Goal: Transaction & Acquisition: Book appointment/travel/reservation

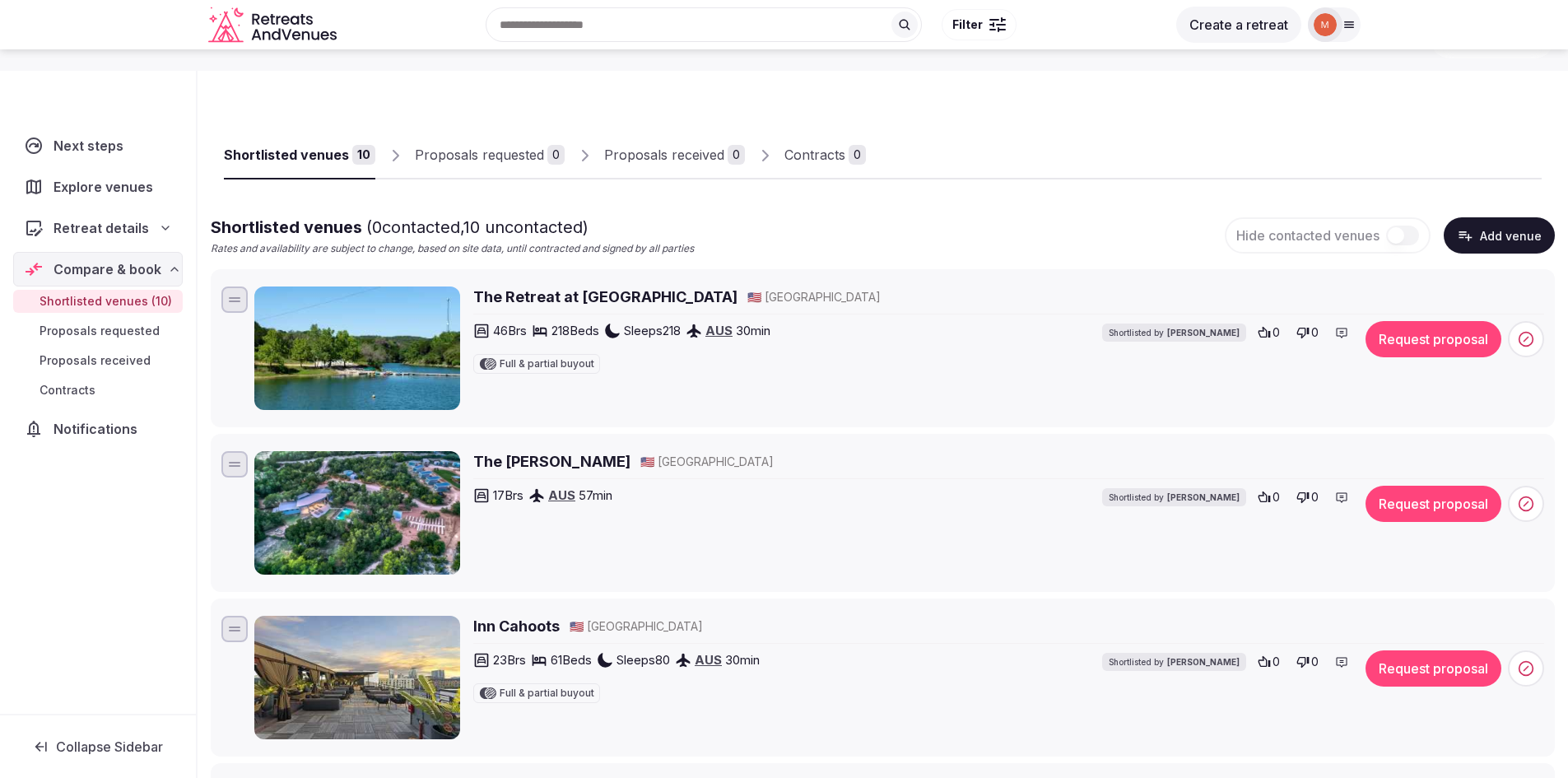
scroll to position [82, 0]
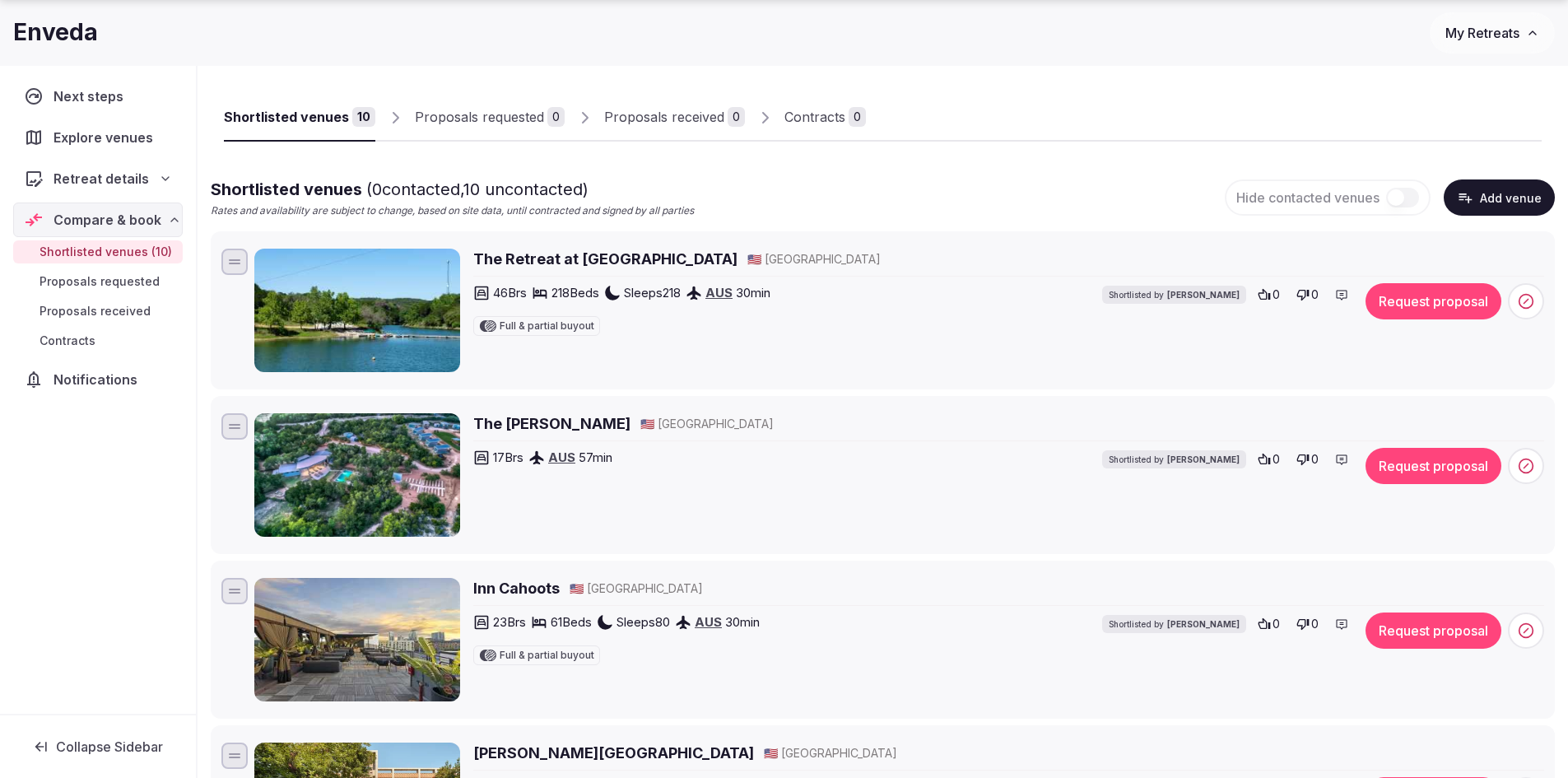
click at [354, 326] on img at bounding box center [357, 310] width 206 height 124
click at [236, 263] on div at bounding box center [234, 264] width 11 height 2
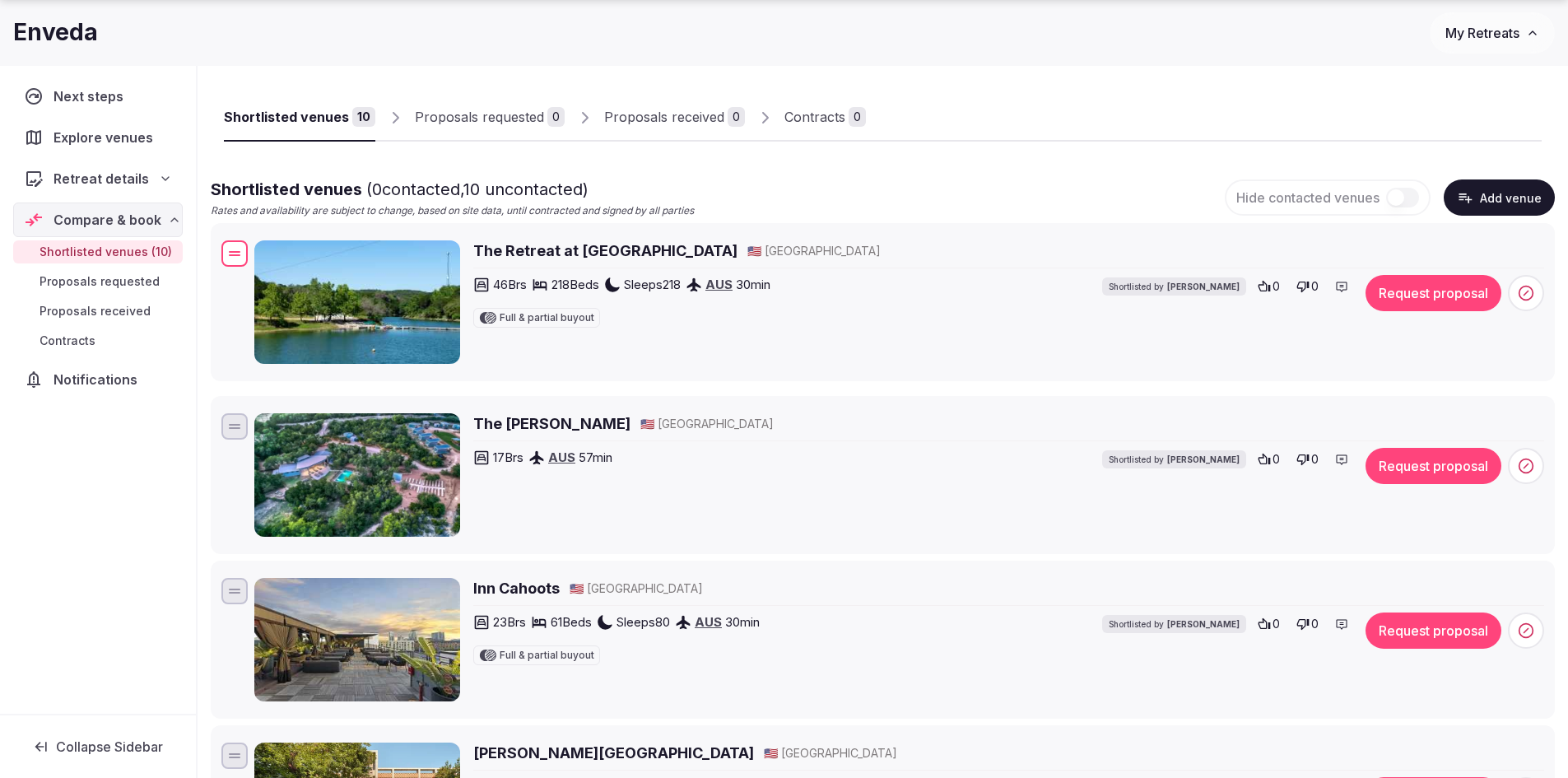
drag, startPoint x: 236, startPoint y: 263, endPoint x: 271, endPoint y: 256, distance: 35.7
click at [275, 254] on div "The Retreat at Balcones Springs 🇺🇸 United States 46 Brs 218 Beds Sleeps 218 AUS…" at bounding box center [883, 301] width 1329 height 130
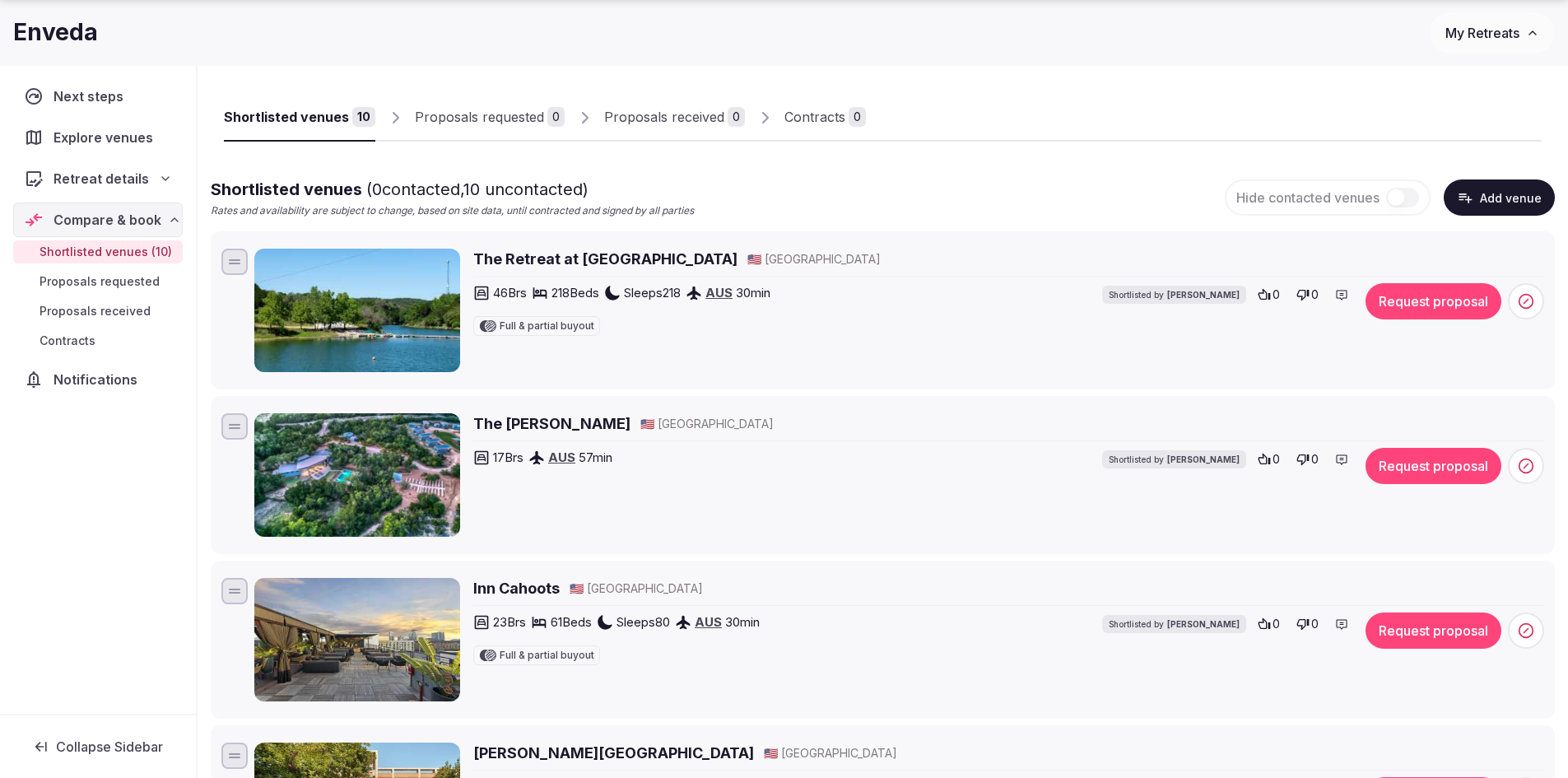
click at [374, 306] on img at bounding box center [357, 310] width 206 height 124
click at [513, 255] on h2 "The Retreat at Balcones Springs" at bounding box center [605, 258] width 264 height 21
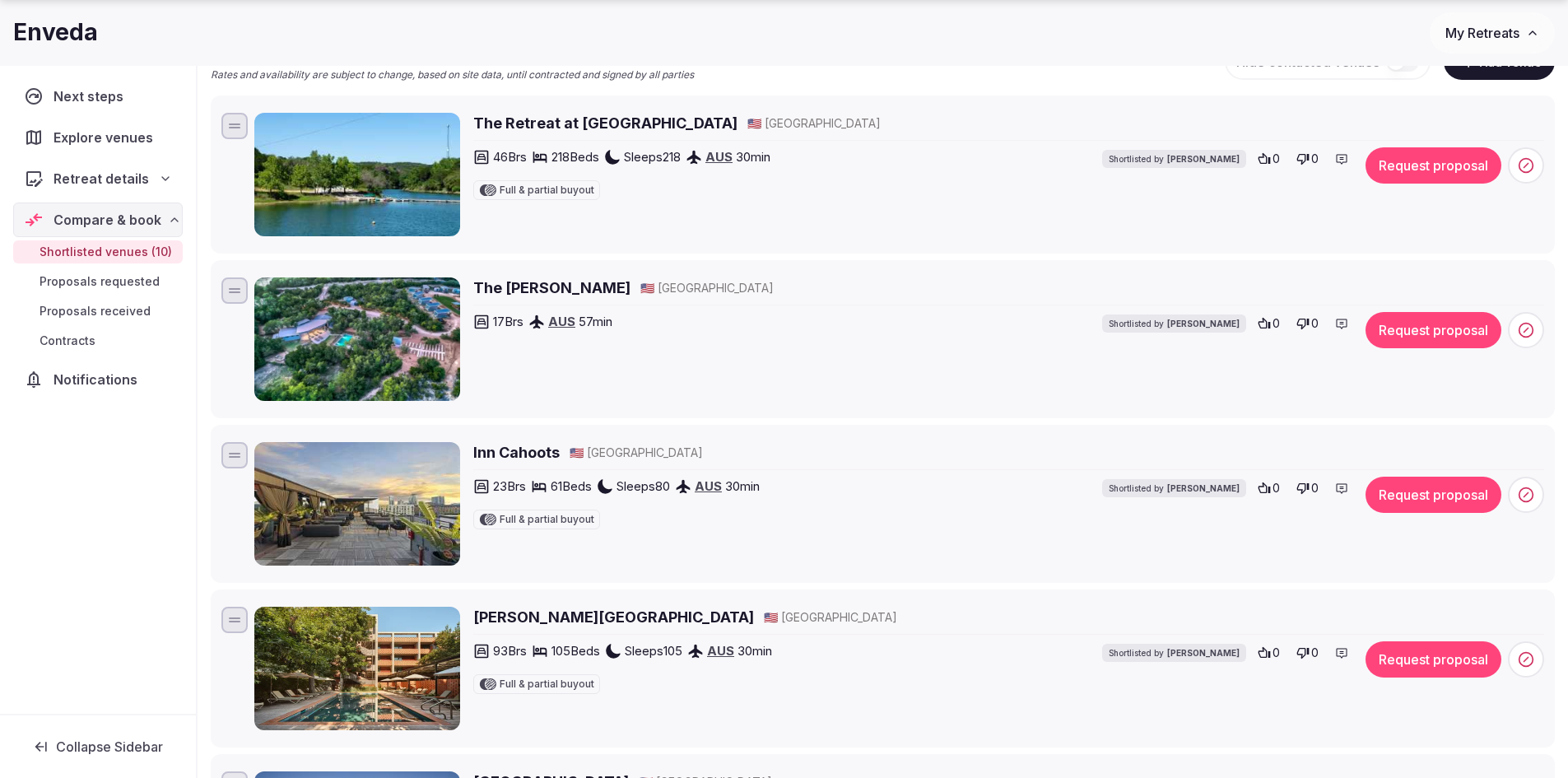
scroll to position [247, 0]
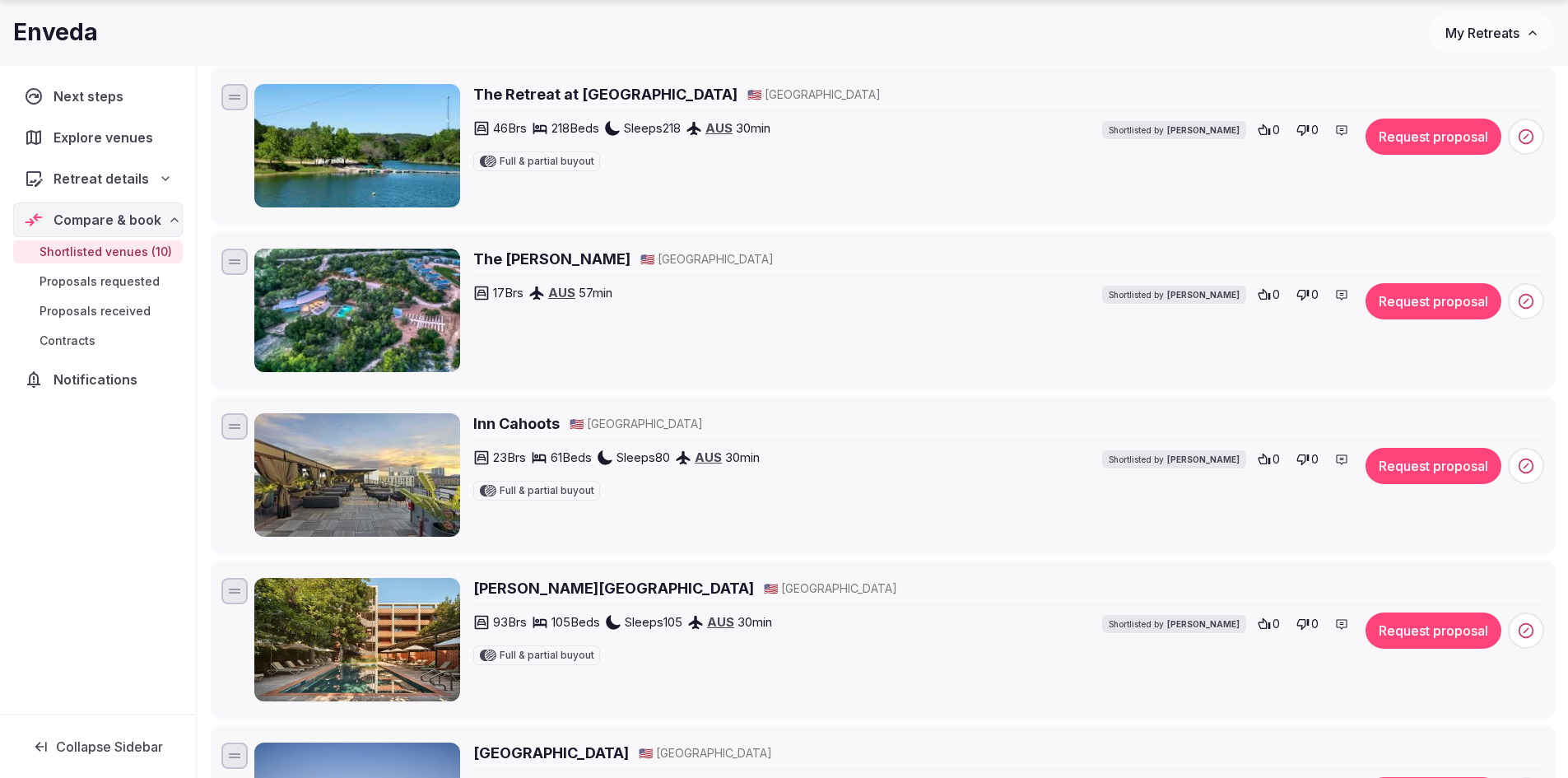
click at [522, 262] on h2 "The Liney Moon" at bounding box center [551, 258] width 157 height 21
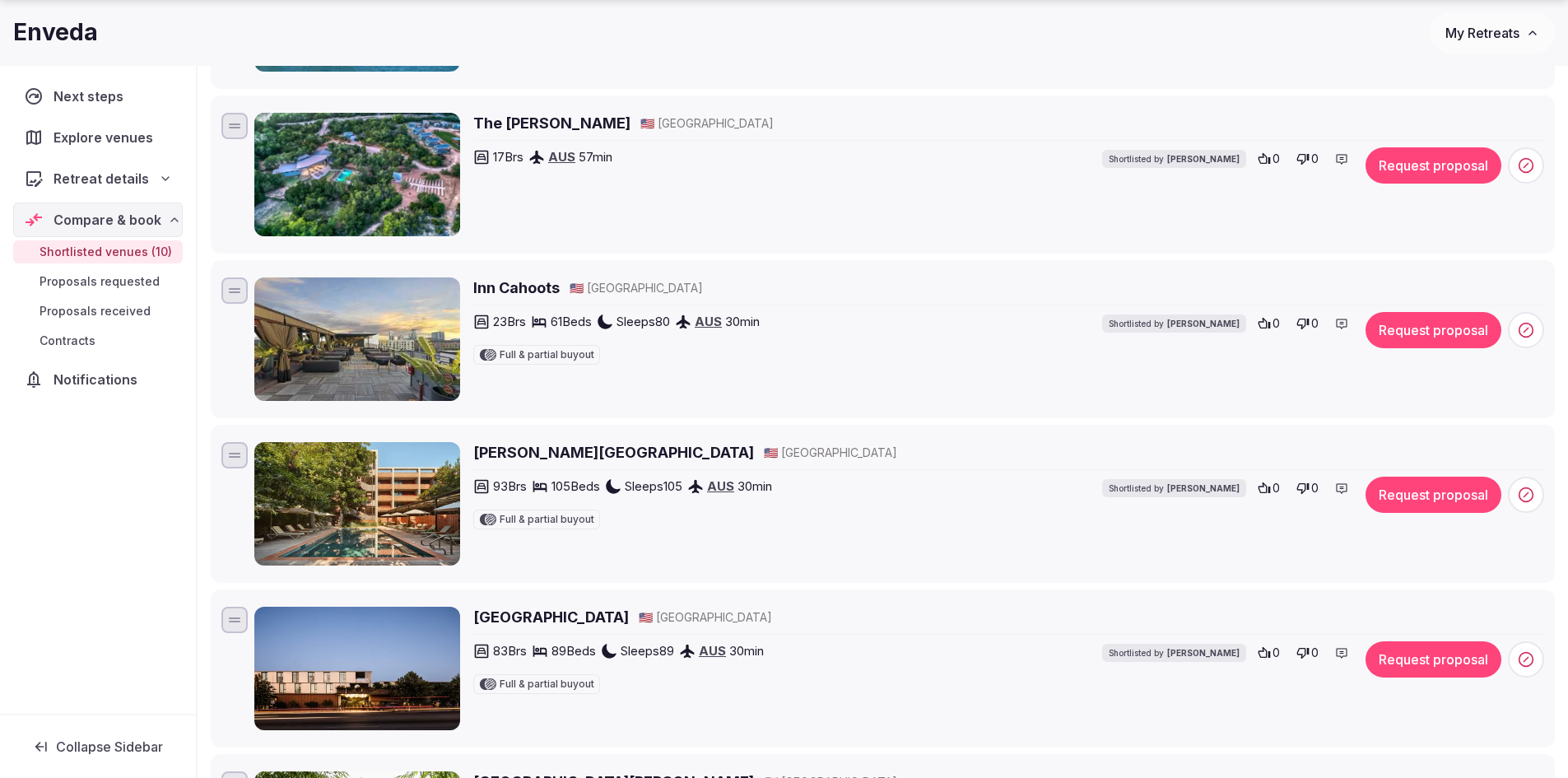
scroll to position [411, 0]
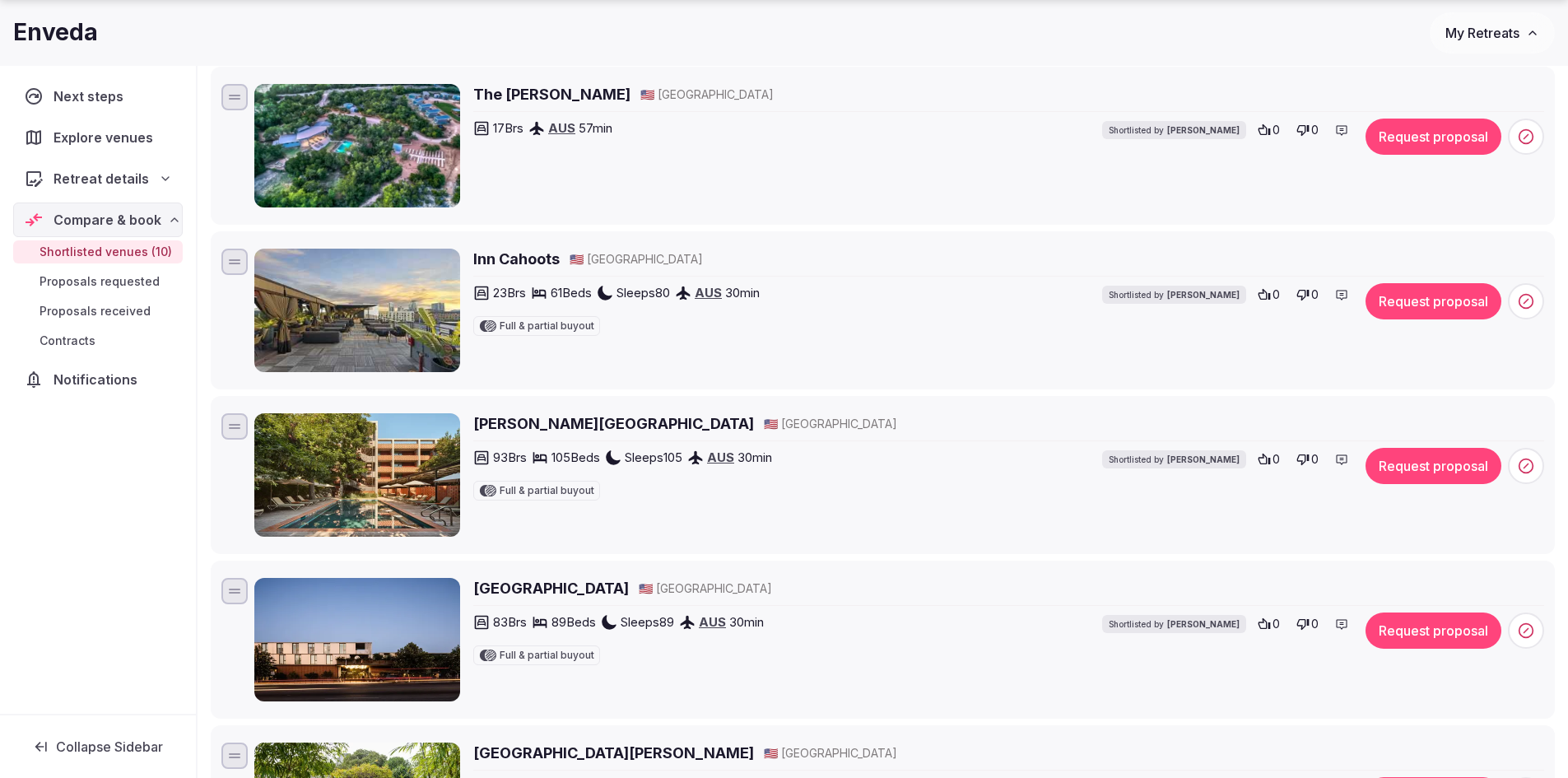
click at [520, 261] on h2 "Inn Cahoots" at bounding box center [516, 258] width 87 height 21
drag, startPoint x: 744, startPoint y: 335, endPoint x: 756, endPoint y: 140, distance: 195.4
click at [756, 140] on ul "The Retreat at Balcones Springs 🇺🇸 United States 46 Brs 218 Beds Sleeps 218 AUS…" at bounding box center [882, 721] width 1344 height 1639
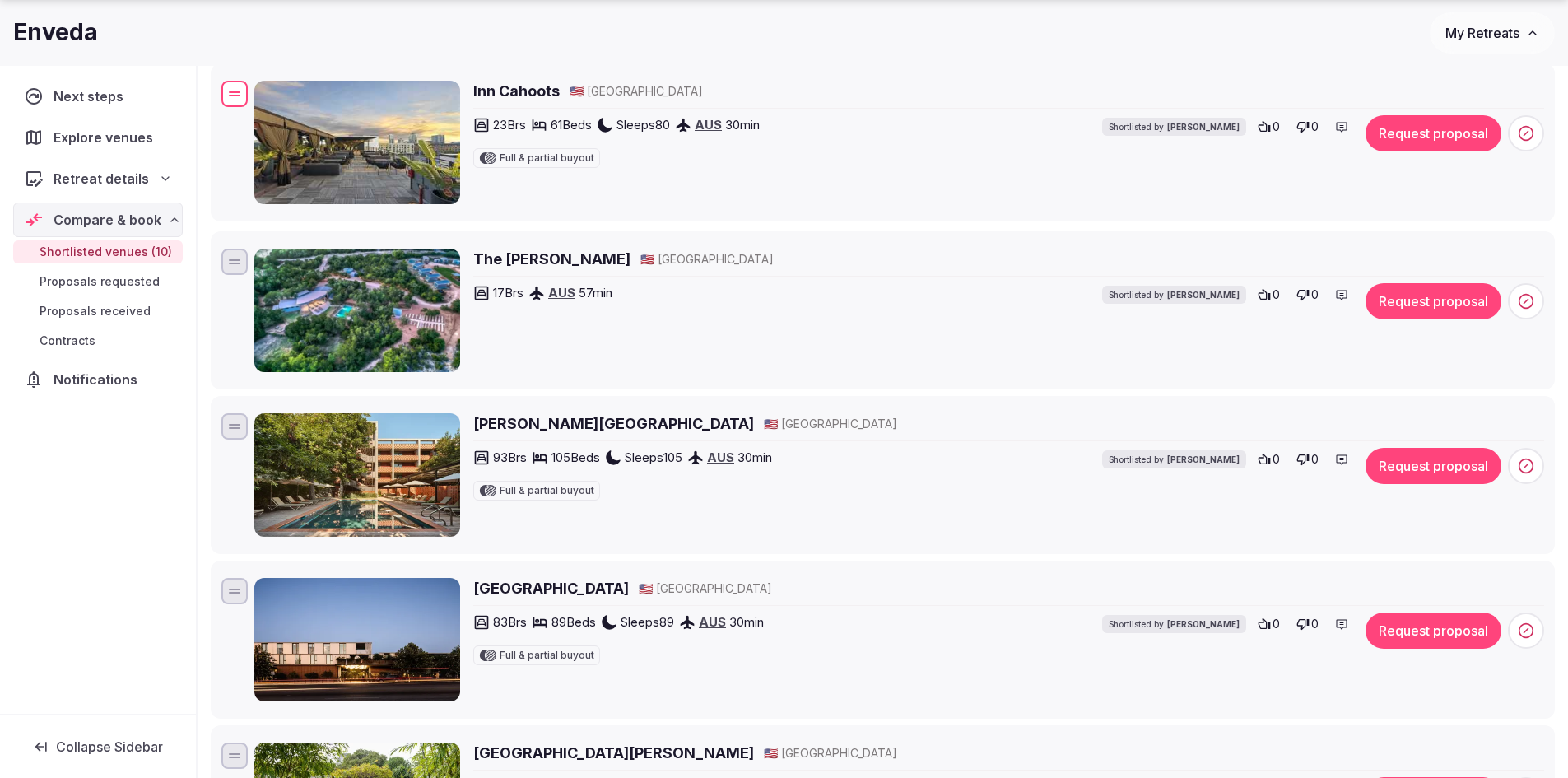
drag, startPoint x: 231, startPoint y: 262, endPoint x: 235, endPoint y: 94, distance: 168.0
click at [235, 94] on div at bounding box center [234, 95] width 11 height 2
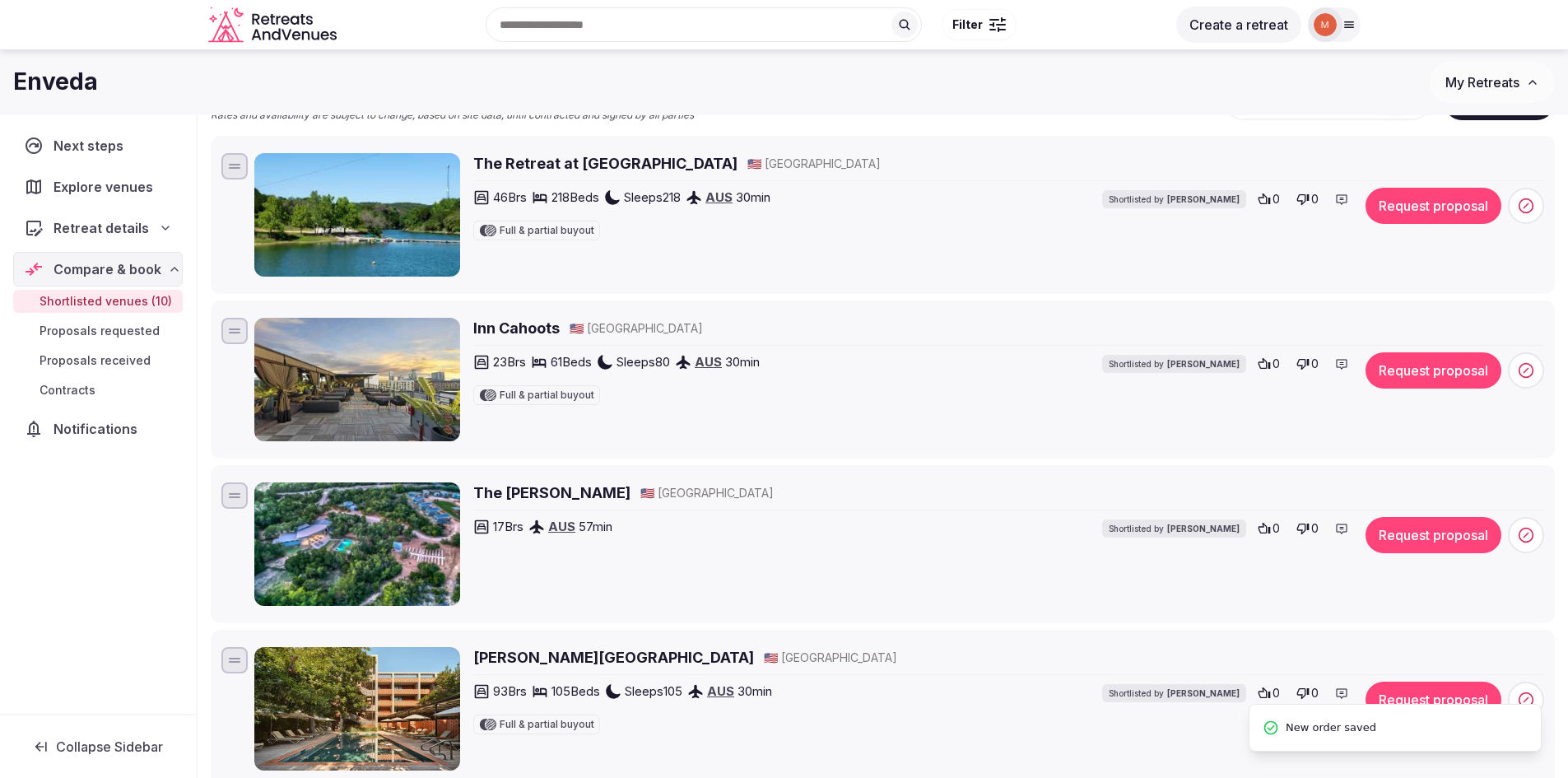
scroll to position [165, 0]
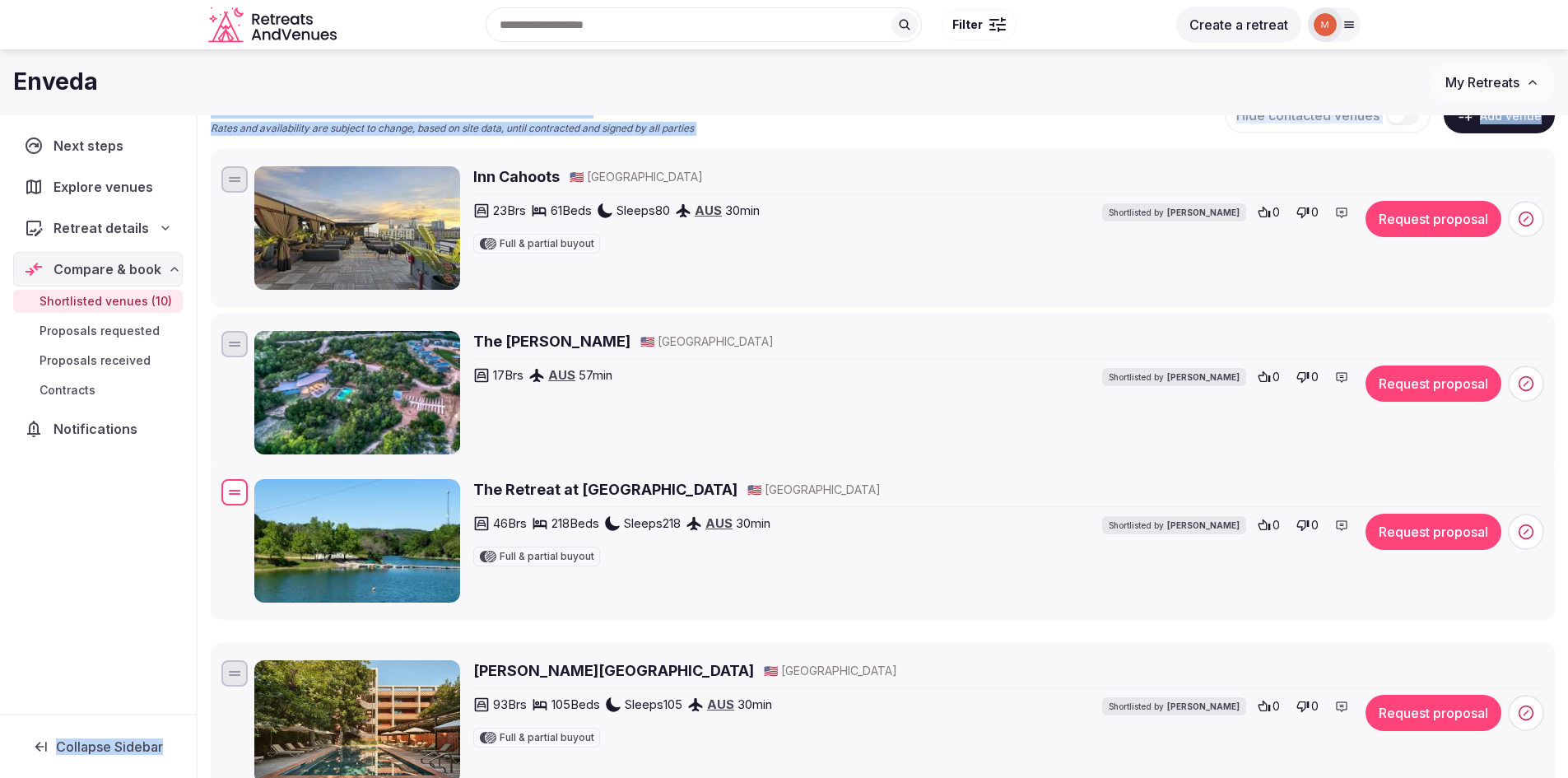
drag, startPoint x: 236, startPoint y: 180, endPoint x: 161, endPoint y: 497, distance: 325.8
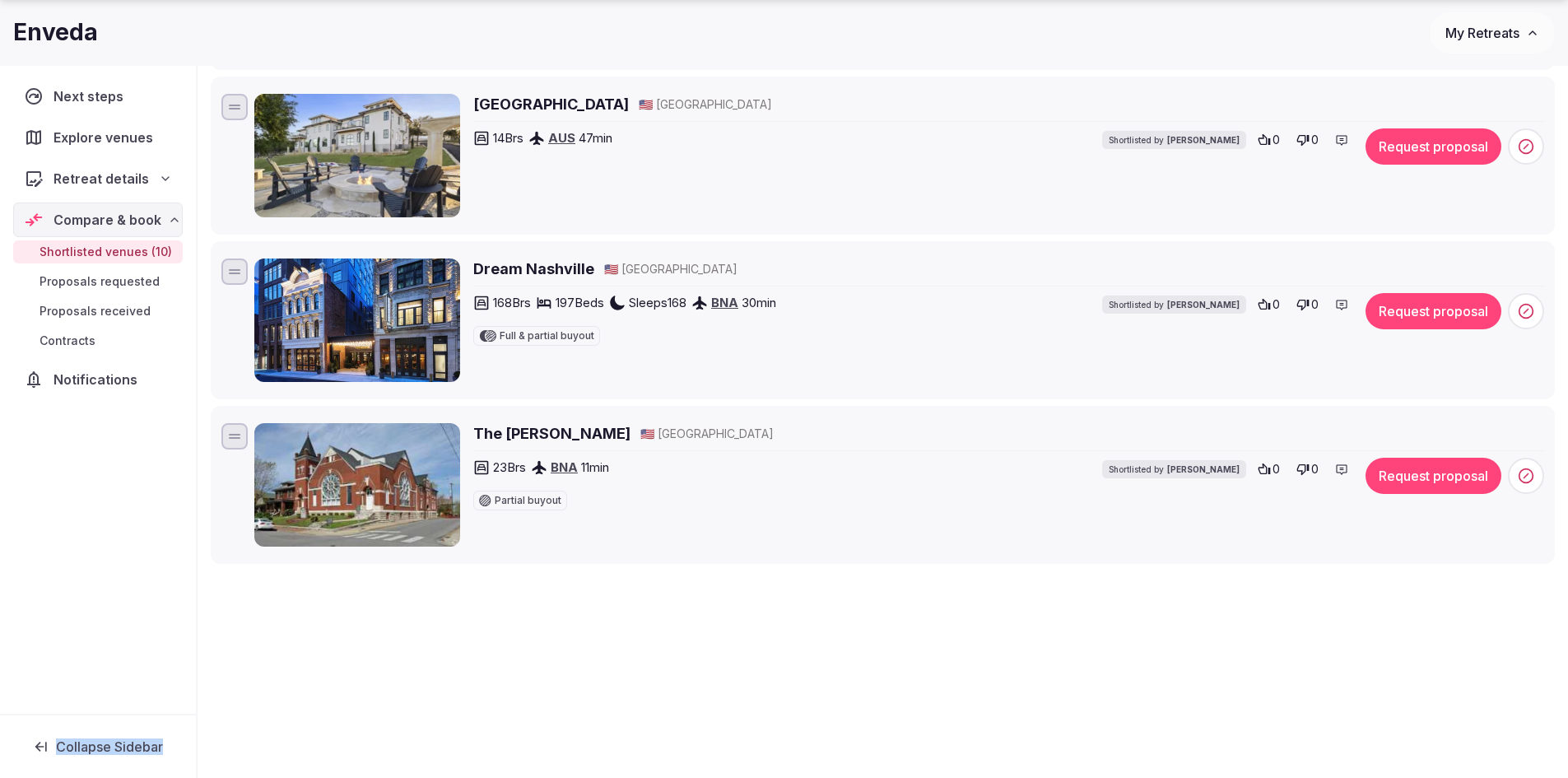
scroll to position [1399, 0]
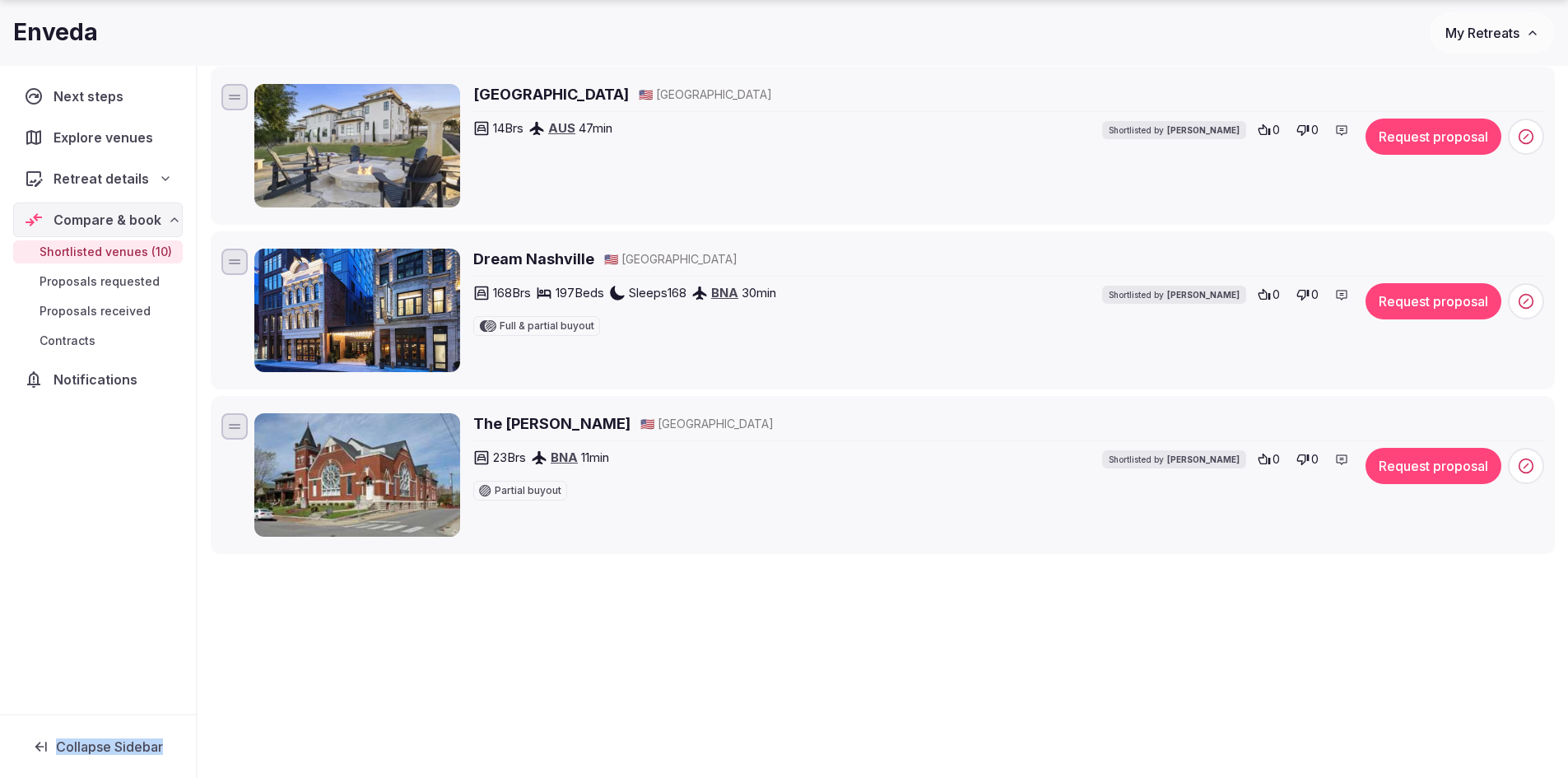
click at [538, 425] on h2 "The [PERSON_NAME]" at bounding box center [551, 423] width 157 height 21
click at [511, 259] on h2 "Dream Nashville" at bounding box center [533, 258] width 121 height 21
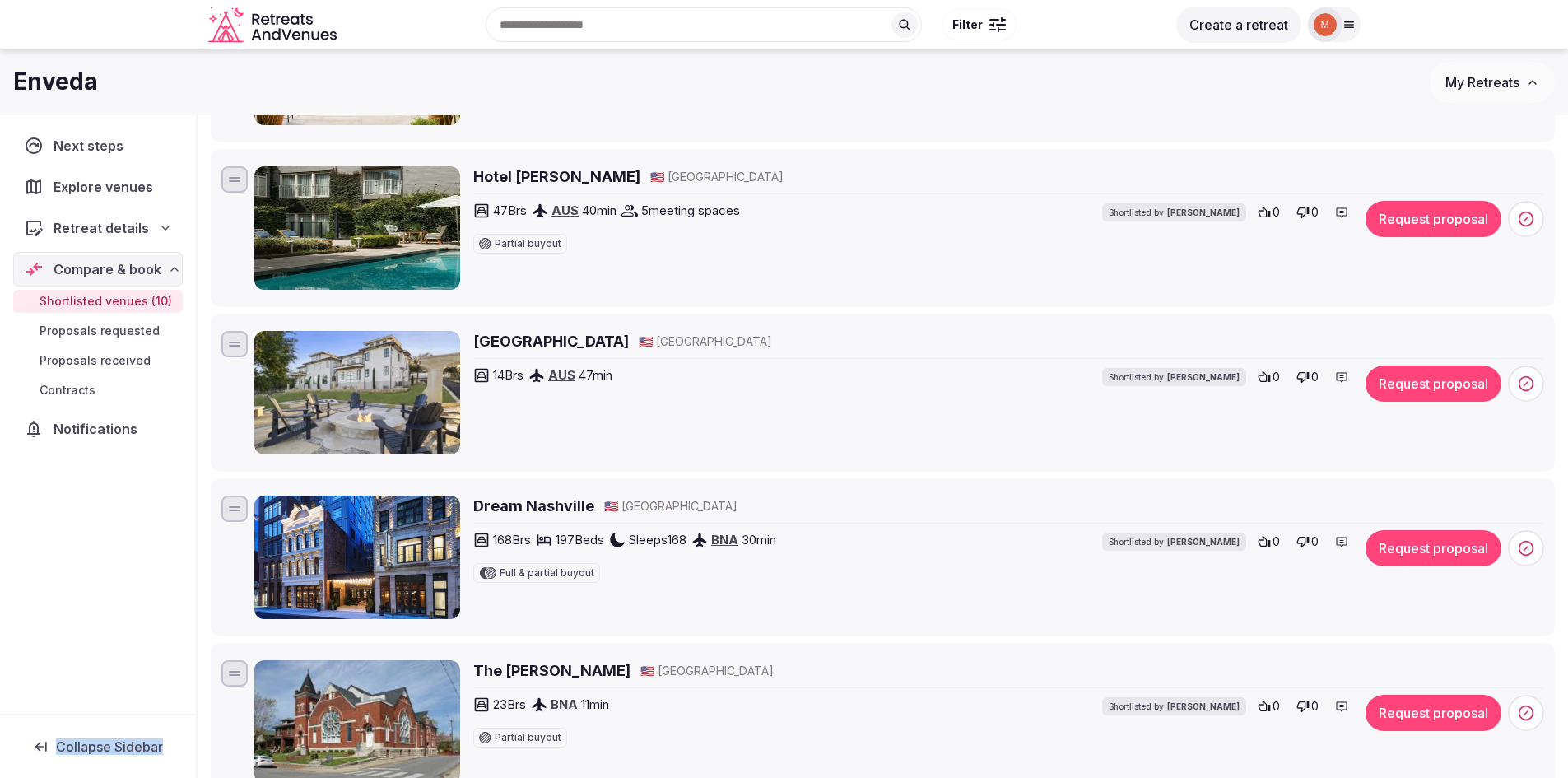
scroll to position [1070, 0]
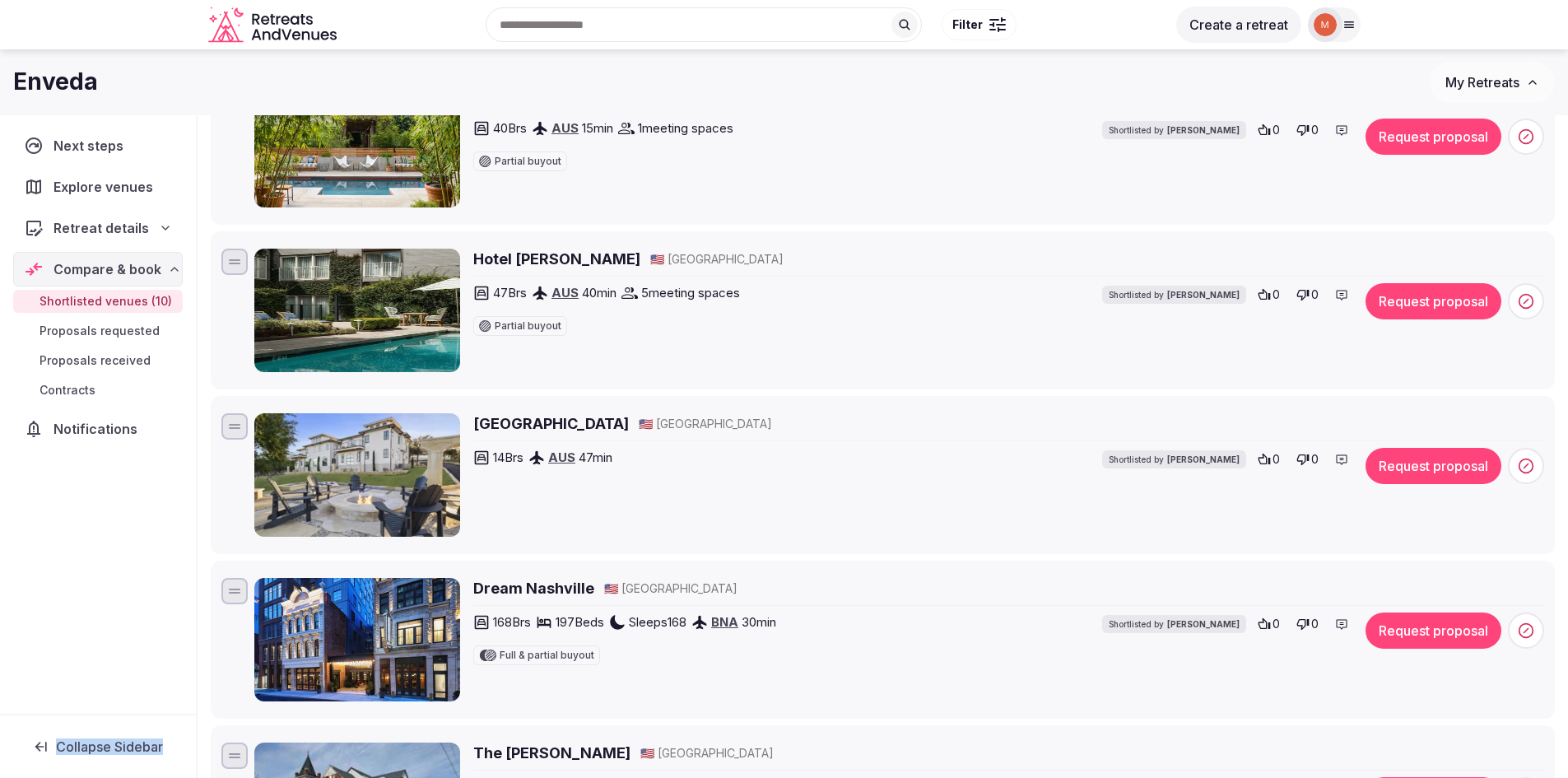
click at [535, 425] on h2 "Las Luces Village" at bounding box center [550, 423] width 155 height 21
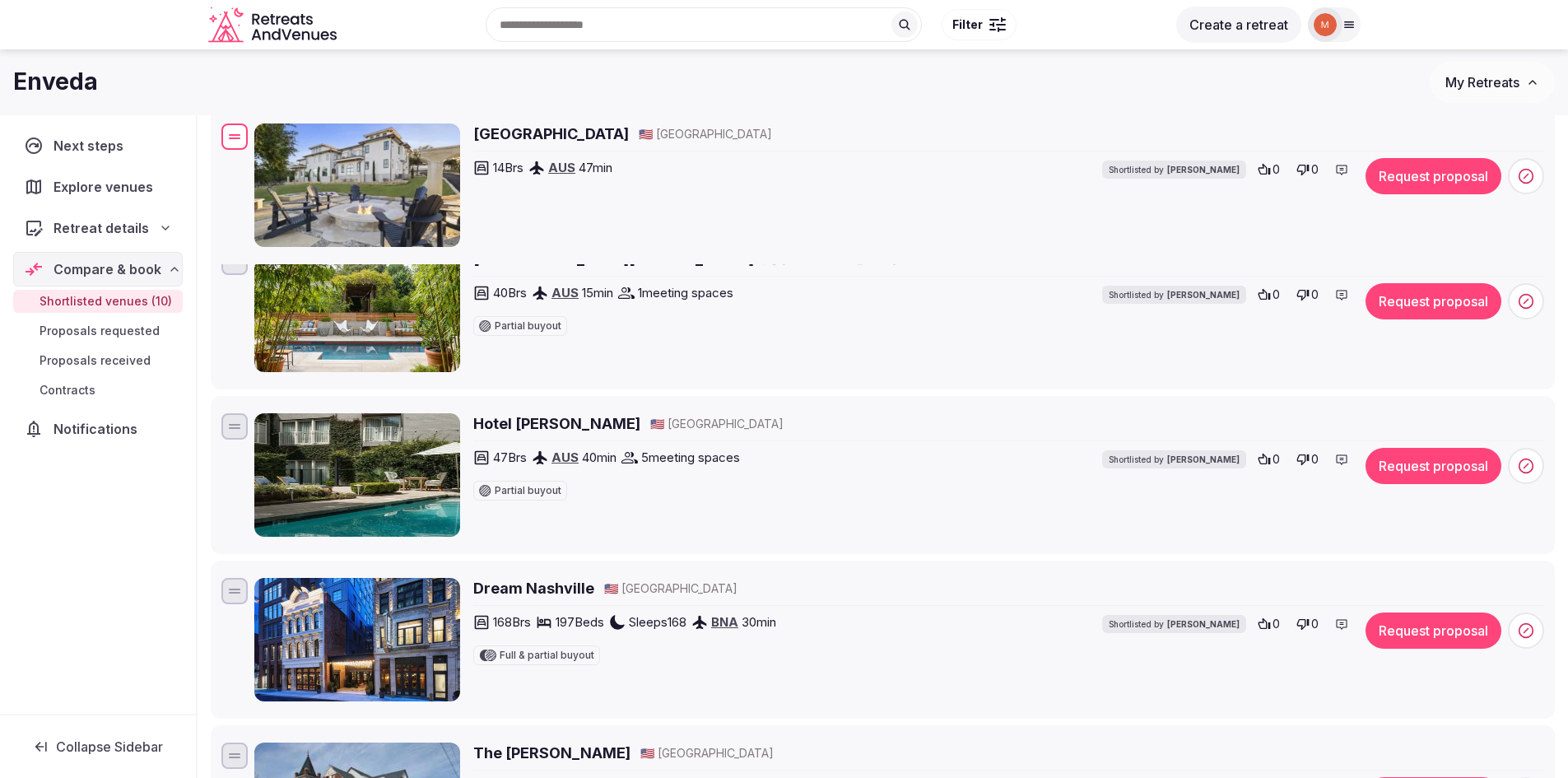
drag, startPoint x: 230, startPoint y: 435, endPoint x: 296, endPoint y: 145, distance: 297.4
click at [296, 145] on div "Las Luces Village 🇺🇸 United States 14 Brs AUS 47 min Shortlisted by Thiago Mart…" at bounding box center [883, 185] width 1329 height 130
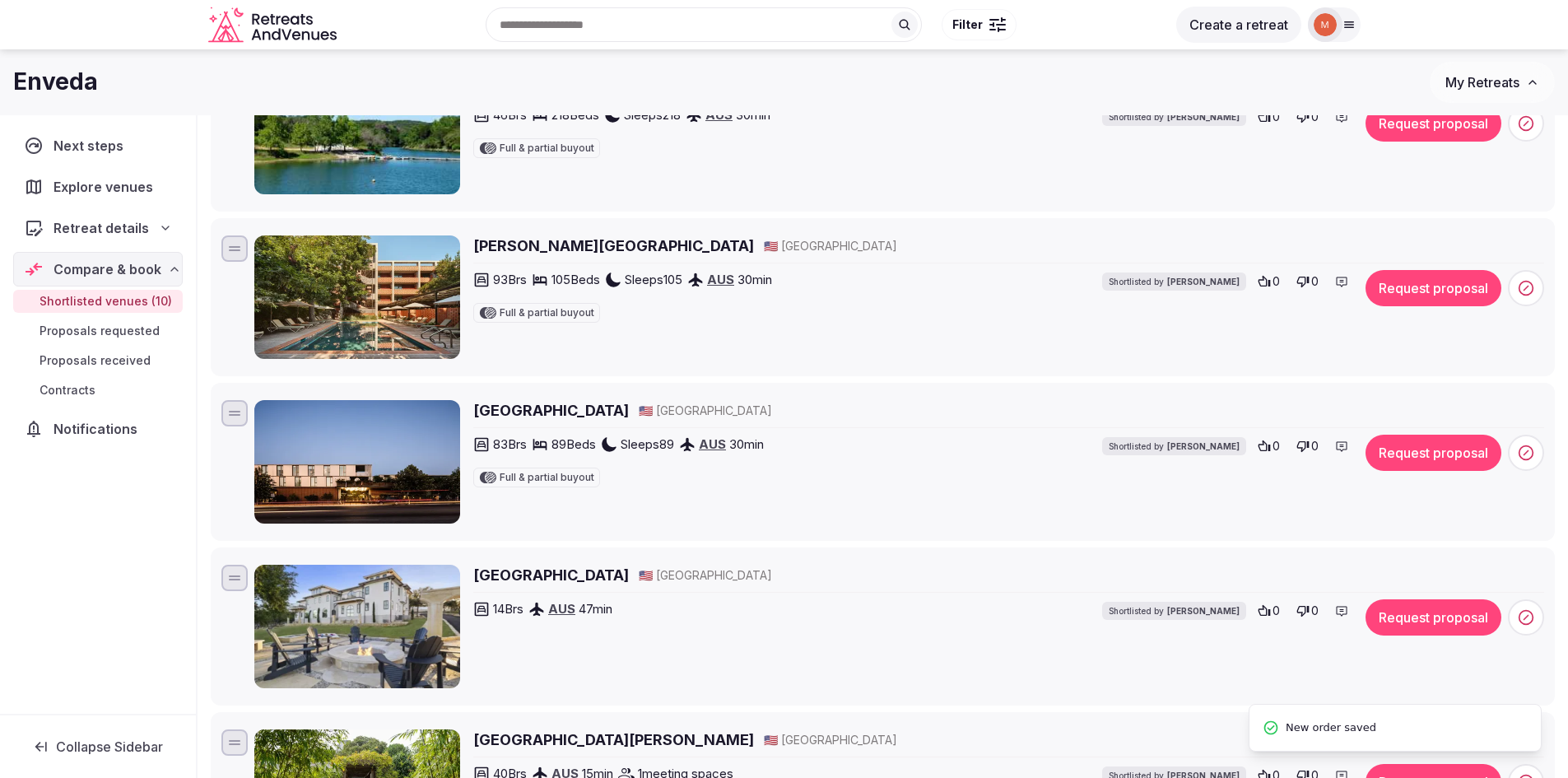
scroll to position [576, 0]
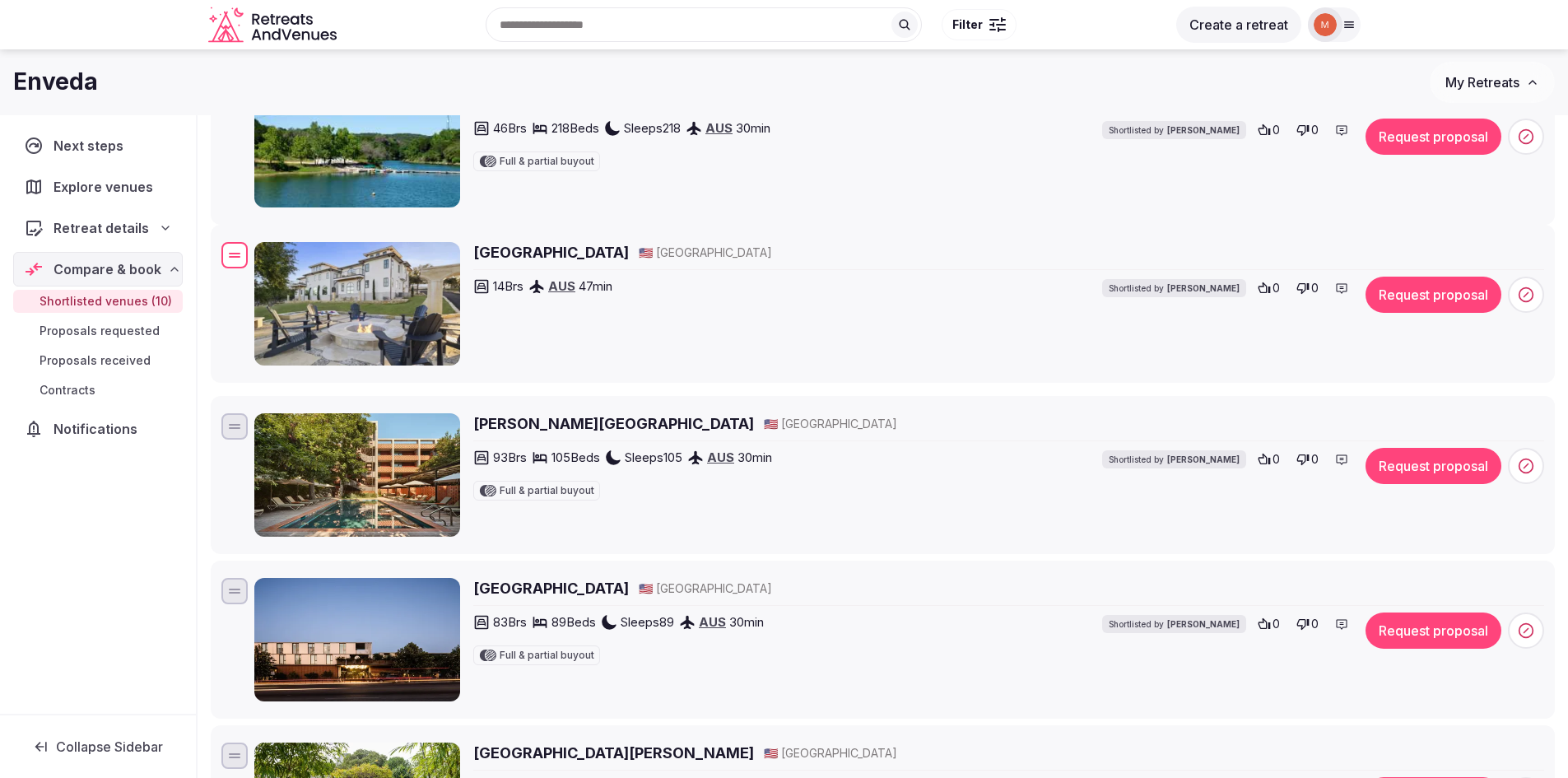
drag, startPoint x: 230, startPoint y: 594, endPoint x: 273, endPoint y: 258, distance: 338.7
click at [273, 258] on div "Las Luces Village 🇺🇸 United States 14 Brs AUS 47 min Shortlisted by Thiago Mart…" at bounding box center [883, 303] width 1329 height 130
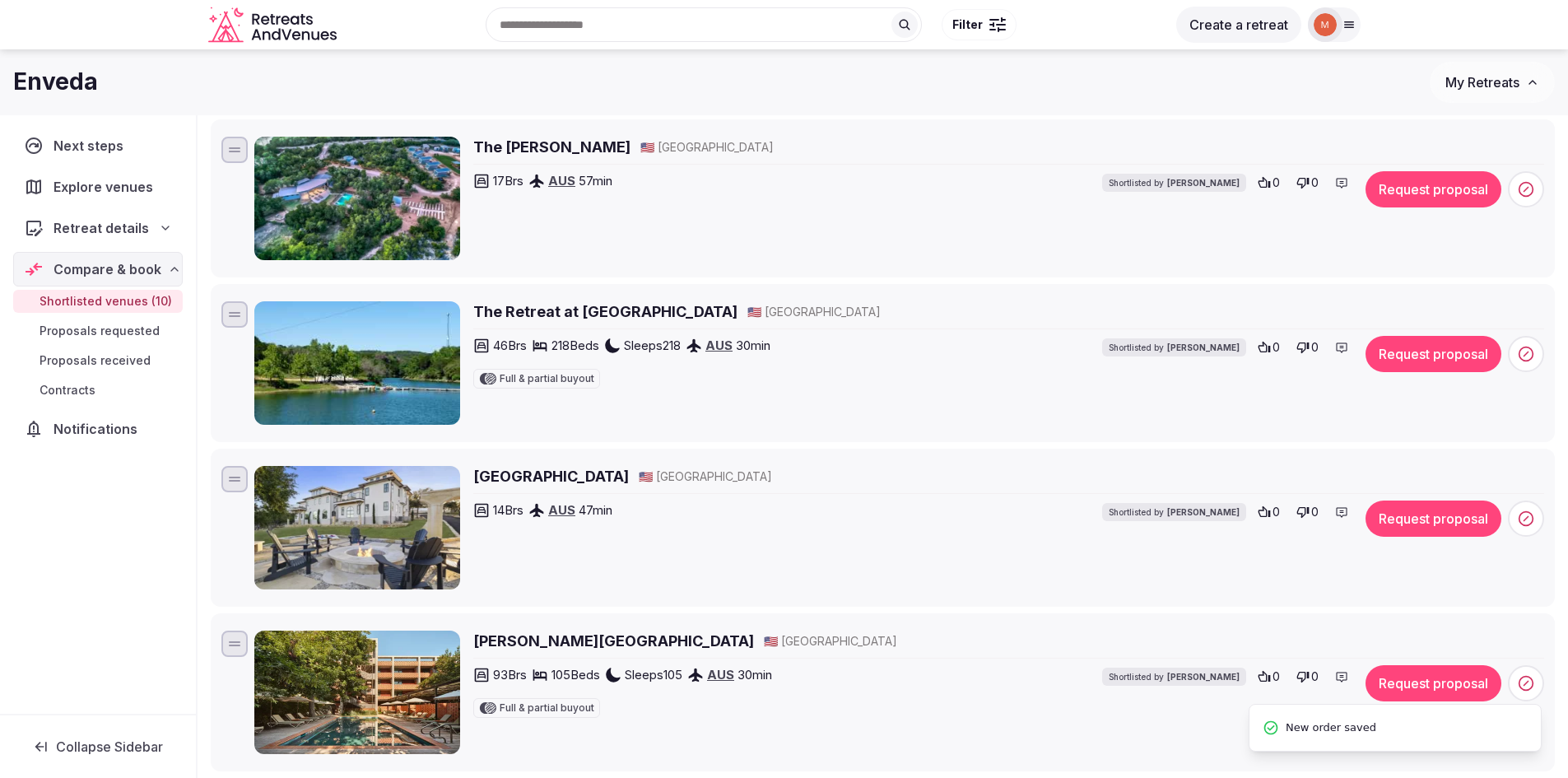
scroll to position [329, 0]
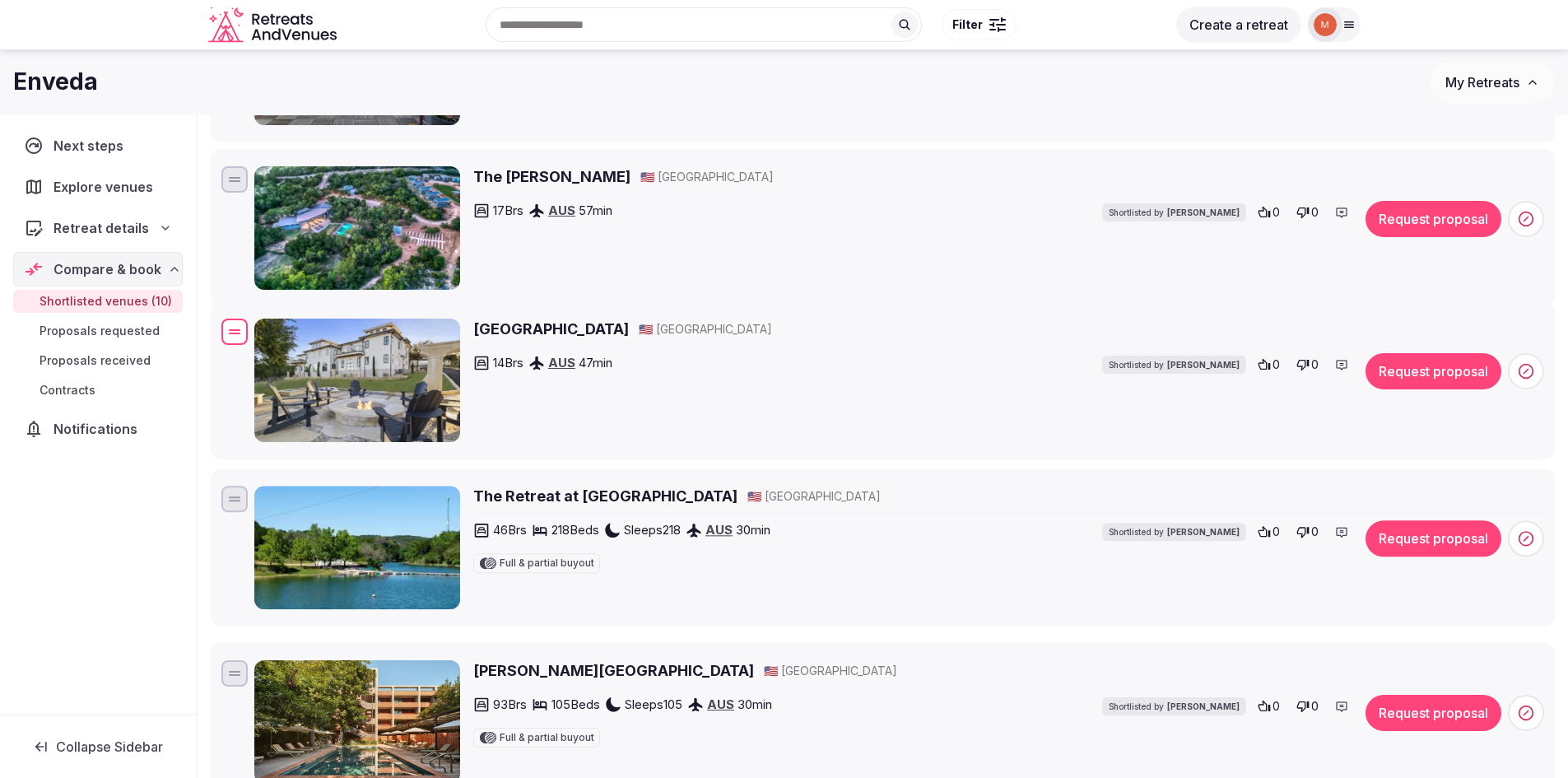
drag, startPoint x: 234, startPoint y: 516, endPoint x: 240, endPoint y: 339, distance: 177.1
click at [240, 339] on div at bounding box center [234, 331] width 27 height 27
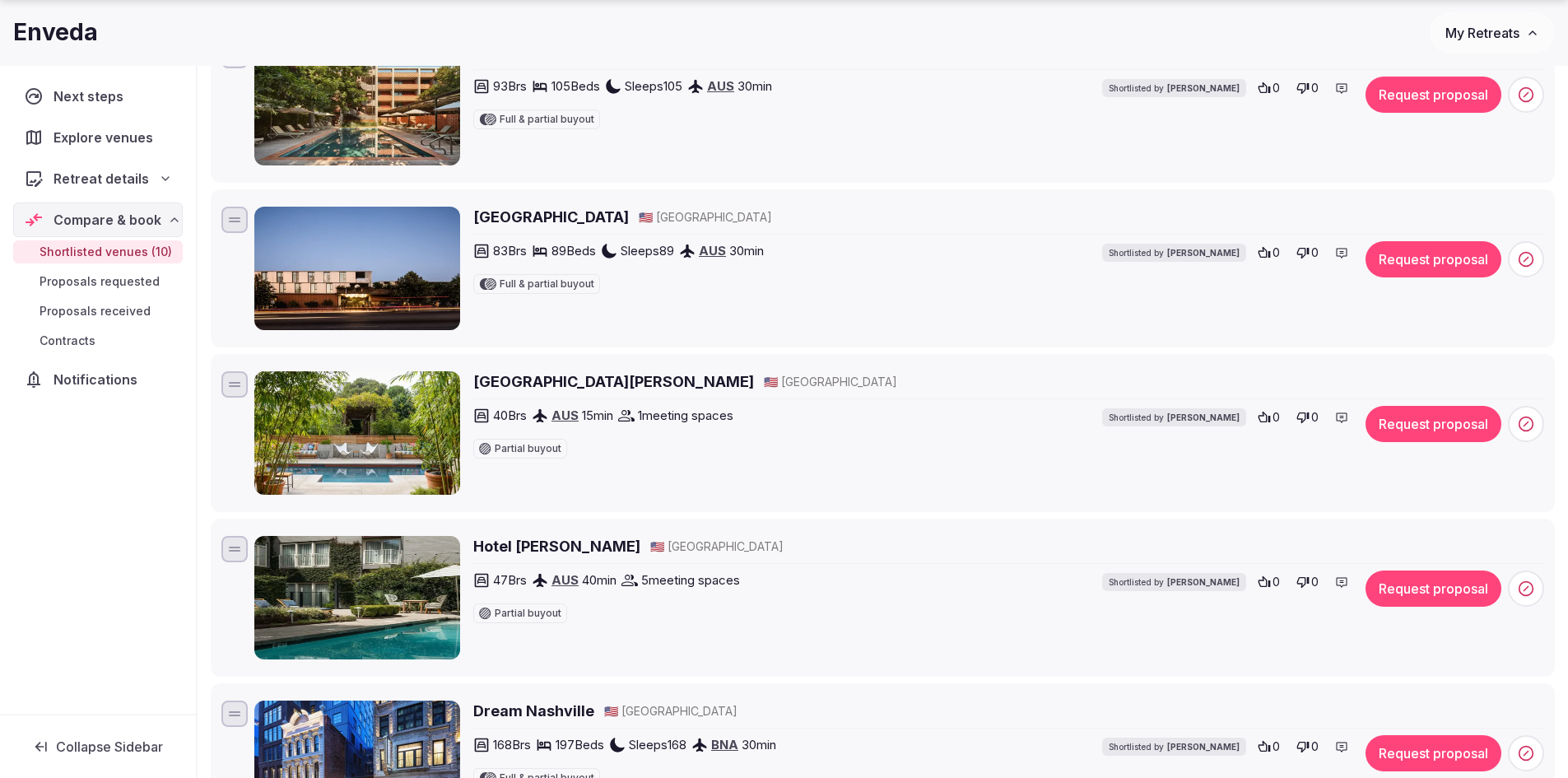
scroll to position [988, 0]
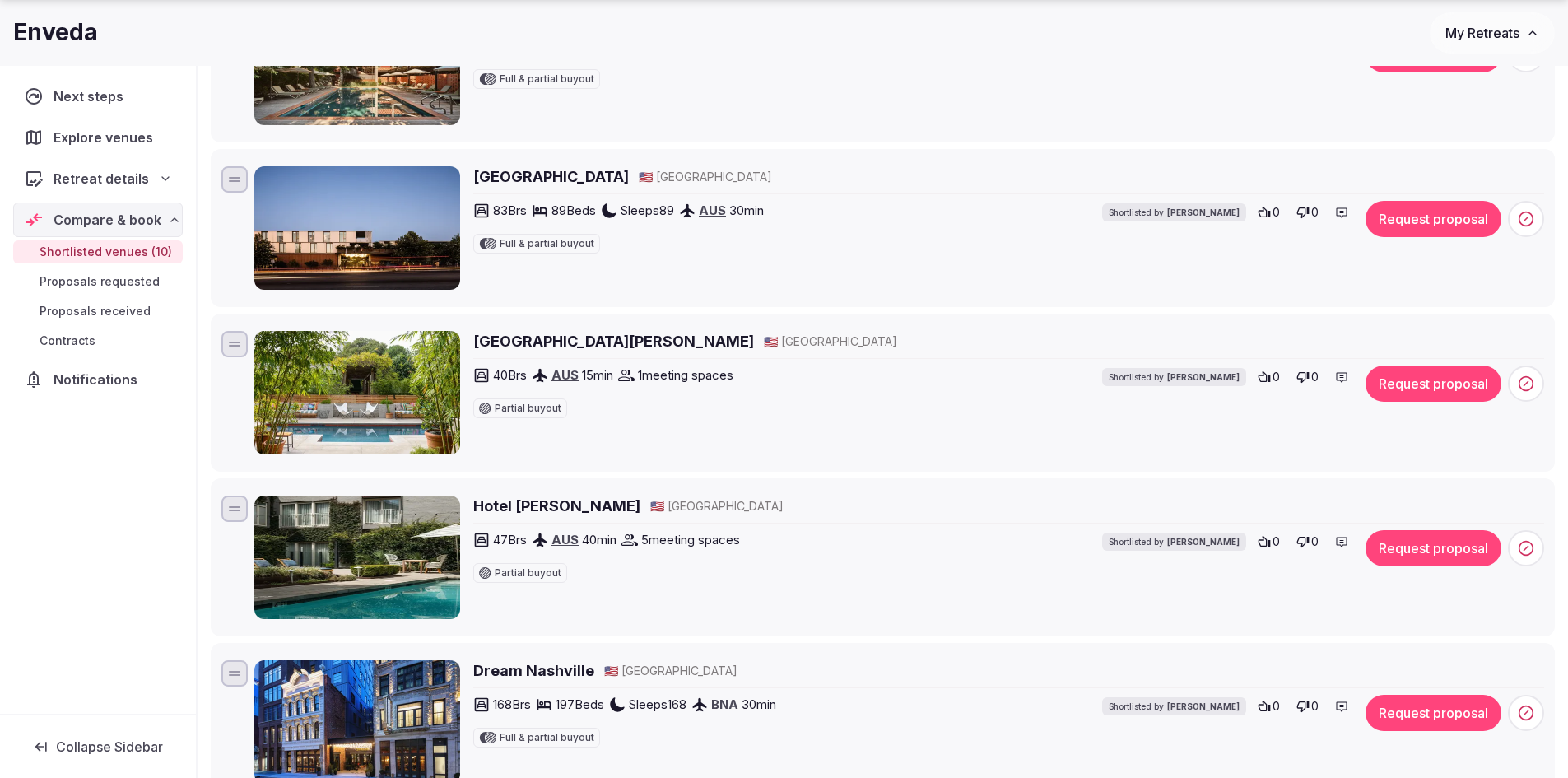
click at [511, 507] on h2 "Hotel Ella" at bounding box center [556, 506] width 167 height 21
click at [511, 336] on h2 "Hotel San José" at bounding box center [613, 341] width 281 height 21
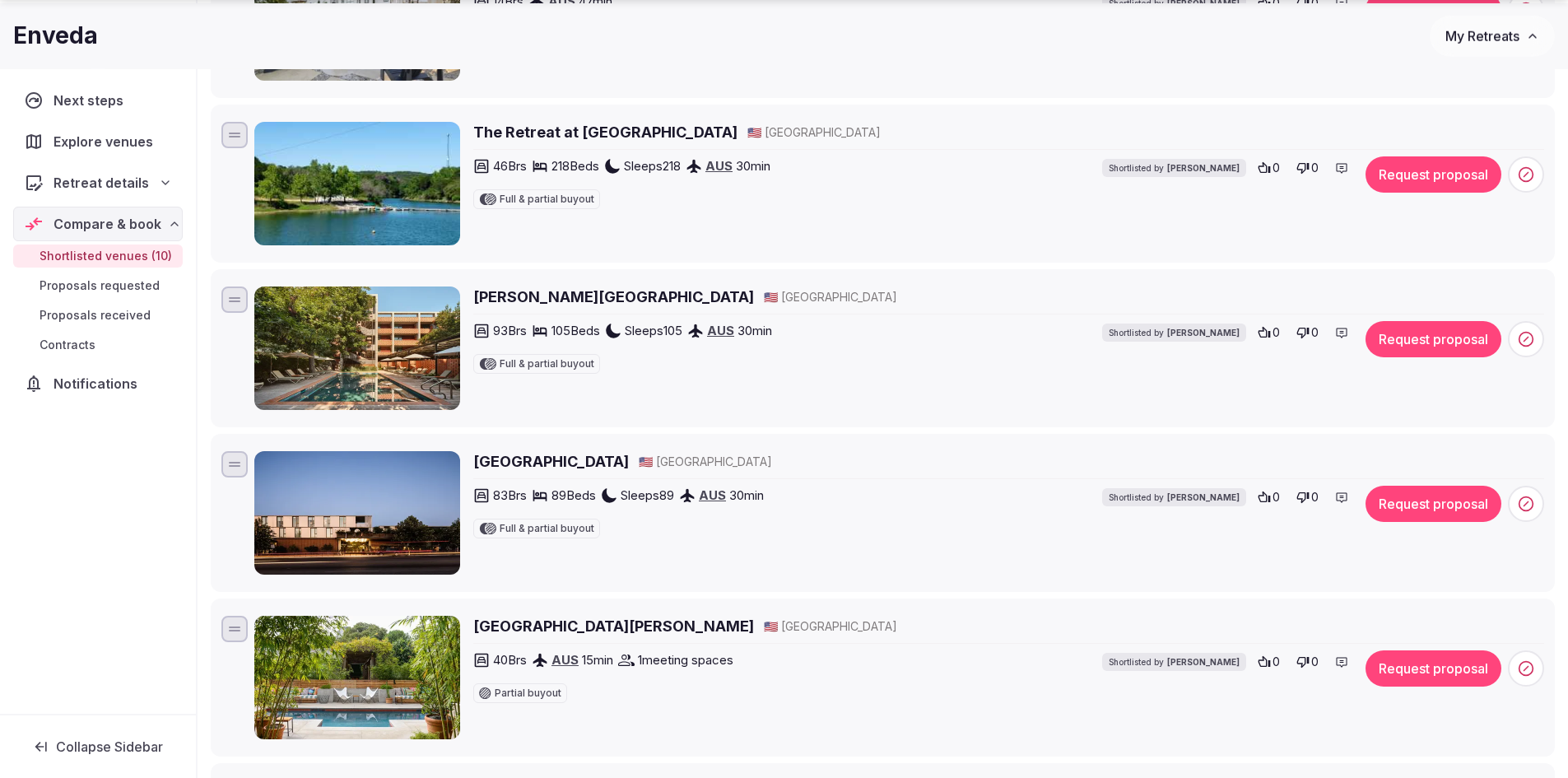
scroll to position [741, 0]
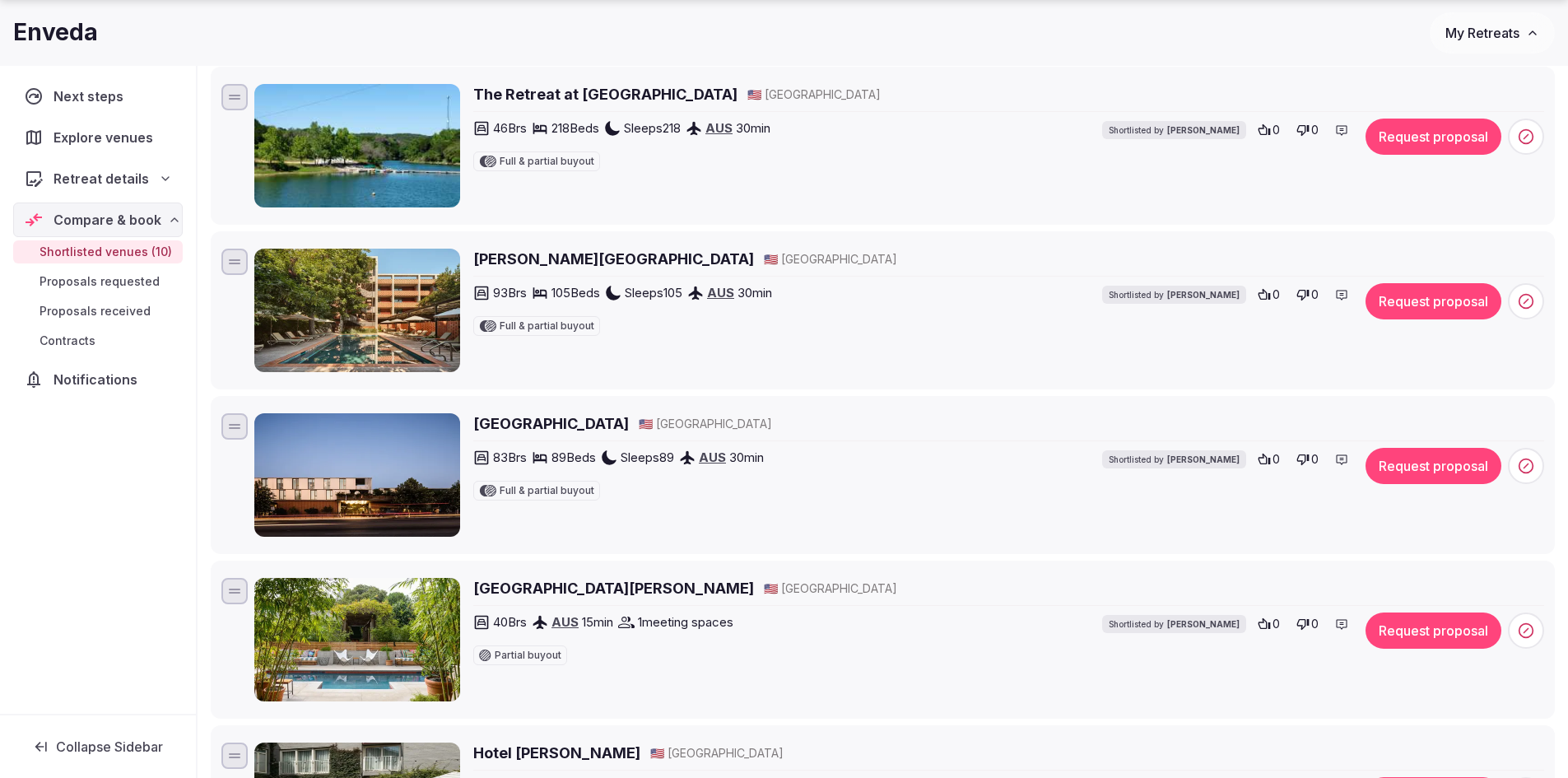
click at [581, 420] on h2 "South Congress Hotel" at bounding box center [550, 423] width 155 height 21
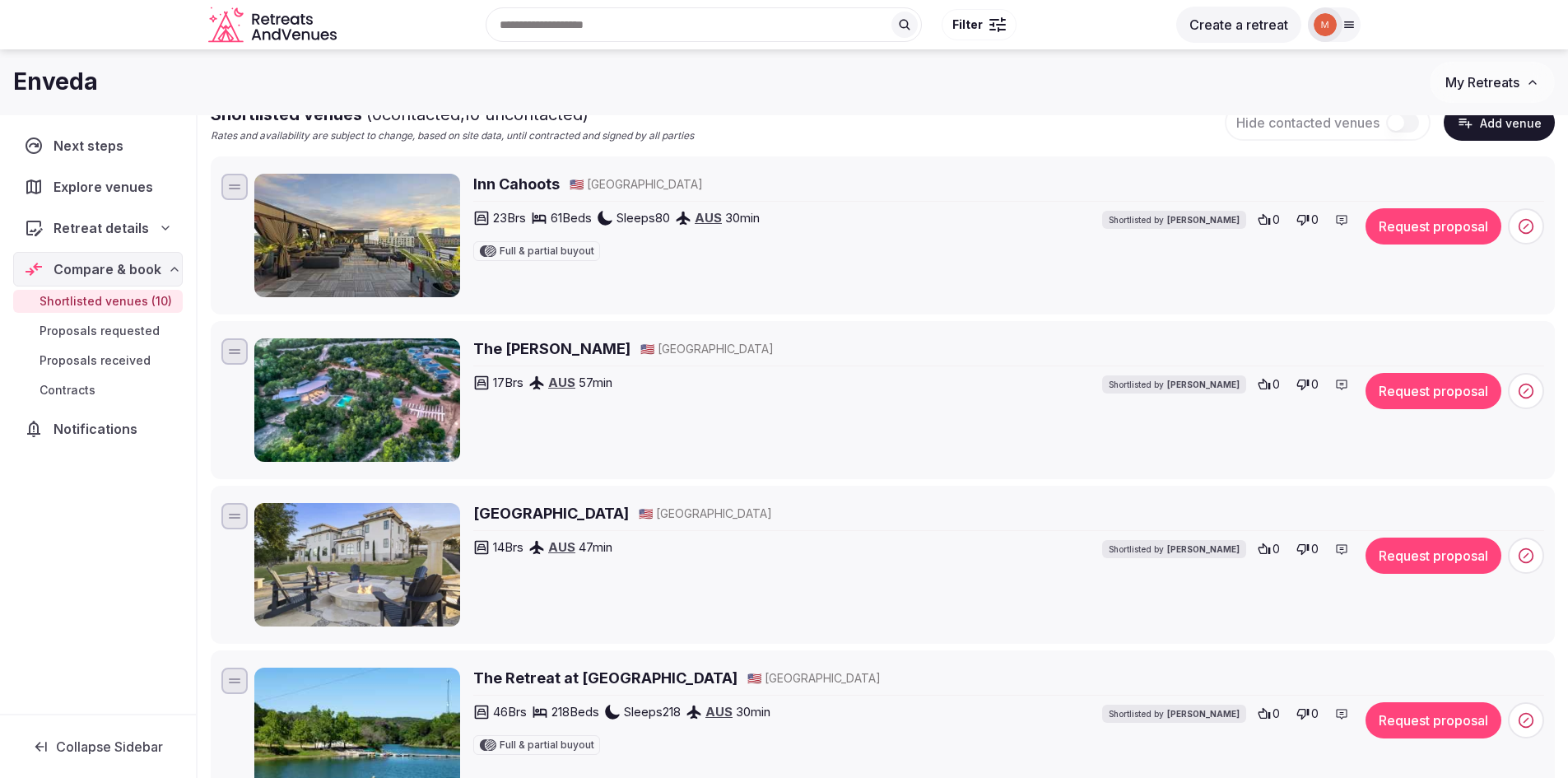
scroll to position [0, 0]
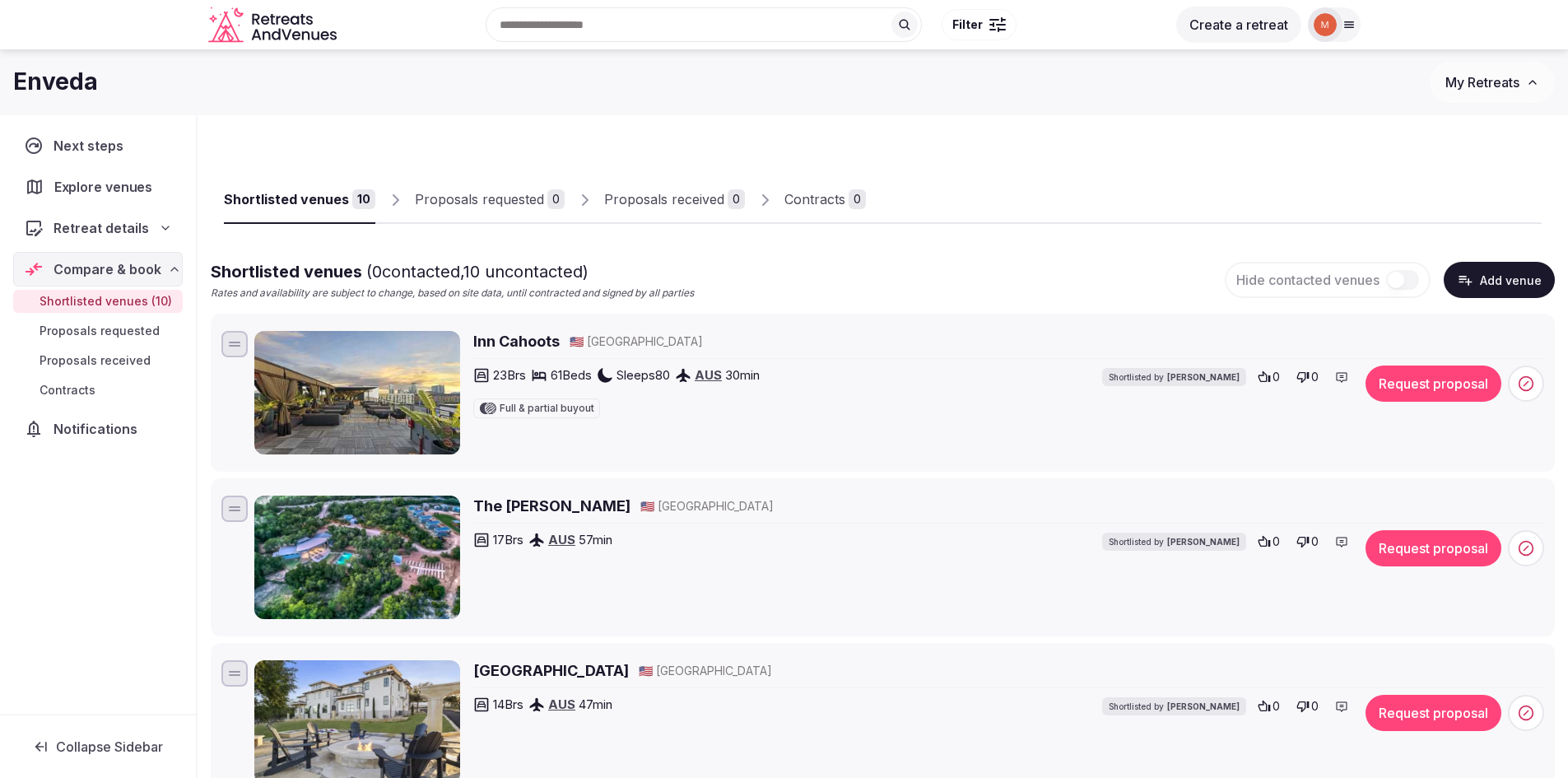
click at [94, 186] on span "Explore venues" at bounding box center [106, 186] width 105 height 20
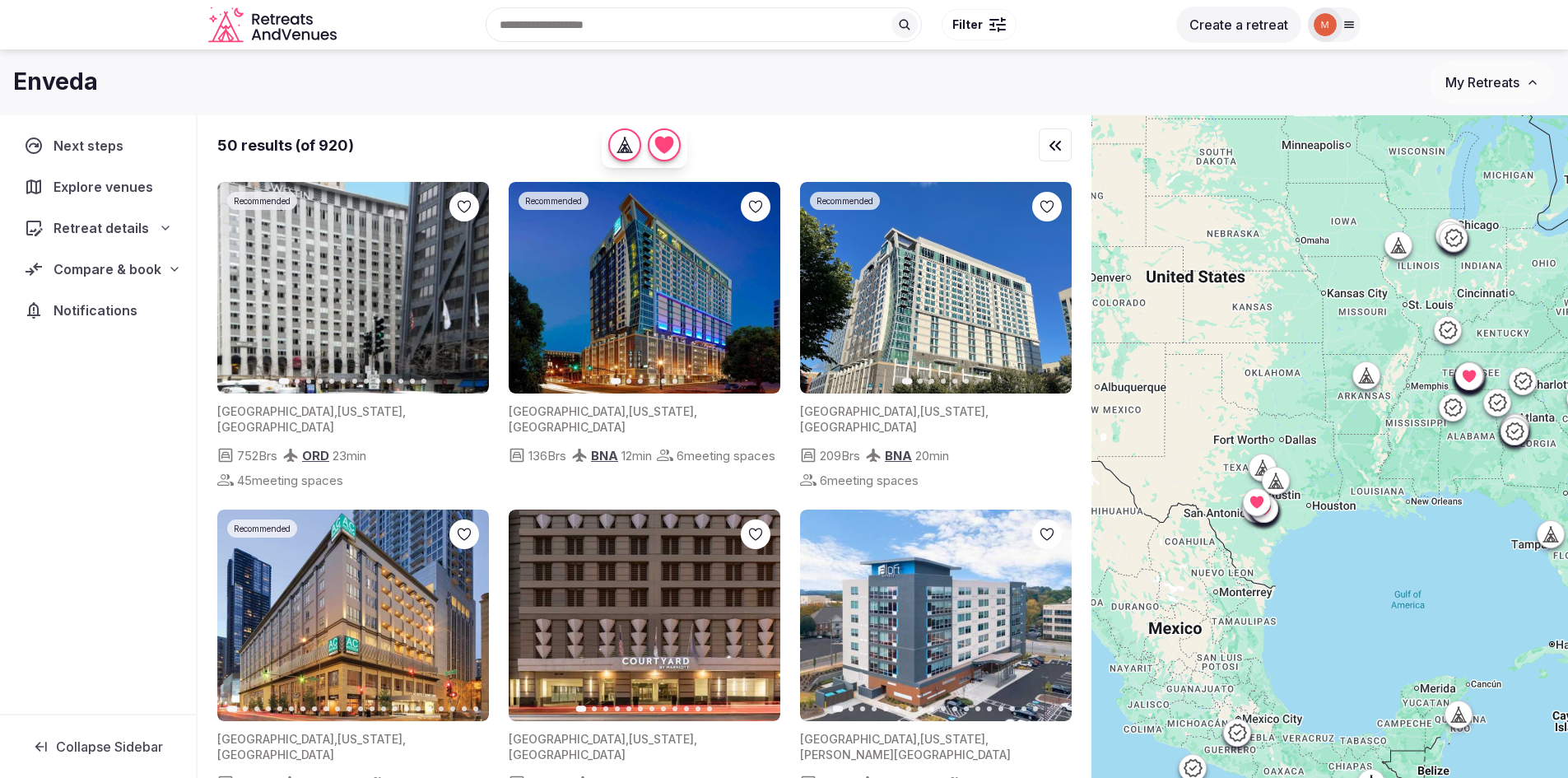
drag, startPoint x: 1220, startPoint y: 465, endPoint x: 1257, endPoint y: 420, distance: 58.3
click at [1257, 420] on div at bounding box center [1329, 474] width 477 height 719
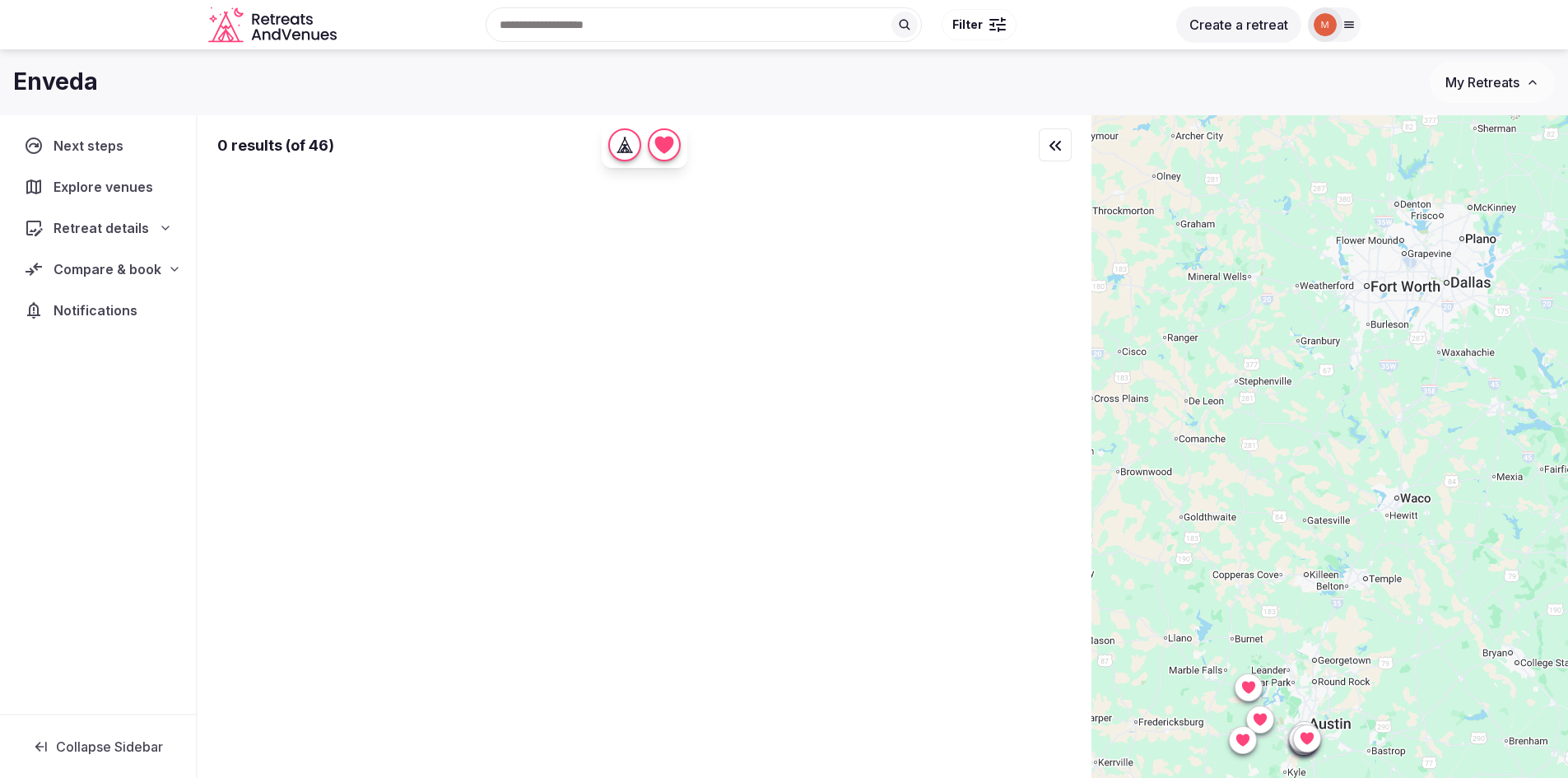
drag, startPoint x: 1272, startPoint y: 541, endPoint x: 1262, endPoint y: 246, distance: 295.2
click at [1262, 246] on div at bounding box center [1329, 474] width 477 height 719
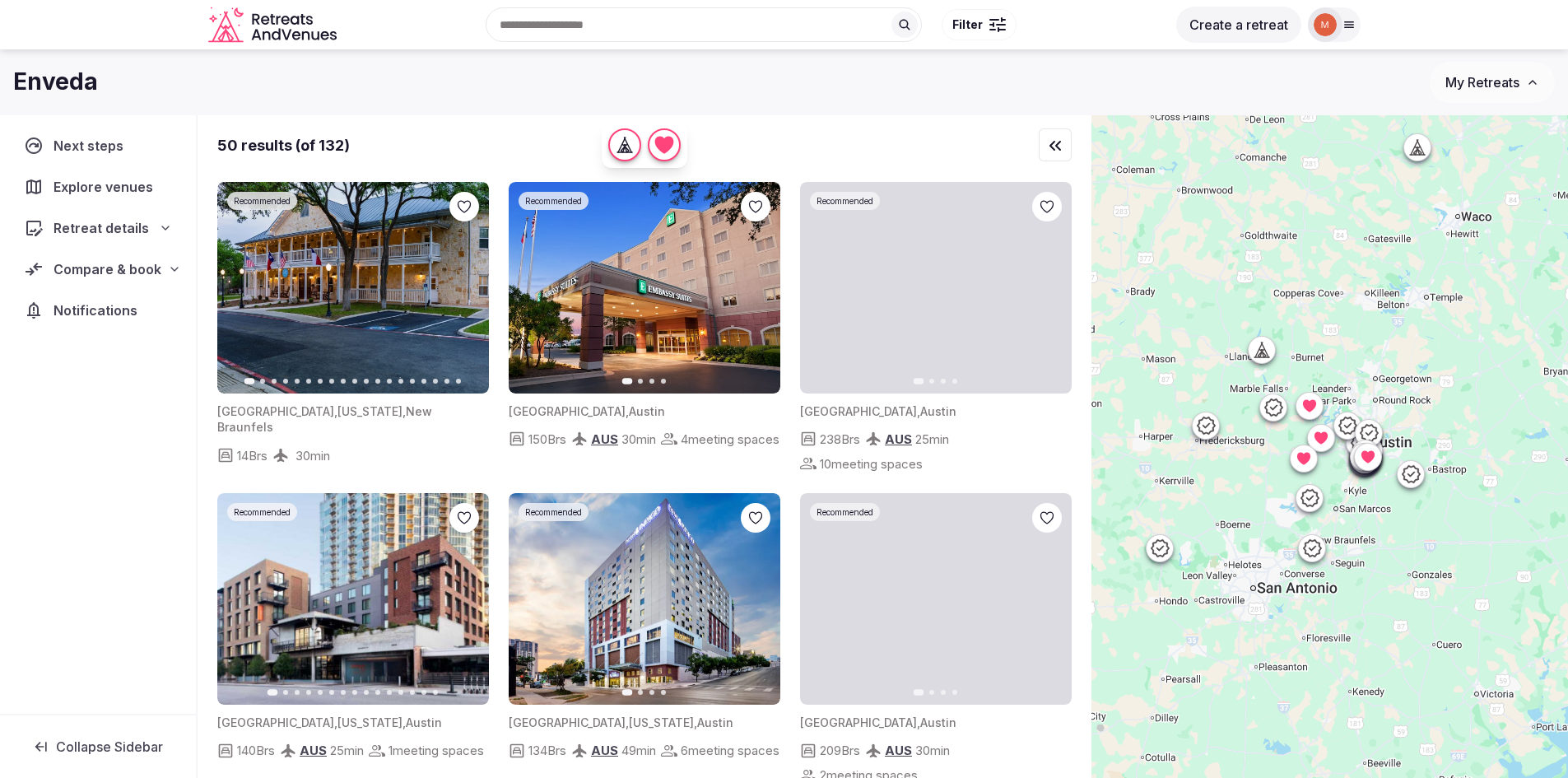
drag, startPoint x: 1295, startPoint y: 406, endPoint x: 1355, endPoint y: 125, distance: 287.3
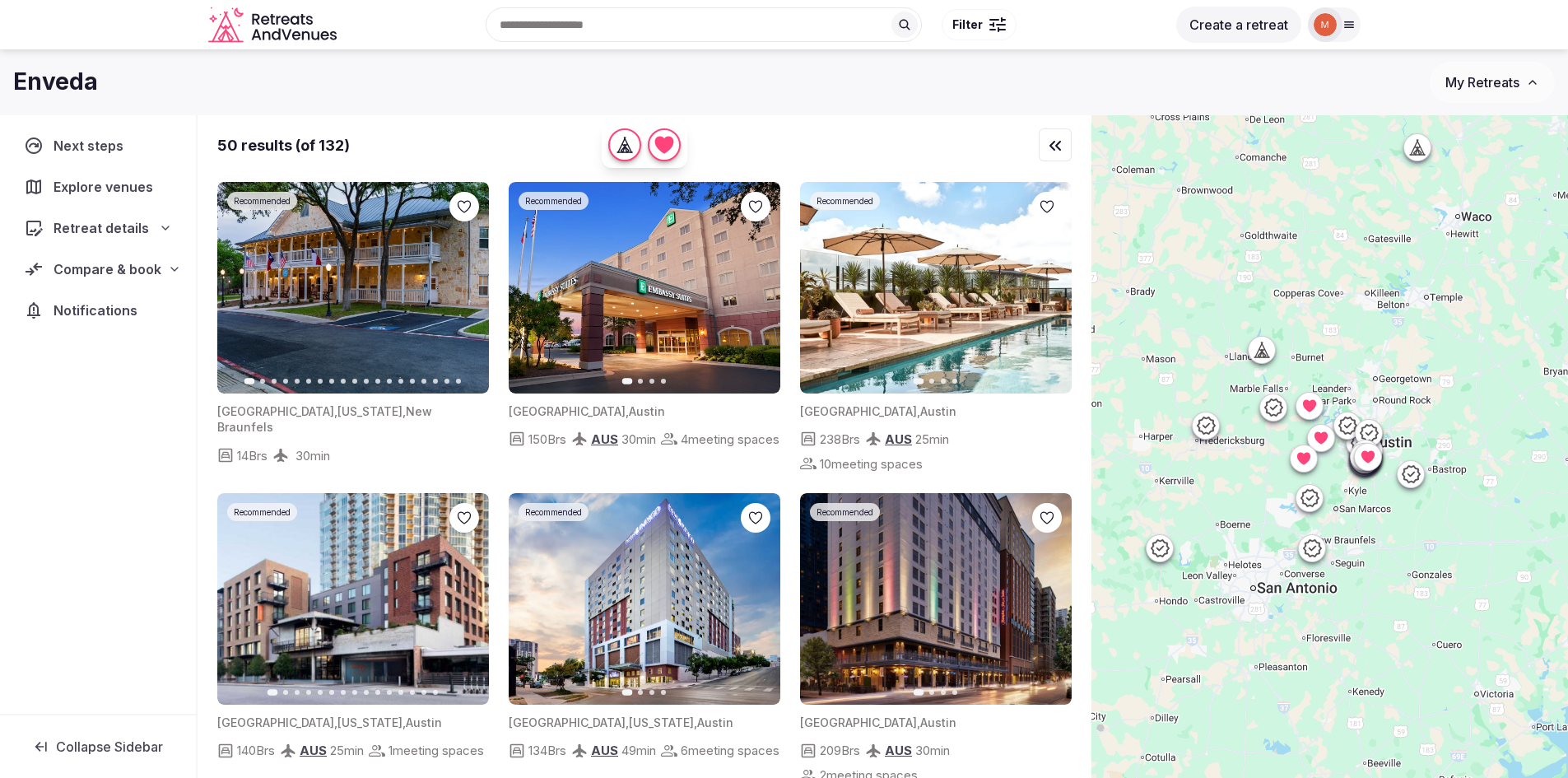
click at [1355, 125] on div at bounding box center [1329, 474] width 477 height 719
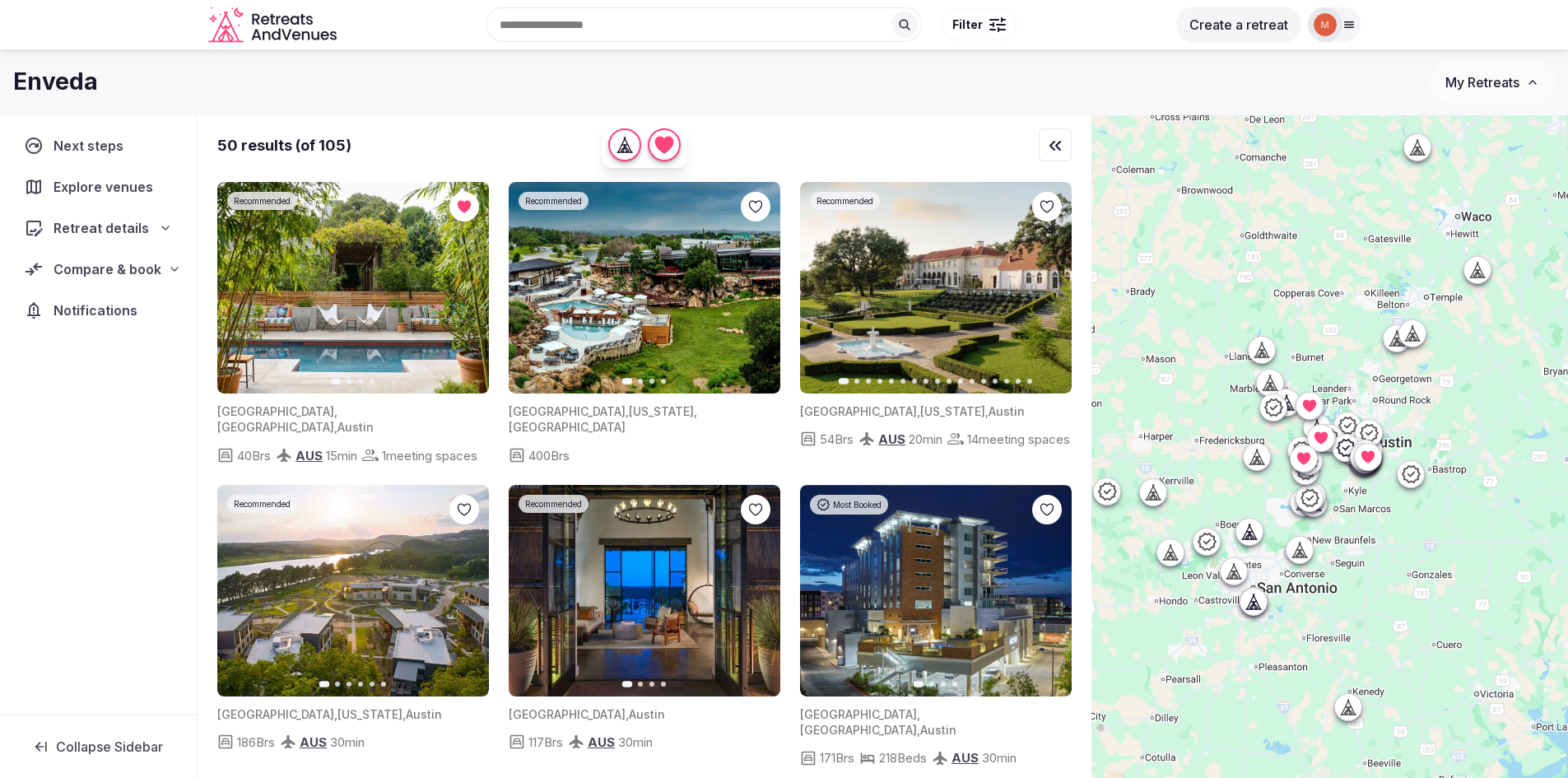
click at [985, 32] on button "Filter" at bounding box center [978, 25] width 75 height 31
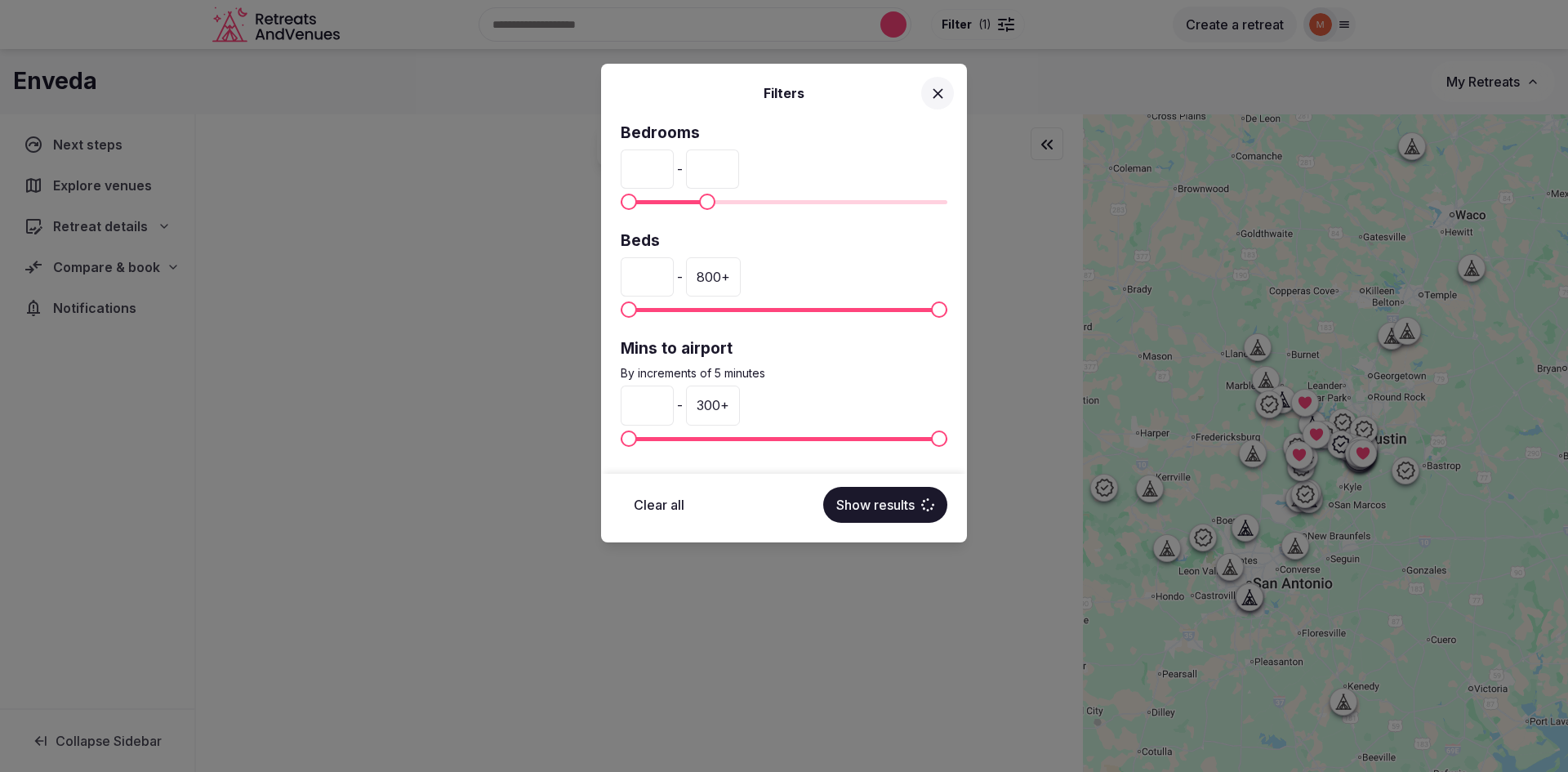
type input "***"
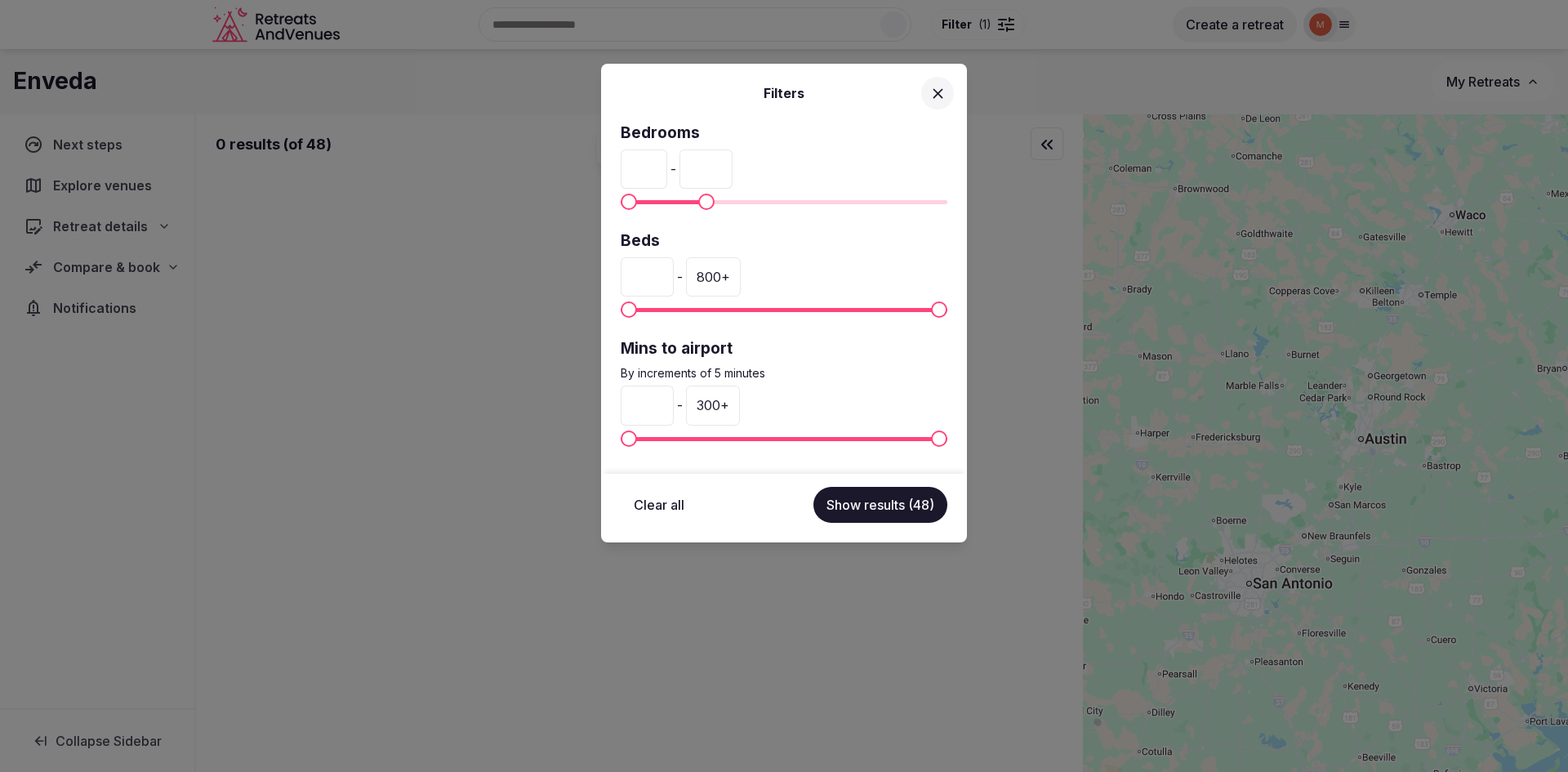
click at [702, 196] on span "Maximum" at bounding box center [706, 201] width 16 height 16
type input "***"
click at [661, 302] on span "Maximum" at bounding box center [667, 309] width 16 height 16
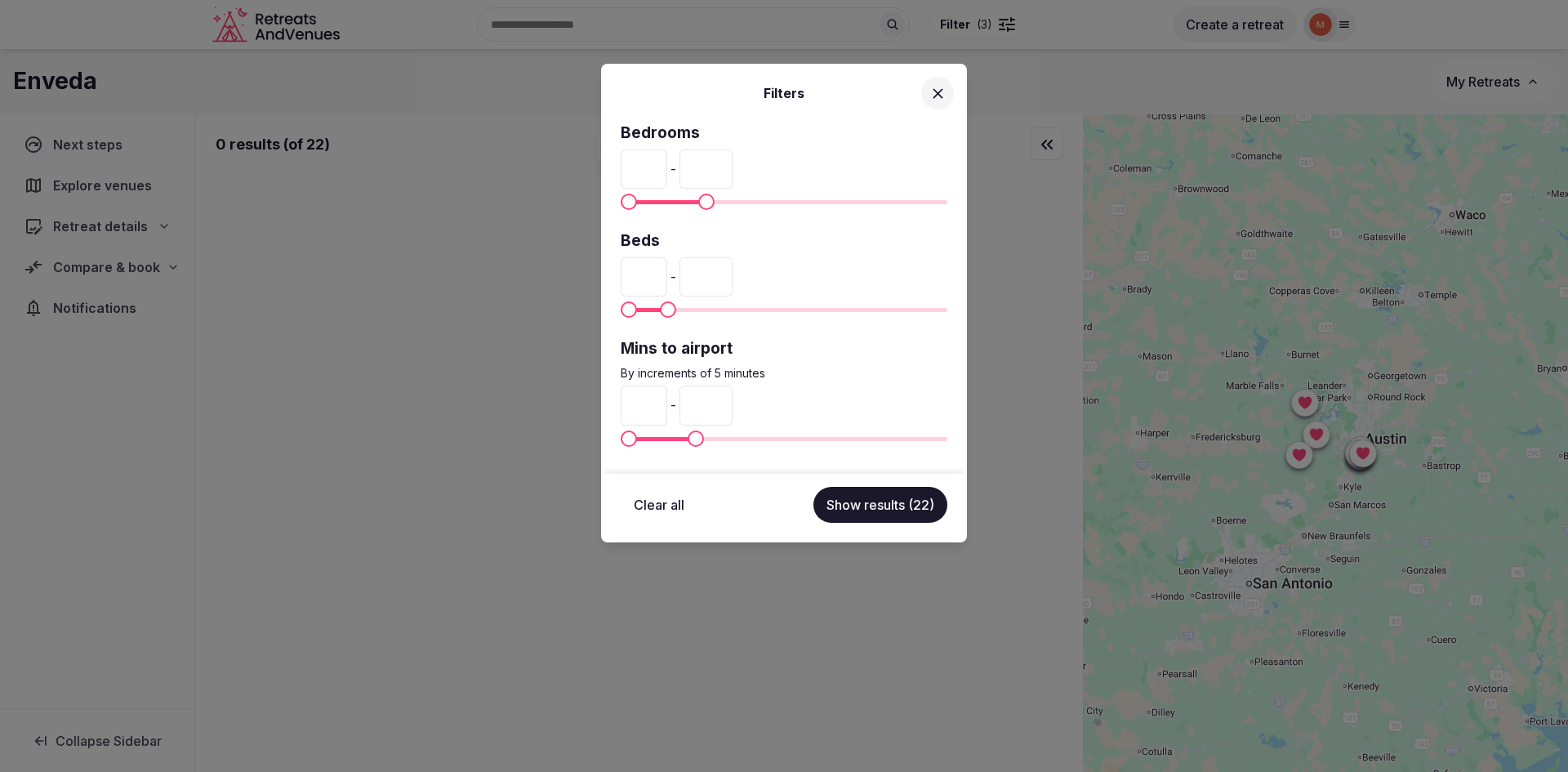
type input "**"
click at [687, 435] on span "Maximum" at bounding box center [690, 438] width 16 height 16
click at [877, 506] on button "Show results (19)" at bounding box center [881, 504] width 131 height 36
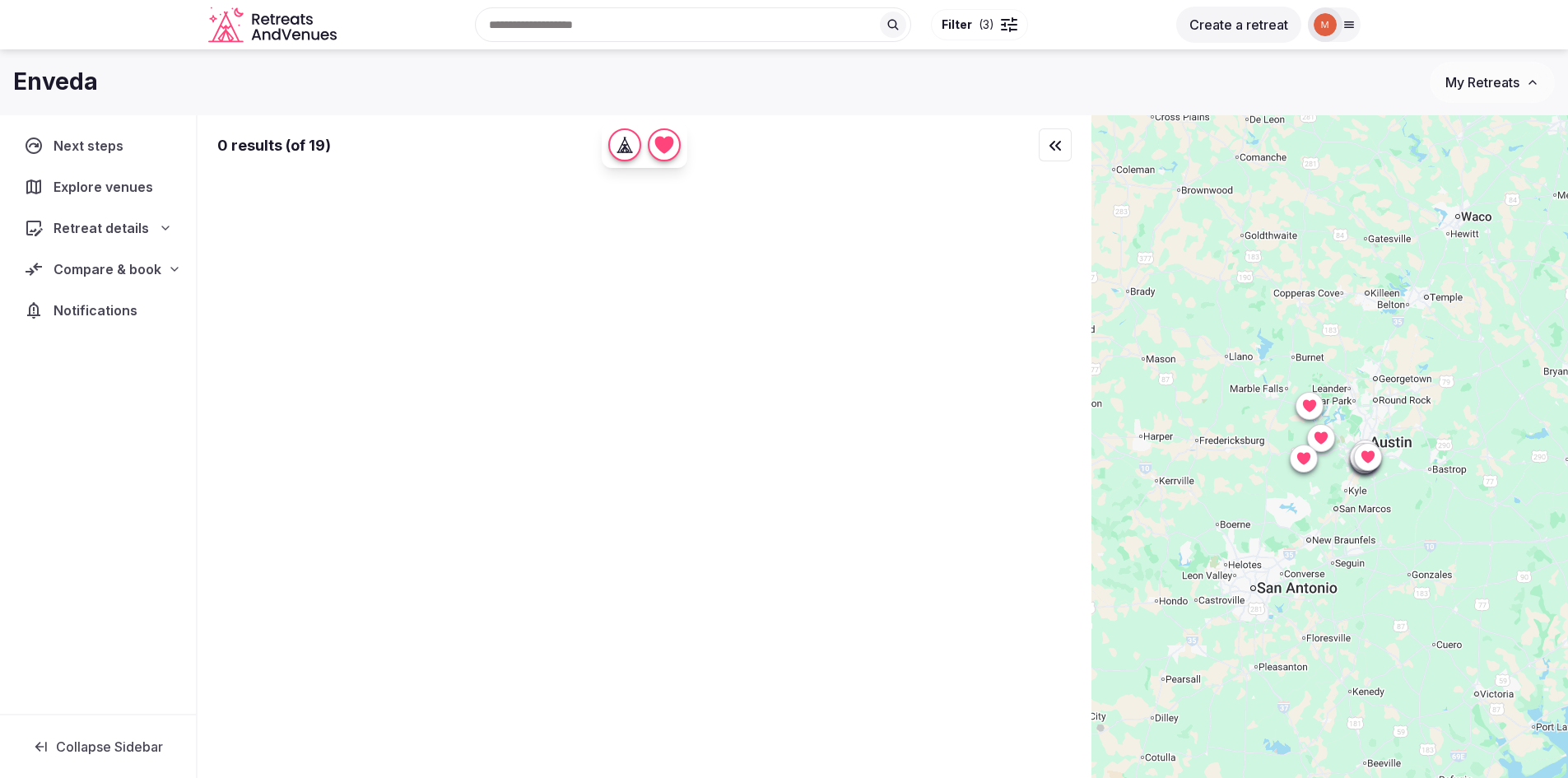
click at [976, 21] on span "Filter ( 3 )" at bounding box center [967, 24] width 52 height 16
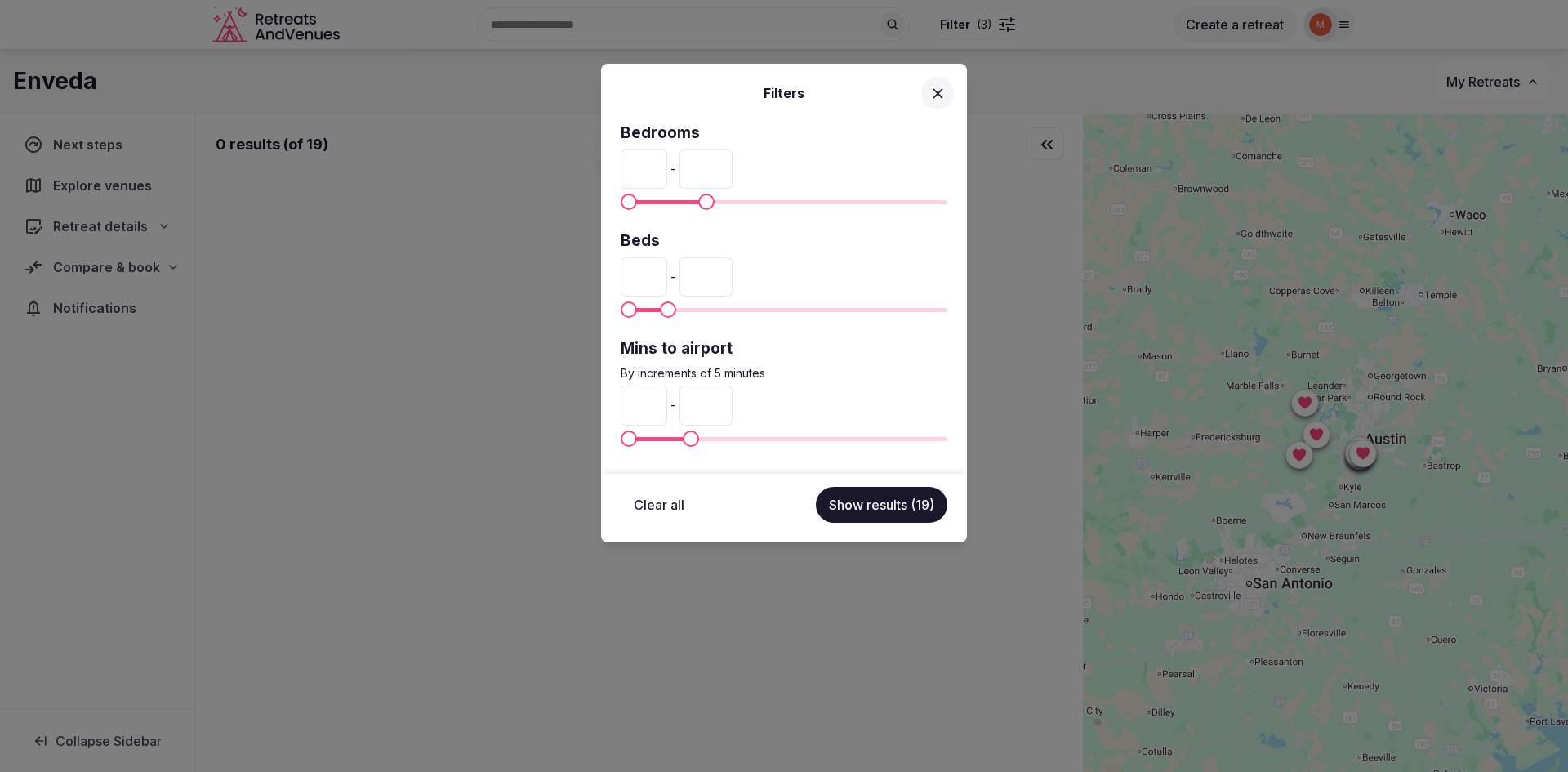
click at [653, 505] on button "Clear all" at bounding box center [659, 504] width 77 height 36
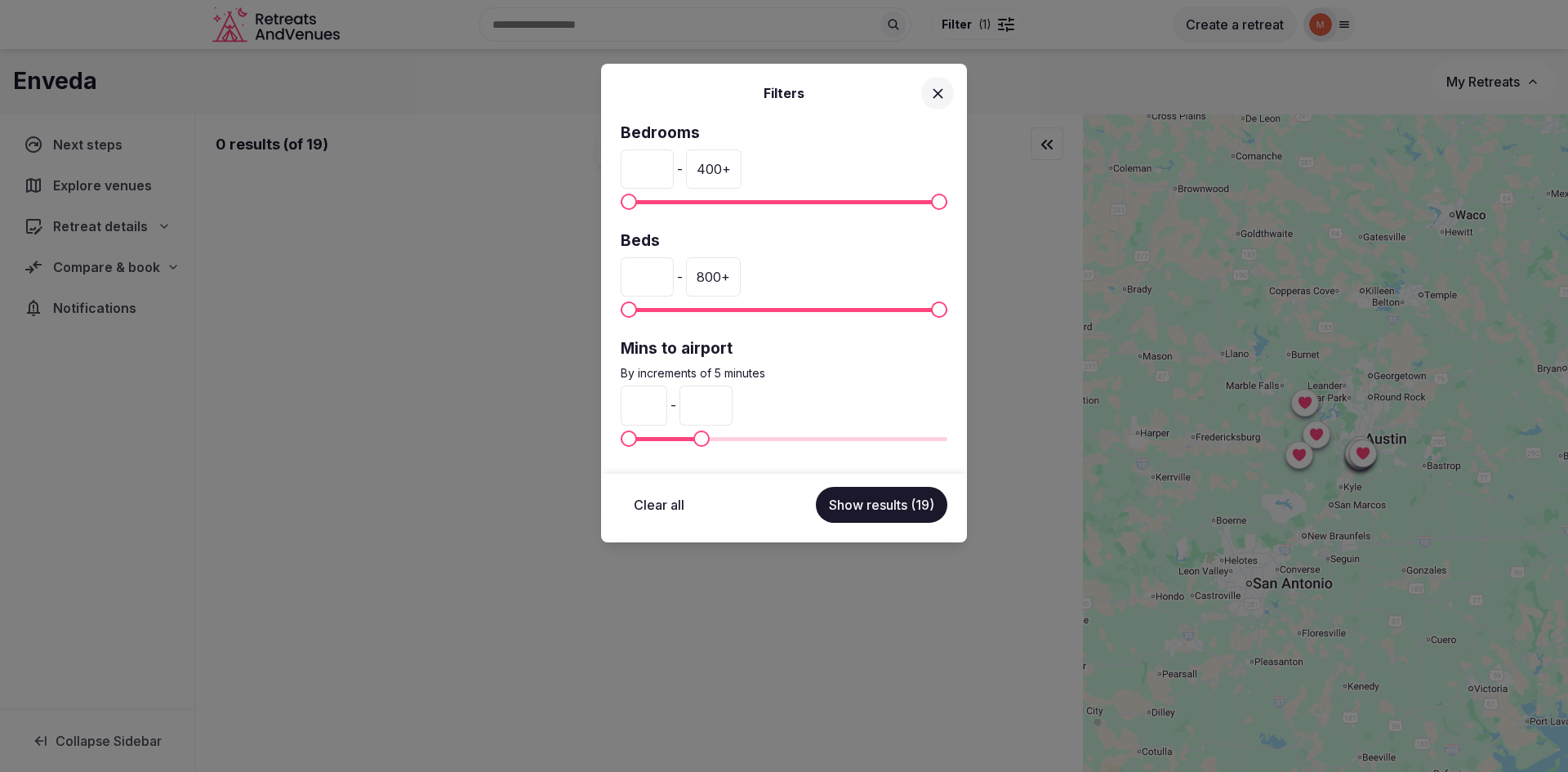
type input "**"
click at [692, 435] on span "Maximum" at bounding box center [695, 438] width 16 height 16
click at [871, 508] on button "Show results (19)" at bounding box center [881, 504] width 131 height 36
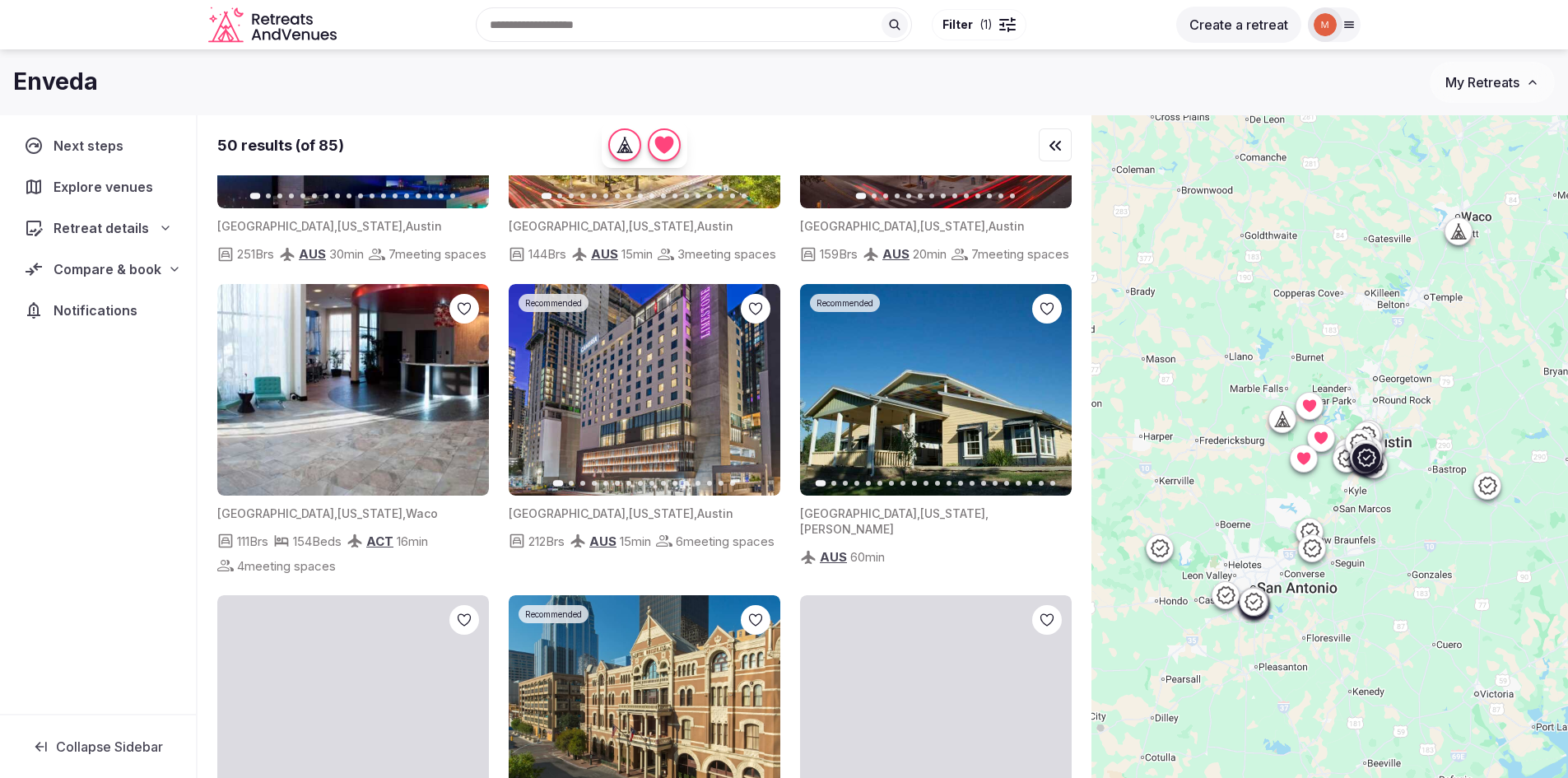
scroll to position [823, 0]
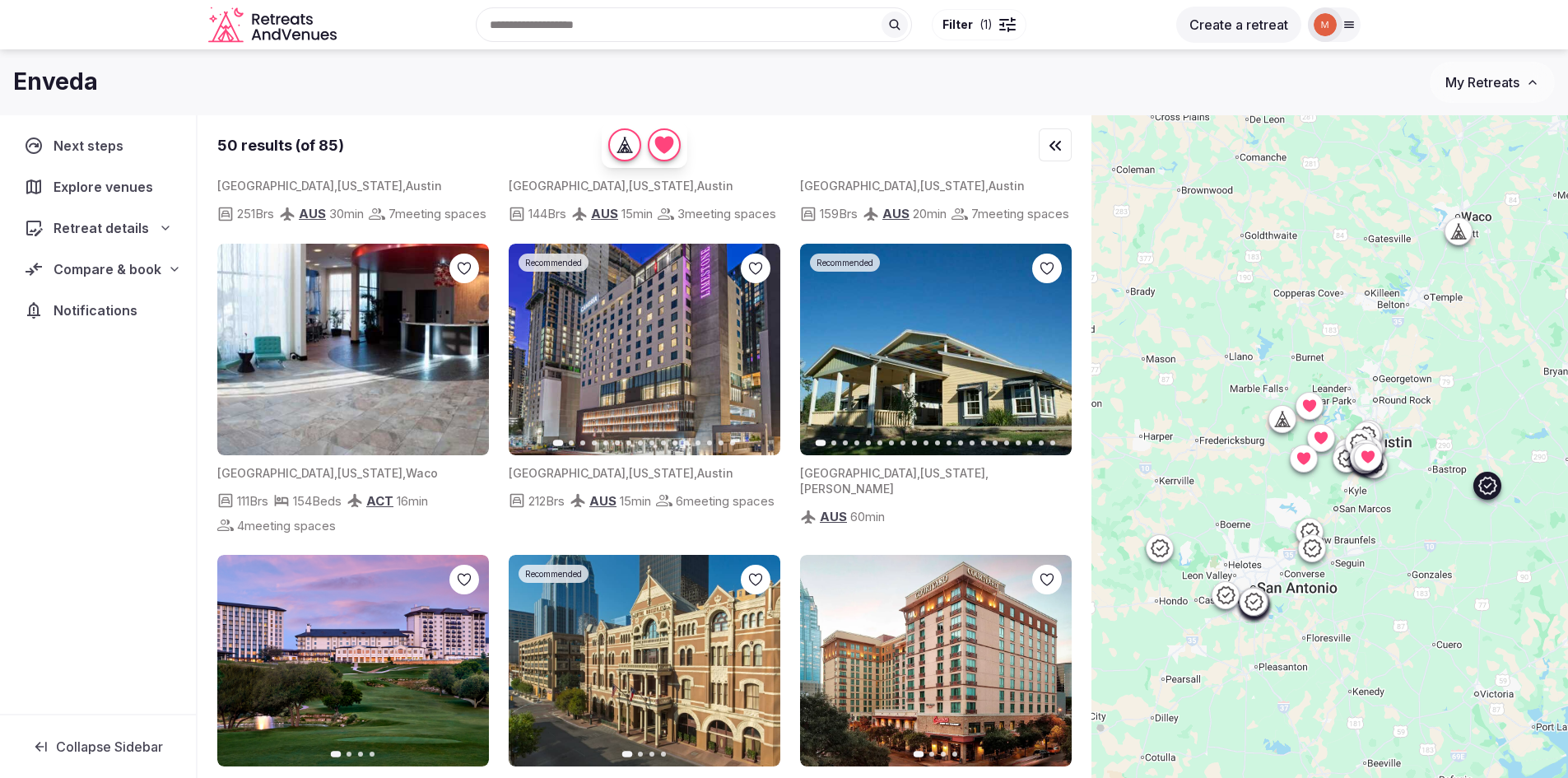
click at [1051, 355] on icon "button" at bounding box center [1049, 349] width 7 height 11
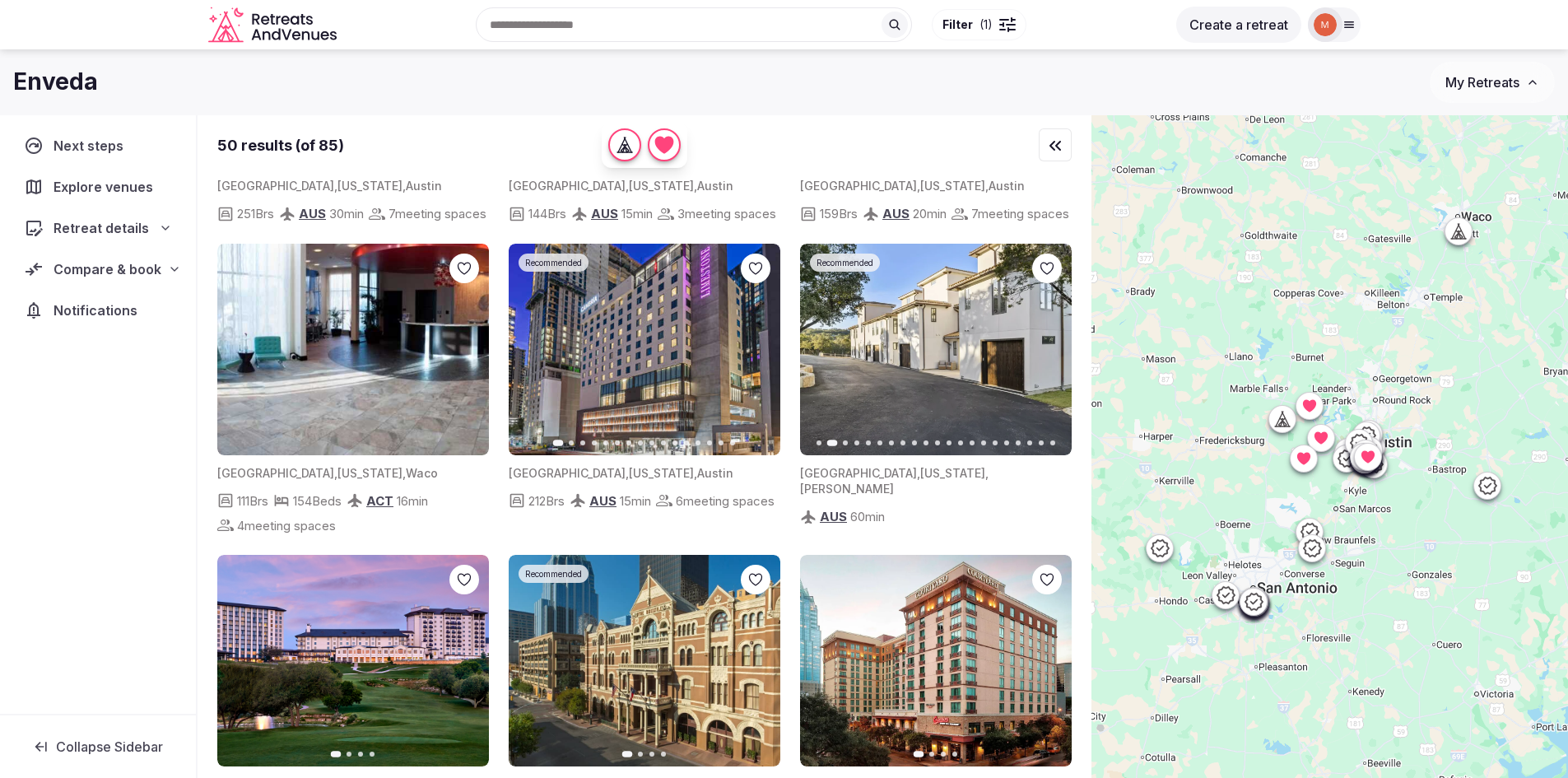
click at [824, 356] on icon "button" at bounding box center [823, 349] width 13 height 13
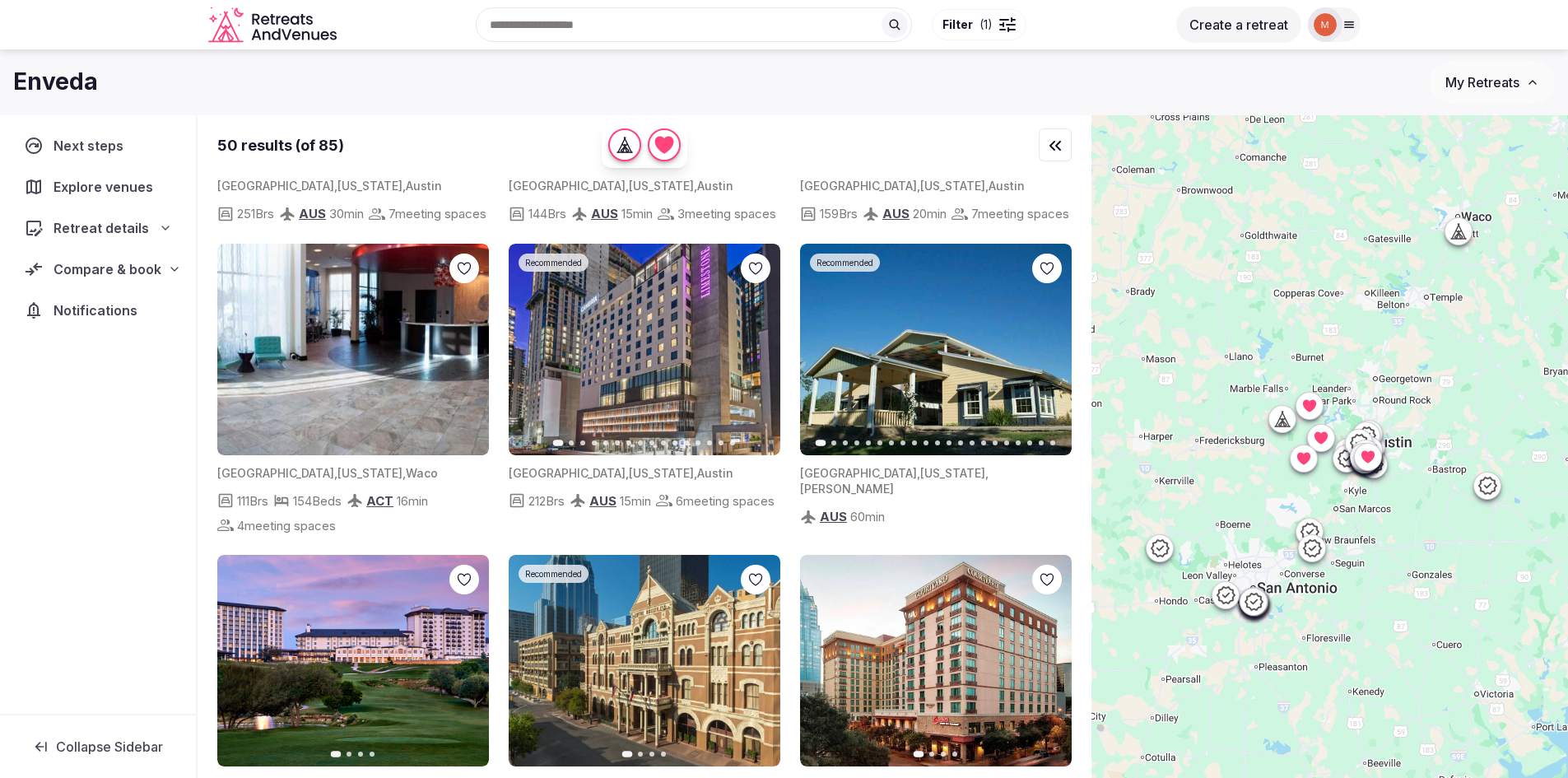
click at [1042, 356] on icon "button" at bounding box center [1048, 349] width 13 height 13
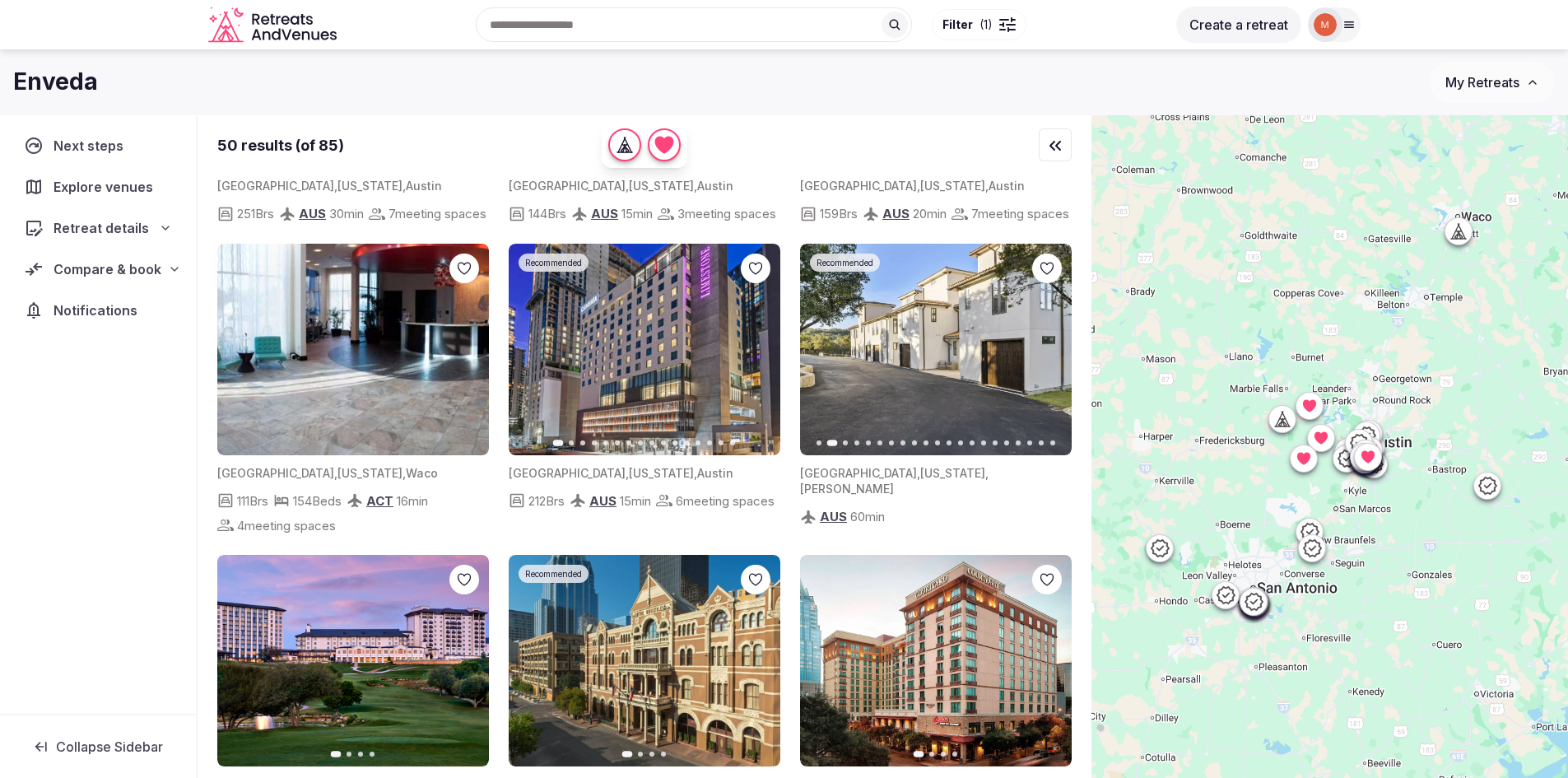
click at [1042, 356] on icon "button" at bounding box center [1048, 349] width 13 height 13
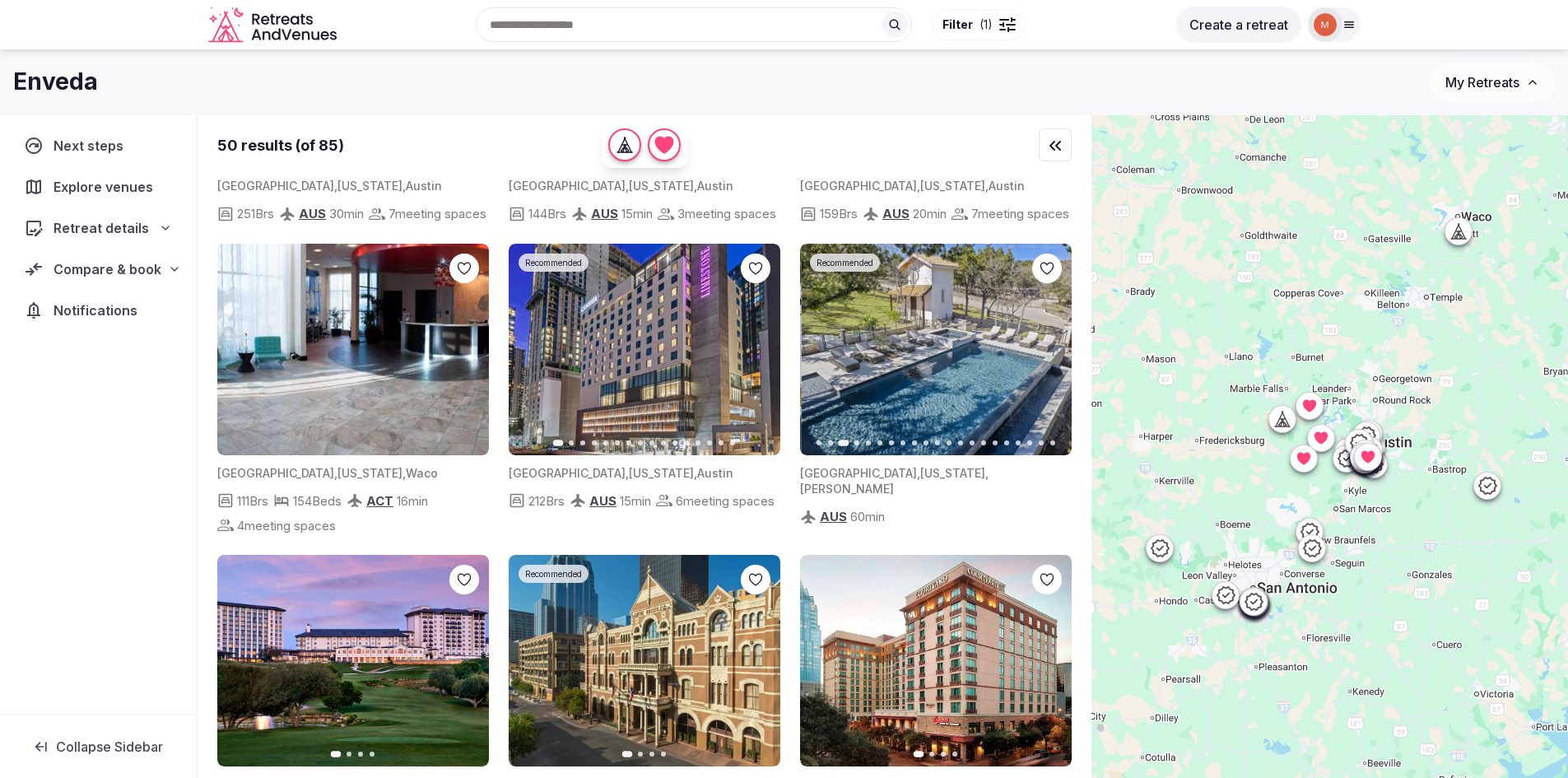
click at [1042, 356] on icon "button" at bounding box center [1048, 349] width 13 height 13
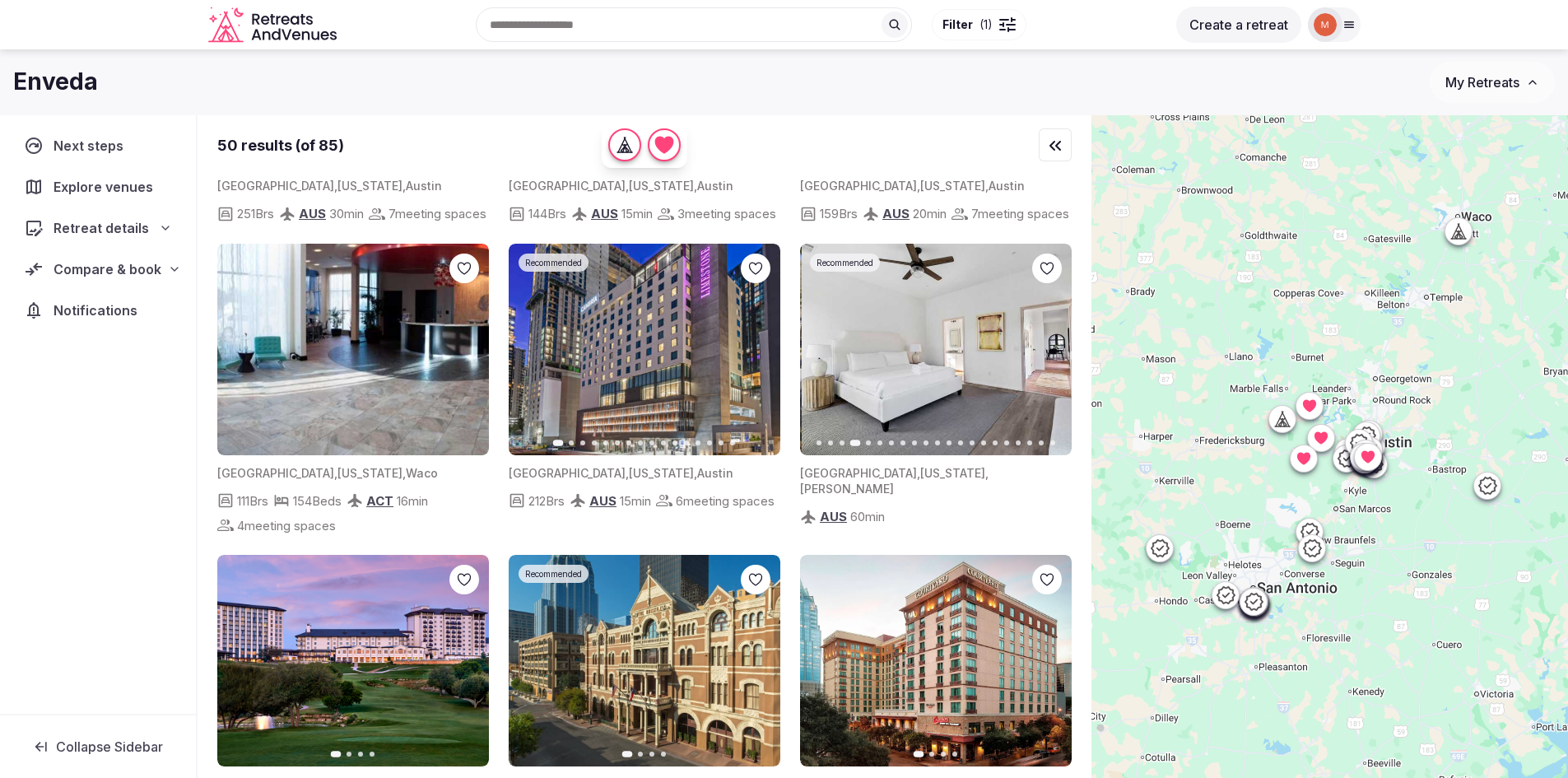
click at [1042, 356] on icon "button" at bounding box center [1048, 349] width 13 height 13
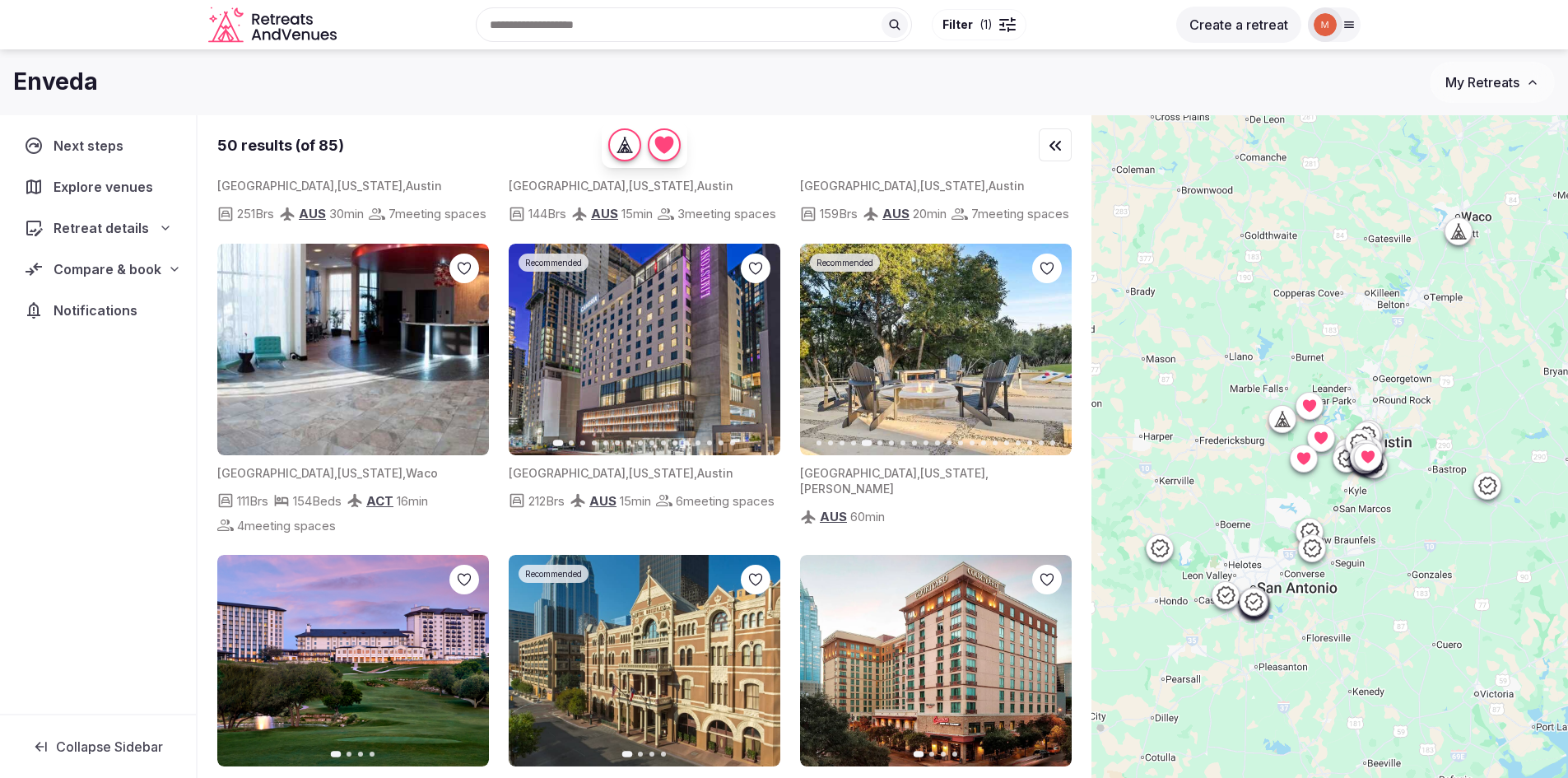
click at [1042, 356] on icon "button" at bounding box center [1048, 349] width 13 height 13
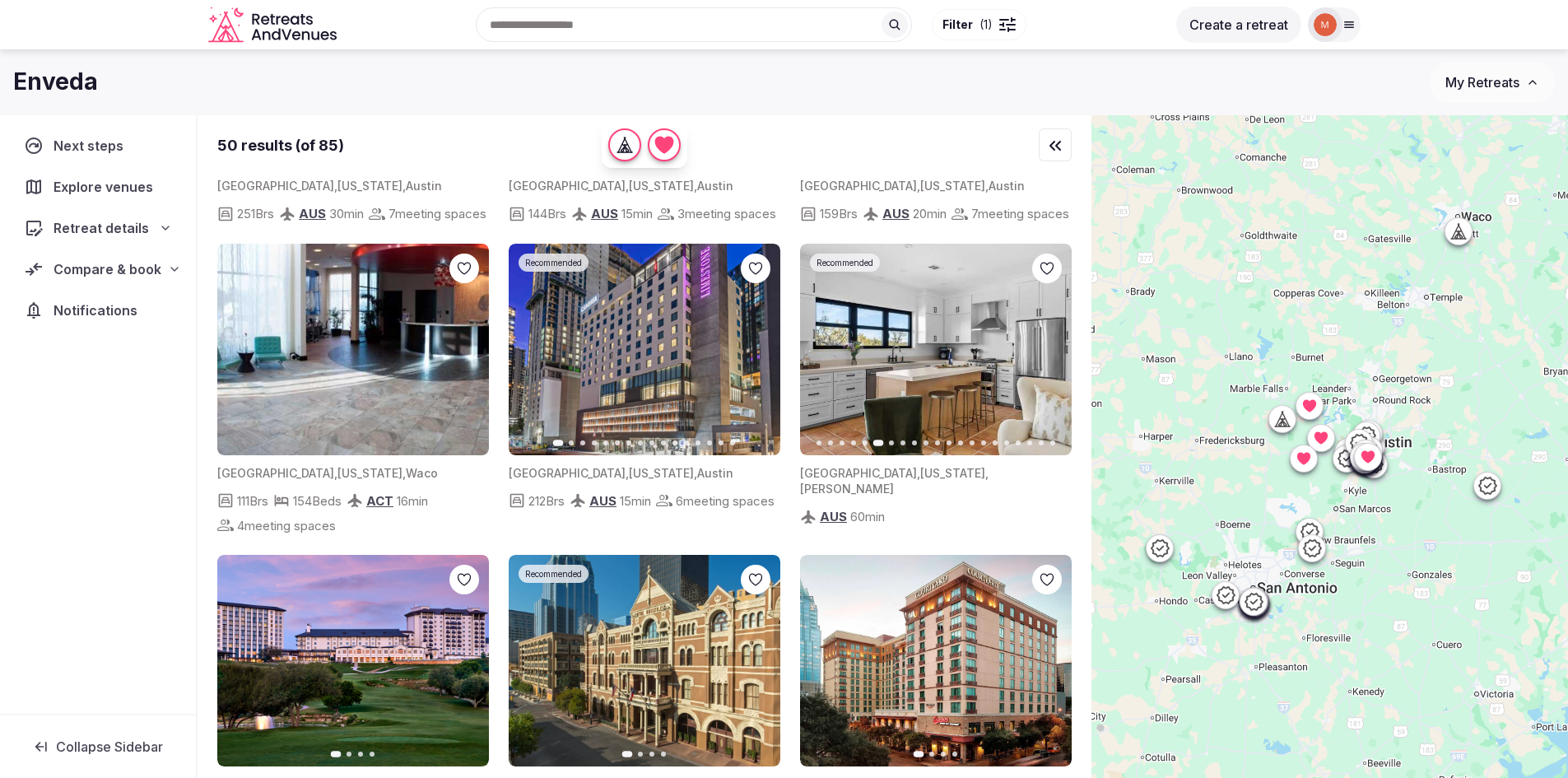
click at [920, 480] on span "[US_STATE]" at bounding box center [952, 472] width 65 height 14
click at [904, 443] on img at bounding box center [936, 349] width 271 height 211
click at [901, 362] on img at bounding box center [936, 349] width 271 height 211
click at [113, 236] on span "Retreat details" at bounding box center [100, 228] width 95 height 20
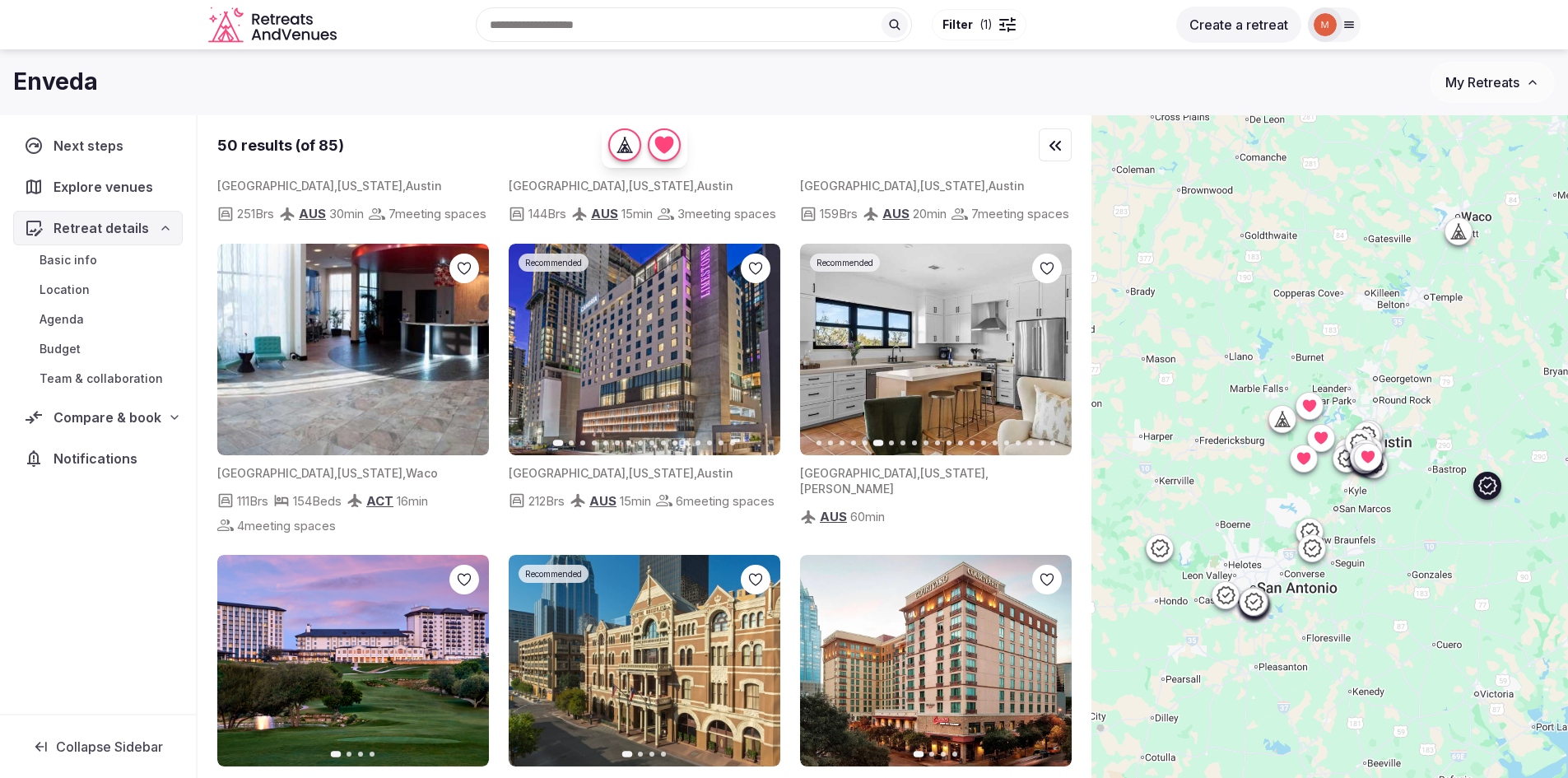
click at [824, 356] on icon "button" at bounding box center [823, 349] width 13 height 13
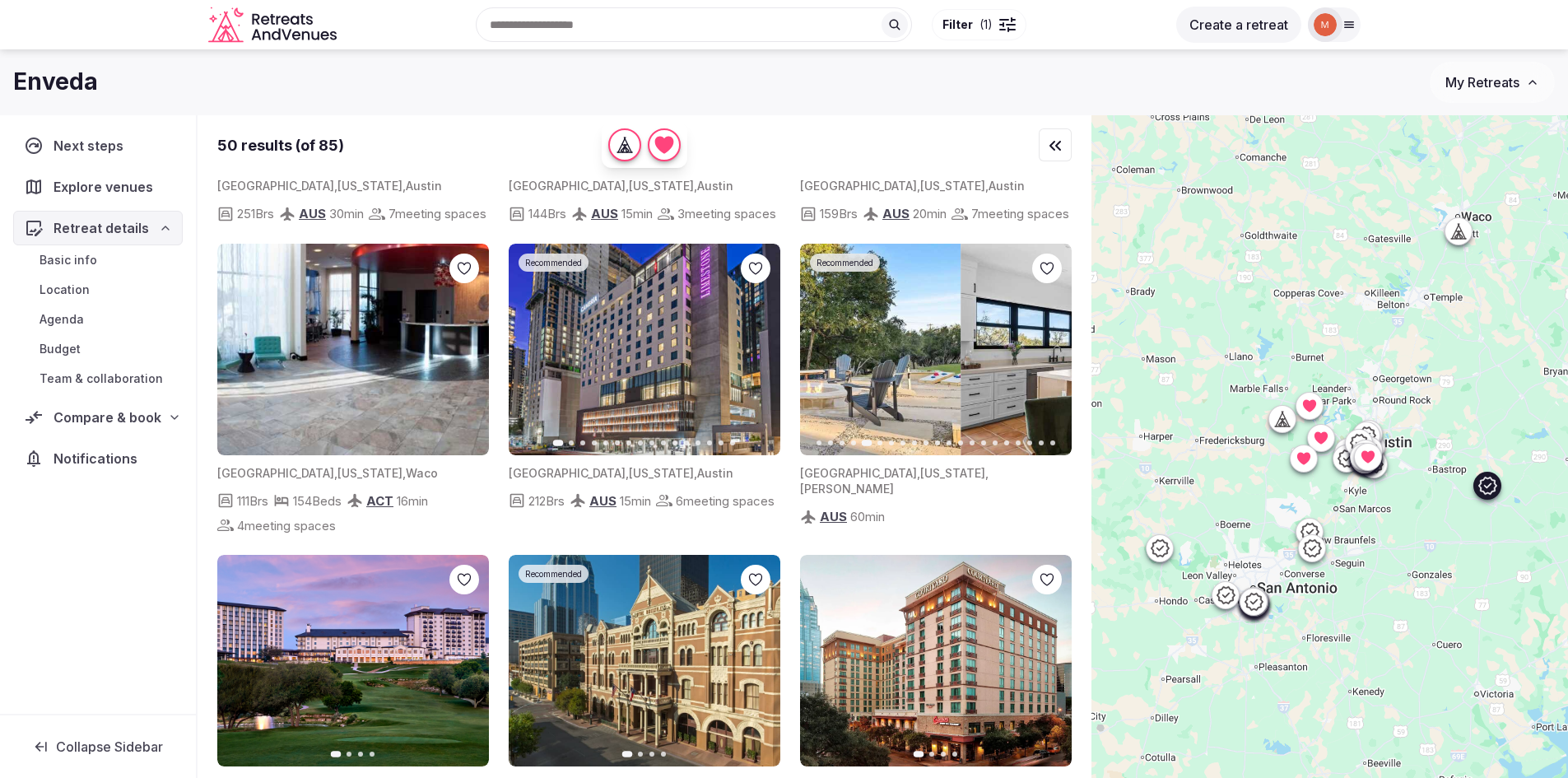
click at [824, 356] on icon "button" at bounding box center [823, 349] width 13 height 13
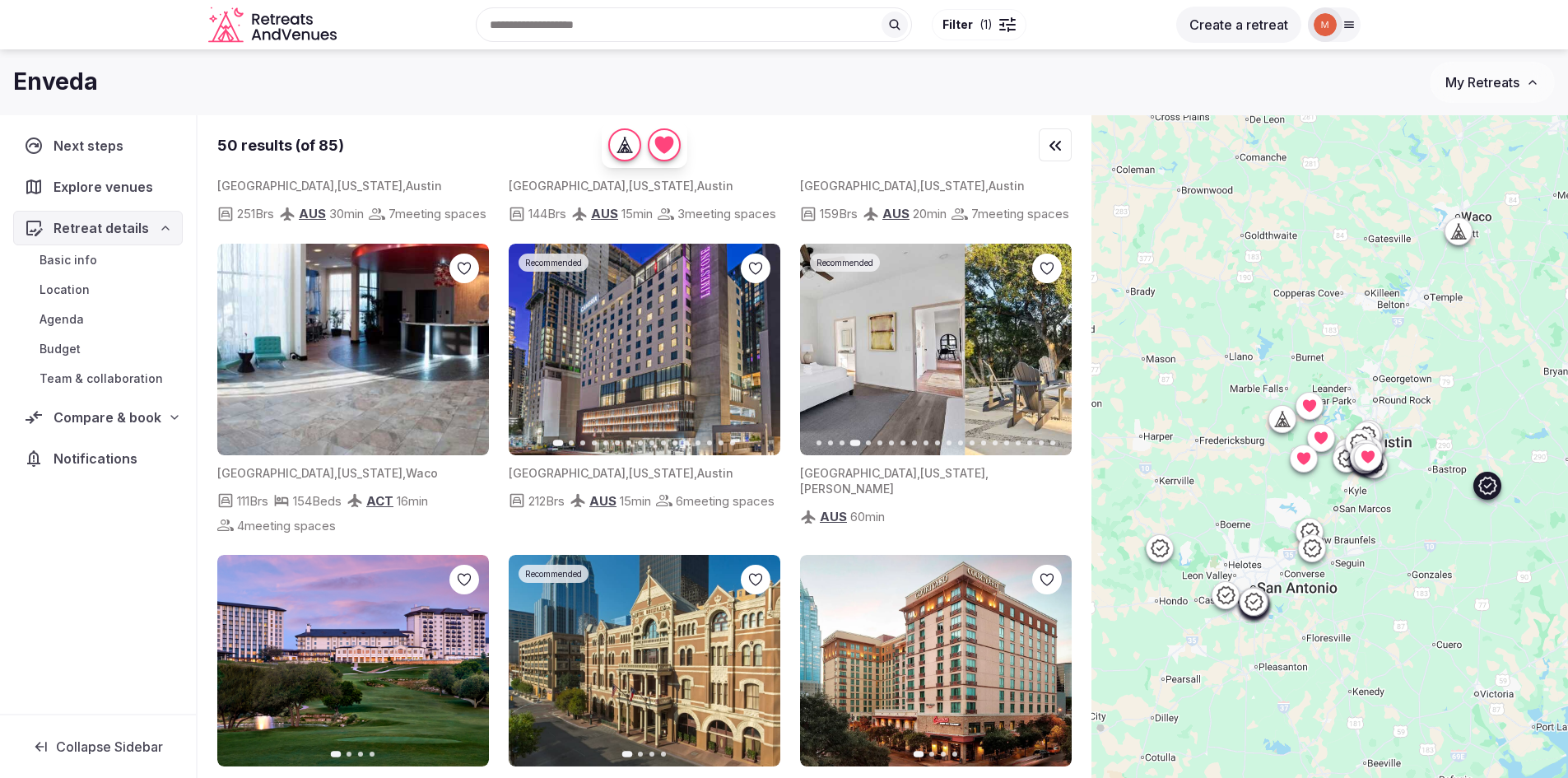
click at [824, 356] on icon "button" at bounding box center [823, 349] width 13 height 13
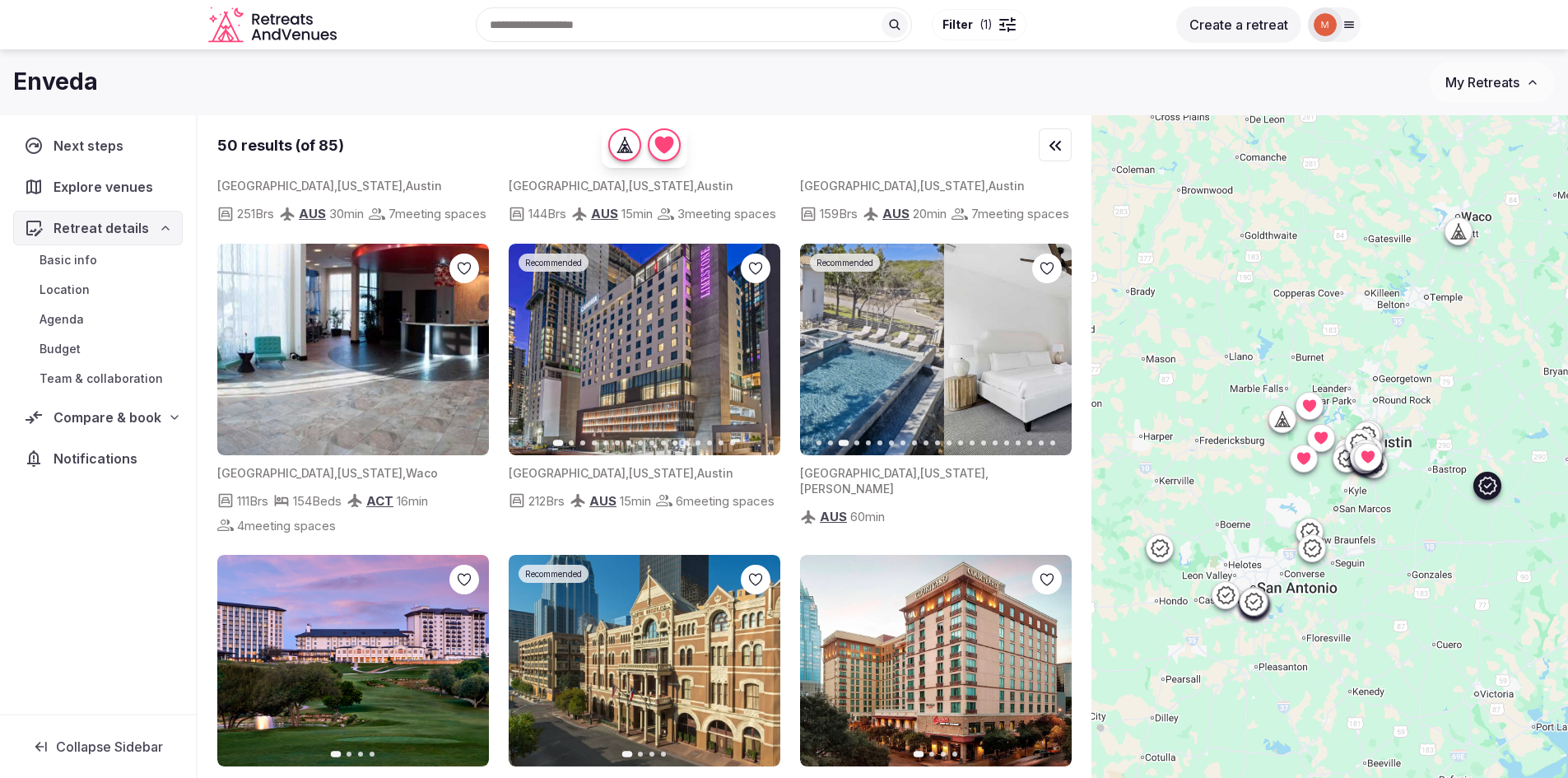
click at [824, 356] on icon "button" at bounding box center [823, 349] width 13 height 13
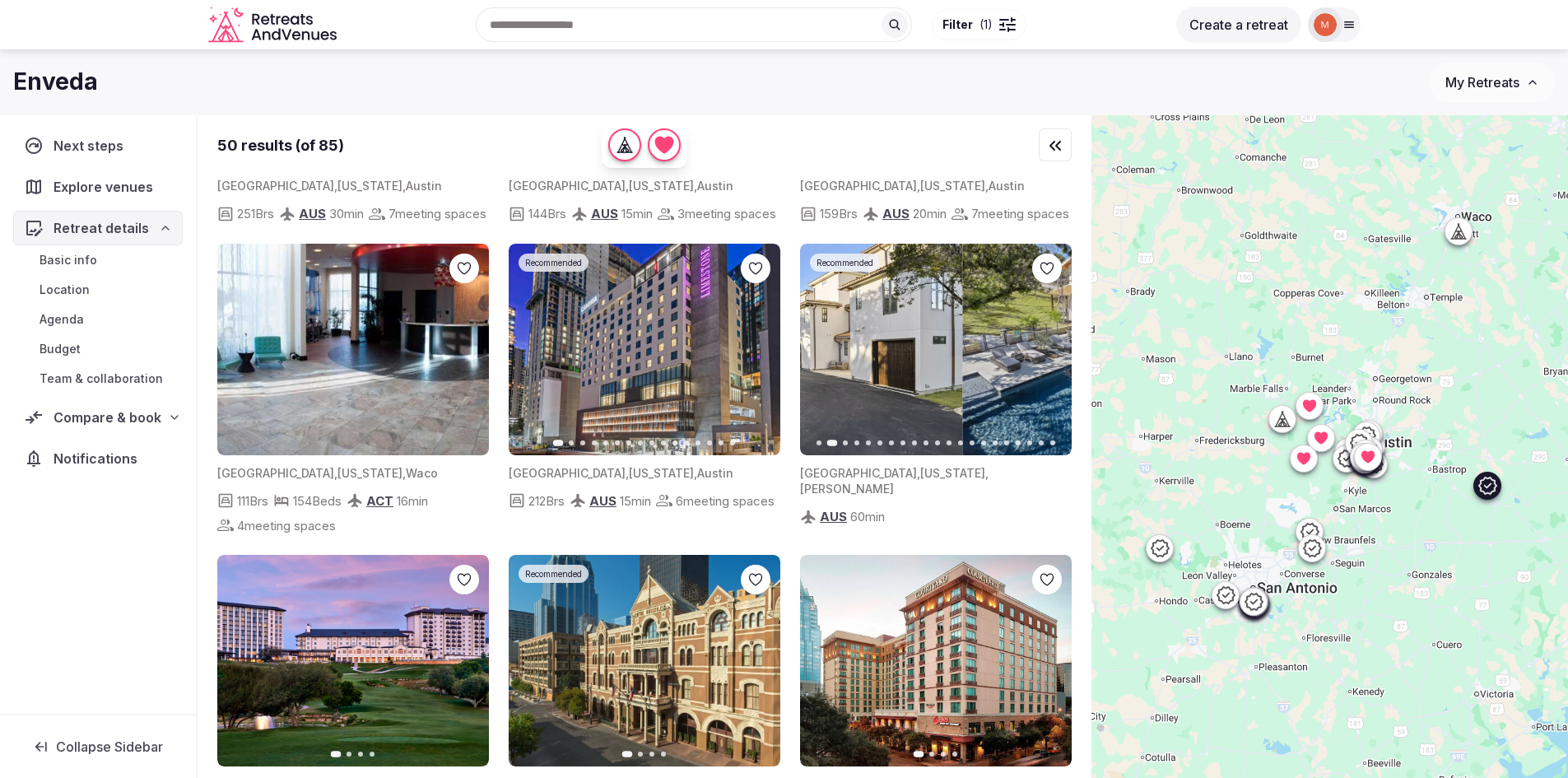
click at [824, 356] on icon "button" at bounding box center [823, 349] width 13 height 13
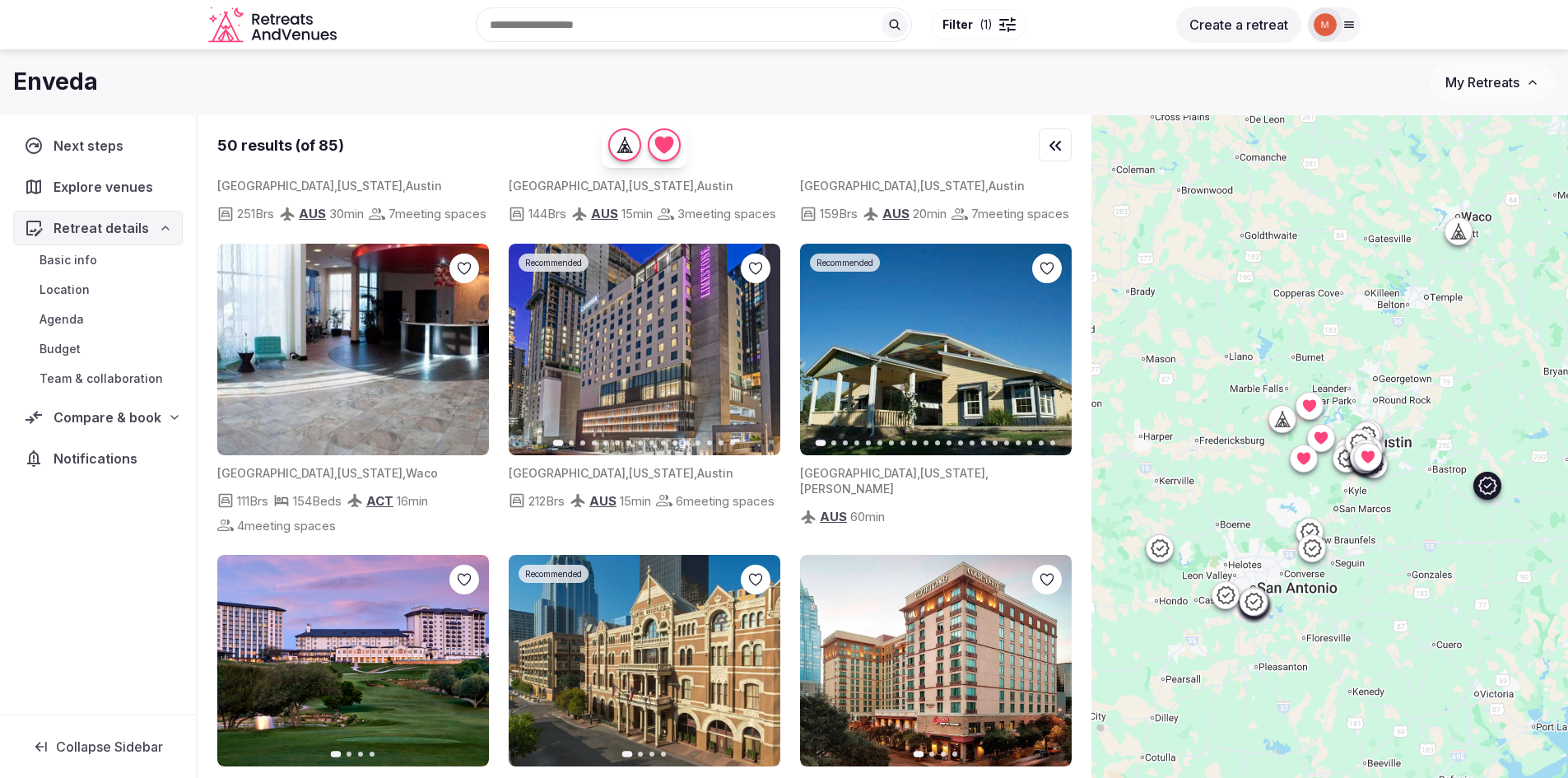
click at [1055, 283] on div at bounding box center [1047, 268] width 30 height 30
click at [0, 0] on icon at bounding box center [0, 0] width 0 height 0
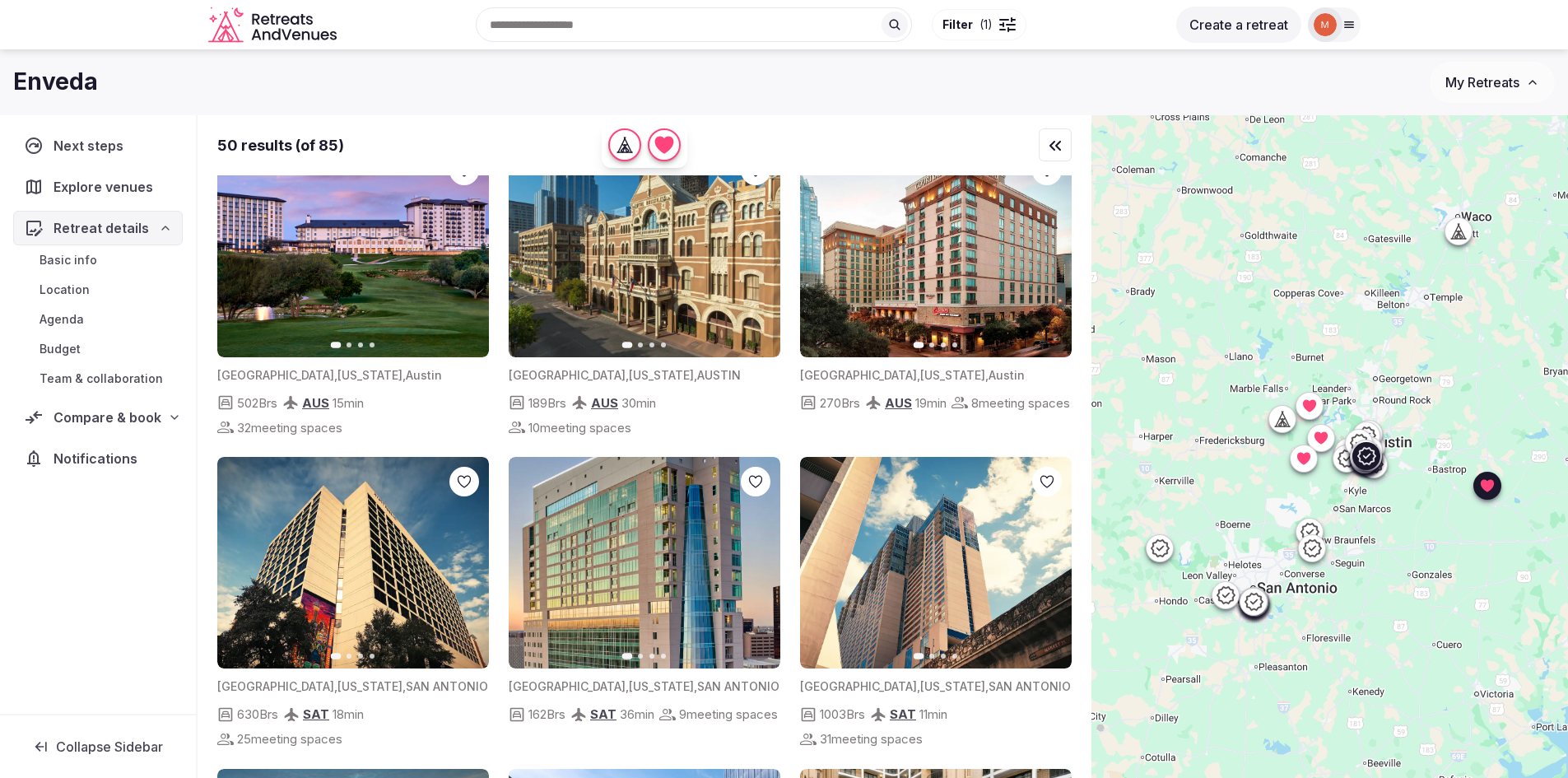
scroll to position [1235, 0]
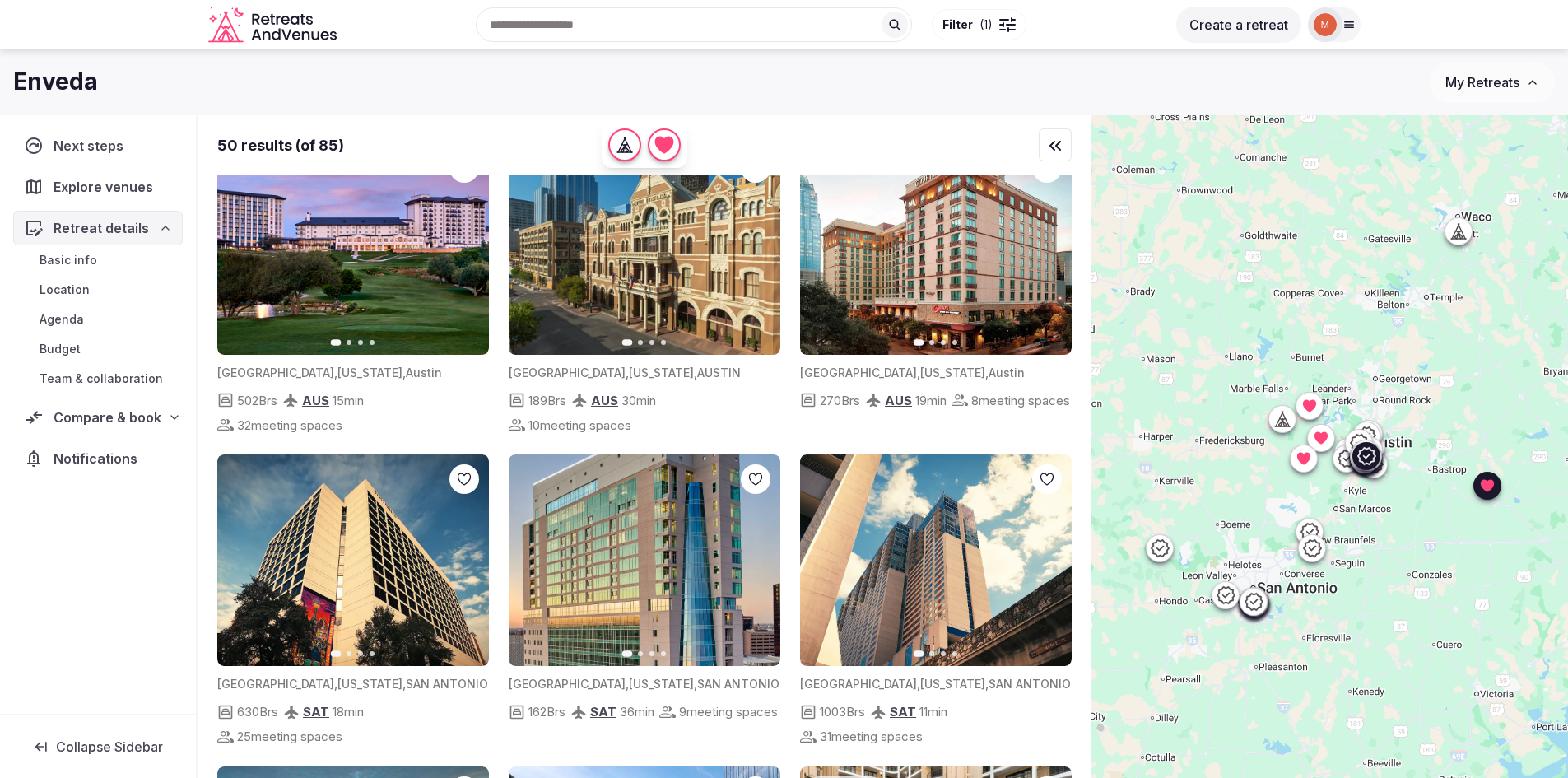
click at [659, 328] on img at bounding box center [644, 249] width 271 height 211
click at [758, 256] on icon "button" at bounding box center [757, 249] width 13 height 13
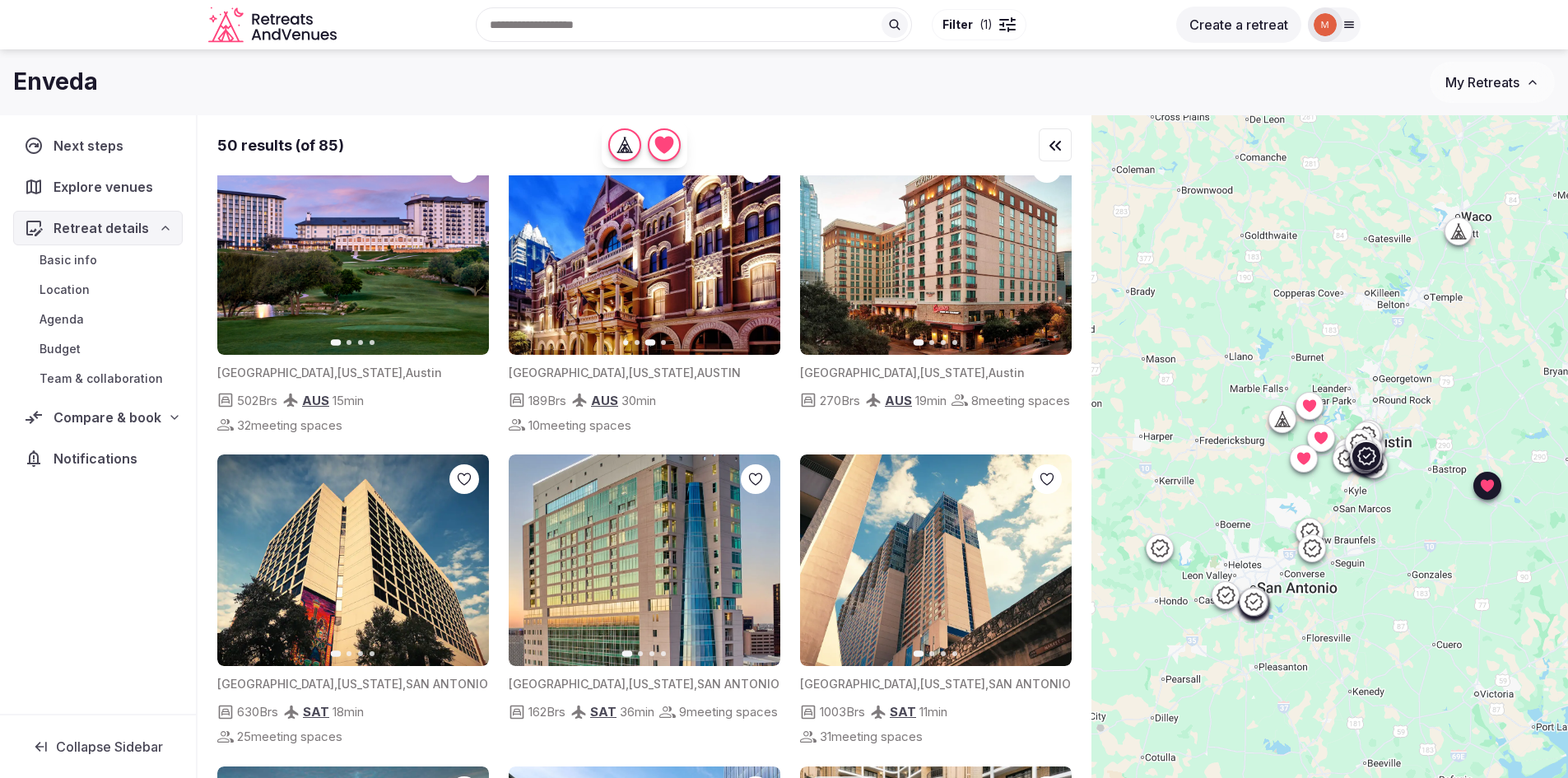
click at [758, 256] on icon "button" at bounding box center [757, 249] width 13 height 13
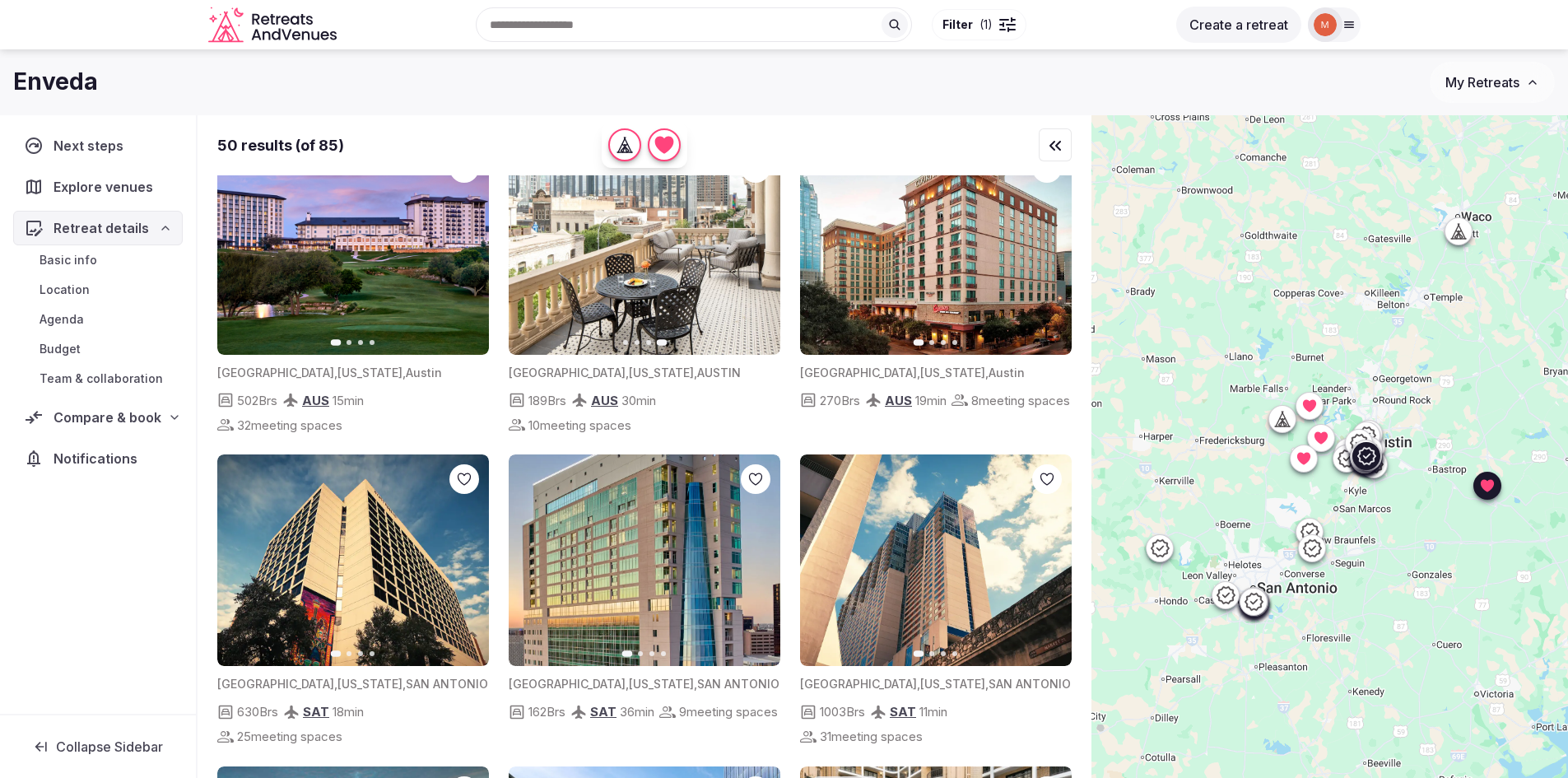
click at [538, 263] on button "Previous slide" at bounding box center [532, 249] width 27 height 27
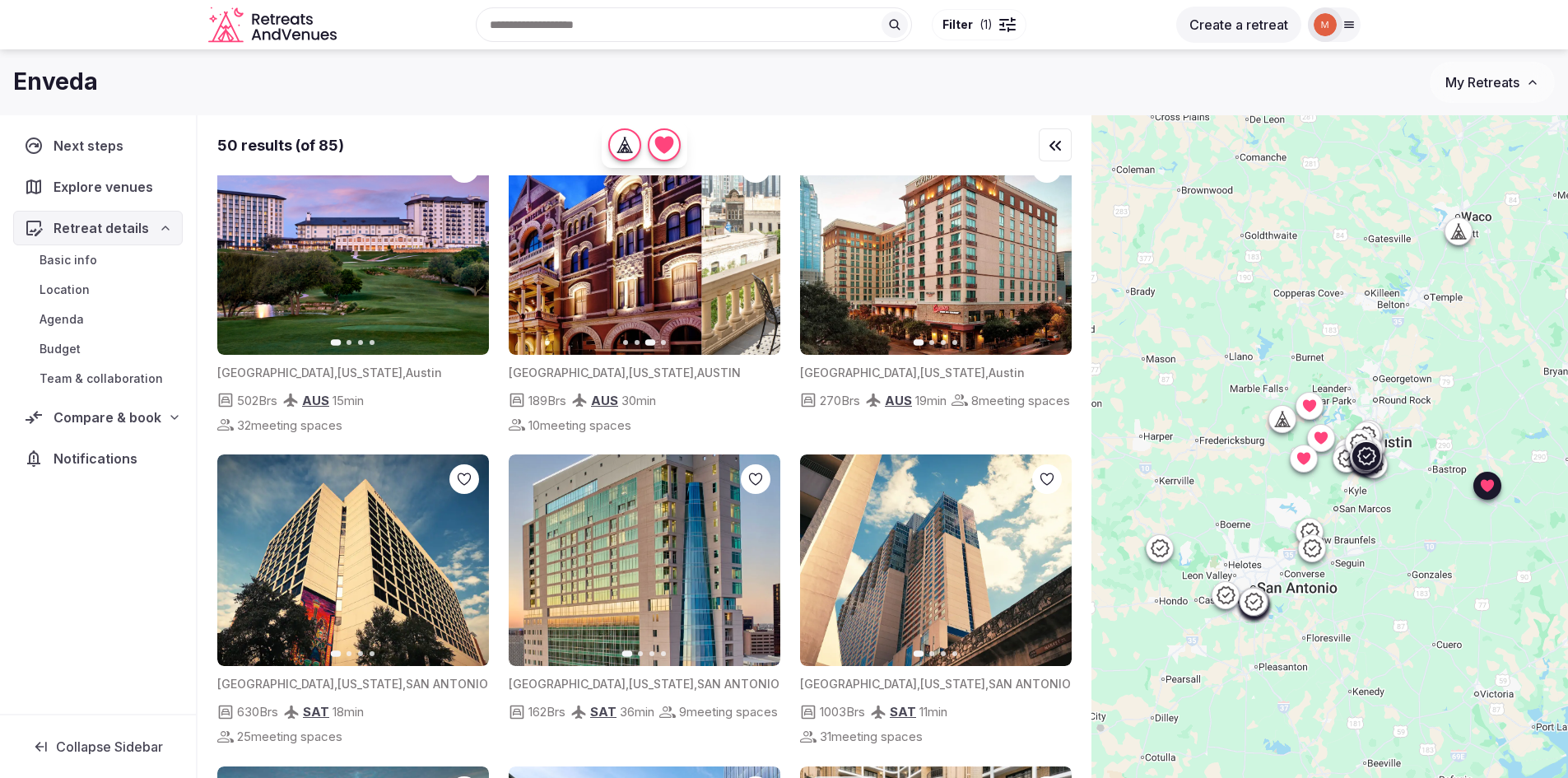
click at [538, 263] on button "Previous slide" at bounding box center [532, 249] width 27 height 27
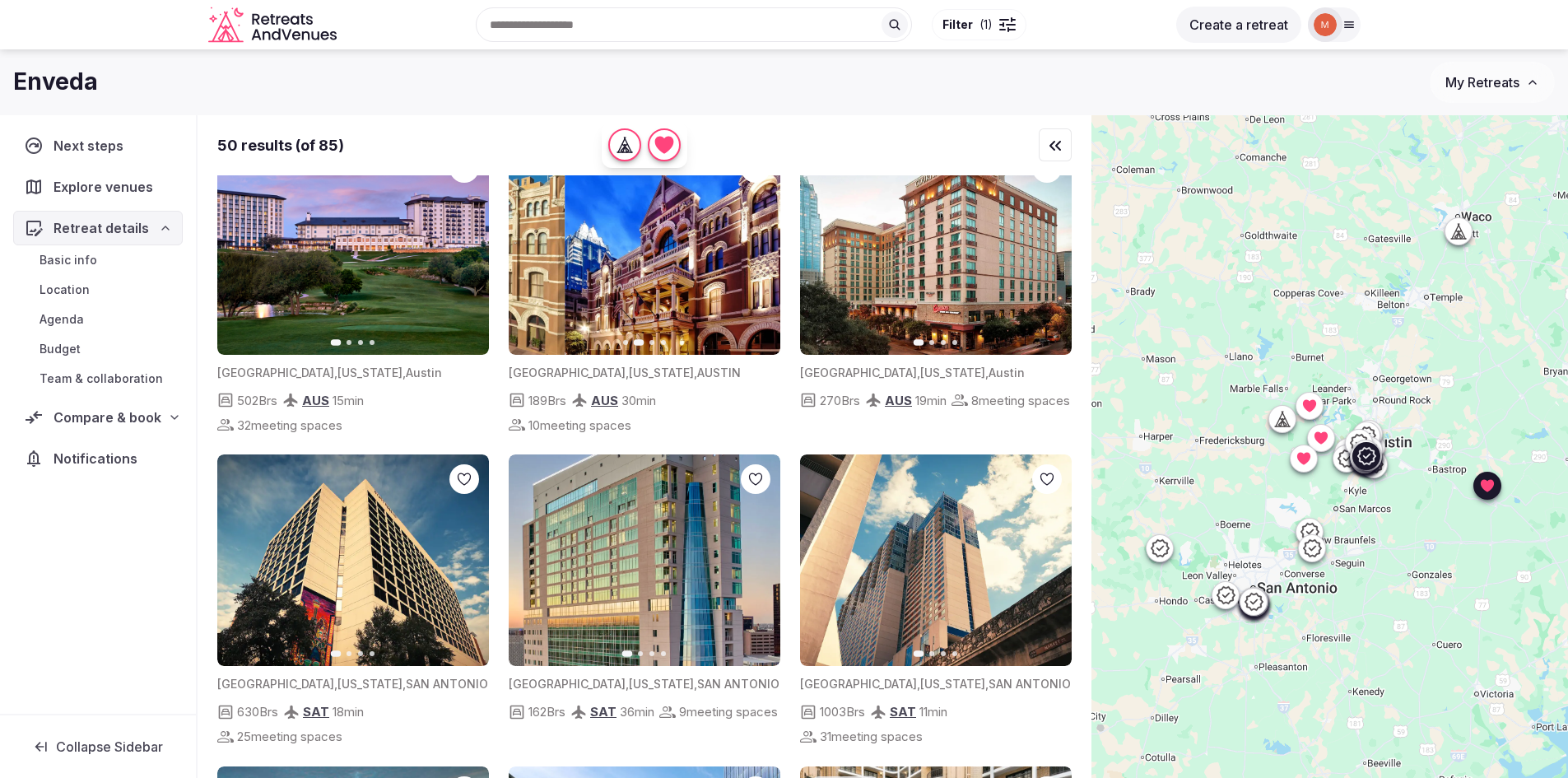
click at [538, 263] on button "Previous slide" at bounding box center [532, 249] width 27 height 27
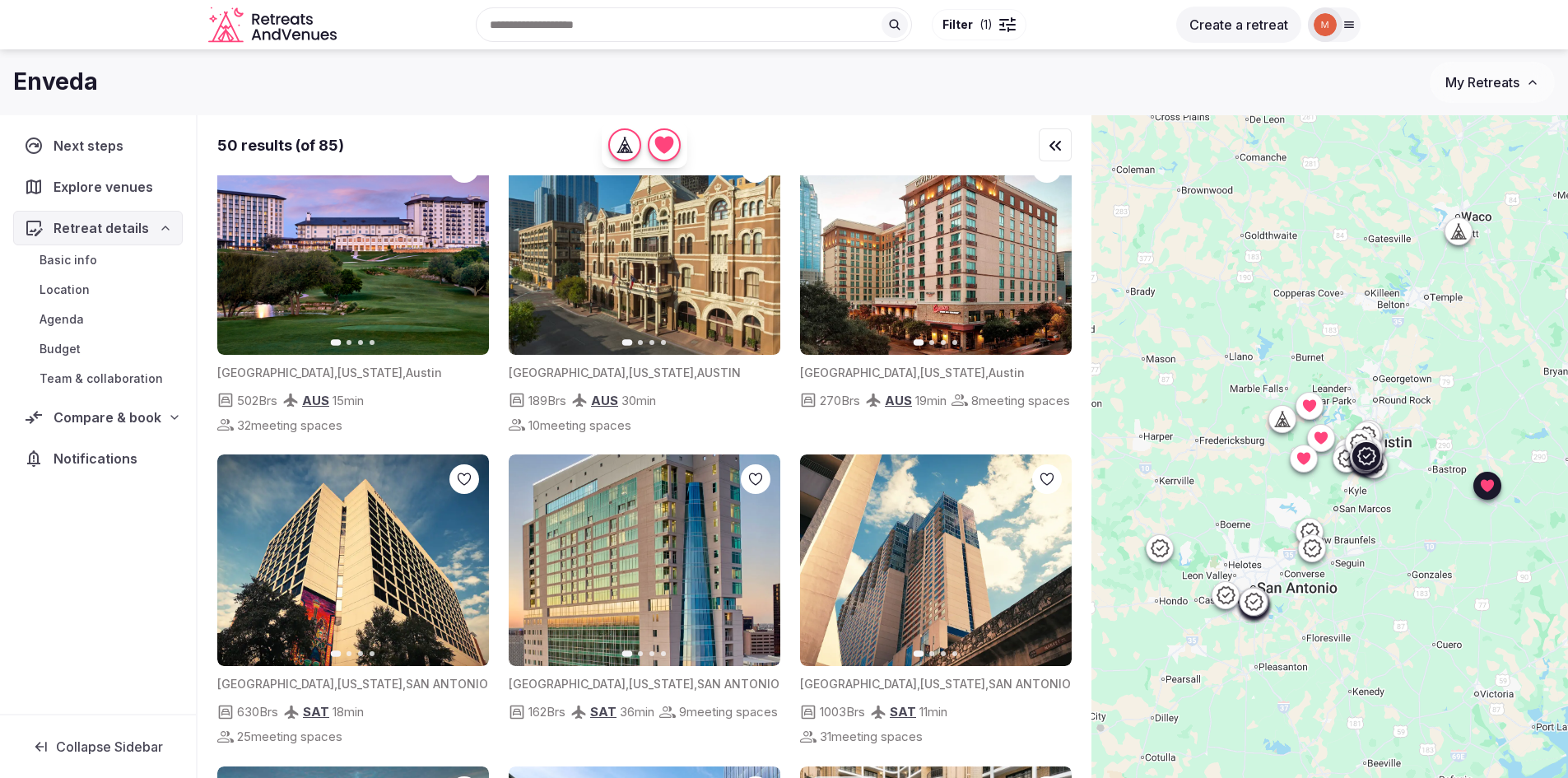
click at [0, 0] on icon at bounding box center [0, 0] width 0 height 0
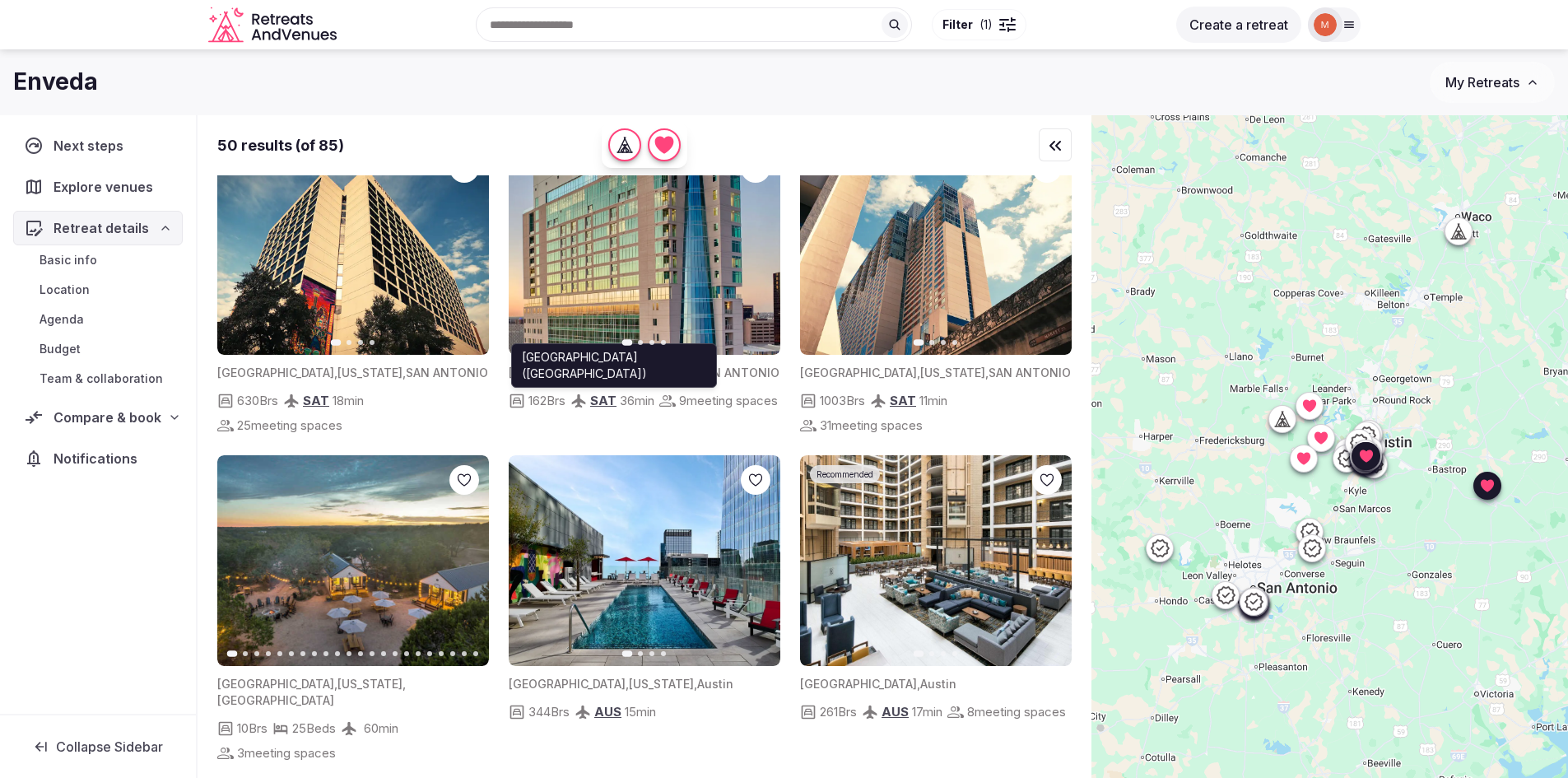
scroll to position [1810, 0]
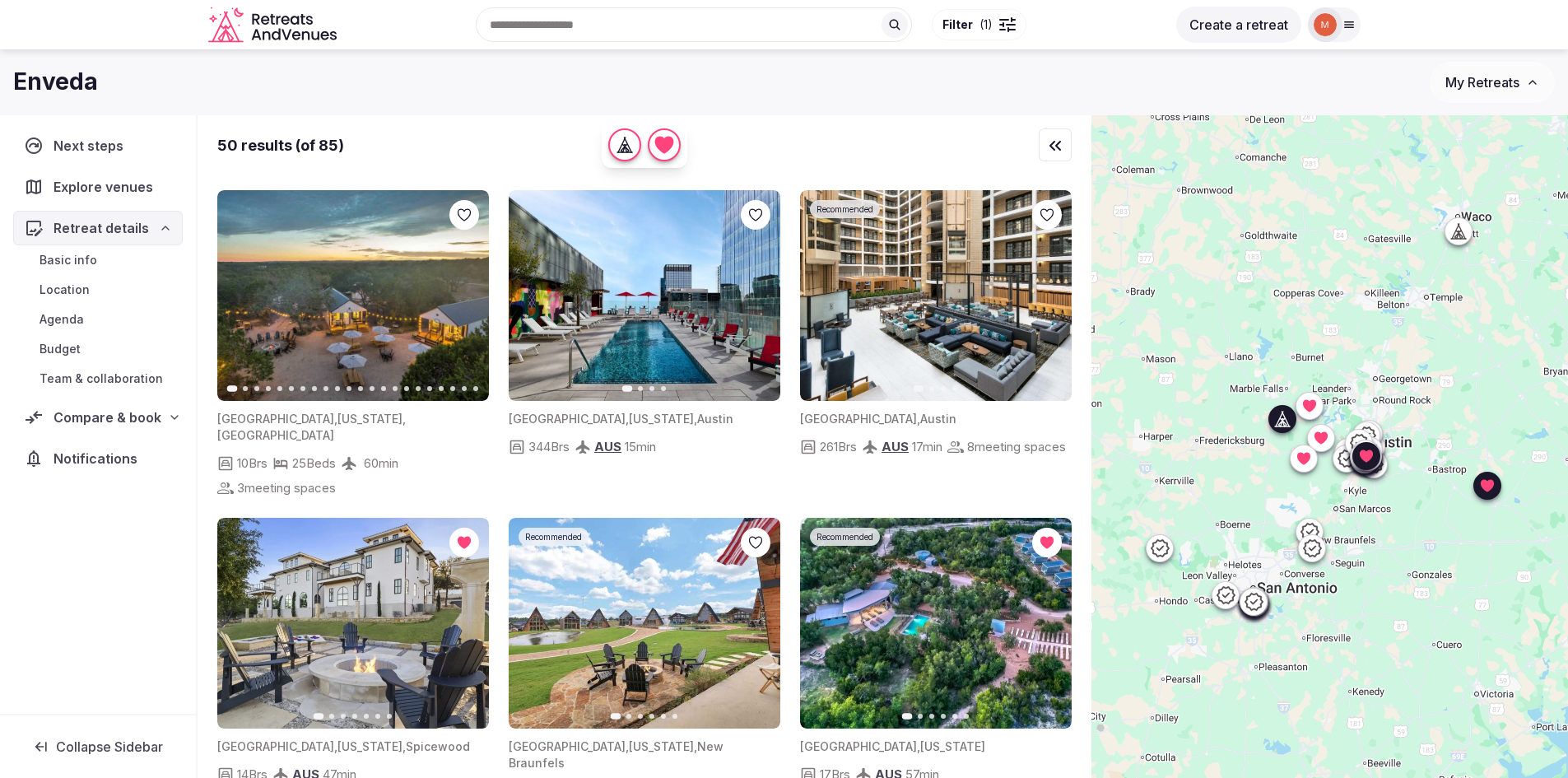
click at [0, 0] on icon at bounding box center [0, 0] width 0 height 0
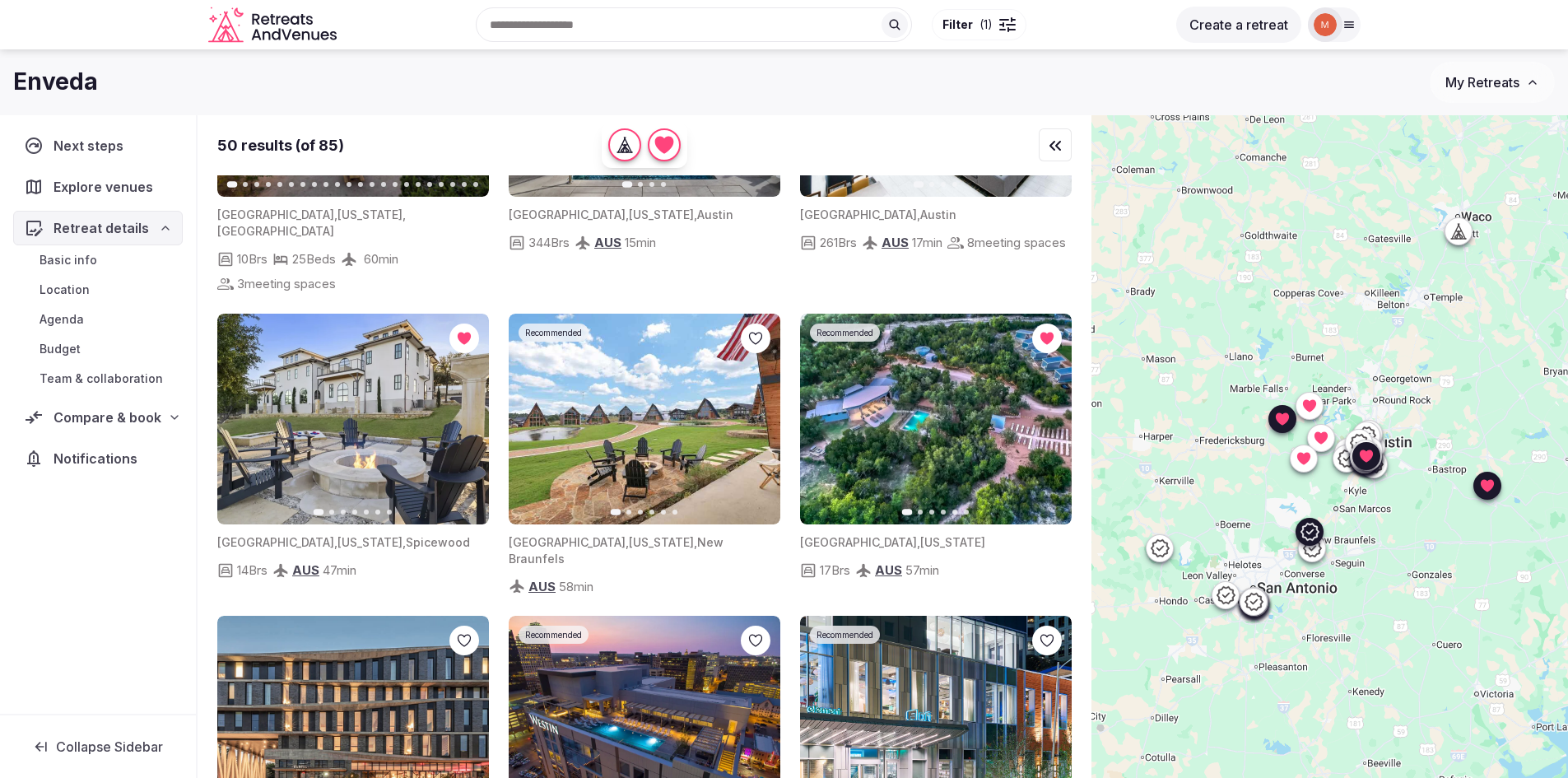
scroll to position [2057, 0]
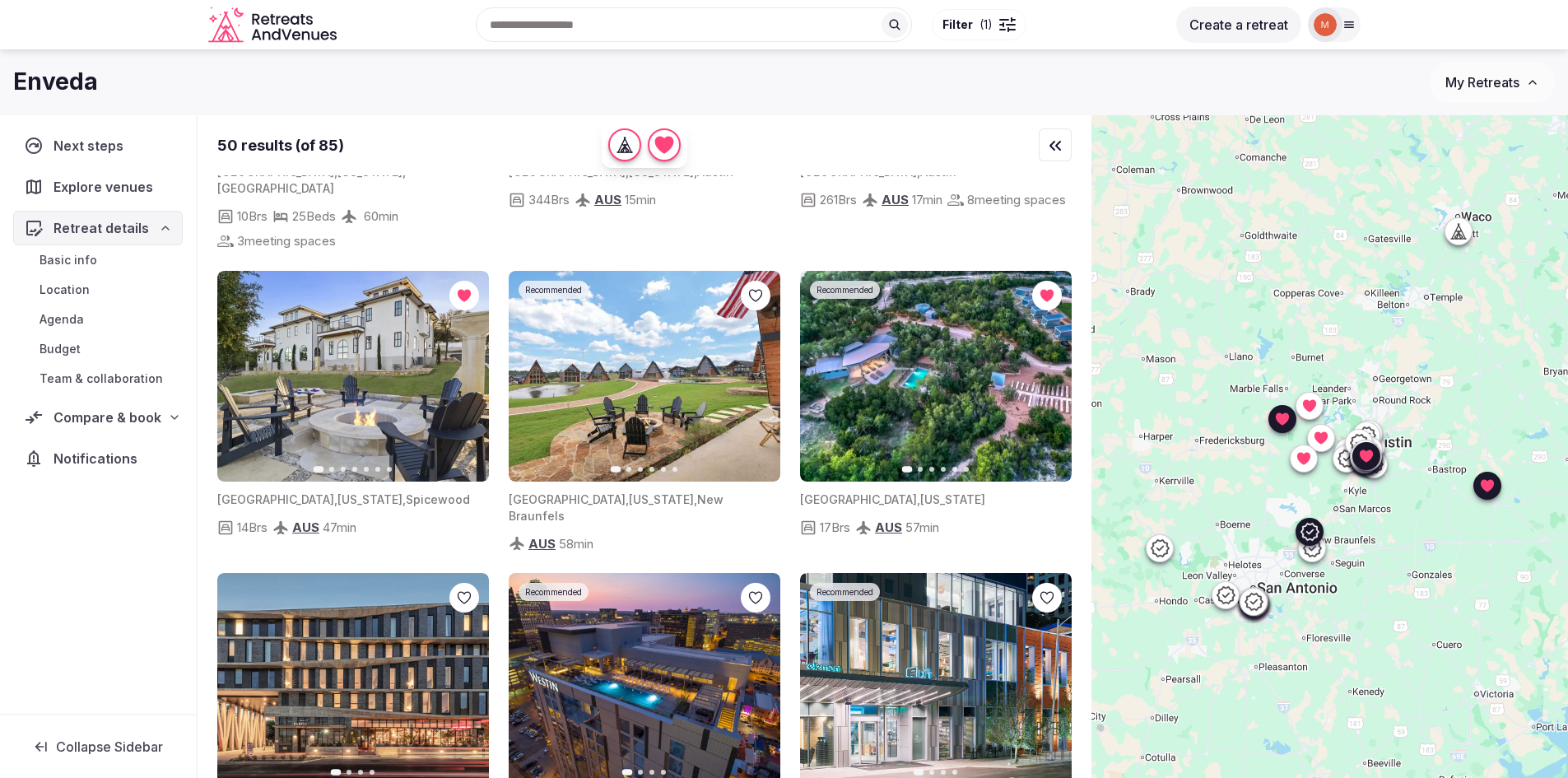
click at [0, 0] on icon at bounding box center [0, 0] width 0 height 0
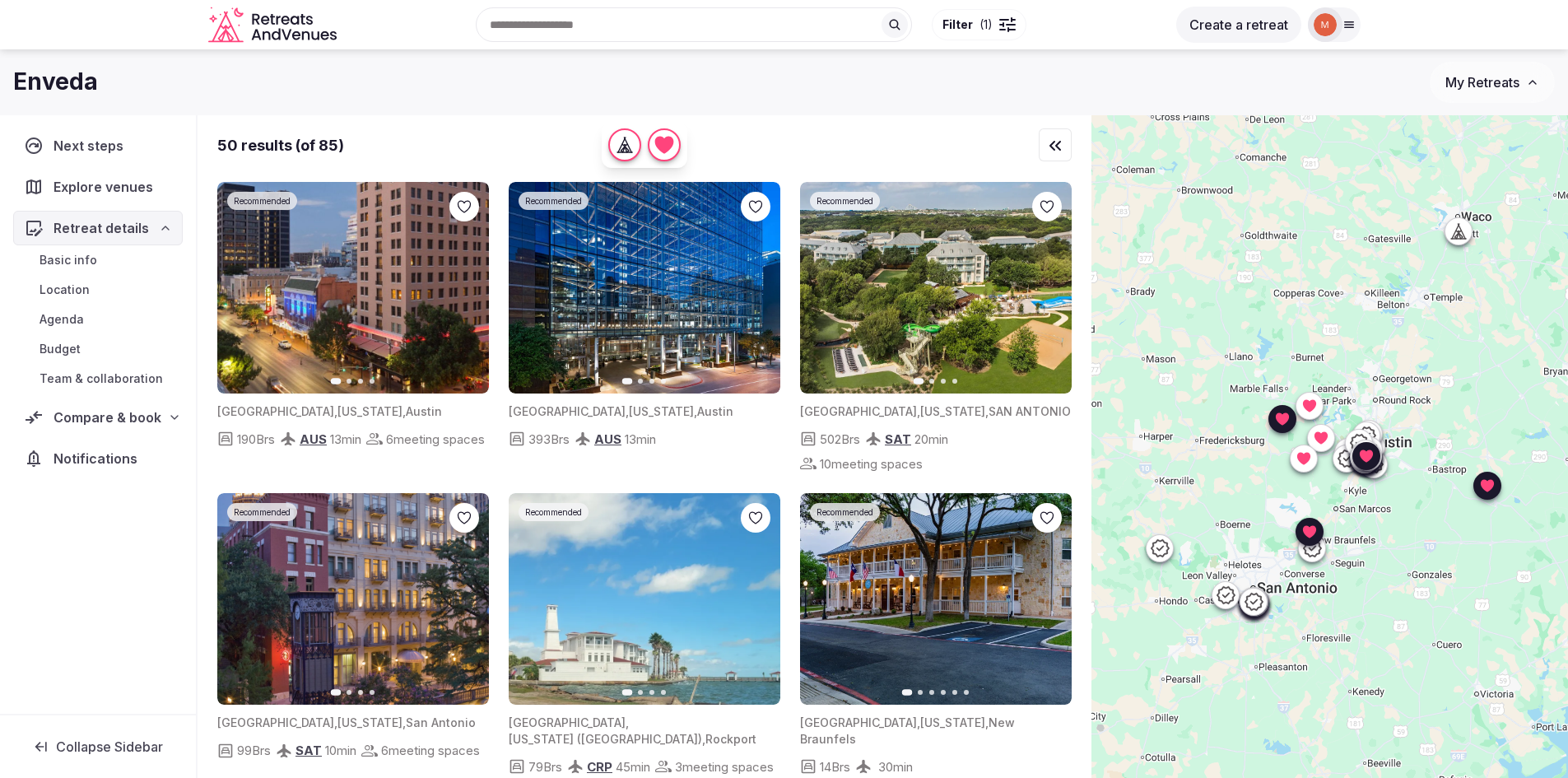
scroll to position [3539, 0]
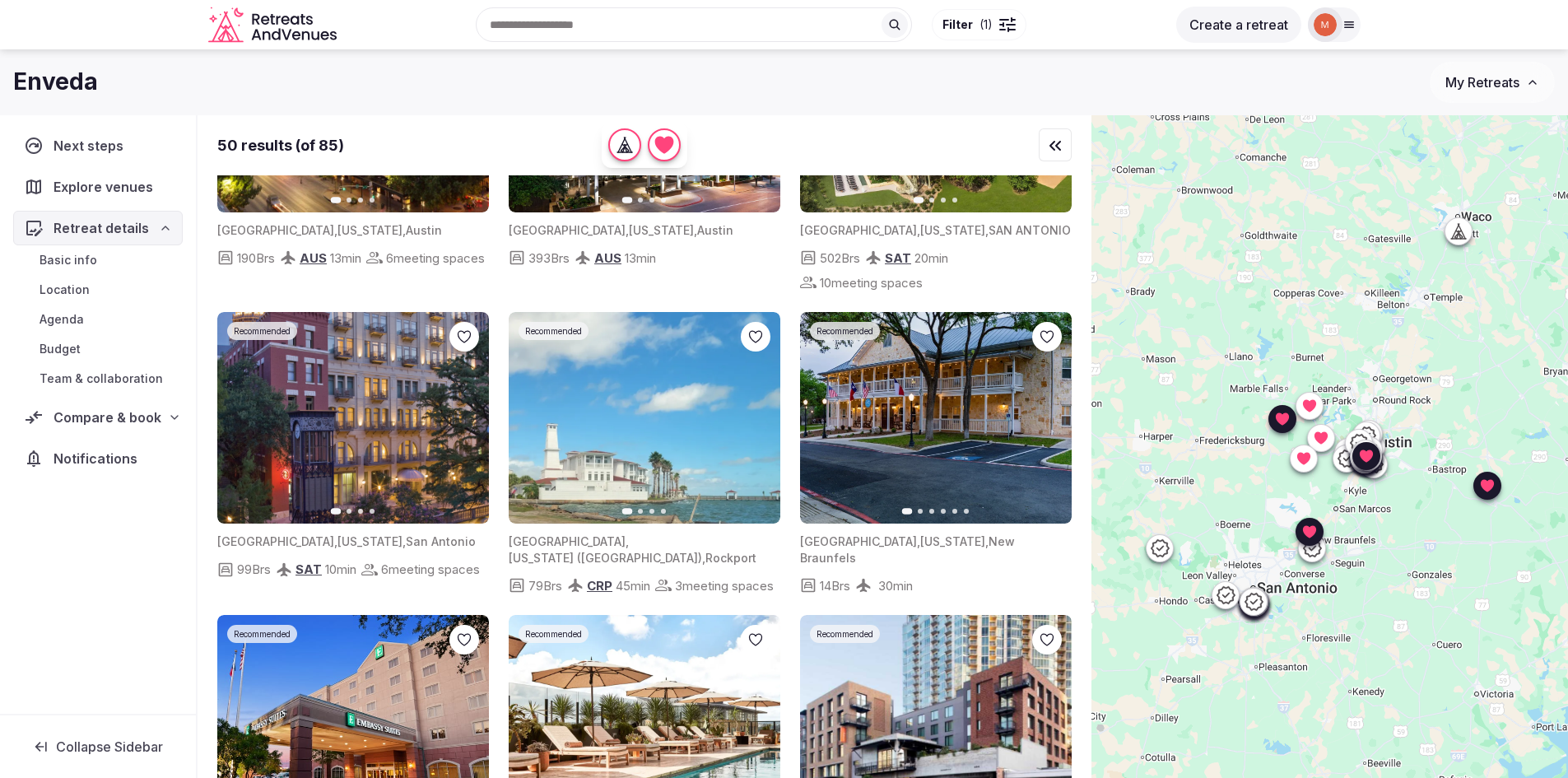
click at [0, 0] on icon at bounding box center [0, 0] width 0 height 0
click at [1044, 425] on icon "button" at bounding box center [1048, 417] width 13 height 13
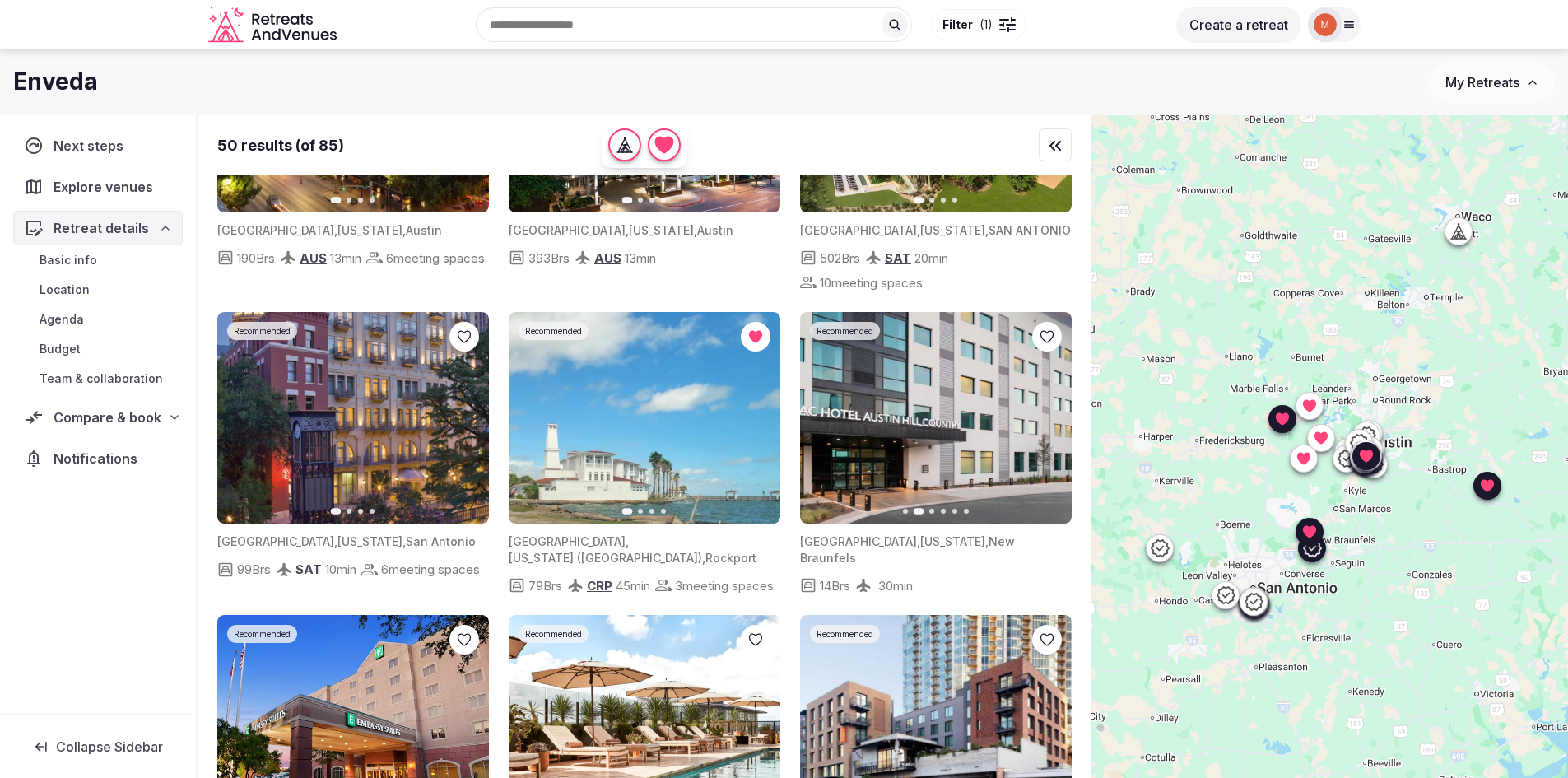
click at [1044, 425] on icon "button" at bounding box center [1048, 417] width 13 height 13
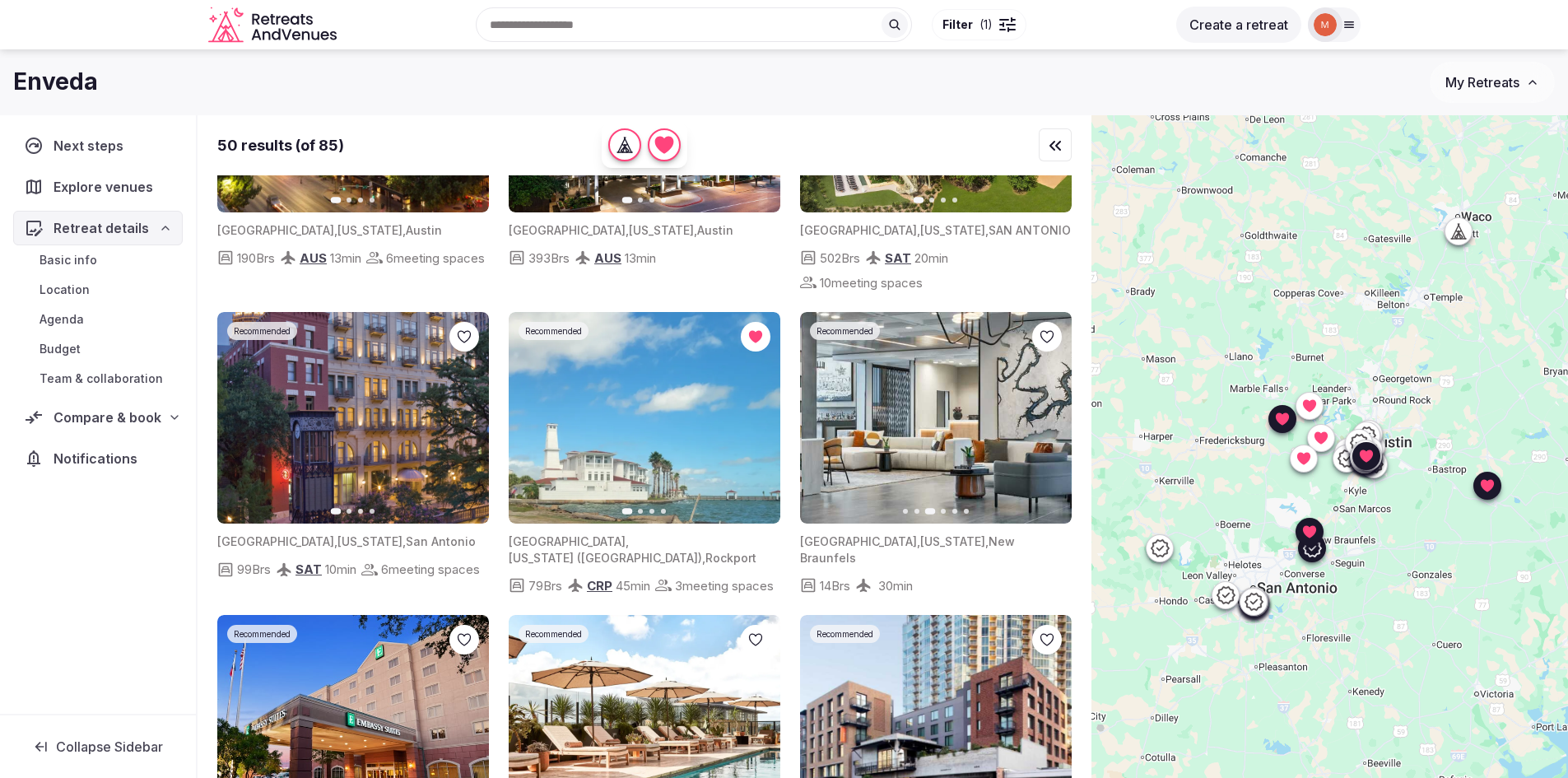
click at [1044, 425] on icon "button" at bounding box center [1048, 417] width 13 height 13
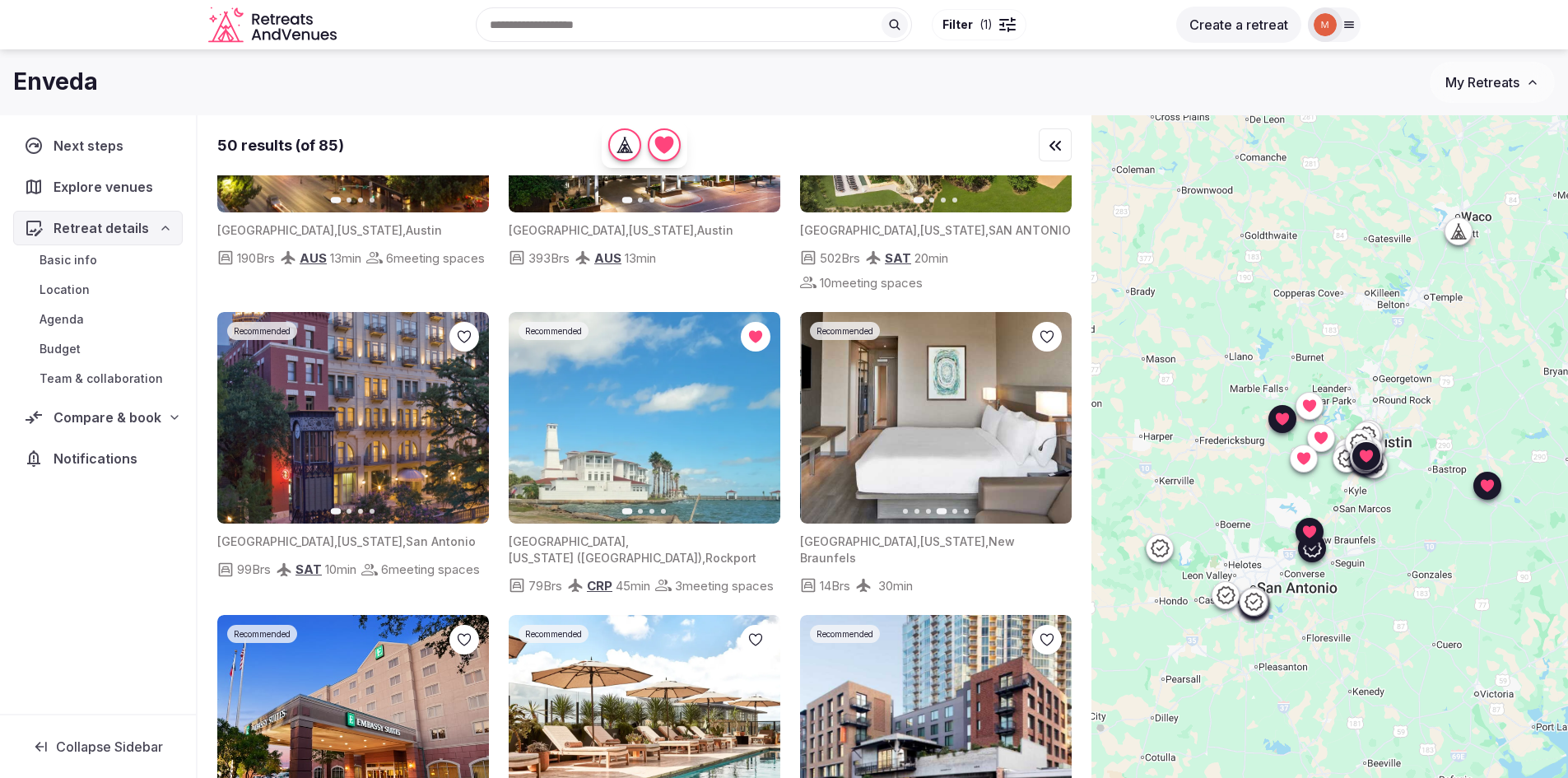
click at [1044, 425] on icon "button" at bounding box center [1048, 417] width 13 height 13
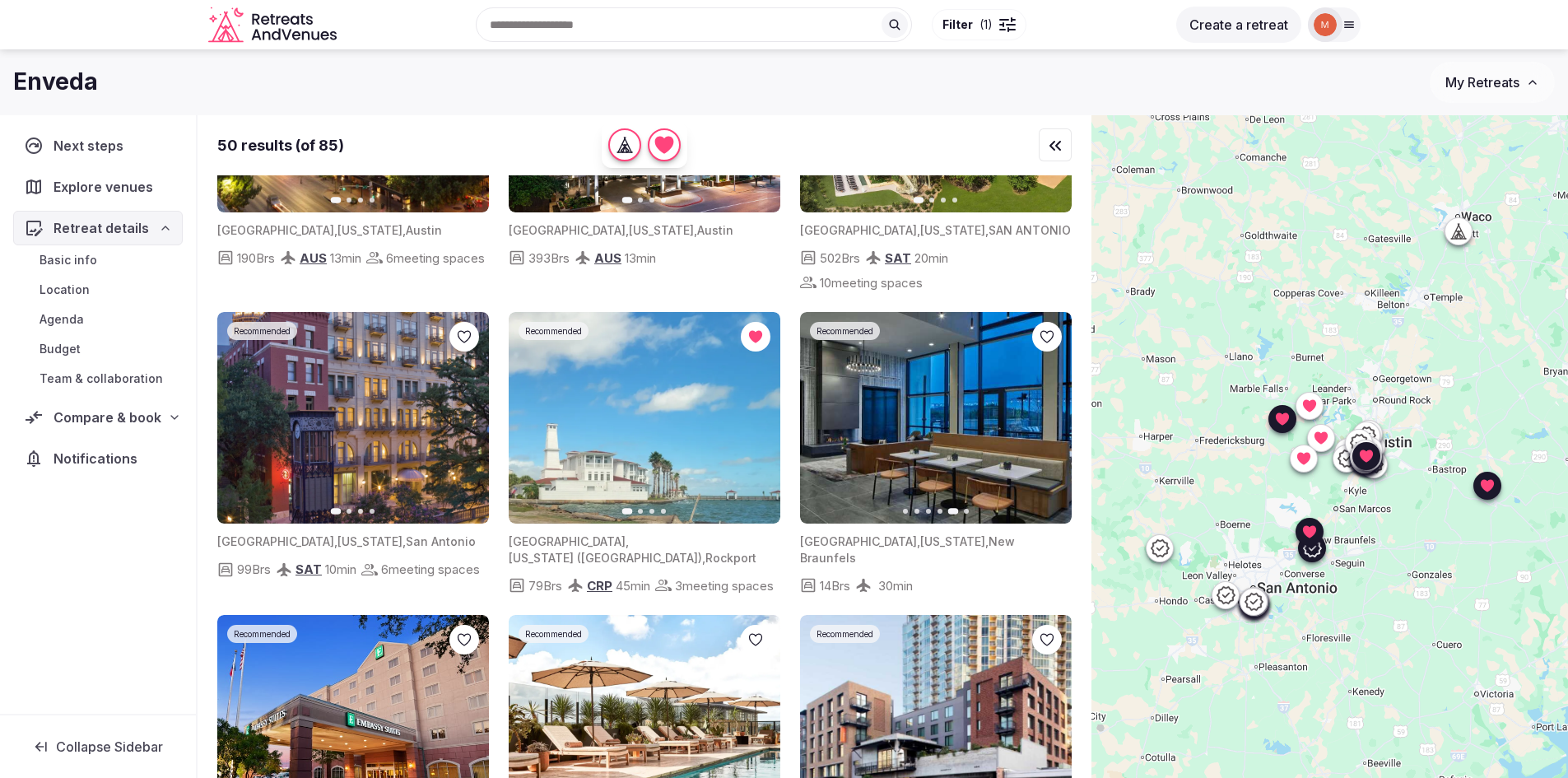
click at [1044, 425] on icon "button" at bounding box center [1048, 417] width 13 height 13
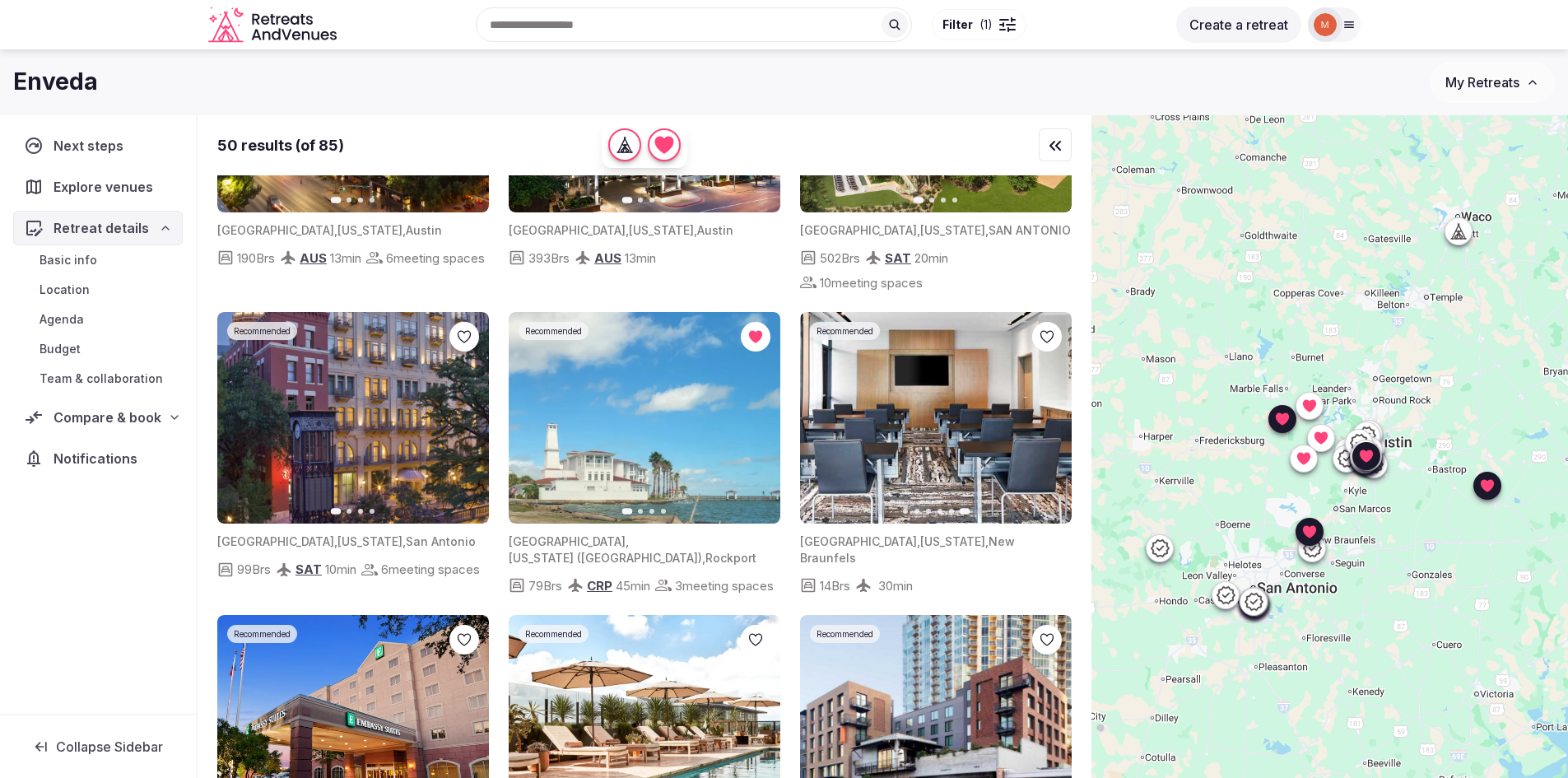
click at [760, 424] on icon "button" at bounding box center [758, 417] width 7 height 11
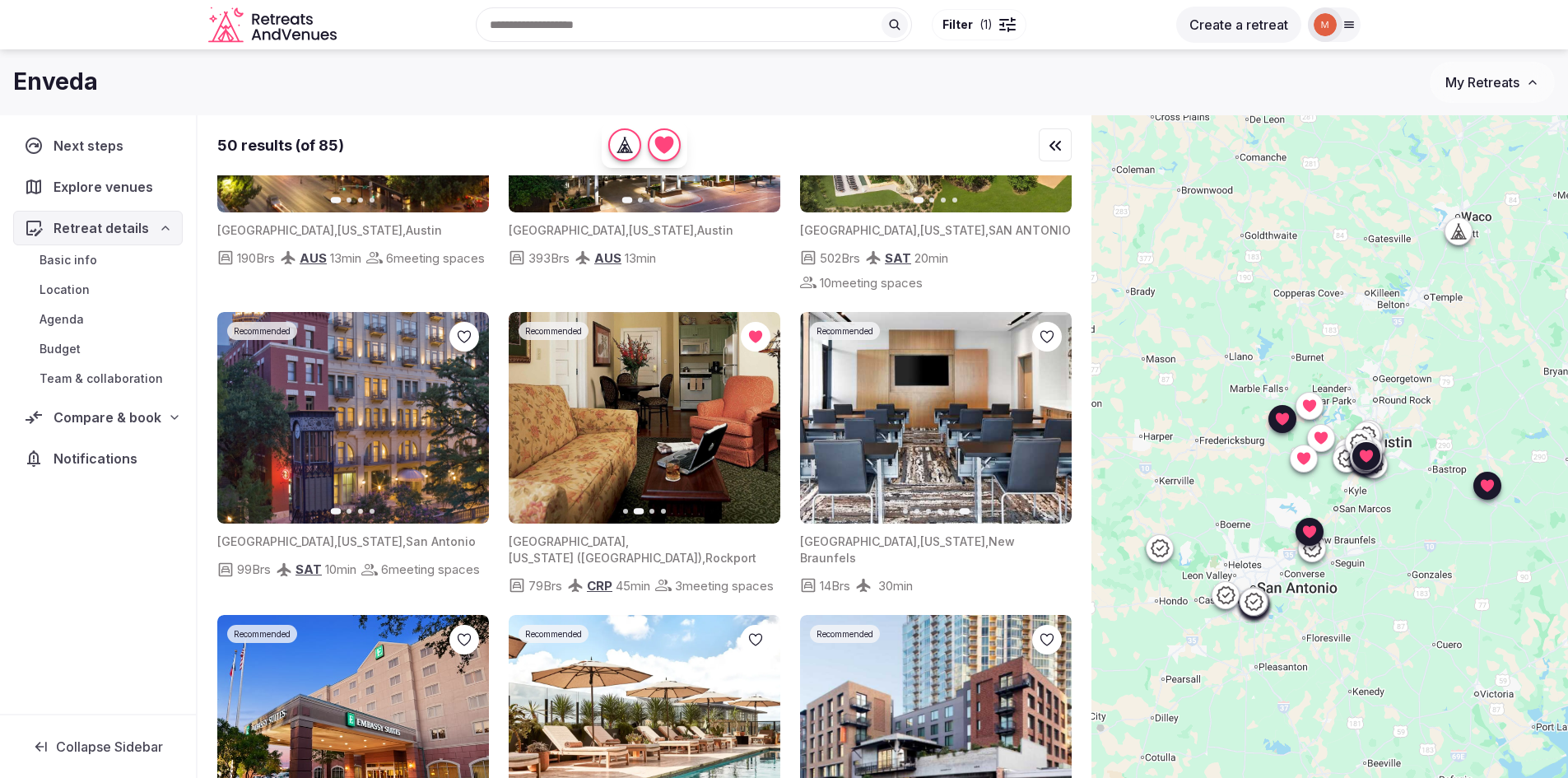
click at [757, 425] on icon "button" at bounding box center [757, 417] width 13 height 13
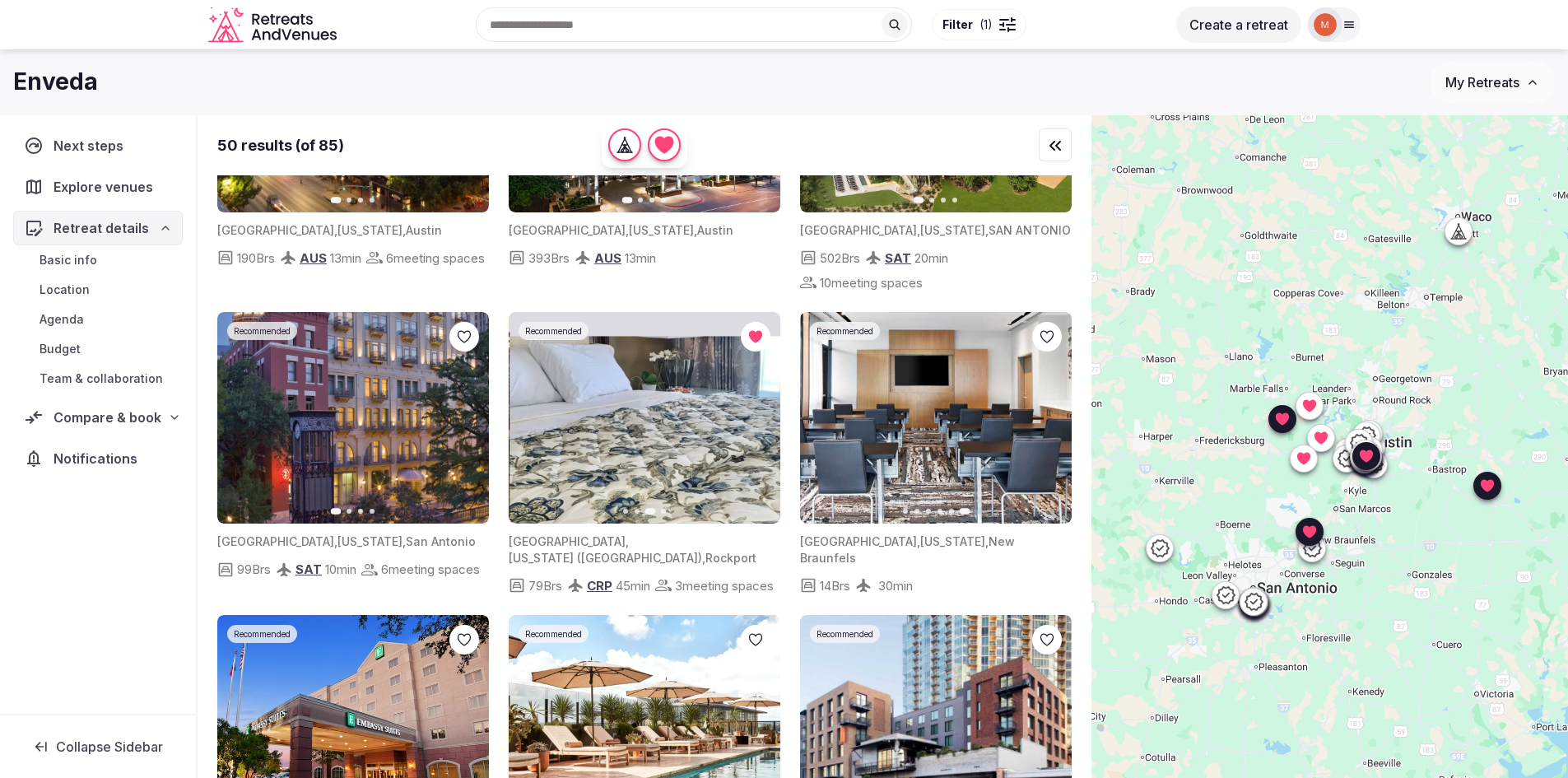
click at [757, 425] on icon "button" at bounding box center [757, 417] width 13 height 13
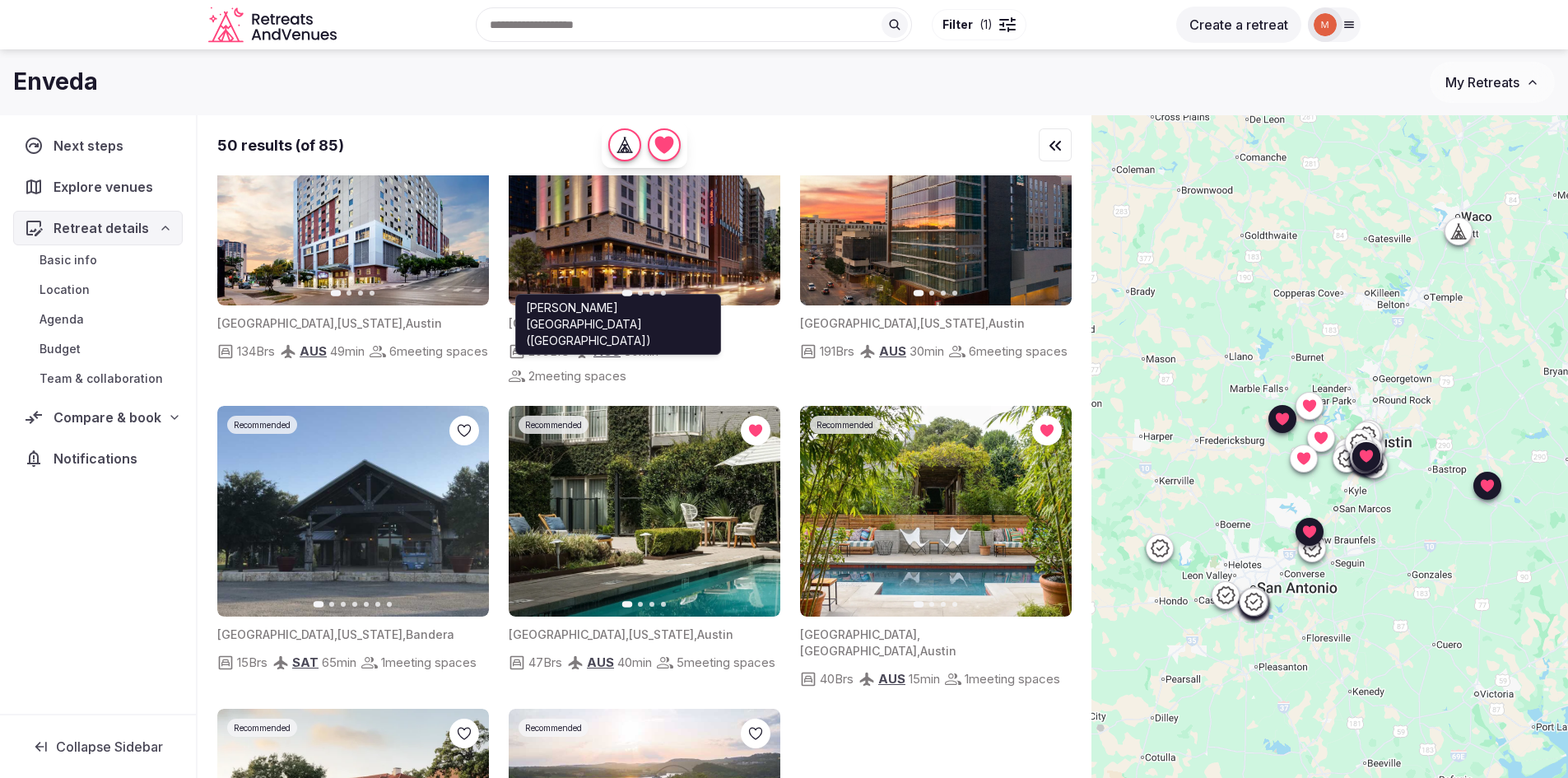
scroll to position [4444, 0]
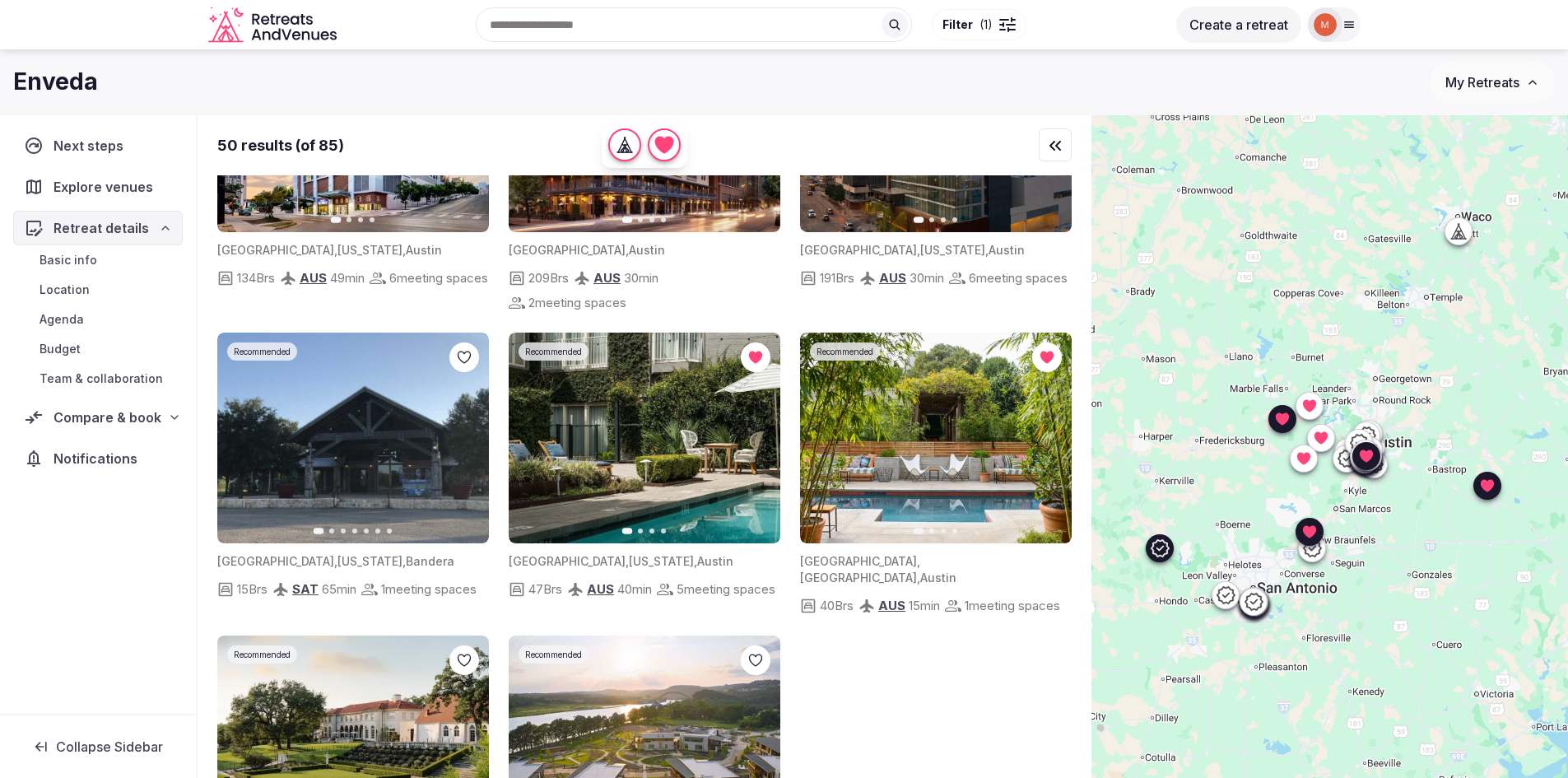
click at [468, 445] on icon "button" at bounding box center [465, 437] width 13 height 13
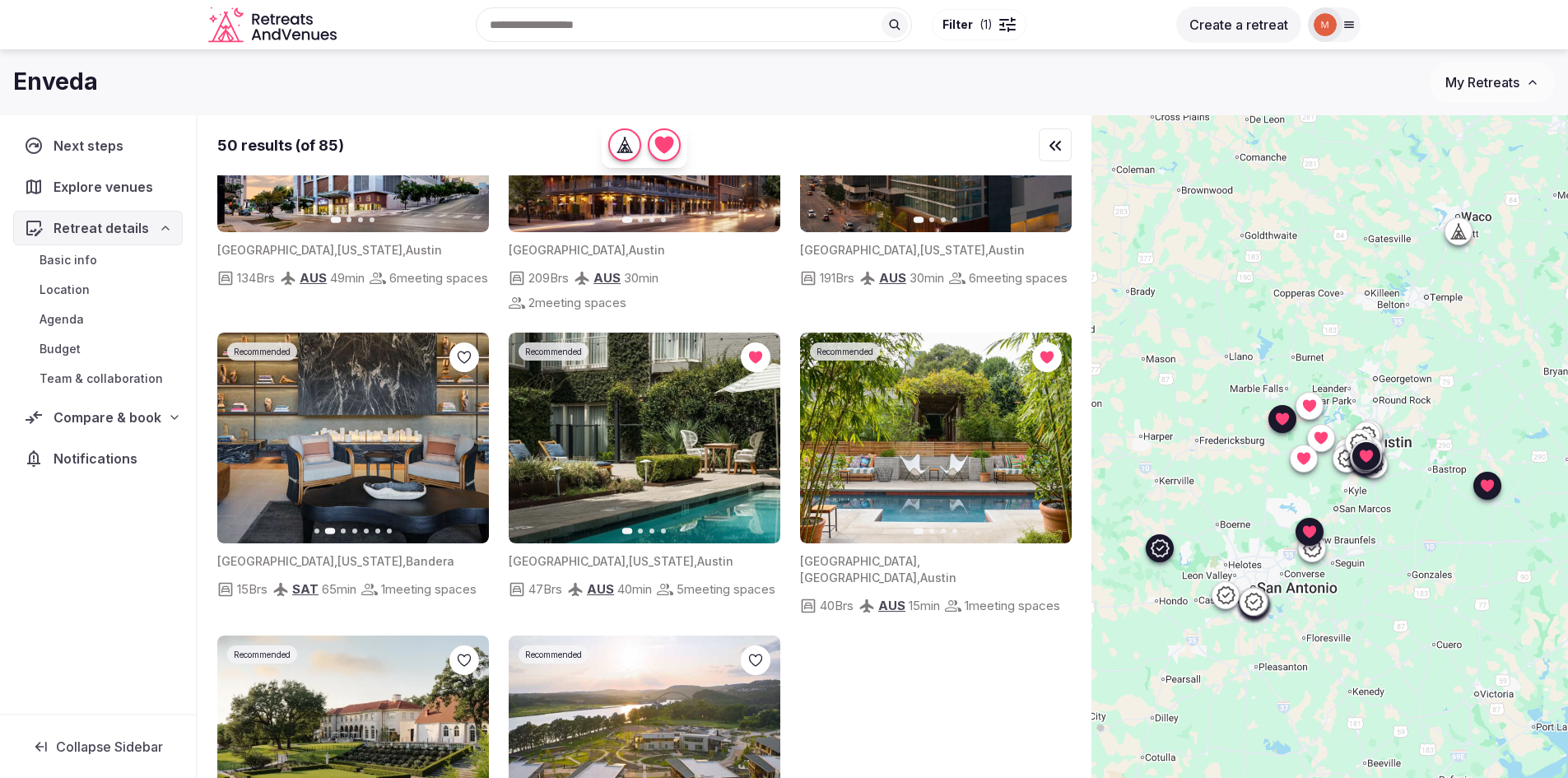
click at [468, 445] on icon "button" at bounding box center [465, 437] width 13 height 13
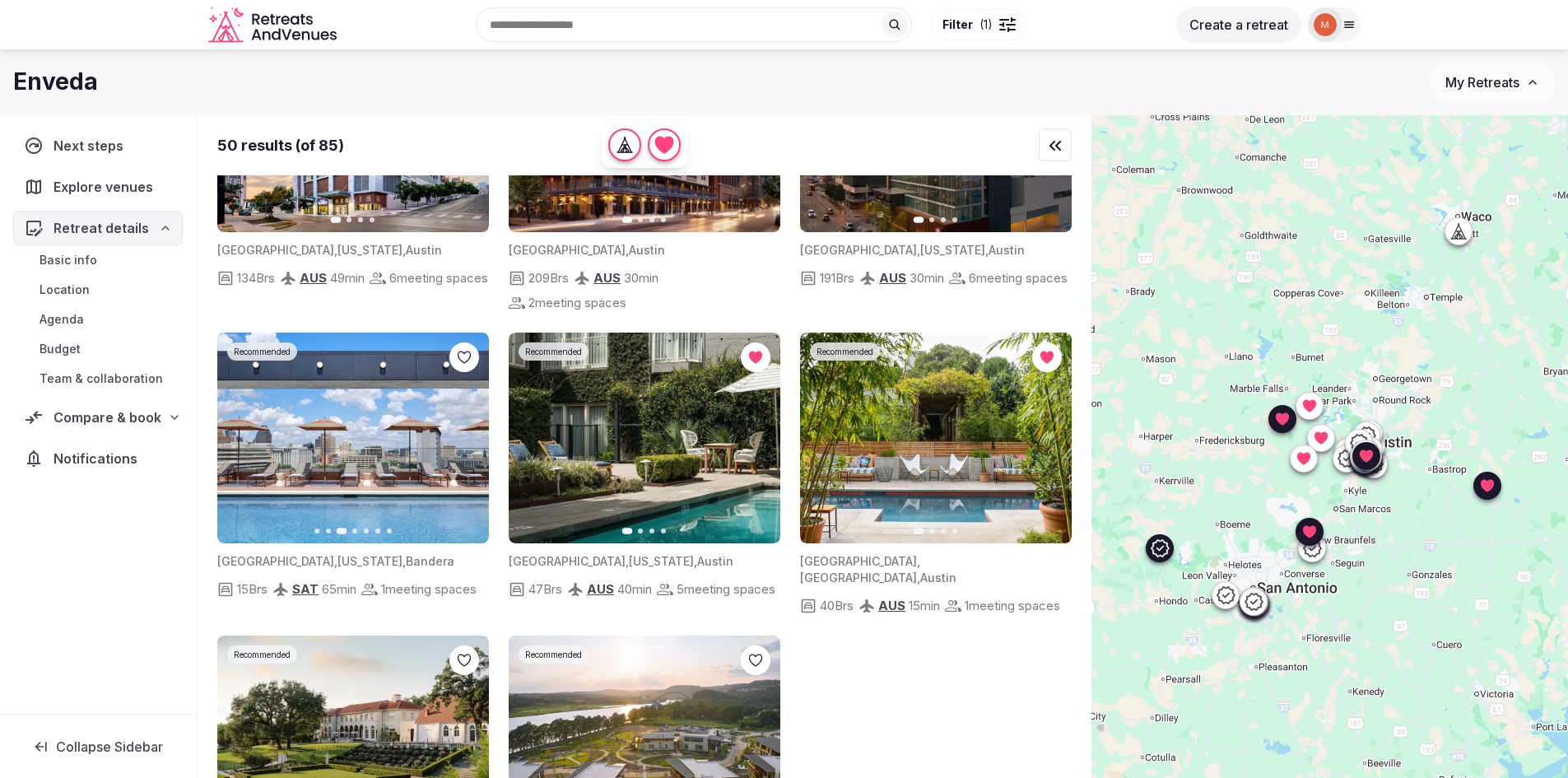
click at [468, 445] on icon "button" at bounding box center [465, 437] width 13 height 13
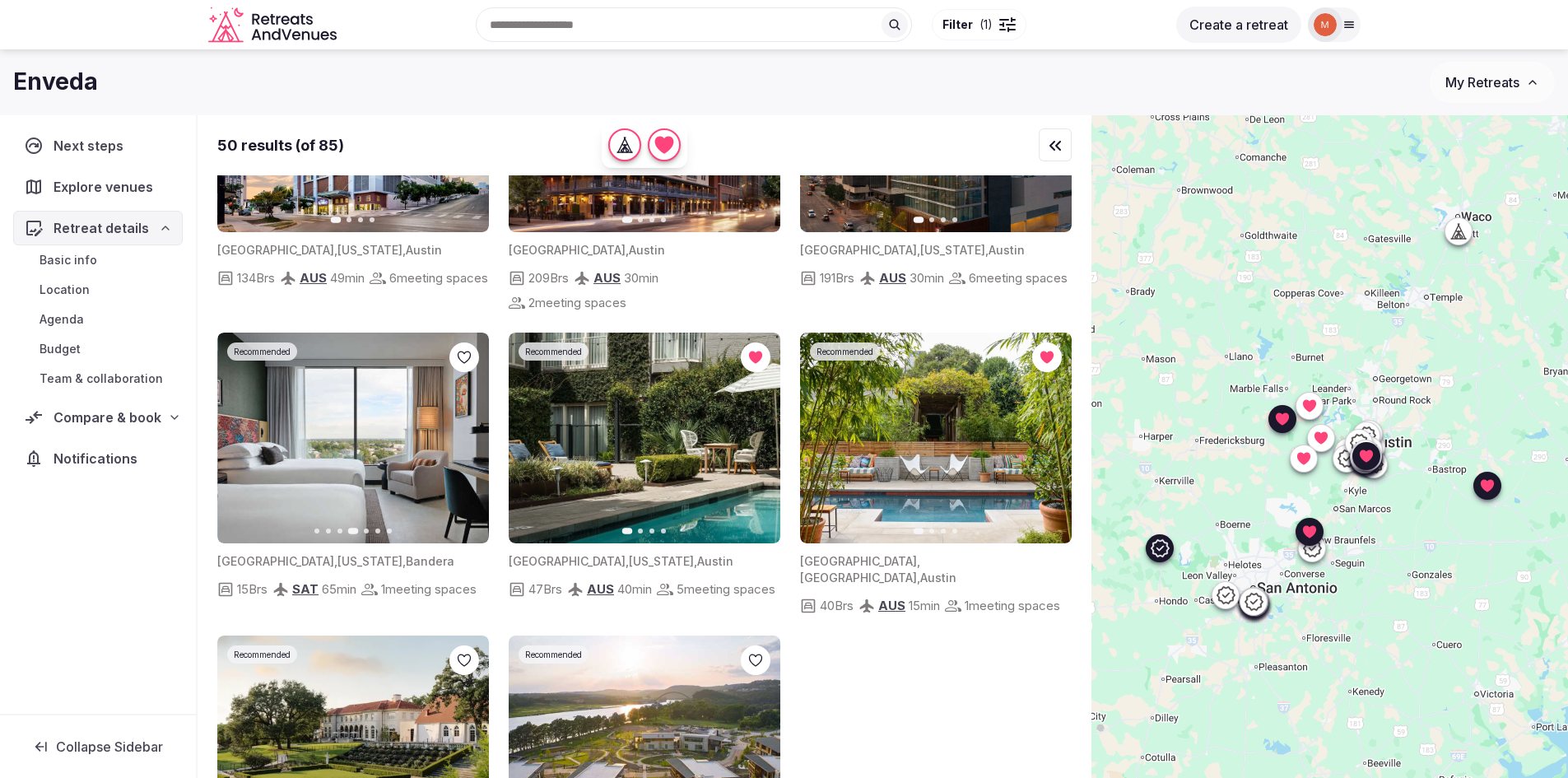
click at [468, 445] on icon "button" at bounding box center [465, 437] width 13 height 13
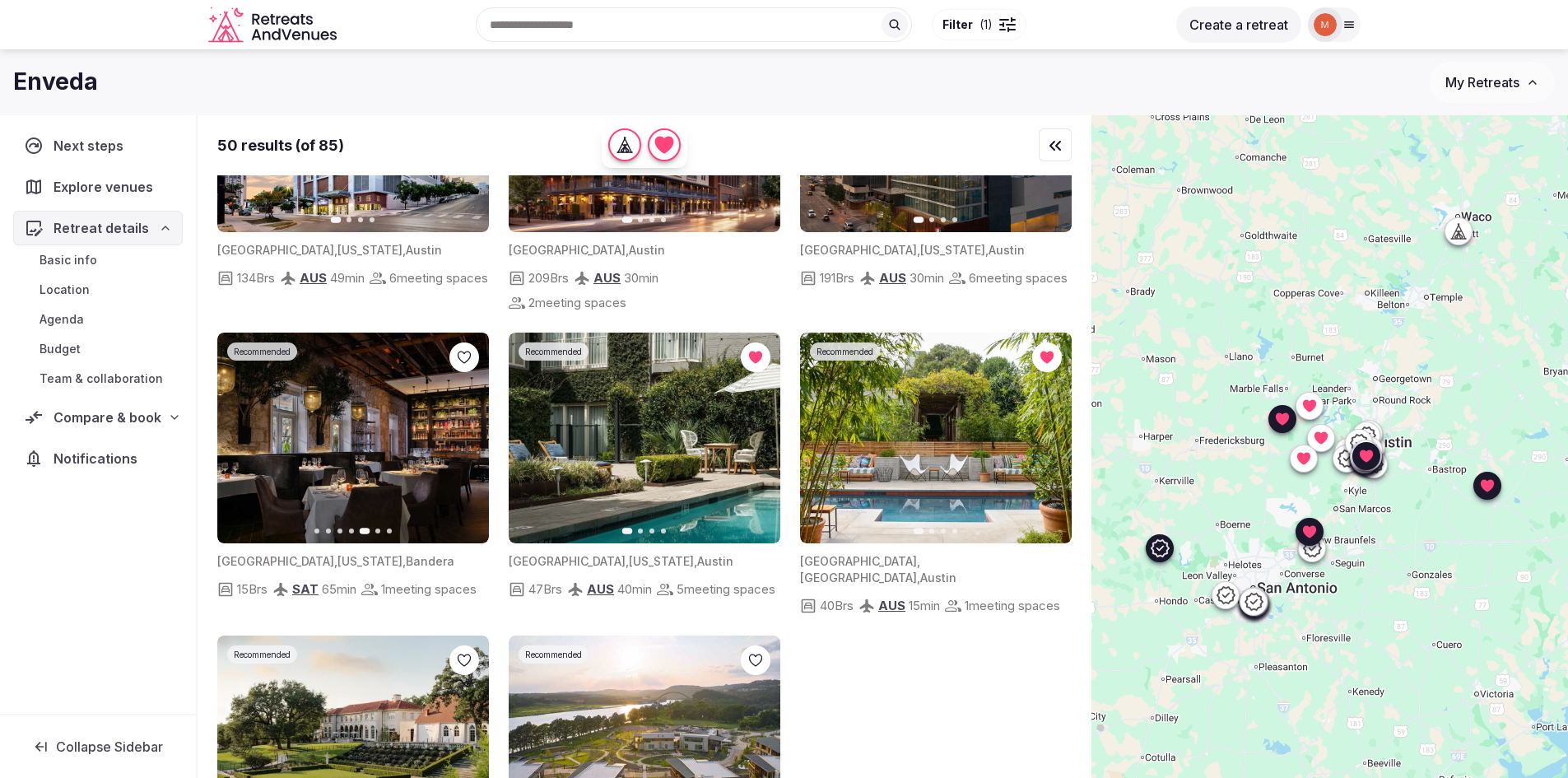
click at [468, 445] on icon "button" at bounding box center [465, 437] width 13 height 13
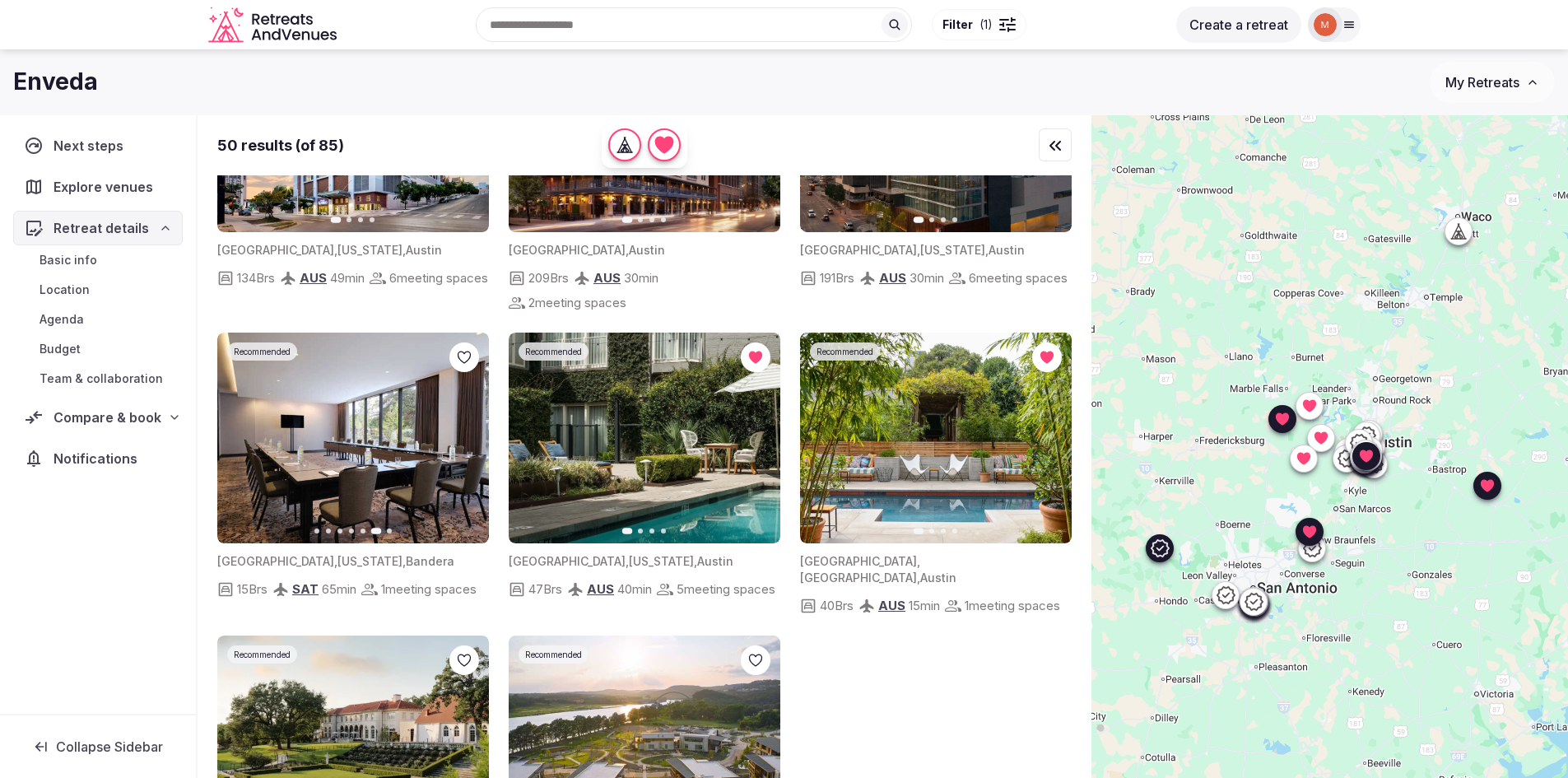
click at [468, 445] on icon "button" at bounding box center [465, 437] width 13 height 13
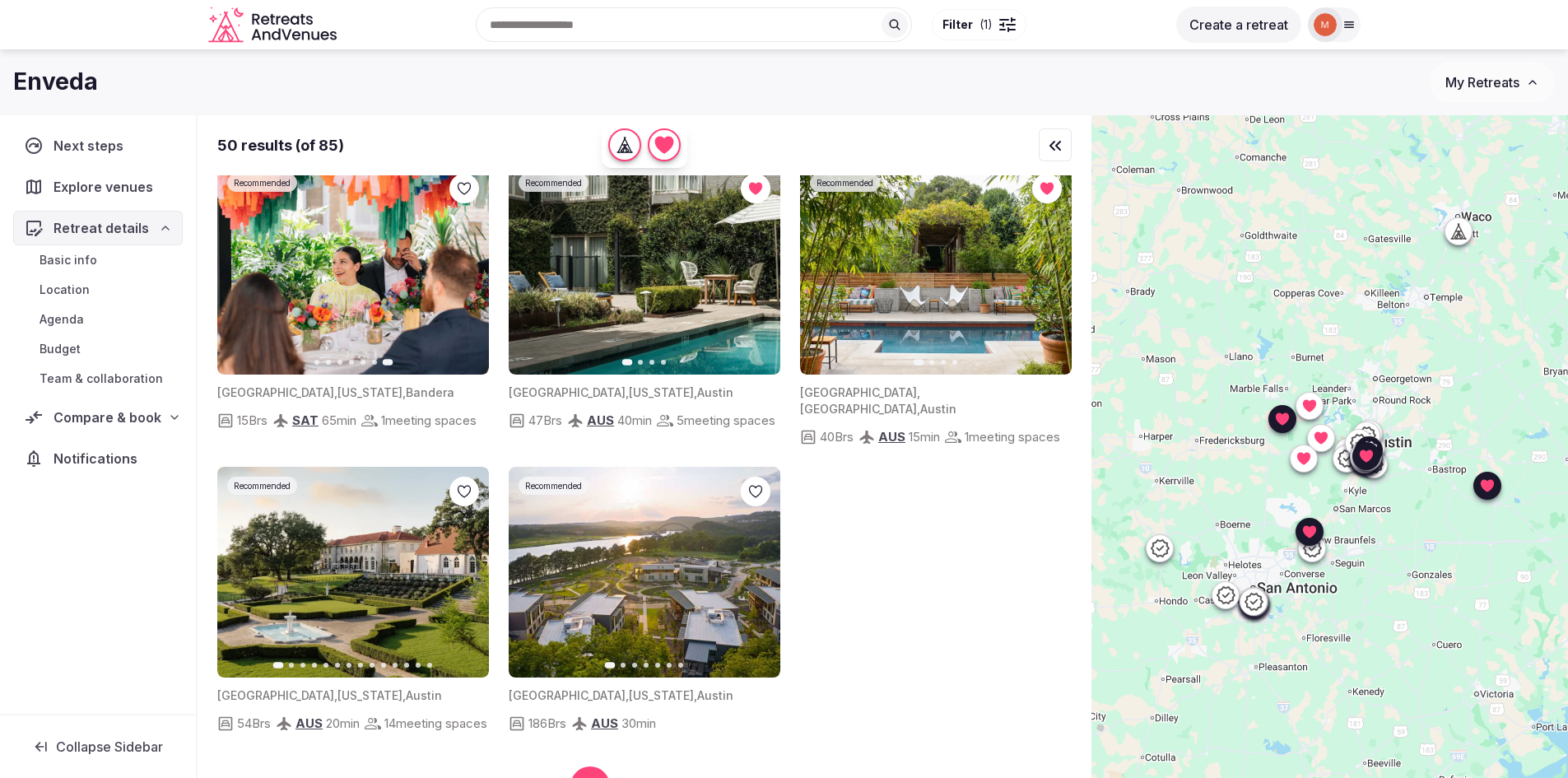
scroll to position [82, 0]
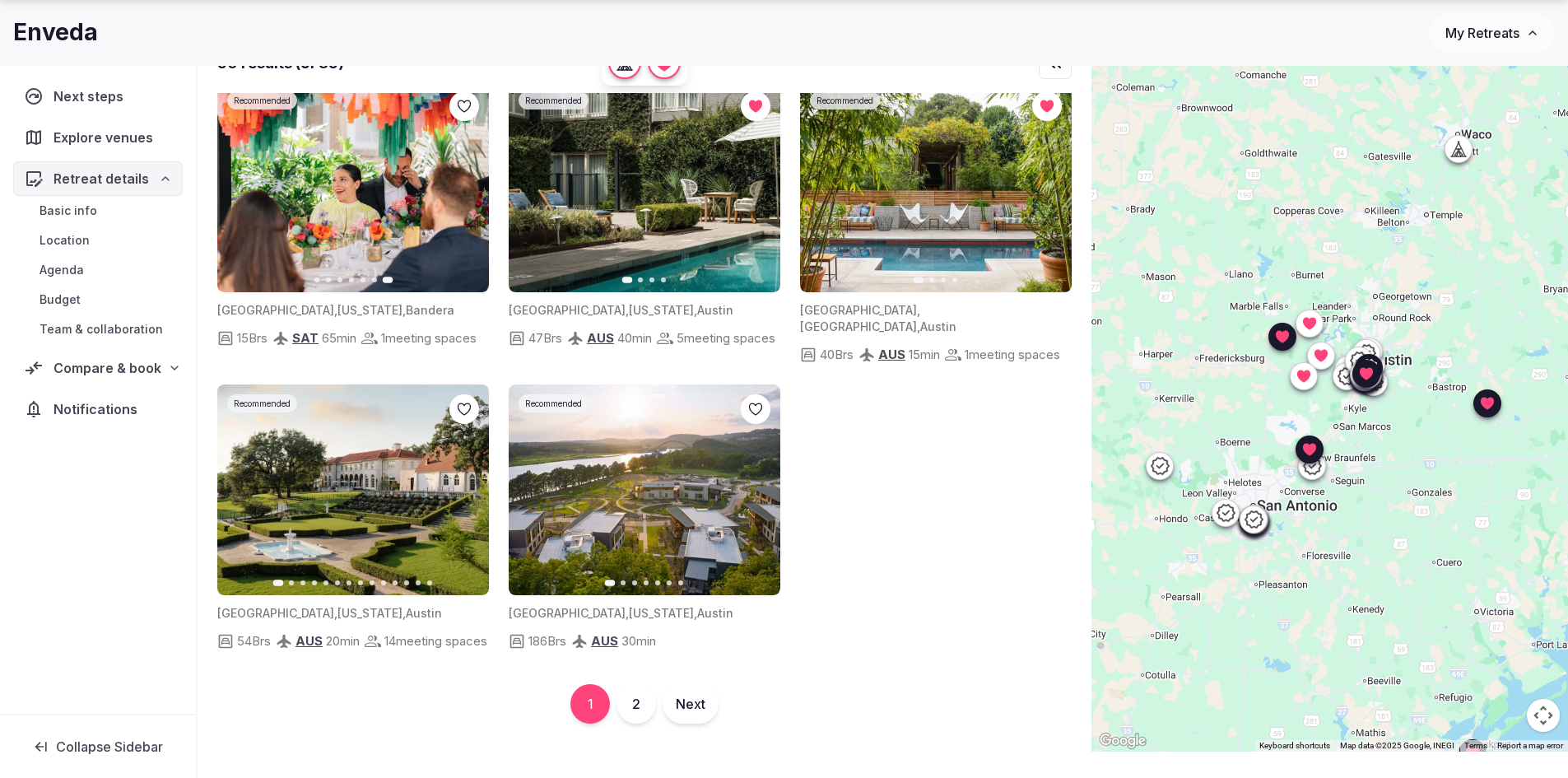
click at [0, 0] on icon at bounding box center [0, 0] width 0 height 0
click at [638, 703] on button "2" at bounding box center [636, 703] width 40 height 40
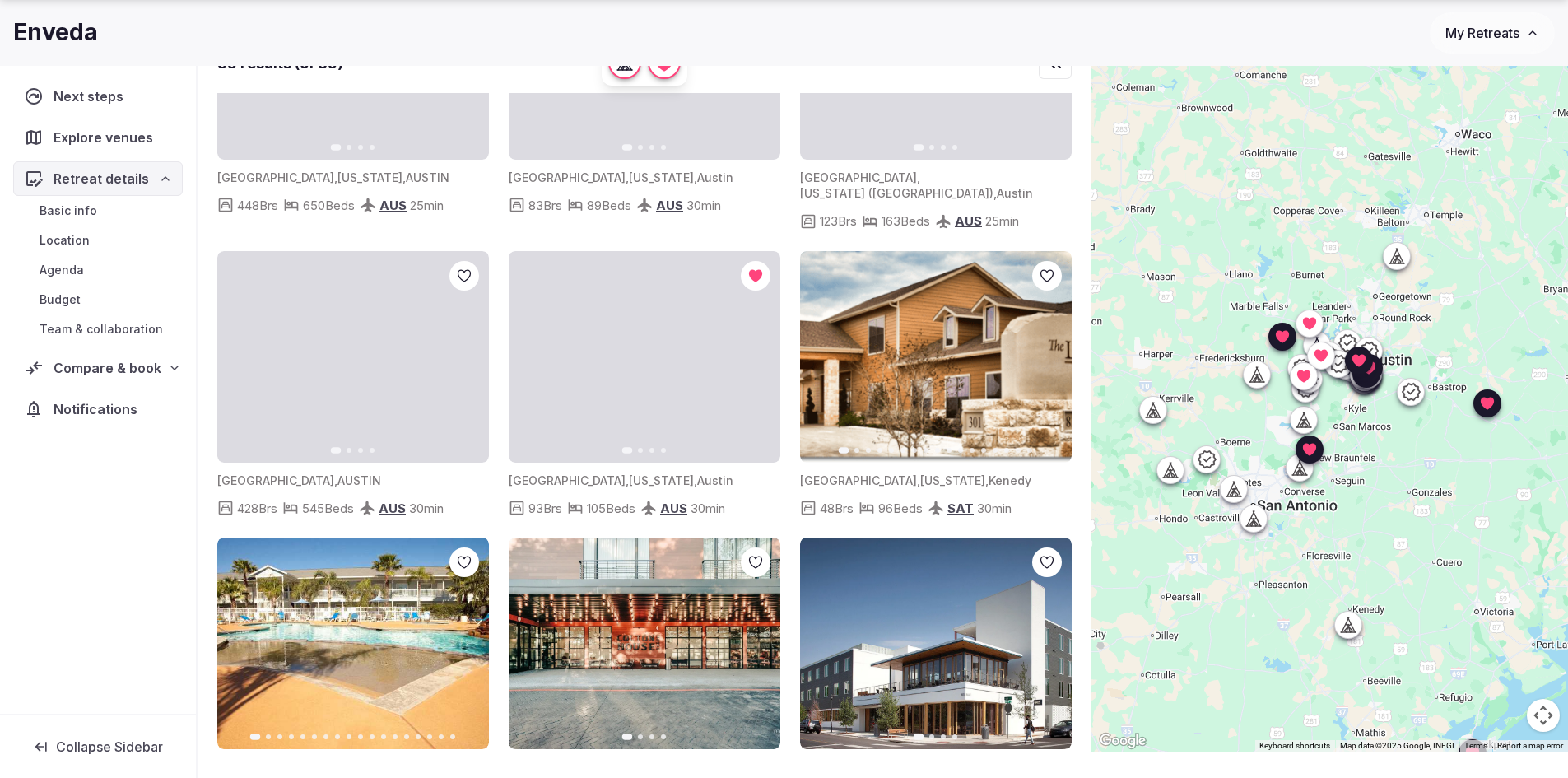
scroll to position [494, 0]
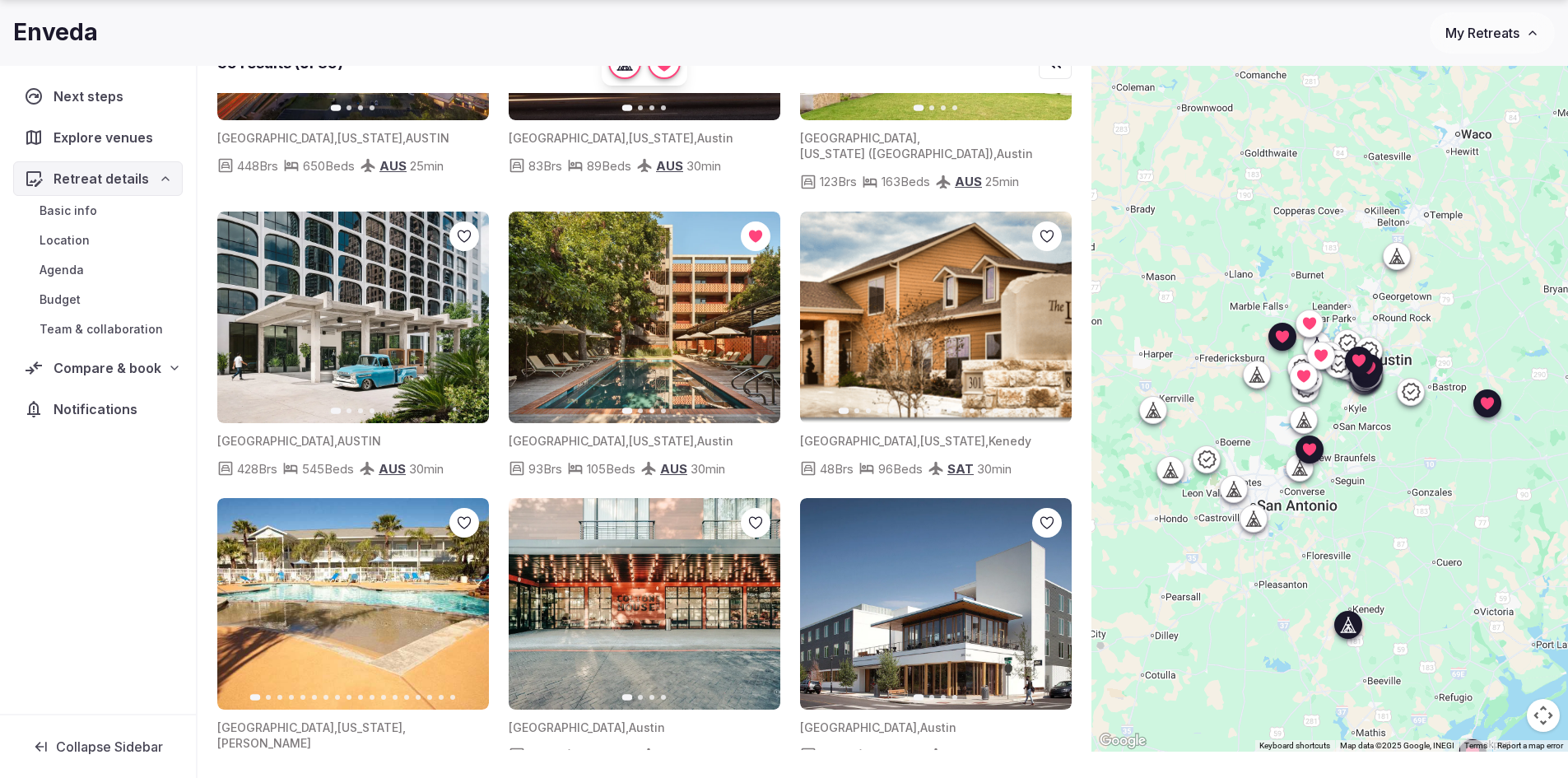
click at [1047, 311] on icon "button" at bounding box center [1049, 316] width 7 height 11
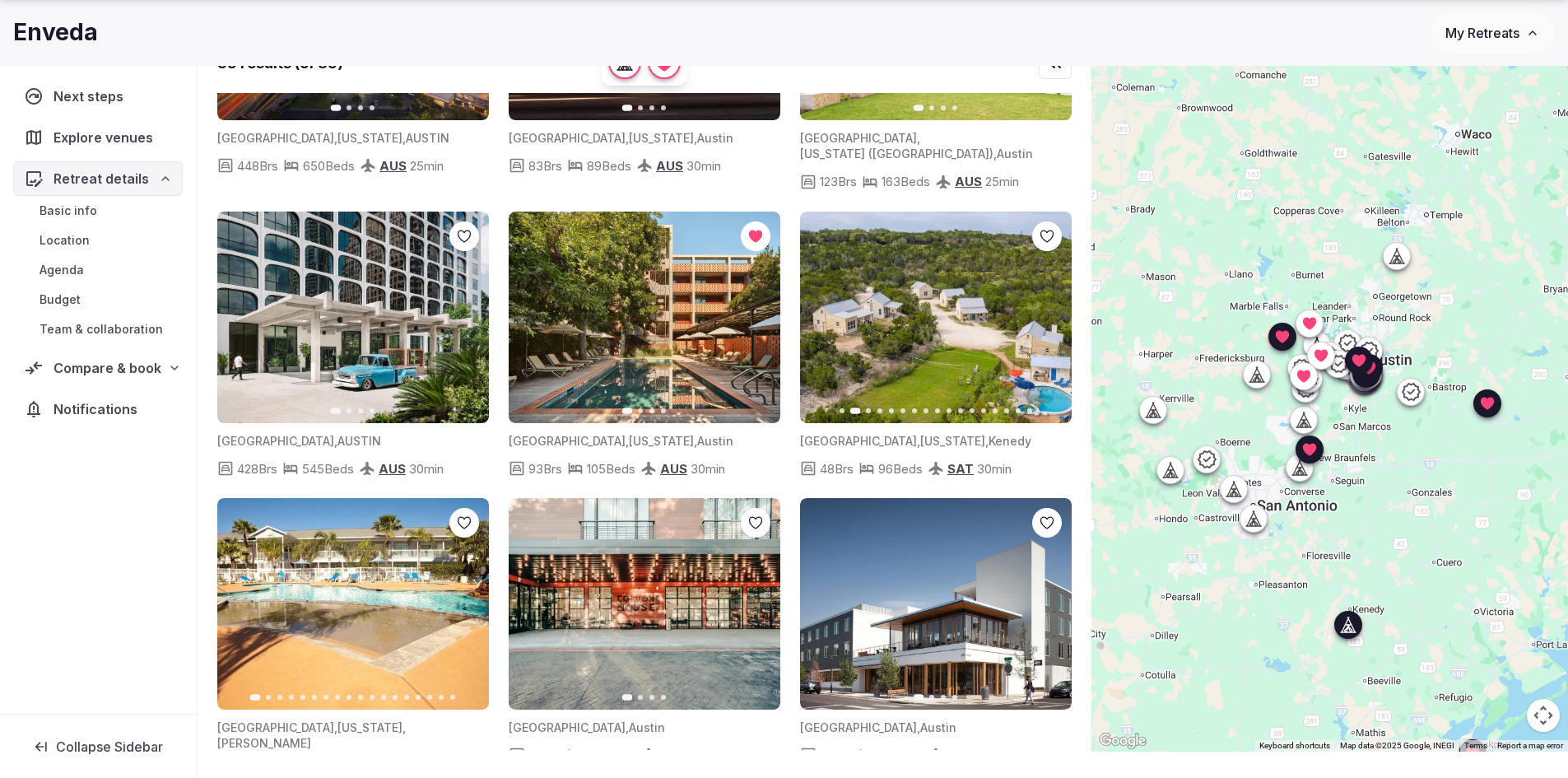
click at [1050, 310] on icon "button" at bounding box center [1048, 316] width 13 height 13
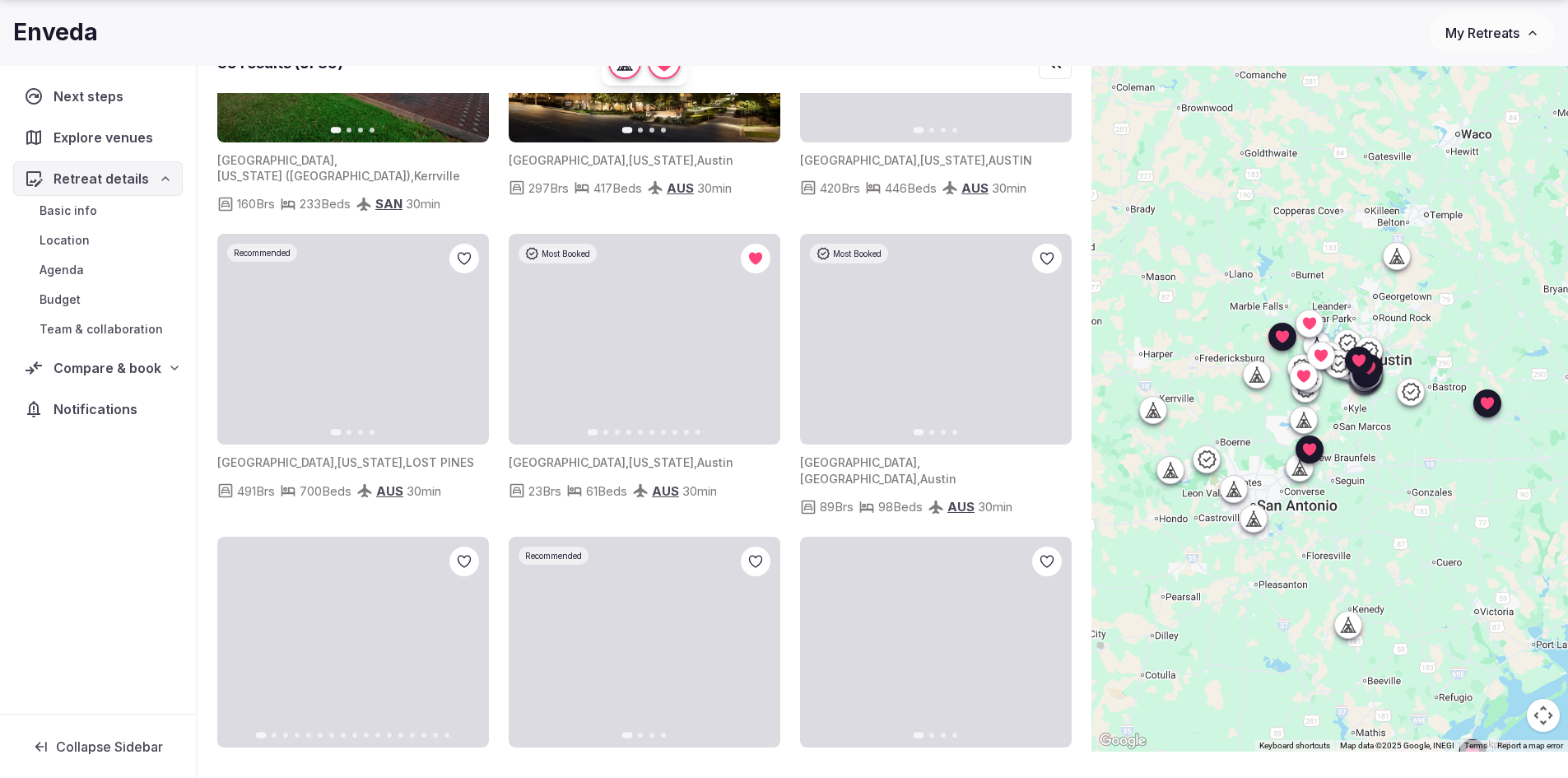
scroll to position [1399, 0]
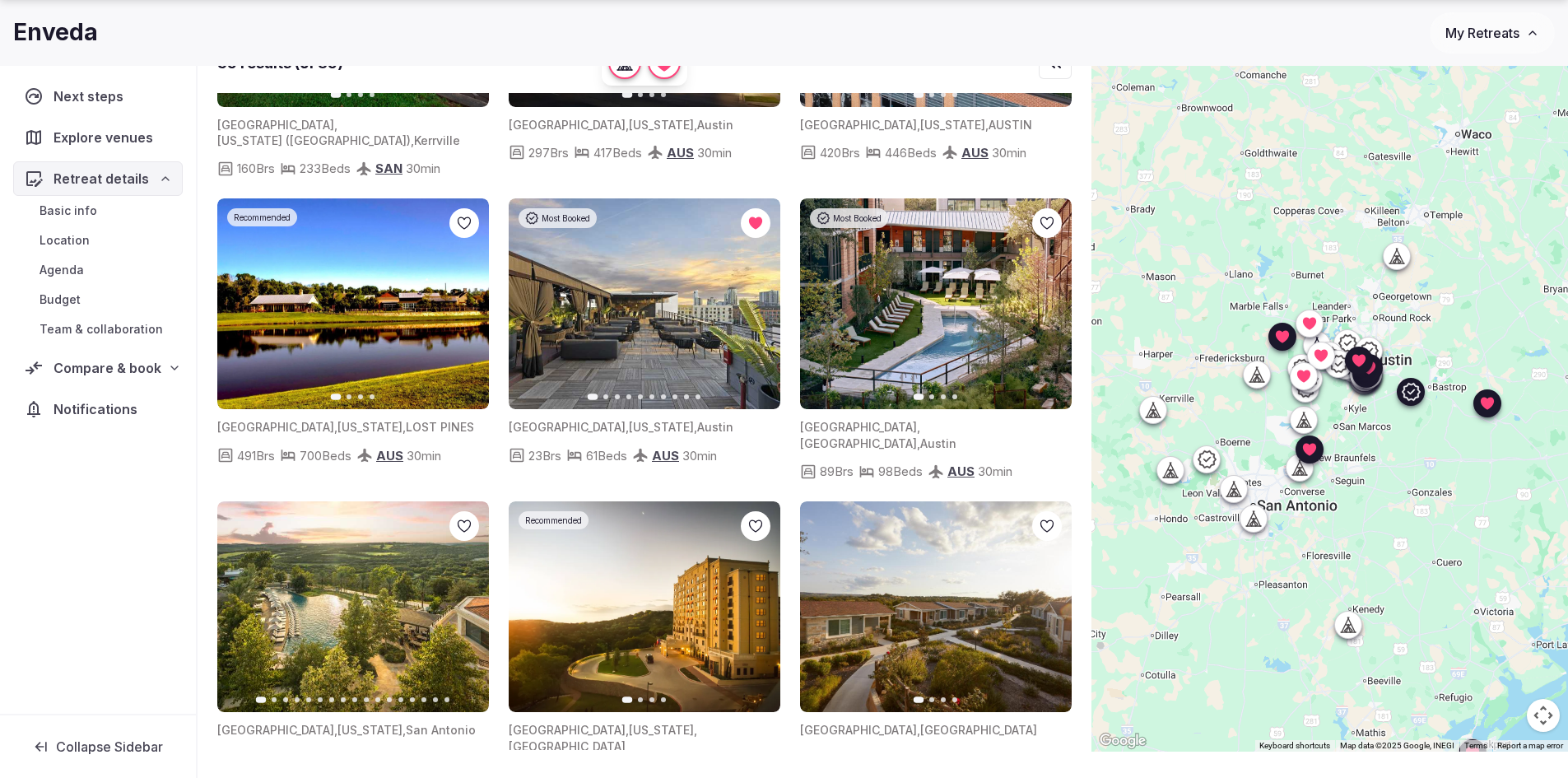
click at [465, 297] on icon "button" at bounding box center [465, 303] width 13 height 13
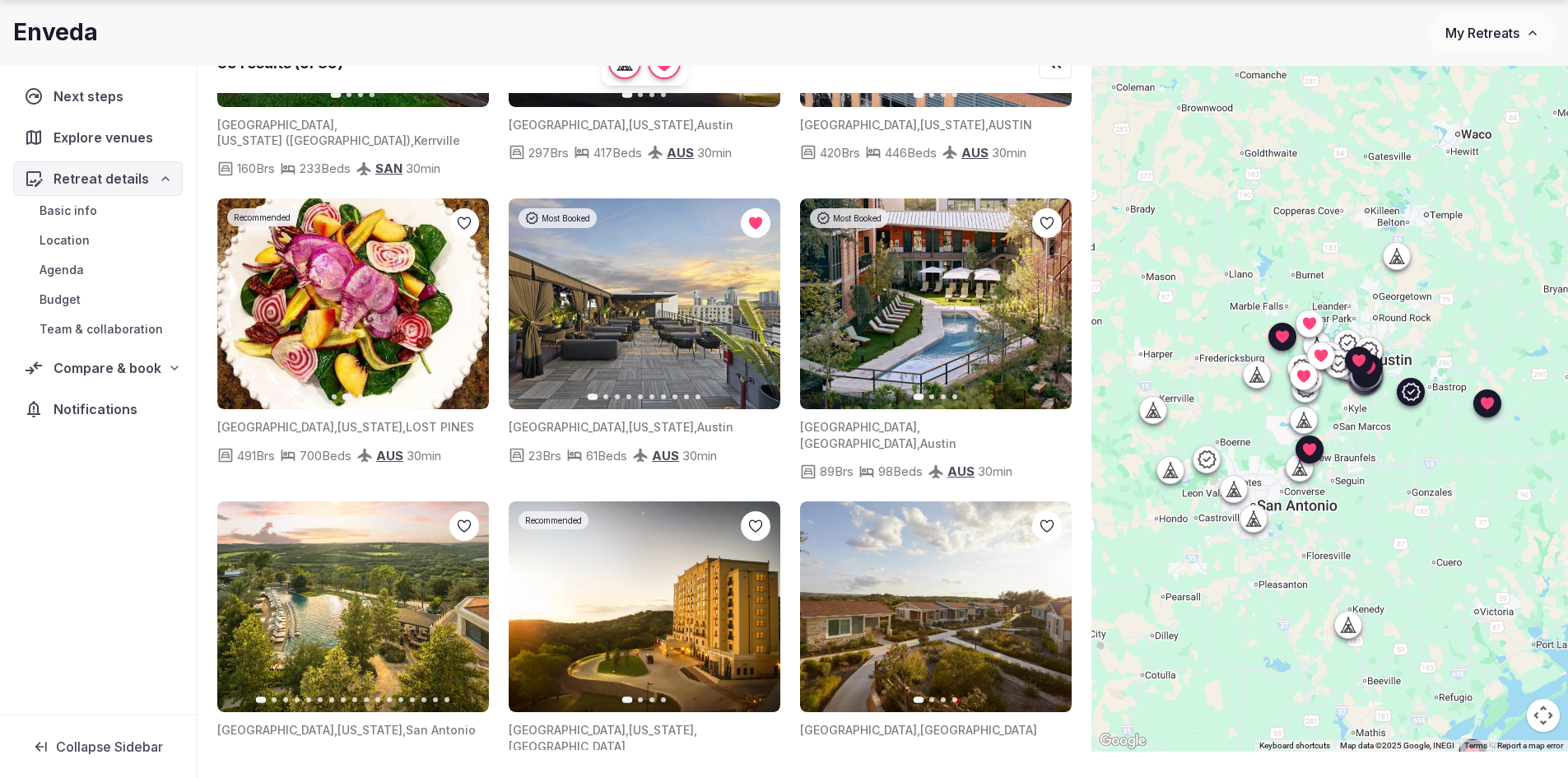
click at [465, 297] on icon "button" at bounding box center [465, 303] width 13 height 13
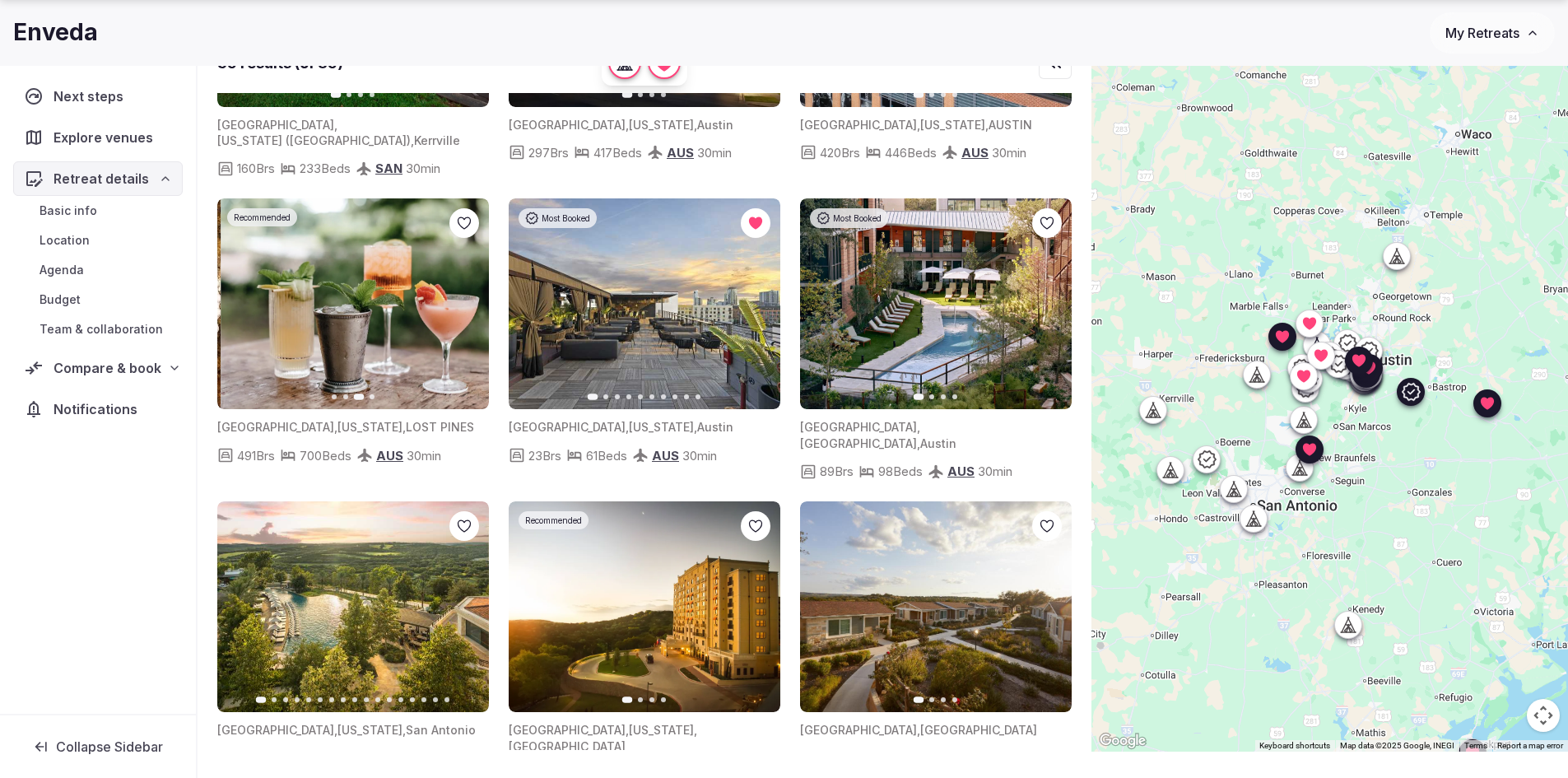
click at [465, 297] on icon "button" at bounding box center [465, 303] width 13 height 13
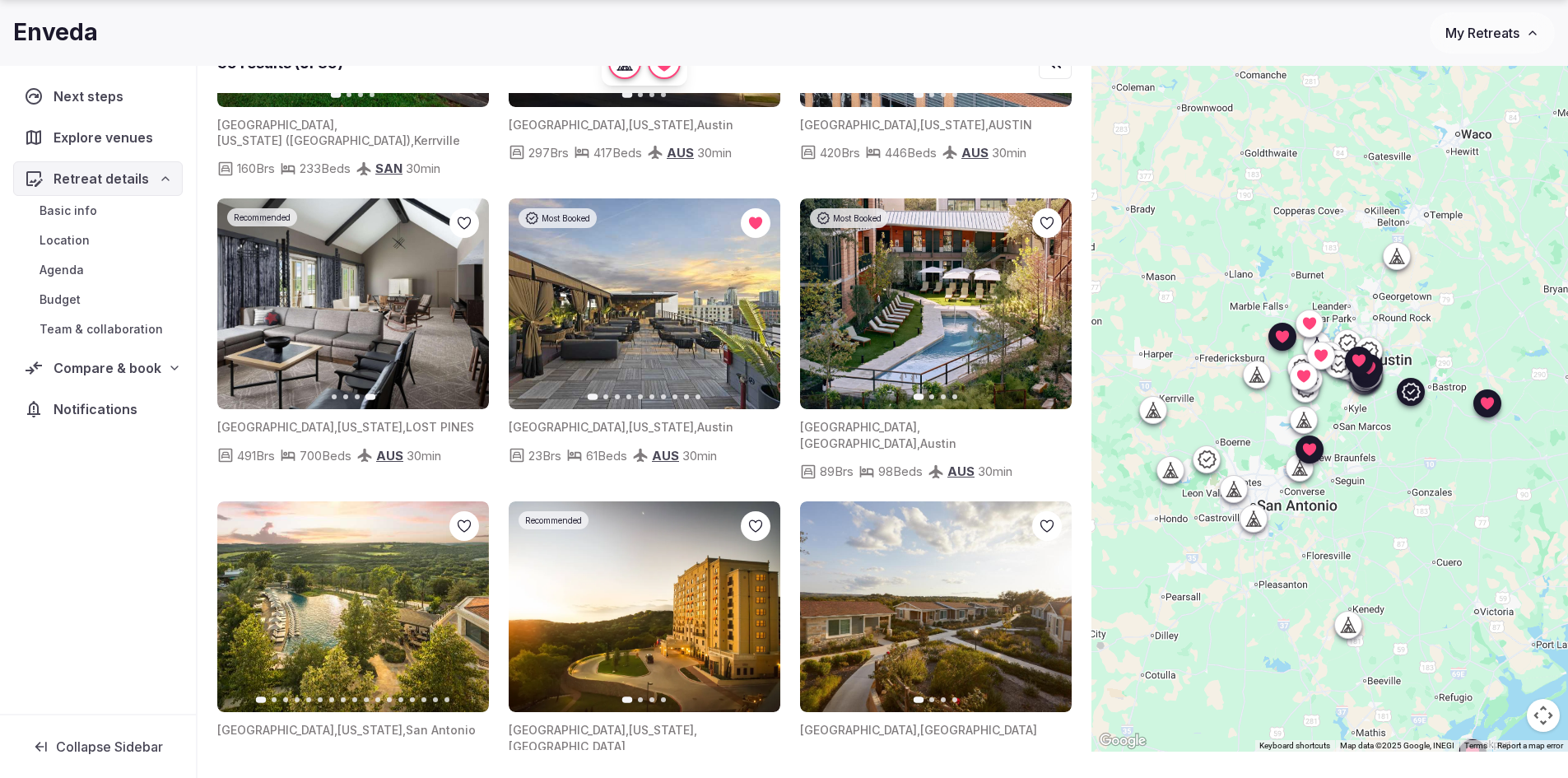
click at [0, 0] on icon at bounding box center [0, 0] width 0 height 0
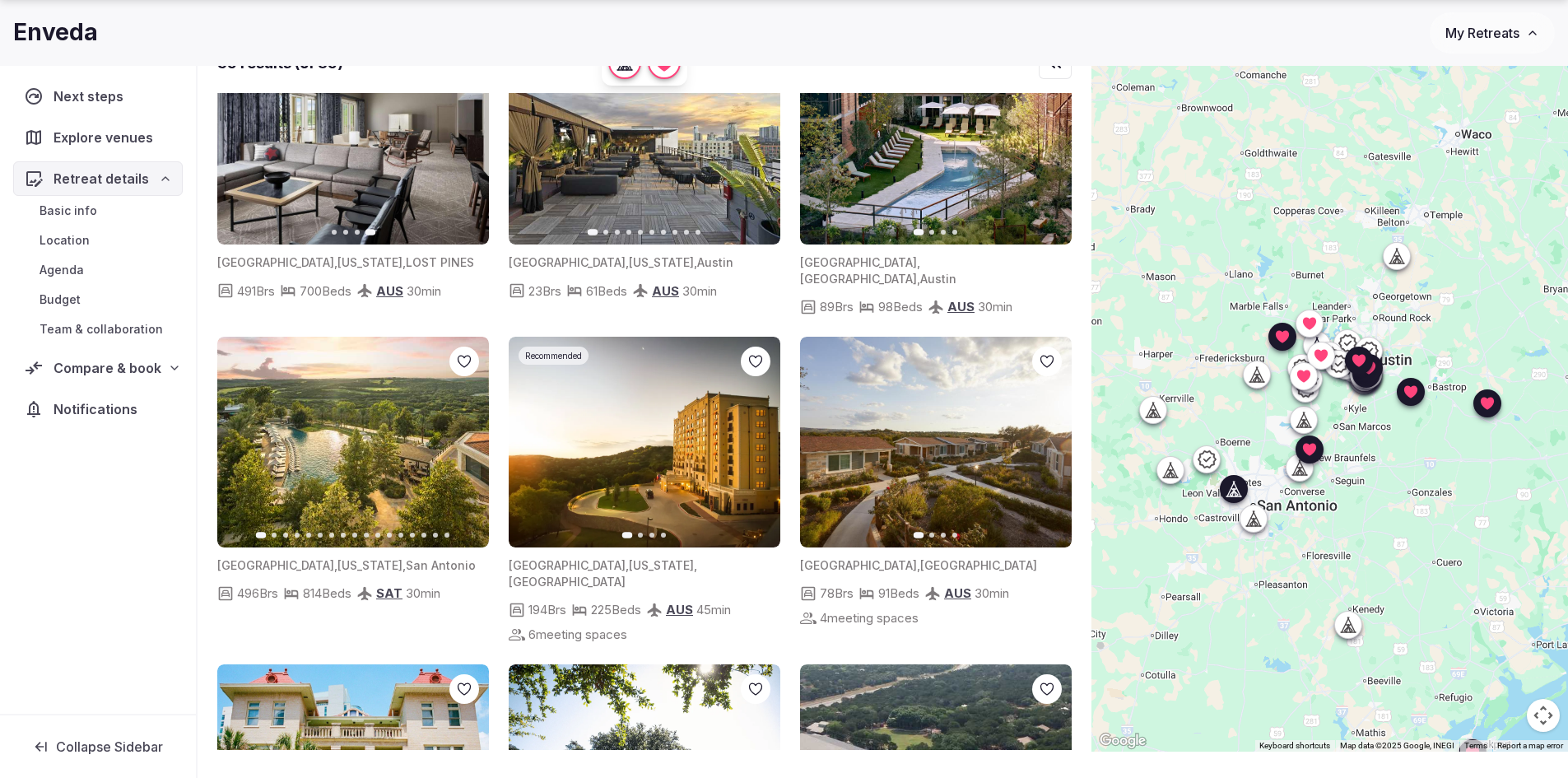
scroll to position [1646, 0]
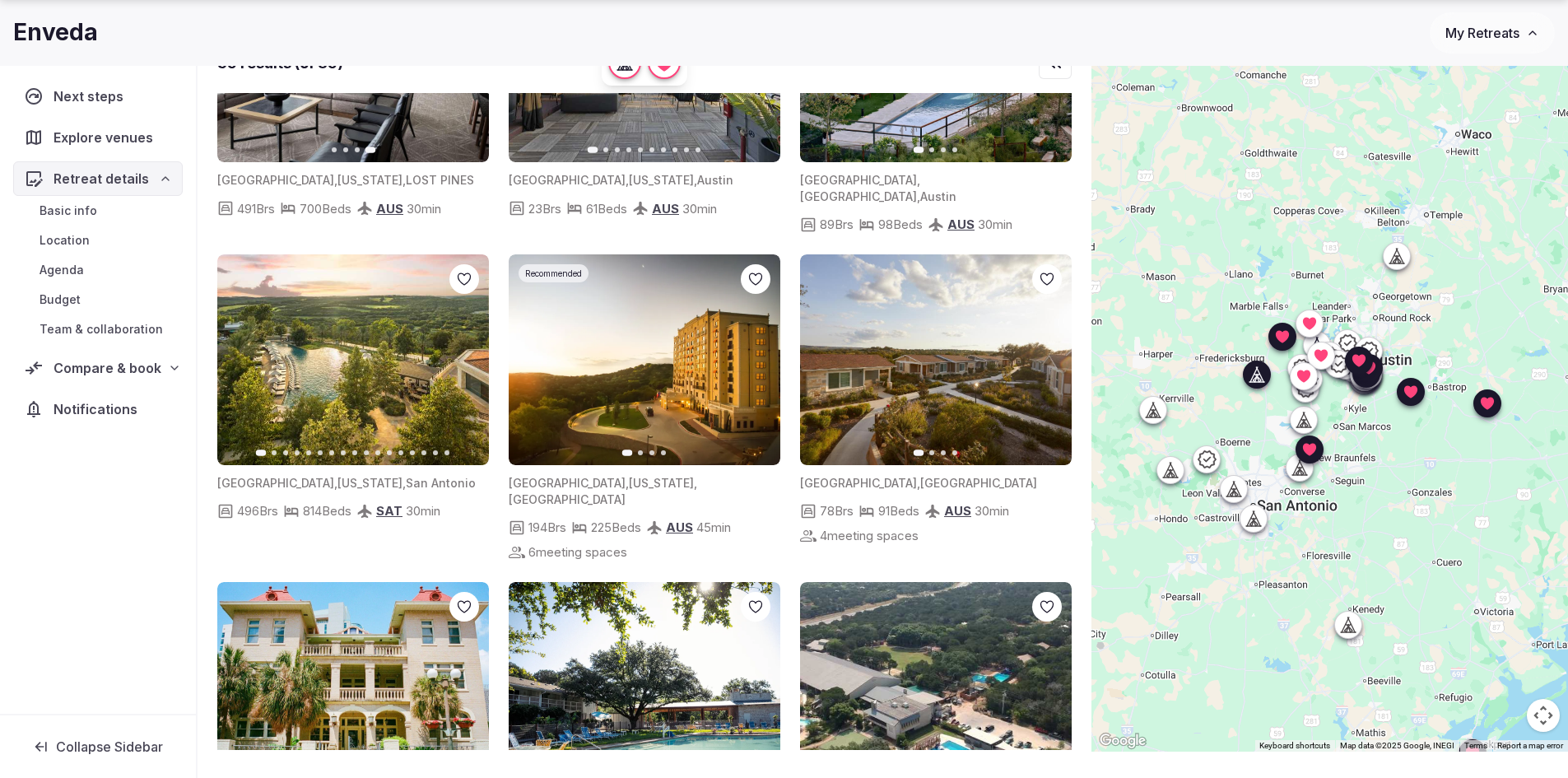
click at [0, 0] on icon at bounding box center [0, 0] width 0 height 0
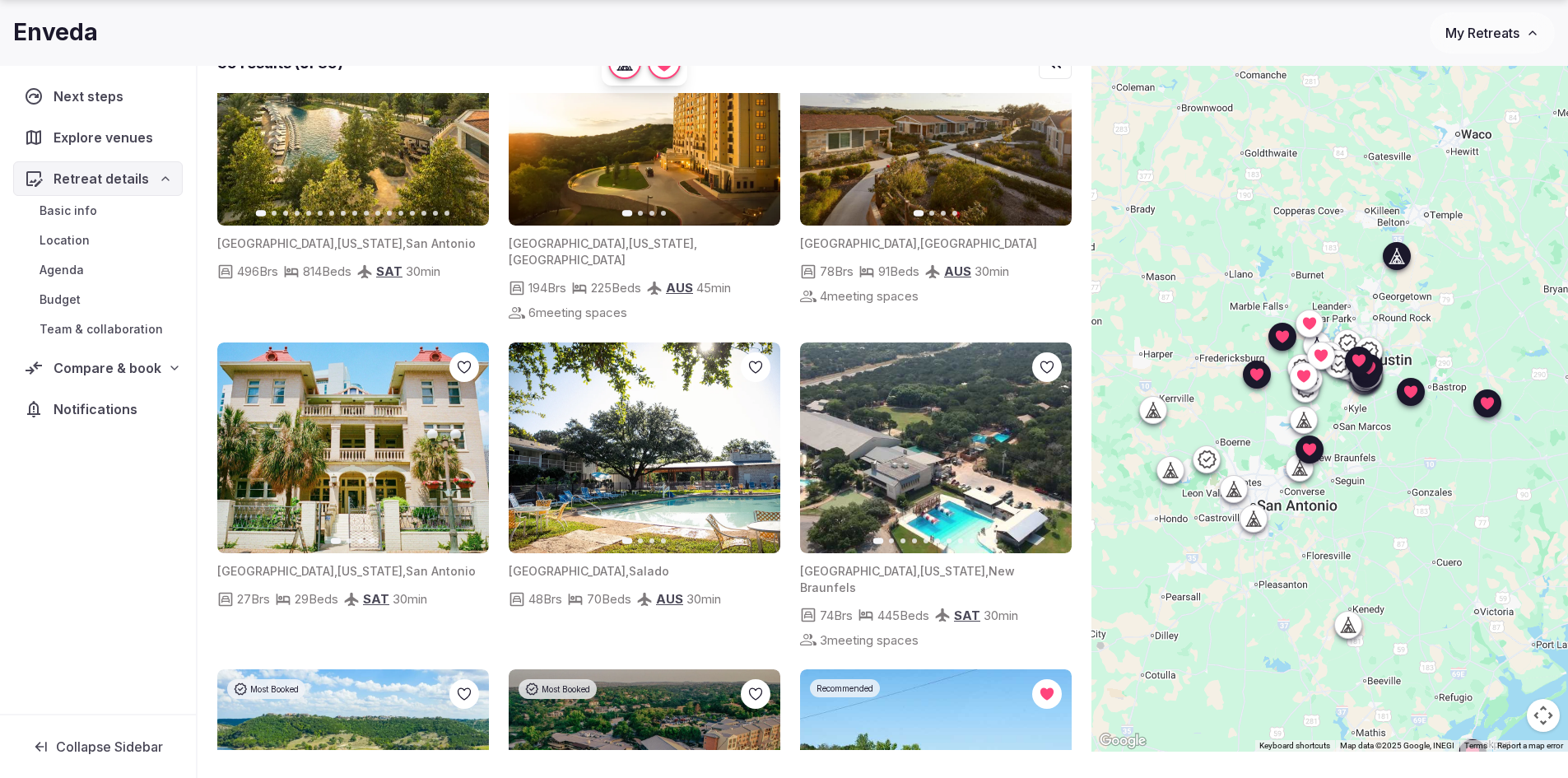
scroll to position [1893, 0]
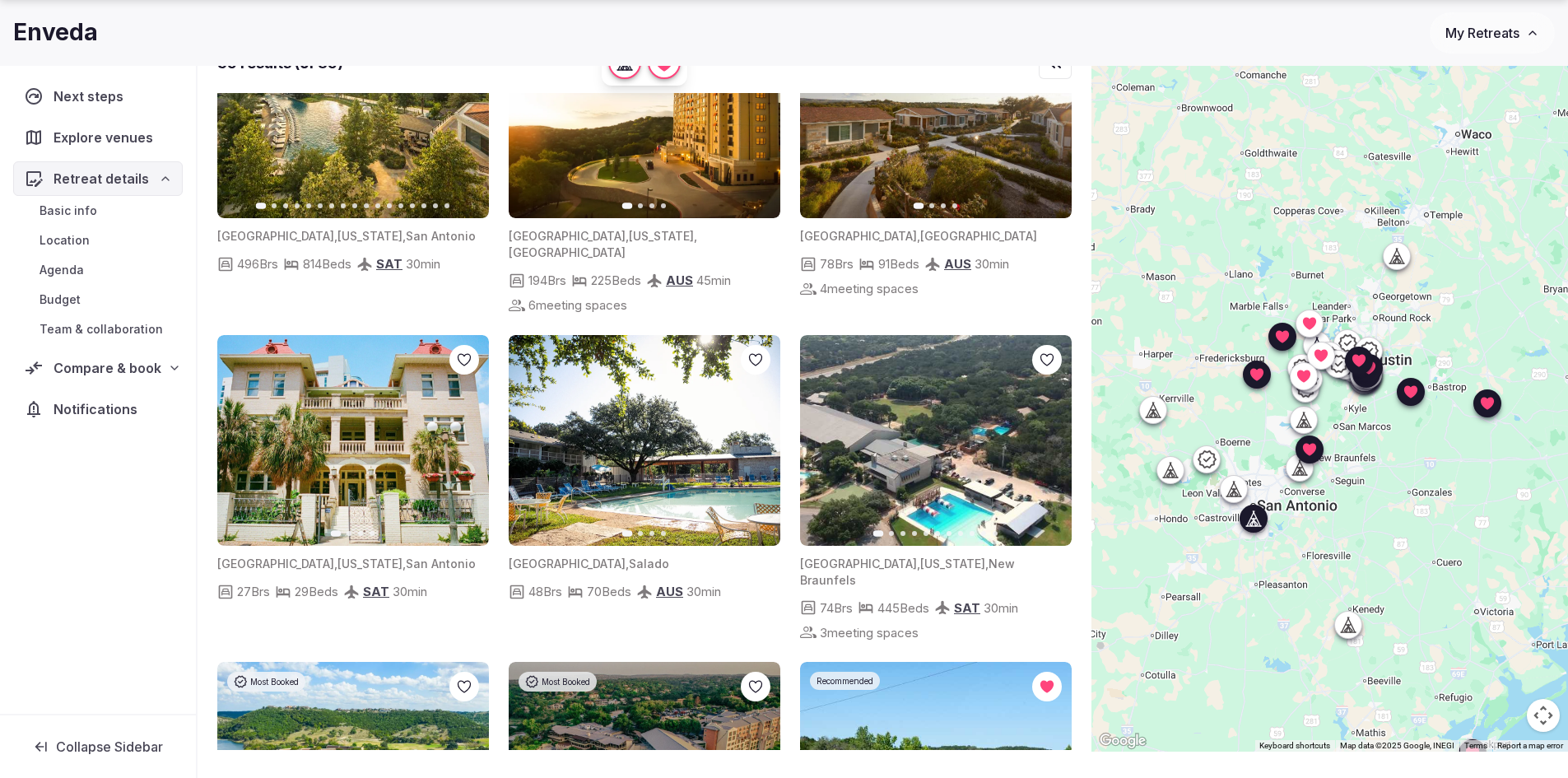
click at [457, 427] on button "Next slide" at bounding box center [465, 440] width 27 height 27
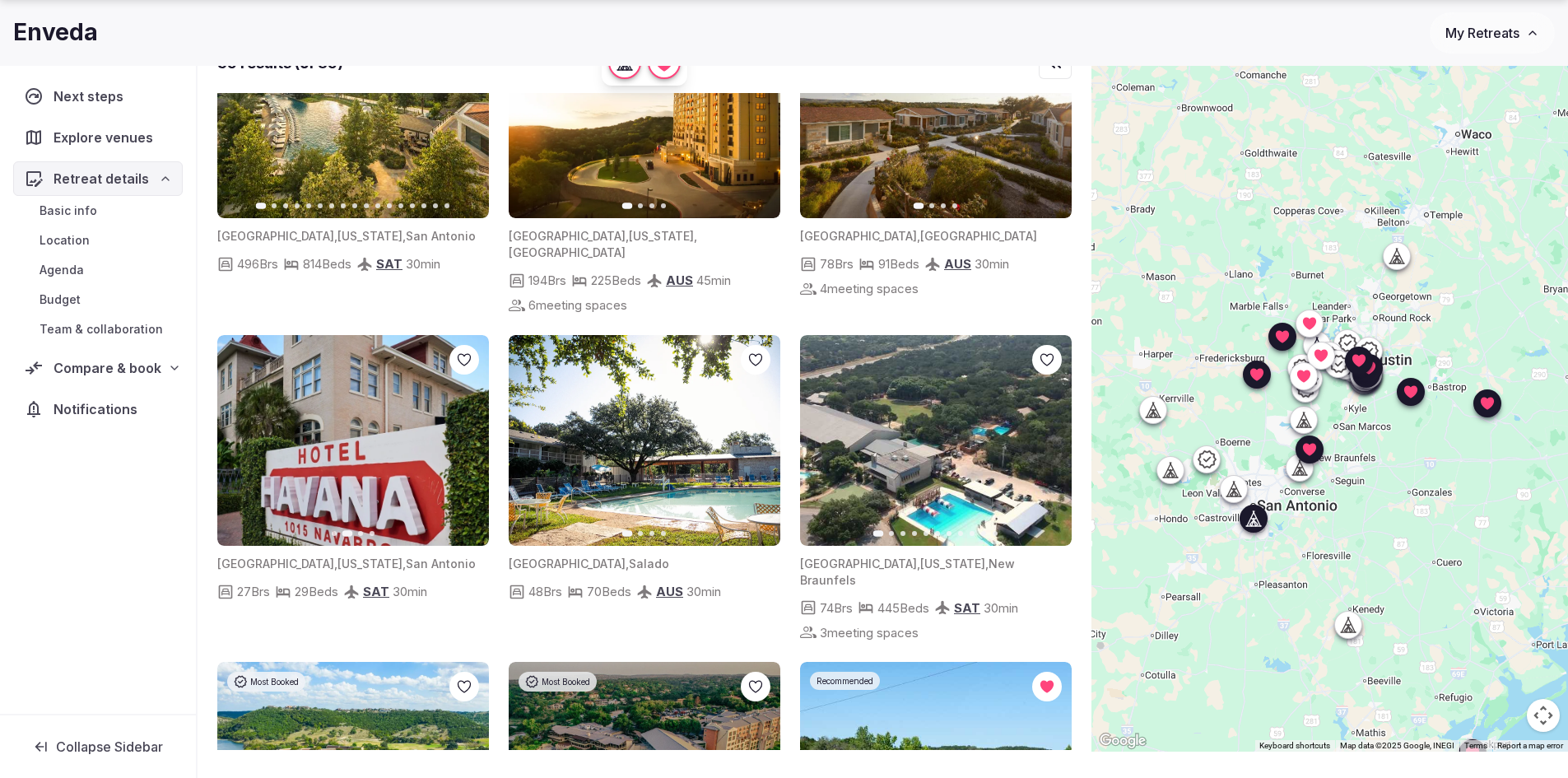
click at [459, 434] on icon "button" at bounding box center [465, 440] width 13 height 13
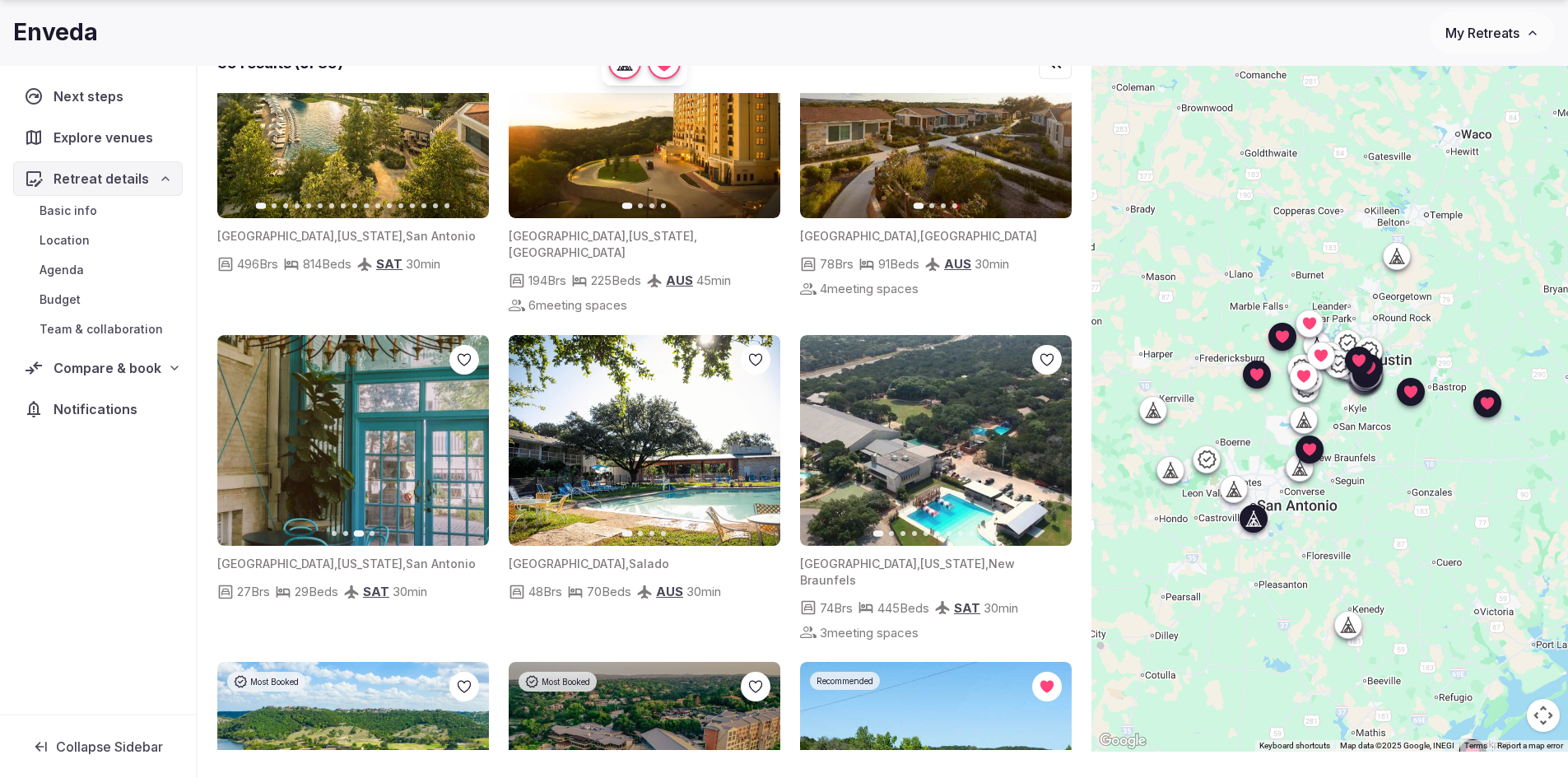
click at [459, 434] on icon "button" at bounding box center [465, 440] width 13 height 13
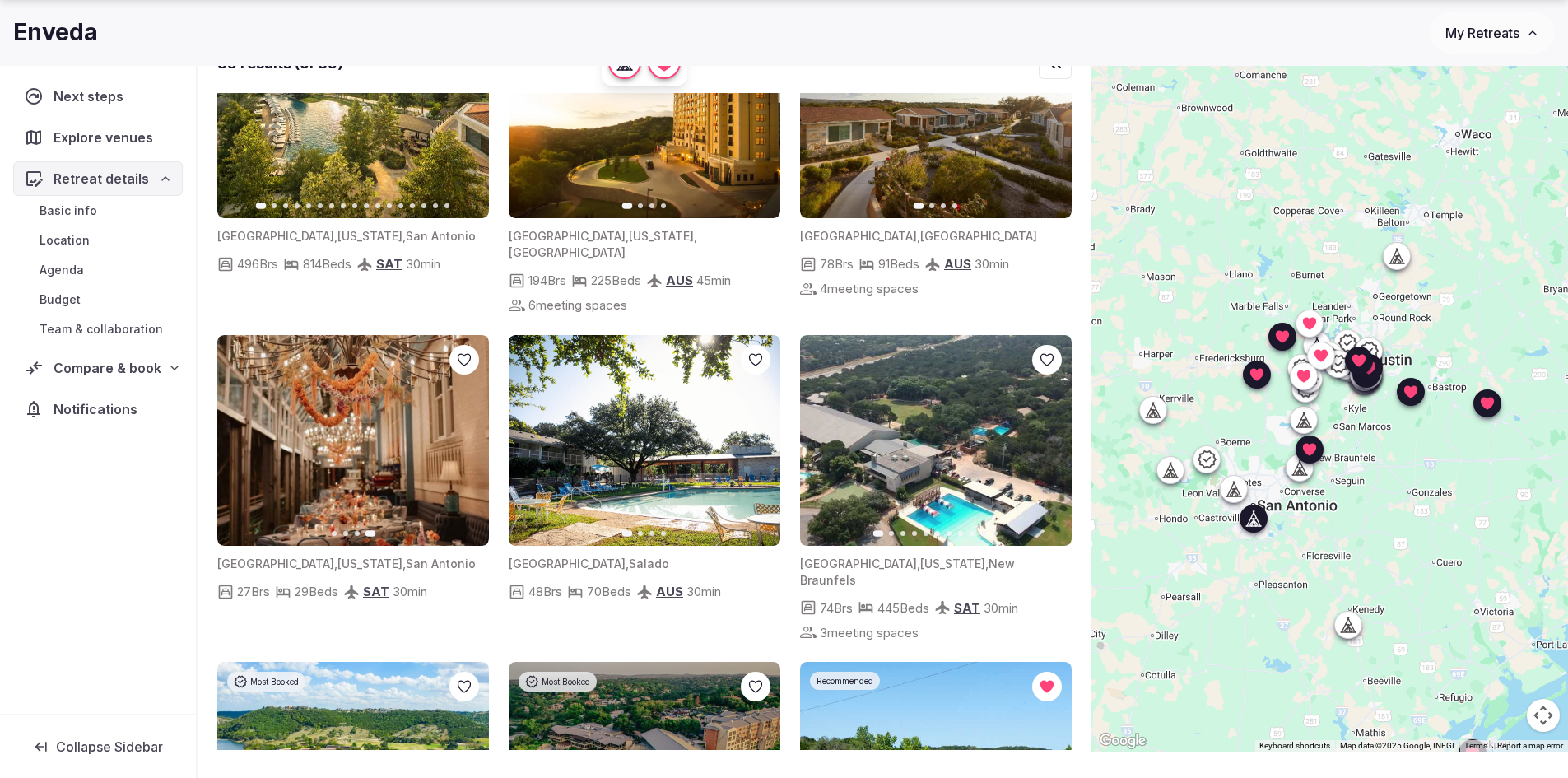
click at [0, 0] on icon at bounding box center [0, 0] width 0 height 0
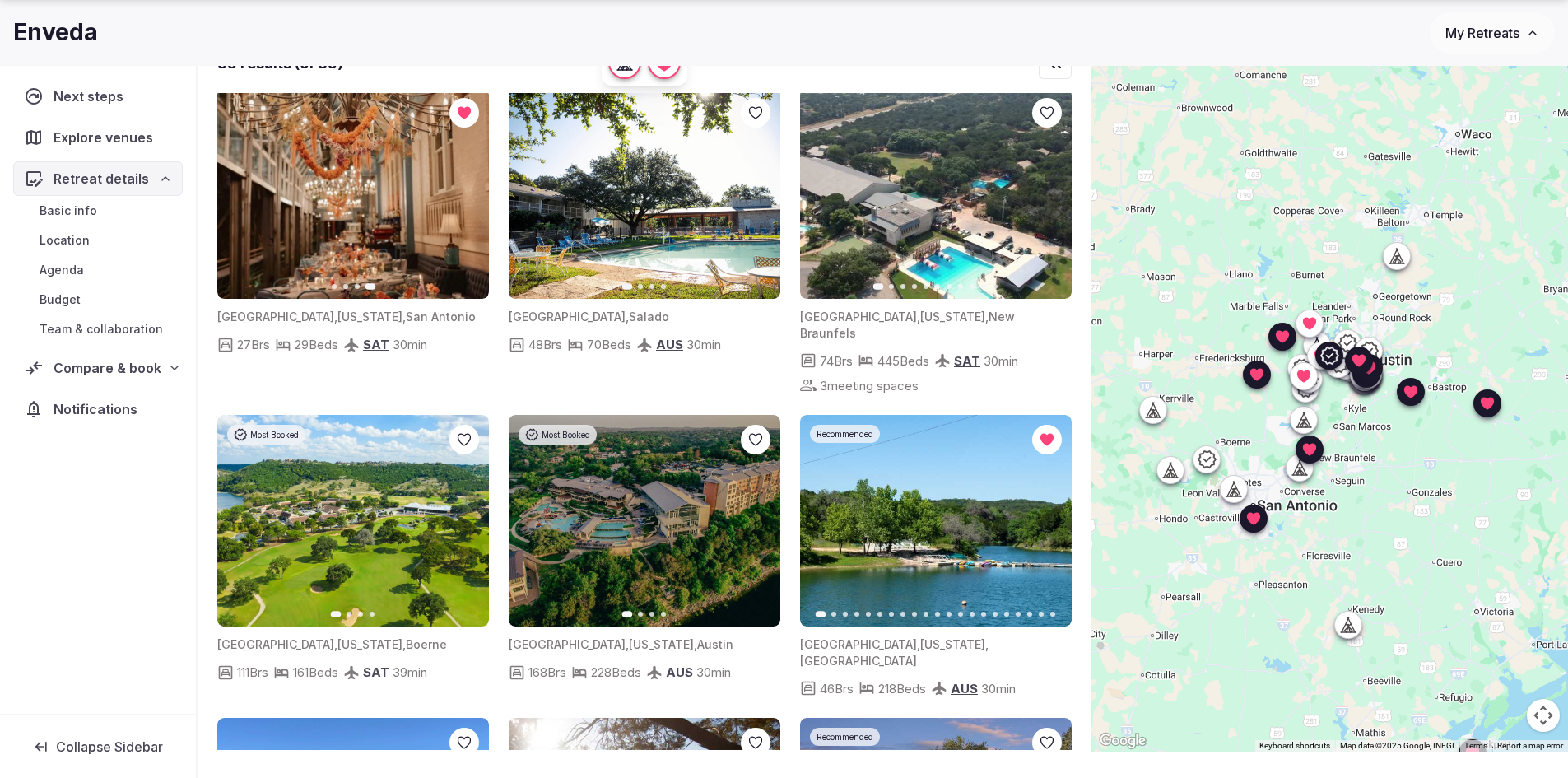
scroll to position [2222, 0]
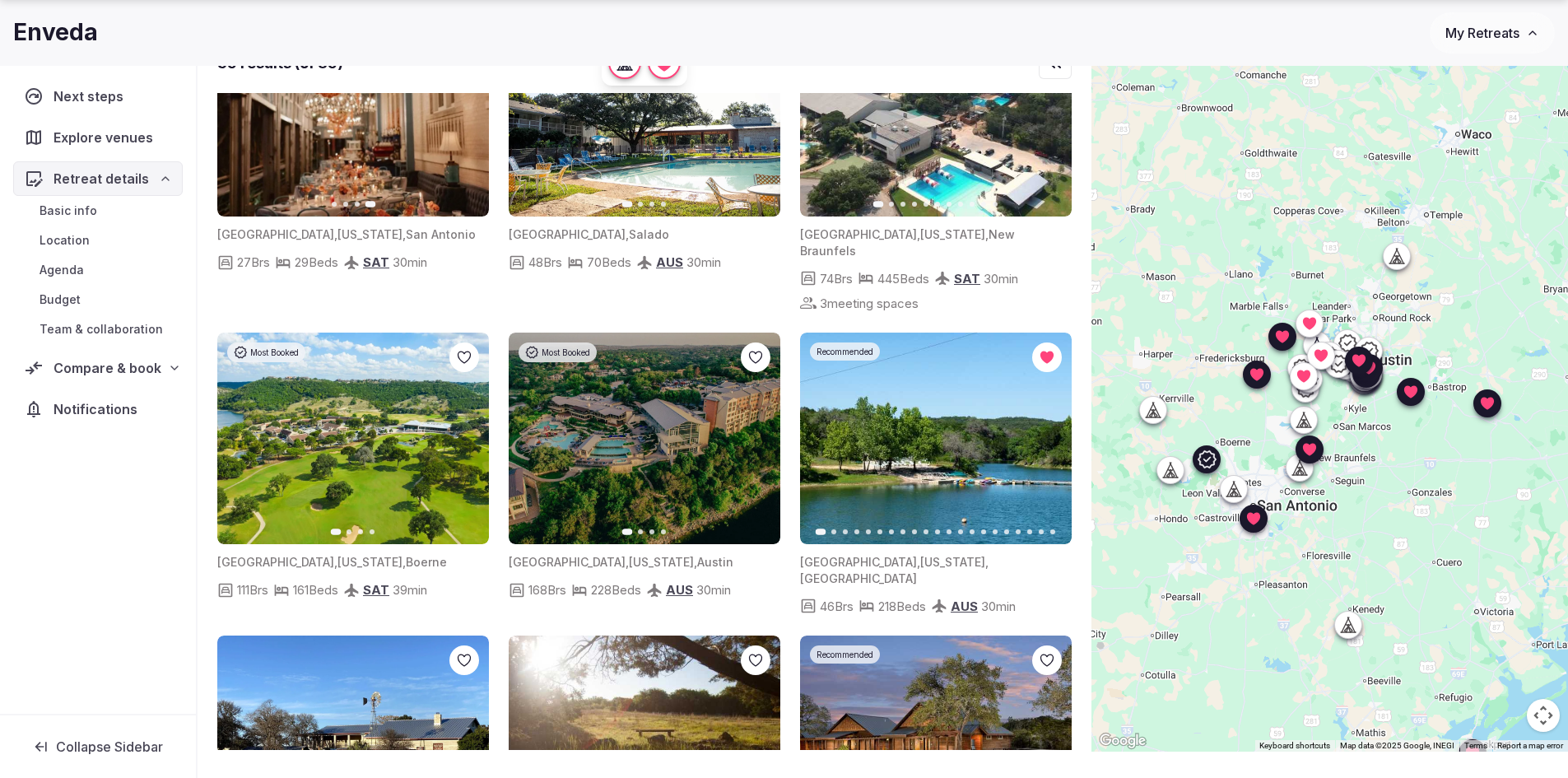
click at [460, 432] on icon "button" at bounding box center [465, 438] width 13 height 13
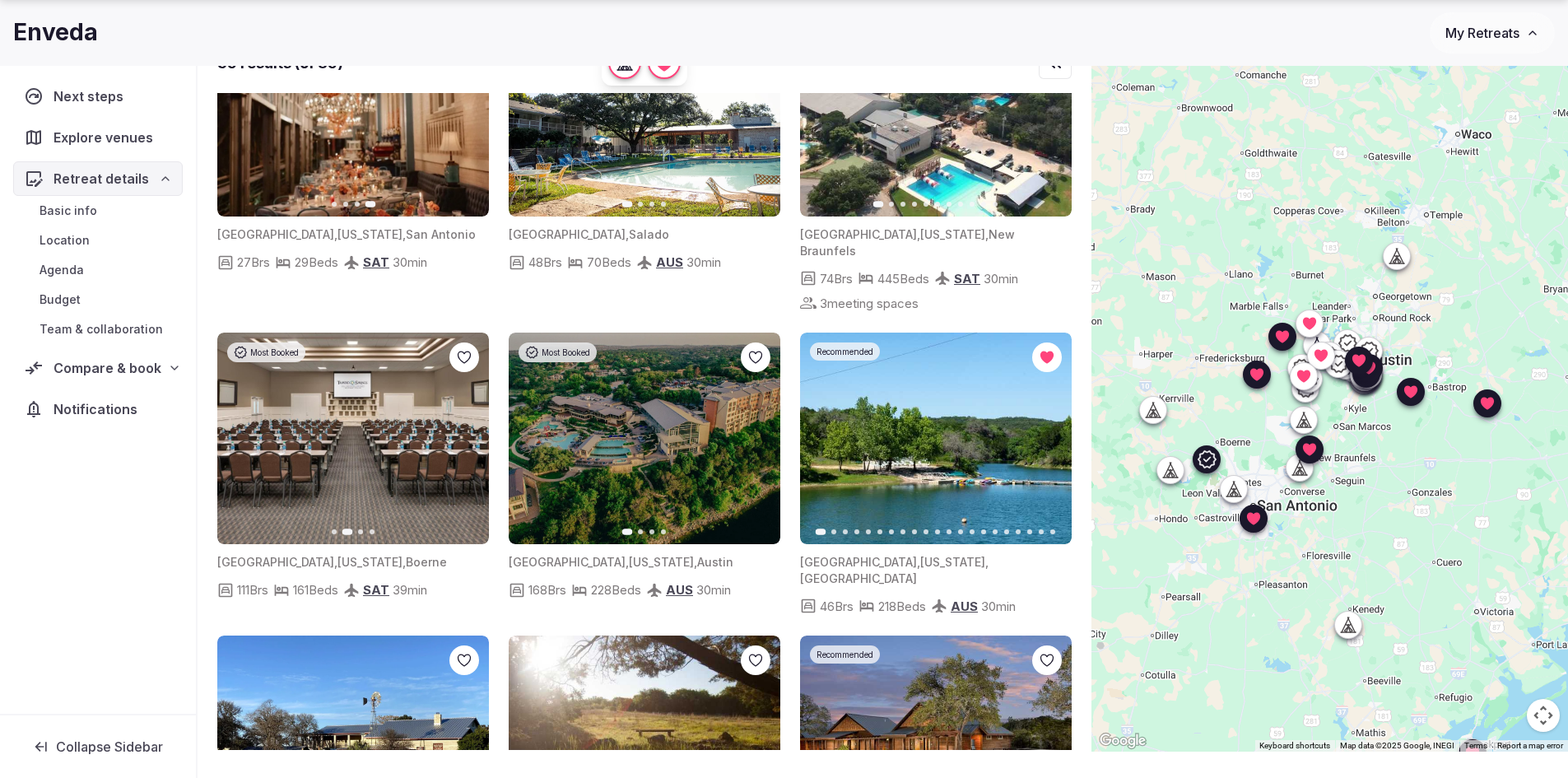
click at [460, 432] on icon "button" at bounding box center [465, 438] width 13 height 13
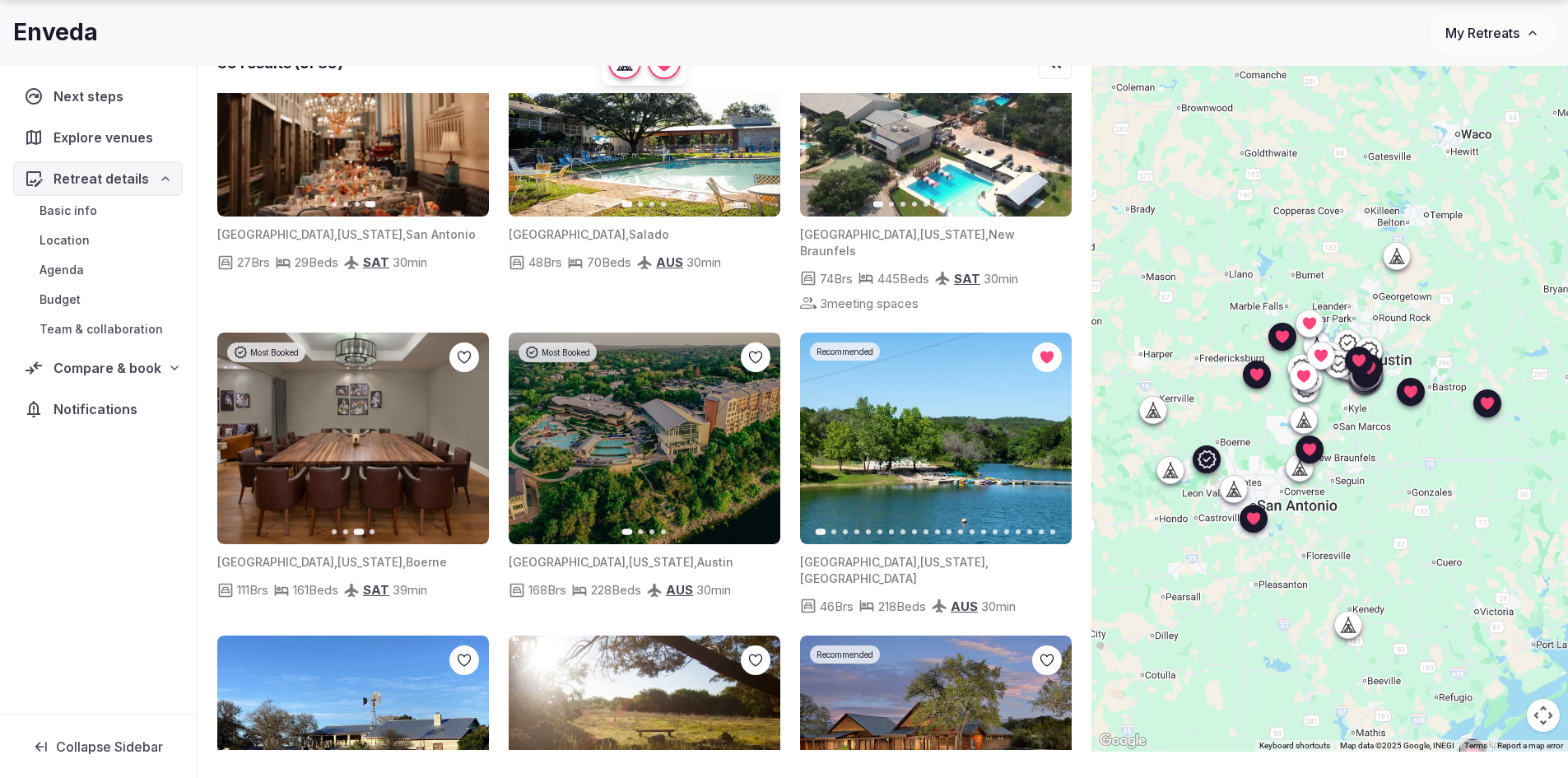
click at [460, 432] on icon "button" at bounding box center [465, 438] width 13 height 13
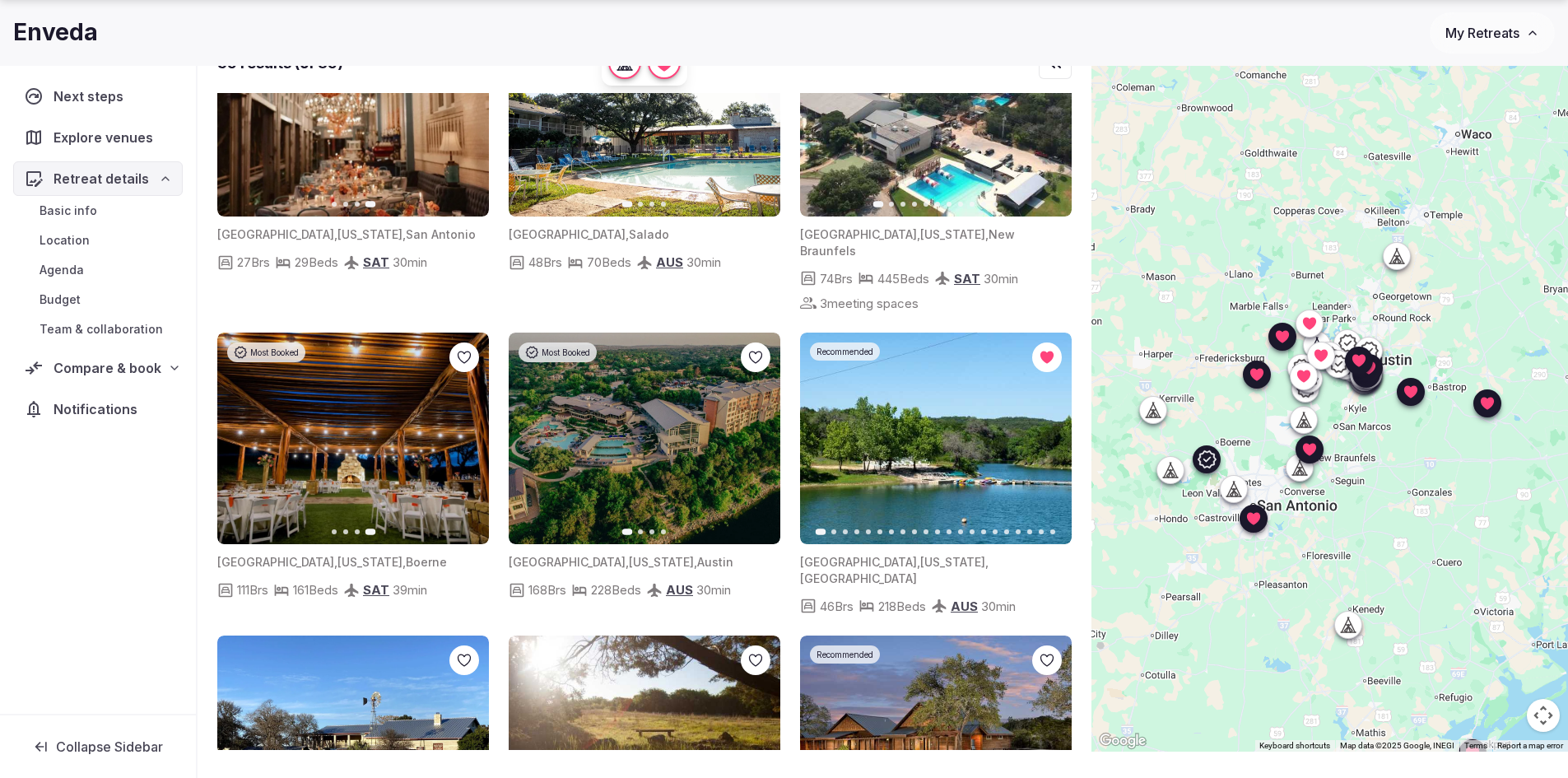
click at [0, 0] on icon at bounding box center [0, 0] width 0 height 0
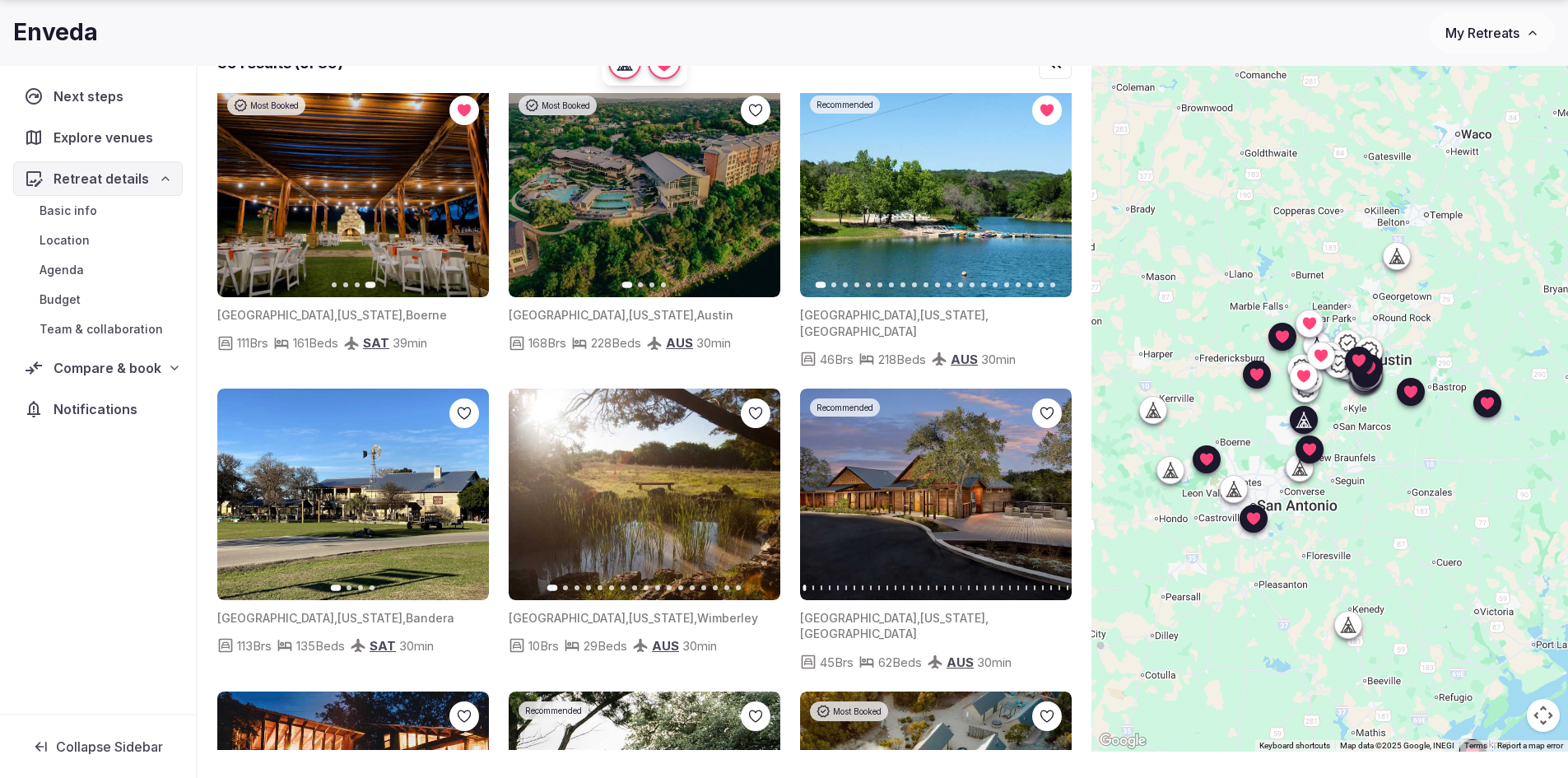
scroll to position [2551, 0]
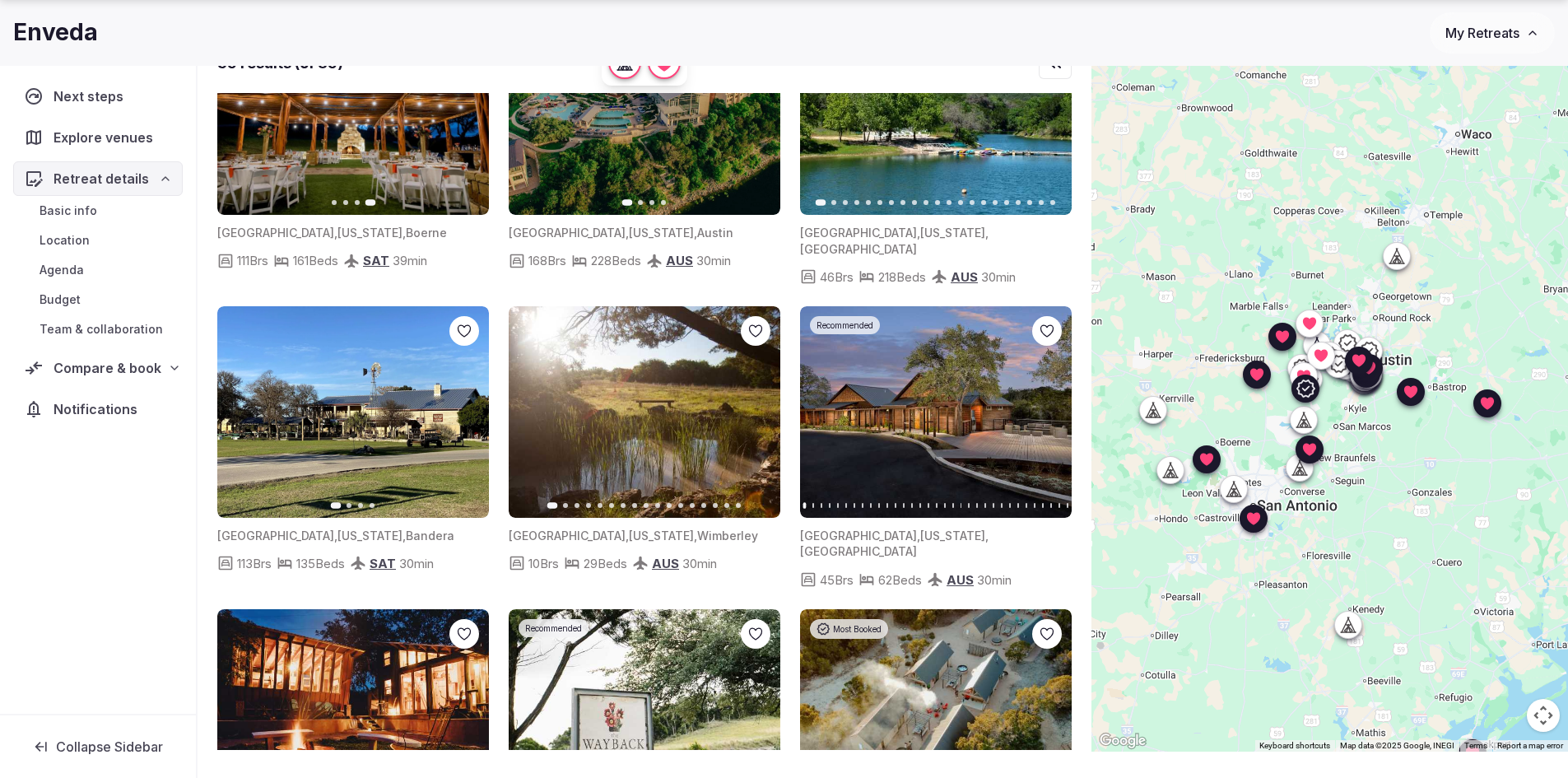
click at [1051, 406] on icon "button" at bounding box center [1049, 411] width 7 height 11
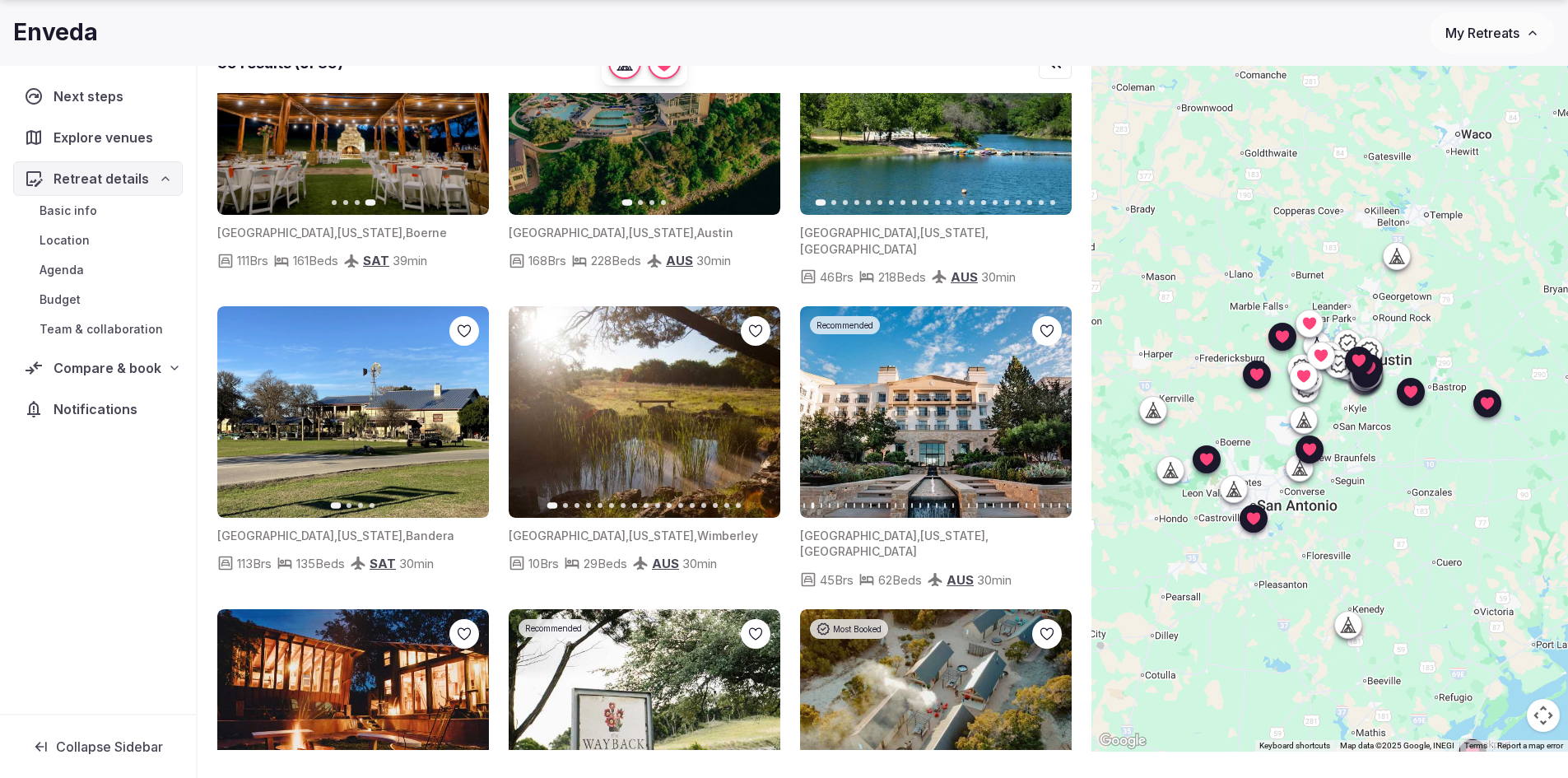
click at [1048, 405] on icon "button" at bounding box center [1048, 411] width 13 height 13
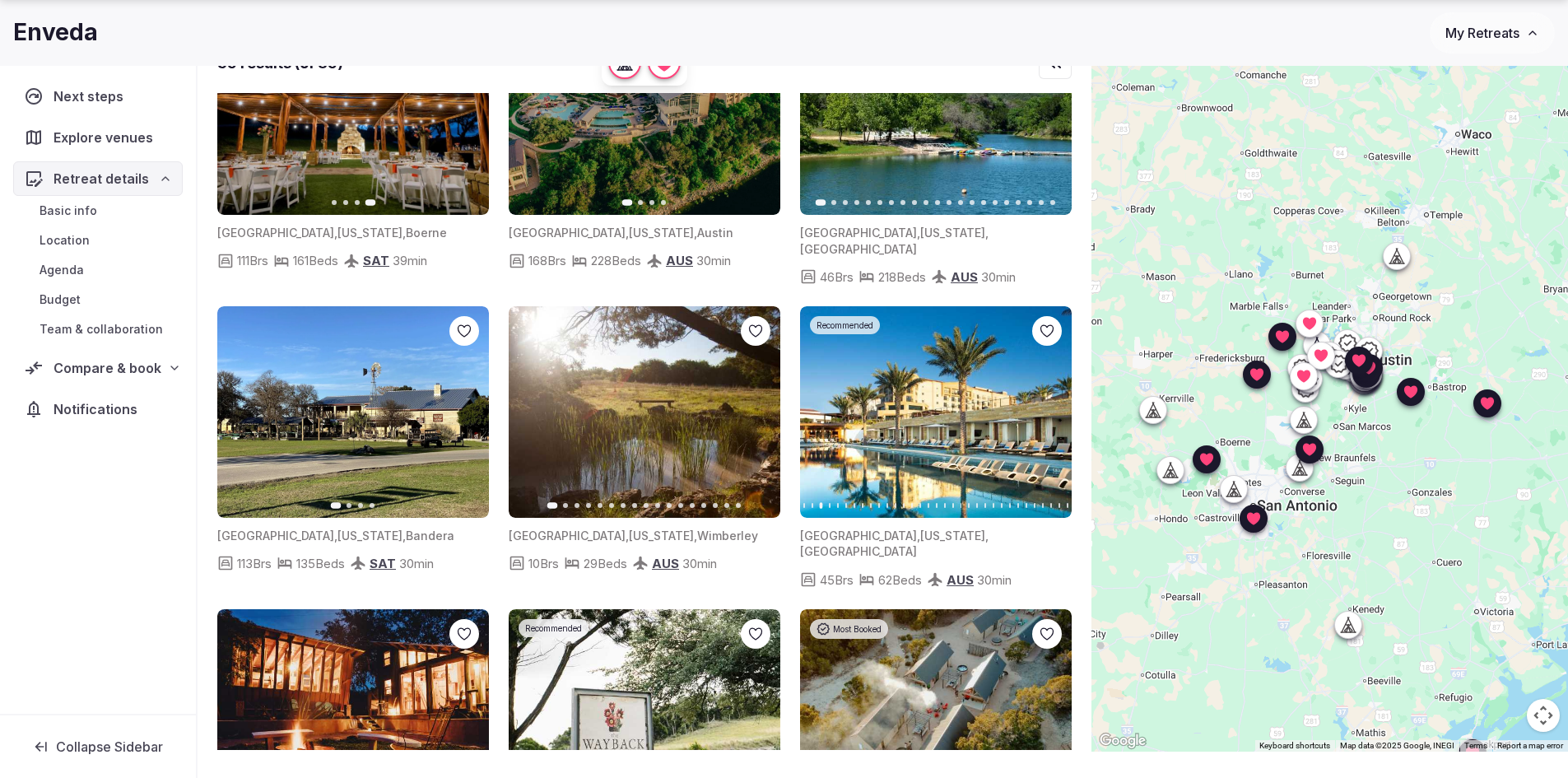
click at [1048, 405] on icon "button" at bounding box center [1048, 411] width 13 height 13
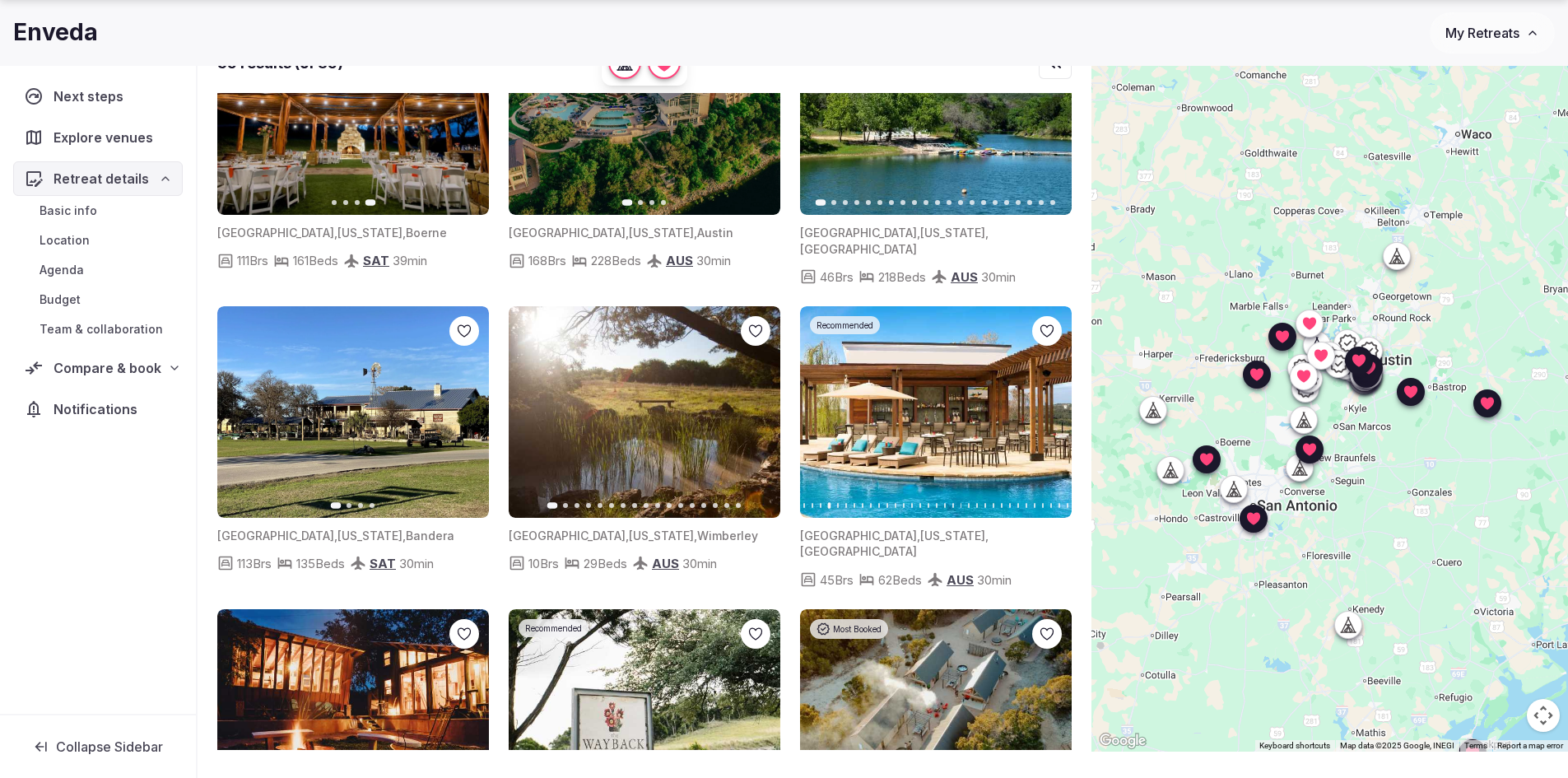
click at [1048, 405] on icon "button" at bounding box center [1048, 411] width 13 height 13
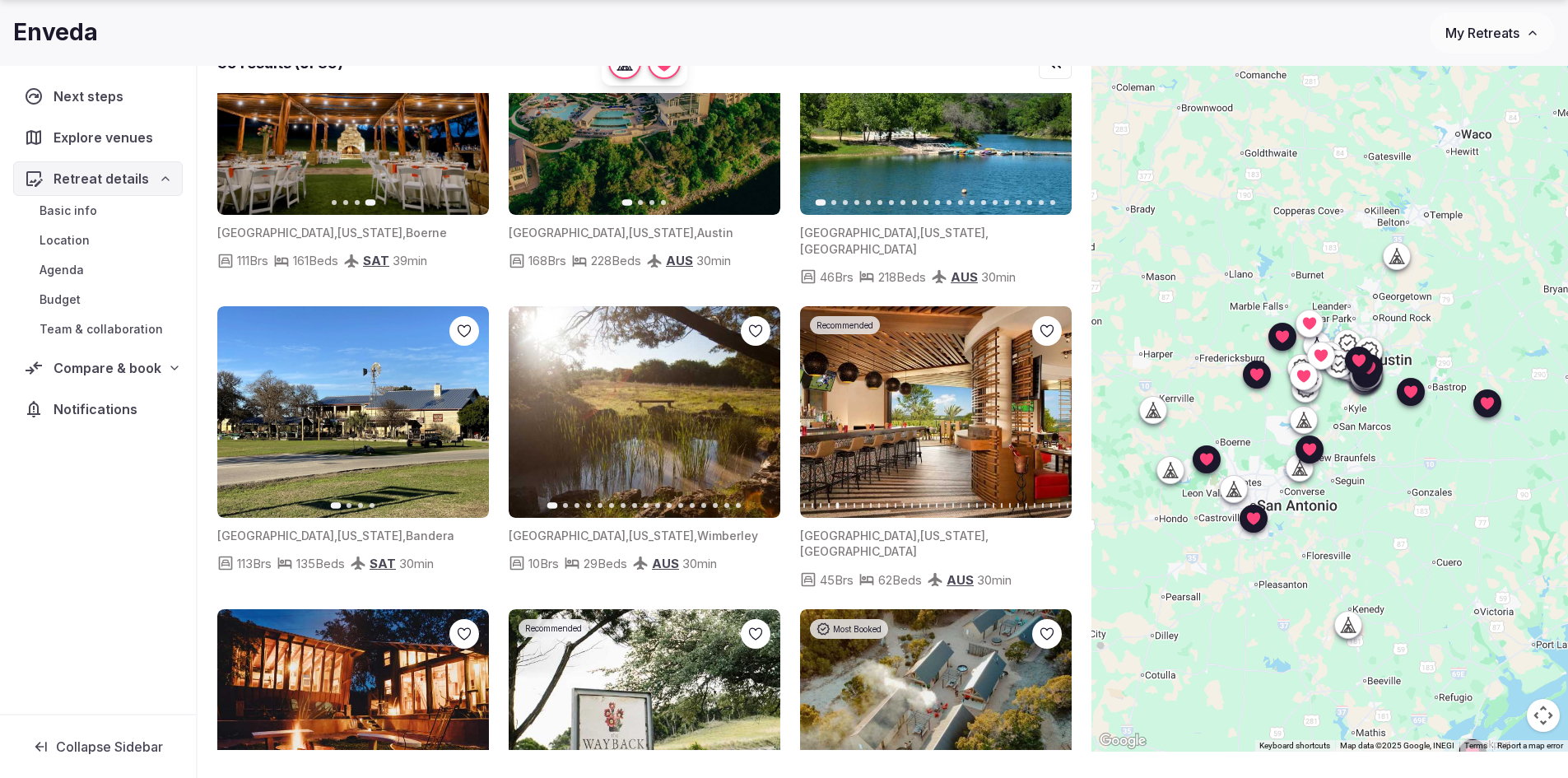
click at [1048, 405] on icon "button" at bounding box center [1048, 411] width 13 height 13
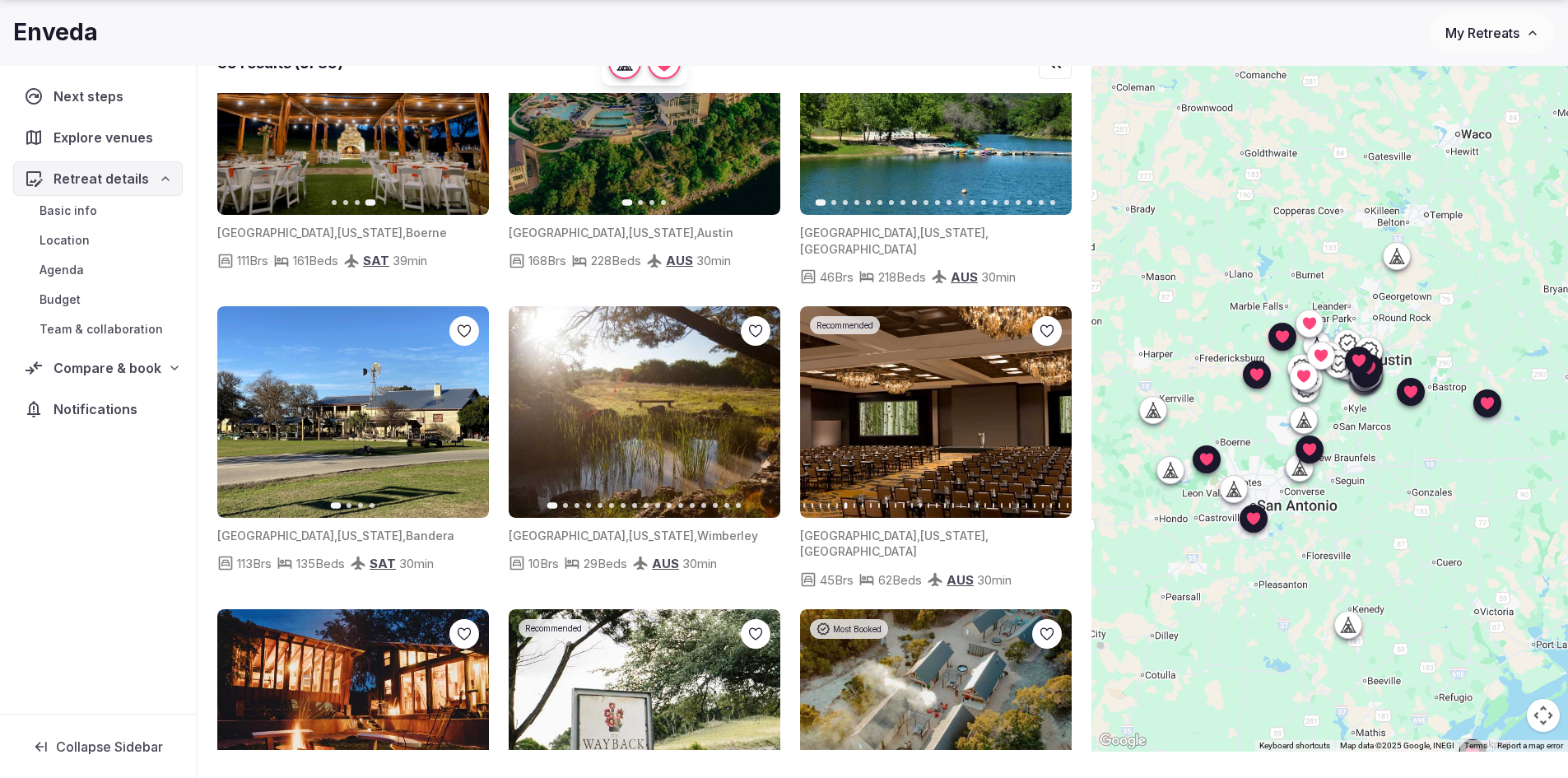
click at [1048, 405] on icon "button" at bounding box center [1048, 411] width 13 height 13
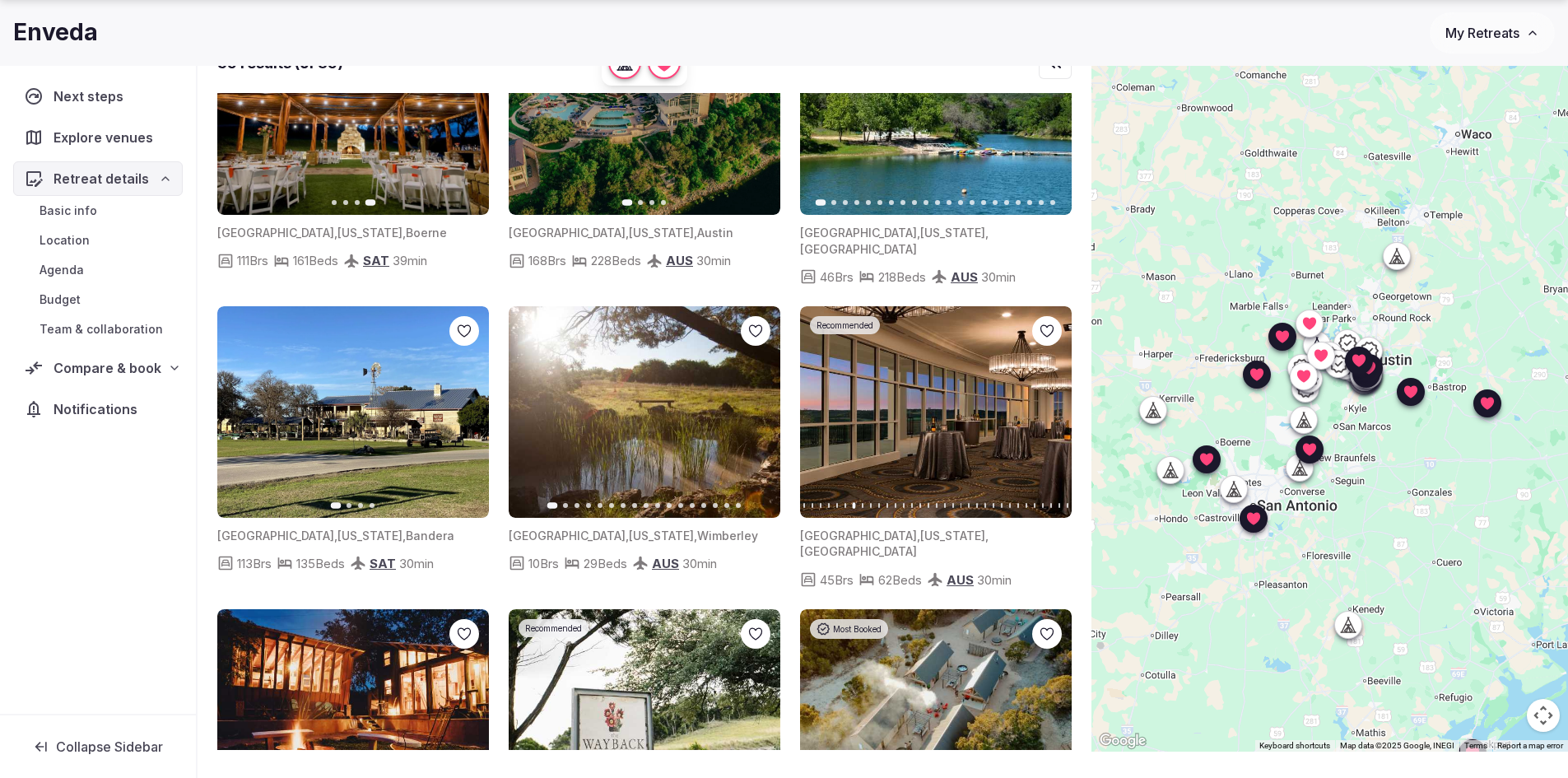
click at [1048, 405] on icon "button" at bounding box center [1048, 411] width 13 height 13
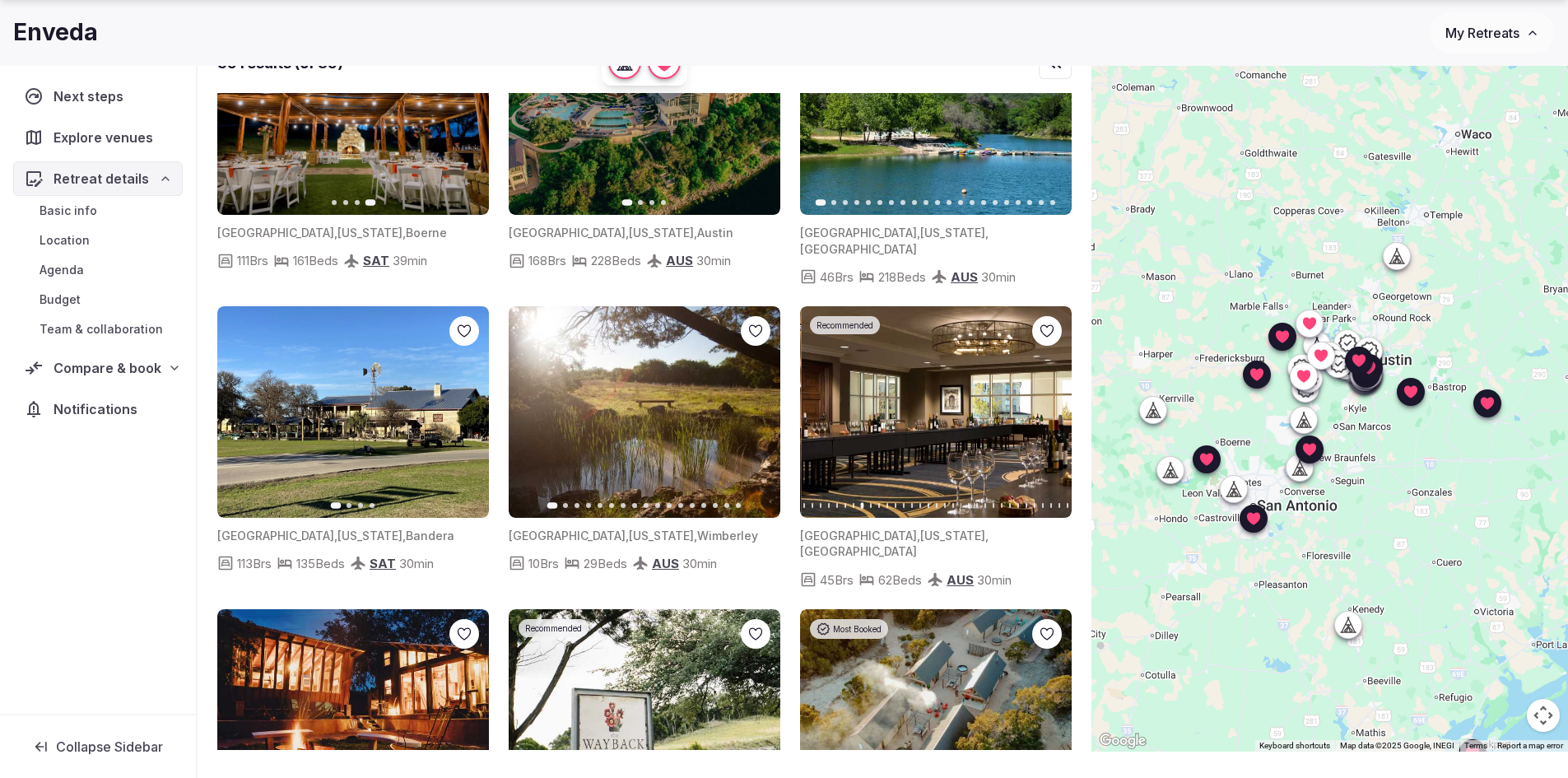
click at [1048, 405] on icon "button" at bounding box center [1048, 411] width 13 height 13
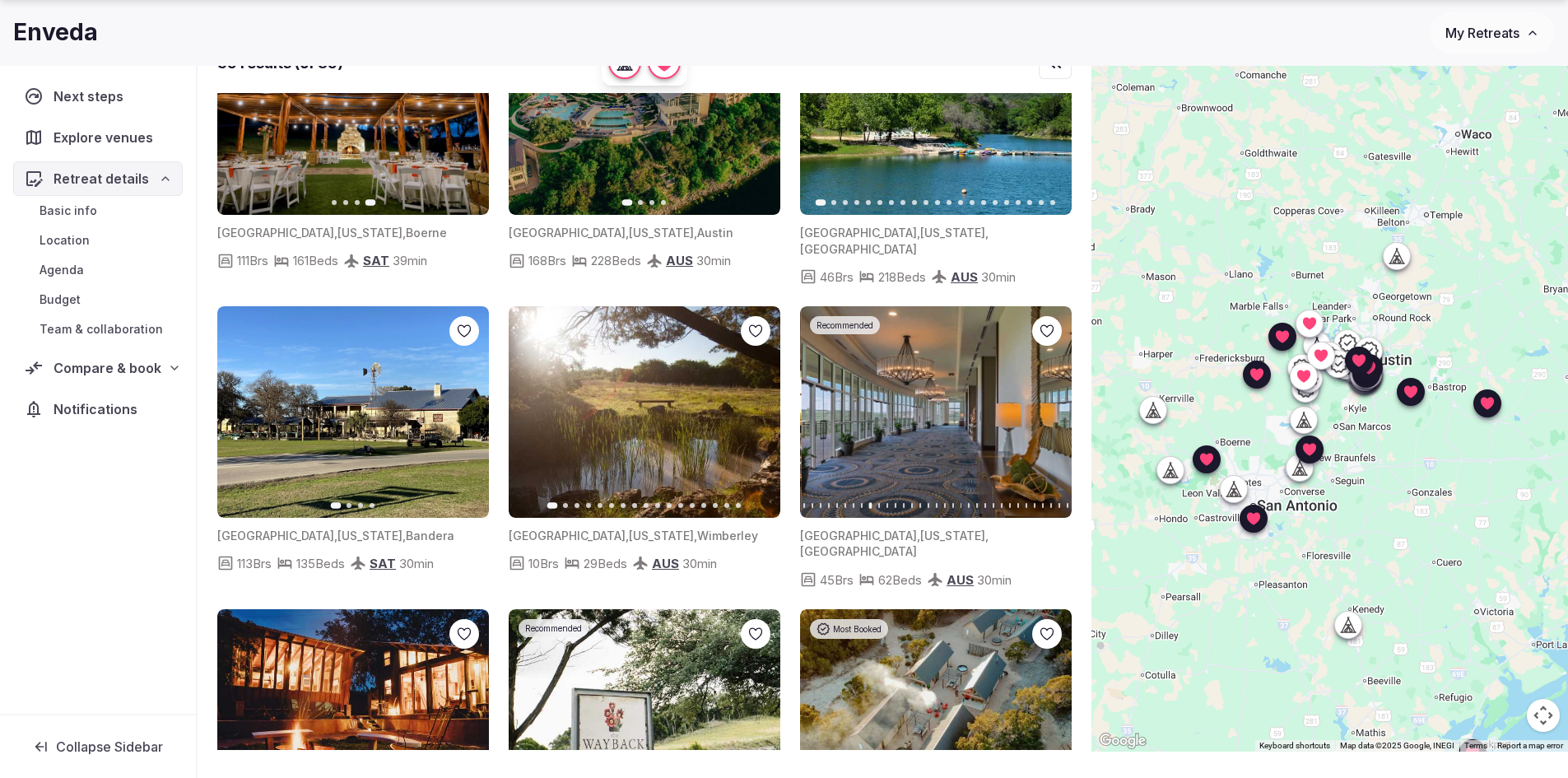
click at [1048, 405] on icon "button" at bounding box center [1048, 411] width 13 height 13
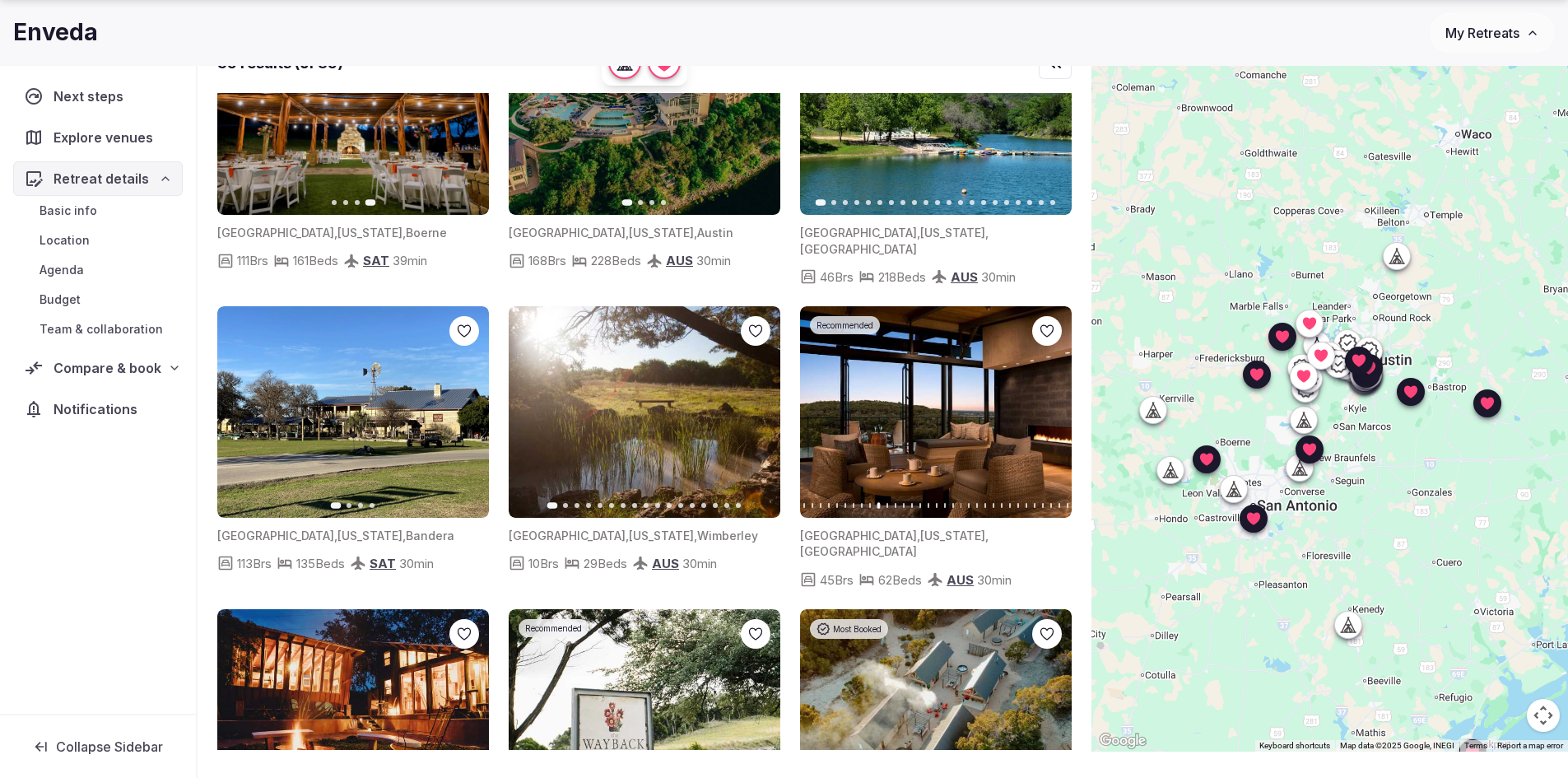
click at [1048, 405] on icon "button" at bounding box center [1048, 411] width 13 height 13
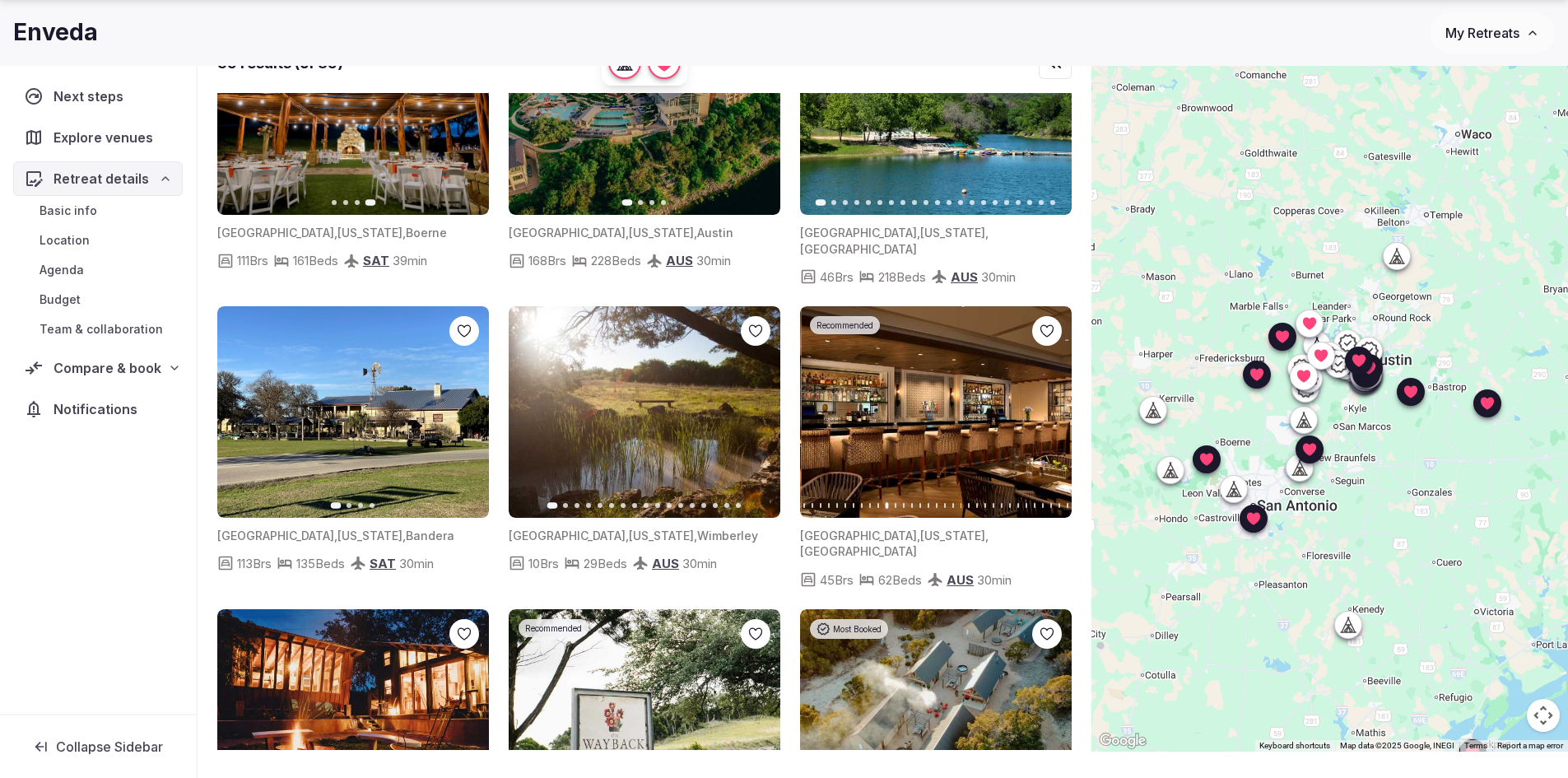
click at [1048, 405] on icon "button" at bounding box center [1048, 411] width 13 height 13
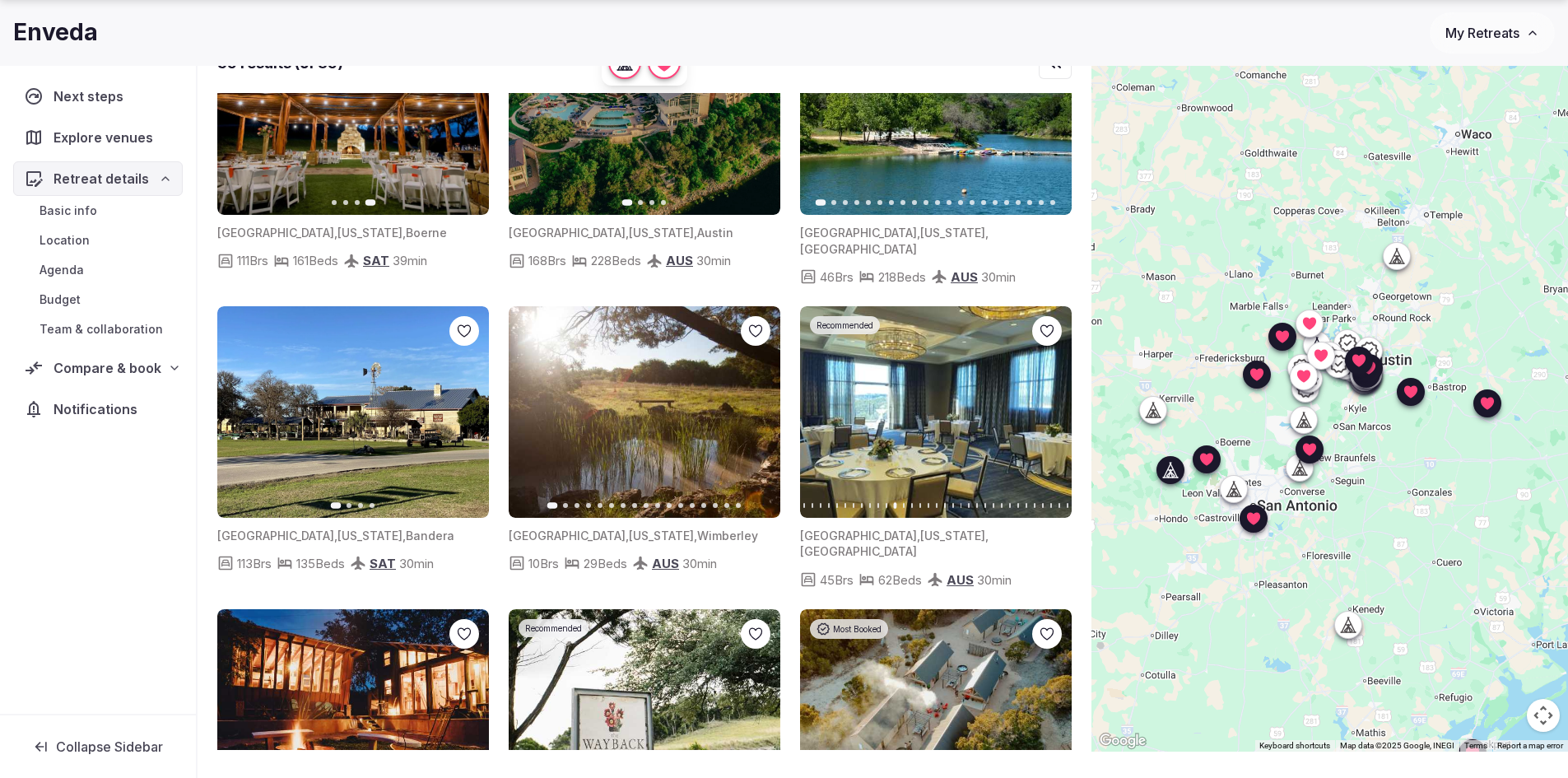
click at [466, 406] on icon "button" at bounding box center [467, 411] width 7 height 11
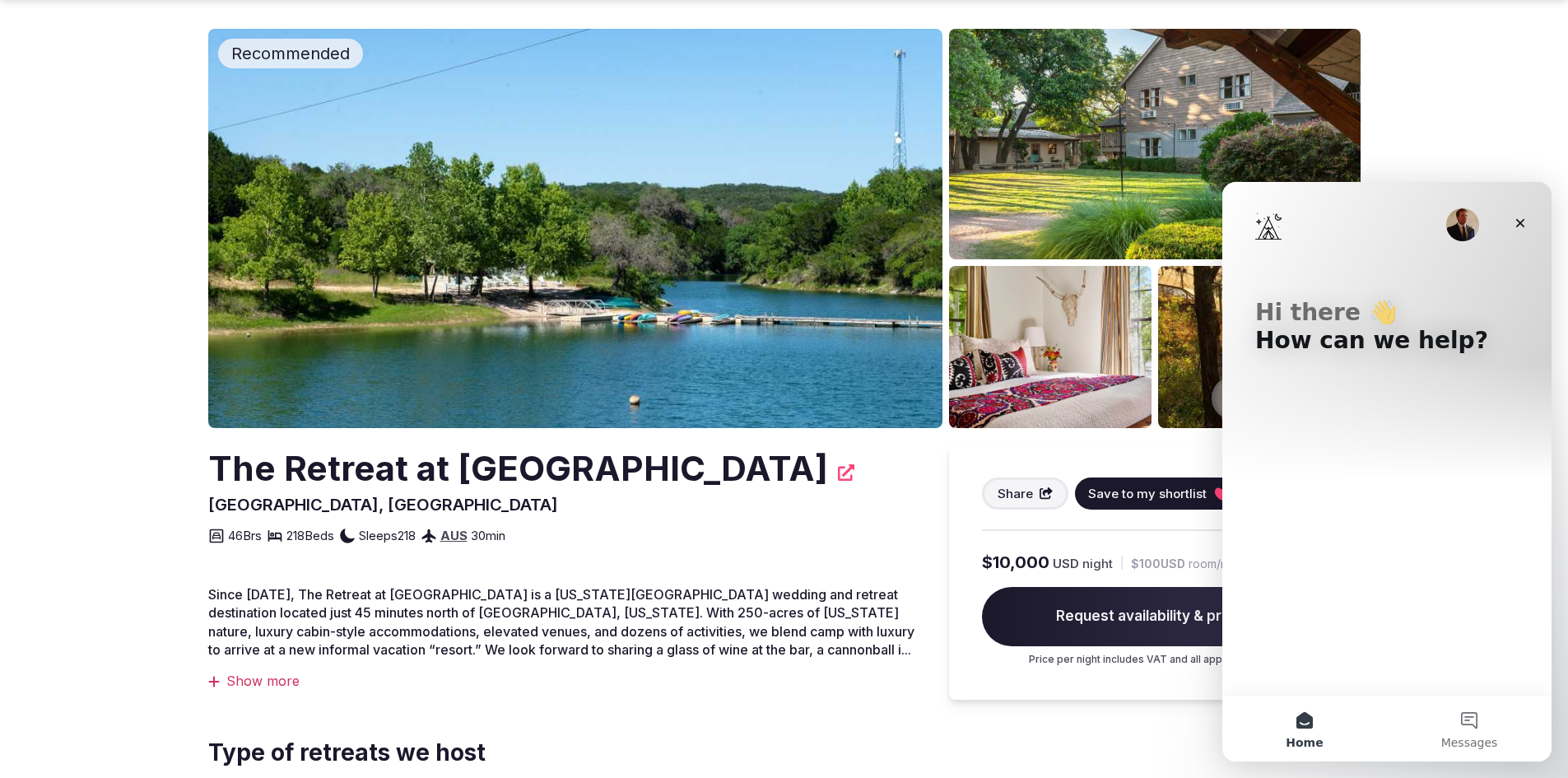
scroll to position [82, 0]
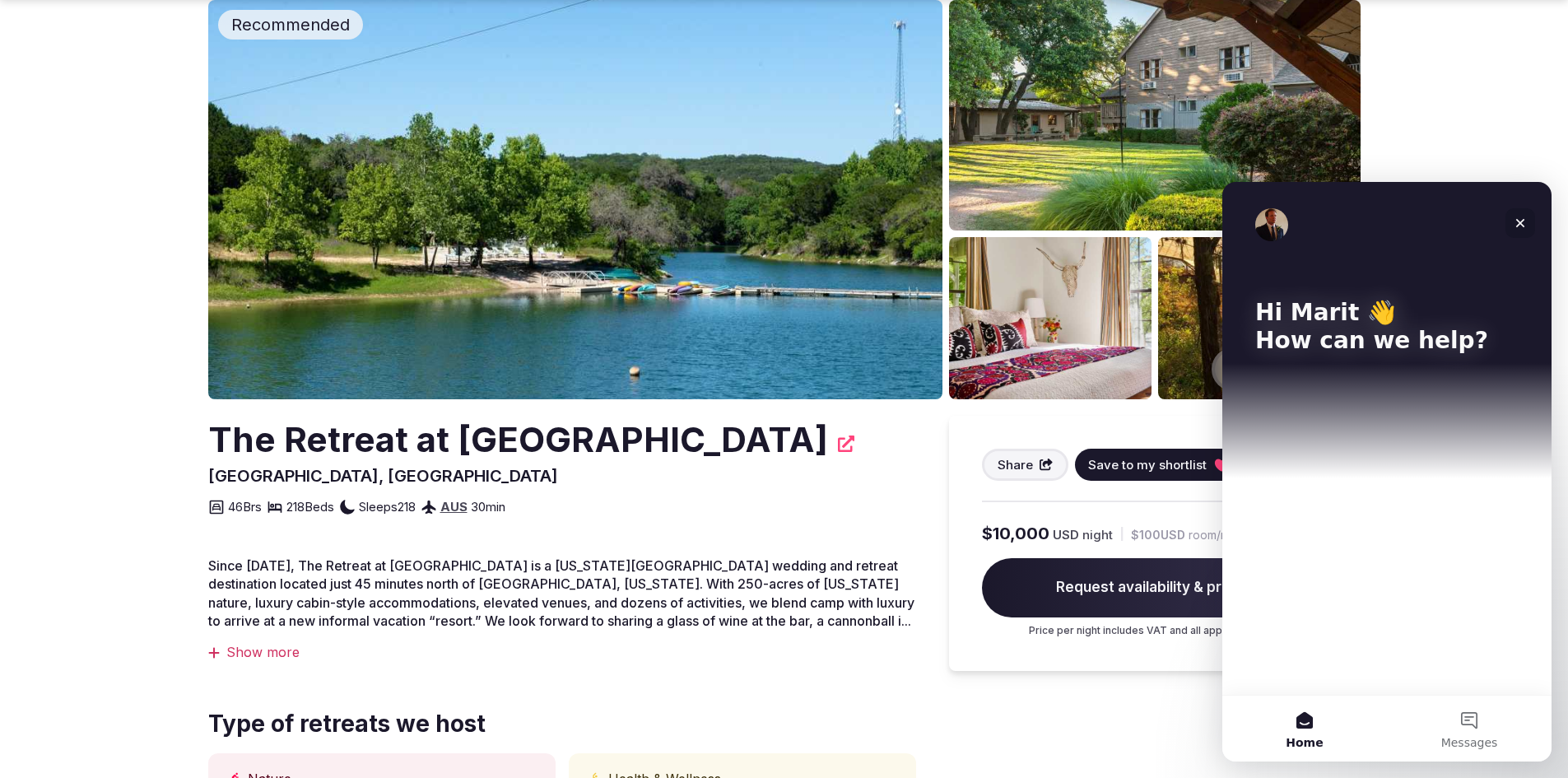
click at [1520, 224] on icon "Close" at bounding box center [1520, 223] width 9 height 9
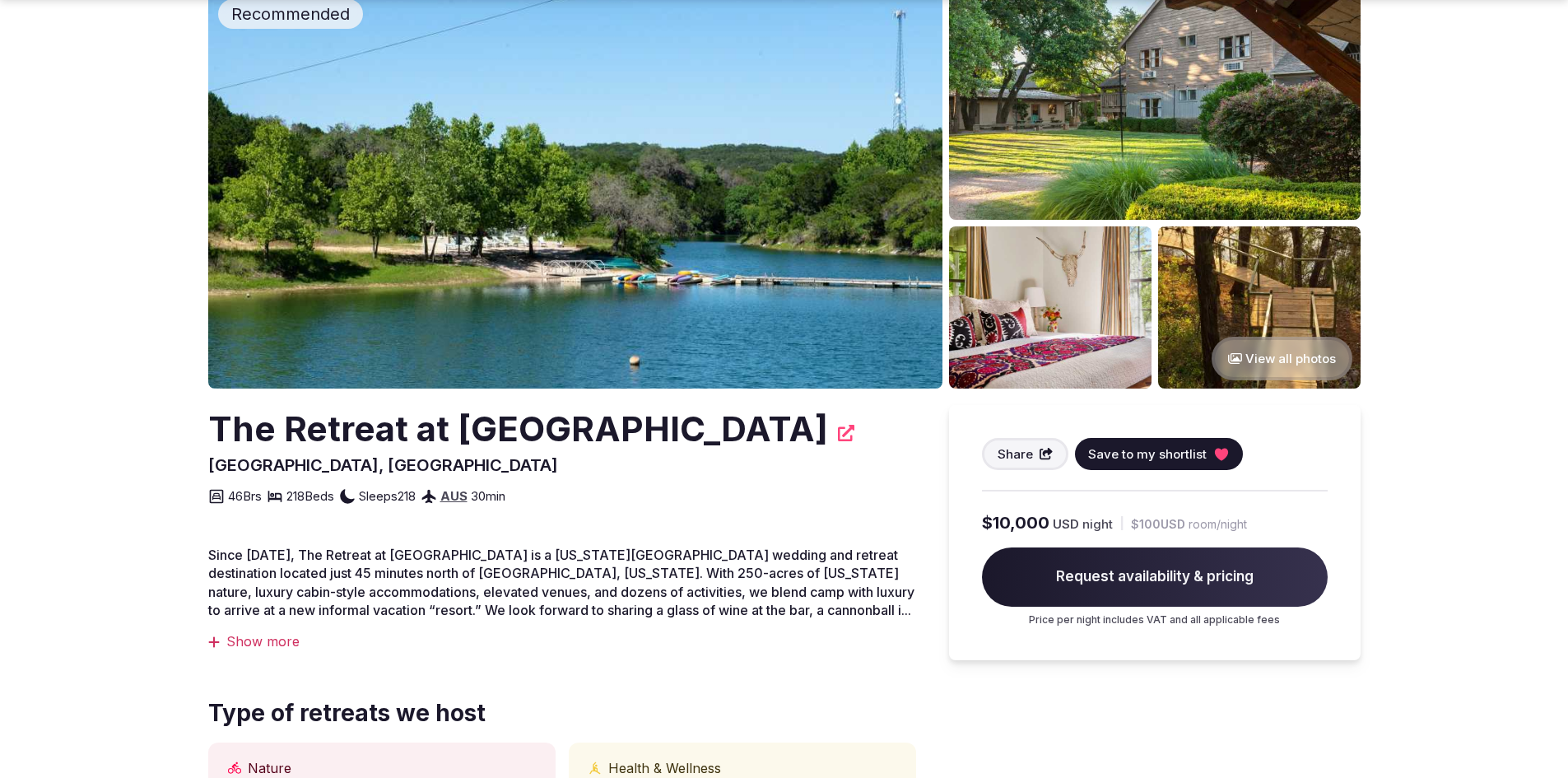
scroll to position [165, 0]
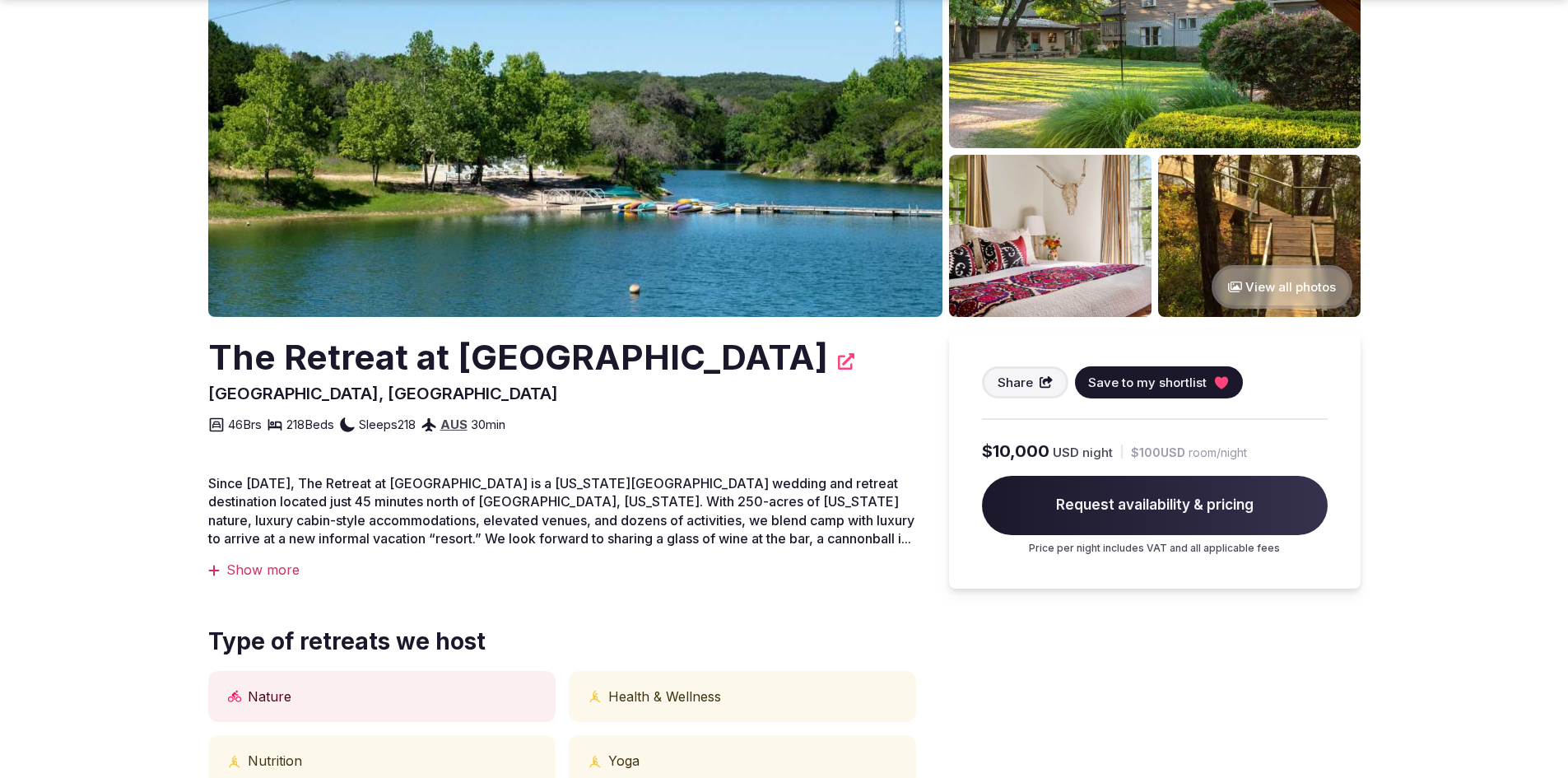
click at [253, 573] on div "Show more" at bounding box center [562, 569] width 708 height 18
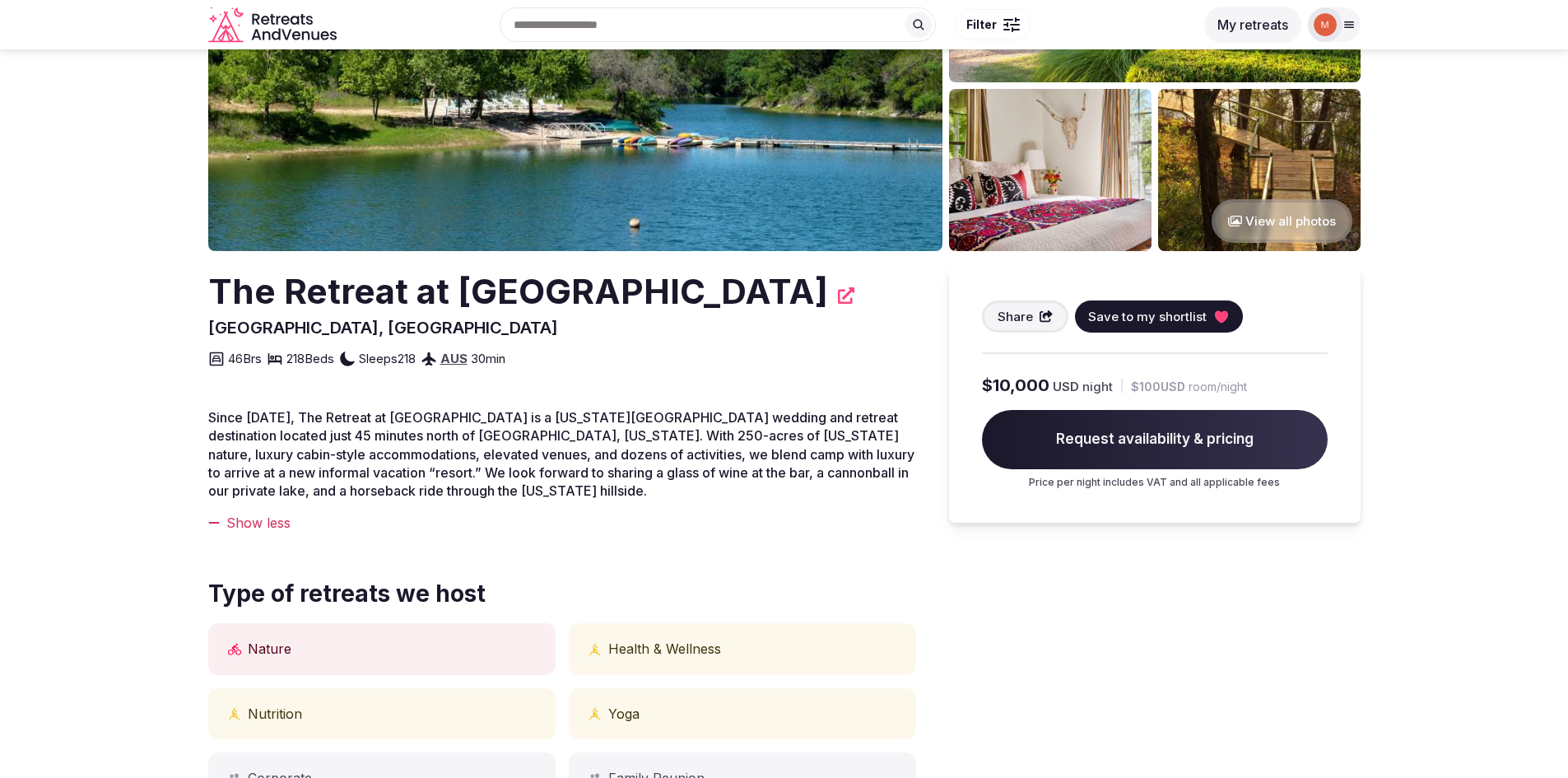
scroll to position [0, 0]
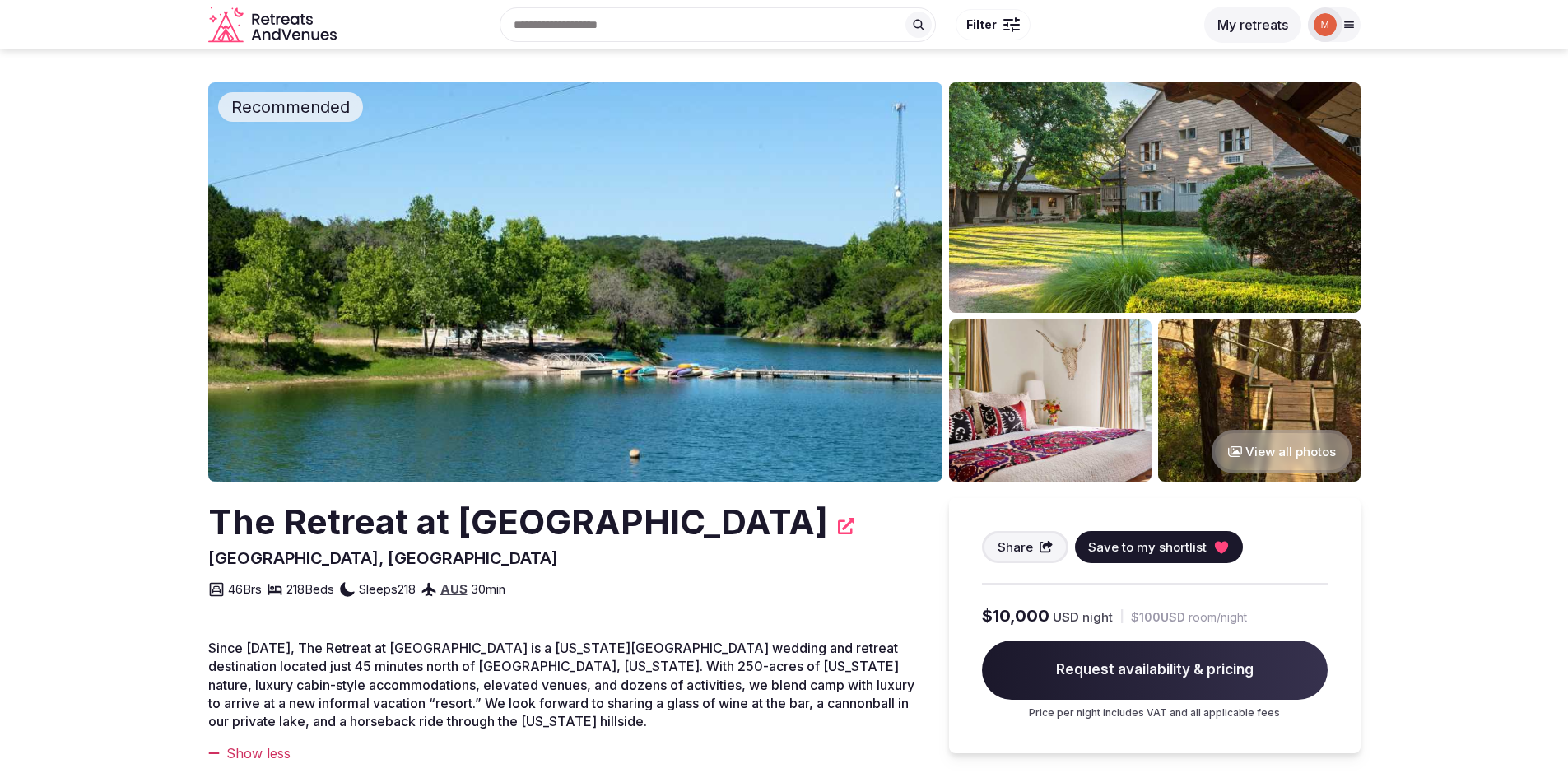
click at [567, 301] on img at bounding box center [574, 282] width 734 height 399
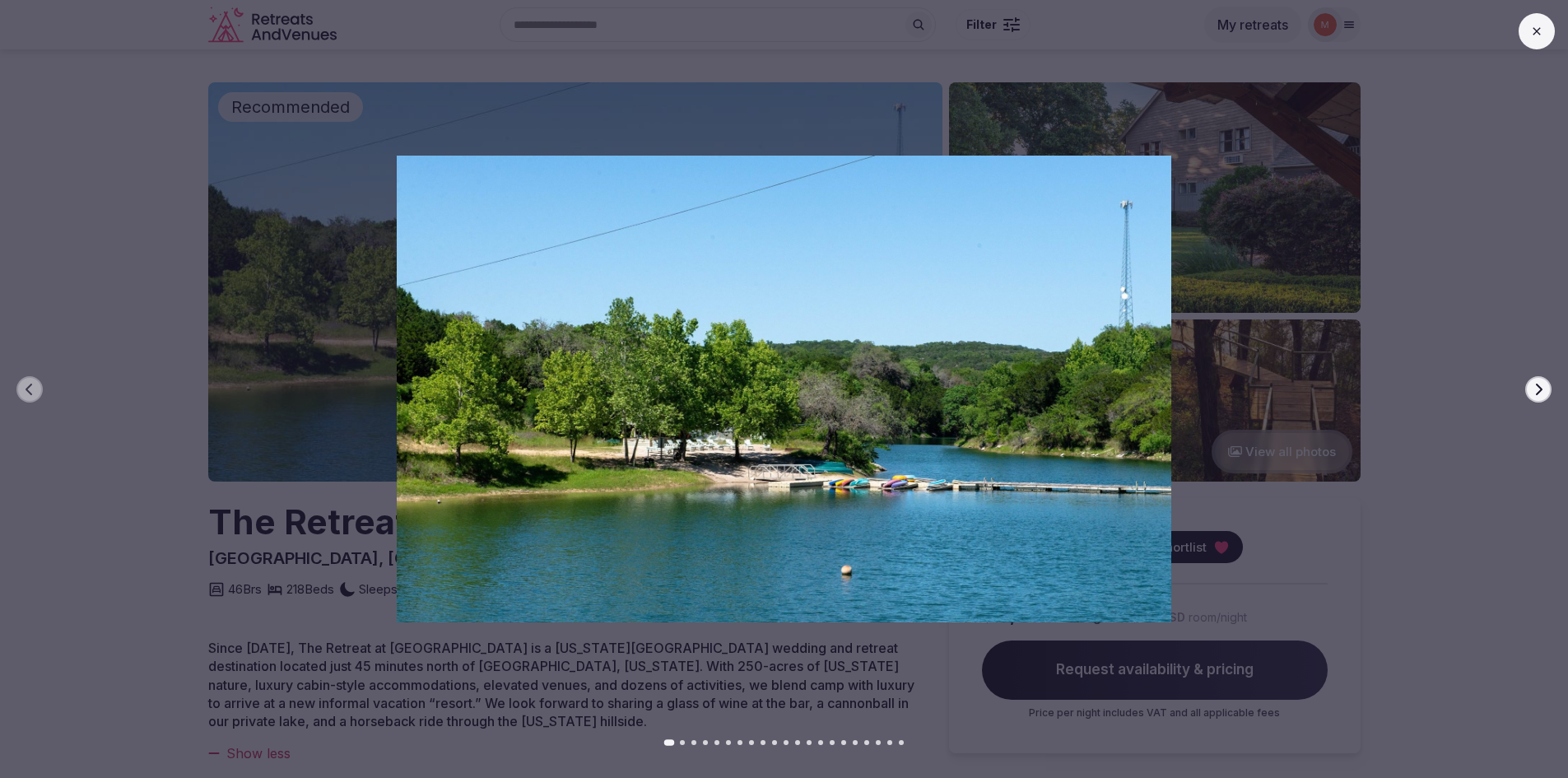
click at [1537, 390] on icon "button" at bounding box center [1538, 389] width 13 height 13
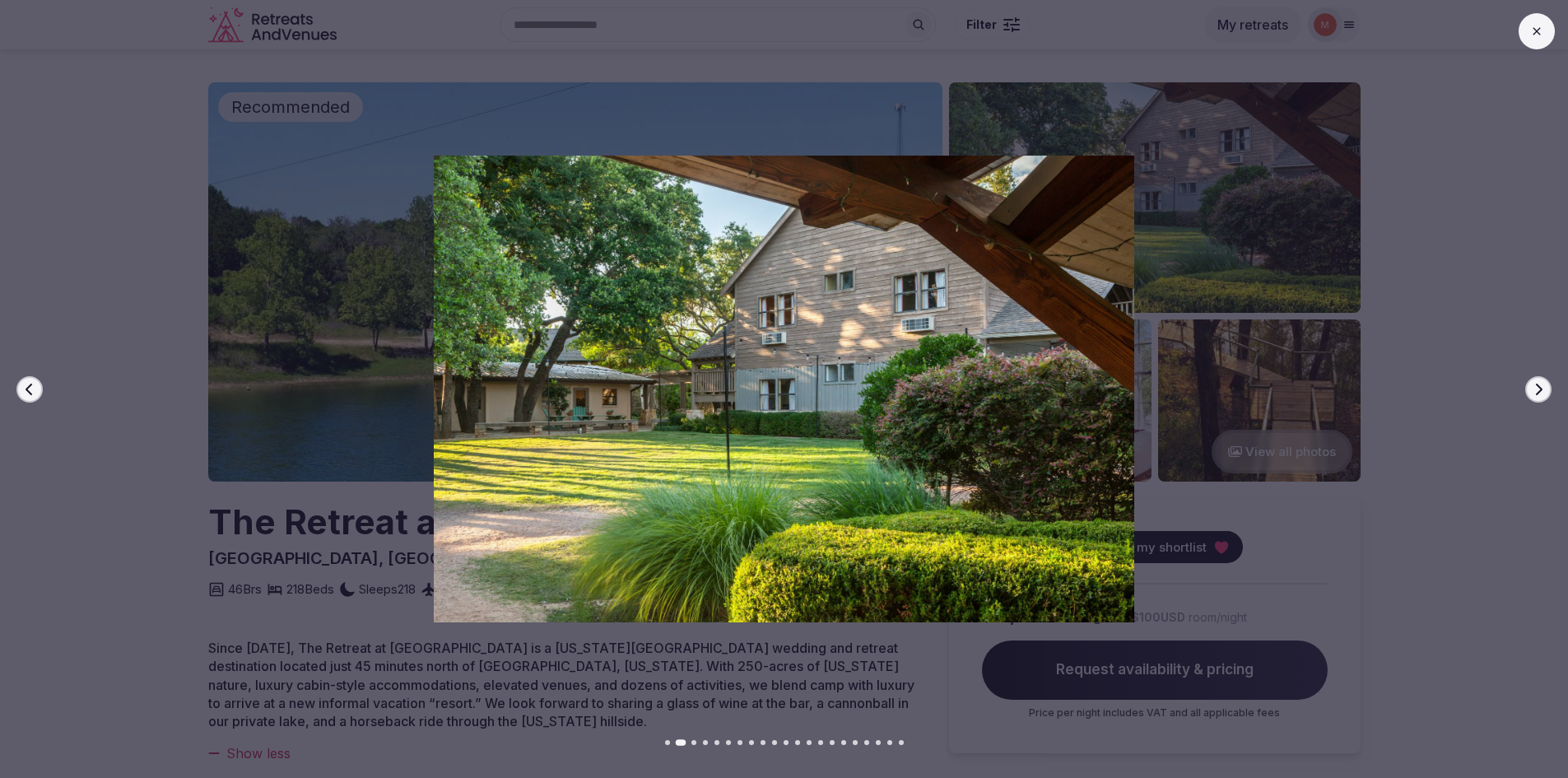
click at [1537, 390] on icon "button" at bounding box center [1538, 389] width 13 height 13
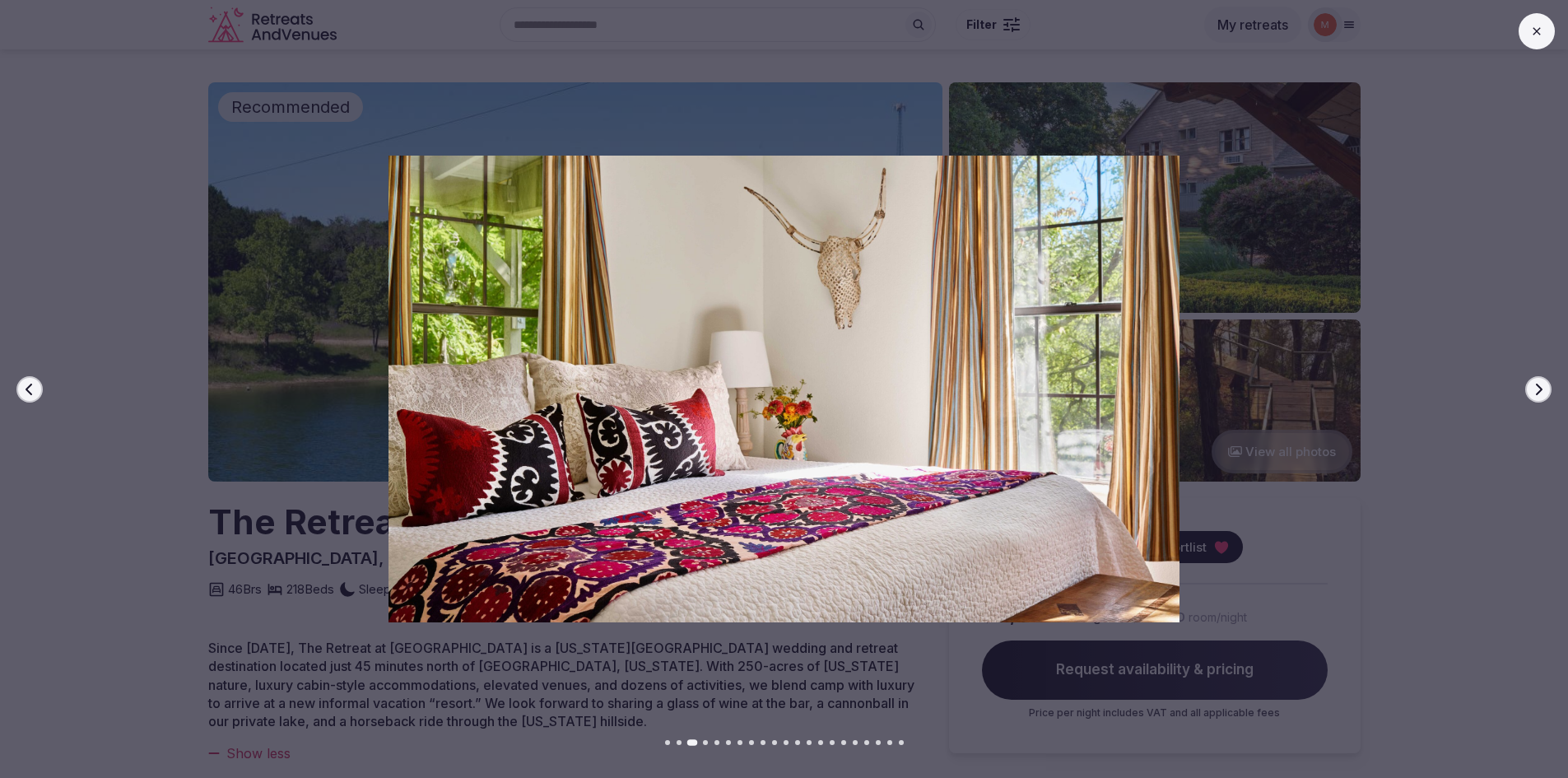
click at [1537, 390] on icon "button" at bounding box center [1538, 389] width 13 height 13
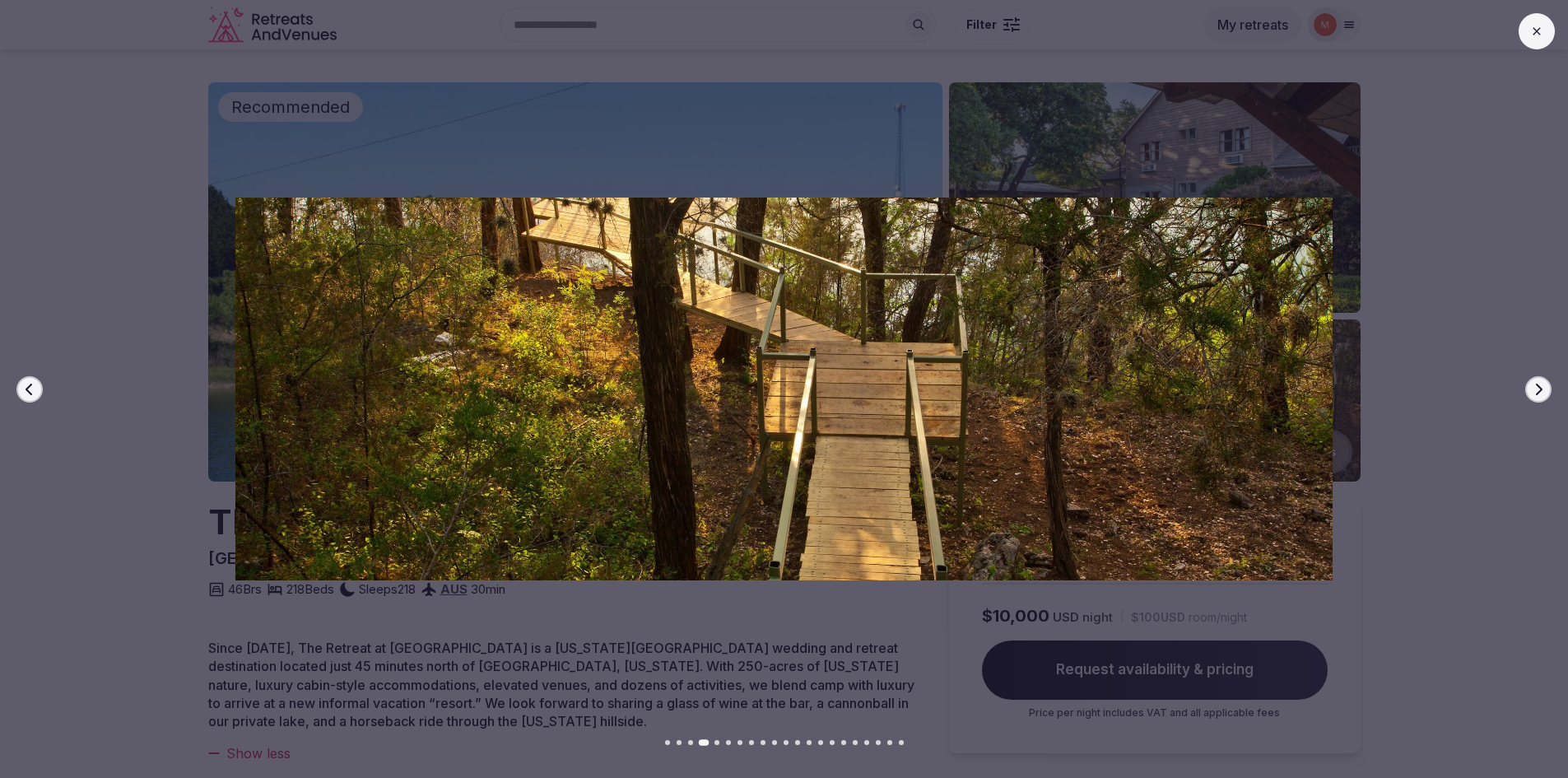
click at [1537, 390] on icon "button" at bounding box center [1538, 389] width 13 height 13
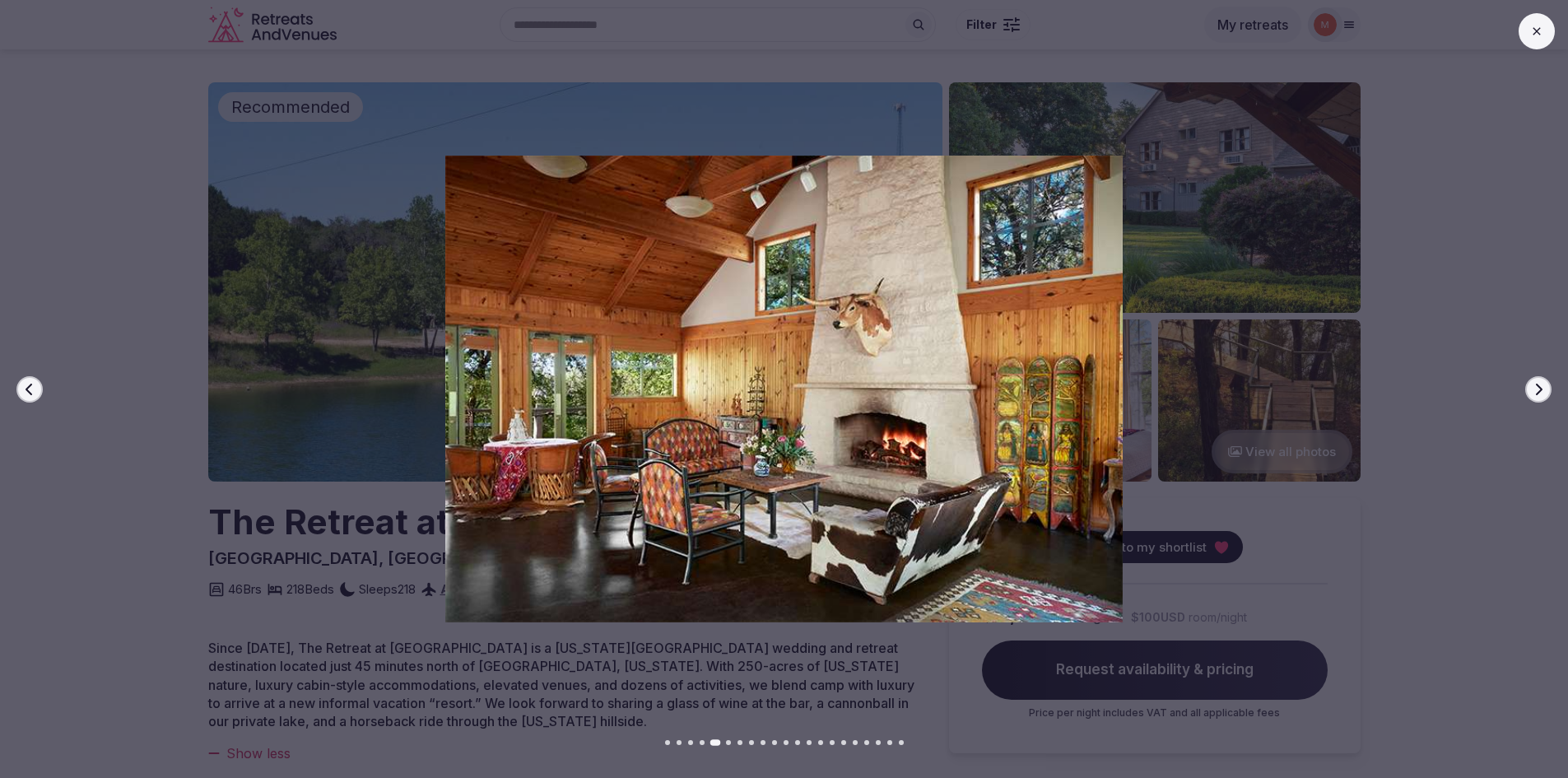
click at [1537, 390] on icon "button" at bounding box center [1538, 389] width 13 height 13
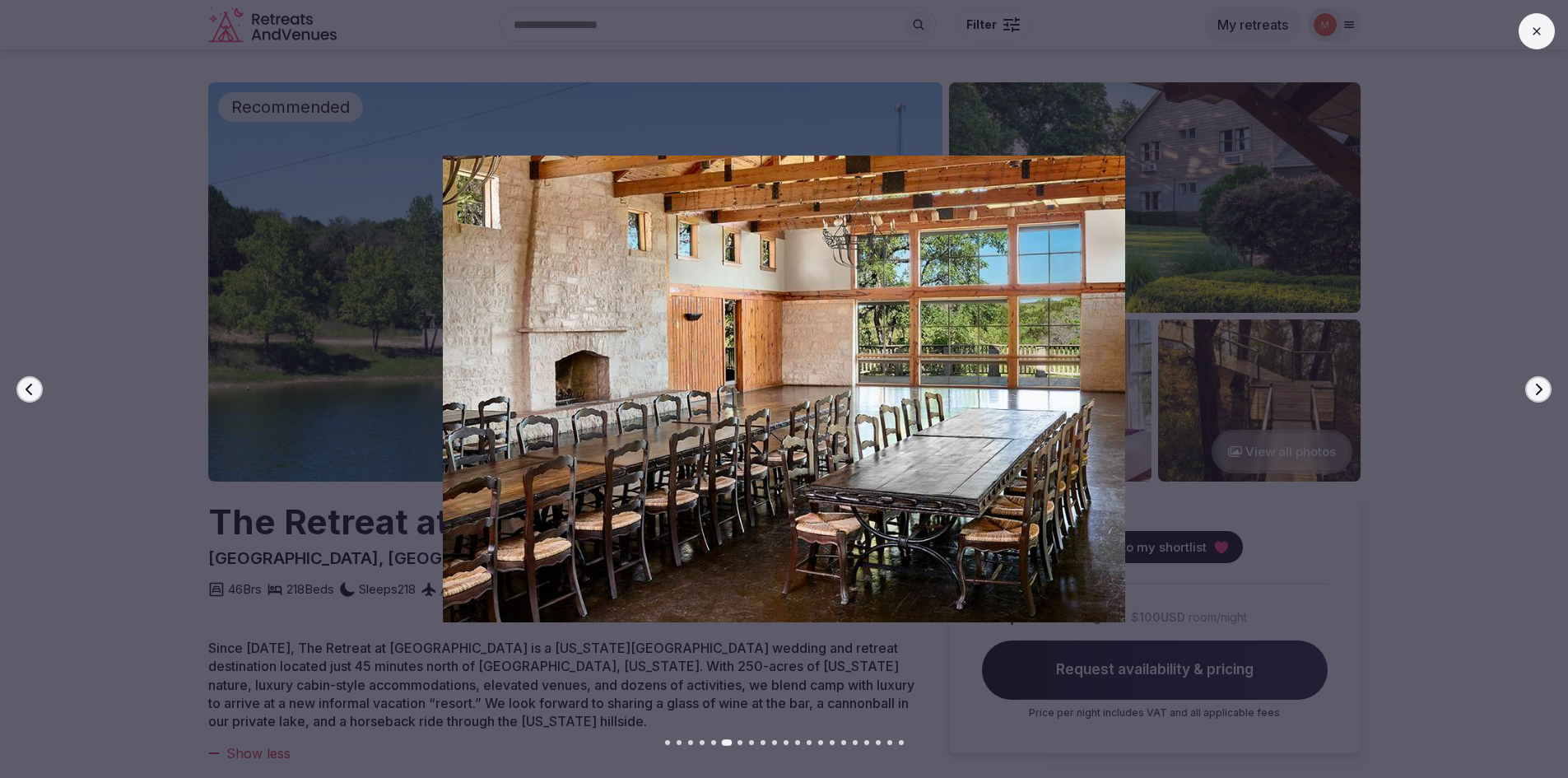
click at [1537, 390] on icon "button" at bounding box center [1538, 389] width 13 height 13
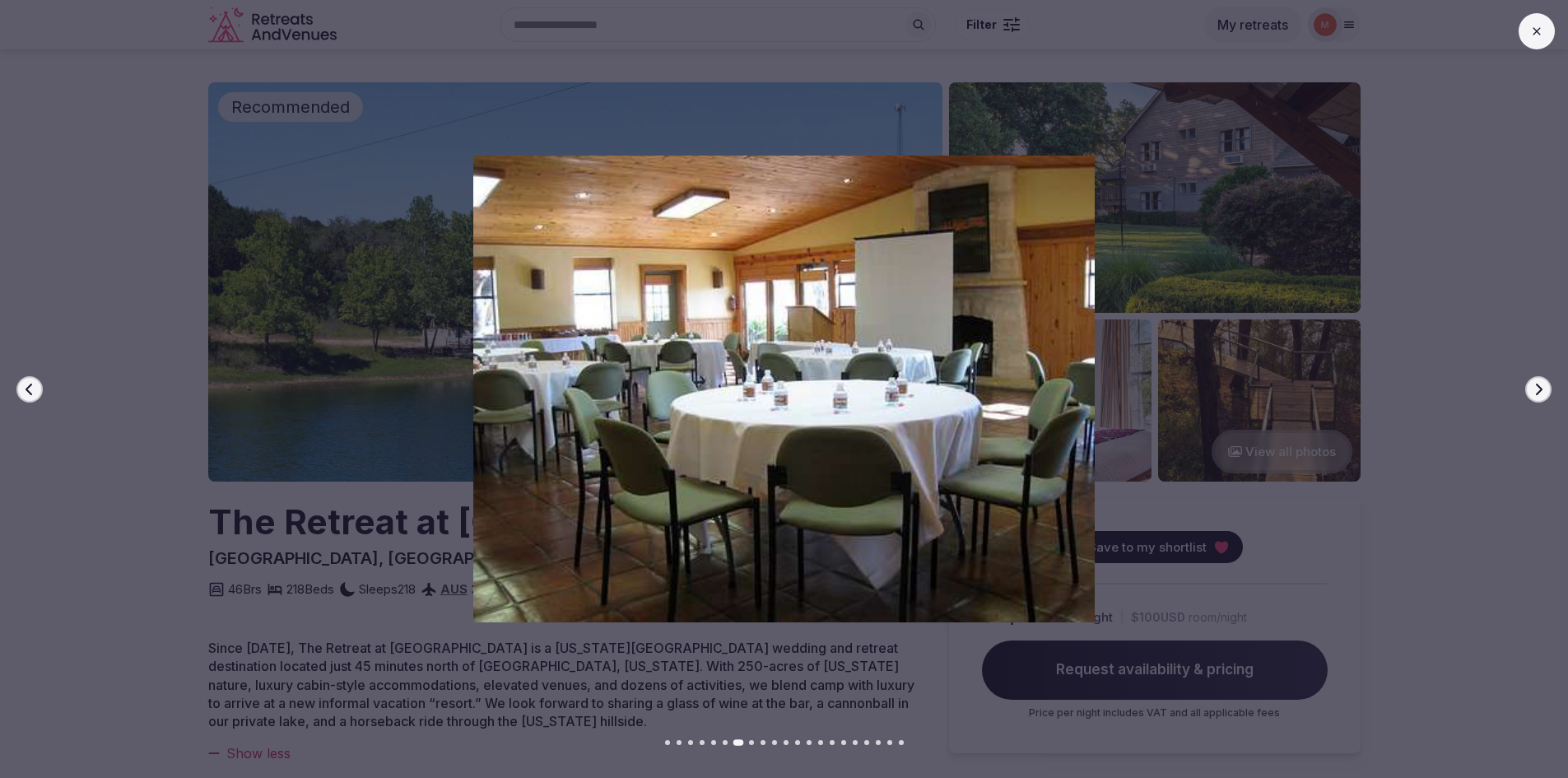
click at [1537, 390] on icon "button" at bounding box center [1538, 389] width 13 height 13
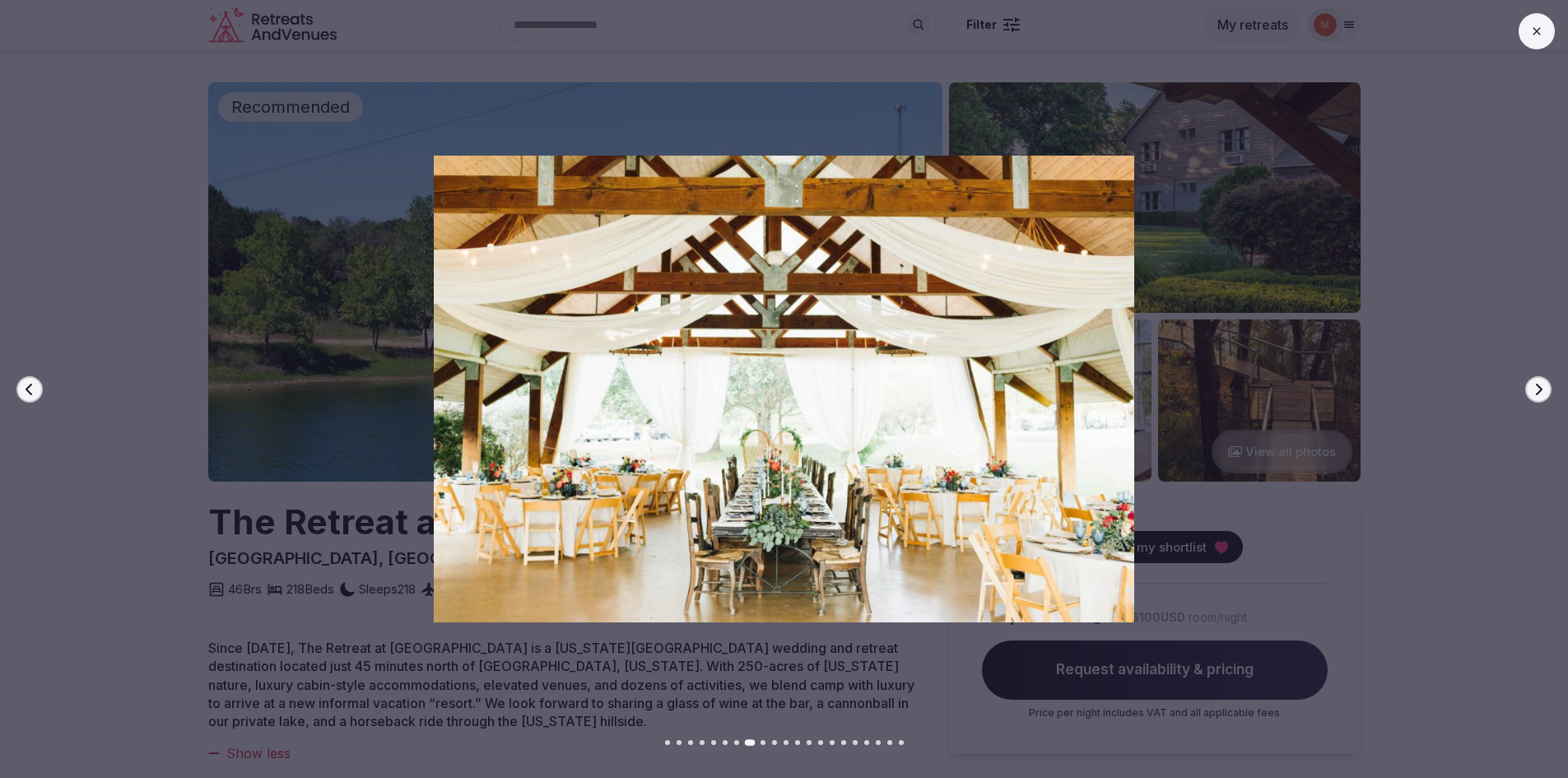
click at [1537, 390] on icon "button" at bounding box center [1538, 389] width 13 height 13
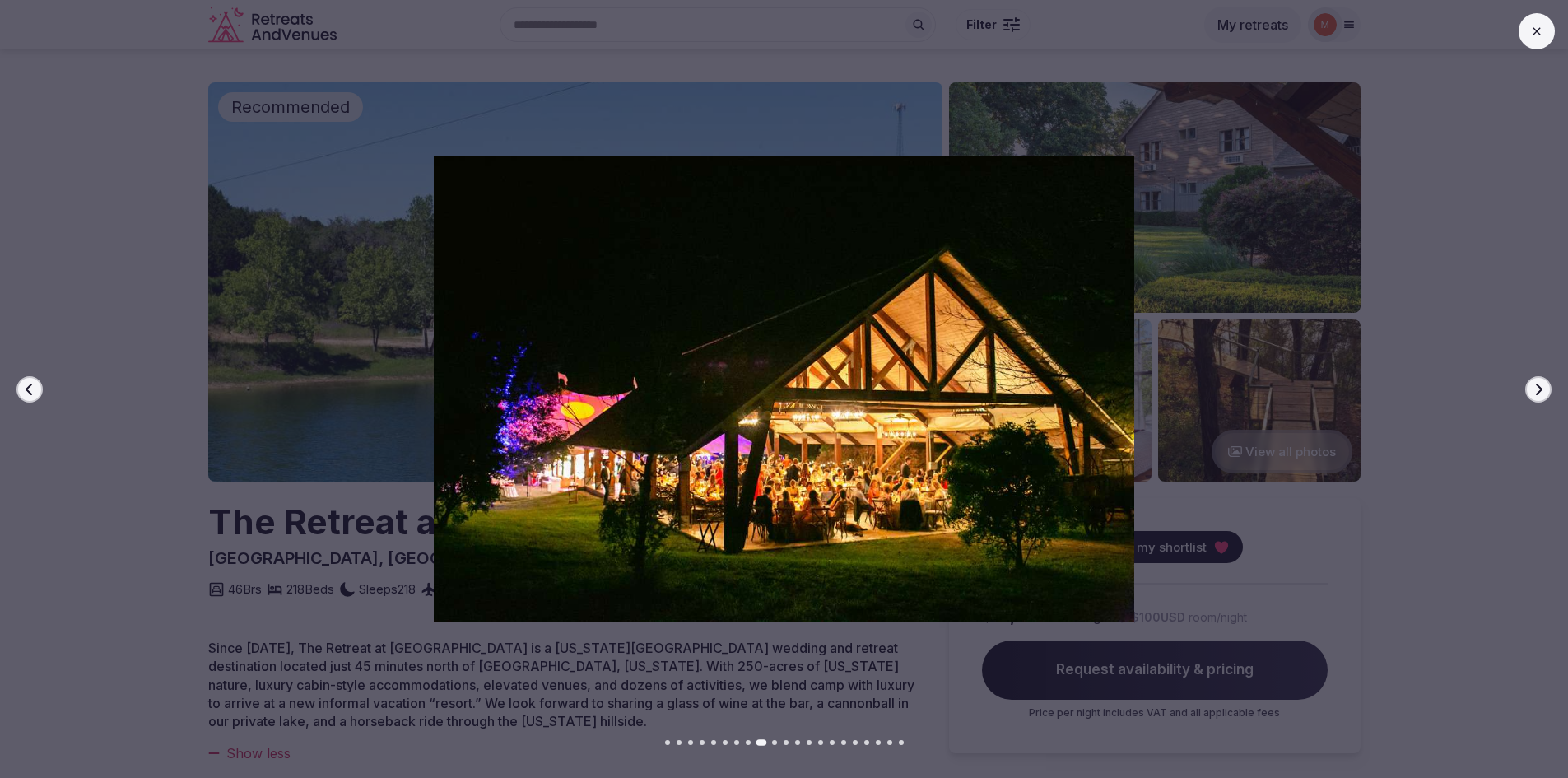
click at [1537, 390] on icon "button" at bounding box center [1538, 389] width 13 height 13
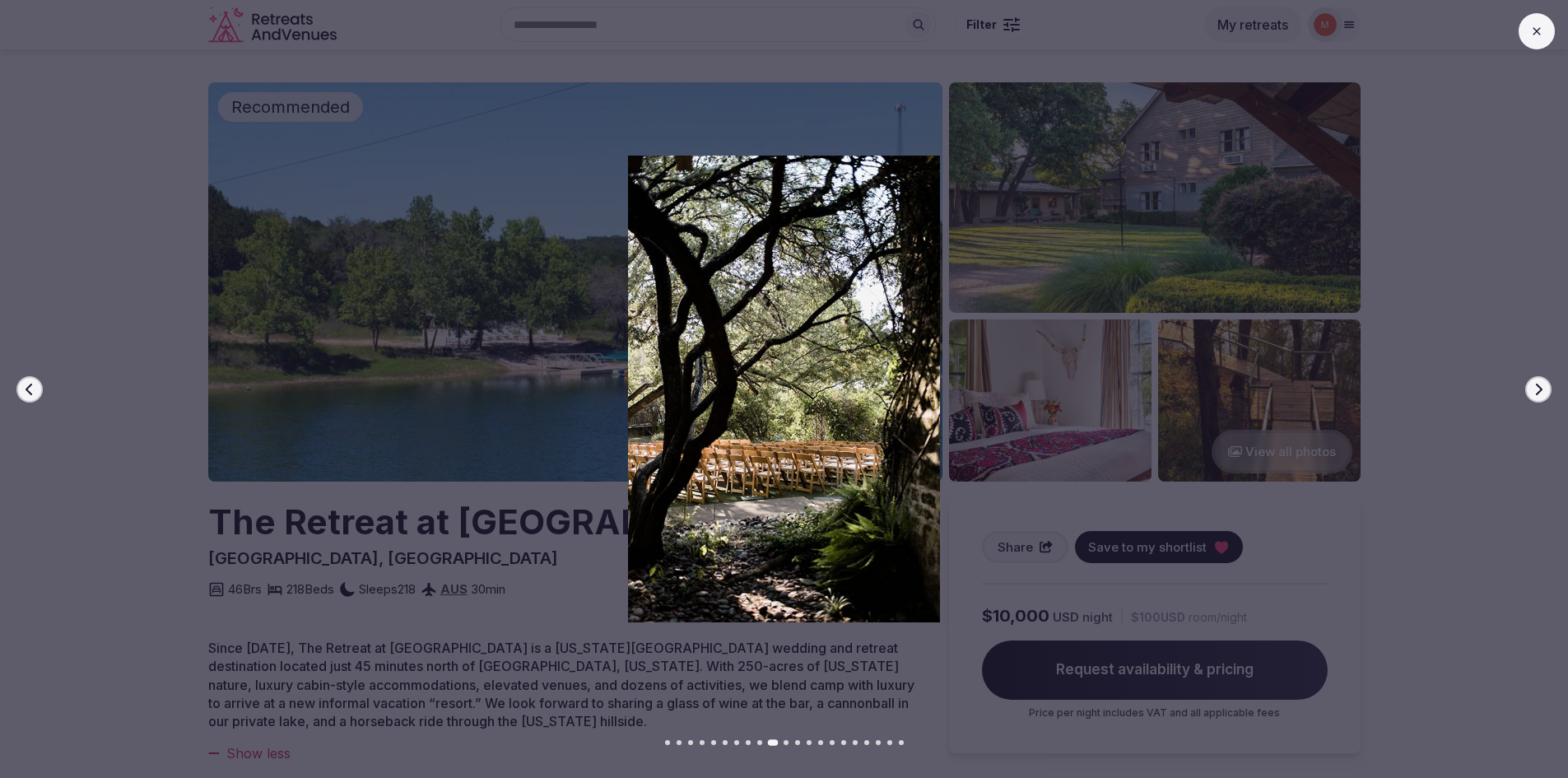
click at [1537, 390] on icon "button" at bounding box center [1538, 389] width 13 height 13
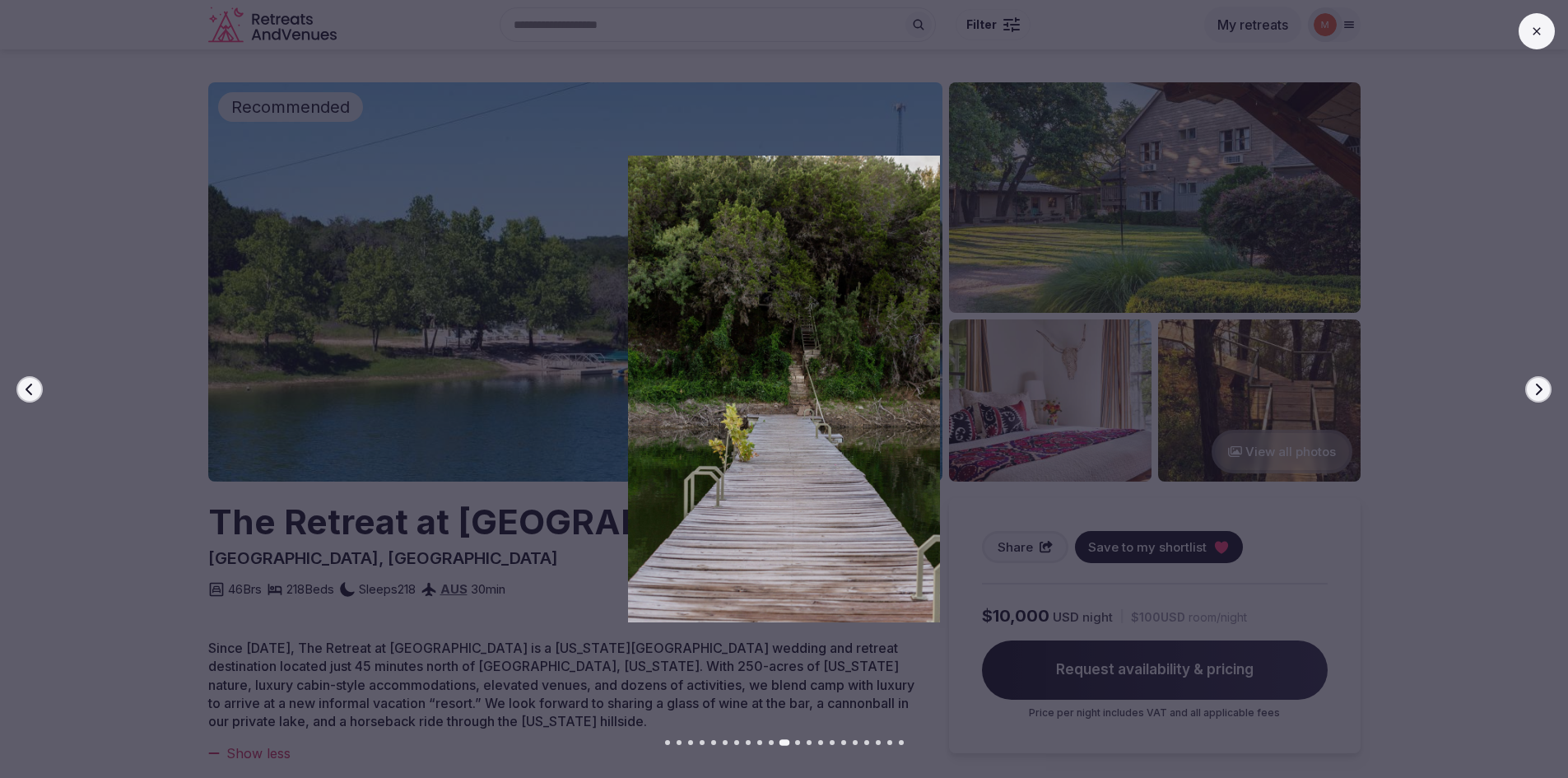
click at [1537, 390] on icon "button" at bounding box center [1538, 389] width 13 height 13
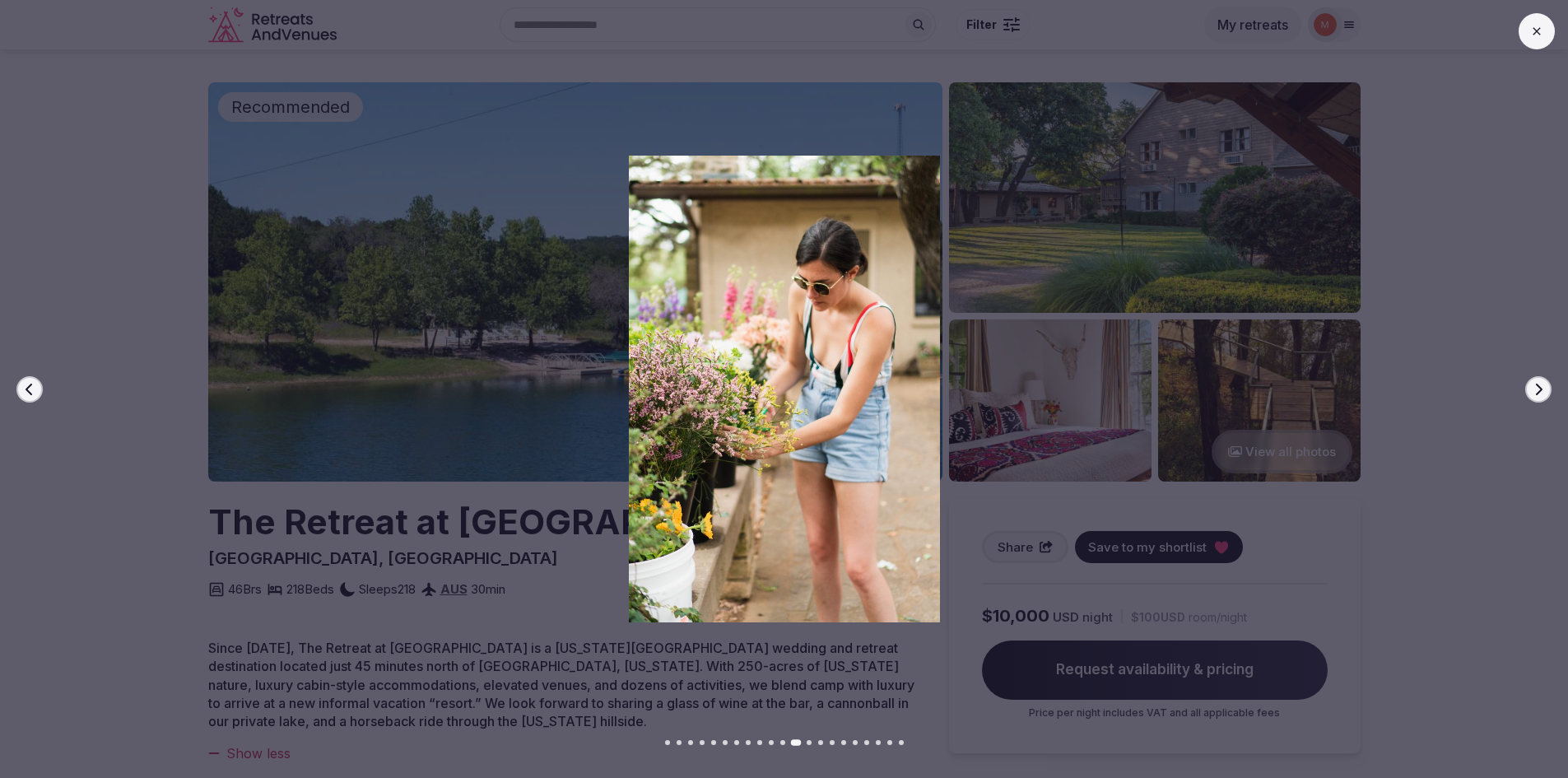
click at [1537, 390] on icon "button" at bounding box center [1538, 389] width 13 height 13
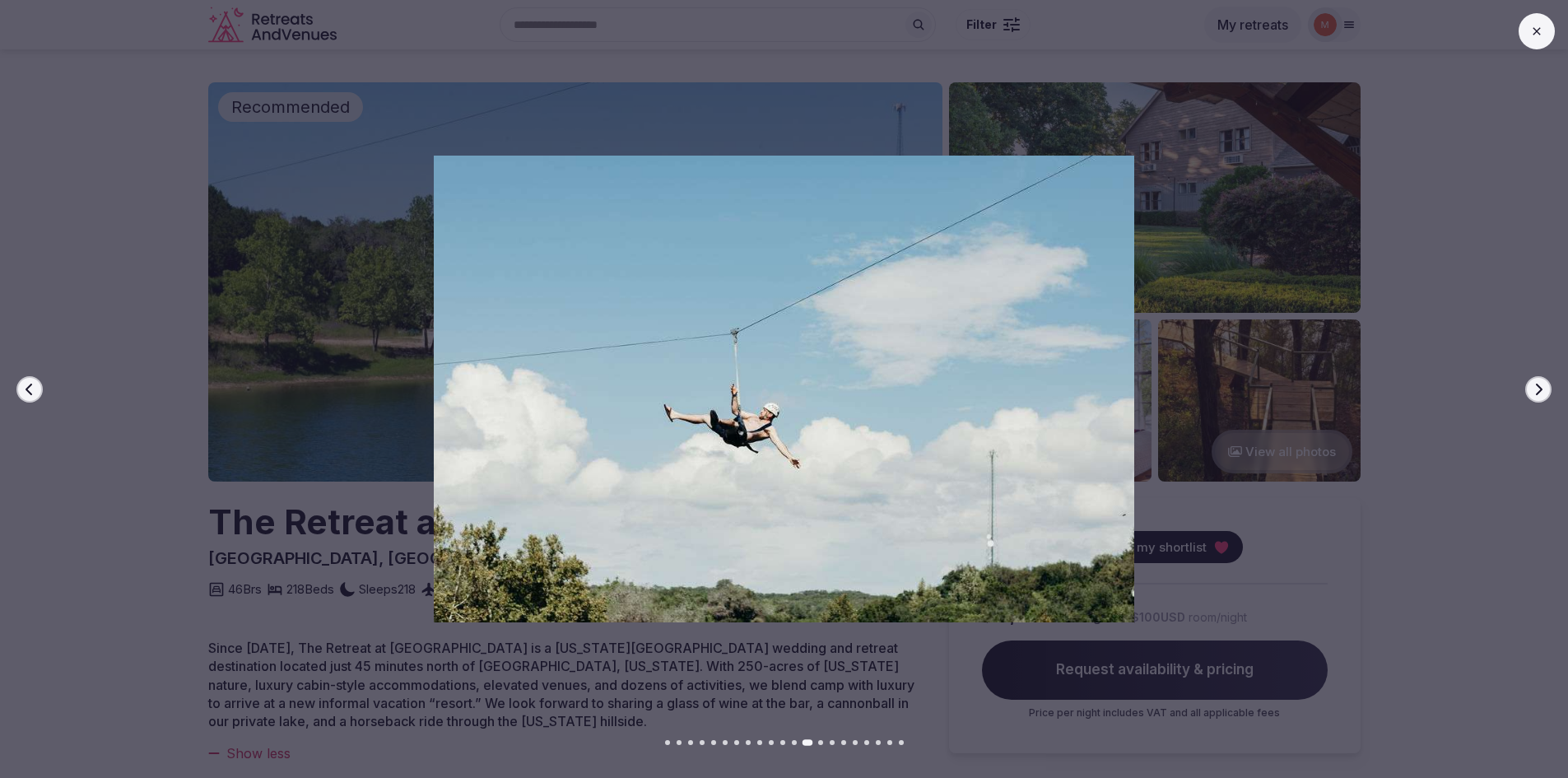
click at [1537, 390] on icon "button" at bounding box center [1538, 389] width 13 height 13
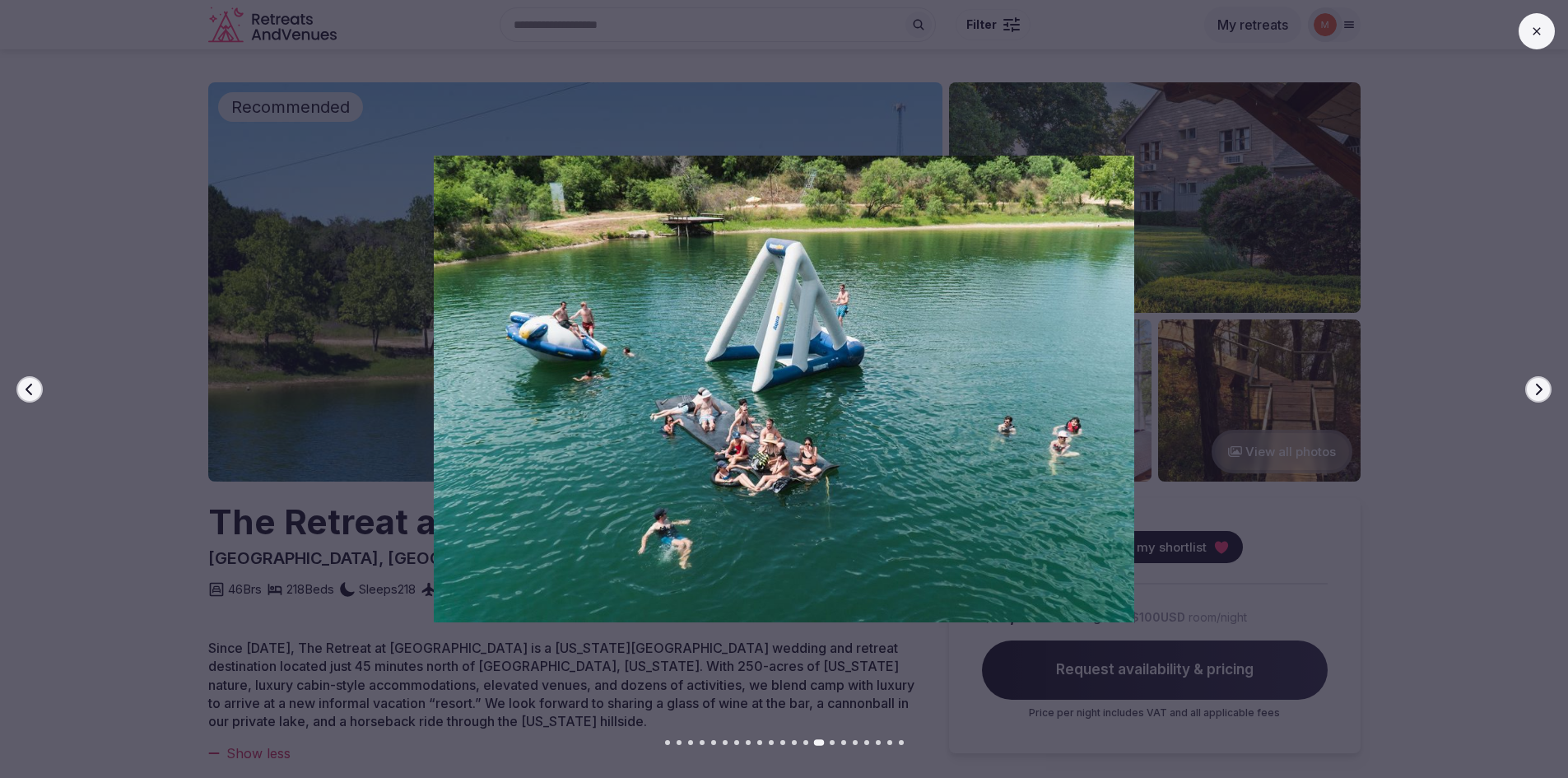
click at [1537, 390] on icon "button" at bounding box center [1538, 389] width 13 height 13
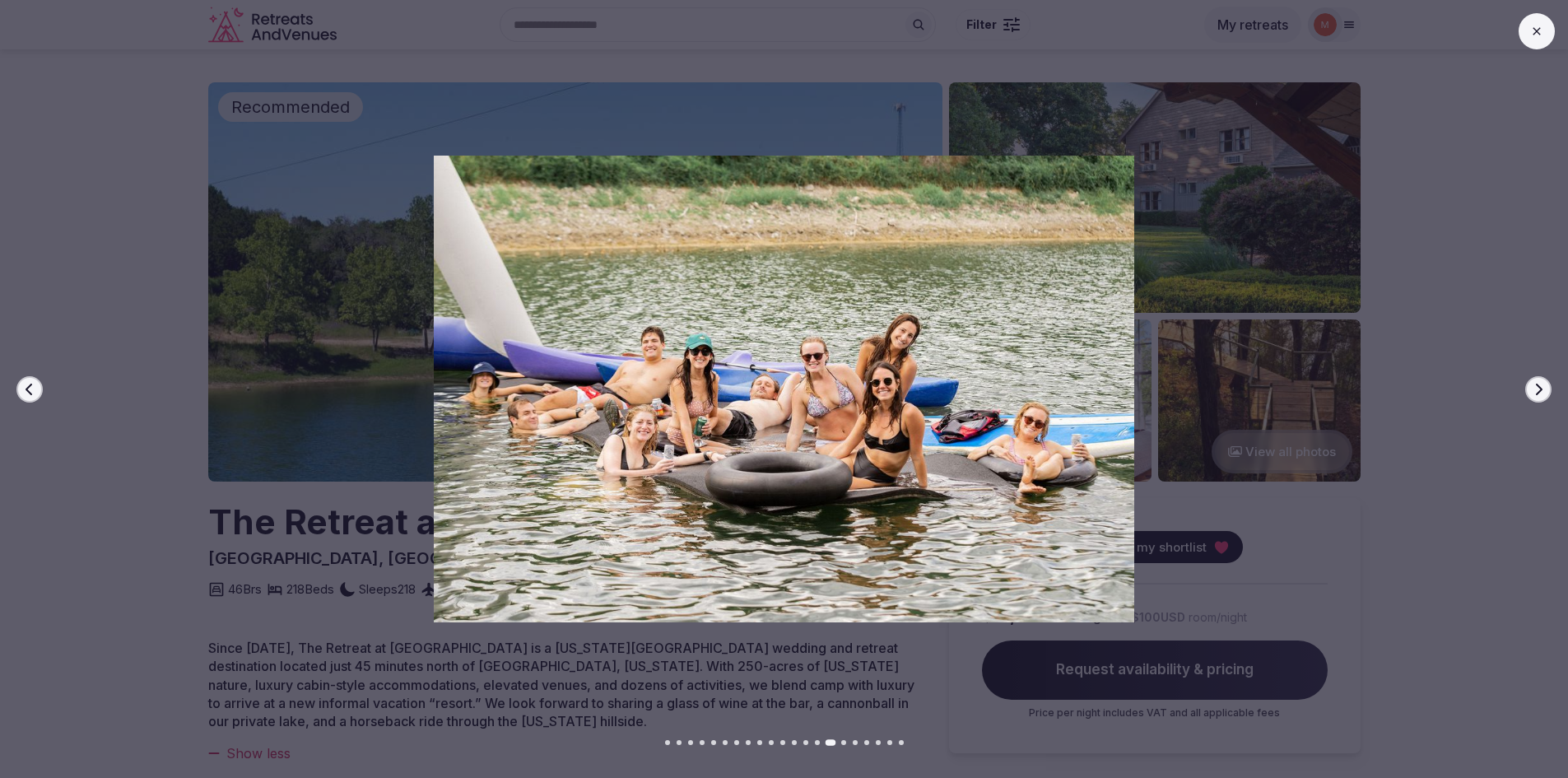
click at [1537, 390] on icon "button" at bounding box center [1538, 389] width 13 height 13
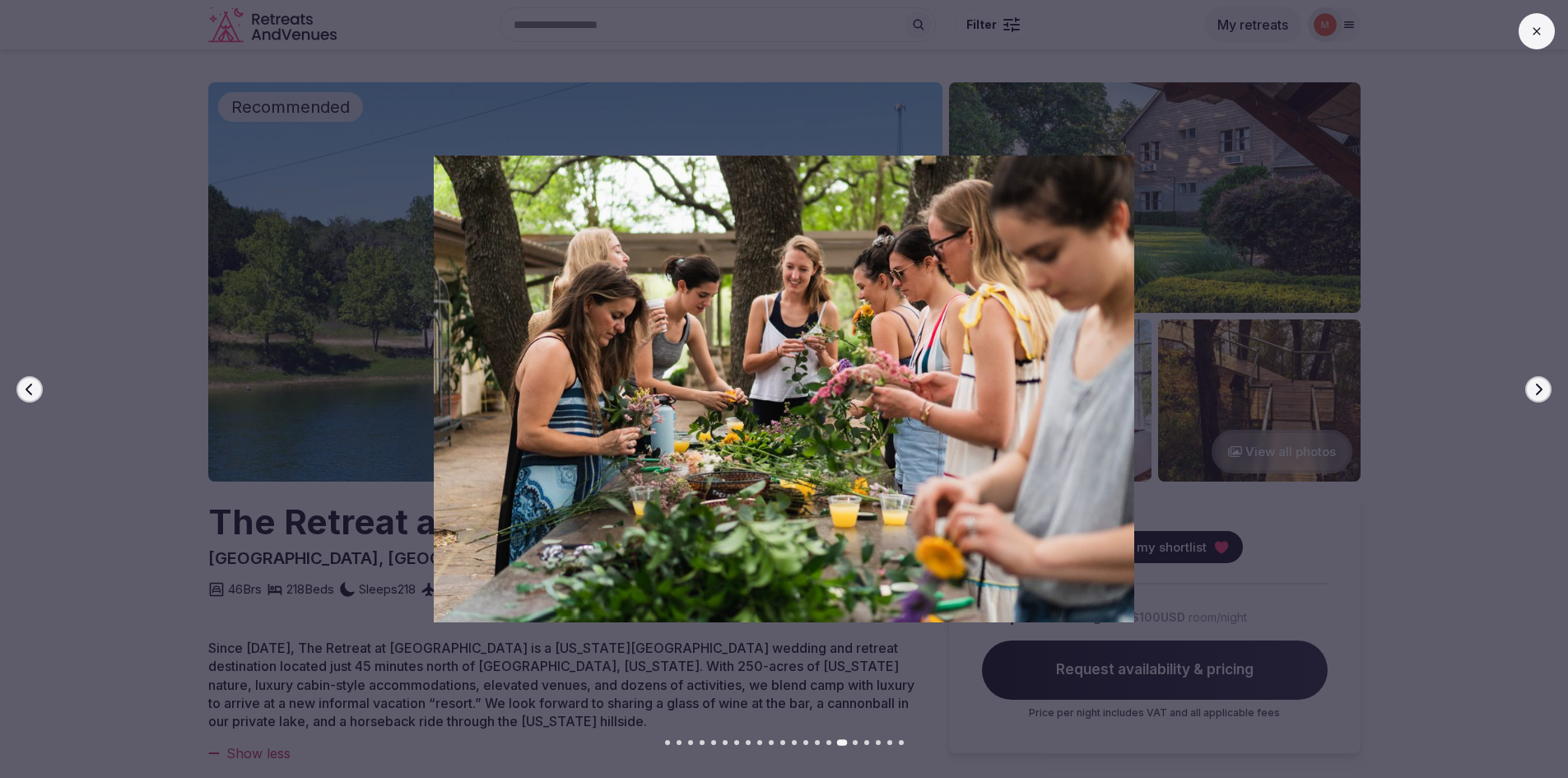
click at [1537, 390] on icon "button" at bounding box center [1538, 389] width 13 height 13
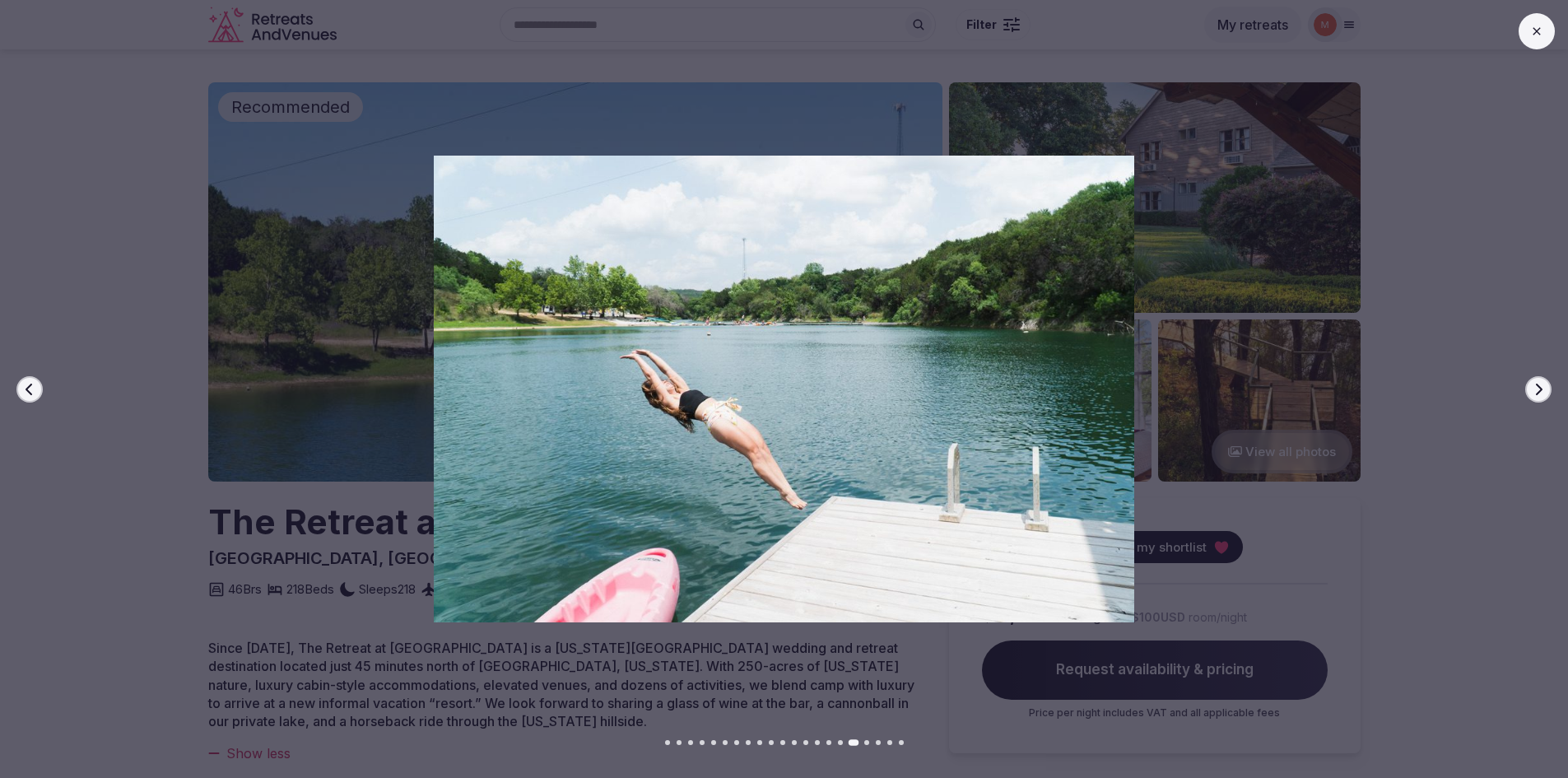
click at [1537, 390] on icon "button" at bounding box center [1538, 389] width 13 height 13
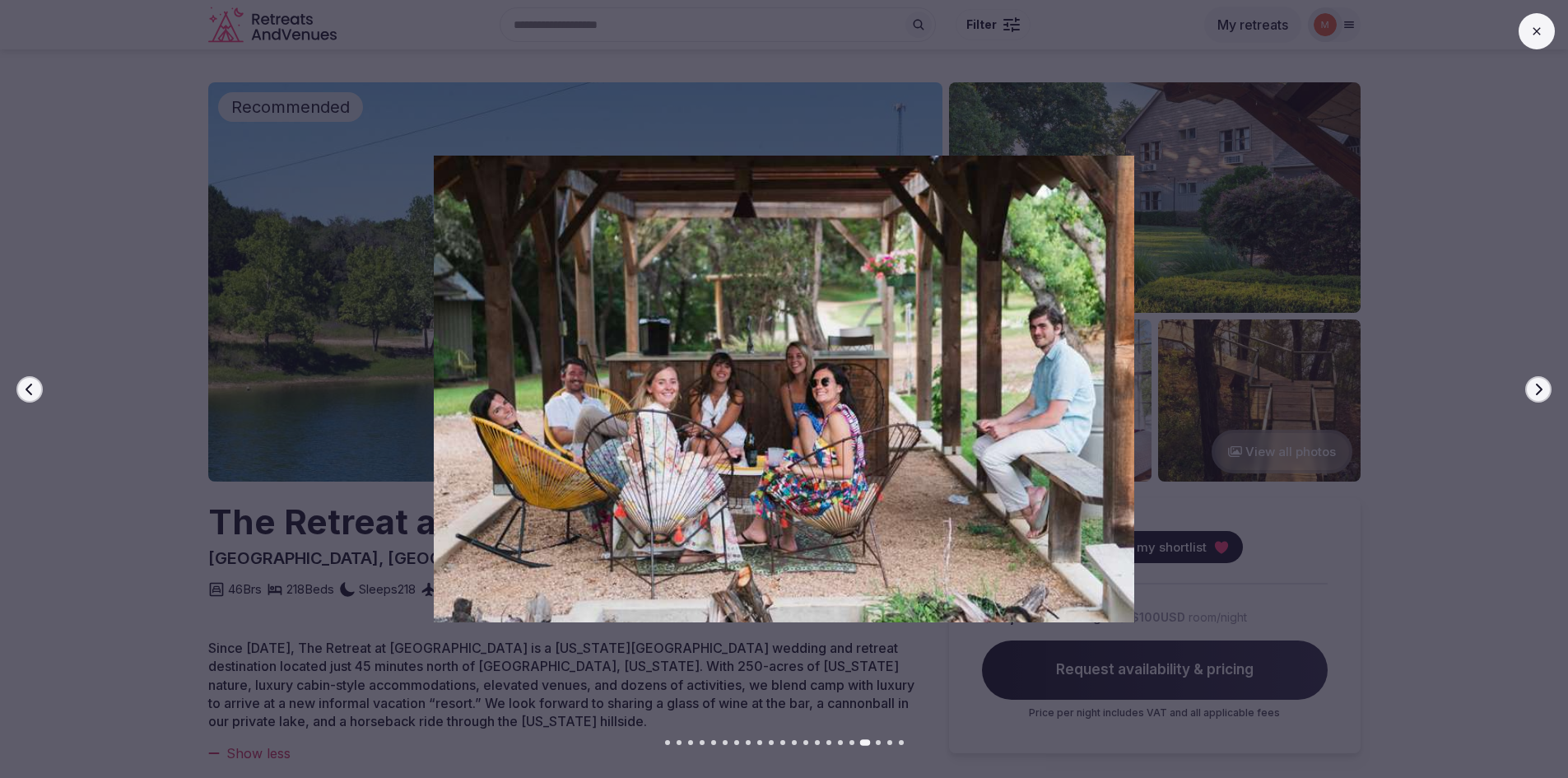
click at [1537, 390] on icon "button" at bounding box center [1538, 389] width 13 height 13
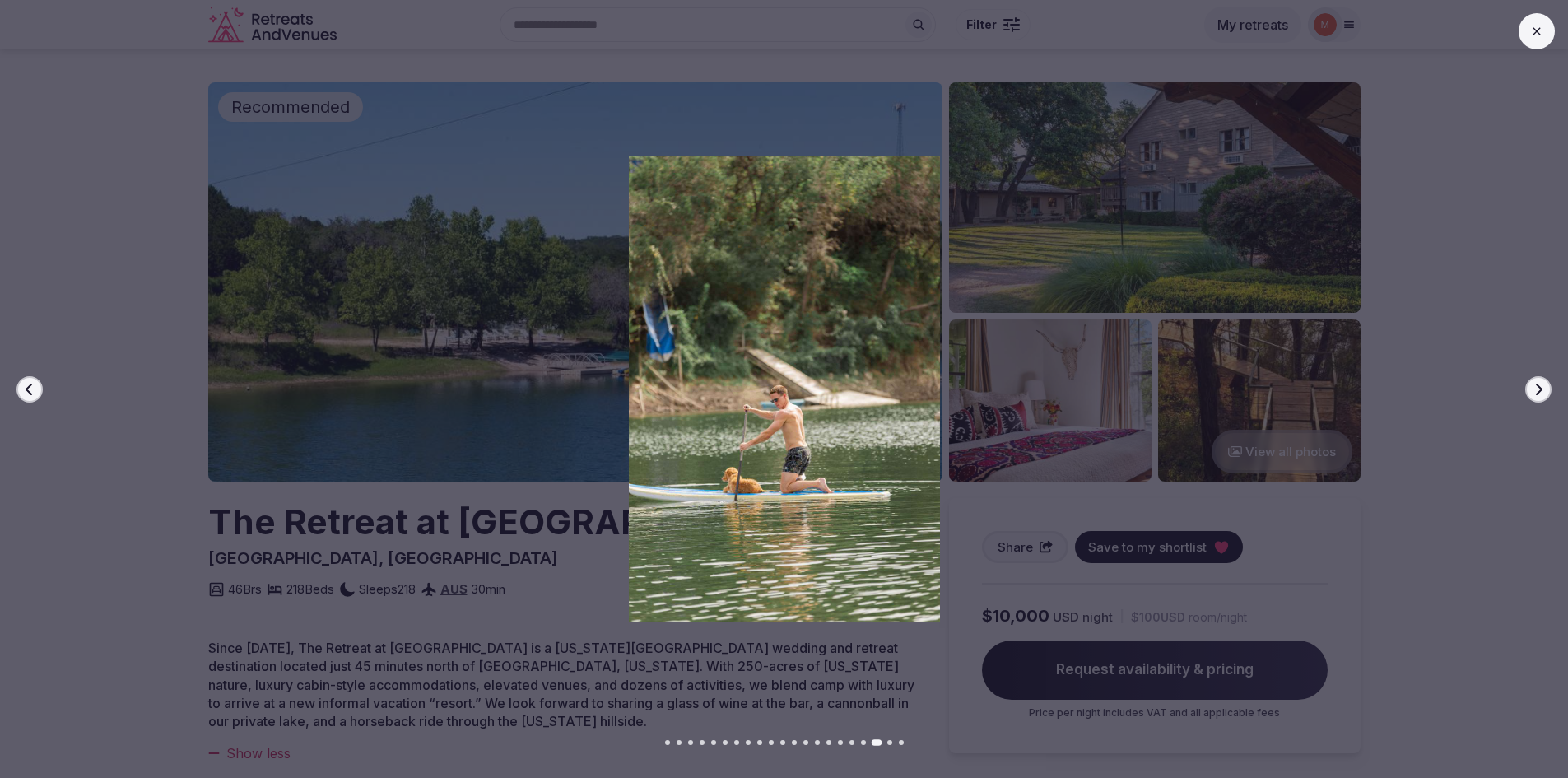
click at [1537, 390] on icon "button" at bounding box center [1538, 389] width 13 height 13
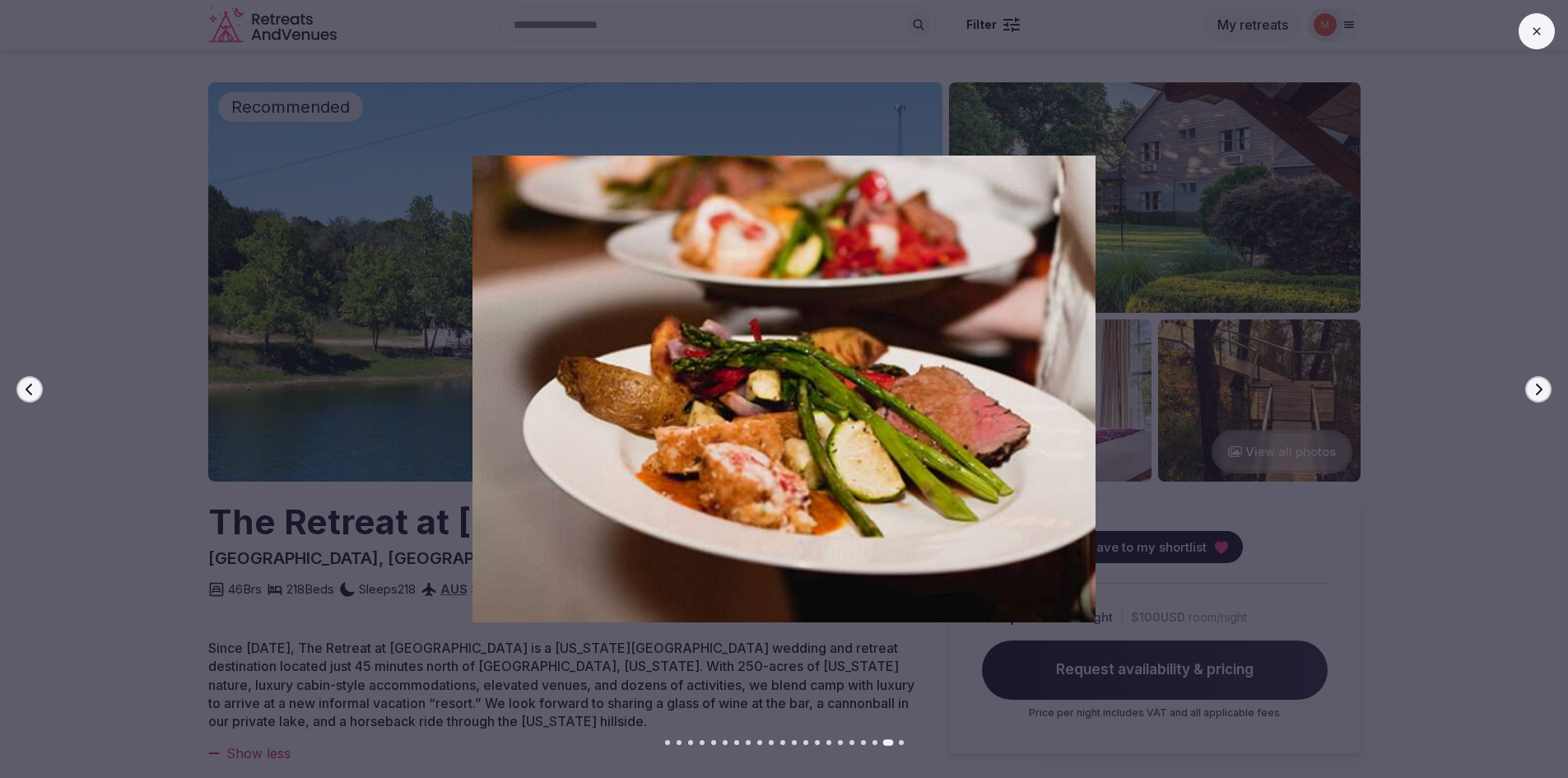
click at [1537, 390] on icon "button" at bounding box center [1538, 389] width 13 height 13
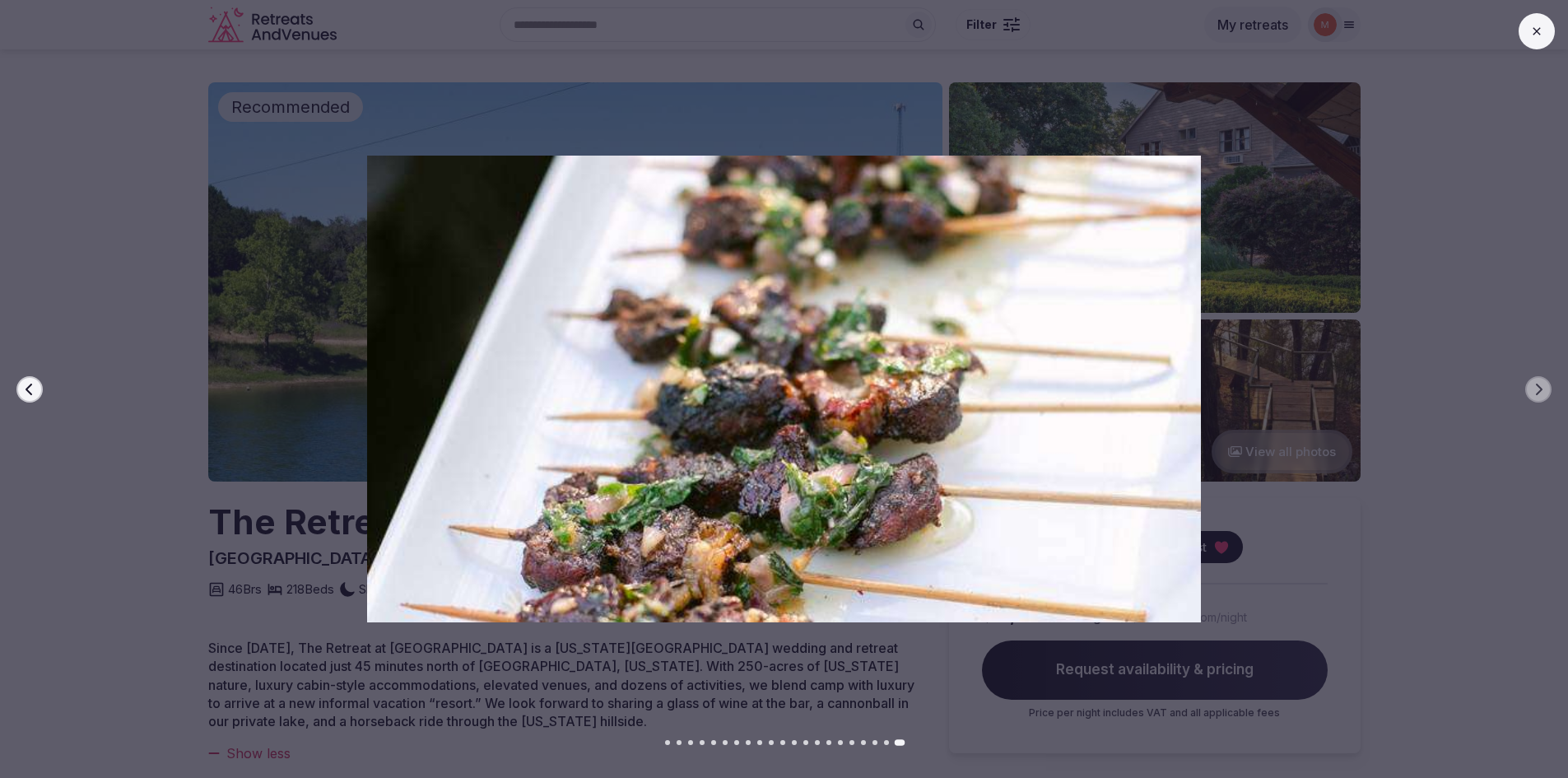
click at [1492, 346] on div at bounding box center [777, 388] width 1581 height 466
click at [1189, 283] on img at bounding box center [784, 388] width 1097 height 466
click at [27, 393] on icon "button" at bounding box center [29, 389] width 13 height 13
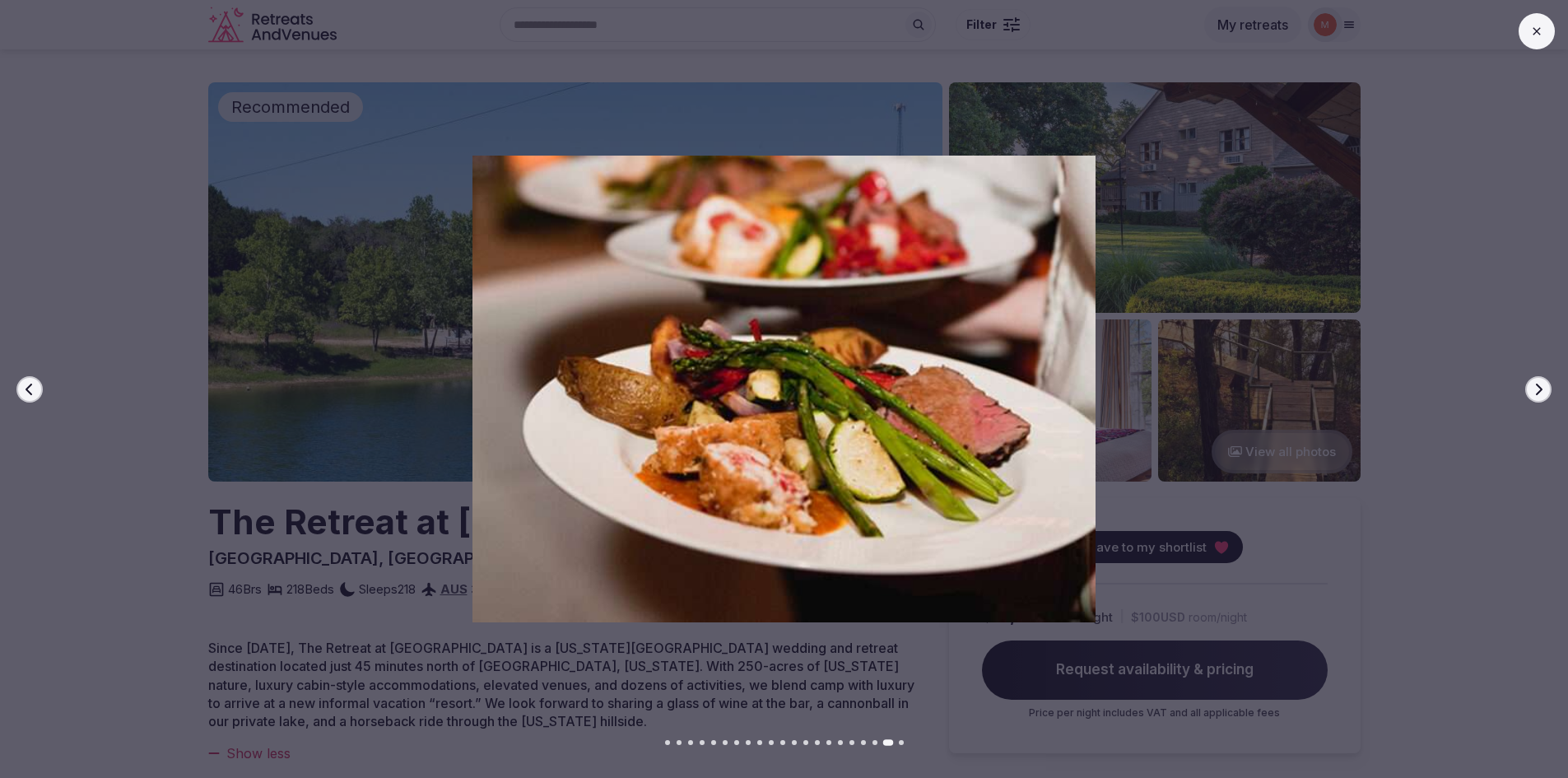
click at [1547, 27] on button at bounding box center [1536, 31] width 36 height 36
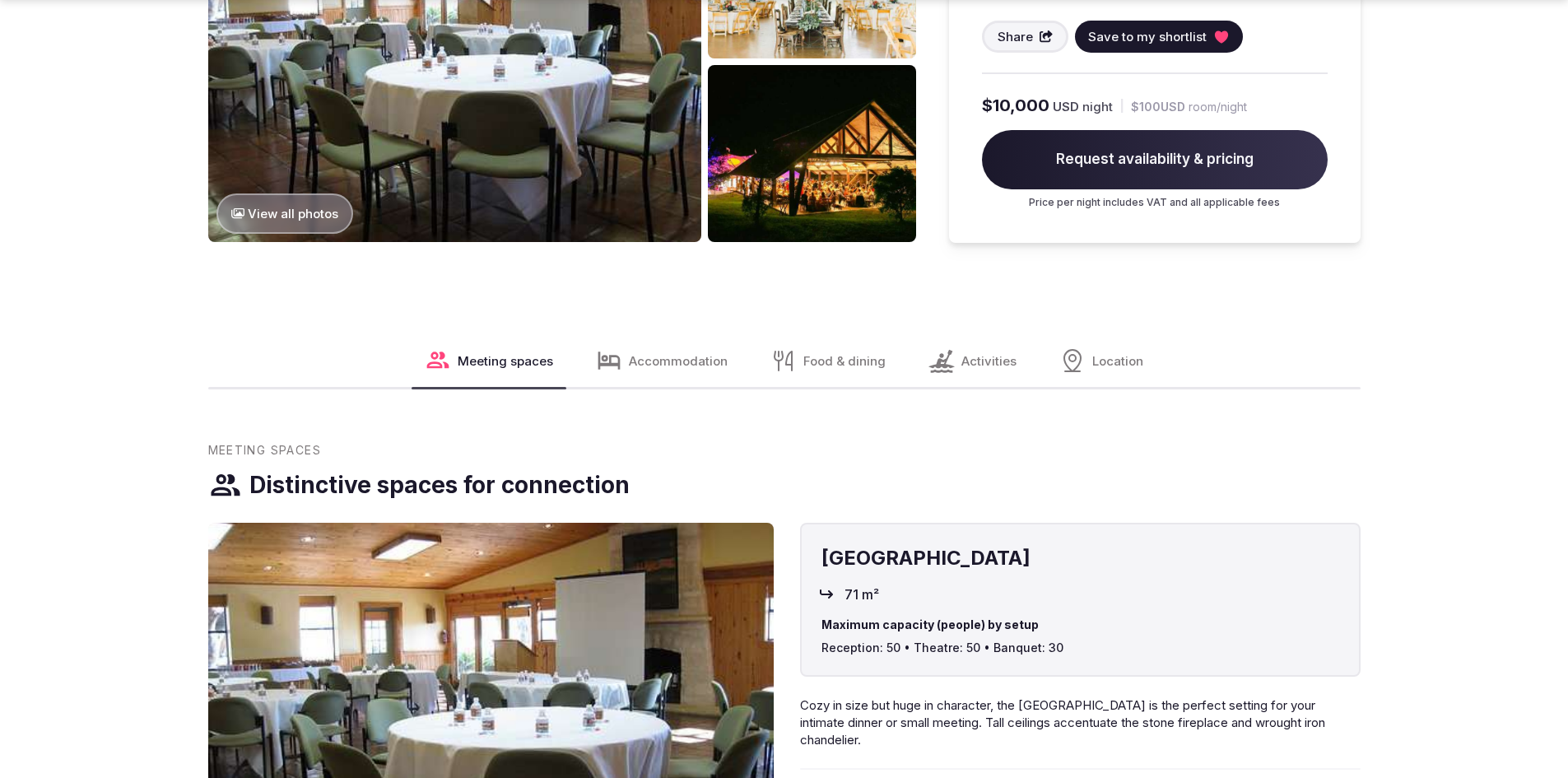
scroll to position [1975, 0]
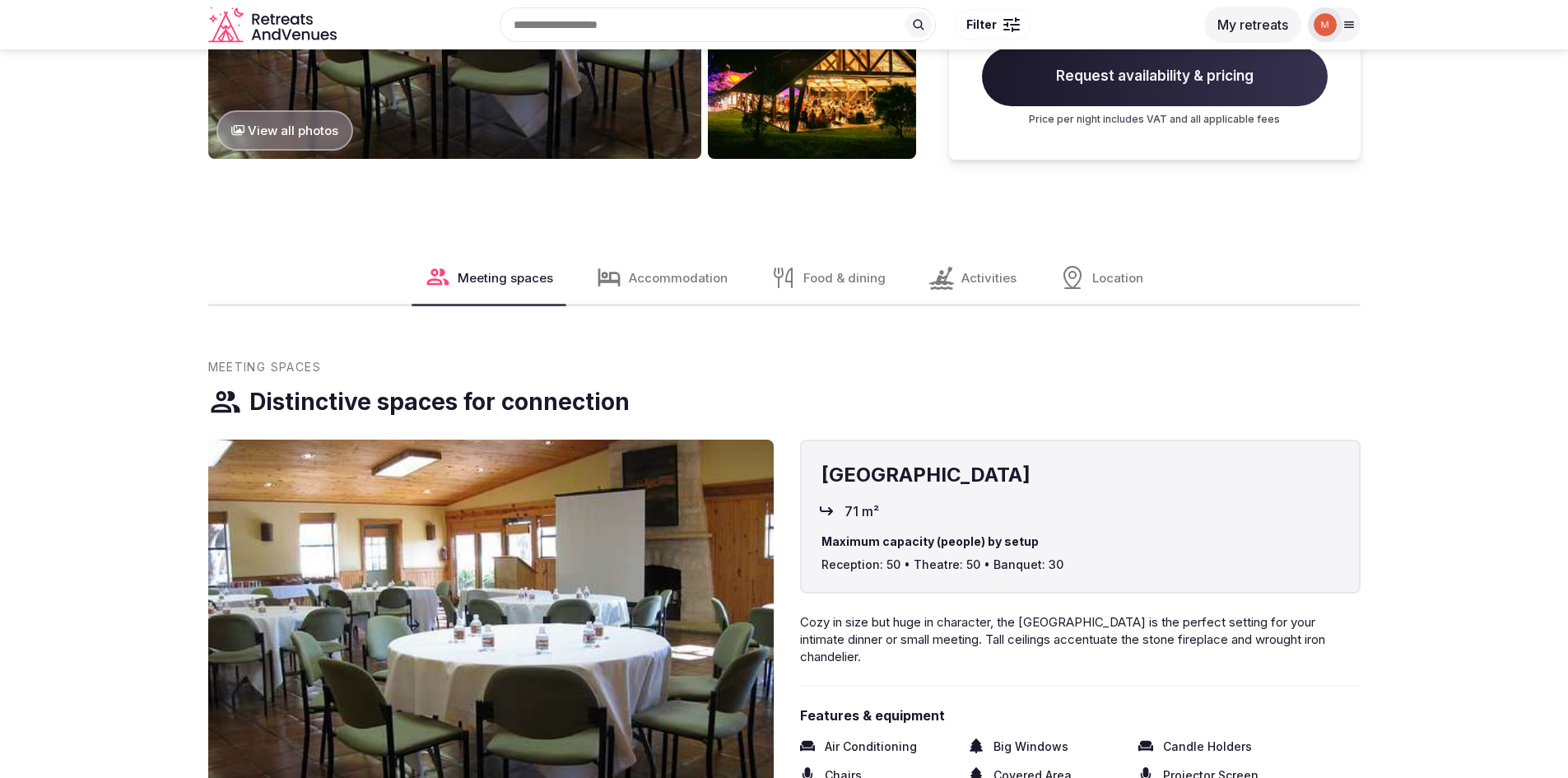
click at [676, 279] on span "Accommodation" at bounding box center [678, 277] width 99 height 17
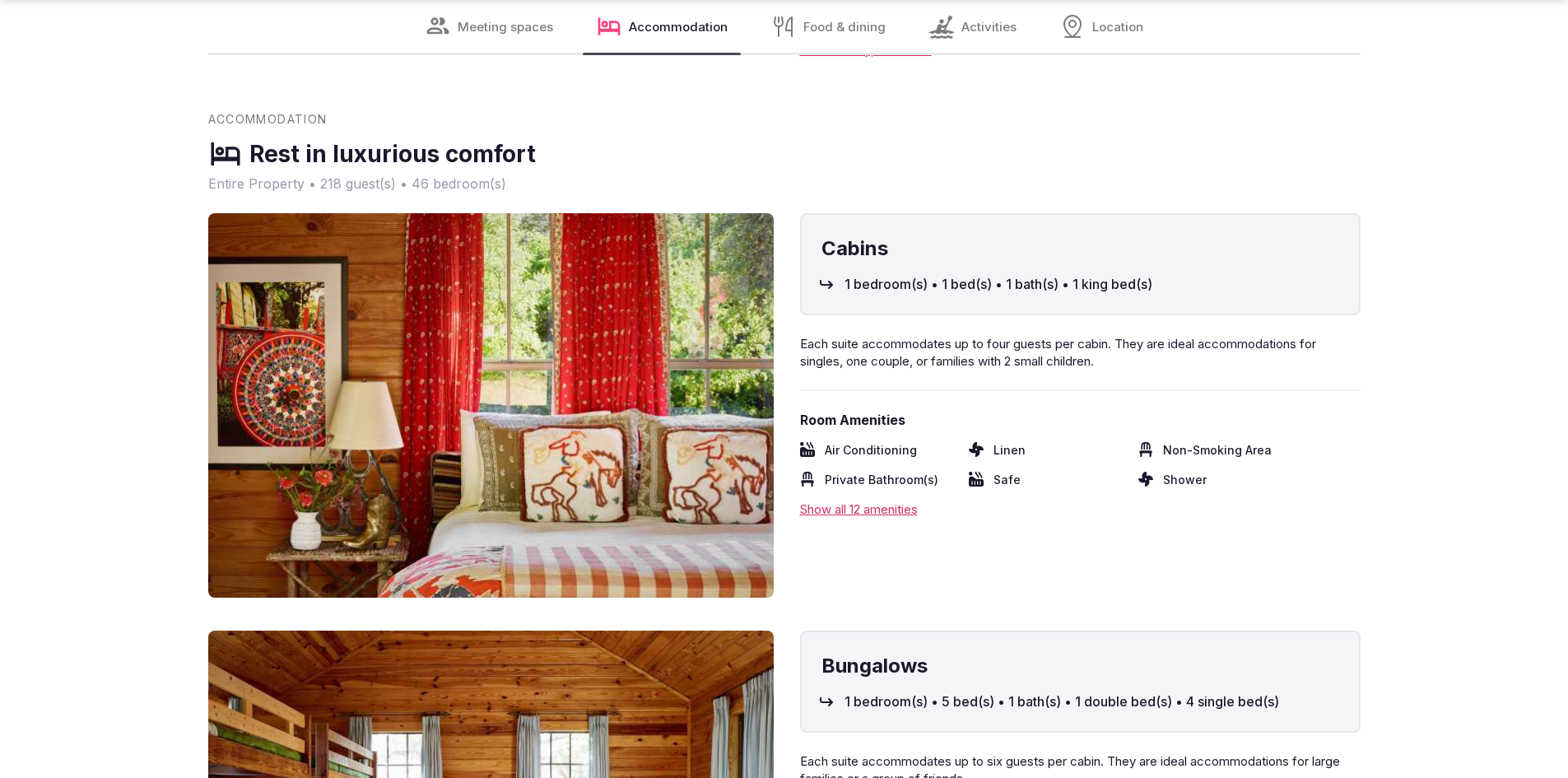
scroll to position [4507, 0]
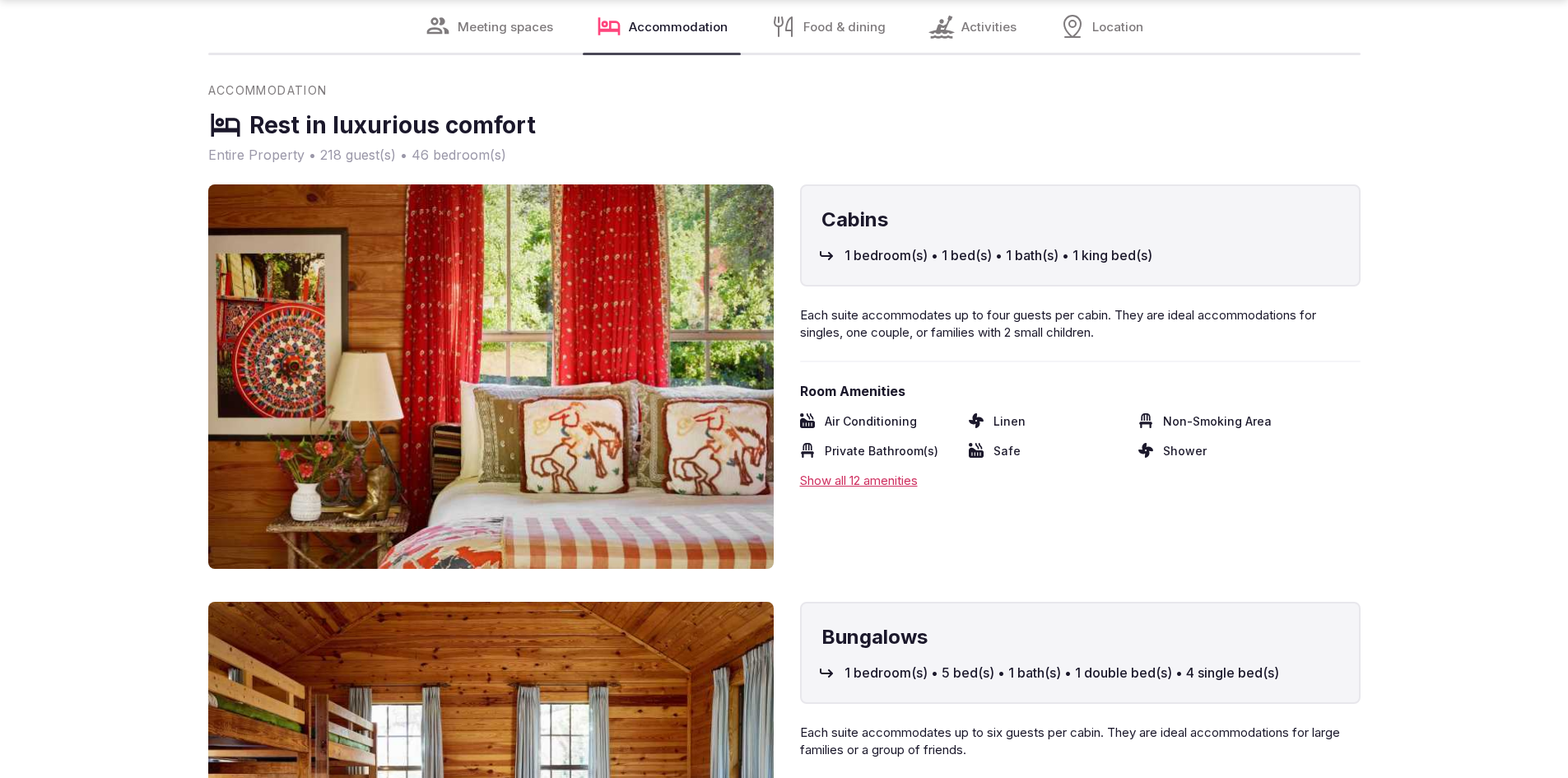
click at [880, 485] on div "Show all 12 amenities" at bounding box center [1080, 480] width 561 height 17
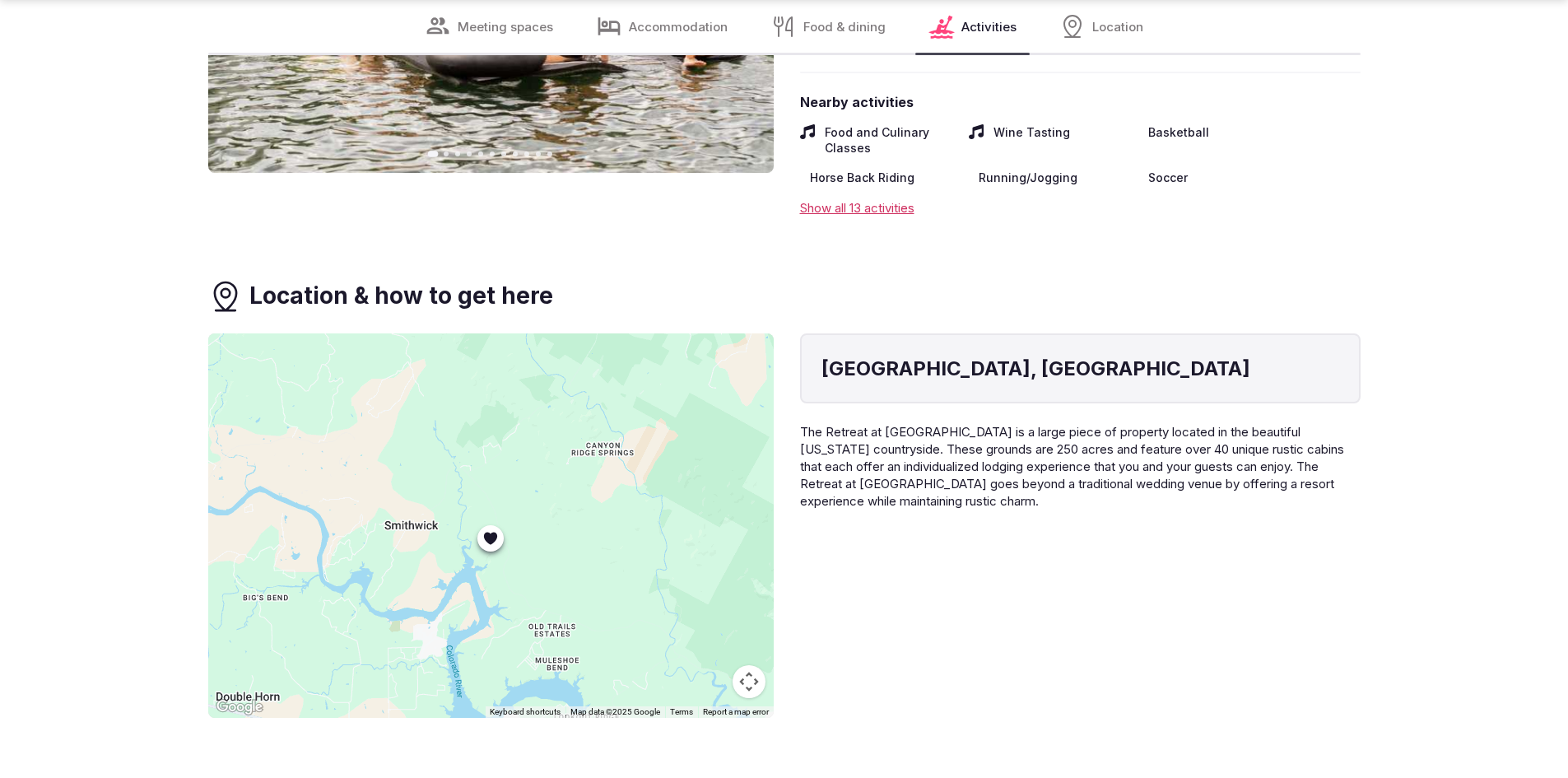
scroll to position [6482, 0]
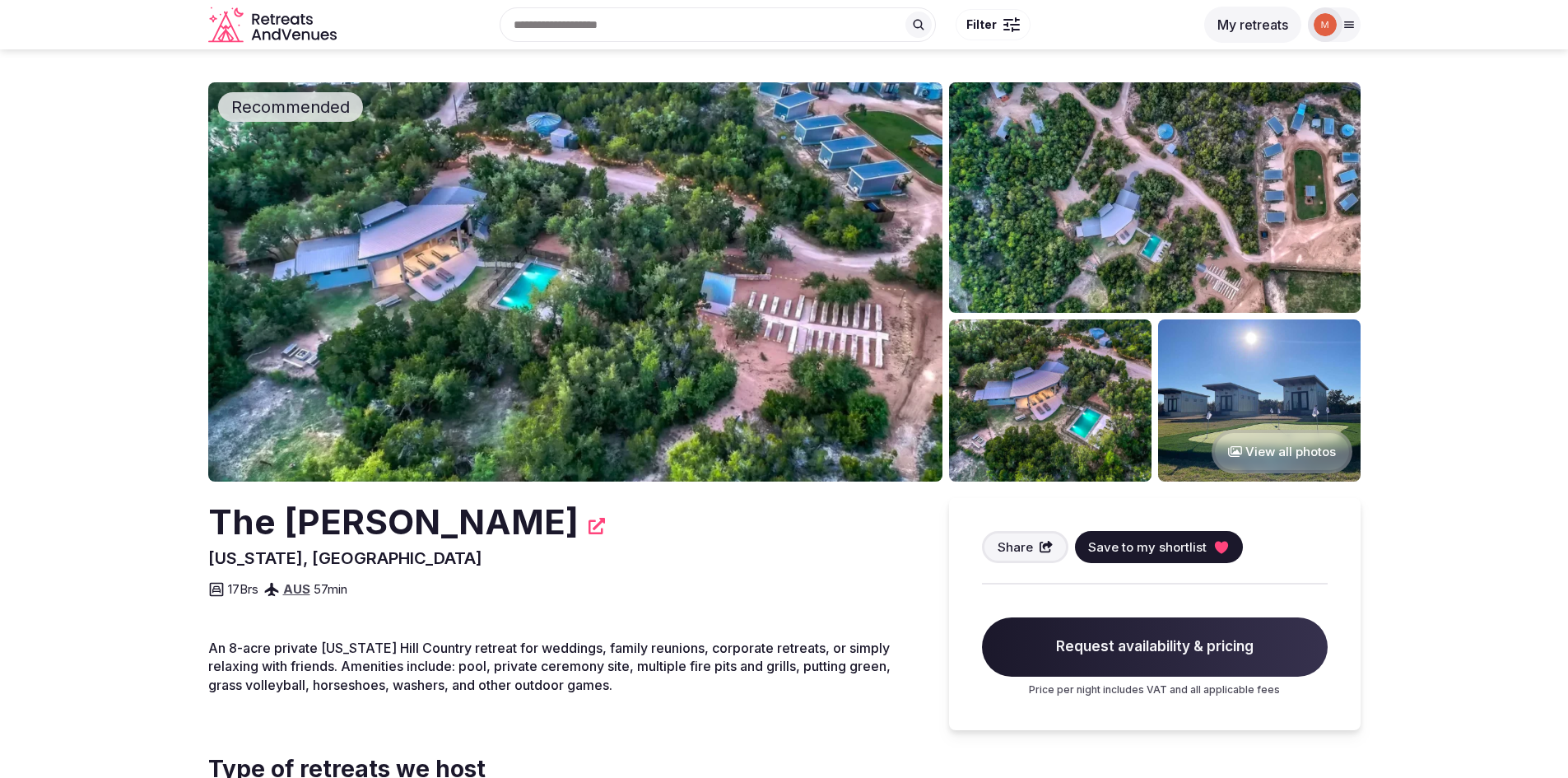
click at [656, 264] on img at bounding box center [574, 282] width 734 height 399
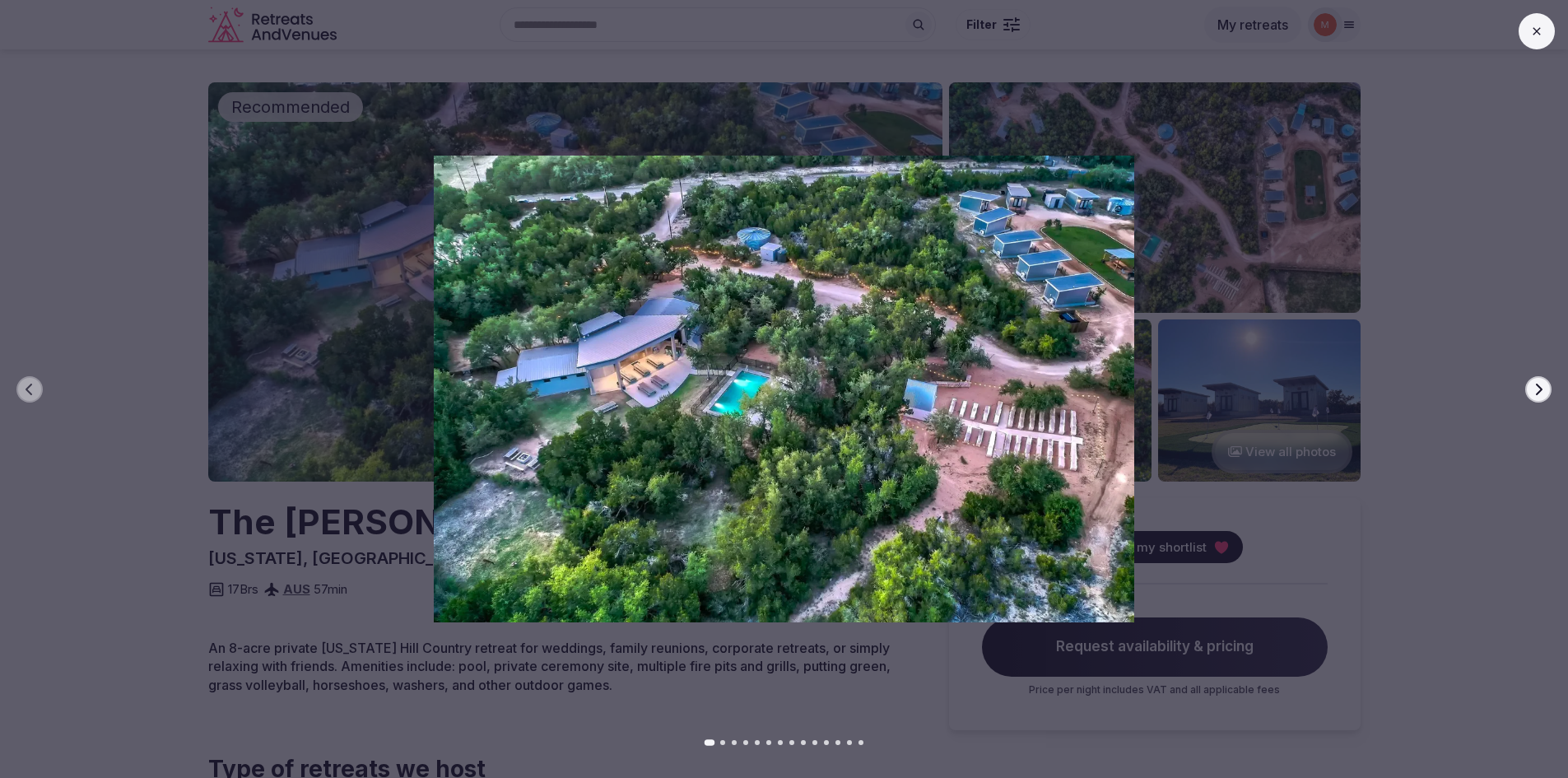
click at [1544, 392] on icon "button" at bounding box center [1538, 389] width 13 height 13
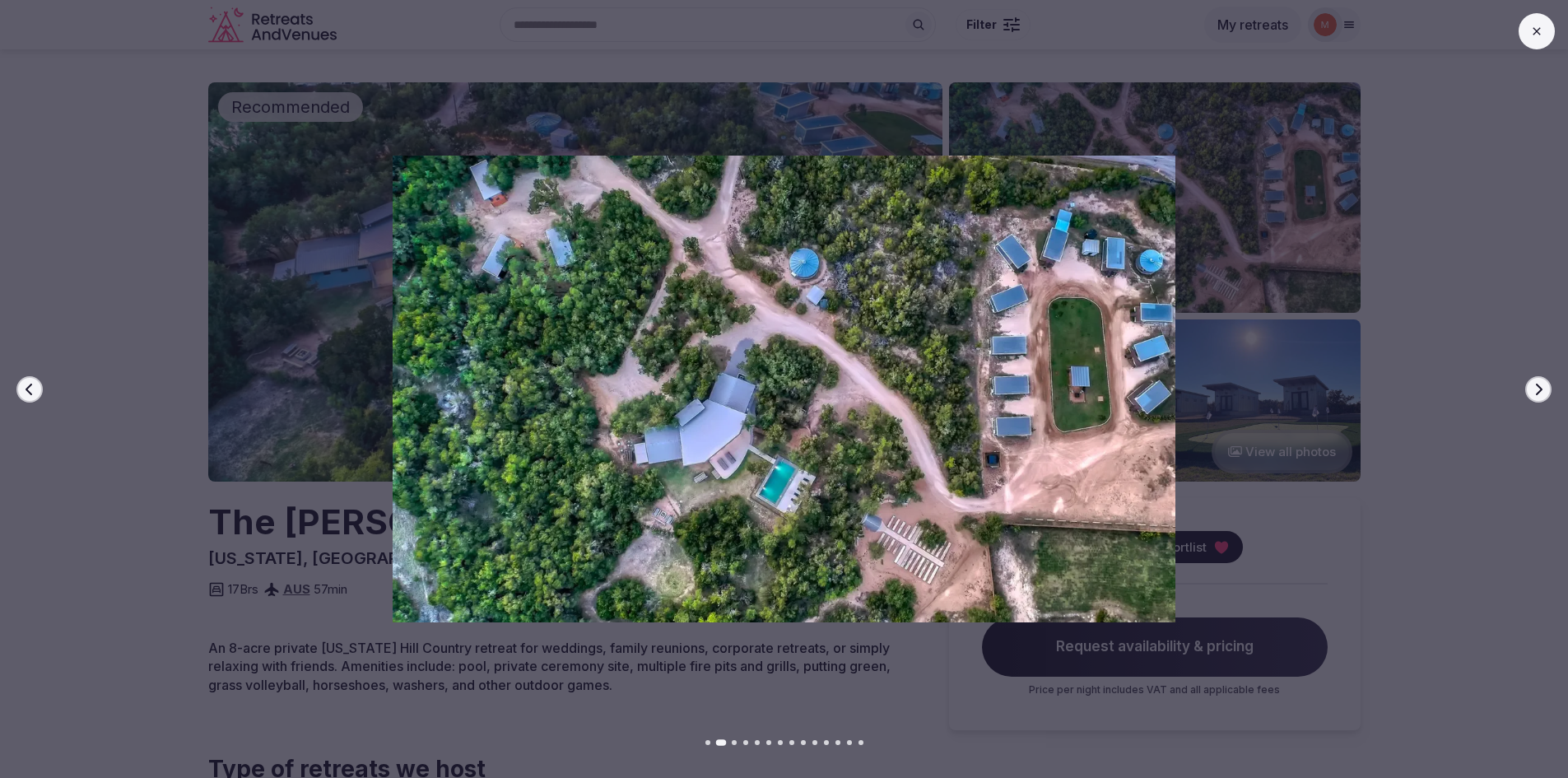
click at [1544, 392] on icon "button" at bounding box center [1538, 389] width 13 height 13
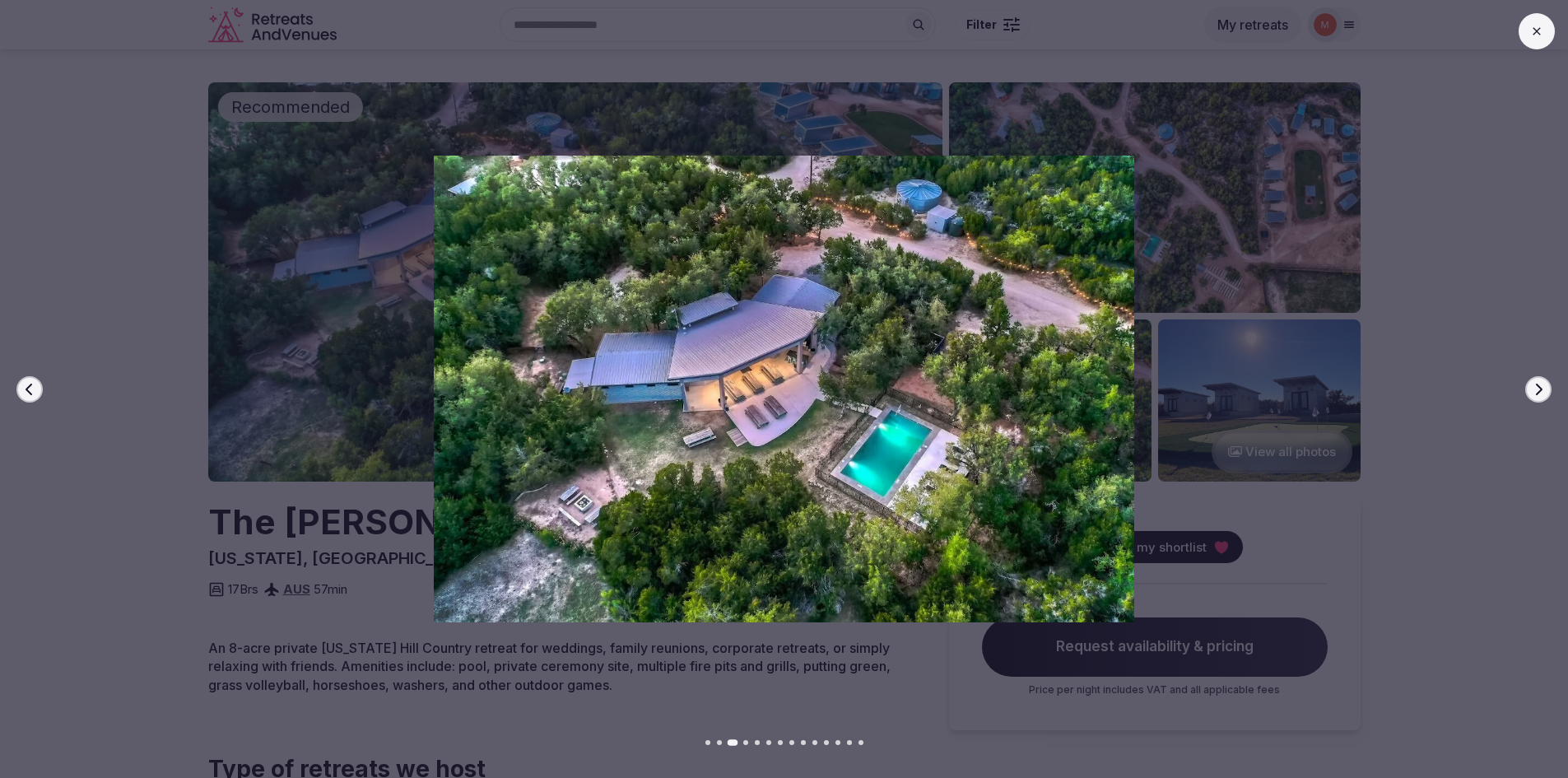
click at [1544, 392] on icon "button" at bounding box center [1538, 389] width 13 height 13
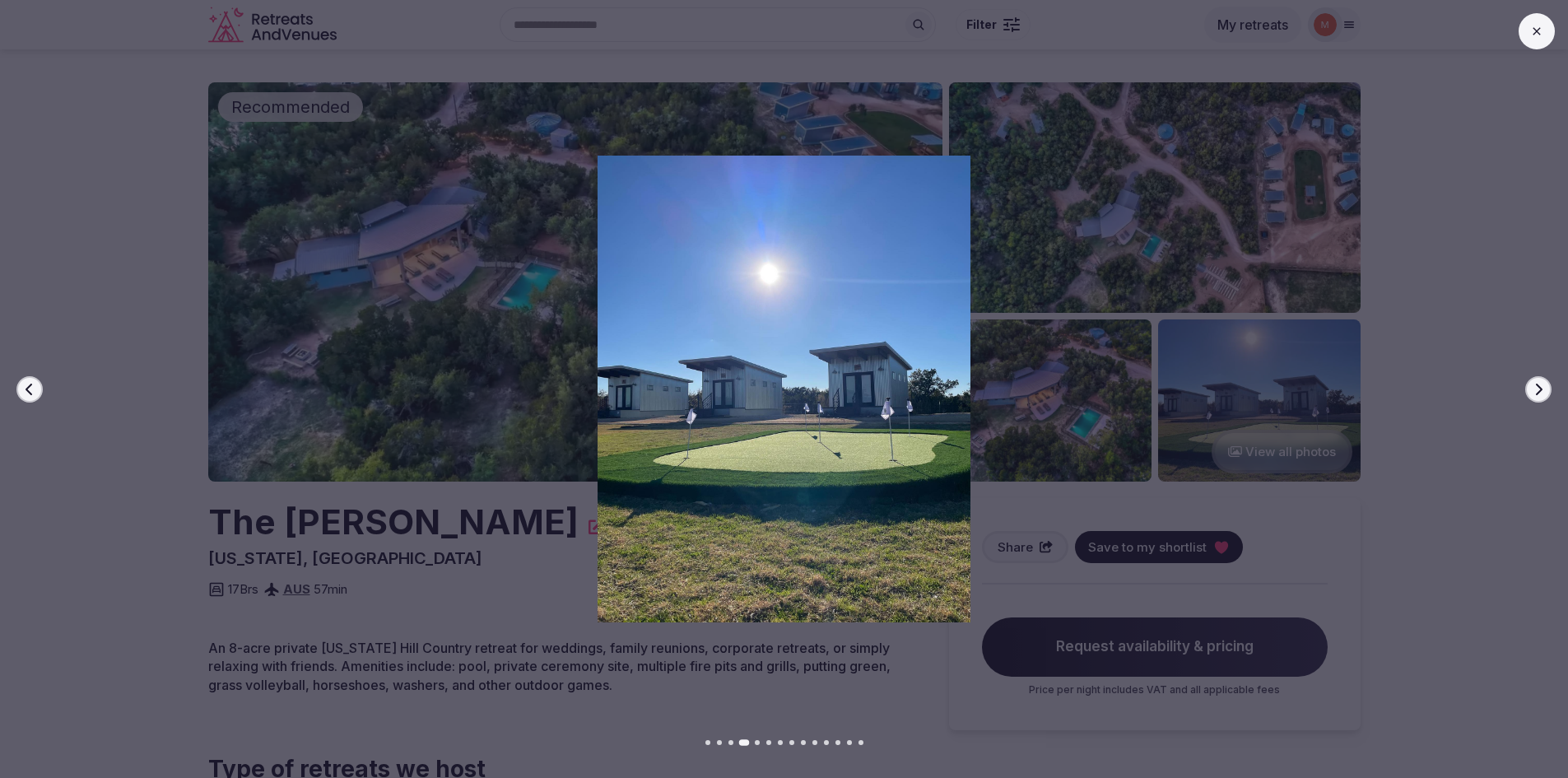
click at [1544, 392] on icon "button" at bounding box center [1538, 389] width 13 height 13
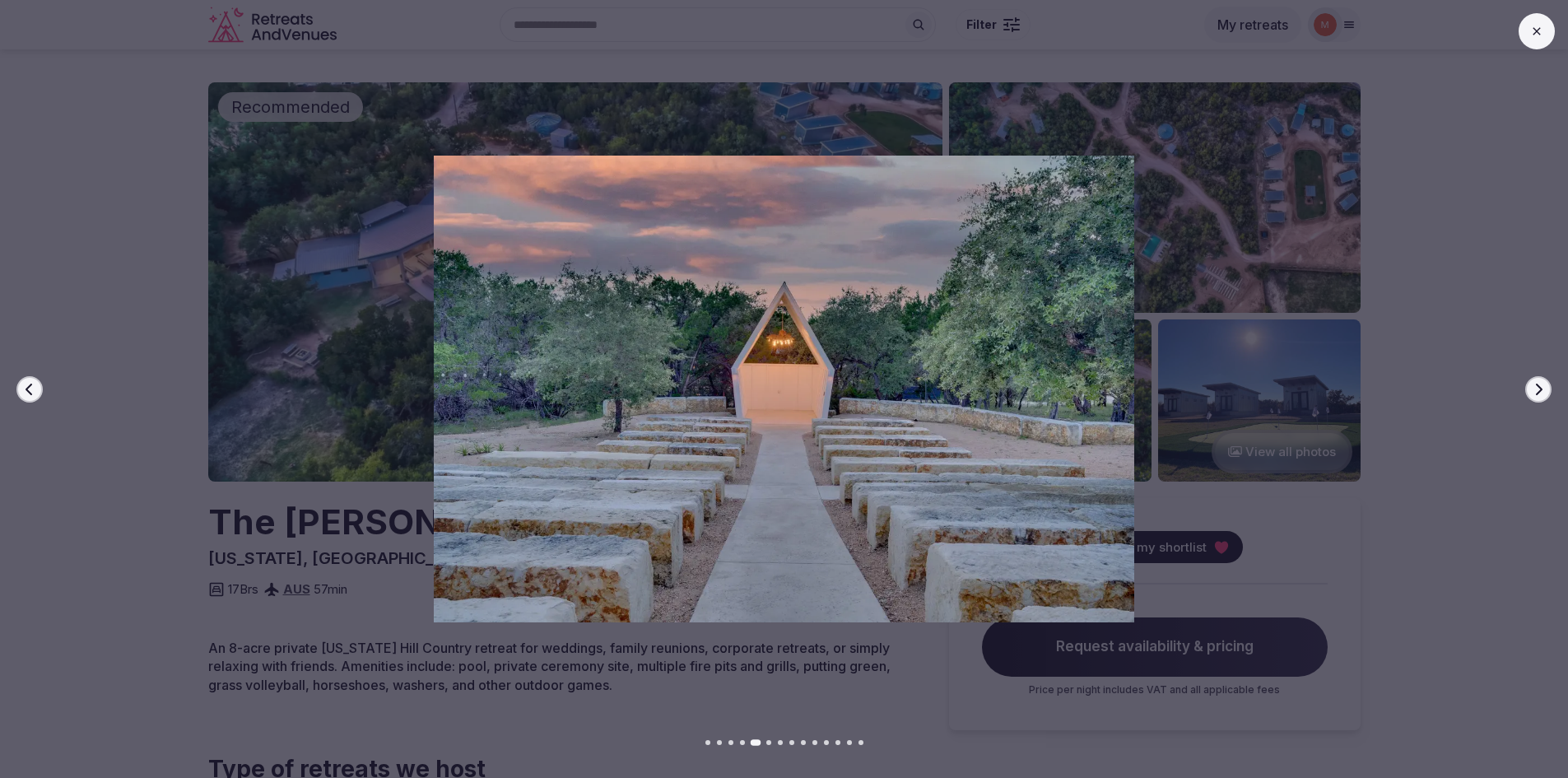
click at [1544, 392] on icon "button" at bounding box center [1538, 389] width 13 height 13
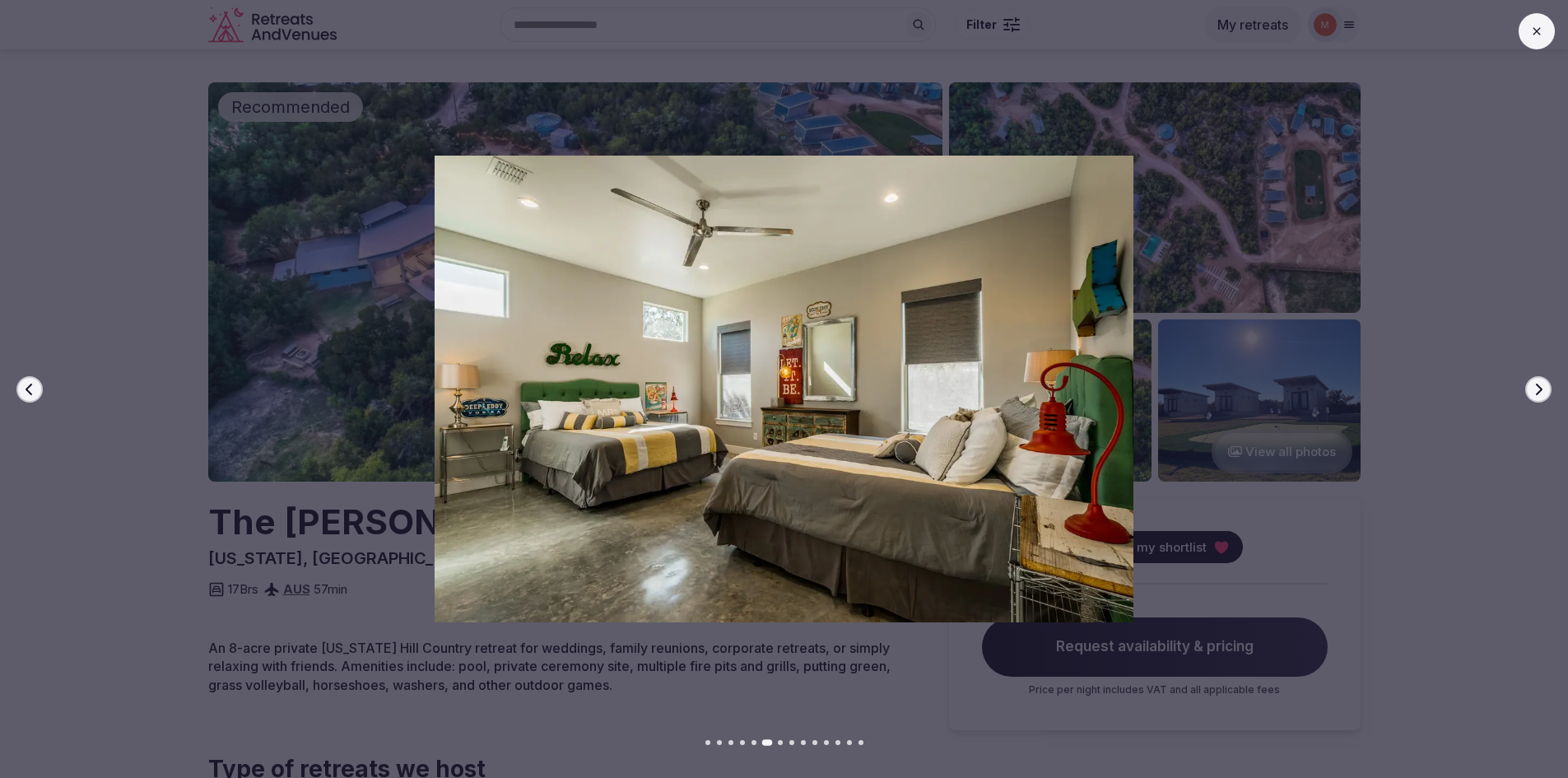
click at [1544, 392] on icon "button" at bounding box center [1538, 389] width 13 height 13
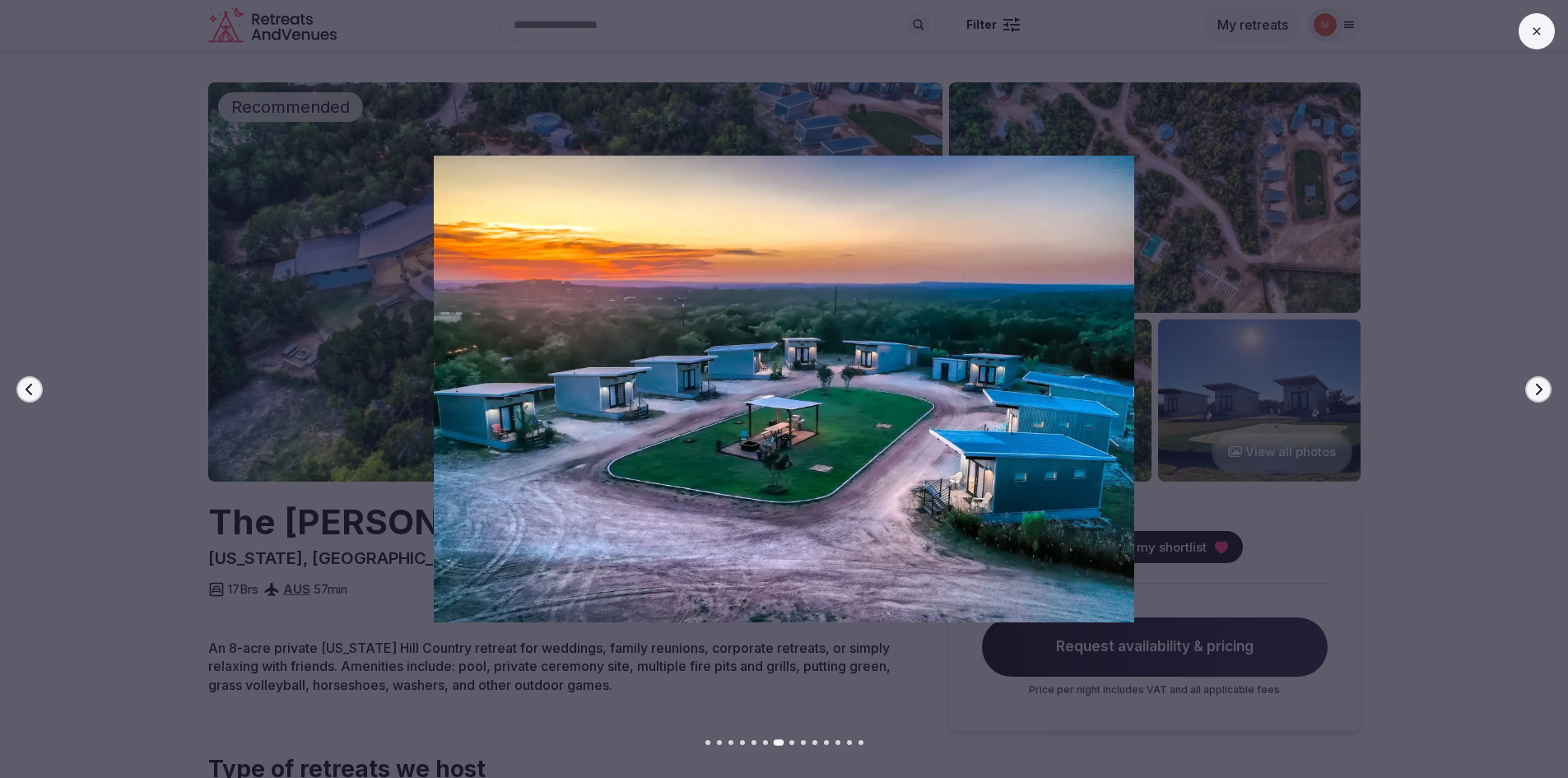
click at [1544, 392] on icon "button" at bounding box center [1538, 389] width 13 height 13
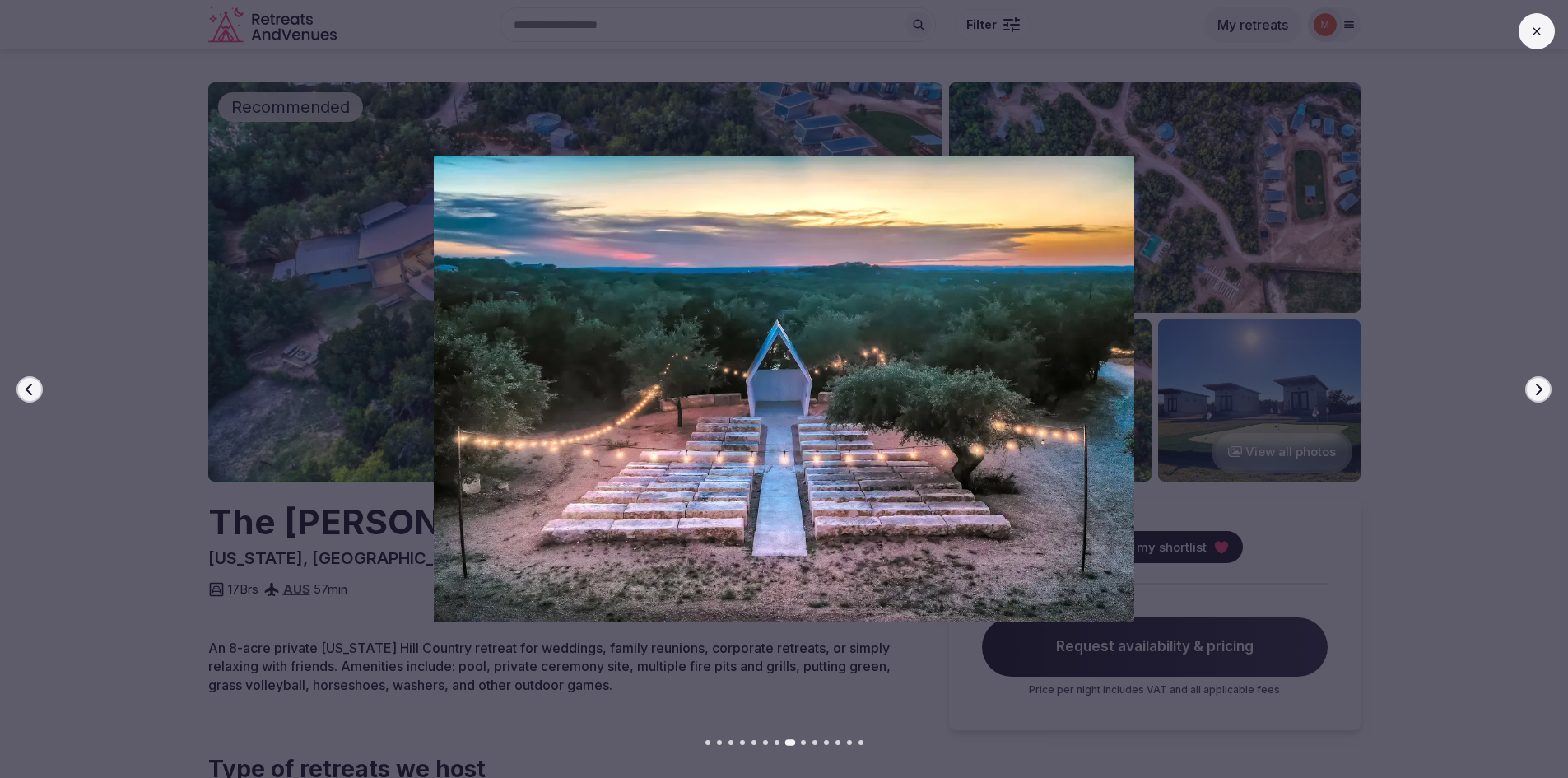
click at [1544, 392] on icon "button" at bounding box center [1538, 389] width 13 height 13
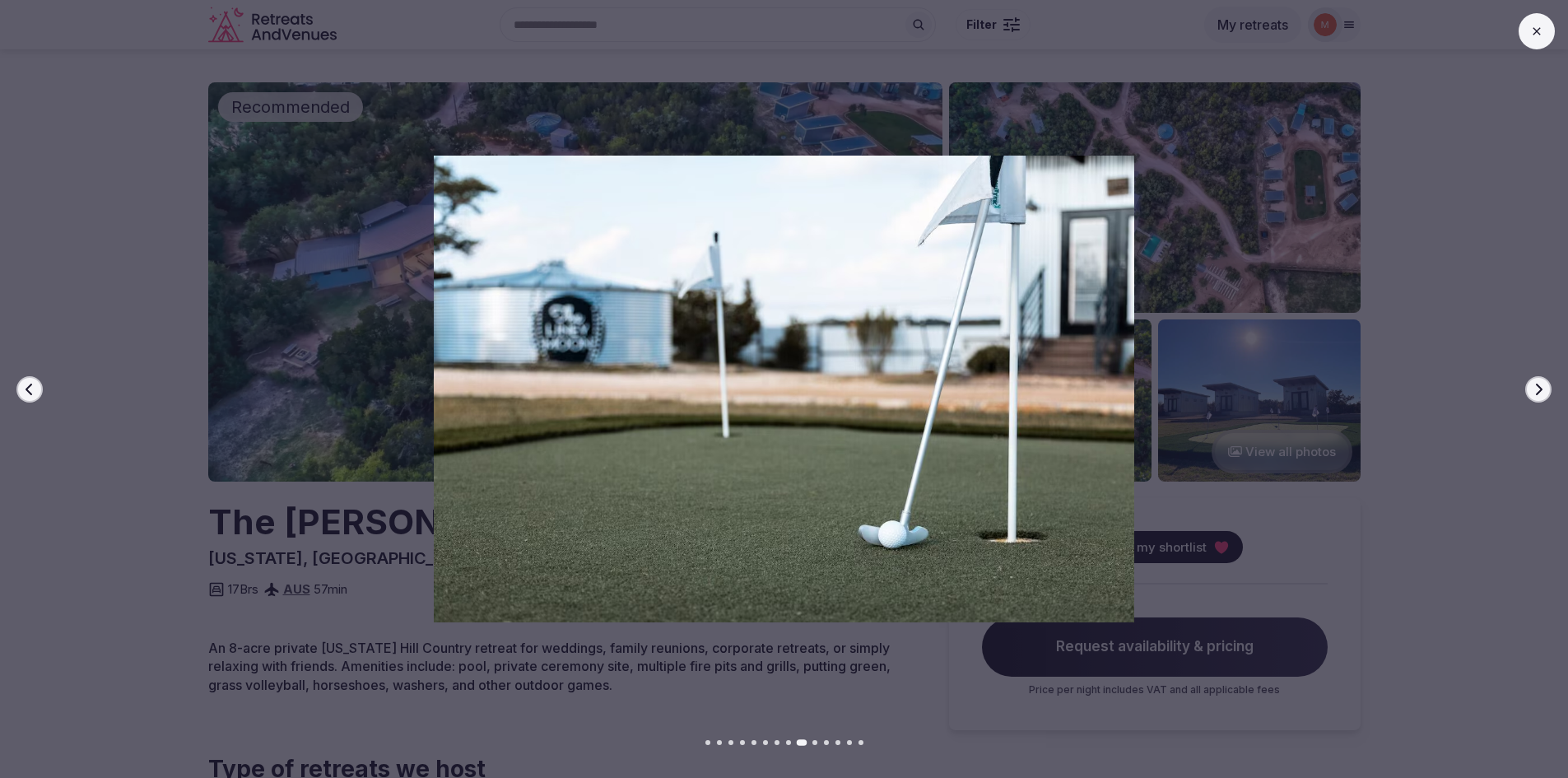
click at [1544, 392] on icon "button" at bounding box center [1538, 389] width 13 height 13
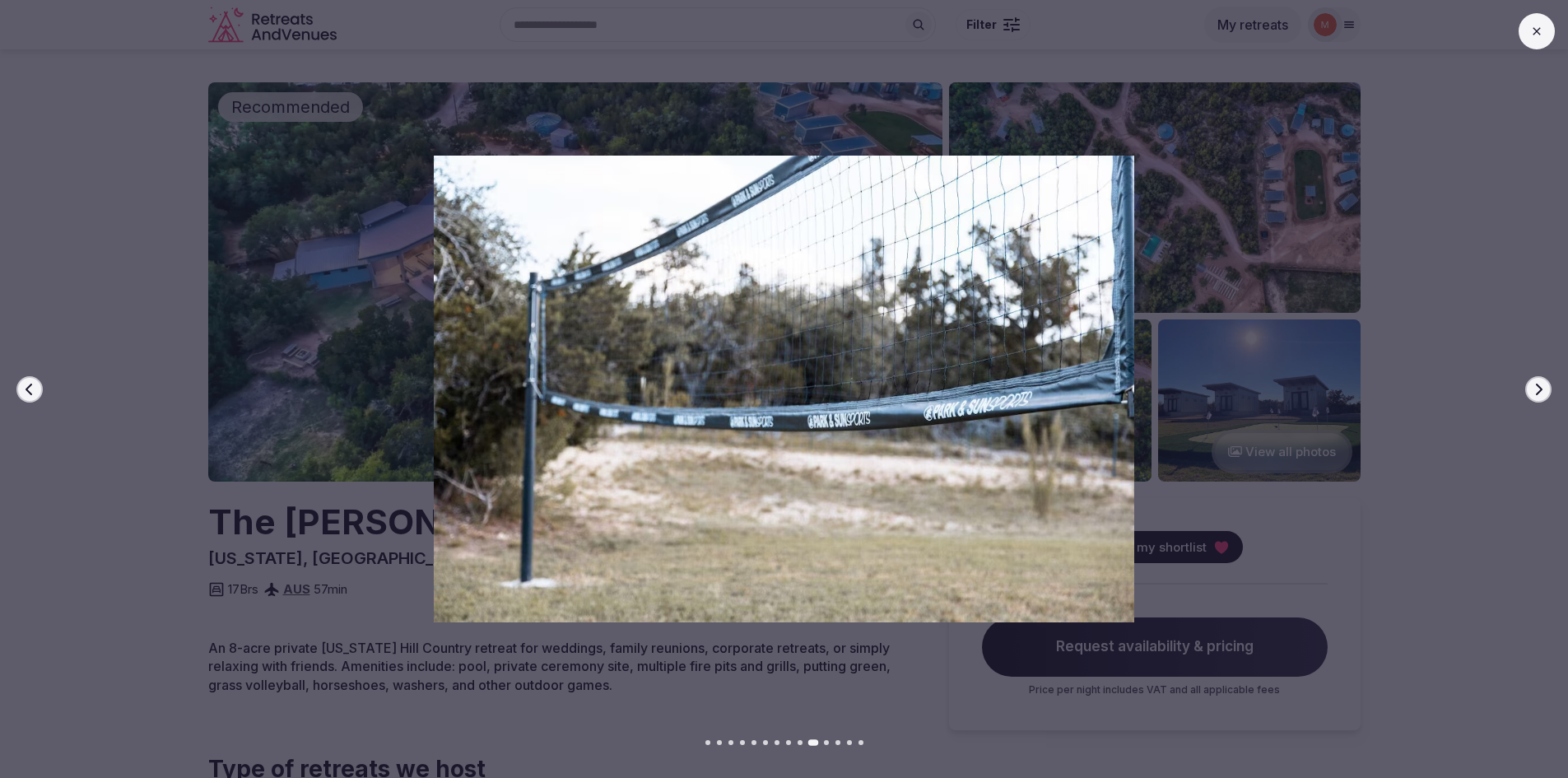
click at [1544, 392] on icon "button" at bounding box center [1538, 389] width 13 height 13
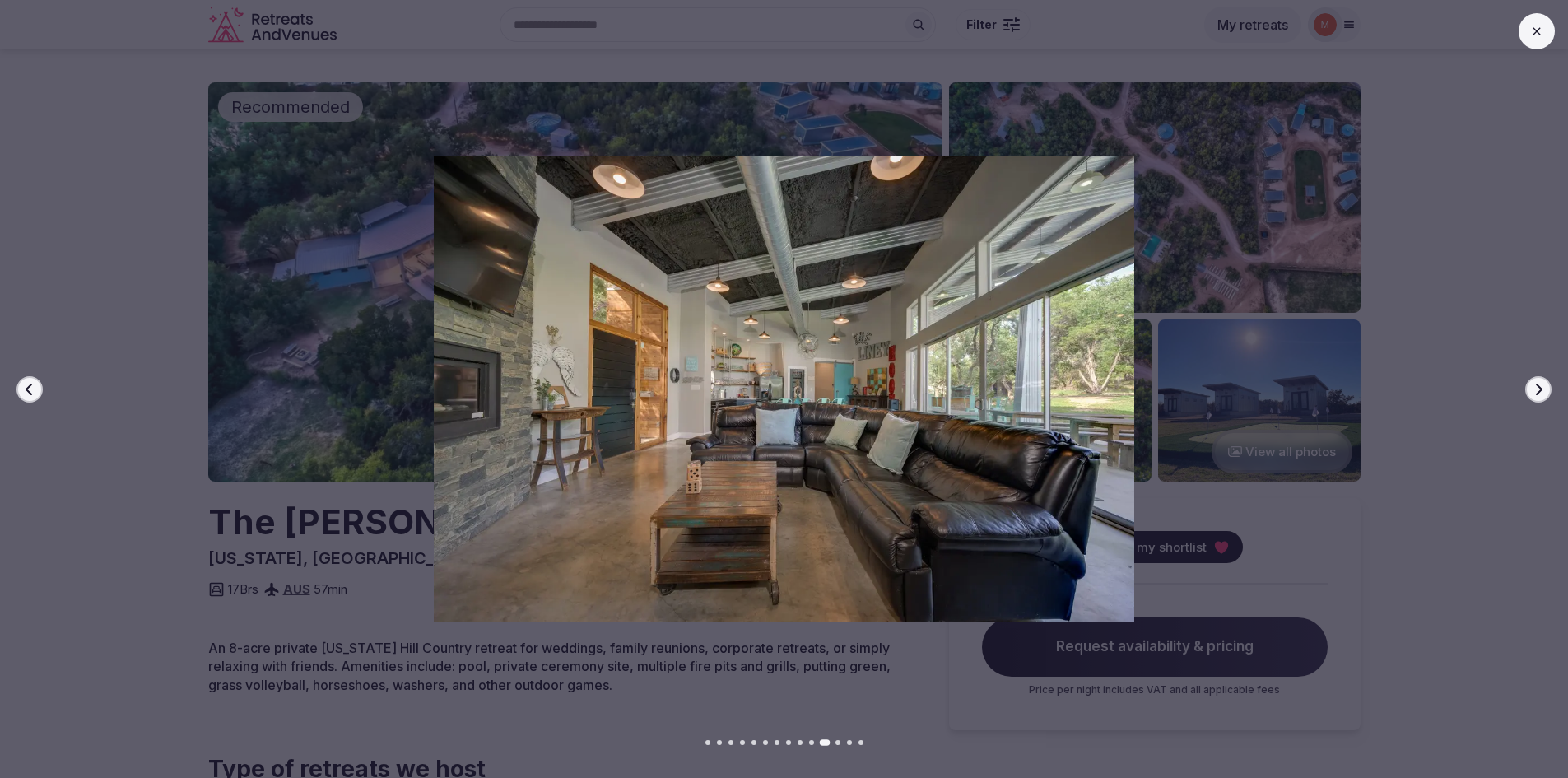
click at [1544, 392] on icon "button" at bounding box center [1538, 389] width 13 height 13
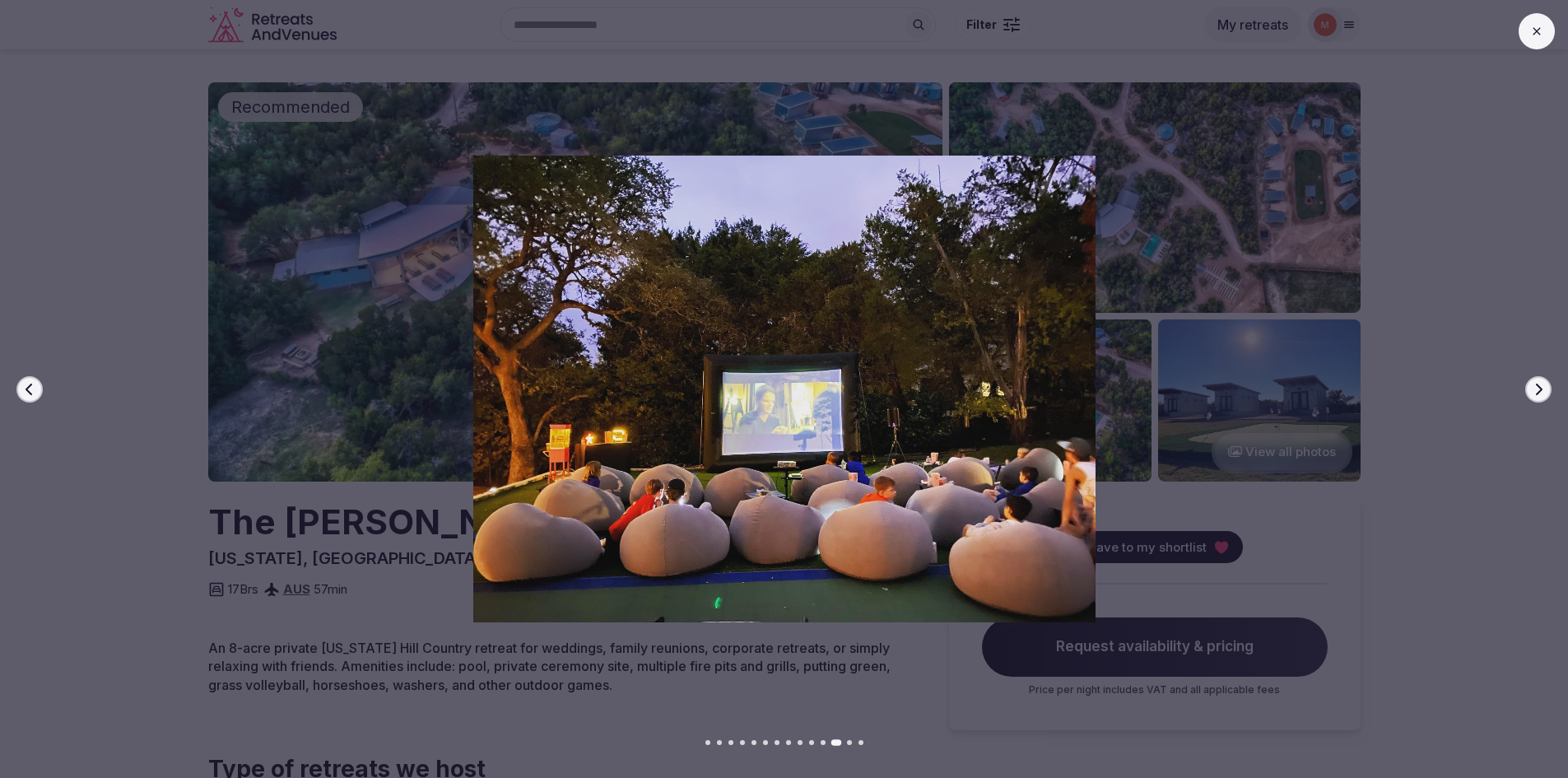
click at [1544, 392] on icon "button" at bounding box center [1538, 389] width 13 height 13
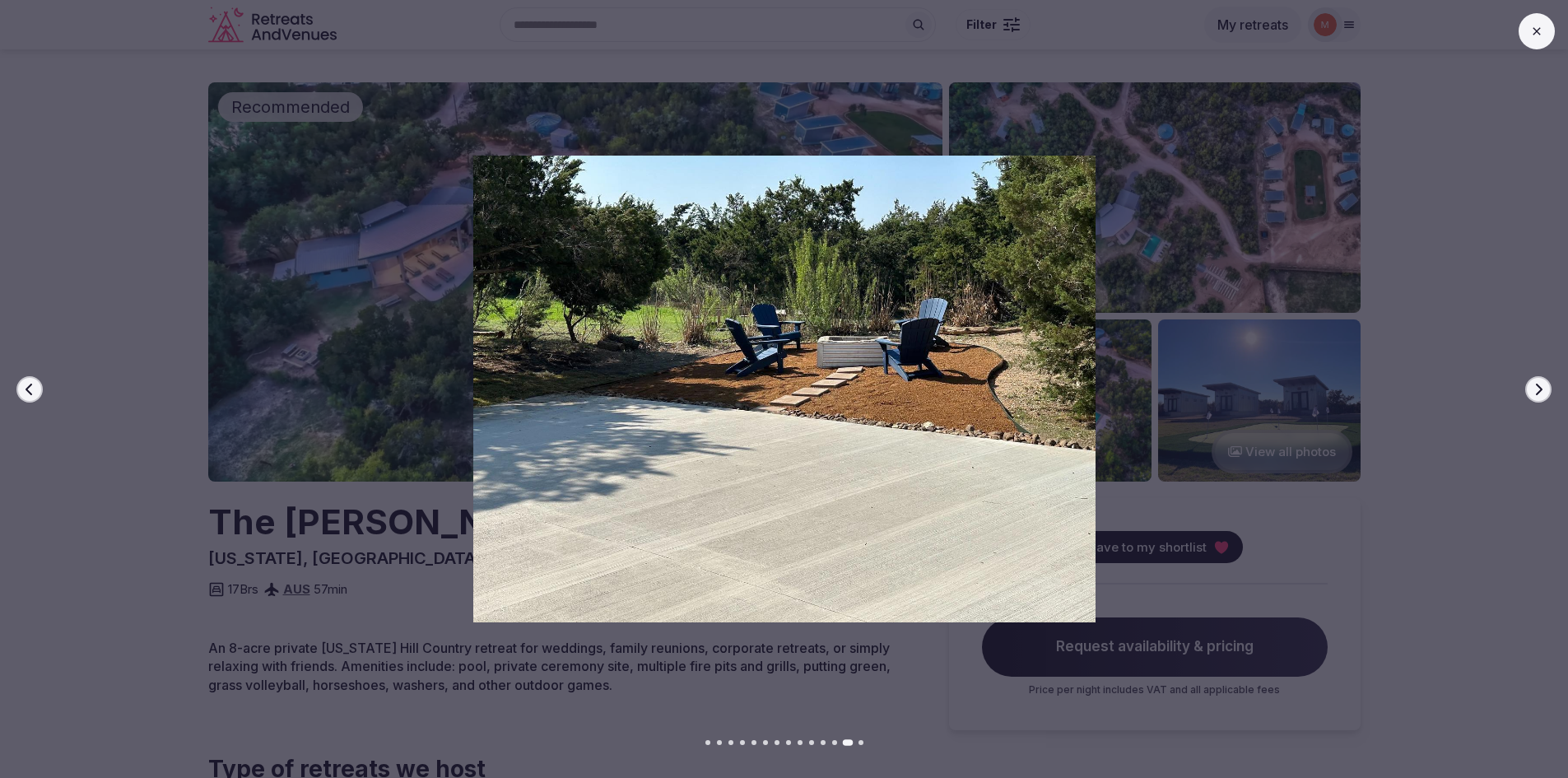
click at [1544, 392] on icon "button" at bounding box center [1538, 389] width 13 height 13
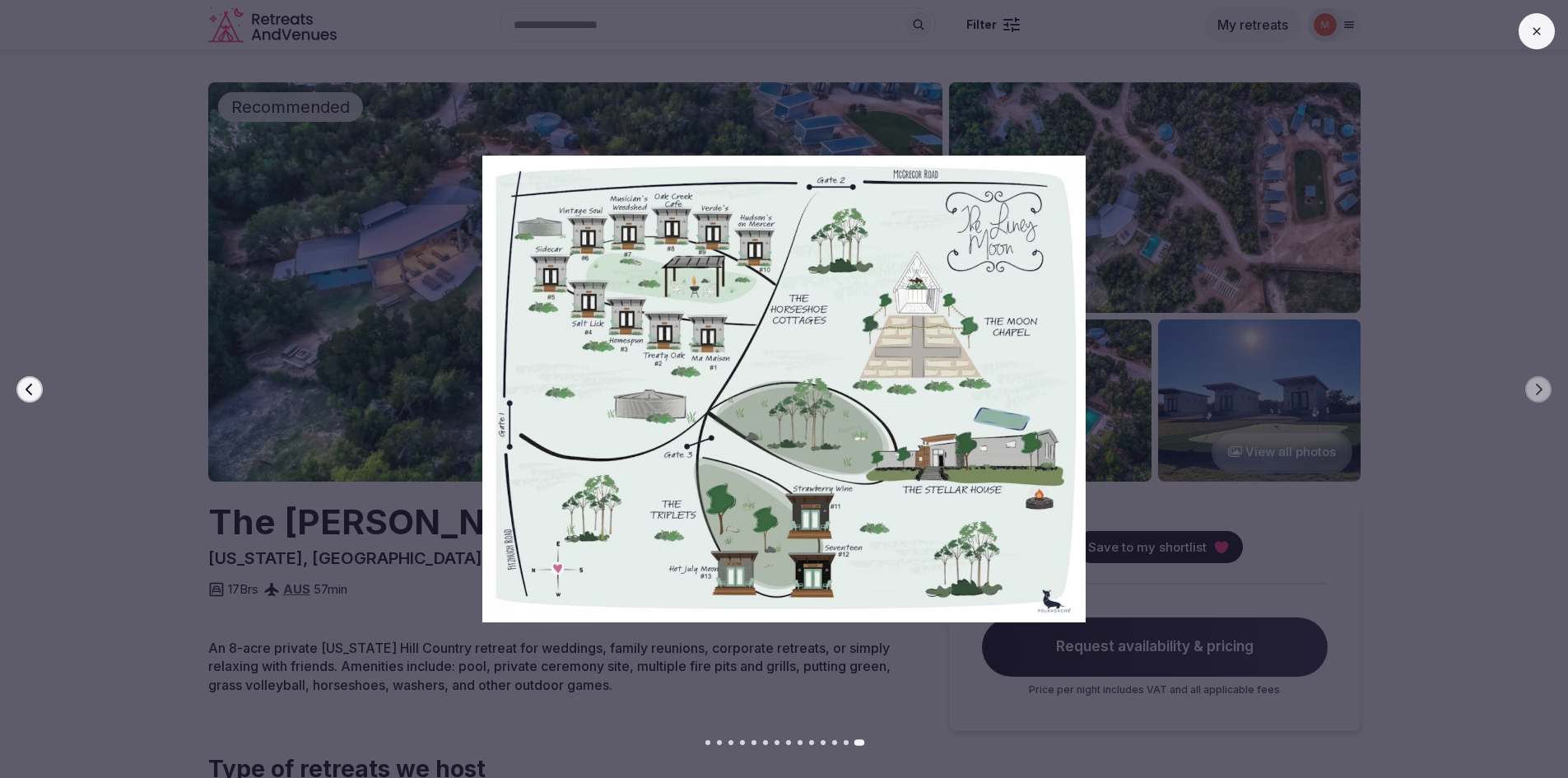
click at [1323, 501] on img at bounding box center [784, 388] width 1097 height 466
click at [1543, 26] on button at bounding box center [1536, 31] width 36 height 36
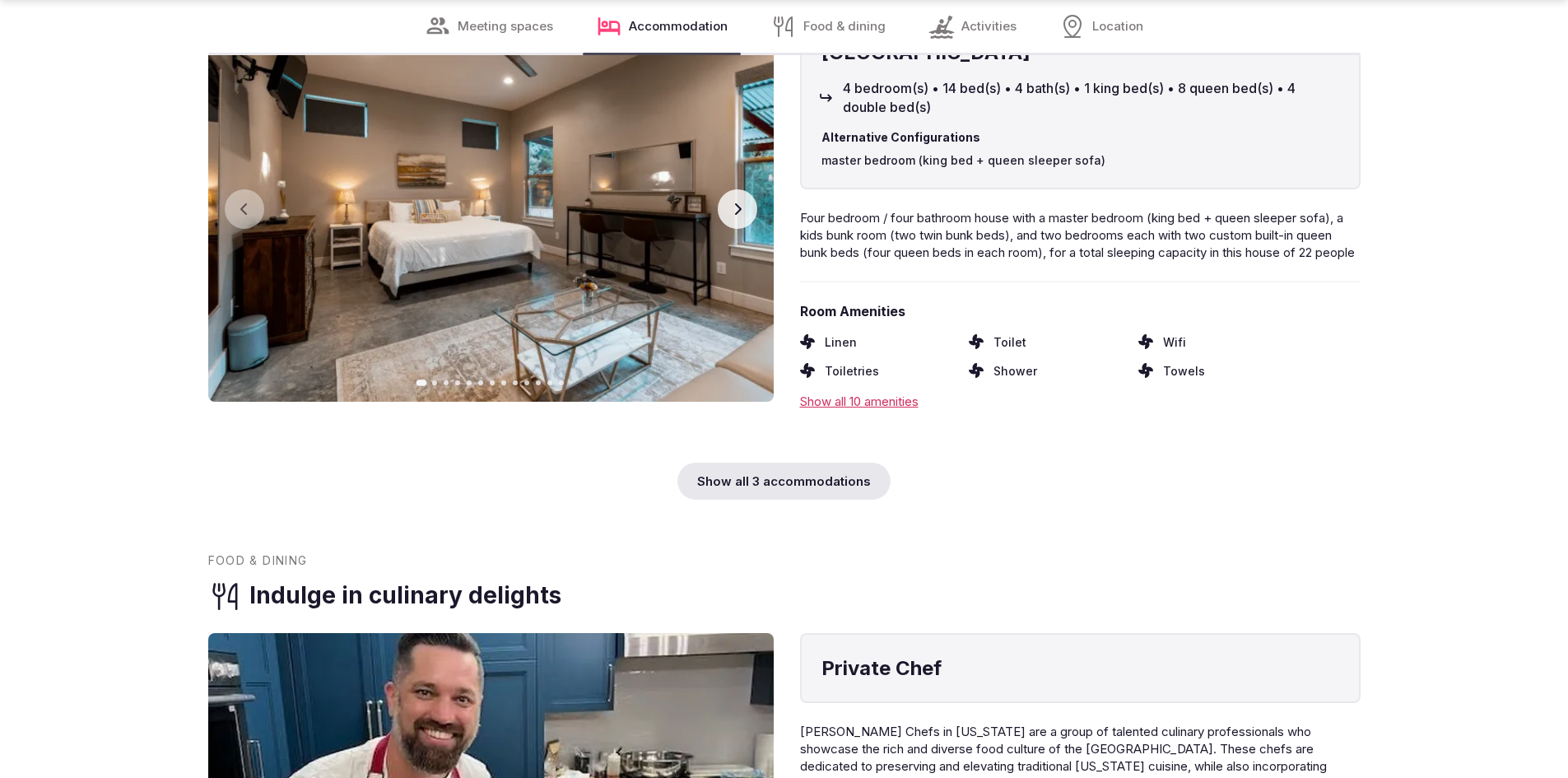
scroll to position [6090, 0]
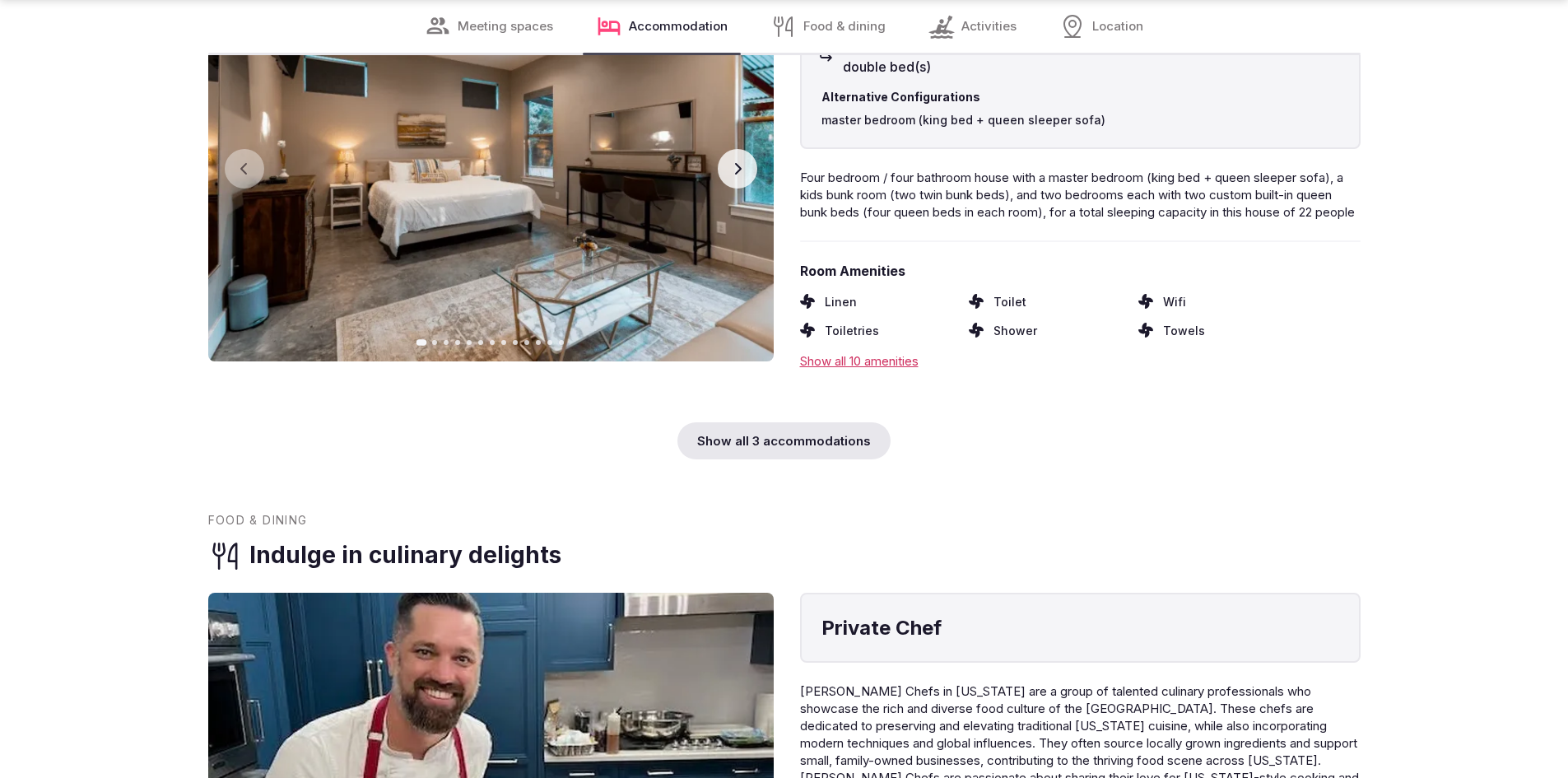
click at [775, 459] on div "Show all 3 accommodations" at bounding box center [784, 441] width 213 height 37
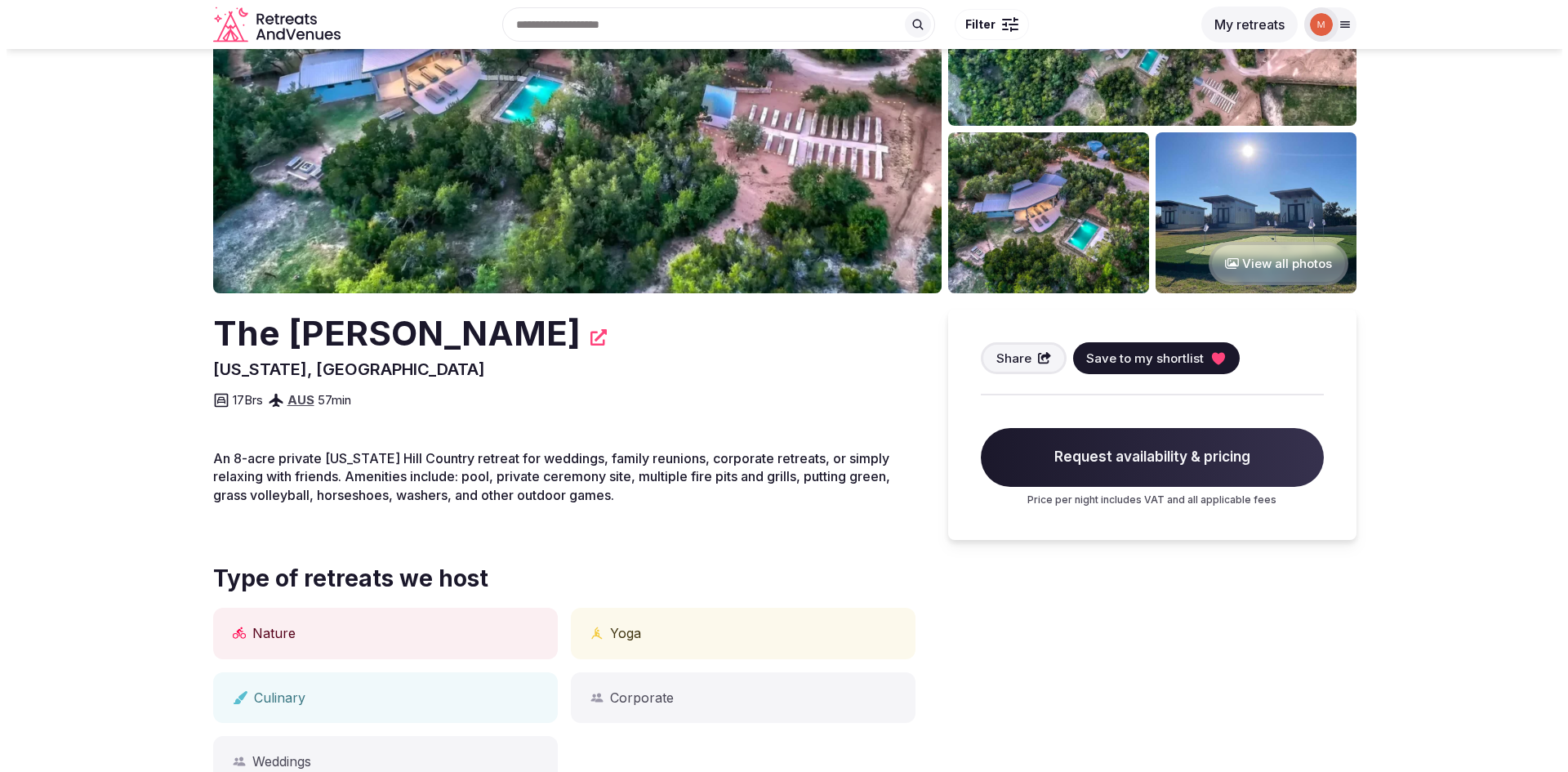
scroll to position [0, 0]
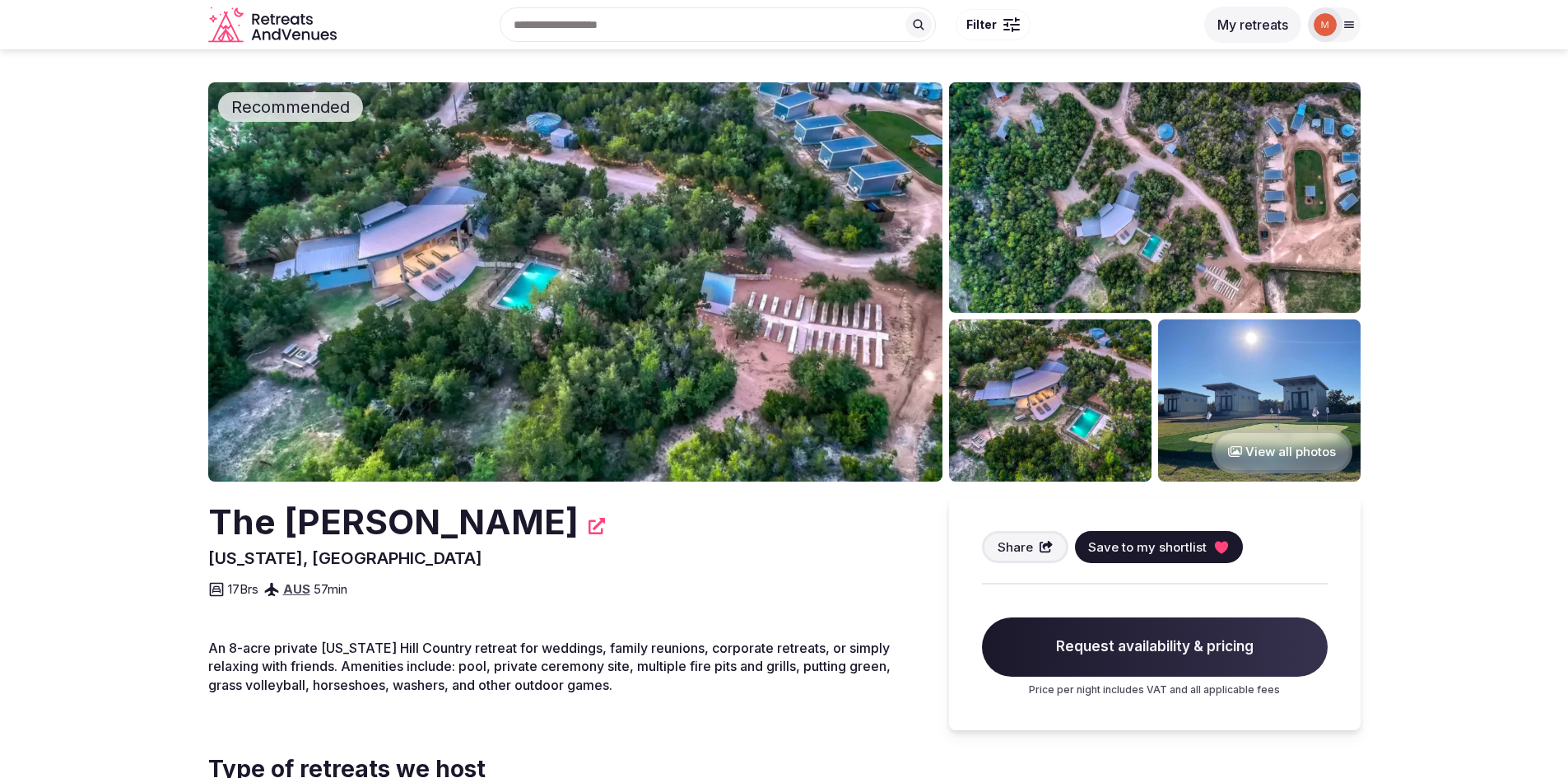
click at [1169, 646] on span "Request availability & pricing" at bounding box center [1154, 647] width 346 height 59
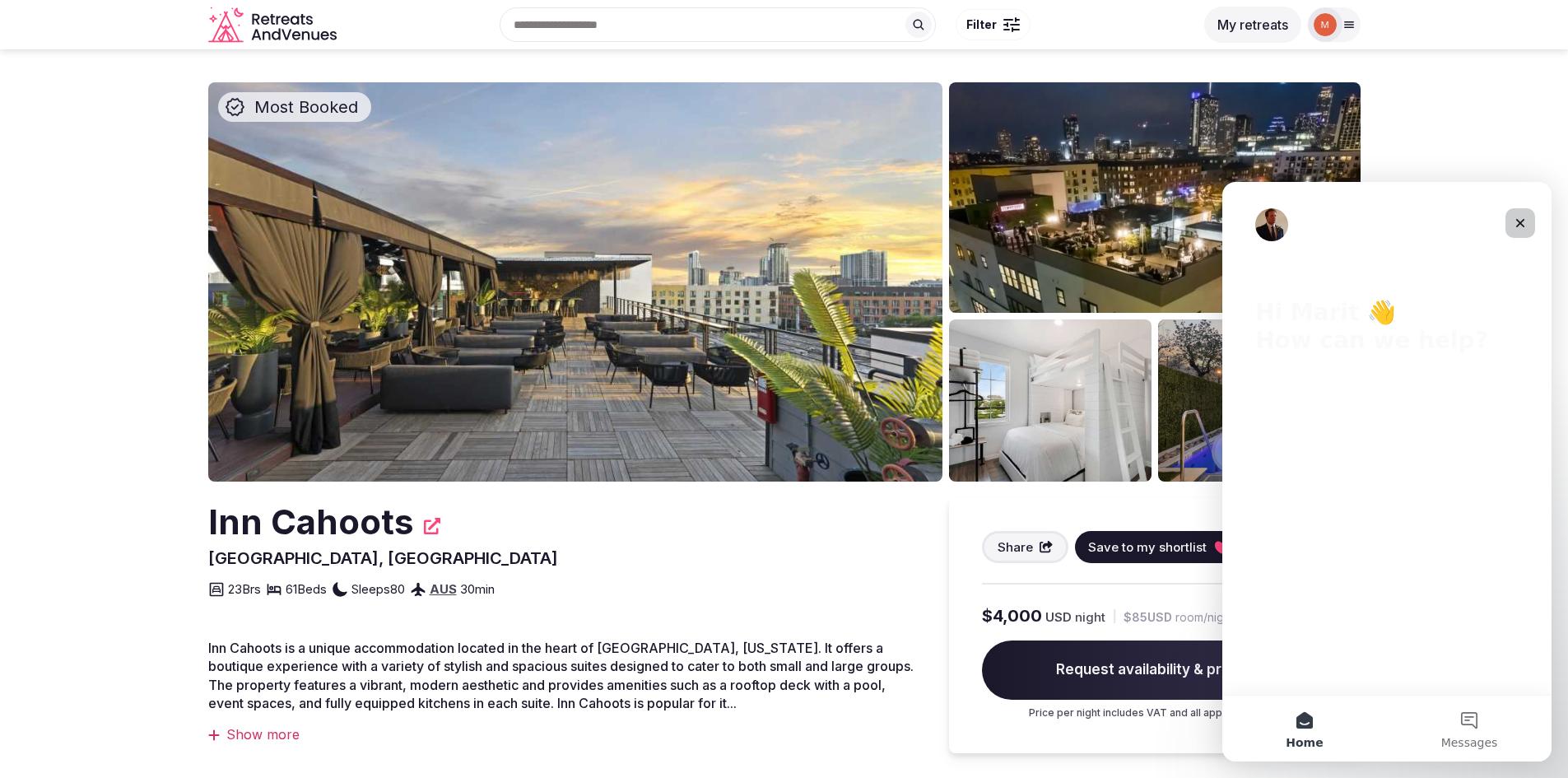
click at [1522, 219] on icon "Close" at bounding box center [1519, 222] width 13 height 13
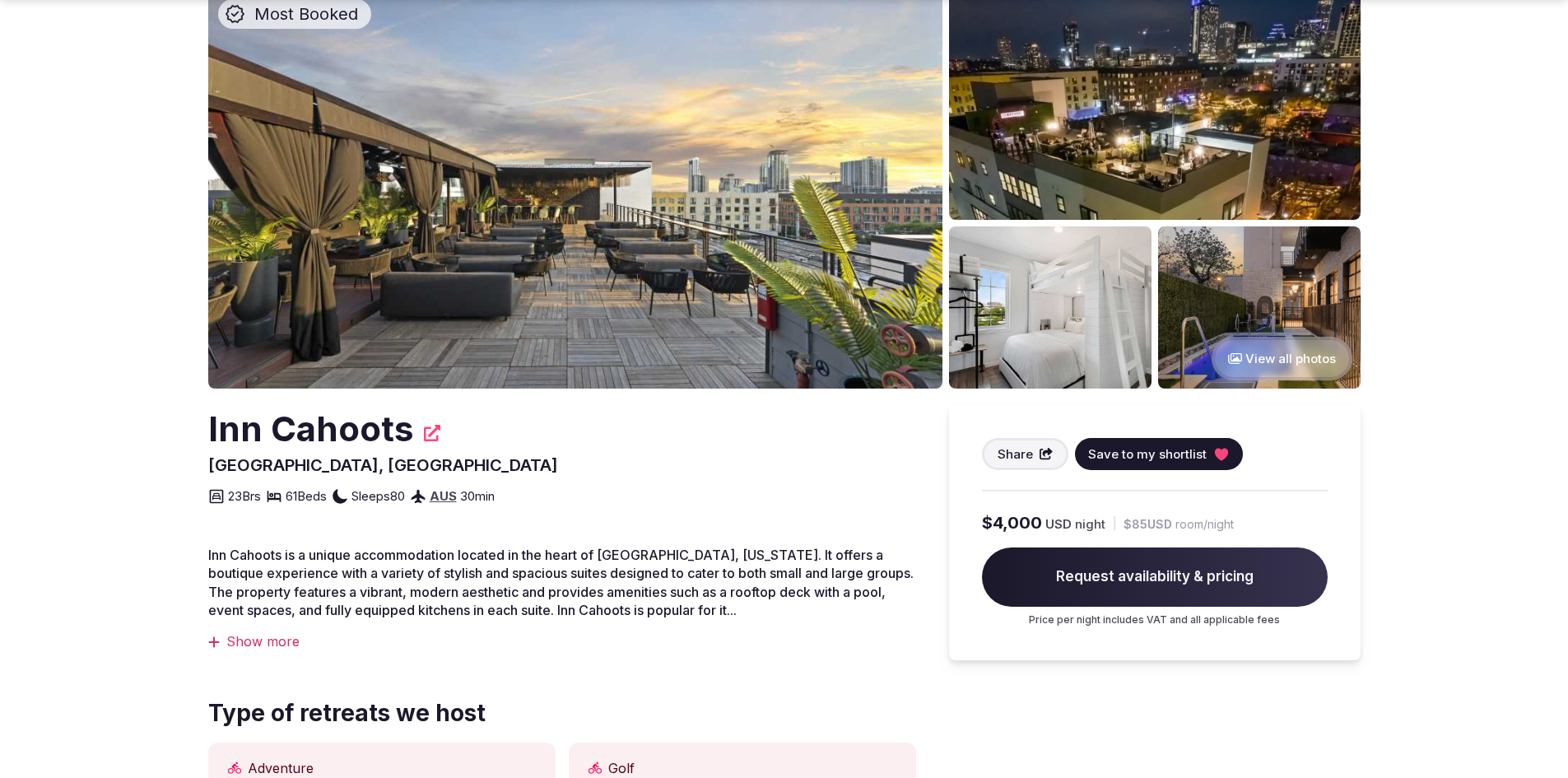
scroll to position [165, 0]
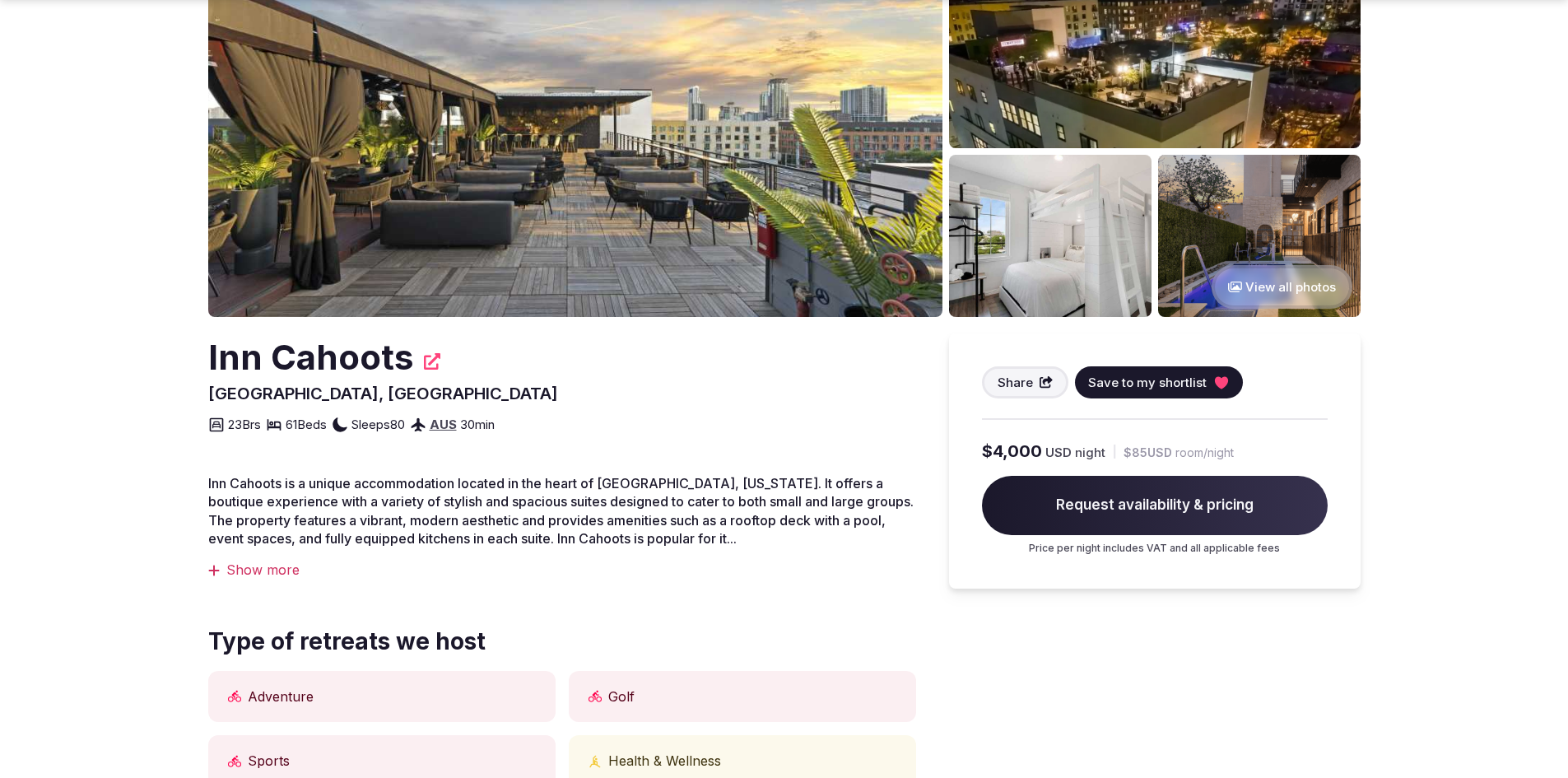
click at [270, 568] on div "Show more" at bounding box center [562, 569] width 708 height 18
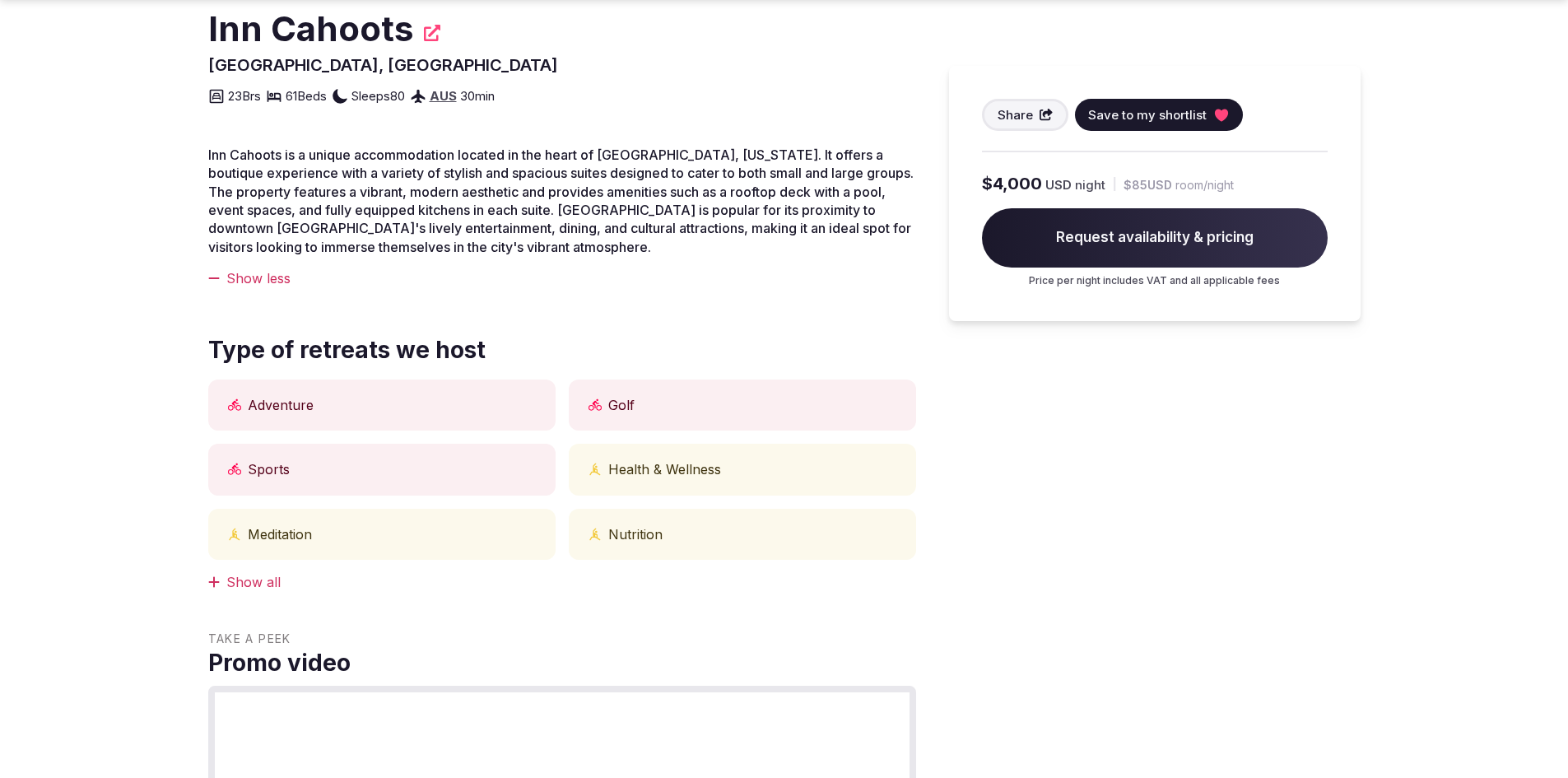
scroll to position [494, 0]
click at [251, 580] on div "Show all" at bounding box center [562, 580] width 708 height 18
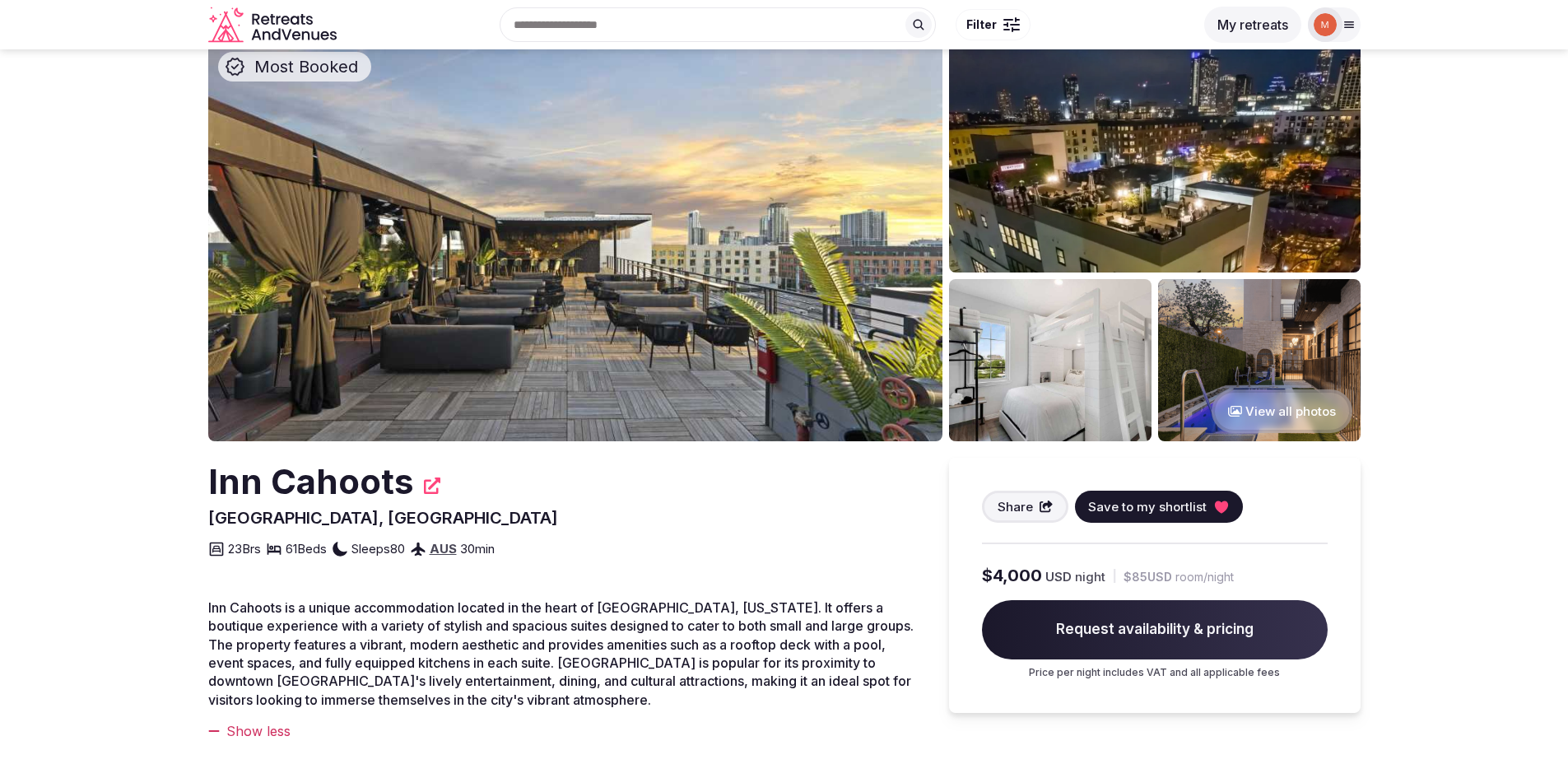
scroll to position [0, 0]
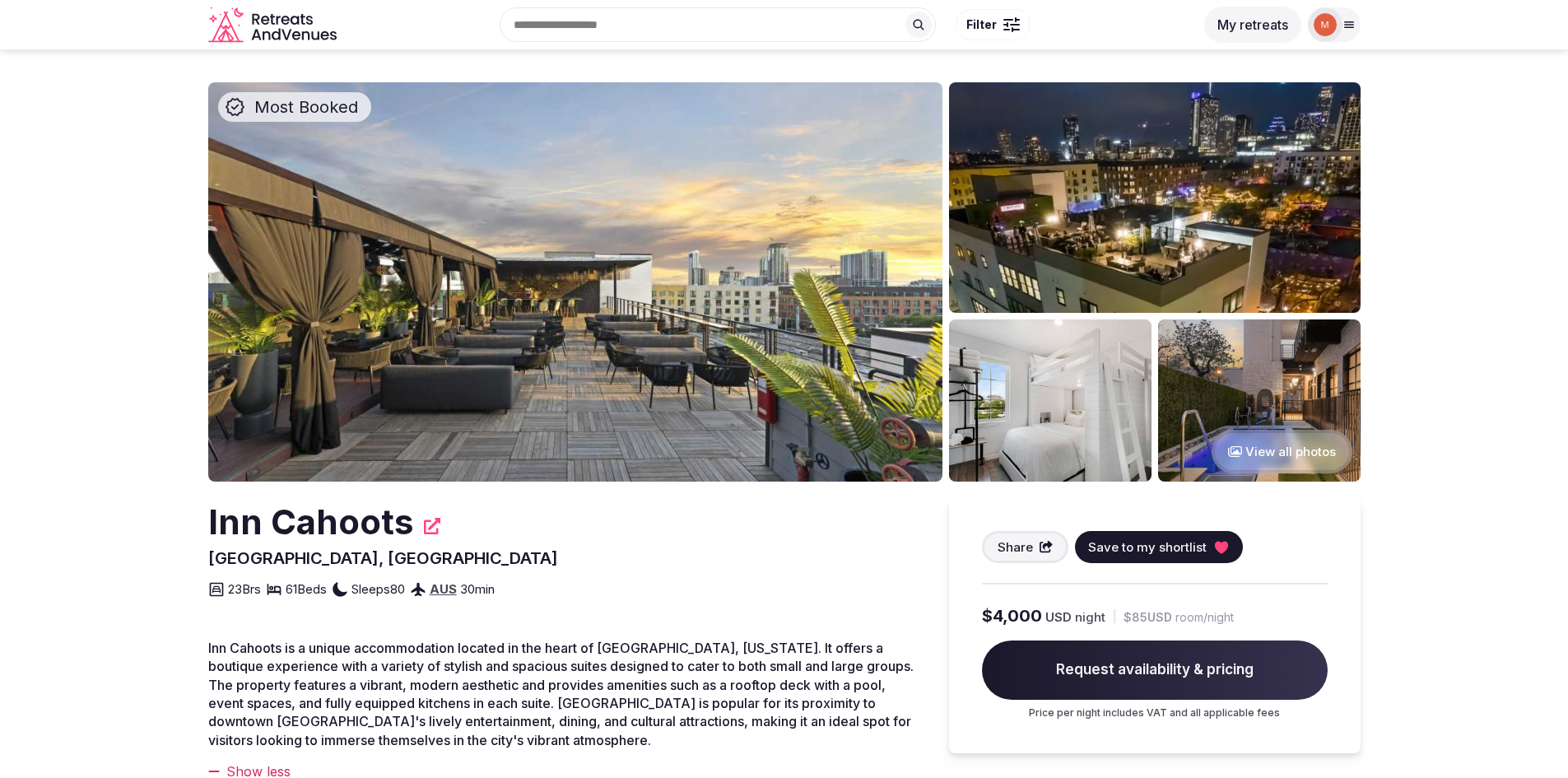
click at [643, 310] on img at bounding box center [574, 282] width 734 height 399
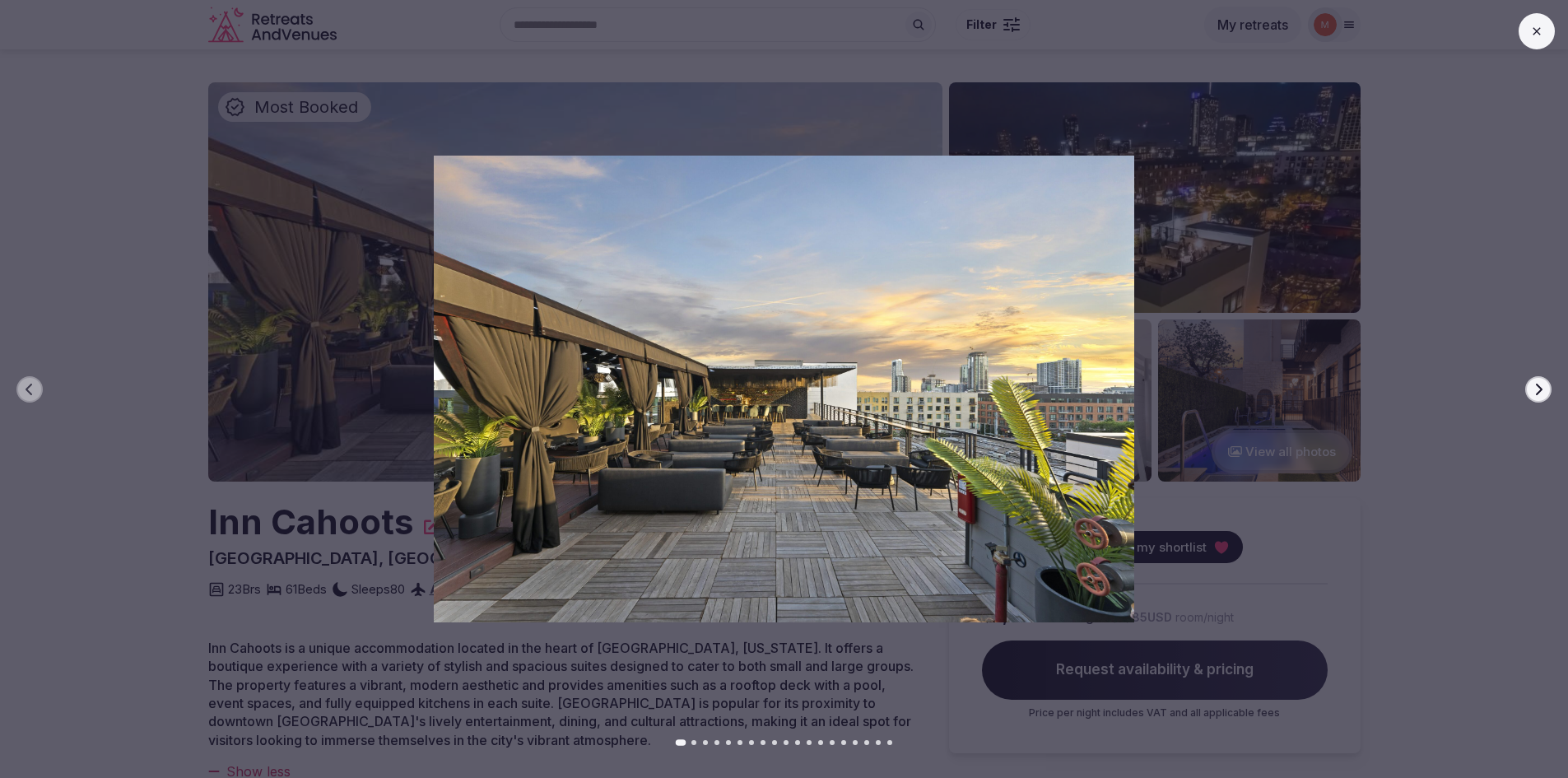
click at [1530, 394] on button "Next slide" at bounding box center [1538, 389] width 27 height 27
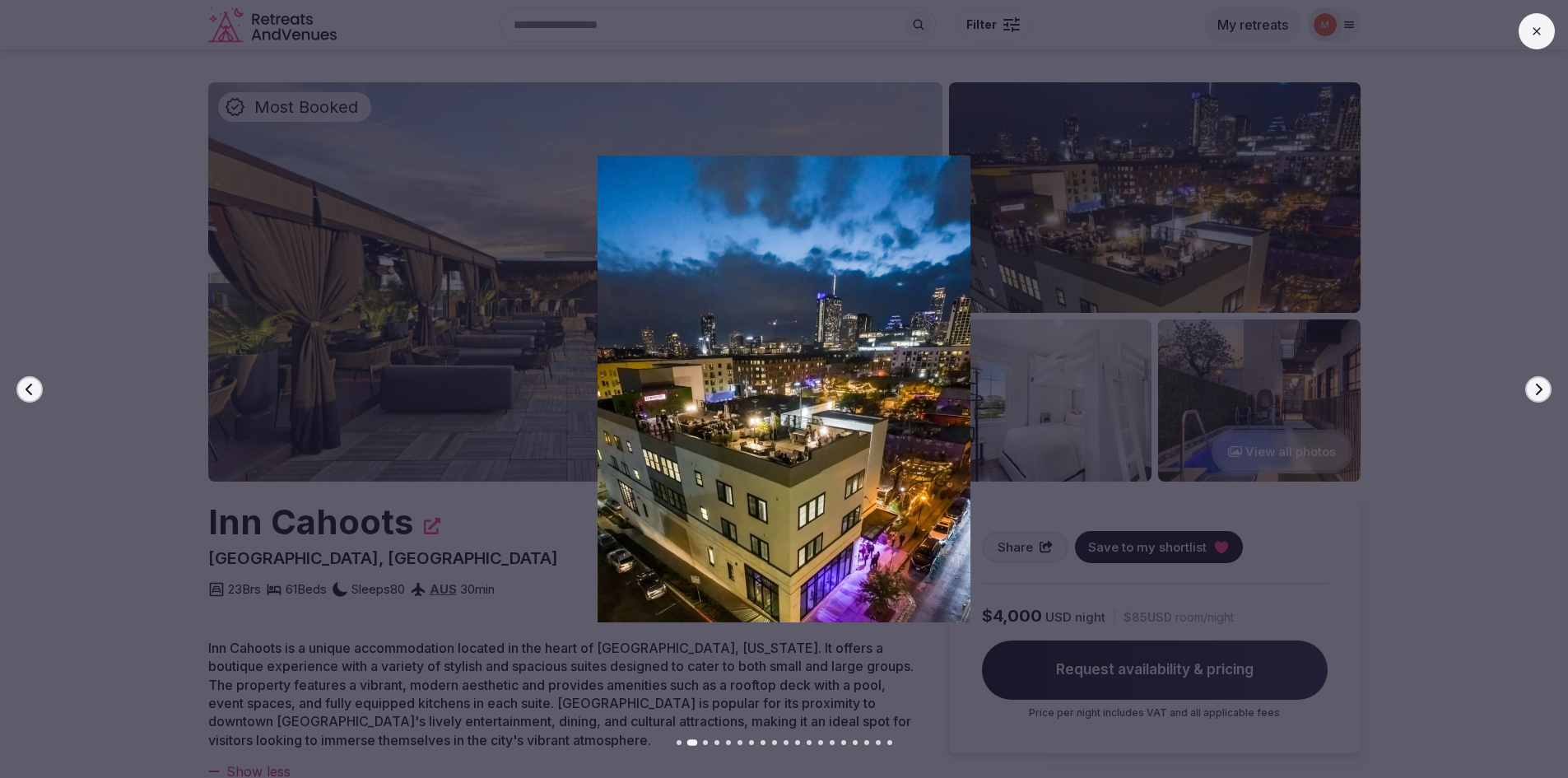
click at [1530, 394] on button "Next slide" at bounding box center [1538, 389] width 27 height 27
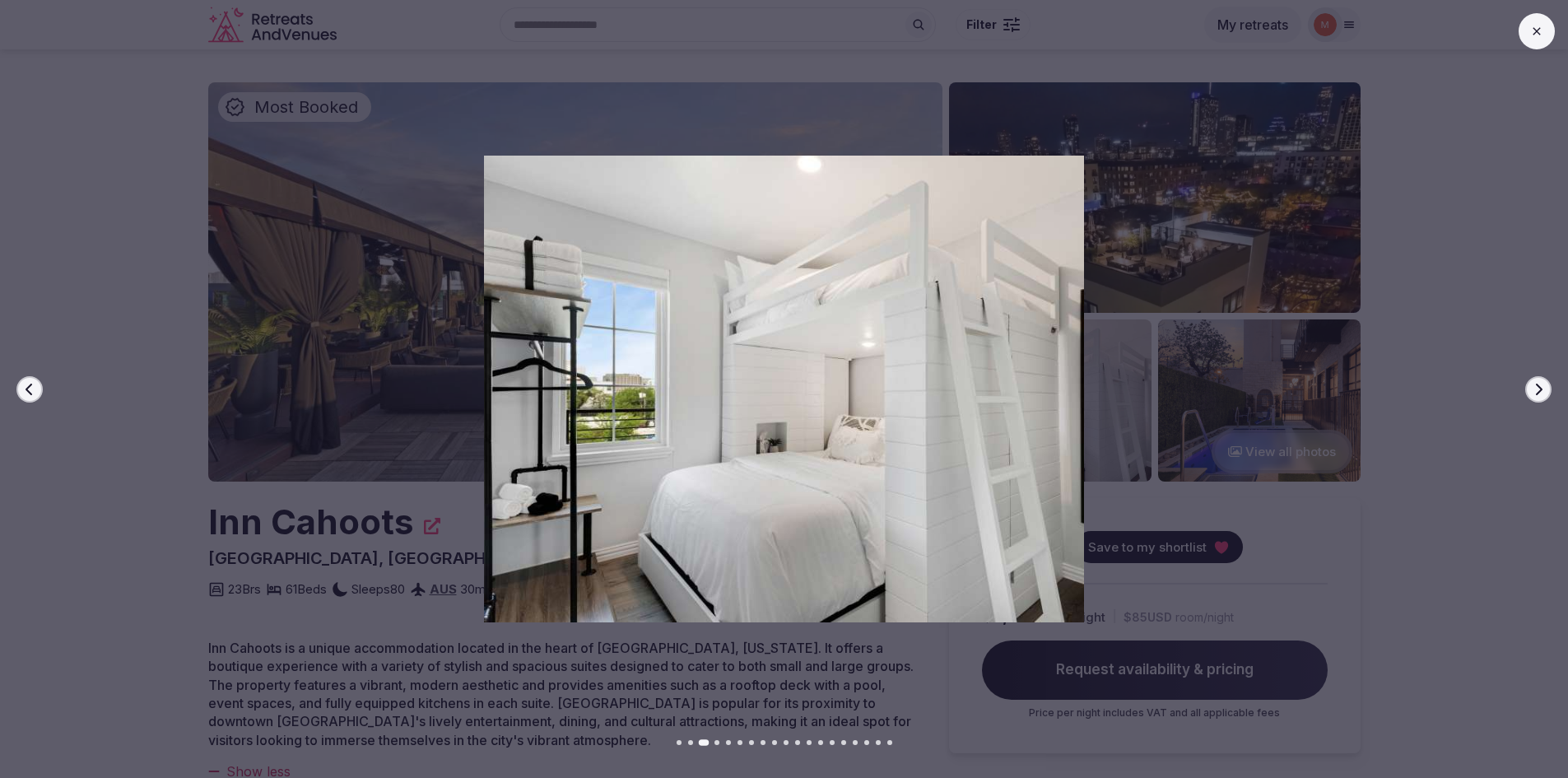
click at [1530, 394] on button "Next slide" at bounding box center [1538, 389] width 27 height 27
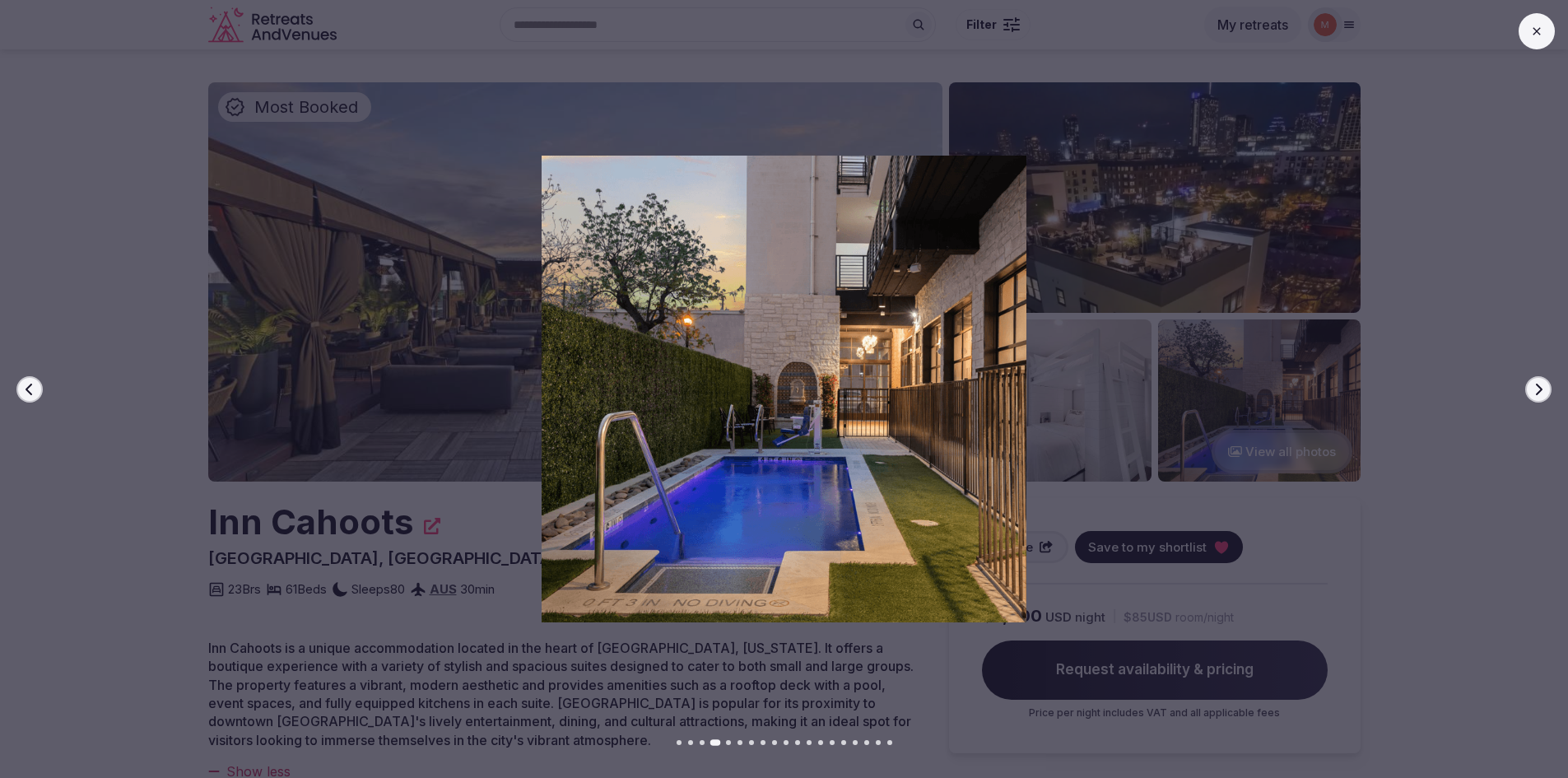
click at [1530, 394] on button "Next slide" at bounding box center [1538, 389] width 27 height 27
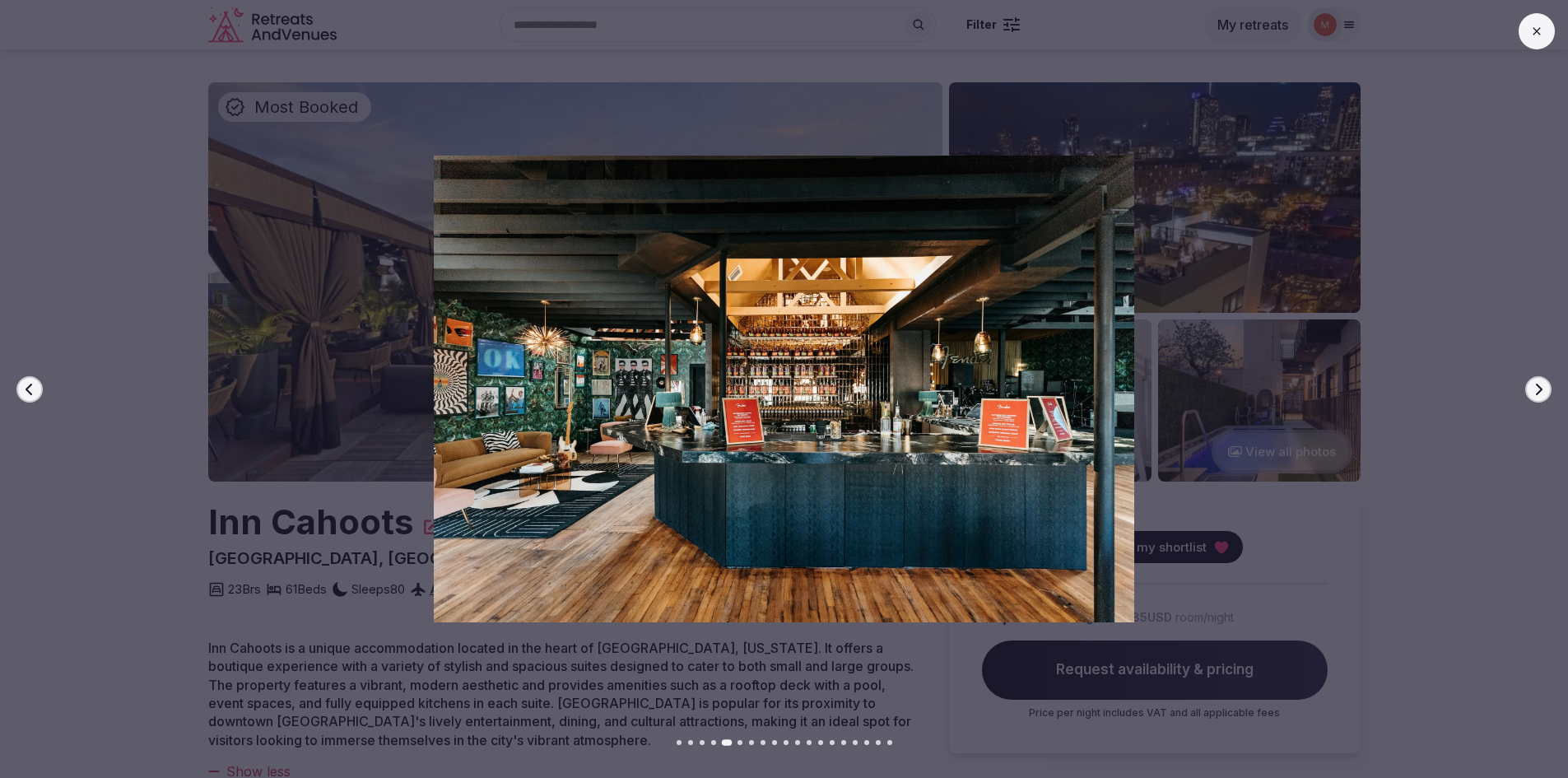
click at [1530, 394] on button "Next slide" at bounding box center [1538, 389] width 27 height 27
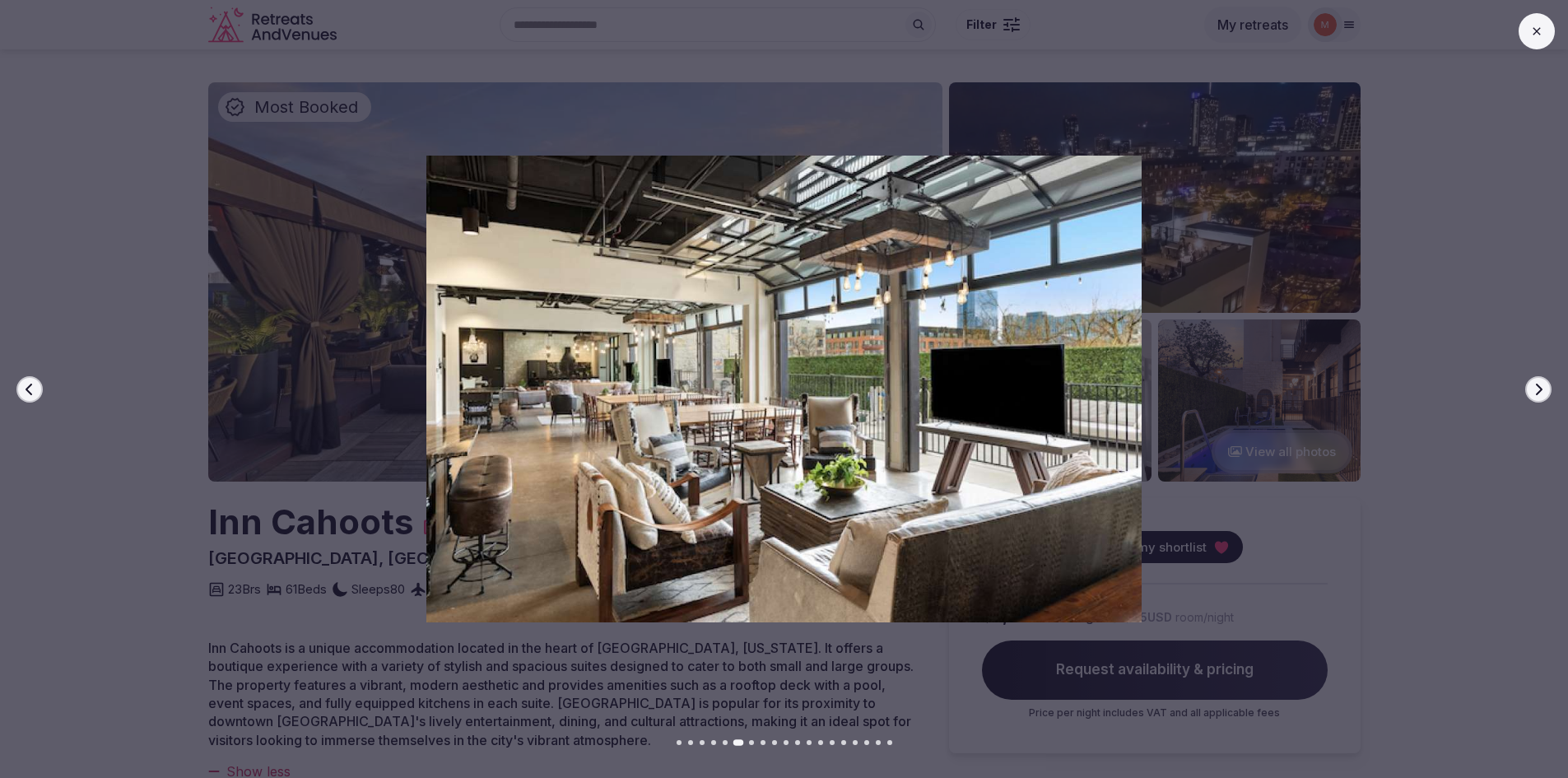
click at [1530, 394] on button "Next slide" at bounding box center [1538, 389] width 27 height 27
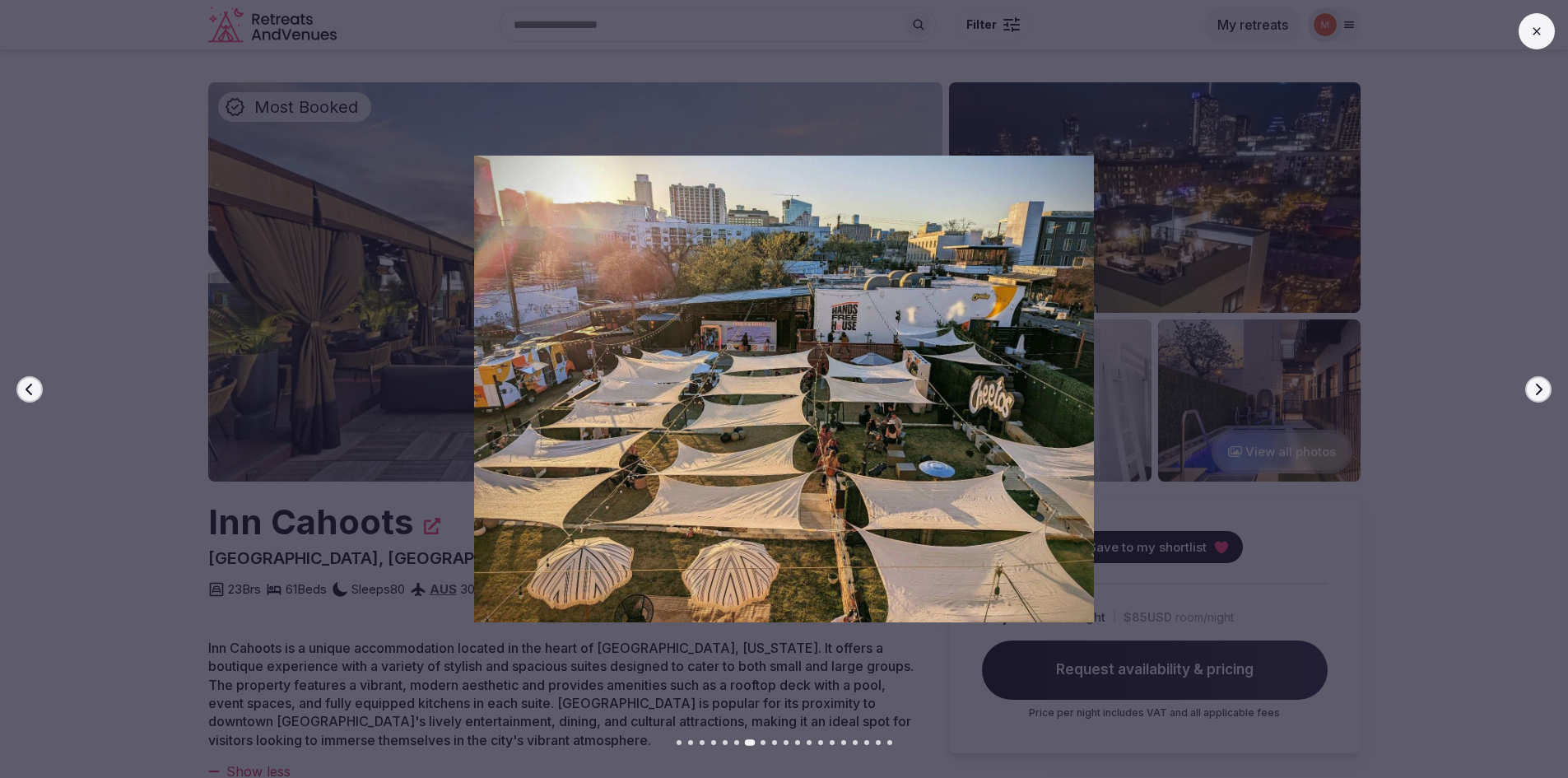
click at [1530, 394] on button "Next slide" at bounding box center [1538, 389] width 27 height 27
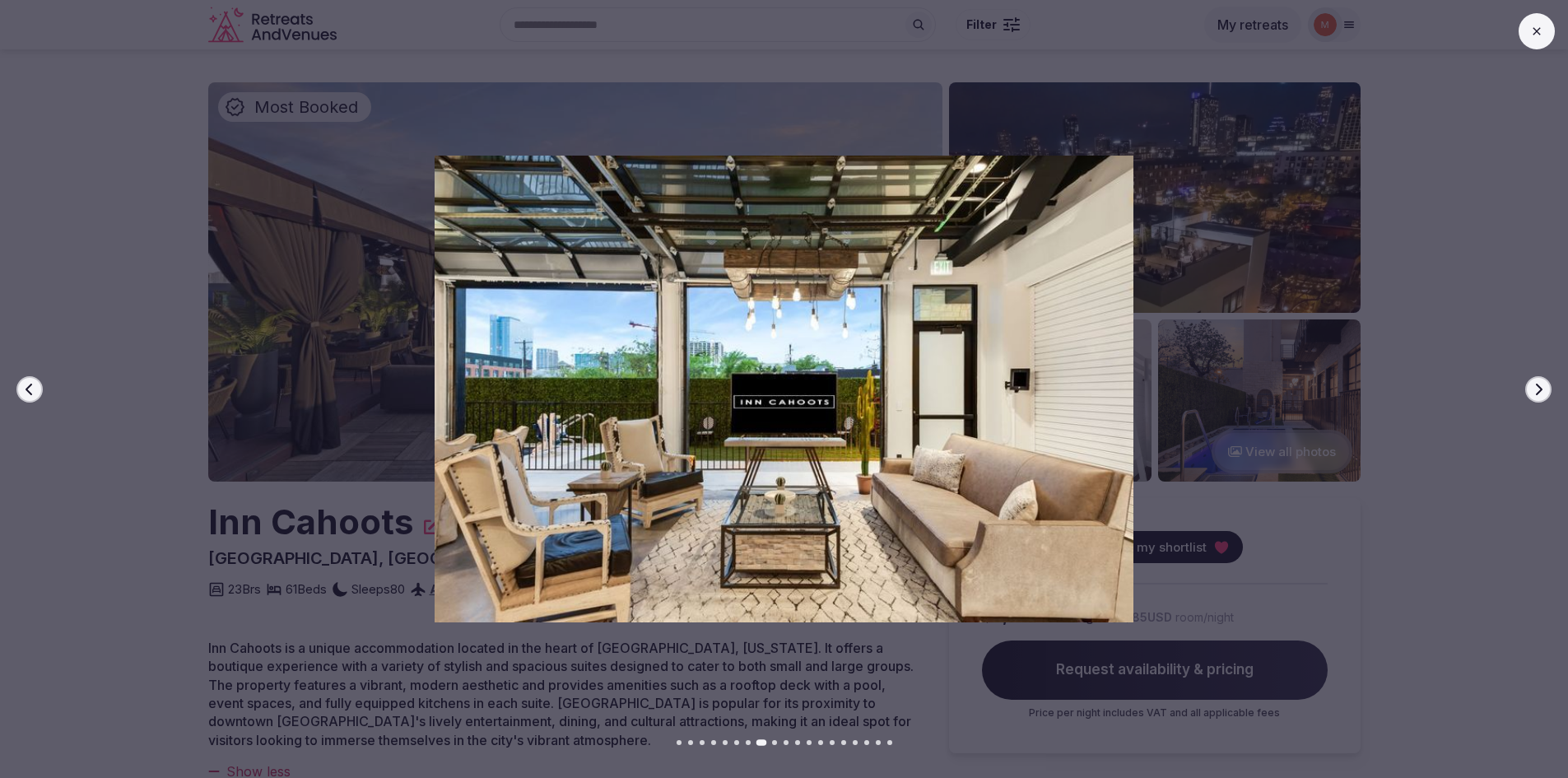
click at [1530, 394] on button "Next slide" at bounding box center [1538, 389] width 27 height 27
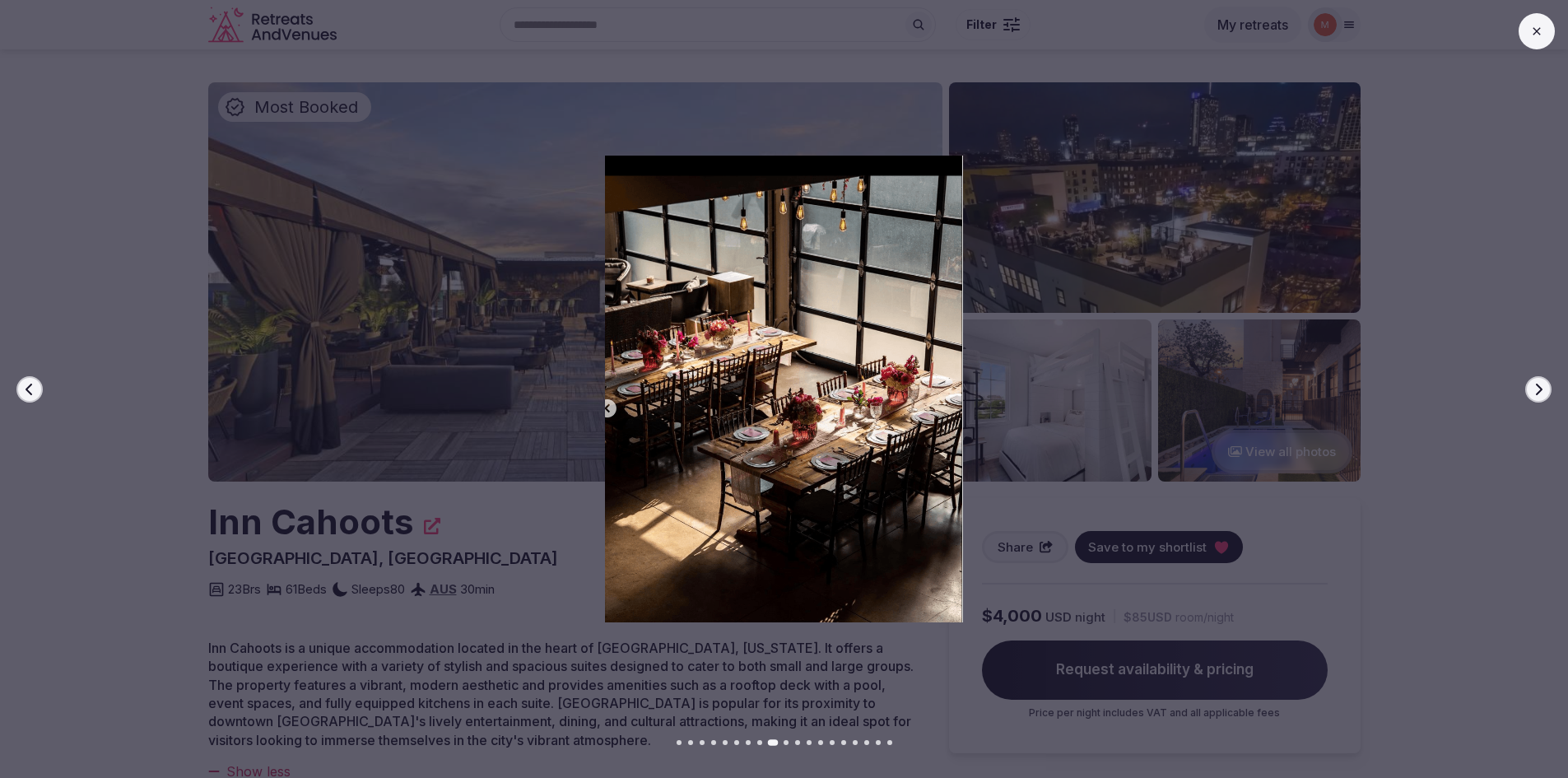
click at [1530, 394] on button "Next slide" at bounding box center [1538, 389] width 27 height 27
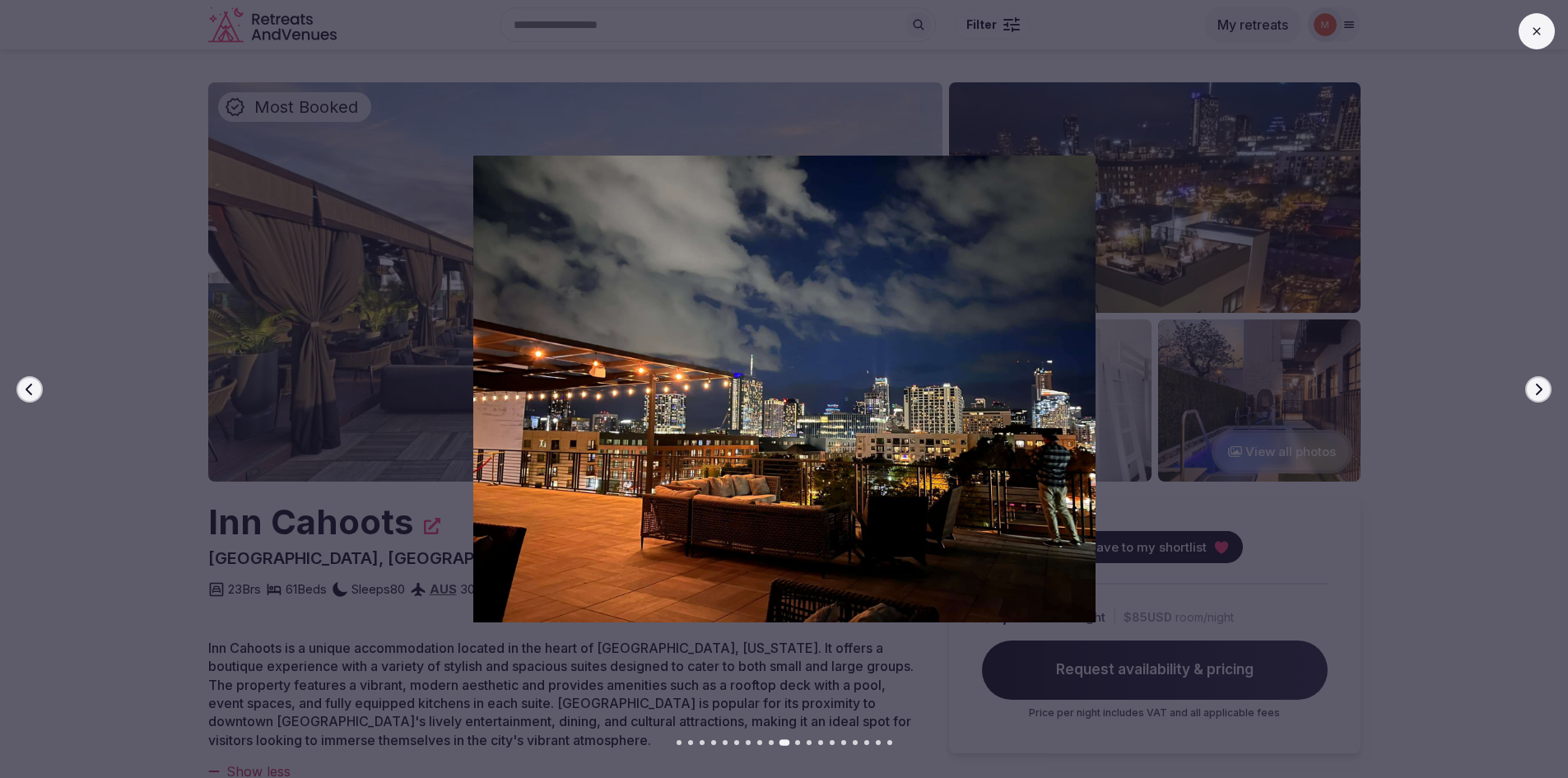
click at [1530, 394] on button "Next slide" at bounding box center [1538, 389] width 27 height 27
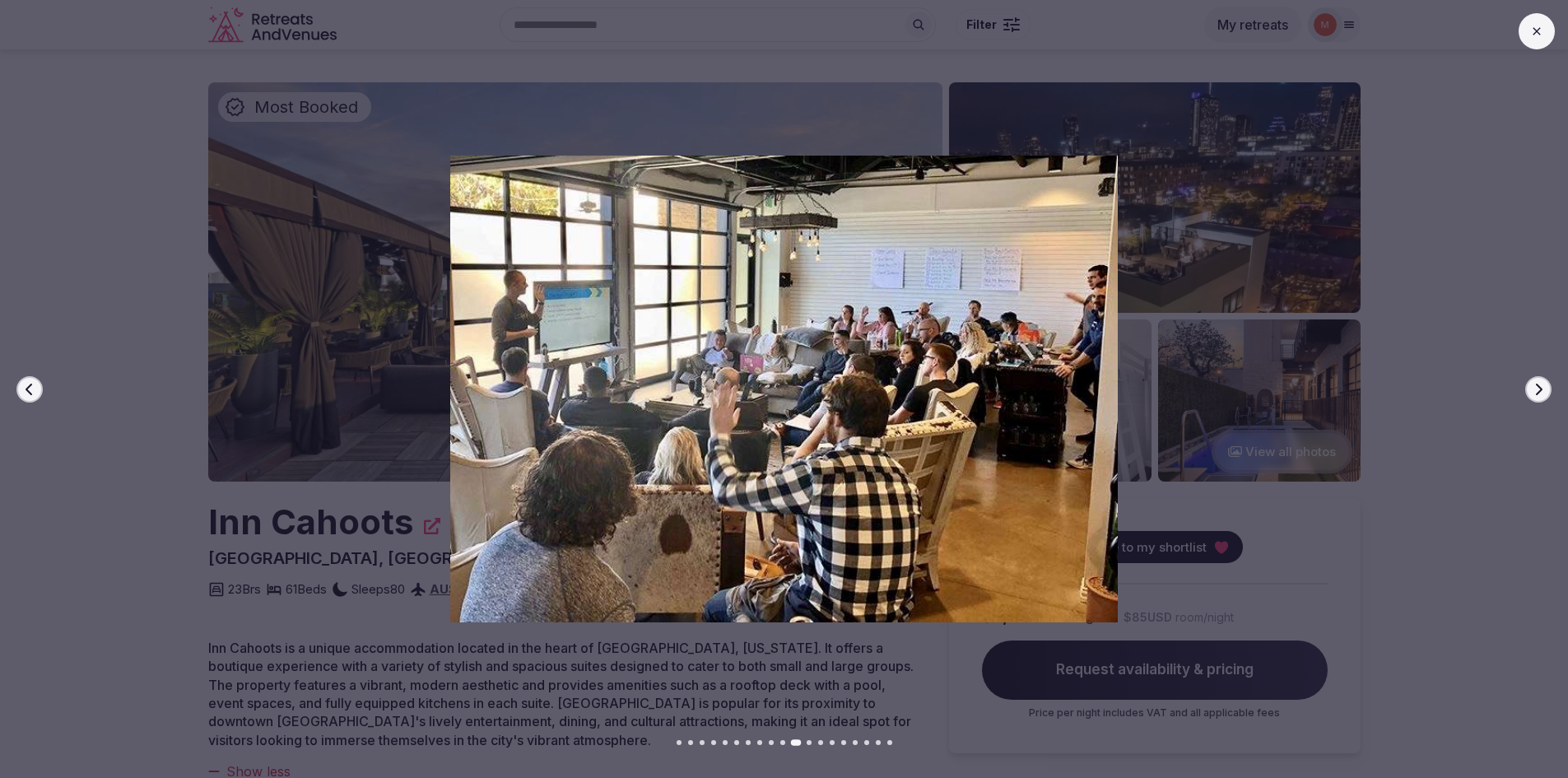
click at [1530, 394] on button "Next slide" at bounding box center [1538, 389] width 27 height 27
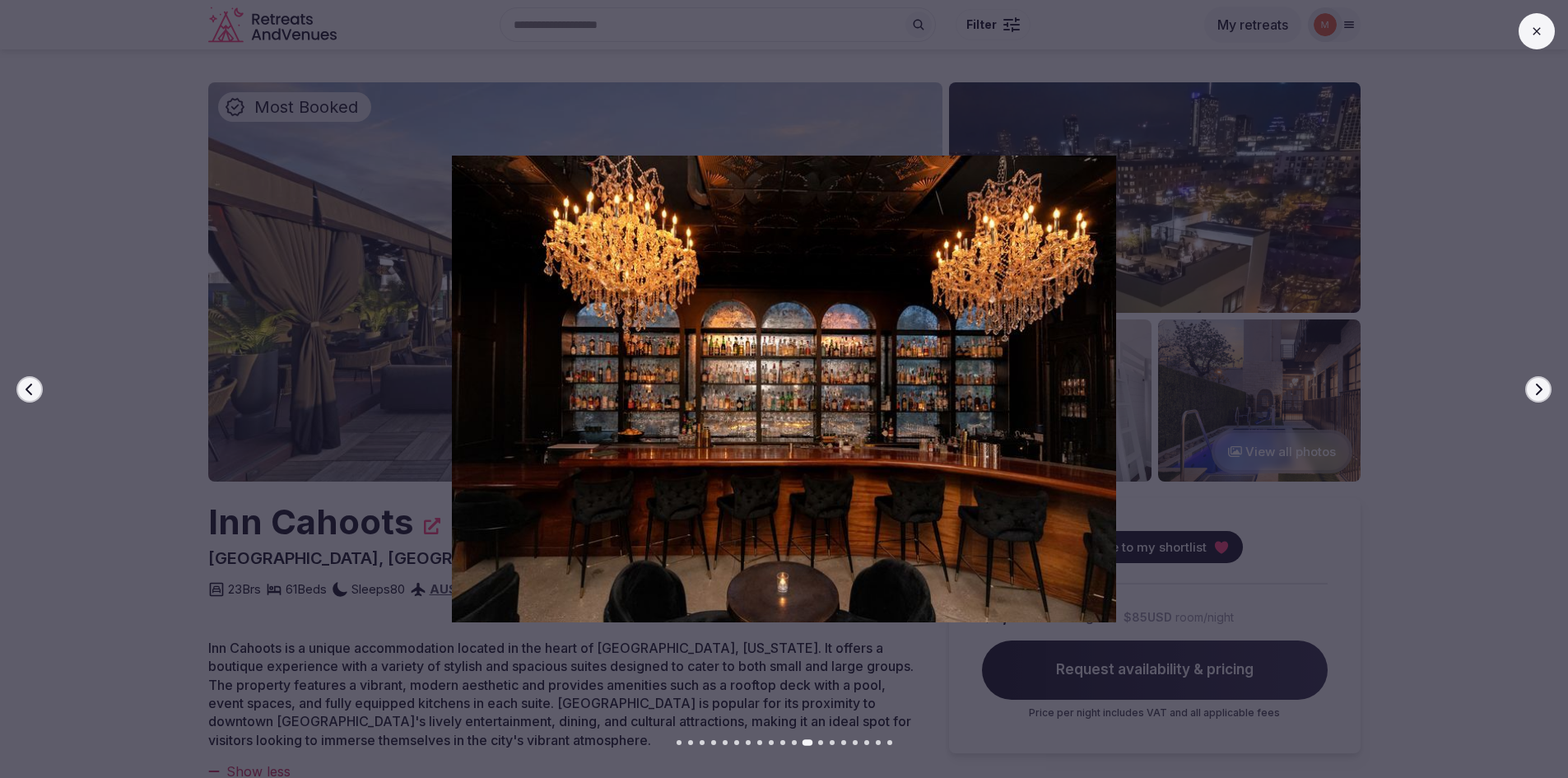
click at [1530, 394] on button "Next slide" at bounding box center [1538, 389] width 27 height 27
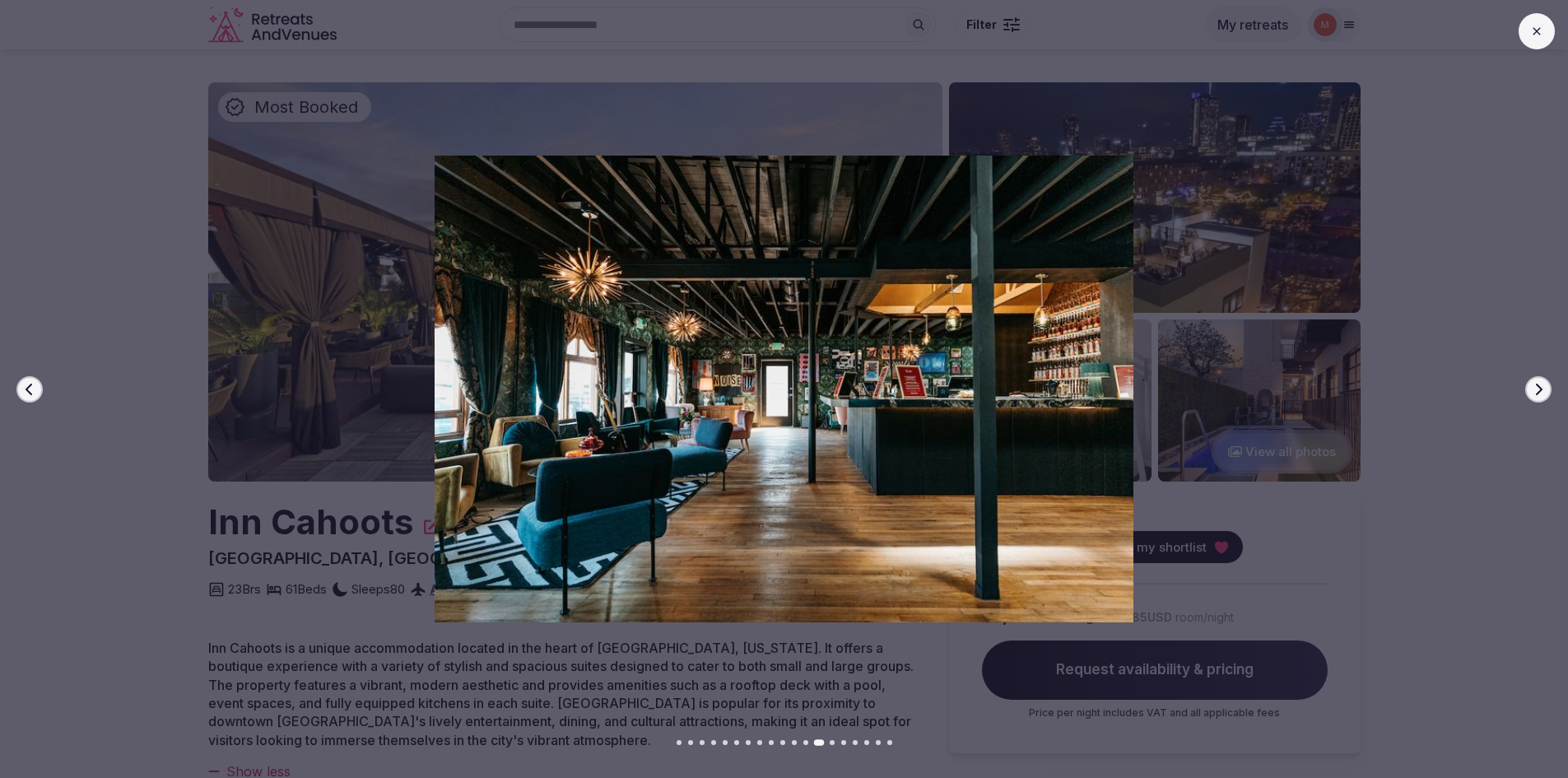
click at [1530, 394] on button "Next slide" at bounding box center [1538, 389] width 27 height 27
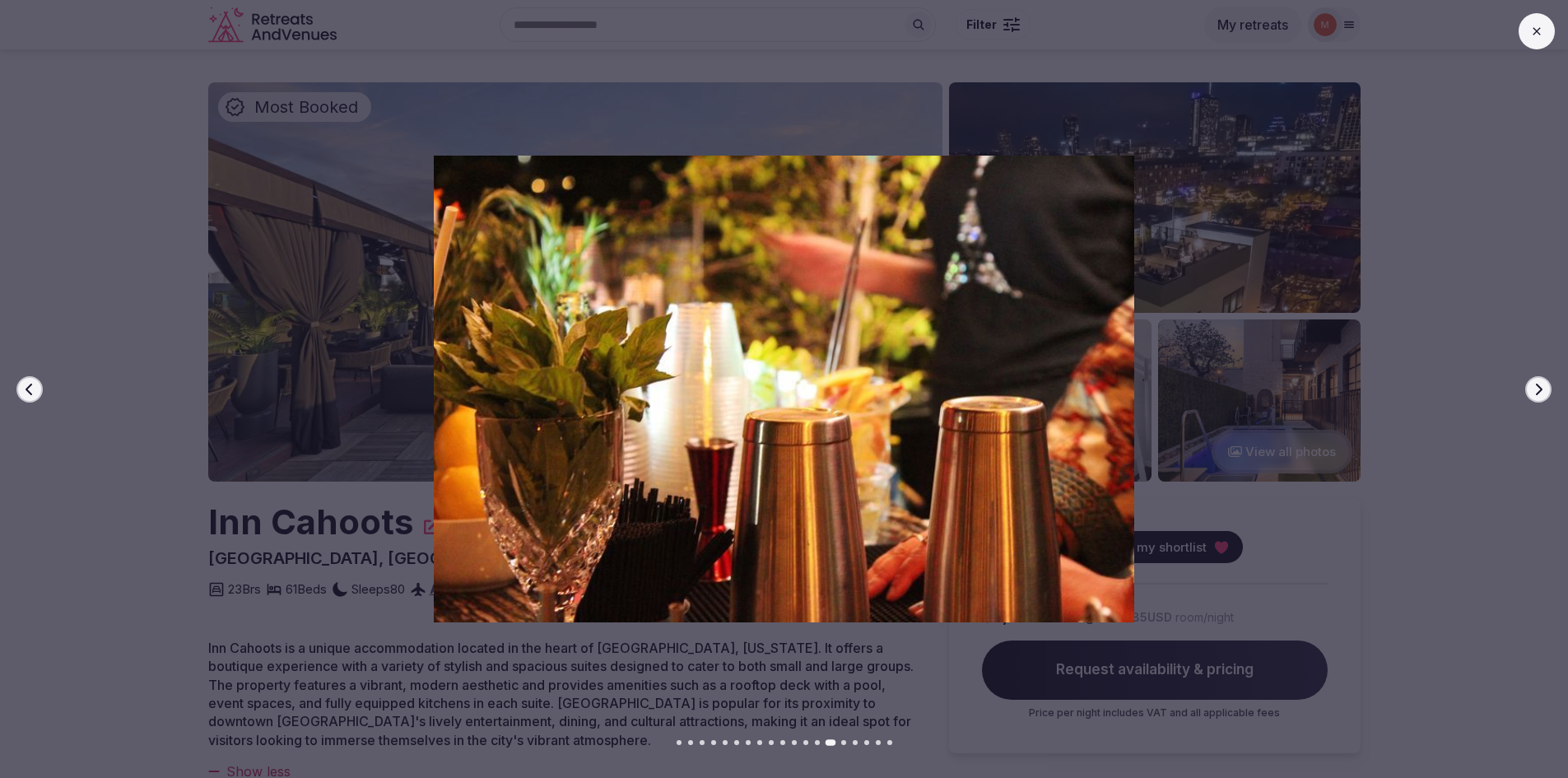
click at [1530, 394] on button "Next slide" at bounding box center [1538, 389] width 27 height 27
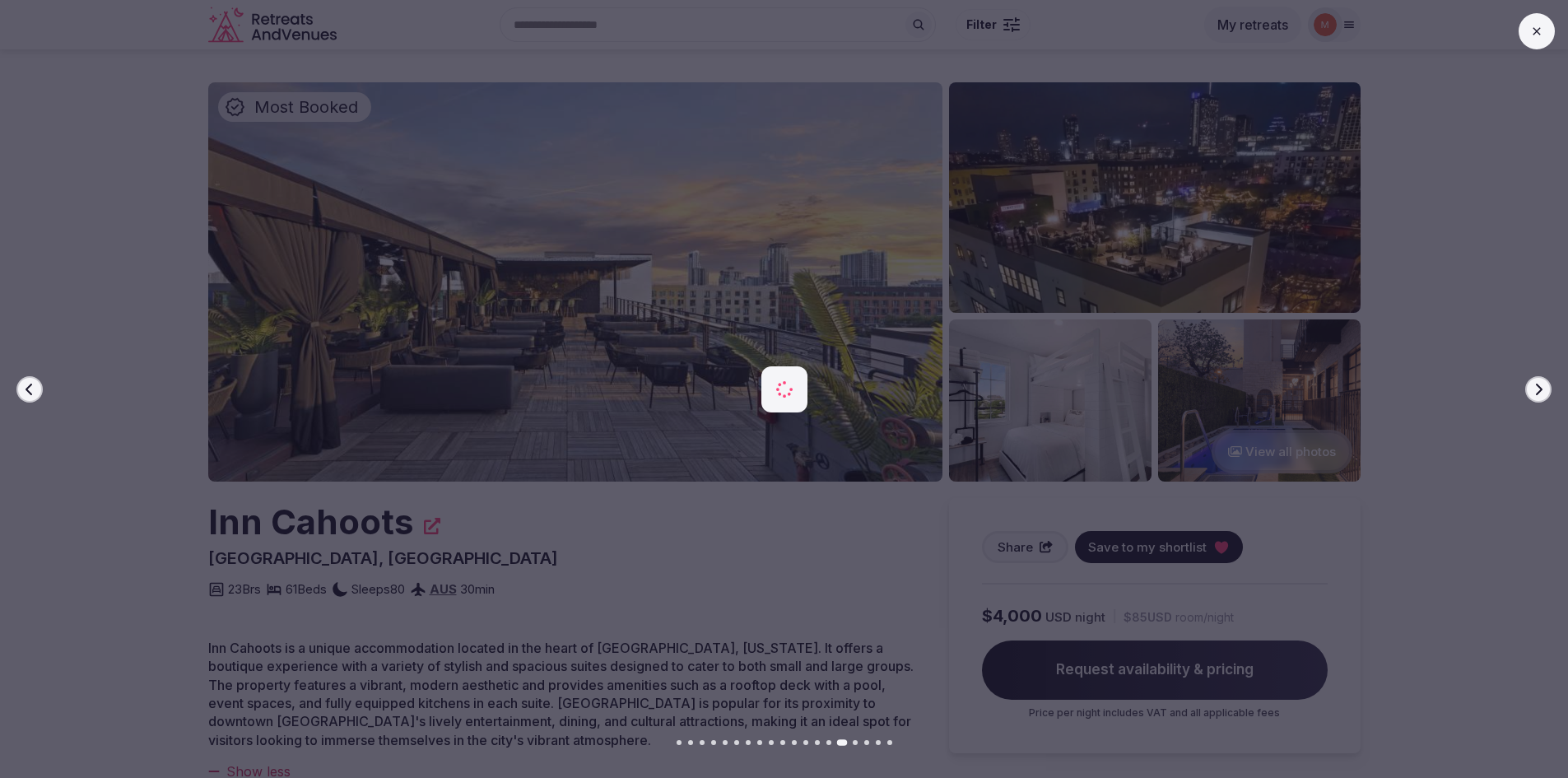
click at [1530, 394] on button "Next slide" at bounding box center [1538, 389] width 27 height 27
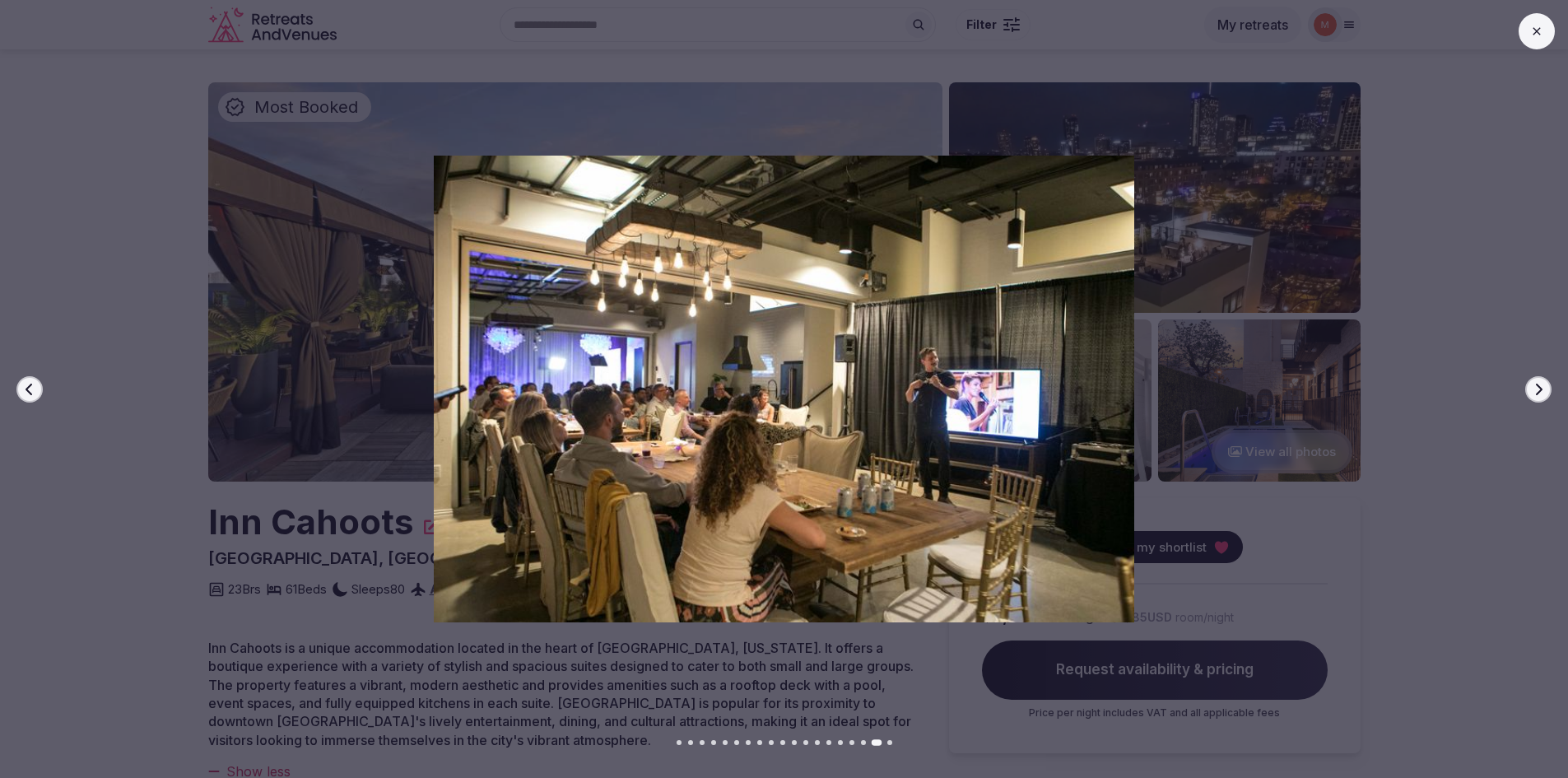
click at [1530, 394] on button "Next slide" at bounding box center [1538, 389] width 27 height 27
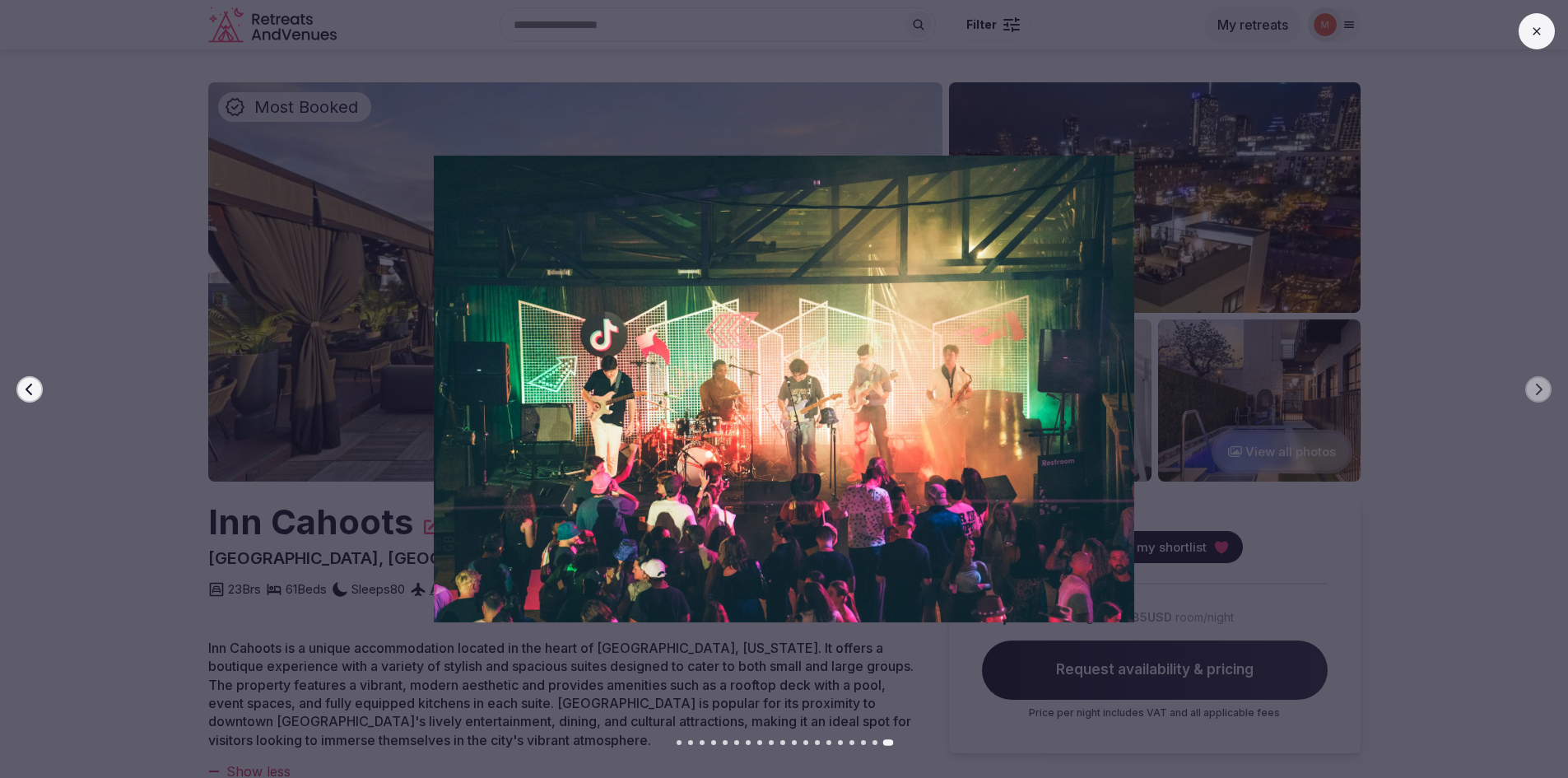
click at [1536, 33] on icon at bounding box center [1536, 31] width 13 height 13
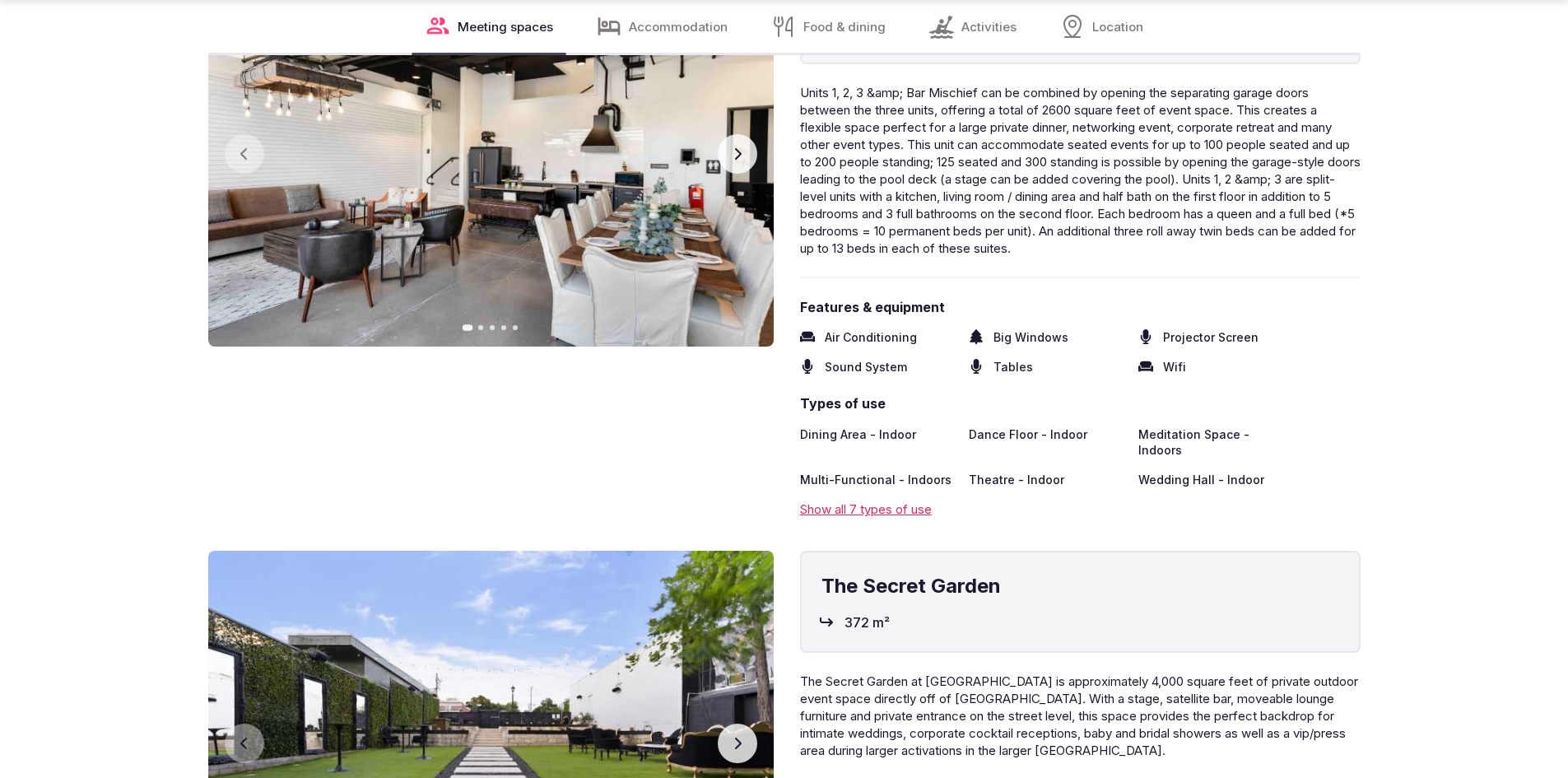
scroll to position [3291, 0]
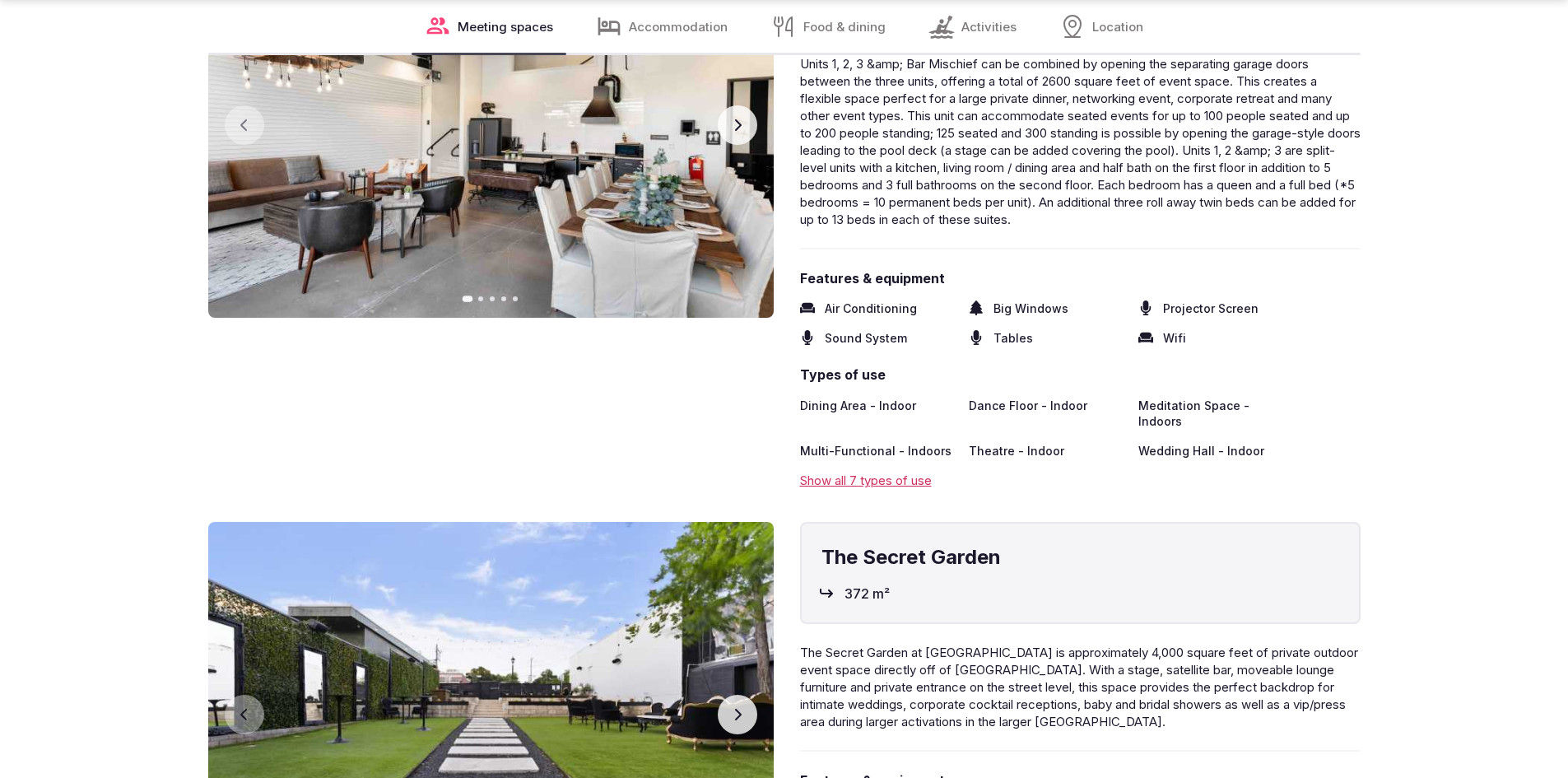
click at [832, 471] on div "Show all 7 types of use" at bounding box center [1080, 480] width 561 height 17
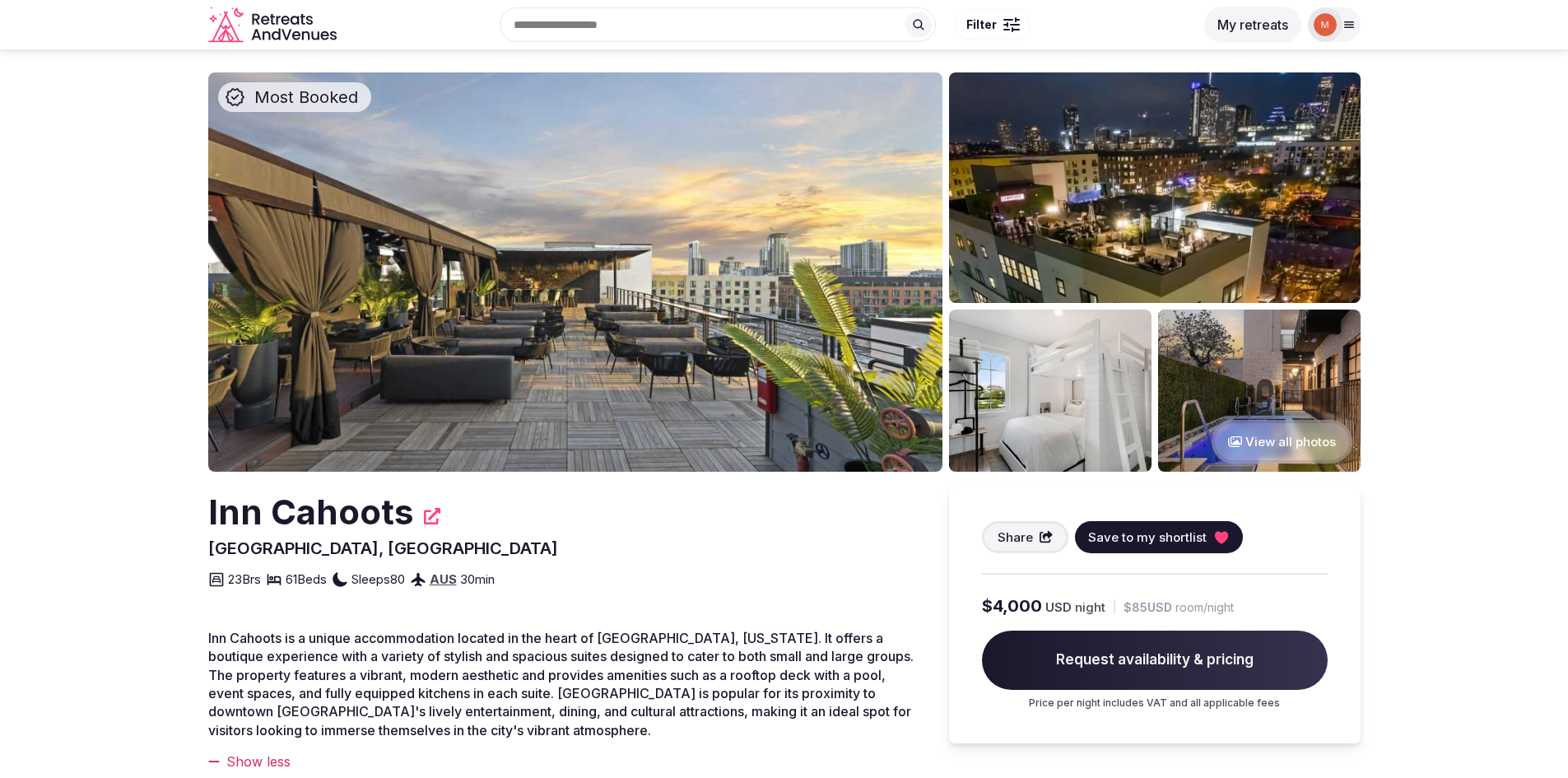
scroll to position [0, 0]
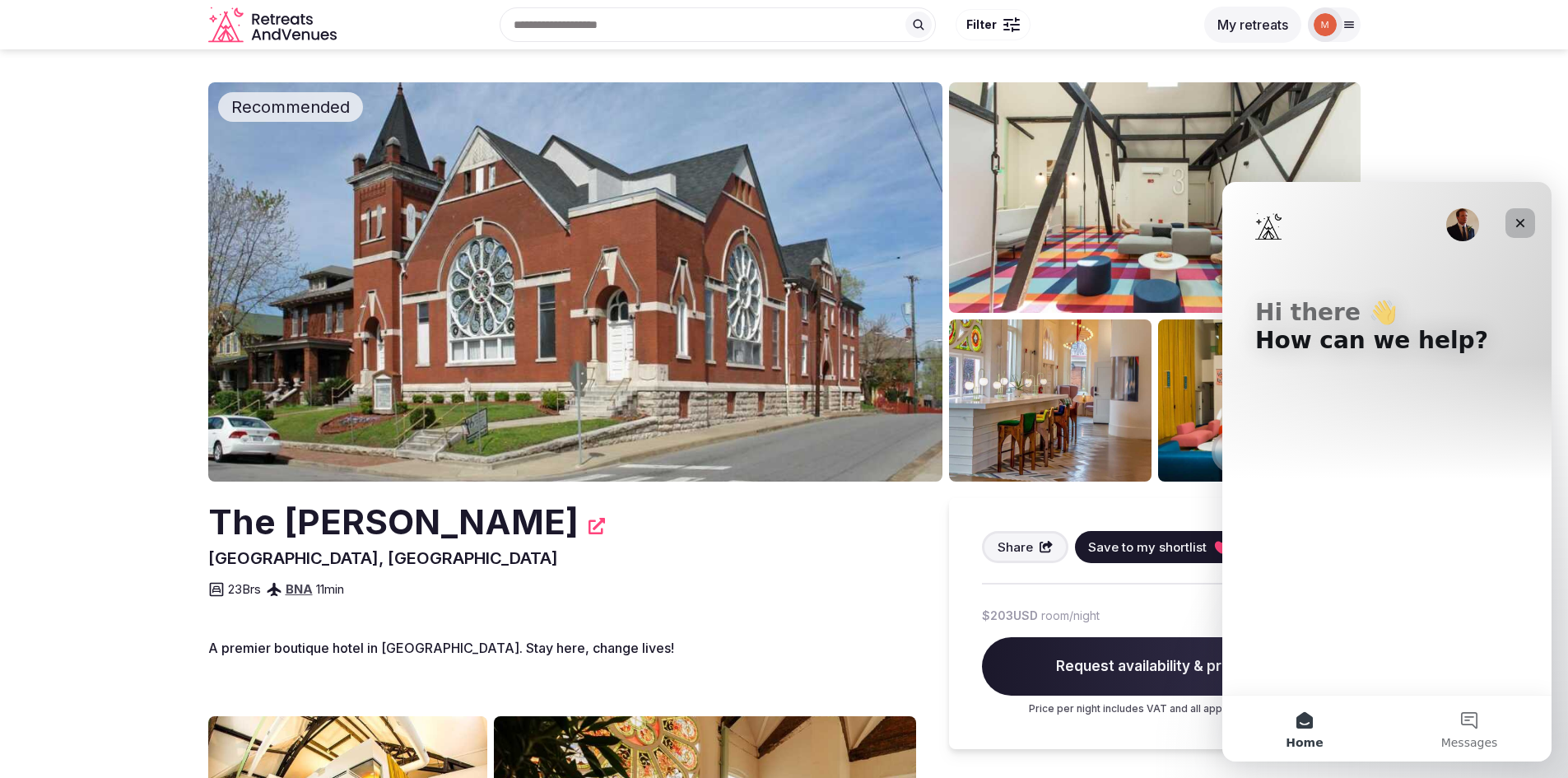
click at [1516, 218] on icon "Close" at bounding box center [1519, 222] width 13 height 13
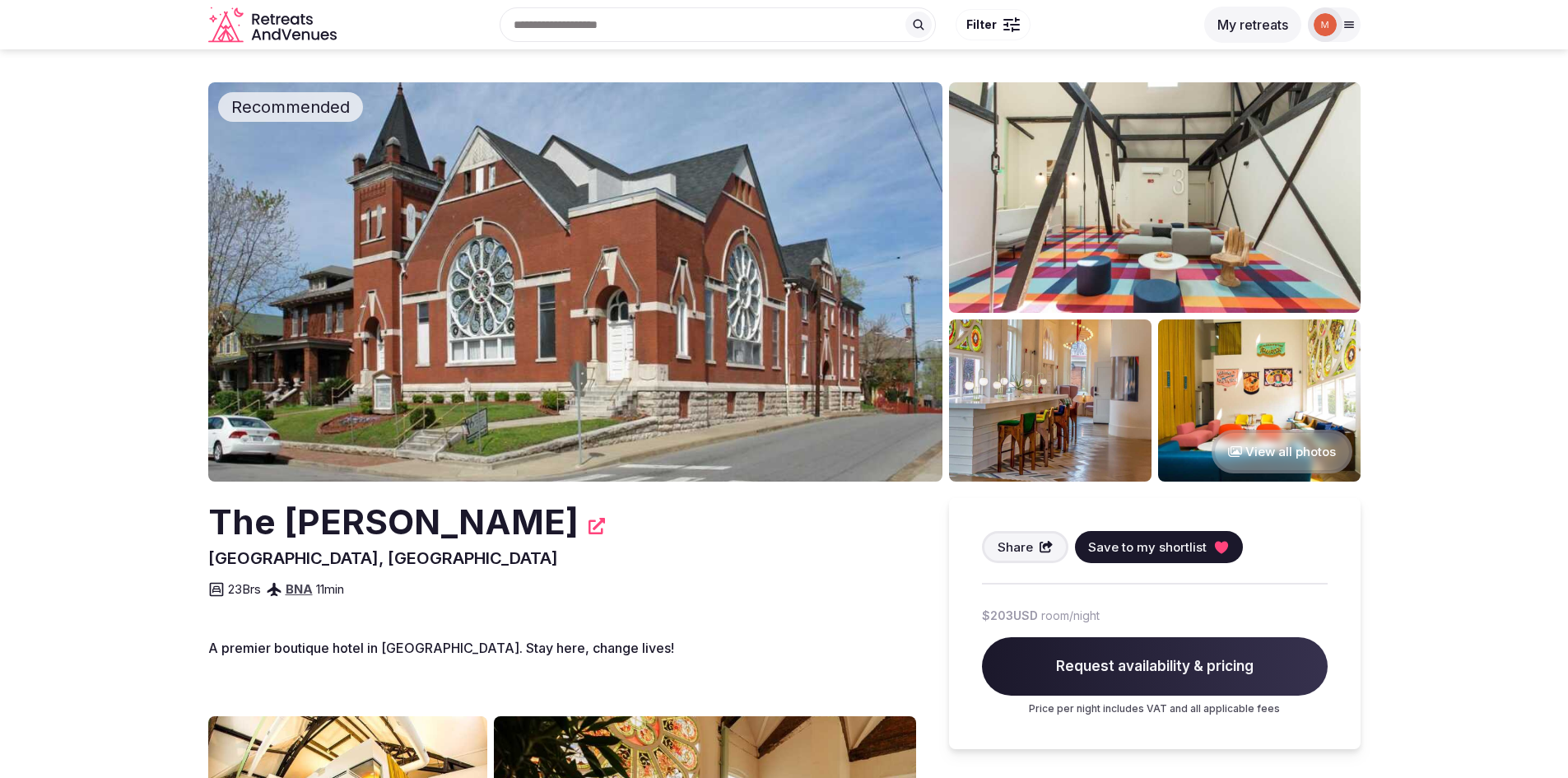
click at [559, 289] on img at bounding box center [574, 282] width 734 height 399
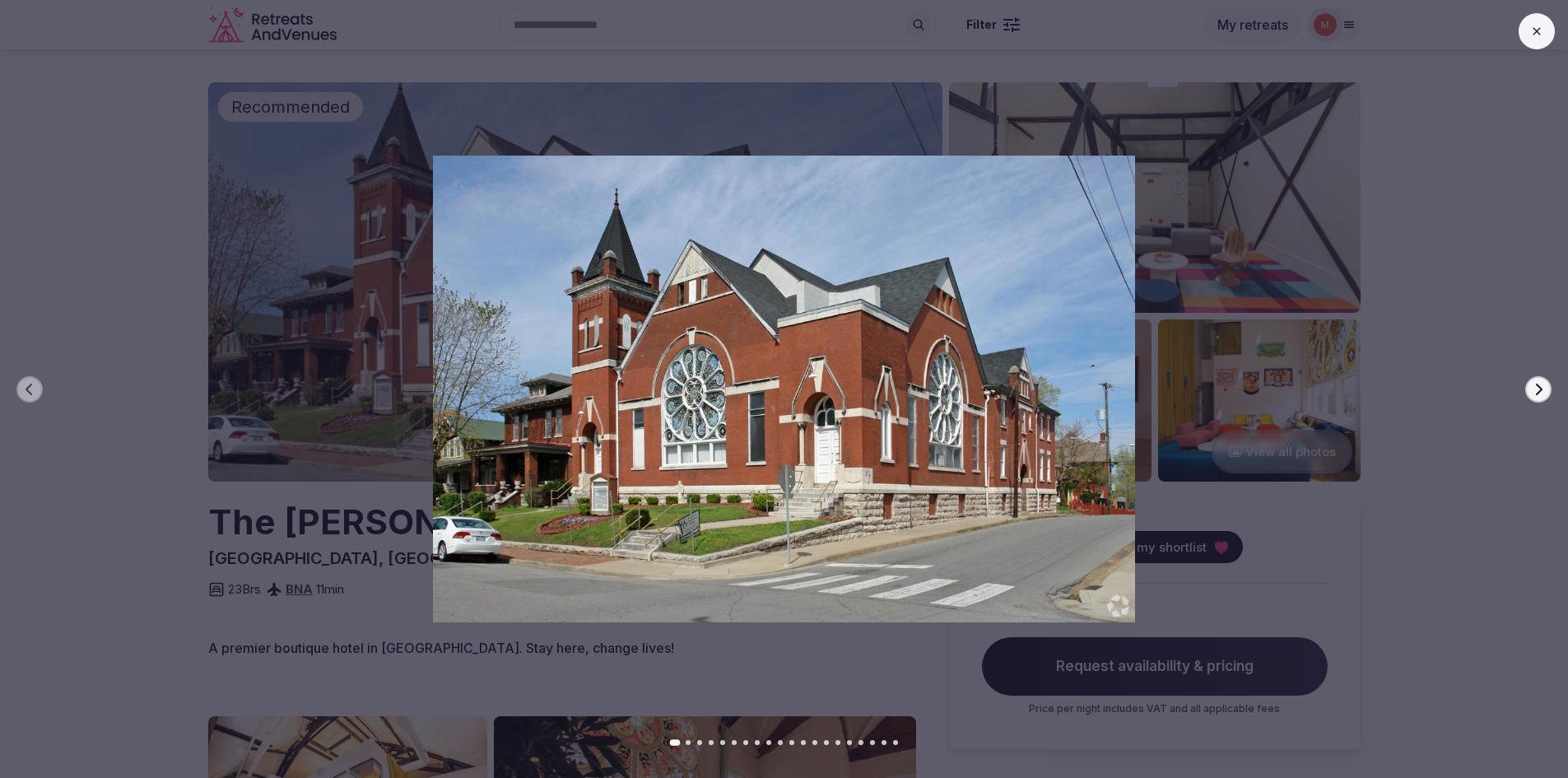
click at [1536, 388] on icon "button" at bounding box center [1538, 389] width 13 height 13
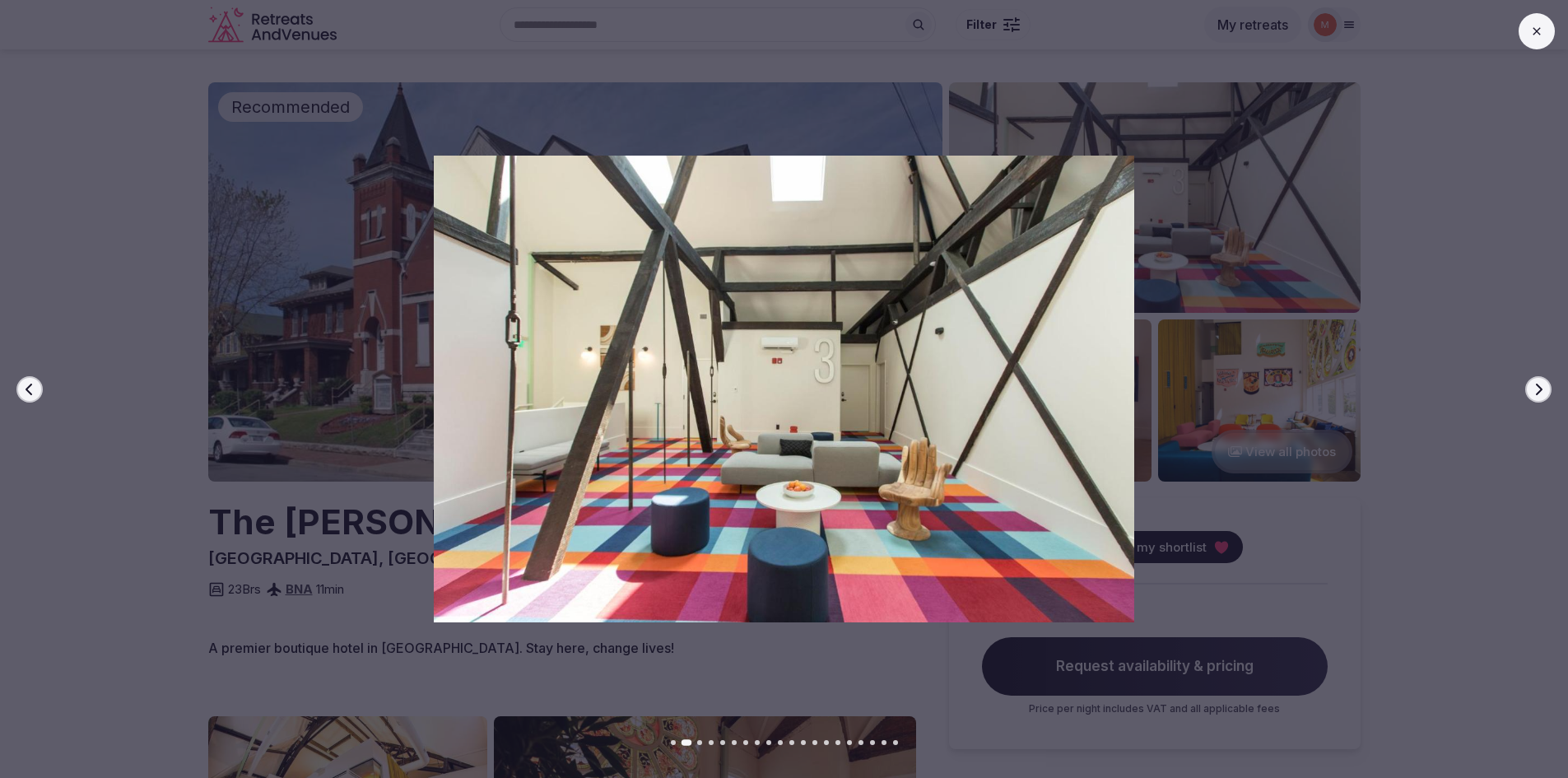
click at [1536, 388] on icon "button" at bounding box center [1538, 389] width 13 height 13
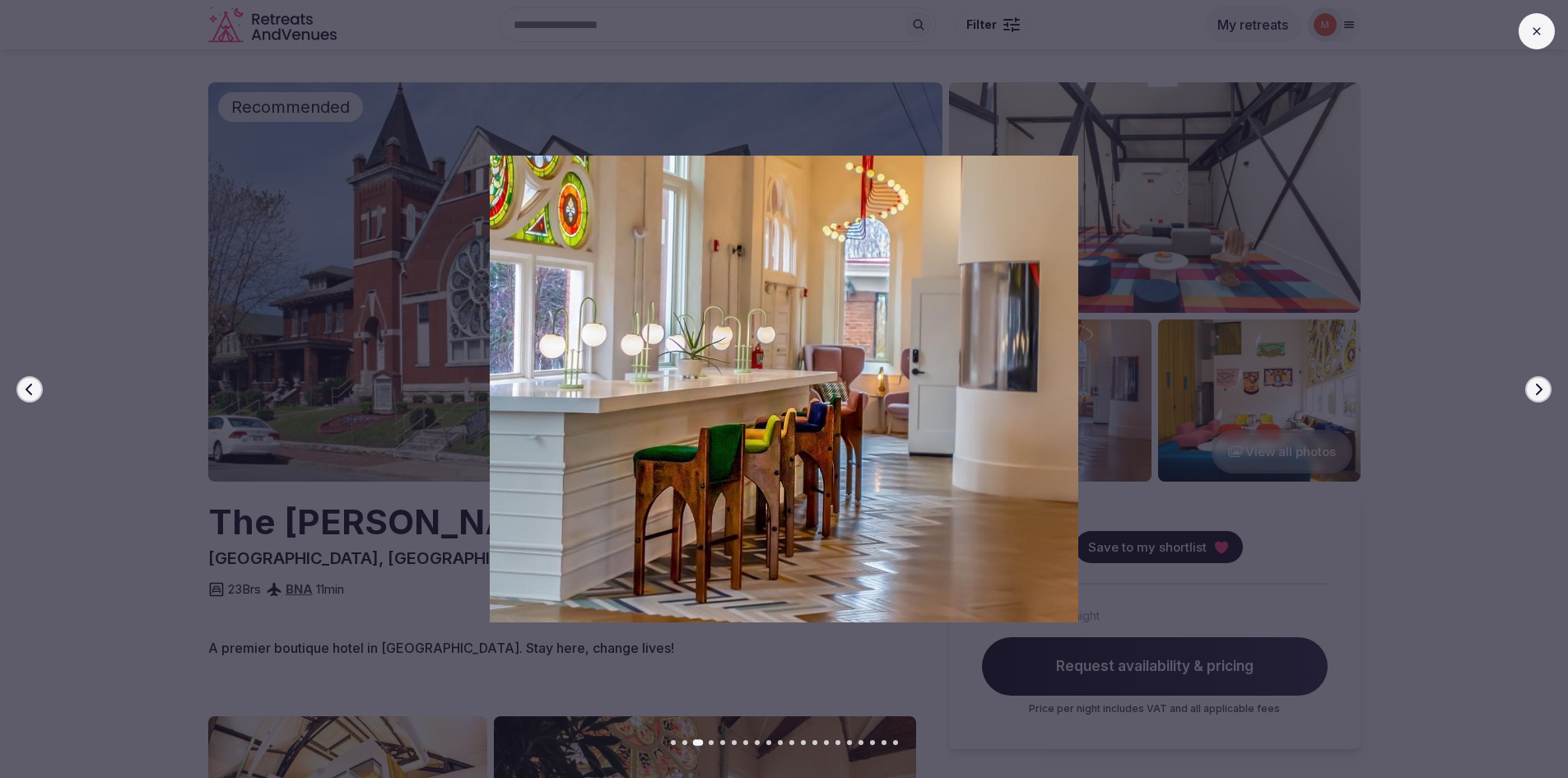
click at [1536, 388] on icon "button" at bounding box center [1538, 389] width 13 height 13
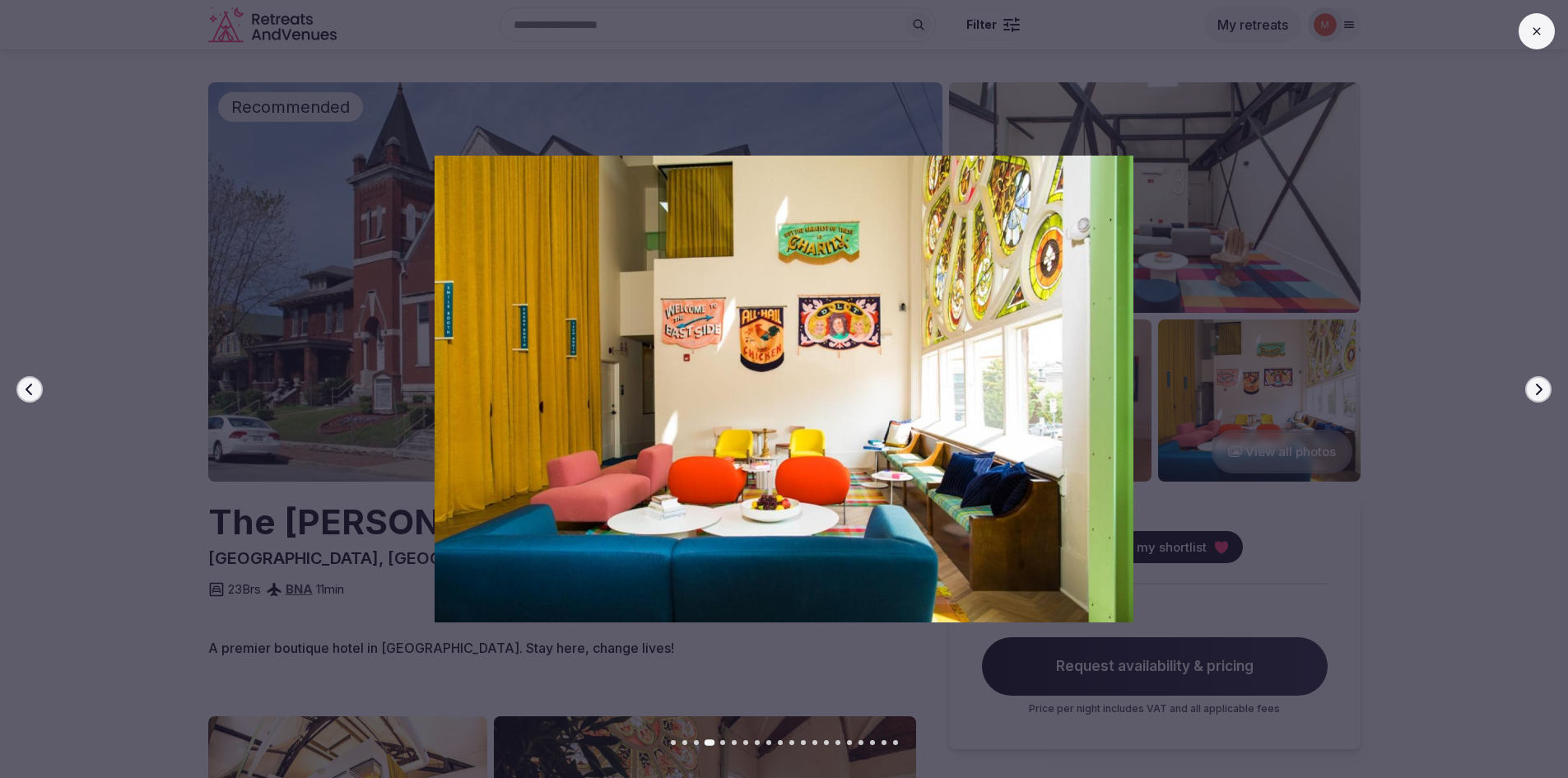
click at [1536, 388] on icon "button" at bounding box center [1538, 389] width 13 height 13
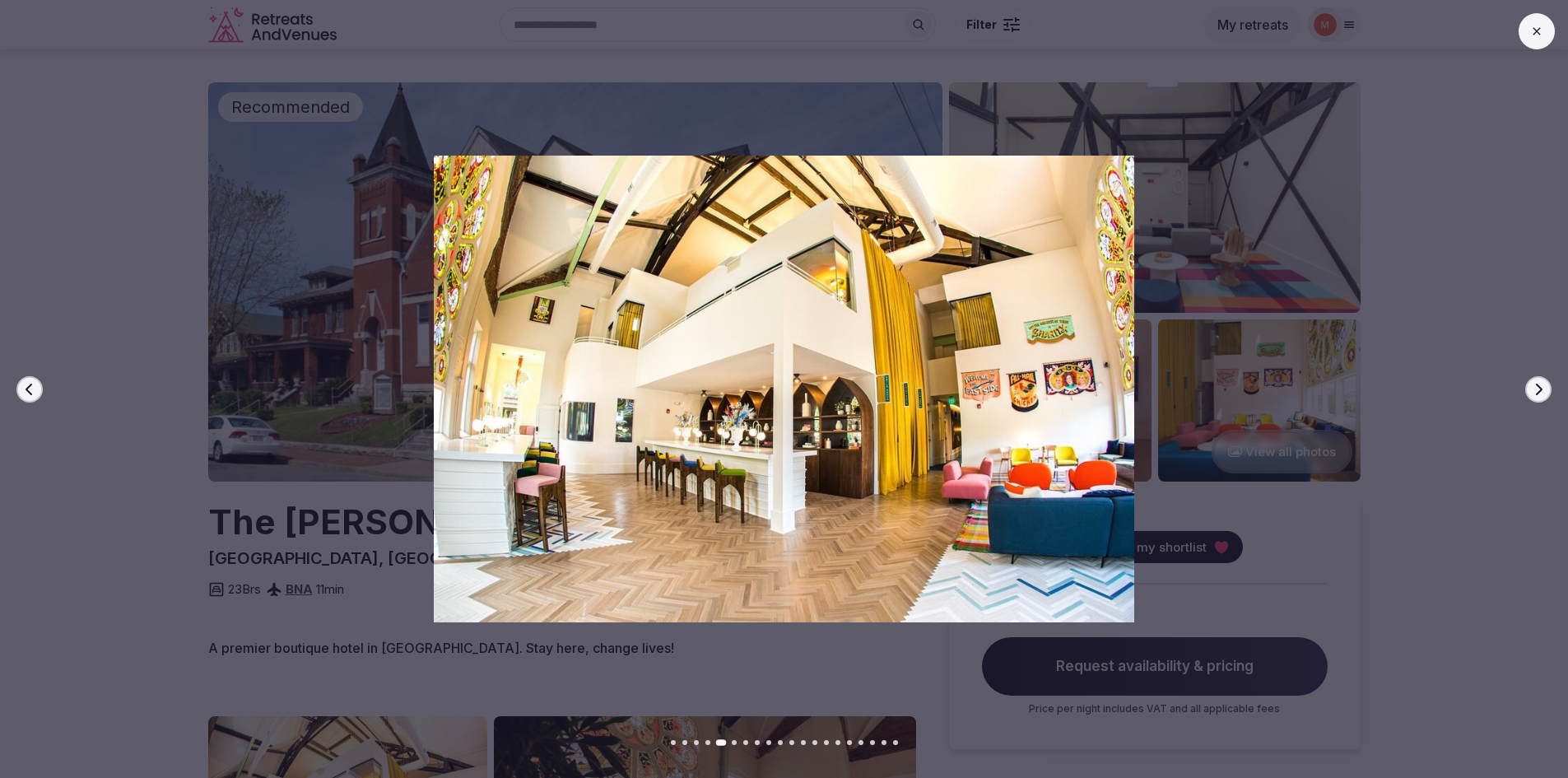
click at [1536, 388] on icon "button" at bounding box center [1538, 389] width 13 height 13
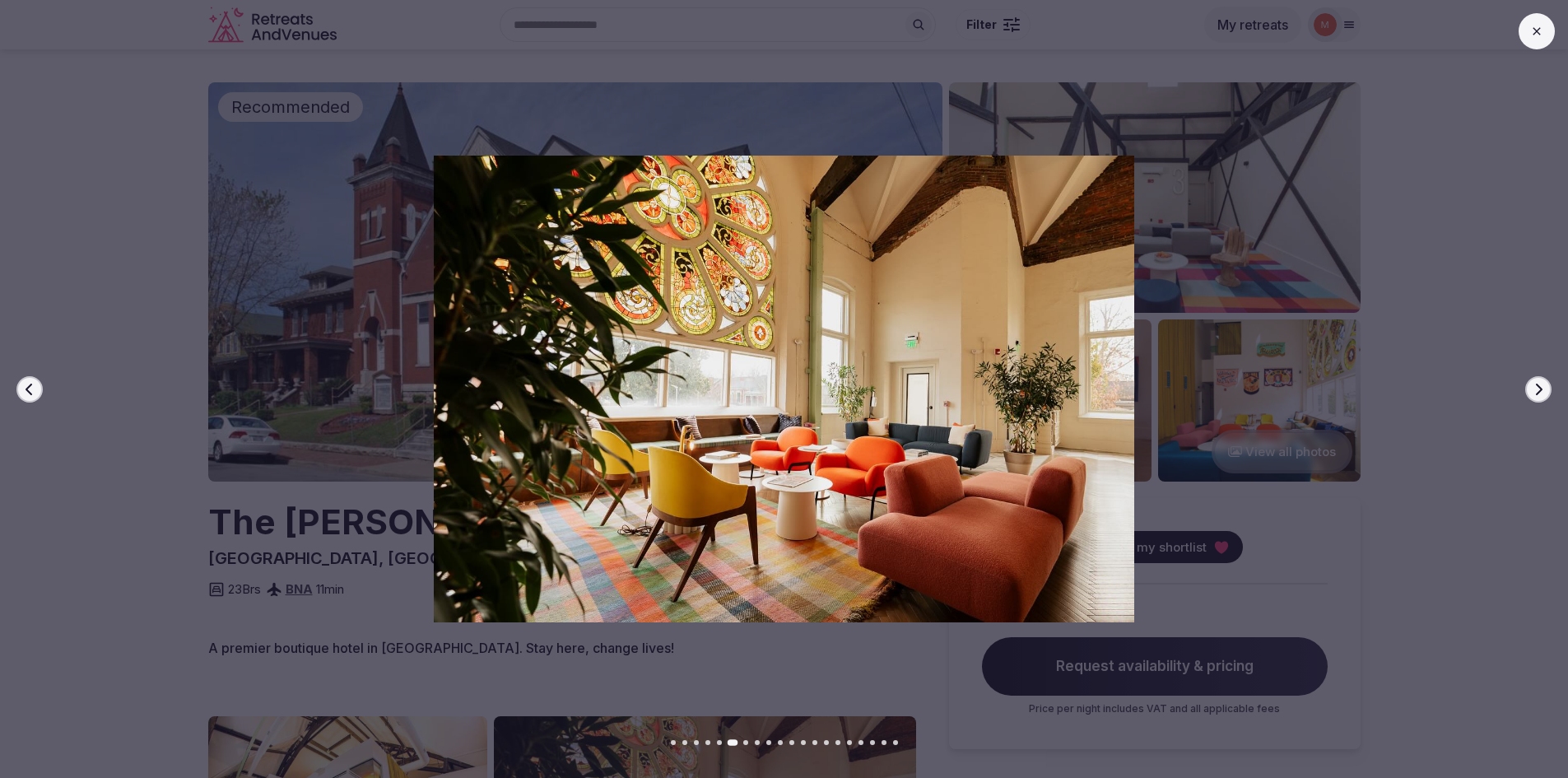
click at [1536, 388] on icon "button" at bounding box center [1538, 389] width 13 height 13
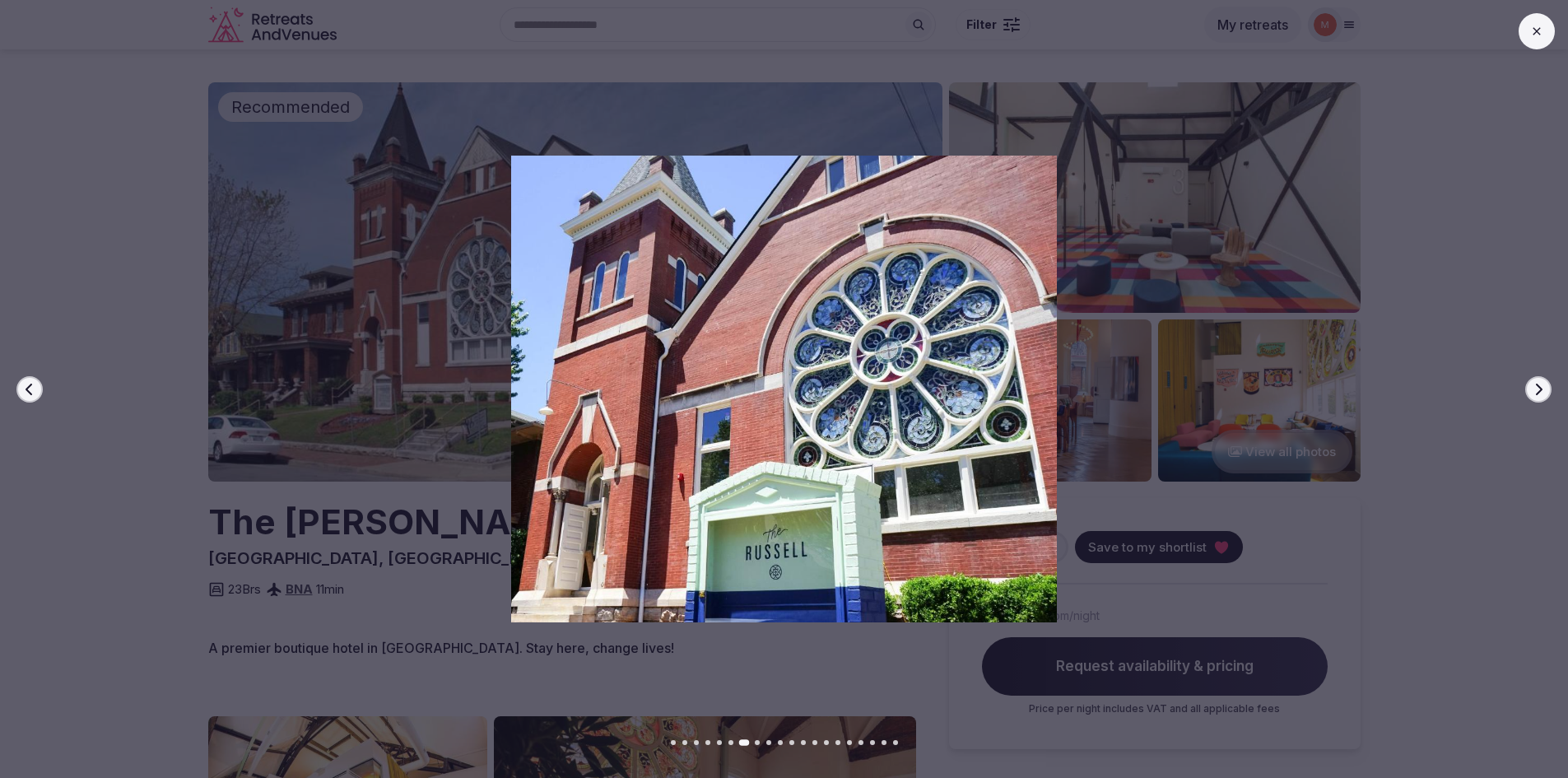
click at [1536, 388] on icon "button" at bounding box center [1538, 389] width 13 height 13
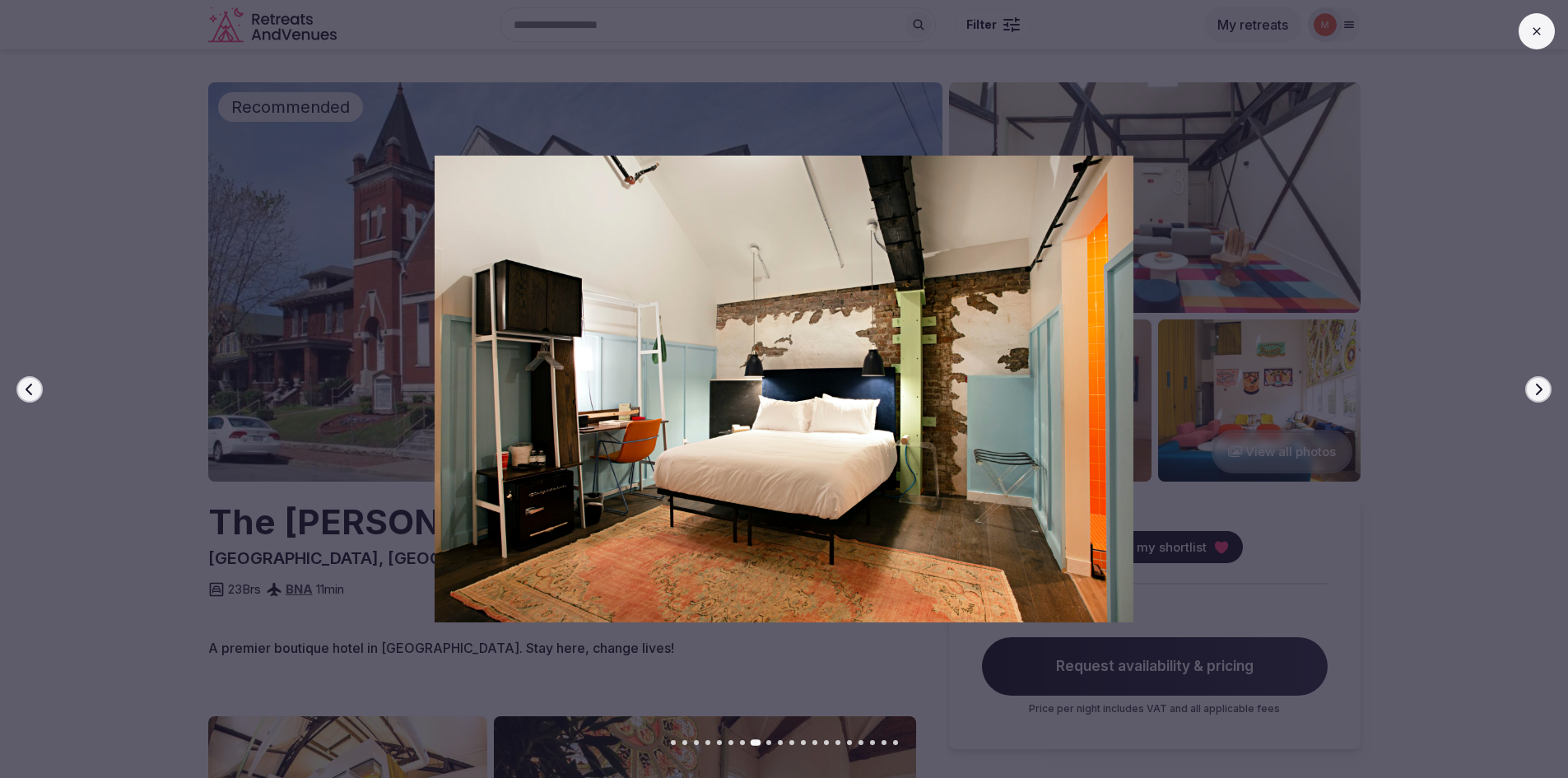
click at [1536, 388] on icon "button" at bounding box center [1538, 389] width 13 height 13
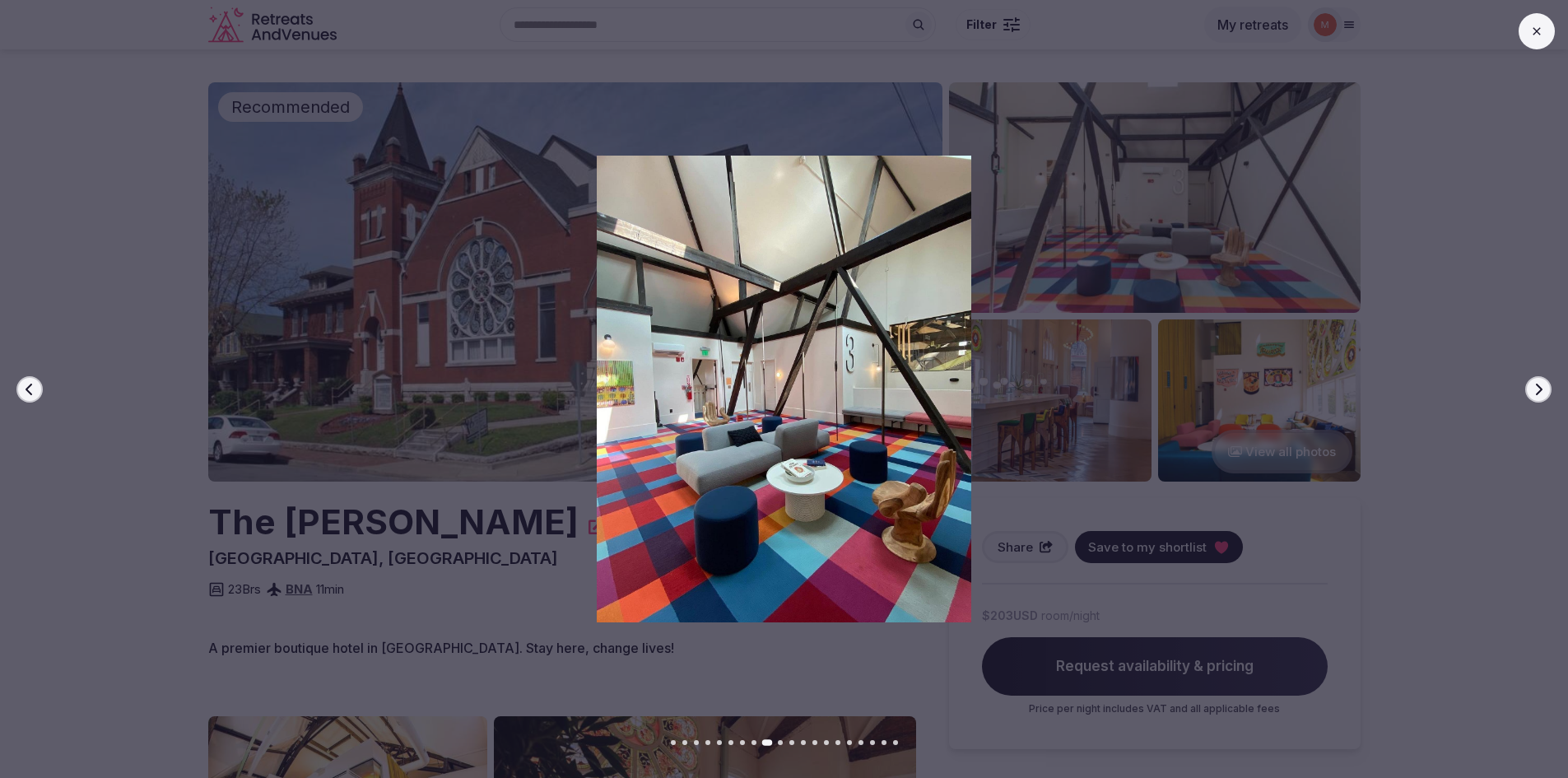
click at [1536, 388] on icon "button" at bounding box center [1538, 389] width 13 height 13
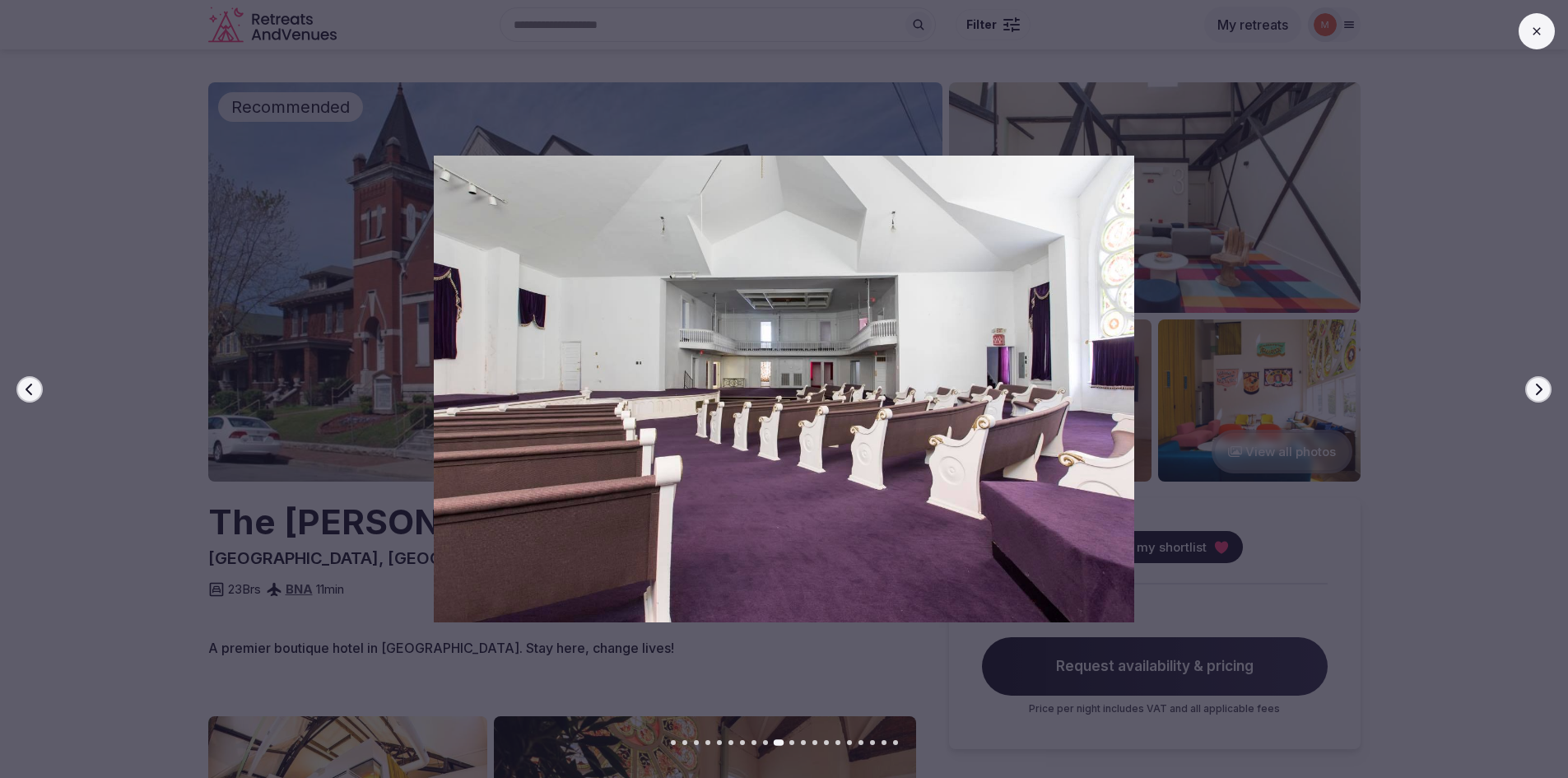
click at [1536, 388] on icon "button" at bounding box center [1538, 389] width 13 height 13
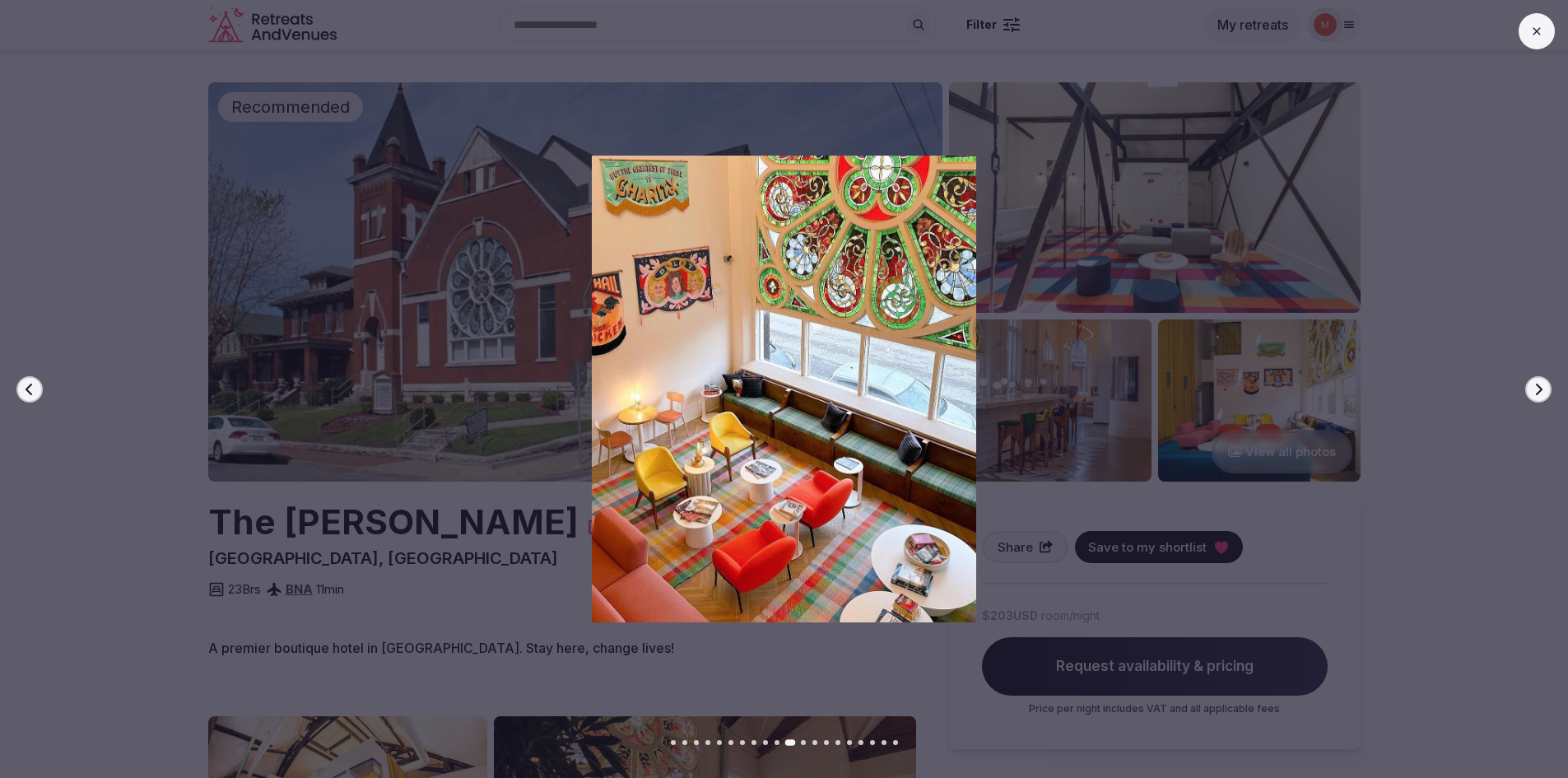
click at [1536, 388] on icon "button" at bounding box center [1538, 389] width 13 height 13
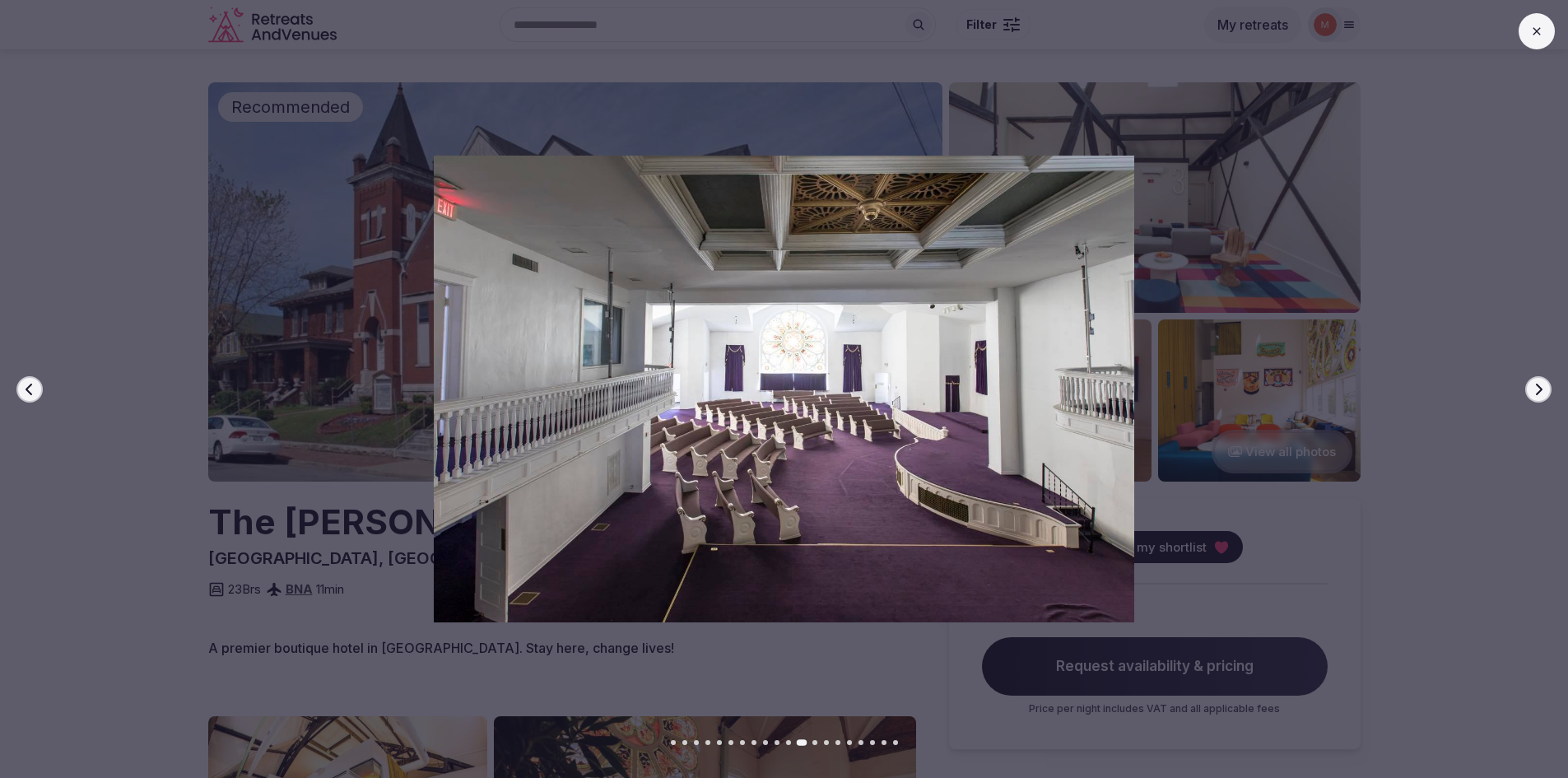
click at [1536, 388] on icon "button" at bounding box center [1538, 389] width 13 height 13
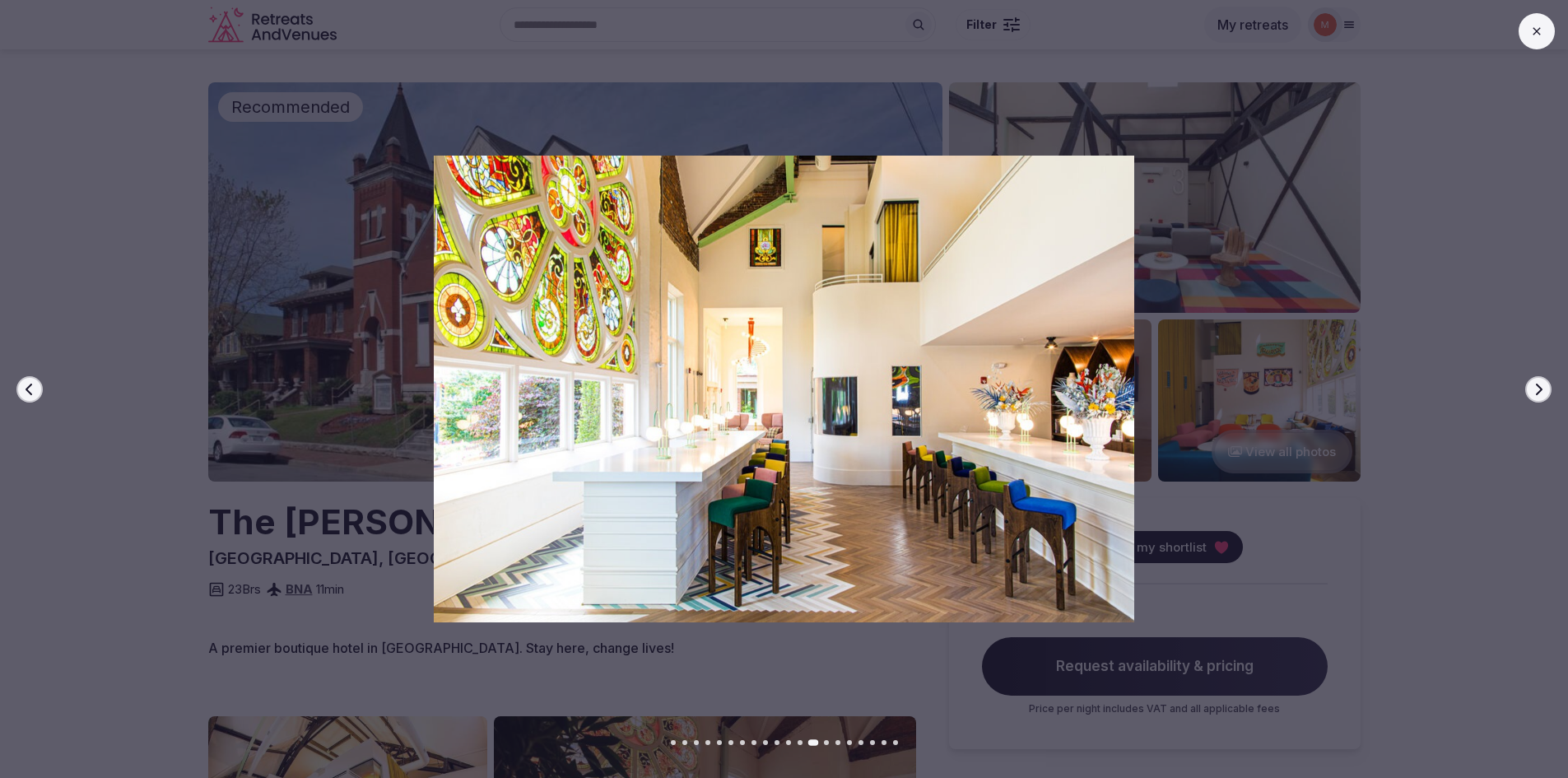
click at [1536, 388] on icon "button" at bounding box center [1538, 389] width 13 height 13
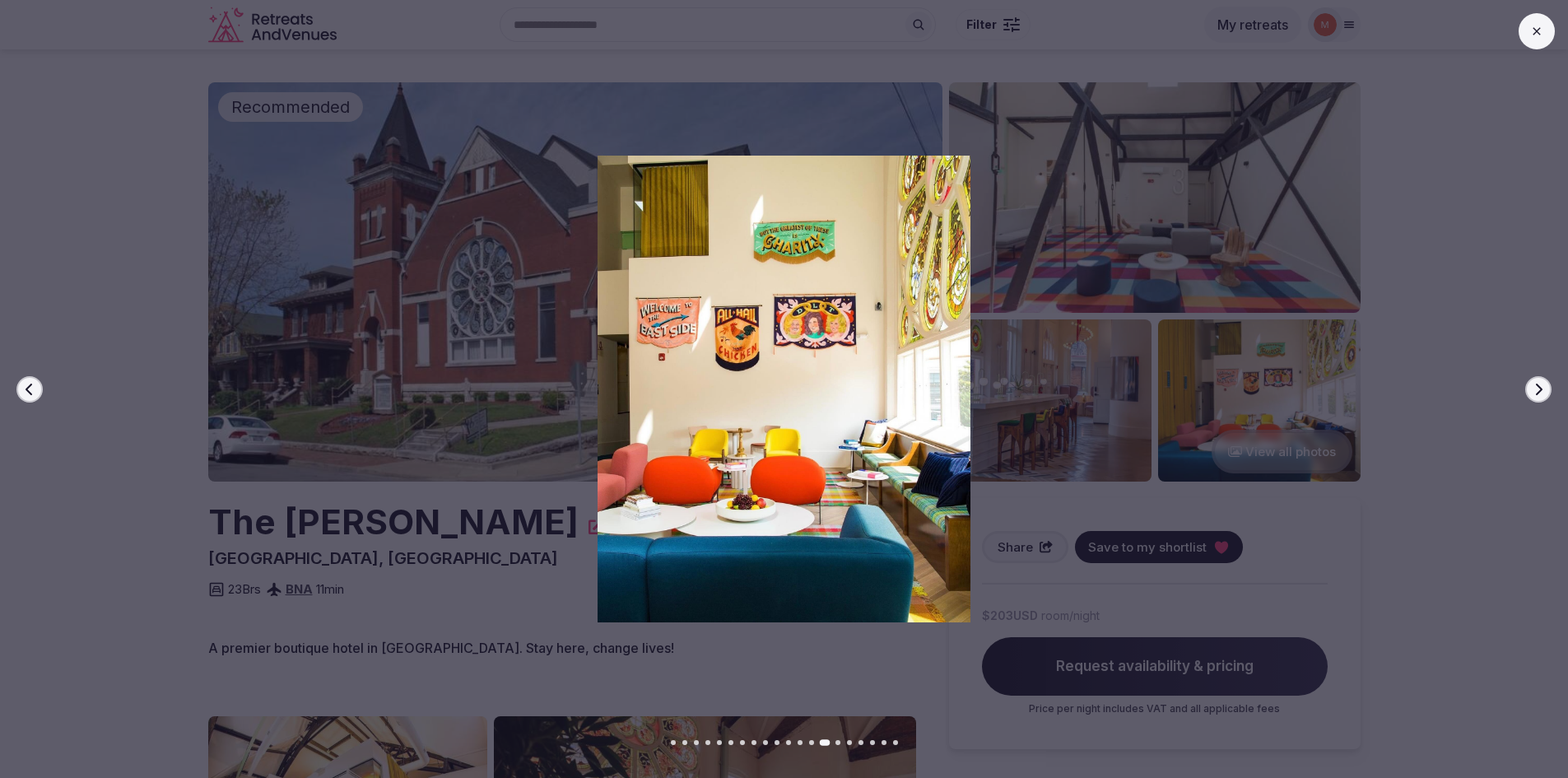
click at [1536, 388] on icon "button" at bounding box center [1538, 389] width 13 height 13
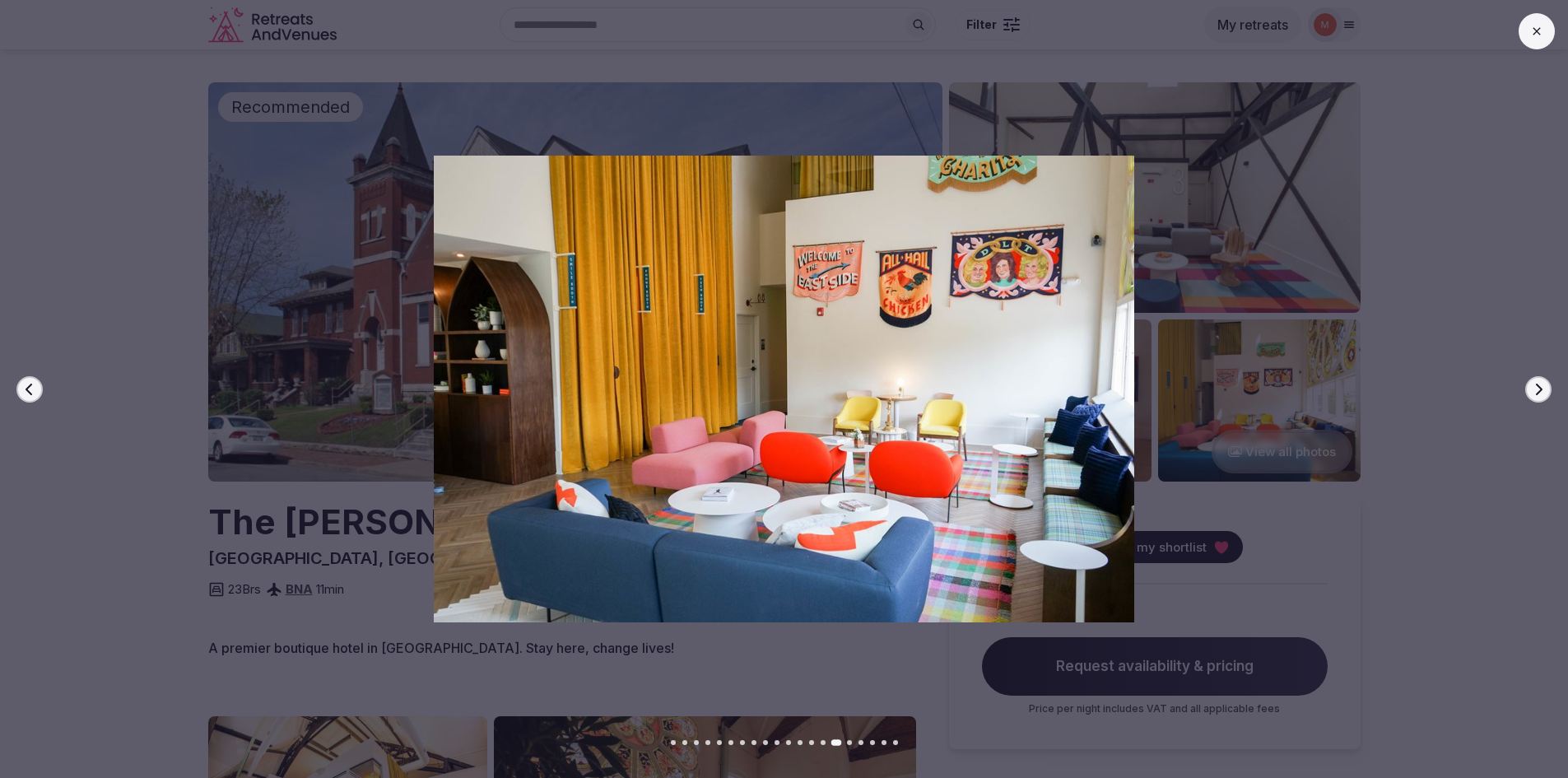
click at [1542, 30] on icon at bounding box center [1536, 31] width 13 height 13
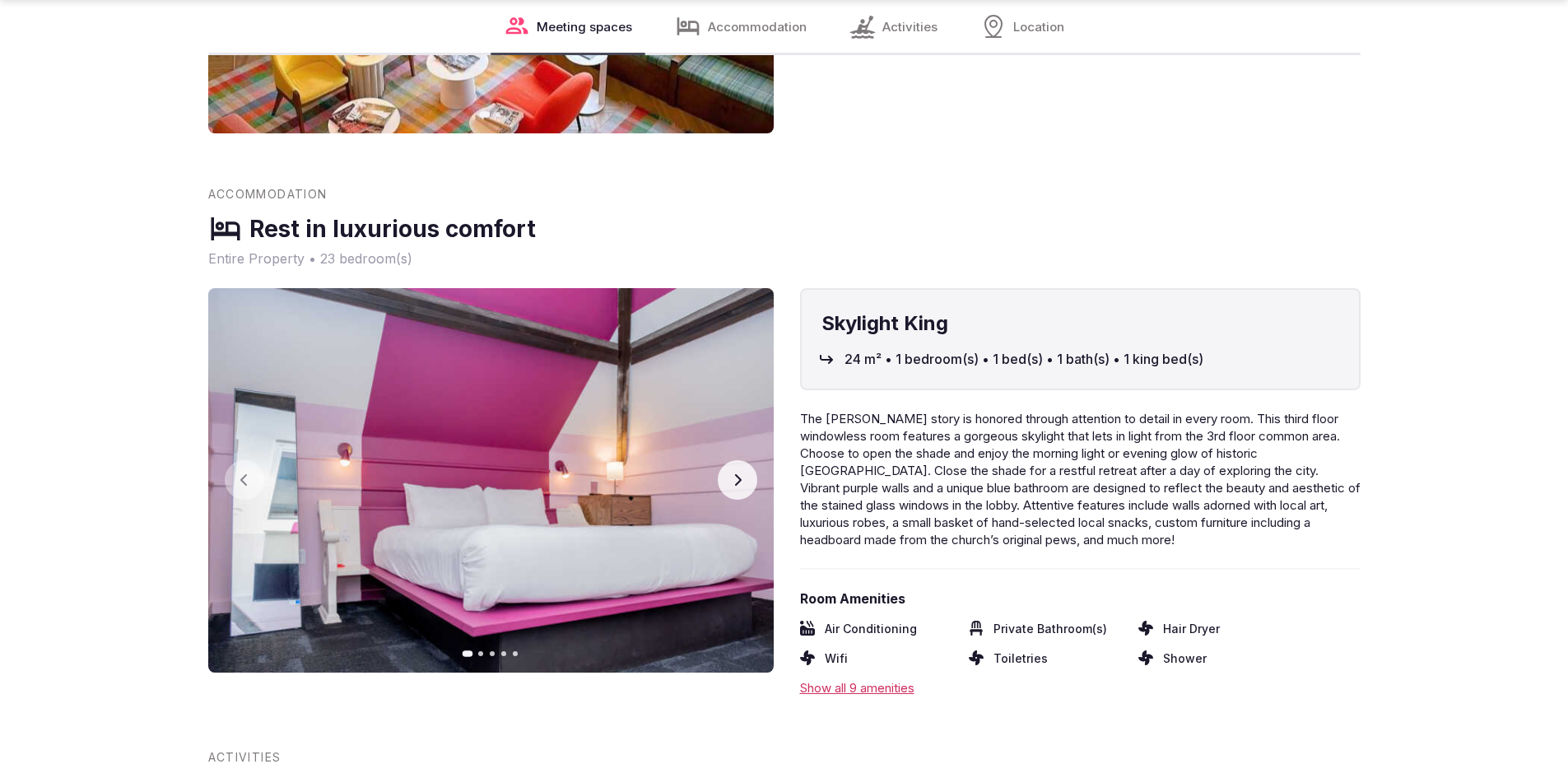
scroll to position [1893, 0]
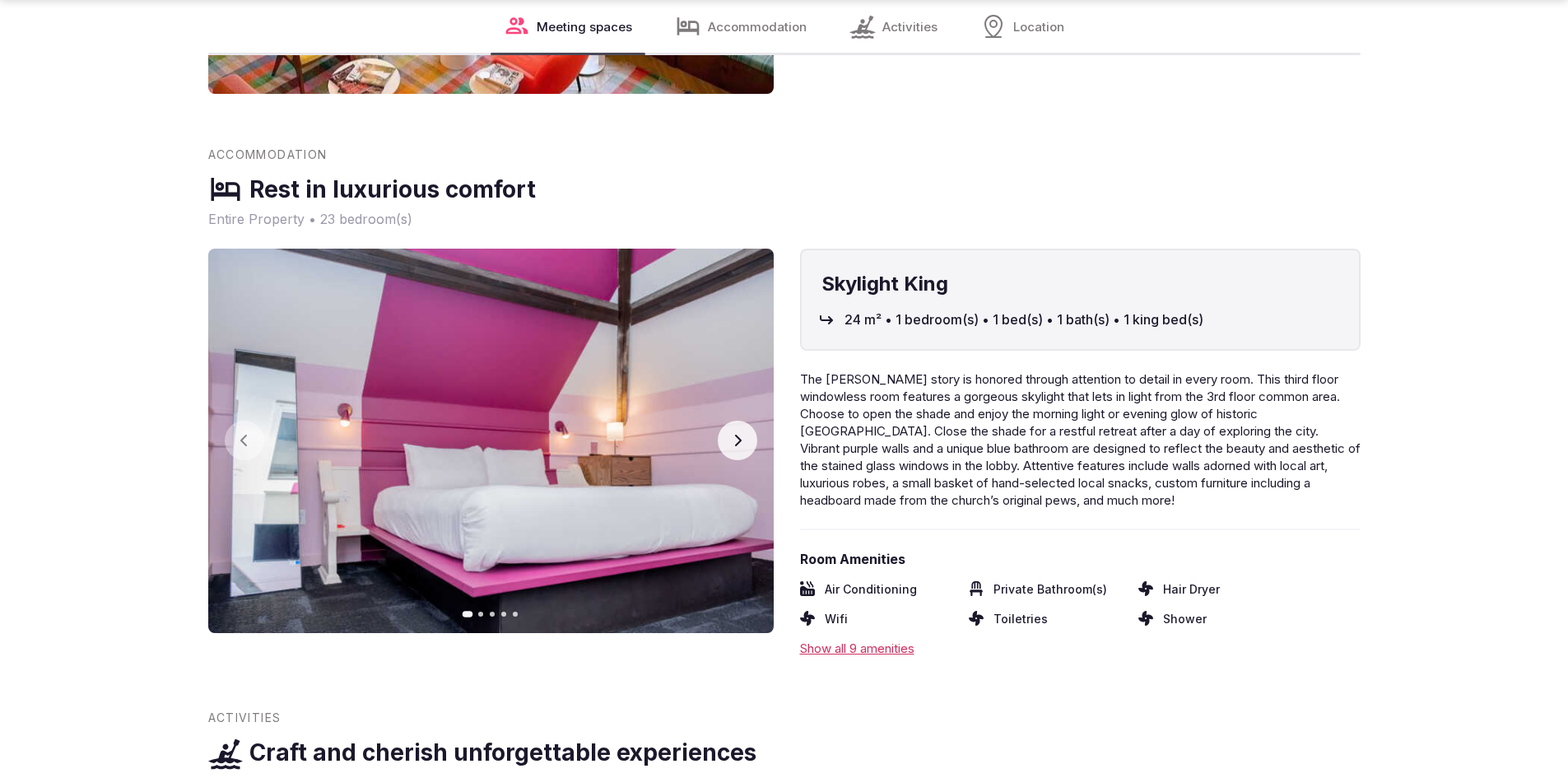
click at [739, 446] on icon "button" at bounding box center [737, 440] width 13 height 13
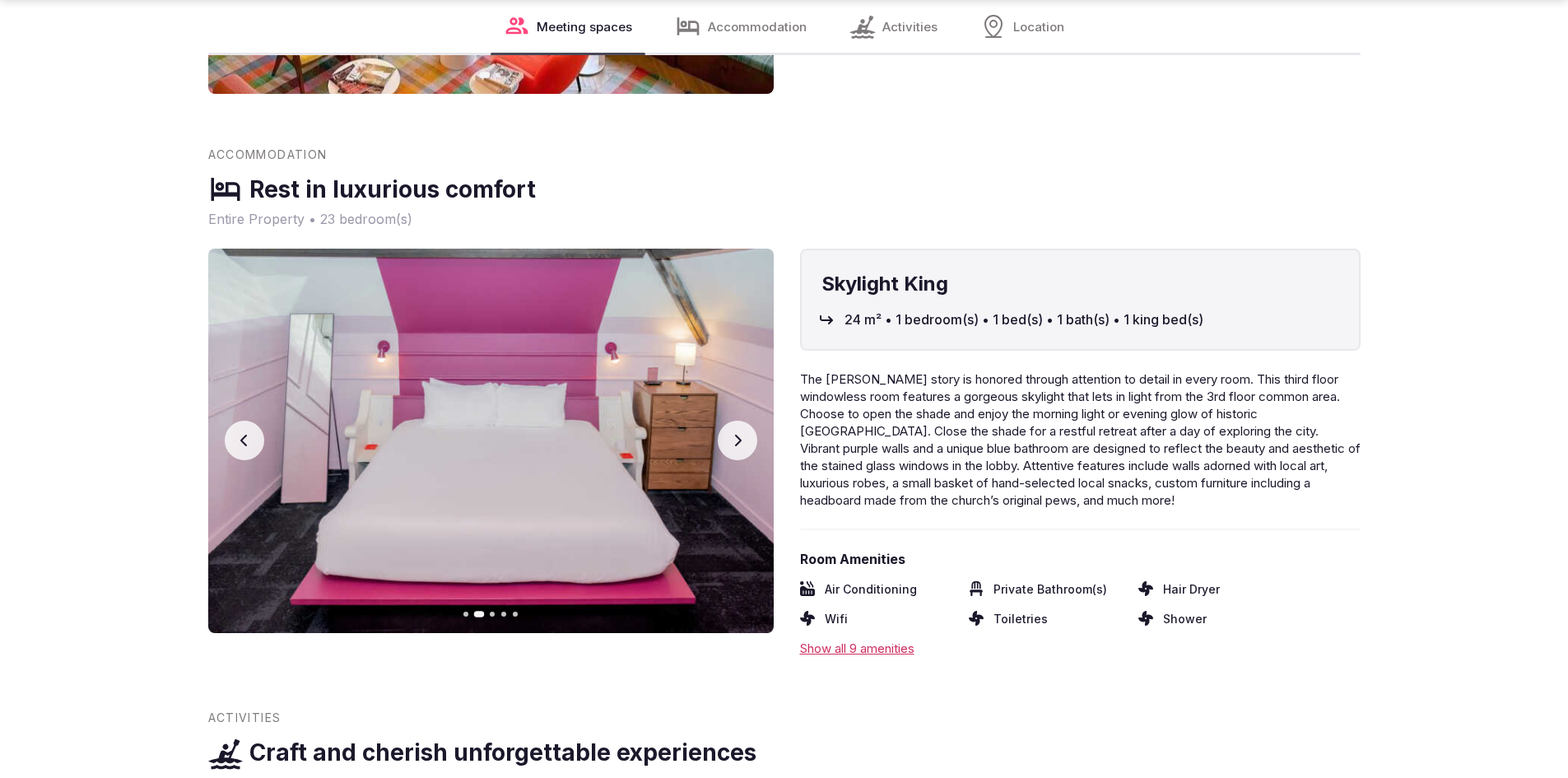
click at [739, 446] on icon "button" at bounding box center [737, 440] width 13 height 13
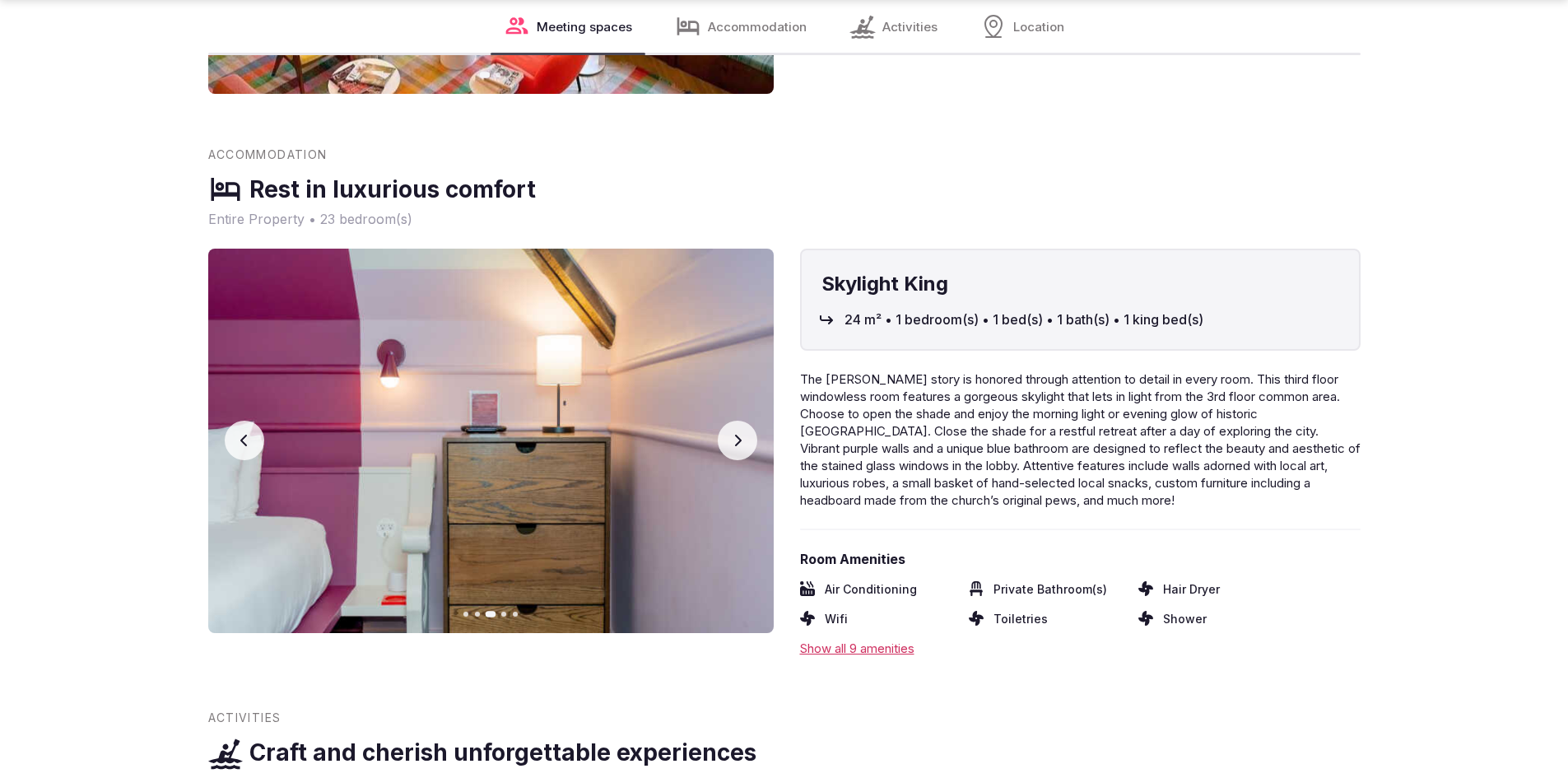
click at [739, 446] on icon "button" at bounding box center [737, 440] width 13 height 13
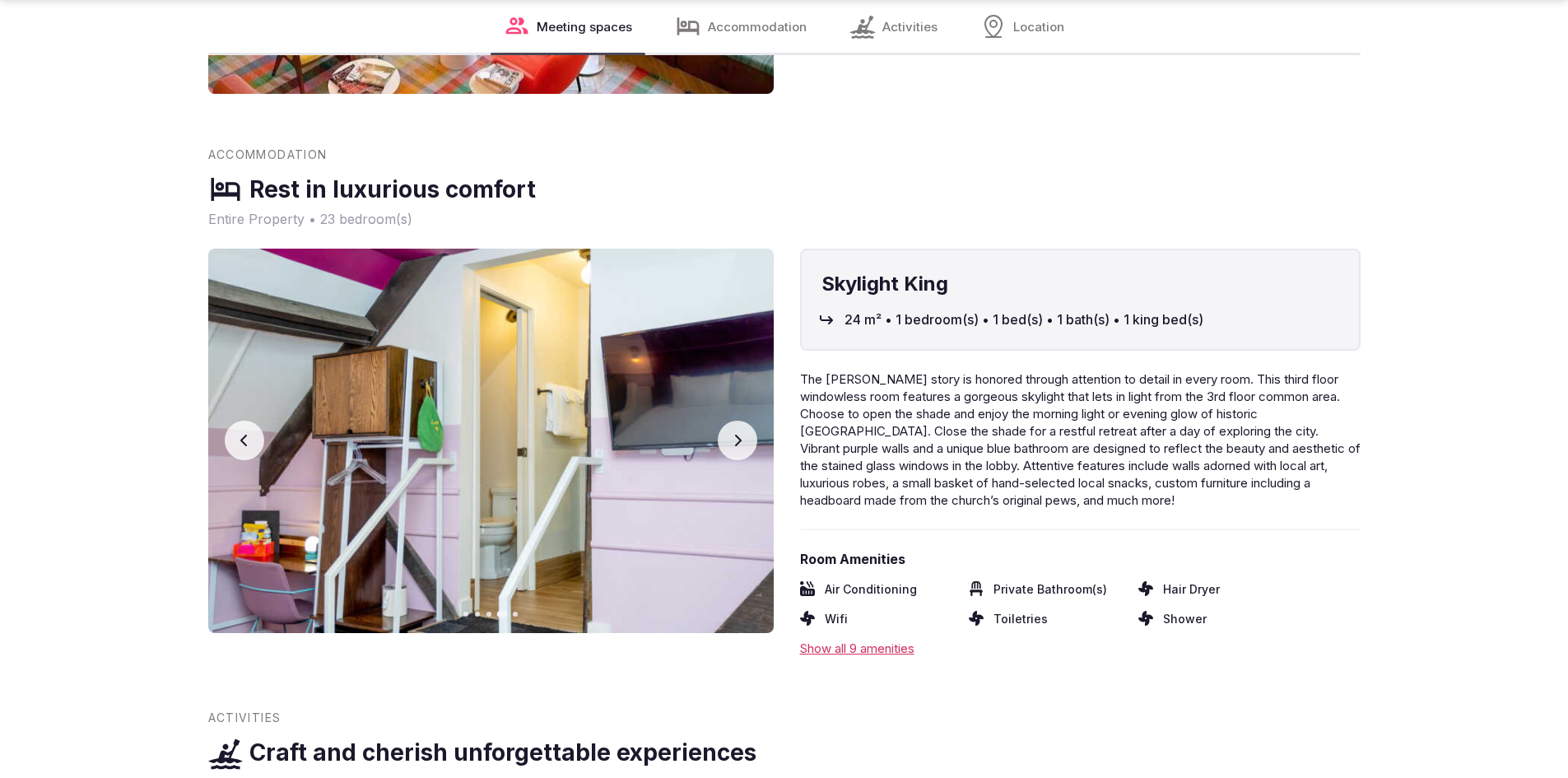
click at [739, 446] on icon "button" at bounding box center [737, 440] width 13 height 13
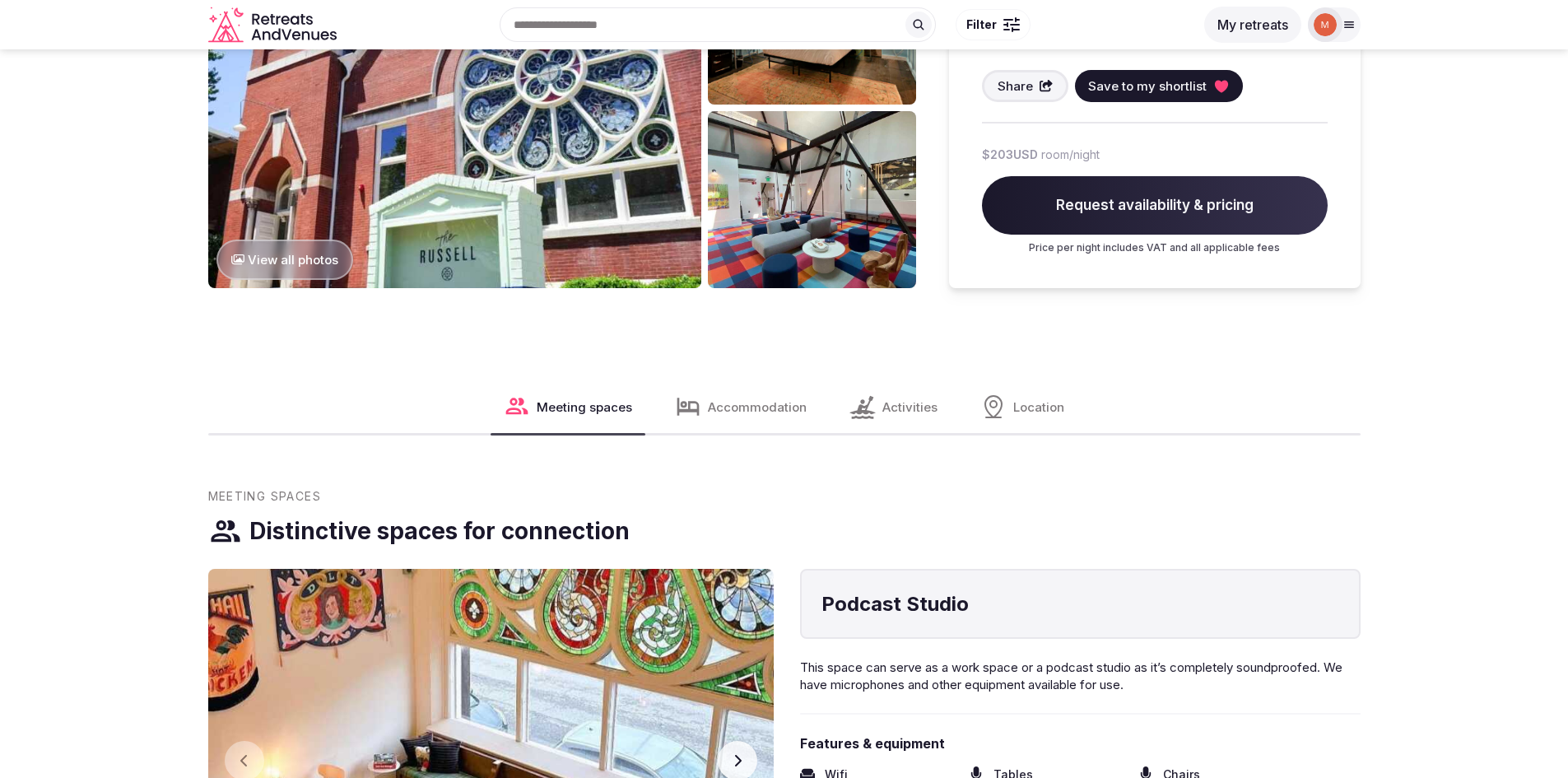
scroll to position [988, 0]
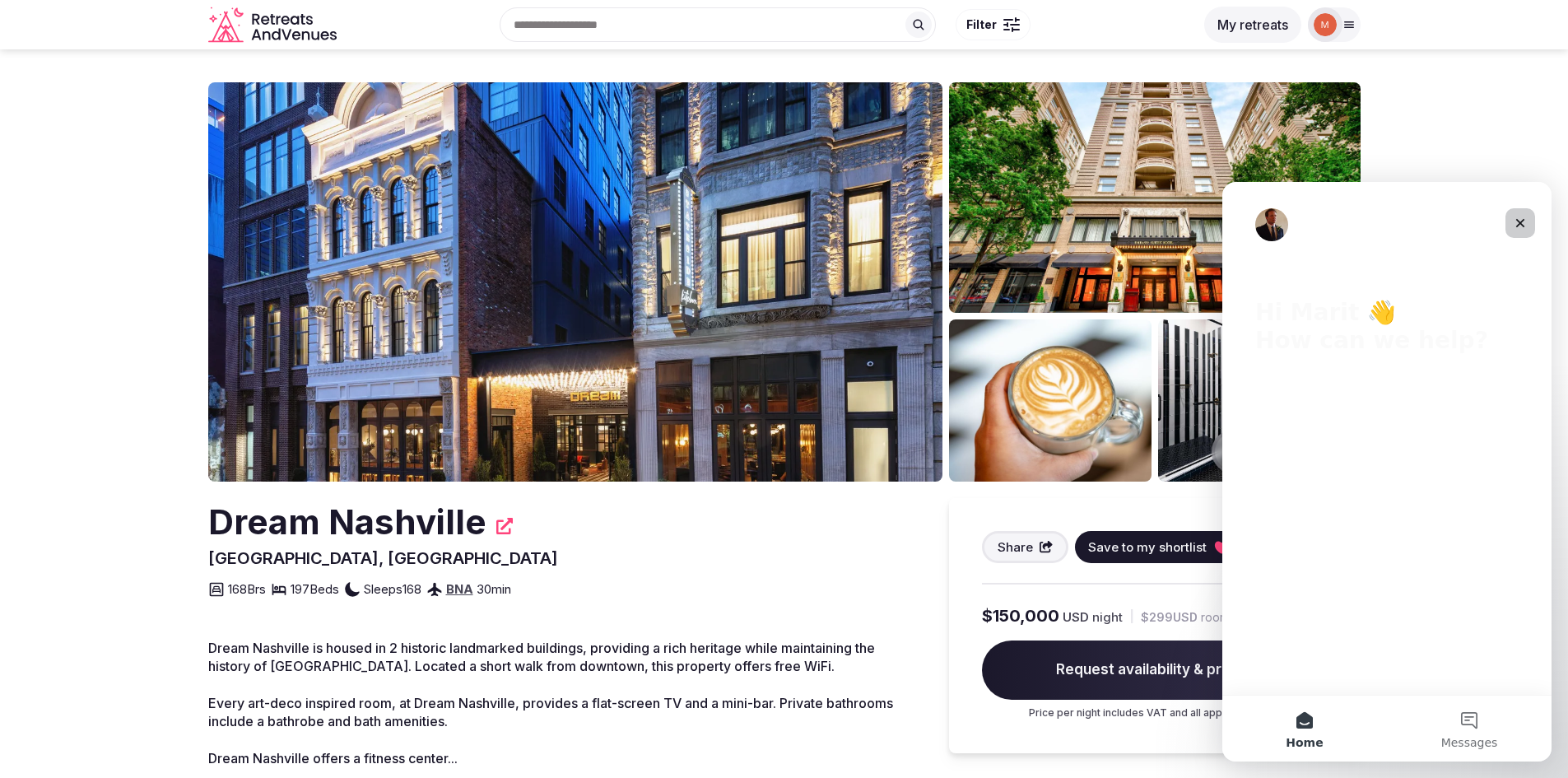
click at [1515, 219] on icon "Close" at bounding box center [1519, 222] width 13 height 13
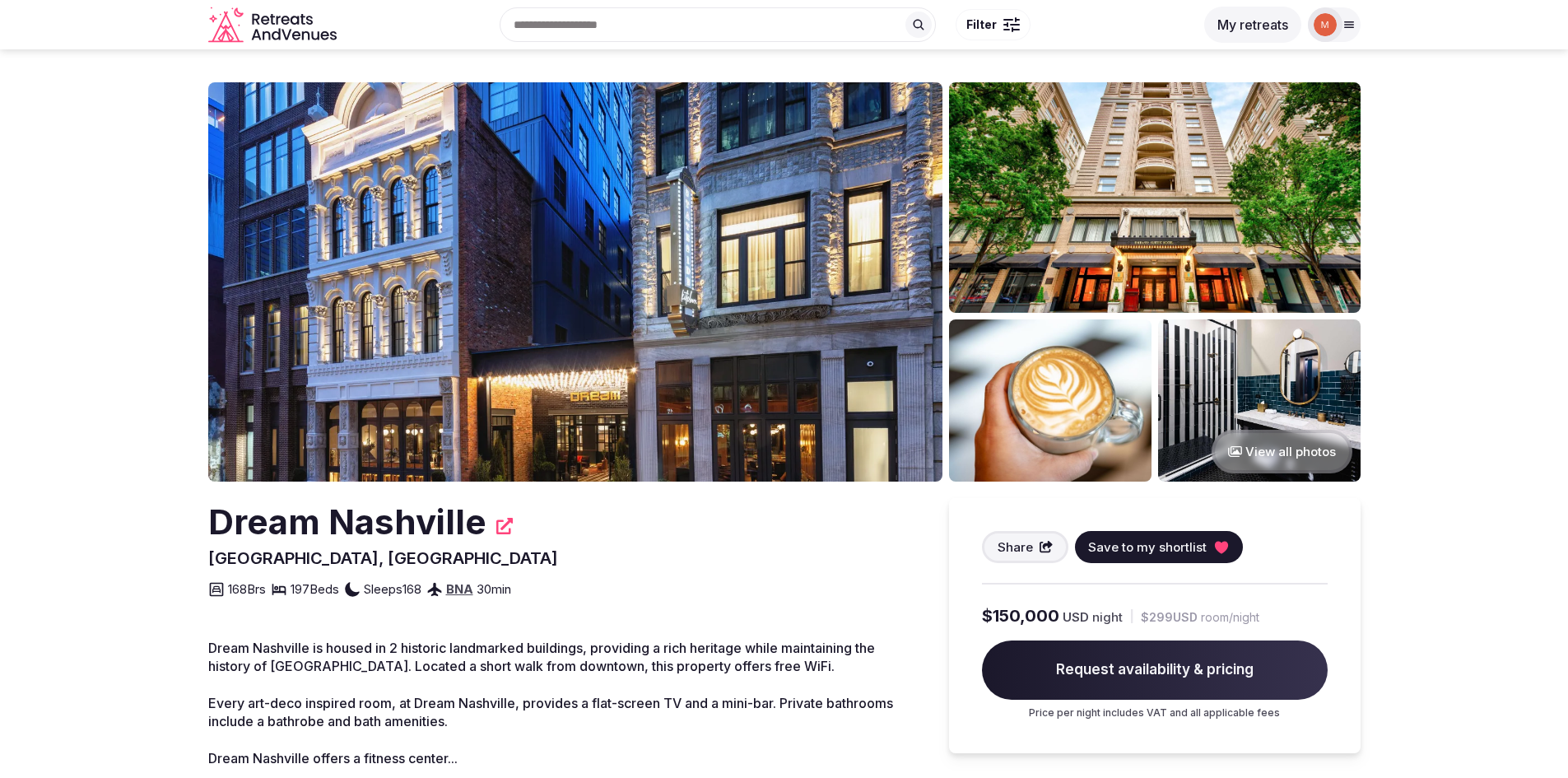
click at [580, 263] on img at bounding box center [574, 282] width 734 height 399
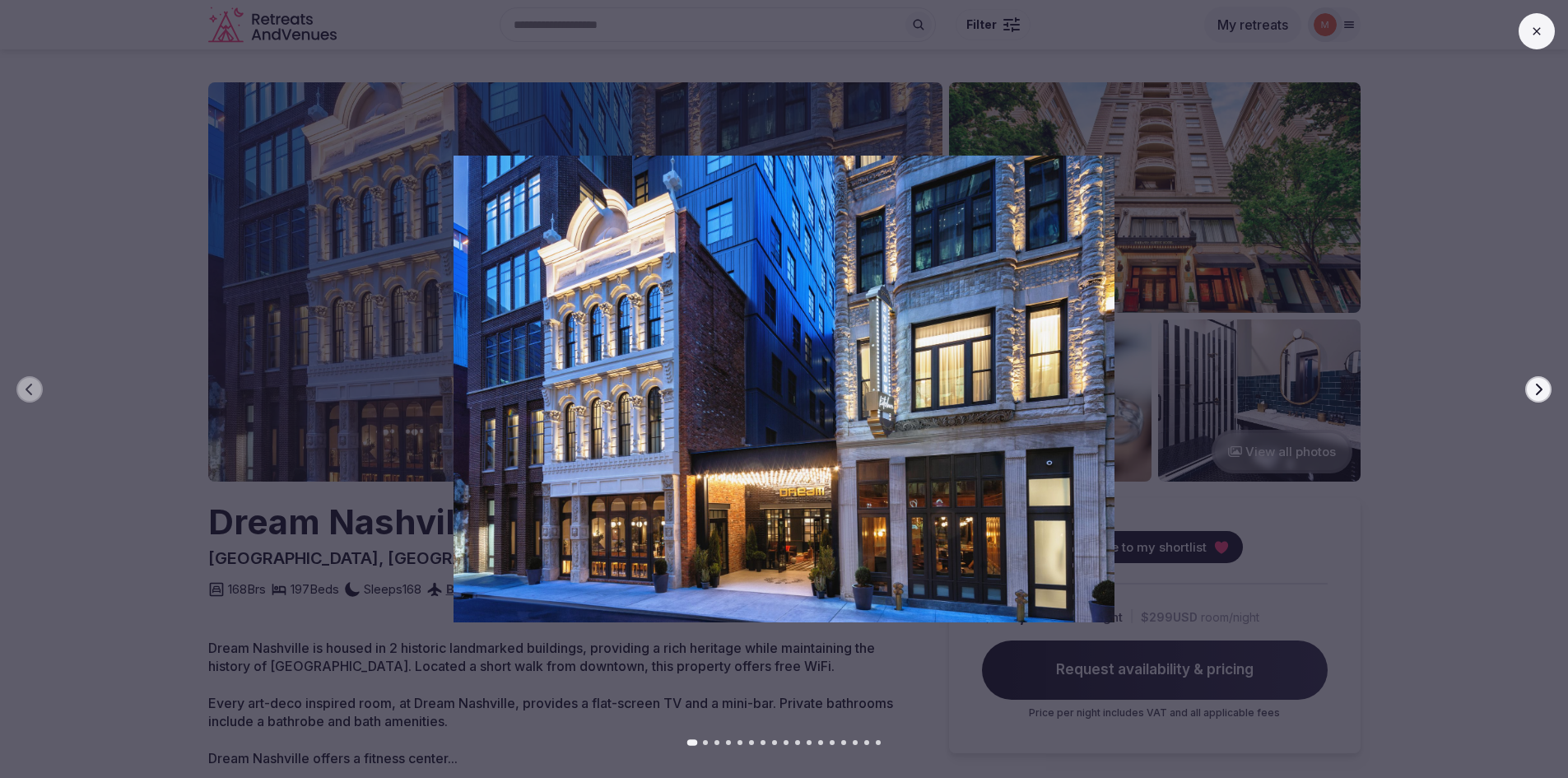
click at [1541, 390] on icon "button" at bounding box center [1538, 389] width 13 height 13
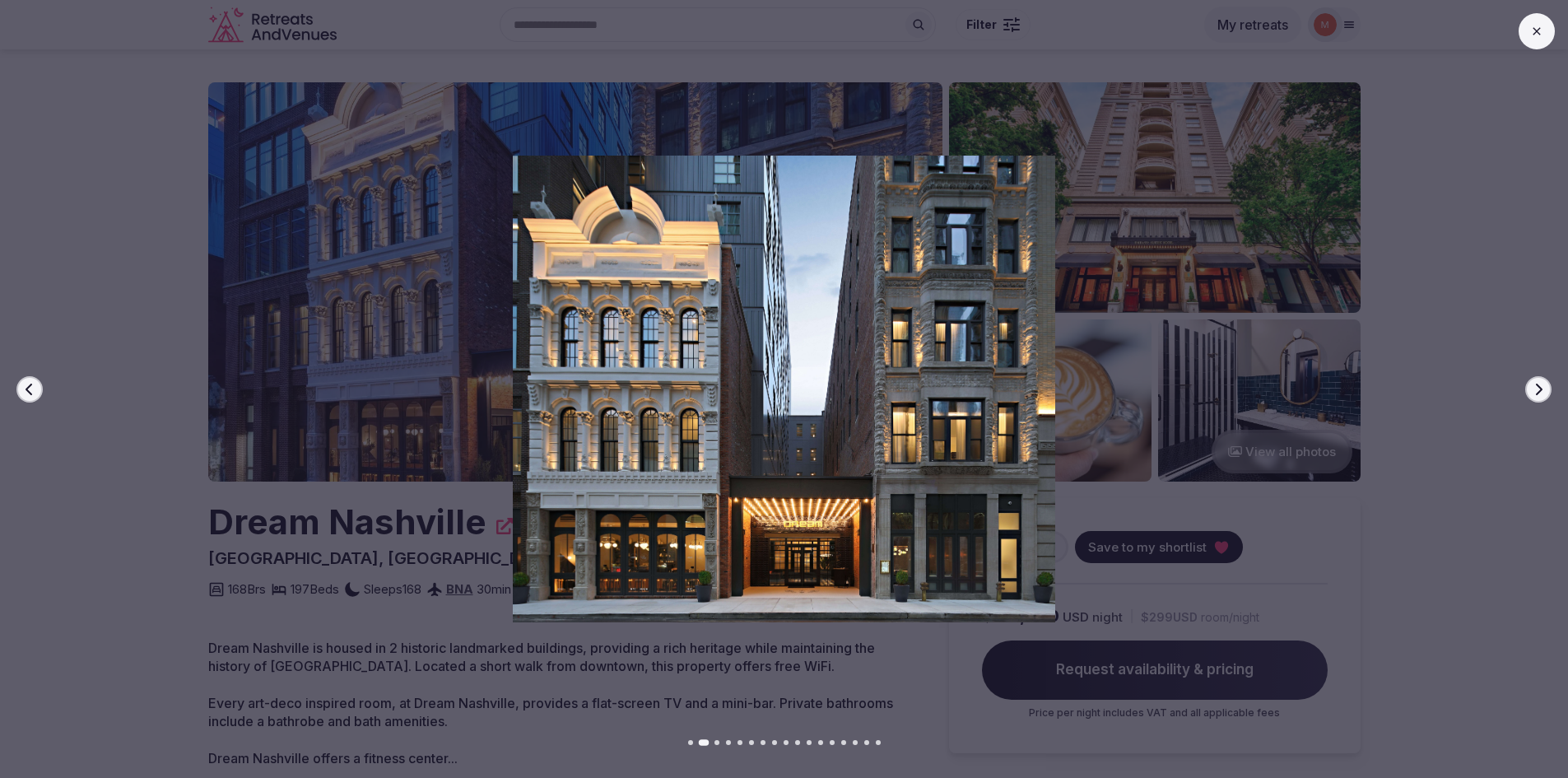
click at [1541, 390] on icon "button" at bounding box center [1538, 389] width 13 height 13
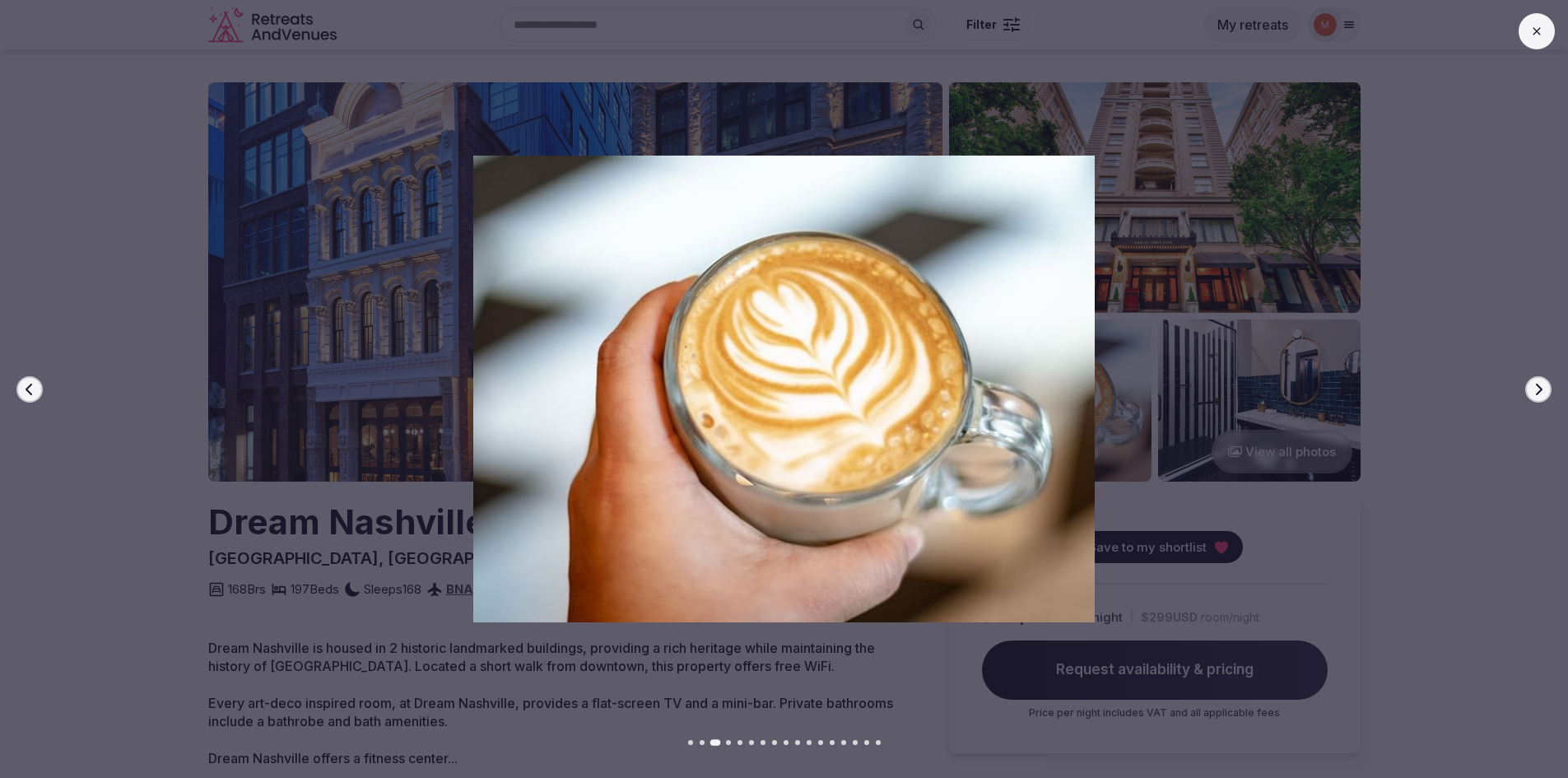
click at [1541, 390] on icon "button" at bounding box center [1538, 389] width 13 height 13
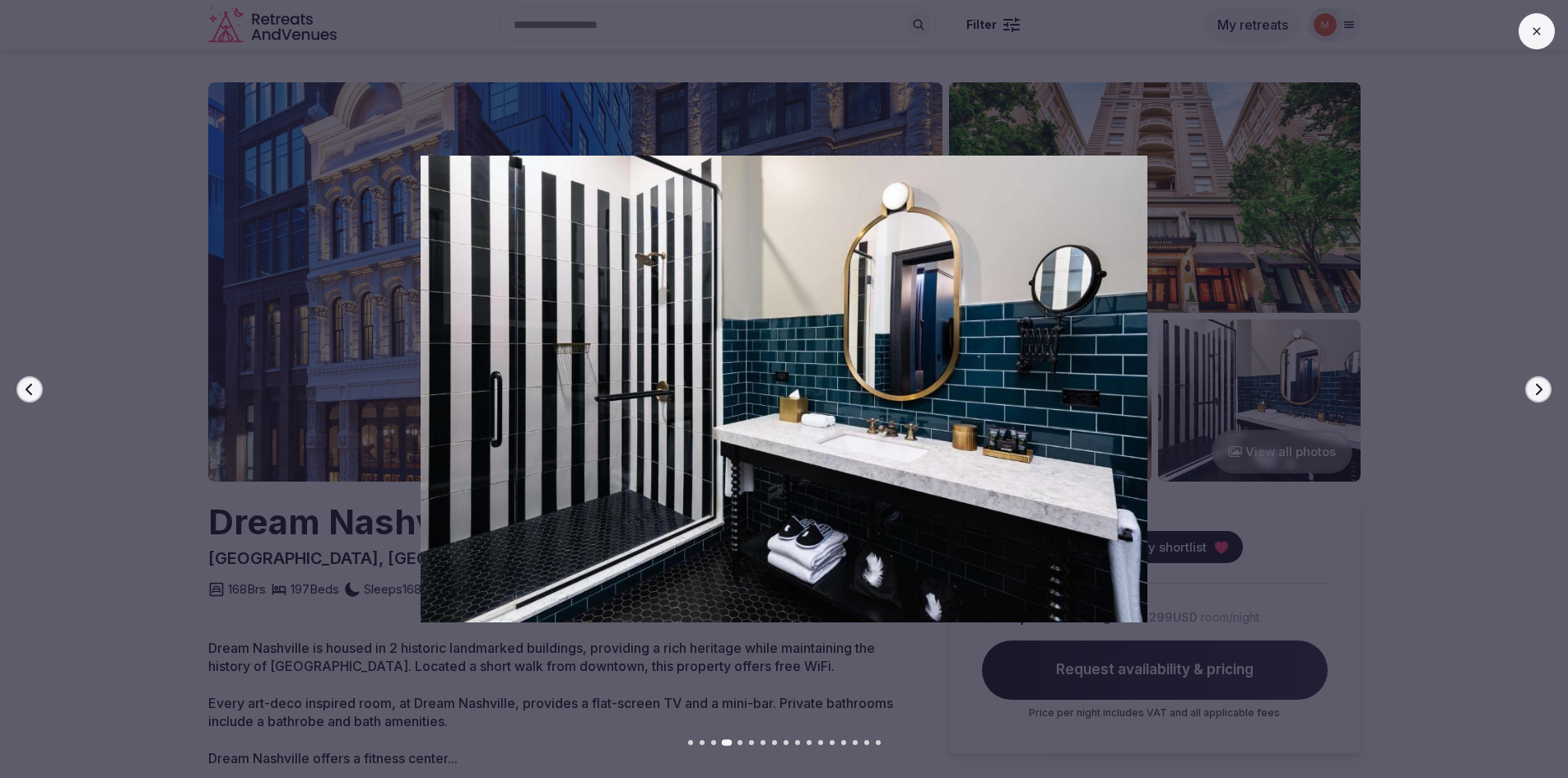
click at [1541, 390] on icon "button" at bounding box center [1538, 389] width 13 height 13
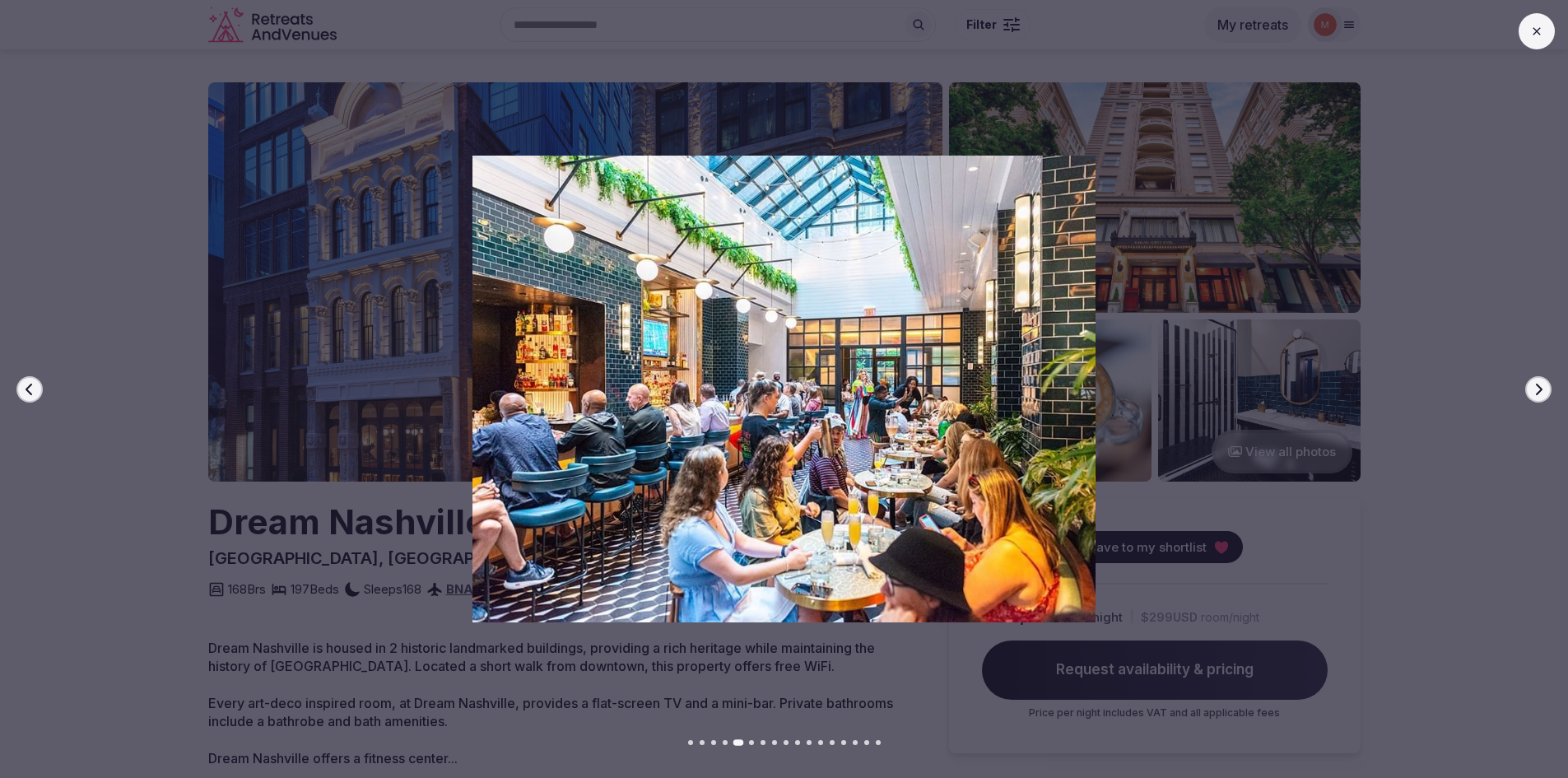
click at [1541, 390] on icon "button" at bounding box center [1538, 389] width 13 height 13
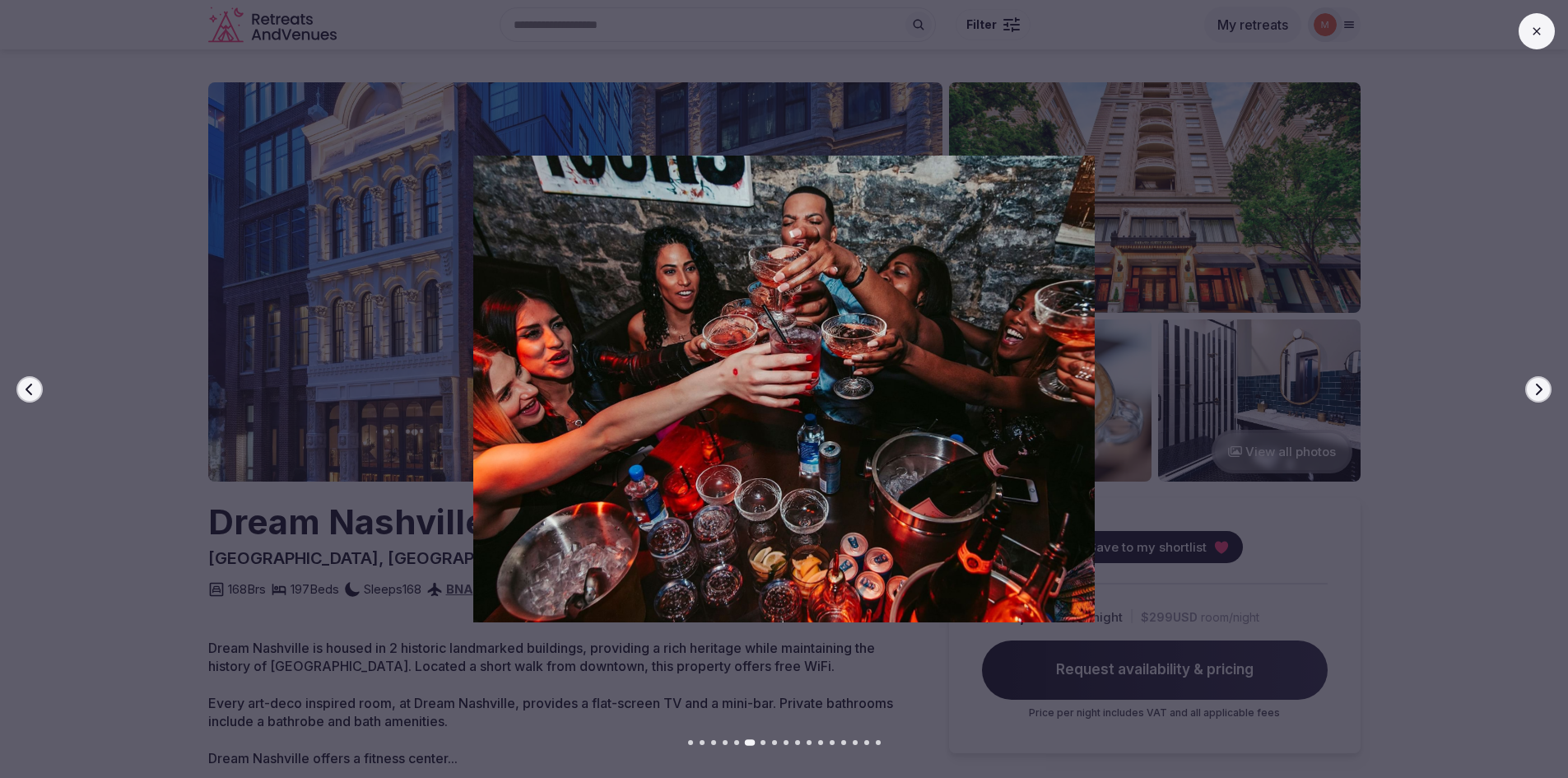
click at [1541, 390] on icon "button" at bounding box center [1538, 389] width 13 height 13
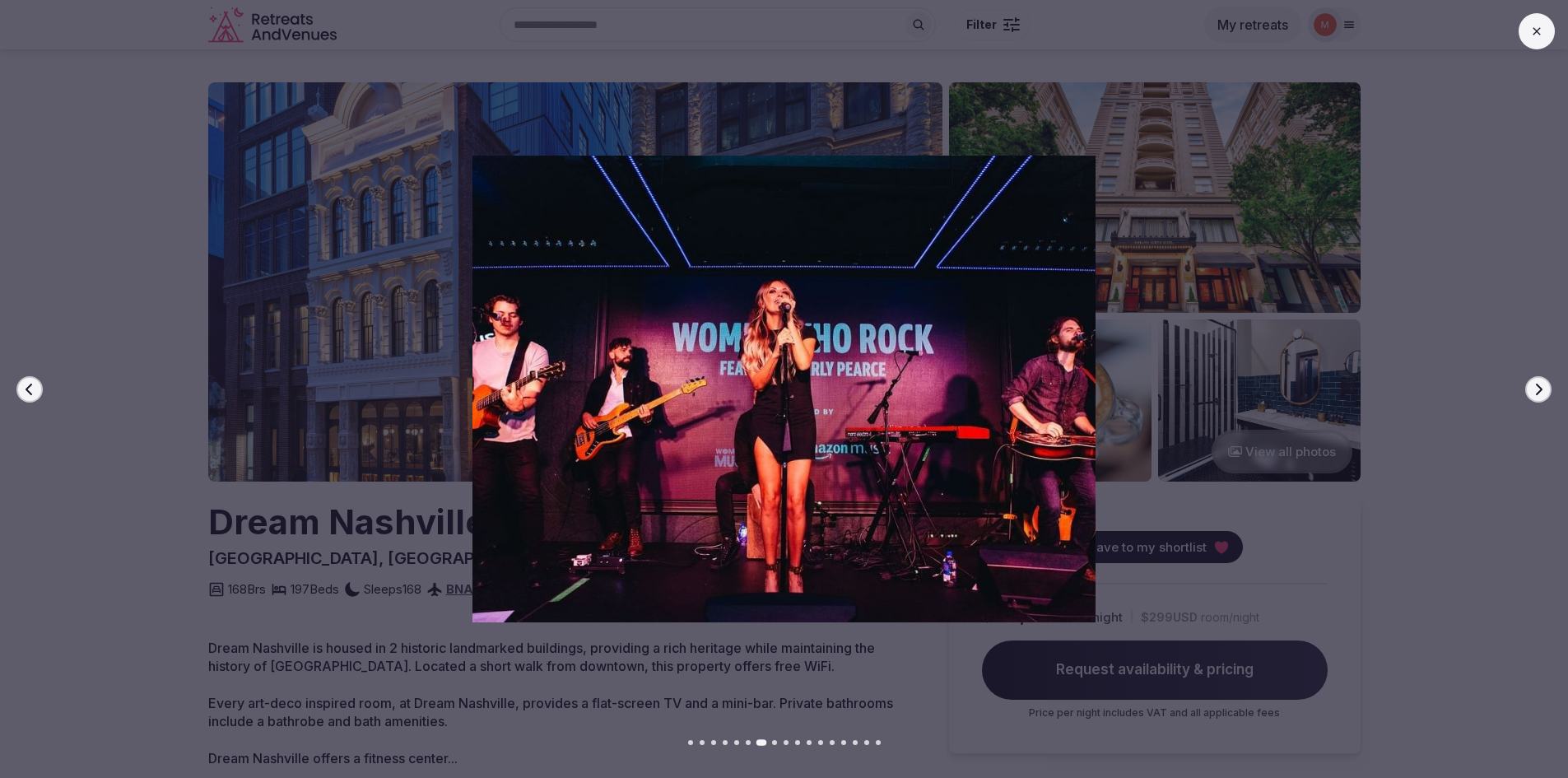
click at [1541, 390] on icon "button" at bounding box center [1538, 389] width 13 height 13
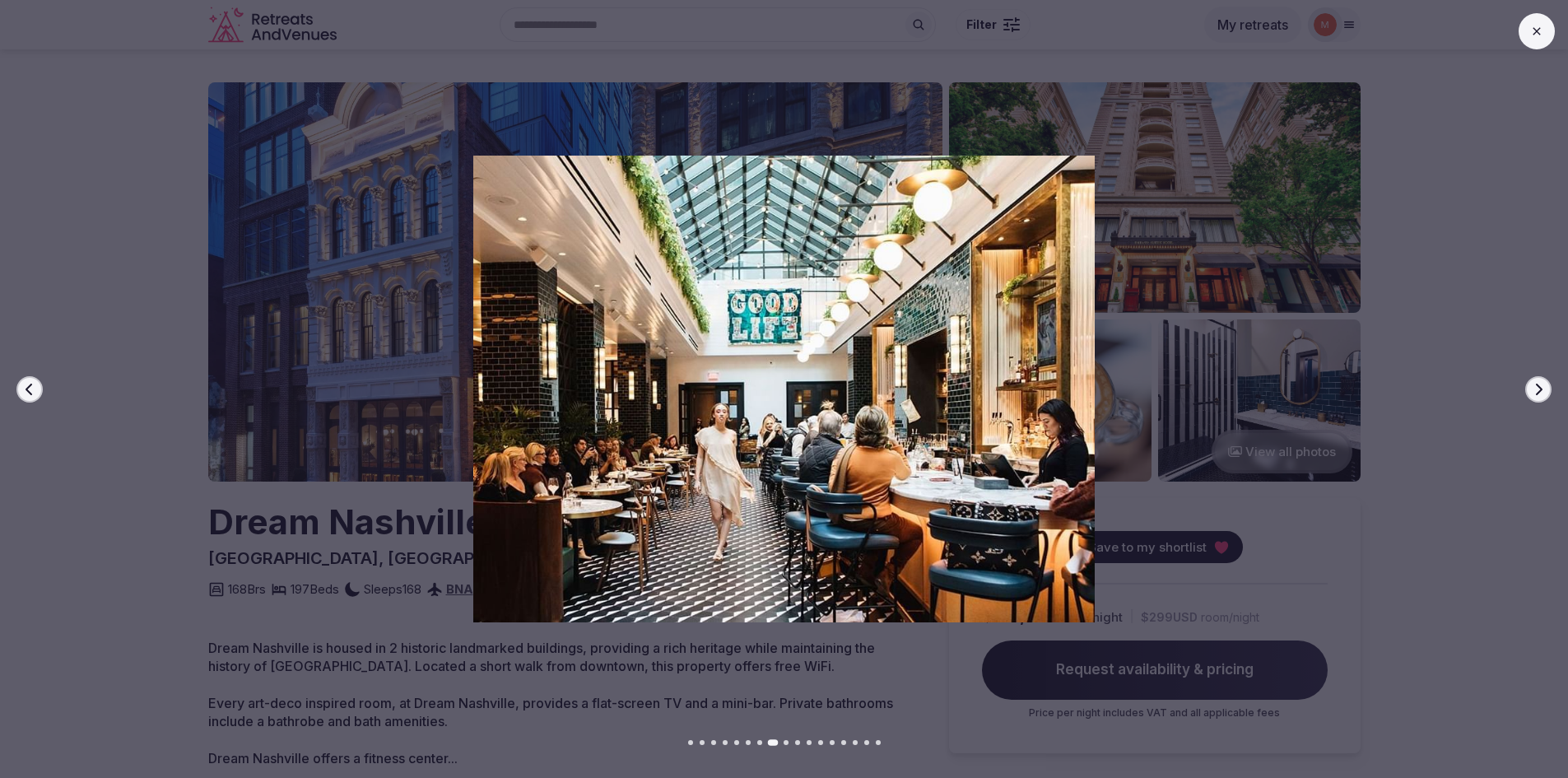
click at [1541, 390] on icon "button" at bounding box center [1538, 389] width 13 height 13
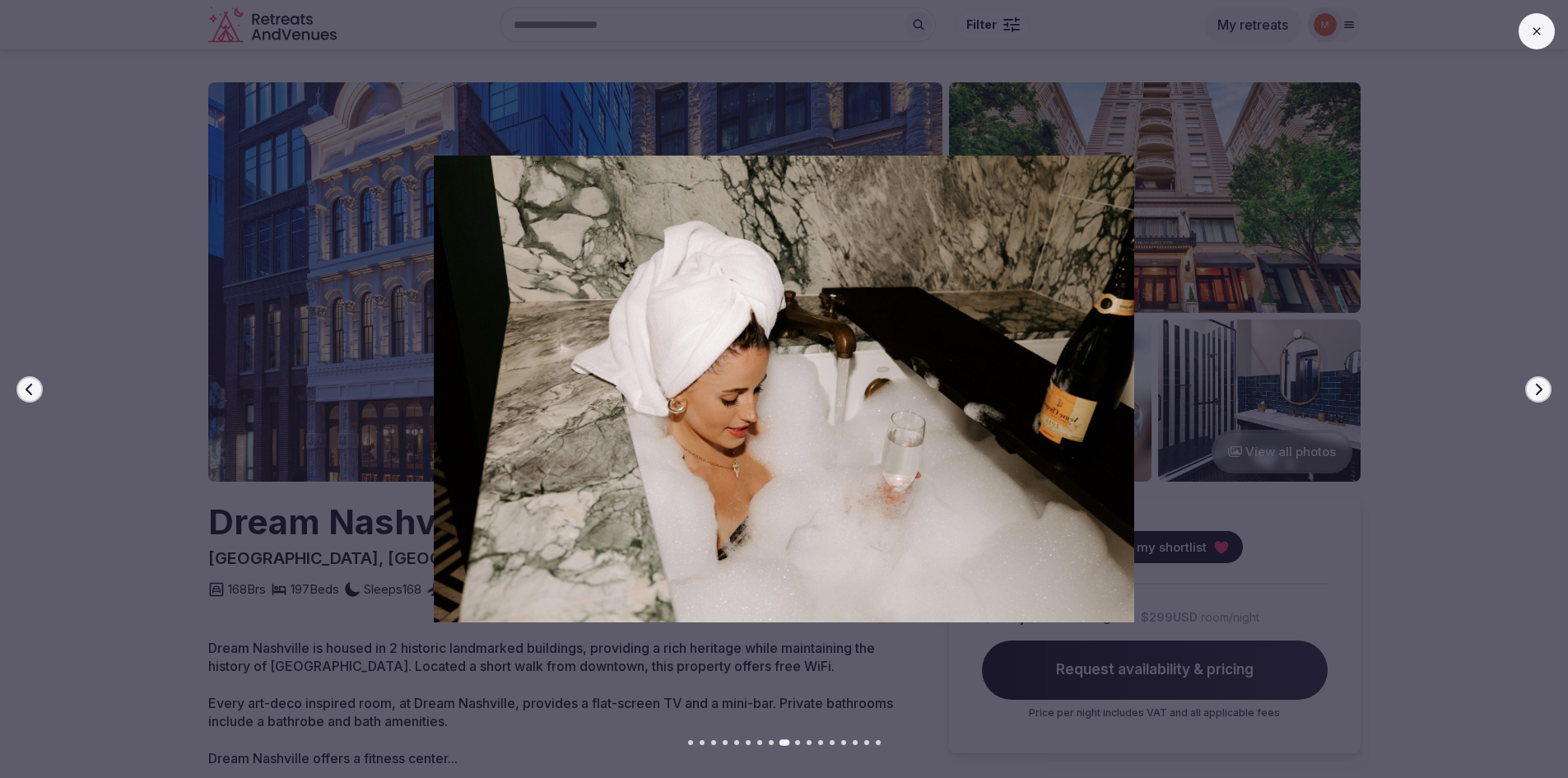
click at [1541, 390] on icon "button" at bounding box center [1538, 389] width 13 height 13
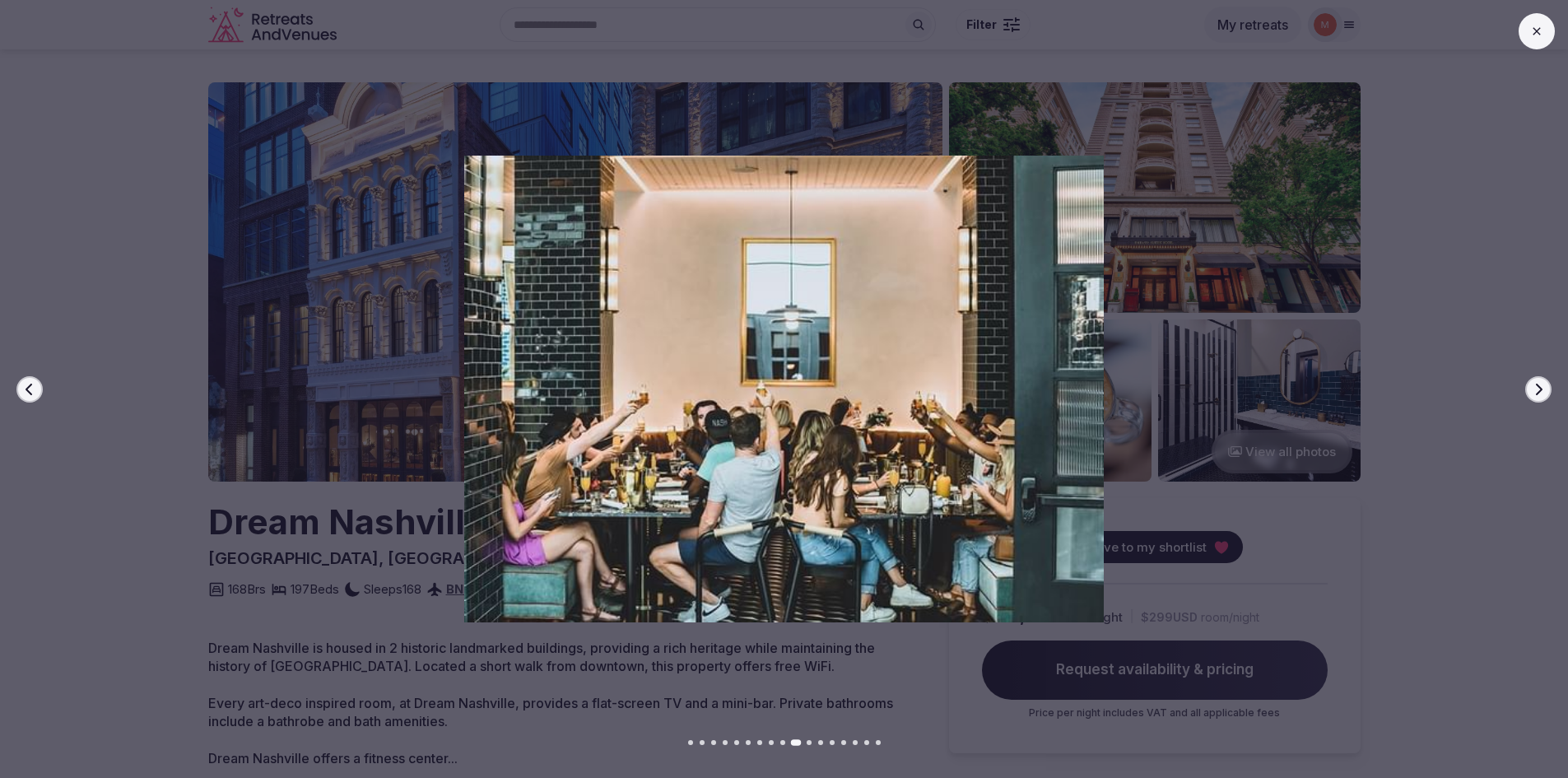
click at [1541, 390] on icon "button" at bounding box center [1538, 389] width 13 height 13
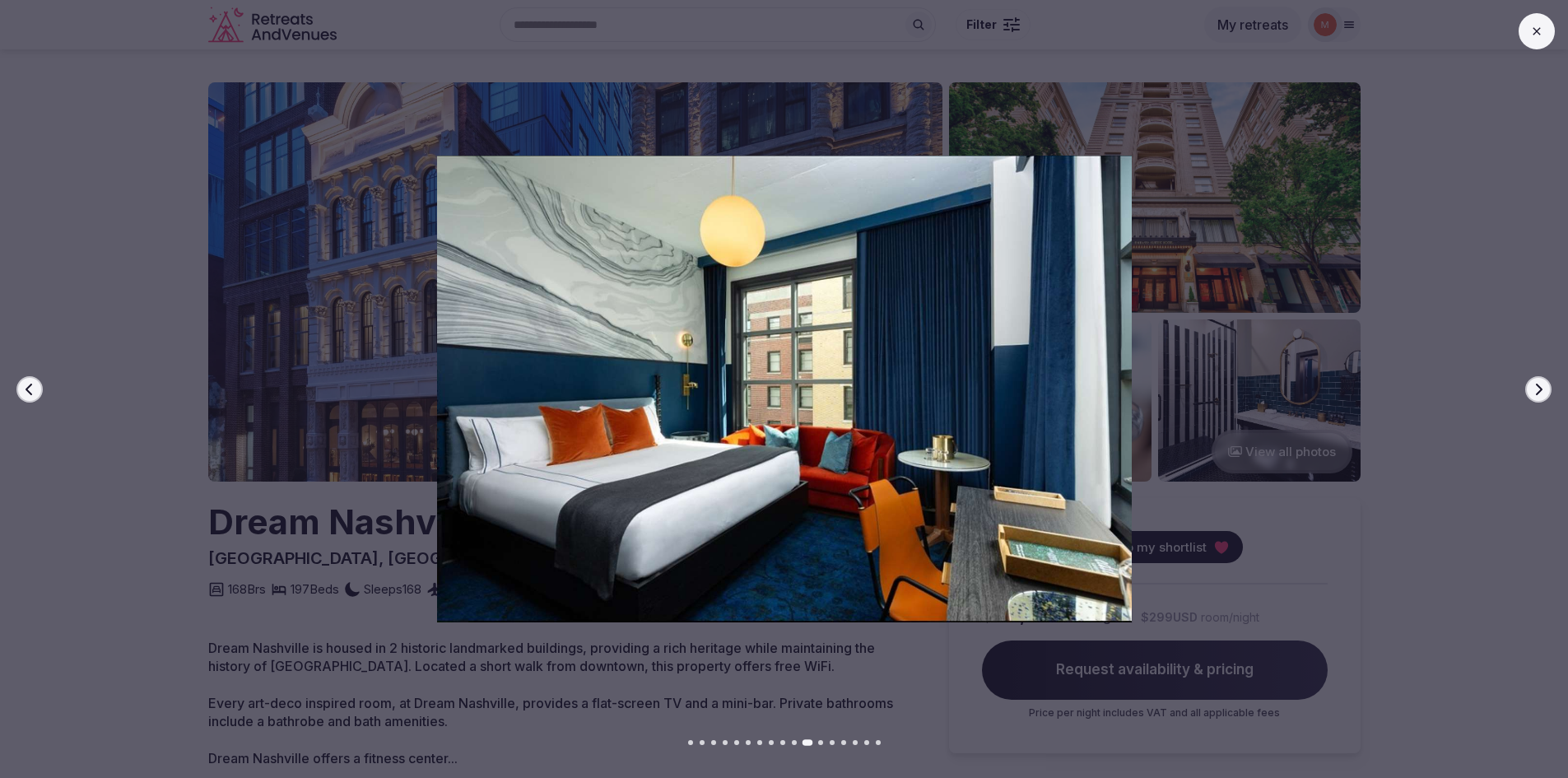
click at [1541, 390] on icon "button" at bounding box center [1538, 389] width 13 height 13
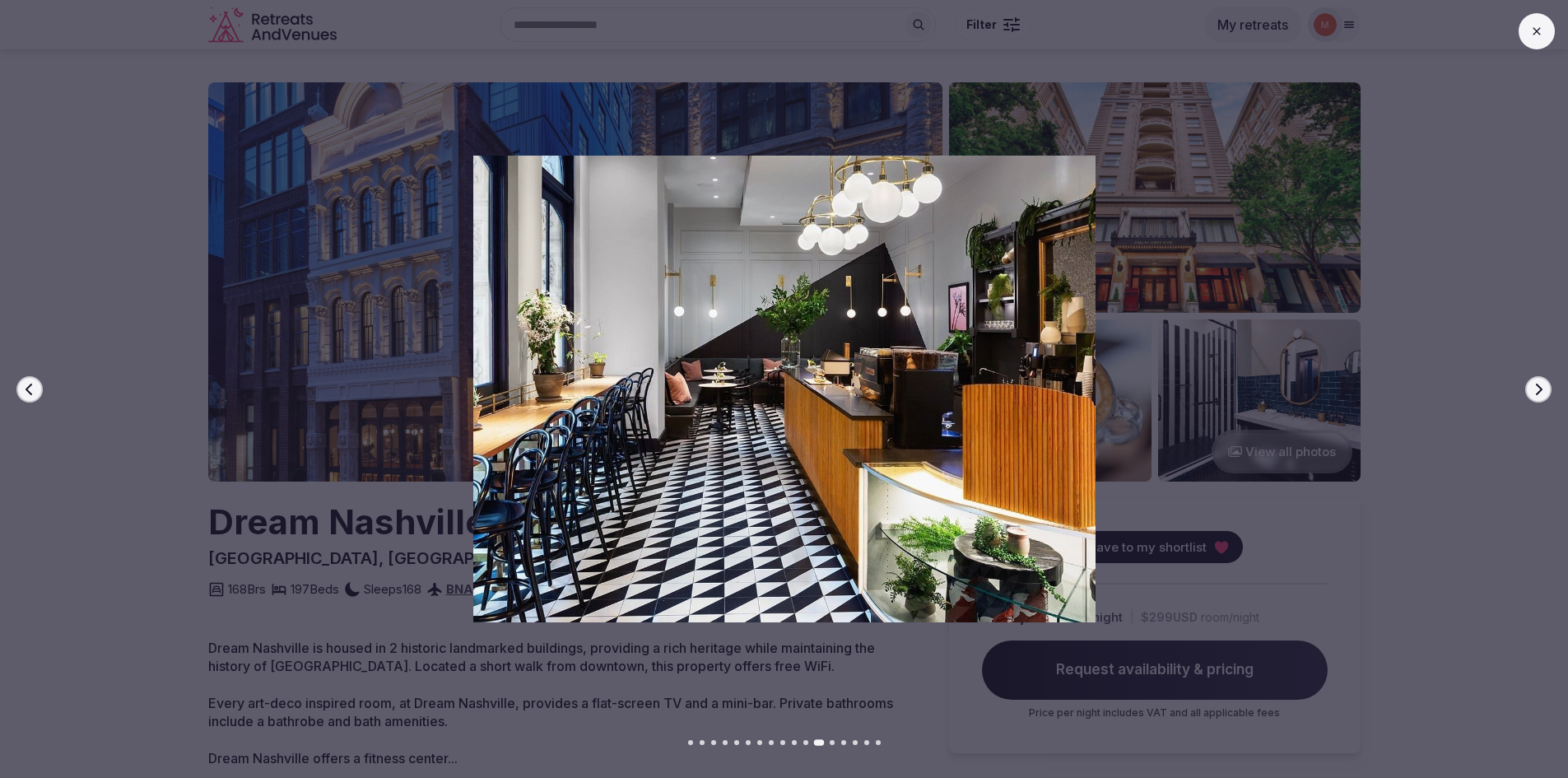
click at [1541, 390] on icon "button" at bounding box center [1538, 389] width 13 height 13
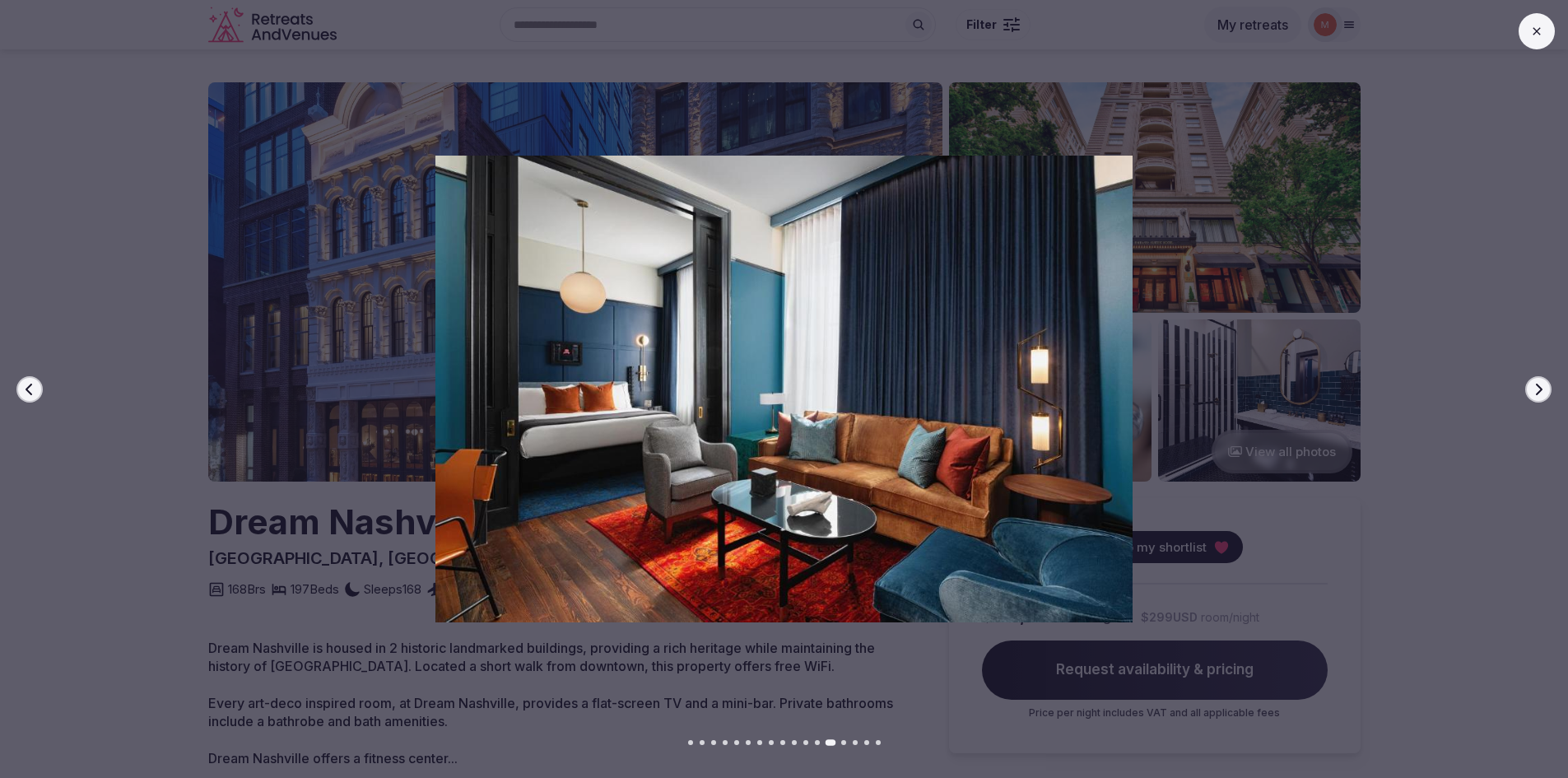
click at [1541, 390] on icon "button" at bounding box center [1538, 389] width 13 height 13
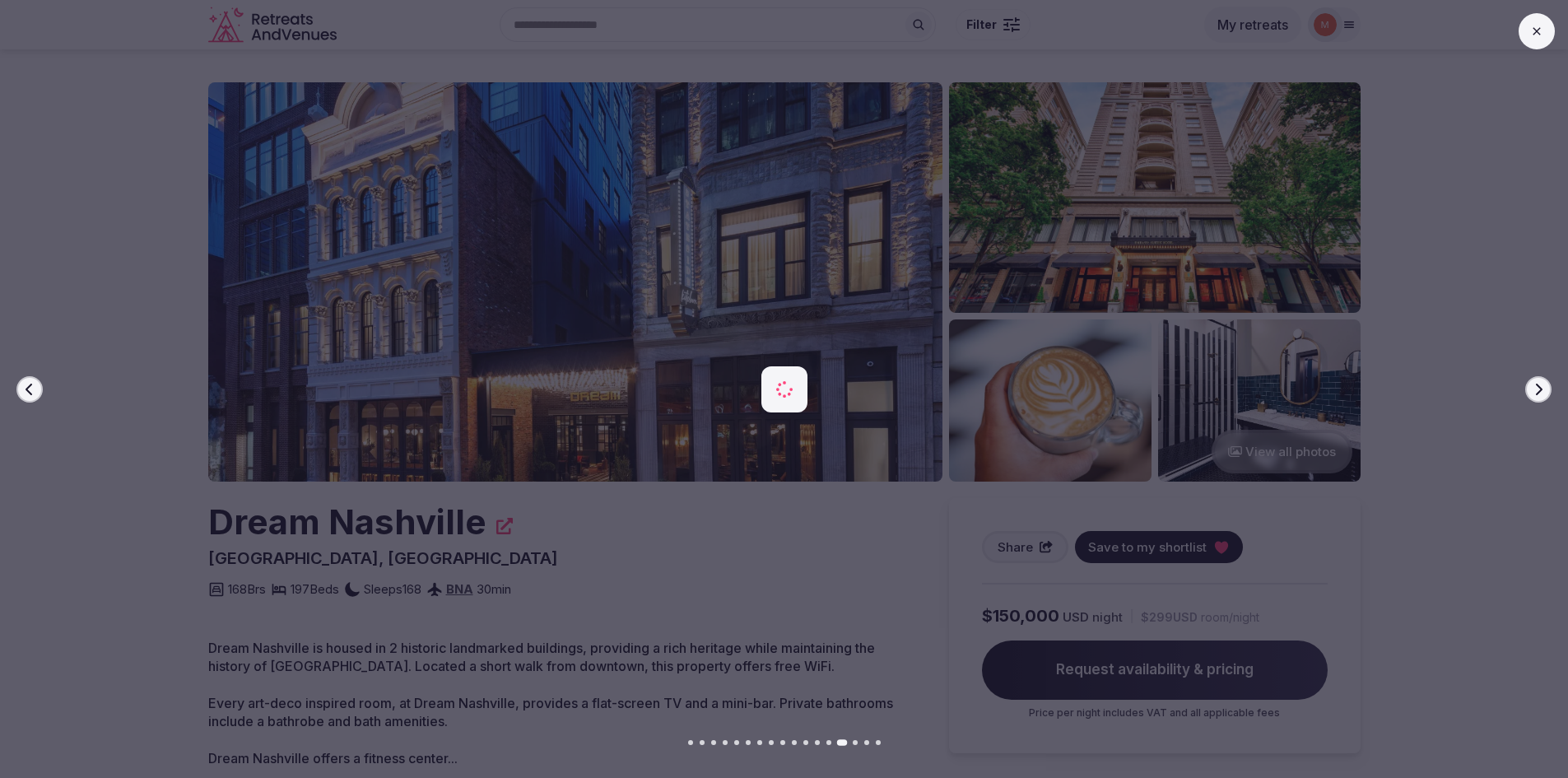
click at [1541, 390] on icon "button" at bounding box center [1538, 389] width 13 height 13
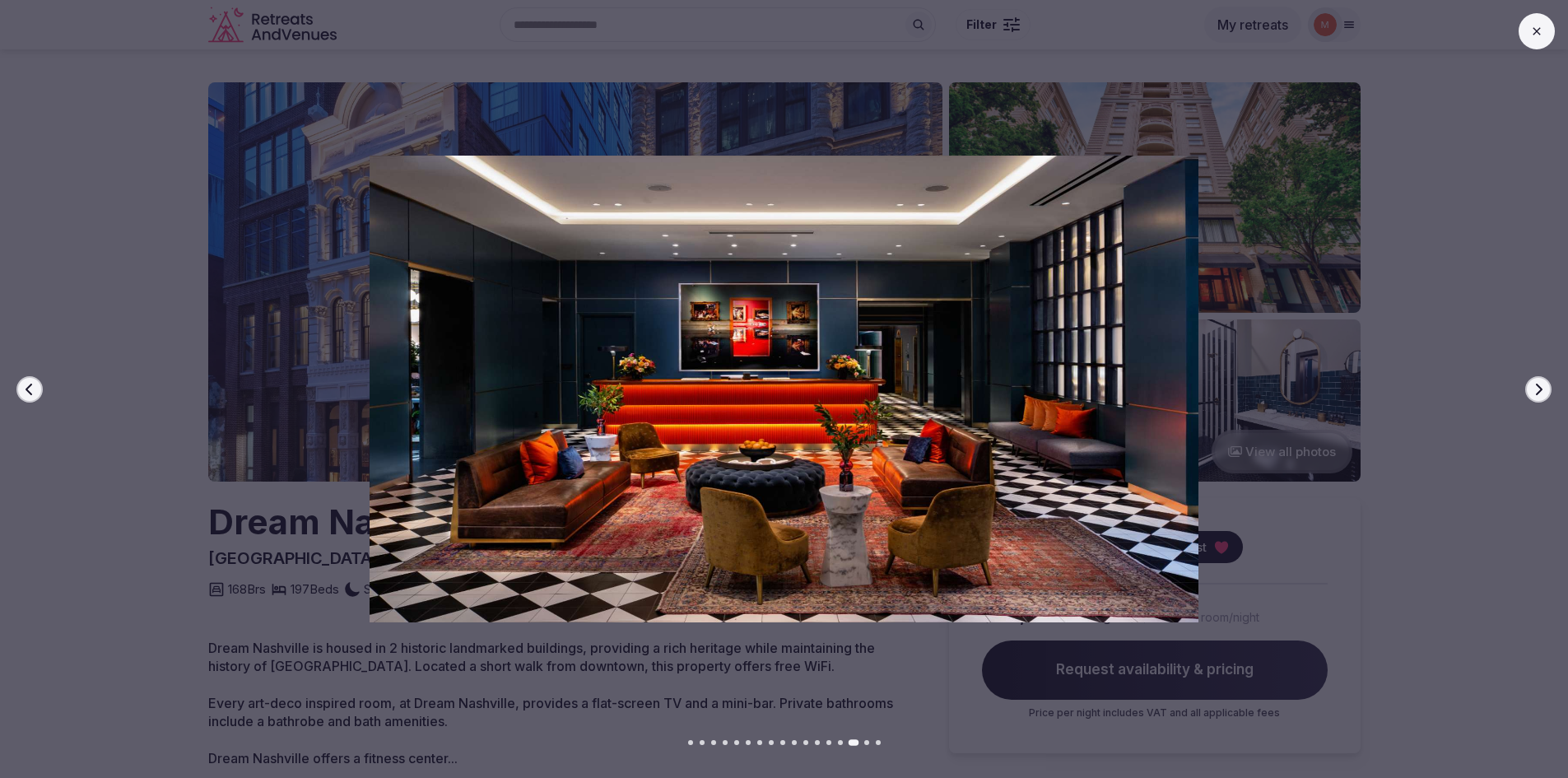
click at [1541, 390] on icon "button" at bounding box center [1538, 389] width 13 height 13
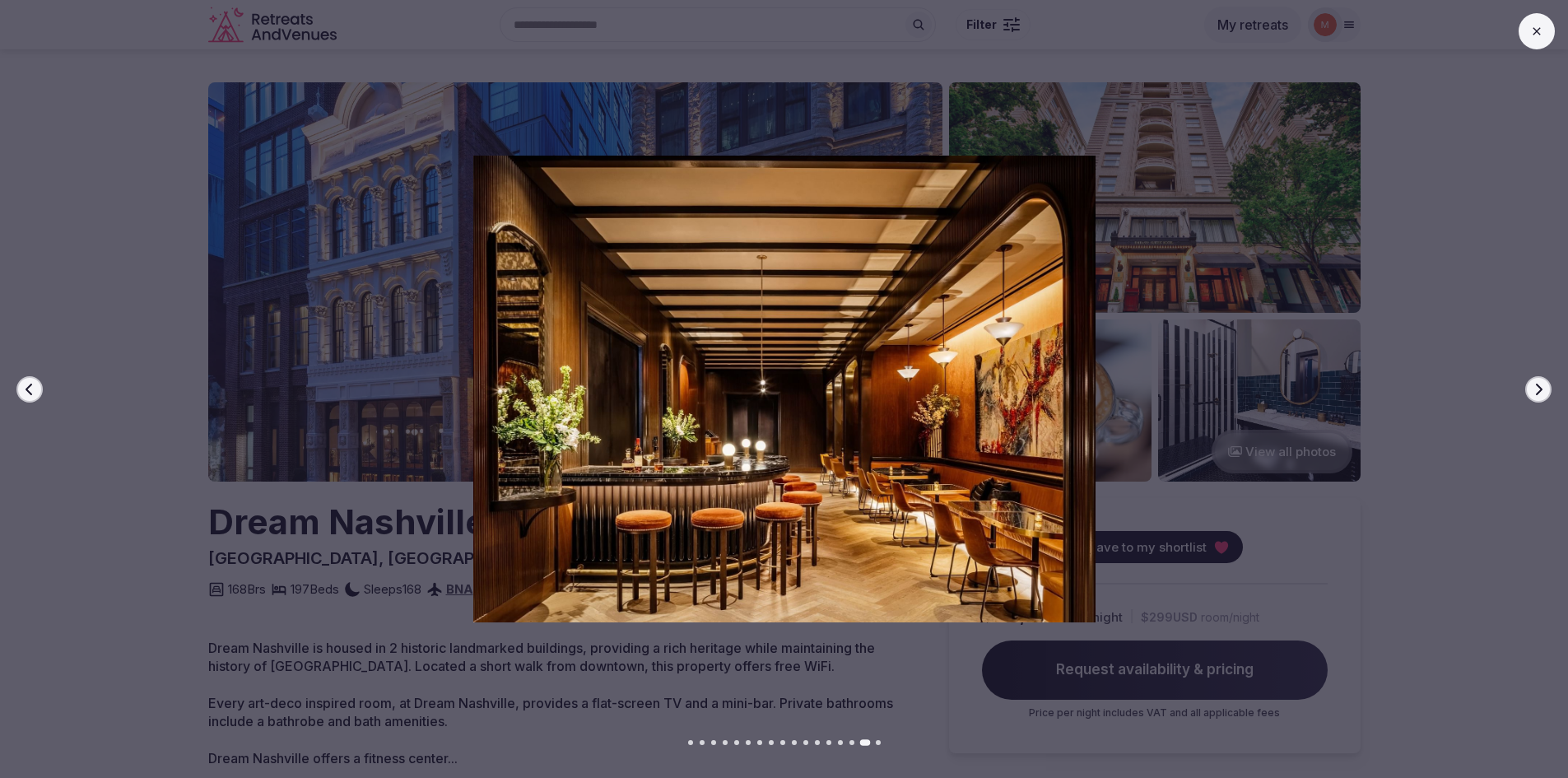
click at [1541, 390] on icon "button" at bounding box center [1538, 389] width 13 height 13
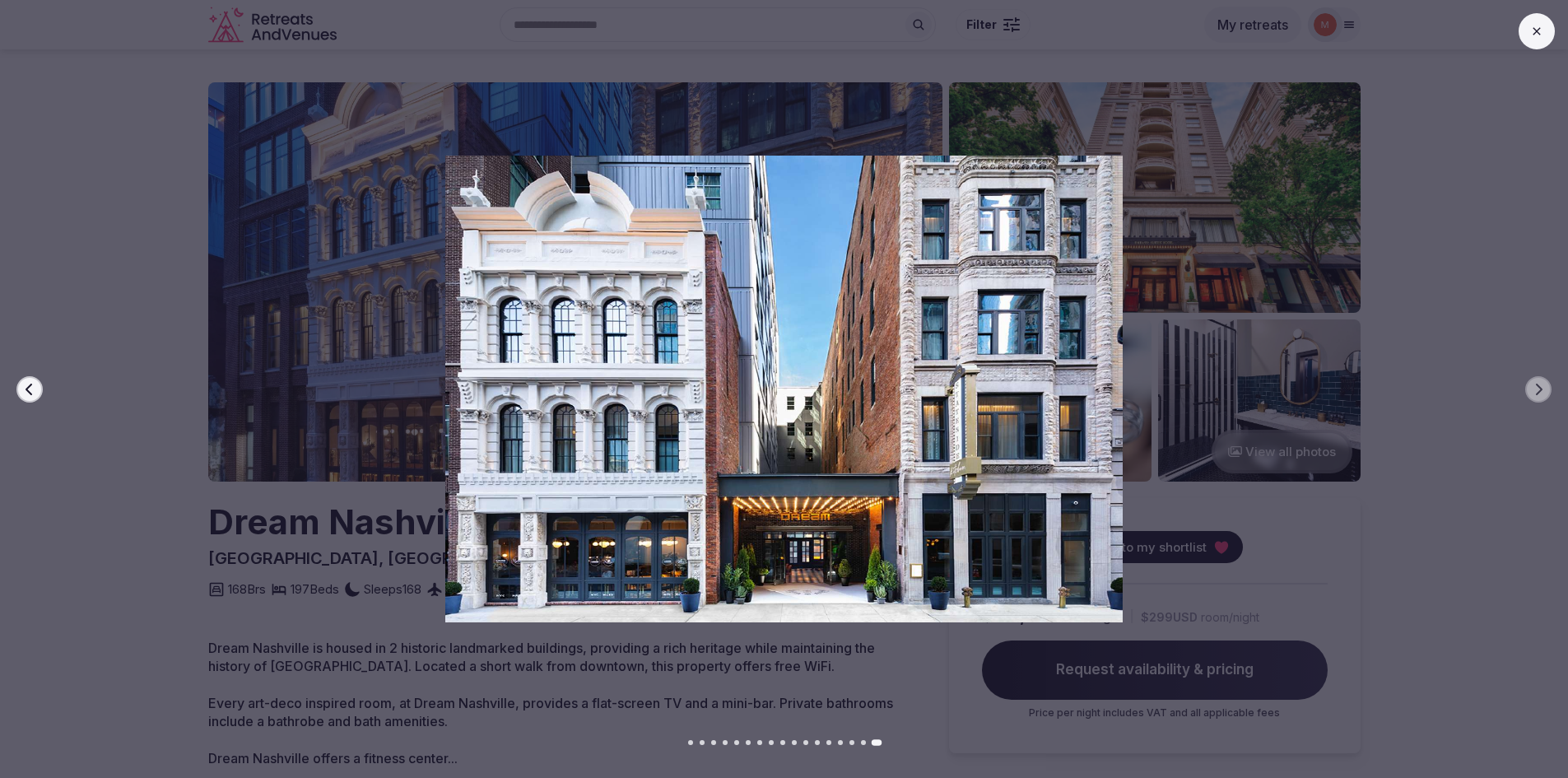
click at [1528, 33] on button at bounding box center [1536, 31] width 36 height 36
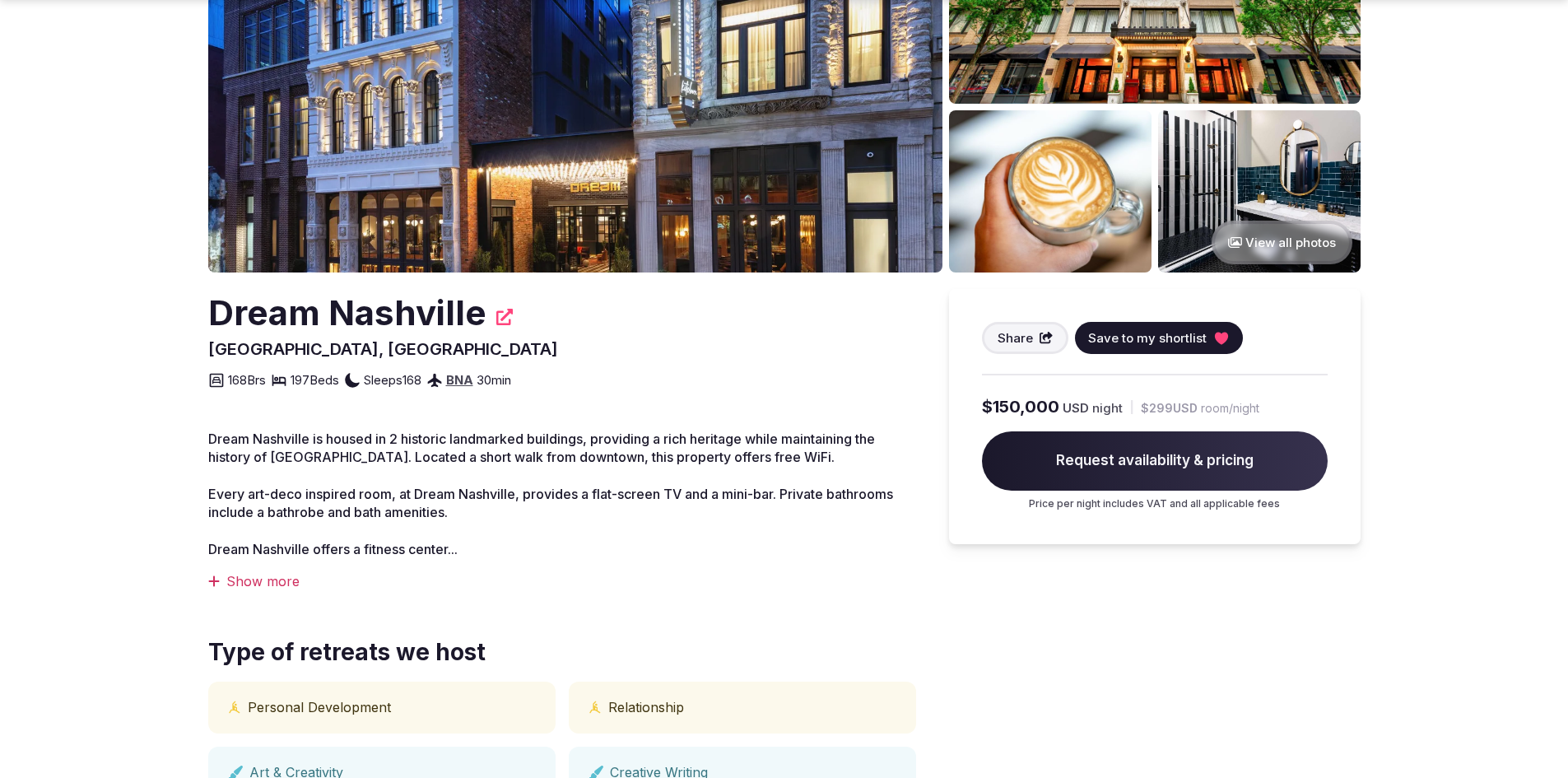
scroll to position [247, 0]
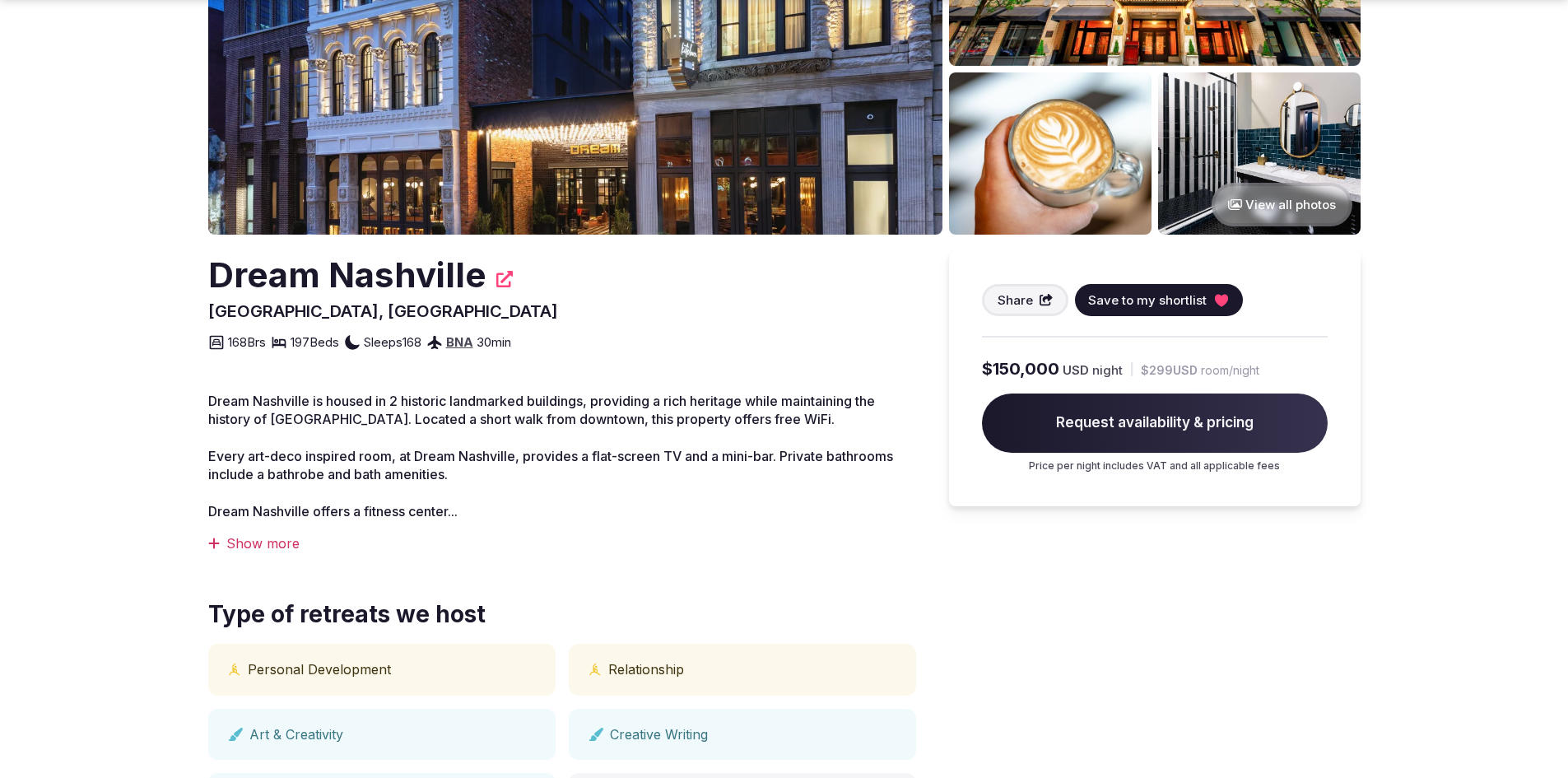
click at [270, 545] on div "Show more" at bounding box center [562, 543] width 708 height 18
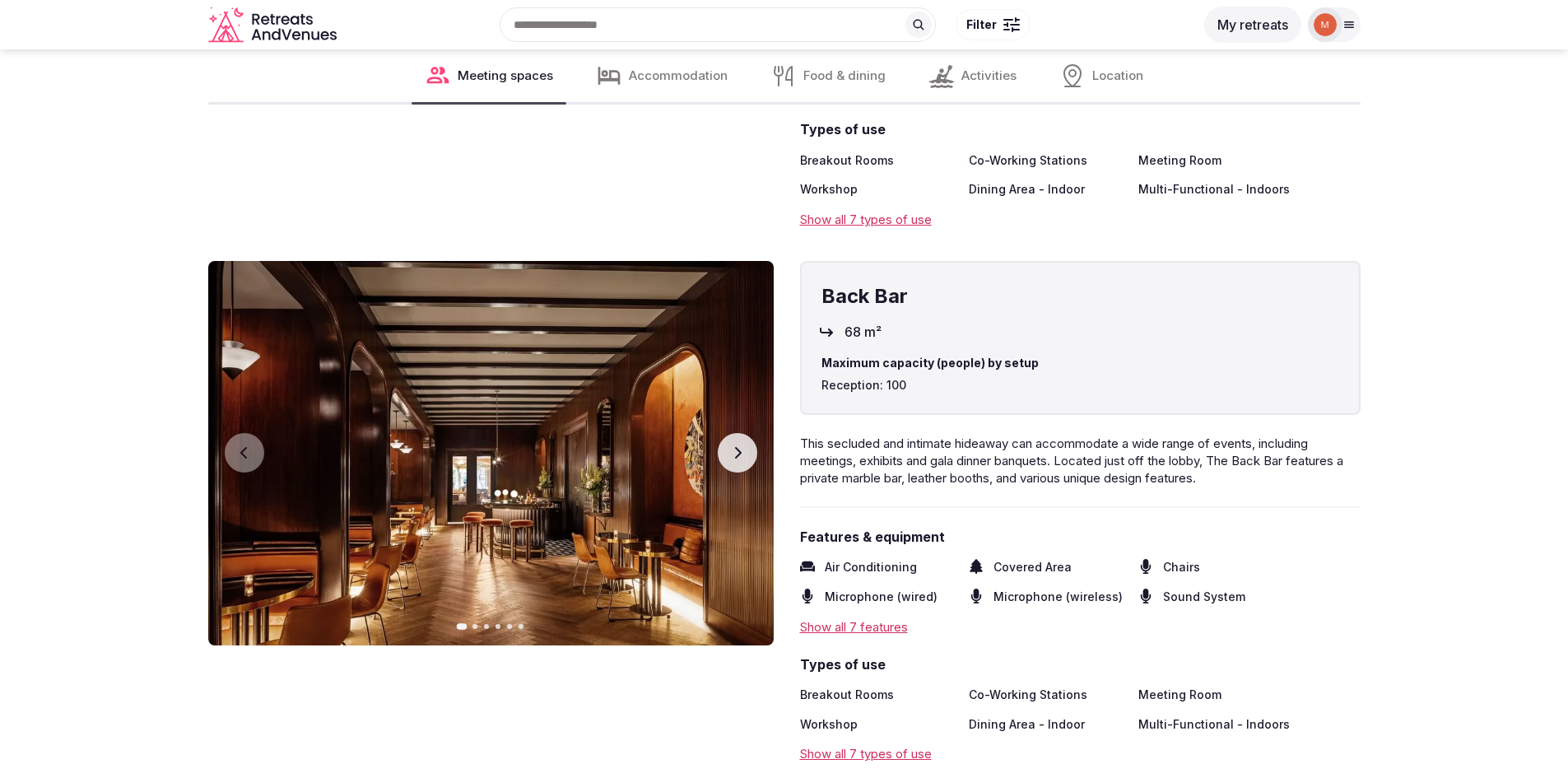
scroll to position [4033, 0]
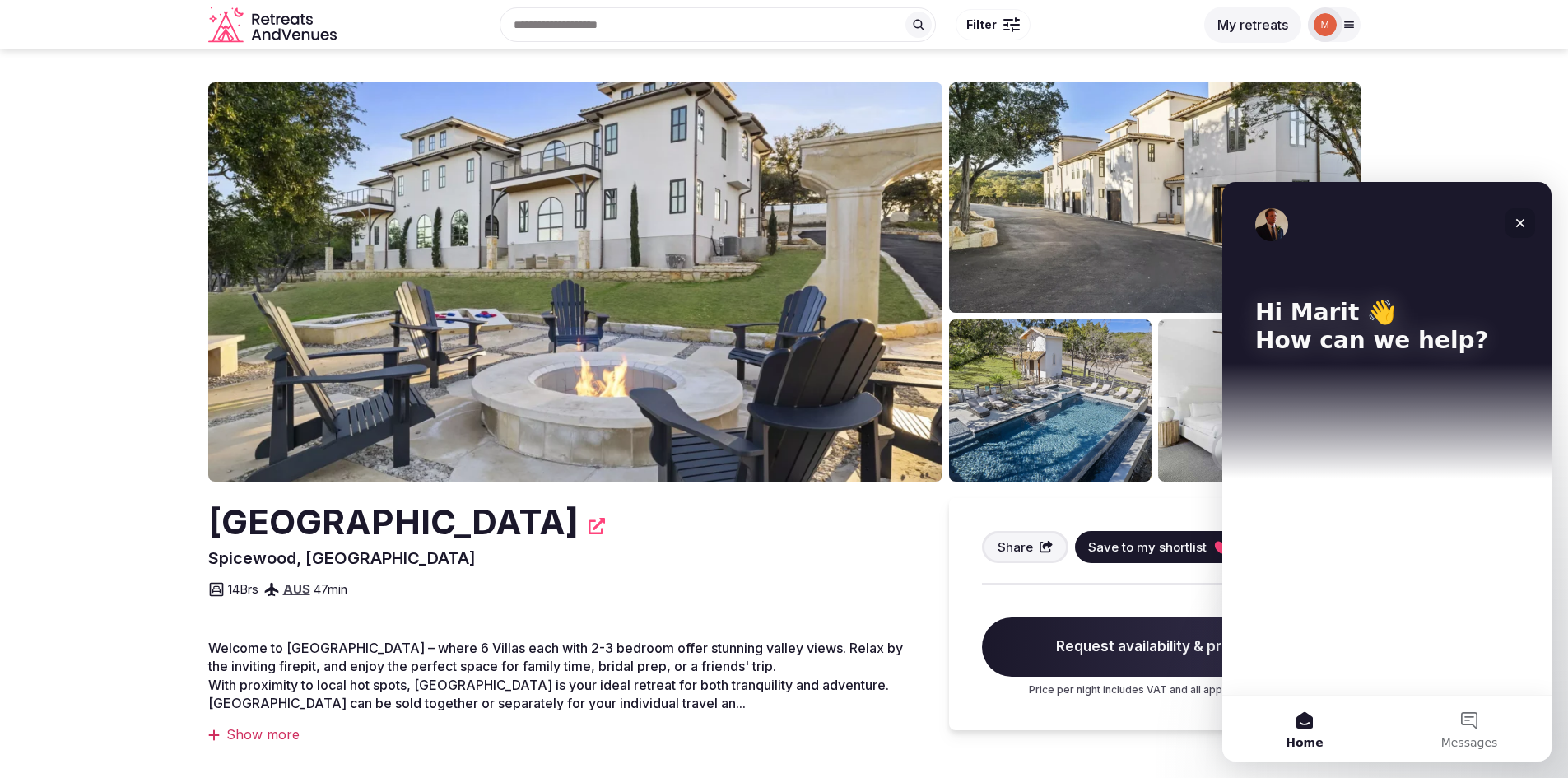
click at [1521, 221] on icon "Close" at bounding box center [1519, 222] width 13 height 13
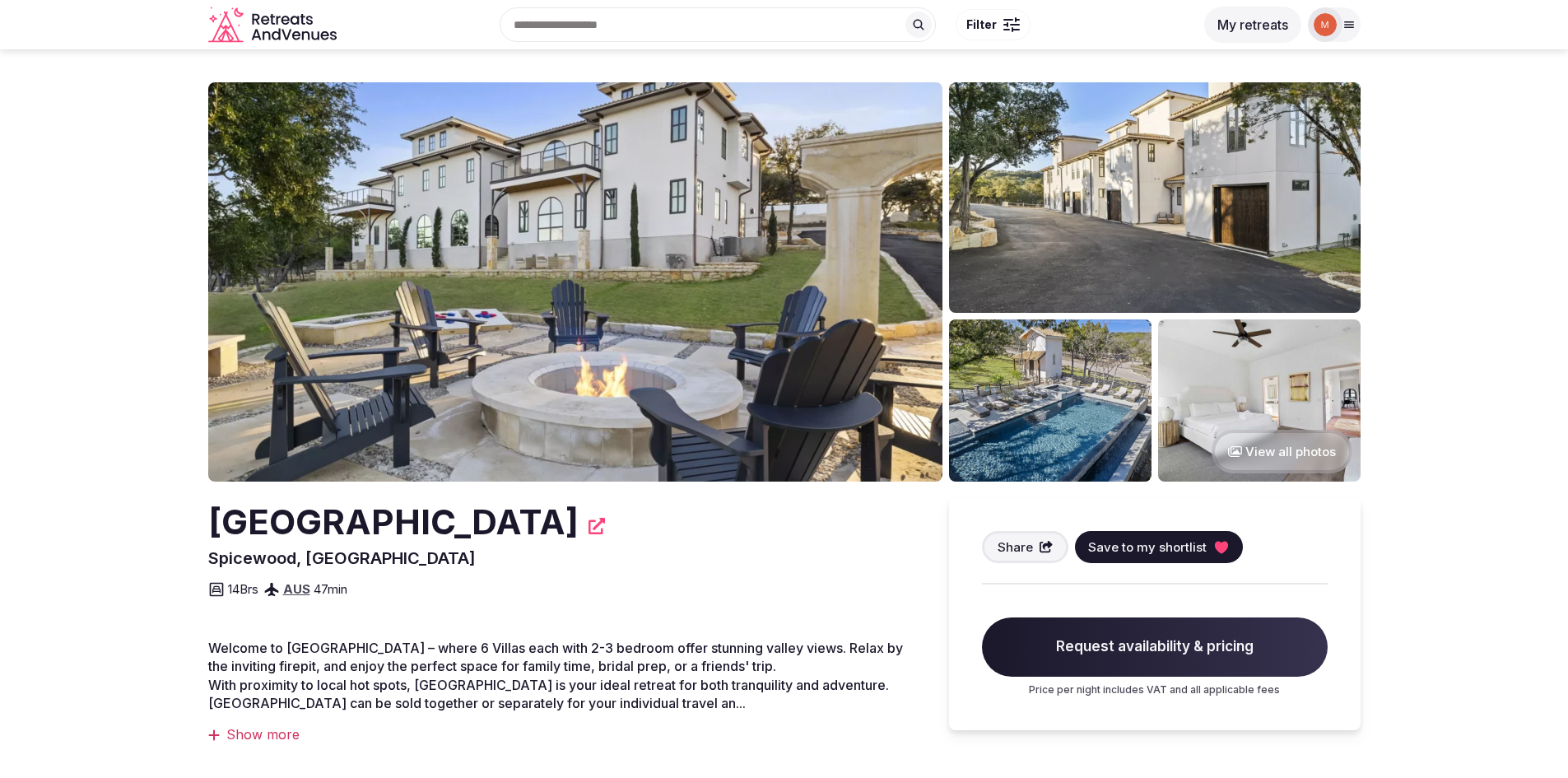
click at [664, 259] on img at bounding box center [574, 282] width 734 height 399
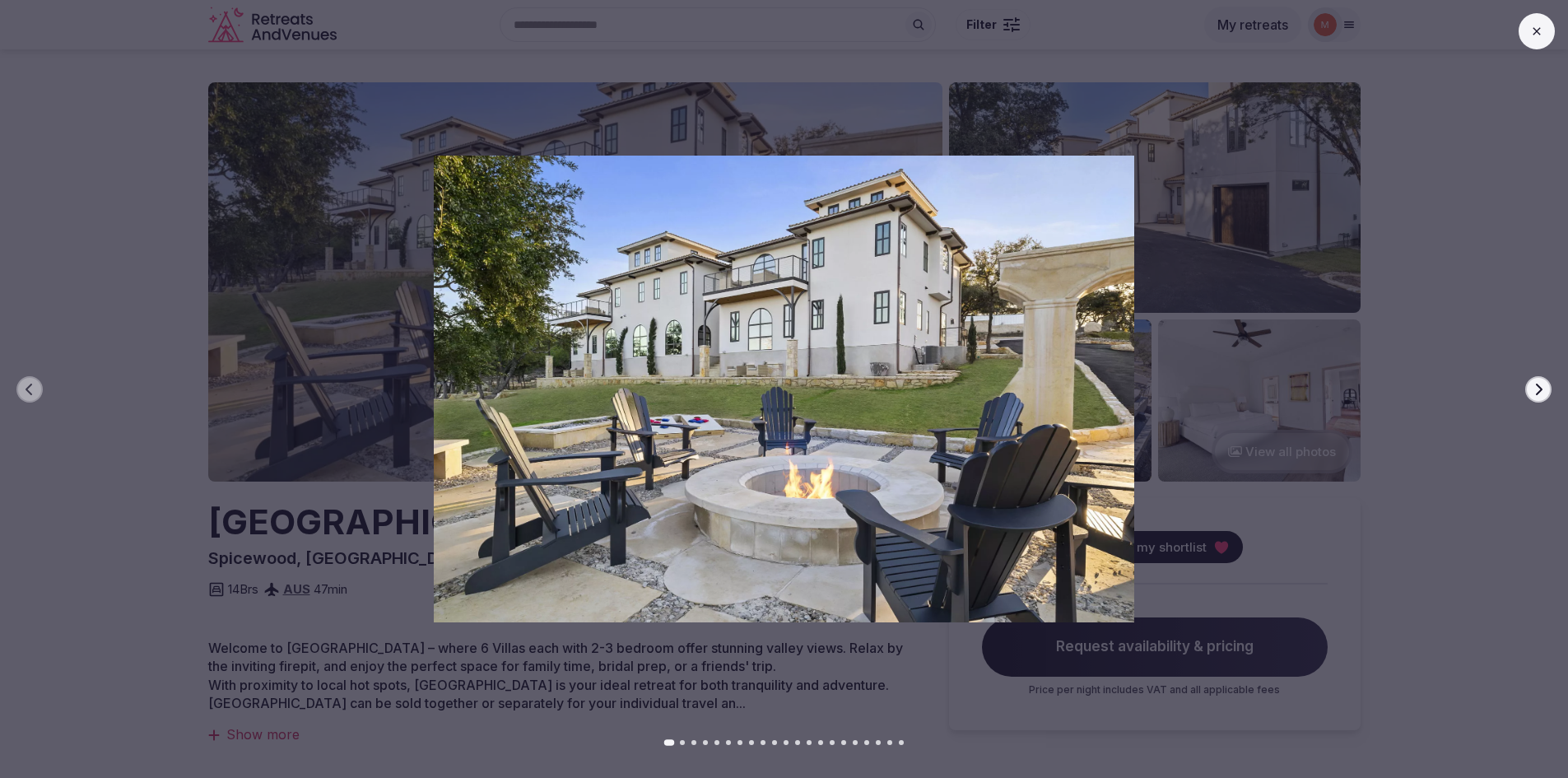
click at [1538, 391] on icon "button" at bounding box center [1538, 389] width 13 height 13
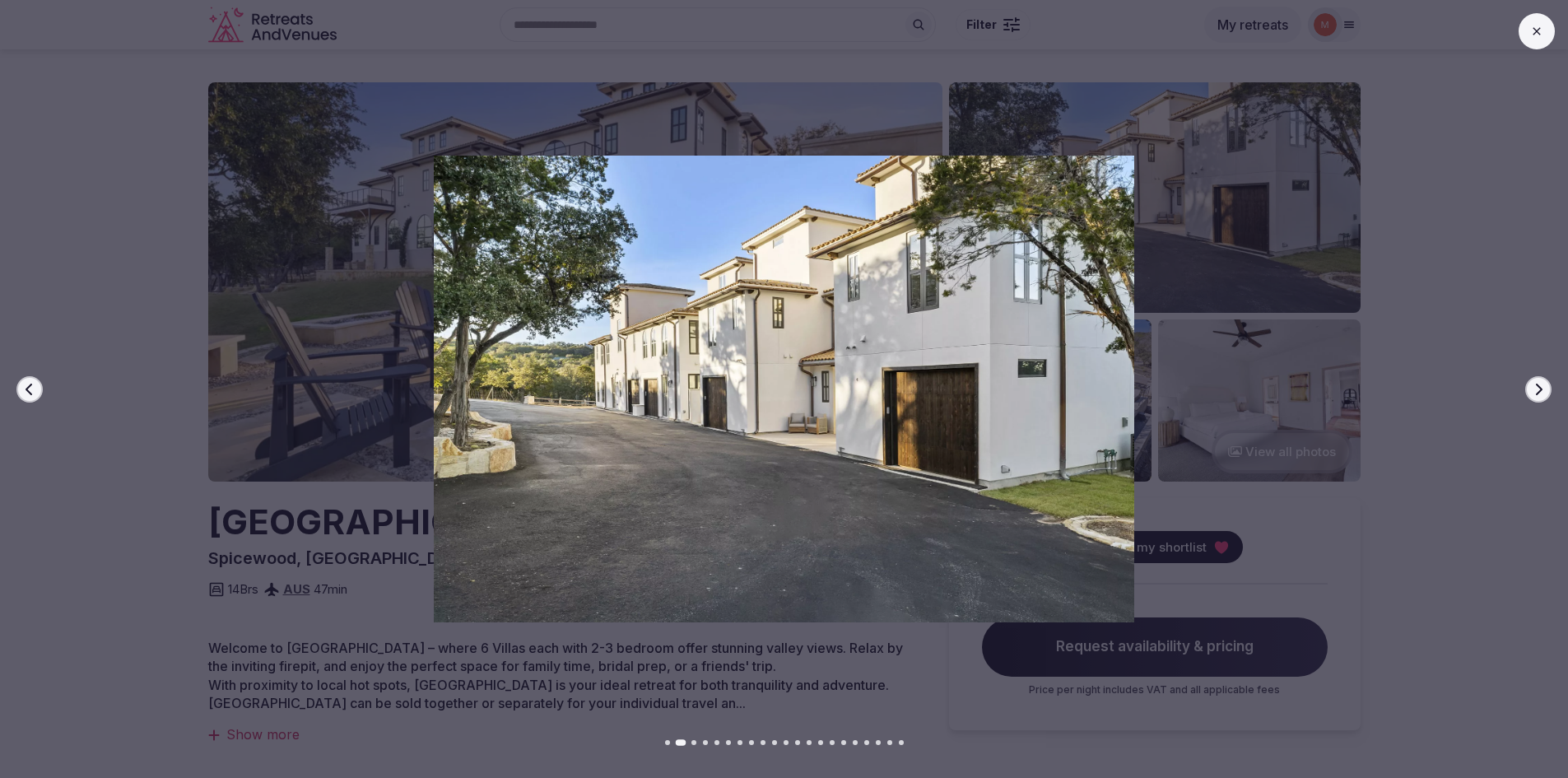
click at [1538, 391] on icon "button" at bounding box center [1538, 389] width 13 height 13
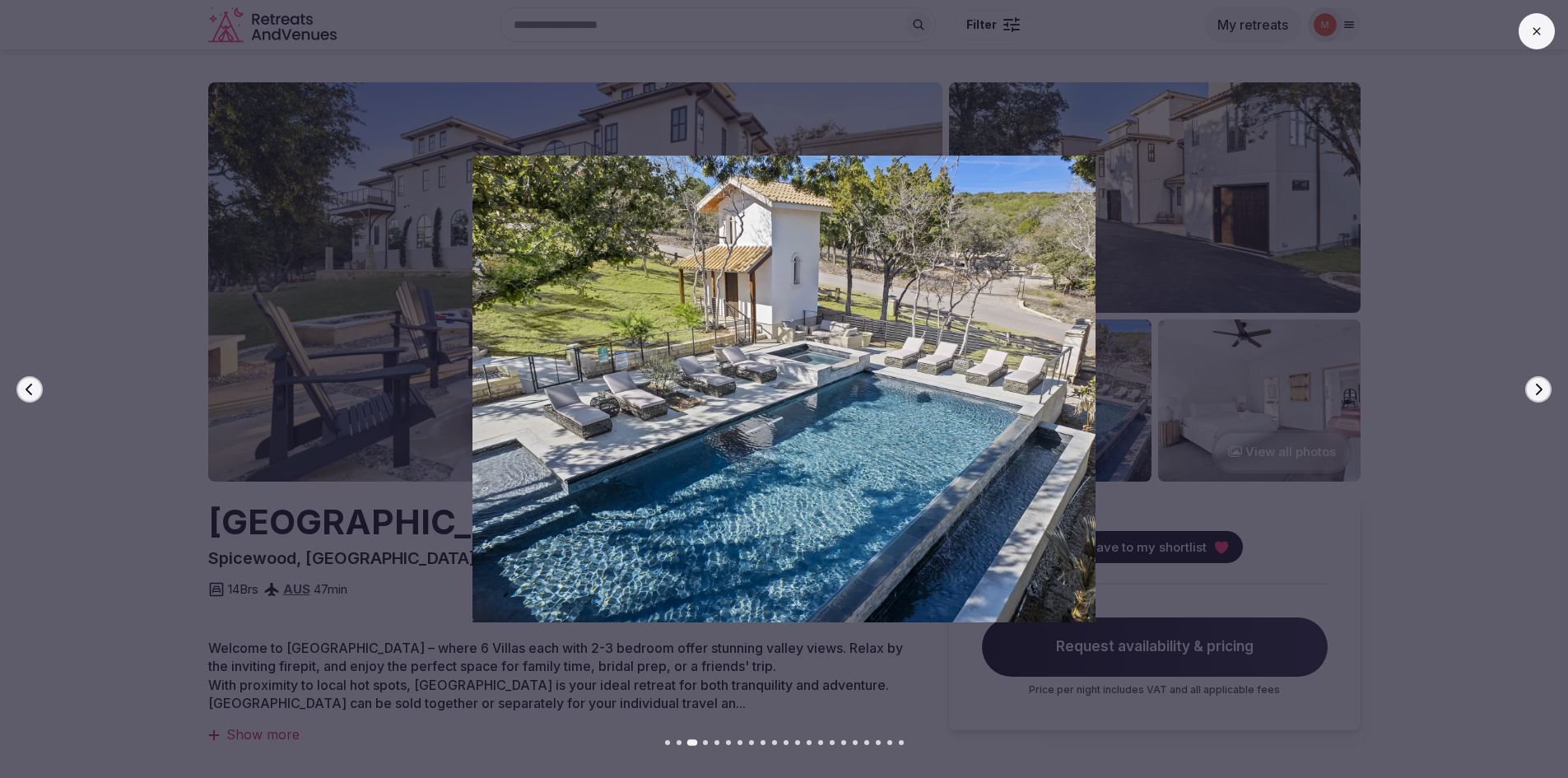
click at [1538, 391] on icon "button" at bounding box center [1538, 389] width 13 height 13
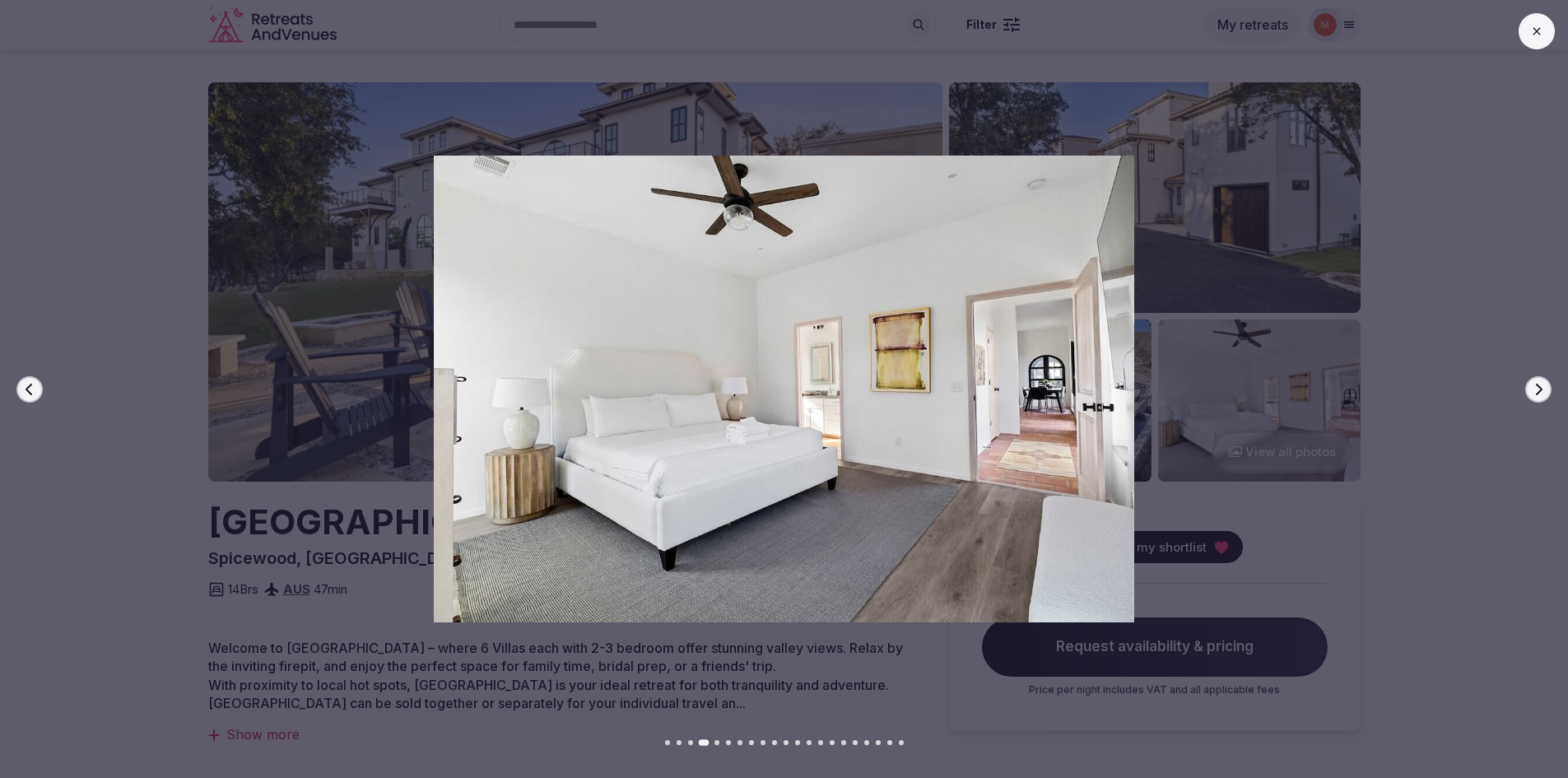
click at [1538, 391] on icon "button" at bounding box center [1538, 389] width 13 height 13
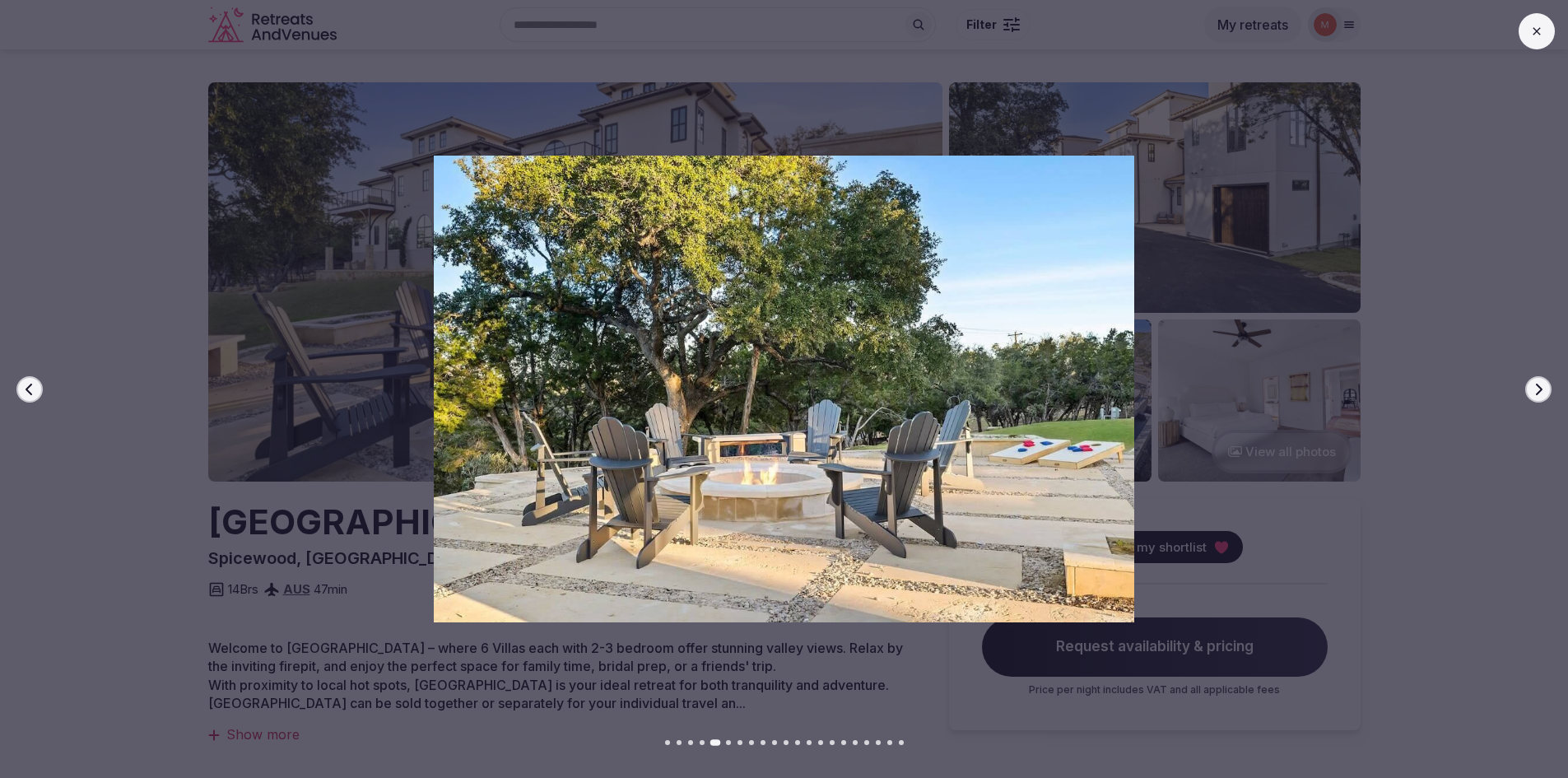
click at [1538, 391] on icon "button" at bounding box center [1538, 389] width 13 height 13
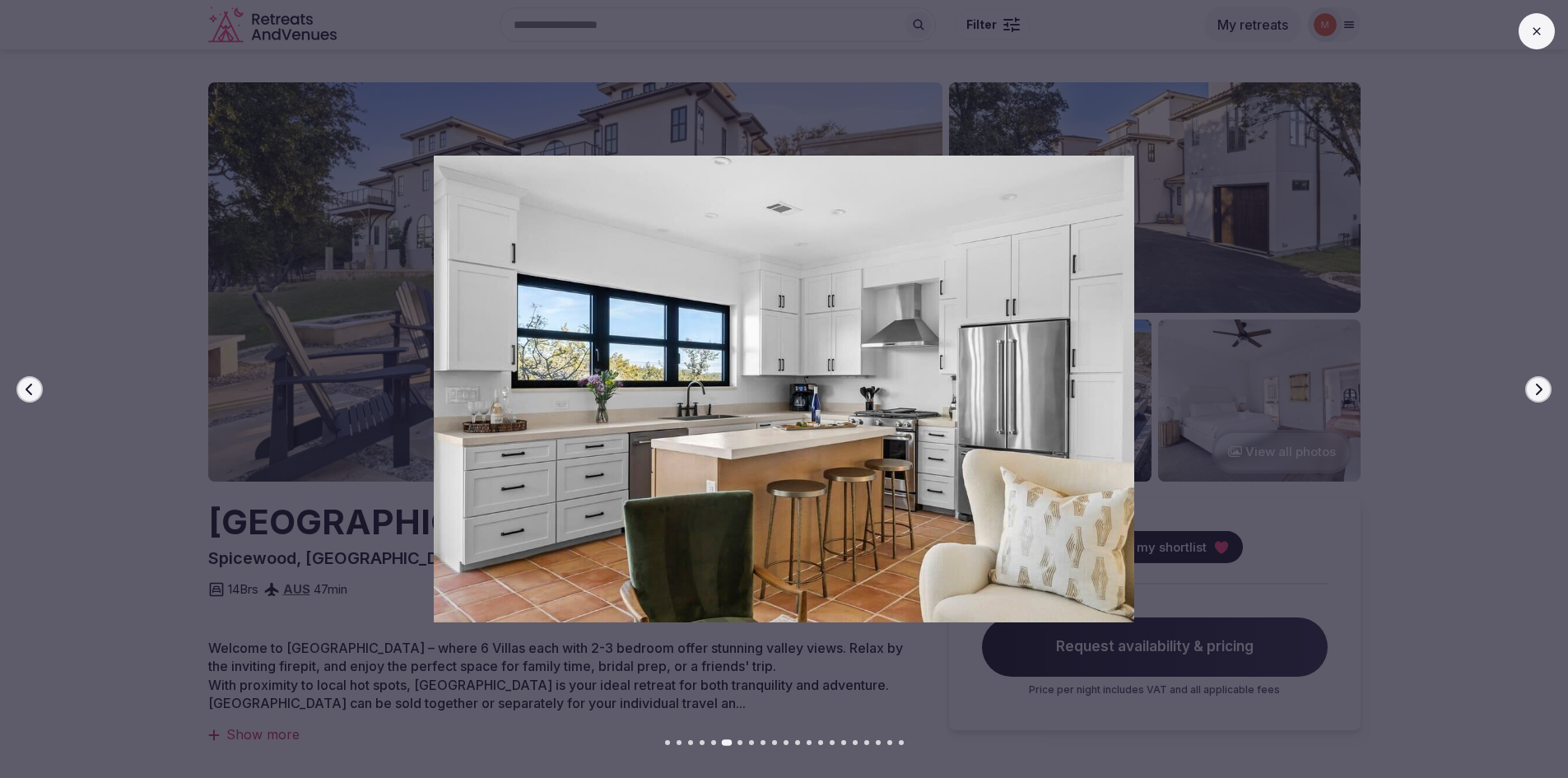
click at [1538, 391] on icon "button" at bounding box center [1538, 389] width 13 height 13
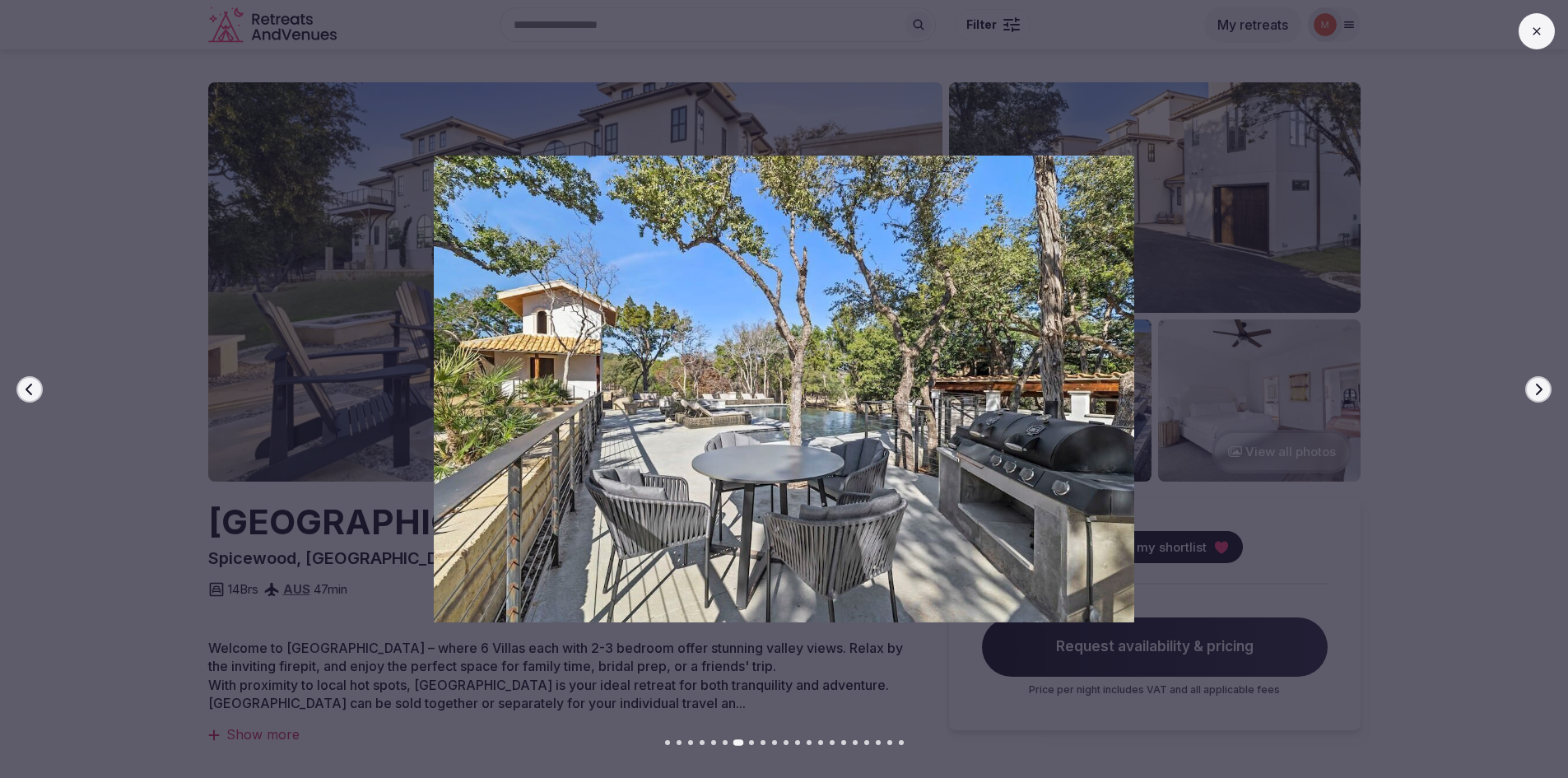
click at [1538, 391] on icon "button" at bounding box center [1538, 389] width 13 height 13
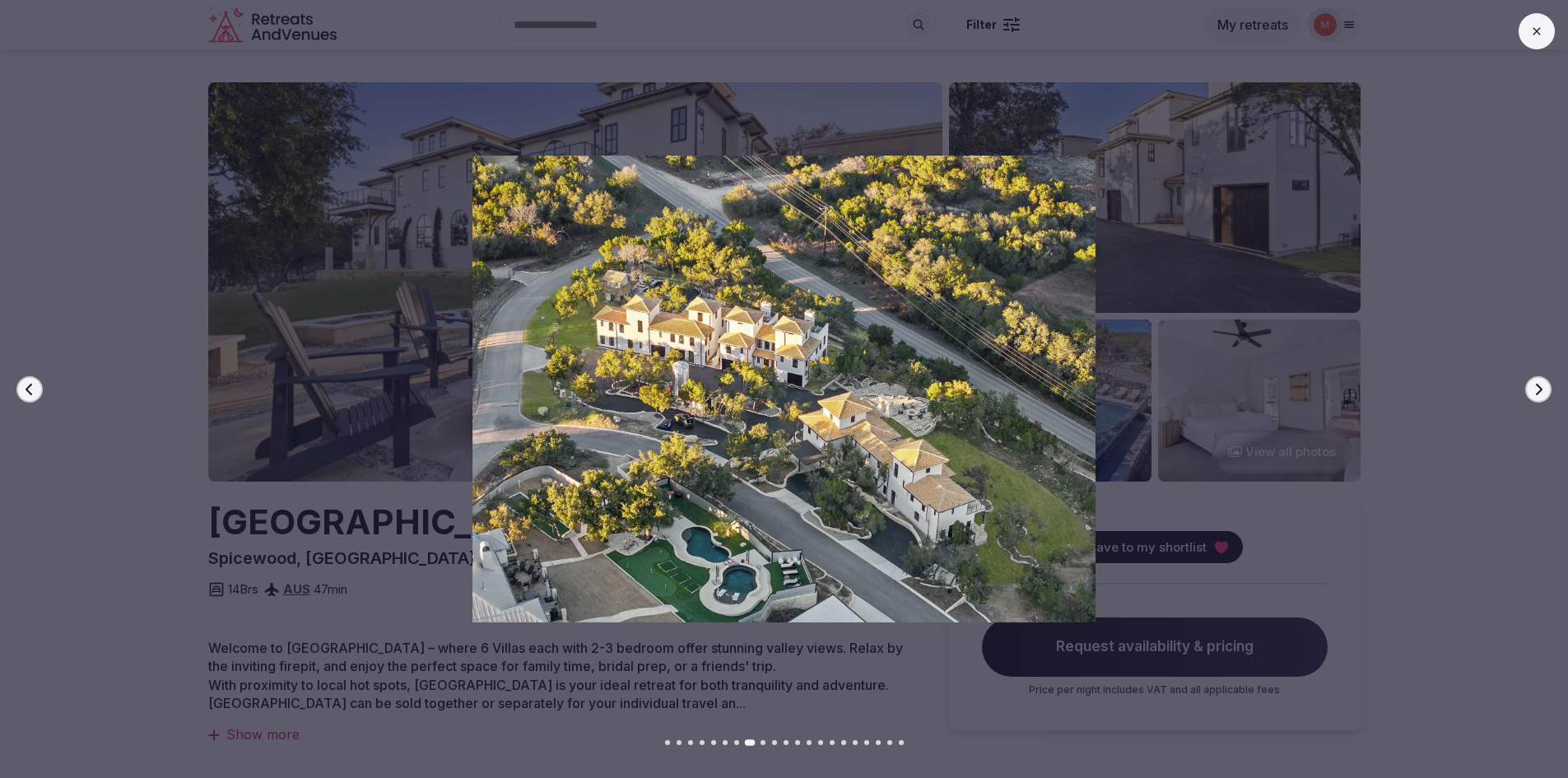
click at [1538, 386] on icon "button" at bounding box center [1539, 388] width 7 height 11
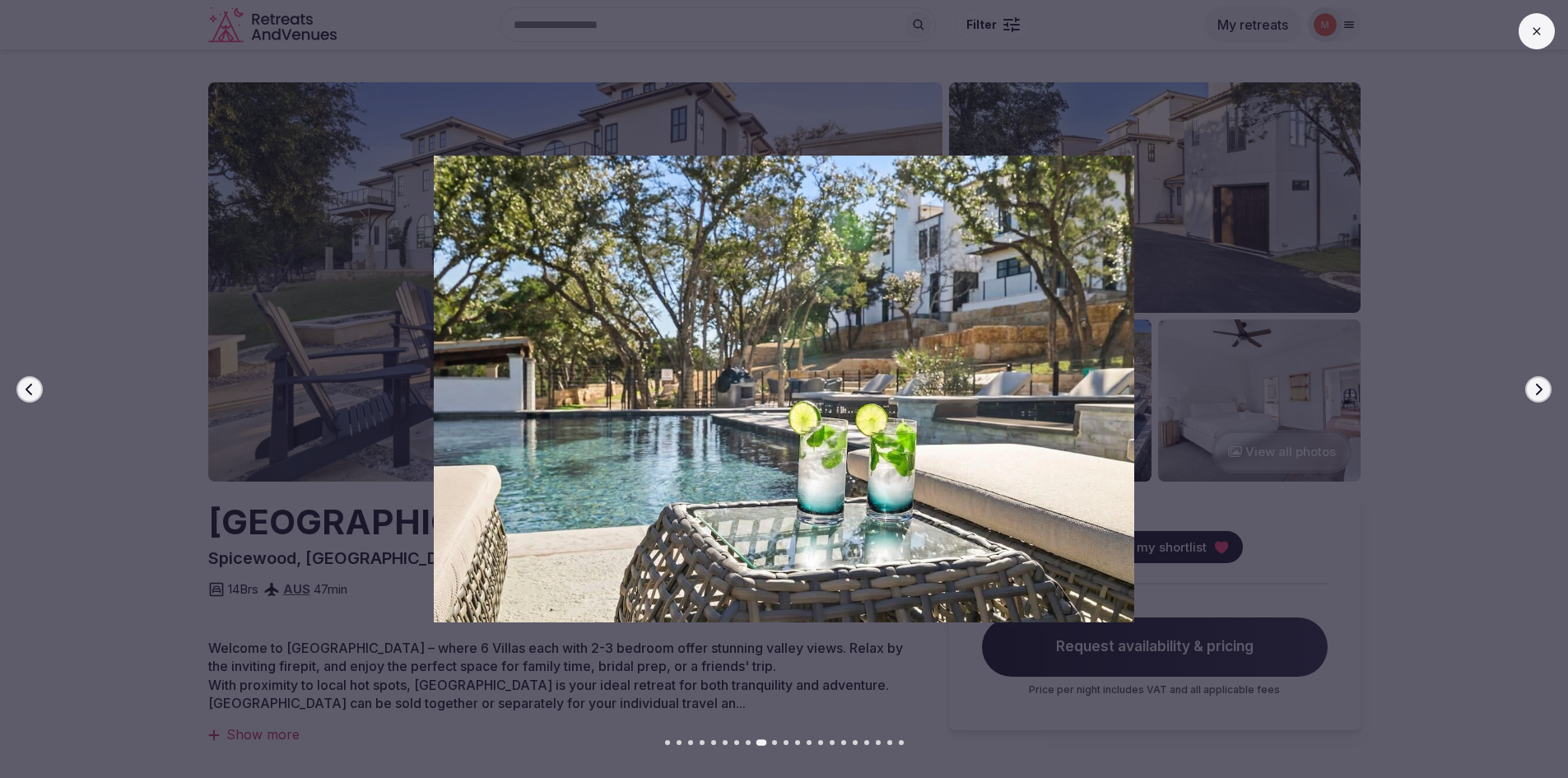
click at [1538, 386] on icon "button" at bounding box center [1539, 388] width 7 height 11
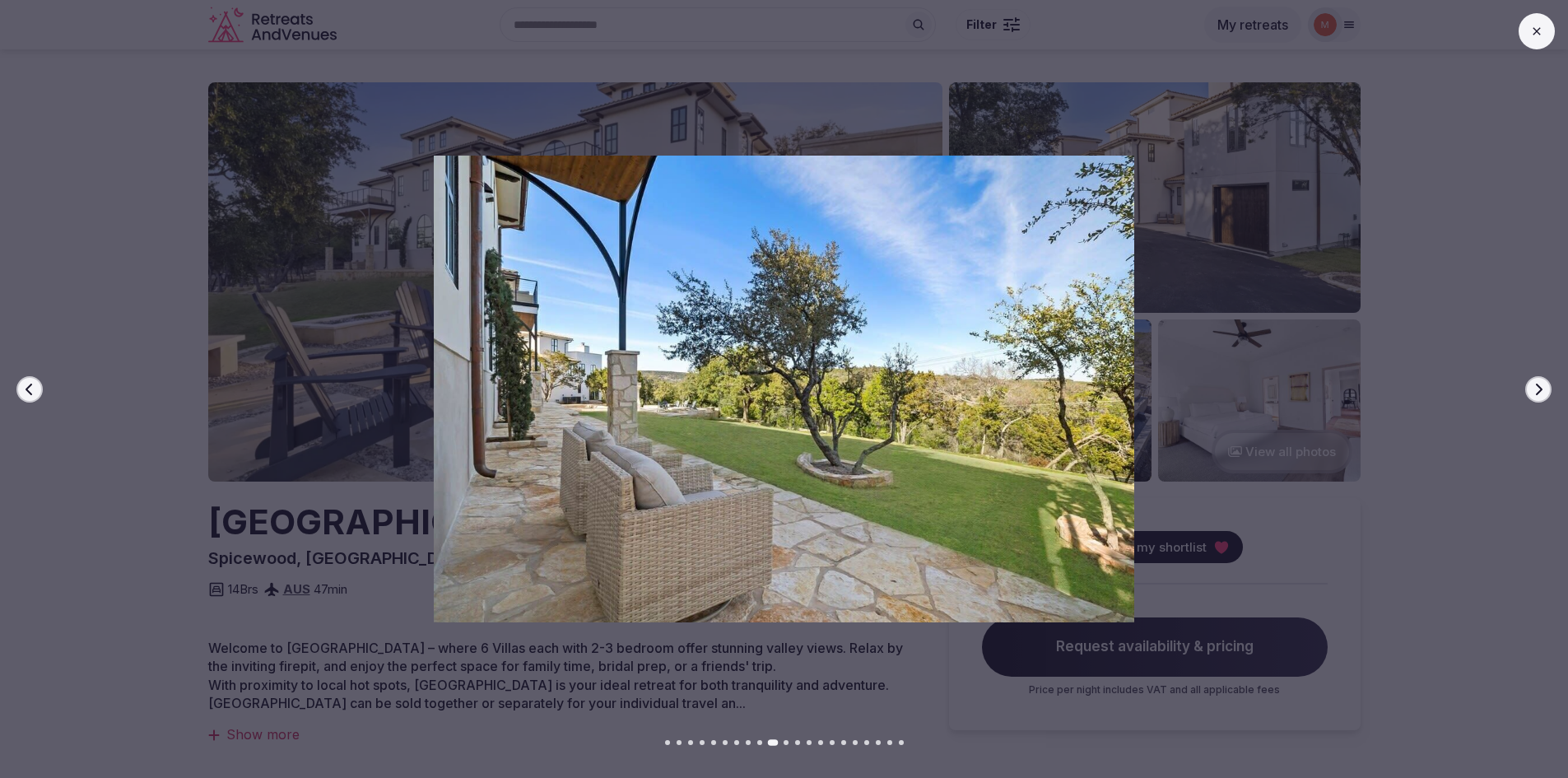
click at [1538, 386] on icon "button" at bounding box center [1539, 388] width 7 height 11
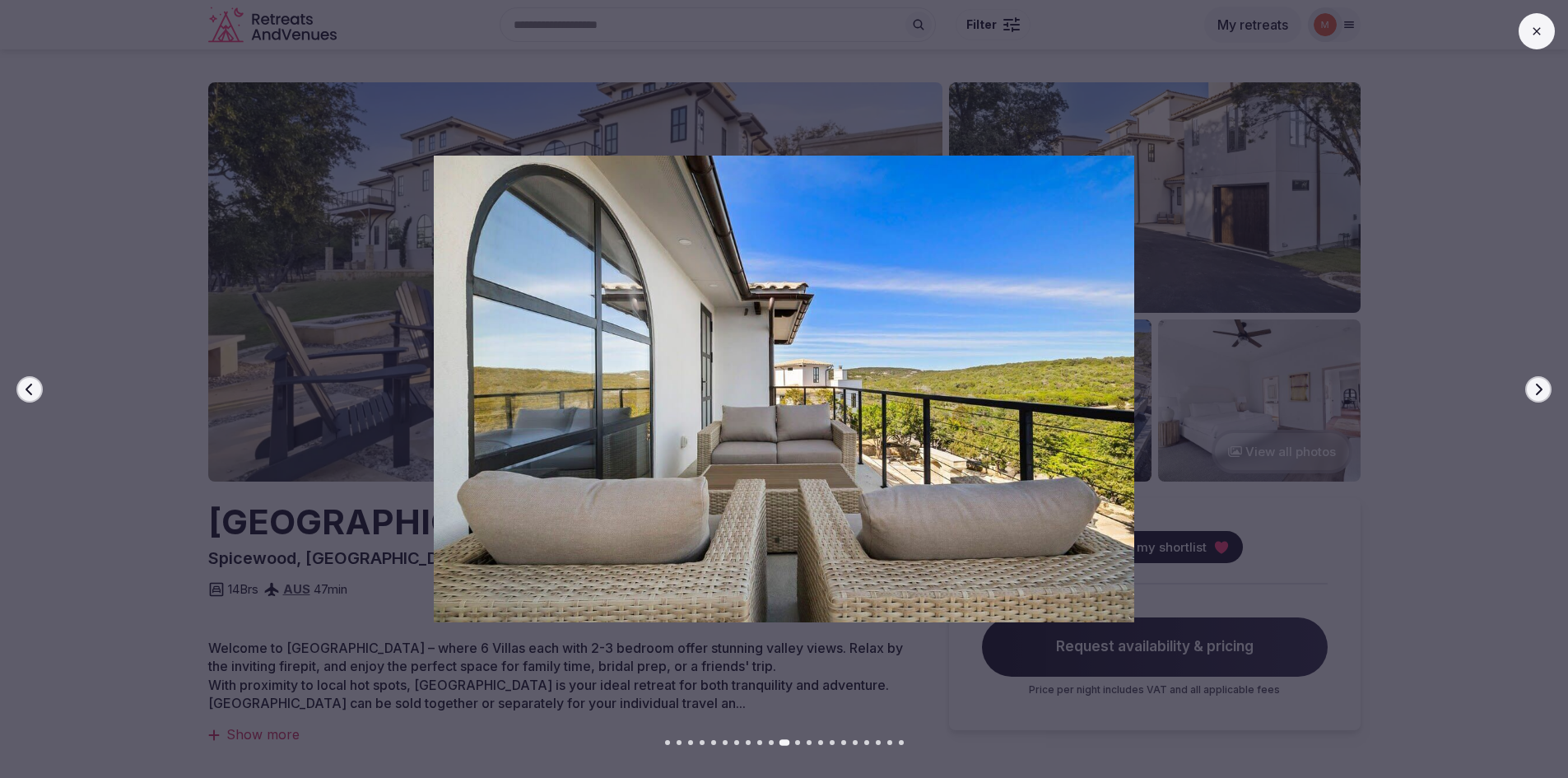
click at [1538, 386] on icon "button" at bounding box center [1539, 388] width 7 height 11
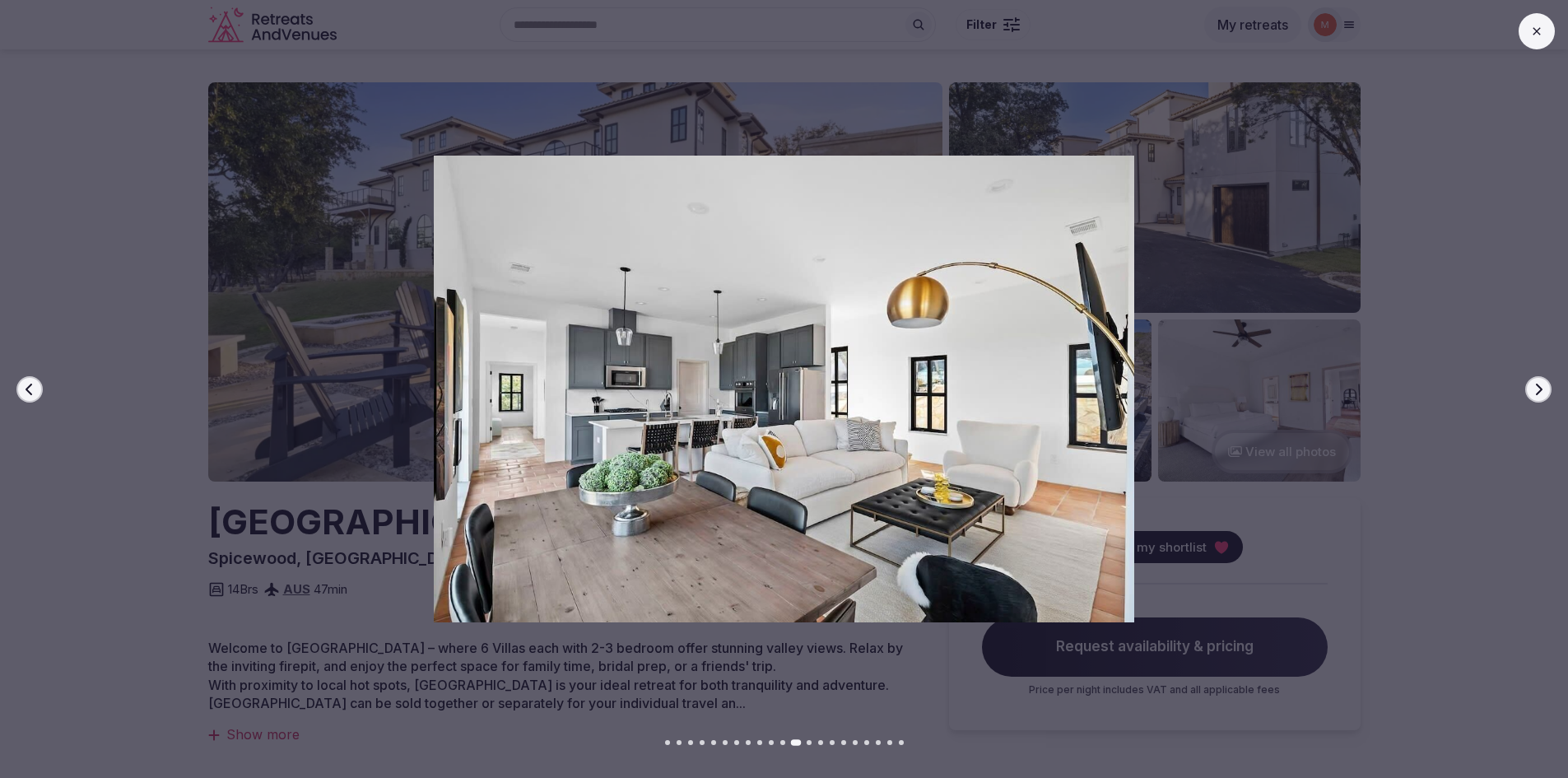
click at [1538, 398] on button "Next slide" at bounding box center [1538, 389] width 27 height 27
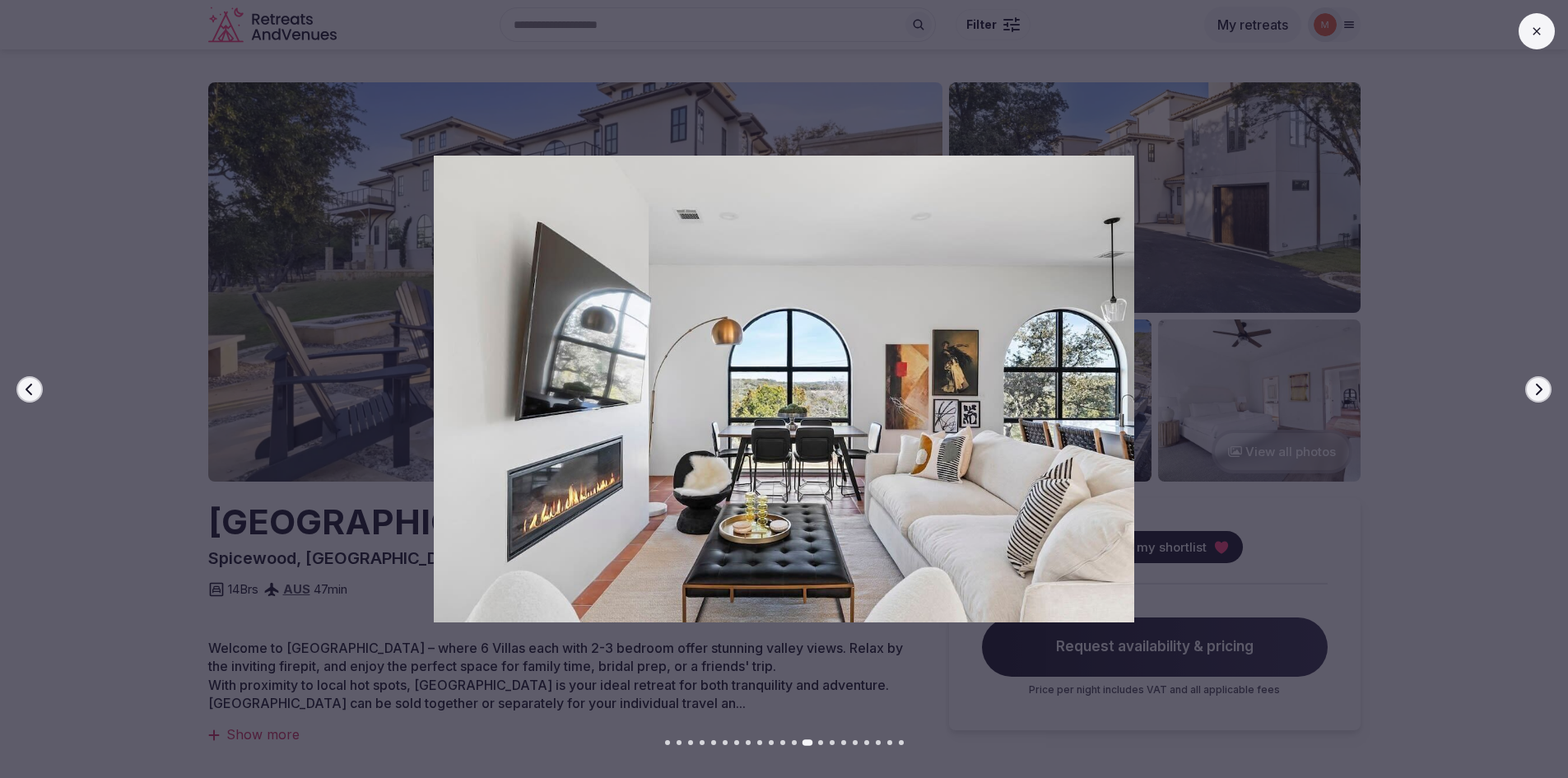
click at [1538, 398] on button "Next slide" at bounding box center [1538, 389] width 27 height 27
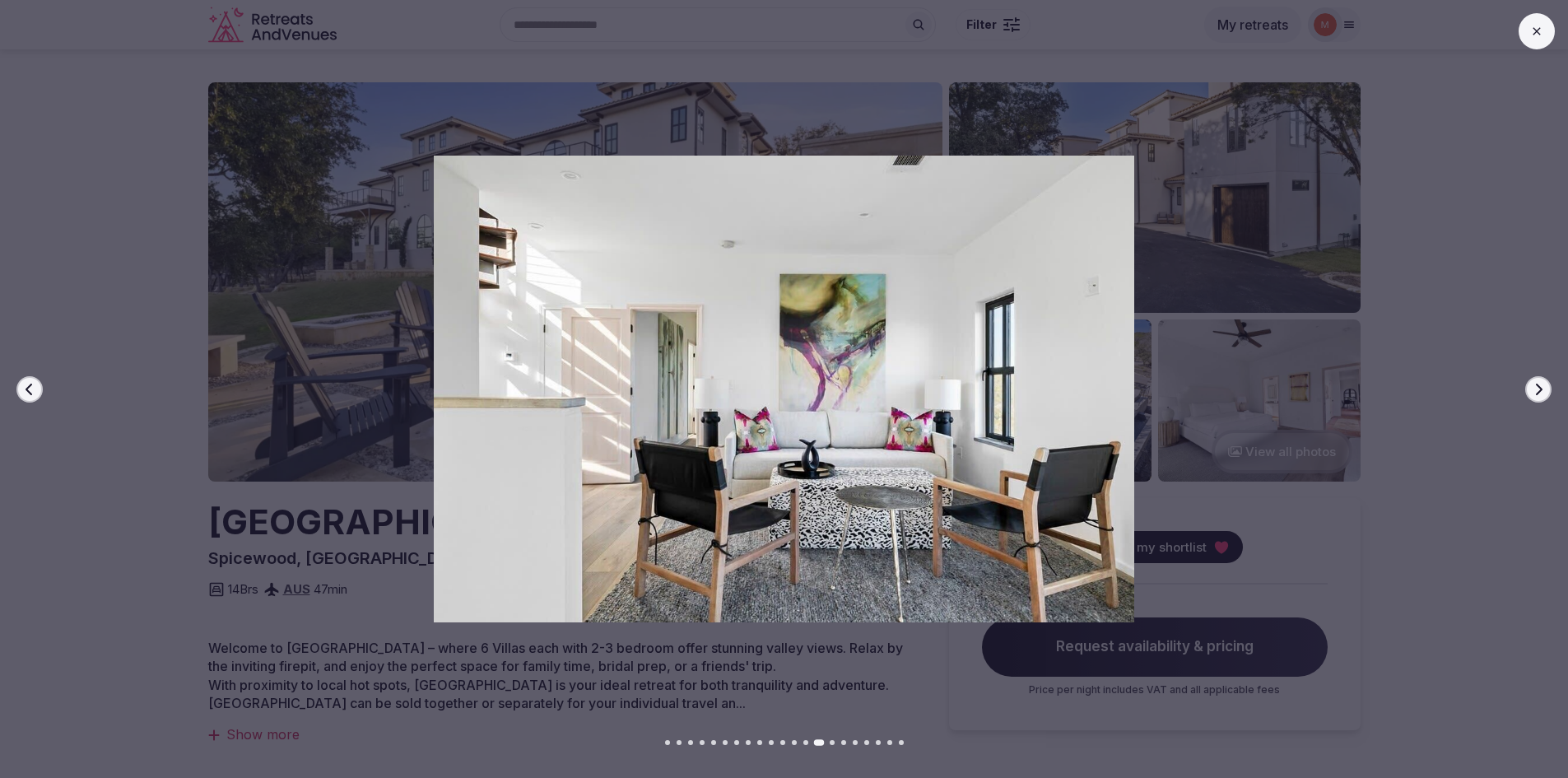
click at [1538, 398] on button "Next slide" at bounding box center [1538, 389] width 27 height 27
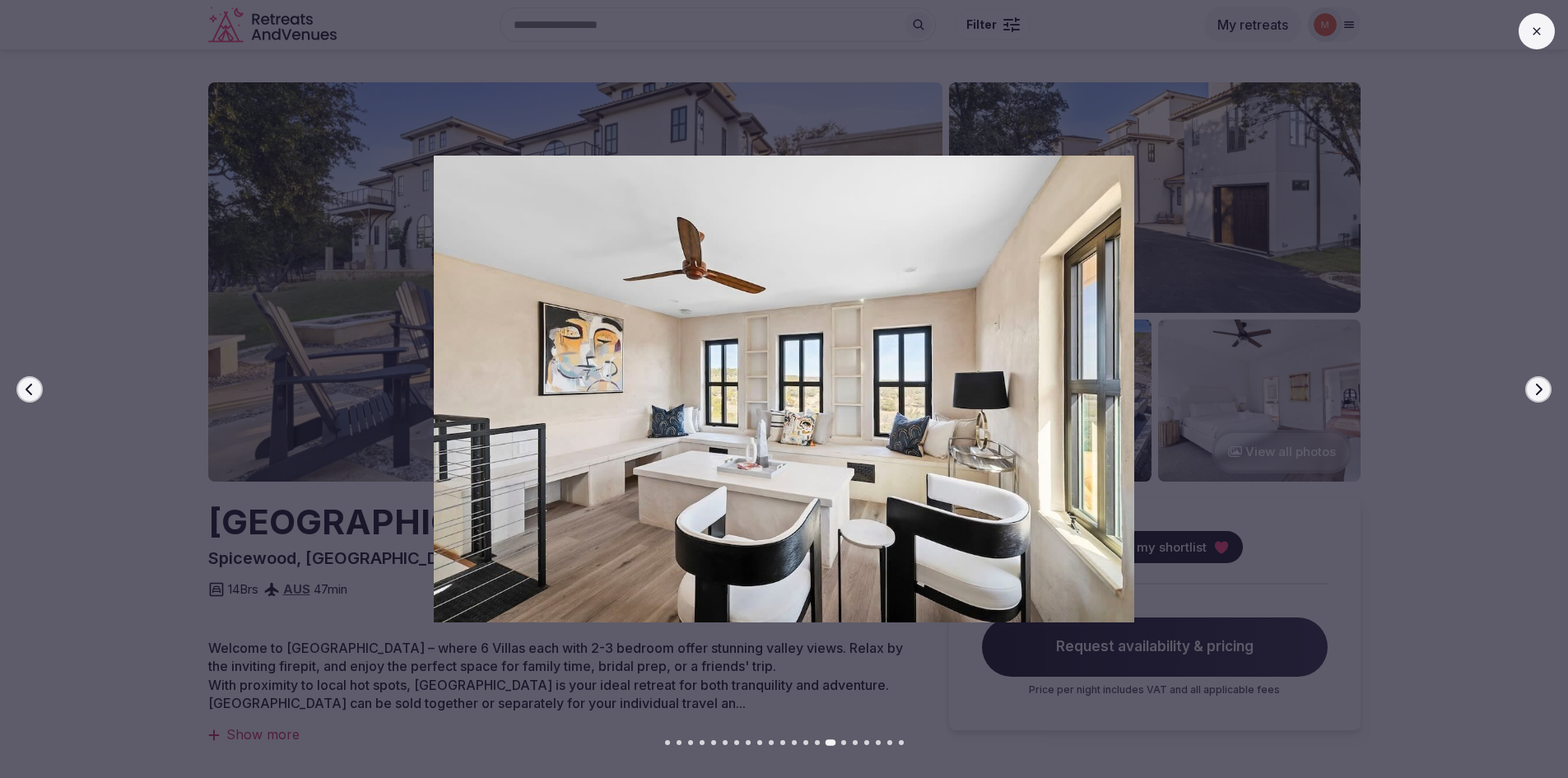
click at [1538, 398] on button "Next slide" at bounding box center [1538, 389] width 27 height 27
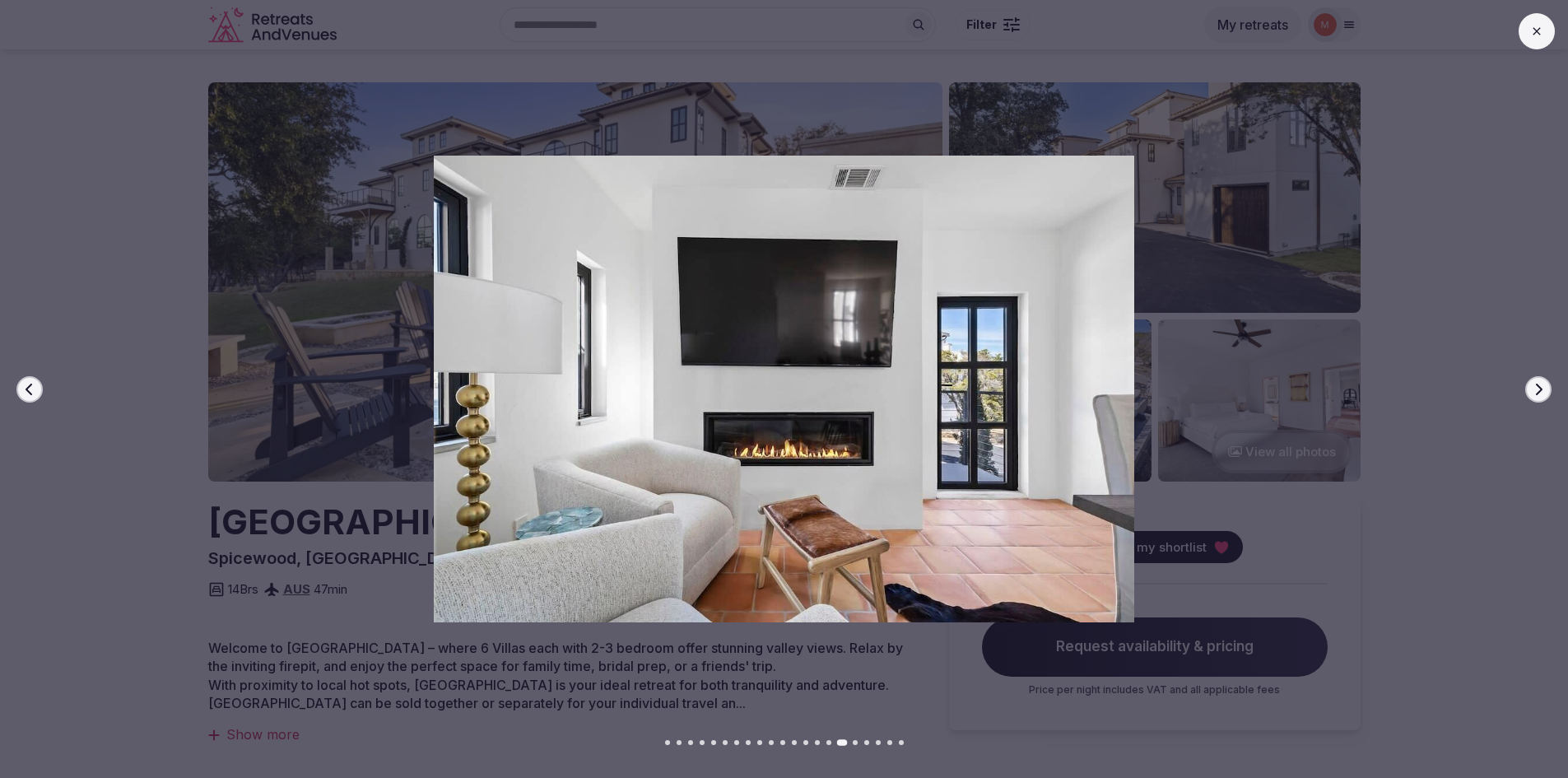
click at [1538, 398] on button "Next slide" at bounding box center [1538, 389] width 27 height 27
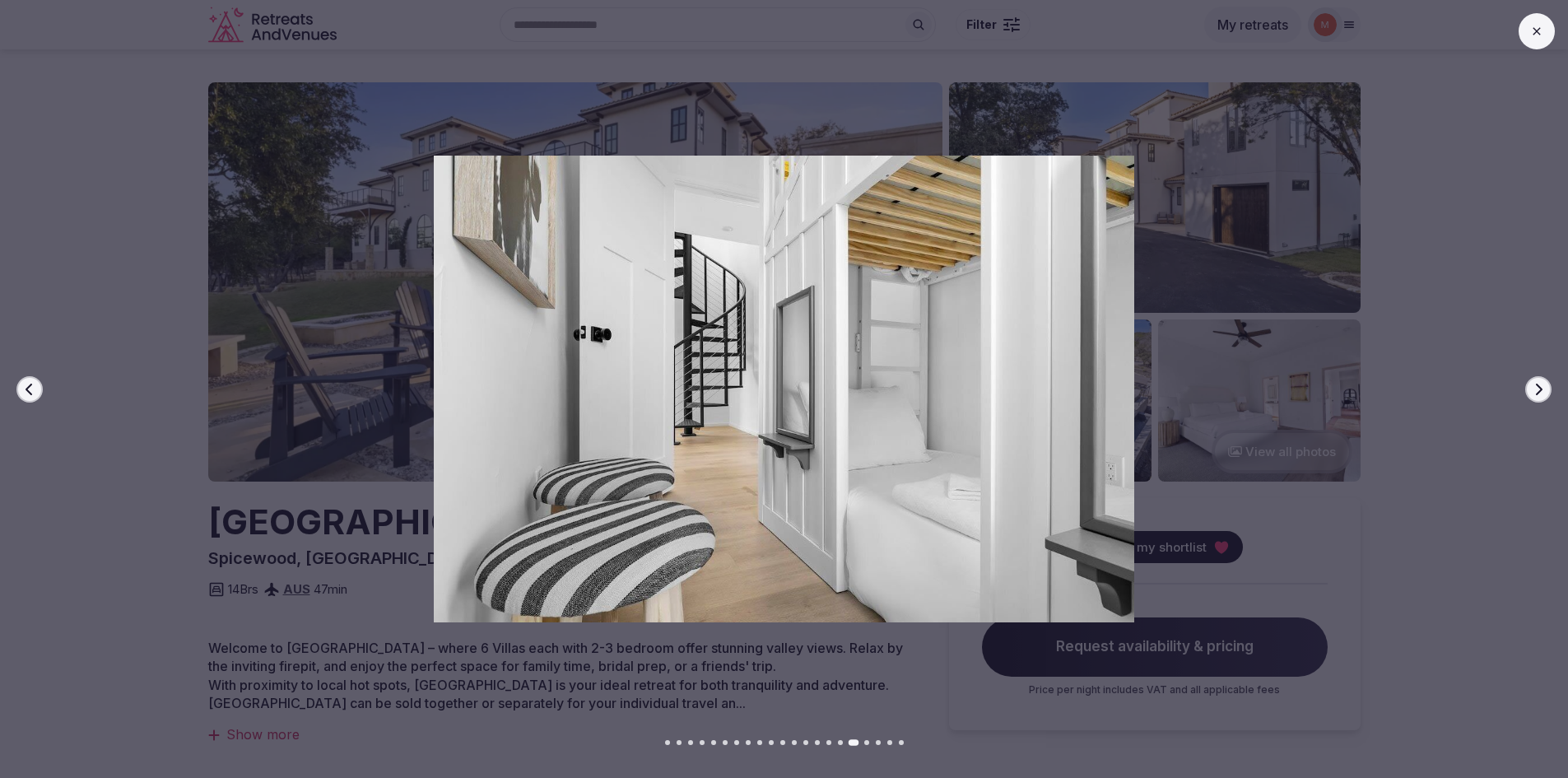
click at [1540, 398] on button "Next slide" at bounding box center [1538, 389] width 27 height 27
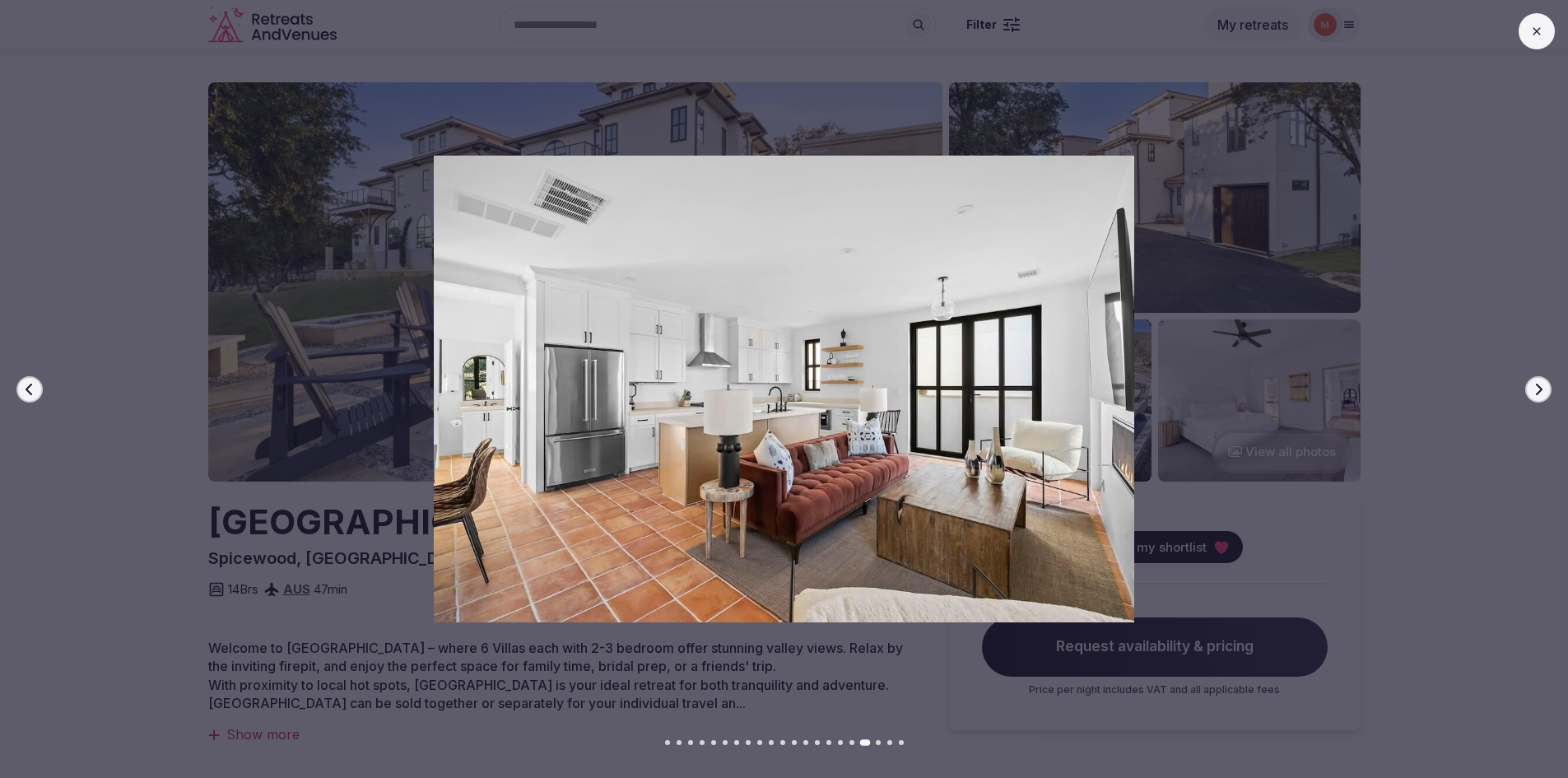
click at [1540, 398] on button "Next slide" at bounding box center [1538, 389] width 27 height 27
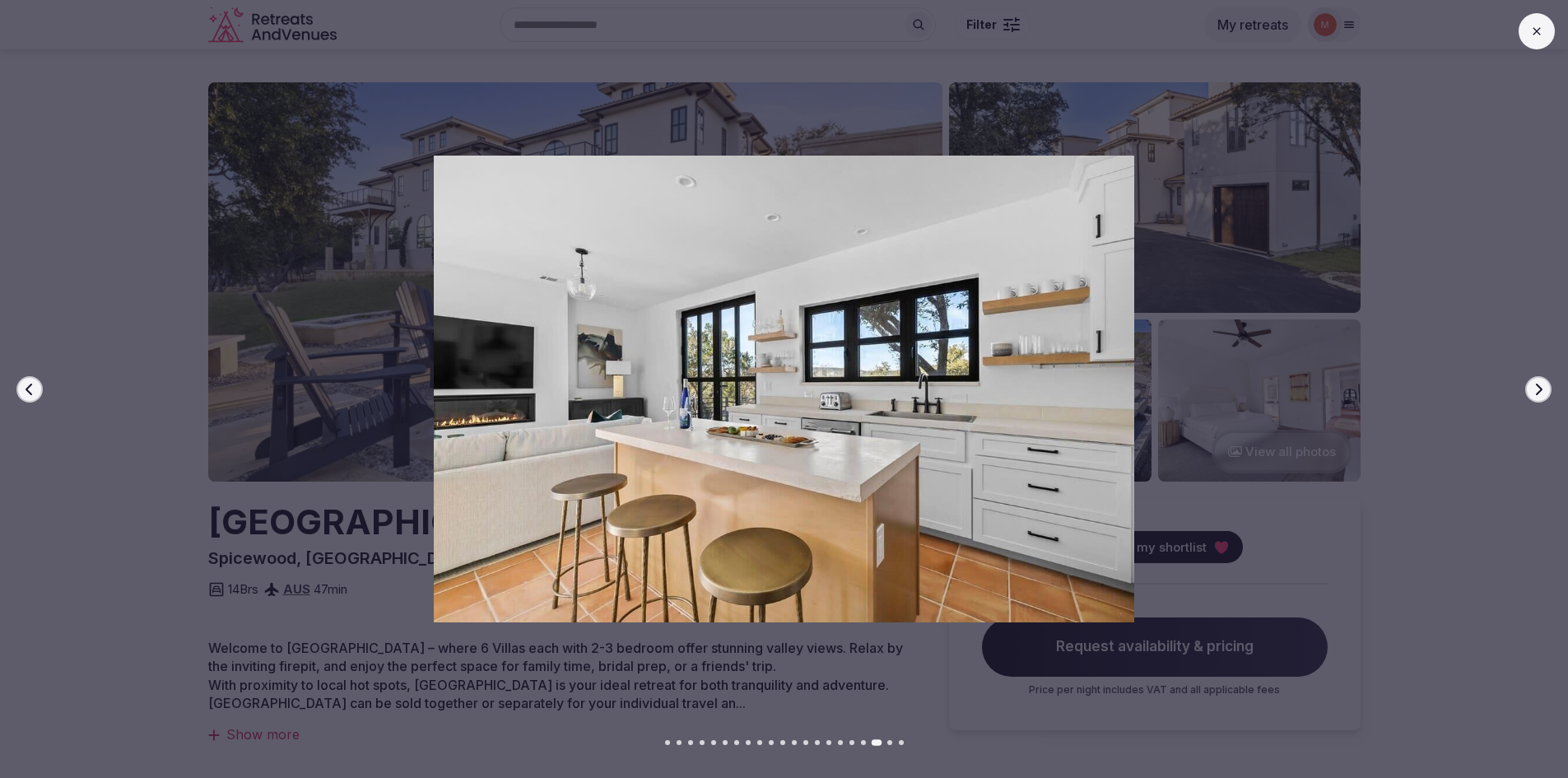
click at [1540, 398] on button "Next slide" at bounding box center [1538, 389] width 27 height 27
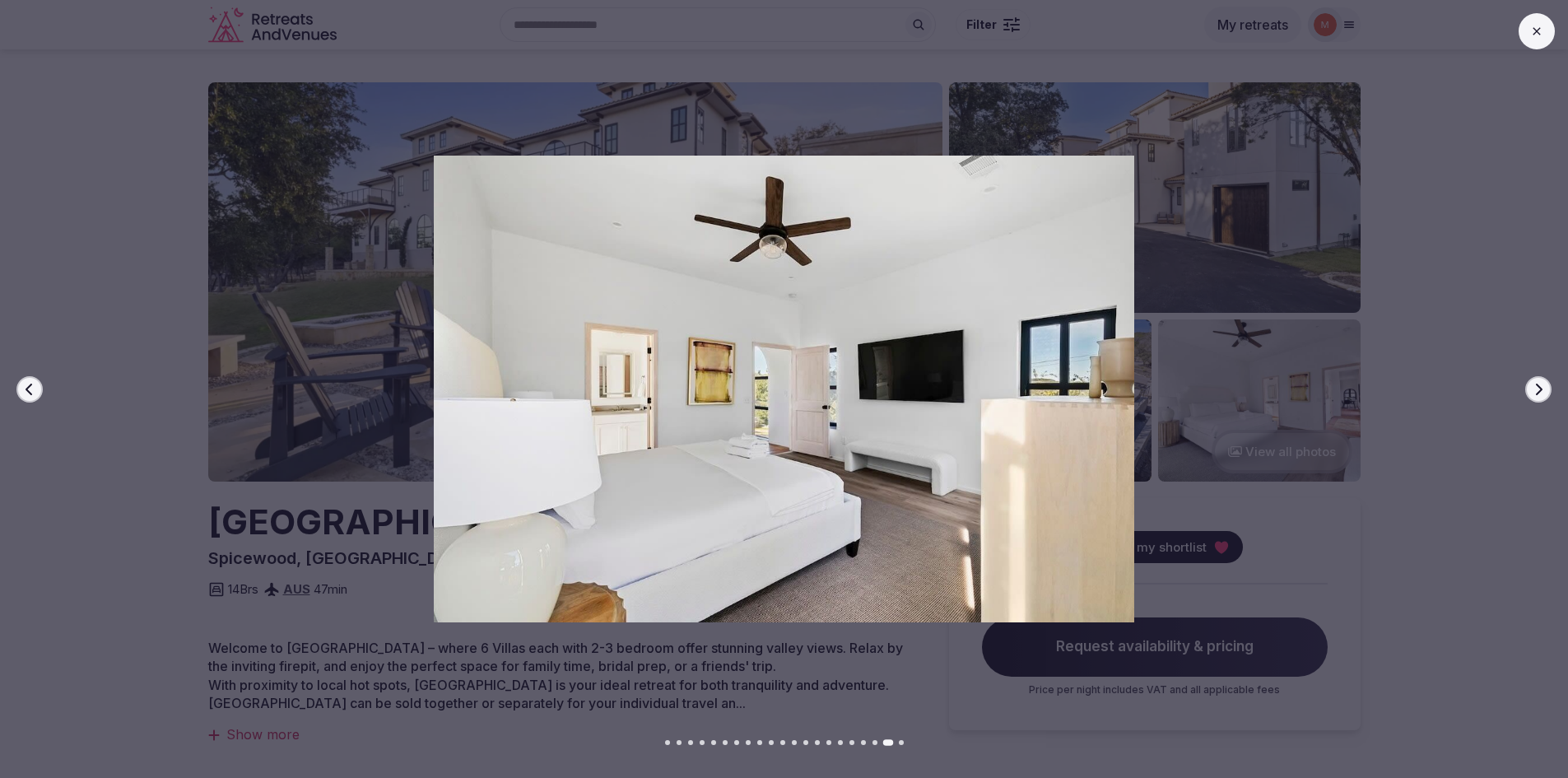
click at [1540, 398] on button "Next slide" at bounding box center [1538, 389] width 27 height 27
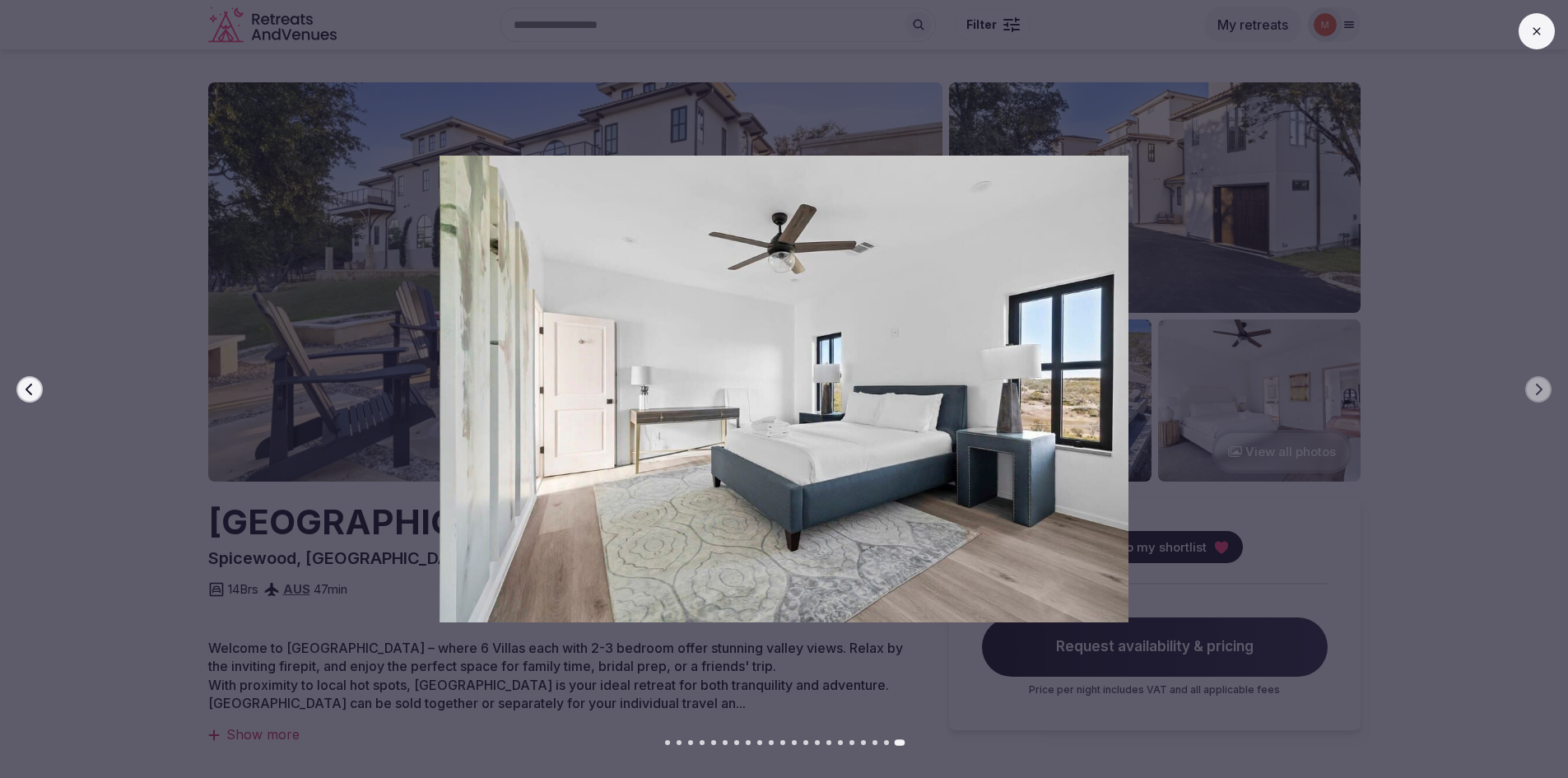
click at [1533, 28] on icon at bounding box center [1535, 31] width 8 height 8
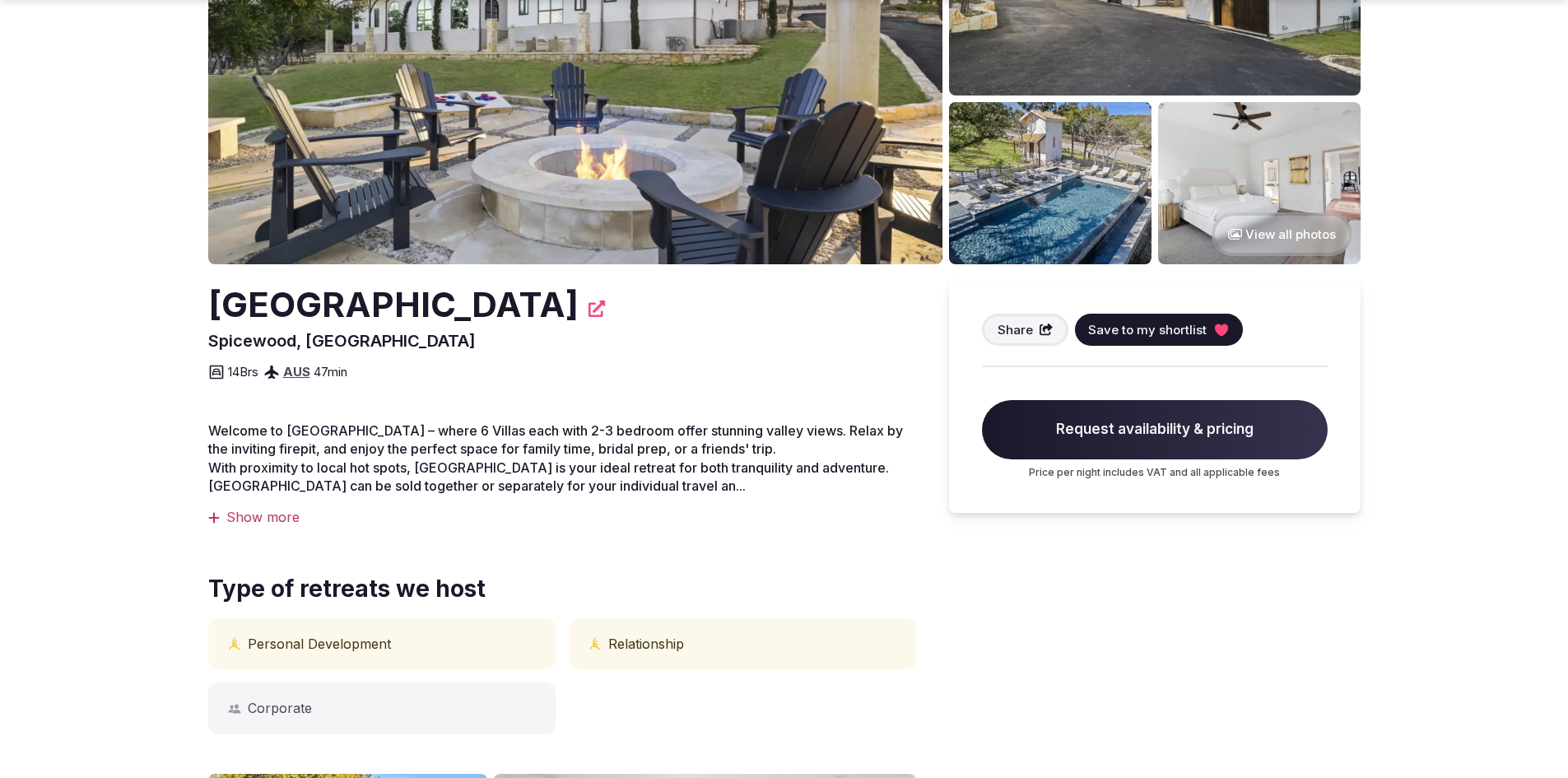
scroll to position [247, 0]
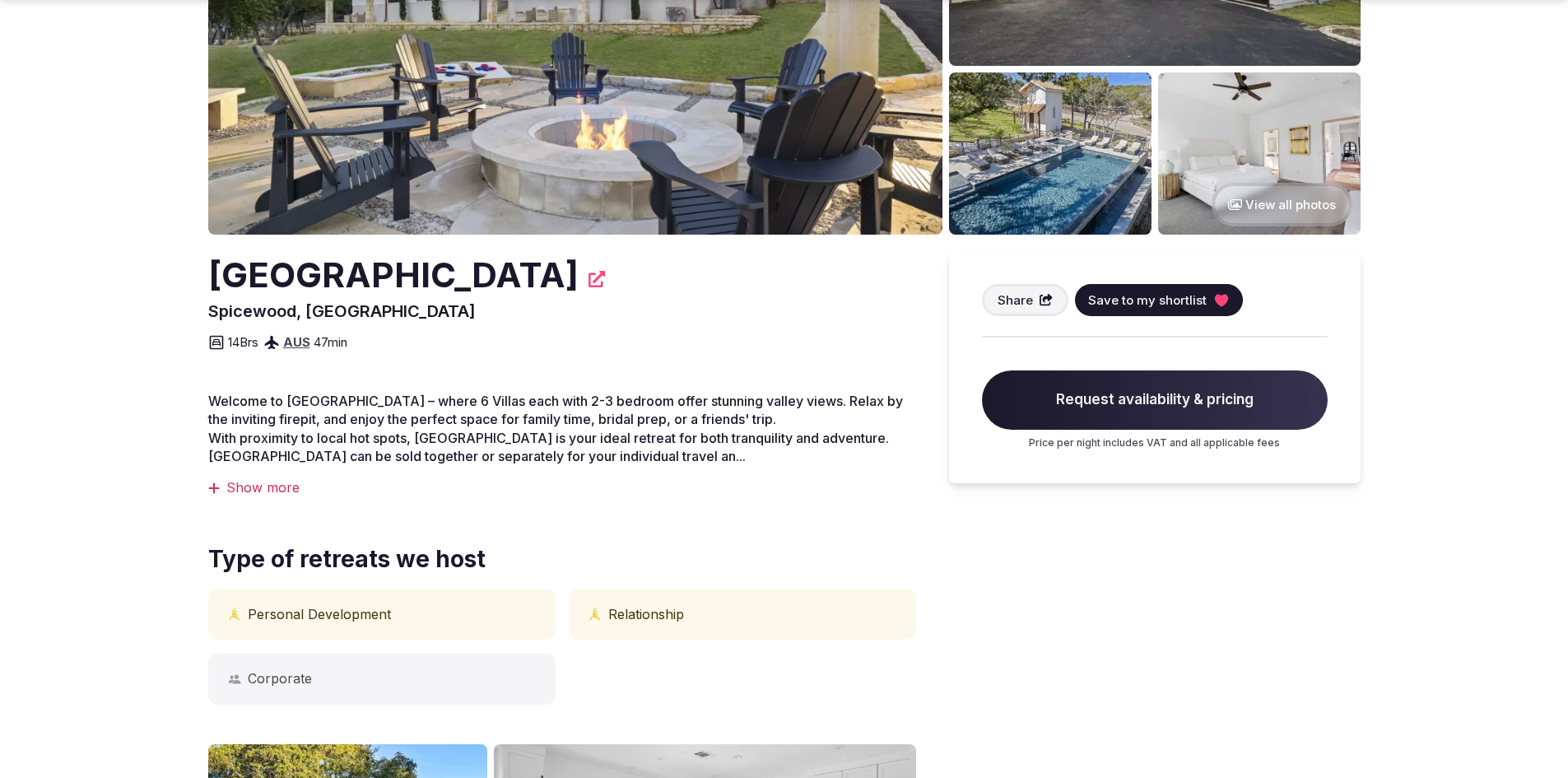
click at [254, 484] on div "Show more" at bounding box center [562, 487] width 708 height 18
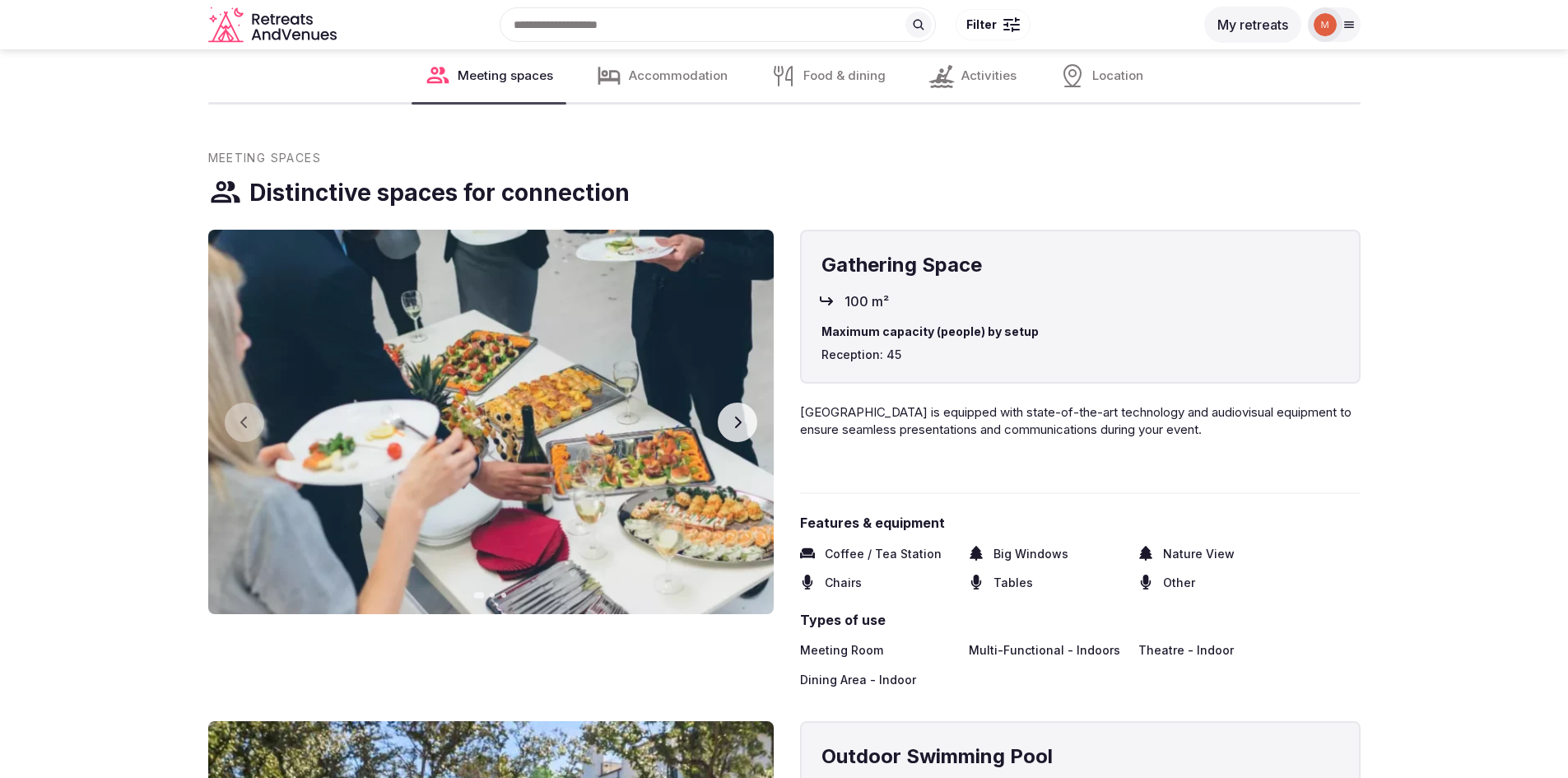
scroll to position [1646, 0]
click at [739, 419] on icon "button" at bounding box center [737, 422] width 13 height 13
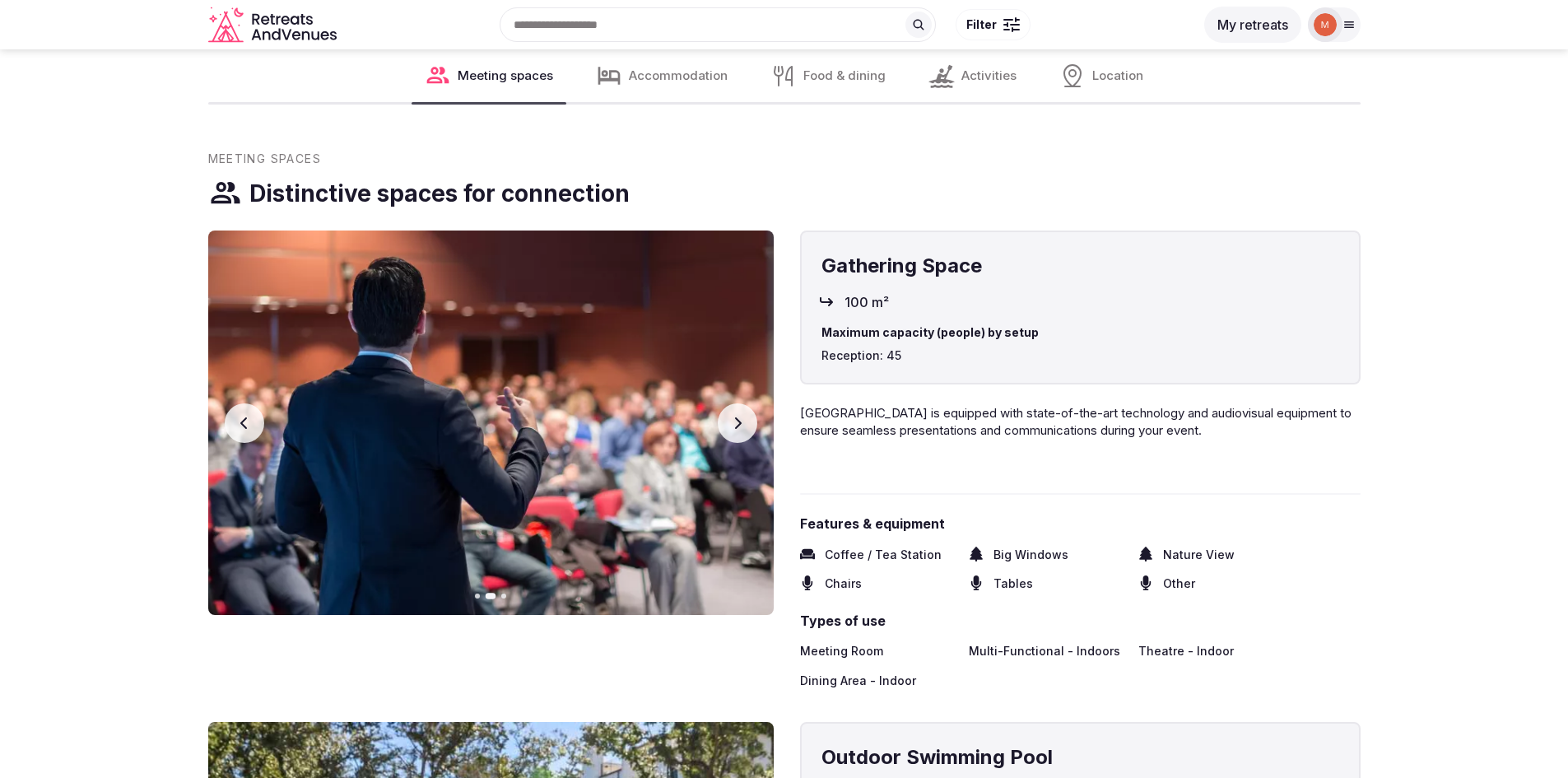
click at [739, 419] on icon "button" at bounding box center [737, 422] width 13 height 13
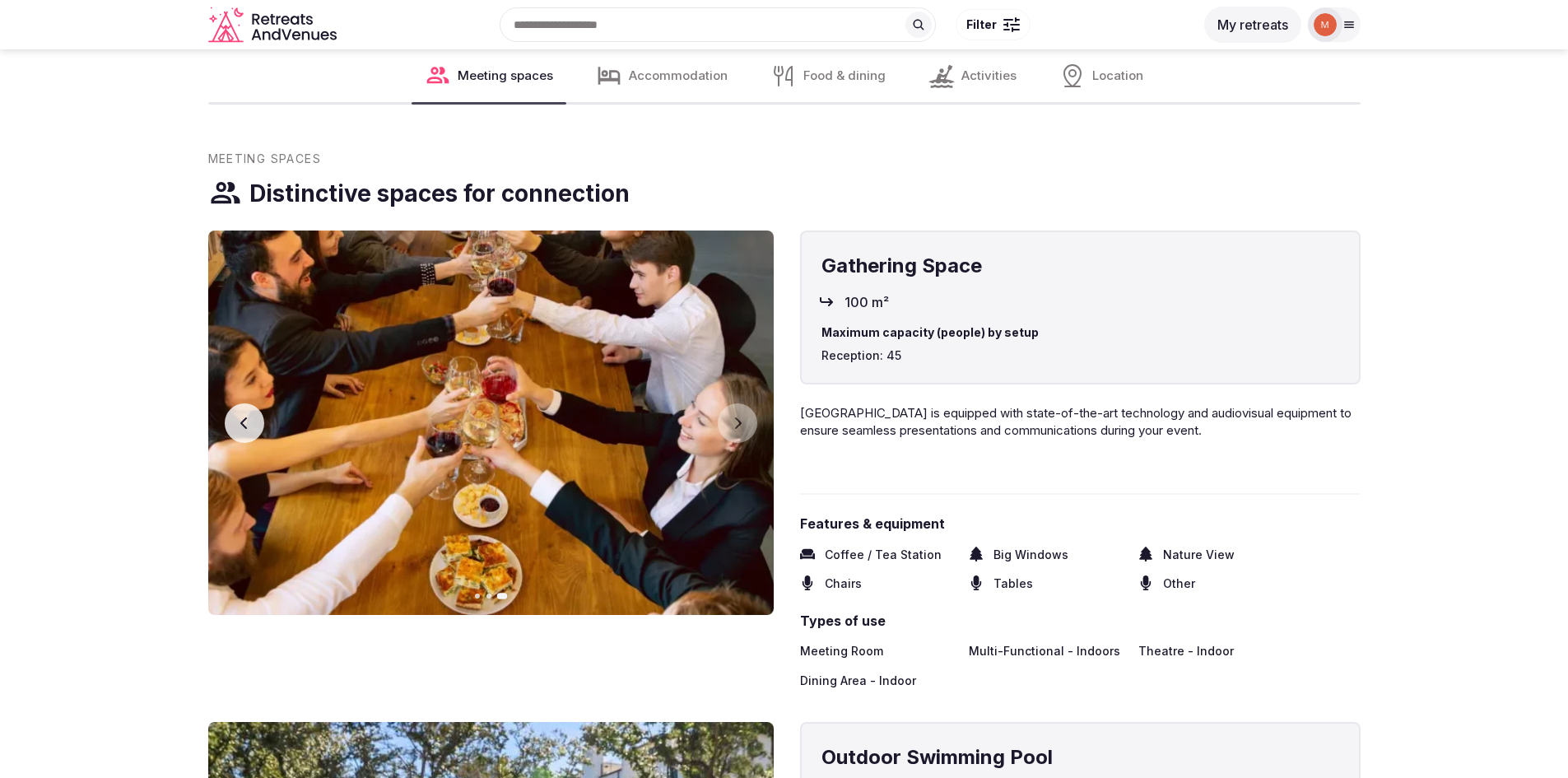
click at [238, 422] on icon "button" at bounding box center [244, 422] width 13 height 13
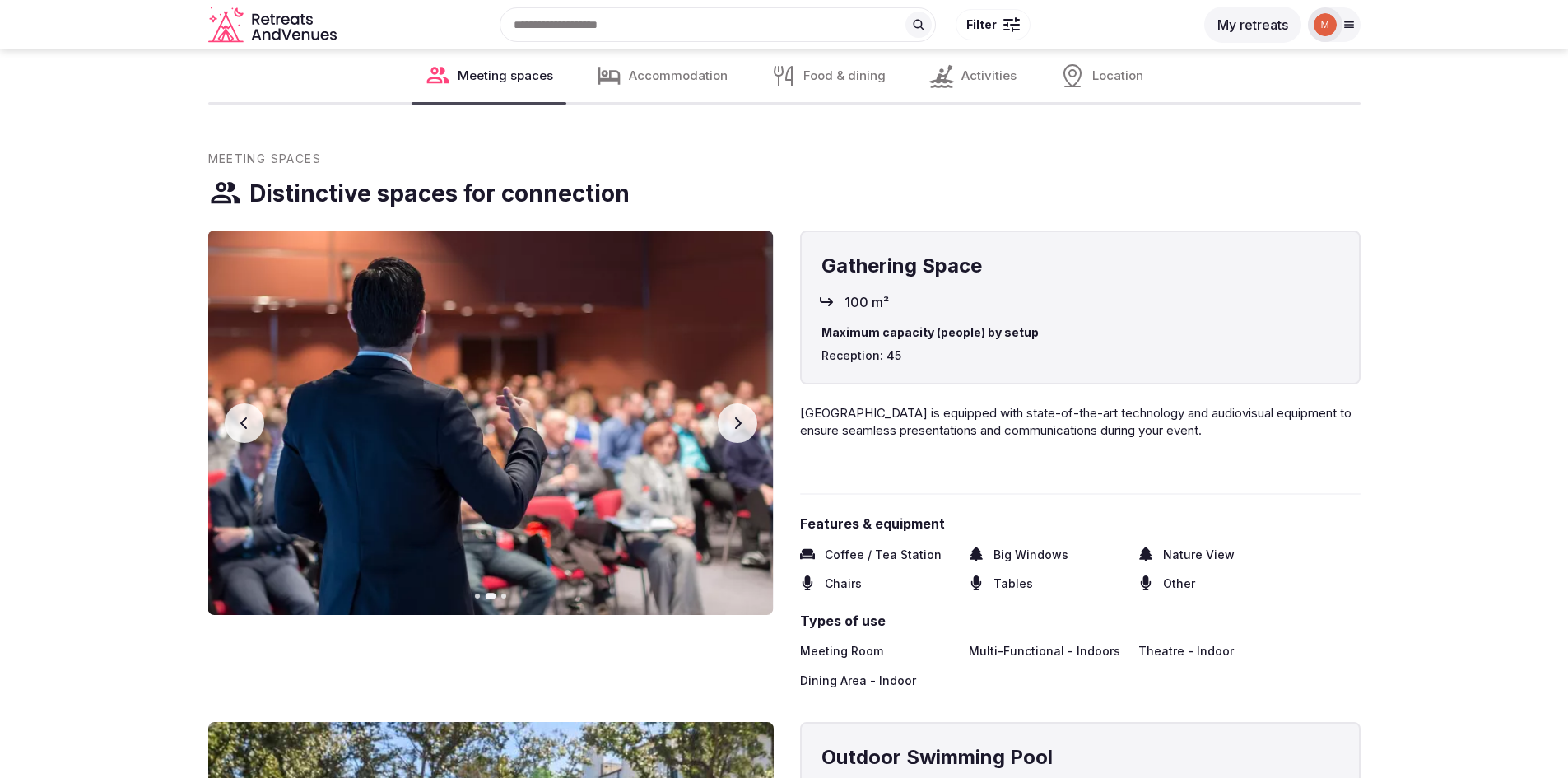
click at [238, 422] on icon "button" at bounding box center [244, 422] width 13 height 13
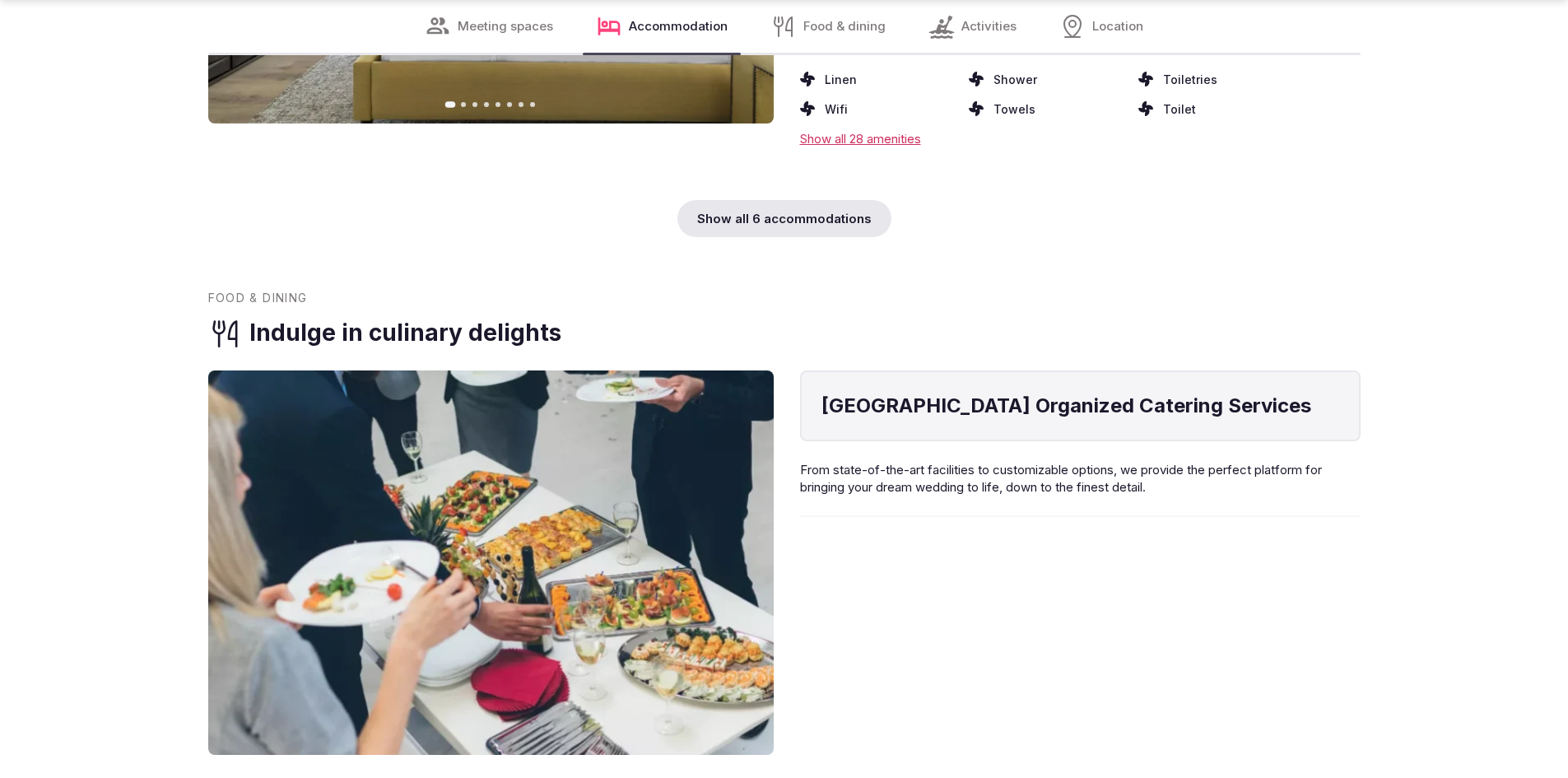
scroll to position [4033, 0]
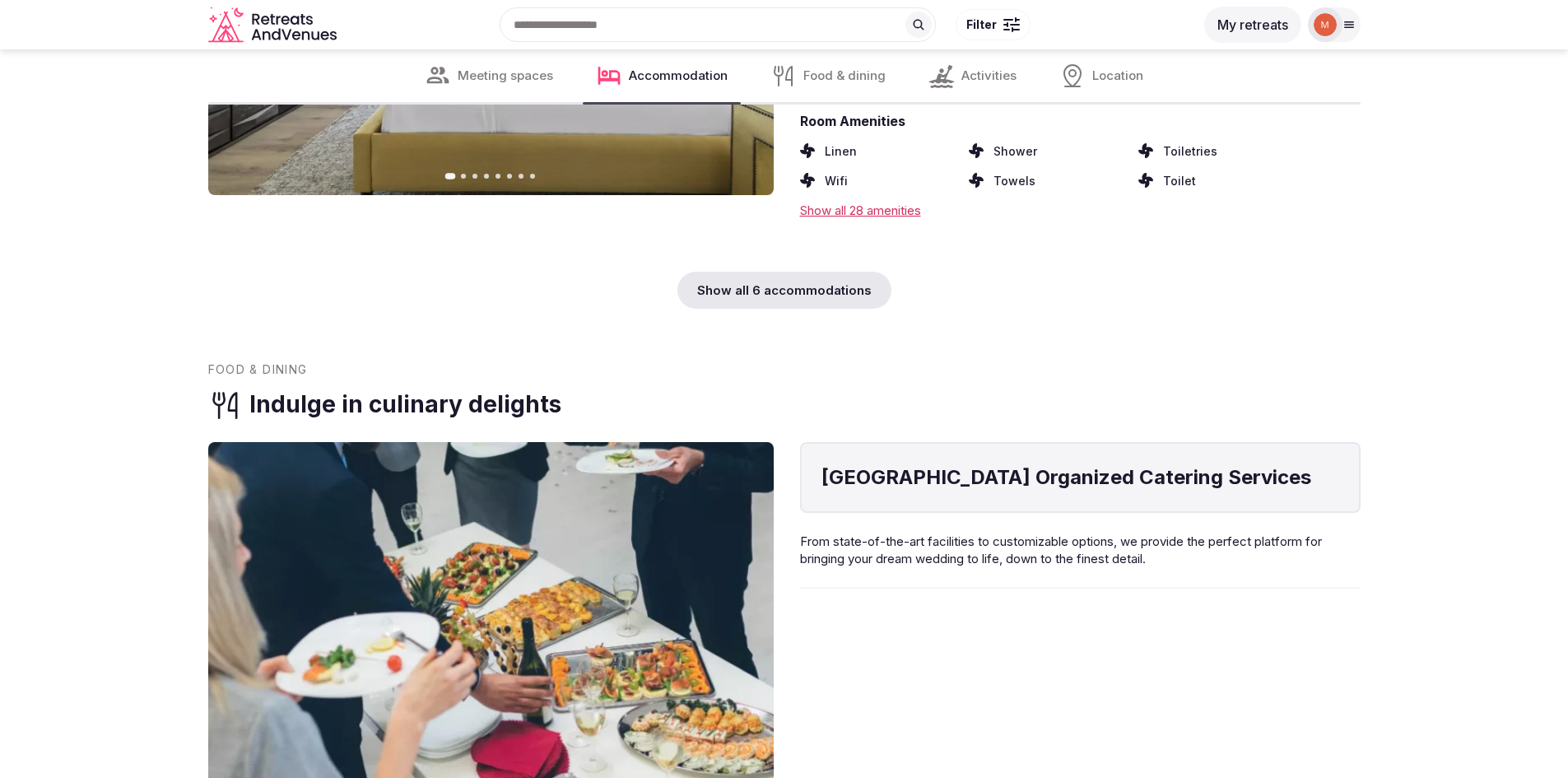
click at [784, 287] on div "Show all 6 accommodations" at bounding box center [784, 289] width 214 height 37
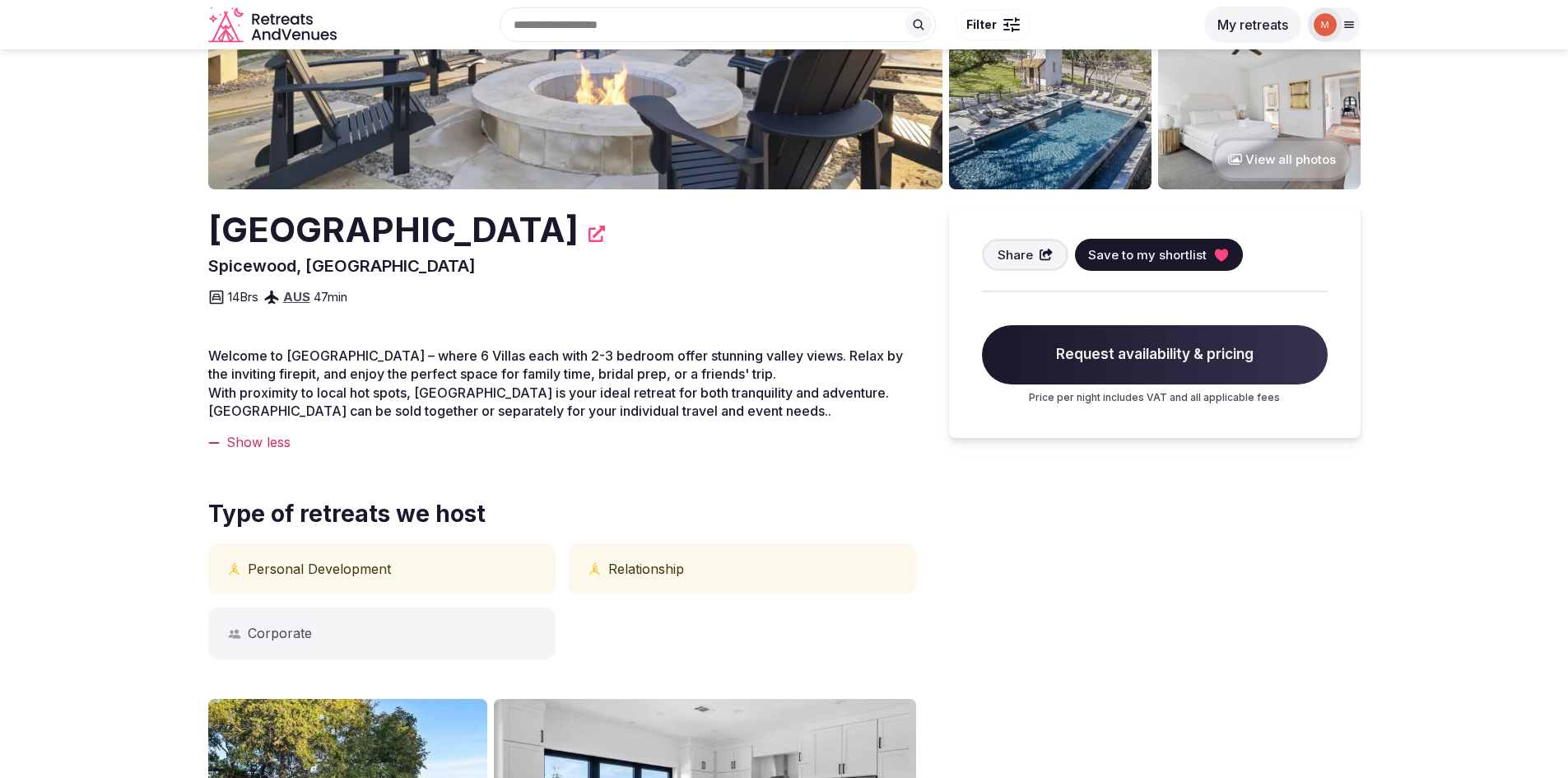
scroll to position [0, 0]
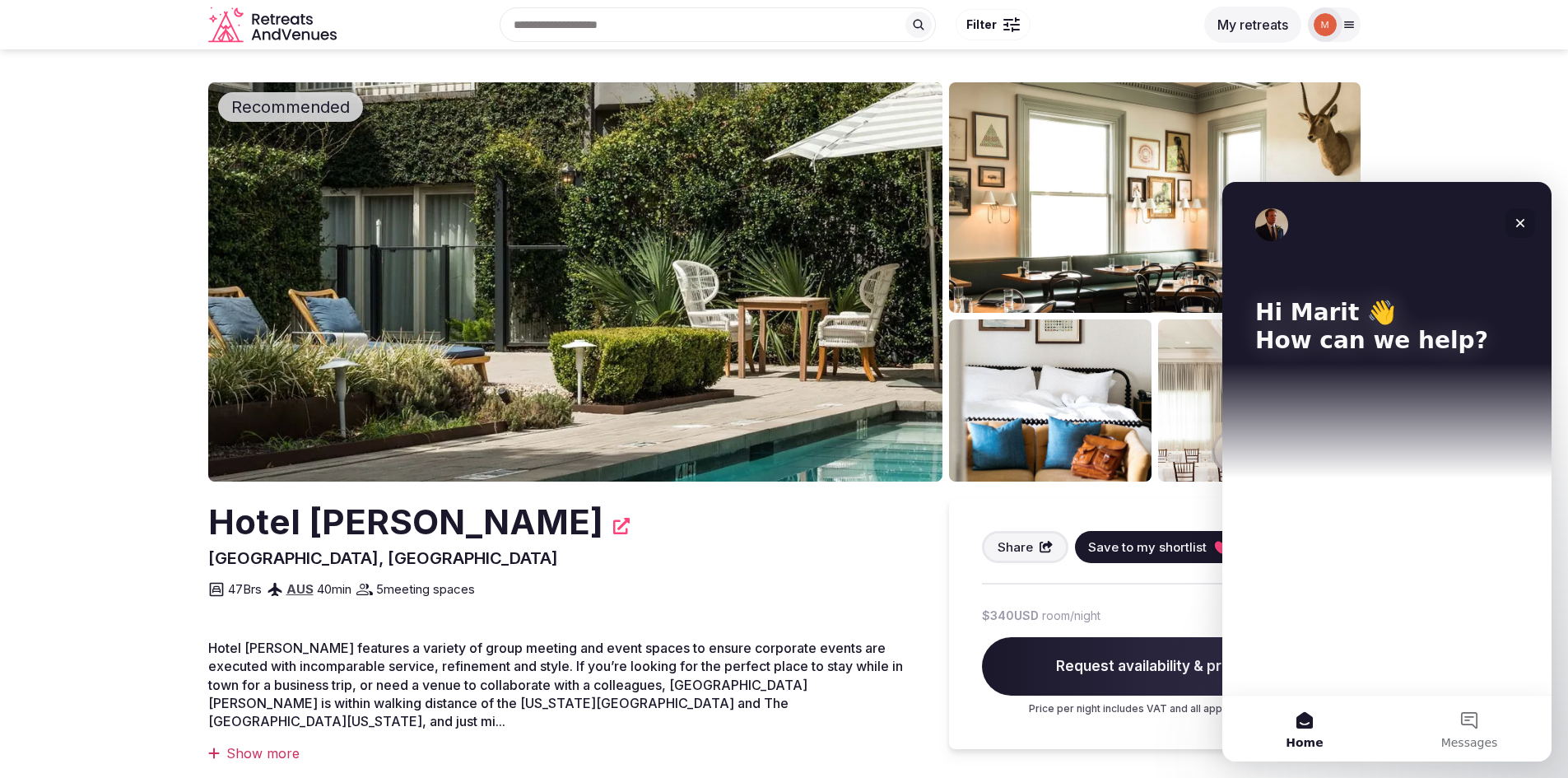
click at [1519, 225] on icon "Close" at bounding box center [1520, 223] width 9 height 9
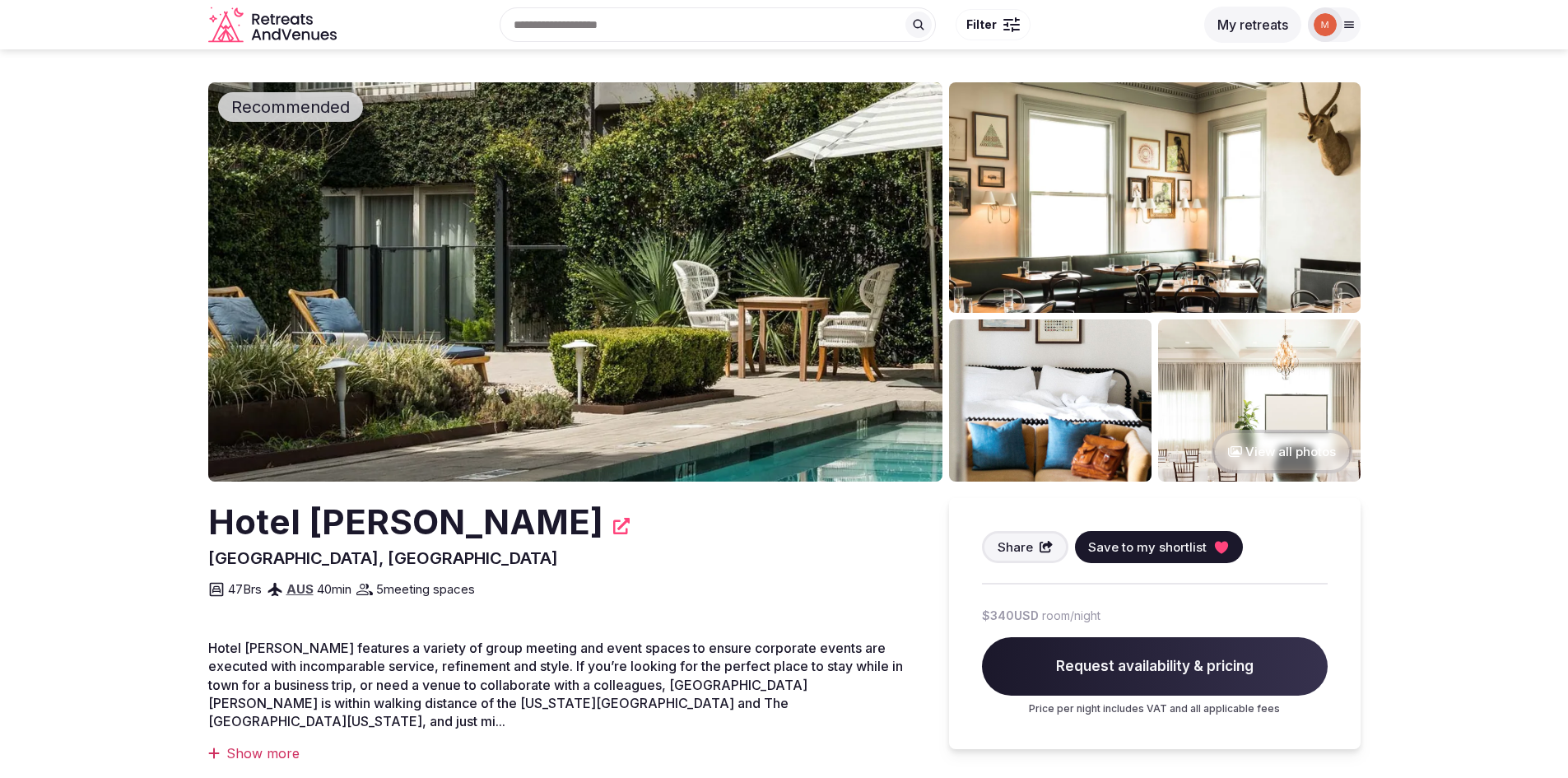
click at [644, 259] on img at bounding box center [574, 282] width 734 height 399
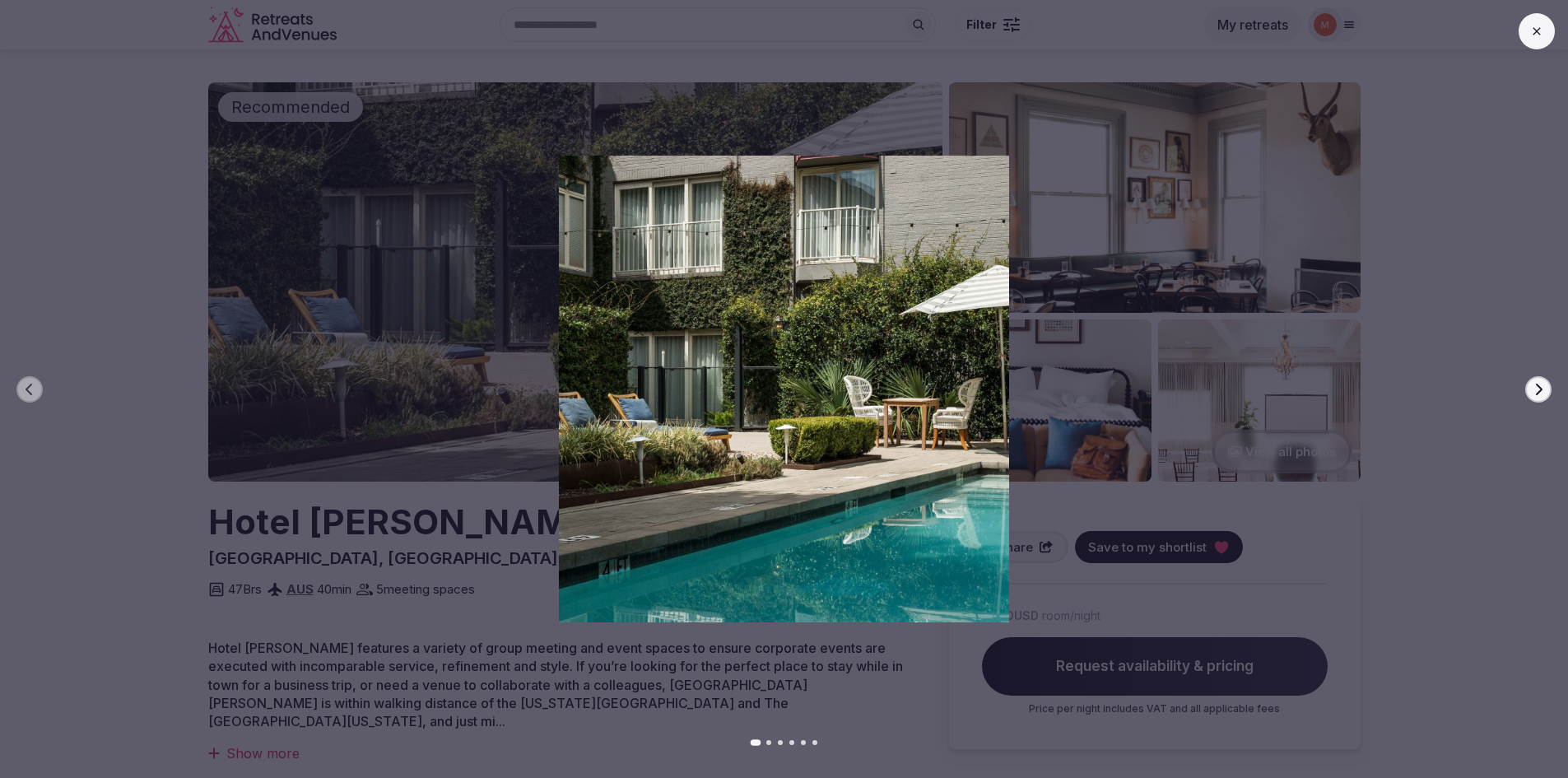
click at [1545, 395] on button "Next slide" at bounding box center [1538, 389] width 27 height 27
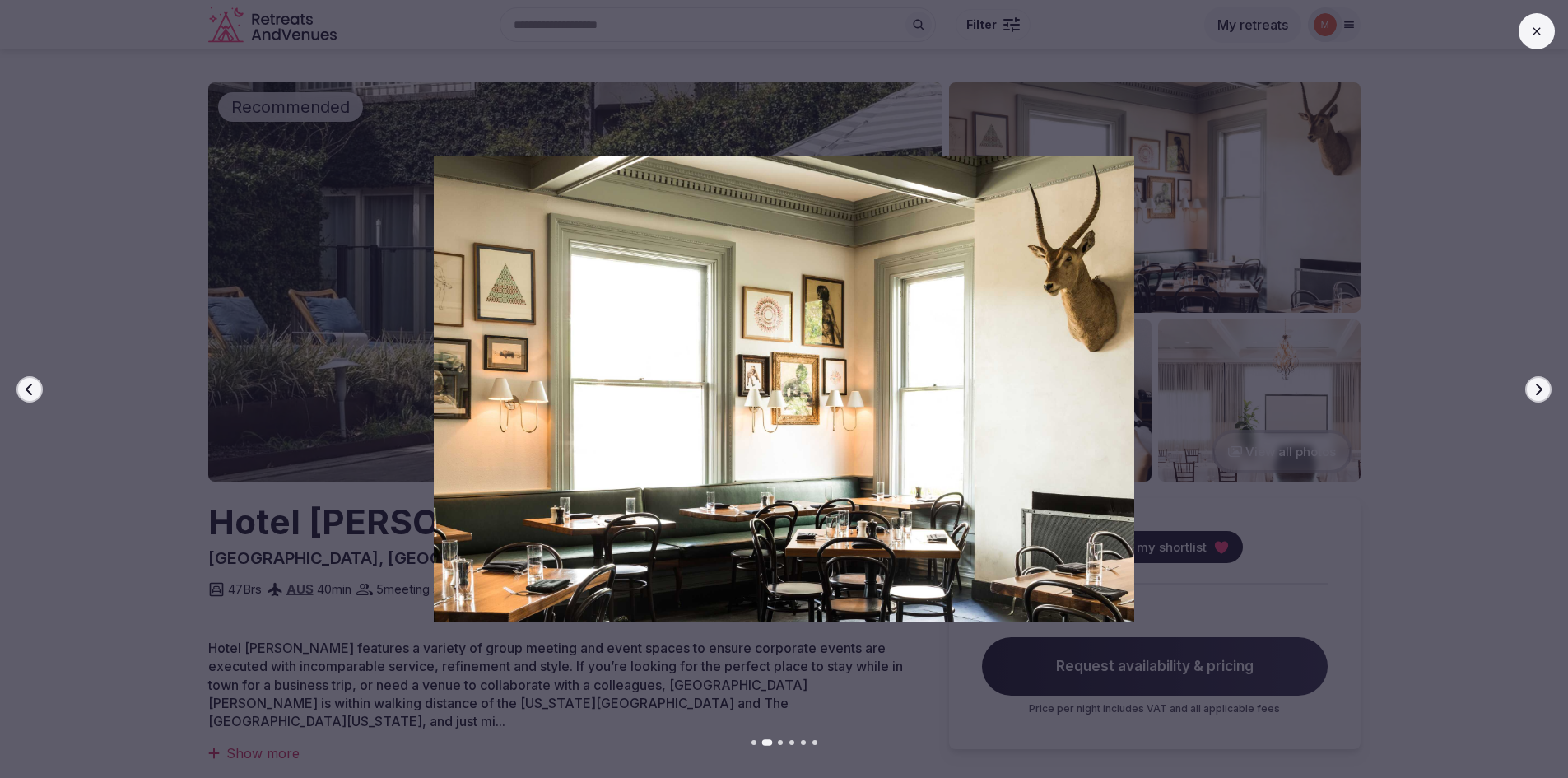
click at [1545, 395] on button "Next slide" at bounding box center [1538, 389] width 27 height 27
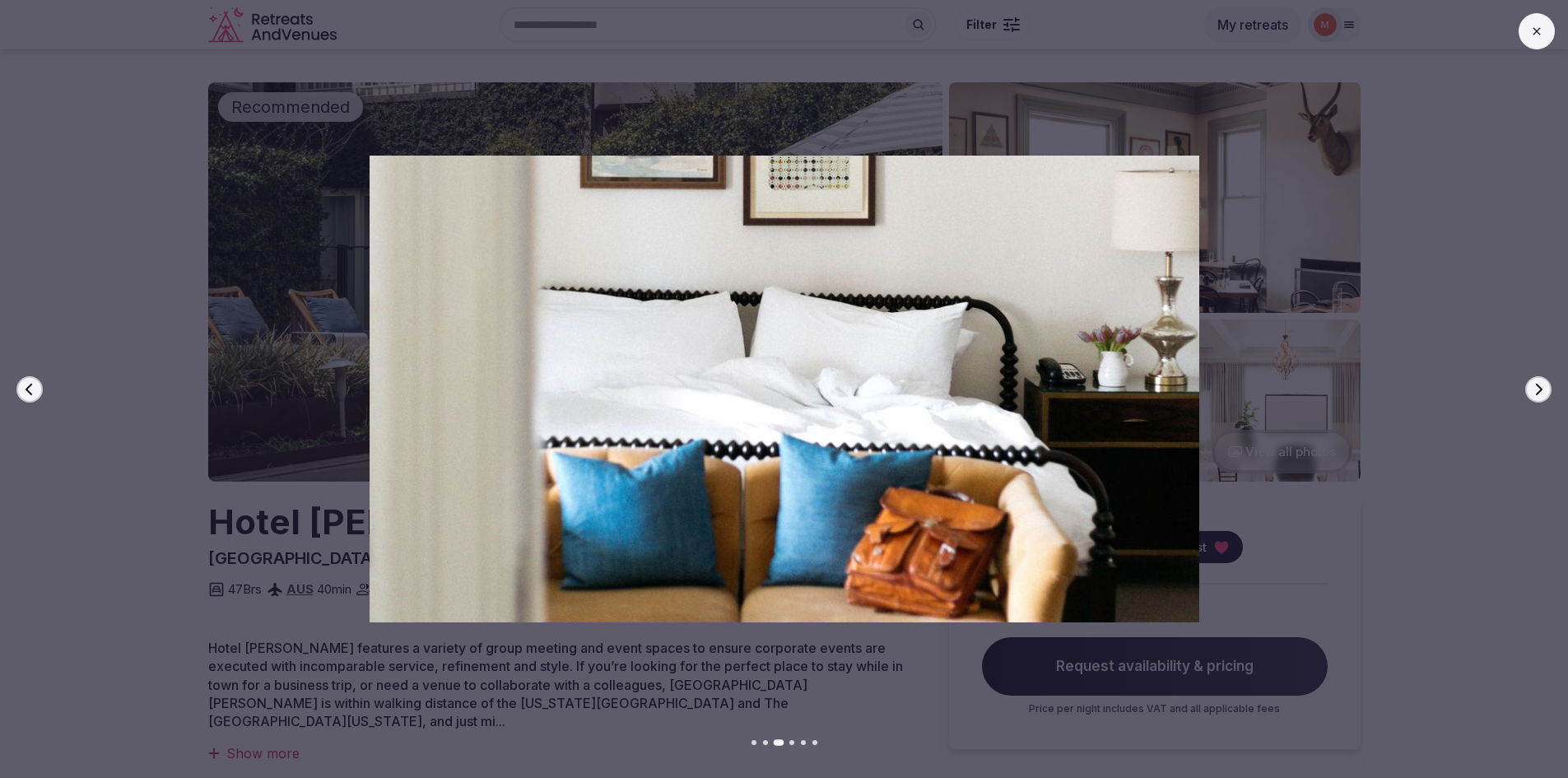
click at [1545, 395] on button "Next slide" at bounding box center [1538, 389] width 27 height 27
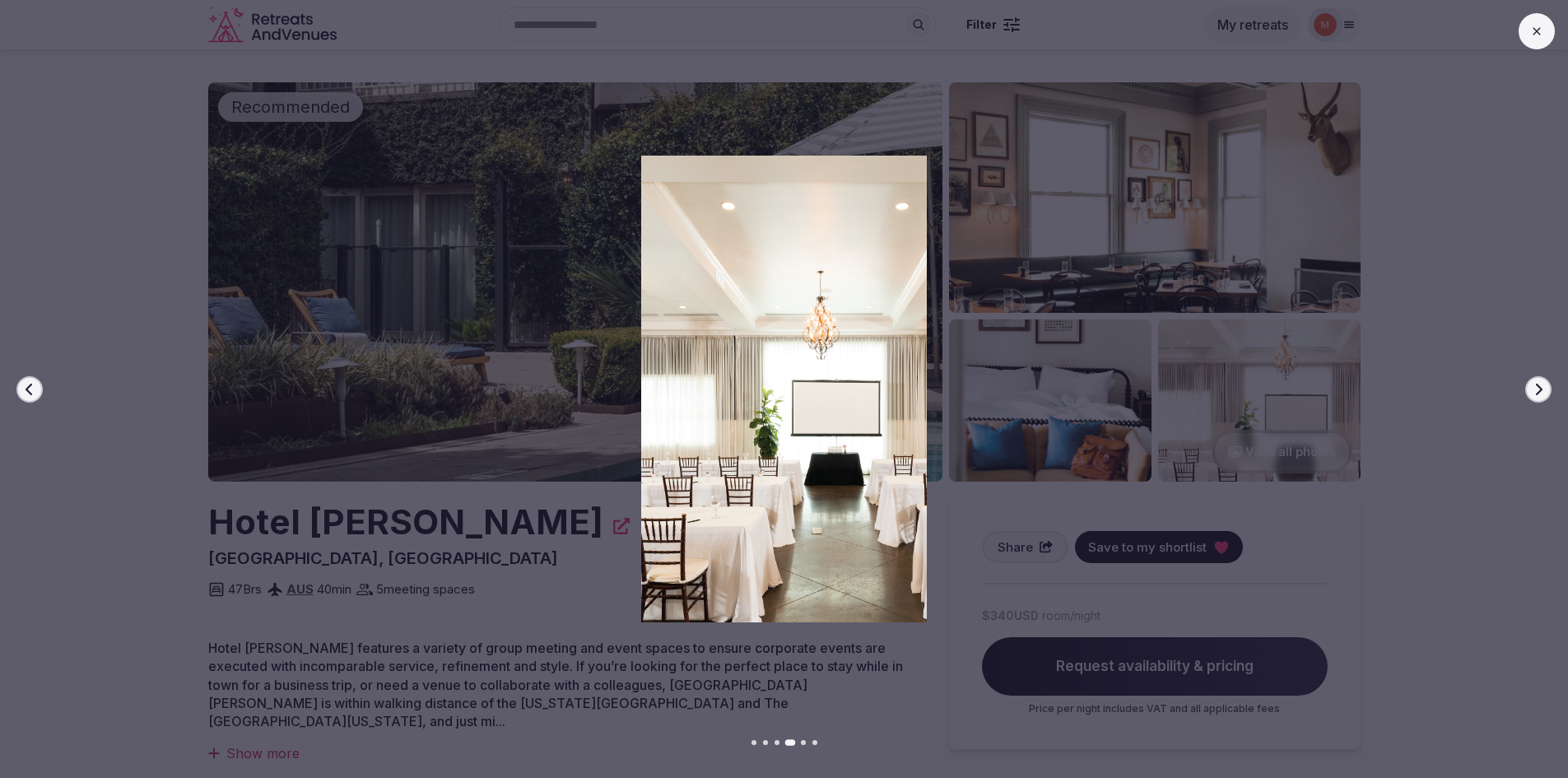
click at [1545, 395] on button "Next slide" at bounding box center [1538, 389] width 27 height 27
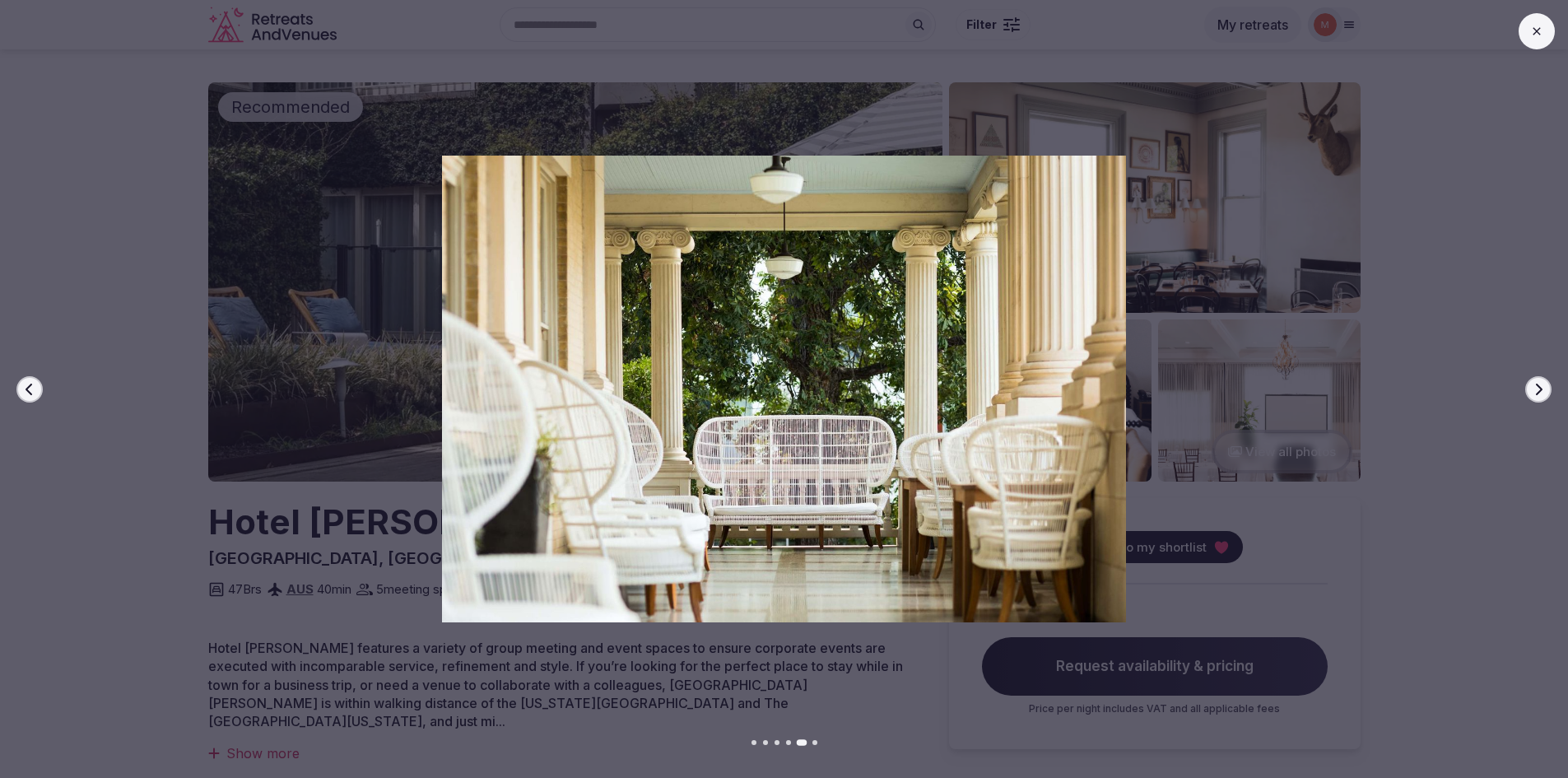
click at [1545, 395] on button "Next slide" at bounding box center [1538, 389] width 27 height 27
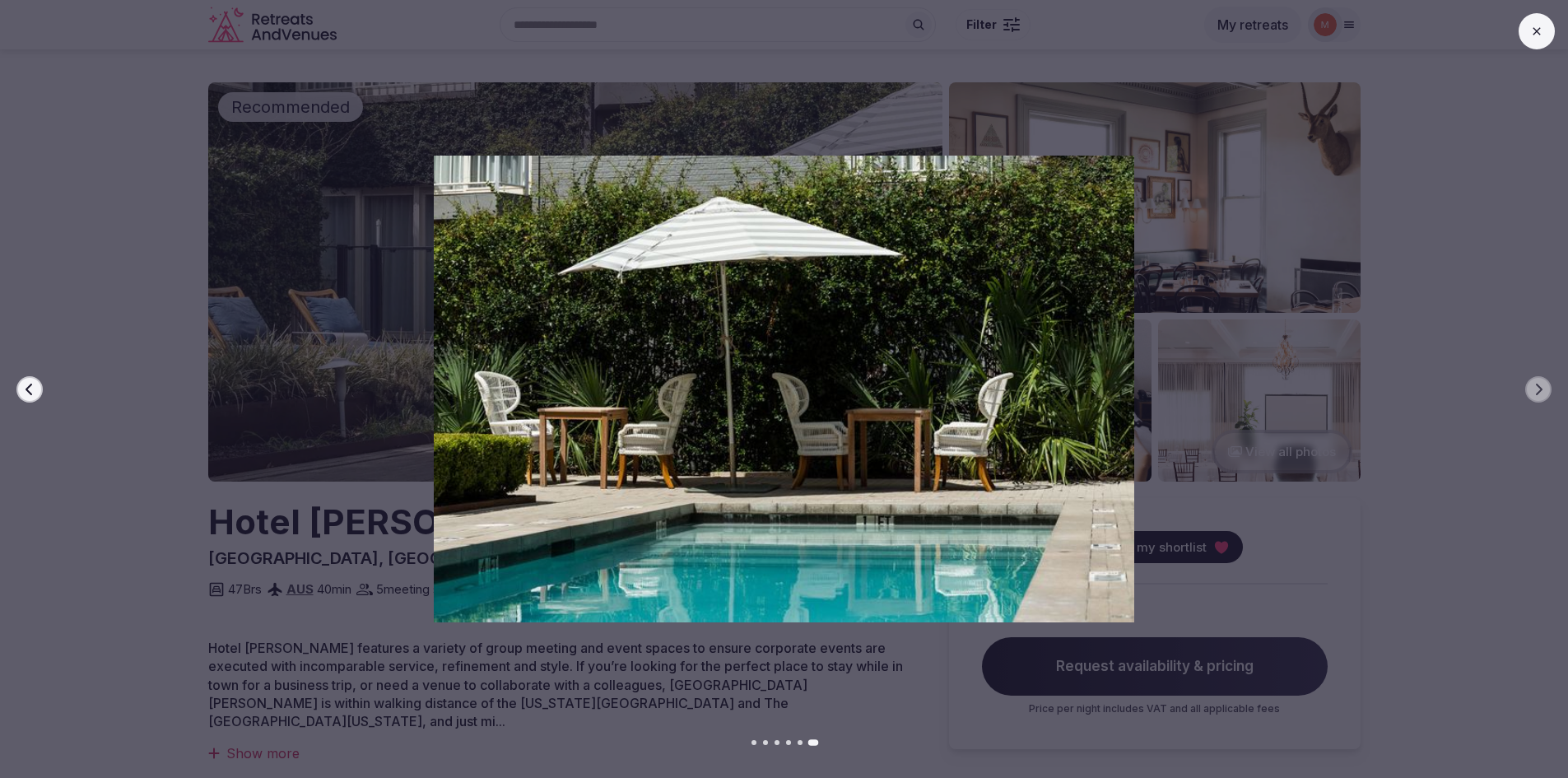
click at [1527, 32] on button at bounding box center [1536, 31] width 36 height 36
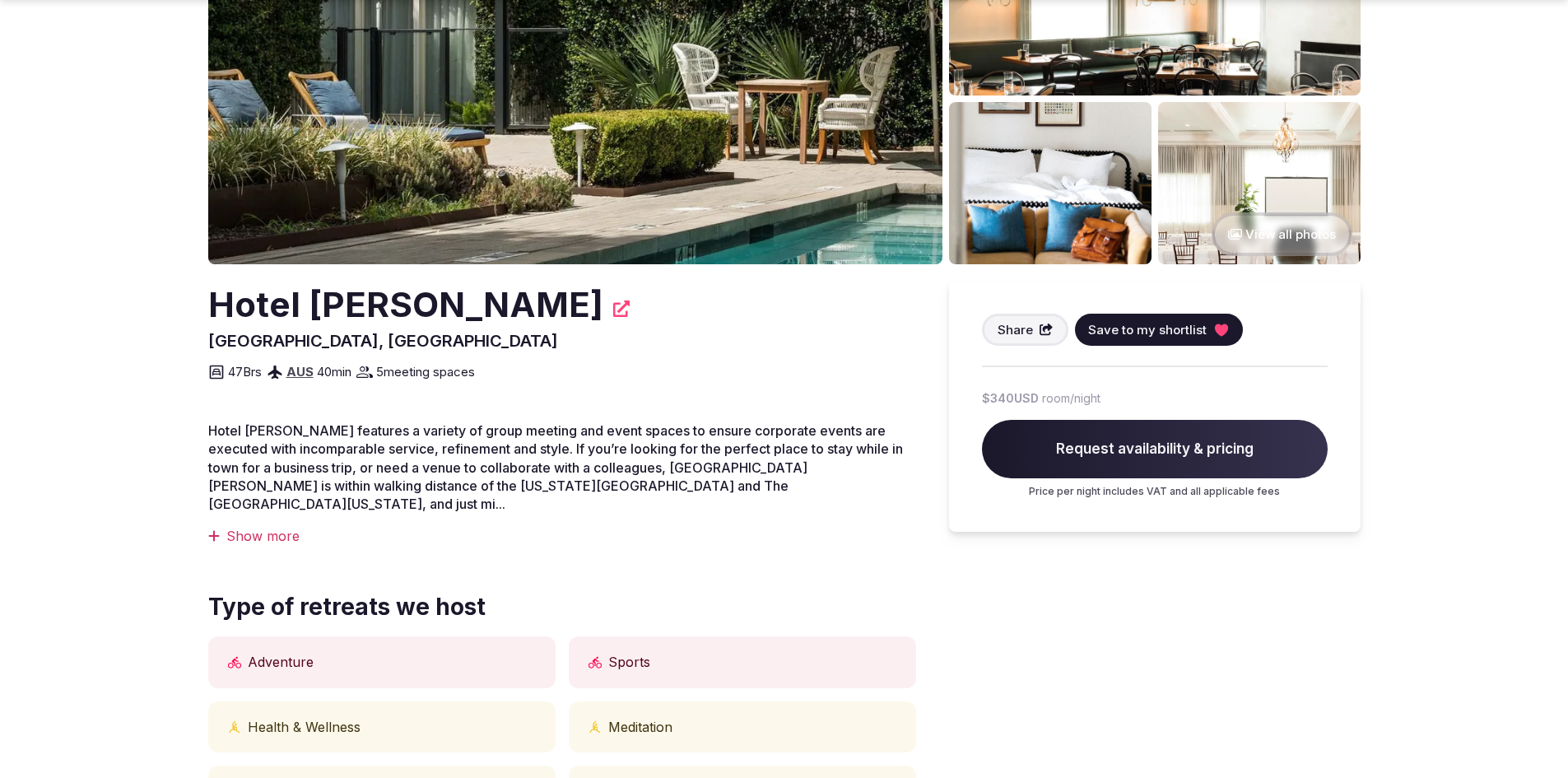
scroll to position [247, 0]
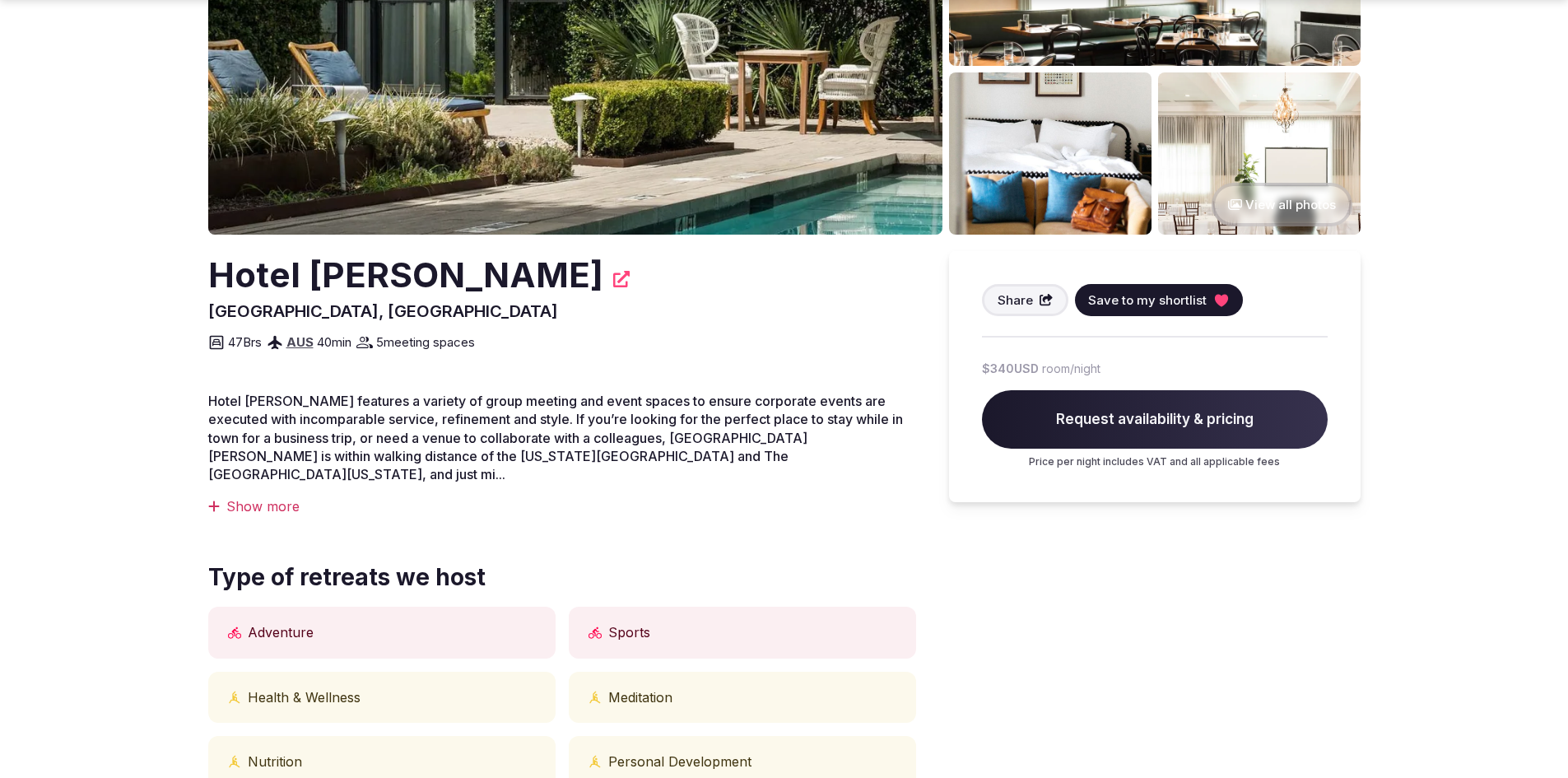
click at [245, 497] on div "Show more" at bounding box center [562, 506] width 708 height 18
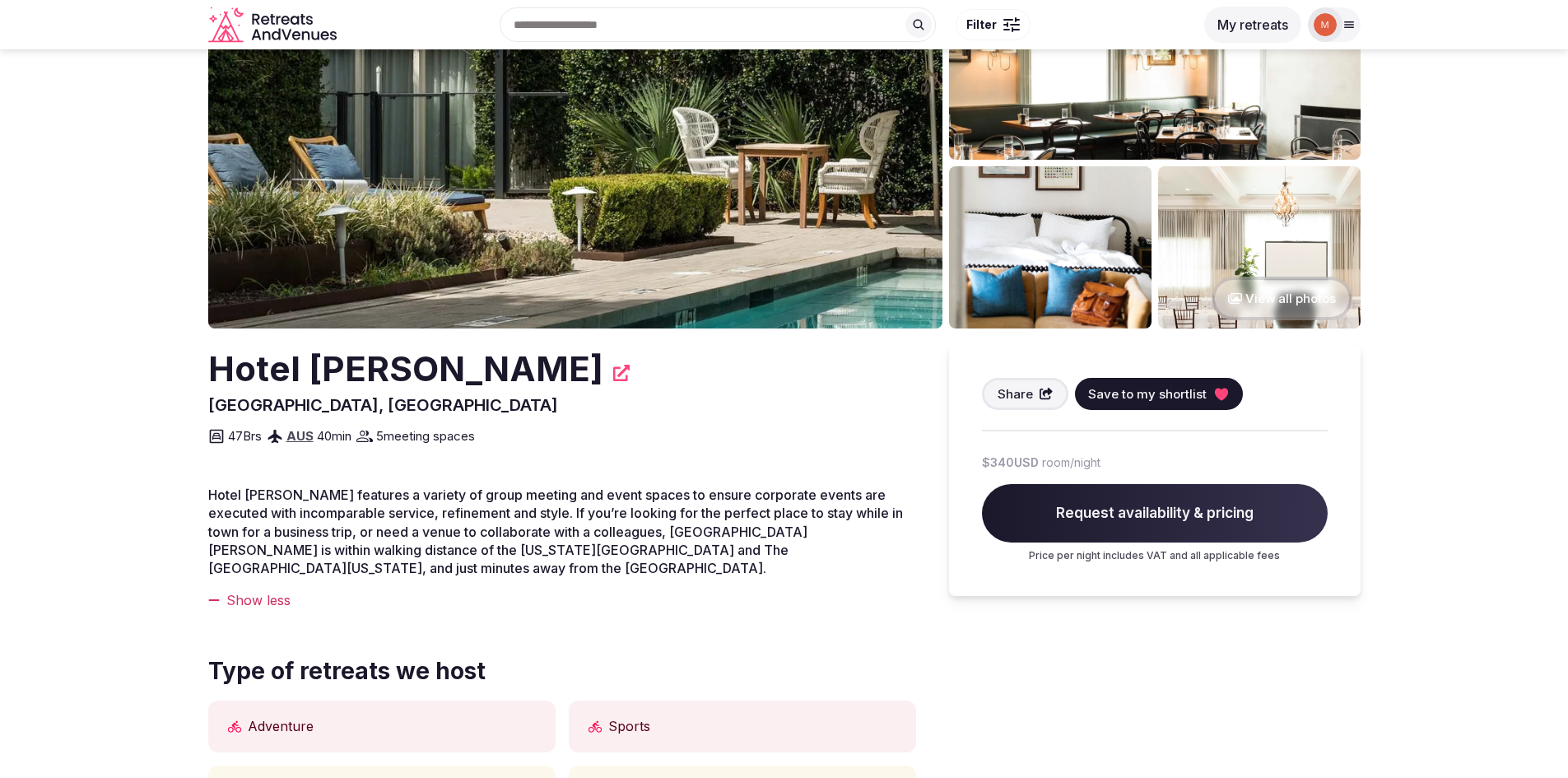
scroll to position [0, 0]
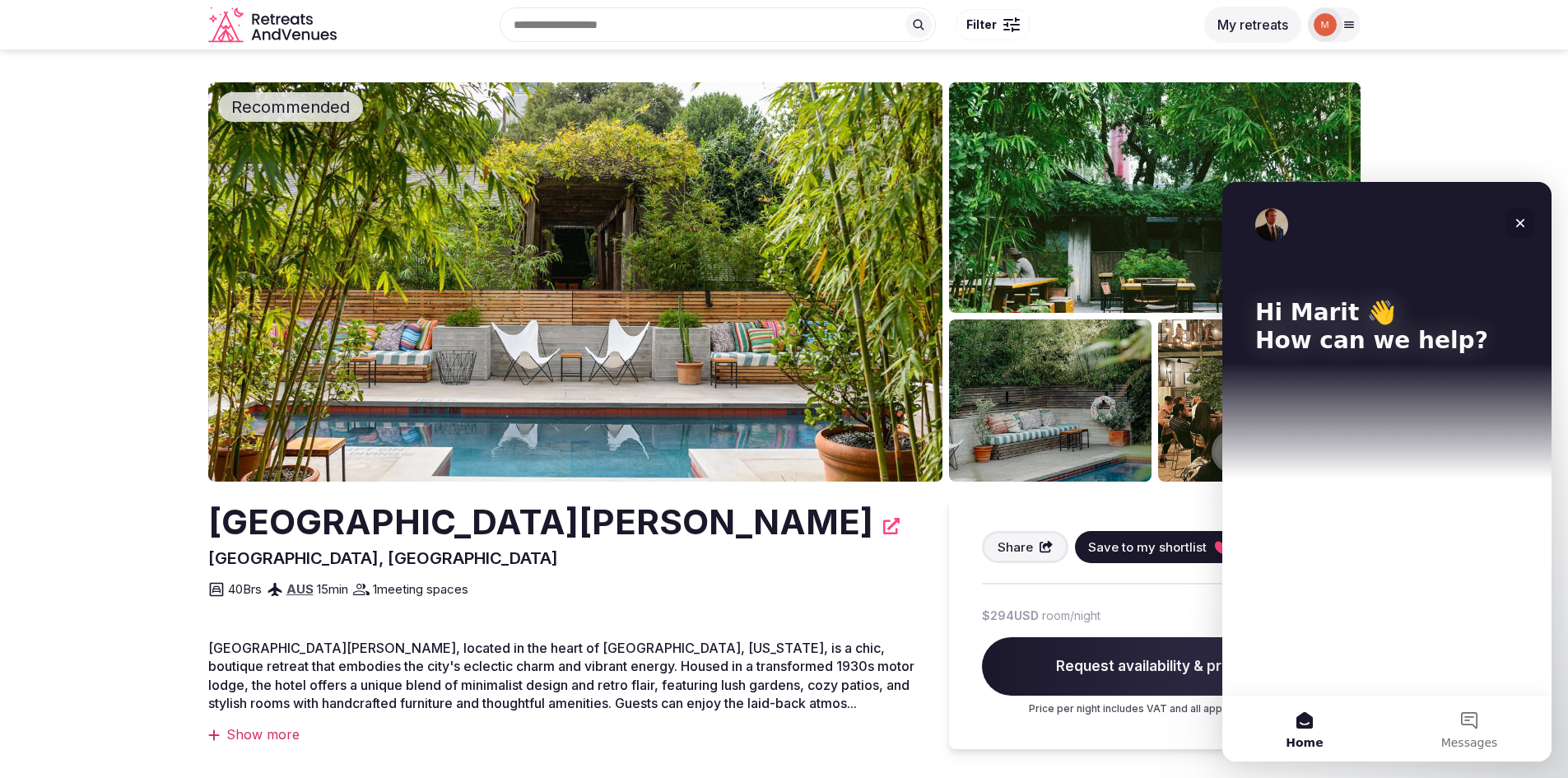
click at [1520, 222] on icon "Close" at bounding box center [1520, 223] width 9 height 9
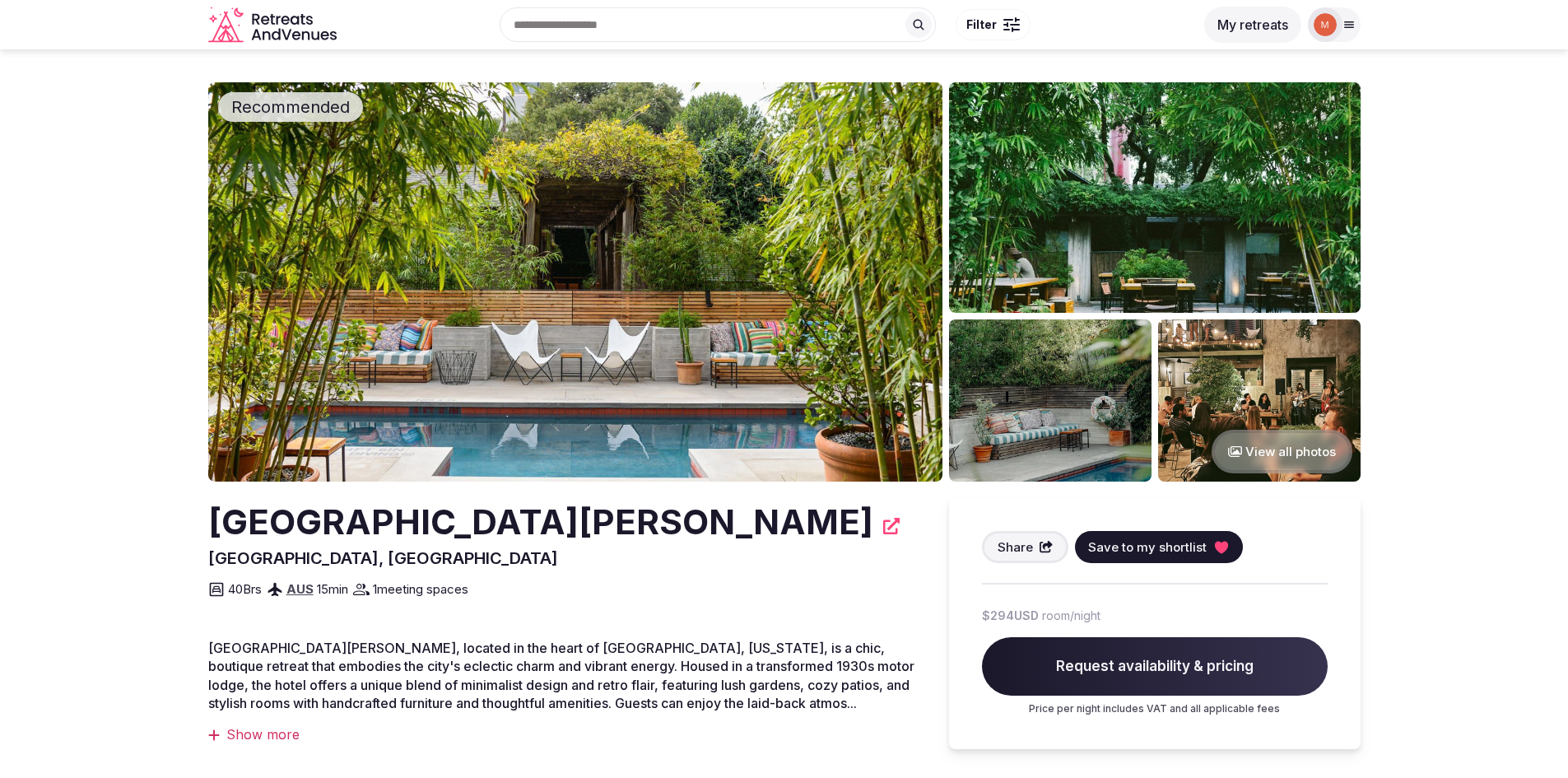
click at [755, 290] on img at bounding box center [574, 282] width 734 height 399
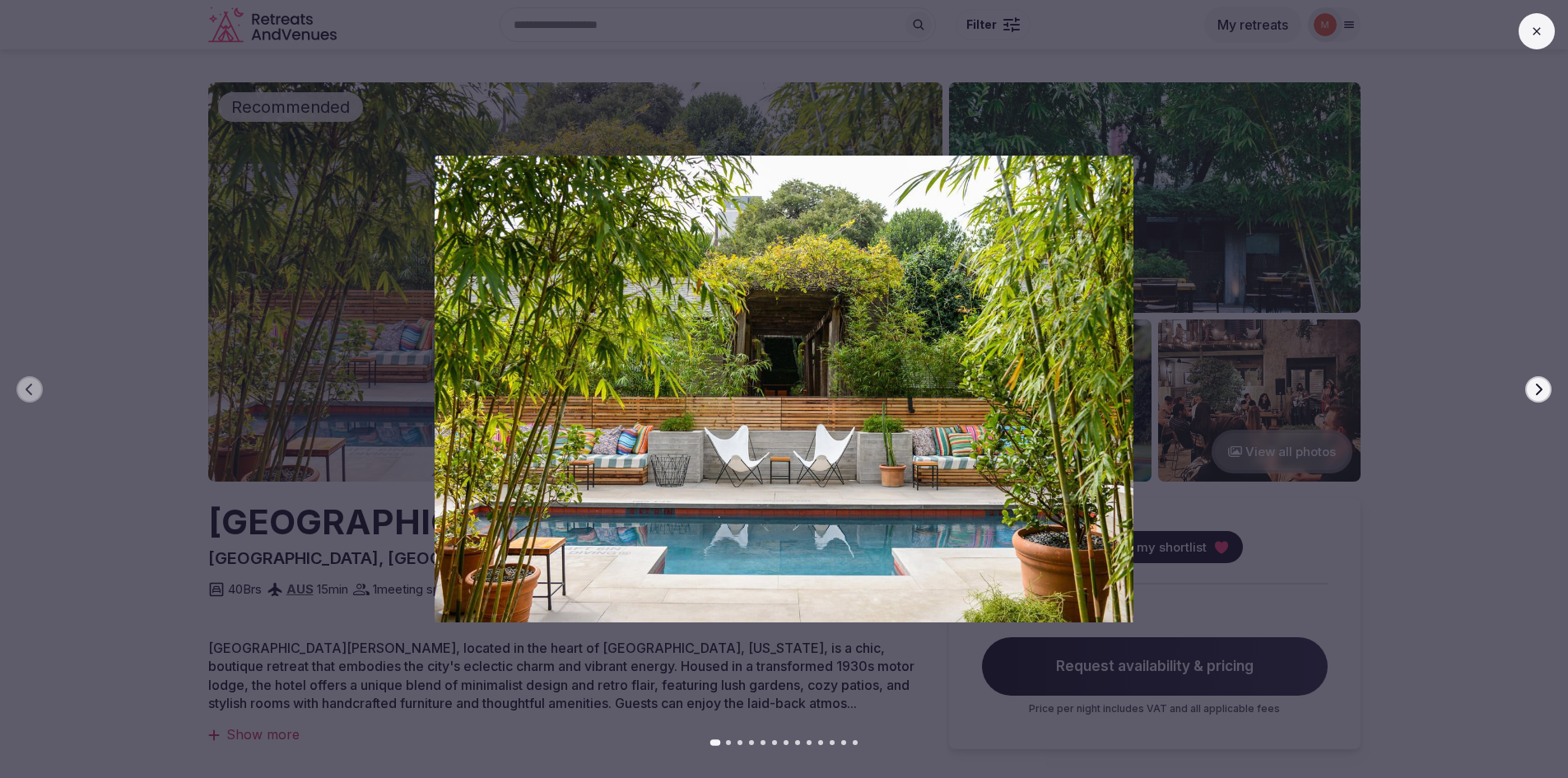
click at [1540, 390] on icon "button" at bounding box center [1539, 388] width 7 height 11
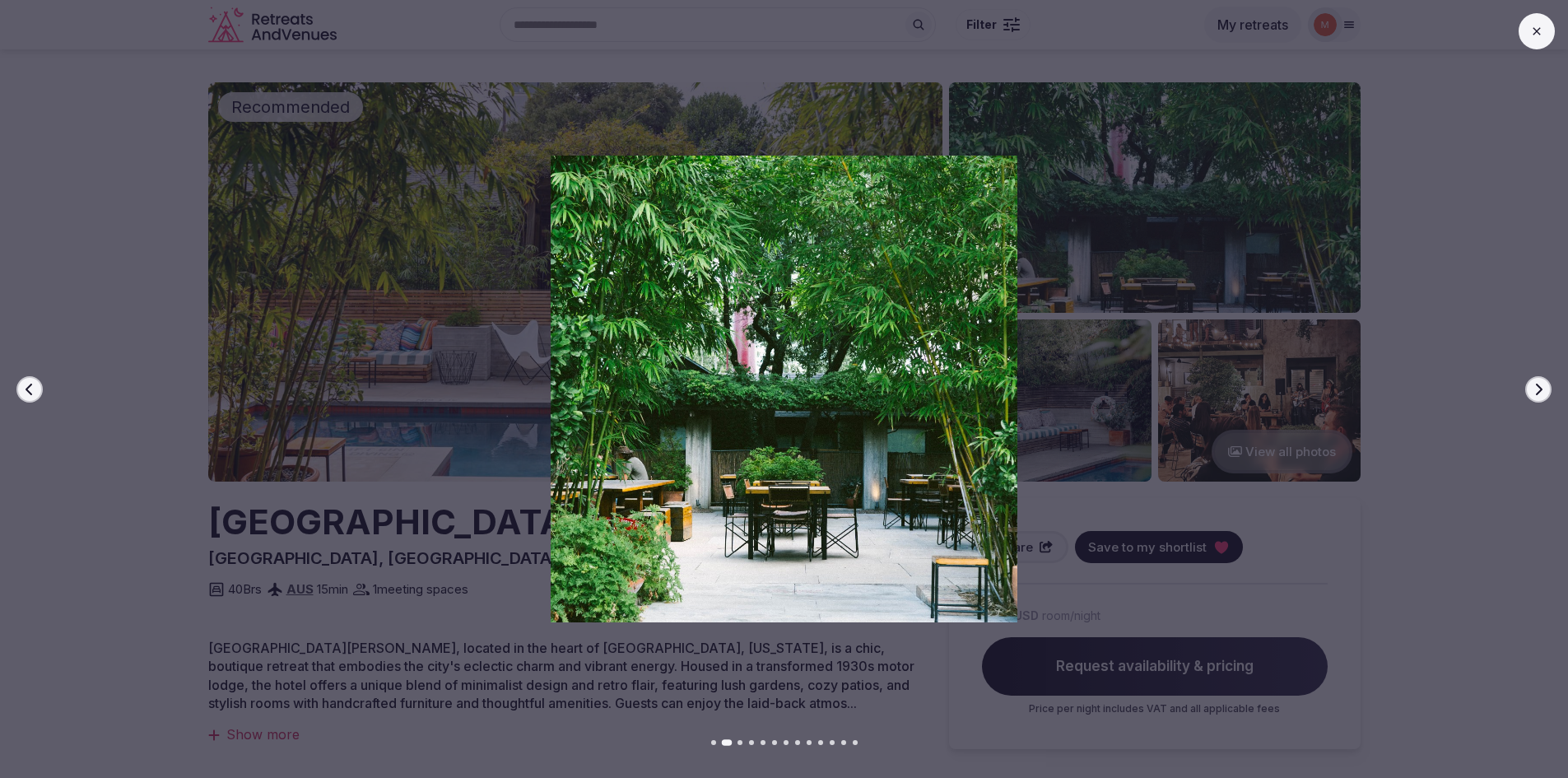
click at [1540, 390] on icon "button" at bounding box center [1539, 388] width 7 height 11
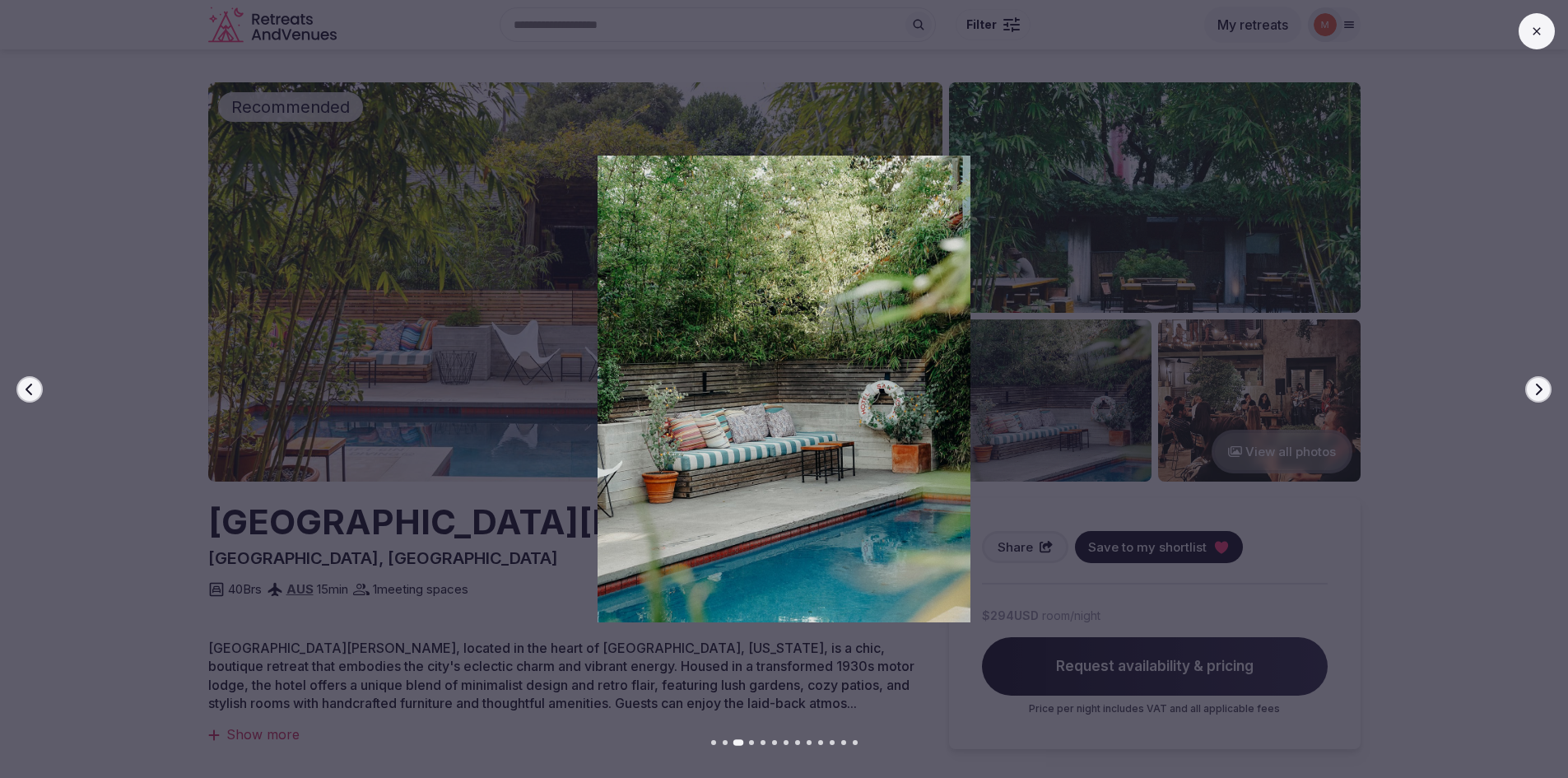
click at [1540, 390] on icon "button" at bounding box center [1539, 388] width 7 height 11
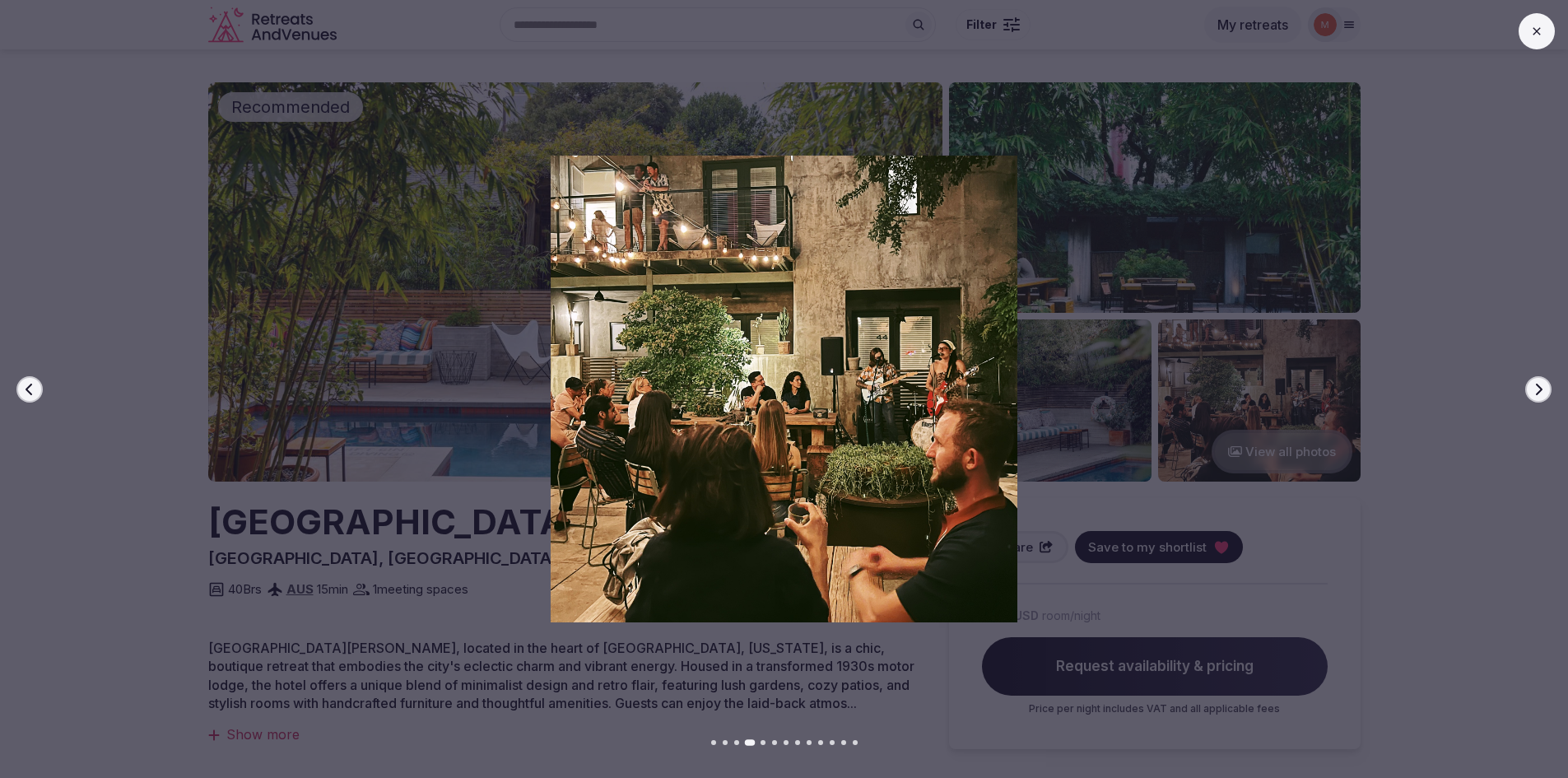
click at [1540, 390] on icon "button" at bounding box center [1539, 388] width 7 height 11
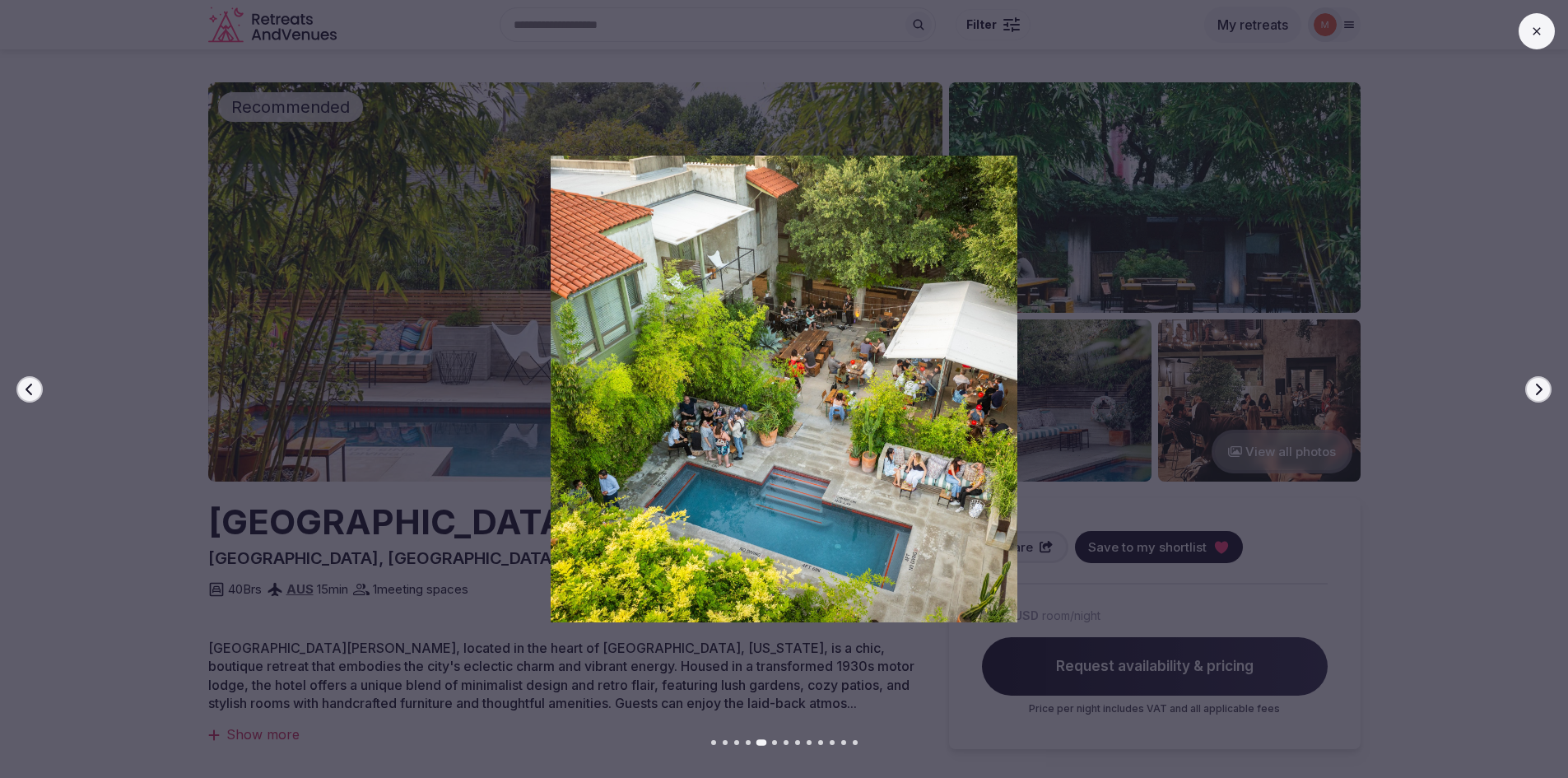
click at [1540, 390] on icon "button" at bounding box center [1539, 388] width 7 height 11
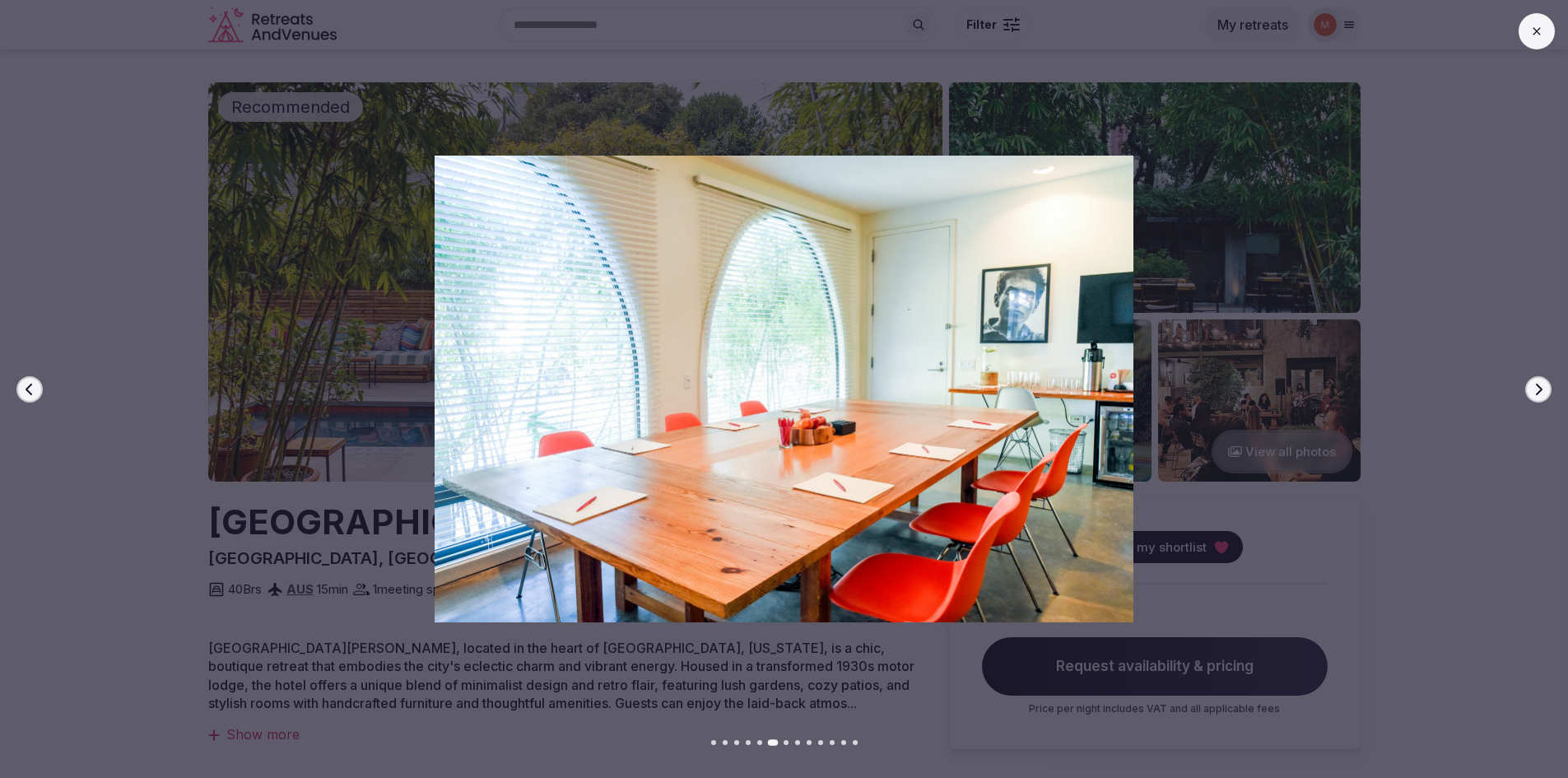
click at [1540, 390] on icon "button" at bounding box center [1539, 388] width 7 height 11
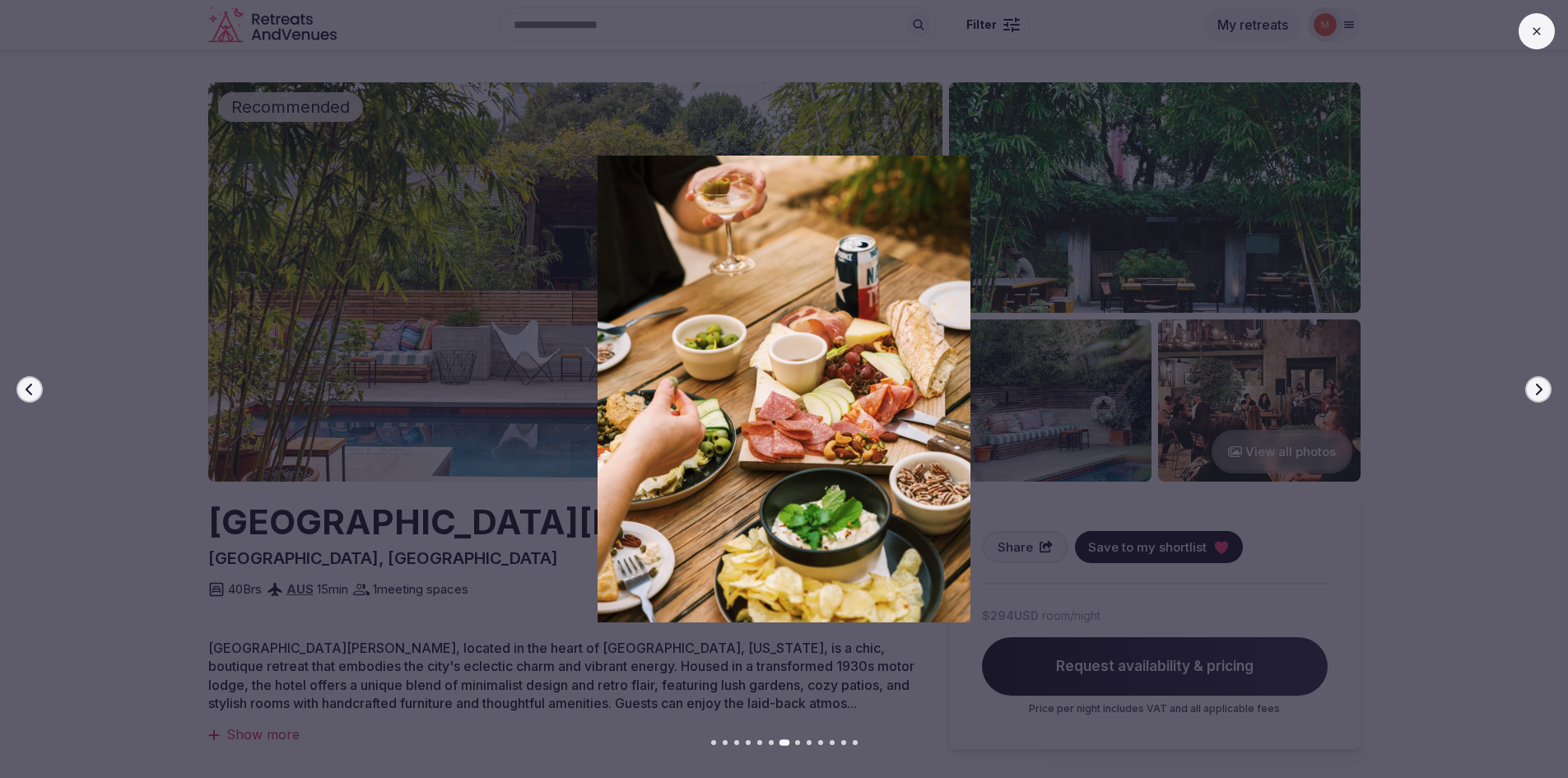
click at [1540, 390] on icon "button" at bounding box center [1539, 388] width 7 height 11
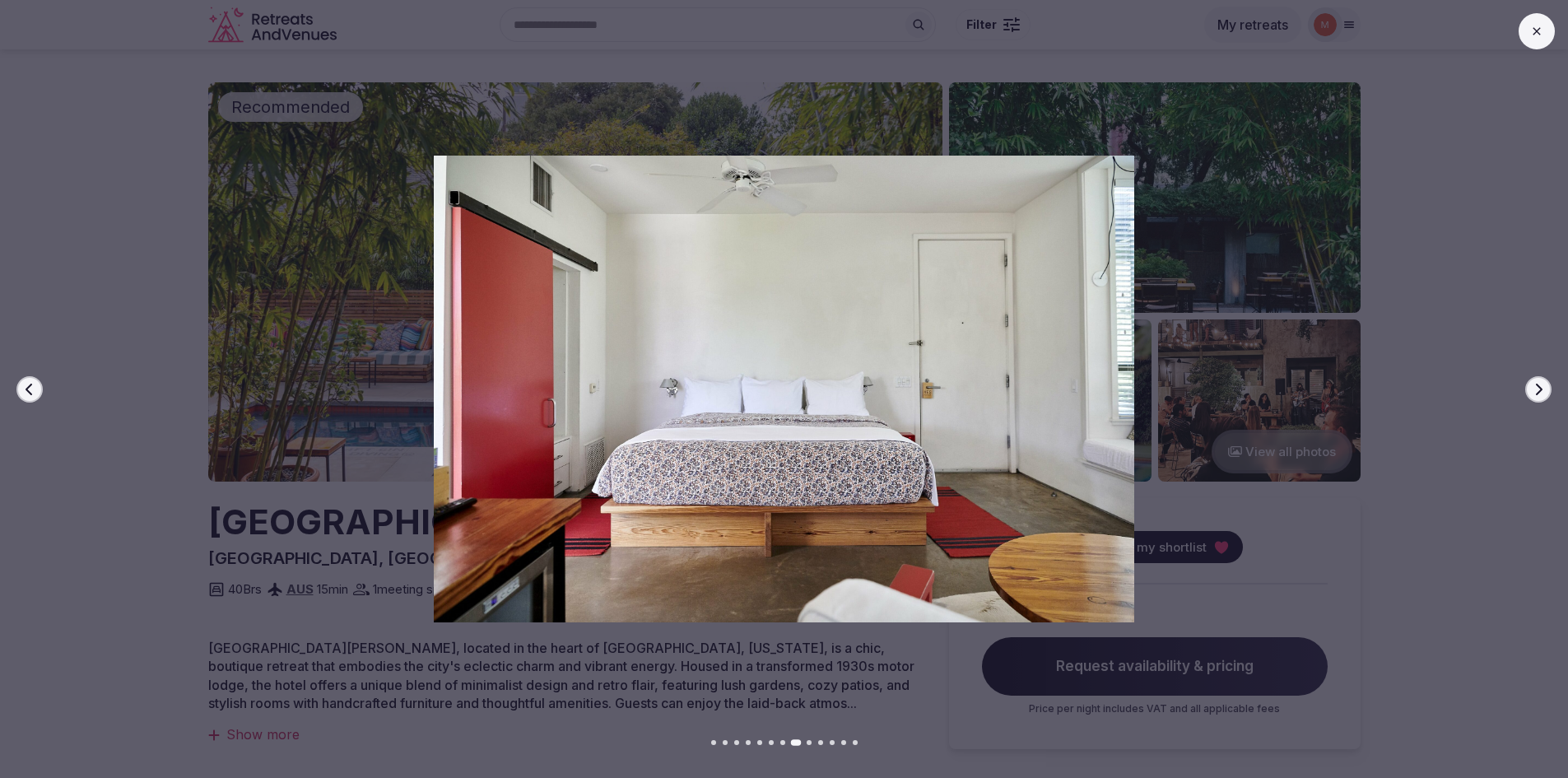
click at [1540, 390] on icon "button" at bounding box center [1539, 388] width 7 height 11
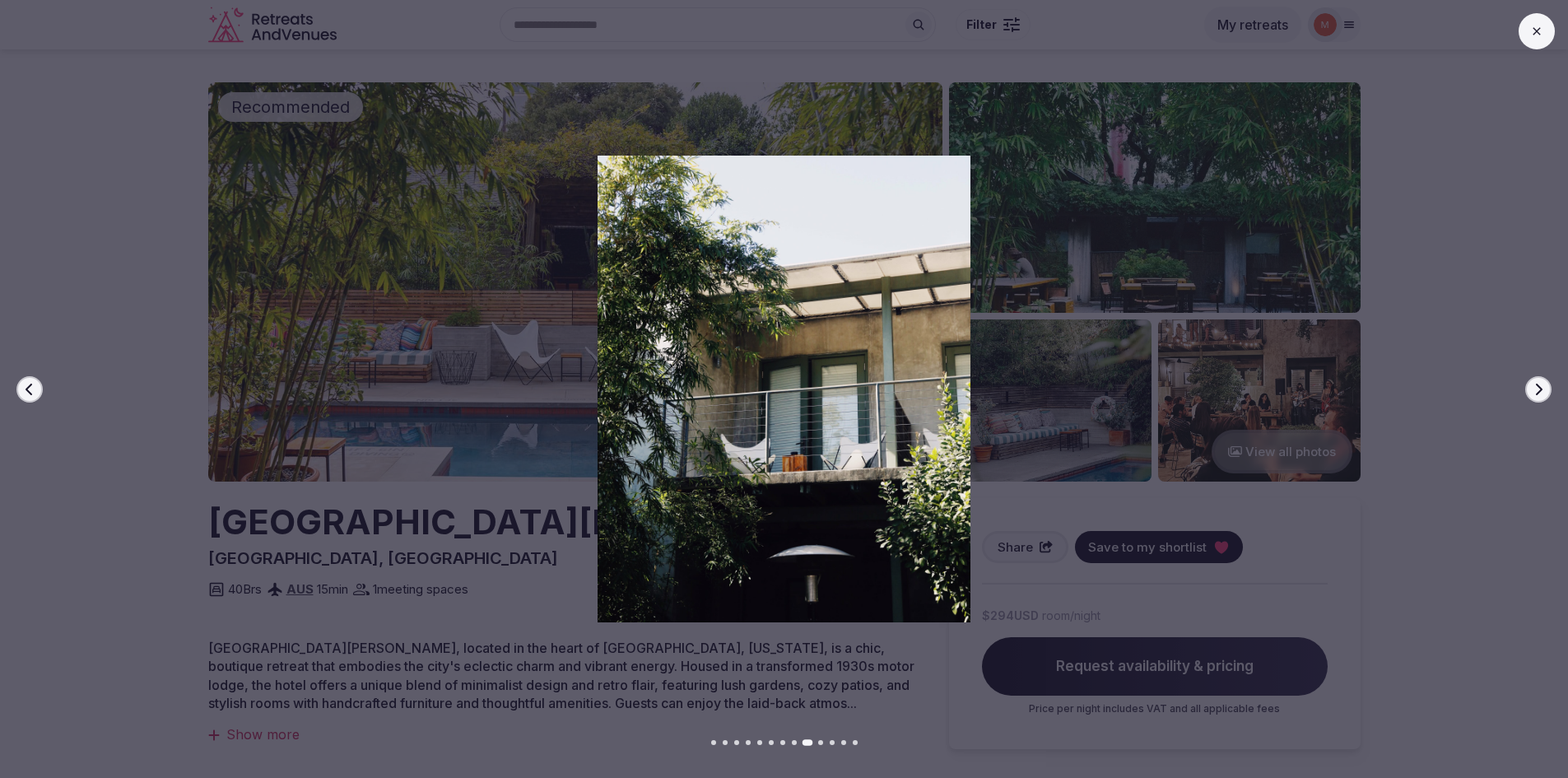
click at [1540, 390] on icon "button" at bounding box center [1539, 388] width 7 height 11
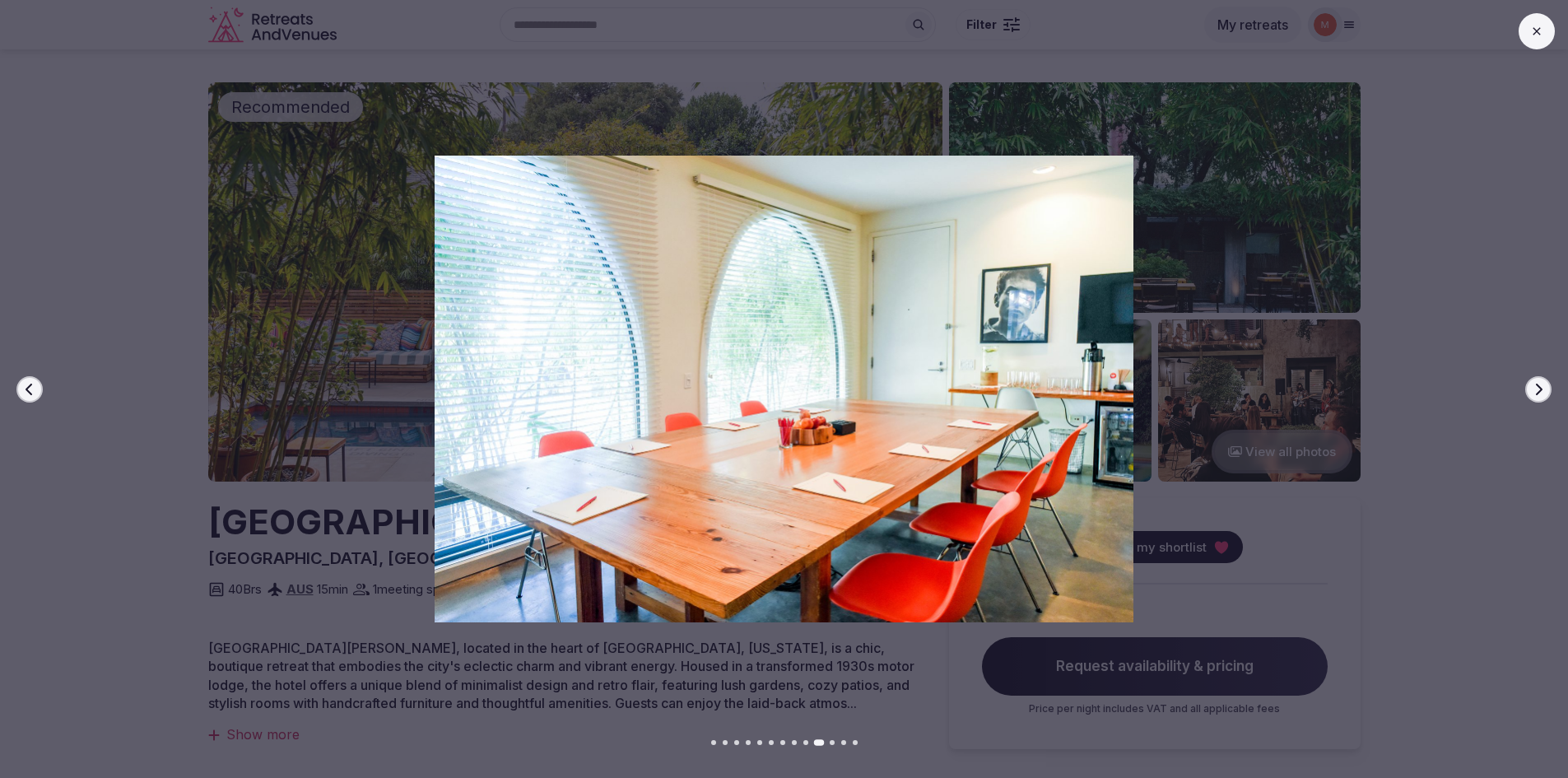
click at [1533, 398] on button "Next slide" at bounding box center [1538, 389] width 27 height 27
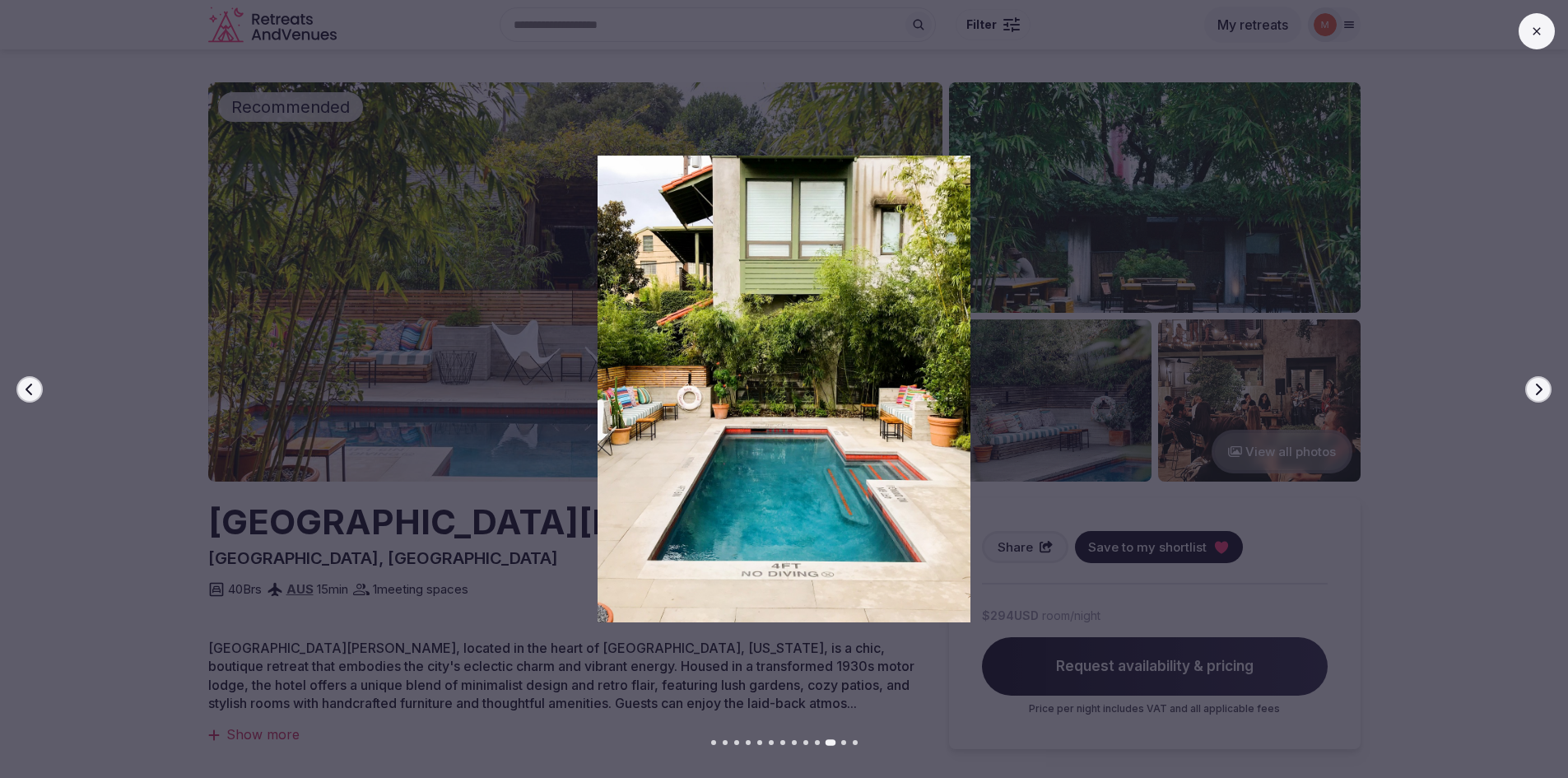
click at [1542, 35] on icon at bounding box center [1536, 31] width 13 height 13
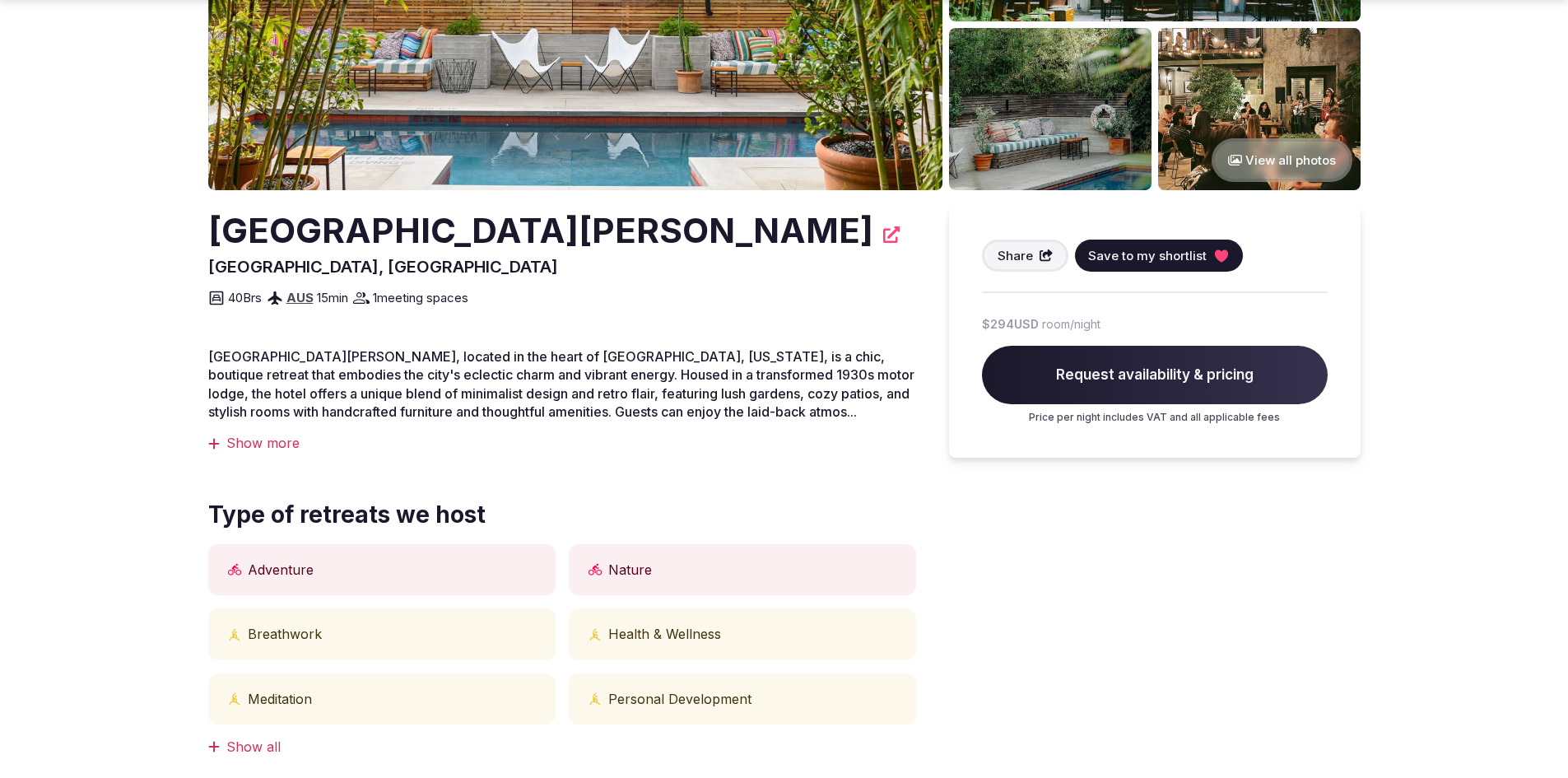
scroll to position [329, 0]
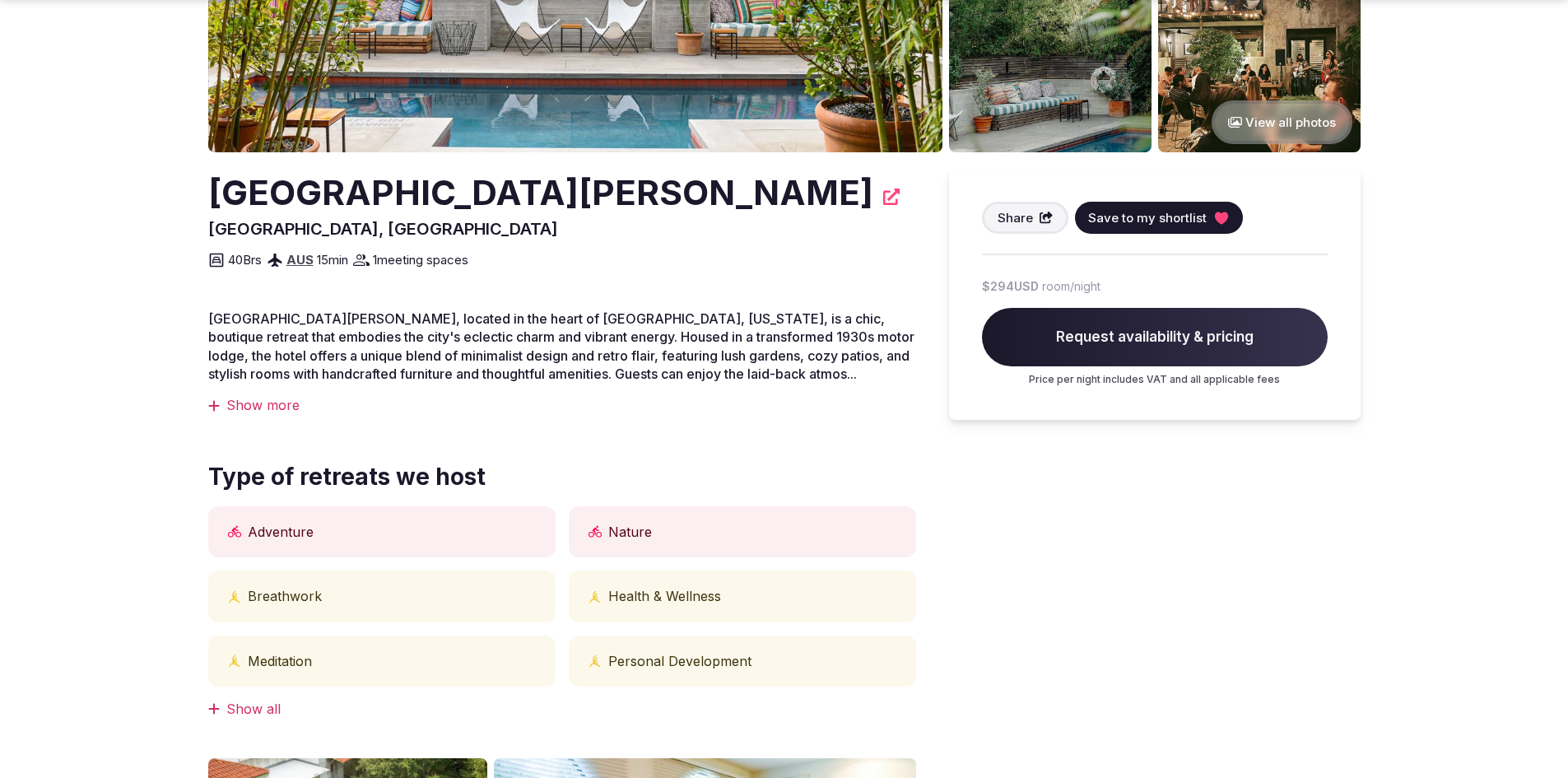
click at [273, 410] on div "Show more" at bounding box center [562, 404] width 708 height 18
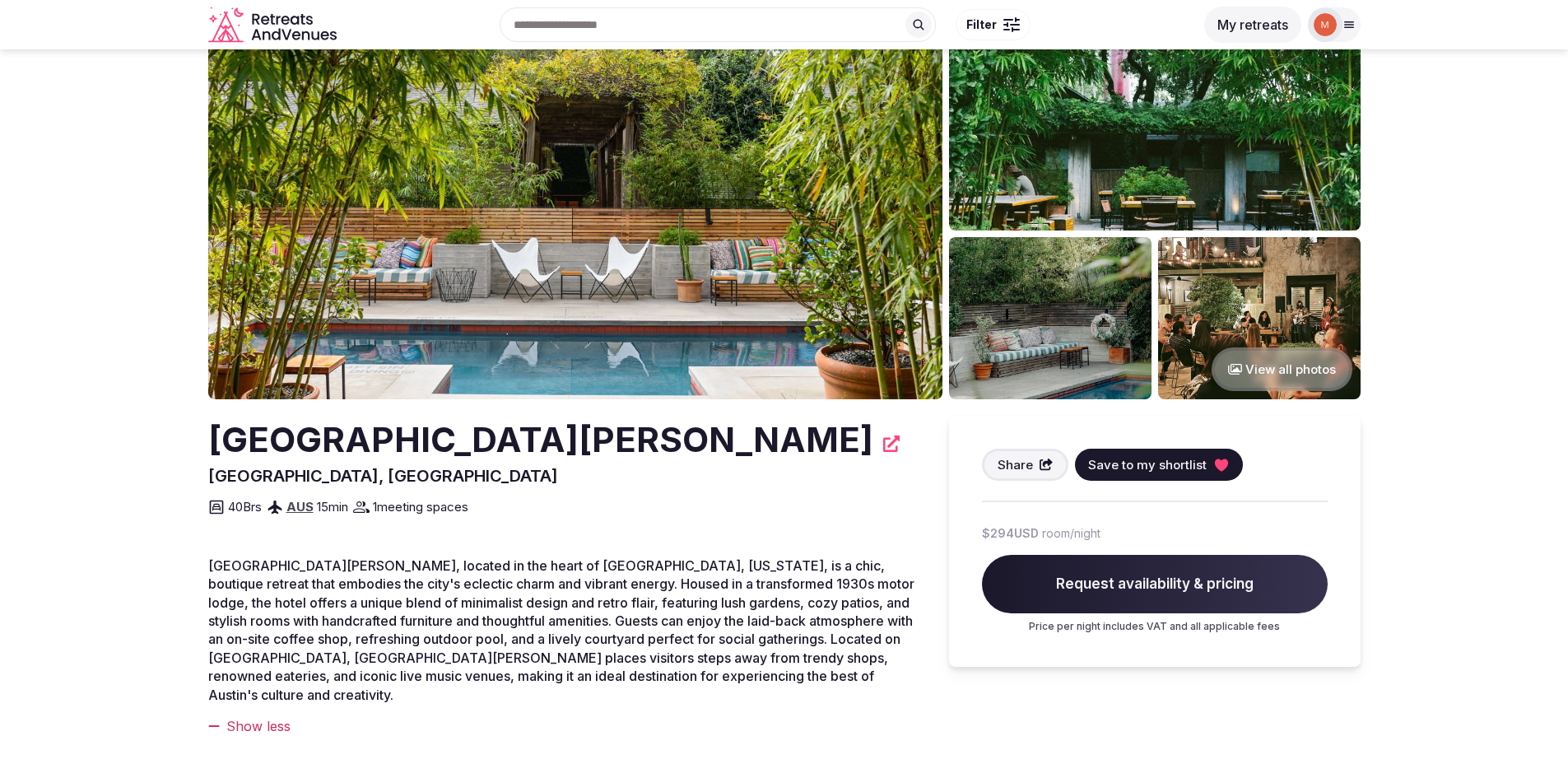
scroll to position [0, 0]
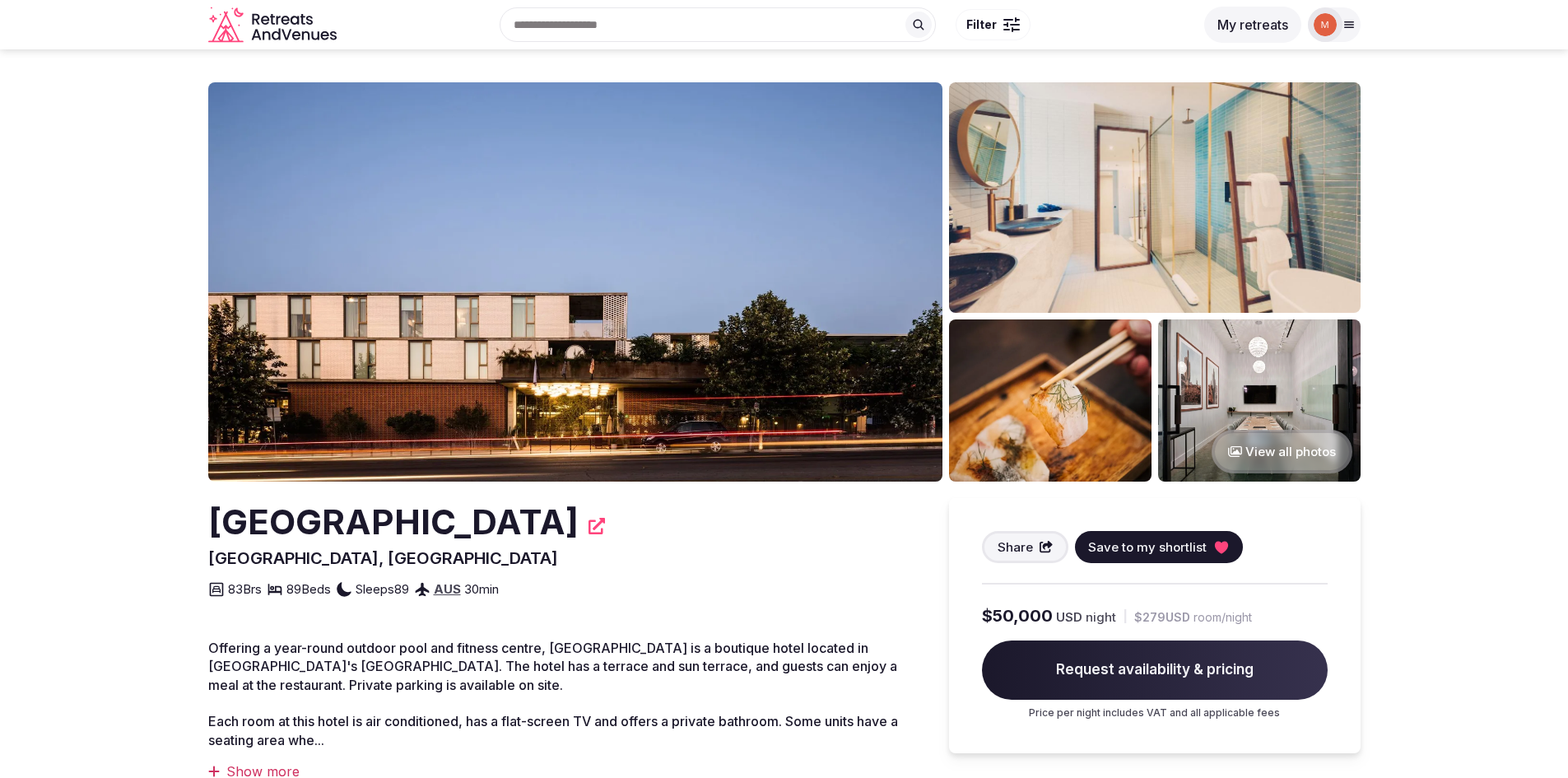
click at [730, 242] on img at bounding box center [574, 282] width 734 height 399
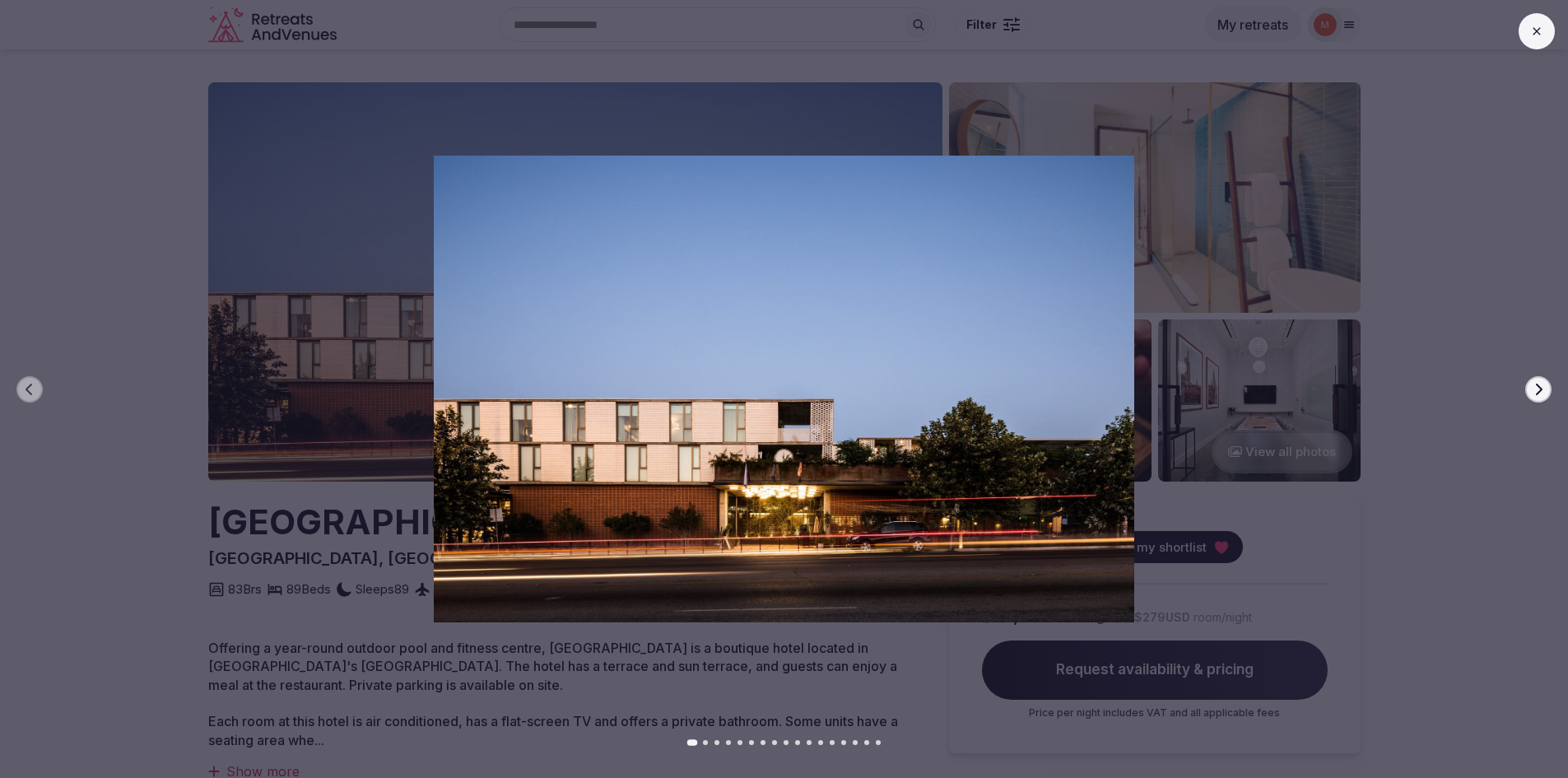
click at [1534, 392] on icon "button" at bounding box center [1538, 389] width 13 height 13
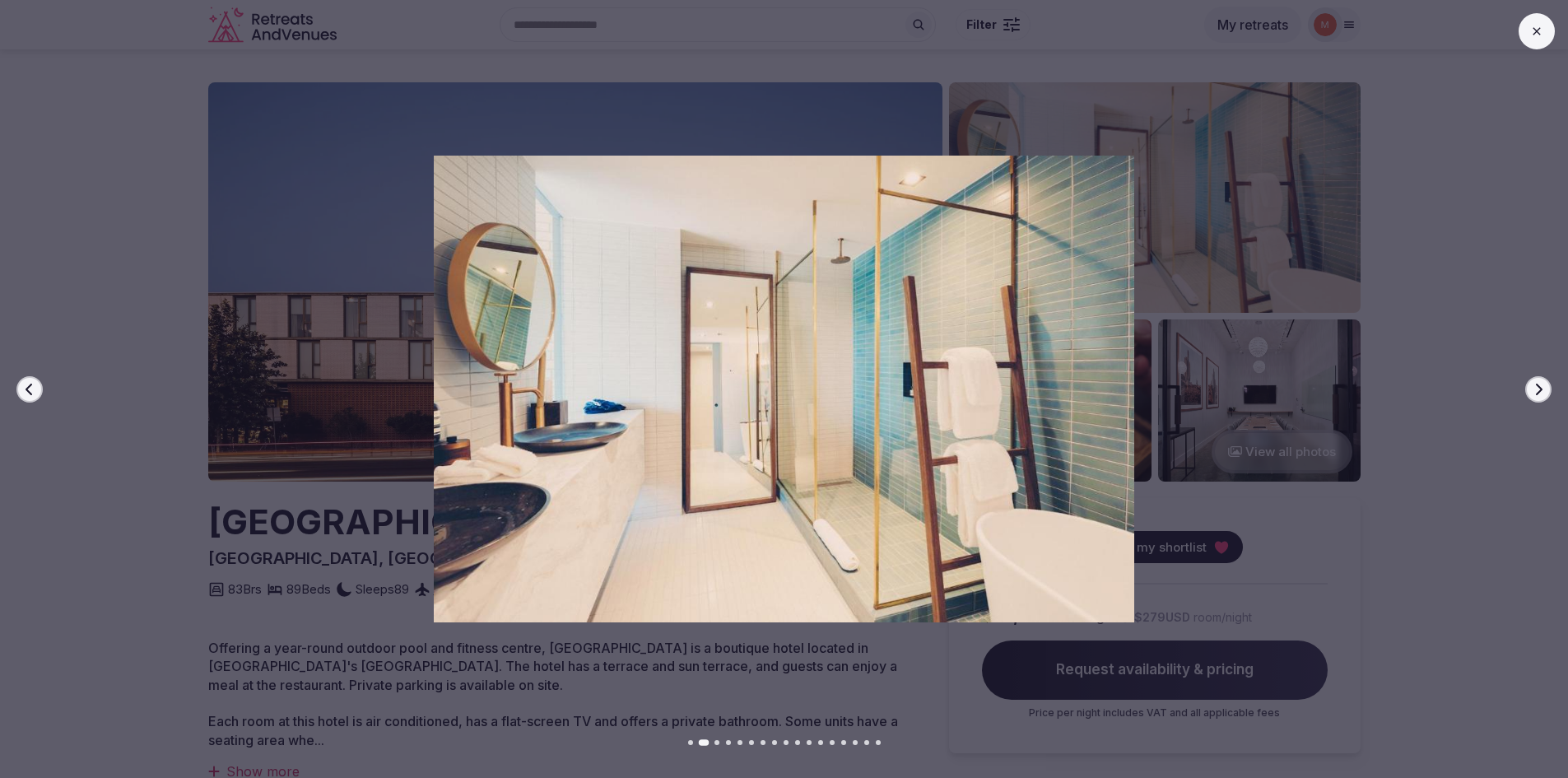
click at [1534, 392] on icon "button" at bounding box center [1538, 389] width 13 height 13
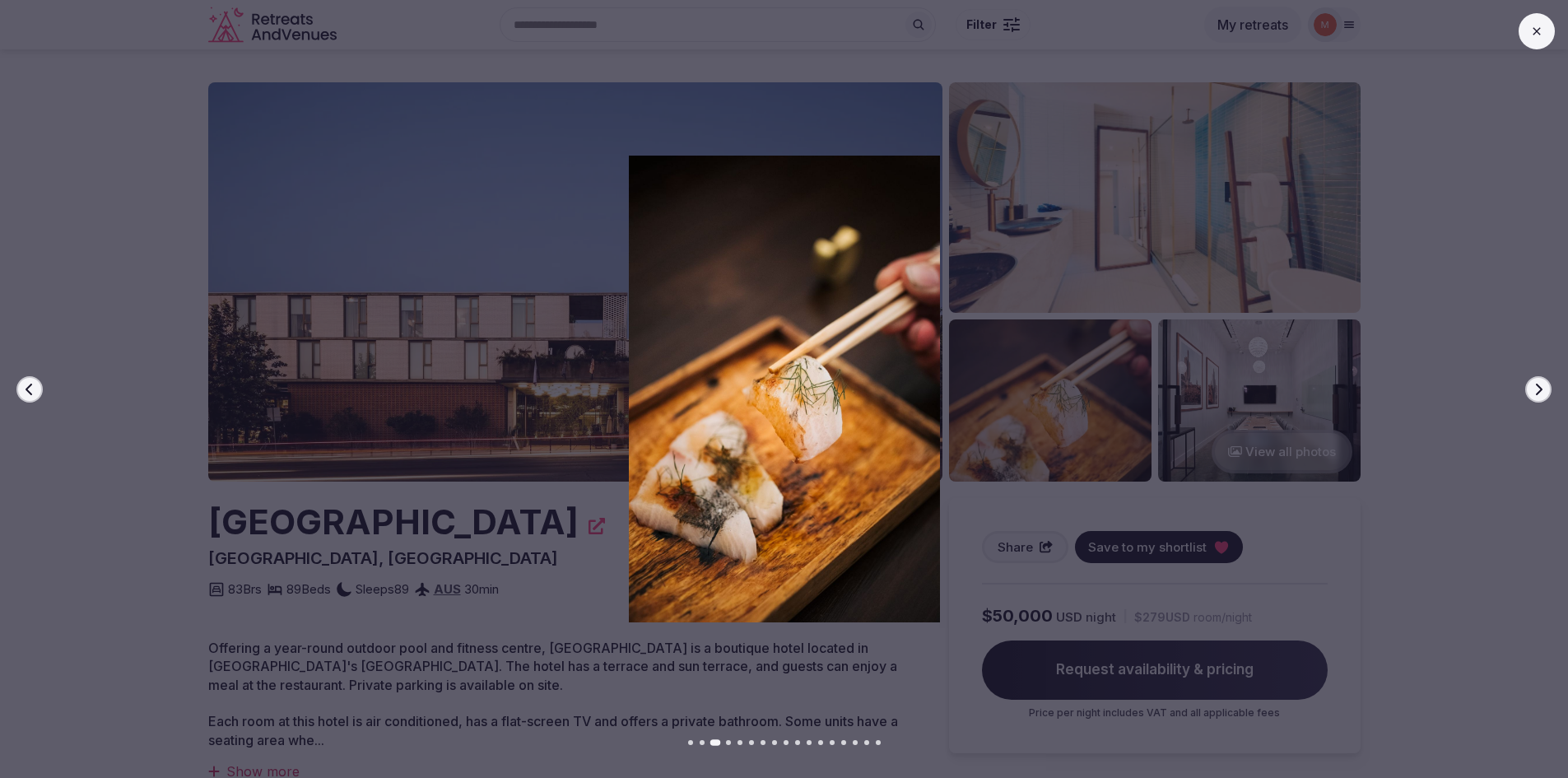
click at [1534, 392] on icon "button" at bounding box center [1538, 389] width 13 height 13
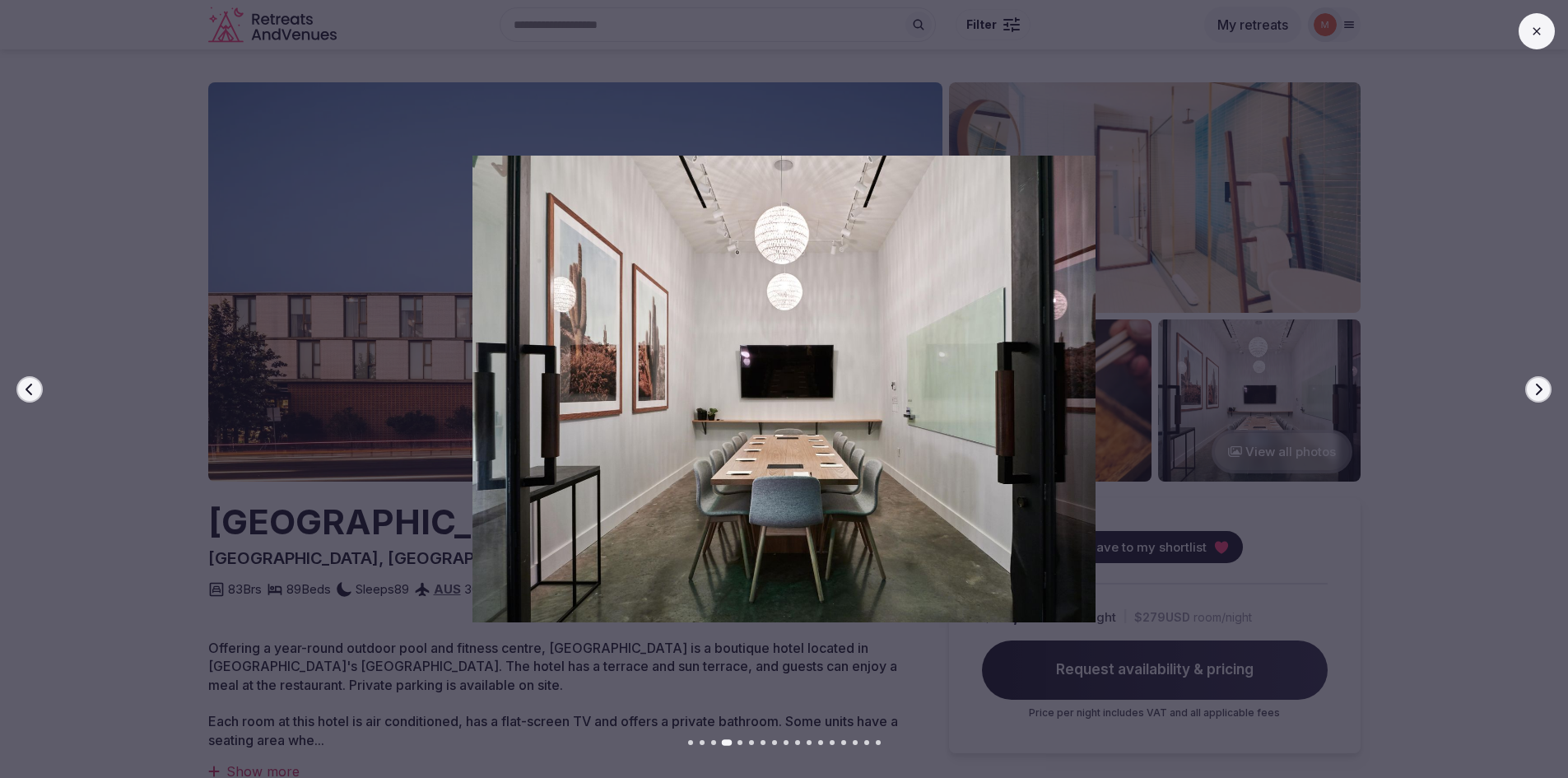
click at [1534, 392] on icon "button" at bounding box center [1538, 389] width 13 height 13
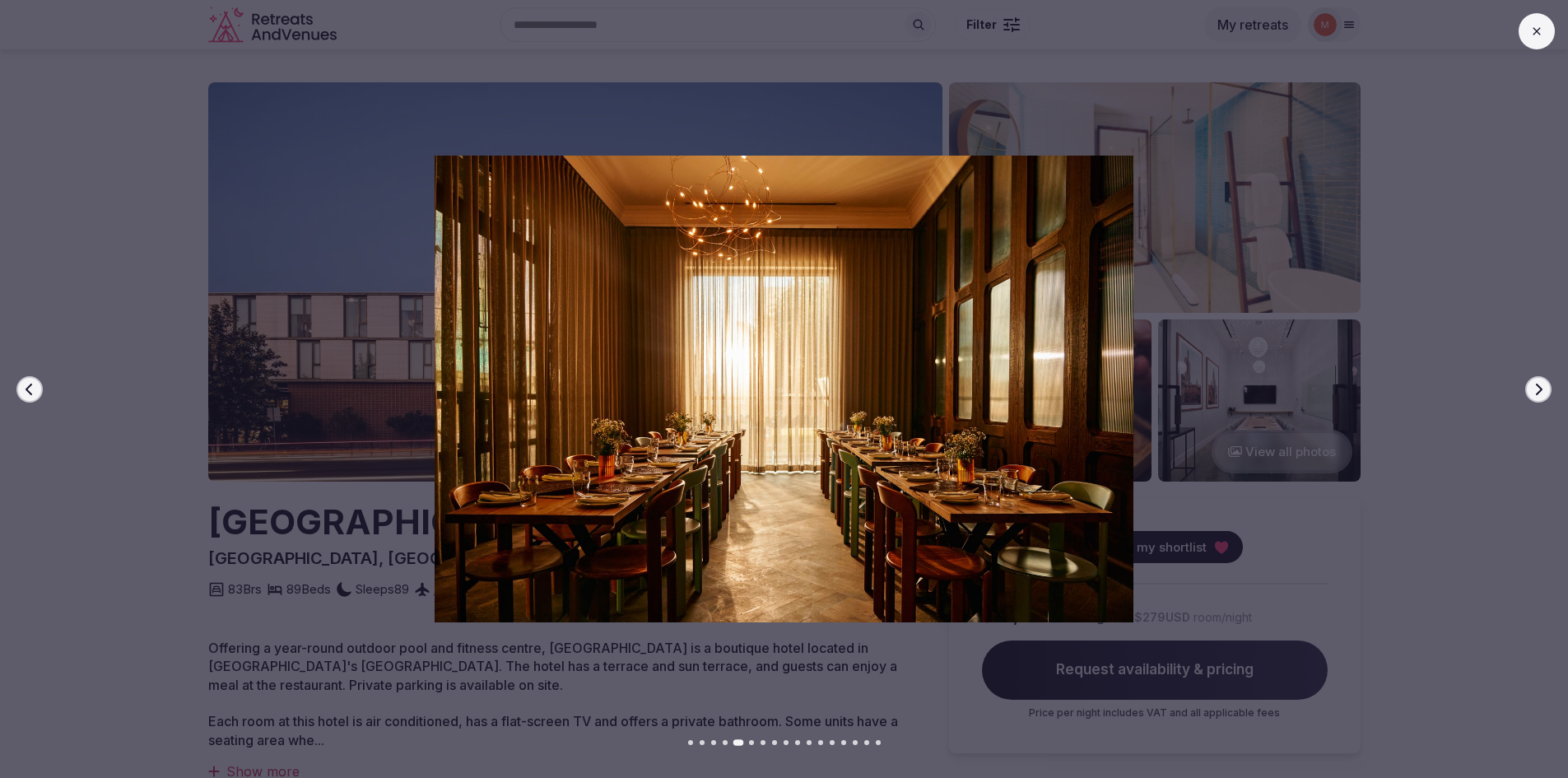
click at [1534, 392] on icon "button" at bounding box center [1538, 389] width 13 height 13
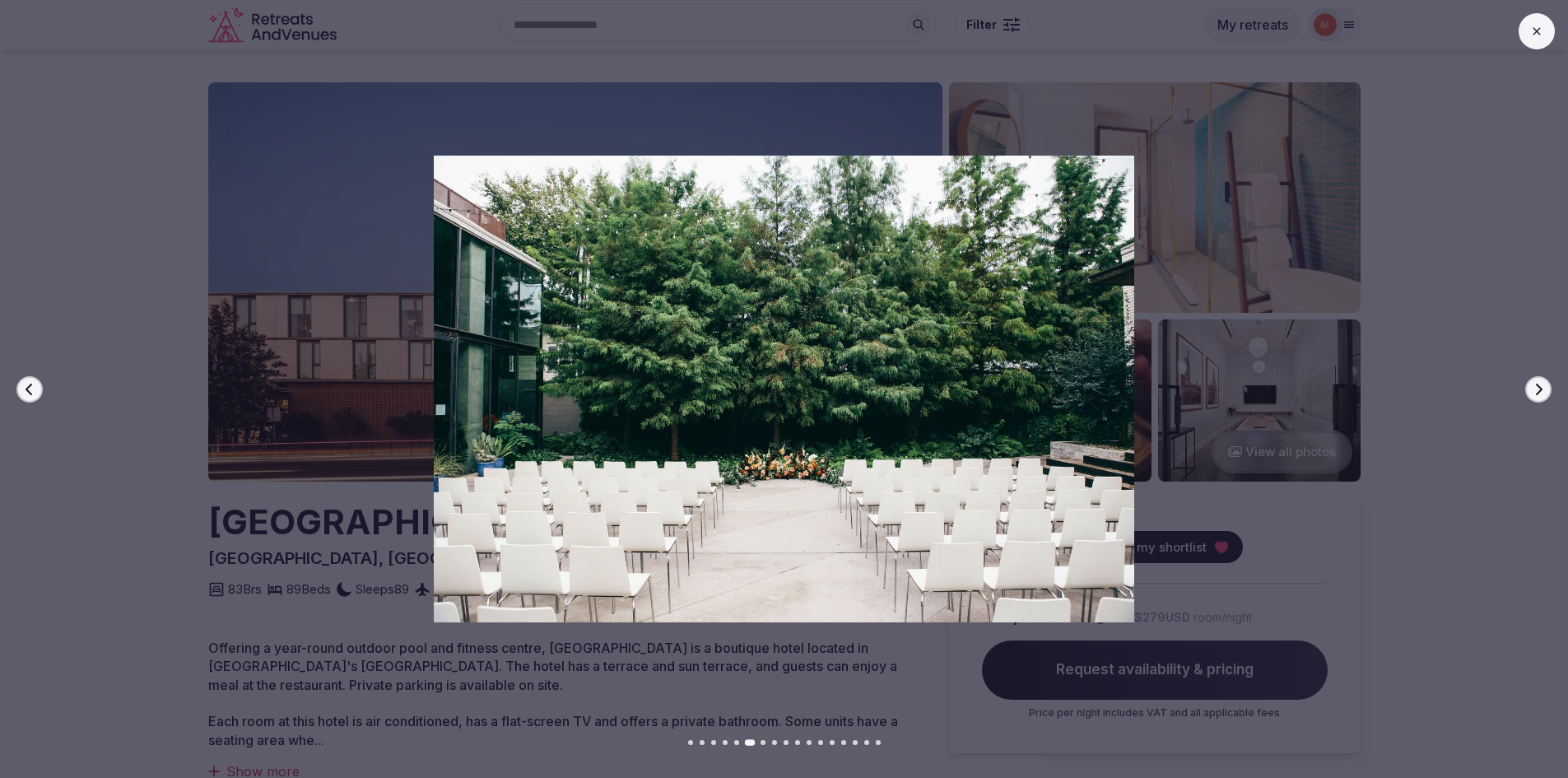
click at [1534, 392] on icon "button" at bounding box center [1538, 389] width 13 height 13
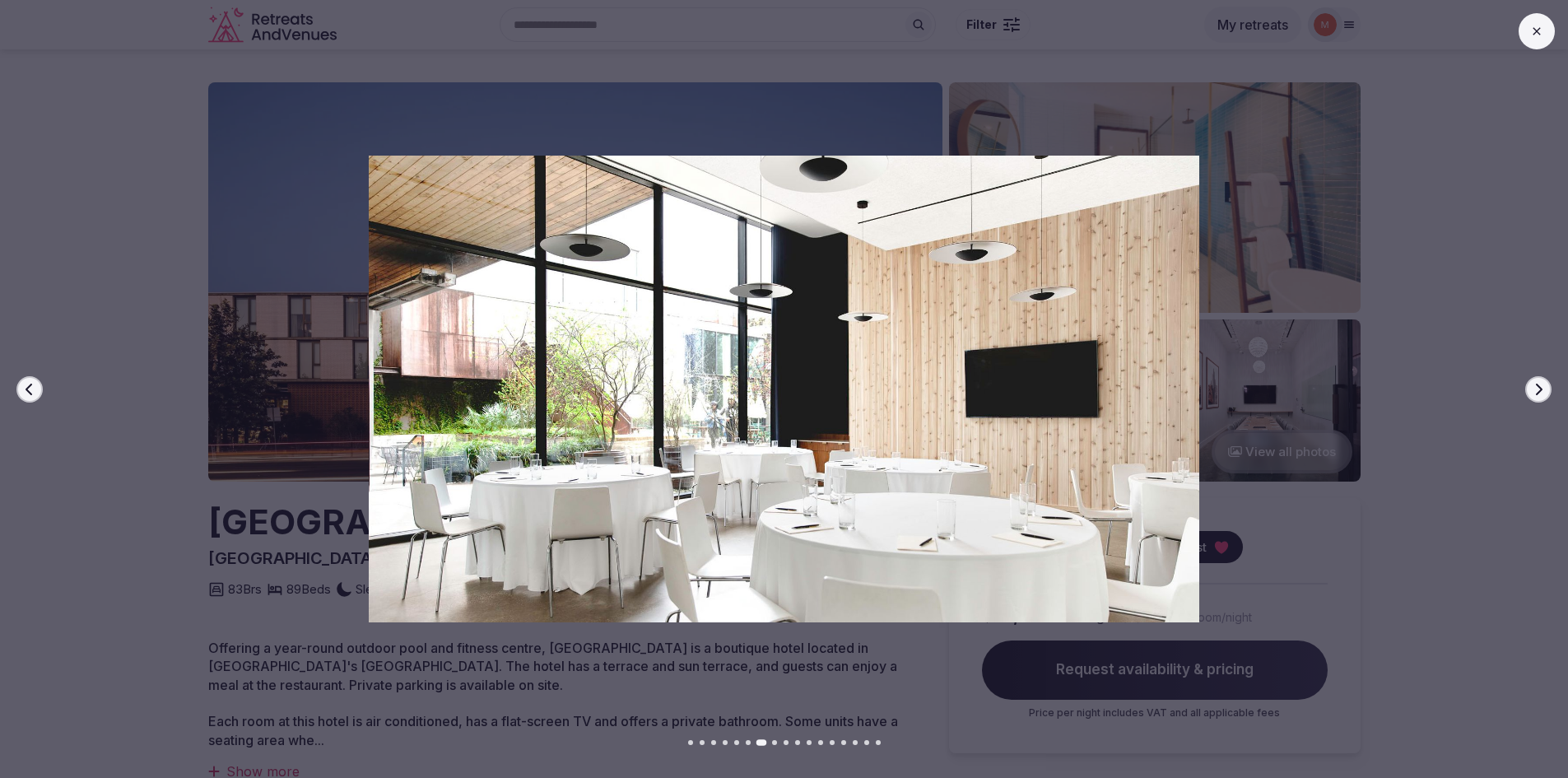
click at [1534, 392] on icon "button" at bounding box center [1538, 389] width 13 height 13
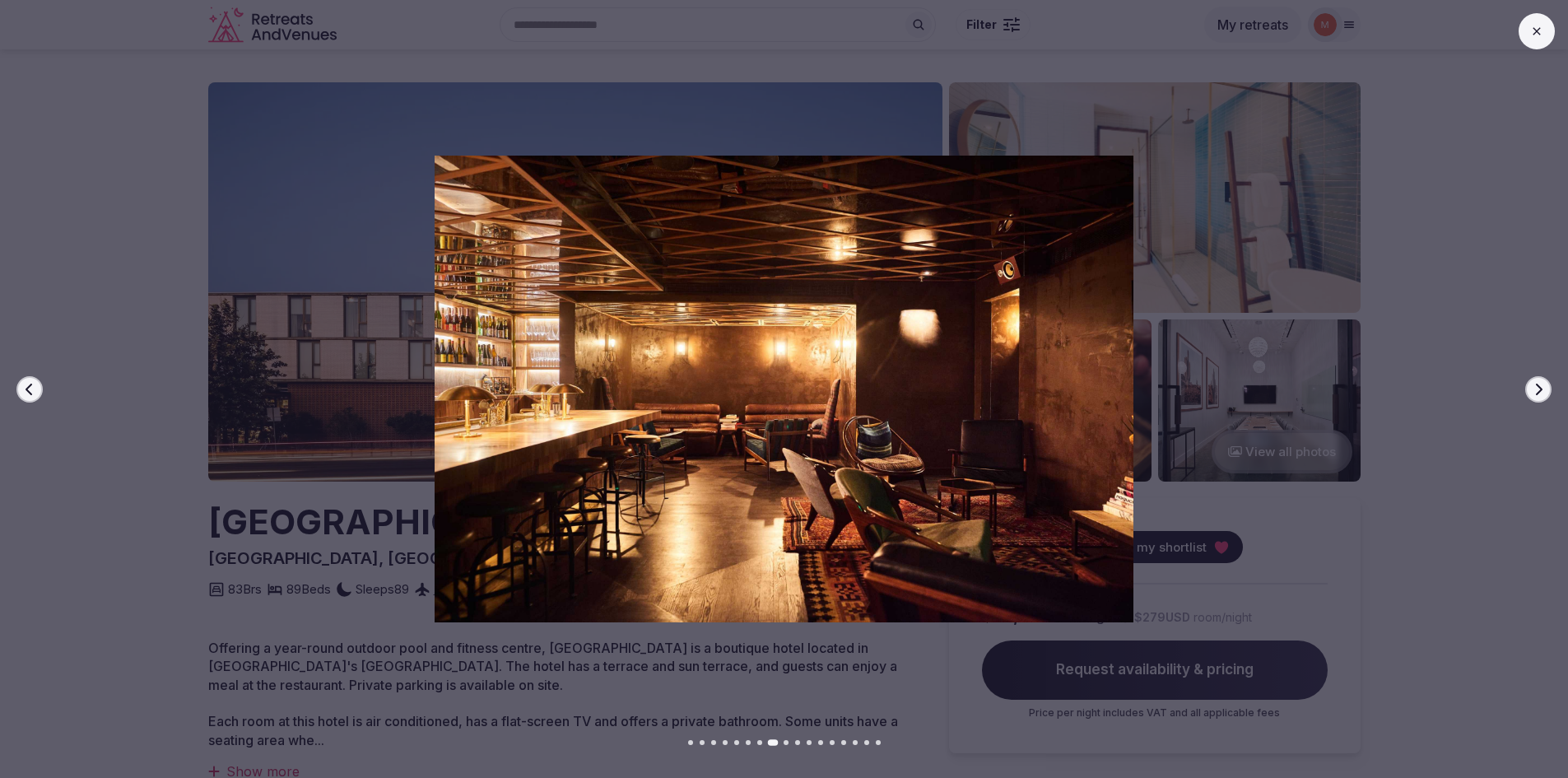
click at [1534, 392] on icon "button" at bounding box center [1538, 389] width 13 height 13
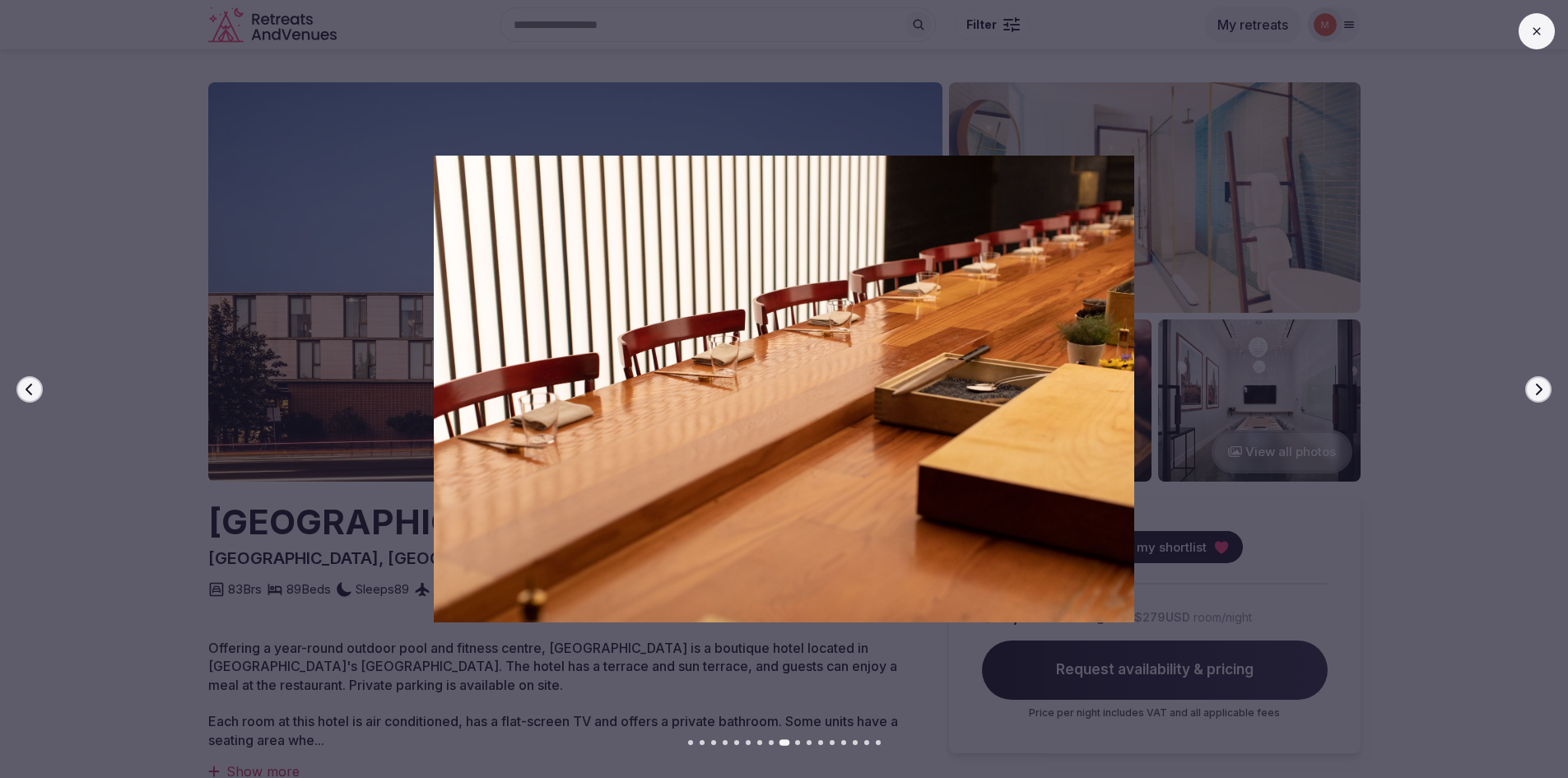
click at [1534, 392] on icon "button" at bounding box center [1538, 389] width 13 height 13
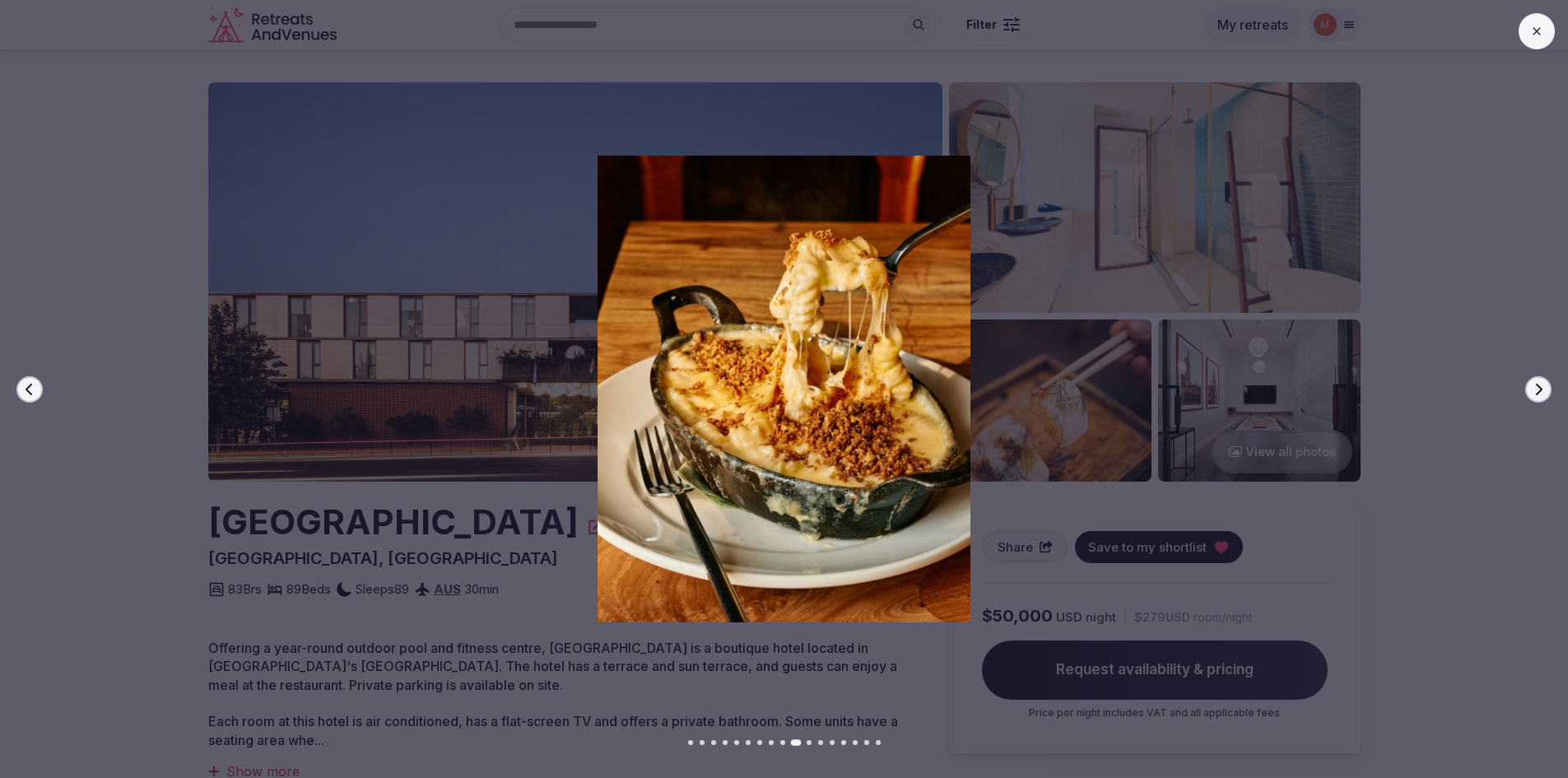
click at [1534, 392] on icon "button" at bounding box center [1538, 389] width 13 height 13
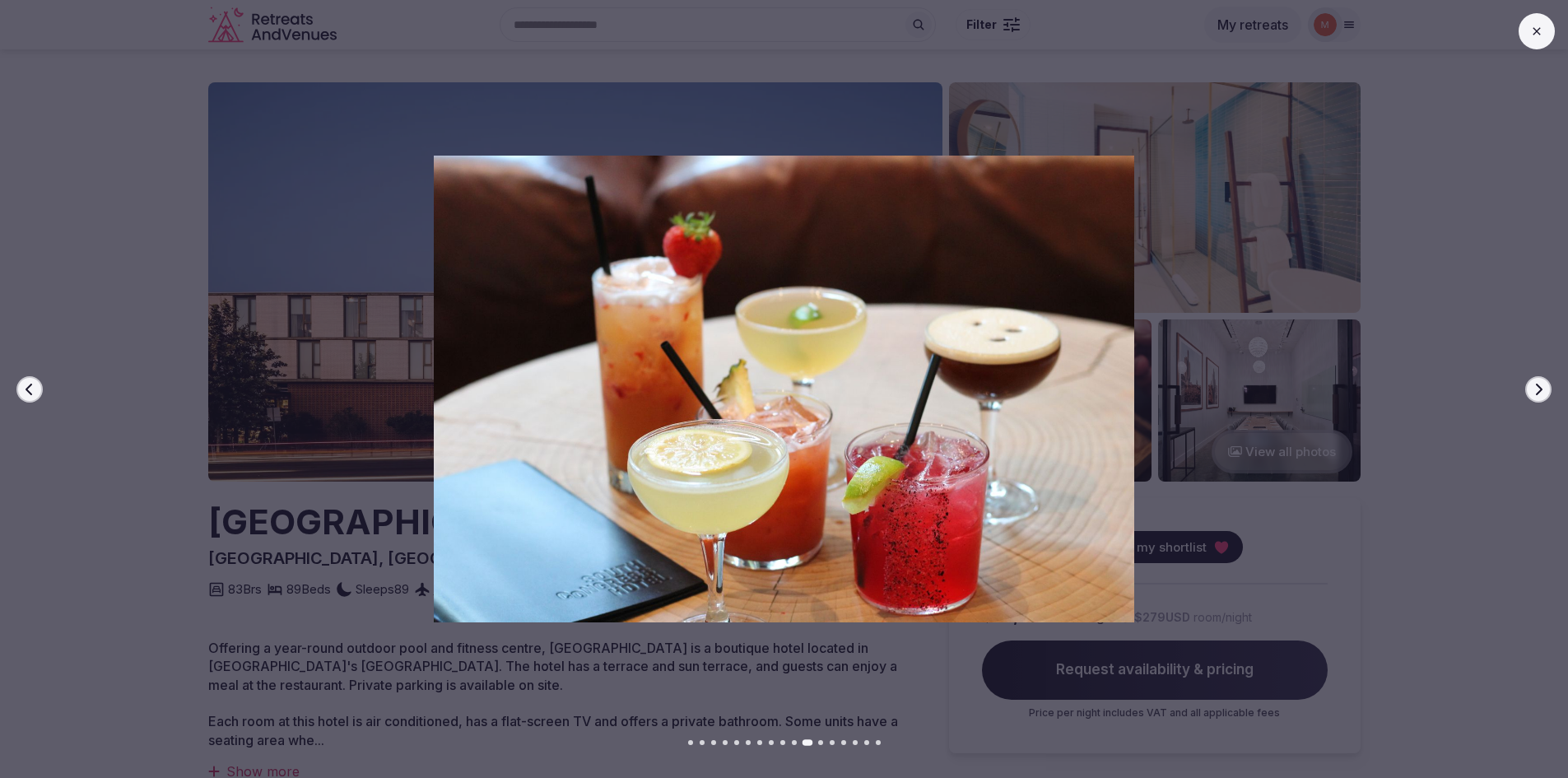
click at [1534, 392] on icon "button" at bounding box center [1538, 389] width 13 height 13
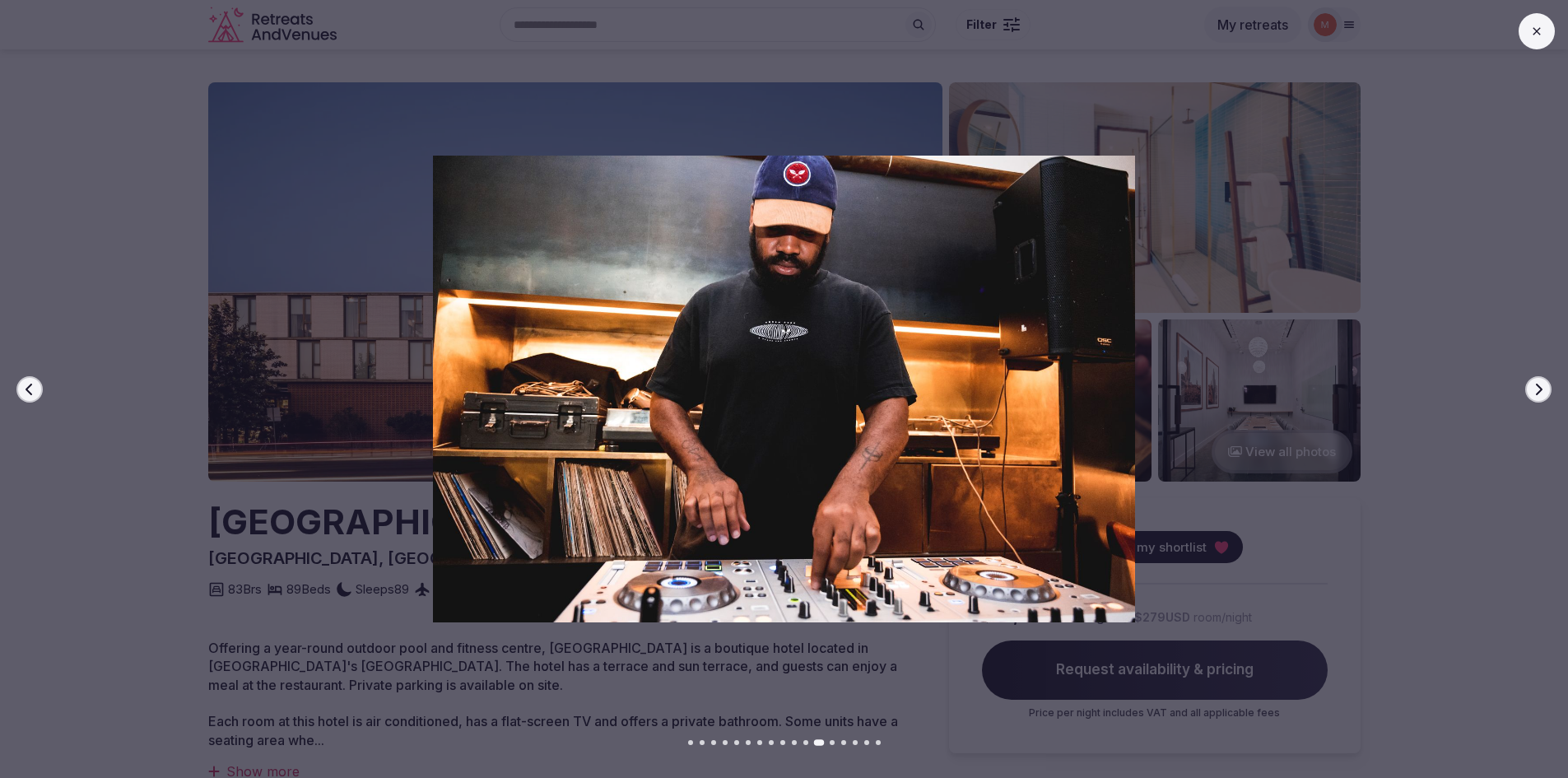
click at [1534, 392] on icon "button" at bounding box center [1538, 389] width 13 height 13
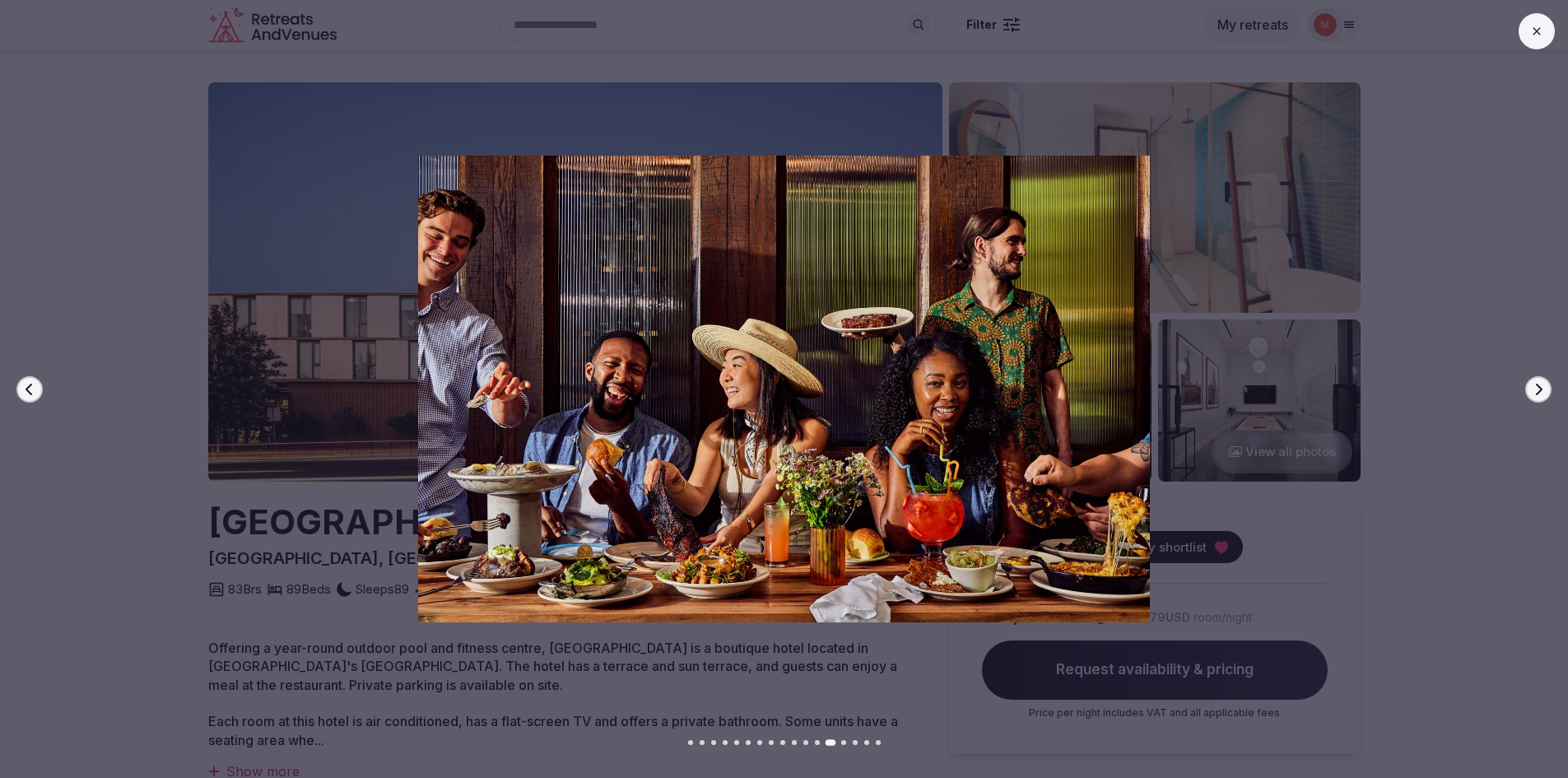
click at [1534, 392] on icon "button" at bounding box center [1538, 389] width 13 height 13
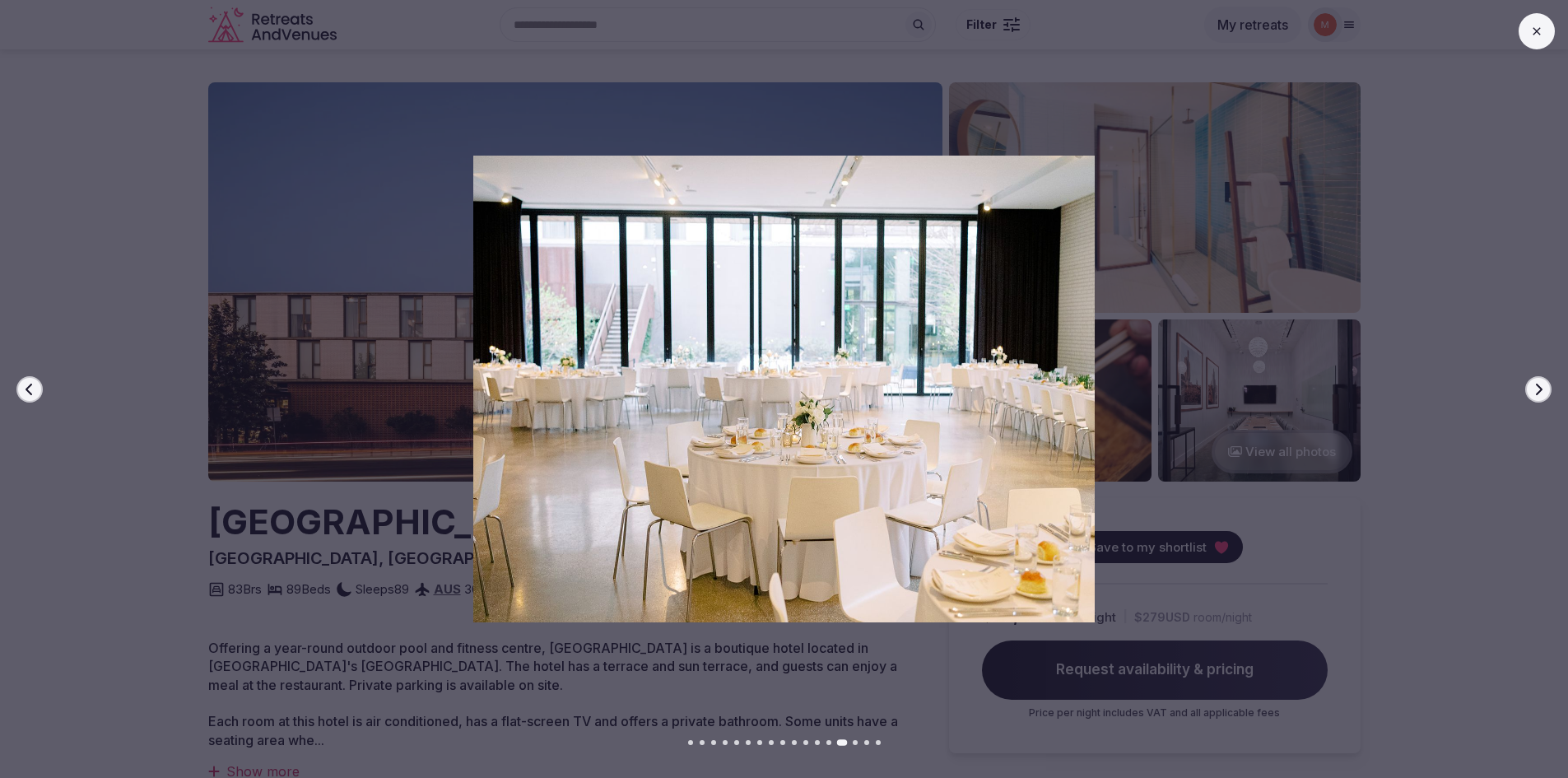
click at [1534, 392] on icon "button" at bounding box center [1538, 389] width 13 height 13
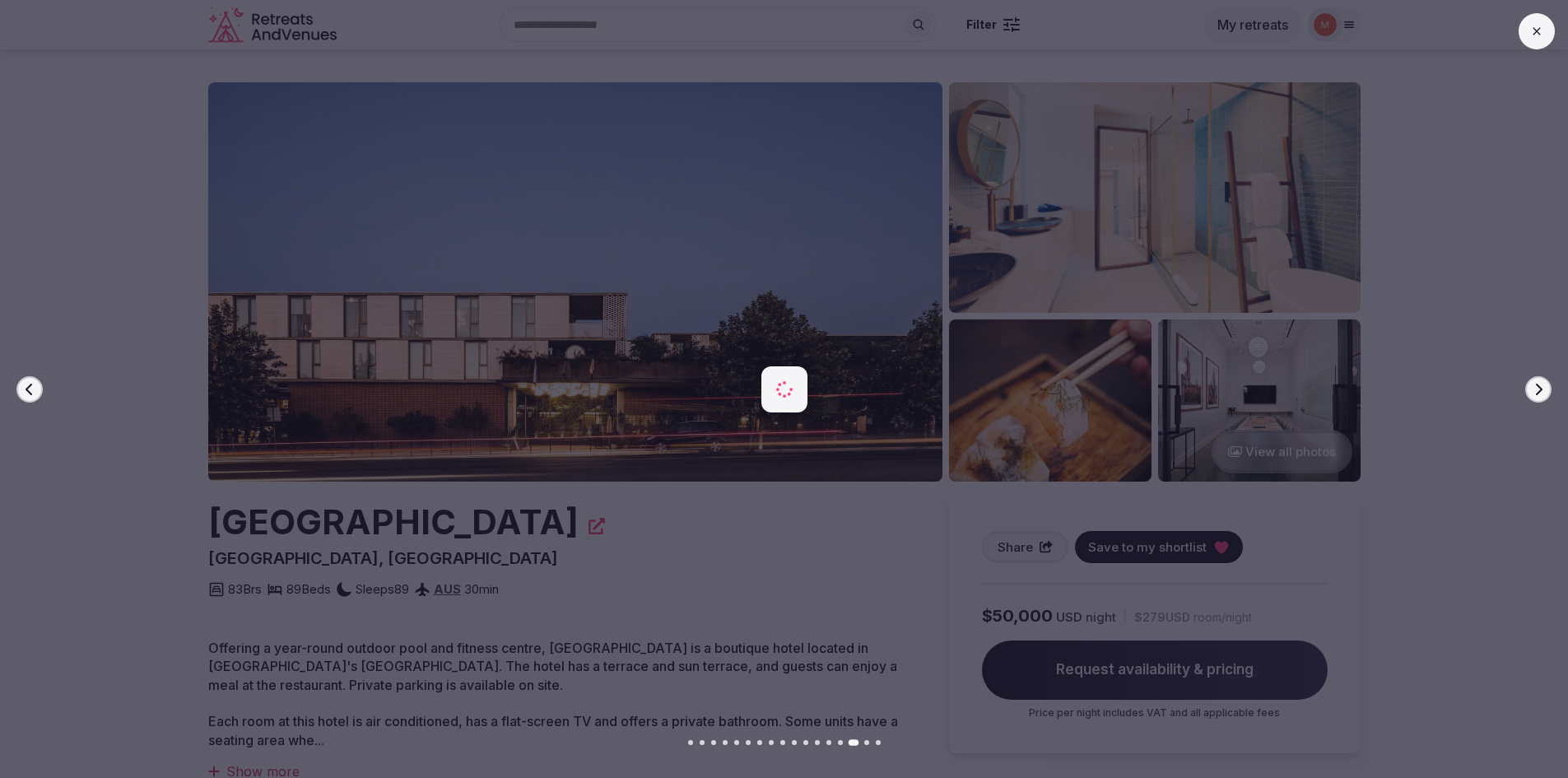
click at [1534, 392] on icon "button" at bounding box center [1538, 389] width 13 height 13
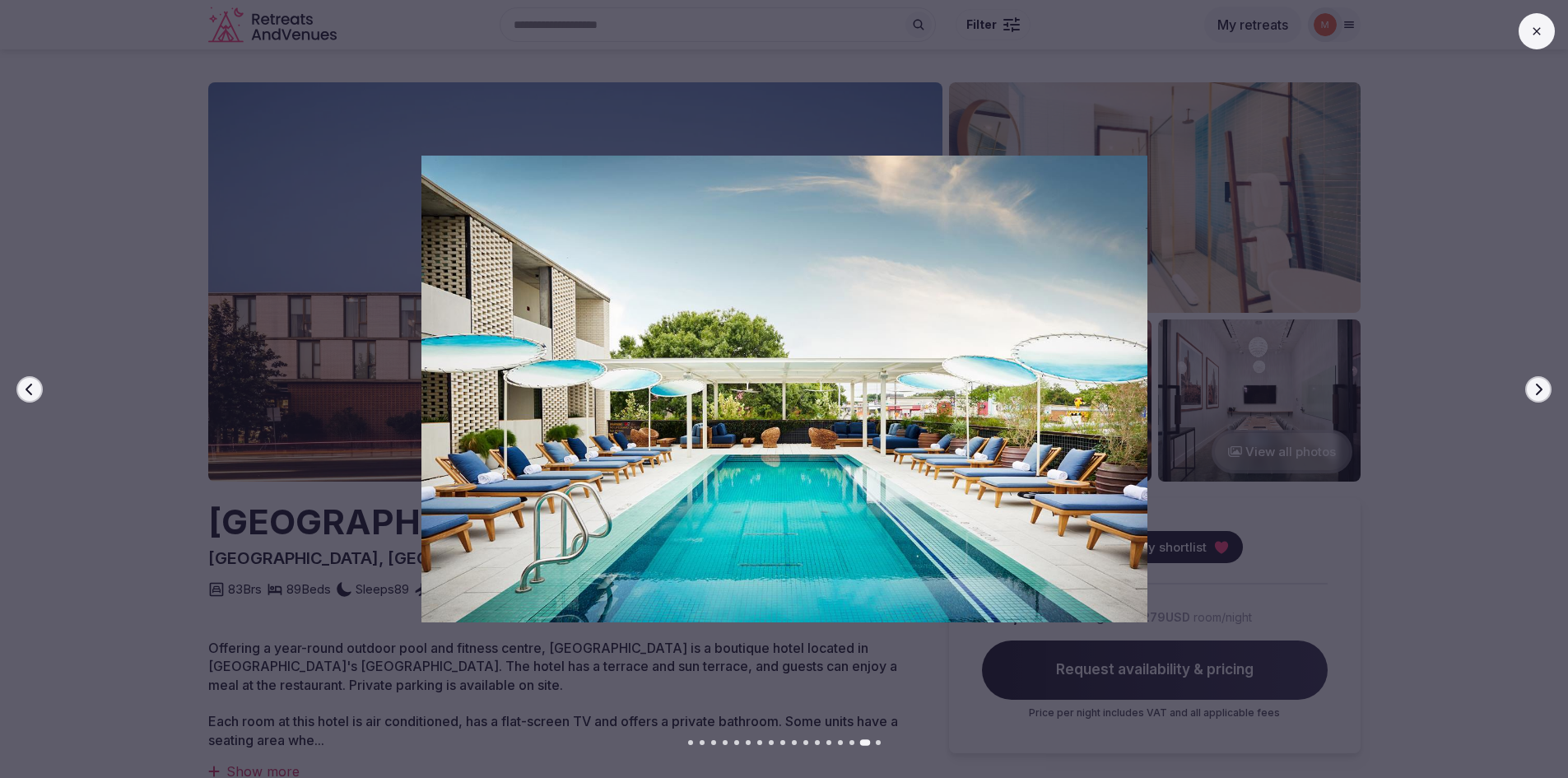
click at [1539, 27] on icon at bounding box center [1536, 31] width 13 height 13
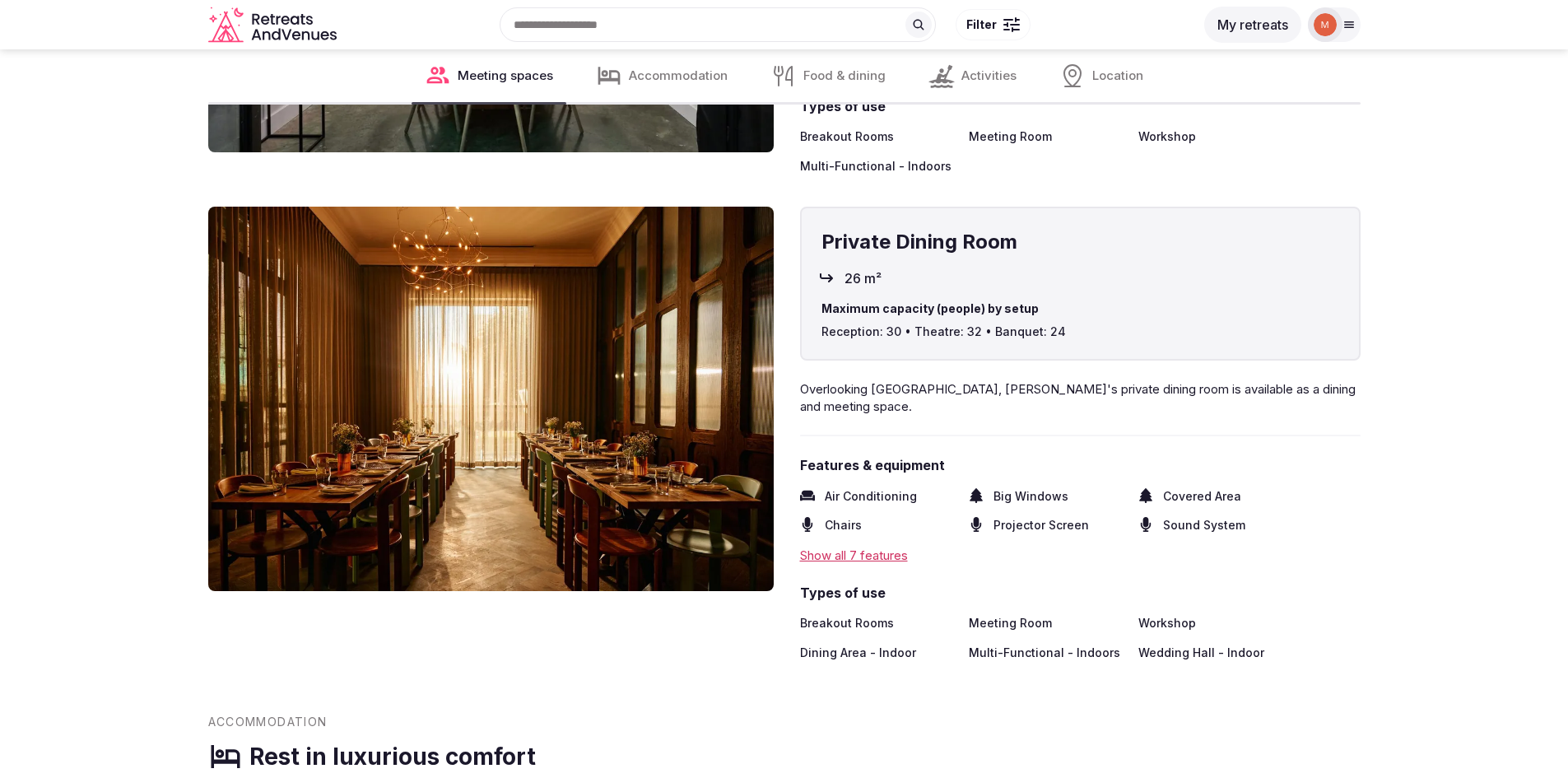
scroll to position [4609, 0]
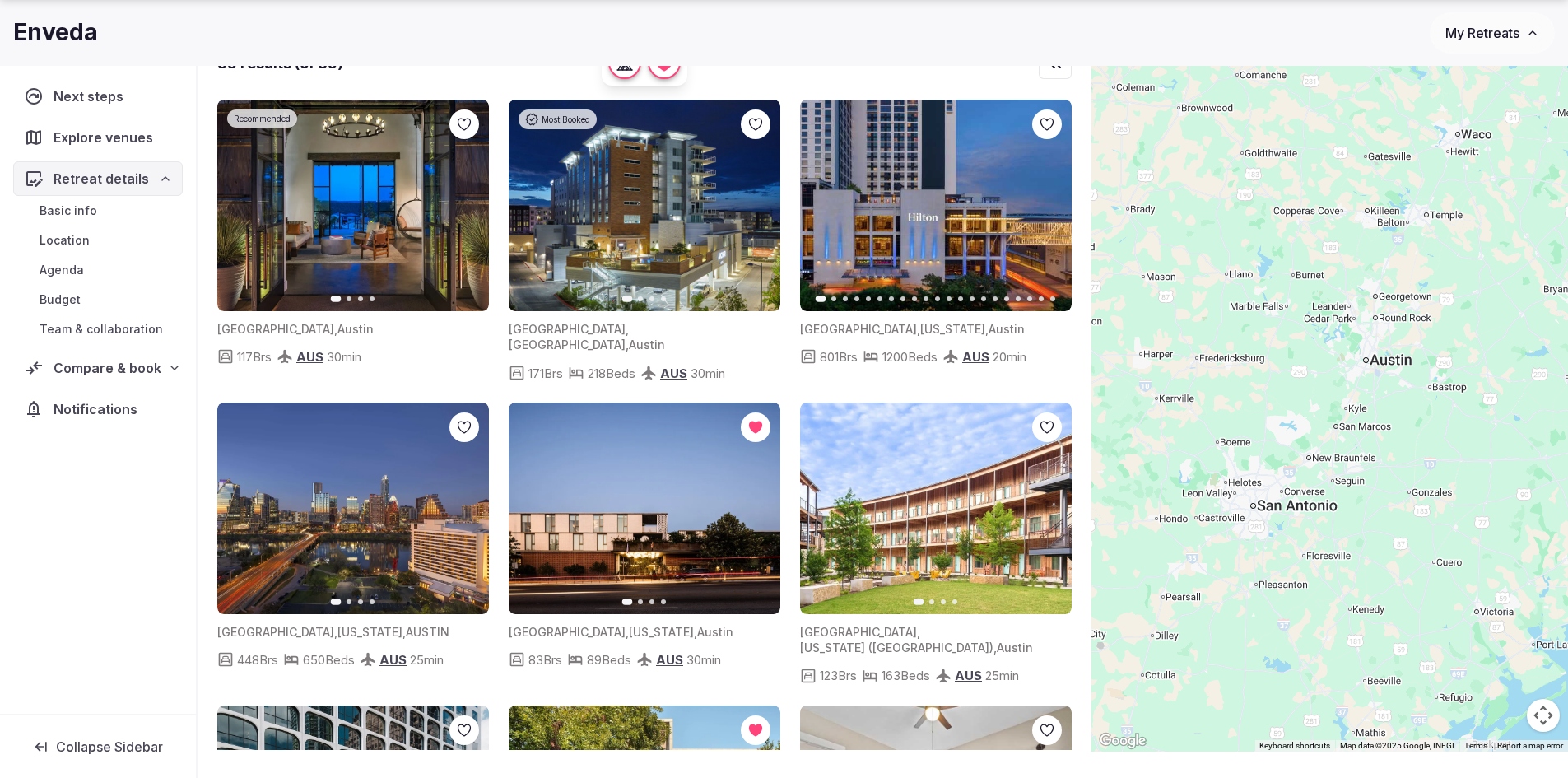
scroll to position [2551, 0]
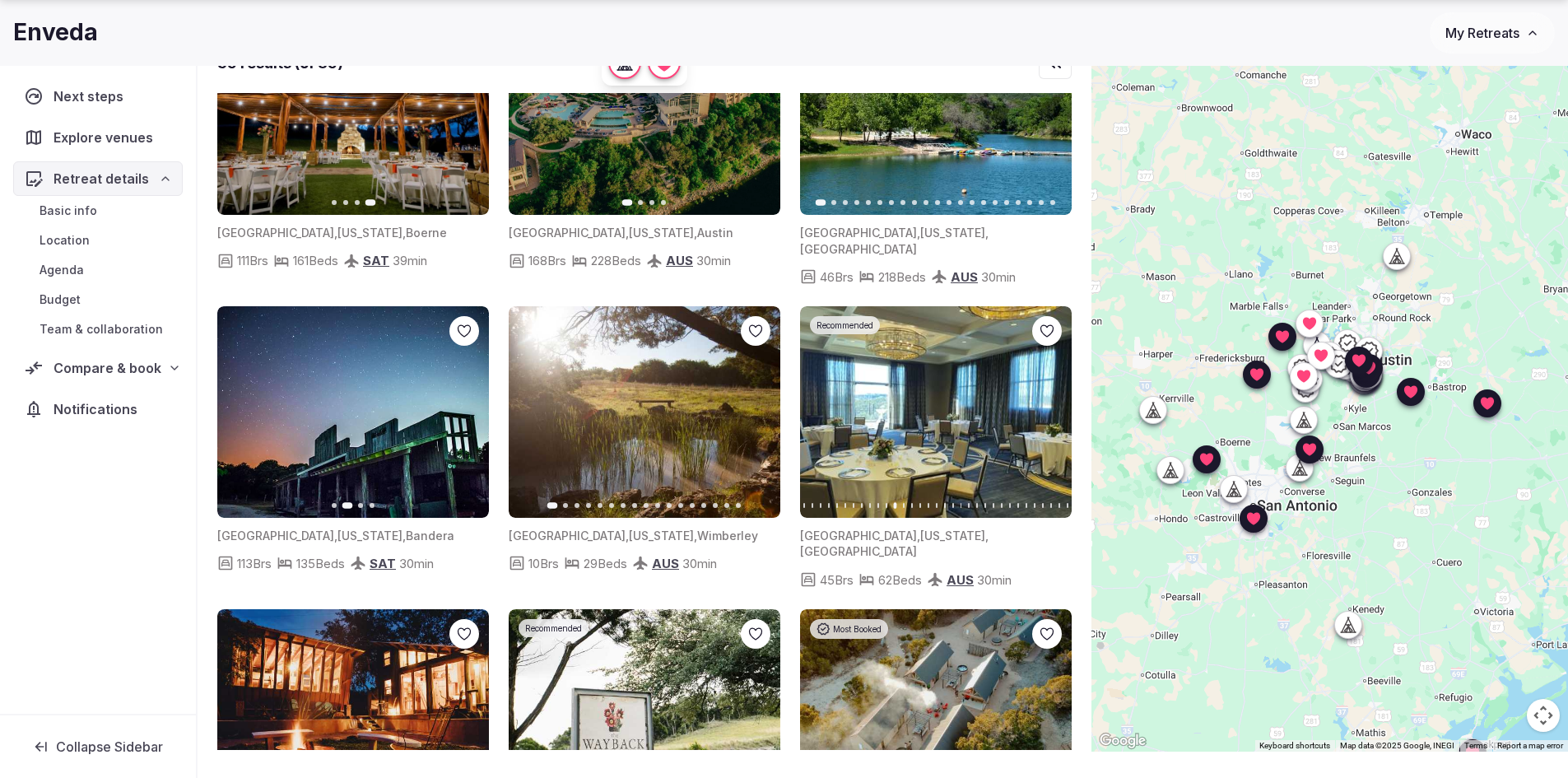
click at [465, 406] on icon "button" at bounding box center [467, 411] width 7 height 11
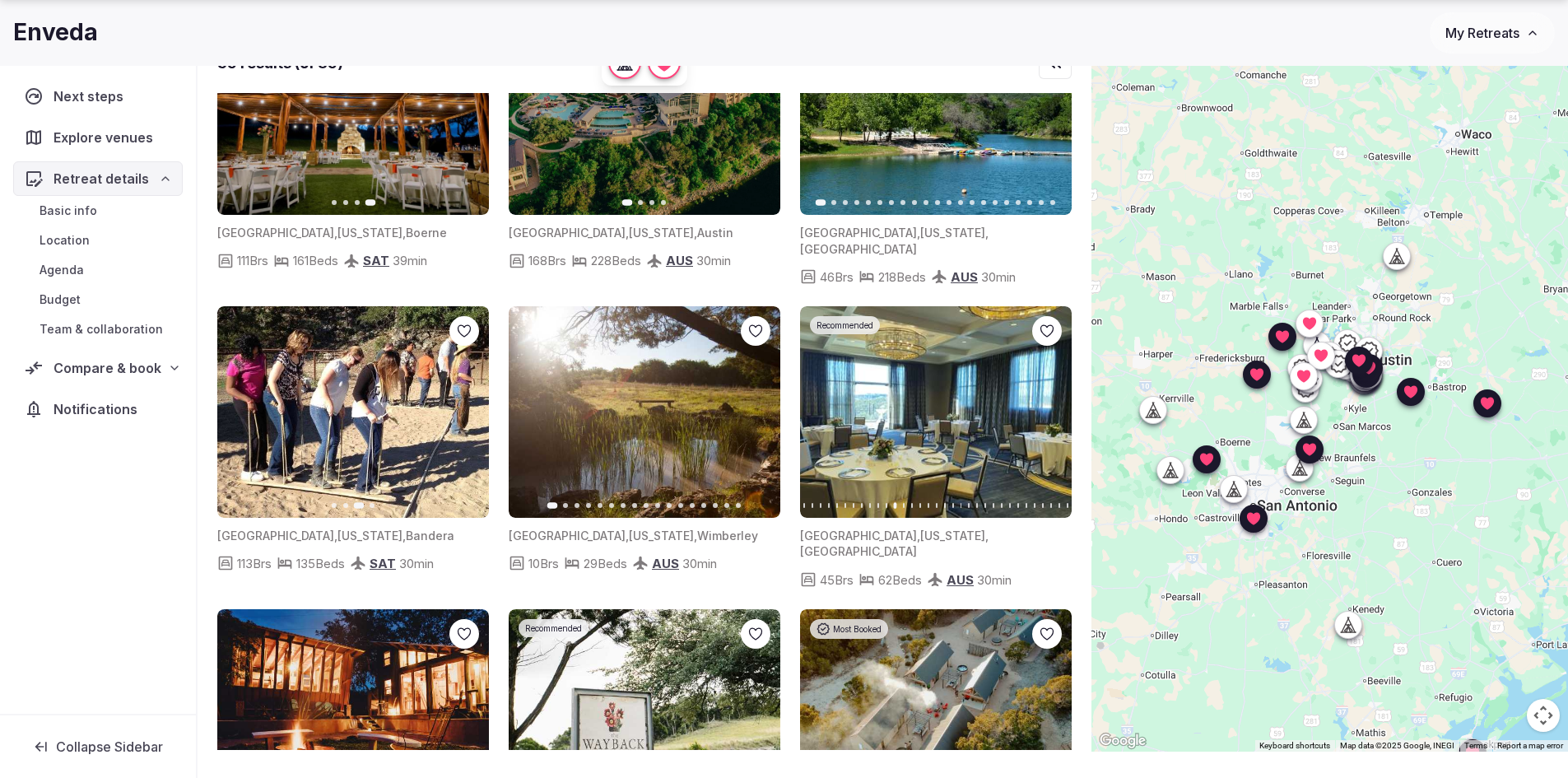
click at [465, 406] on icon "button" at bounding box center [467, 411] width 7 height 11
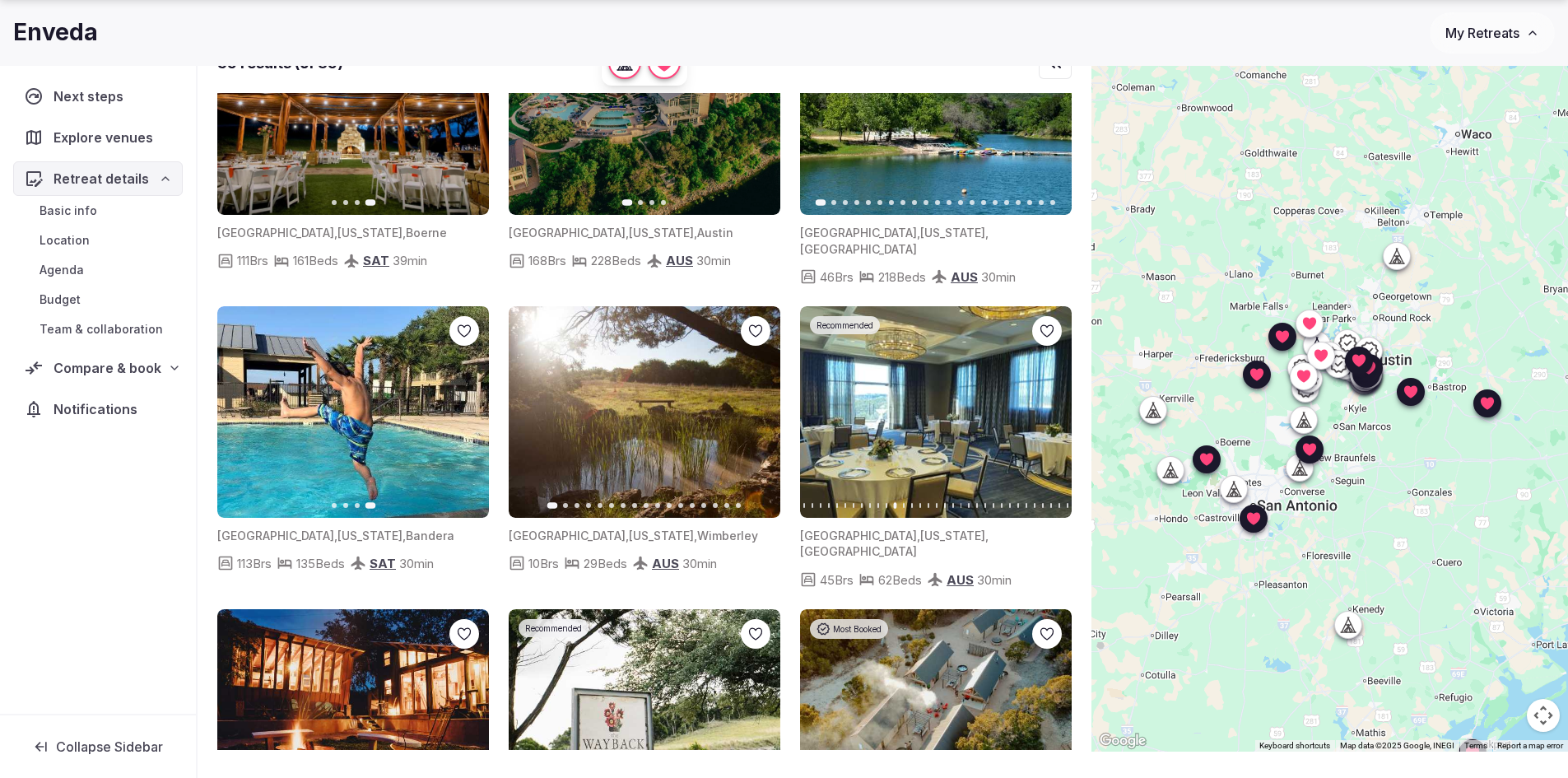
click at [0, 0] on icon at bounding box center [0, 0] width 0 height 0
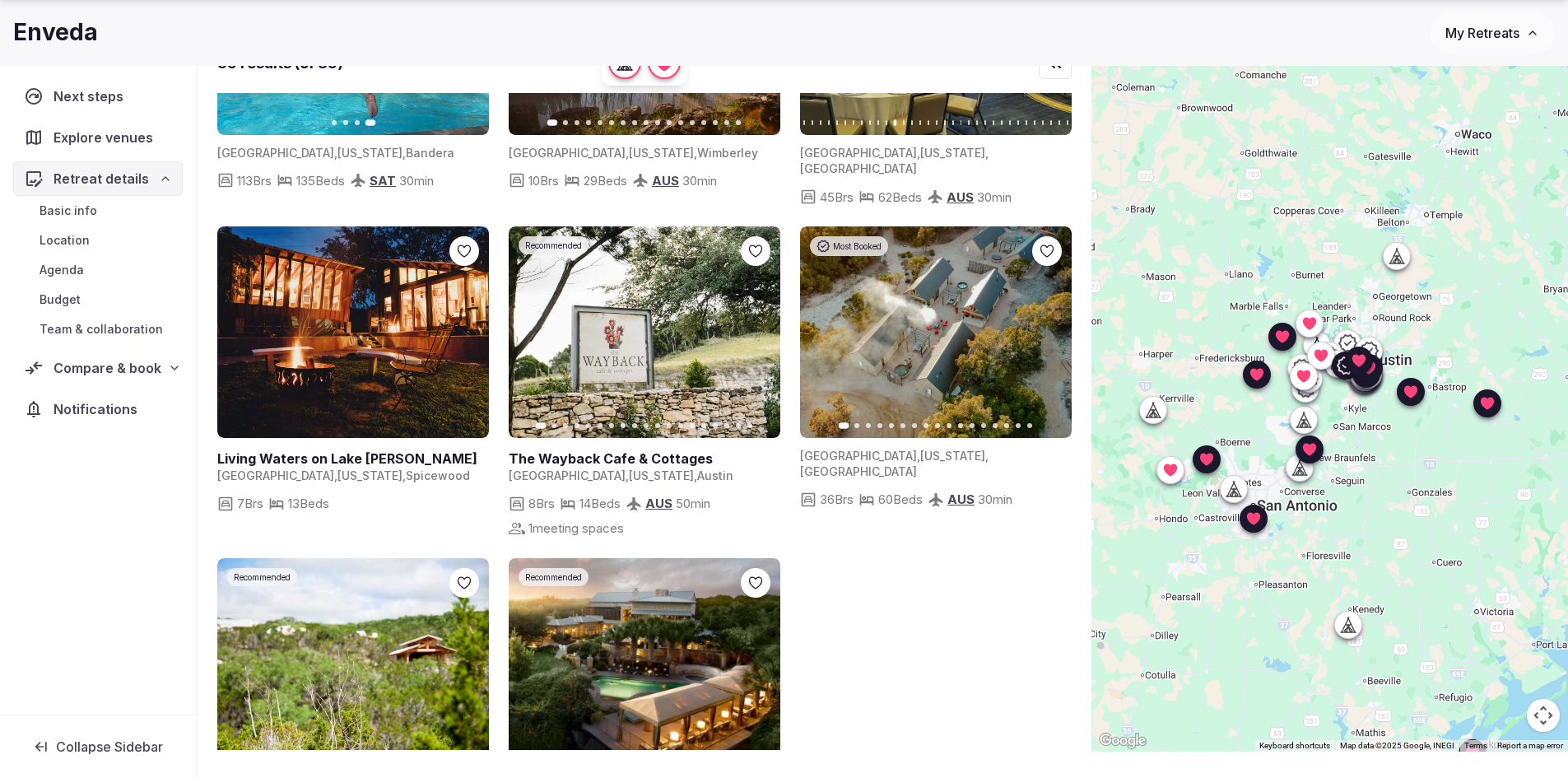
scroll to position [2963, 0]
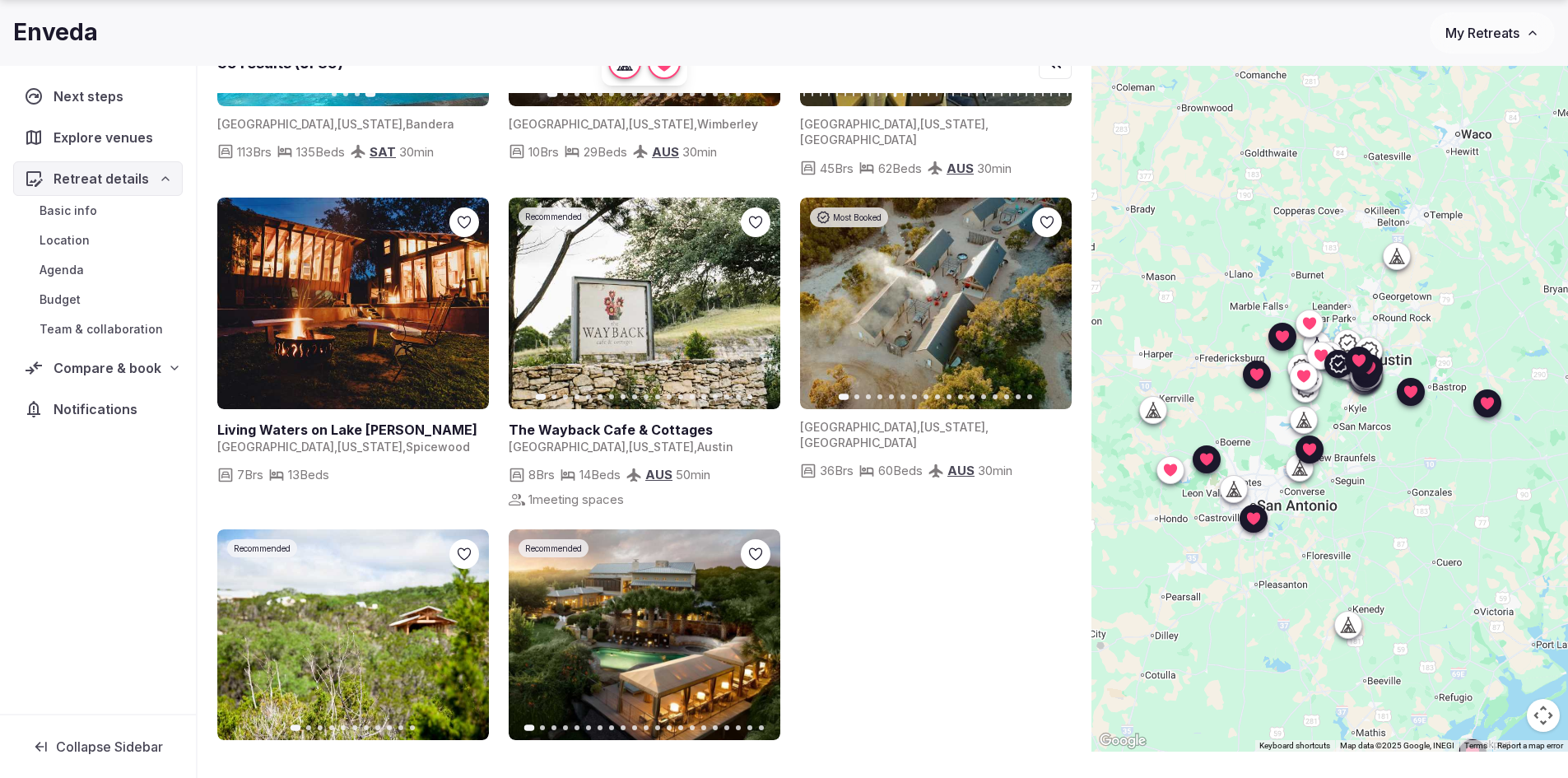
click at [758, 629] on icon "button" at bounding box center [758, 634] width 7 height 11
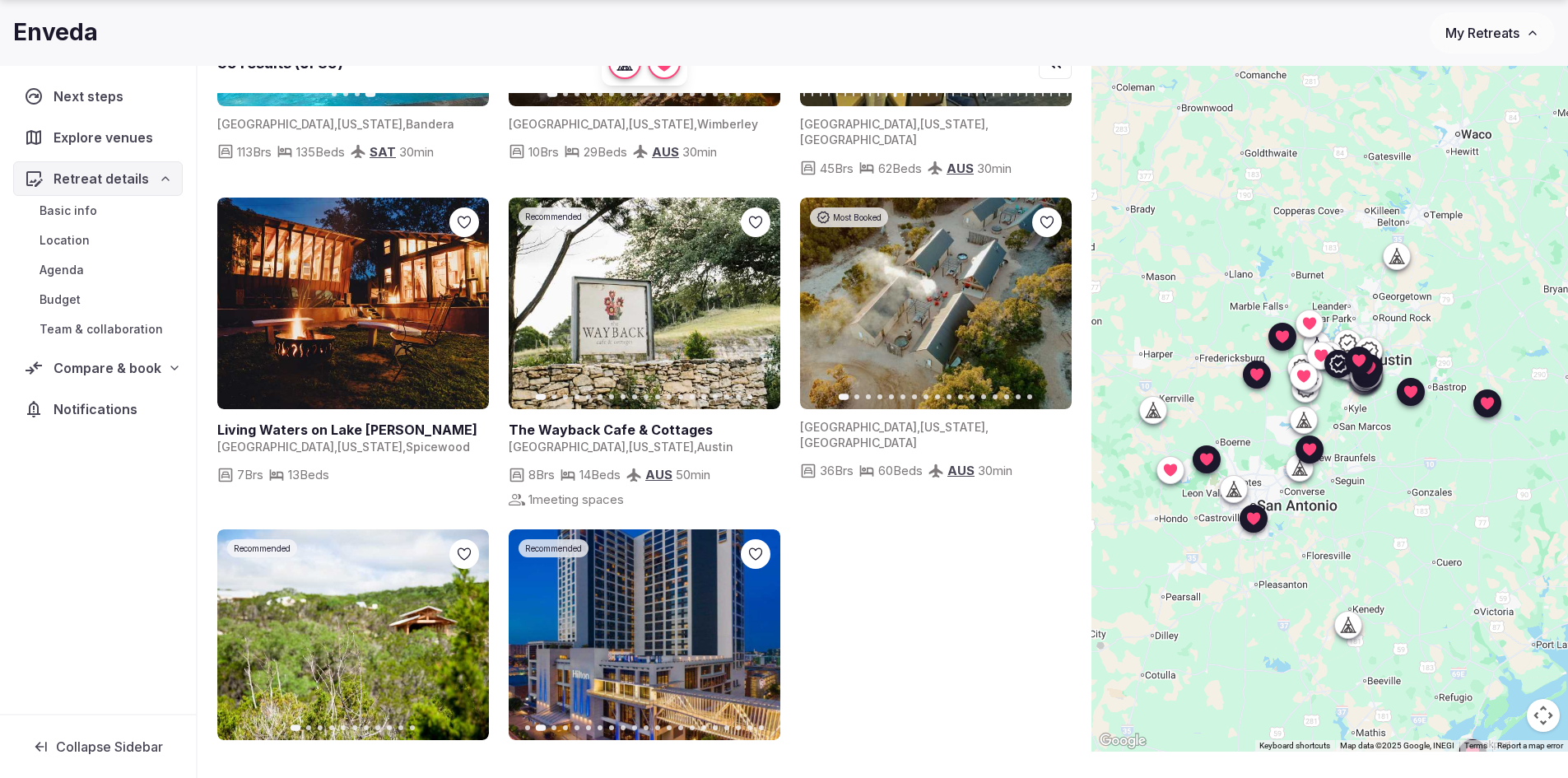
click at [524, 622] on button "Previous slide" at bounding box center [532, 635] width 27 height 27
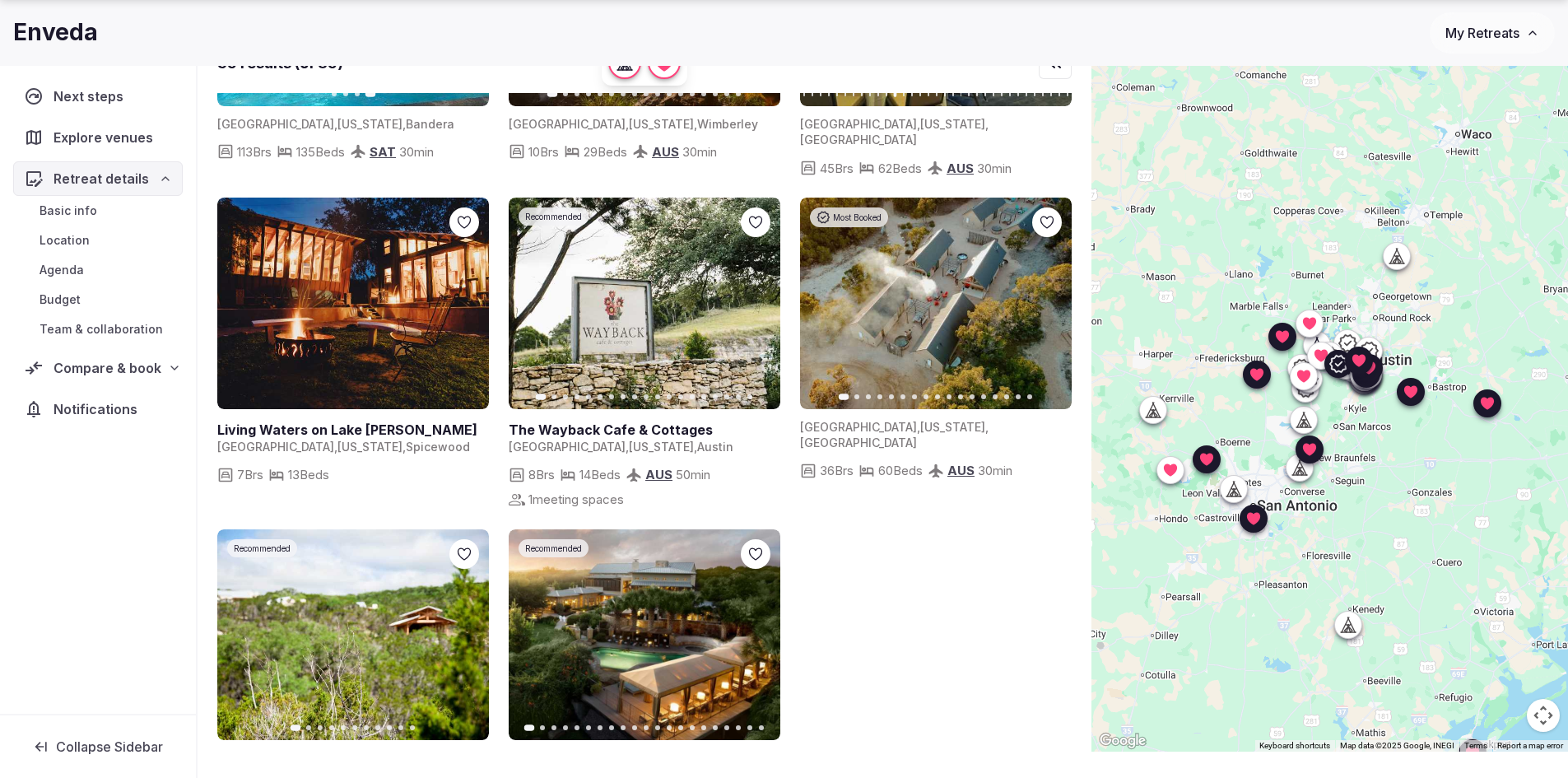
click at [751, 628] on icon "button" at bounding box center [757, 634] width 13 height 13
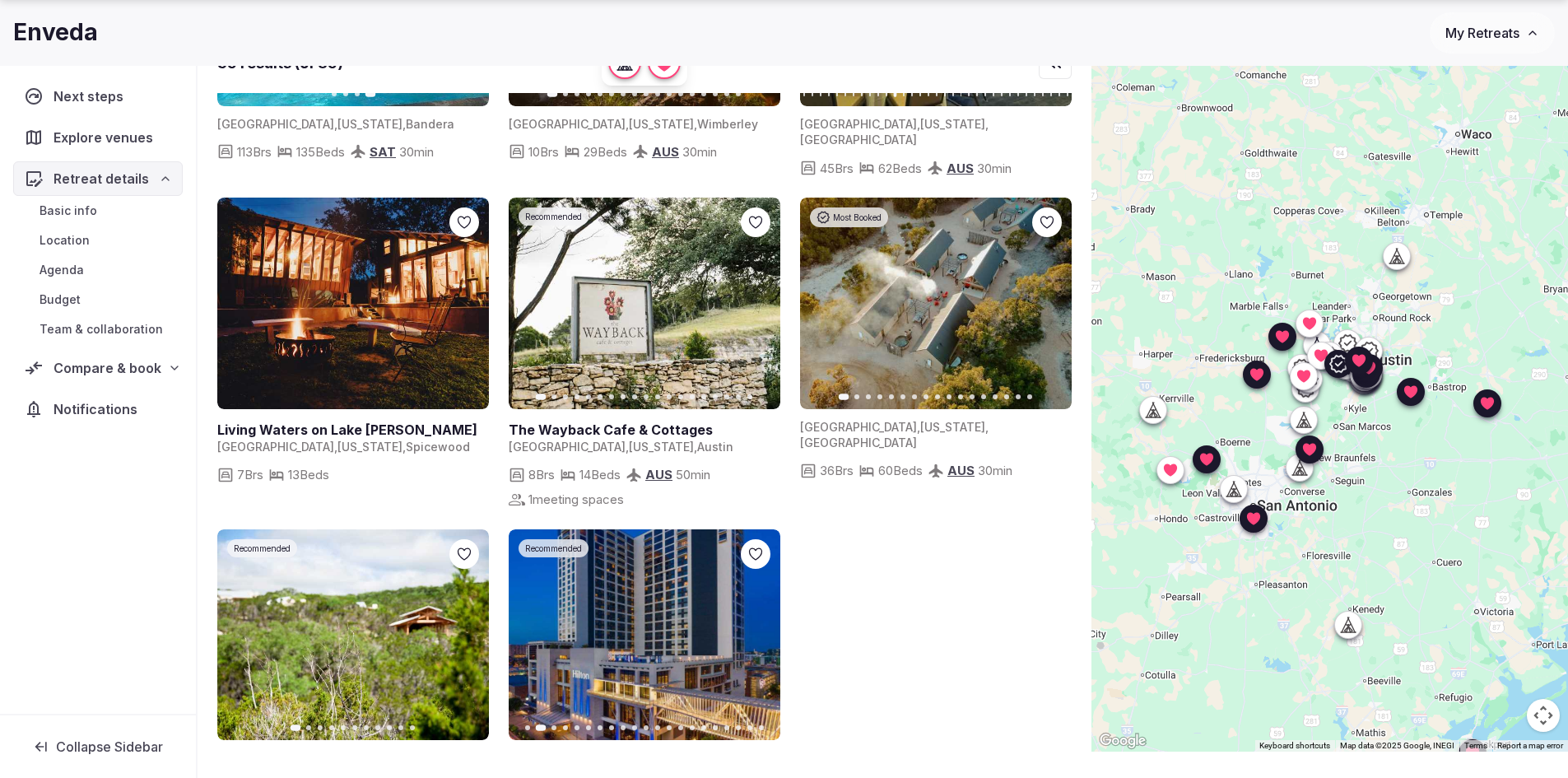
click at [0, 0] on icon at bounding box center [0, 0] width 0 height 0
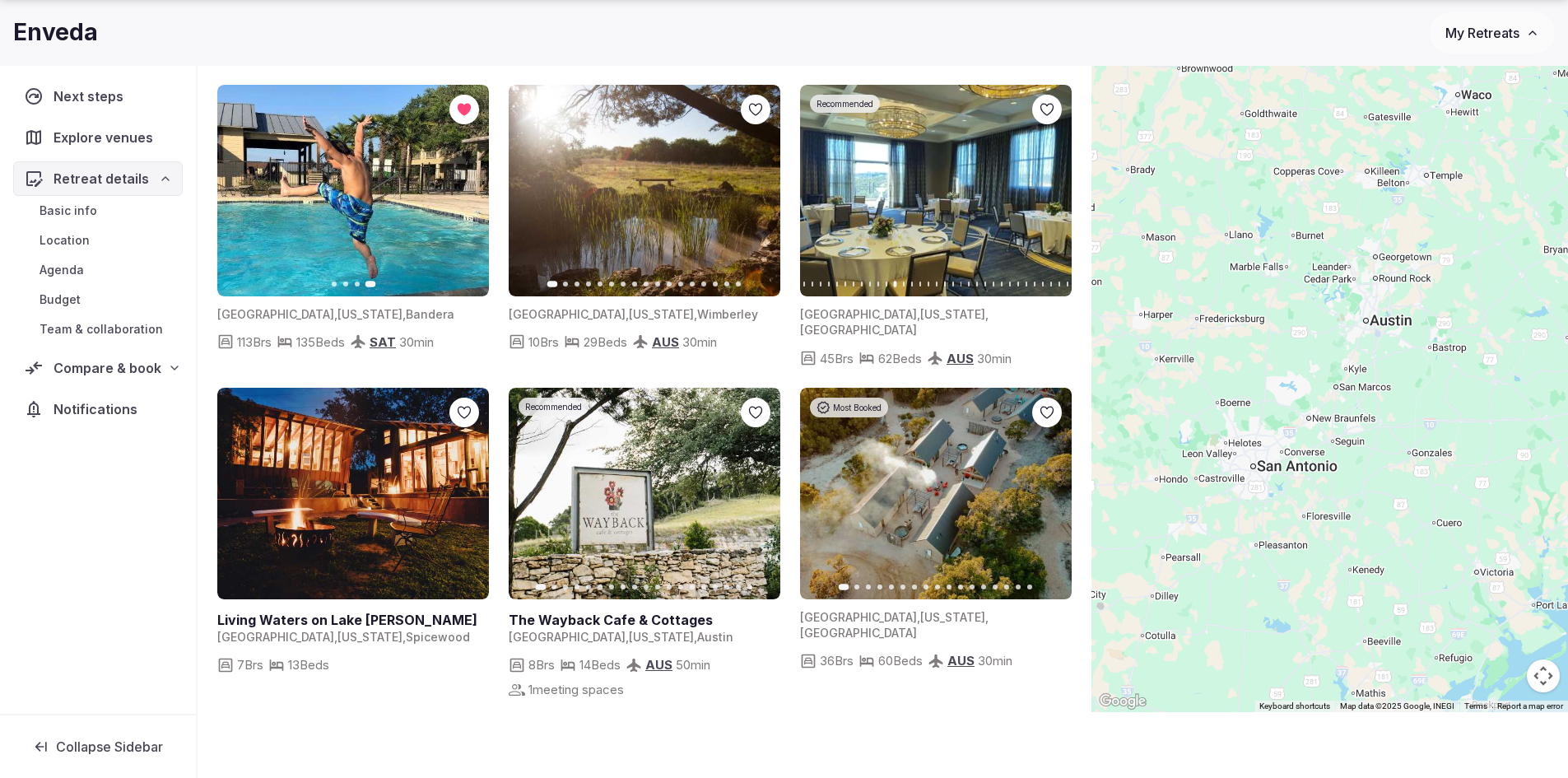
scroll to position [2551, 0]
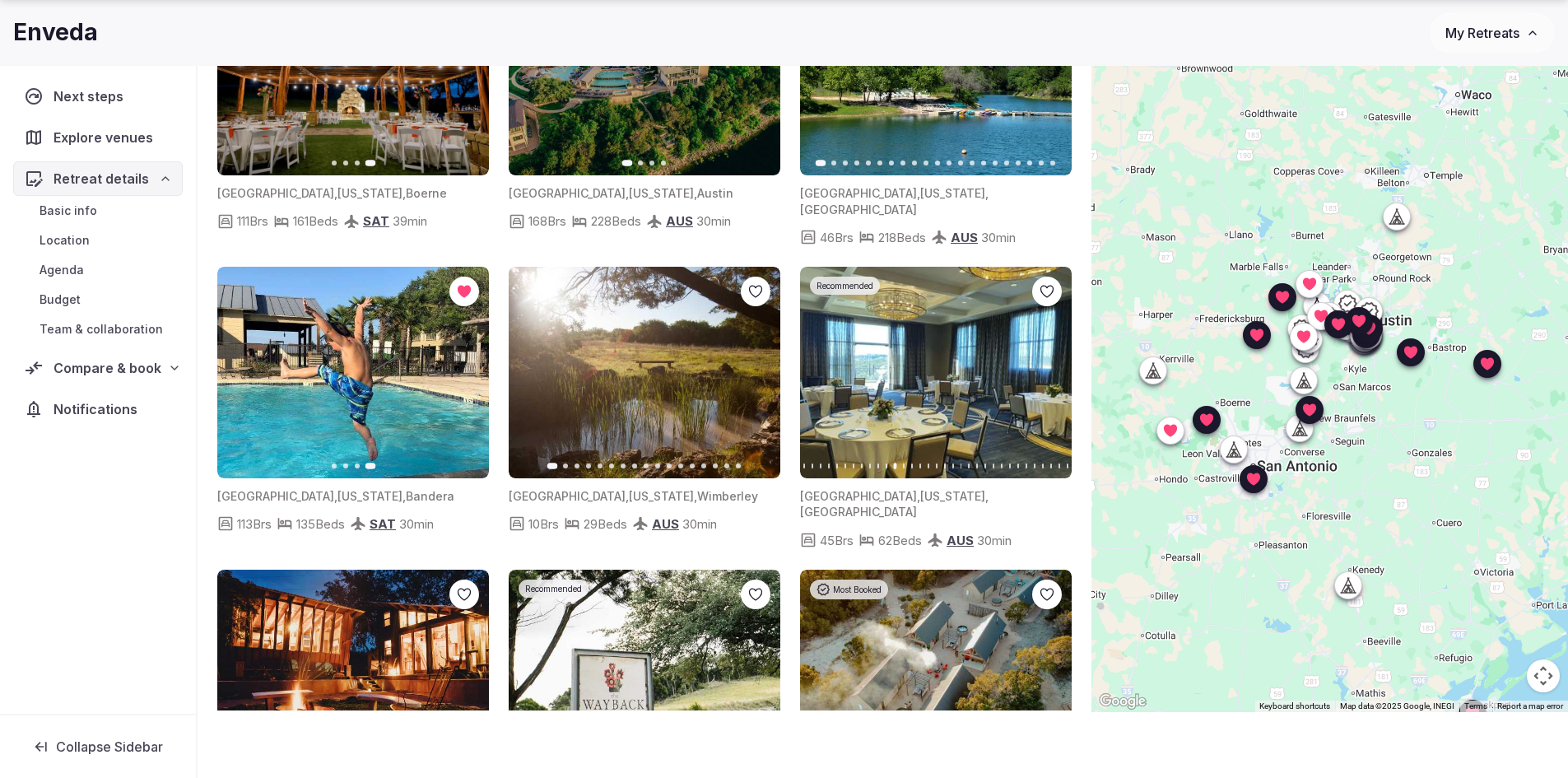
click at [85, 362] on span "Compare & book" at bounding box center [107, 368] width 108 height 20
click at [74, 398] on span "Shortlisted venues (10)" at bounding box center [106, 399] width 132 height 16
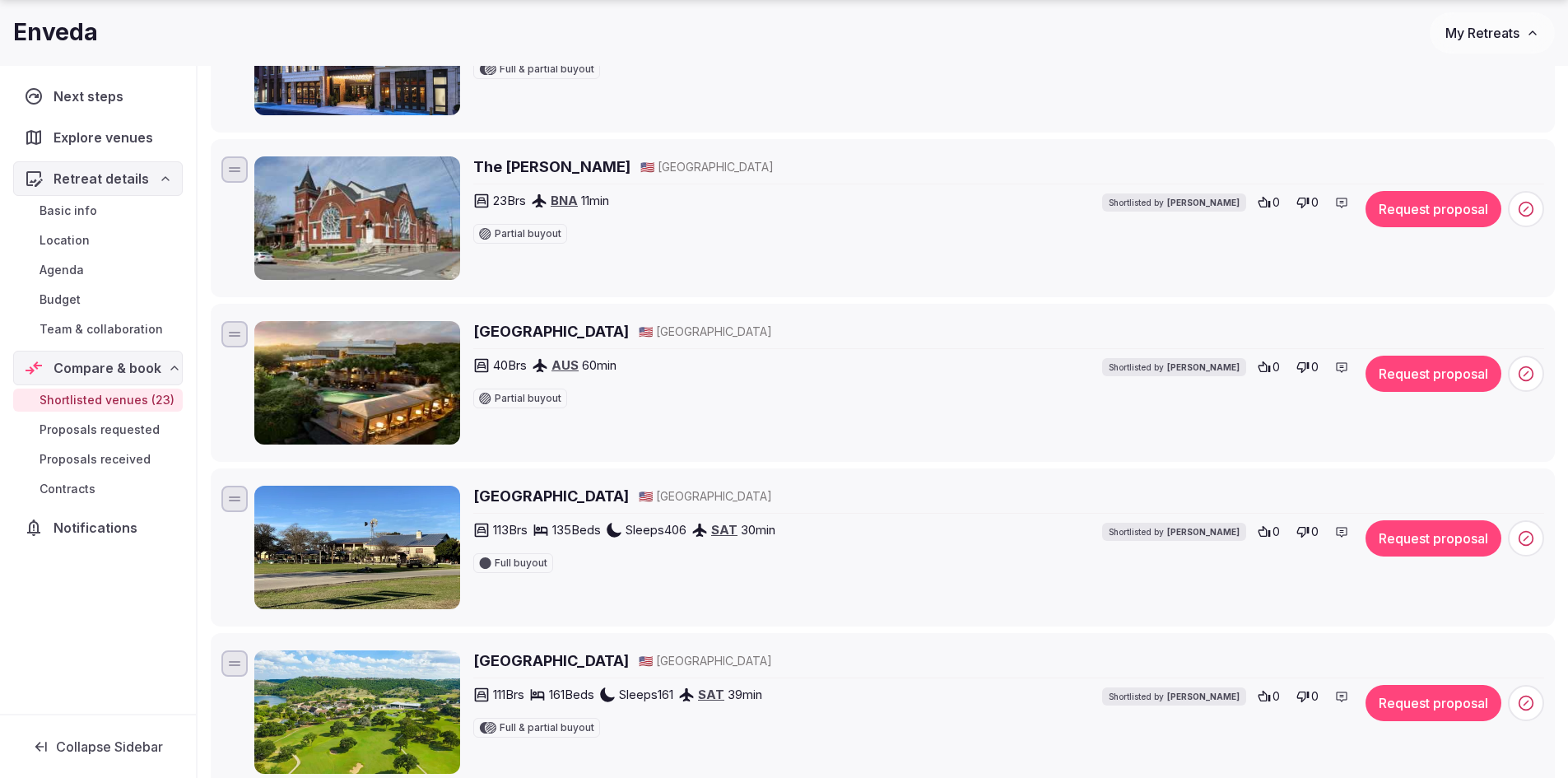
scroll to position [1686, 0]
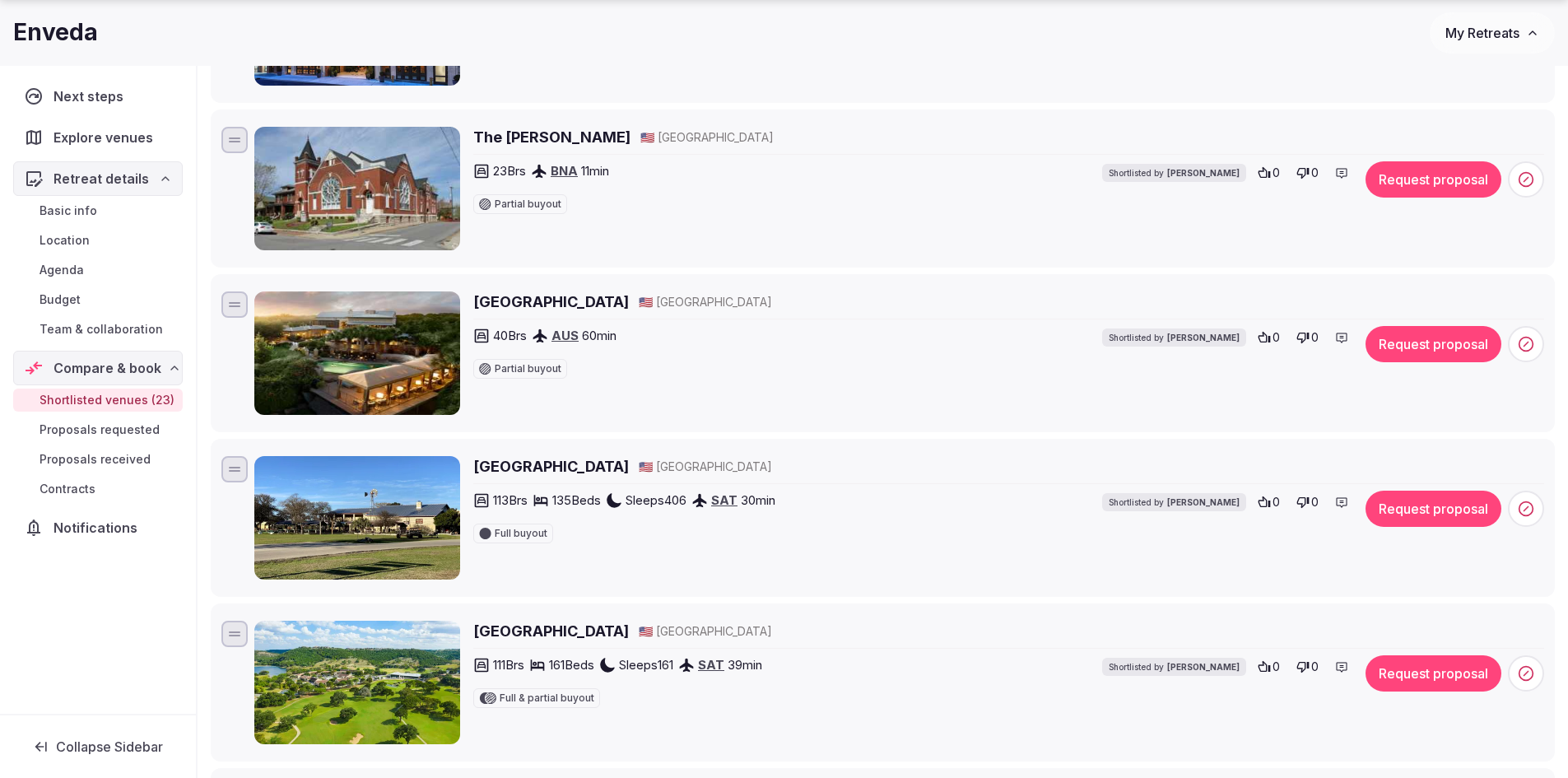
click at [587, 302] on h2 "Lake Austin Spa Resort" at bounding box center [550, 301] width 155 height 21
click at [554, 464] on h2 "[GEOGRAPHIC_DATA]" at bounding box center [550, 466] width 155 height 21
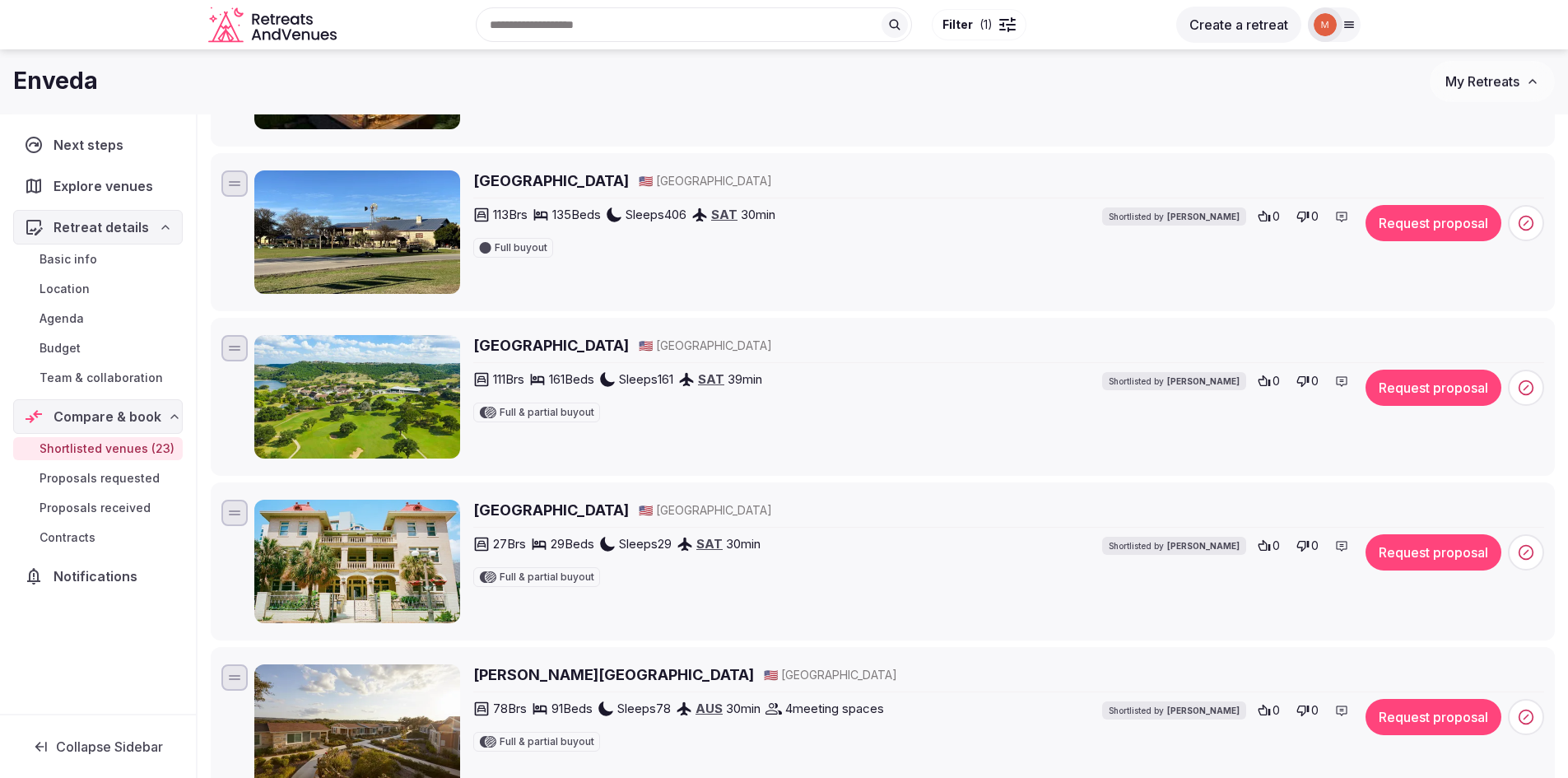
scroll to position [1932, 0]
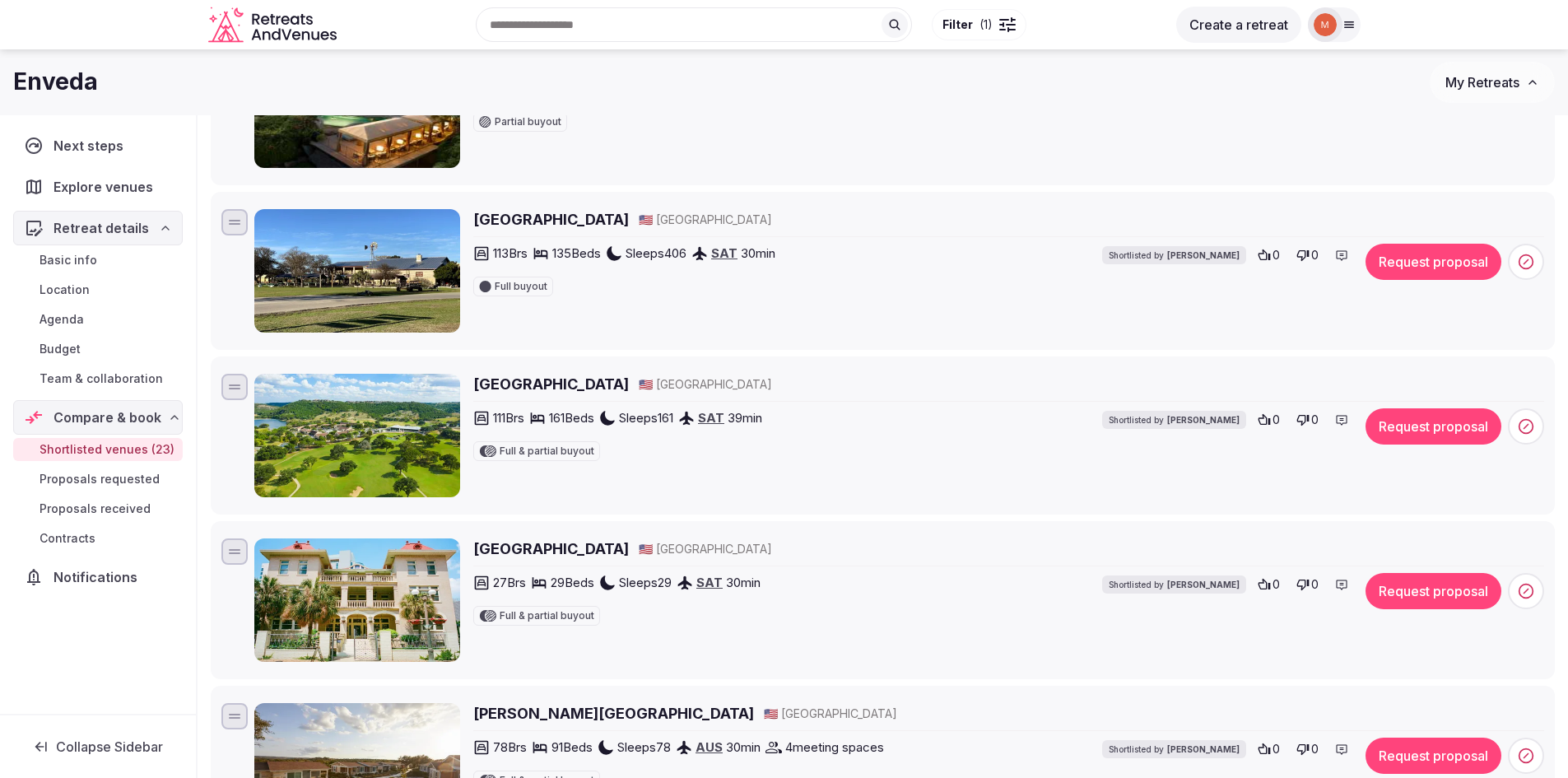
click at [612, 385] on h2 "Tapatio Springs Hill Country Resort" at bounding box center [550, 384] width 155 height 21
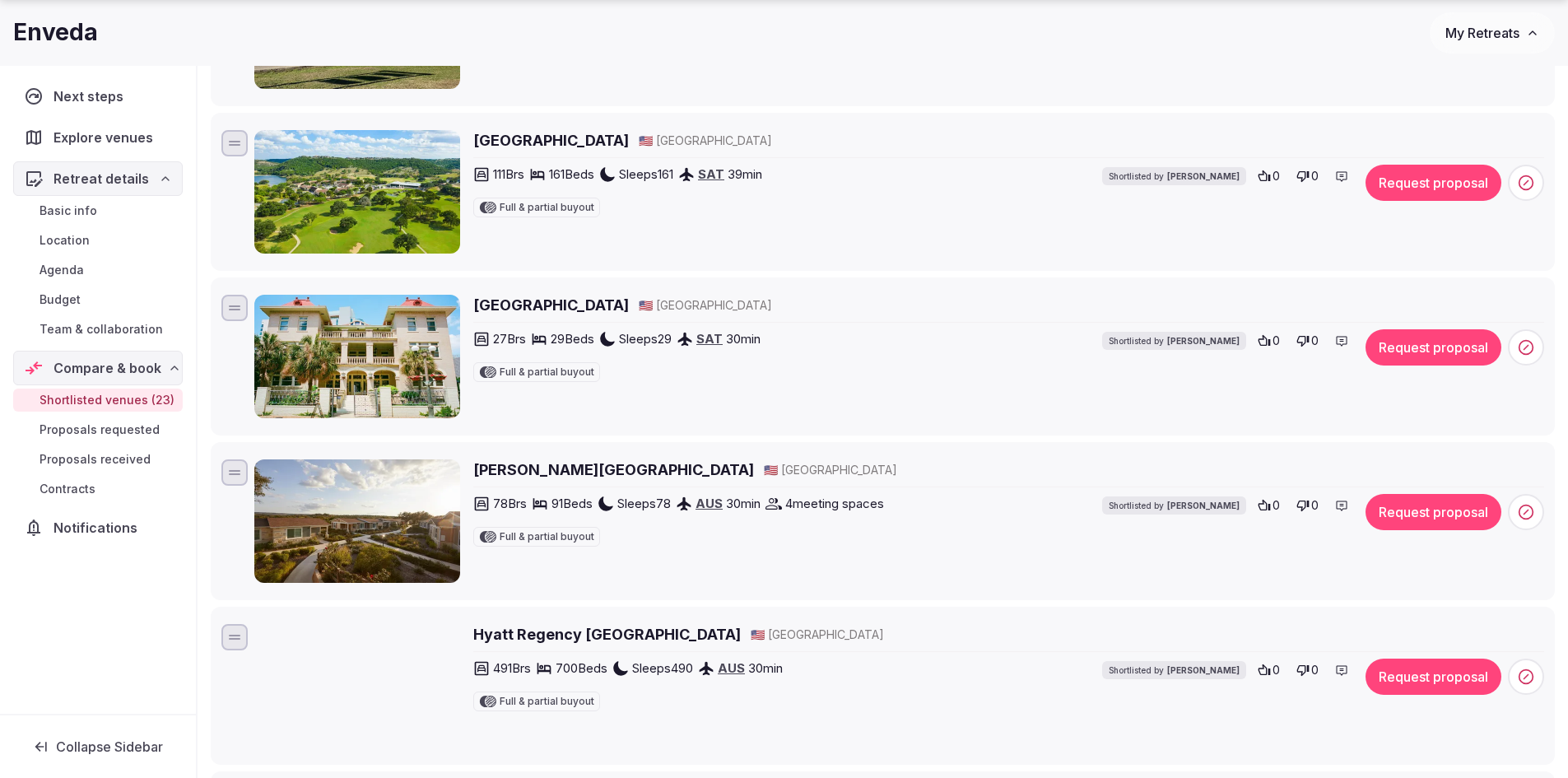
scroll to position [2179, 0]
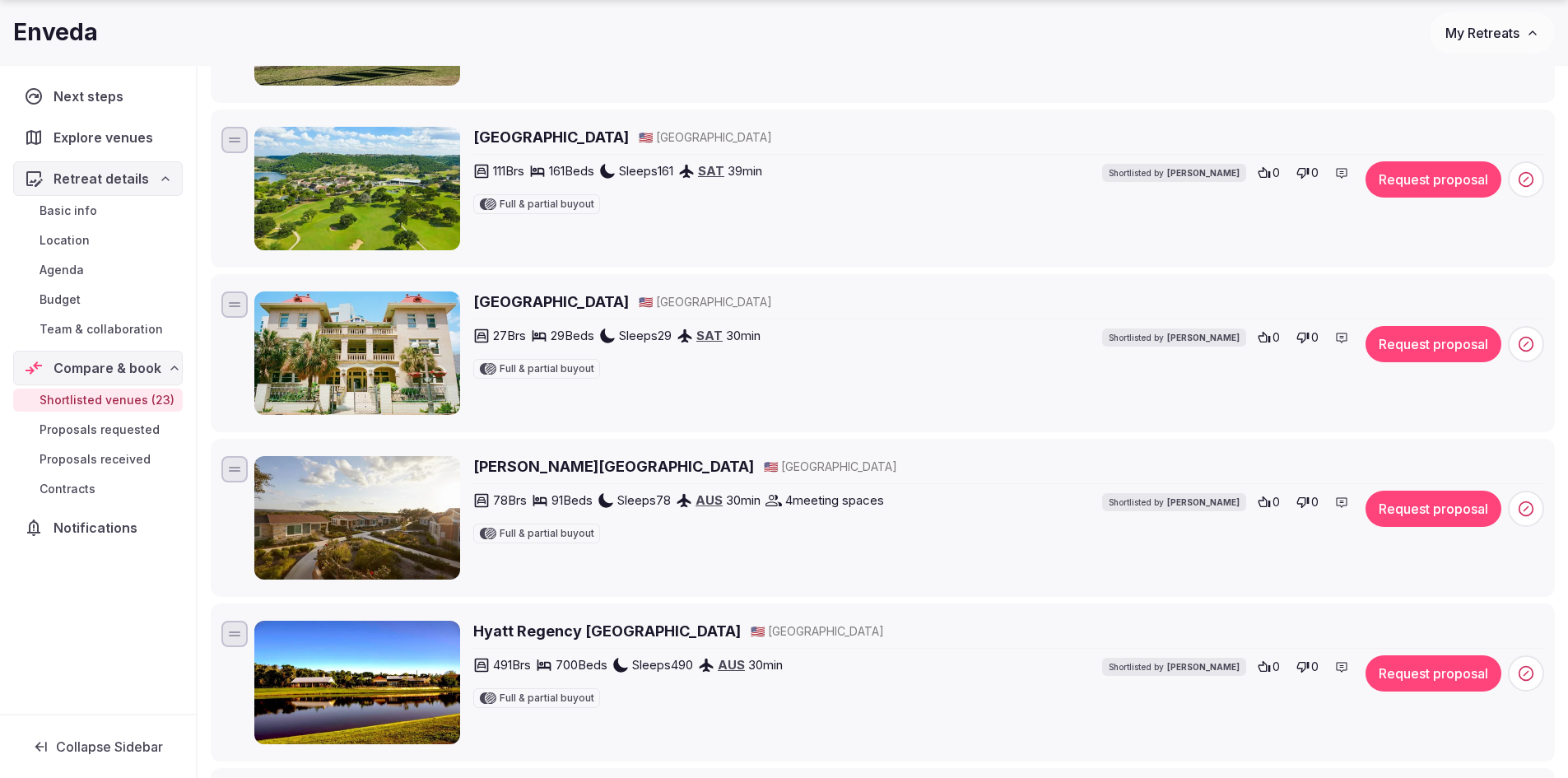
click at [529, 296] on h2 "Hotel Havana" at bounding box center [550, 301] width 155 height 21
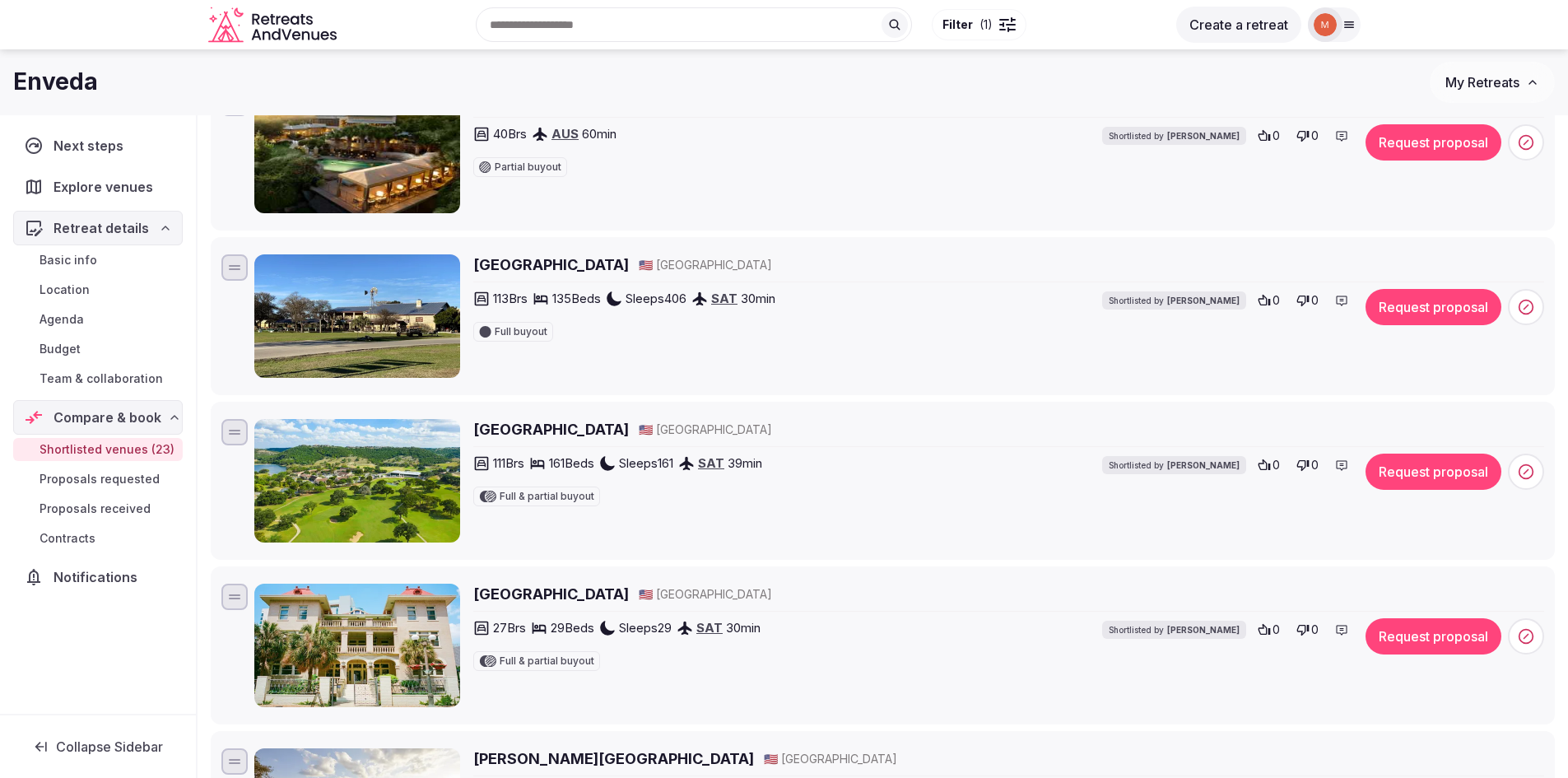
scroll to position [1850, 0]
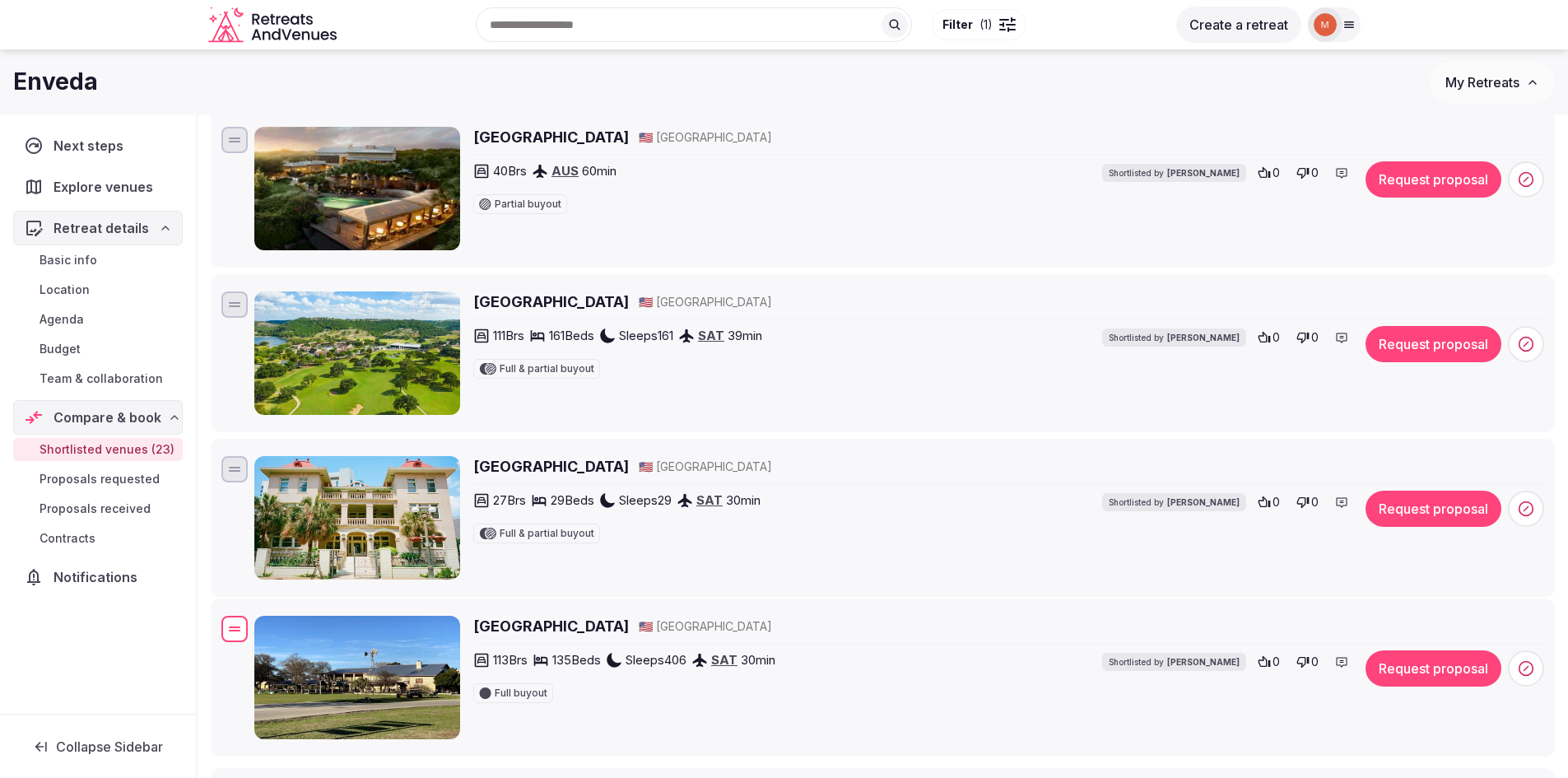
drag, startPoint x: 229, startPoint y: 307, endPoint x: 210, endPoint y: 630, distance: 323.6
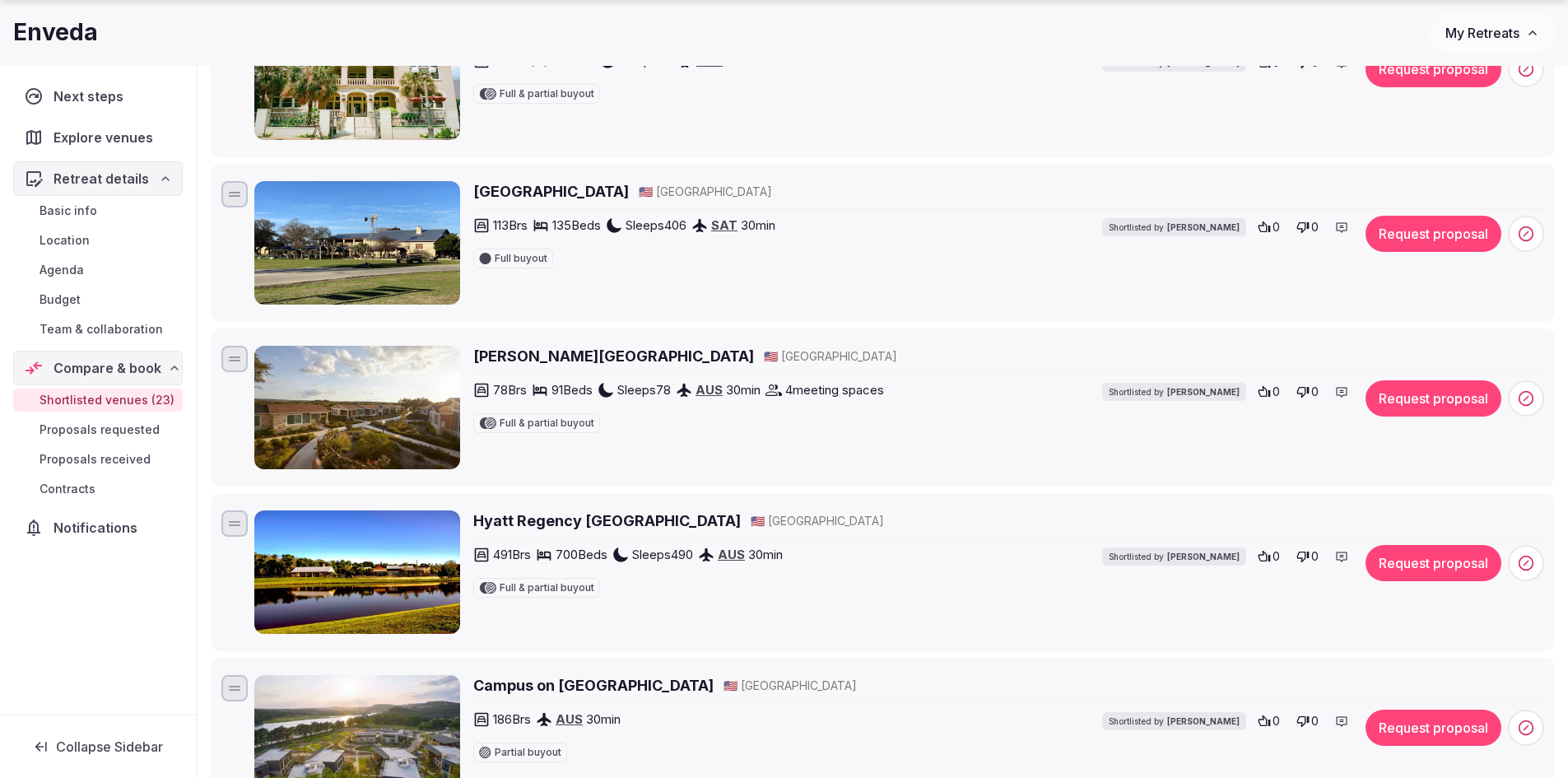
scroll to position [2343, 0]
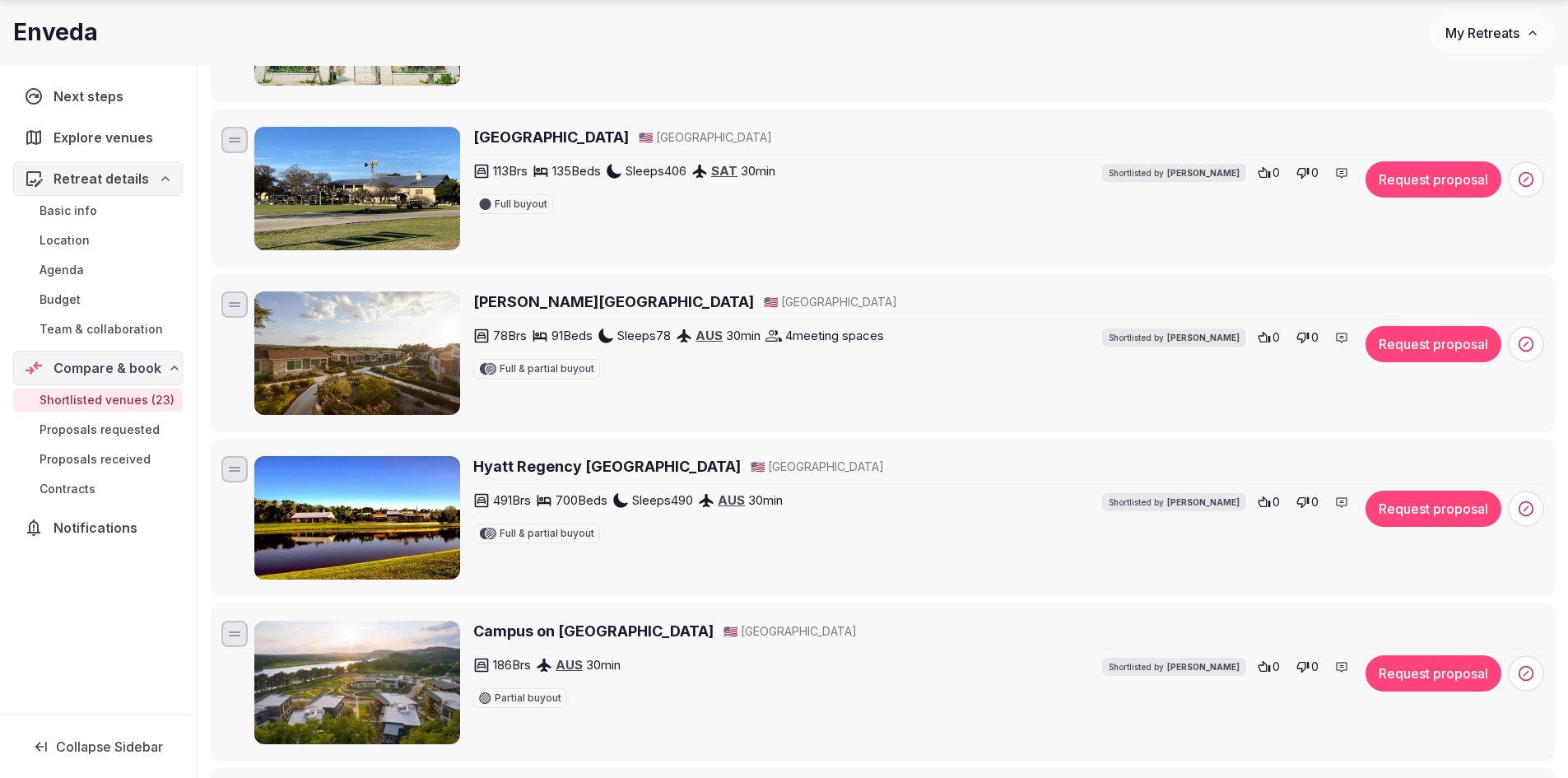
click at [613, 303] on h2 "Carter Creek Winery Resort and Spa" at bounding box center [613, 301] width 281 height 21
click at [702, 465] on h2 "Hyatt Regency Lost Pines Resort And Spa" at bounding box center [606, 466] width 267 height 21
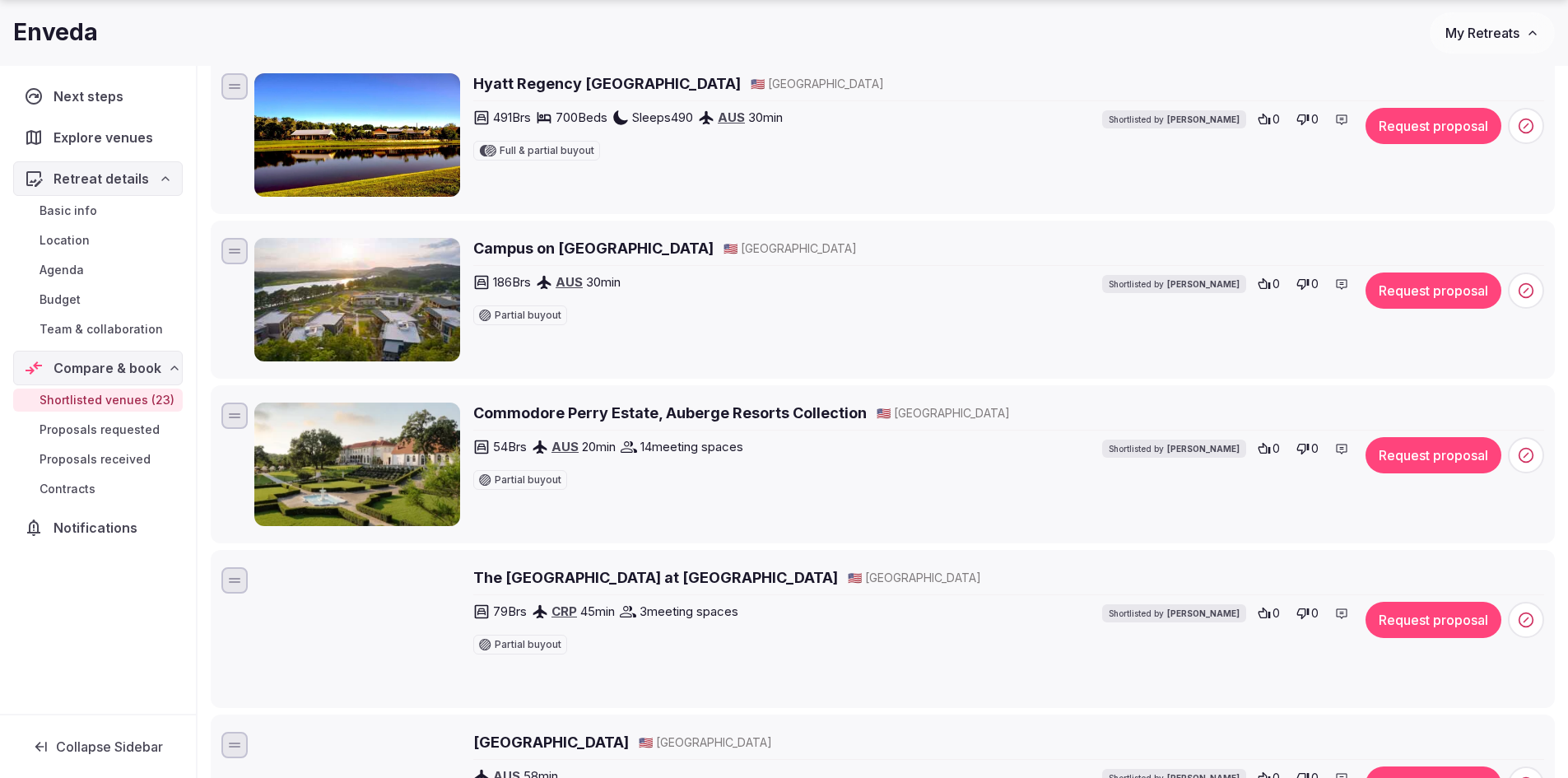
scroll to position [2756, 0]
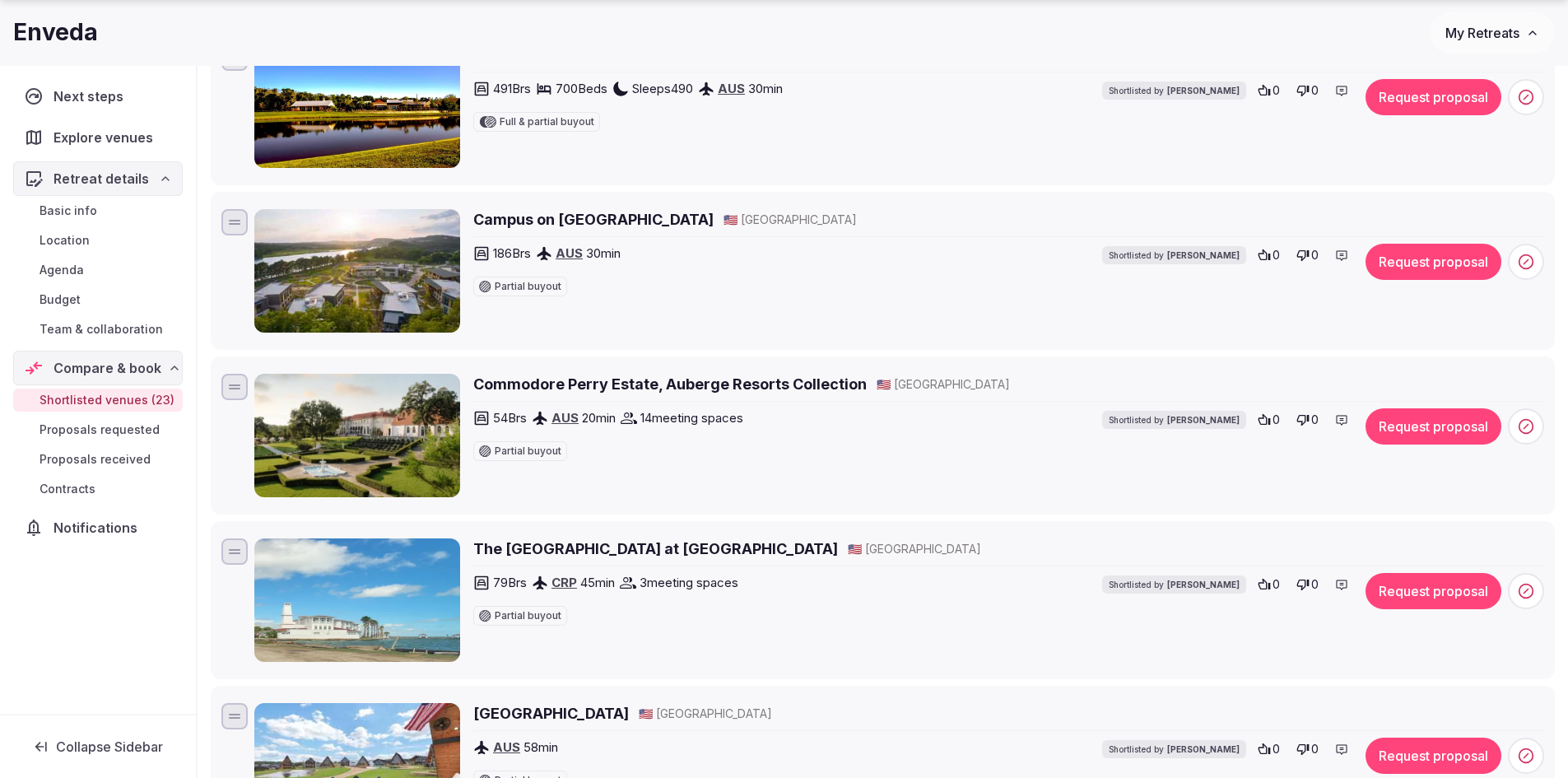
click at [534, 219] on h2 "Campus on Lake Austin" at bounding box center [593, 219] width 240 height 21
click at [1310, 256] on div "0" at bounding box center [1307, 255] width 32 height 23
click at [1300, 88] on icon at bounding box center [1302, 90] width 13 height 13
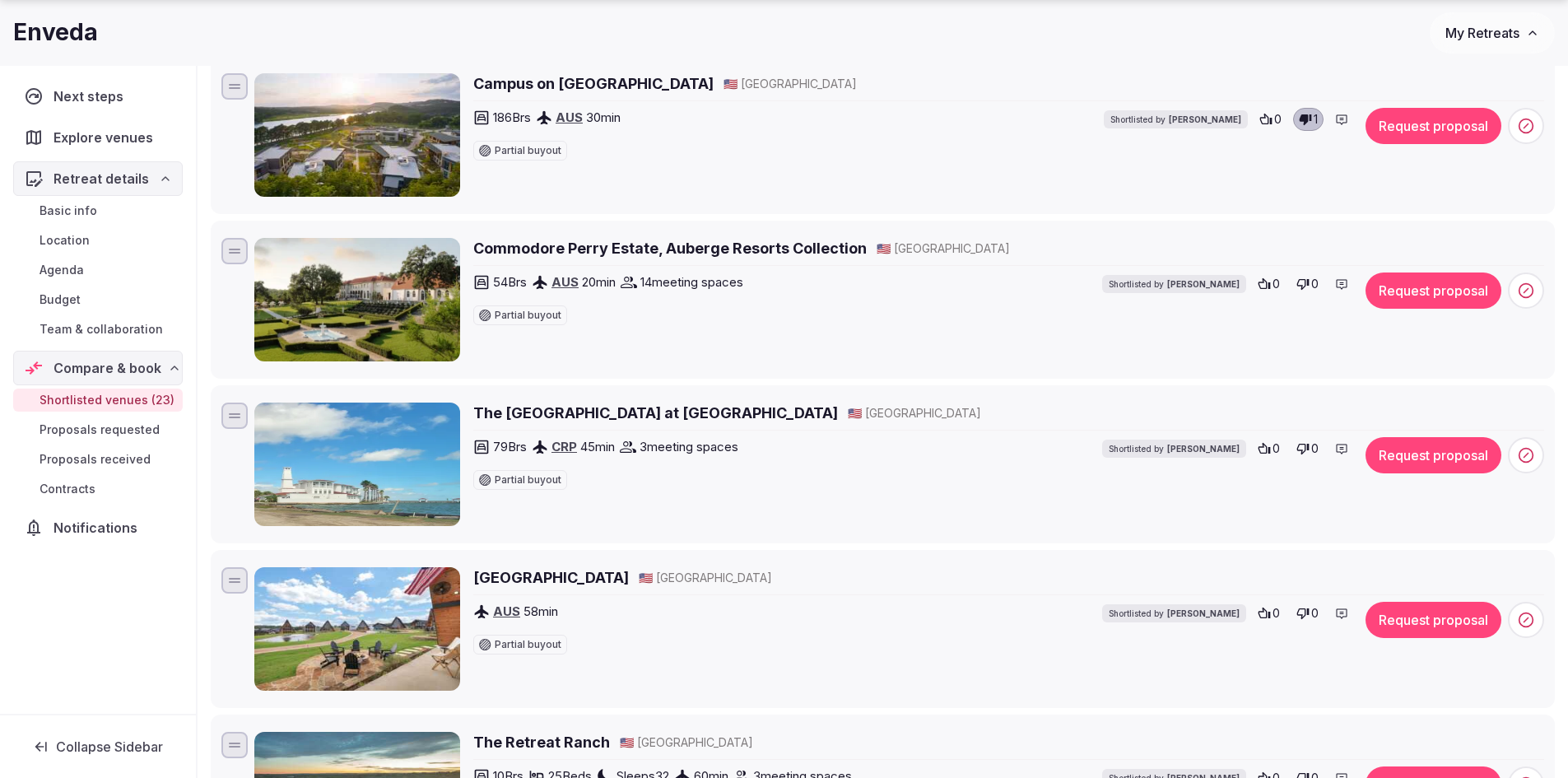
scroll to position [2920, 0]
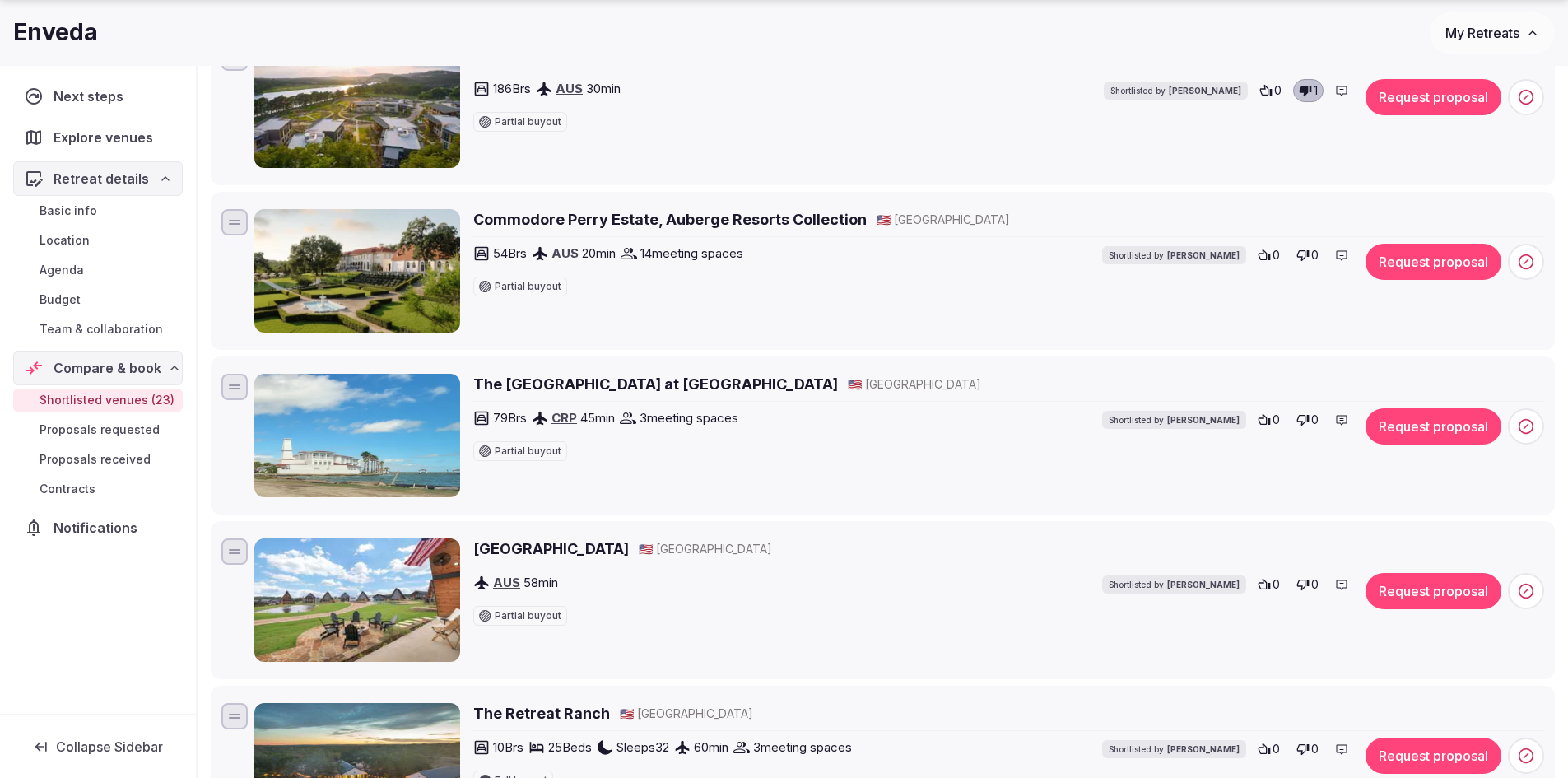
click at [782, 224] on h2 "Commodore Perry Estate, Auberge Resorts Collection" at bounding box center [670, 219] width 393 height 21
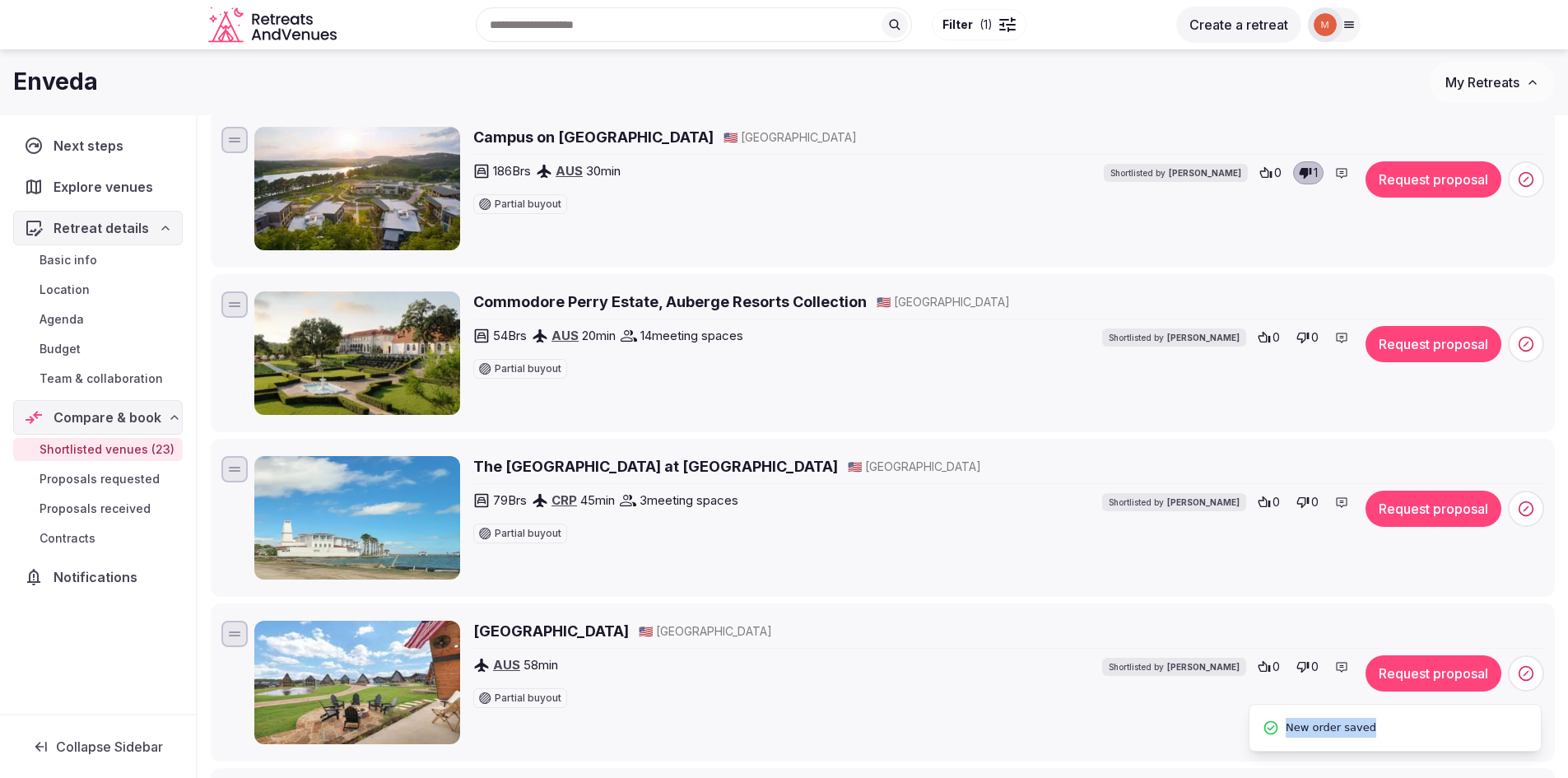
scroll to position [2756, 0]
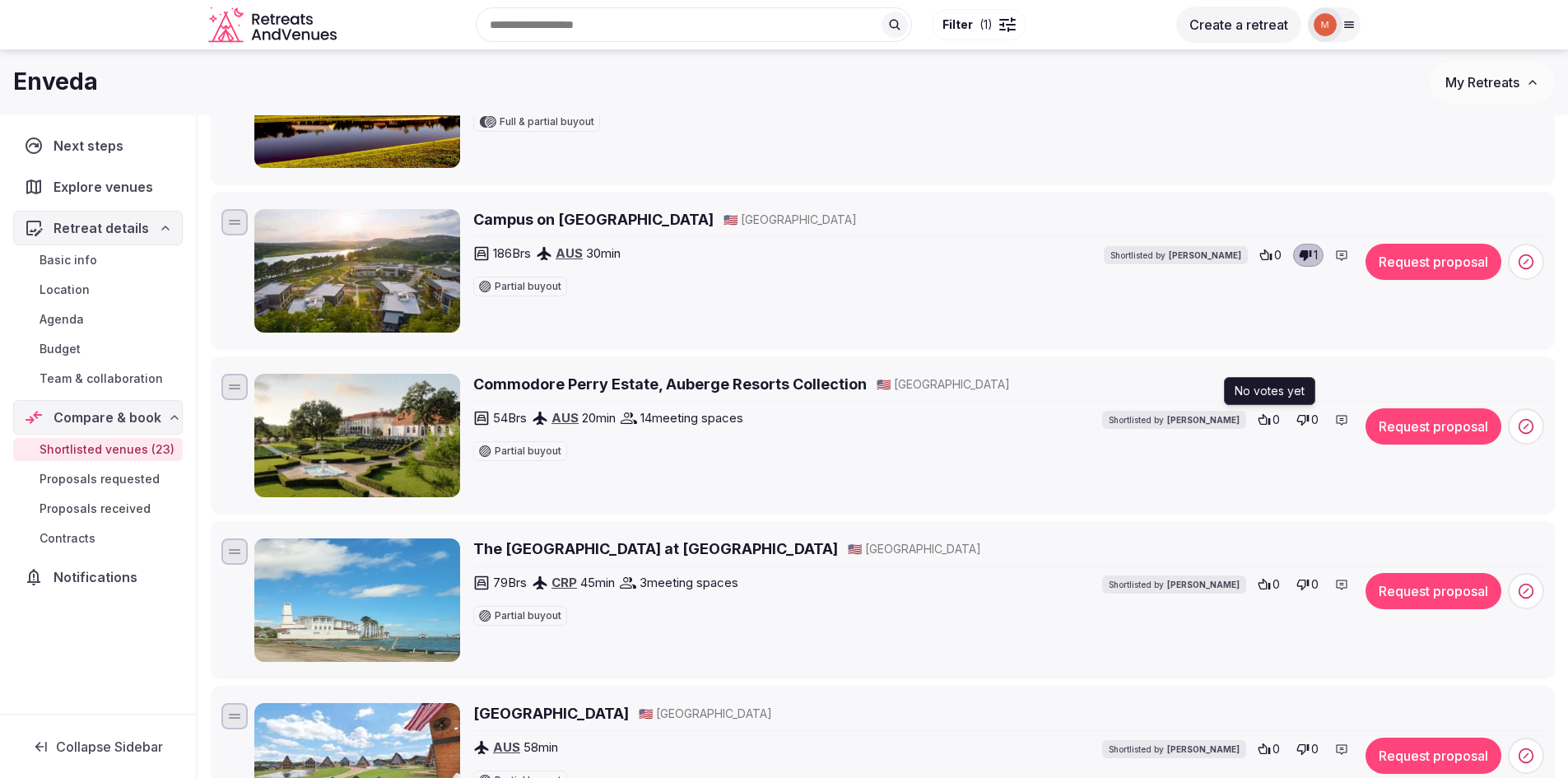
click at [1262, 422] on icon at bounding box center [1263, 419] width 13 height 13
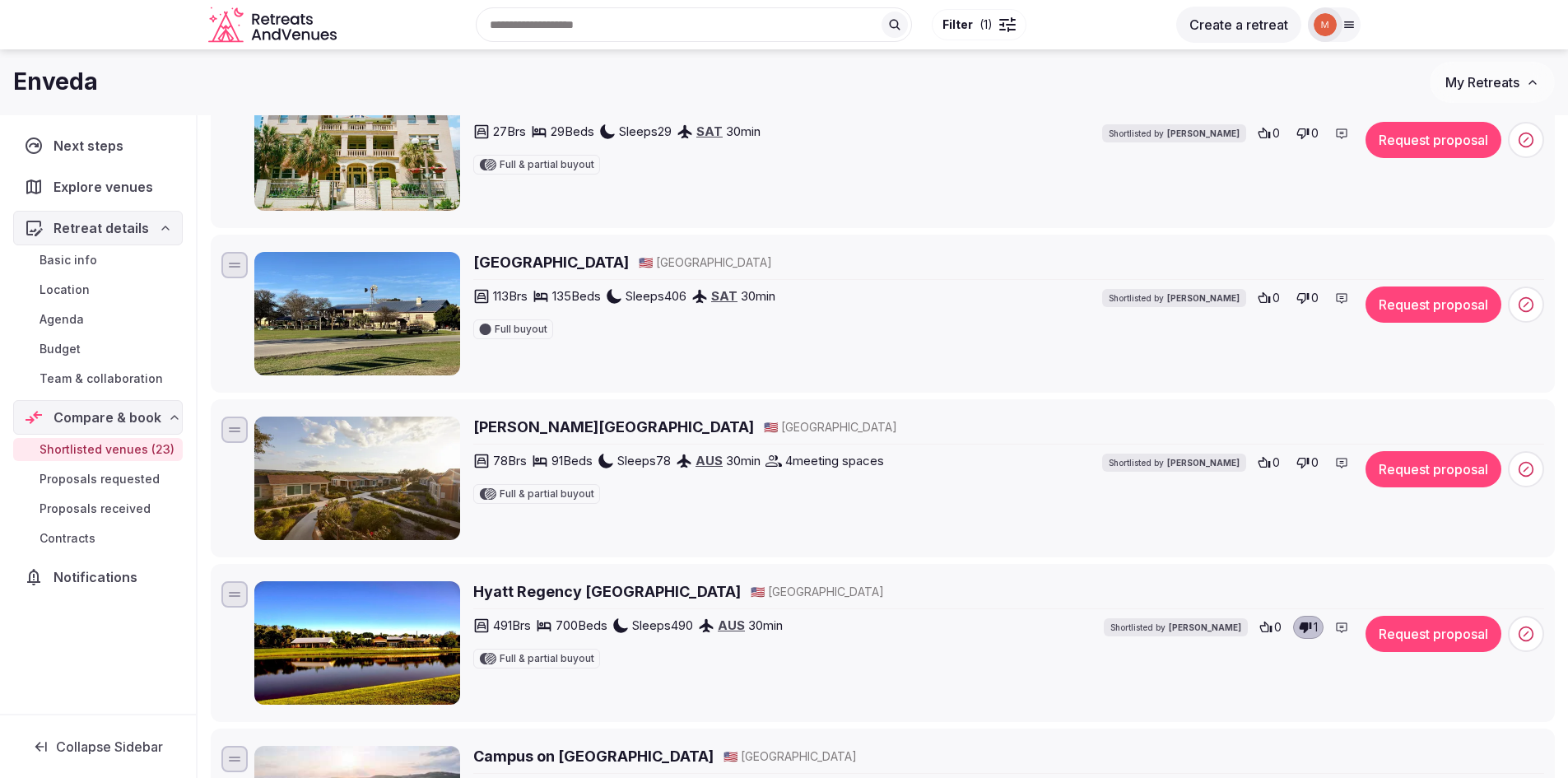
scroll to position [2179, 0]
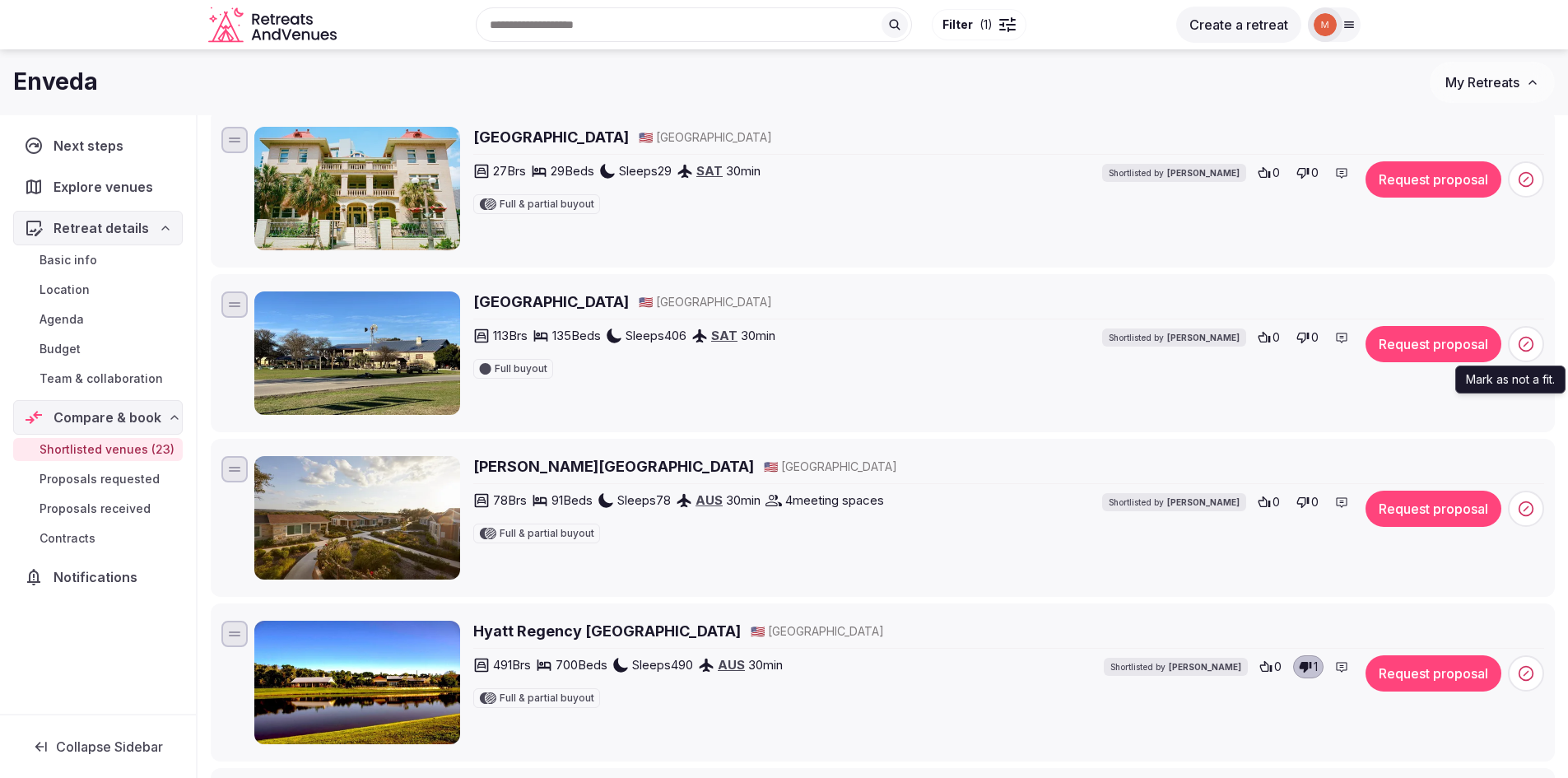
click at [1528, 345] on icon at bounding box center [1525, 343] width 16 height 16
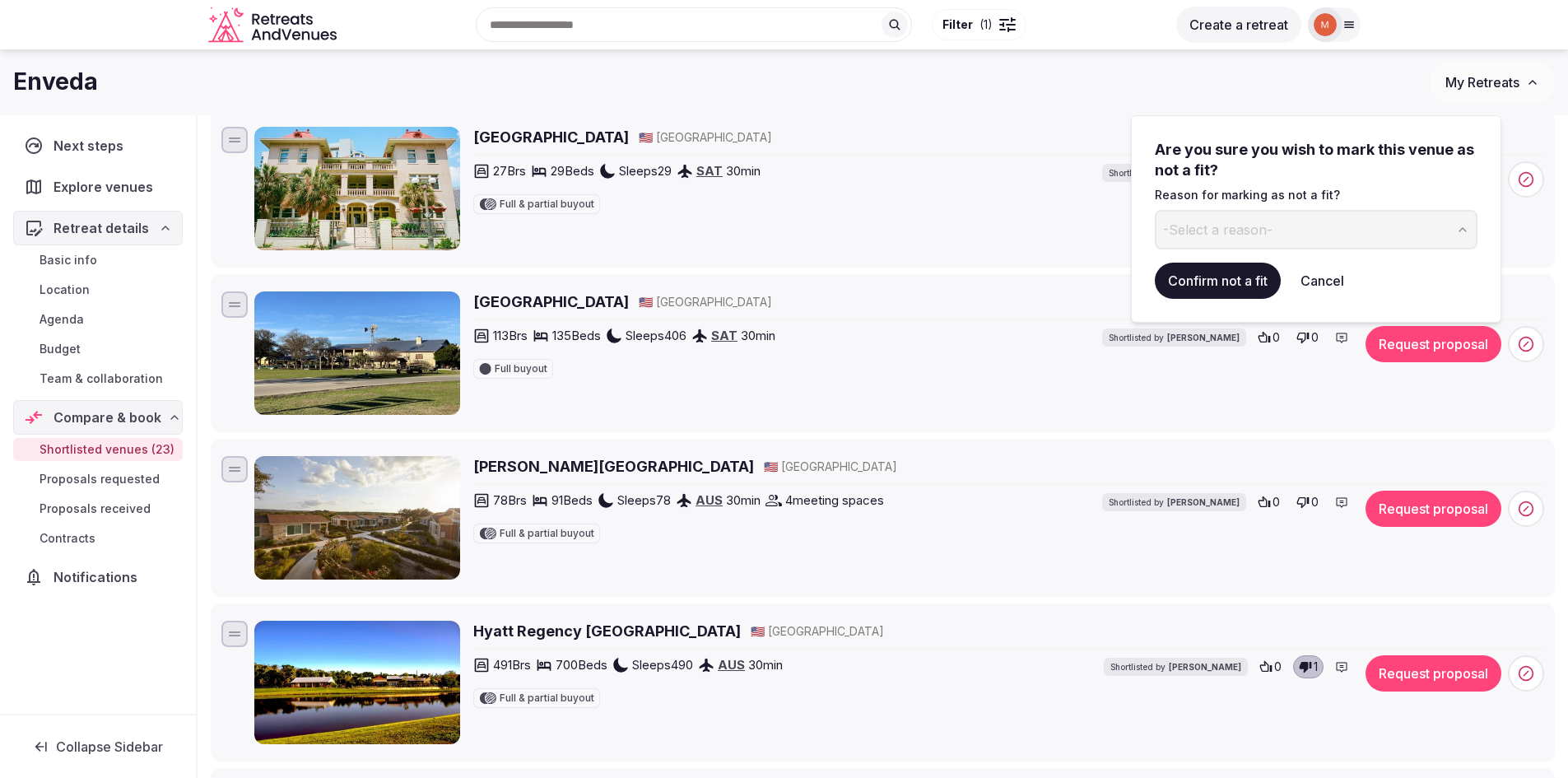
click at [969, 376] on div "113 Brs 135 Beds Sleeps 406 SAT 30 min Full buyout Shortlisted by Marit Lloyd" at bounding box center [860, 352] width 773 height 52
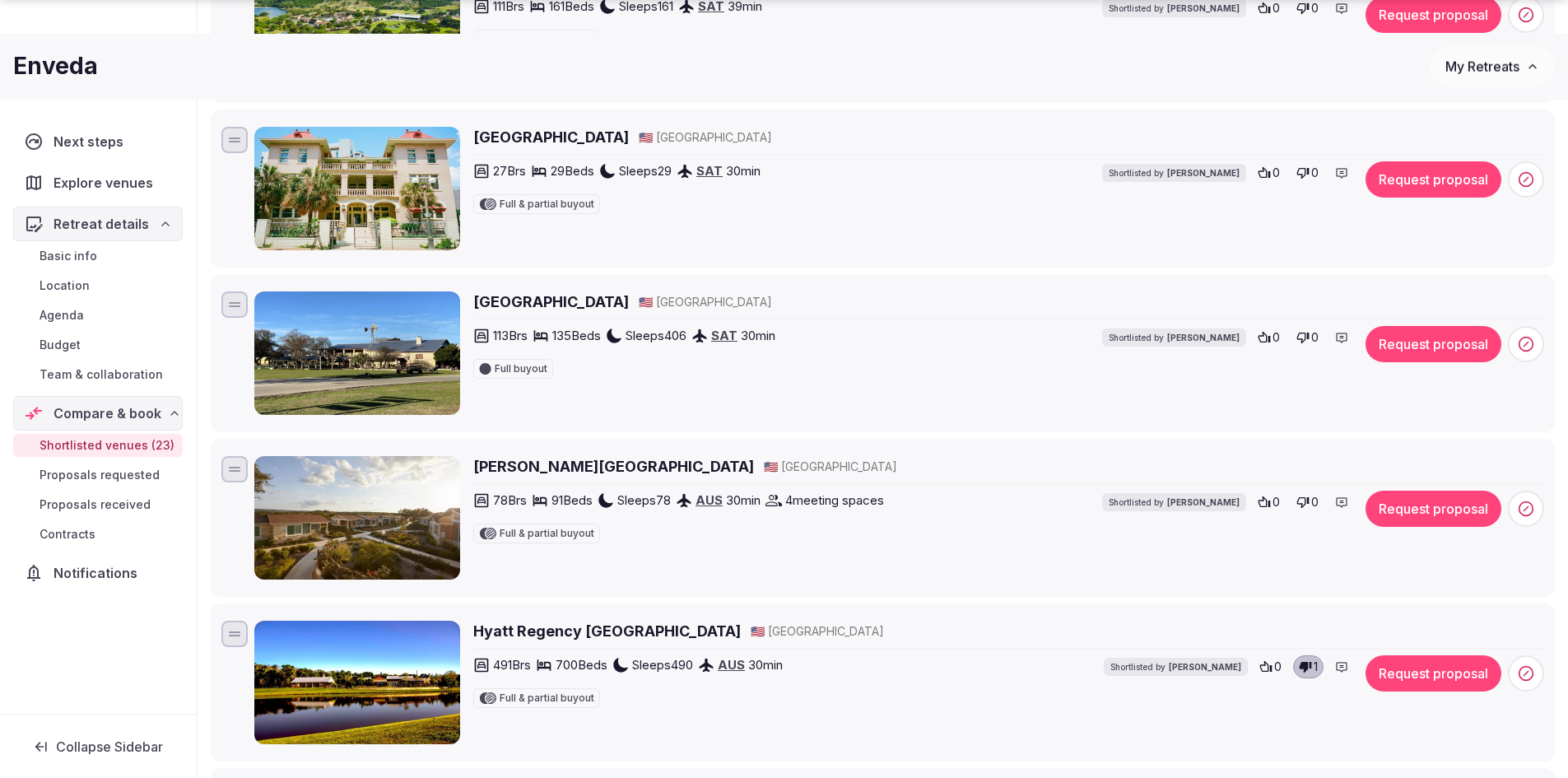
scroll to position [2262, 0]
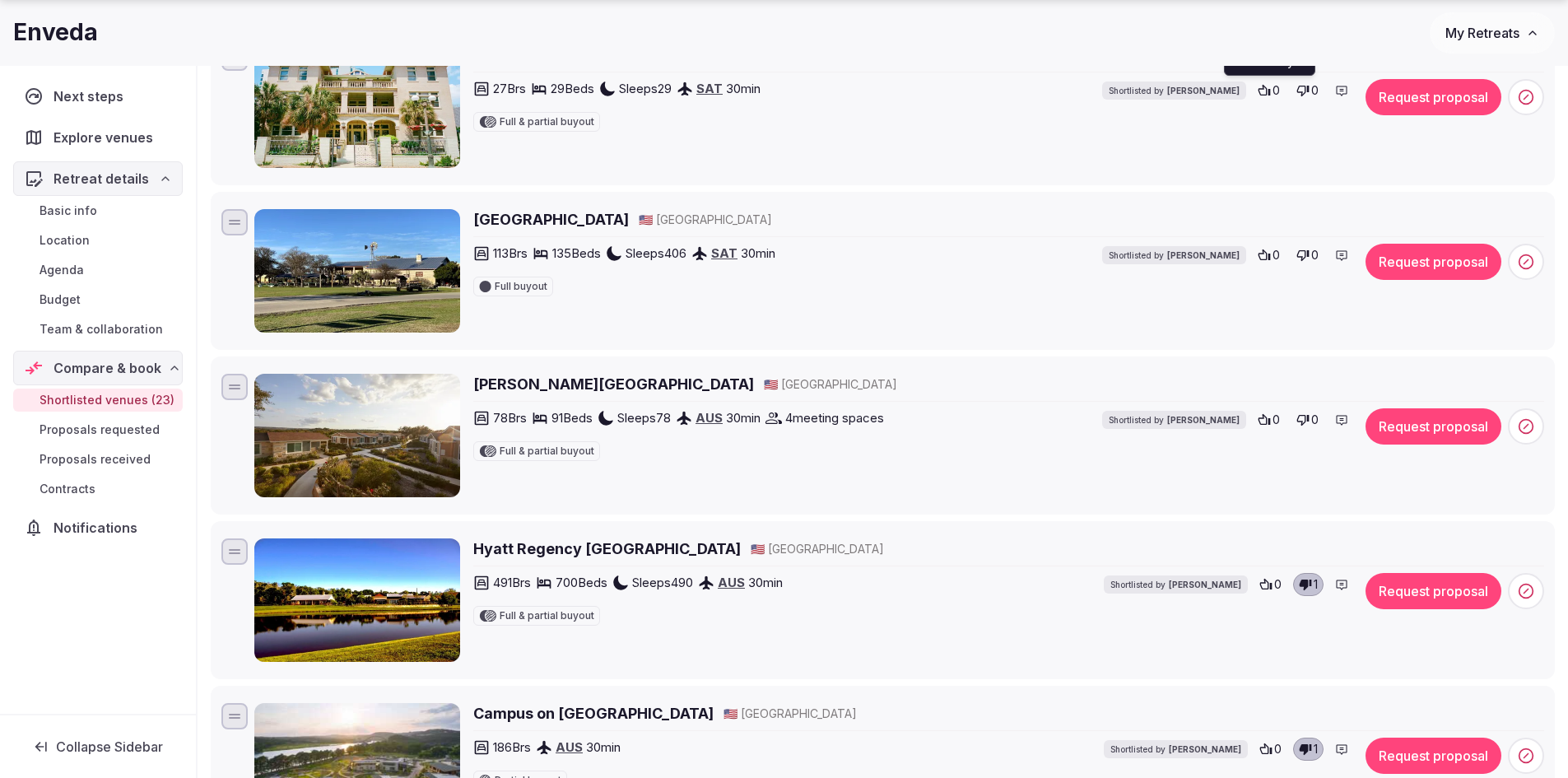
click at [1265, 89] on icon at bounding box center [1263, 90] width 13 height 13
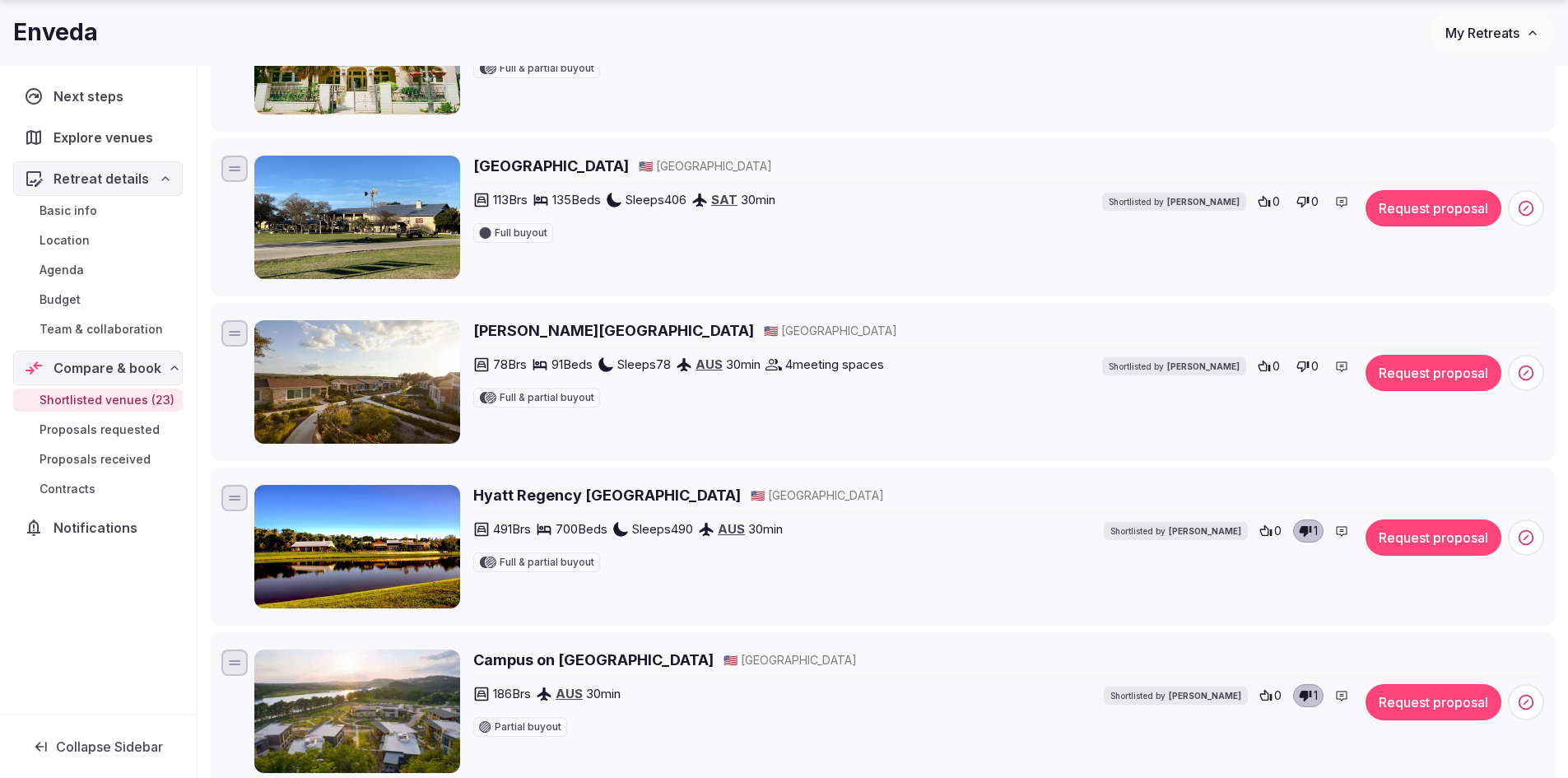
scroll to position [2343, 0]
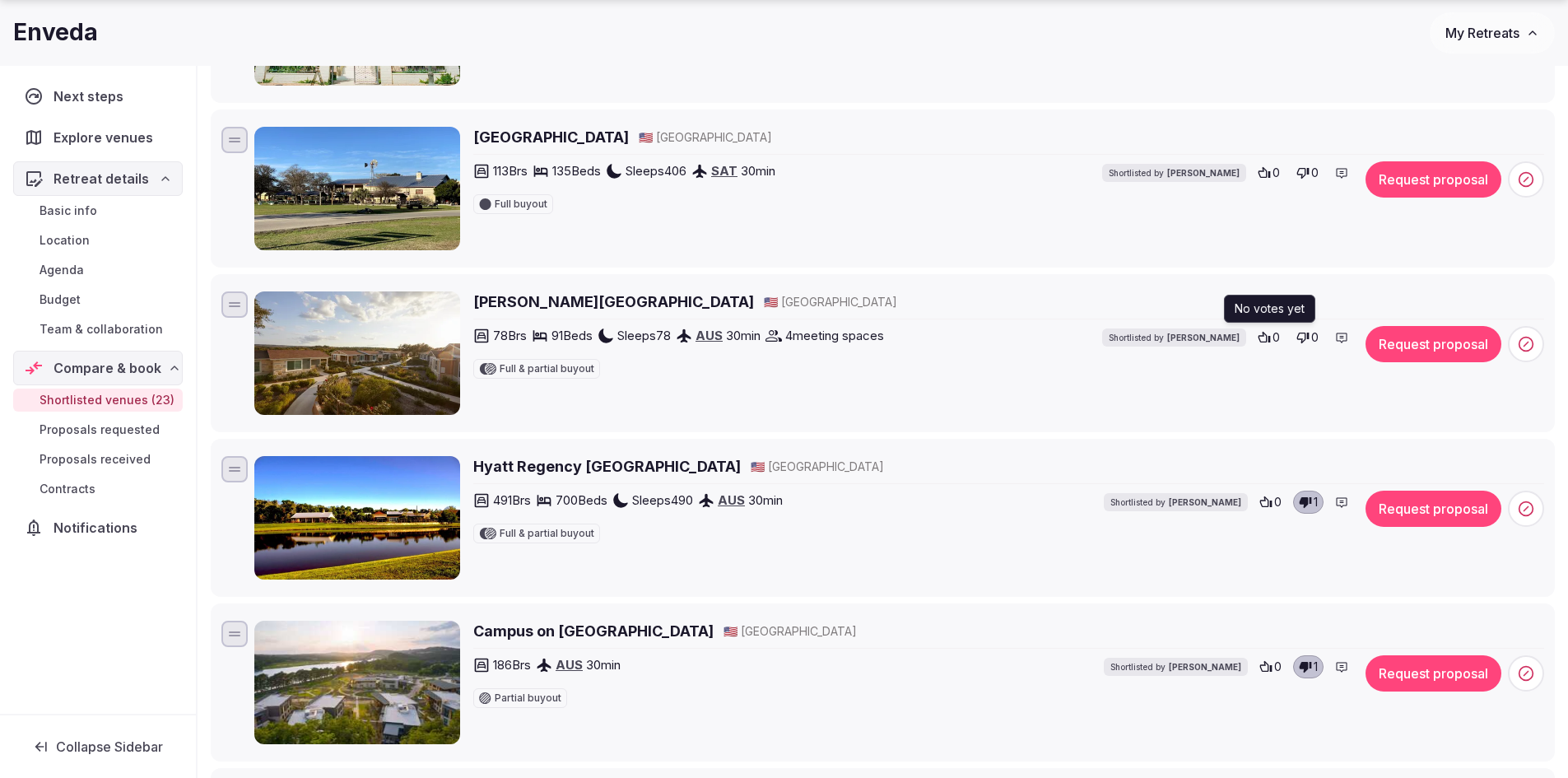
click at [1266, 337] on icon at bounding box center [1264, 337] width 12 height 10
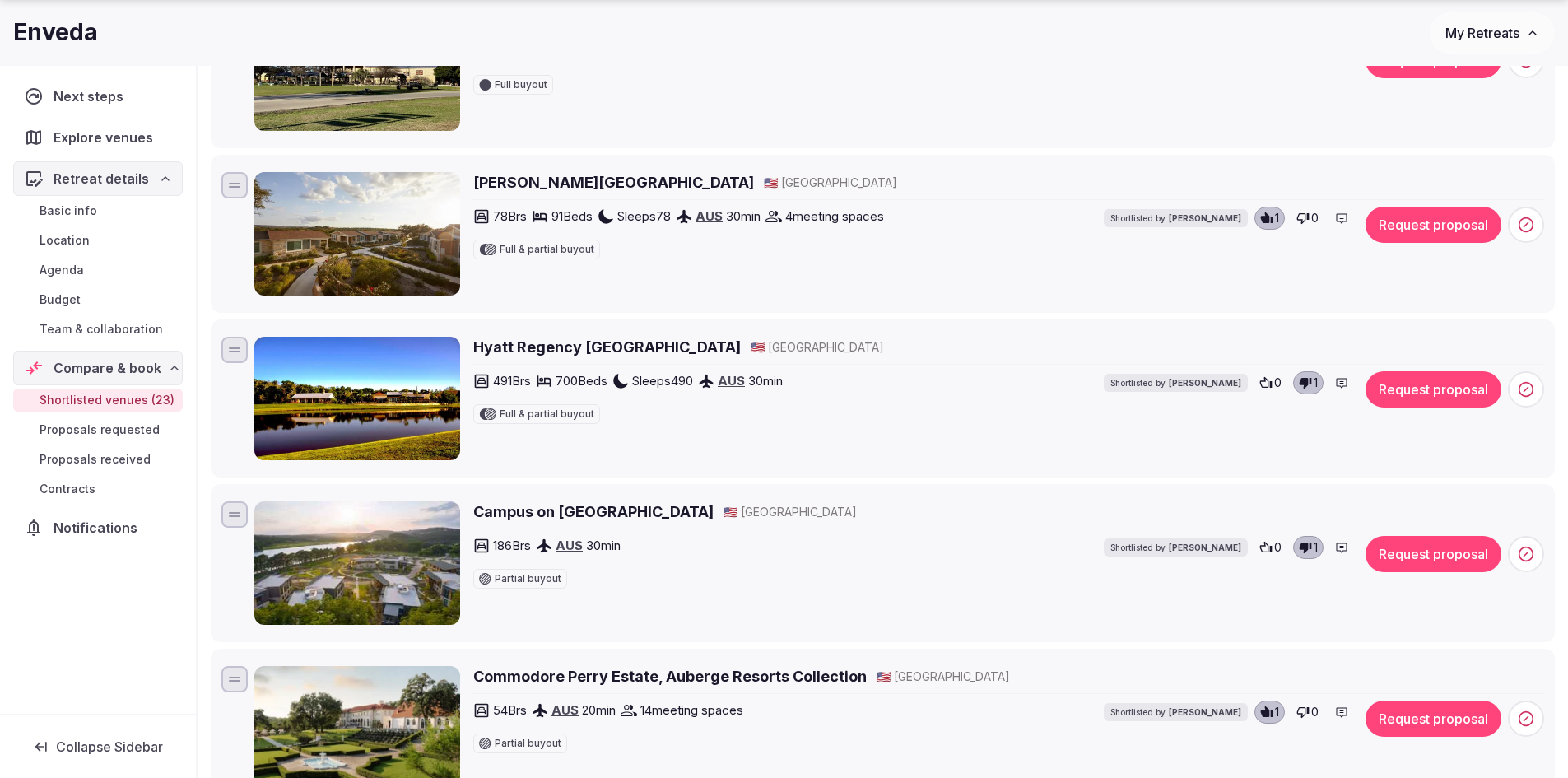
scroll to position [2508, 0]
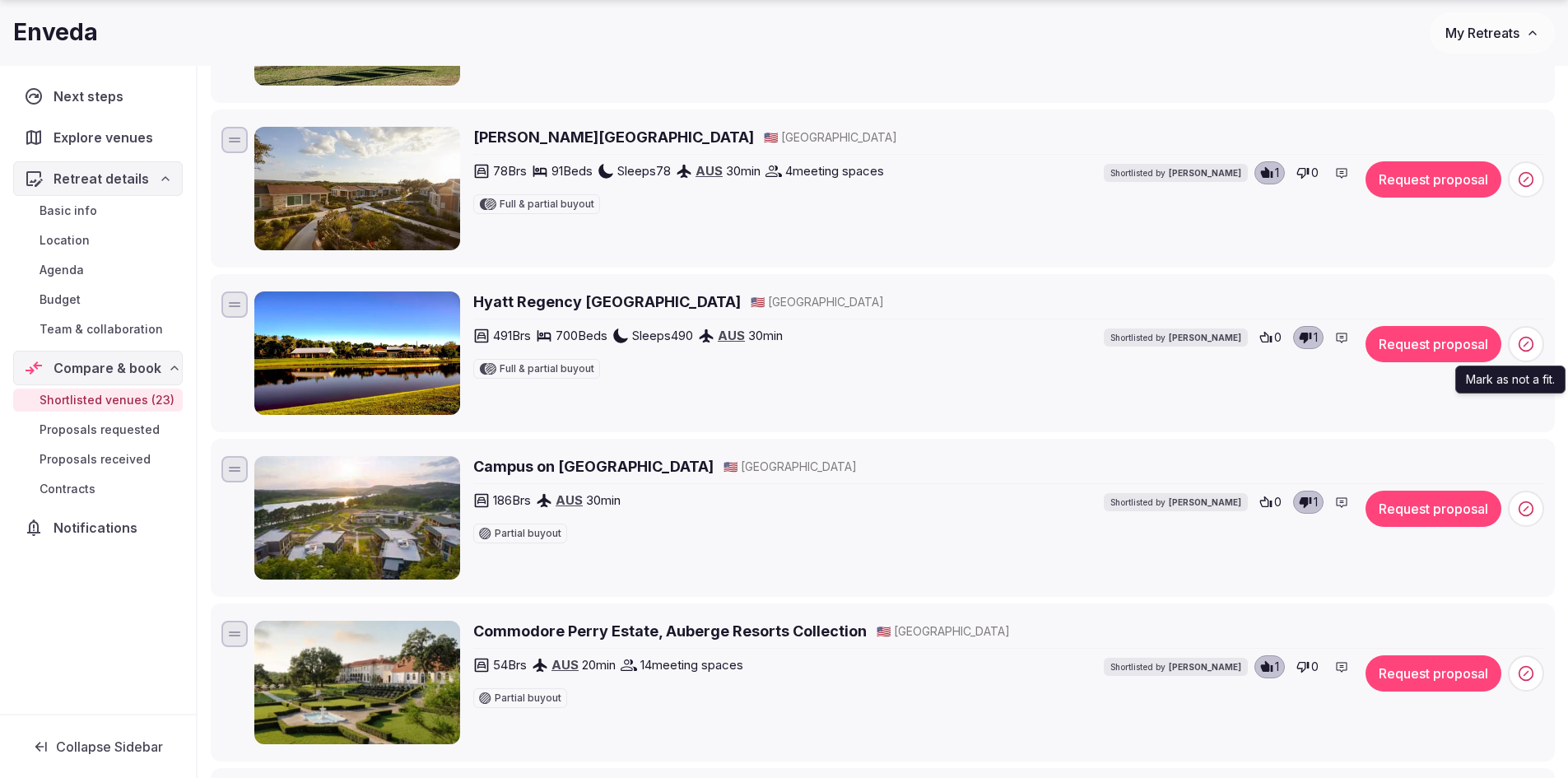
click at [1526, 341] on icon at bounding box center [1525, 343] width 16 height 16
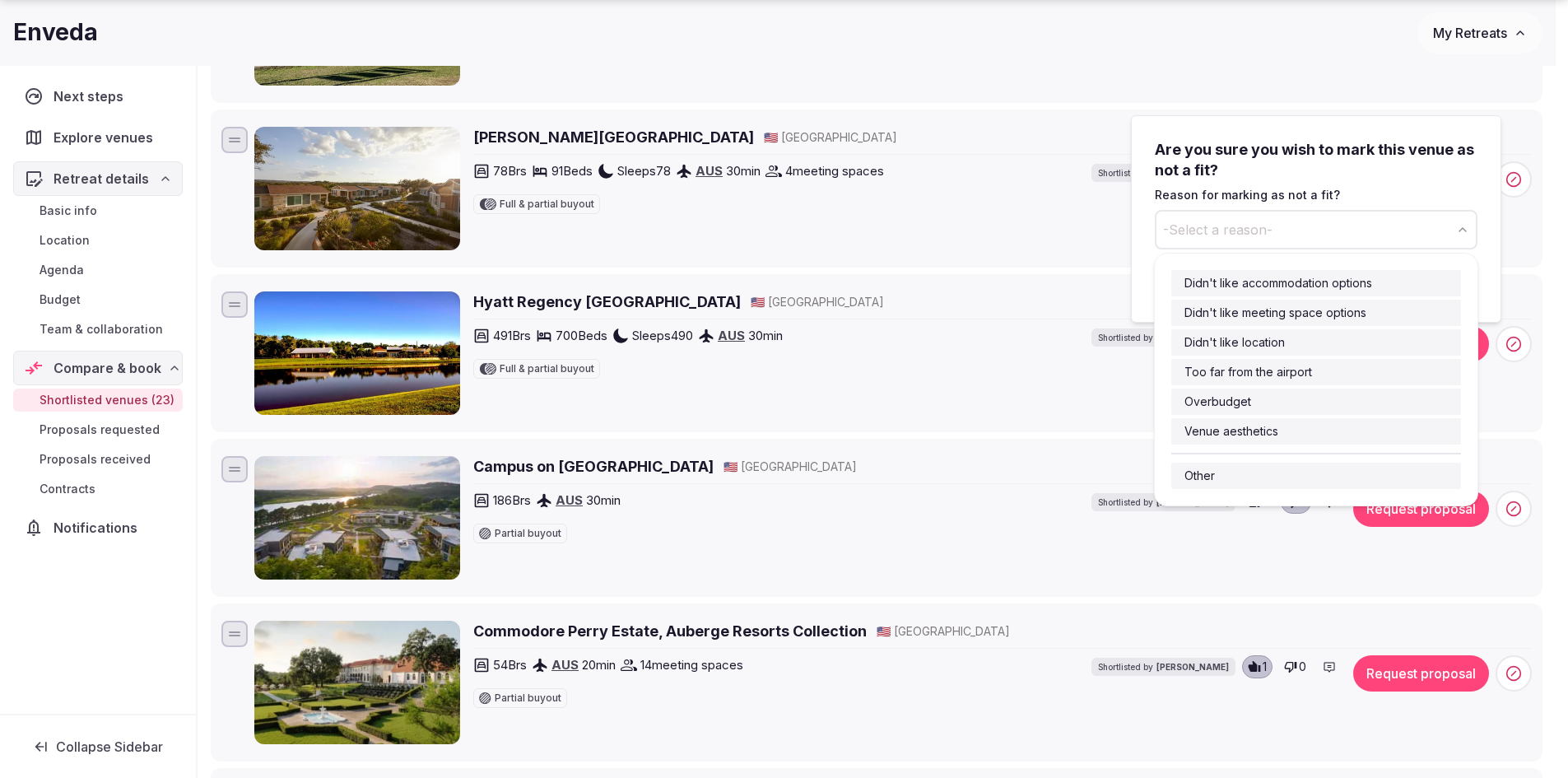
click at [1464, 233] on icon "button" at bounding box center [1462, 229] width 13 height 13
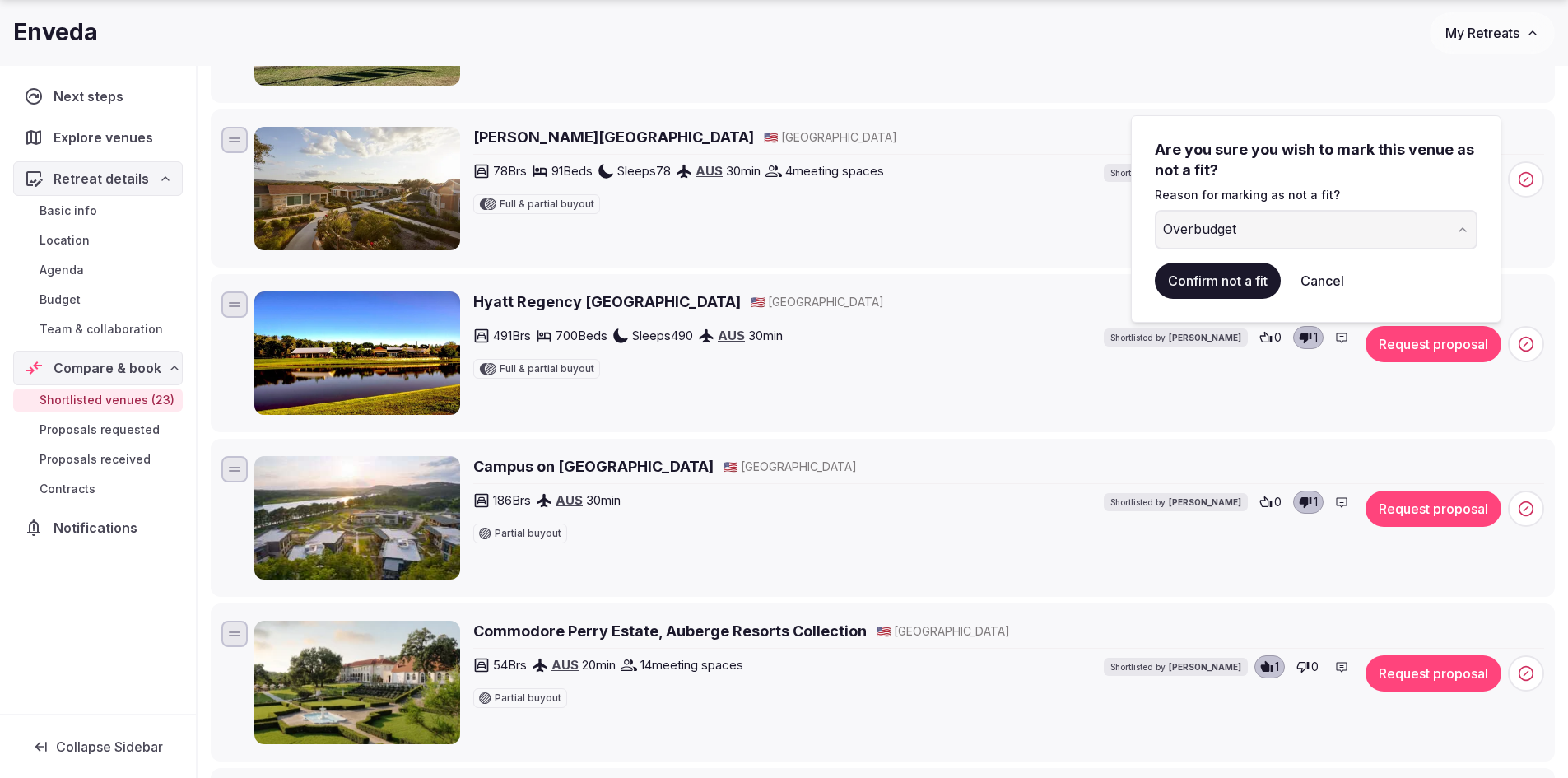
click at [1211, 288] on button "Confirm not a fit" at bounding box center [1218, 281] width 126 height 36
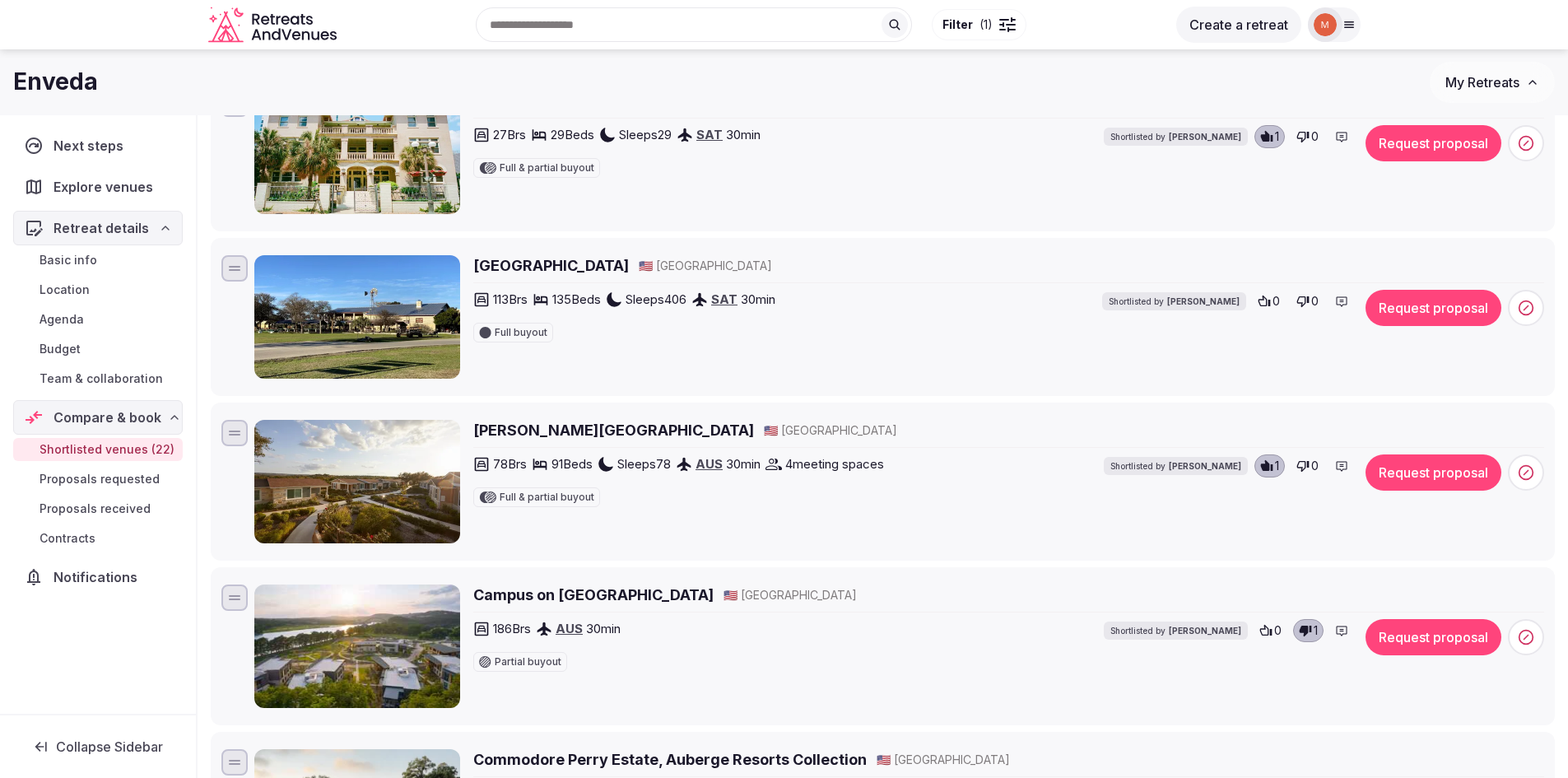
scroll to position [2179, 0]
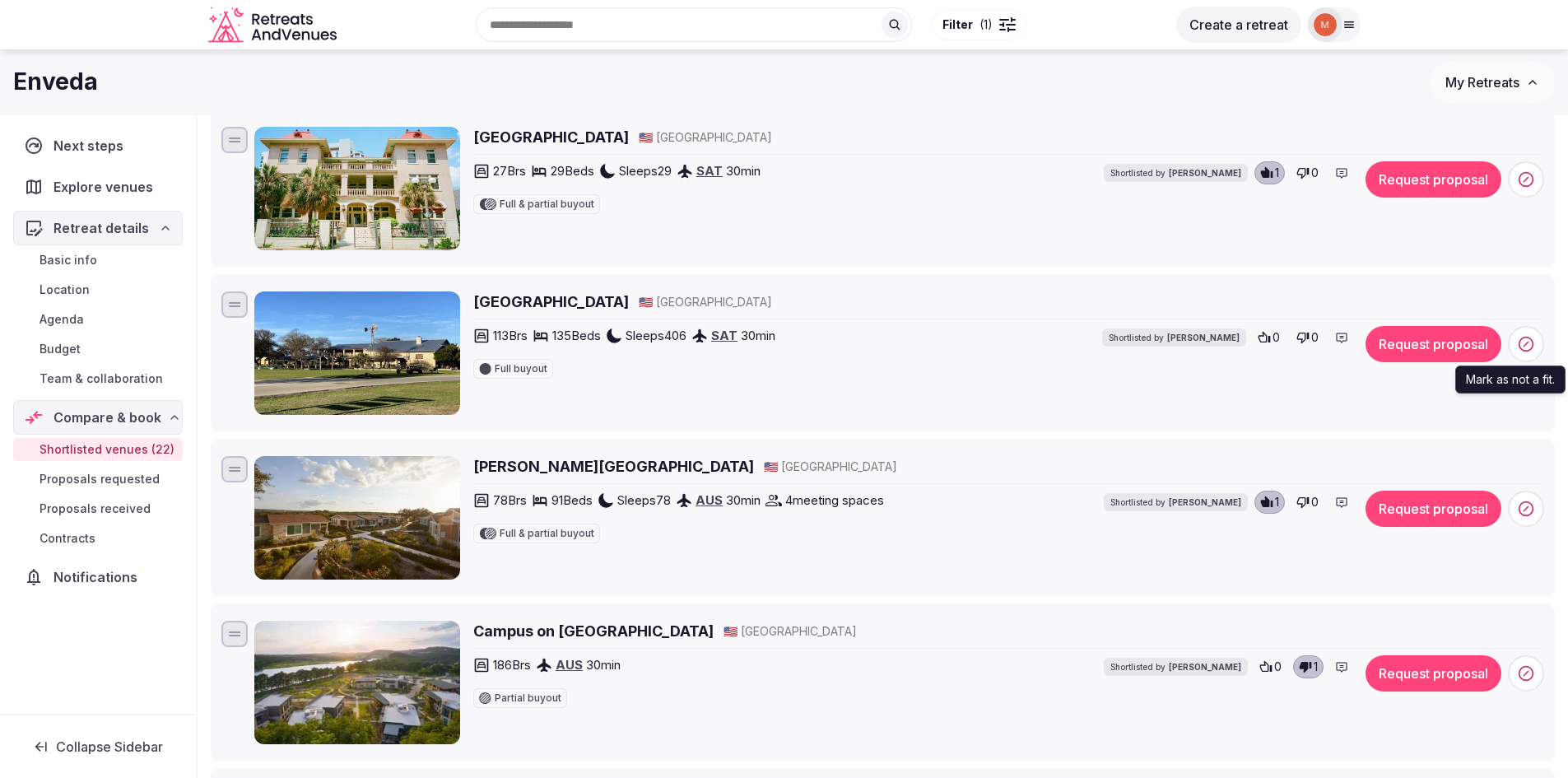
click at [1530, 343] on icon at bounding box center [1525, 343] width 16 height 16
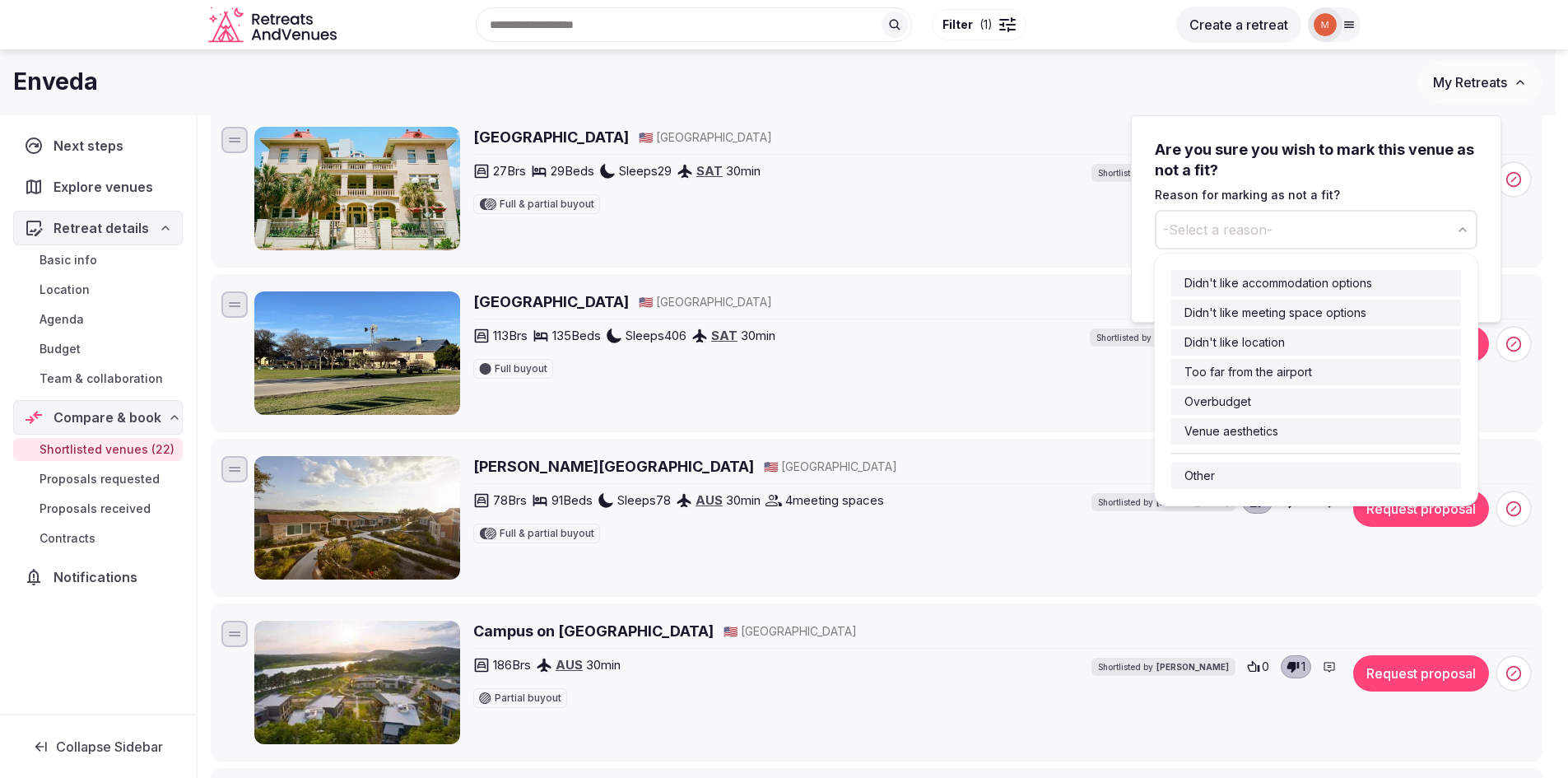
click at [1219, 228] on span "-Select a reason-" at bounding box center [1217, 229] width 109 height 18
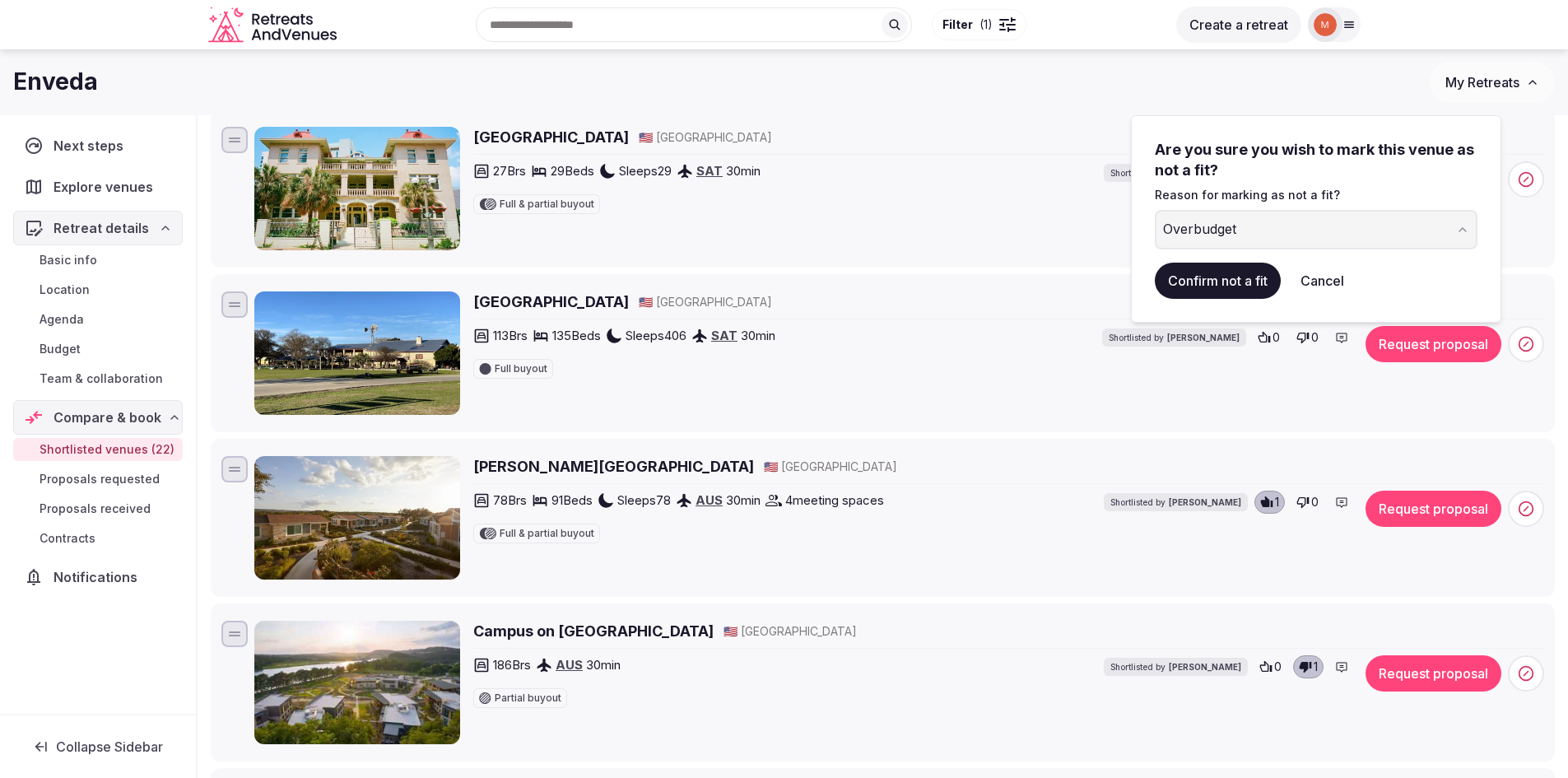
click at [1221, 278] on button "Confirm not a fit" at bounding box center [1218, 281] width 126 height 36
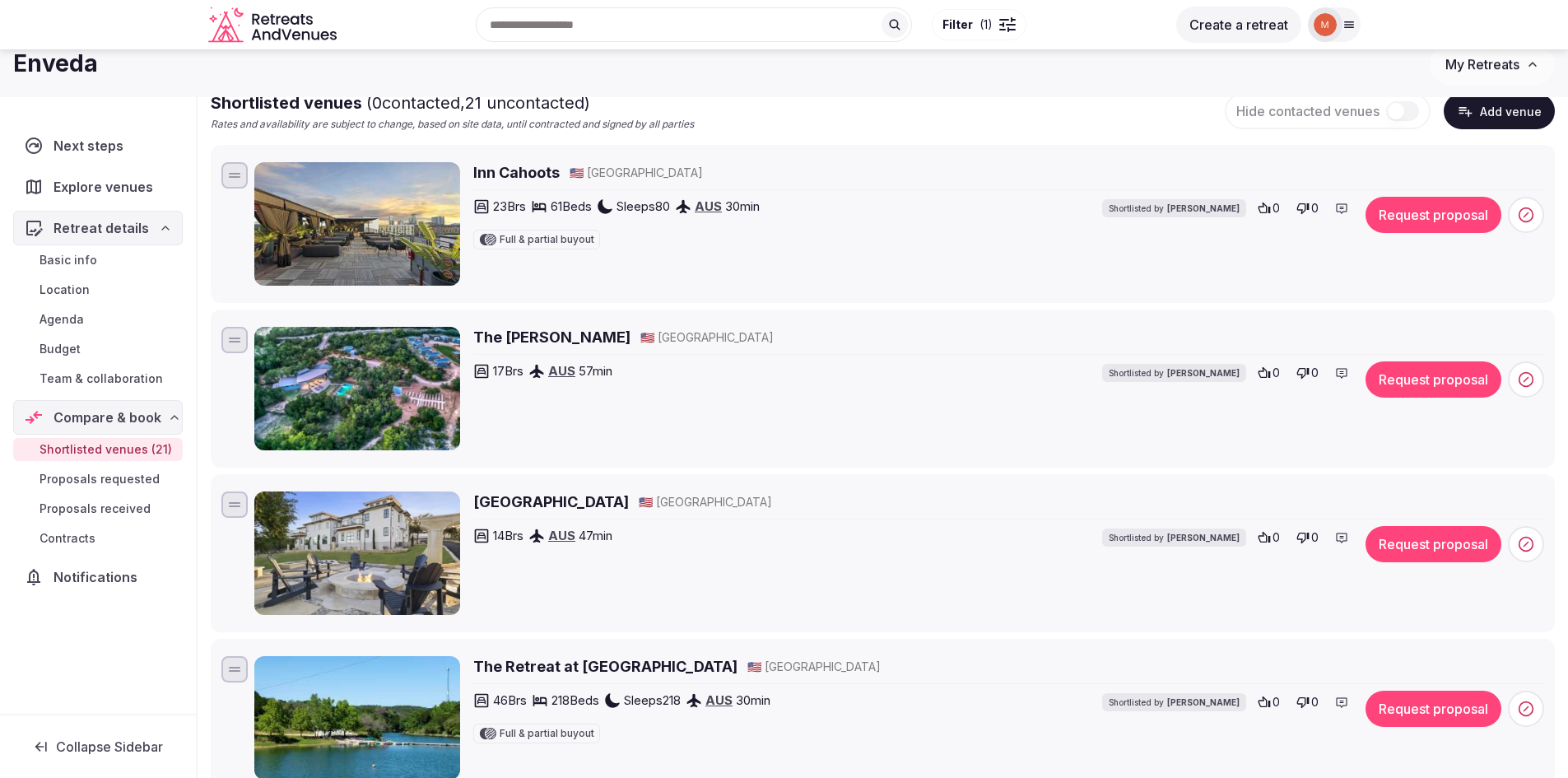
scroll to position [0, 0]
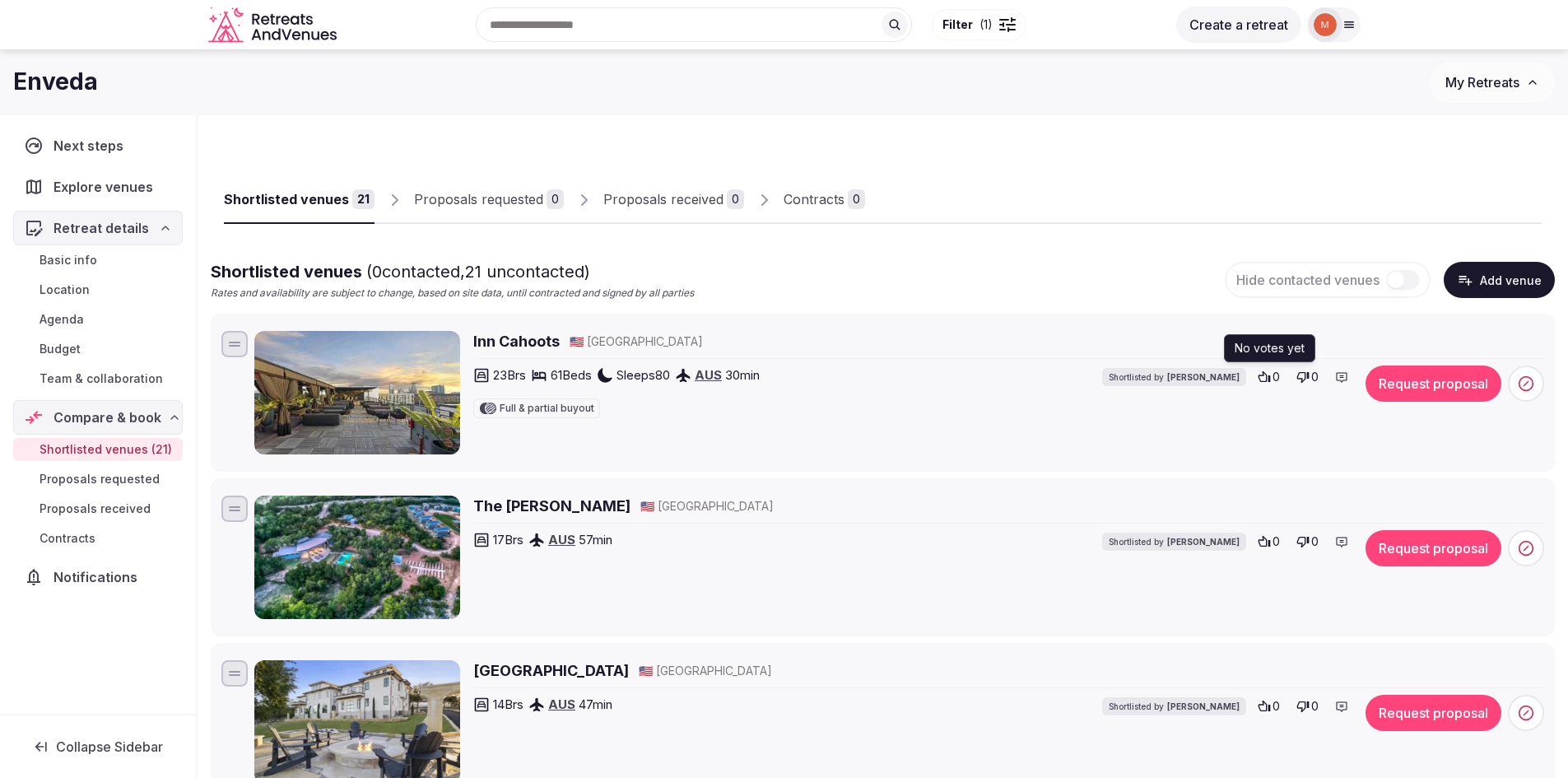
click at [1267, 376] on icon at bounding box center [1263, 376] width 13 height 13
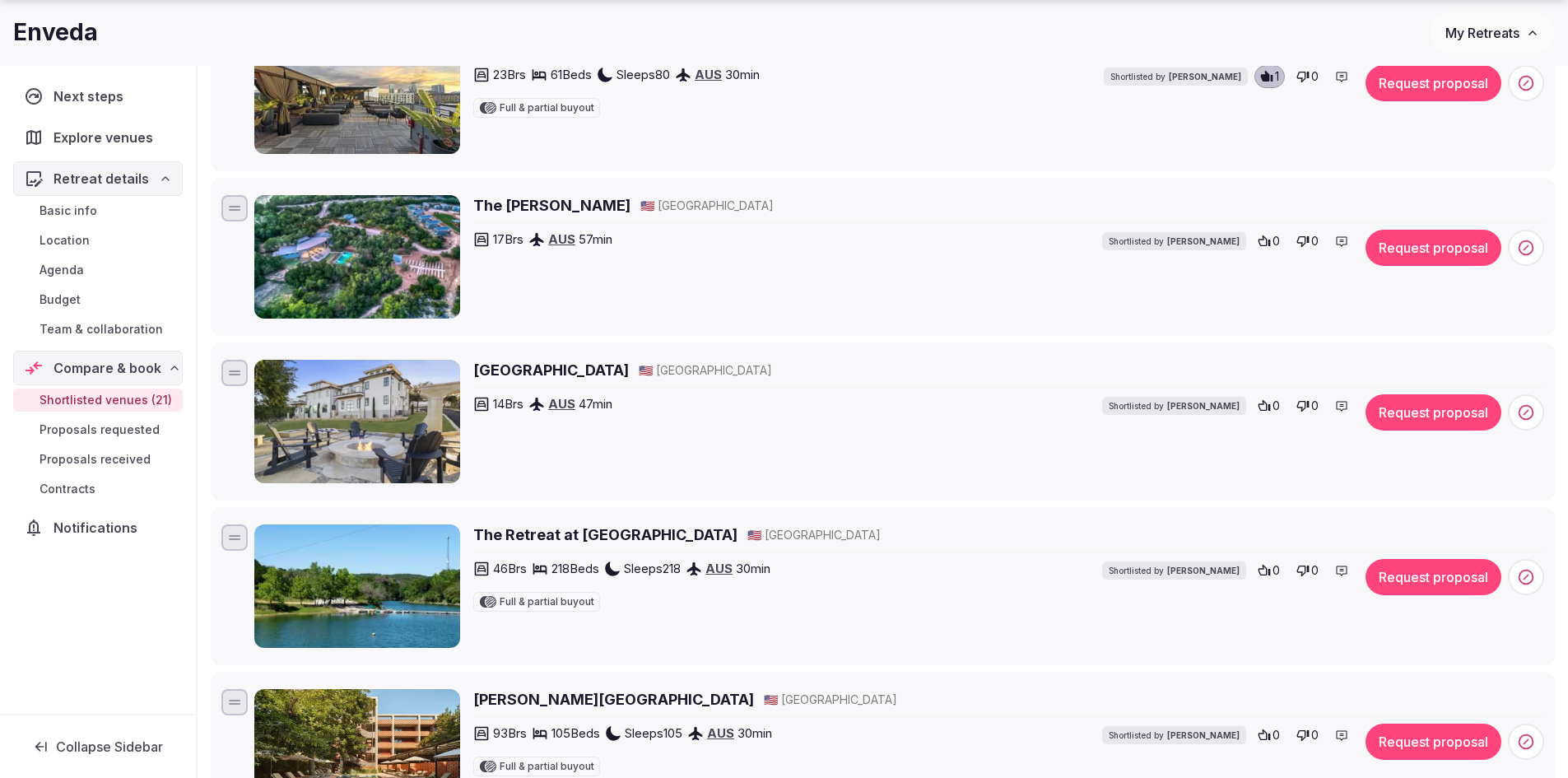
scroll to position [329, 0]
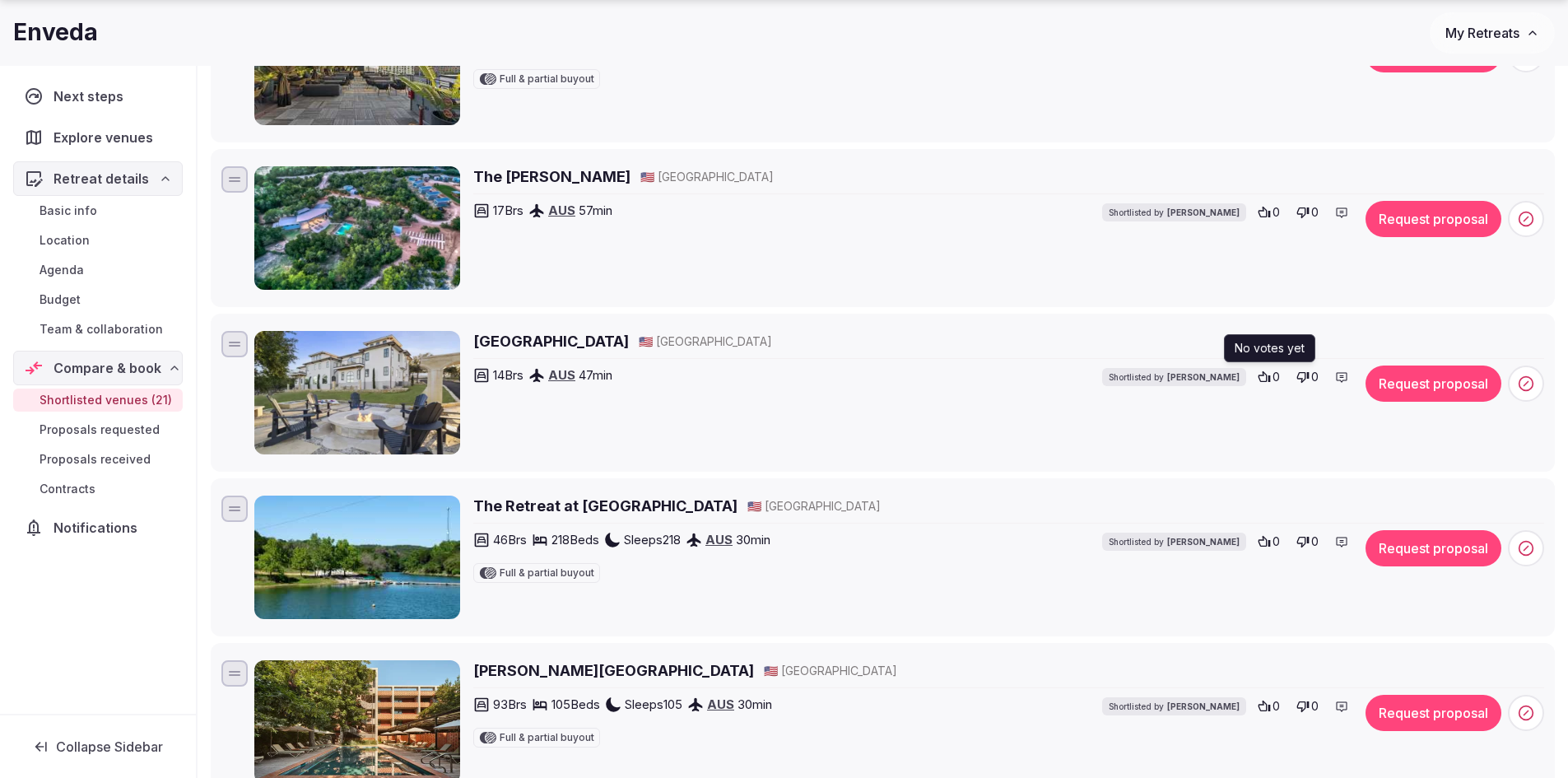
click at [1273, 375] on span "0" at bounding box center [1276, 376] width 8 height 16
click at [1263, 210] on icon at bounding box center [1264, 212] width 12 height 10
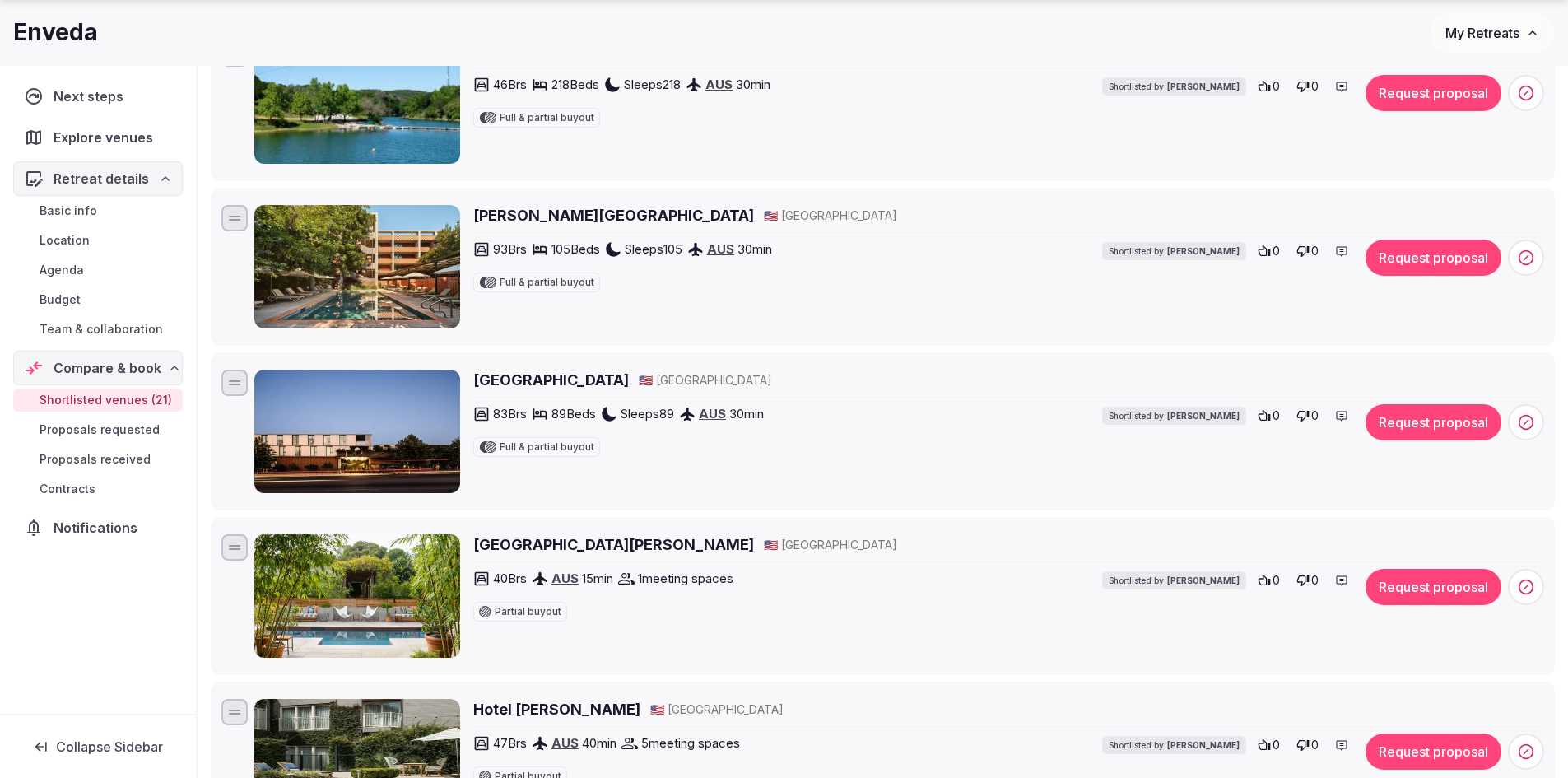
scroll to position [823, 0]
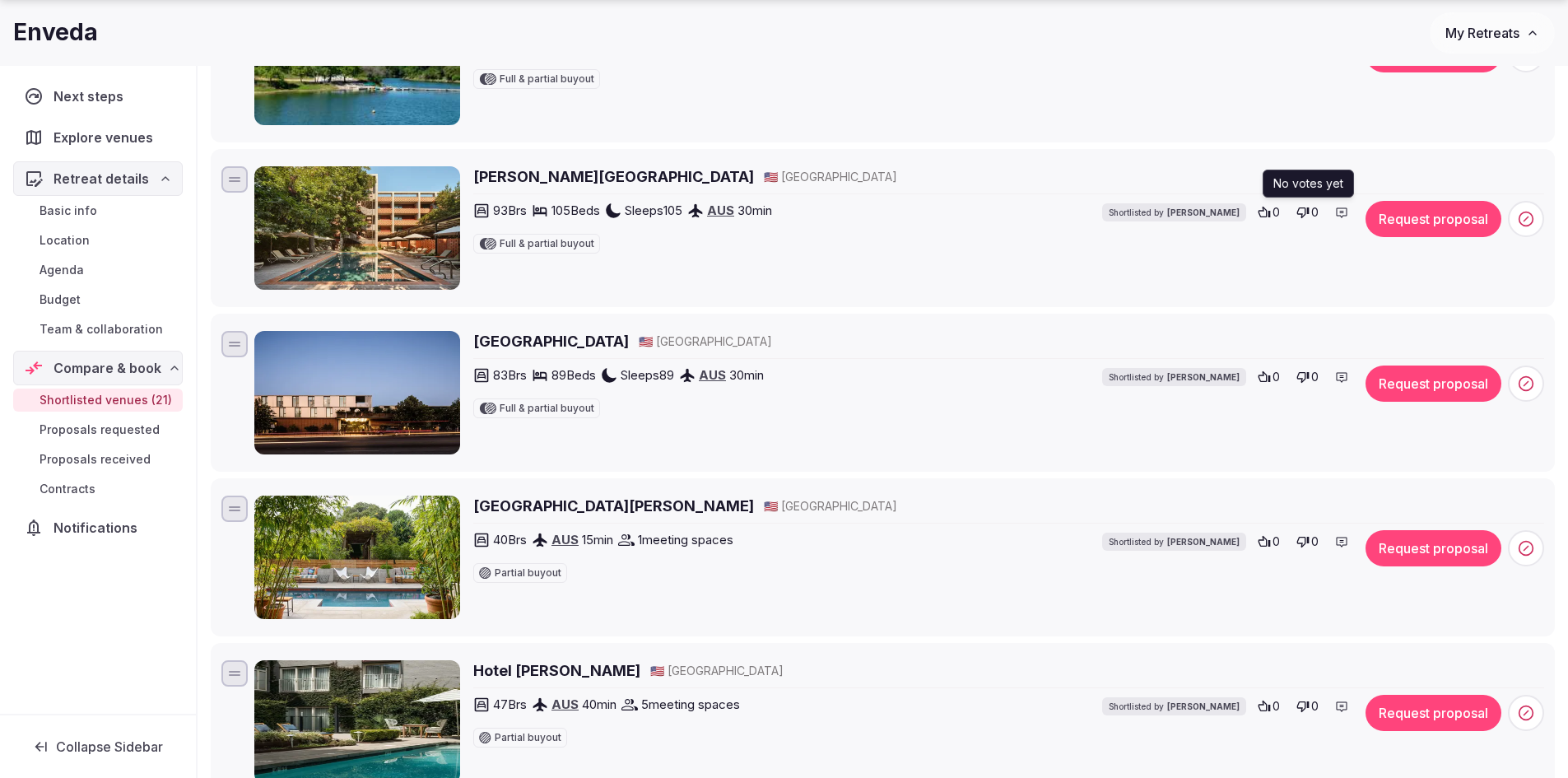
click at [1305, 210] on icon at bounding box center [1303, 213] width 12 height 10
click at [1306, 381] on icon at bounding box center [1302, 376] width 13 height 13
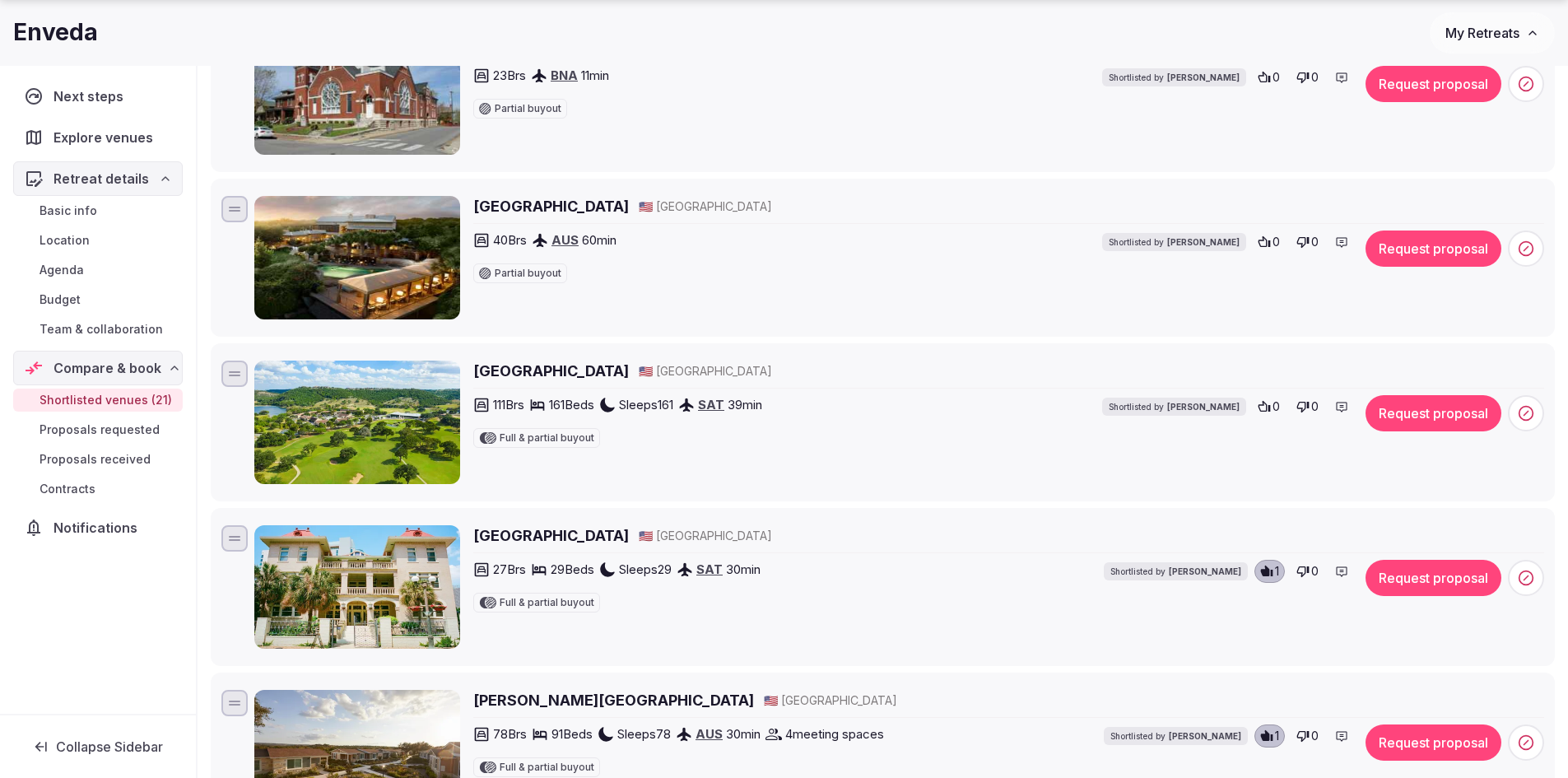
scroll to position [1810, 0]
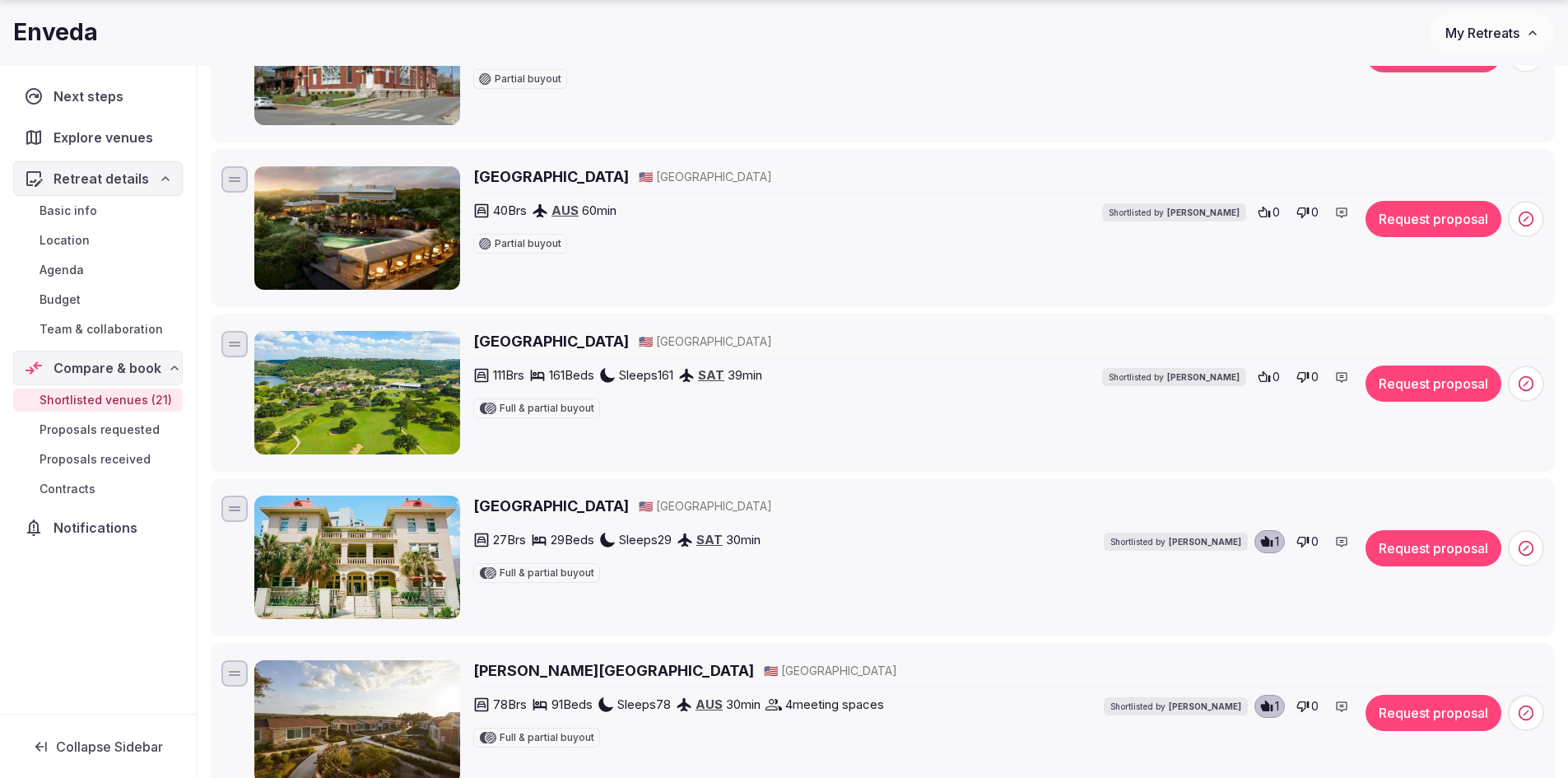
click at [605, 175] on h2 "Lake Austin Spa Resort" at bounding box center [550, 177] width 155 height 21
click at [1528, 220] on icon at bounding box center [1525, 218] width 16 height 16
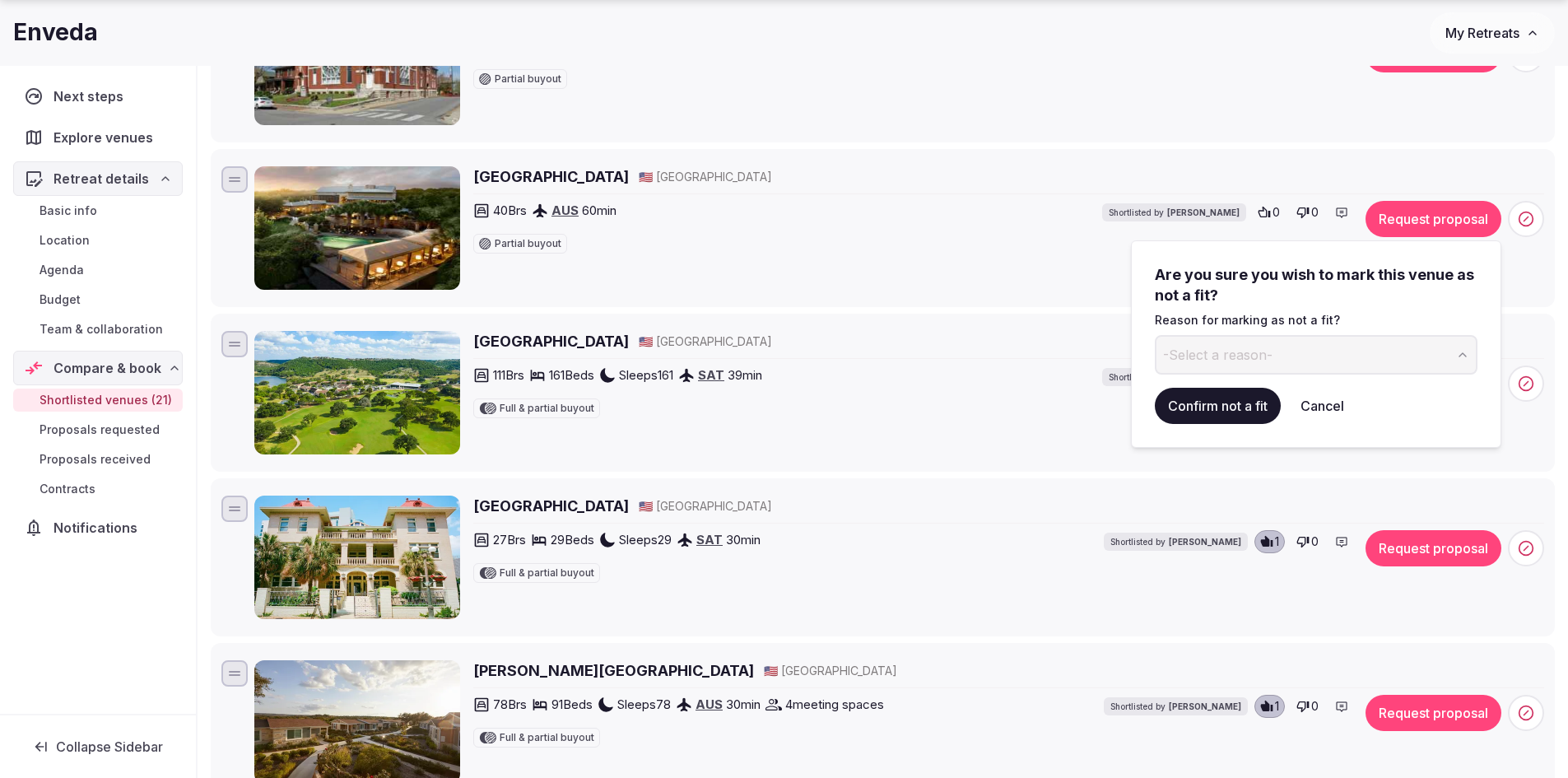
click at [1459, 357] on icon "button" at bounding box center [1462, 354] width 13 height 13
click at [1178, 405] on button "Confirm not a fit" at bounding box center [1218, 405] width 126 height 36
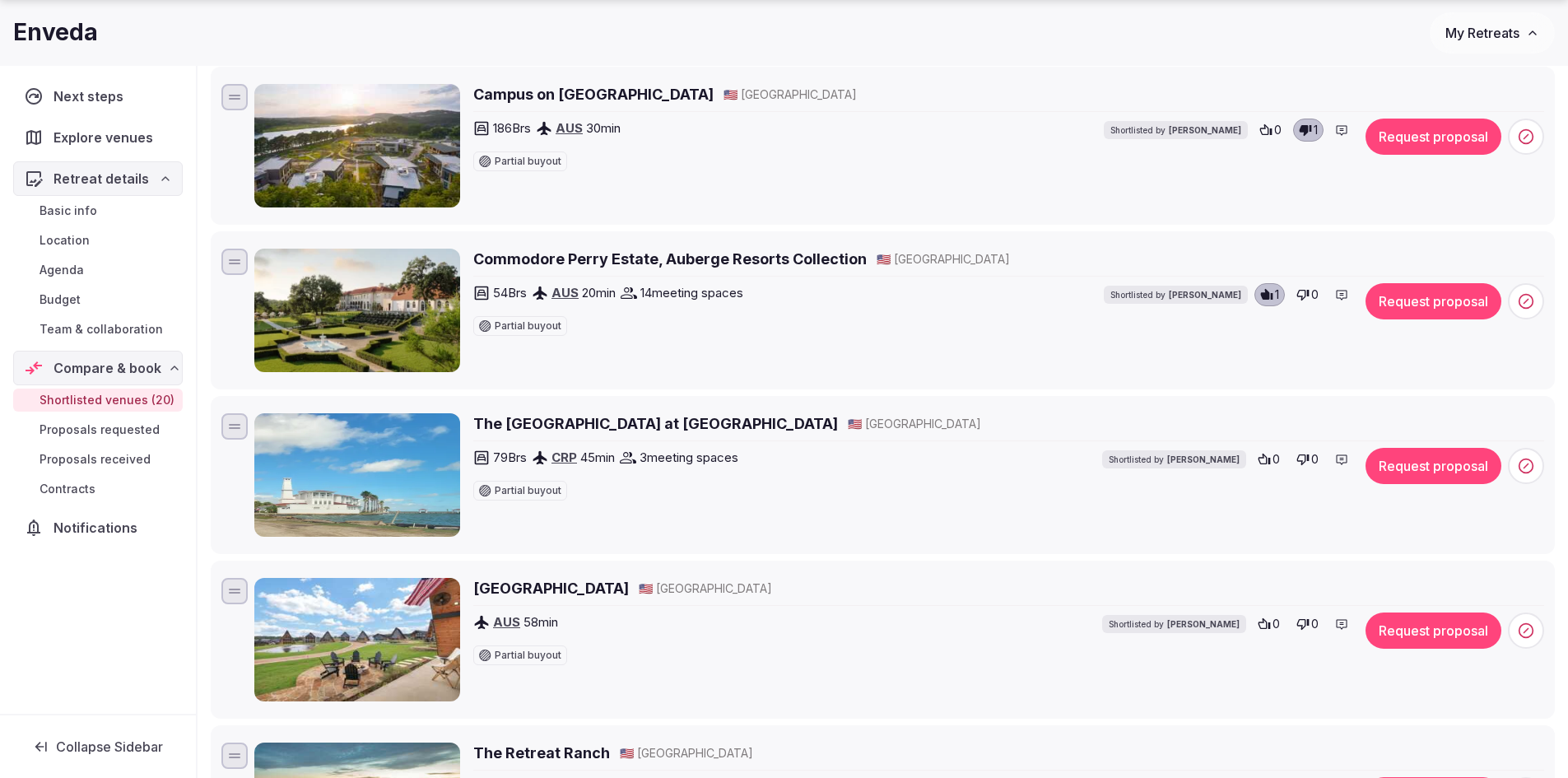
scroll to position [2469, 0]
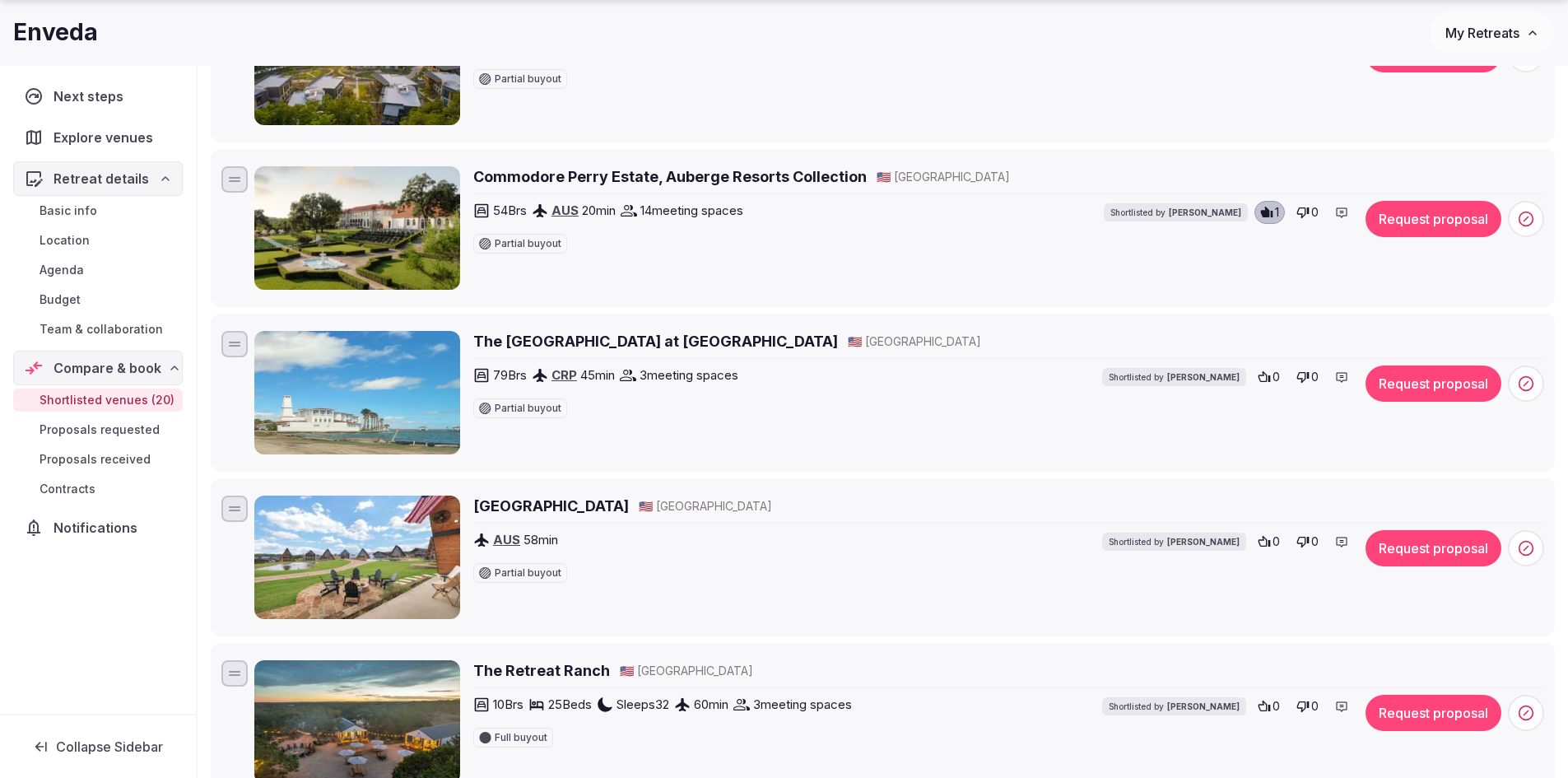
click at [684, 347] on h2 "The Lighthouse Inn at Aransas Bay" at bounding box center [655, 341] width 365 height 21
click at [1533, 387] on icon at bounding box center [1525, 383] width 16 height 16
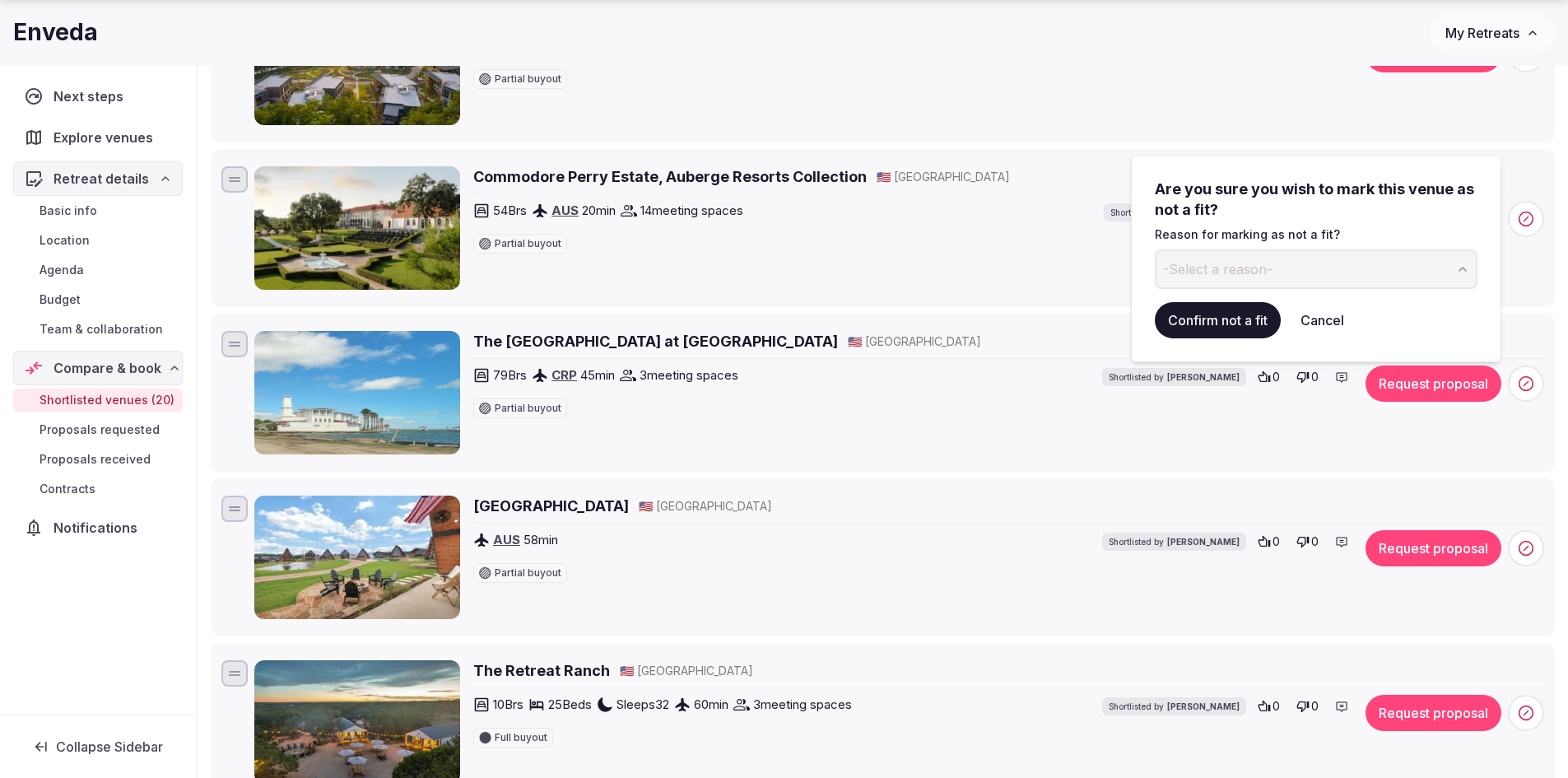
click at [1462, 277] on button "-Select a reason-" at bounding box center [1316, 269] width 323 height 40
click at [1232, 317] on button "Confirm not a fit" at bounding box center [1218, 320] width 126 height 36
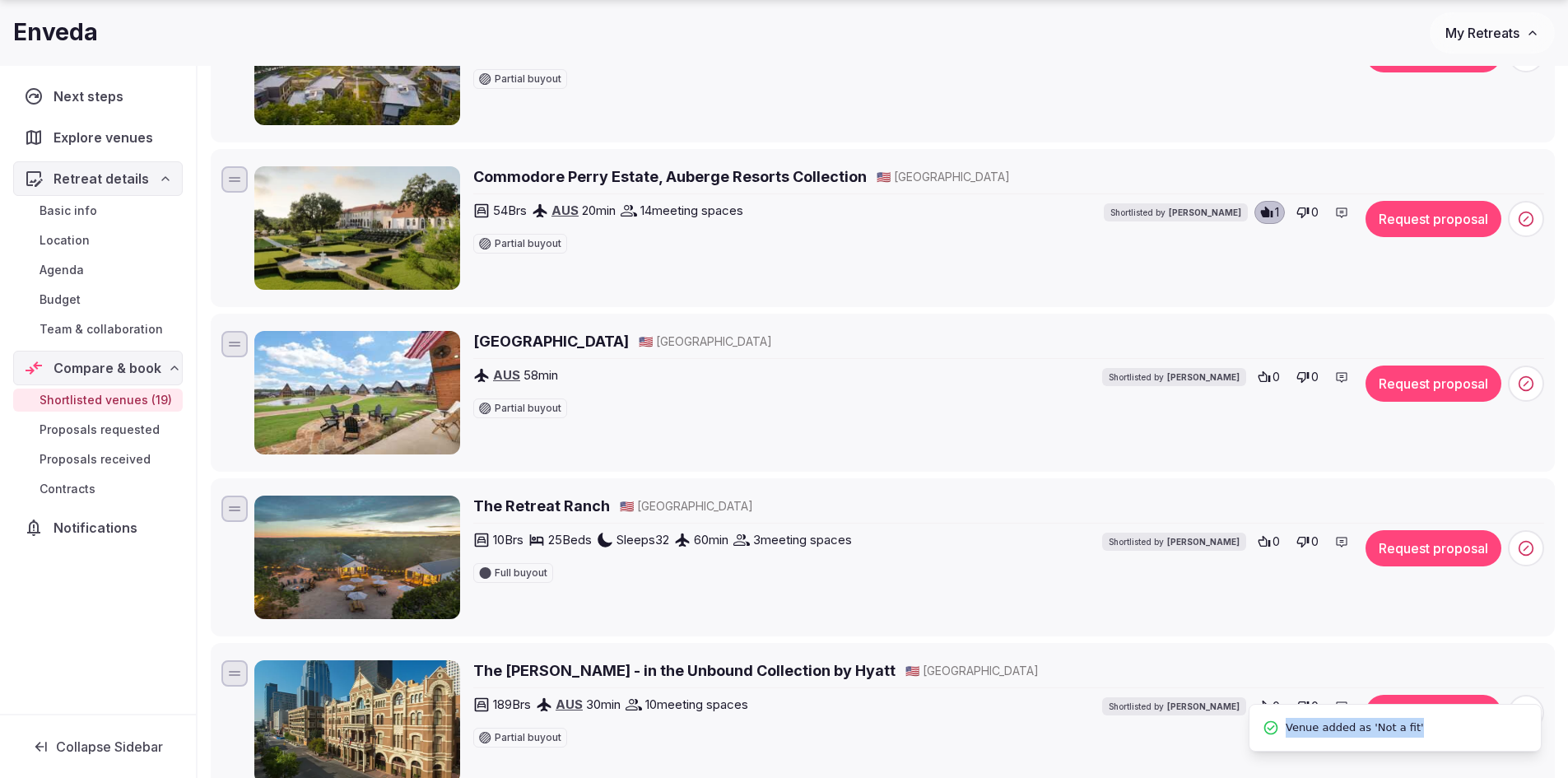
click at [541, 343] on h2 "Gruene Lake Ranch" at bounding box center [550, 341] width 155 height 21
click at [1302, 377] on icon at bounding box center [1302, 376] width 13 height 13
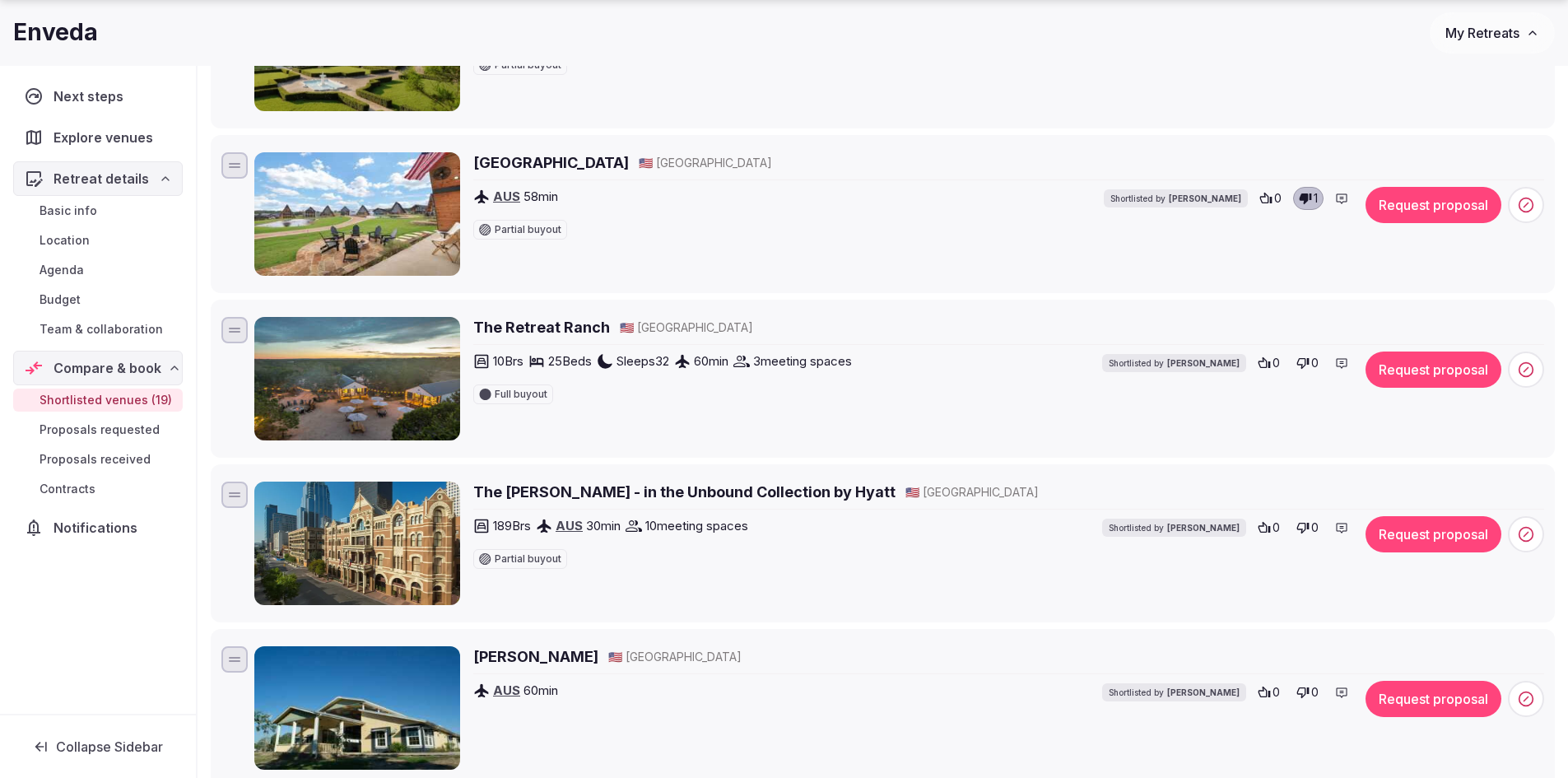
scroll to position [2716, 0]
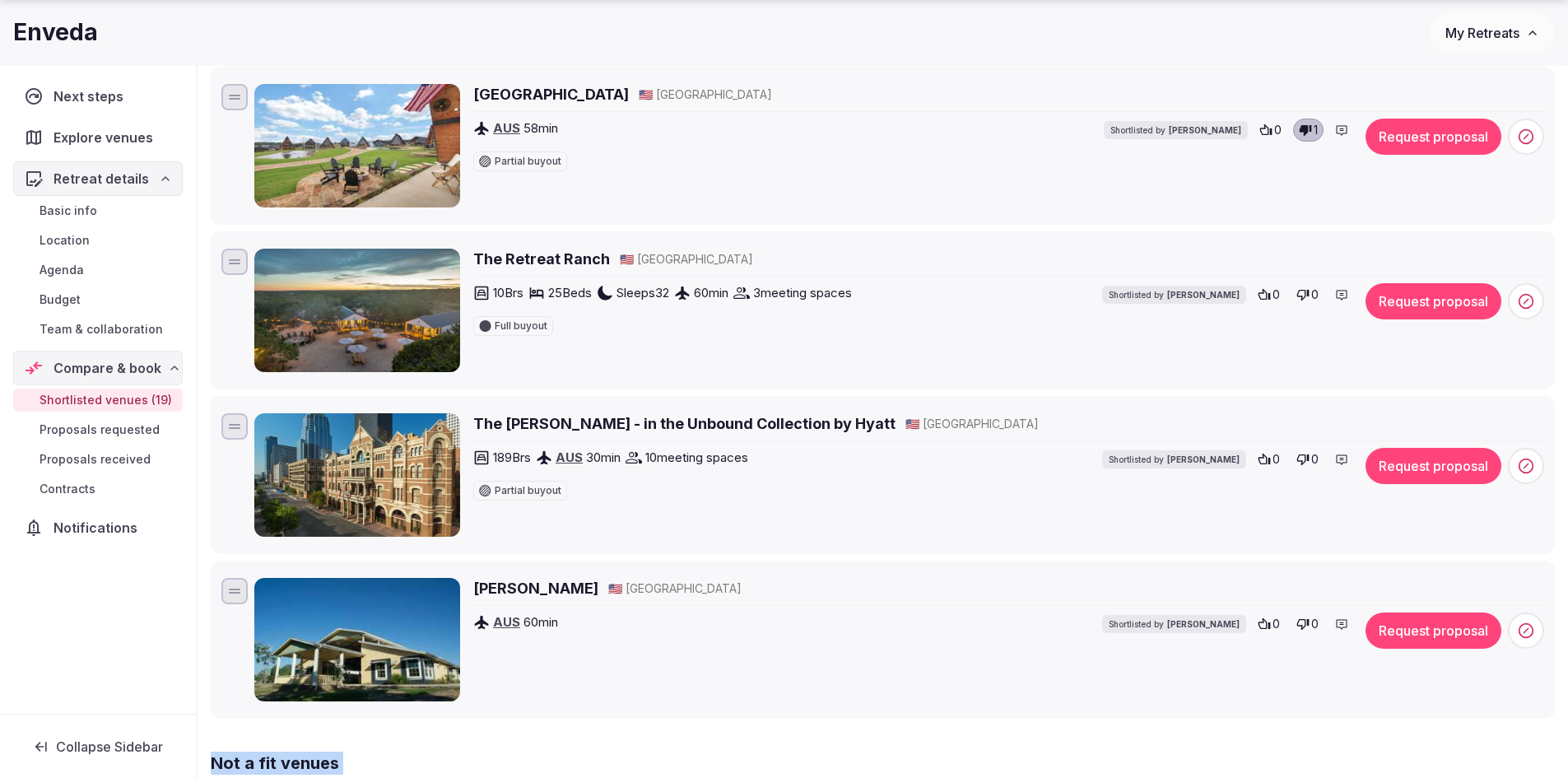
click at [554, 256] on h2 "The Retreat Ranch" at bounding box center [541, 258] width 137 height 21
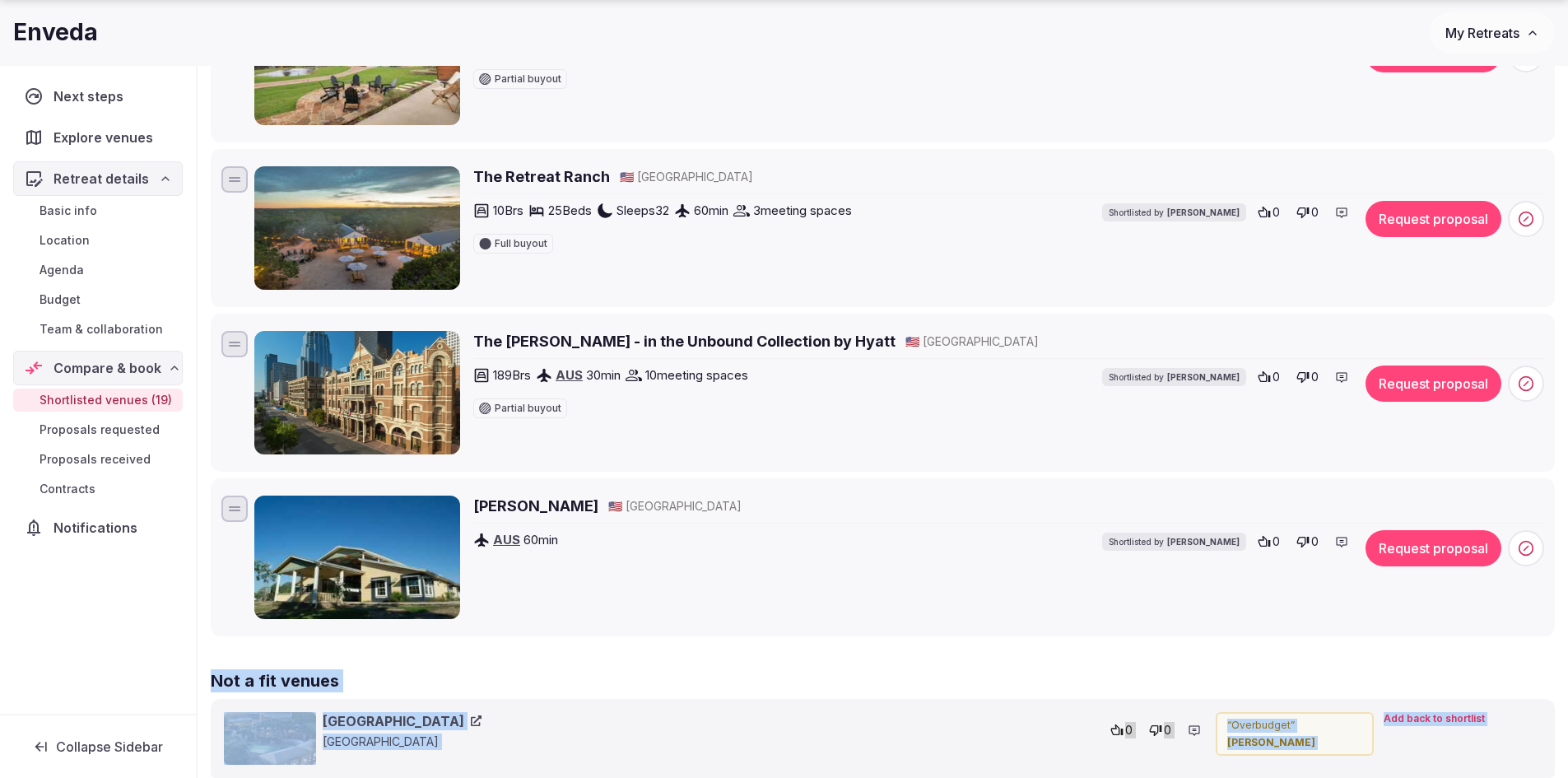
click at [692, 337] on h2 "The Driskill - in the Unbound Collection by Hyatt" at bounding box center [684, 341] width 422 height 21
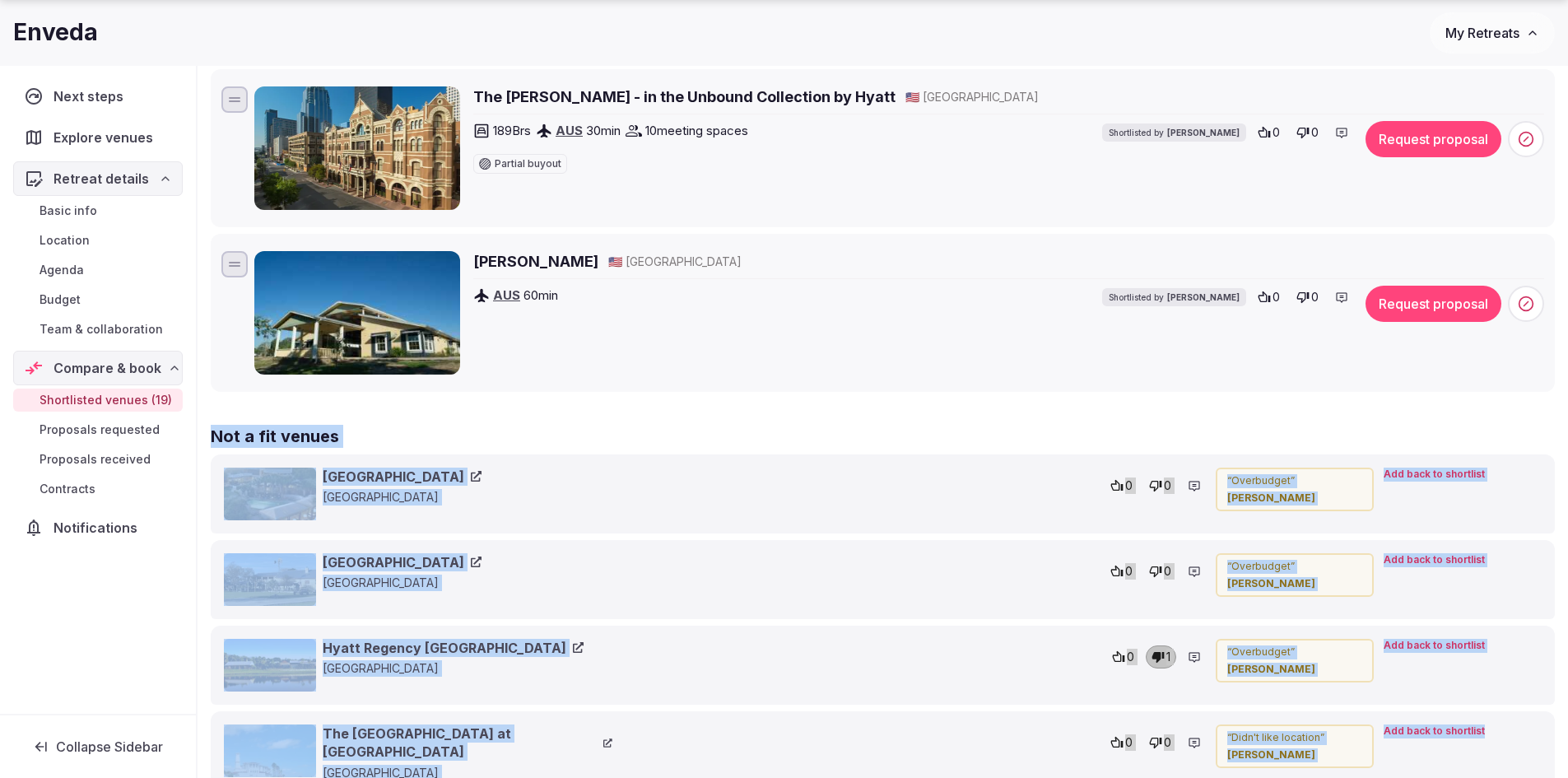
scroll to position [3045, 0]
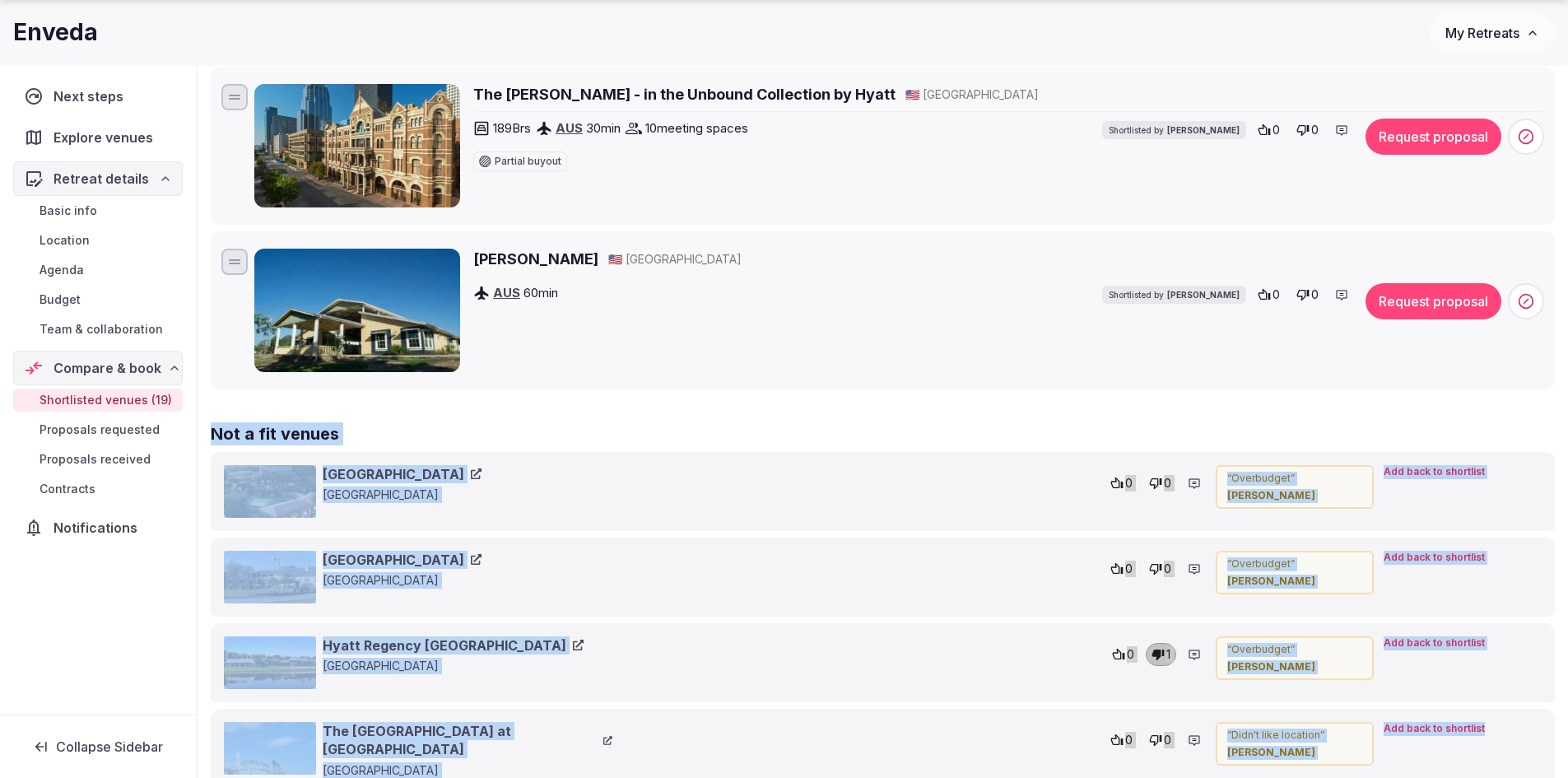
click at [520, 253] on h2 "Camp Tejas" at bounding box center [536, 258] width 125 height 21
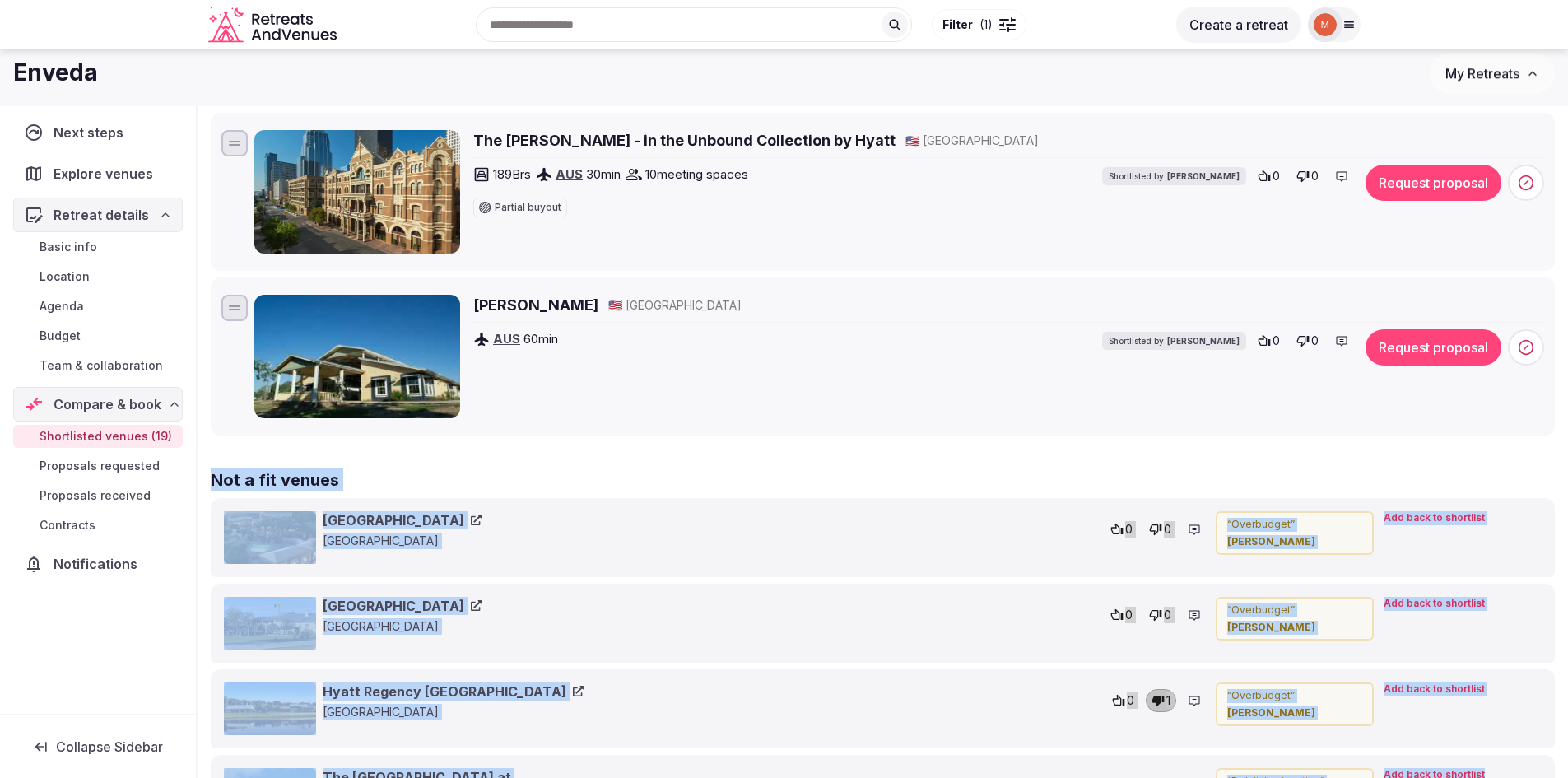
scroll to position [2963, 0]
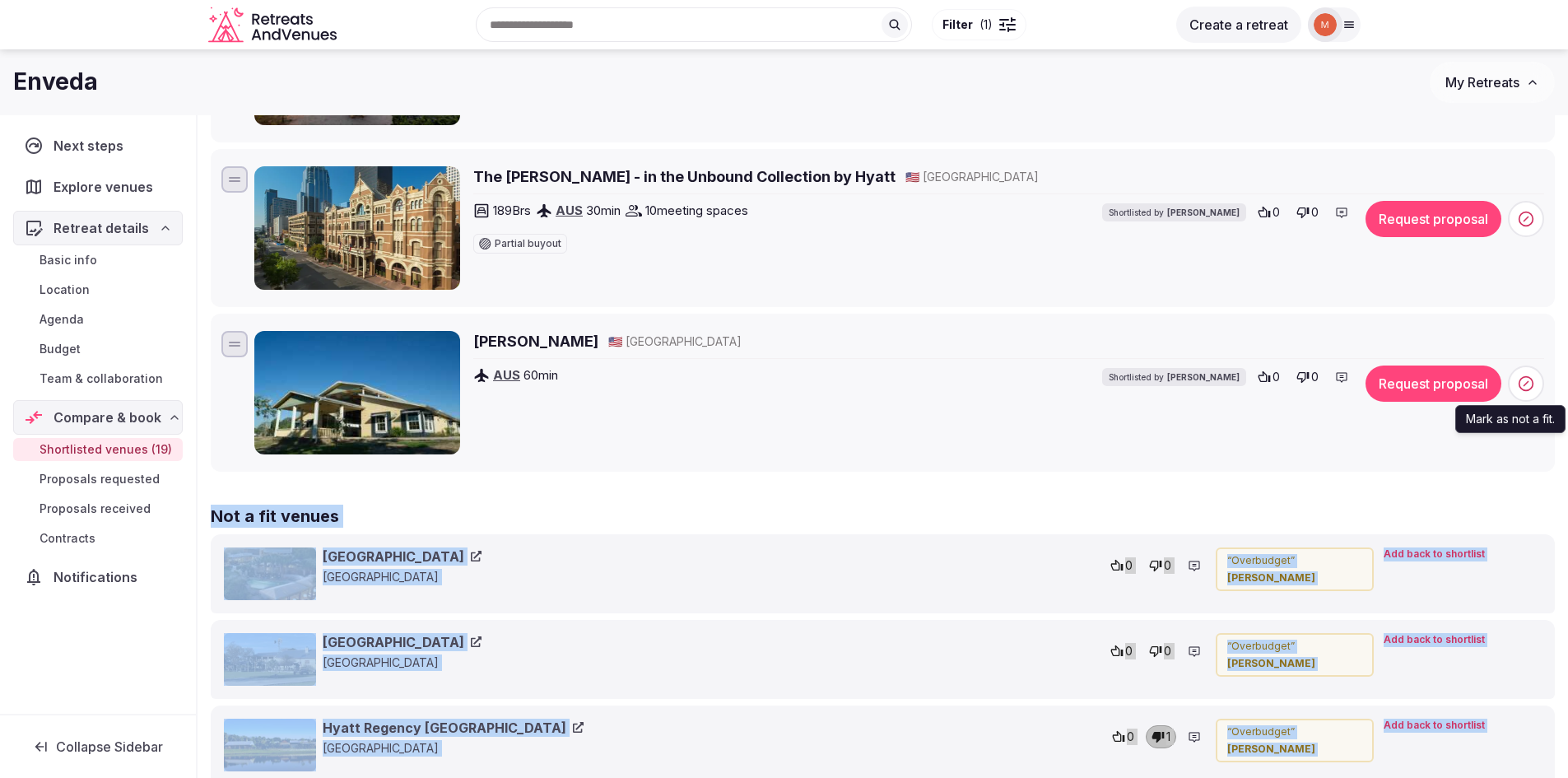
click at [1525, 387] on icon at bounding box center [1525, 383] width 16 height 16
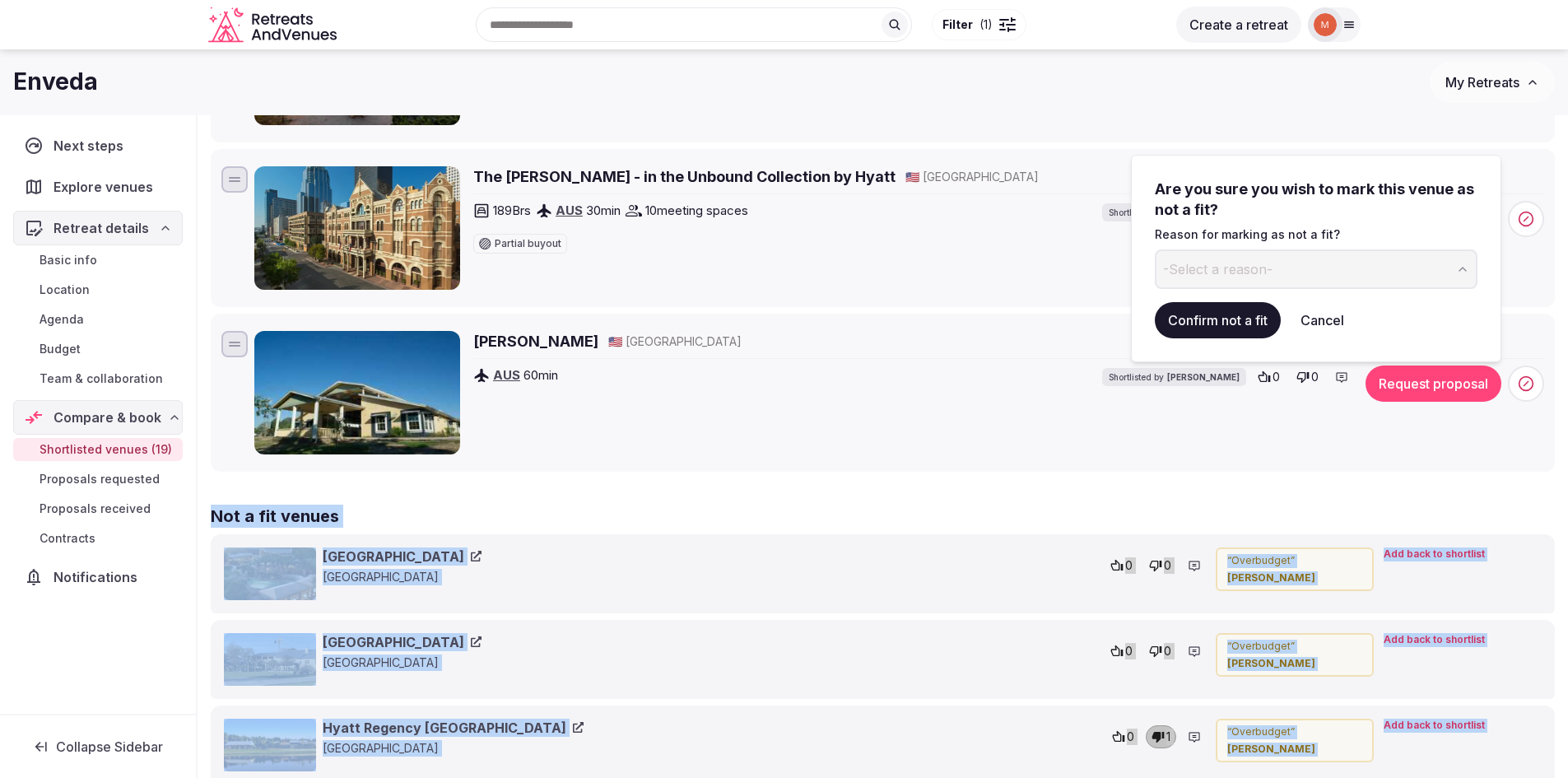
click at [1462, 271] on icon "button" at bounding box center [1462, 269] width 13 height 13
click at [1240, 314] on button "Confirm not a fit" at bounding box center [1218, 320] width 126 height 36
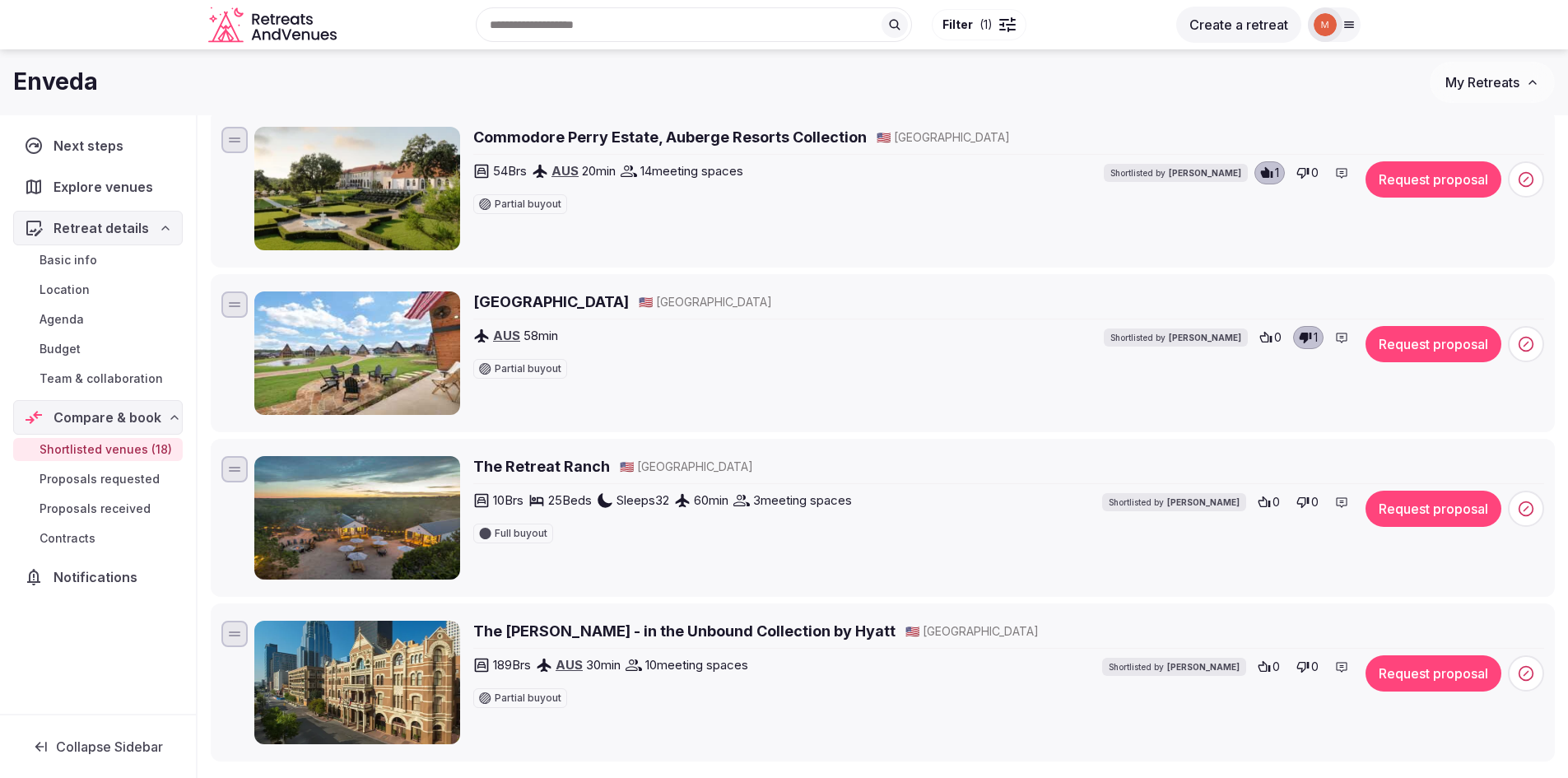
scroll to position [2469, 0]
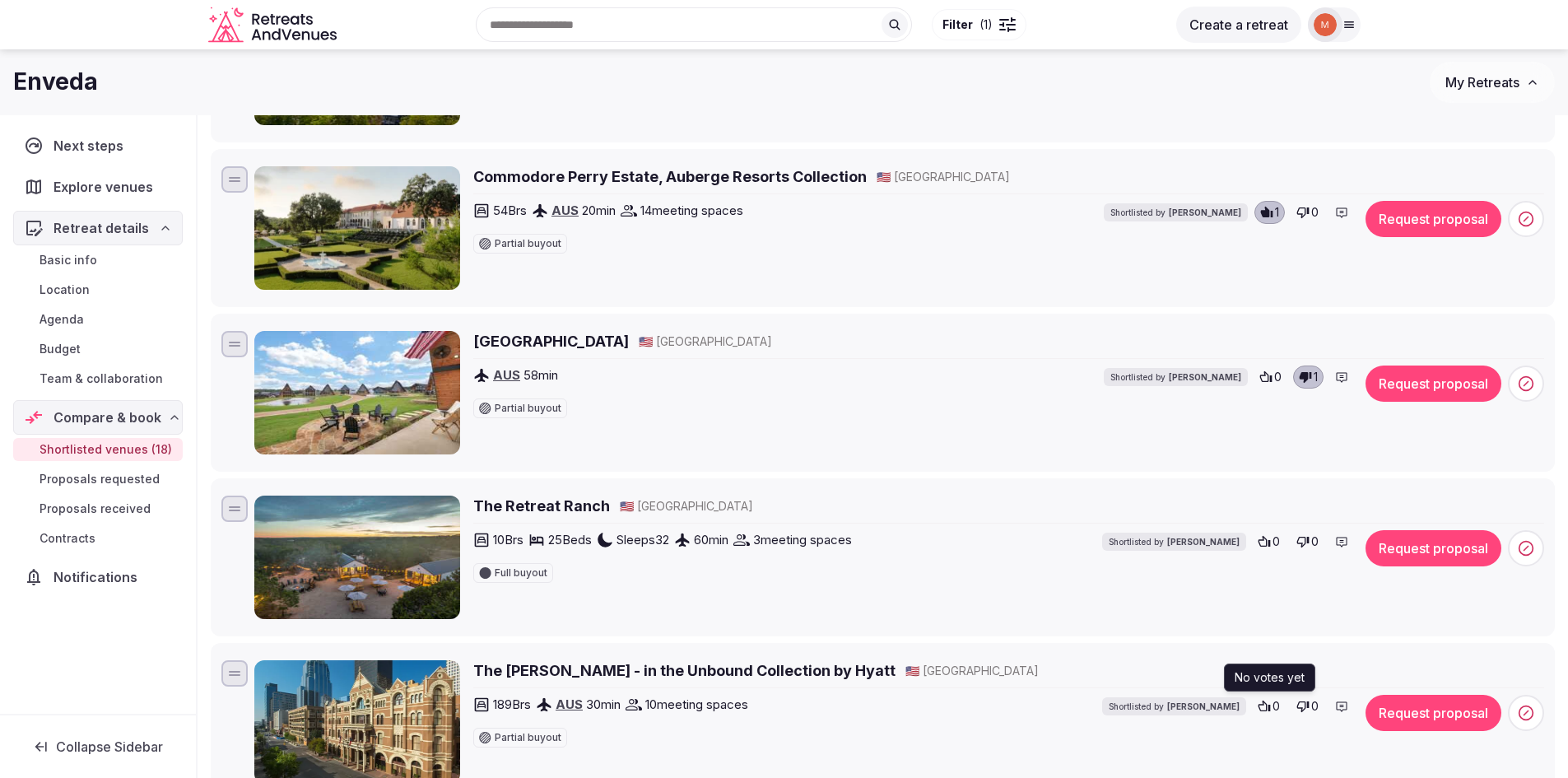
click at [1261, 708] on icon at bounding box center [1263, 706] width 13 height 13
click at [524, 504] on h2 "The Retreat Ranch" at bounding box center [541, 506] width 137 height 21
click at [1260, 544] on icon at bounding box center [1263, 541] width 13 height 13
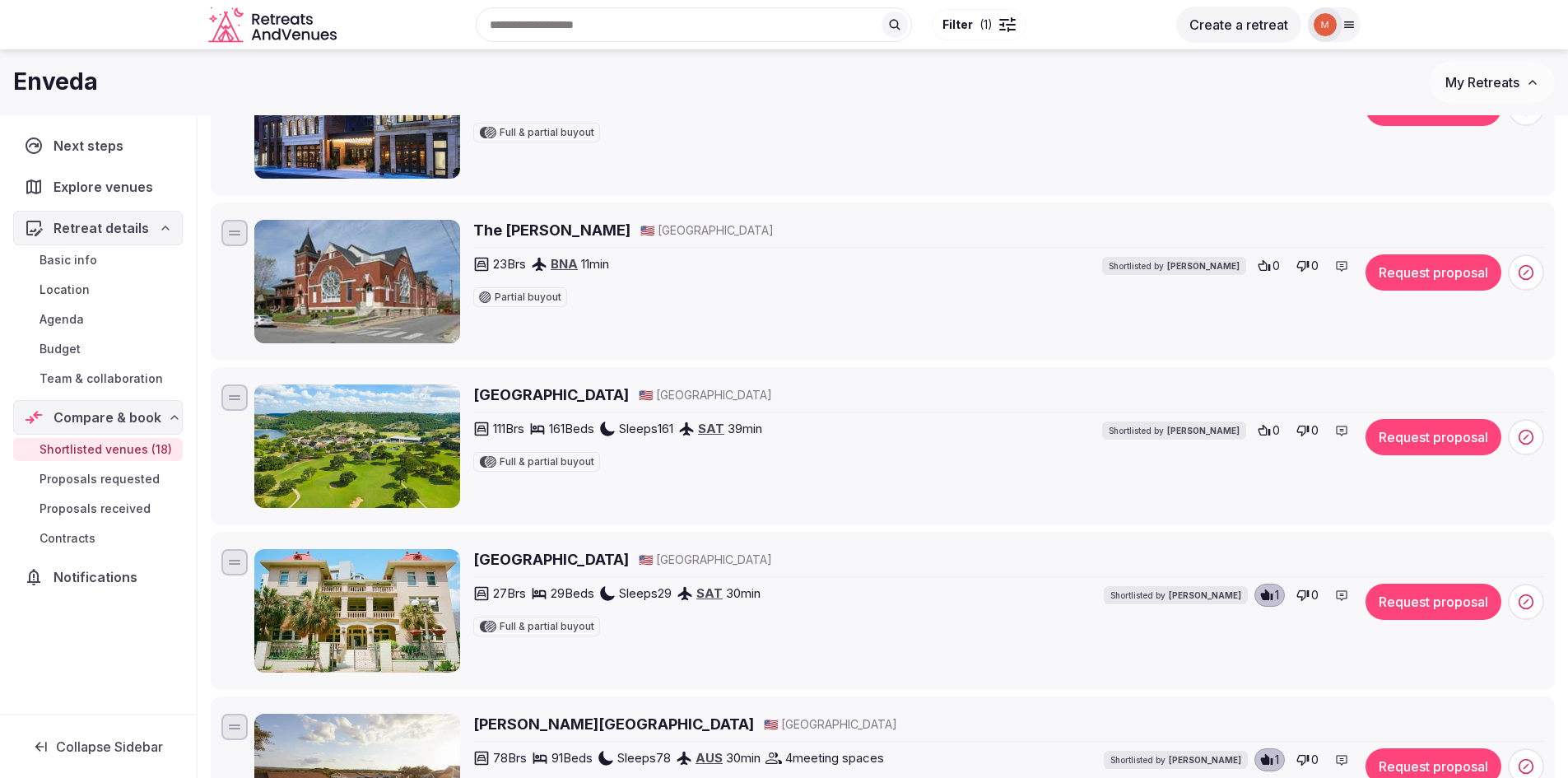
scroll to position [1564, 0]
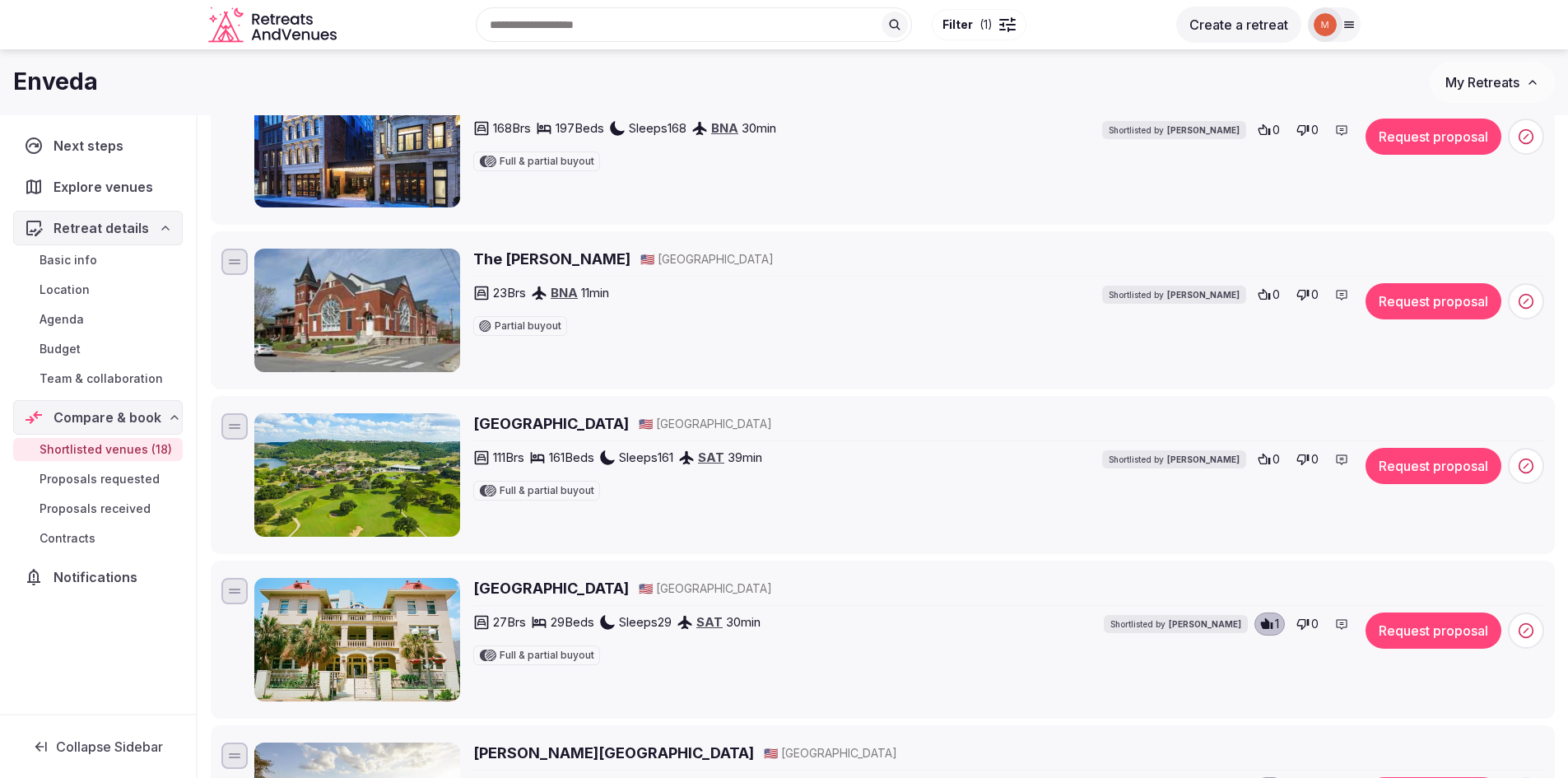
click at [577, 424] on h2 "Tapatio Springs Hill Country Resort" at bounding box center [550, 423] width 155 height 21
click at [1266, 459] on icon at bounding box center [1264, 459] width 12 height 10
click at [1340, 460] on icon at bounding box center [1340, 459] width 13 height 13
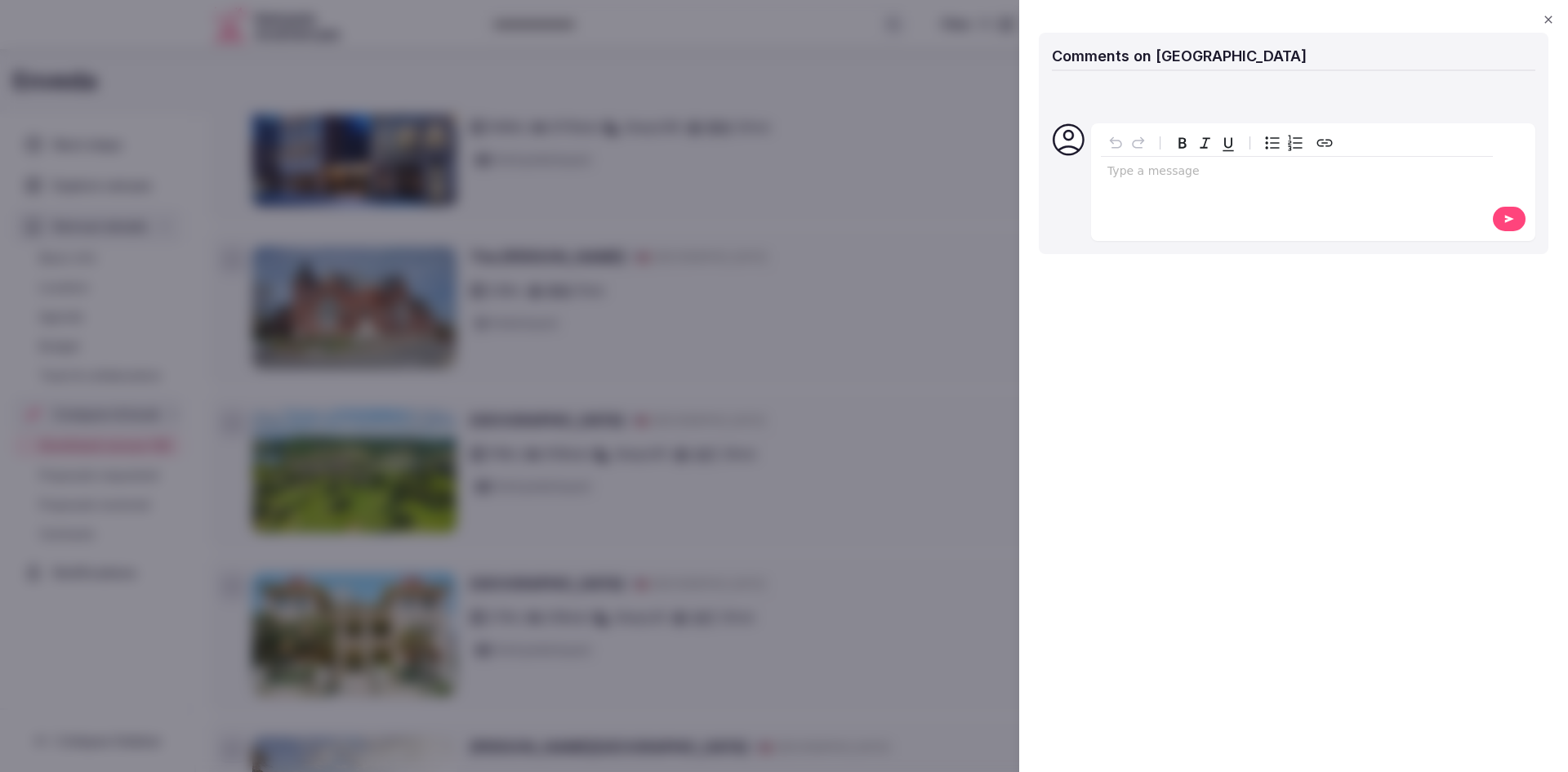
click at [1548, 20] on icon "button" at bounding box center [1548, 19] width 13 height 13
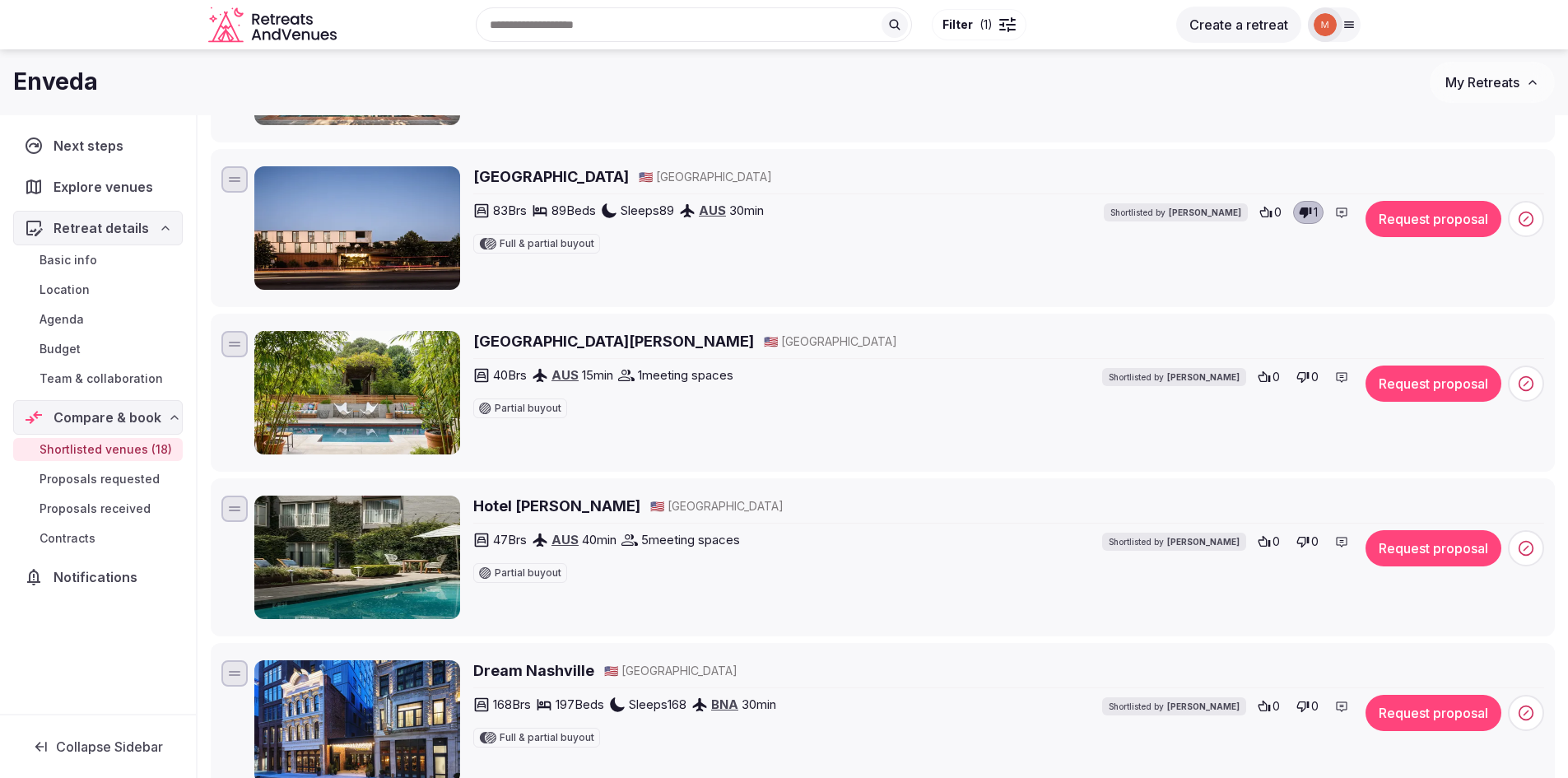
scroll to position [905, 0]
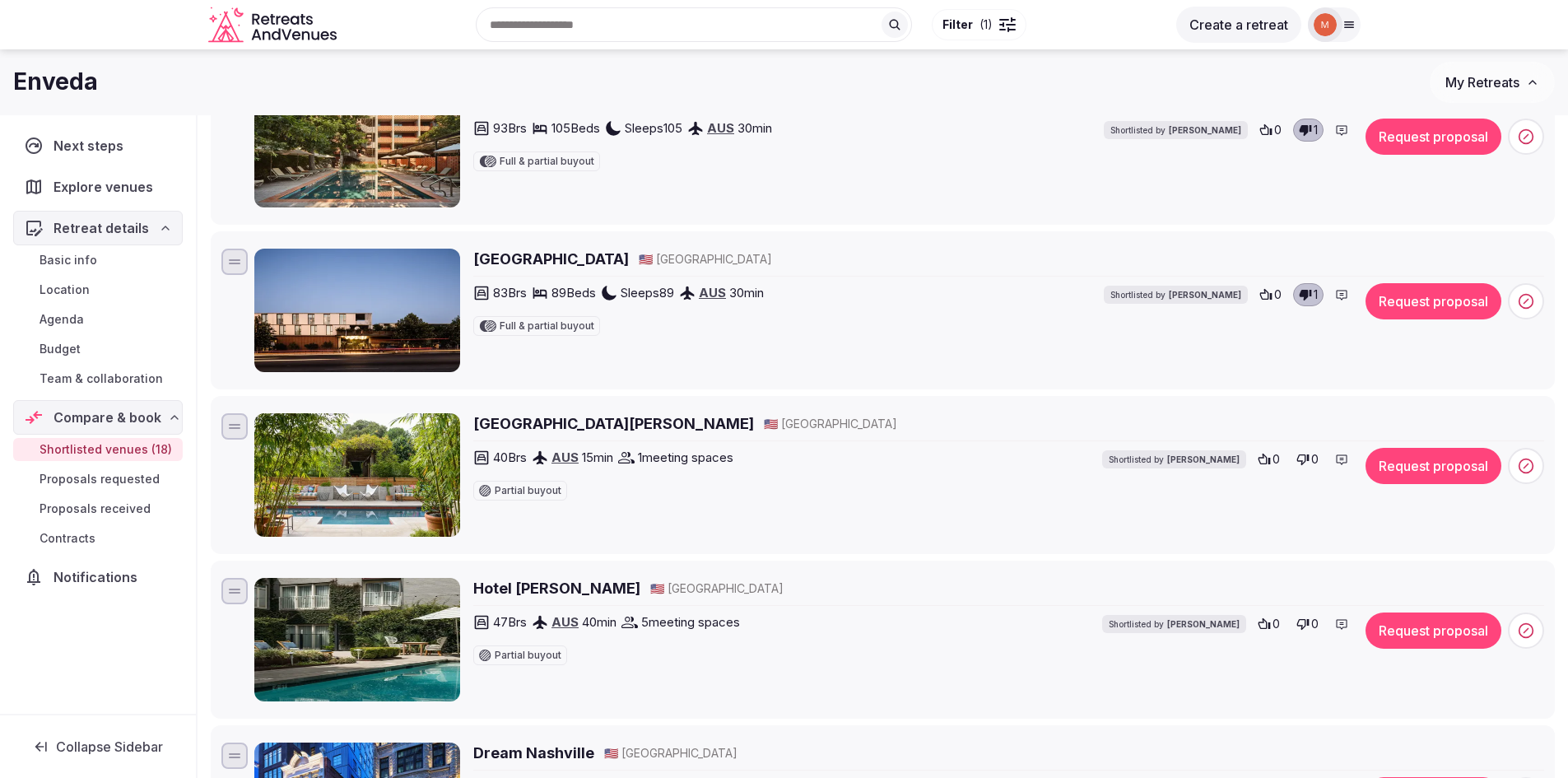
click at [567, 260] on h2 "South Congress Hotel" at bounding box center [550, 258] width 155 height 21
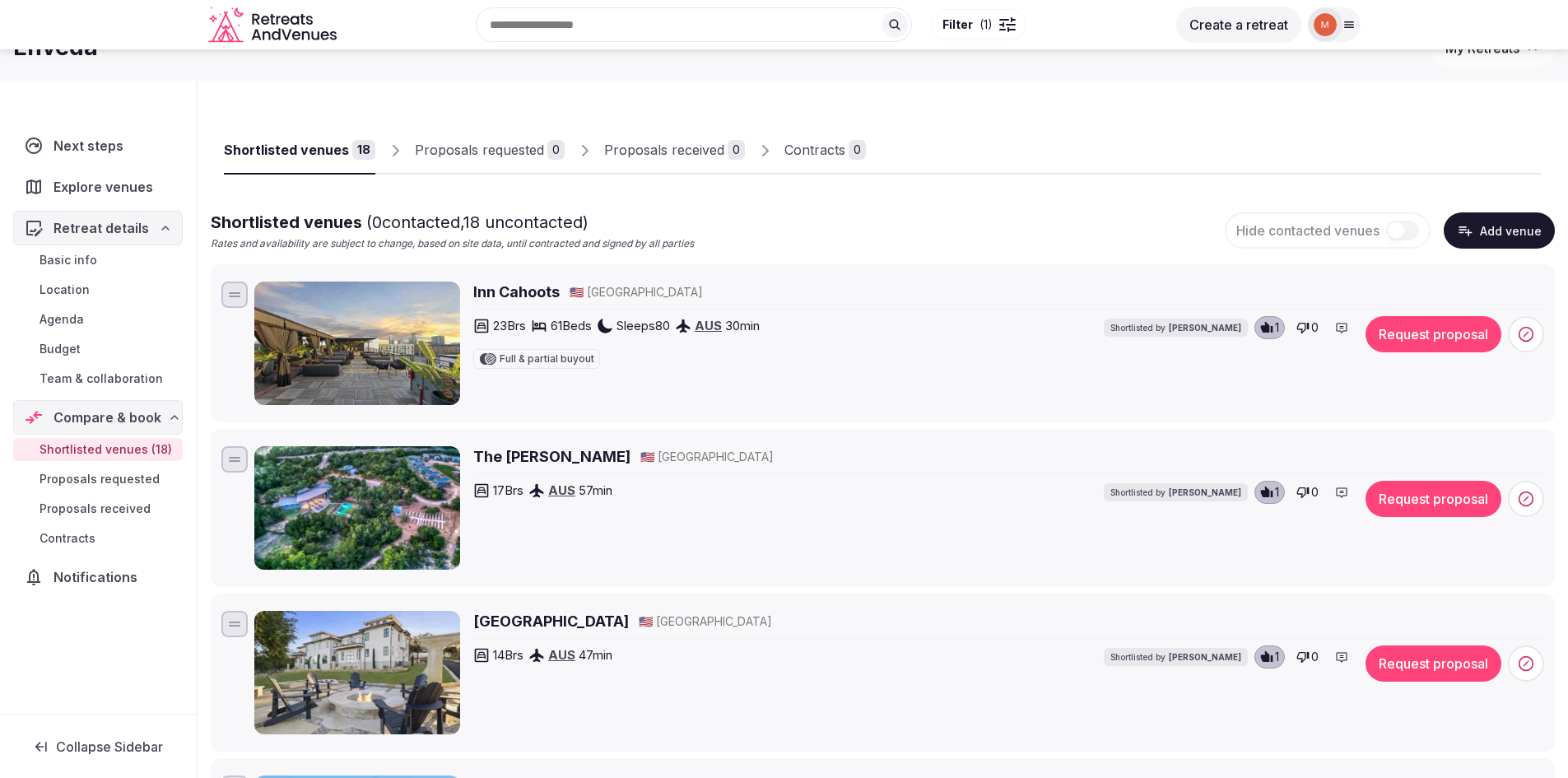
scroll to position [0, 0]
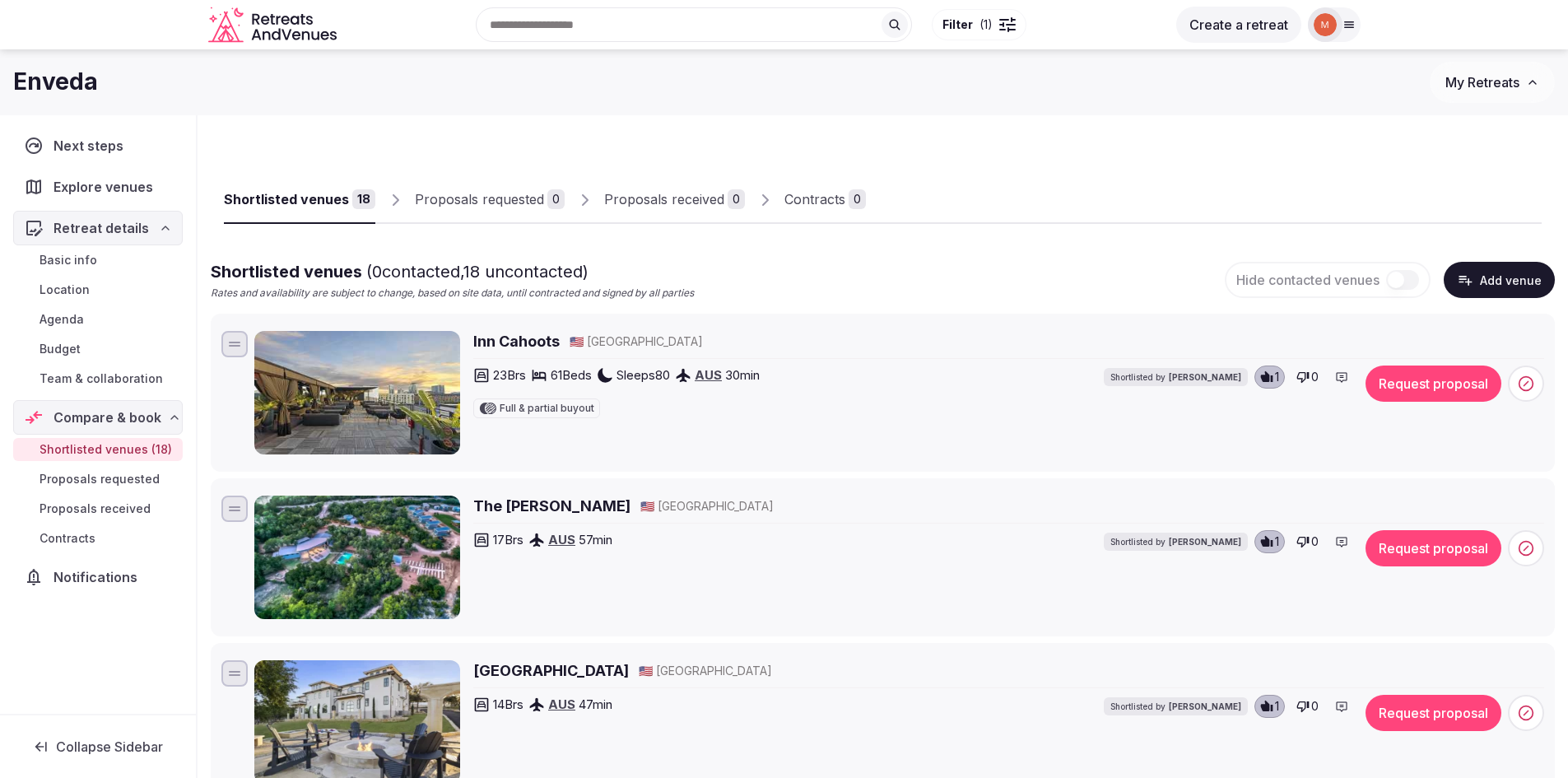
click at [509, 342] on h2 "Inn Cahoots" at bounding box center [516, 341] width 87 height 21
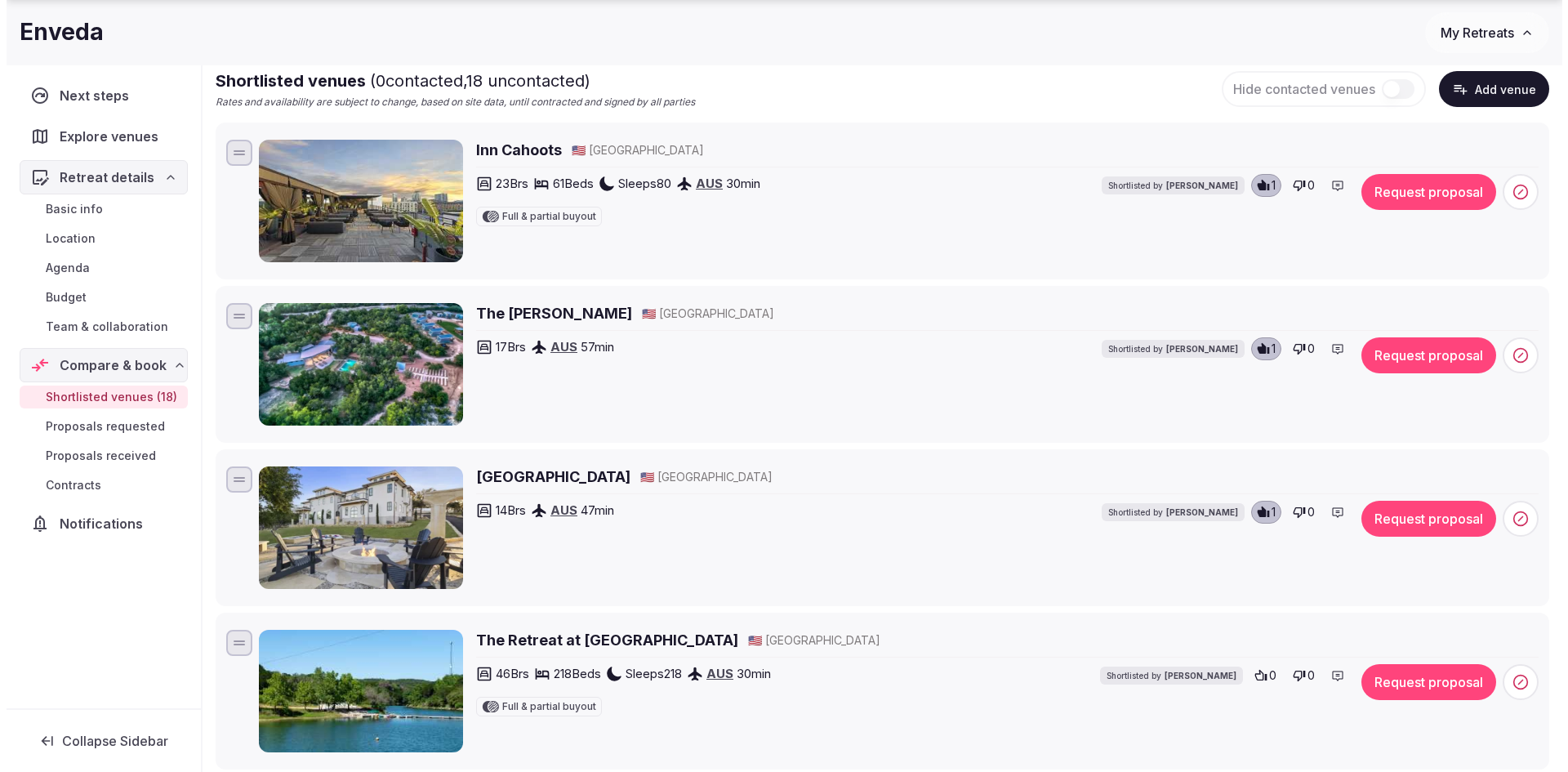
scroll to position [245, 0]
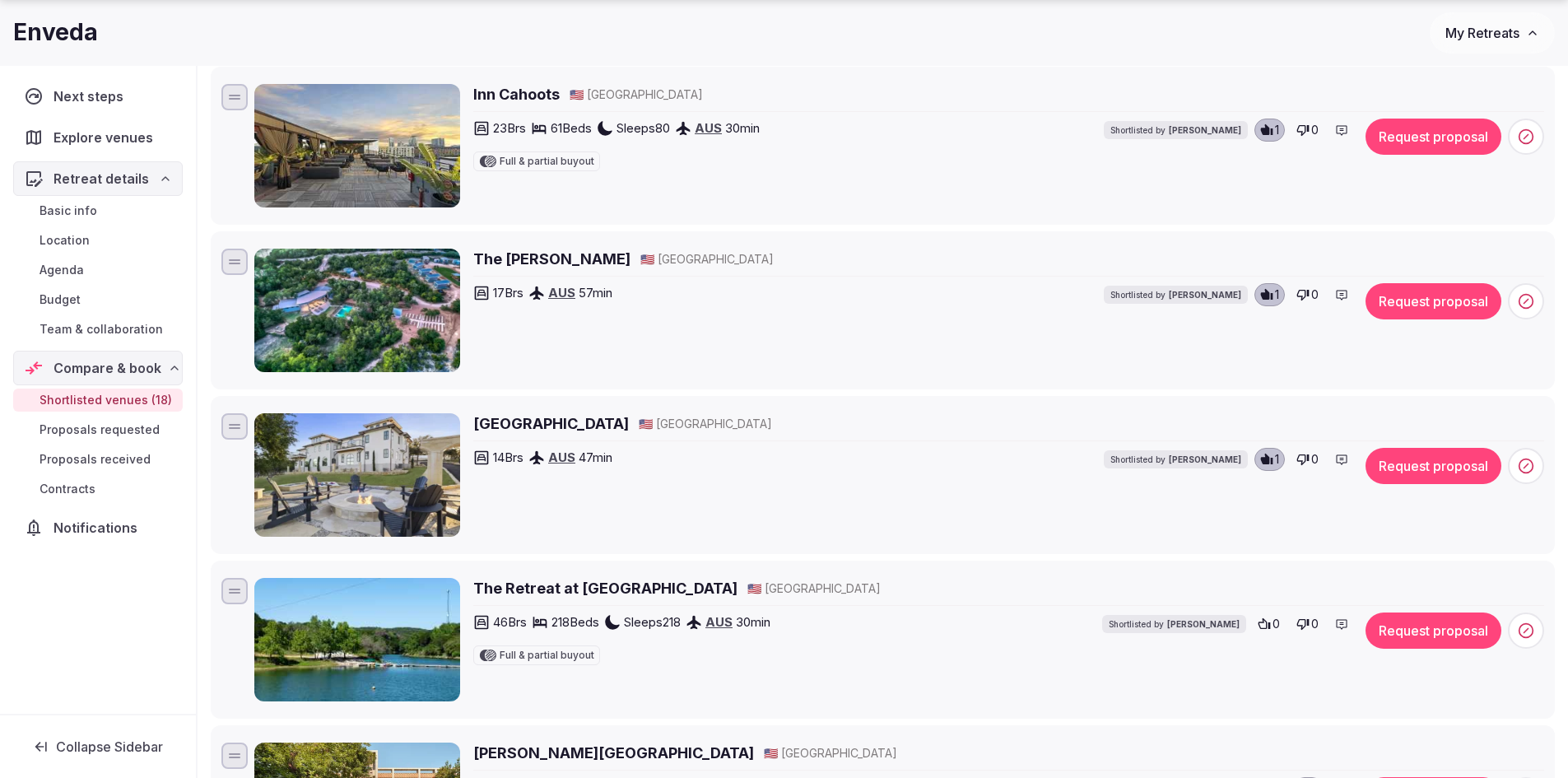
click at [1412, 149] on button "Request proposal" at bounding box center [1433, 137] width 136 height 36
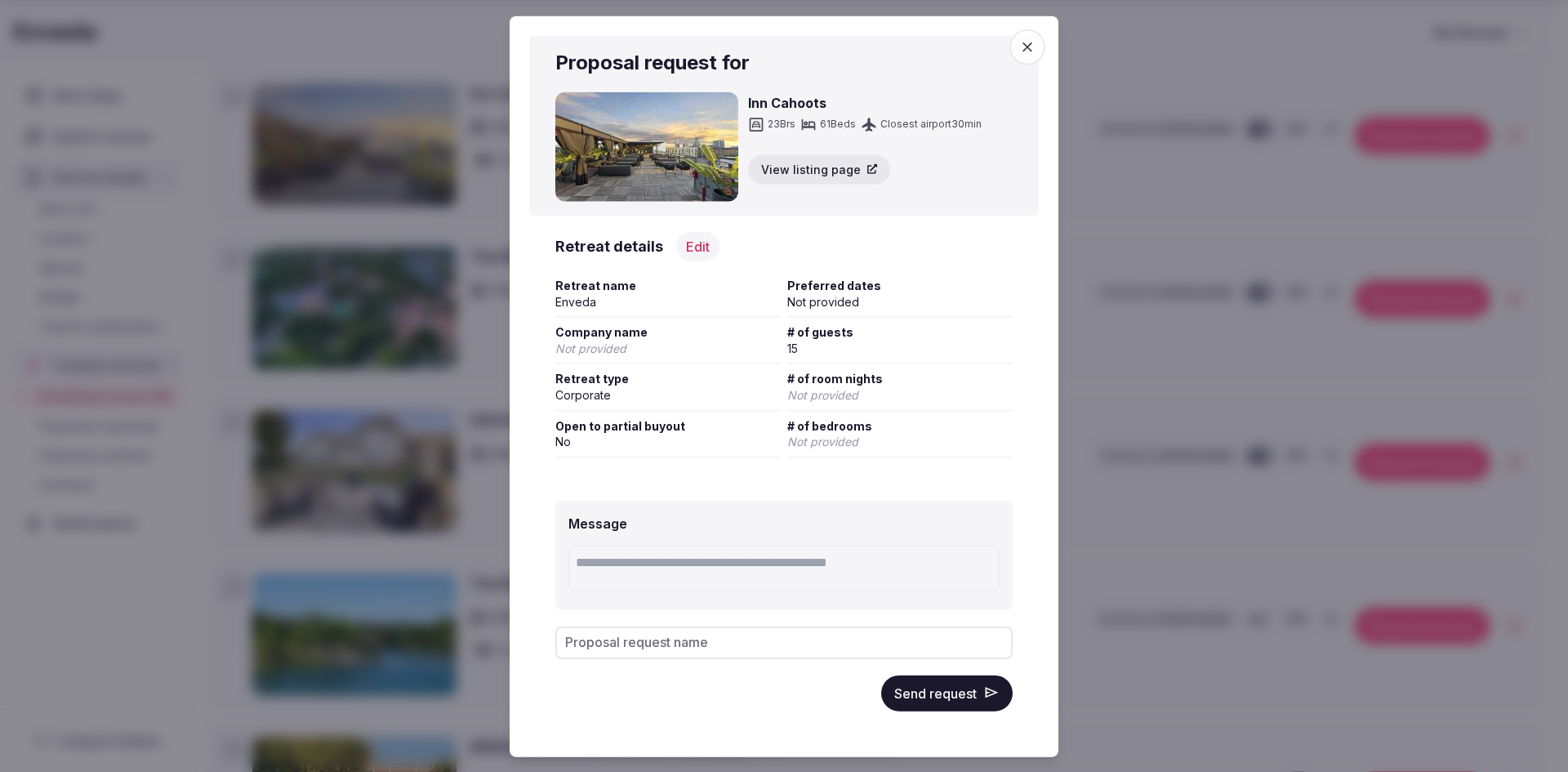
click at [839, 393] on span "Not provided" at bounding box center [822, 394] width 71 height 14
click at [694, 245] on button "Edit" at bounding box center [698, 245] width 43 height 30
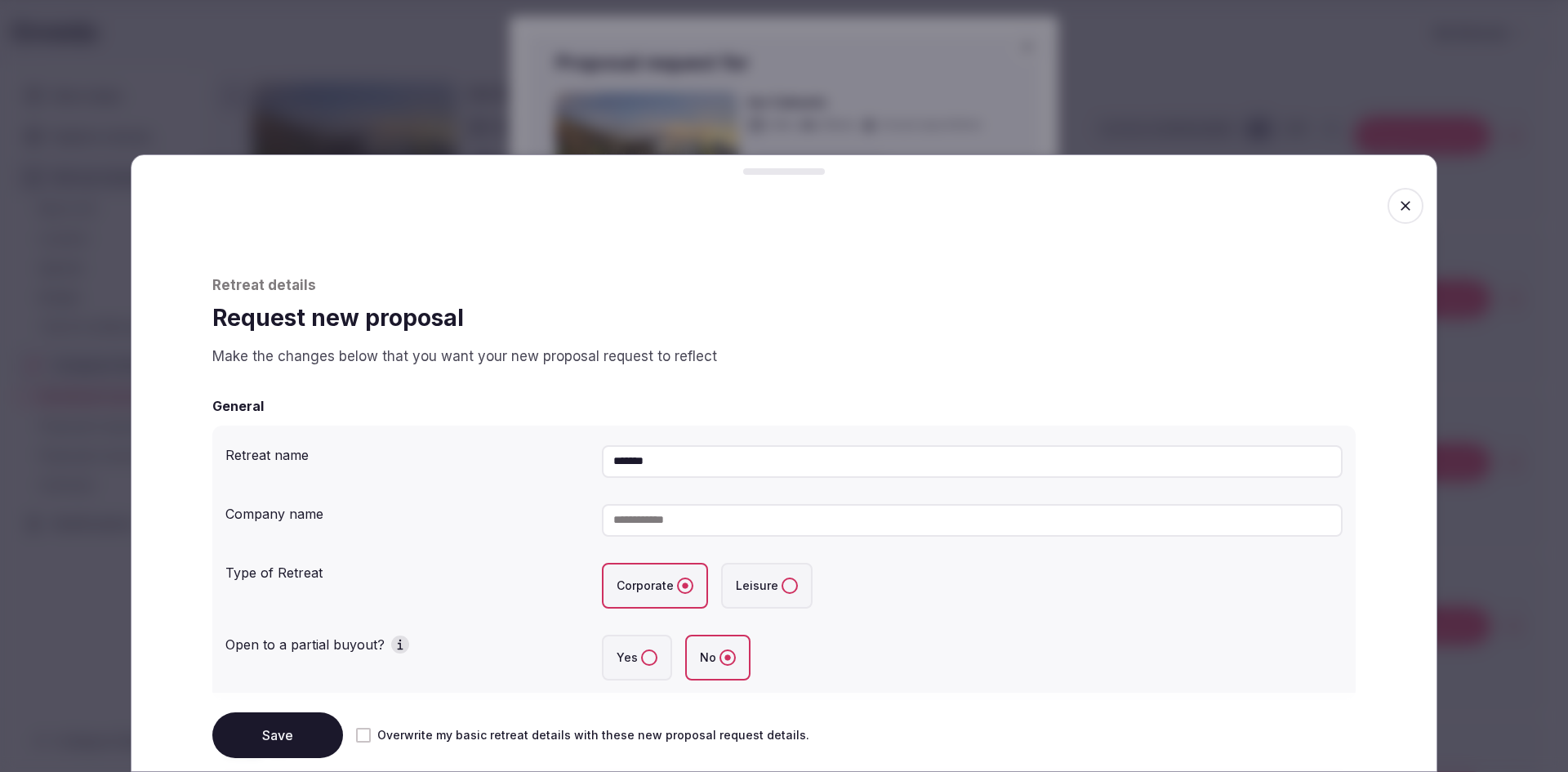
click at [675, 523] on input at bounding box center [971, 520] width 741 height 32
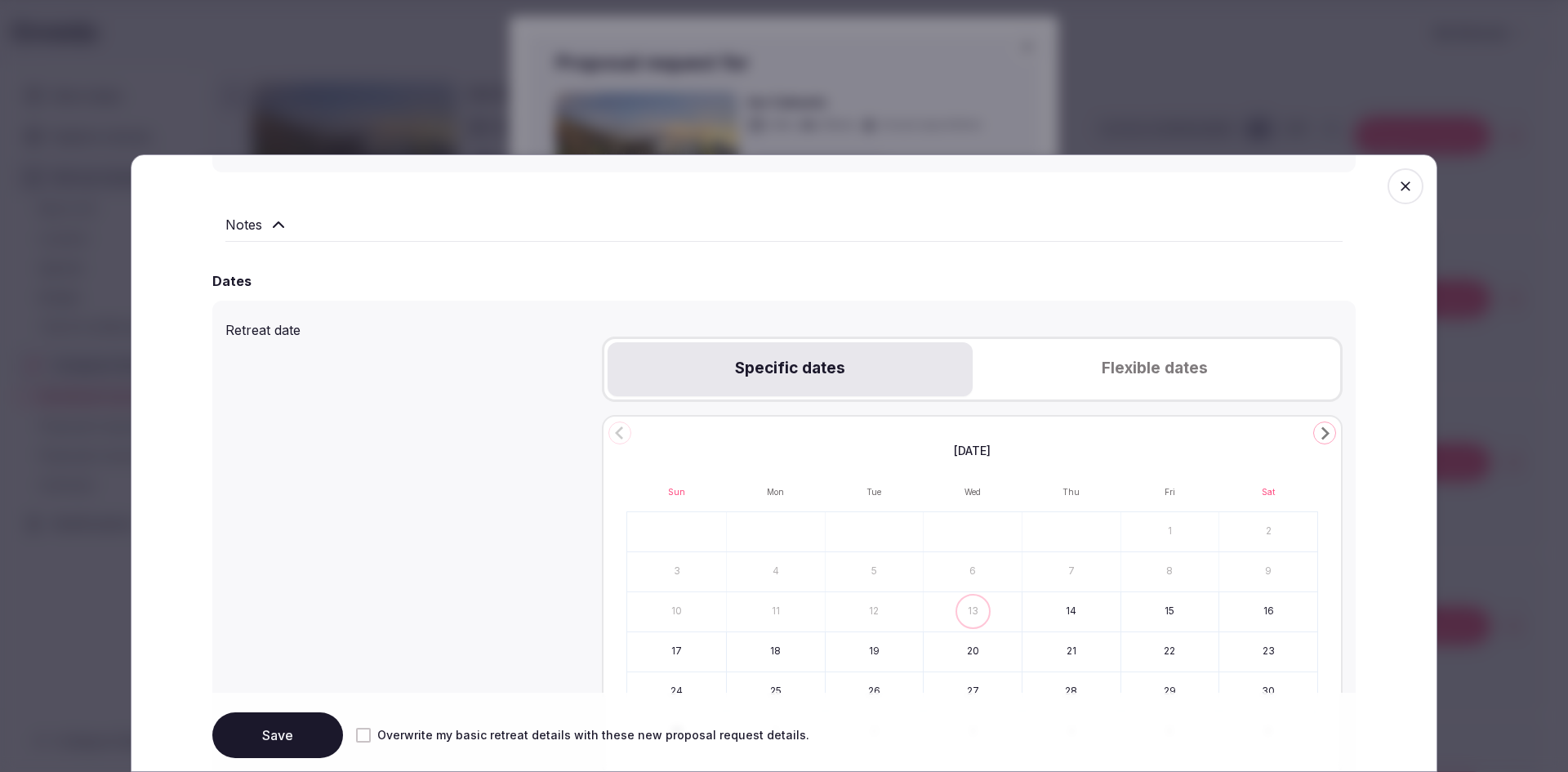
scroll to position [490, 0]
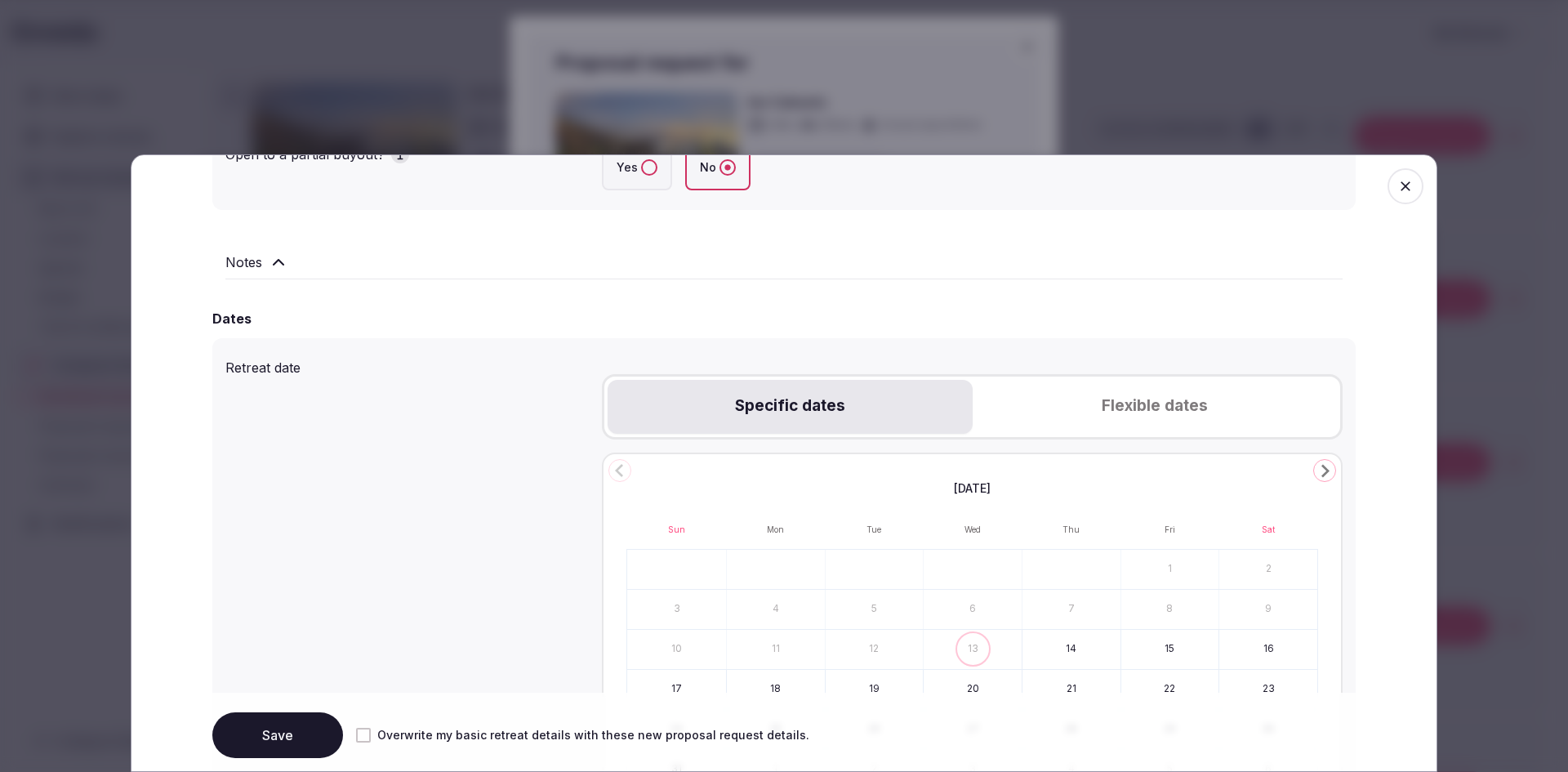
type input "**********"
click at [1118, 406] on button "Flexible dates" at bounding box center [1154, 406] width 364 height 54
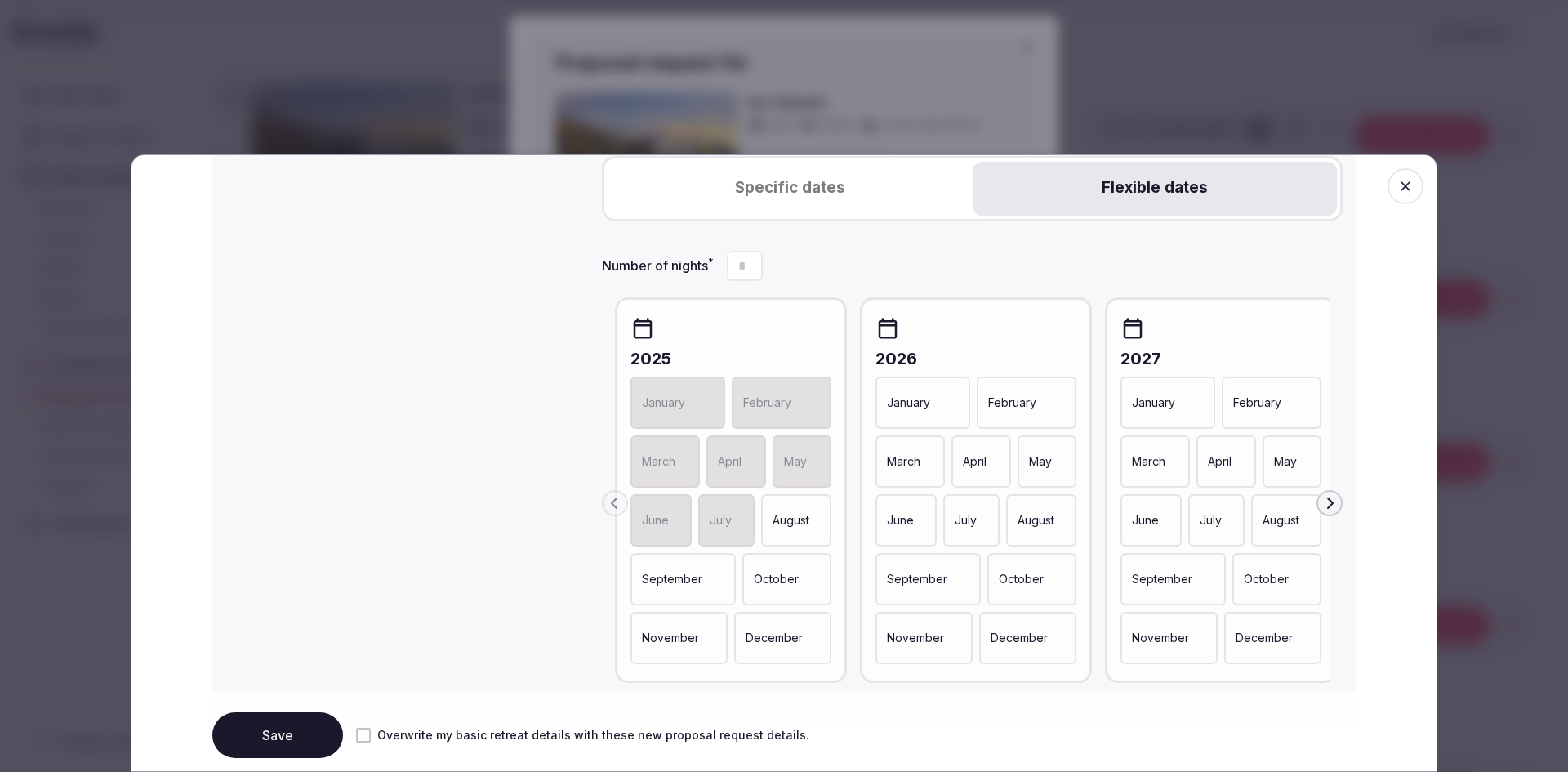
scroll to position [735, 0]
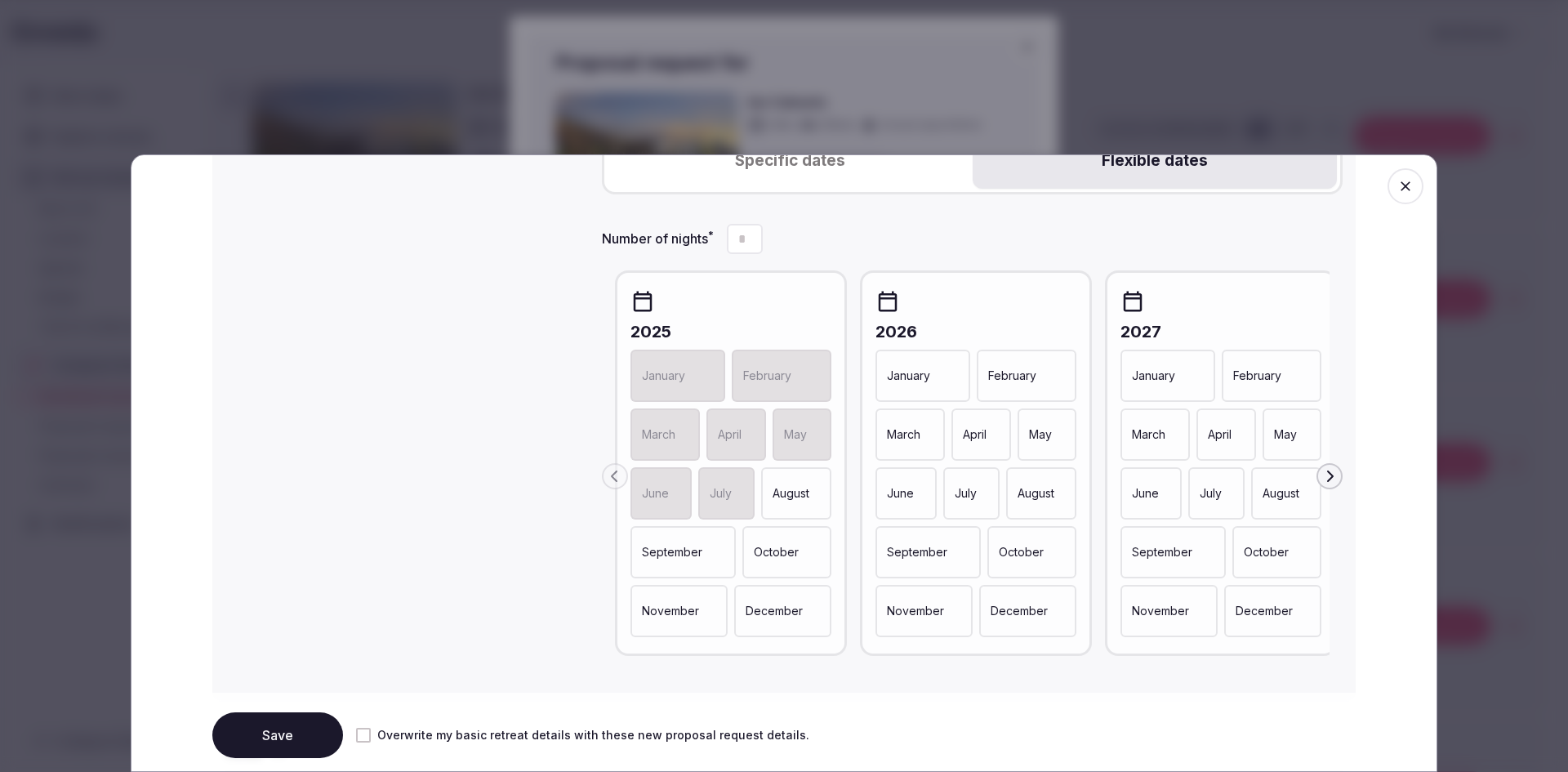
type input "*"
click at [758, 559] on p "October" at bounding box center [776, 551] width 45 height 16
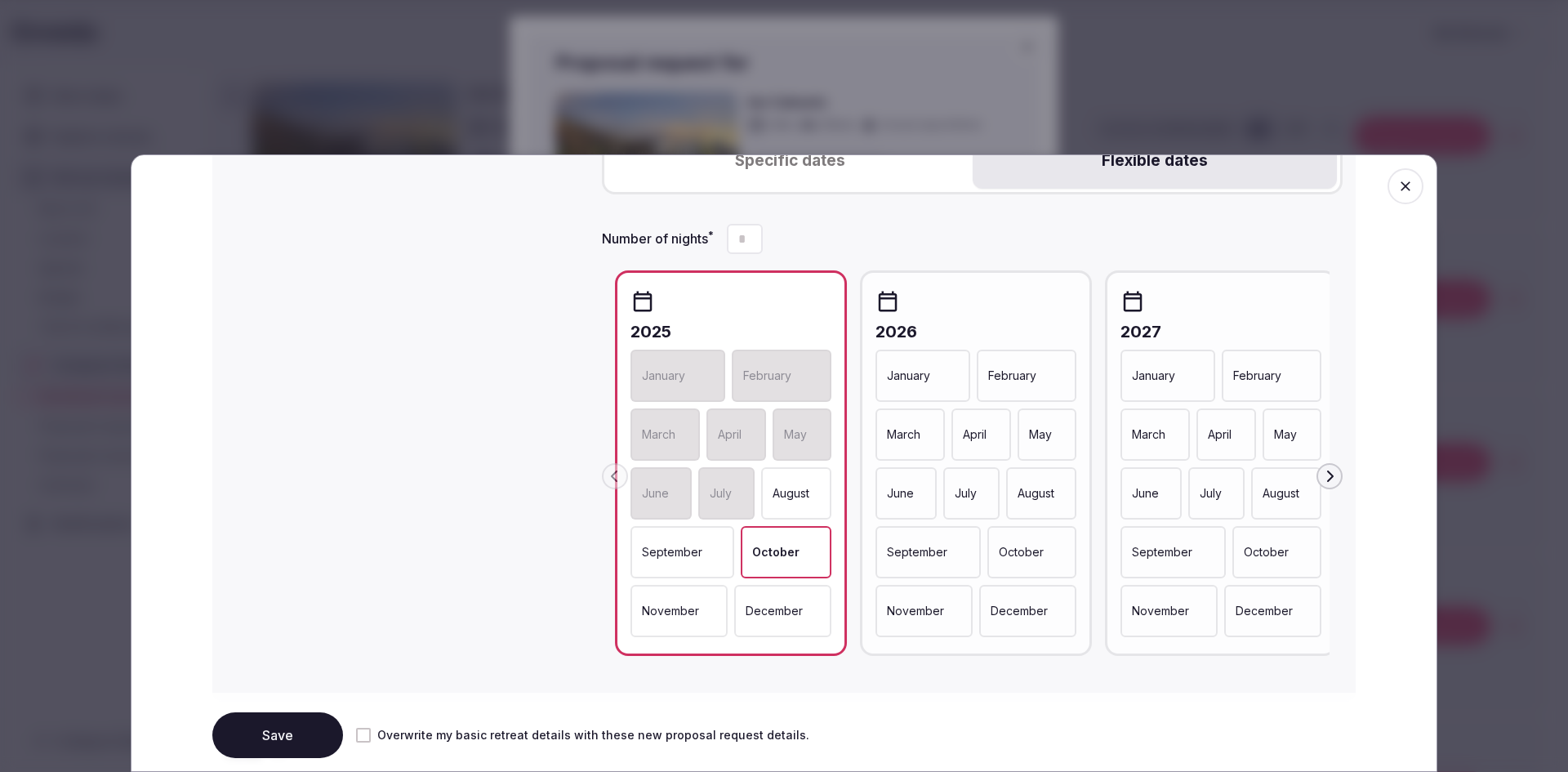
click at [659, 616] on p "November" at bounding box center [670, 610] width 57 height 16
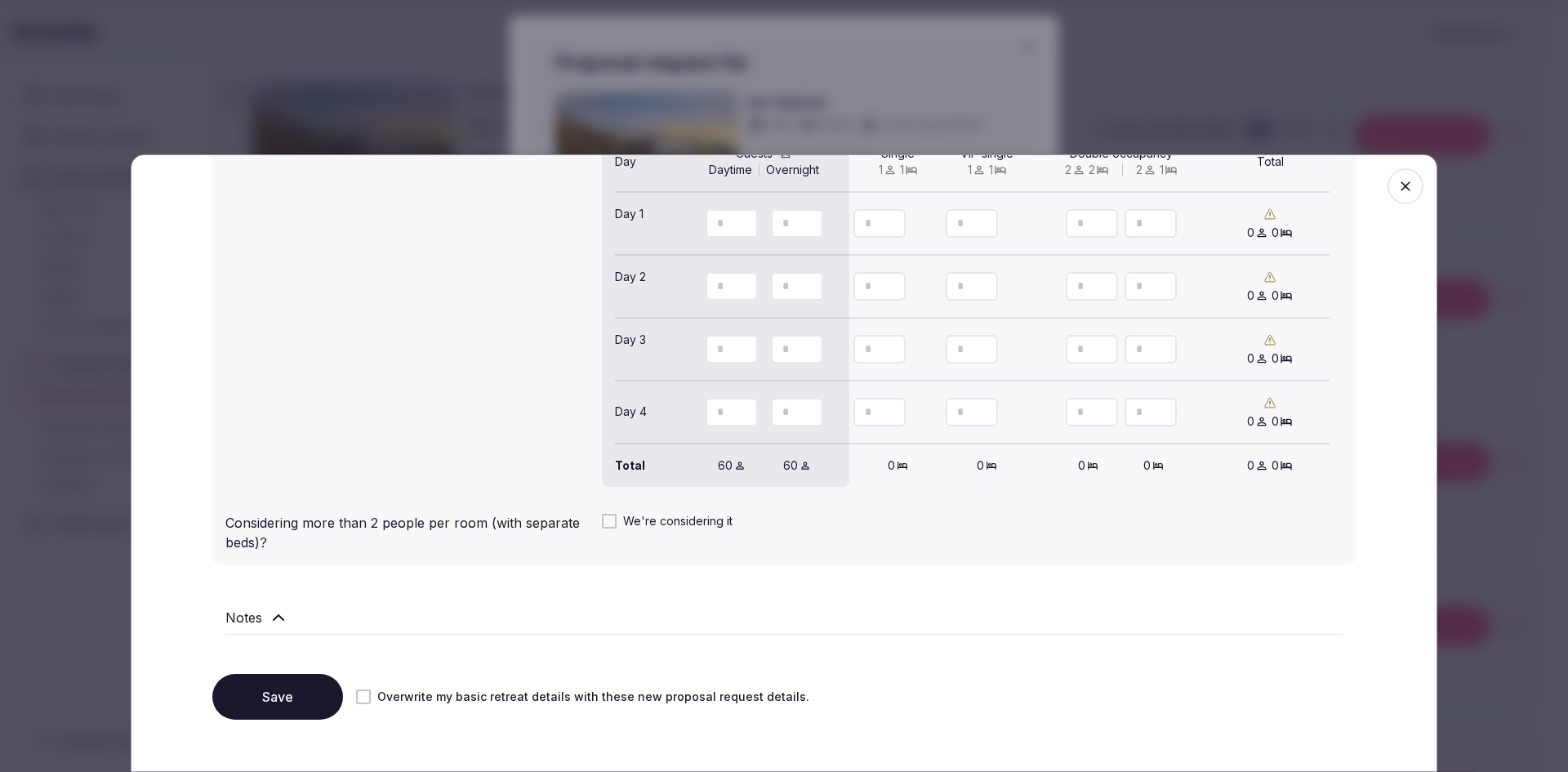
scroll to position [1540, 0]
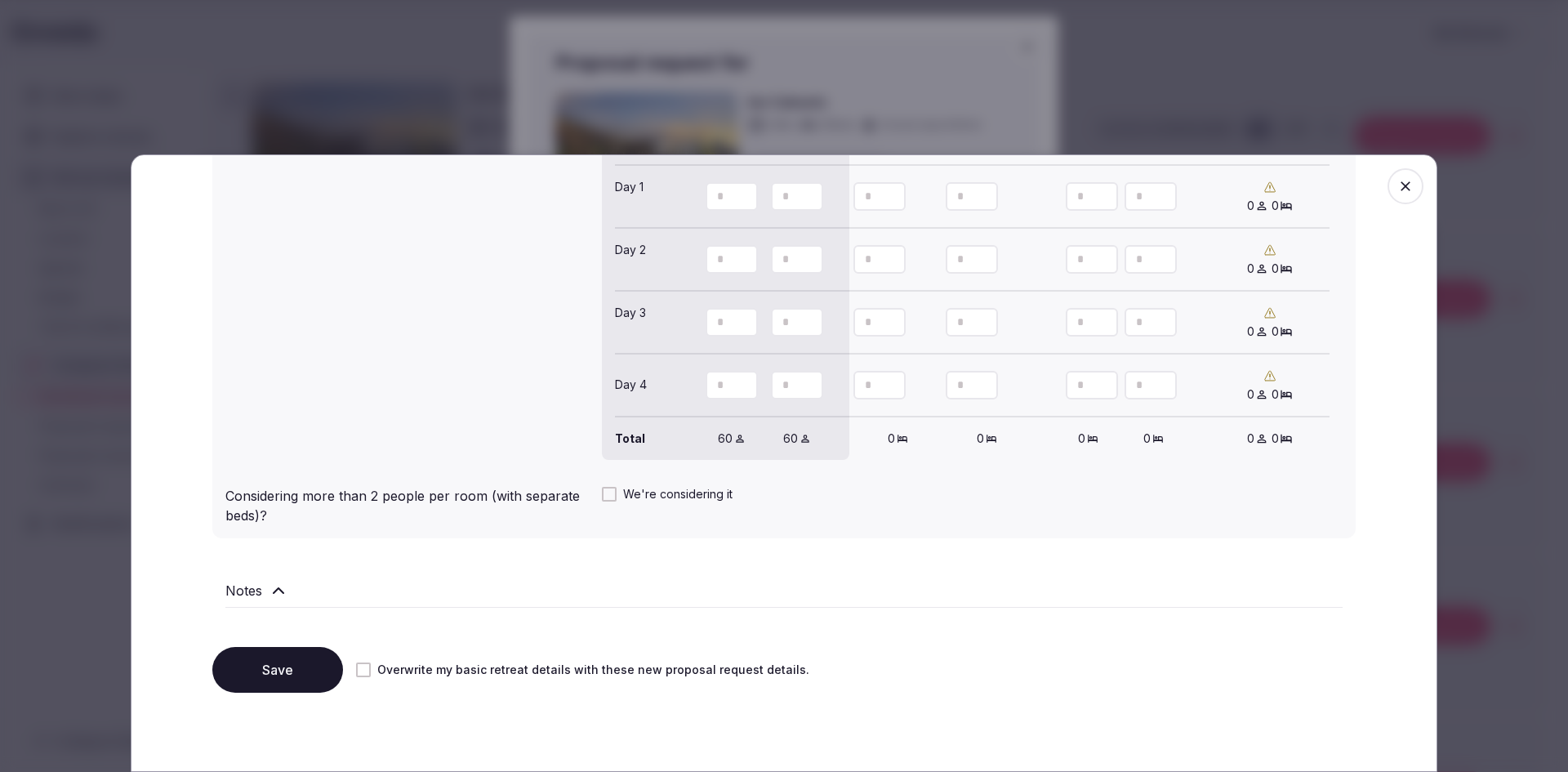
click at [360, 674] on button "Overwrite my basic retreat details with these new proposal request details." at bounding box center [363, 669] width 14 height 14
click at [292, 671] on button "Save" at bounding box center [277, 670] width 130 height 46
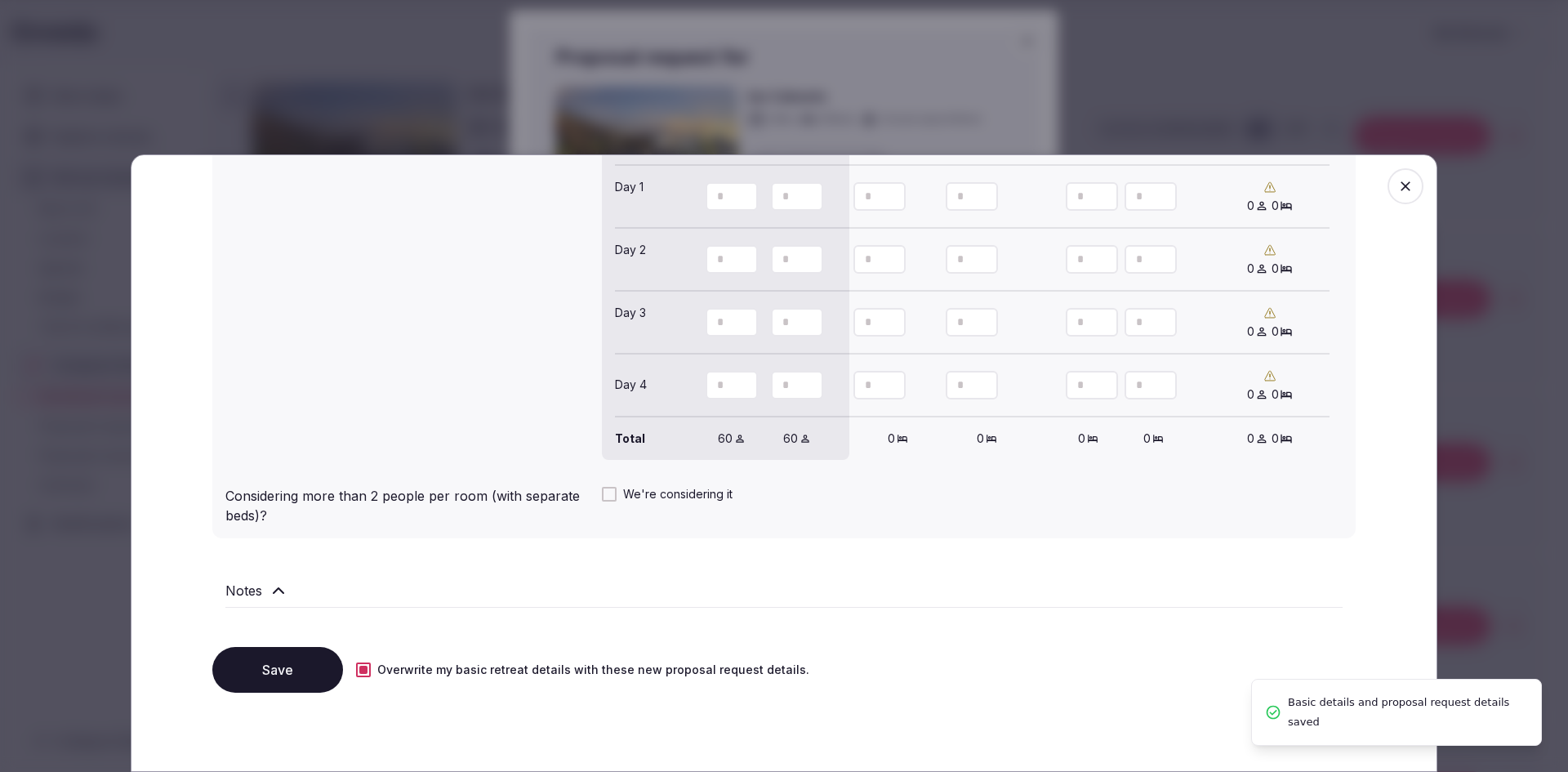
click at [1398, 189] on icon "button" at bounding box center [1405, 186] width 16 height 16
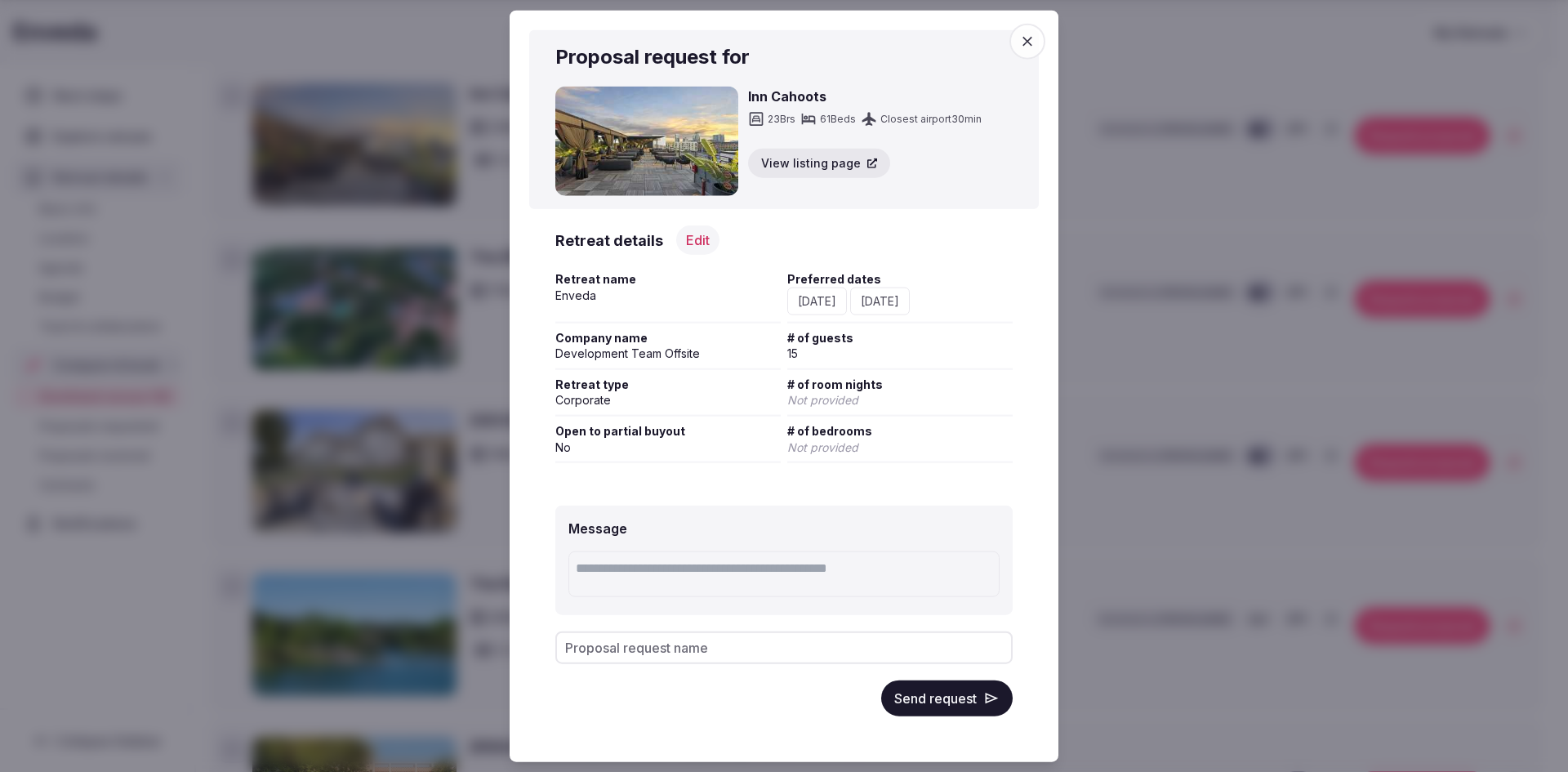
click at [612, 437] on span "Open to partial buyout" at bounding box center [668, 430] width 226 height 16
click at [696, 245] on button "Edit" at bounding box center [698, 240] width 43 height 30
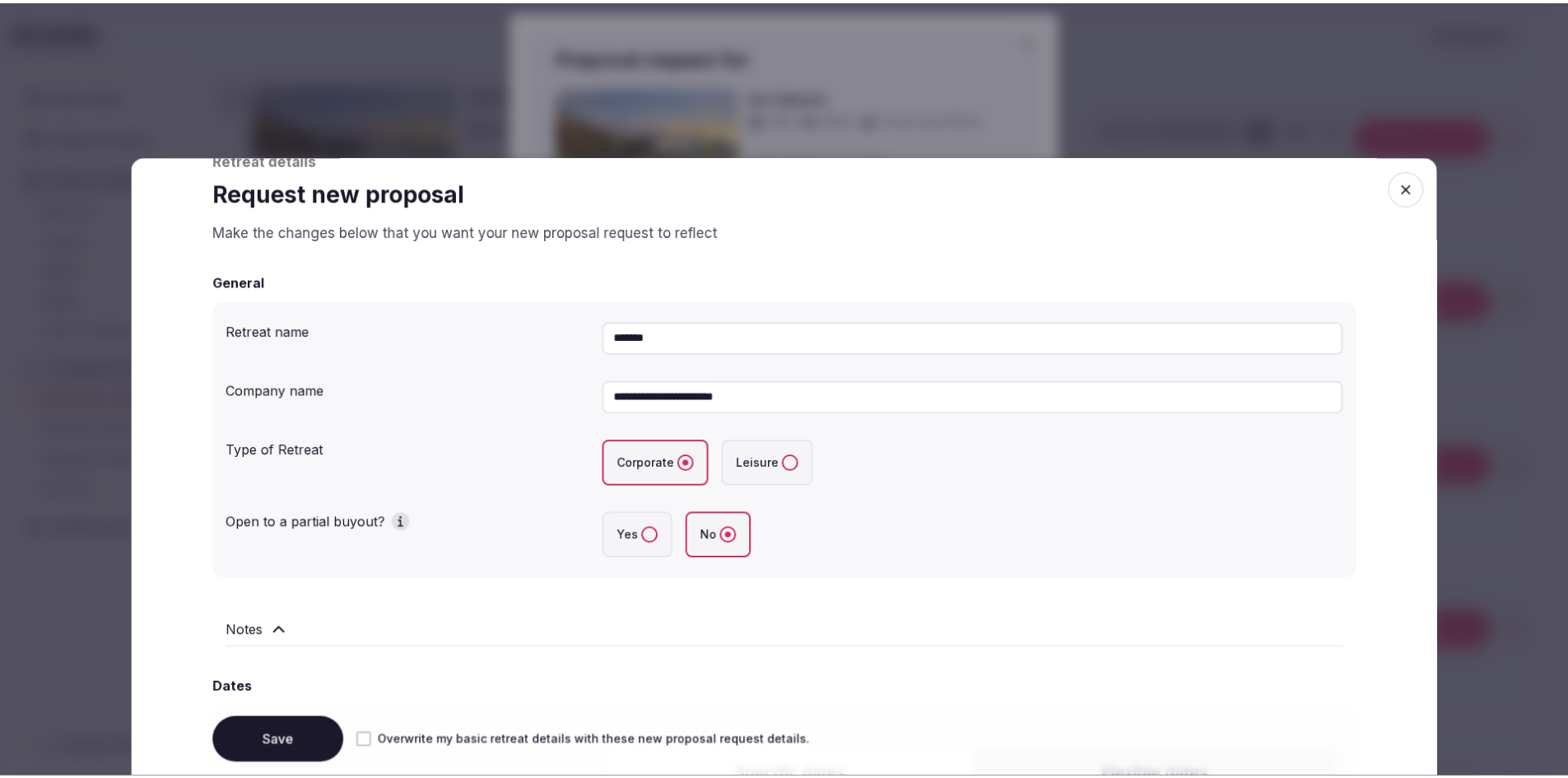
scroll to position [165, 0]
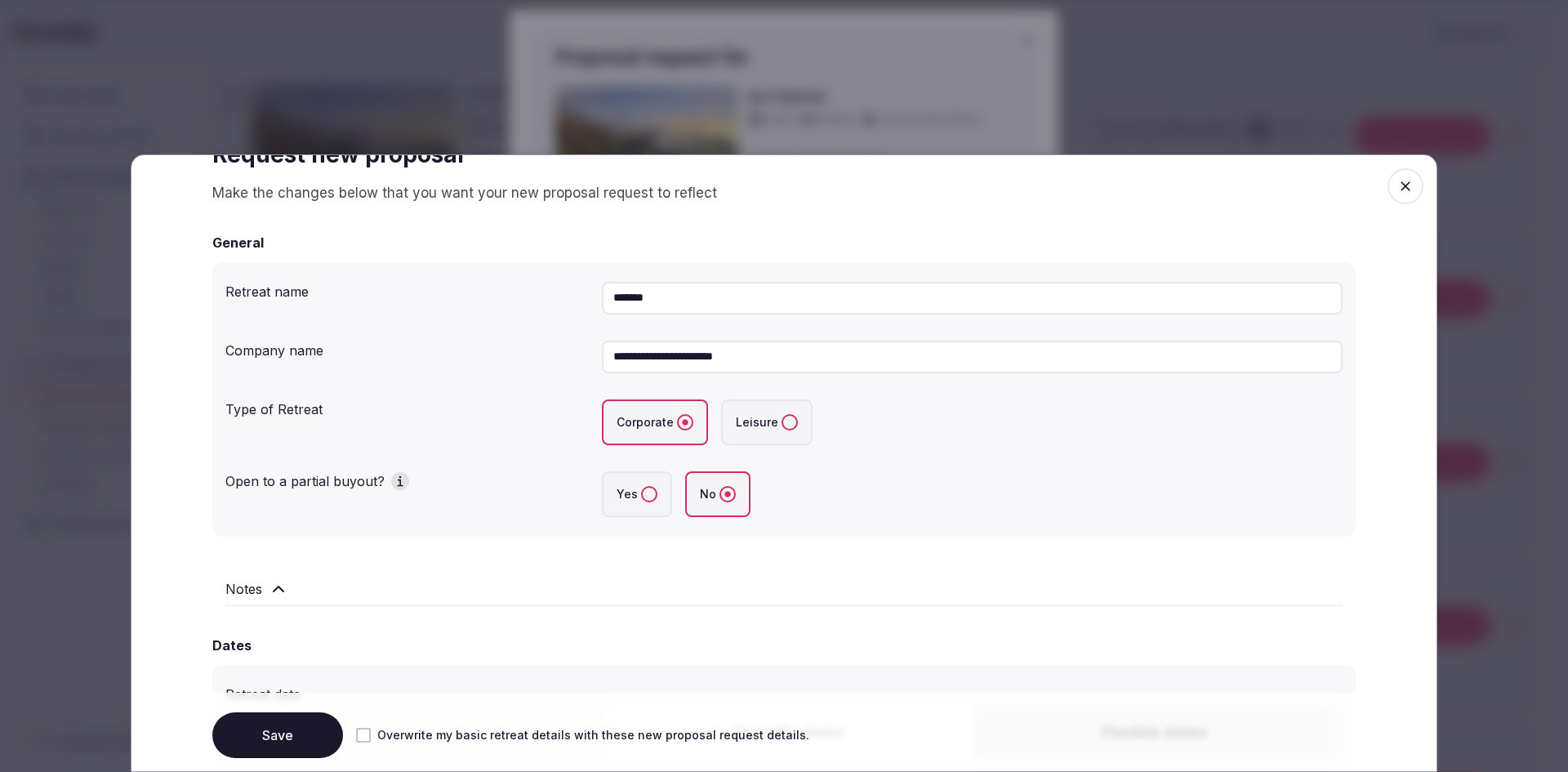
click at [642, 496] on button "Yes" at bounding box center [649, 493] width 16 height 16
click at [360, 735] on button "Overwrite my basic retreat details with these new proposal request details." at bounding box center [363, 735] width 14 height 14
click at [269, 737] on button "Save" at bounding box center [277, 735] width 130 height 46
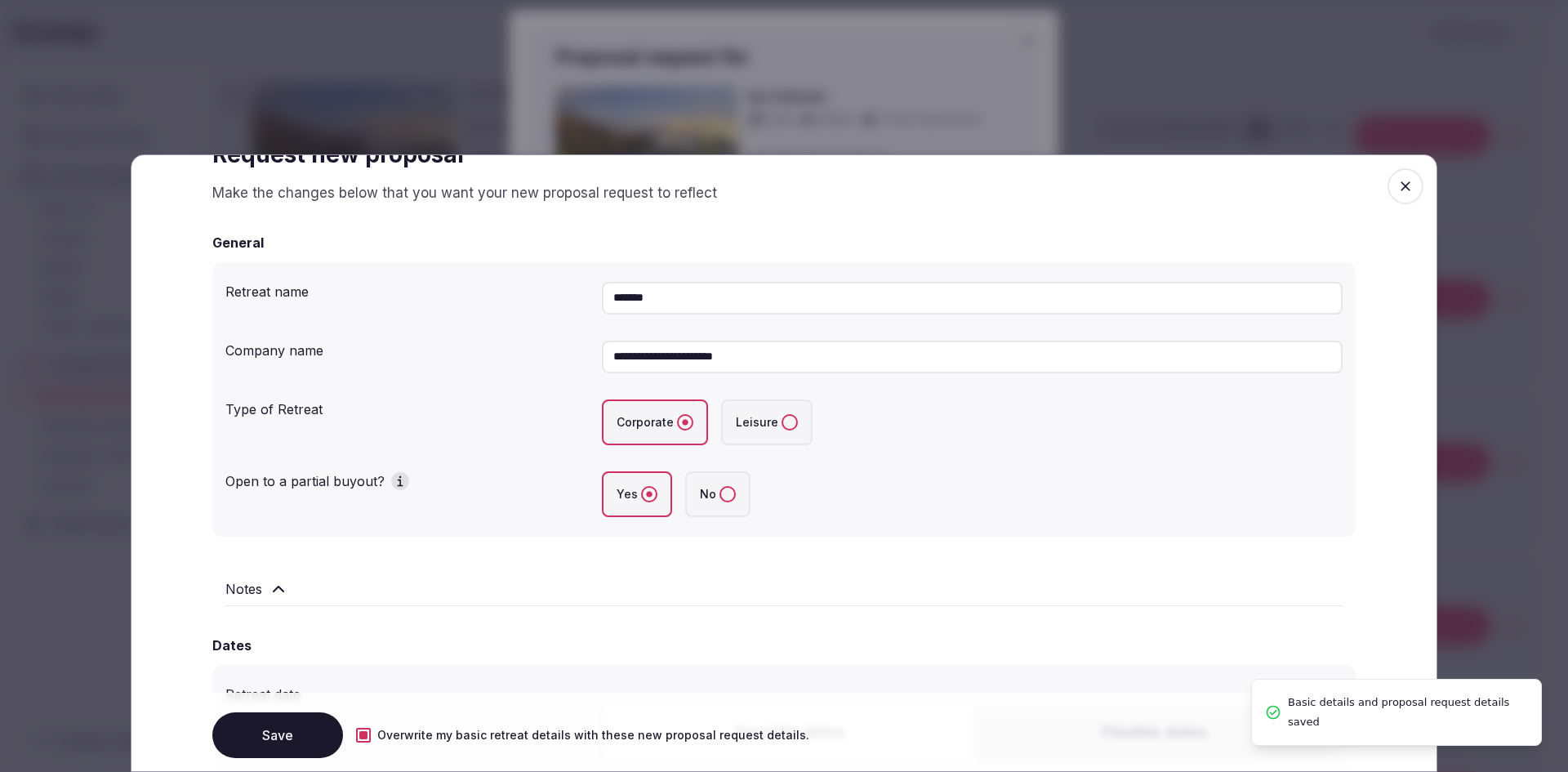
click at [1398, 187] on icon "button" at bounding box center [1405, 186] width 16 height 16
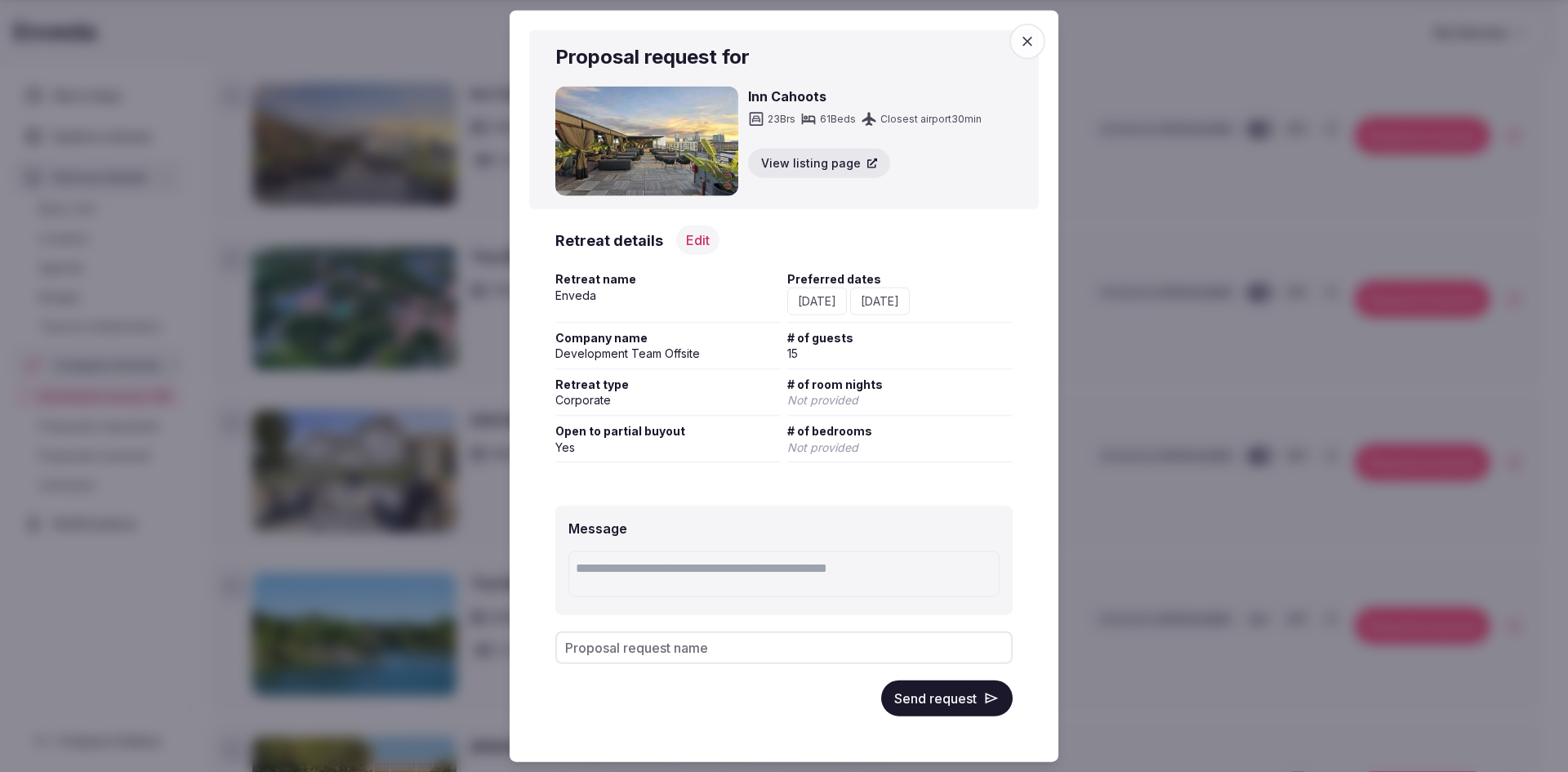
click at [607, 572] on textarea at bounding box center [784, 574] width 431 height 46
type textarea "**********"
click at [1029, 34] on icon "button" at bounding box center [1027, 40] width 16 height 16
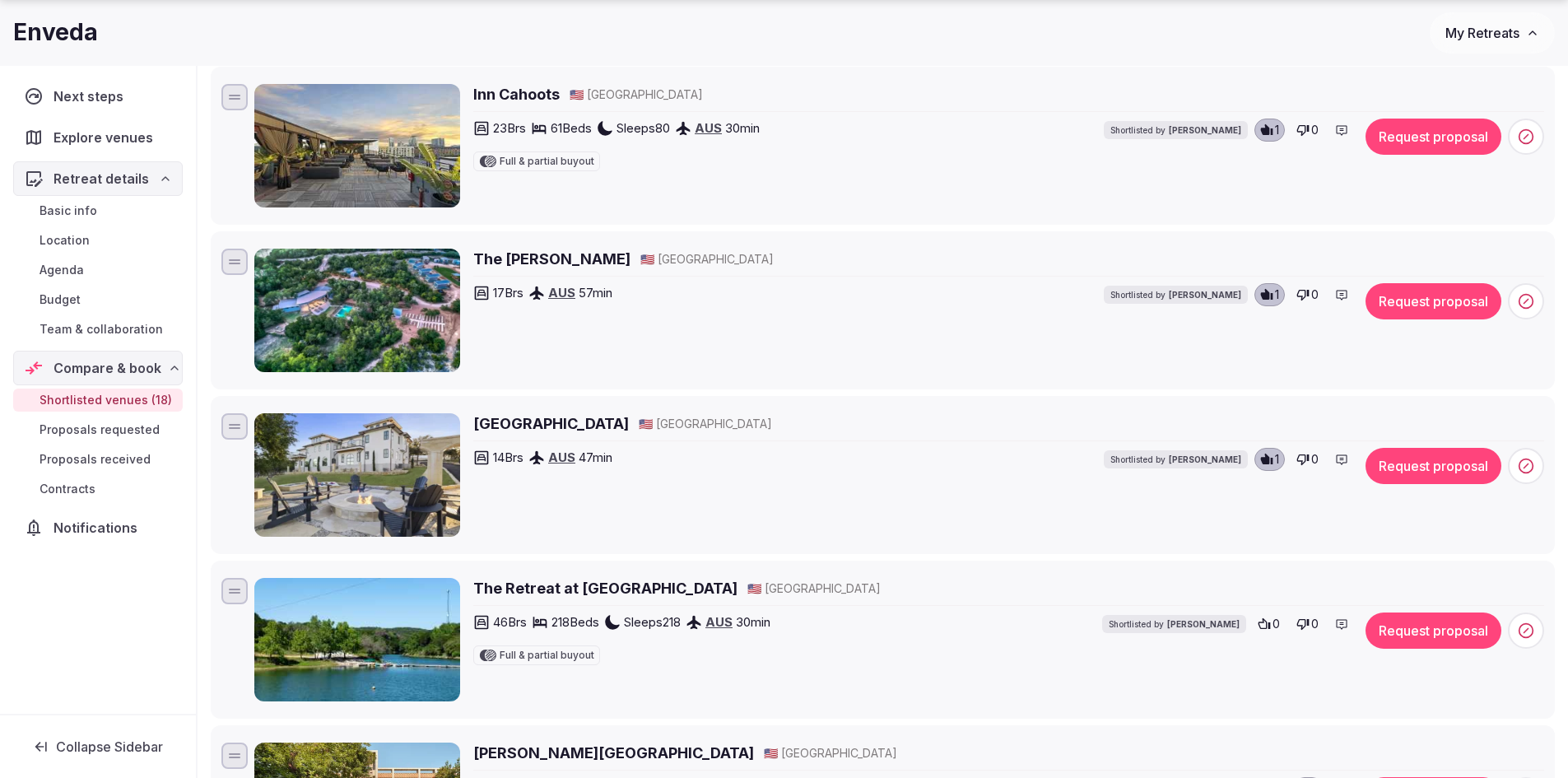
click at [524, 93] on h2 "Inn Cahoots" at bounding box center [516, 94] width 87 height 21
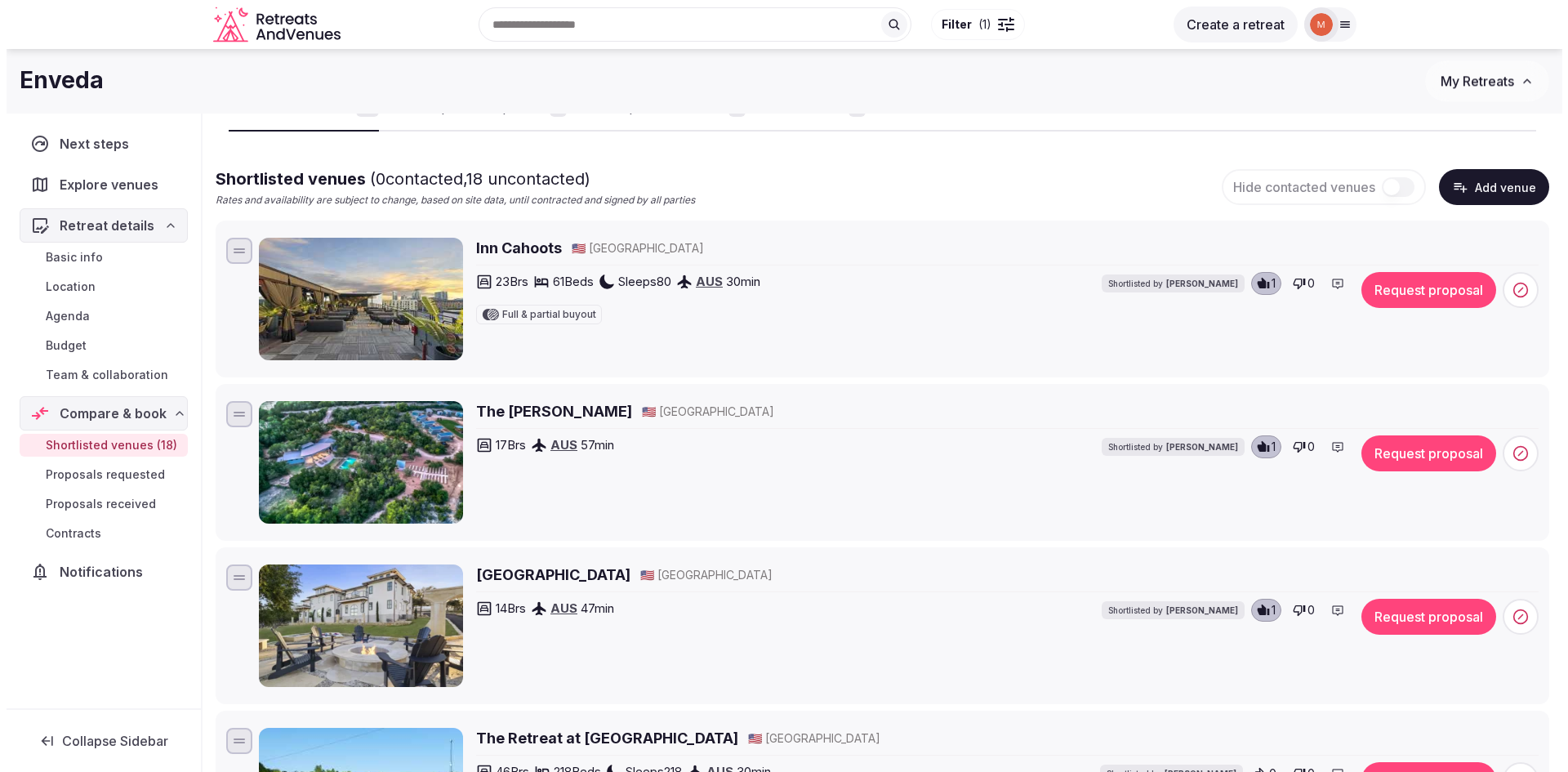
scroll to position [82, 0]
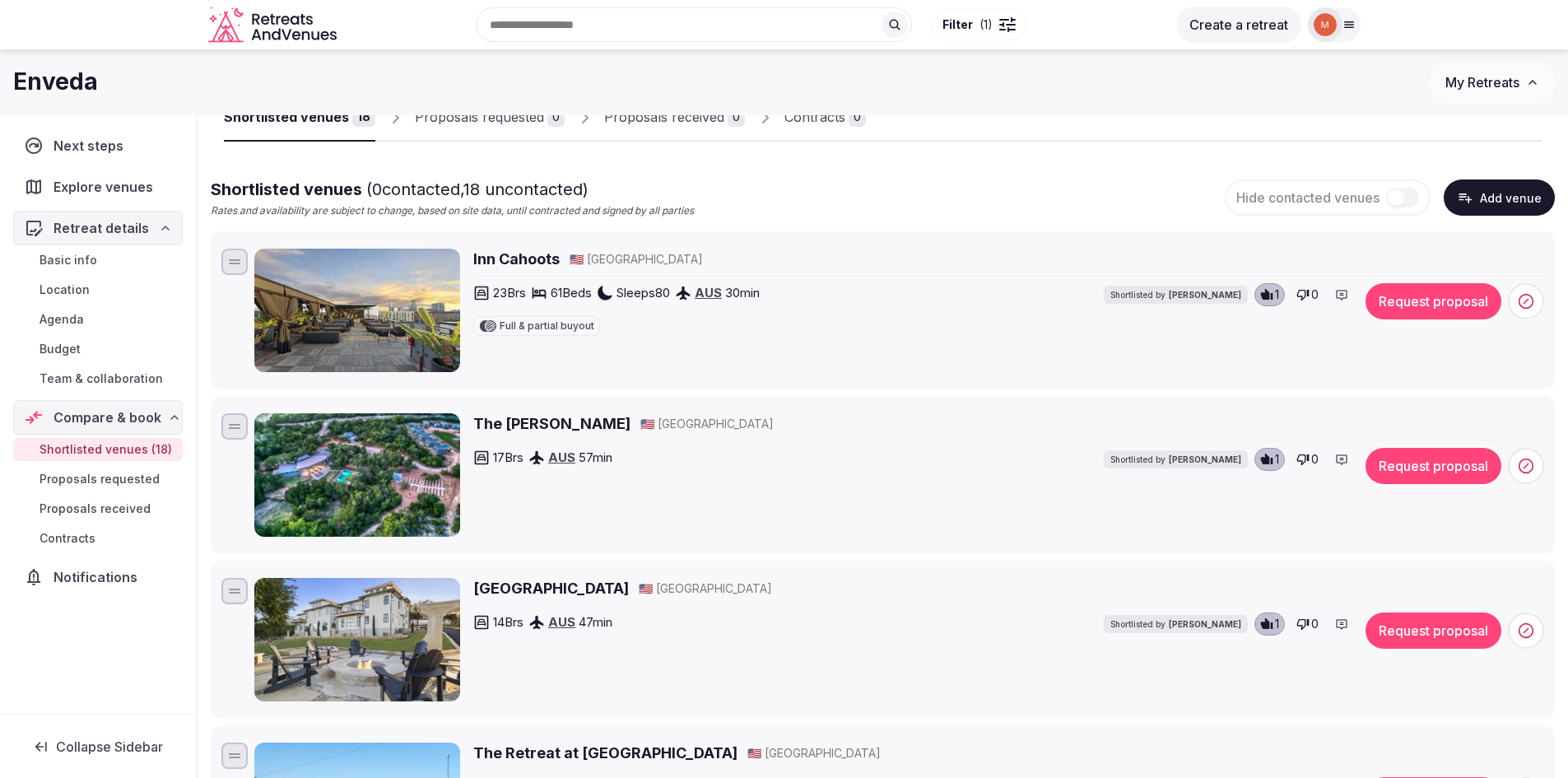
click at [1395, 298] on button "Request proposal" at bounding box center [1433, 301] width 136 height 36
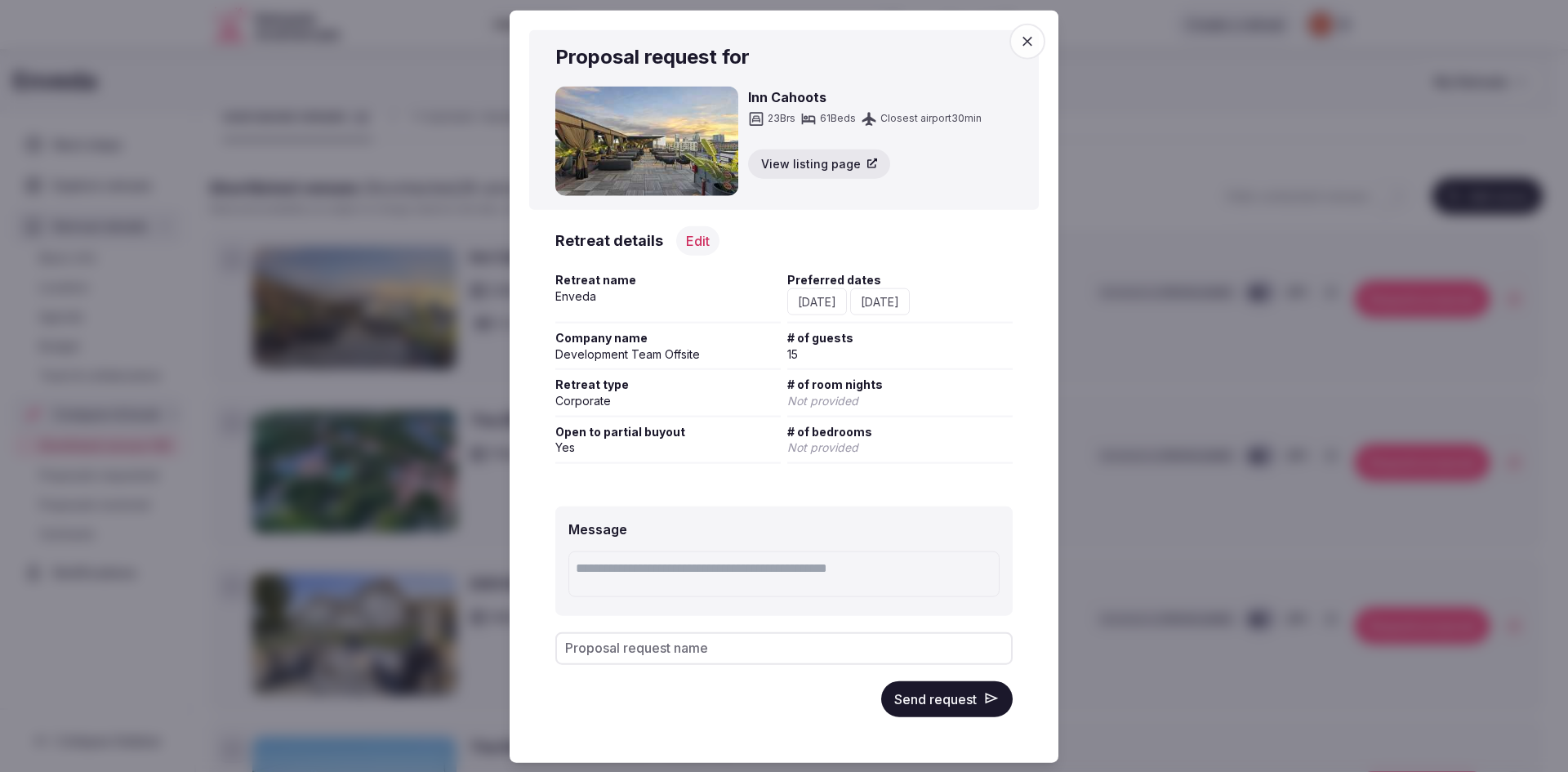
click at [692, 573] on textarea at bounding box center [784, 574] width 431 height 46
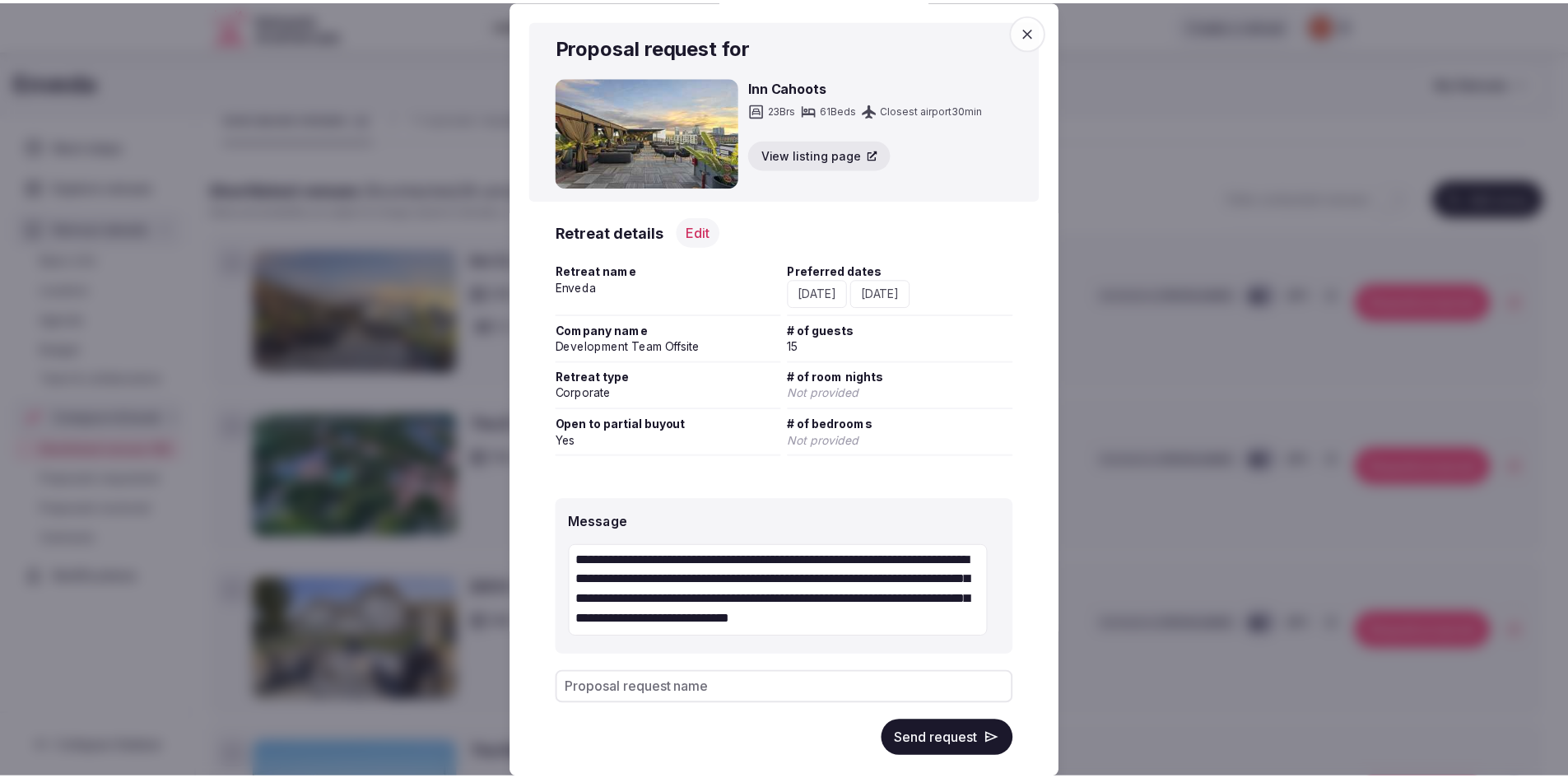
scroll to position [2, 0]
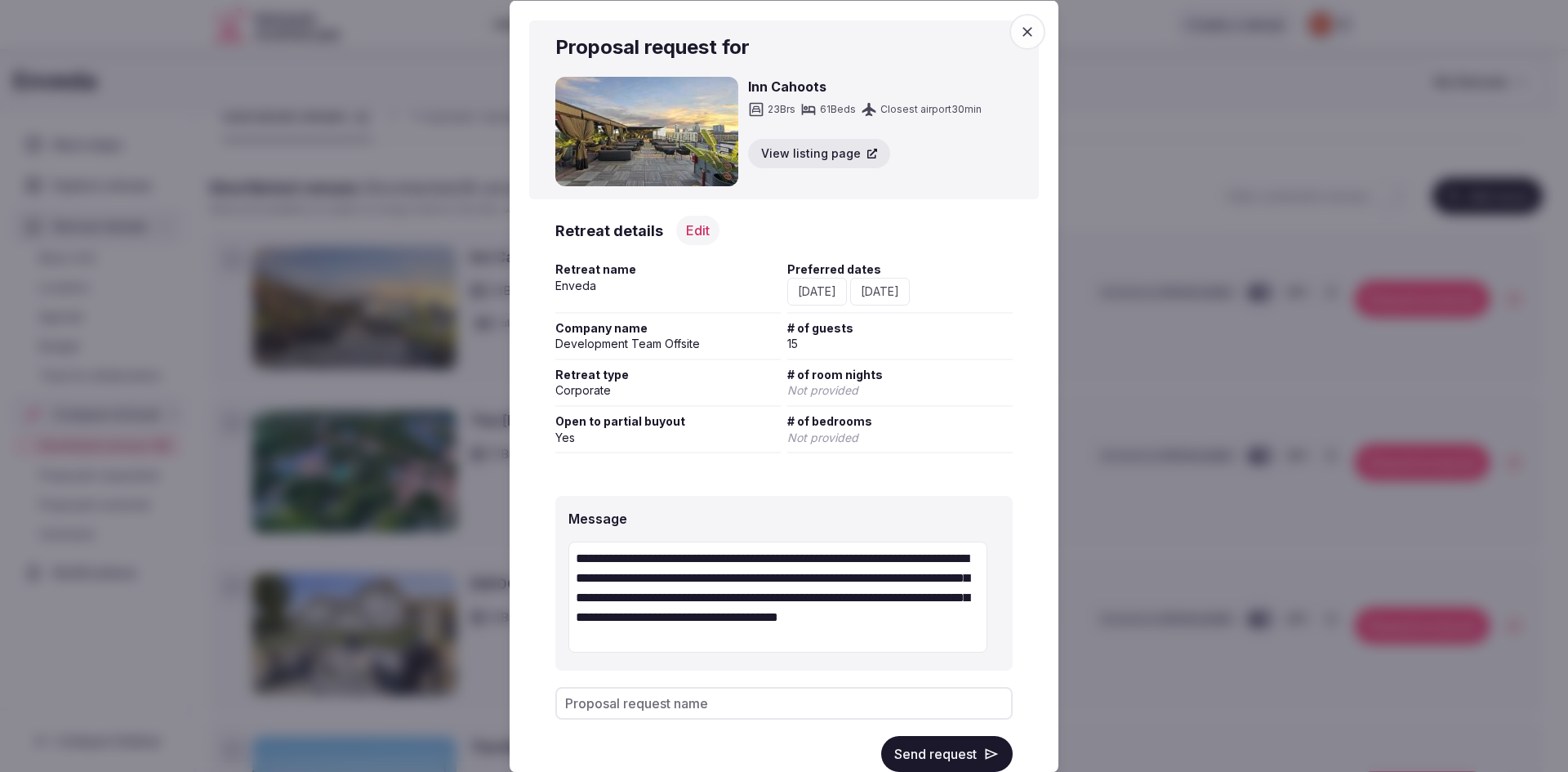
type textarea "**********"
click at [597, 698] on input "Proposal request name" at bounding box center [784, 703] width 458 height 32
type input "**********"
click at [900, 755] on button "Send request" at bounding box center [947, 753] width 131 height 36
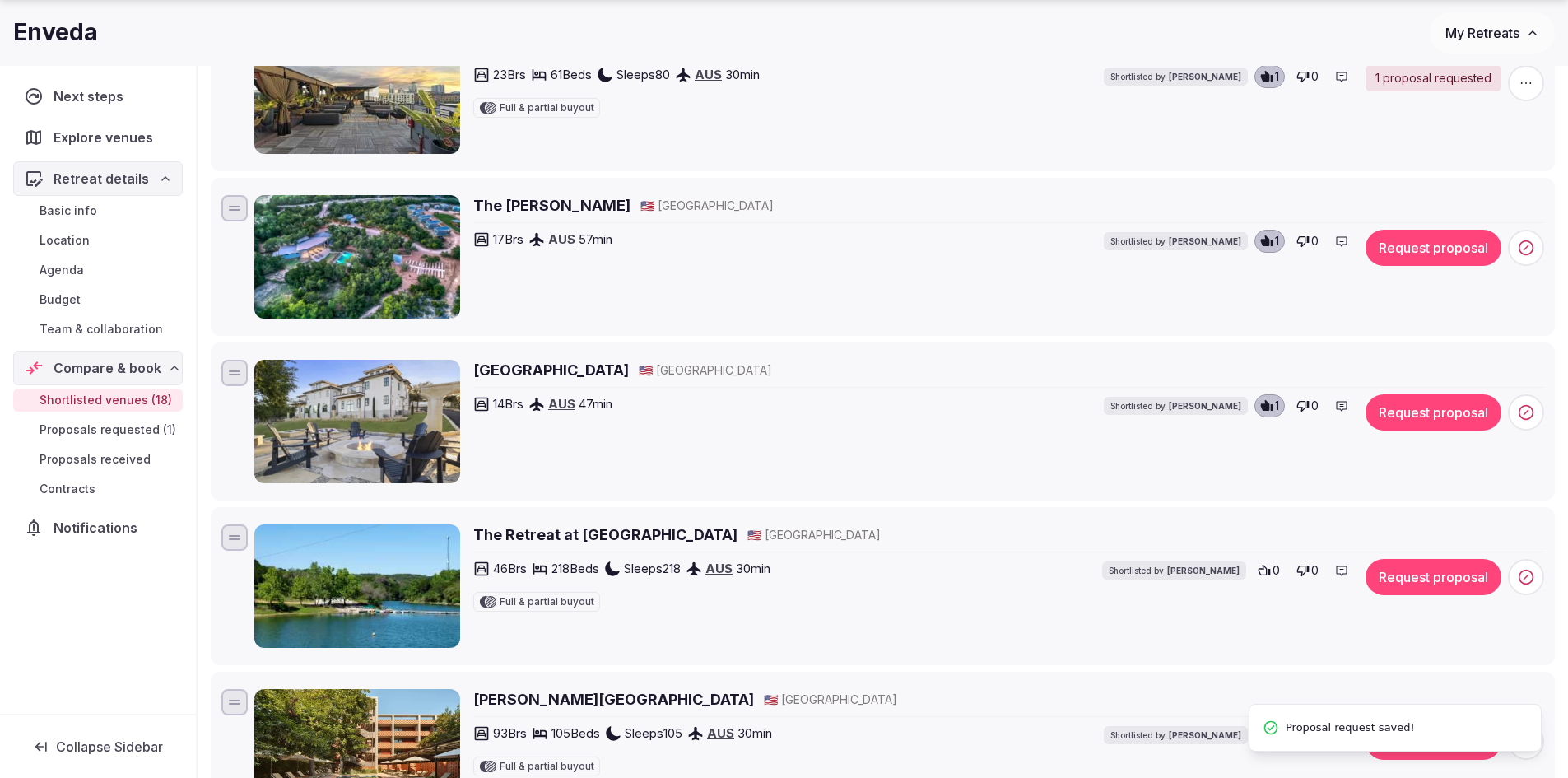
scroll to position [329, 0]
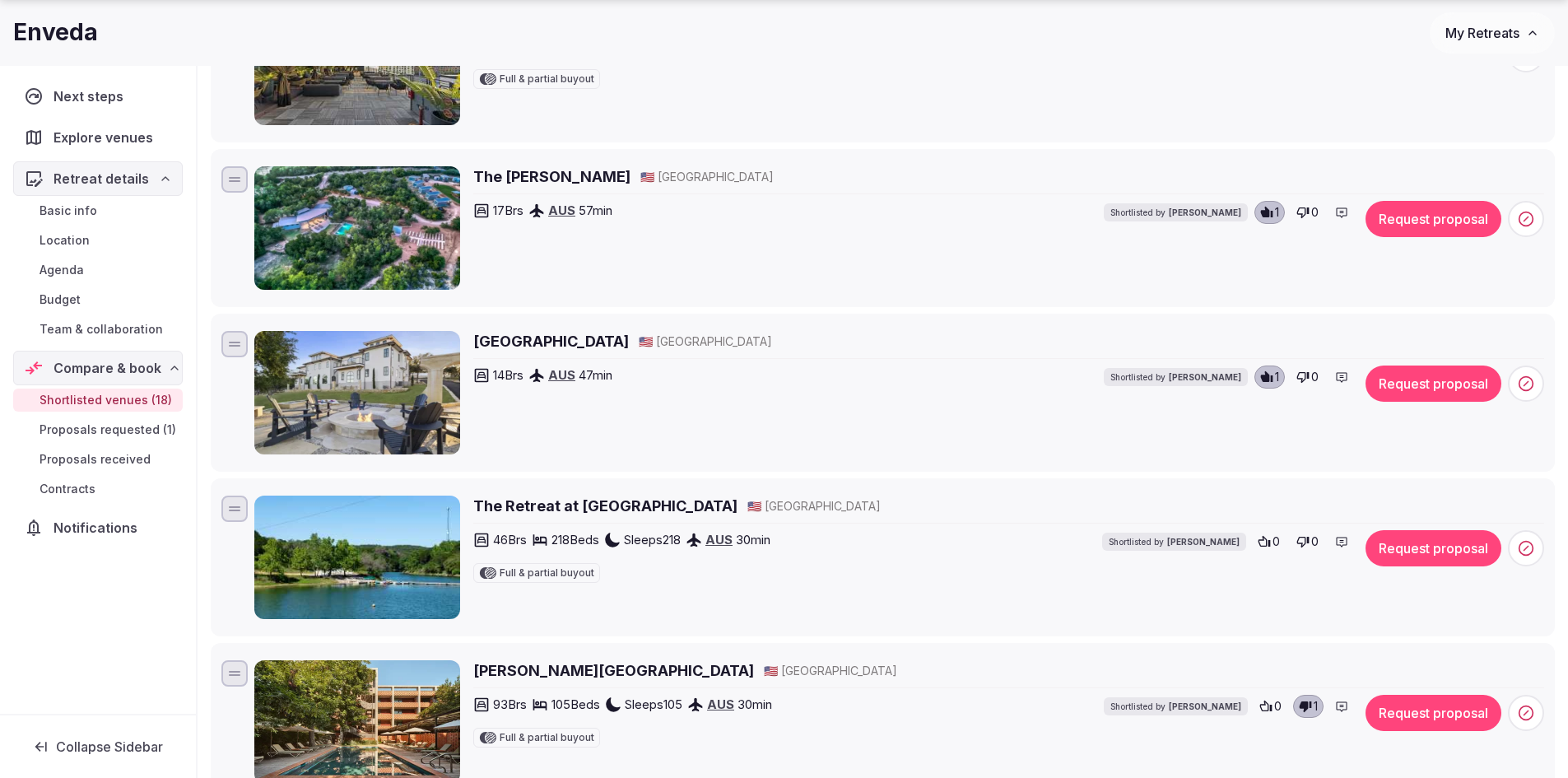
click at [1412, 386] on button "Request proposal" at bounding box center [1433, 384] width 136 height 36
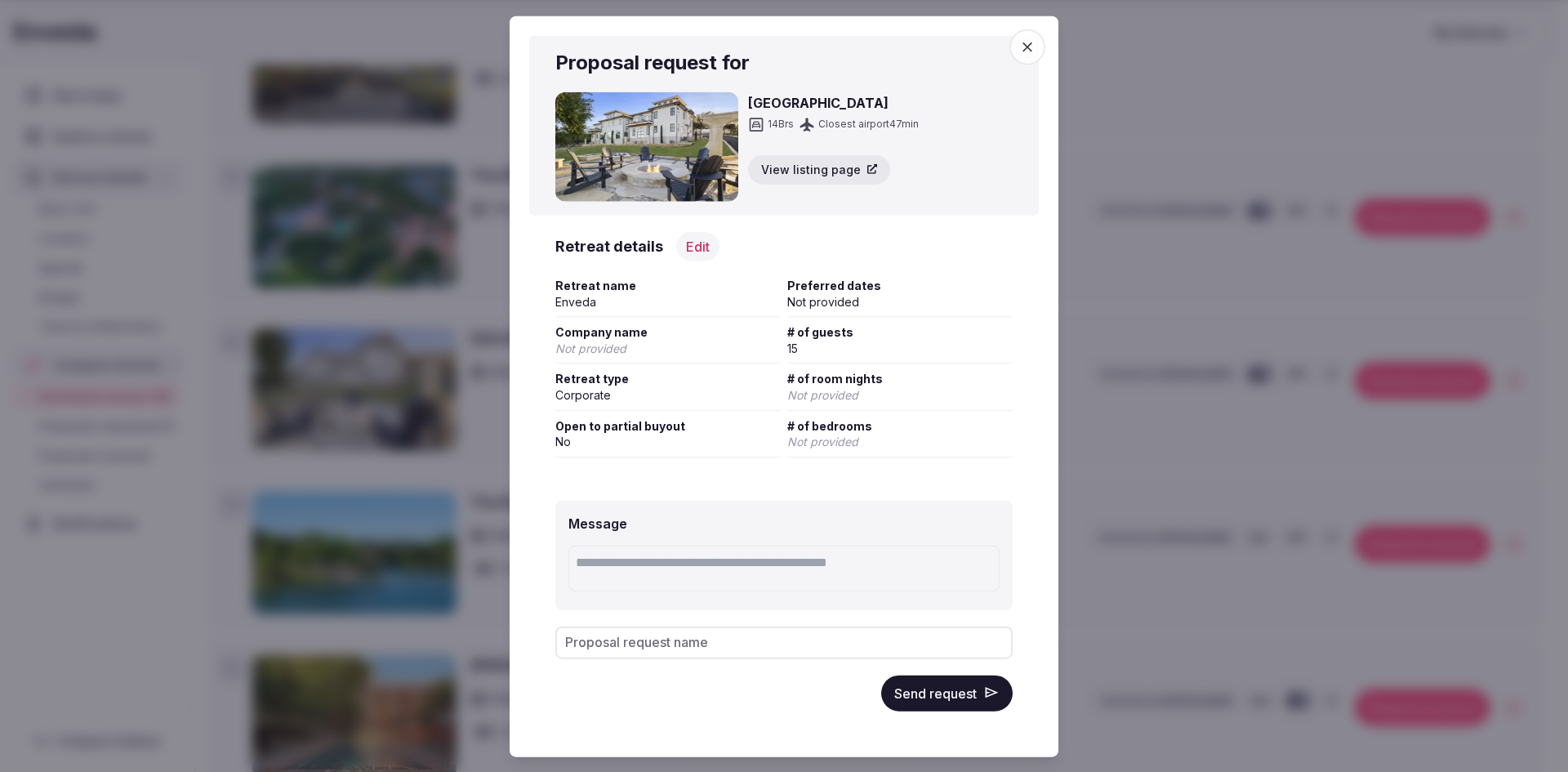
click at [1017, 47] on span "button" at bounding box center [1028, 47] width 36 height 36
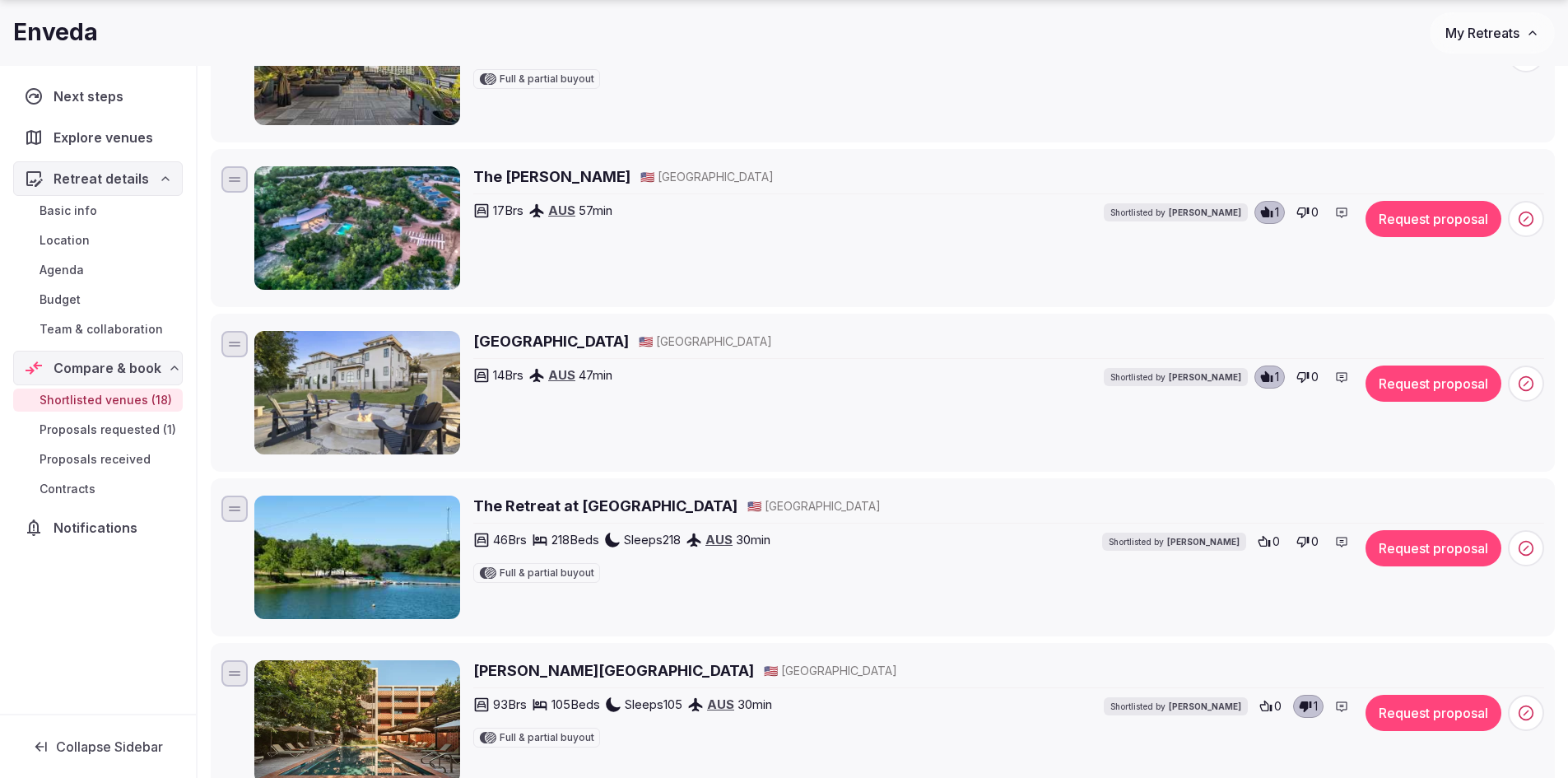
click at [574, 343] on h2 "Las Luces Village" at bounding box center [550, 341] width 155 height 21
click at [1401, 386] on button "Request proposal" at bounding box center [1433, 384] width 136 height 36
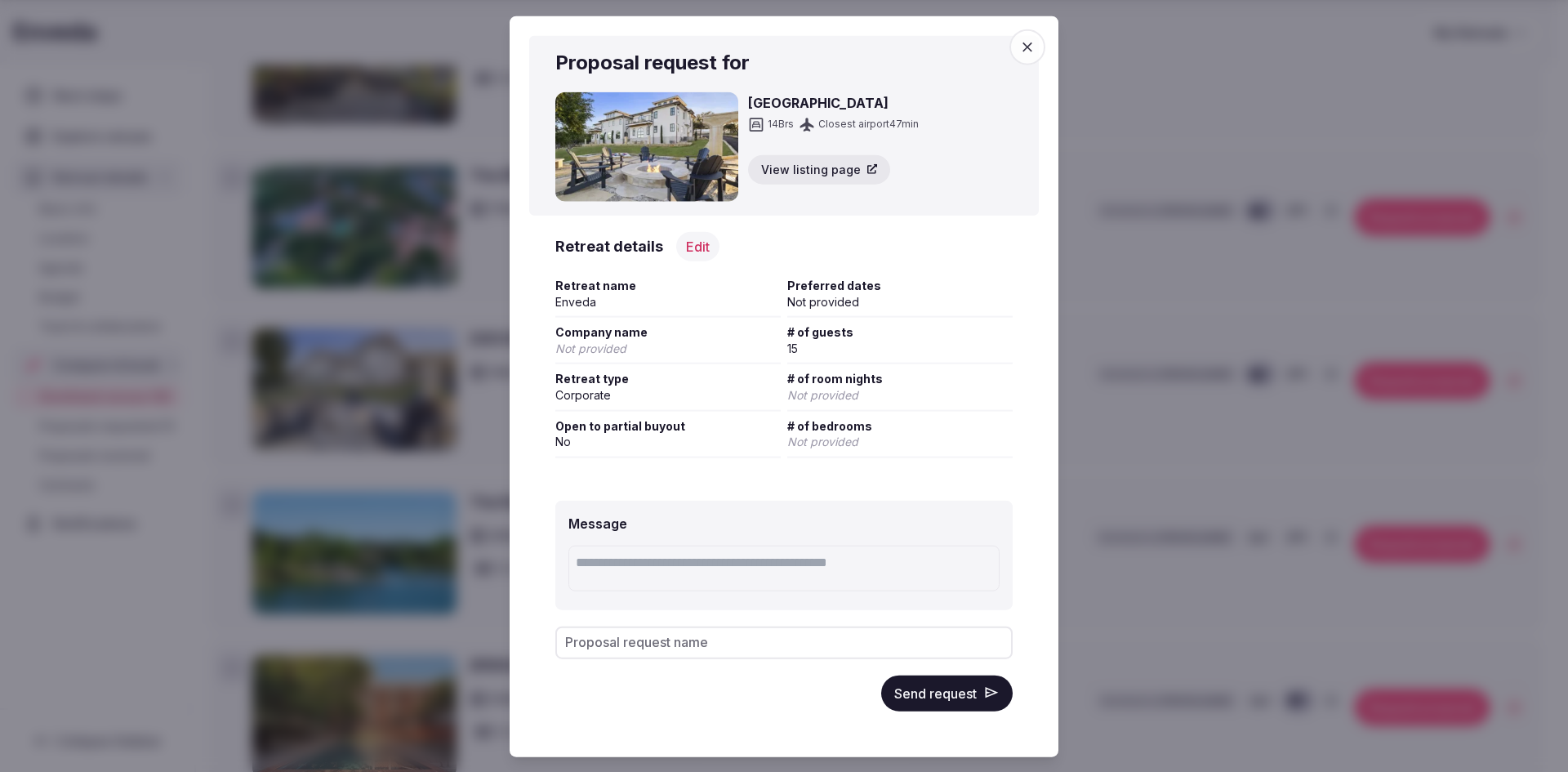
click at [731, 567] on textarea at bounding box center [784, 568] width 431 height 46
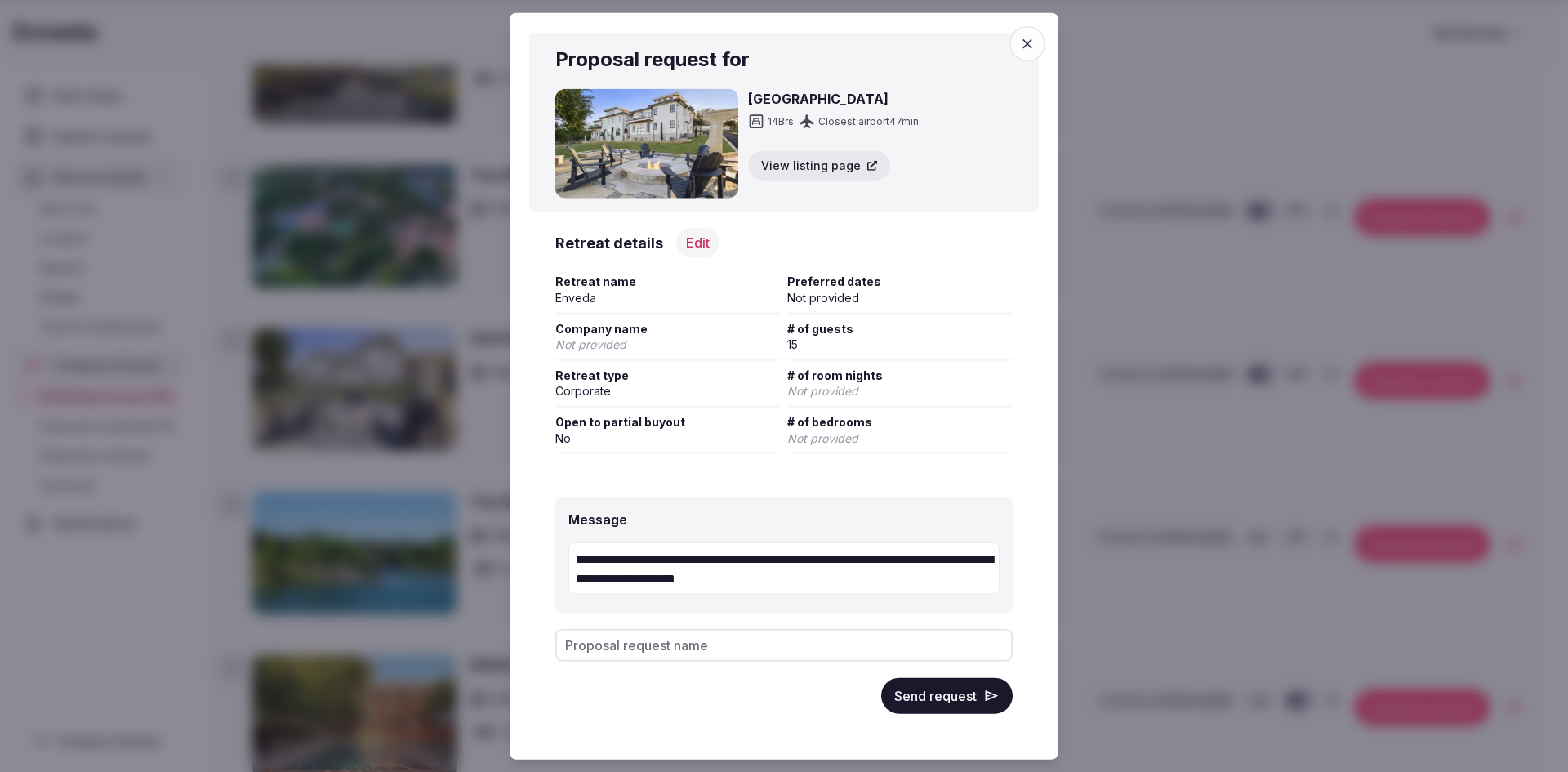
type textarea "**********"
click at [946, 691] on button "Send request" at bounding box center [947, 695] width 131 height 36
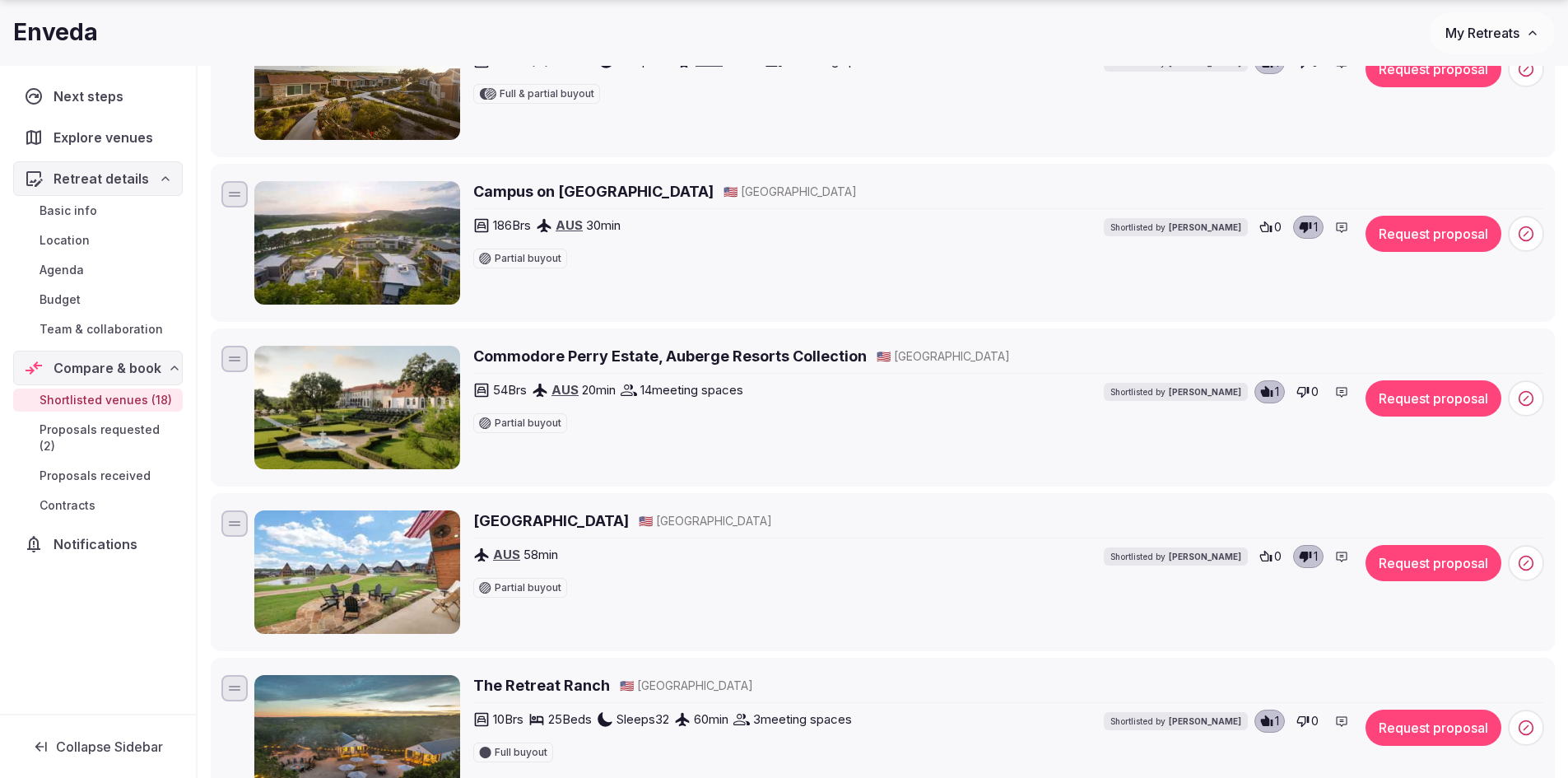
scroll to position [2304, 0]
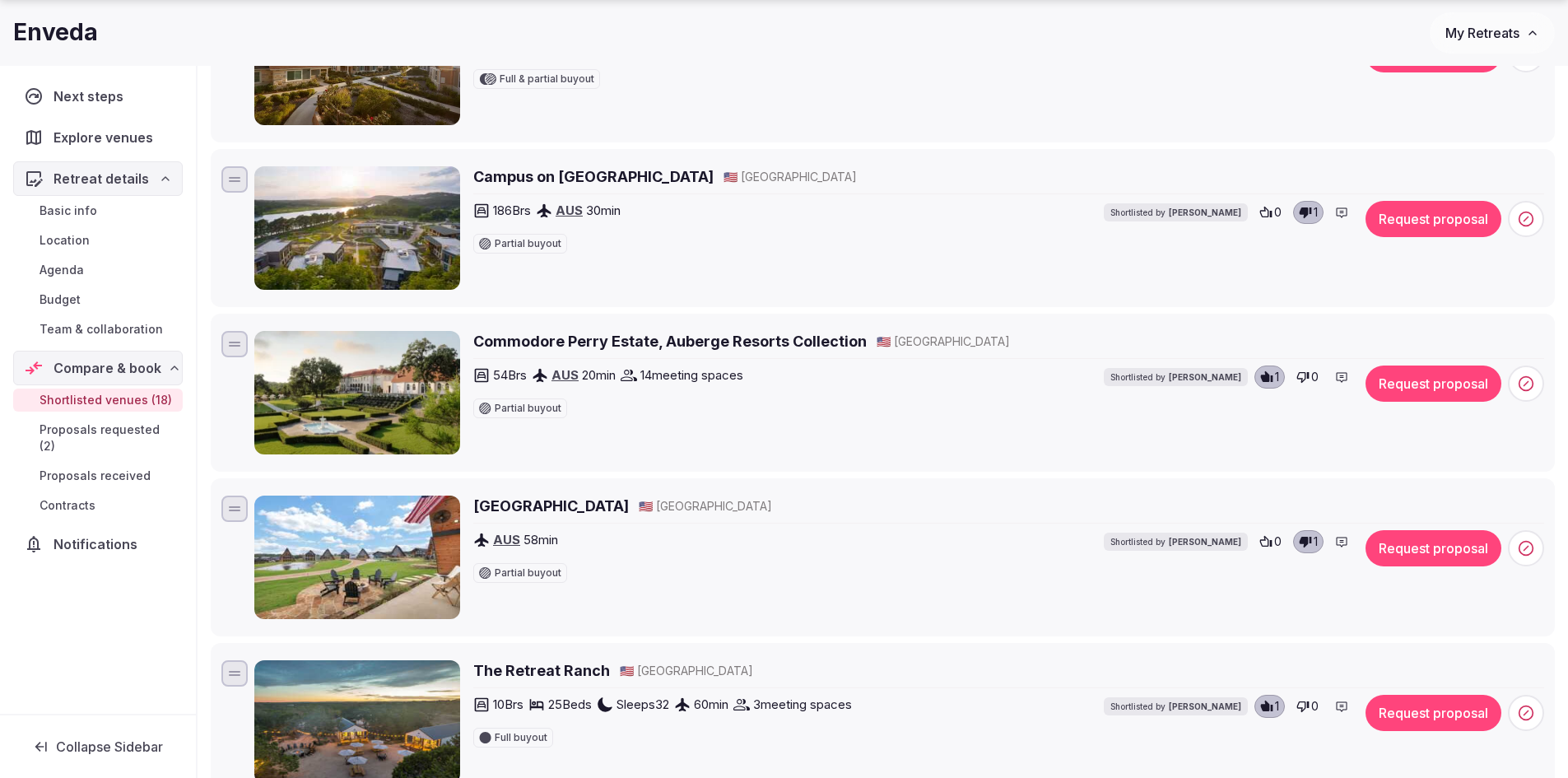
click at [1433, 392] on button "Request proposal" at bounding box center [1433, 384] width 136 height 36
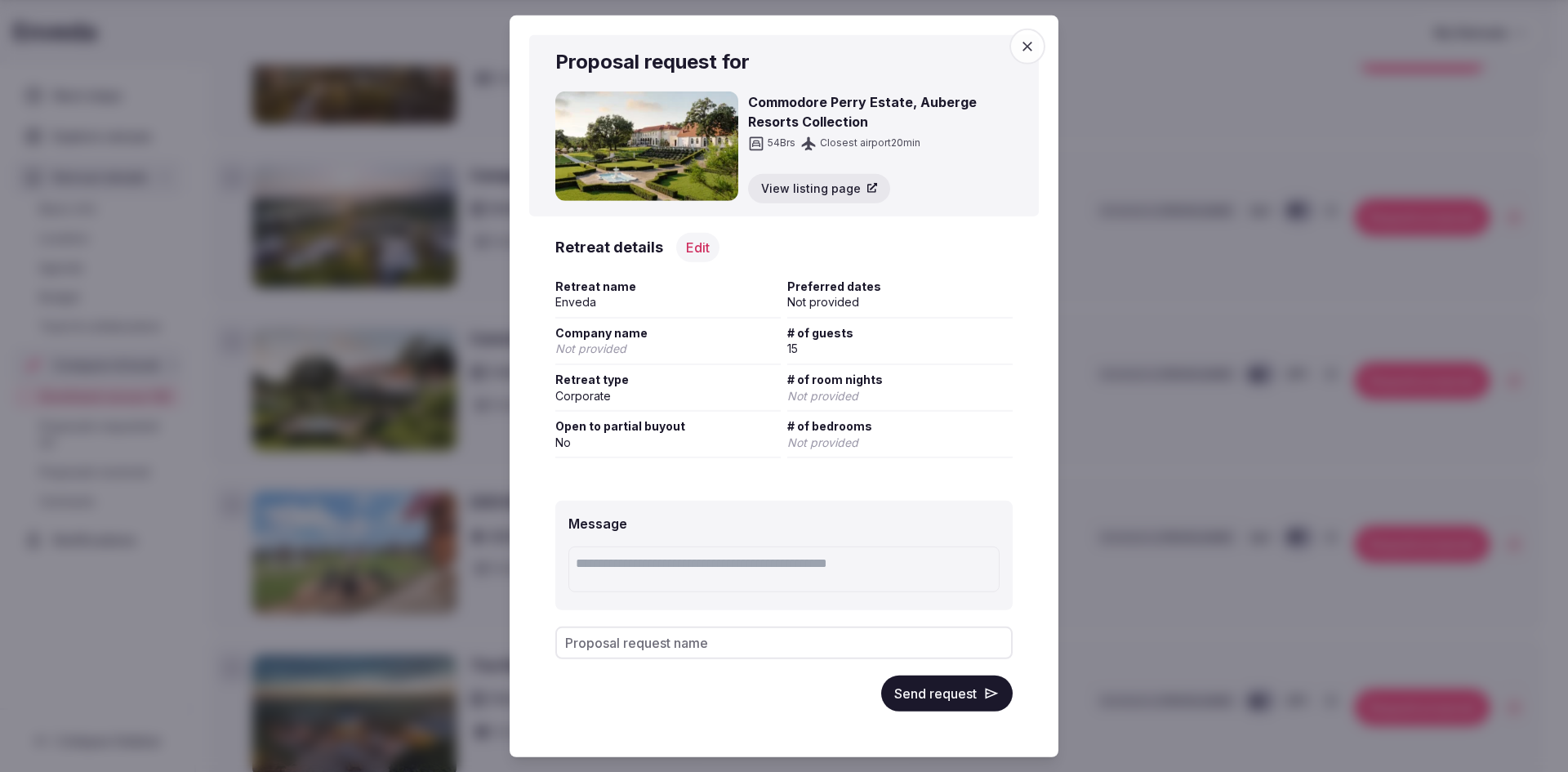
click at [649, 554] on textarea at bounding box center [784, 569] width 431 height 46
type textarea "*"
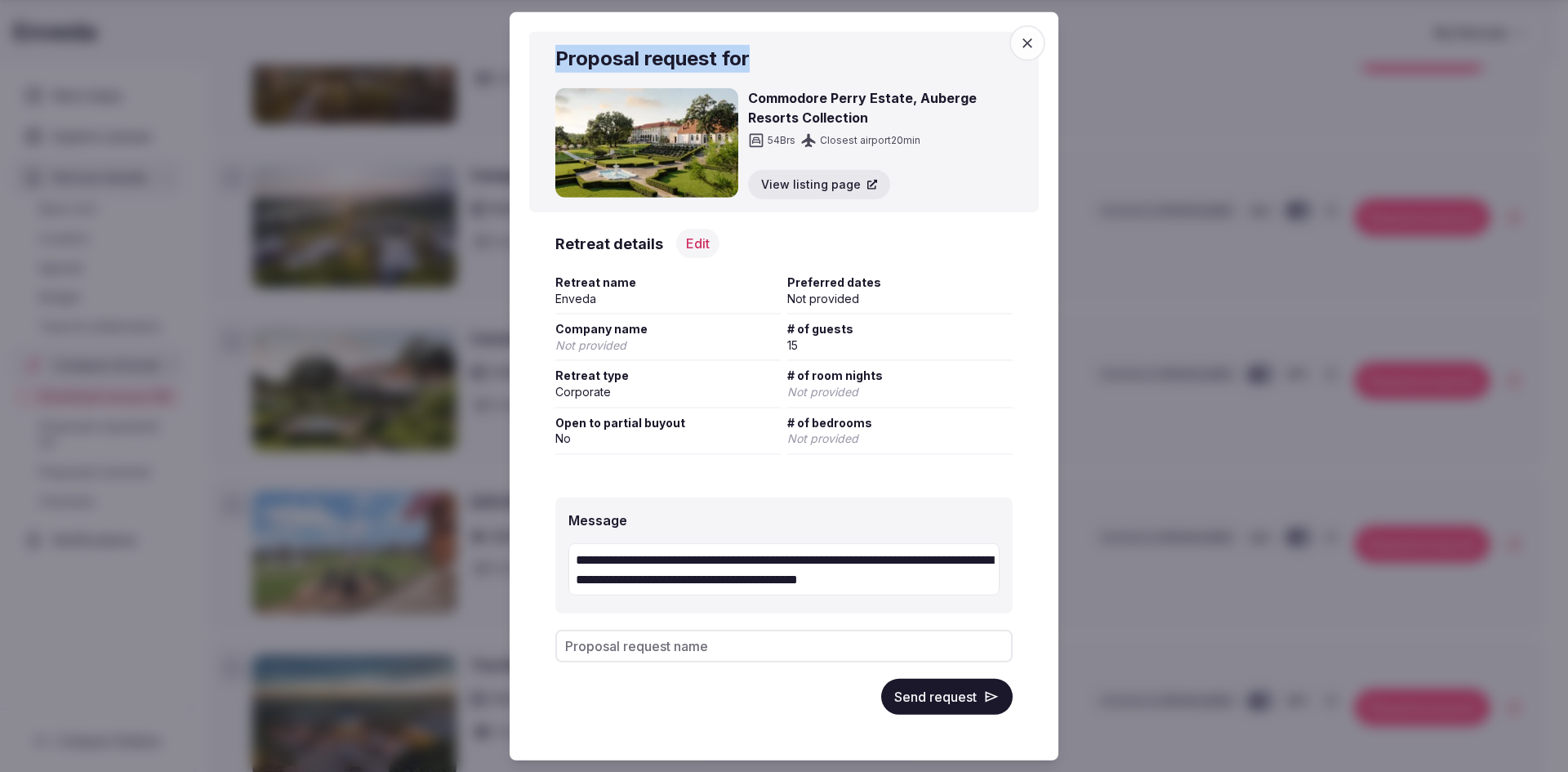
drag, startPoint x: 893, startPoint y: 23, endPoint x: 1049, endPoint y: 112, distance: 179.6
click at [981, 580] on textarea "**********" at bounding box center [784, 568] width 431 height 52
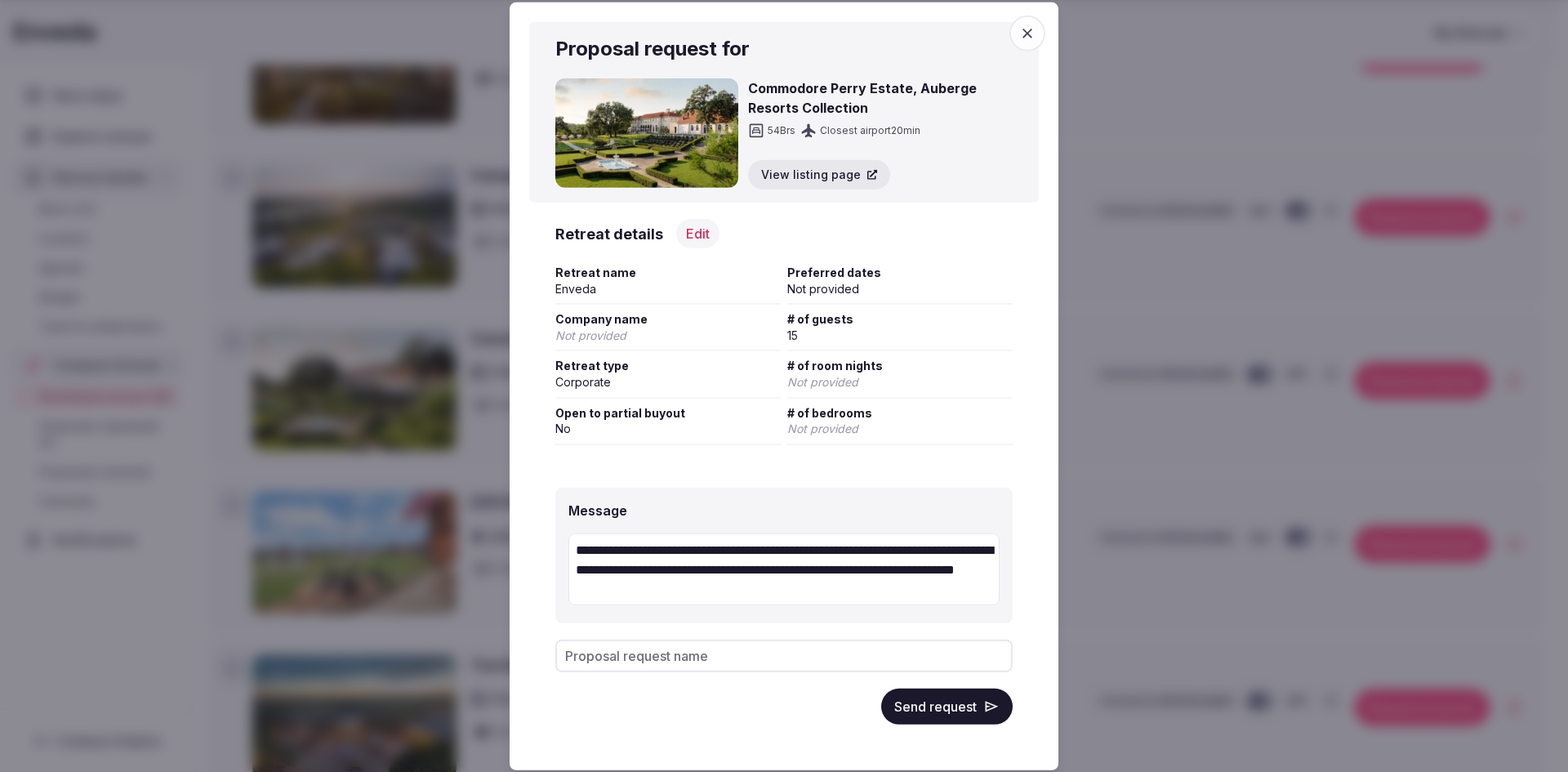
type textarea "**********"
click at [849, 665] on input "Proposal request name" at bounding box center [784, 655] width 458 height 32
type input "**********"
click at [922, 701] on button "Send request" at bounding box center [947, 706] width 131 height 36
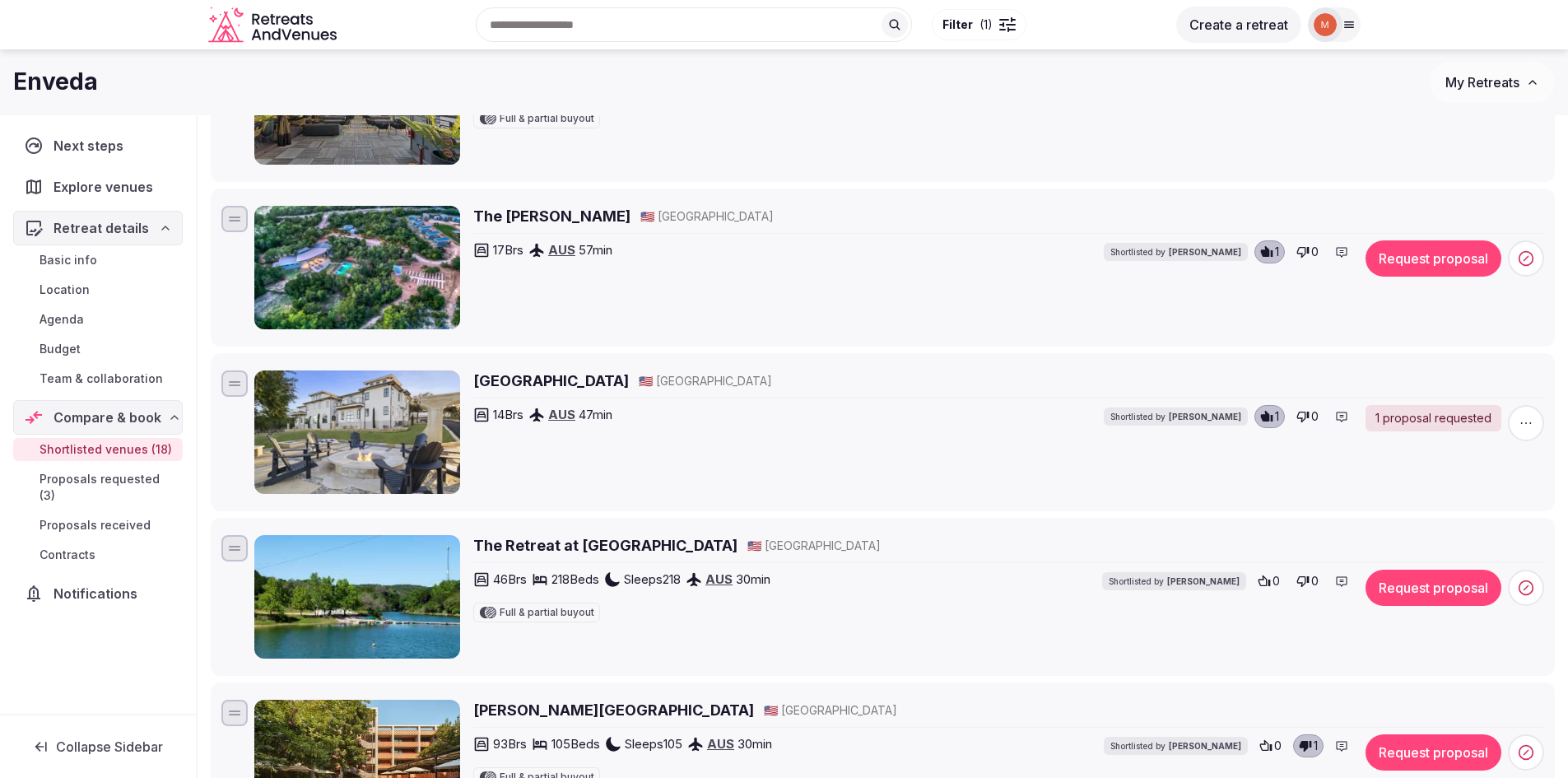
scroll to position [247, 0]
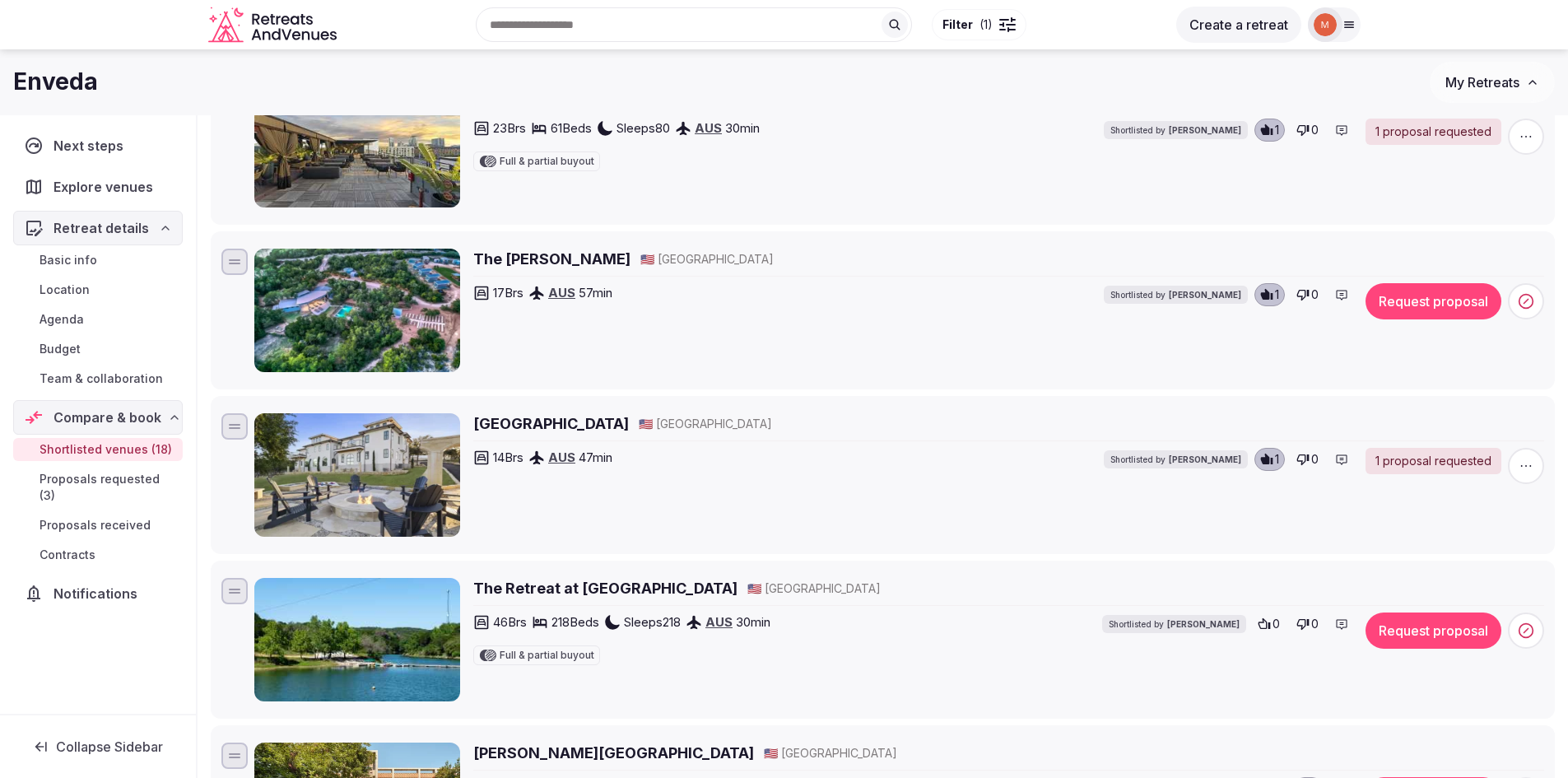
click at [543, 256] on h2 "The Liney Moon" at bounding box center [551, 258] width 157 height 21
click at [1456, 303] on button "Request proposal" at bounding box center [1433, 301] width 136 height 36
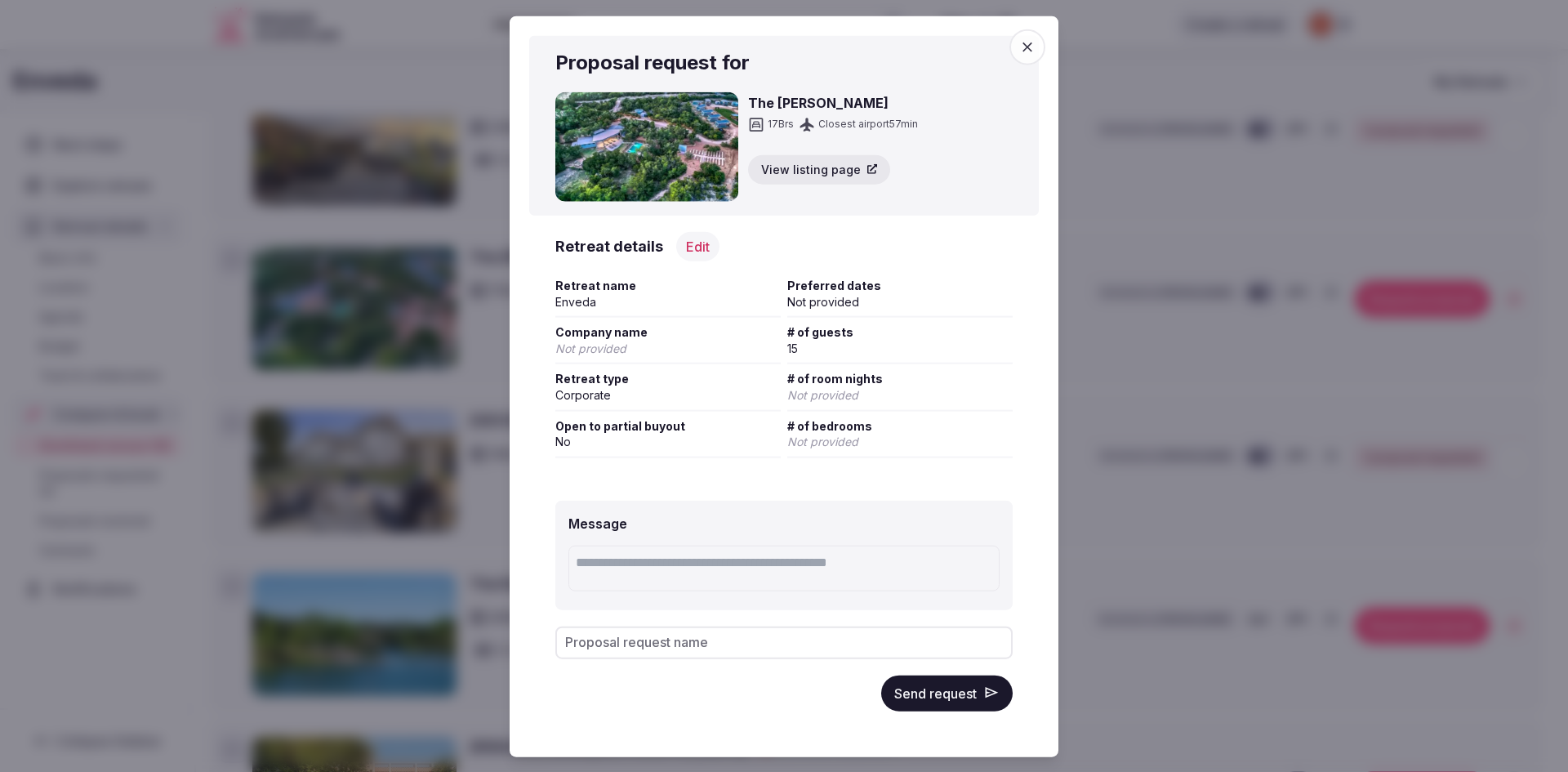
click at [705, 579] on textarea at bounding box center [784, 568] width 431 height 46
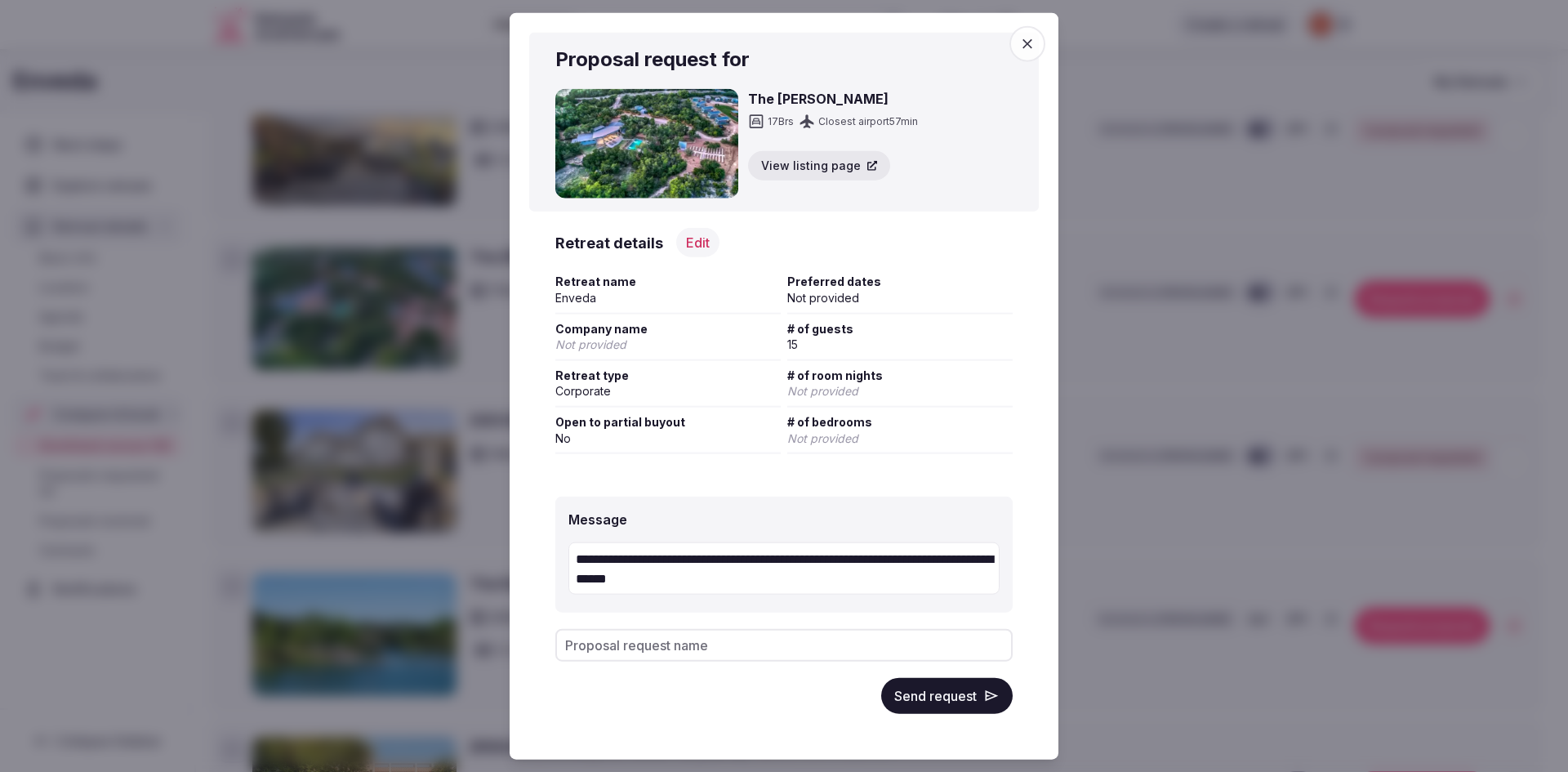
type textarea "**********"
click at [759, 647] on input "Proposal request name" at bounding box center [784, 645] width 458 height 32
type input "**********"
click at [906, 690] on button "Send request" at bounding box center [947, 695] width 131 height 36
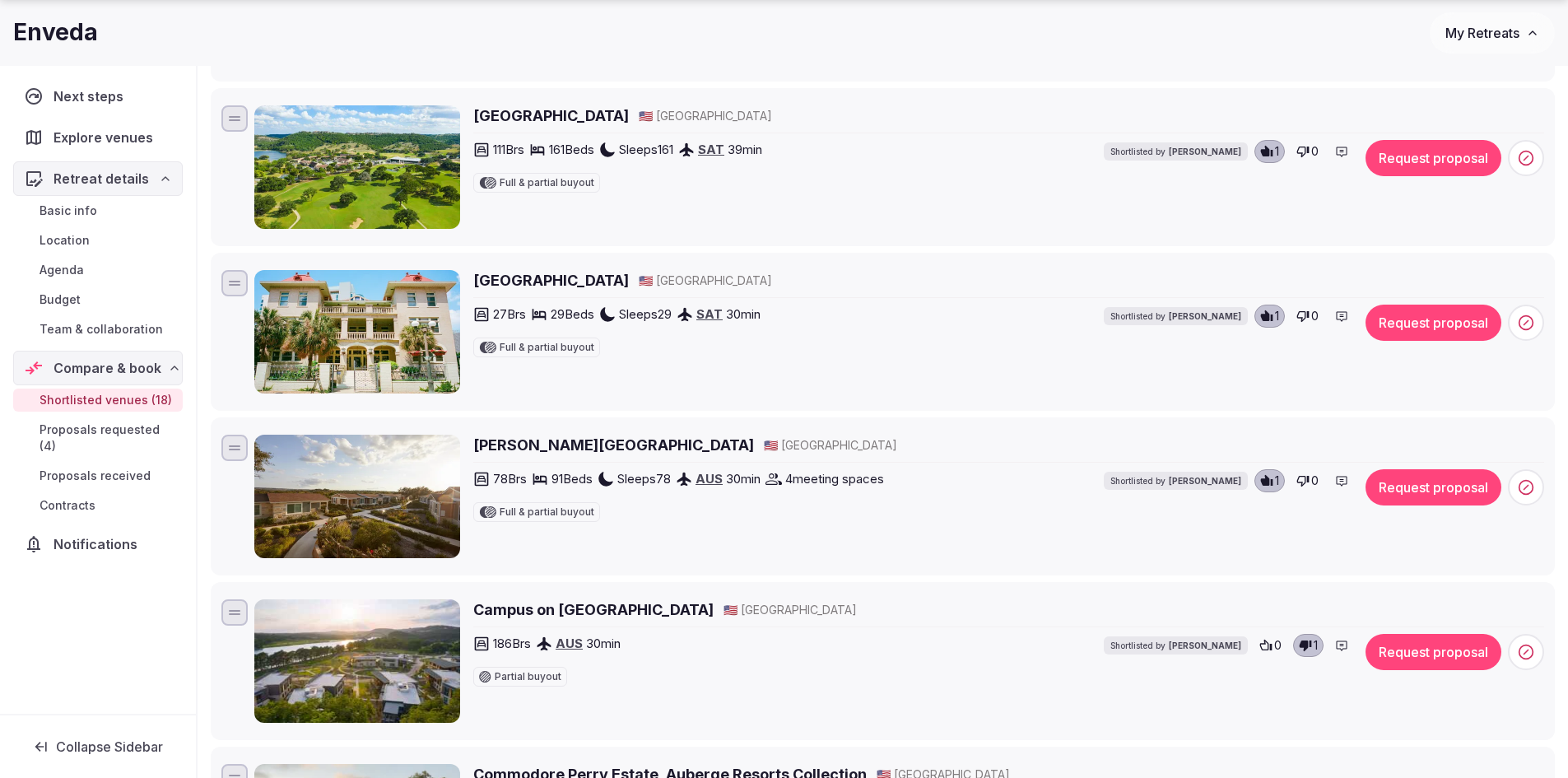
scroll to position [1893, 0]
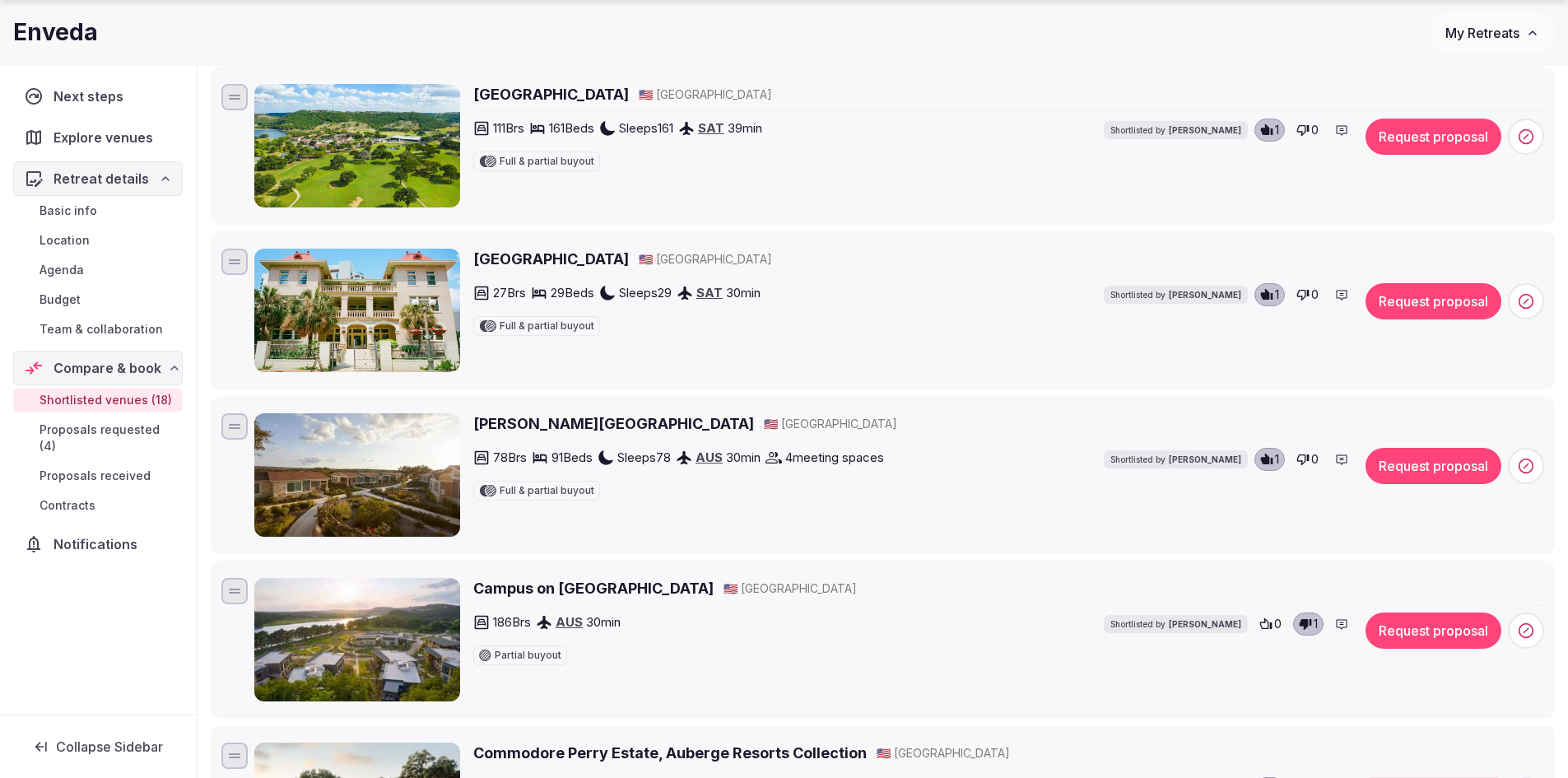
click at [525, 259] on h2 "Hotel Havana" at bounding box center [550, 258] width 155 height 21
click at [1417, 306] on button "Request proposal" at bounding box center [1433, 301] width 136 height 36
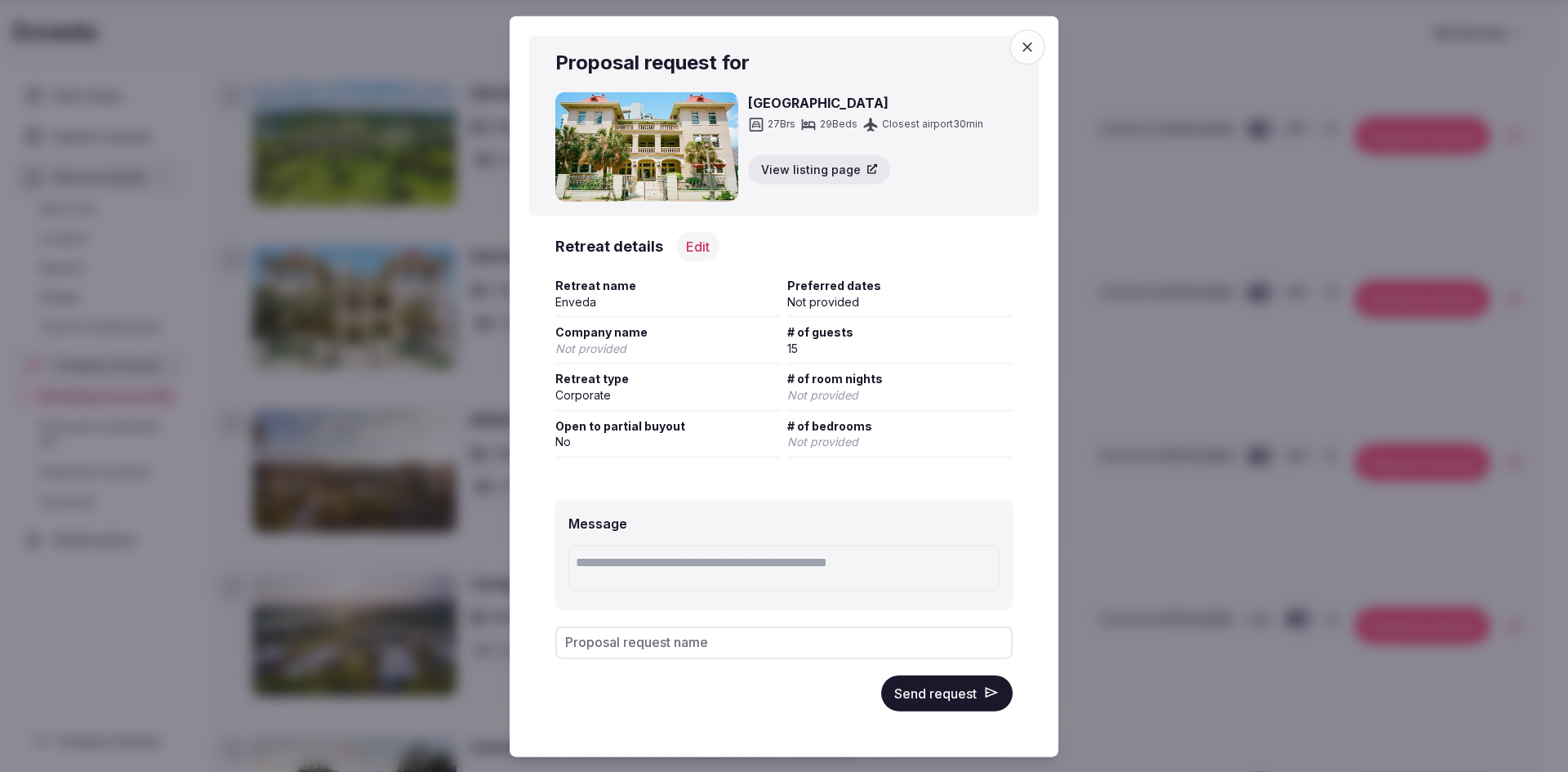
click at [725, 565] on textarea at bounding box center [784, 568] width 431 height 46
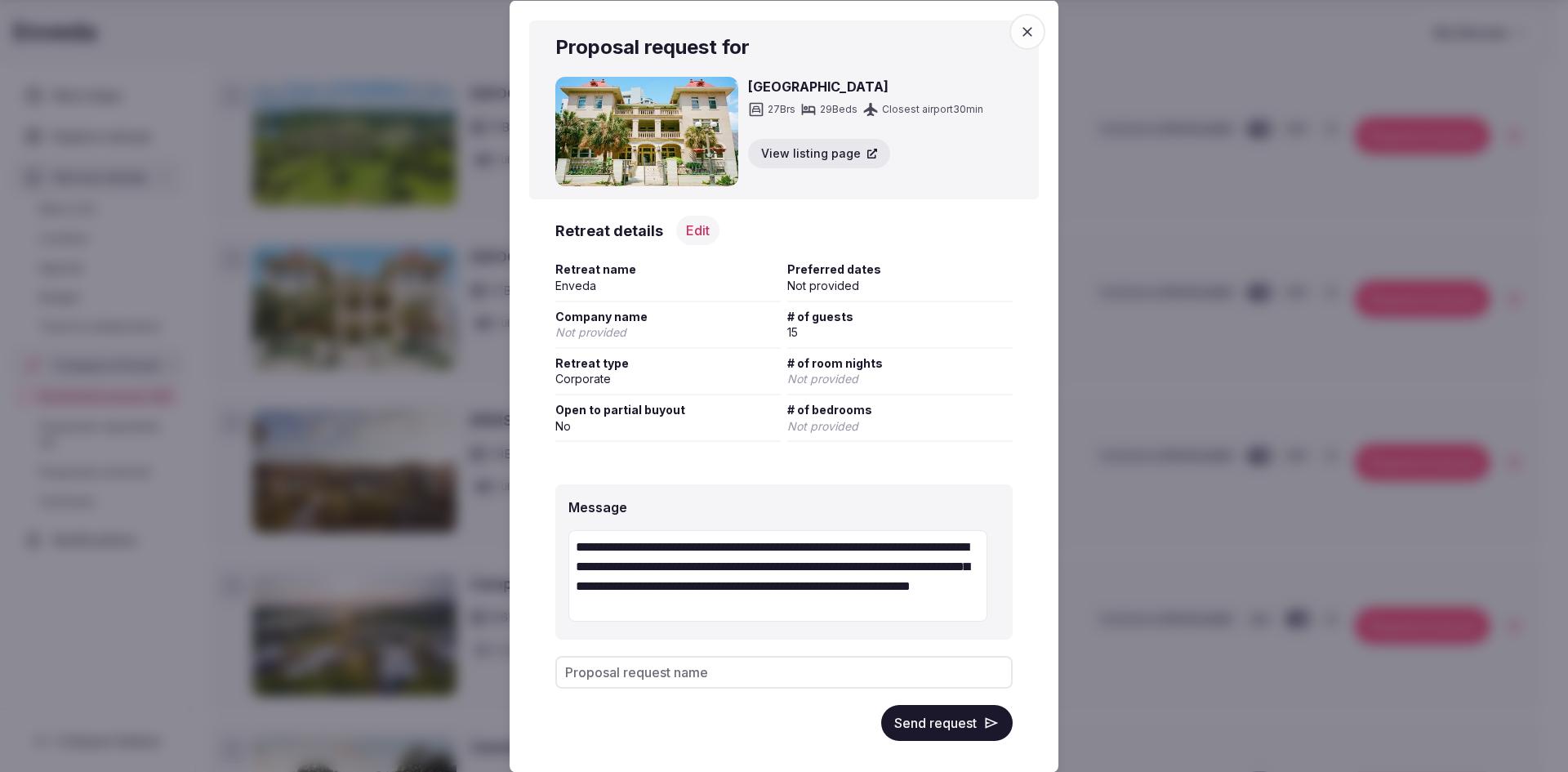
type textarea "**********"
click at [740, 676] on input "Proposal request name" at bounding box center [784, 672] width 458 height 32
type input "**********"
click at [919, 717] on button "Send request" at bounding box center [947, 723] width 131 height 36
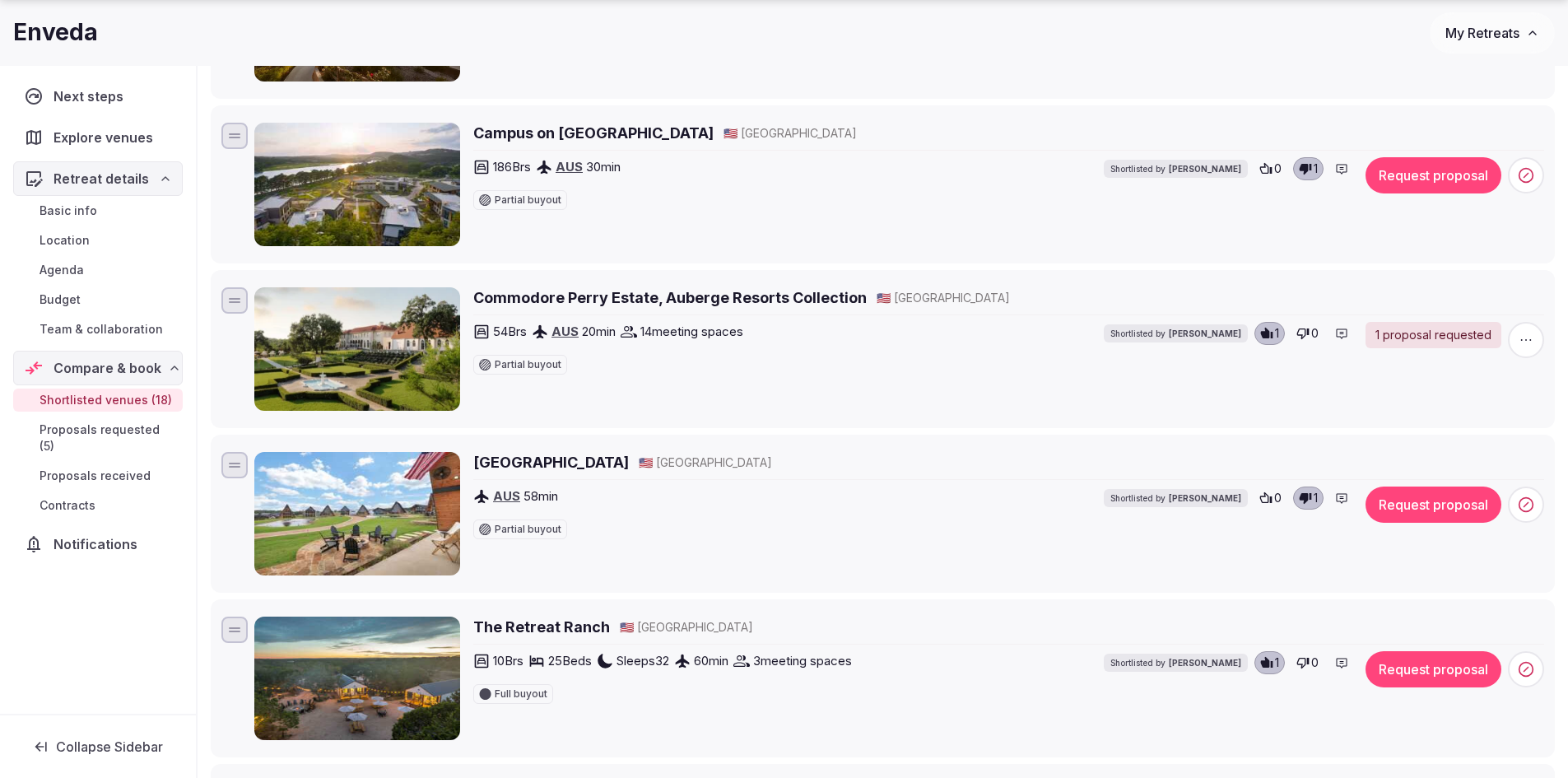
scroll to position [2551, 0]
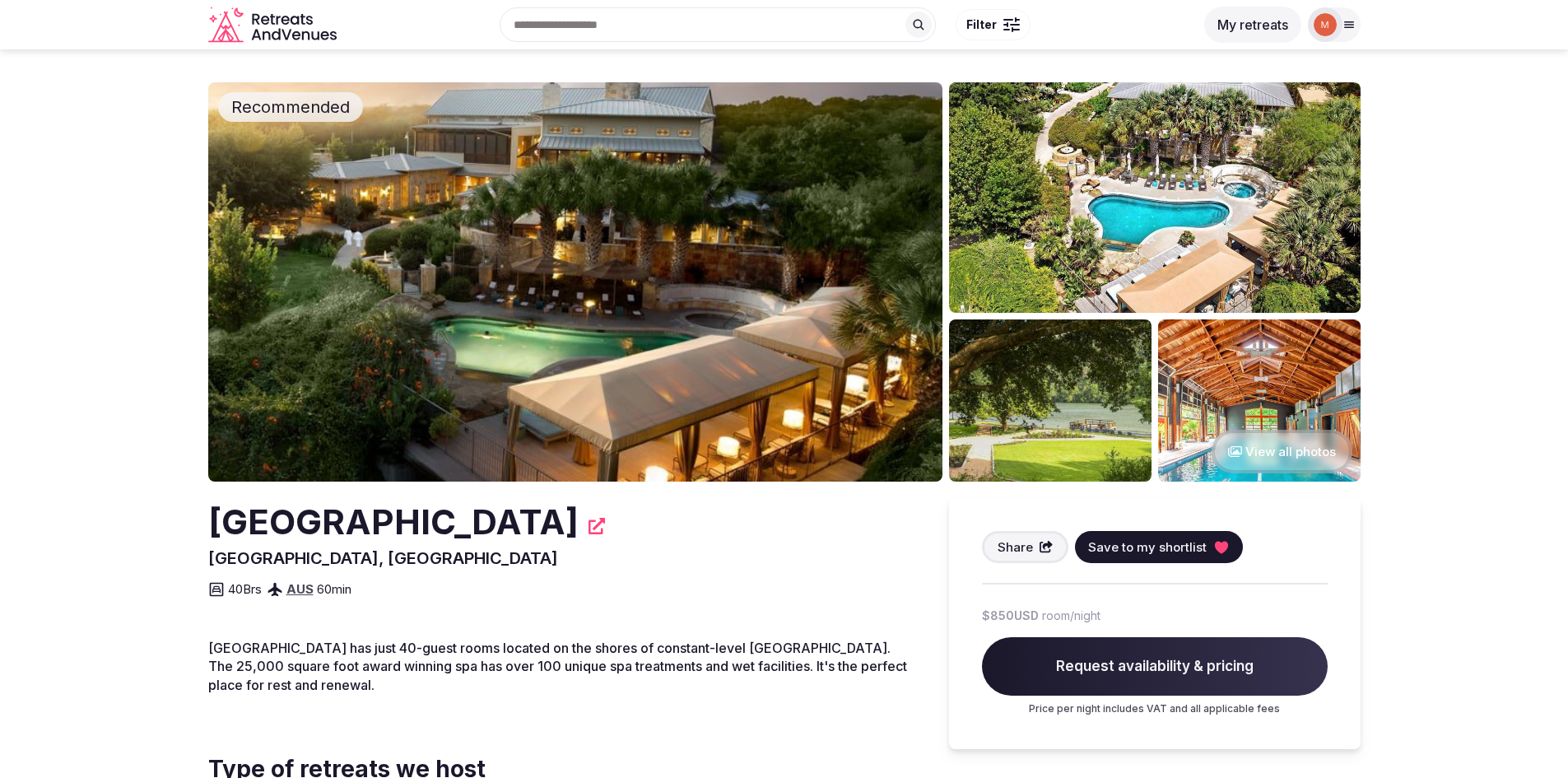
click at [587, 302] on img at bounding box center [574, 282] width 734 height 399
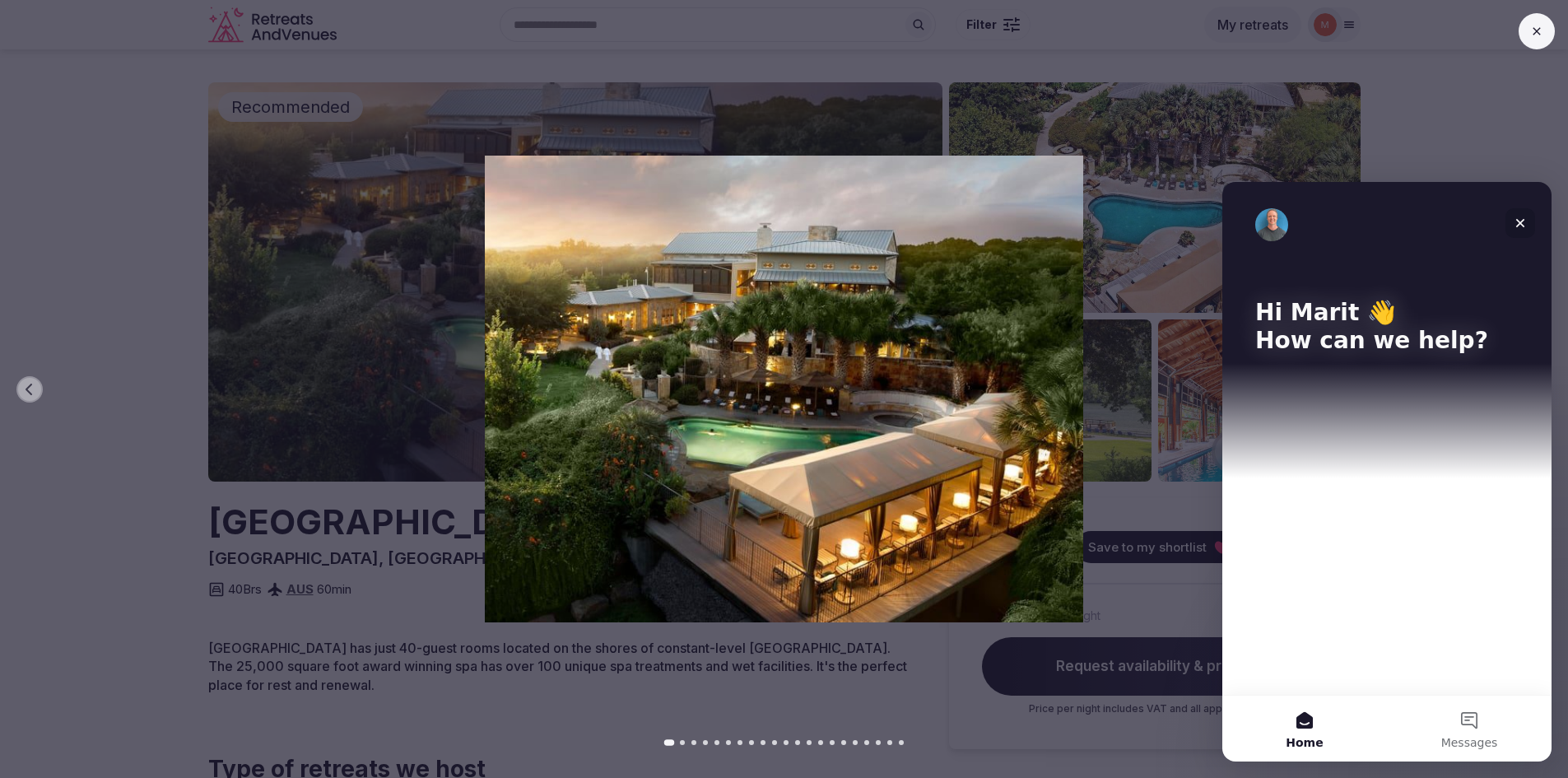
click at [1519, 220] on icon "Close" at bounding box center [1519, 222] width 13 height 13
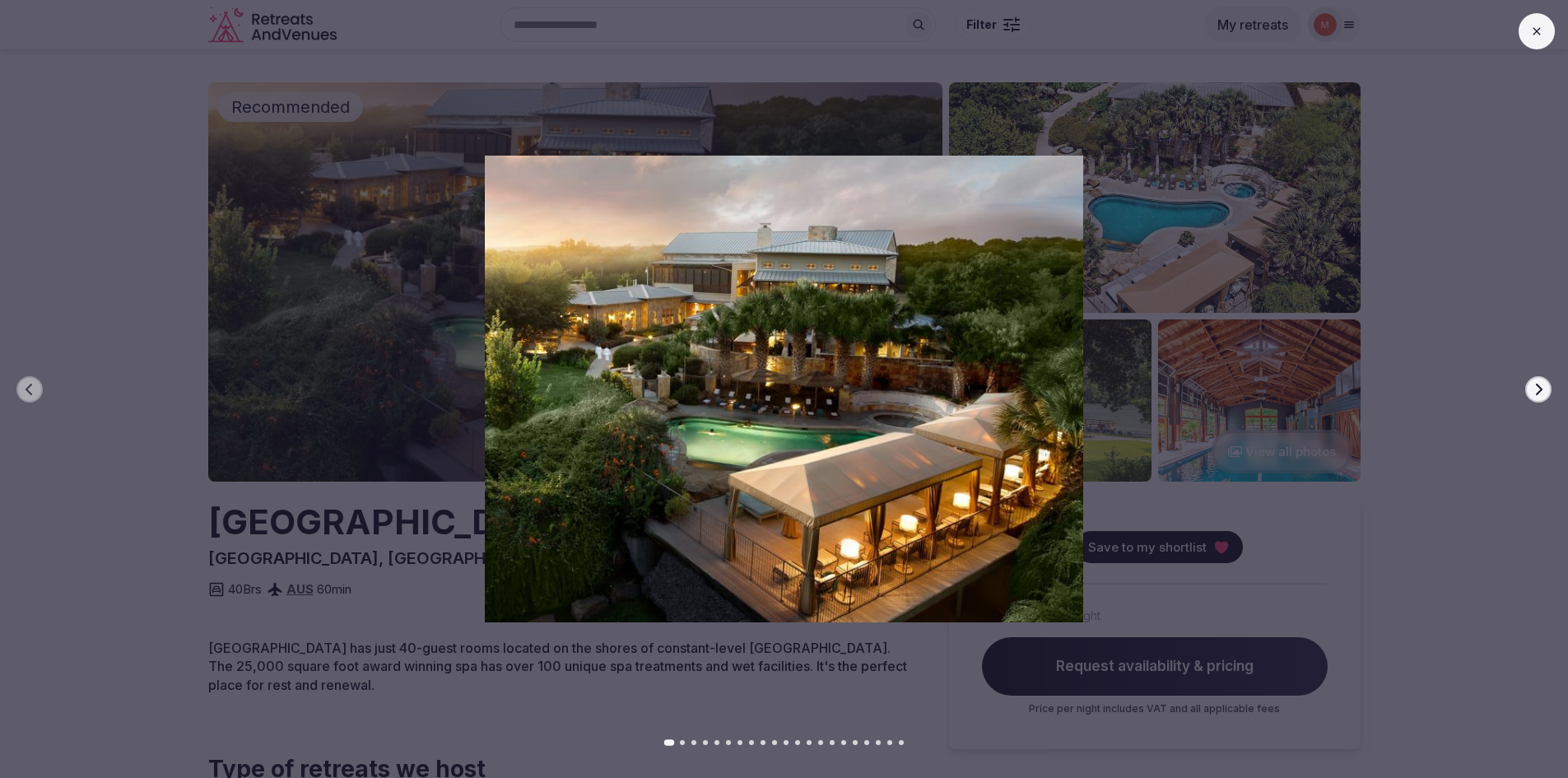
click at [1535, 387] on icon "button" at bounding box center [1538, 389] width 13 height 13
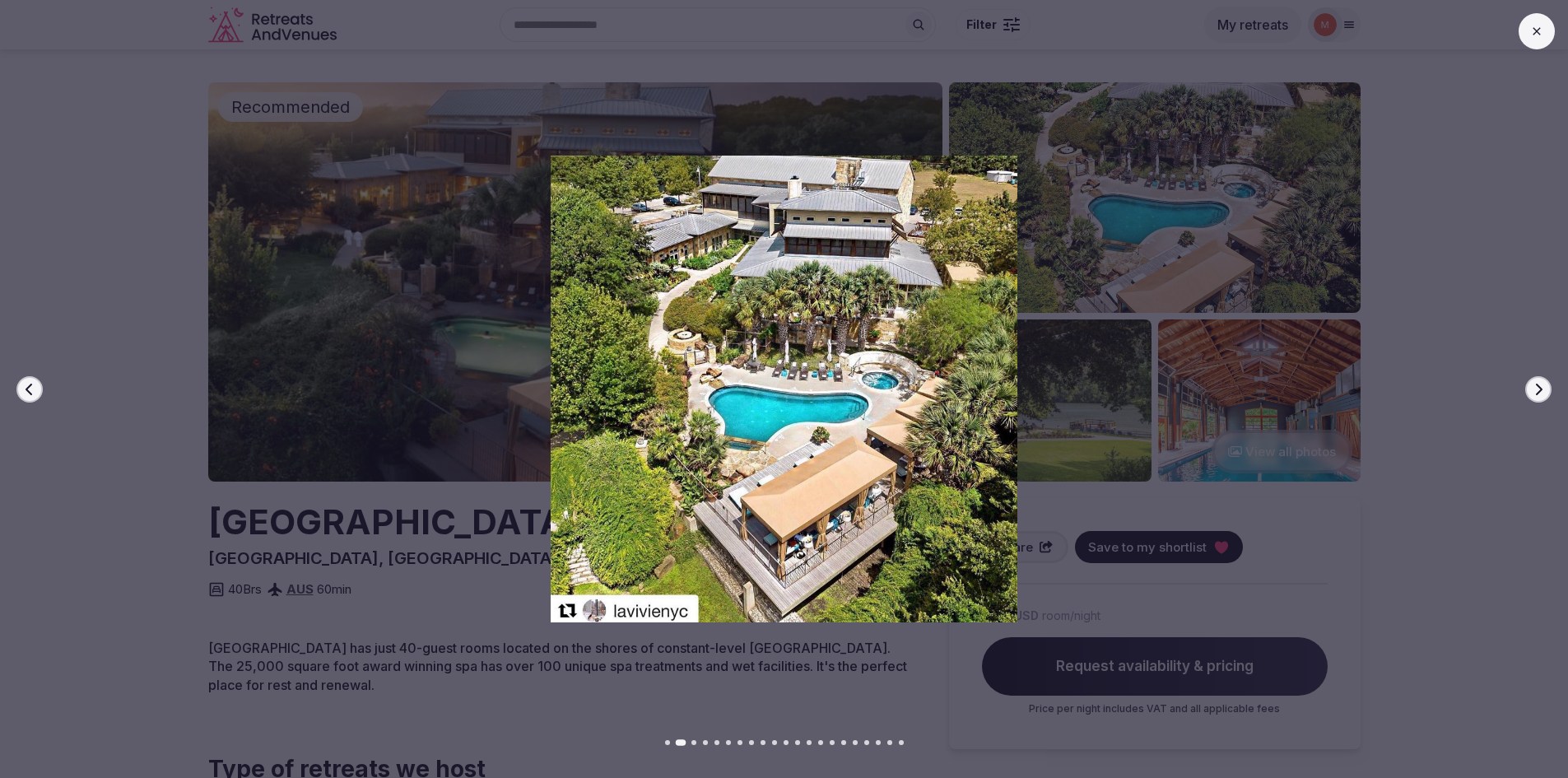
click at [1535, 387] on icon "button" at bounding box center [1538, 389] width 13 height 13
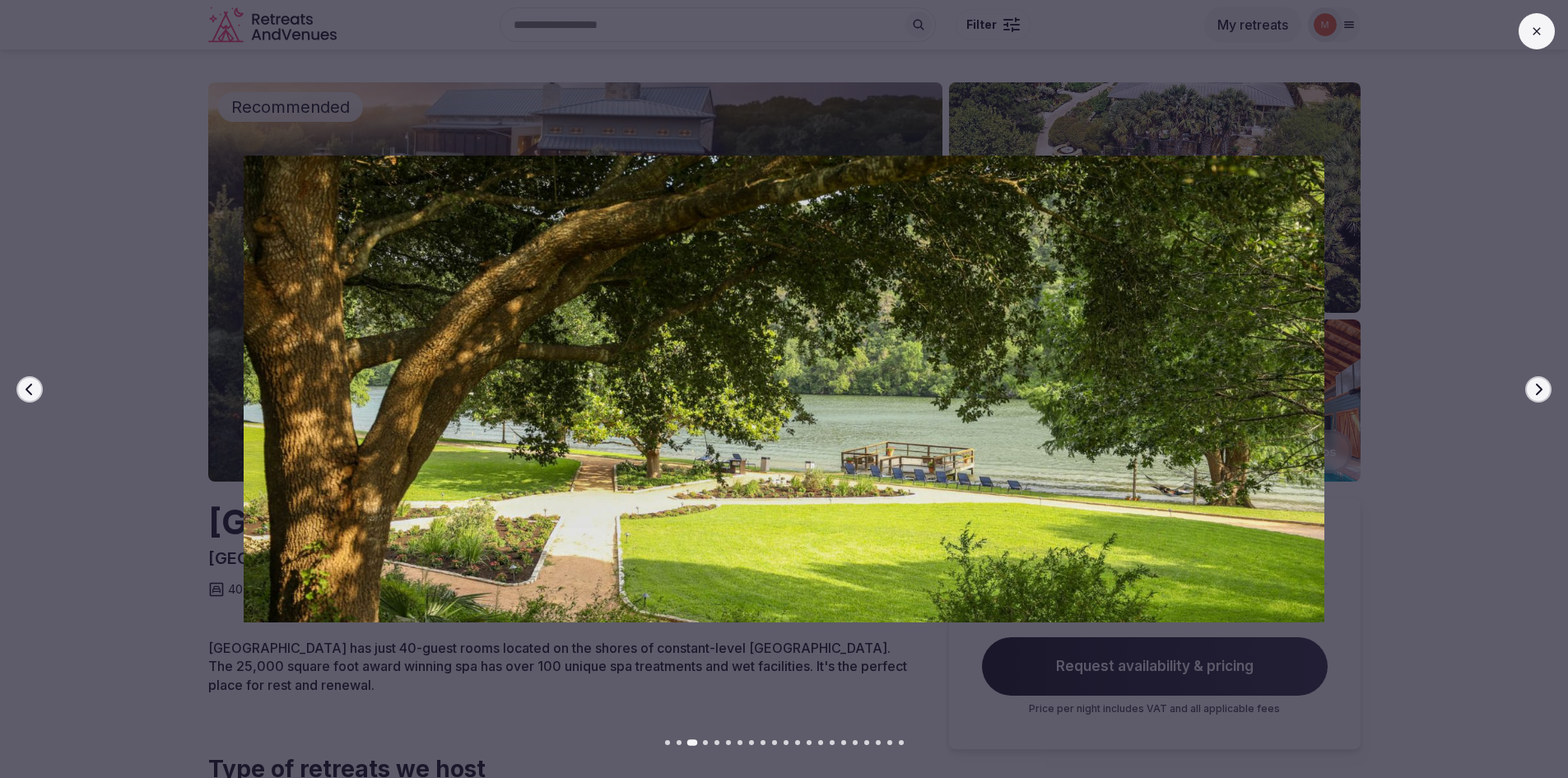
click at [1535, 387] on icon "button" at bounding box center [1538, 389] width 13 height 13
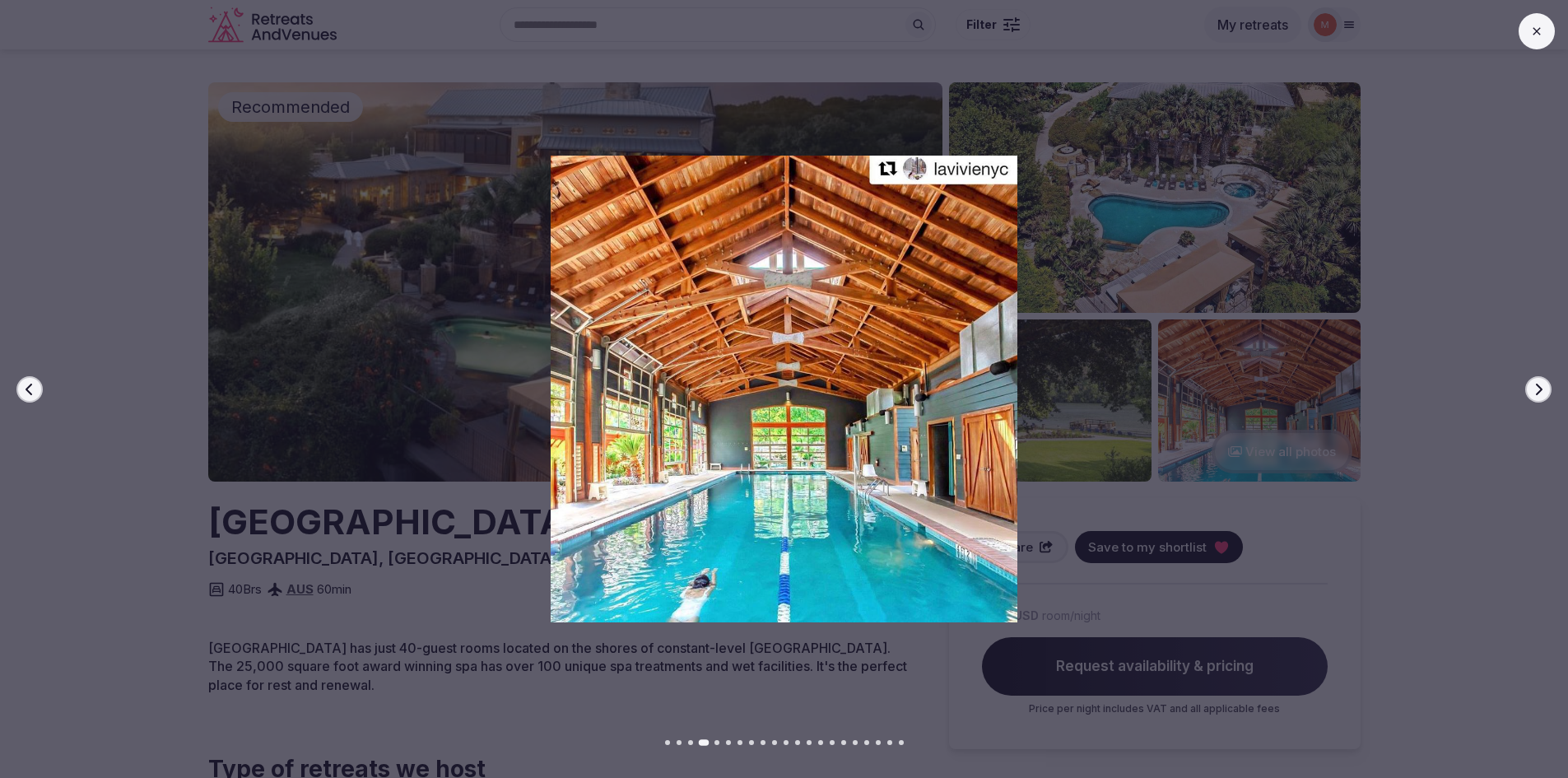
click at [1535, 387] on icon "button" at bounding box center [1538, 389] width 13 height 13
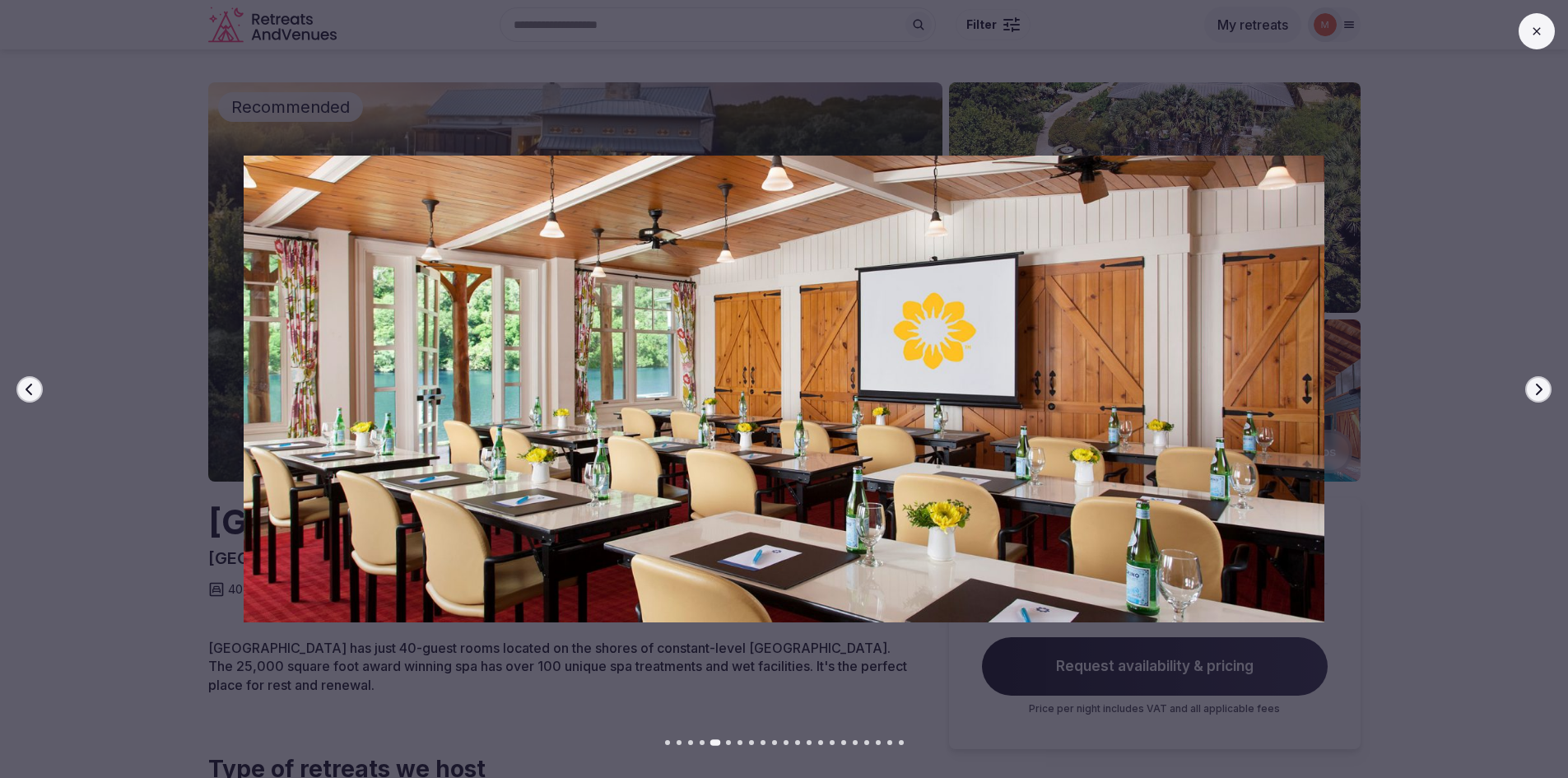
click at [1535, 387] on icon "button" at bounding box center [1538, 389] width 13 height 13
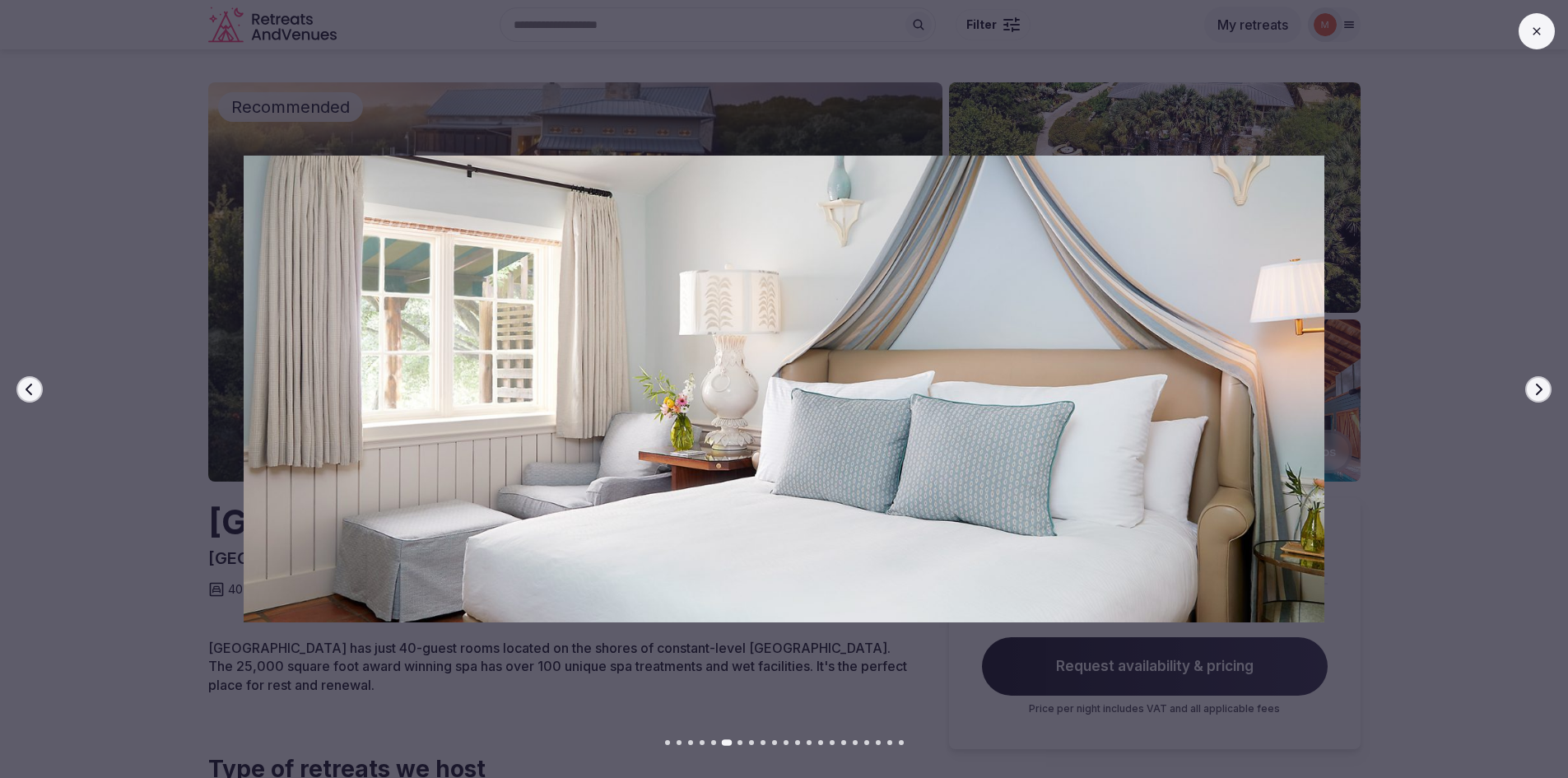
click at [1535, 387] on icon "button" at bounding box center [1538, 389] width 13 height 13
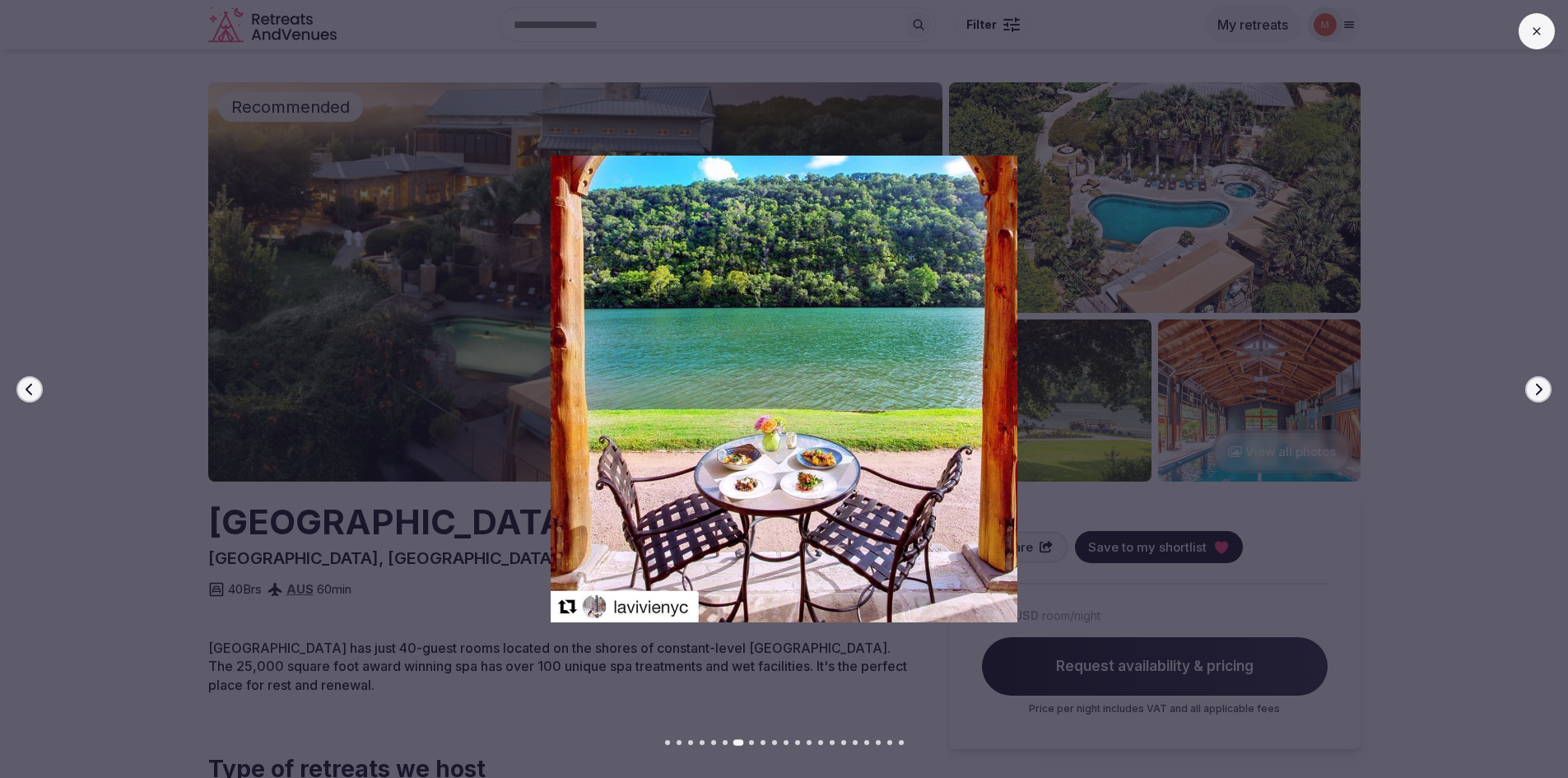
click at [1535, 387] on icon "button" at bounding box center [1538, 389] width 13 height 13
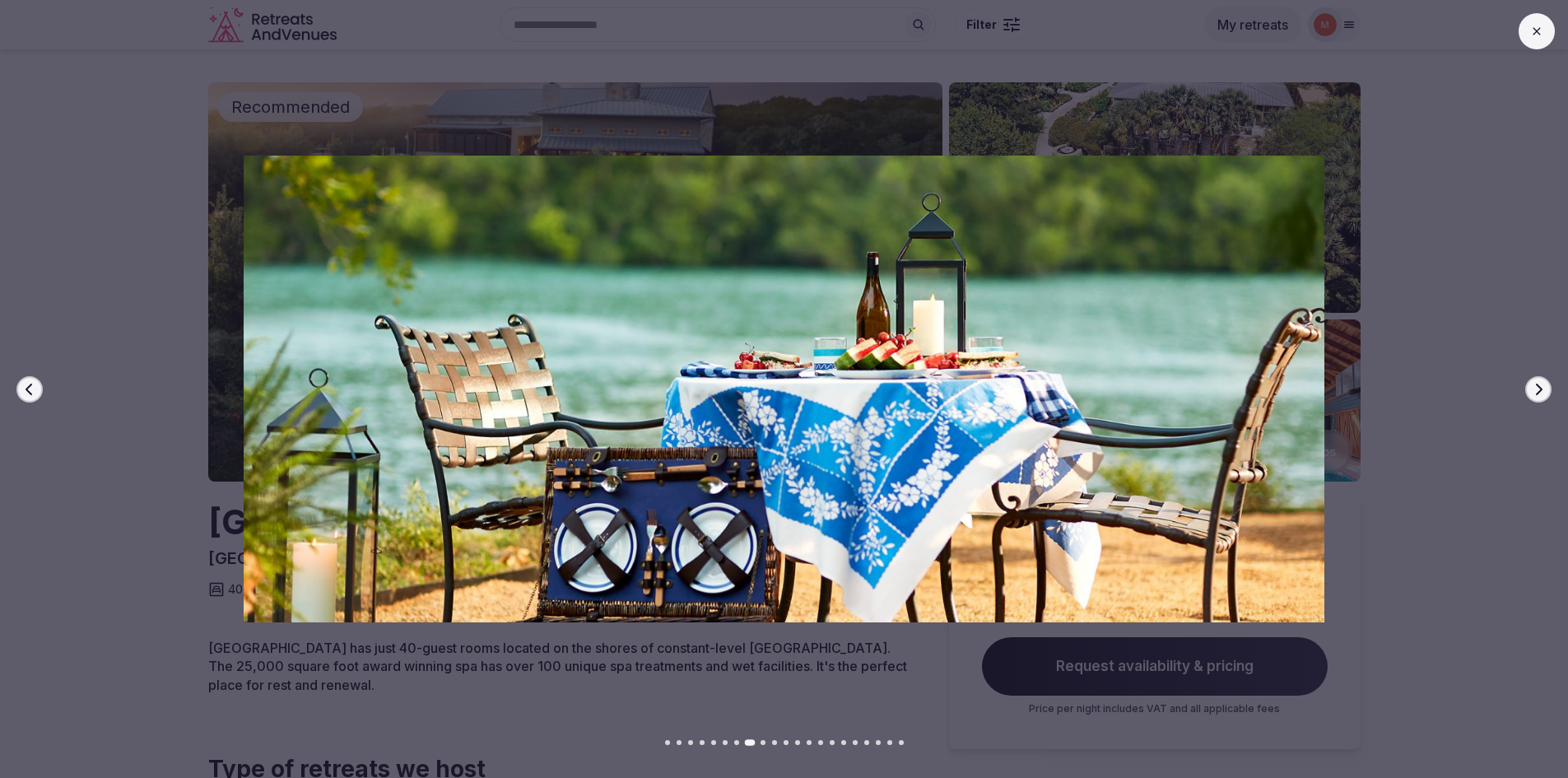
click at [1535, 387] on icon "button" at bounding box center [1538, 389] width 13 height 13
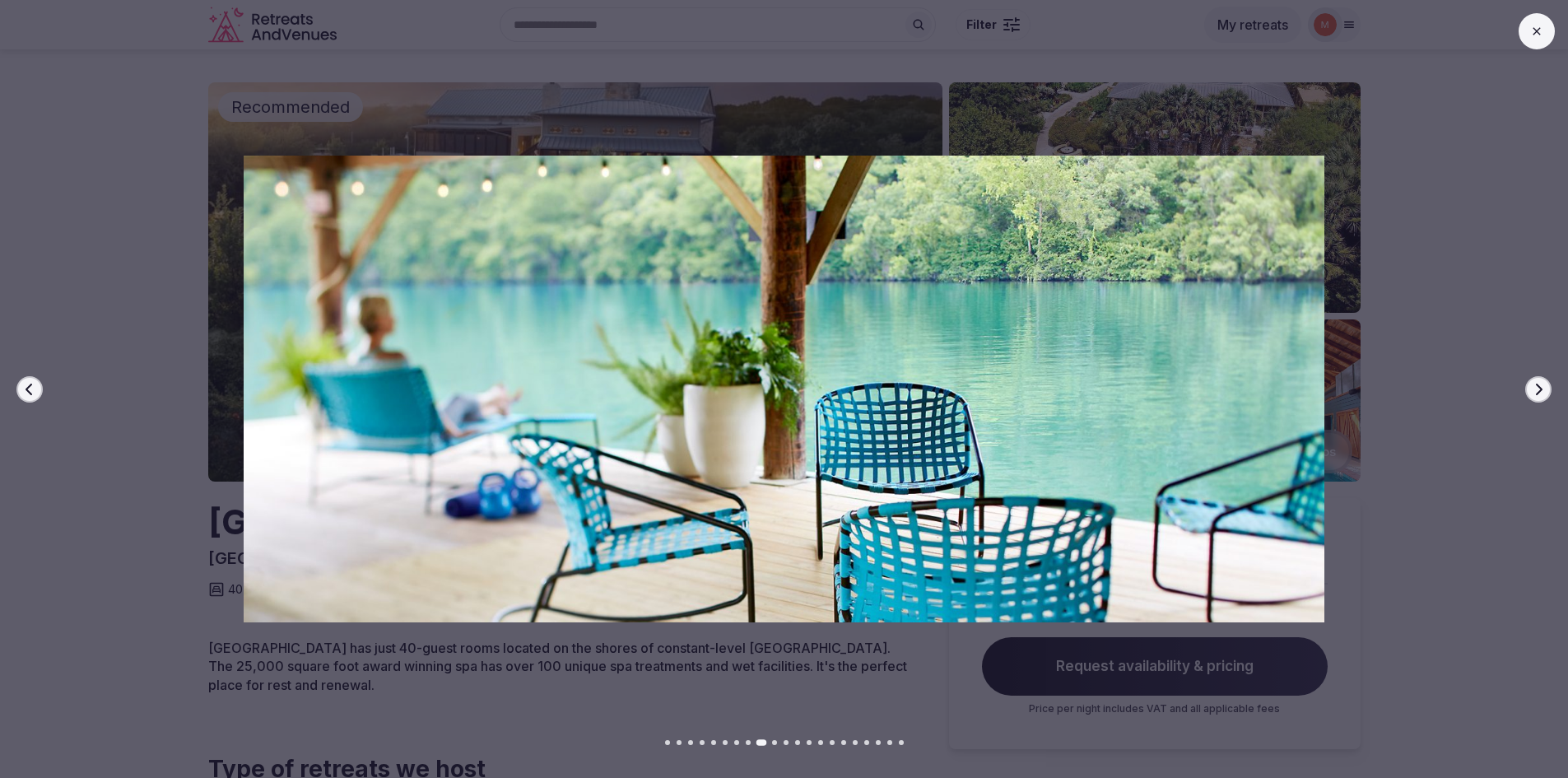
click at [1535, 387] on icon "button" at bounding box center [1538, 389] width 13 height 13
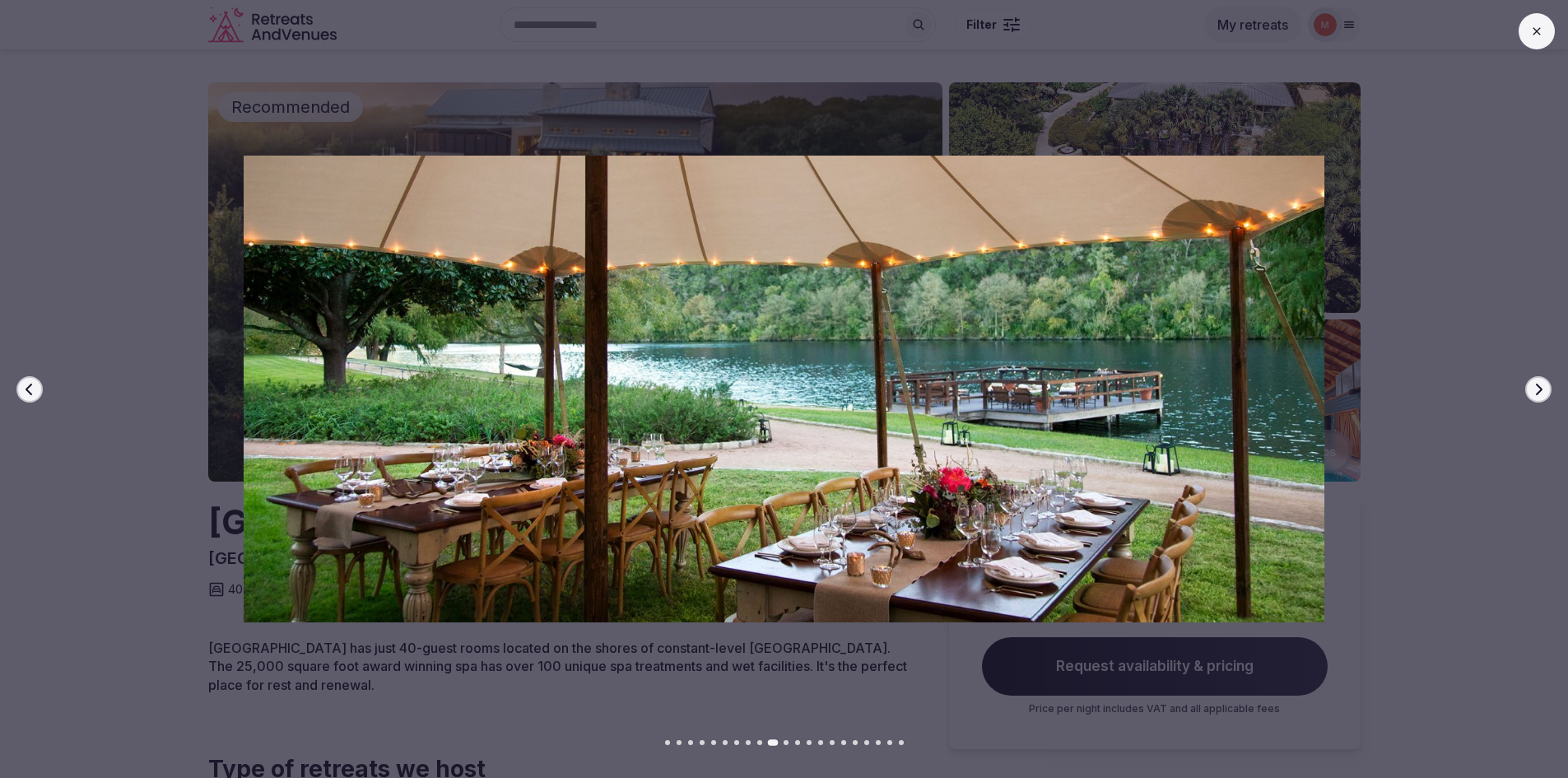
click at [1535, 387] on icon "button" at bounding box center [1538, 389] width 13 height 13
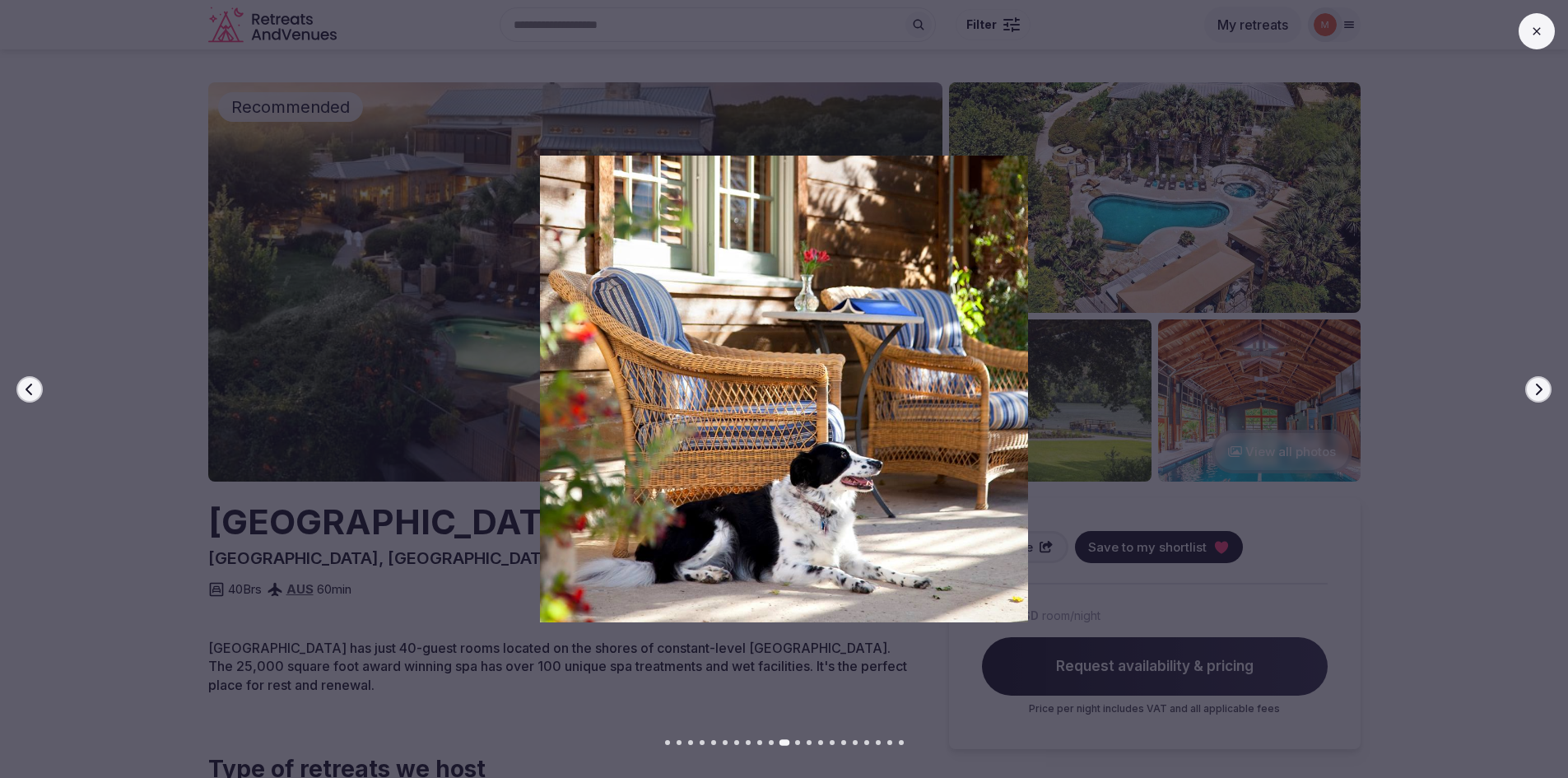
click at [1535, 387] on icon "button" at bounding box center [1538, 389] width 13 height 13
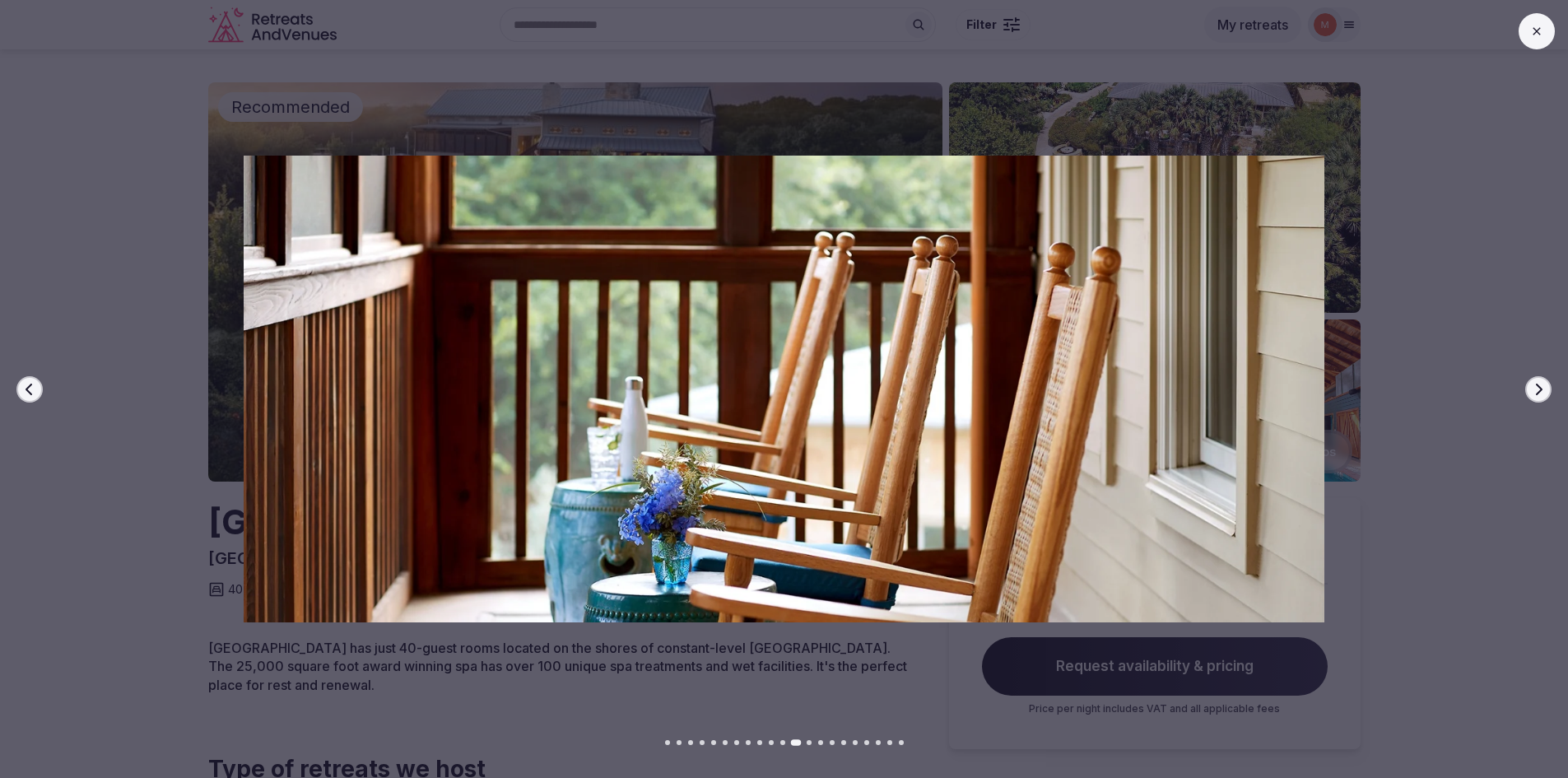
click at [1535, 387] on icon "button" at bounding box center [1538, 389] width 13 height 13
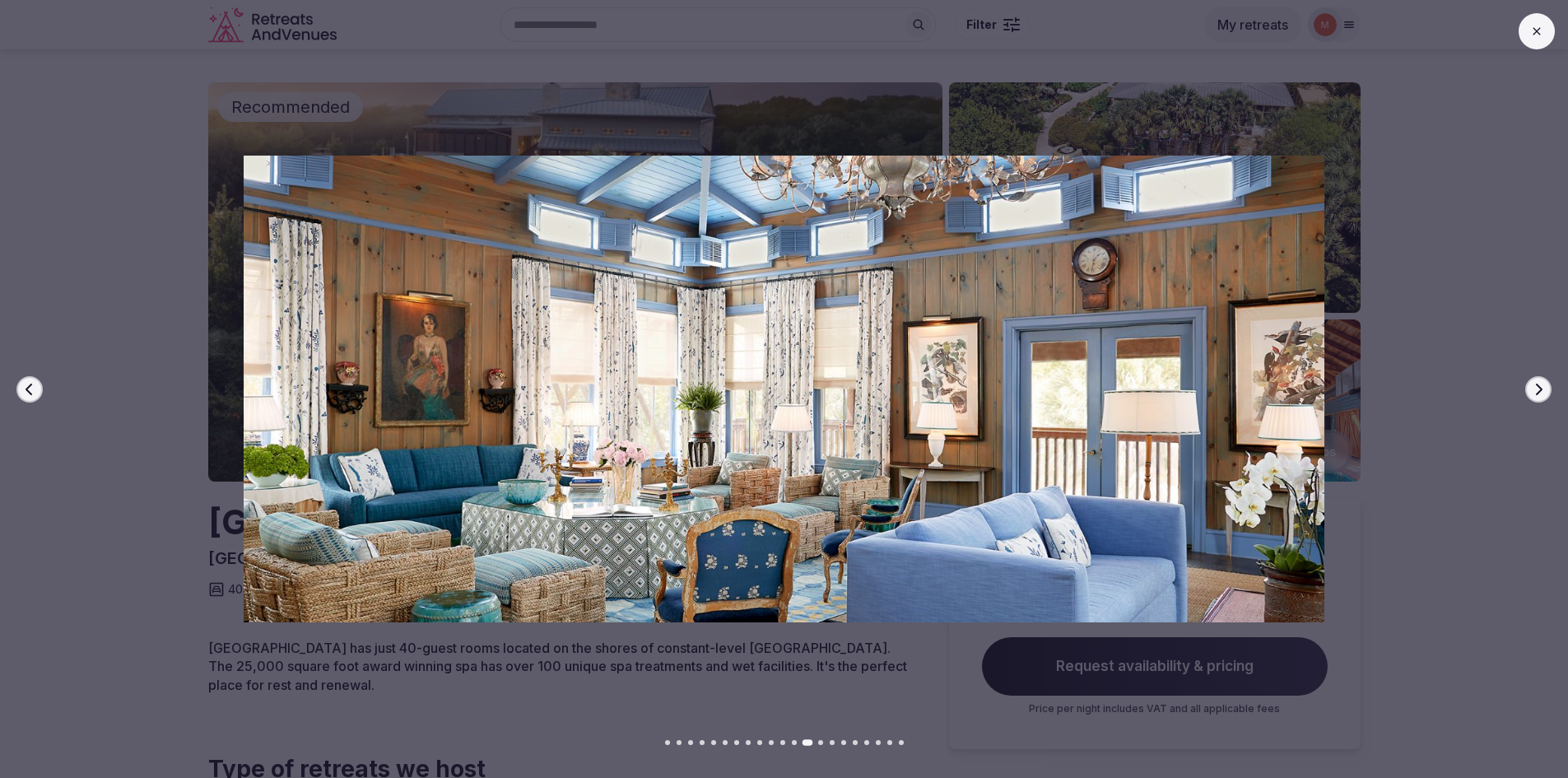
click at [1535, 387] on icon "button" at bounding box center [1538, 389] width 13 height 13
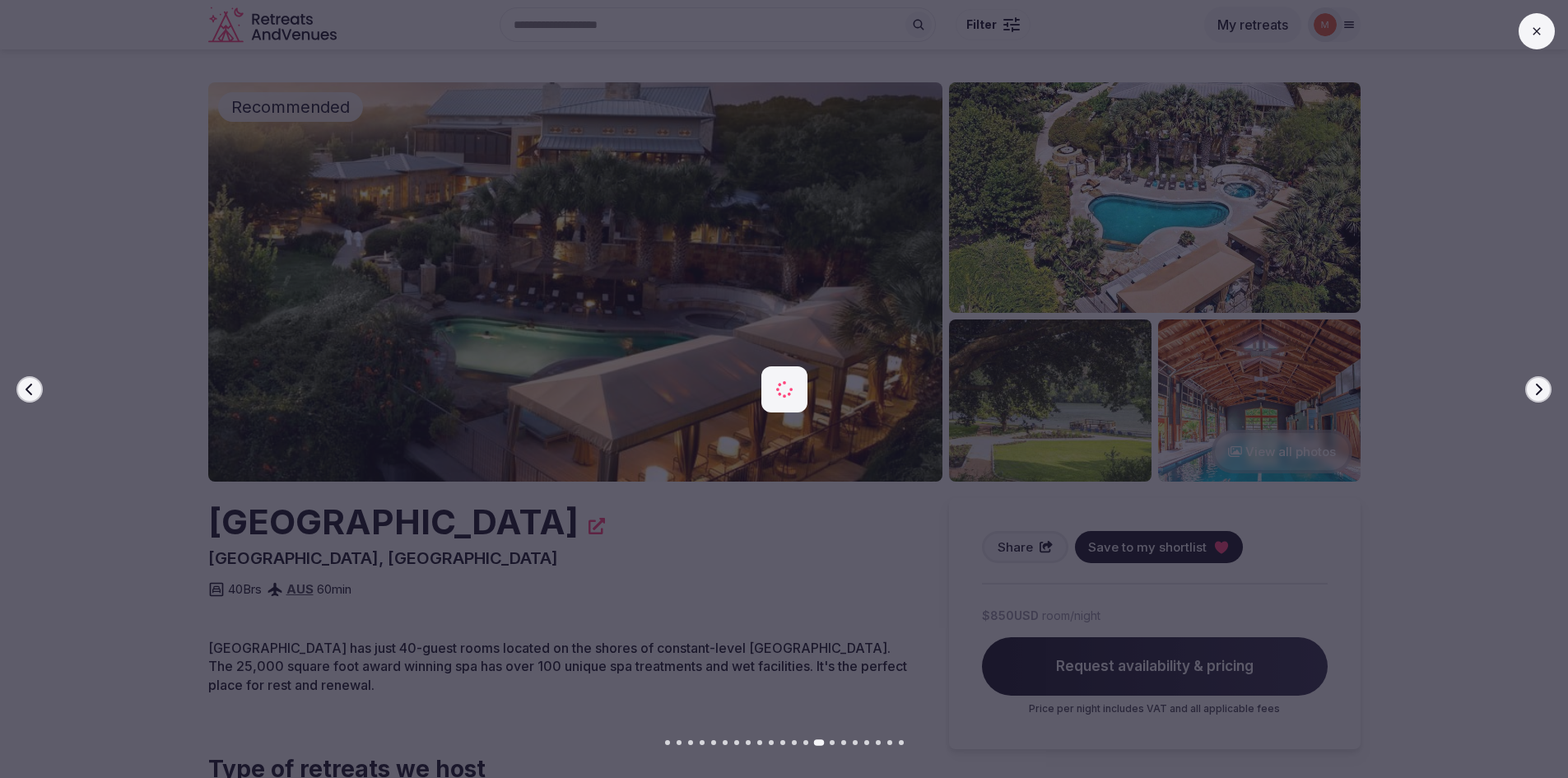
click at [1535, 387] on icon "button" at bounding box center [1538, 389] width 13 height 13
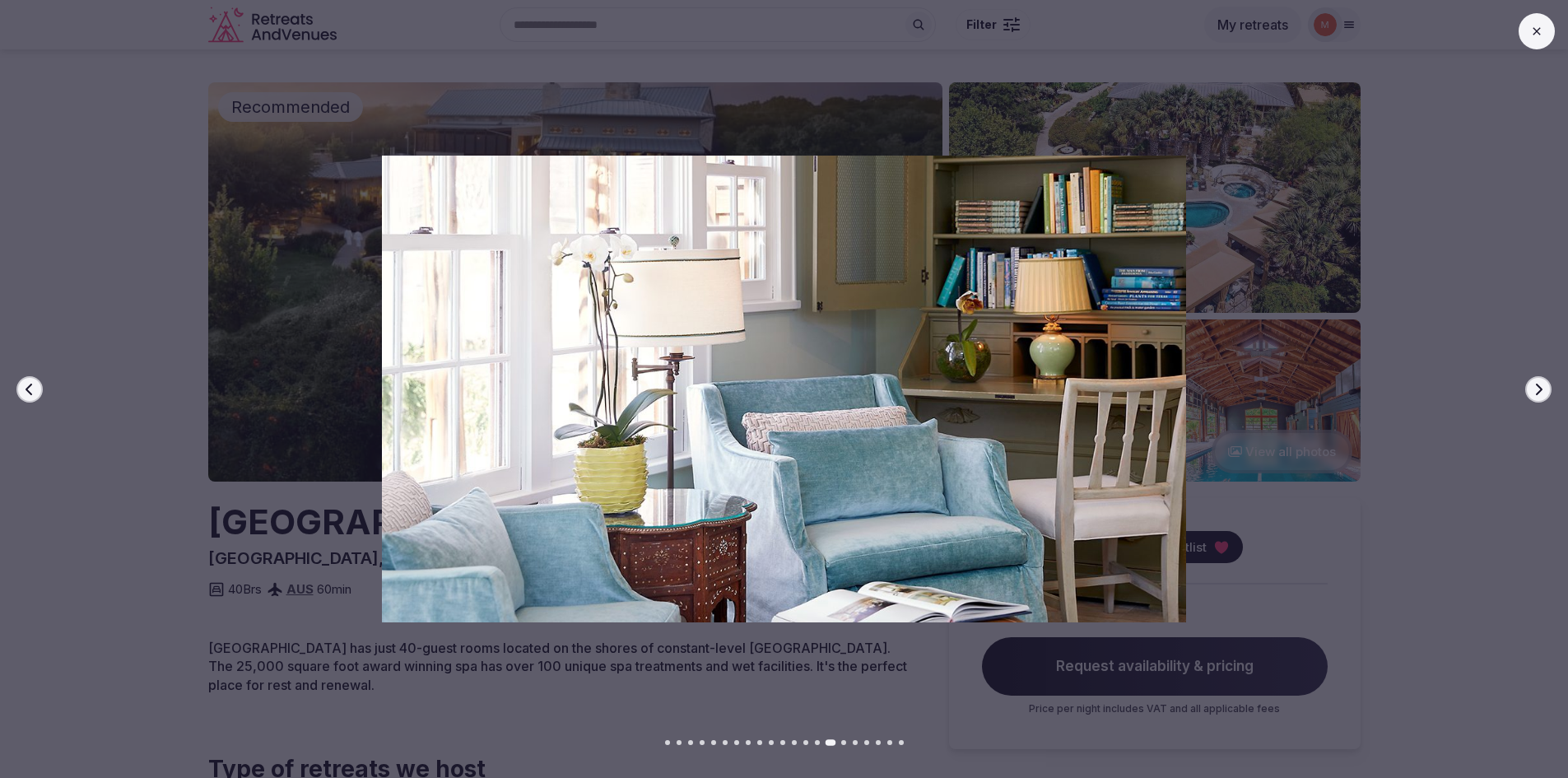
click at [1535, 387] on icon "button" at bounding box center [1538, 389] width 13 height 13
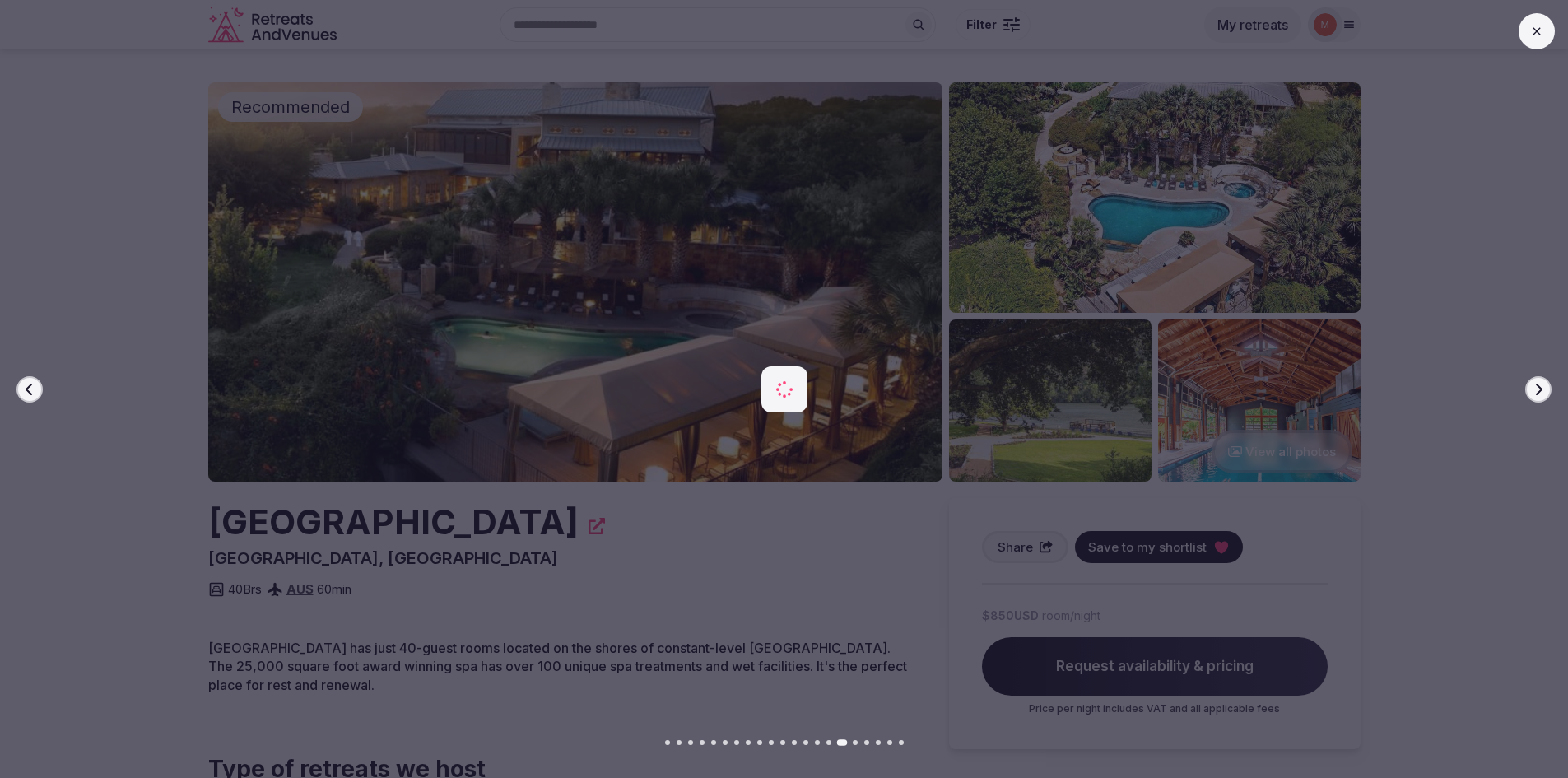
click at [1535, 387] on icon "button" at bounding box center [1538, 389] width 13 height 13
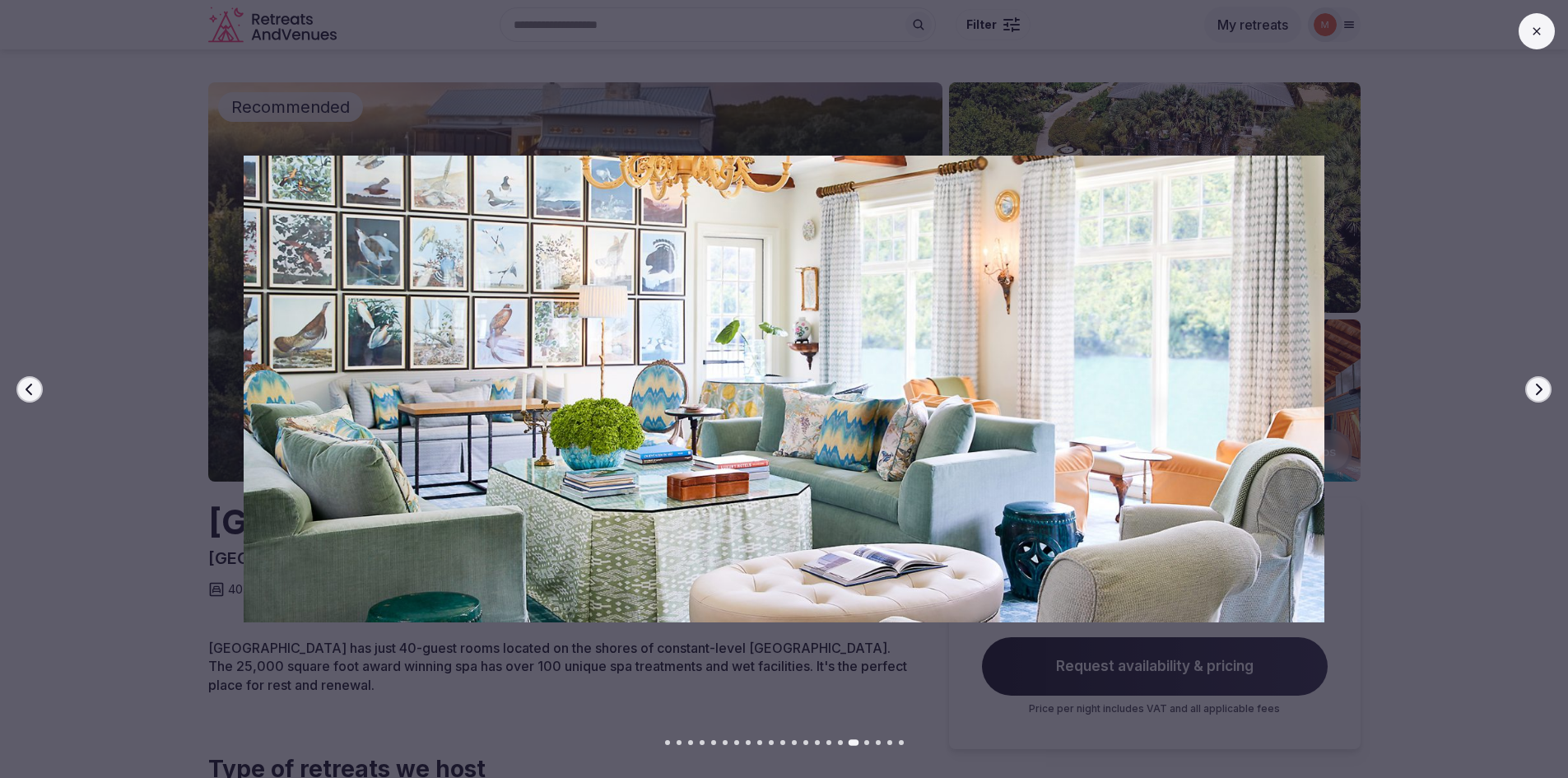
click at [1535, 387] on icon "button" at bounding box center [1538, 389] width 13 height 13
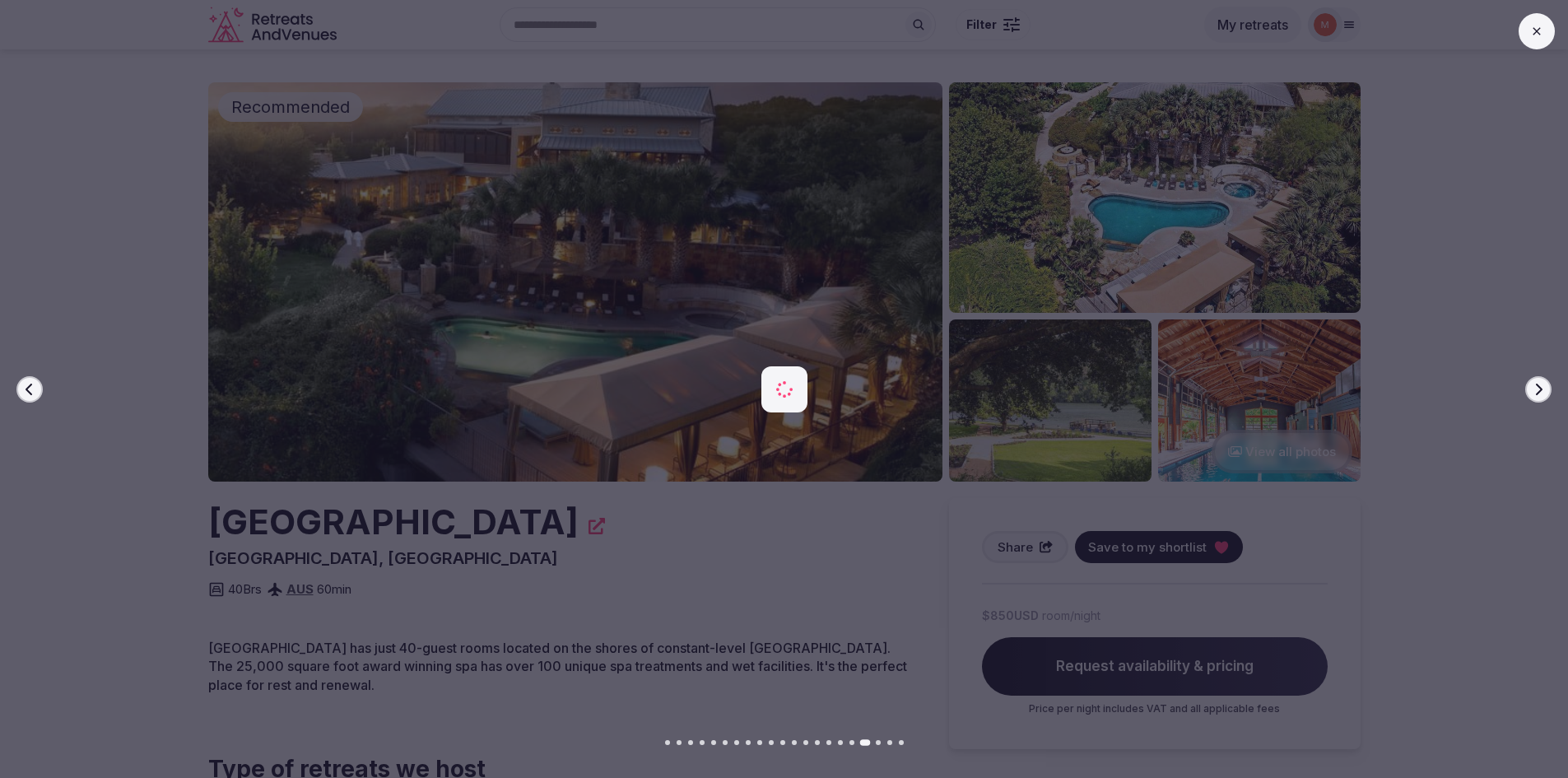
click at [1535, 387] on icon "button" at bounding box center [1538, 389] width 13 height 13
click at [1531, 385] on button "Next slide" at bounding box center [1538, 389] width 27 height 27
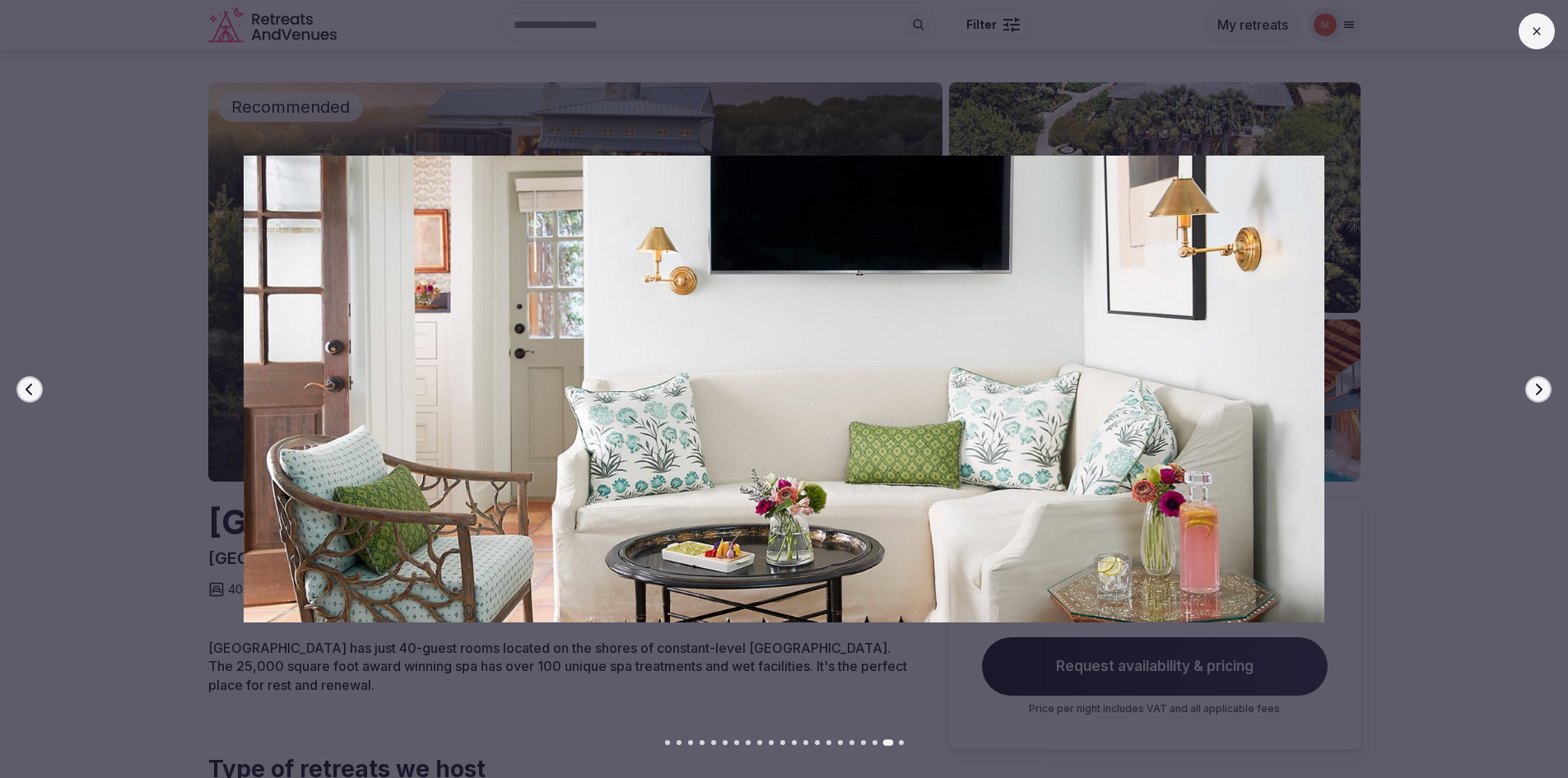
click at [1531, 385] on button "Next slide" at bounding box center [1538, 389] width 27 height 27
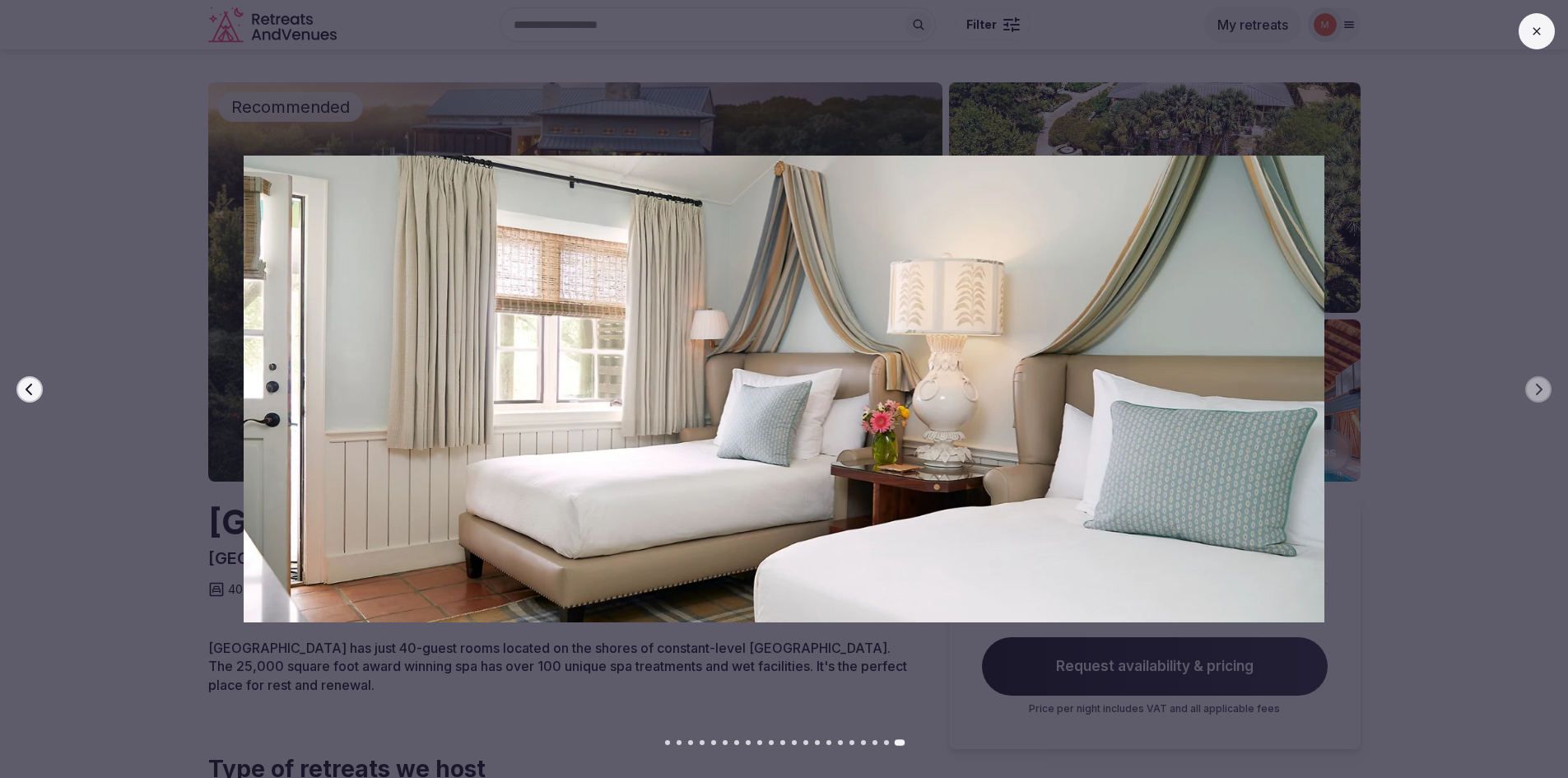
click at [1532, 33] on icon at bounding box center [1536, 31] width 13 height 13
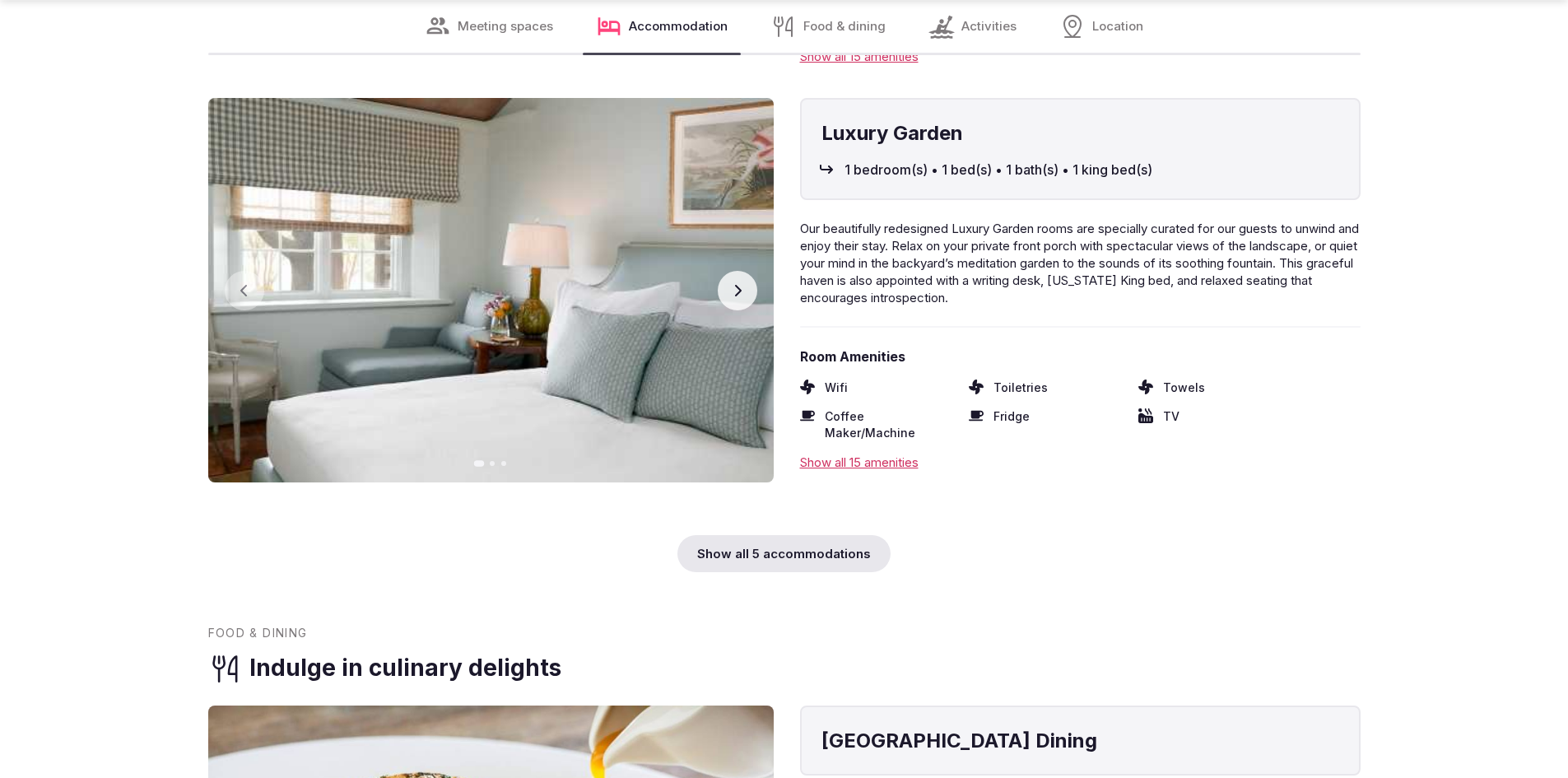
scroll to position [5679, 0]
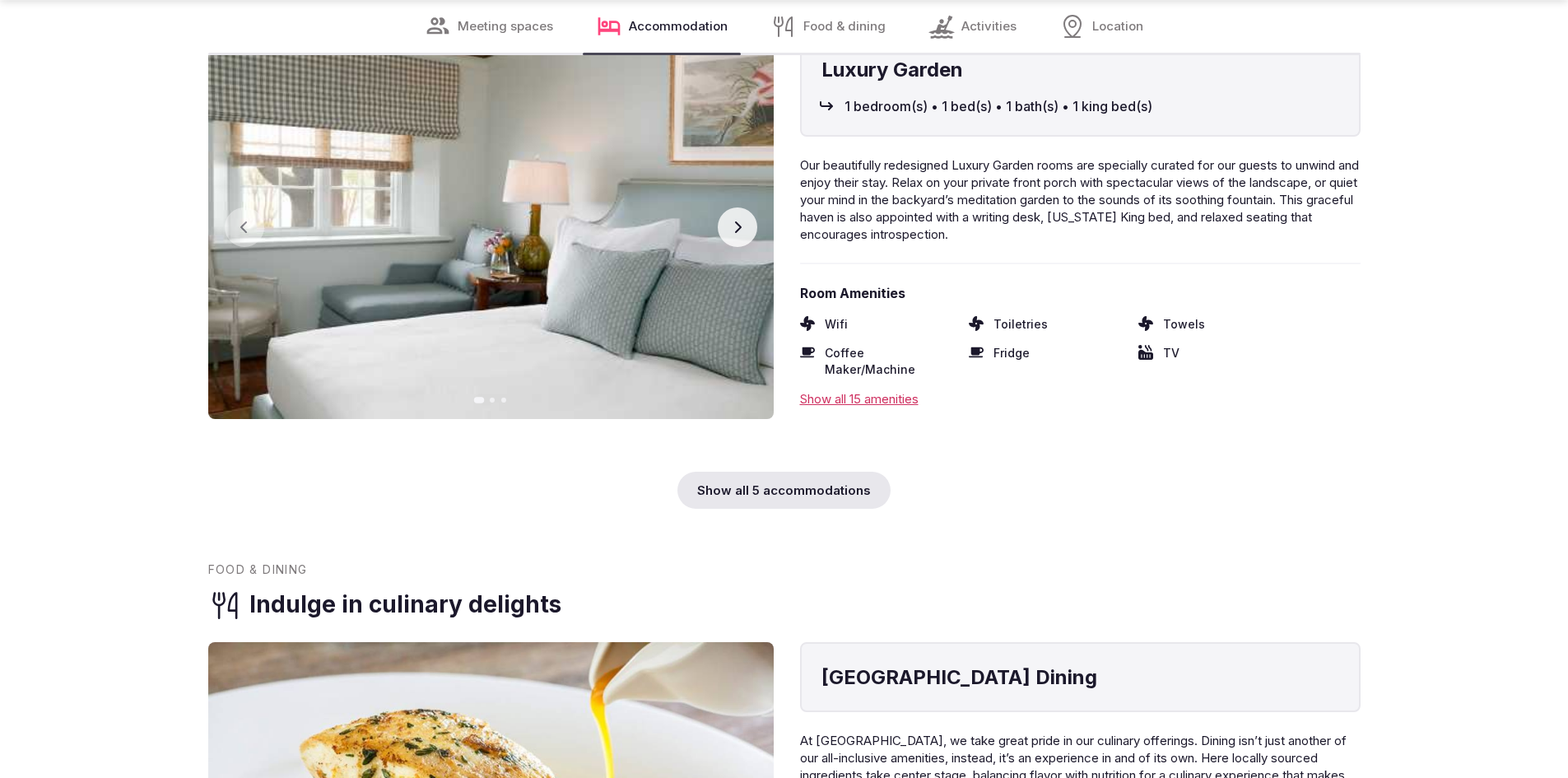
click at [787, 471] on div "Show all 5 accommodations" at bounding box center [784, 489] width 213 height 37
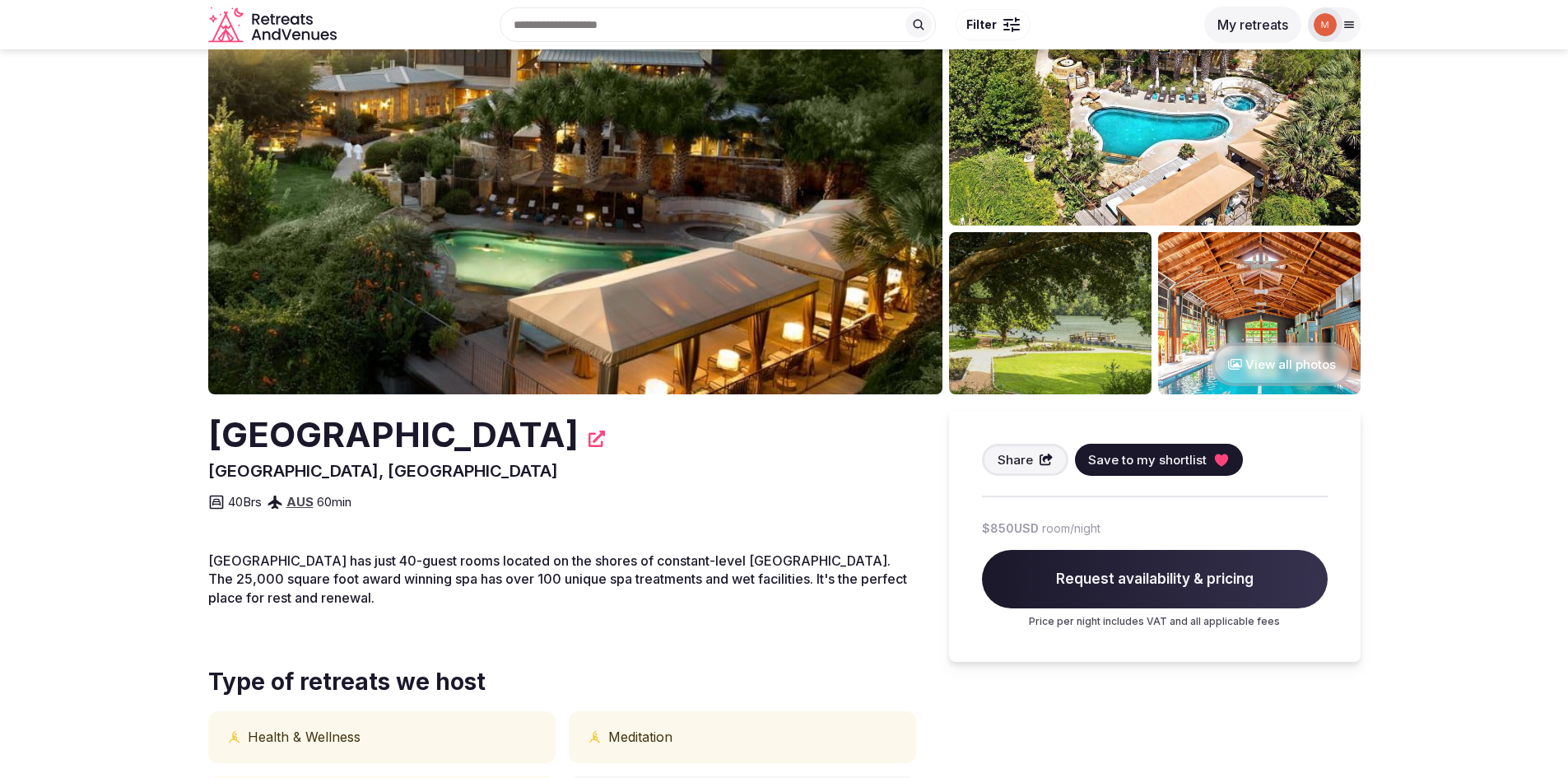
scroll to position [82, 0]
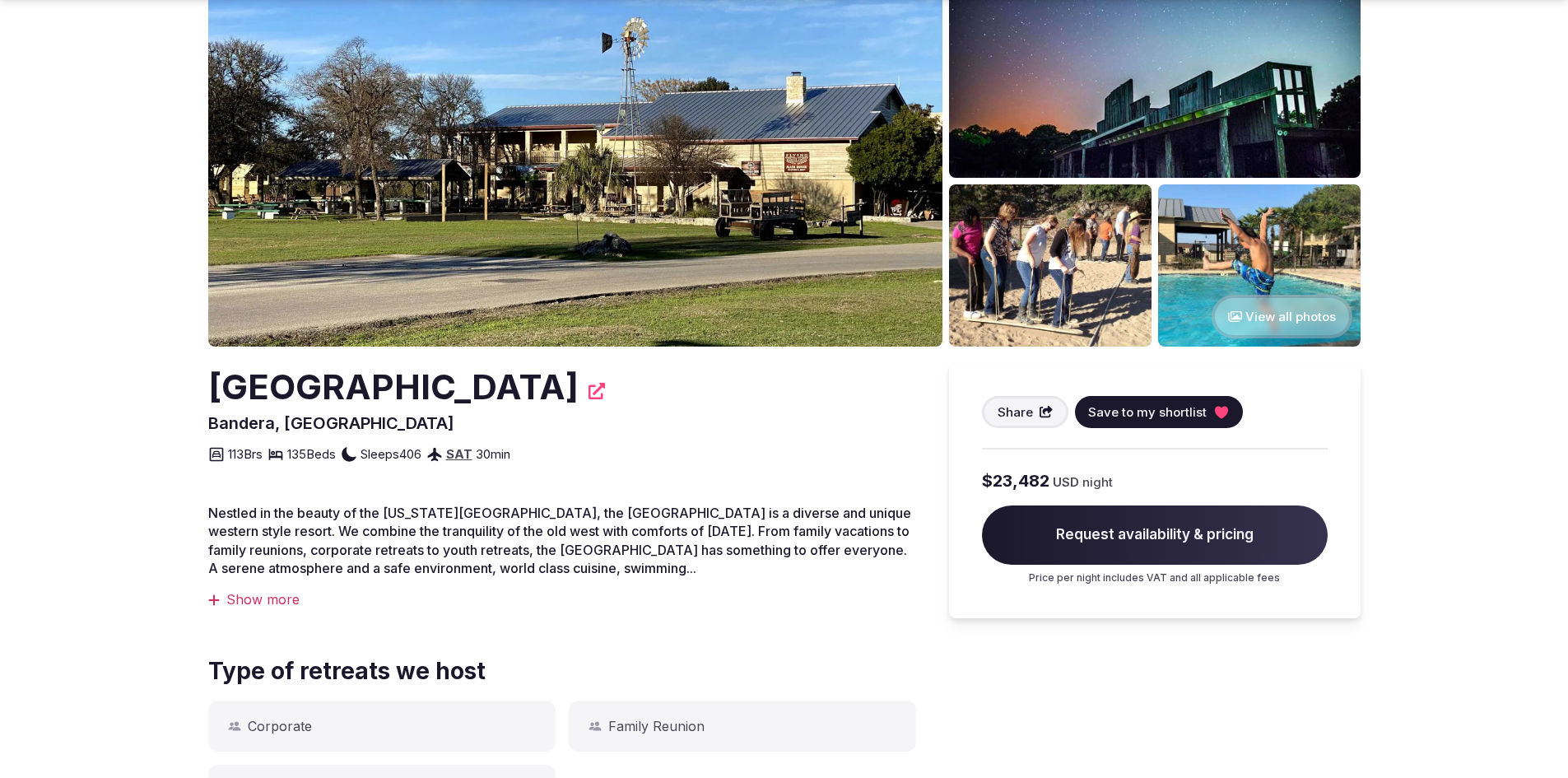
scroll to position [165, 0]
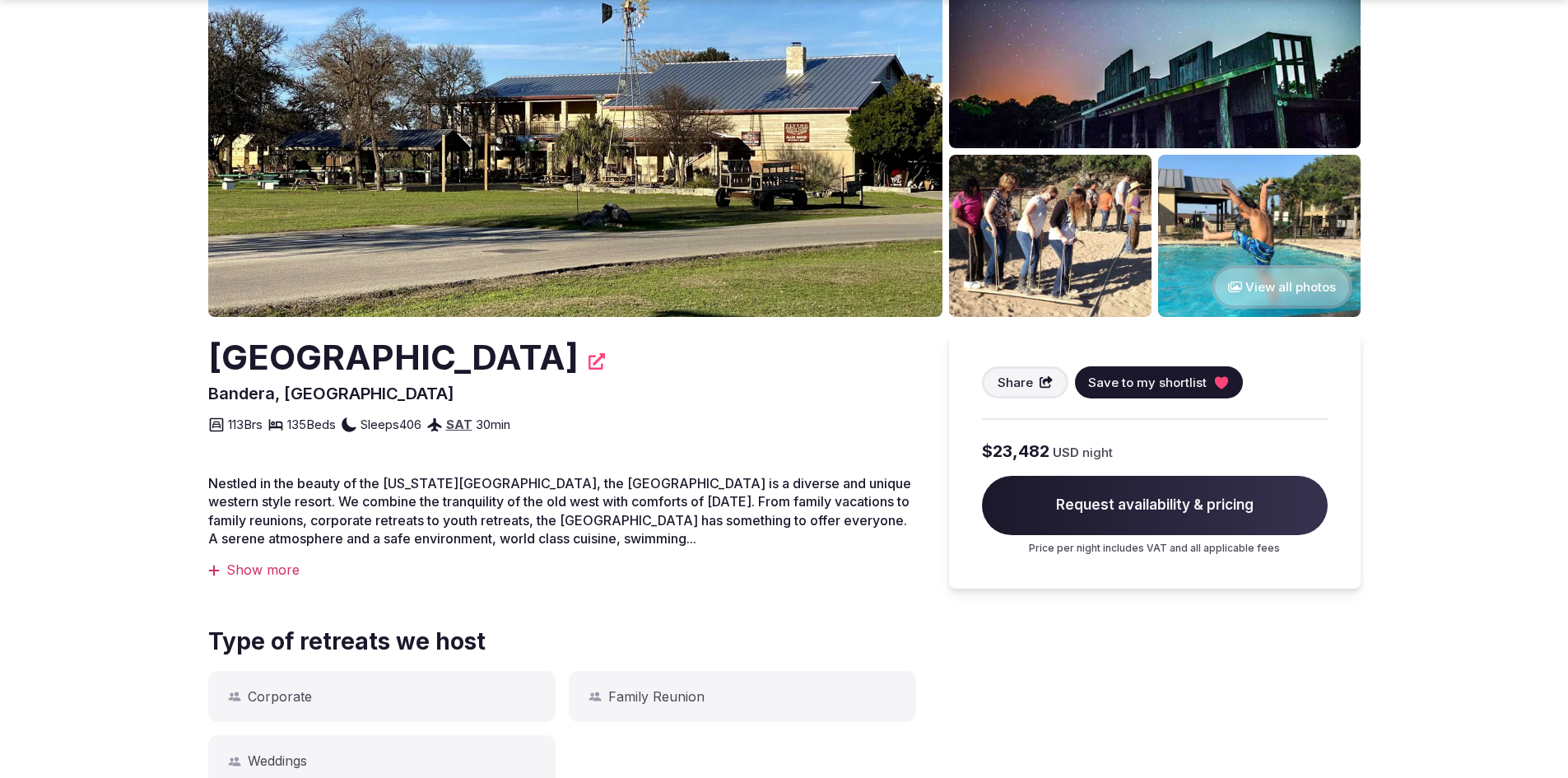
click at [290, 571] on div "Show more" at bounding box center [562, 569] width 708 height 18
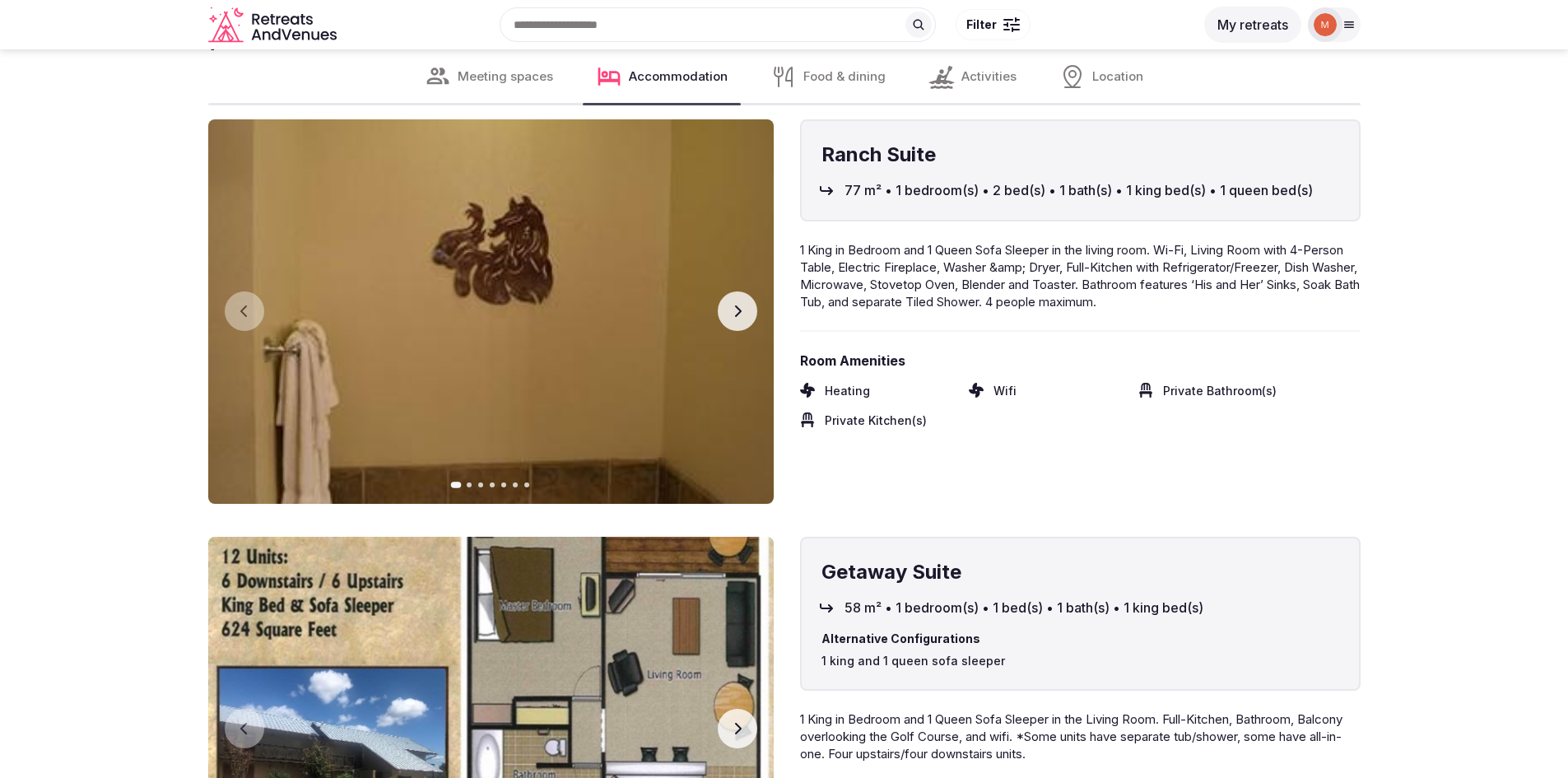
scroll to position [5431, 0]
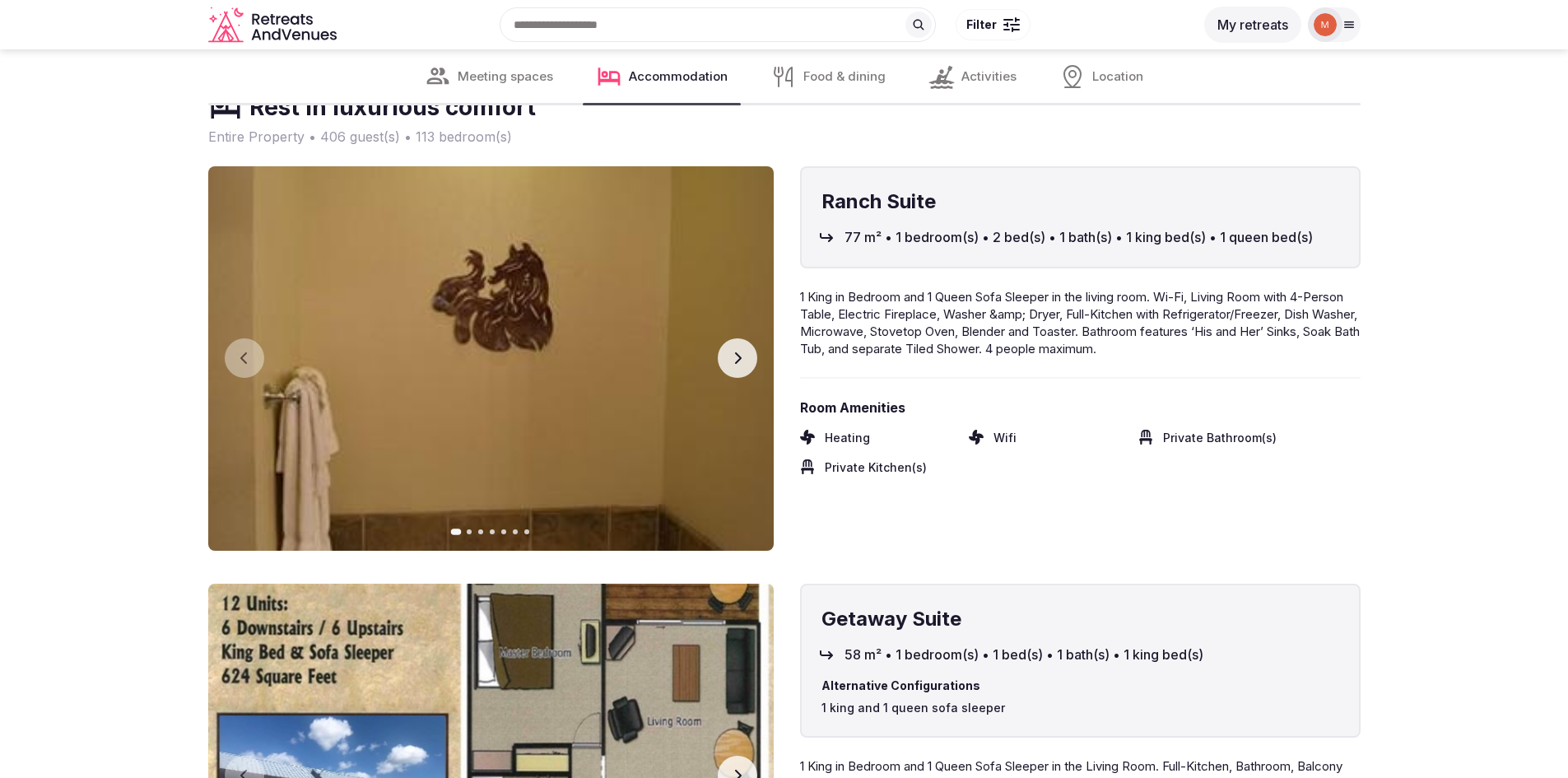
click at [738, 363] on icon "button" at bounding box center [737, 357] width 13 height 13
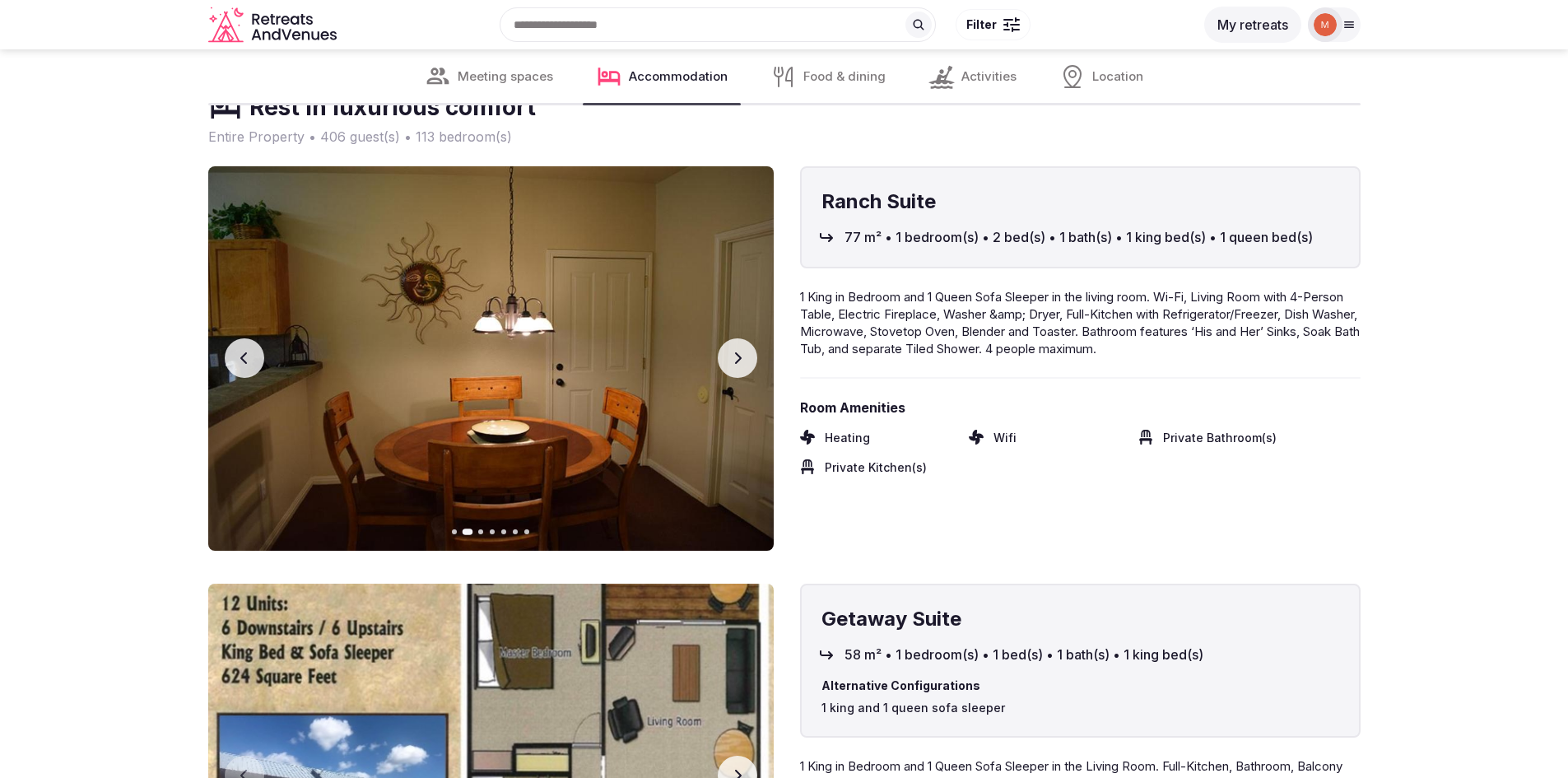
click at [738, 363] on icon "button" at bounding box center [737, 357] width 13 height 13
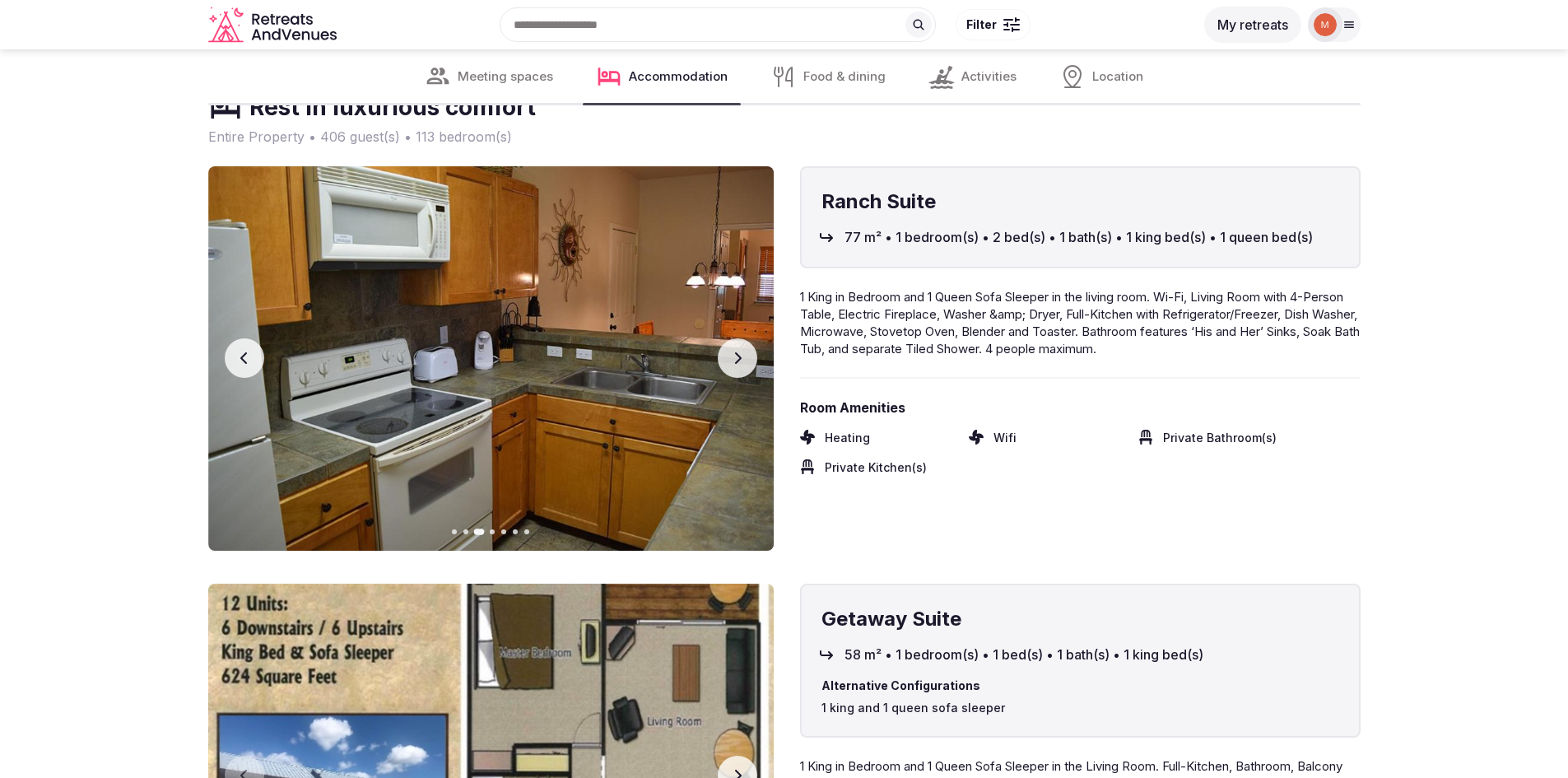
click at [738, 363] on icon "button" at bounding box center [737, 357] width 13 height 13
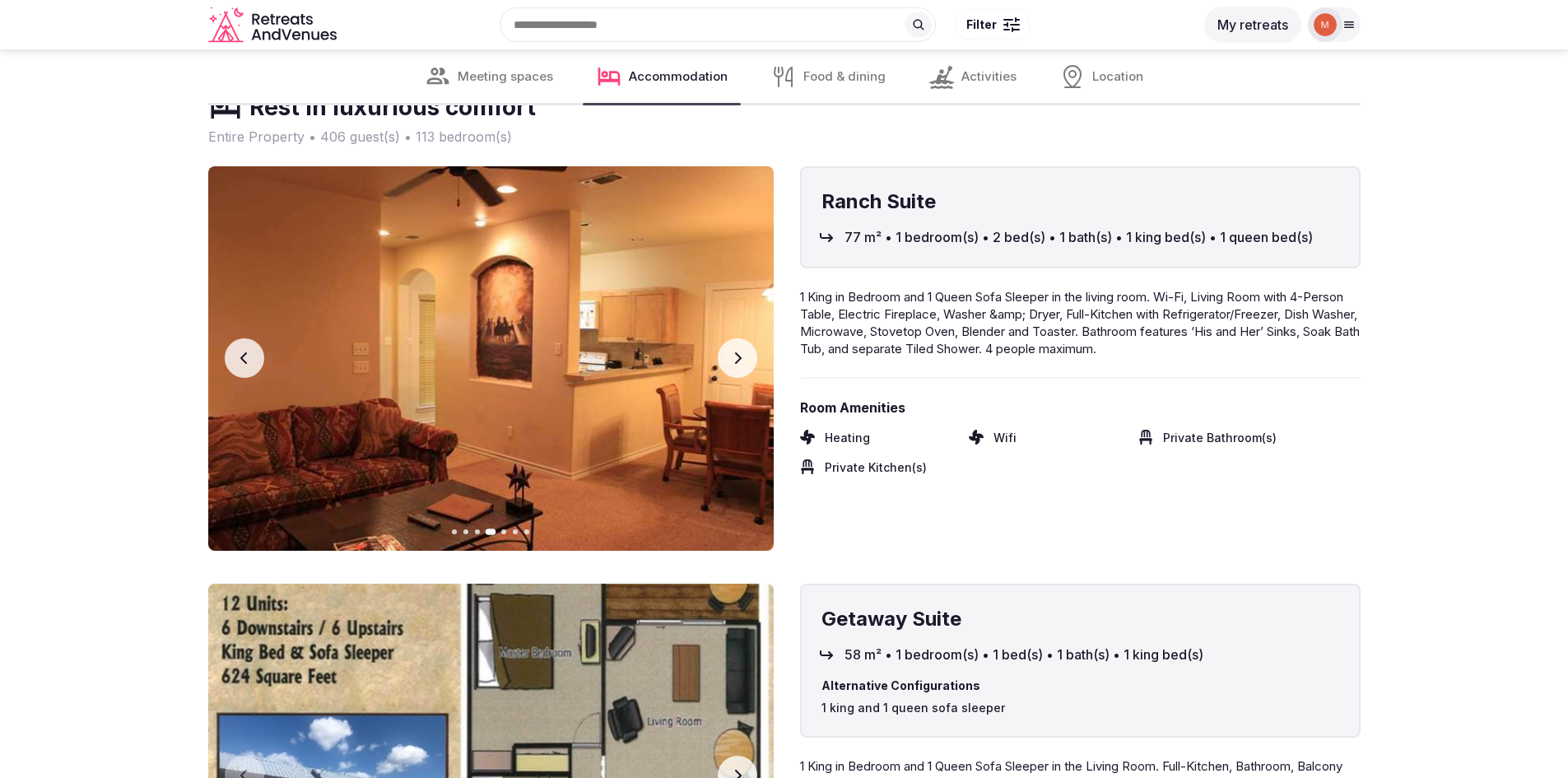
click at [738, 363] on icon "button" at bounding box center [737, 357] width 13 height 13
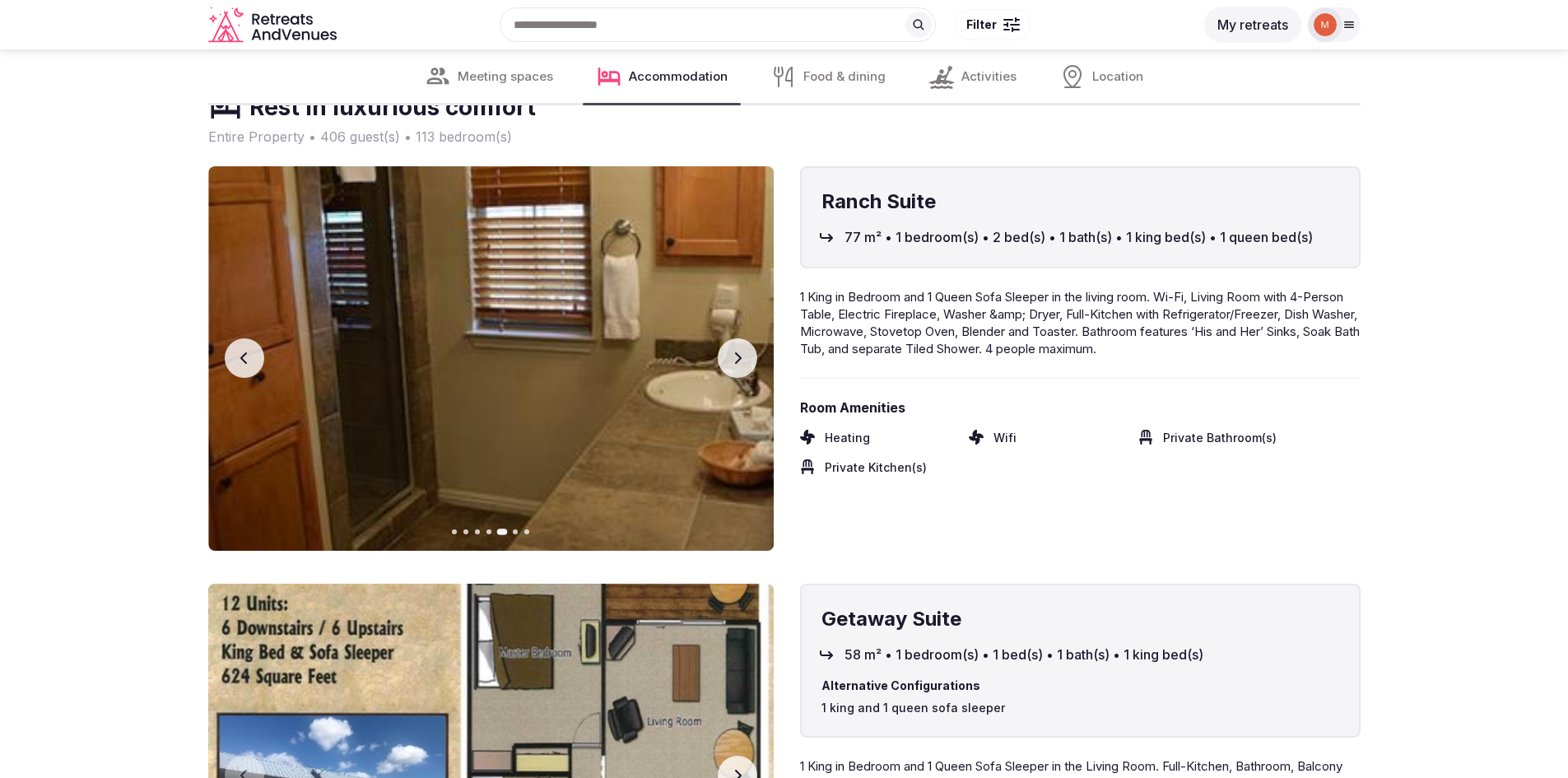
click at [738, 363] on icon "button" at bounding box center [737, 357] width 13 height 13
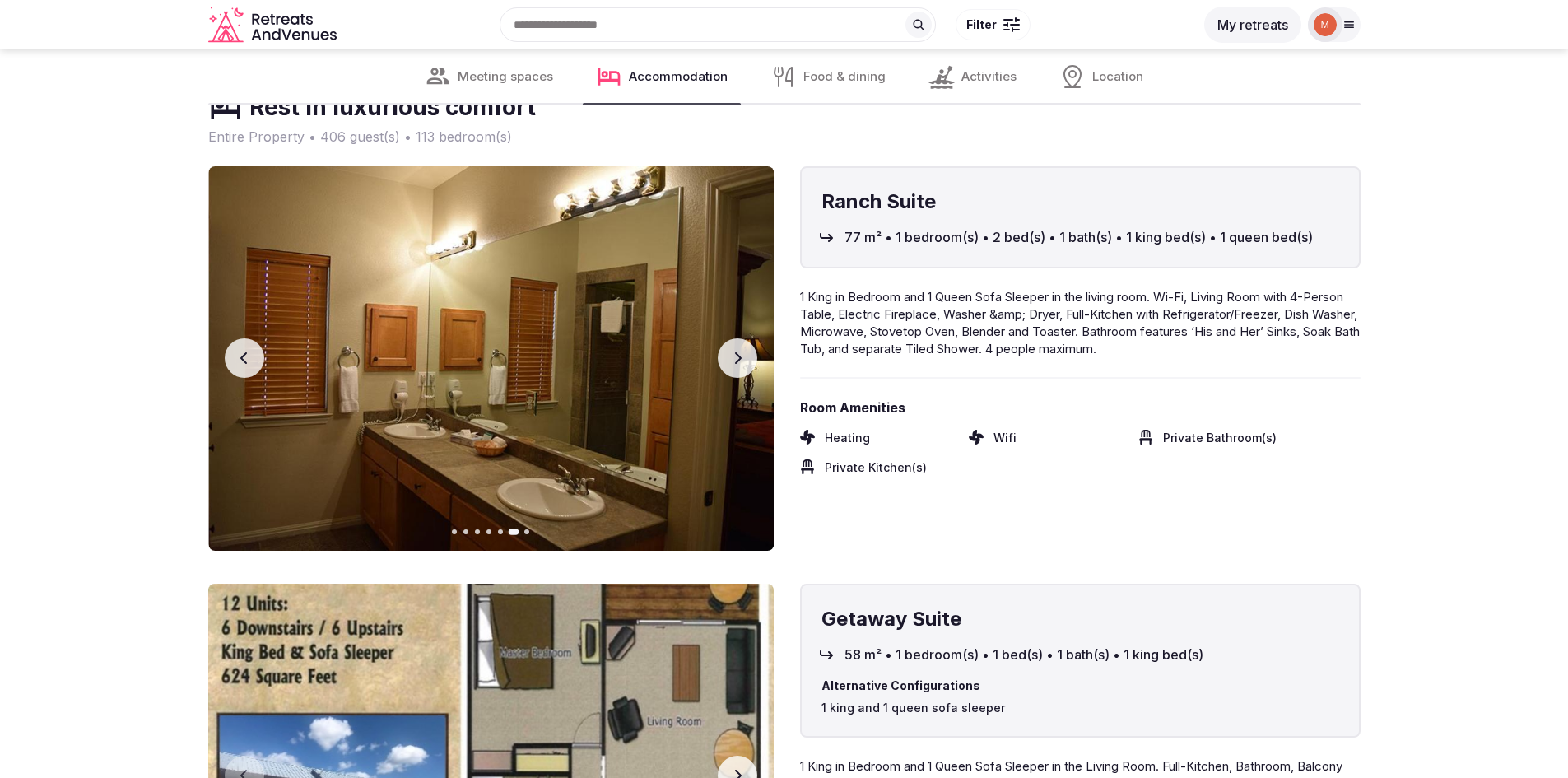
click at [738, 363] on icon "button" at bounding box center [737, 357] width 13 height 13
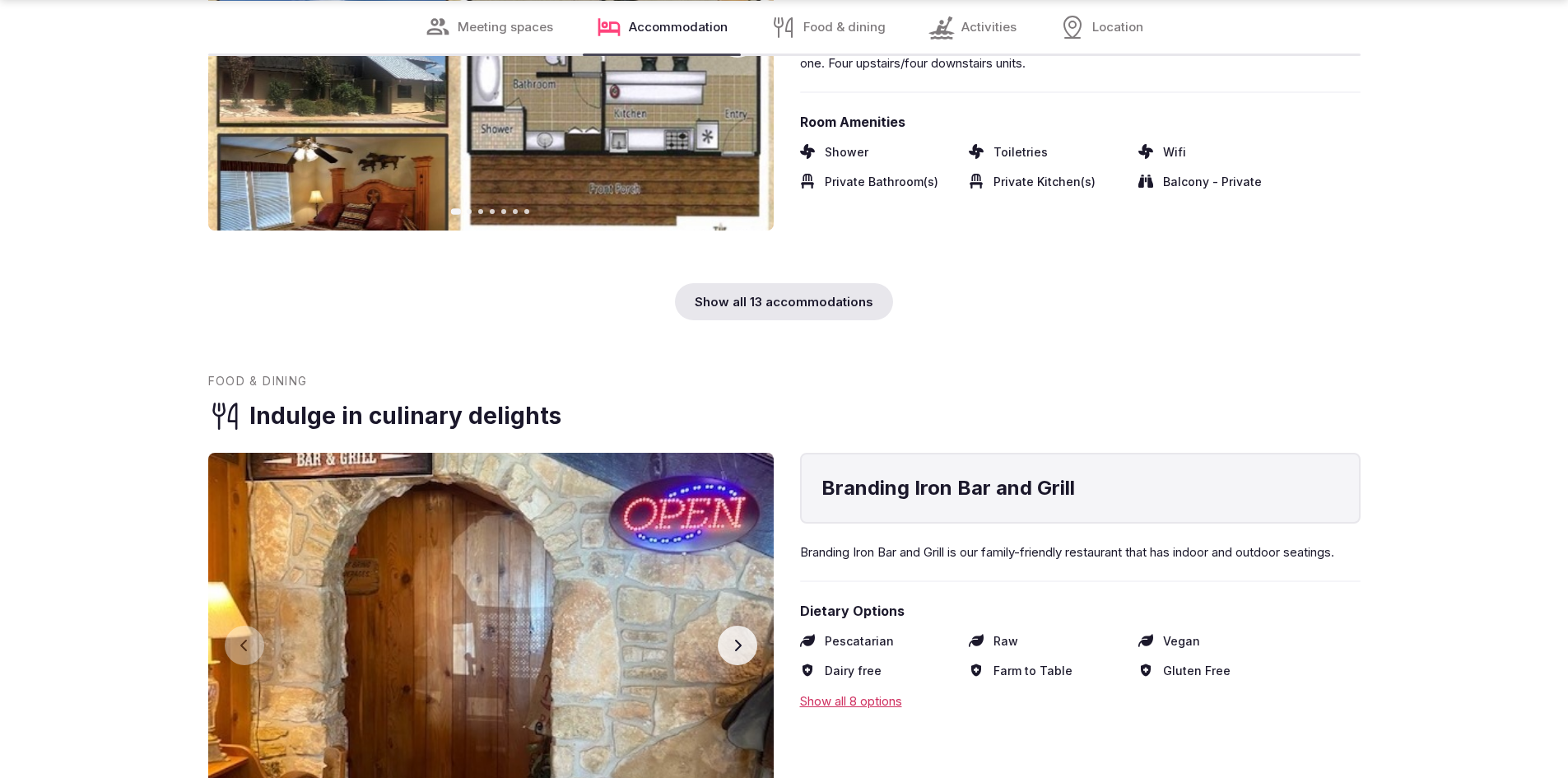
scroll to position [6172, 0]
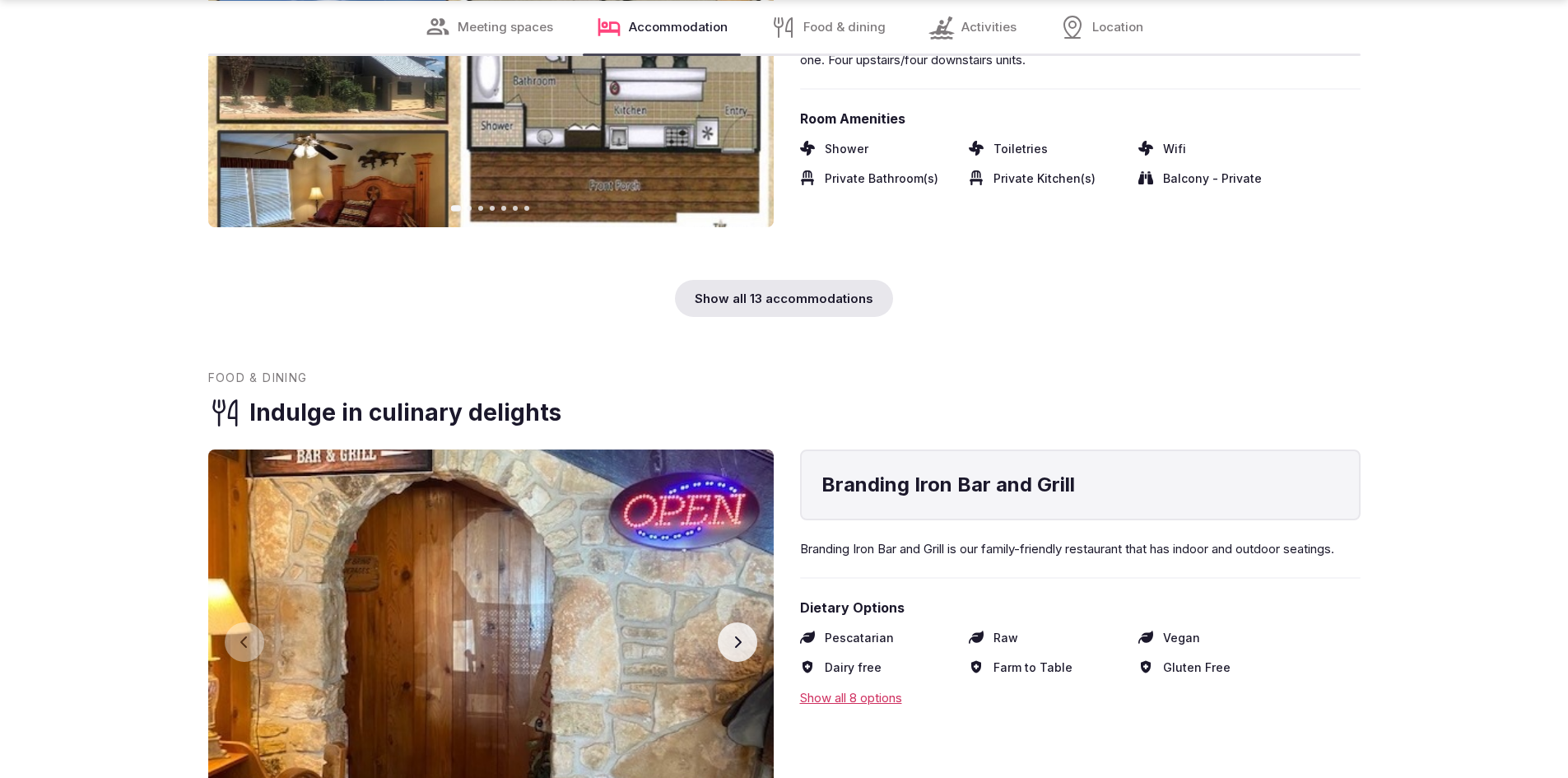
click at [775, 295] on div "Show all 13 accommodations" at bounding box center [784, 298] width 218 height 37
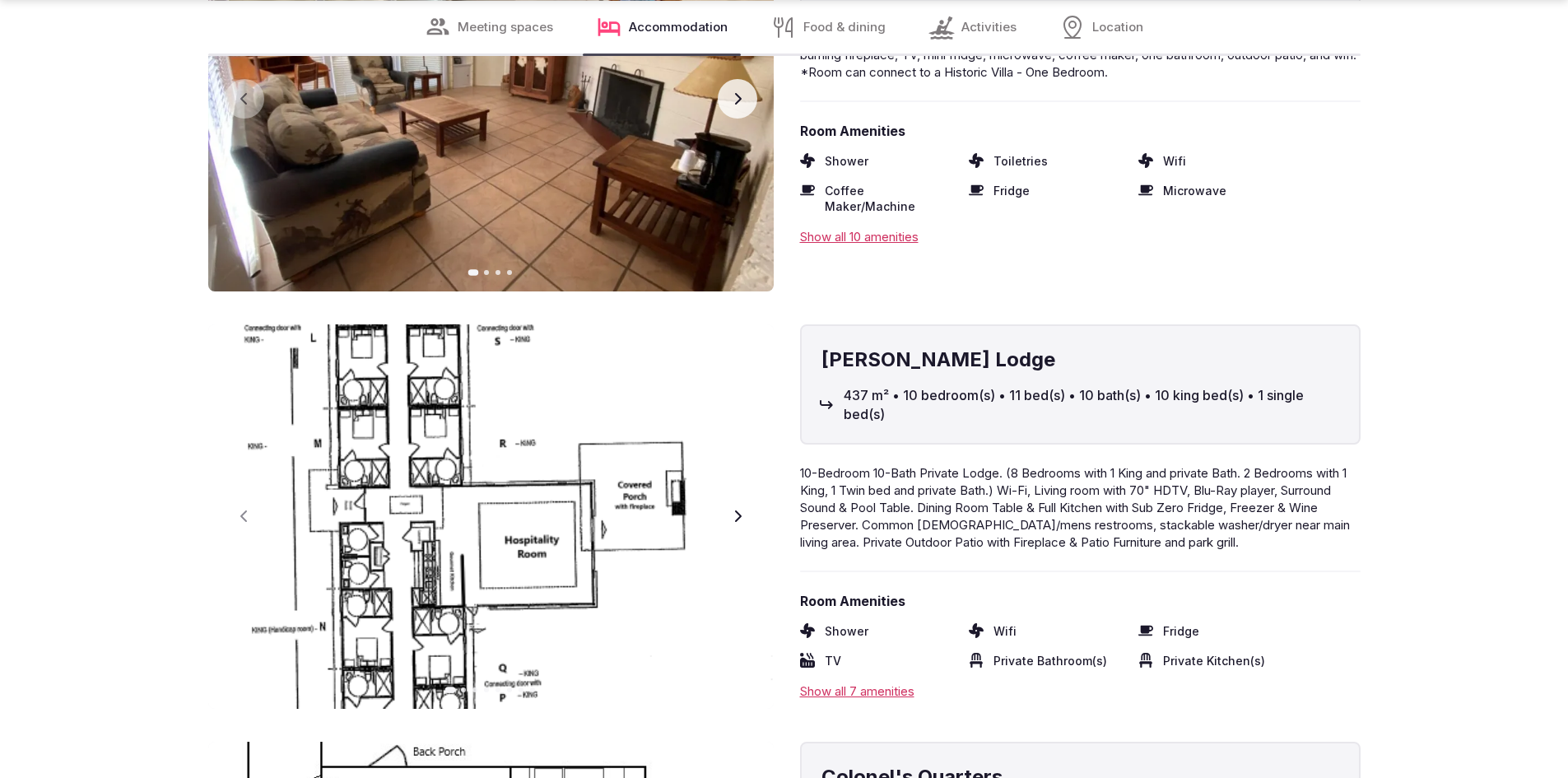
scroll to position [7900, 0]
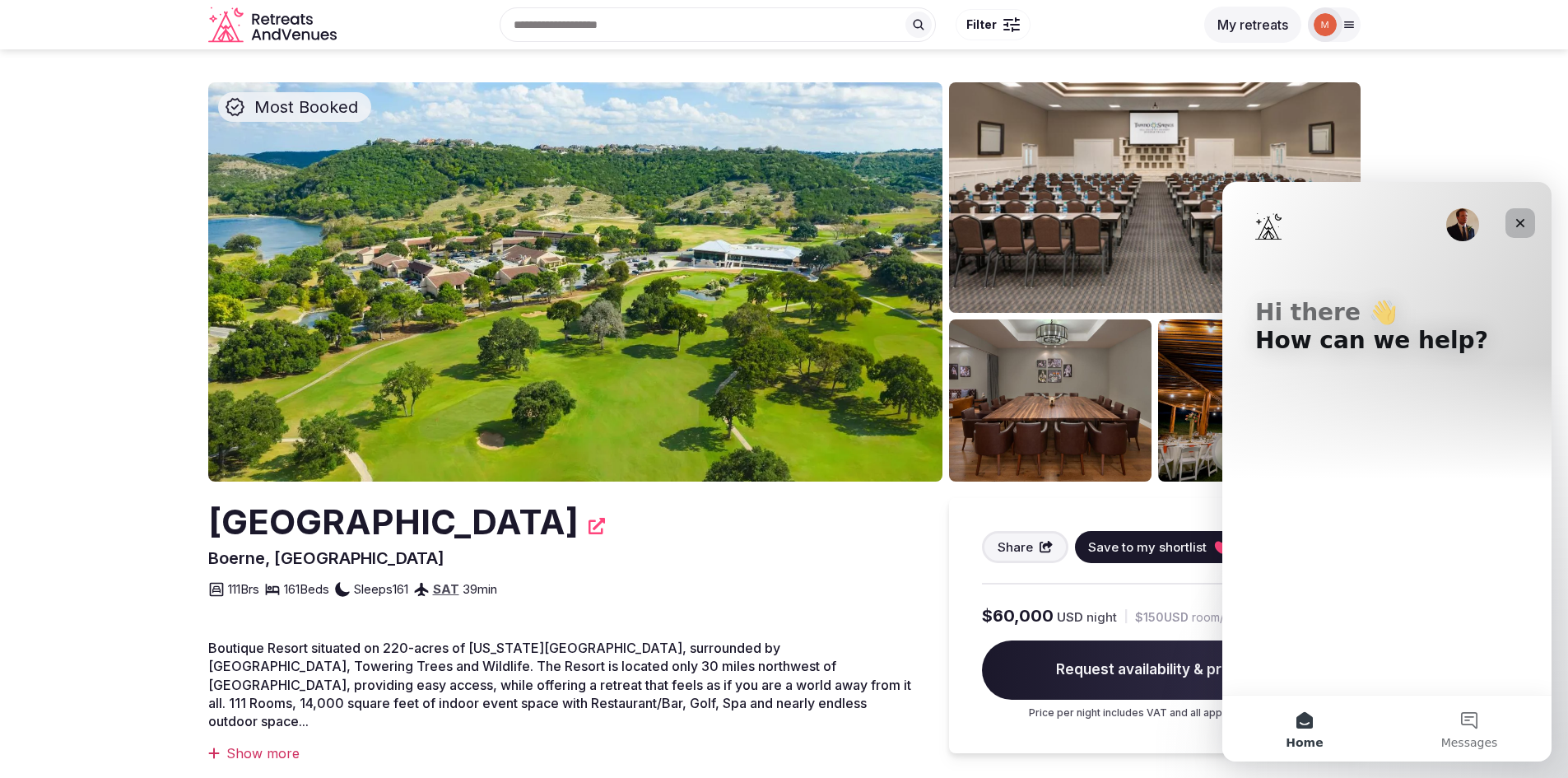
click at [1519, 226] on icon "Close" at bounding box center [1519, 222] width 13 height 13
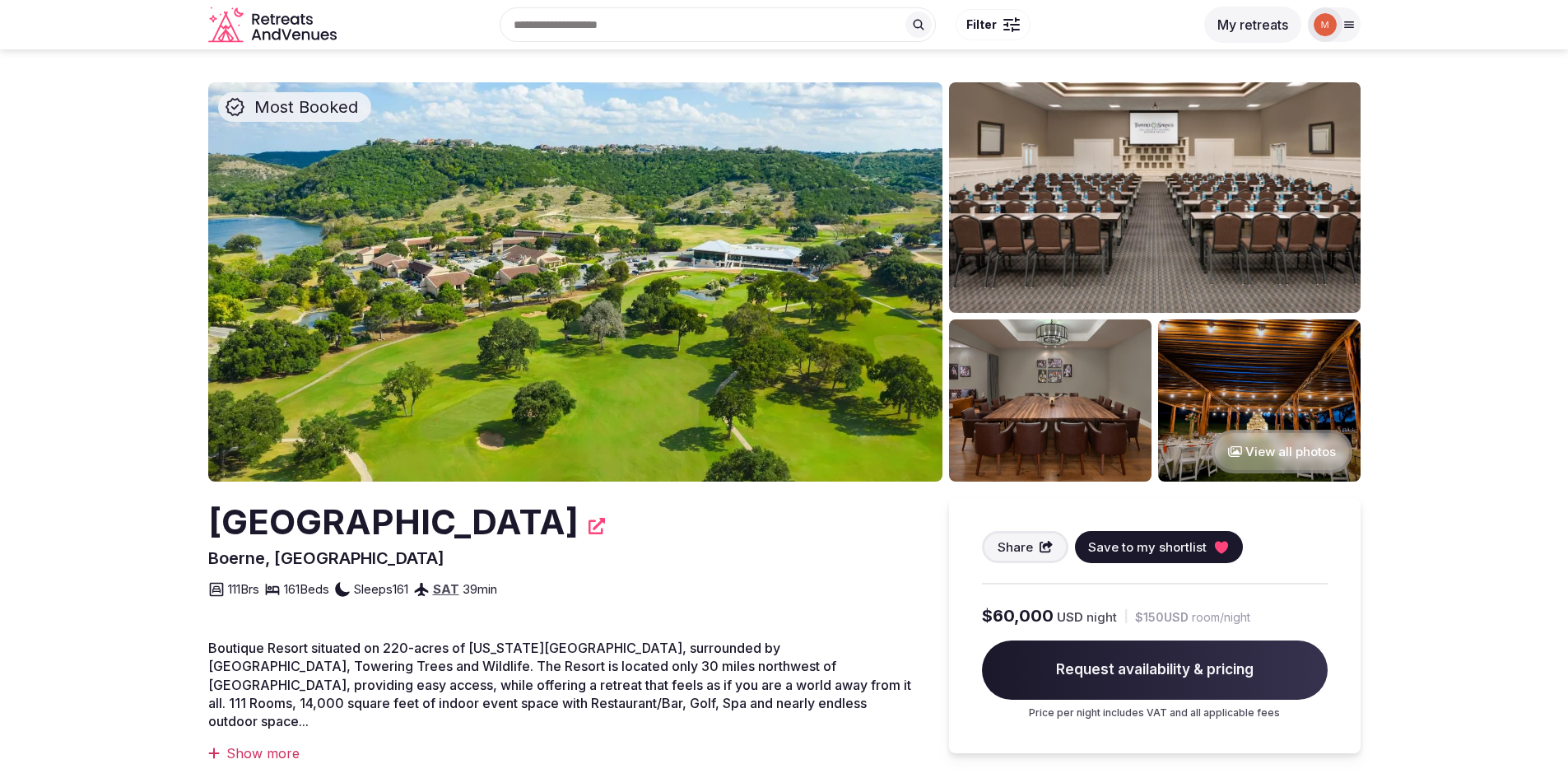
click at [726, 246] on img at bounding box center [574, 282] width 734 height 399
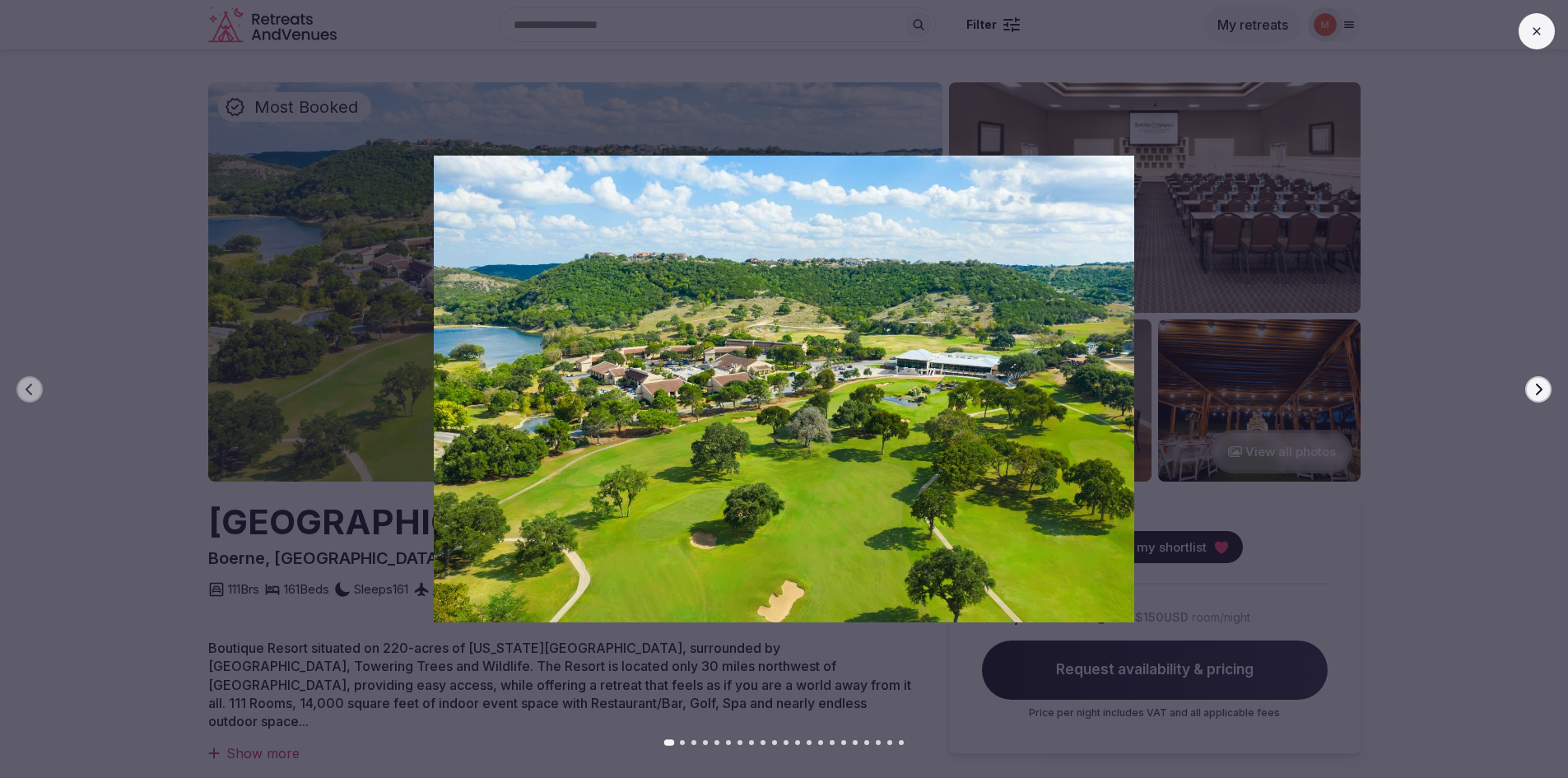
click at [1536, 390] on icon "button" at bounding box center [1538, 389] width 13 height 13
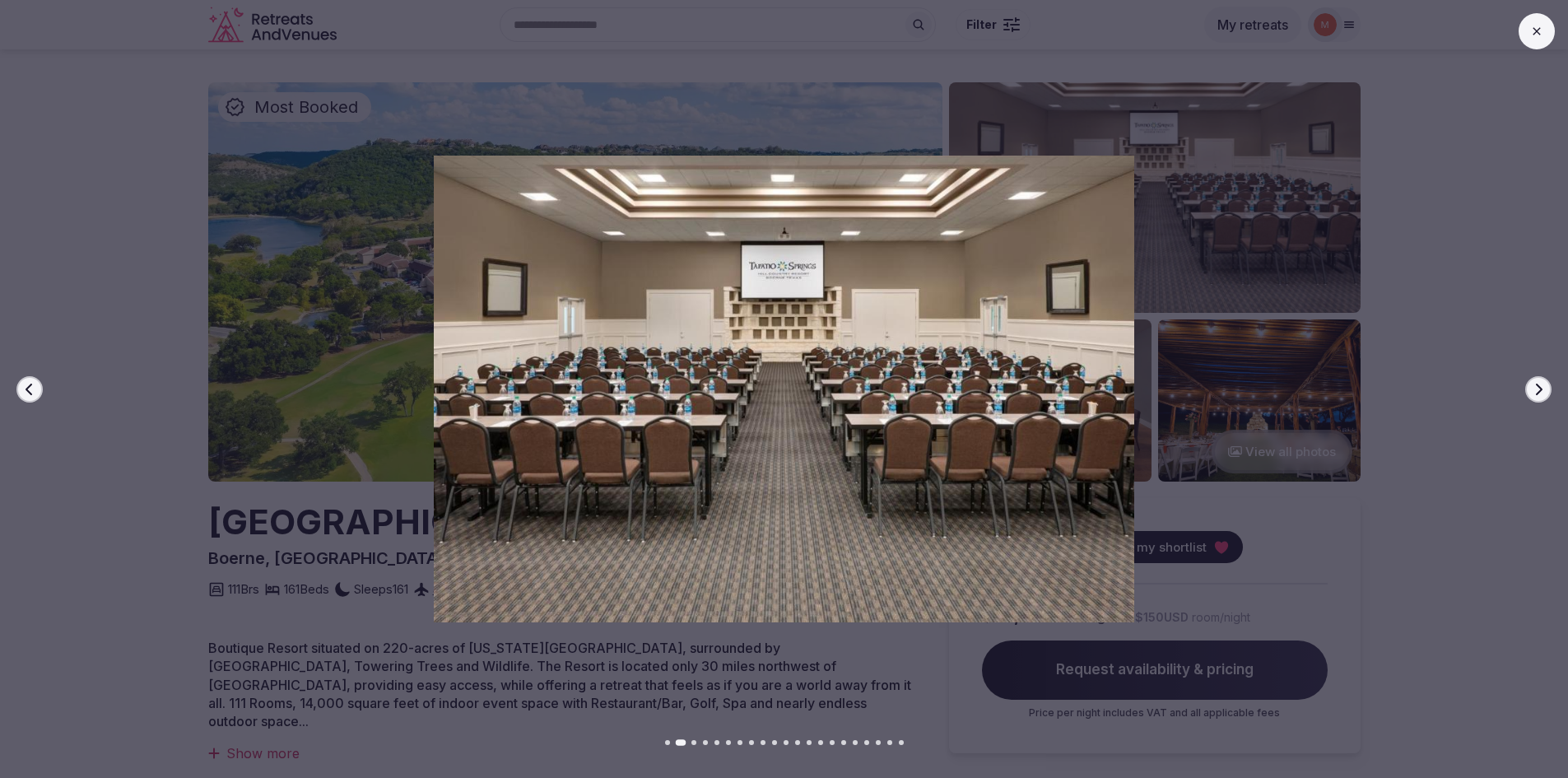
click at [1536, 390] on icon "button" at bounding box center [1538, 389] width 13 height 13
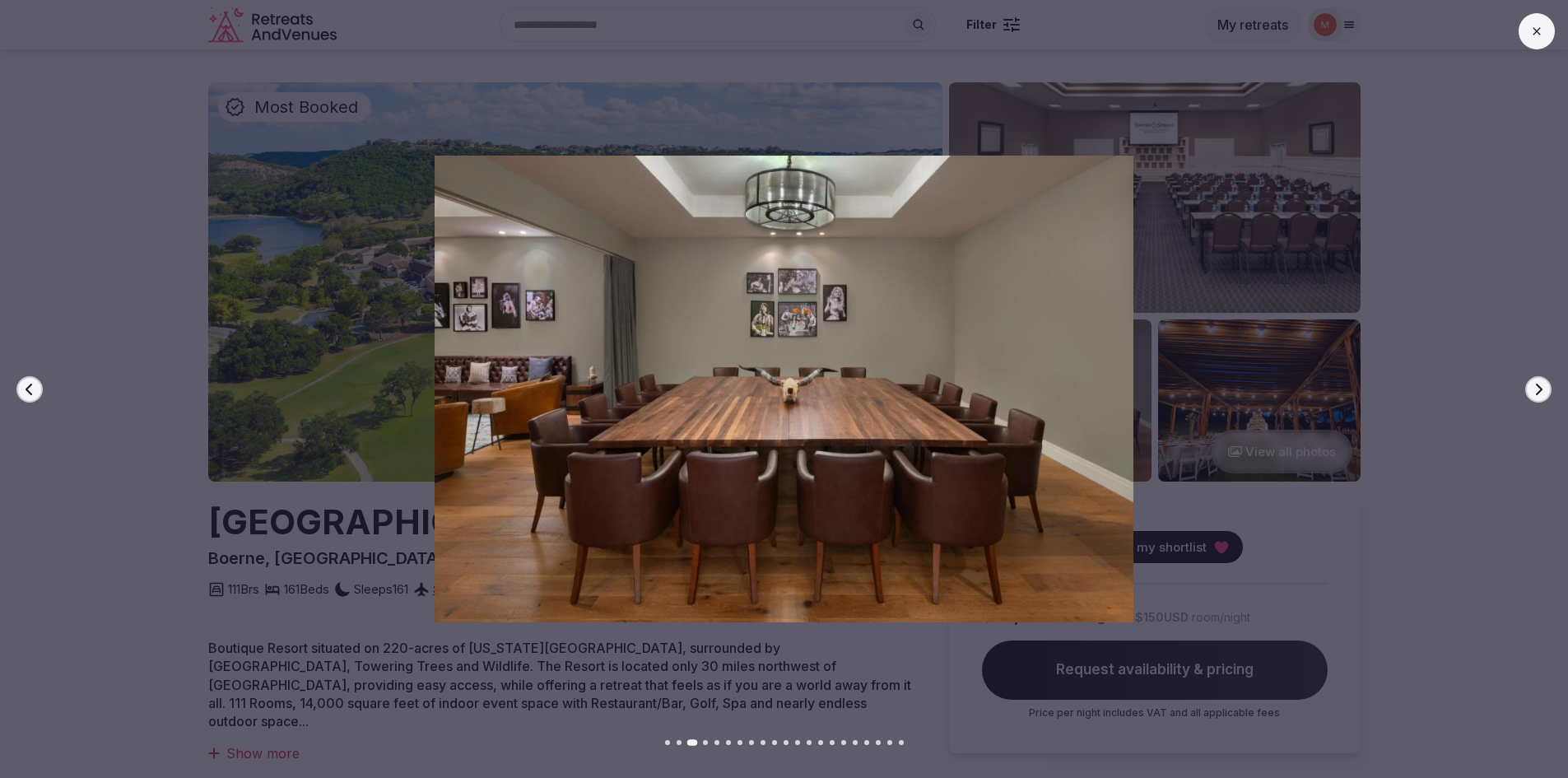
click at [1536, 390] on icon "button" at bounding box center [1538, 389] width 13 height 13
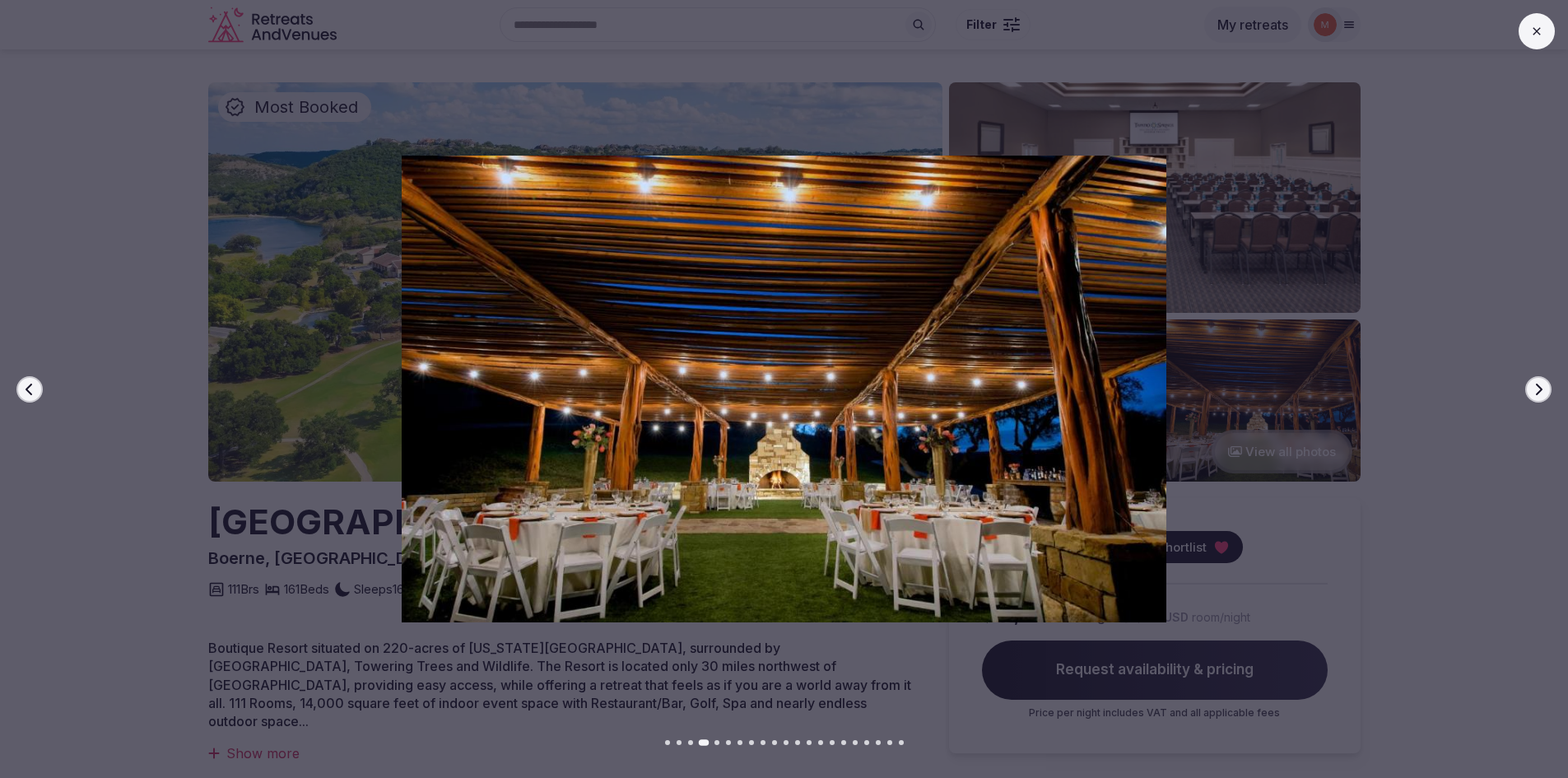
click at [1536, 390] on icon "button" at bounding box center [1538, 389] width 13 height 13
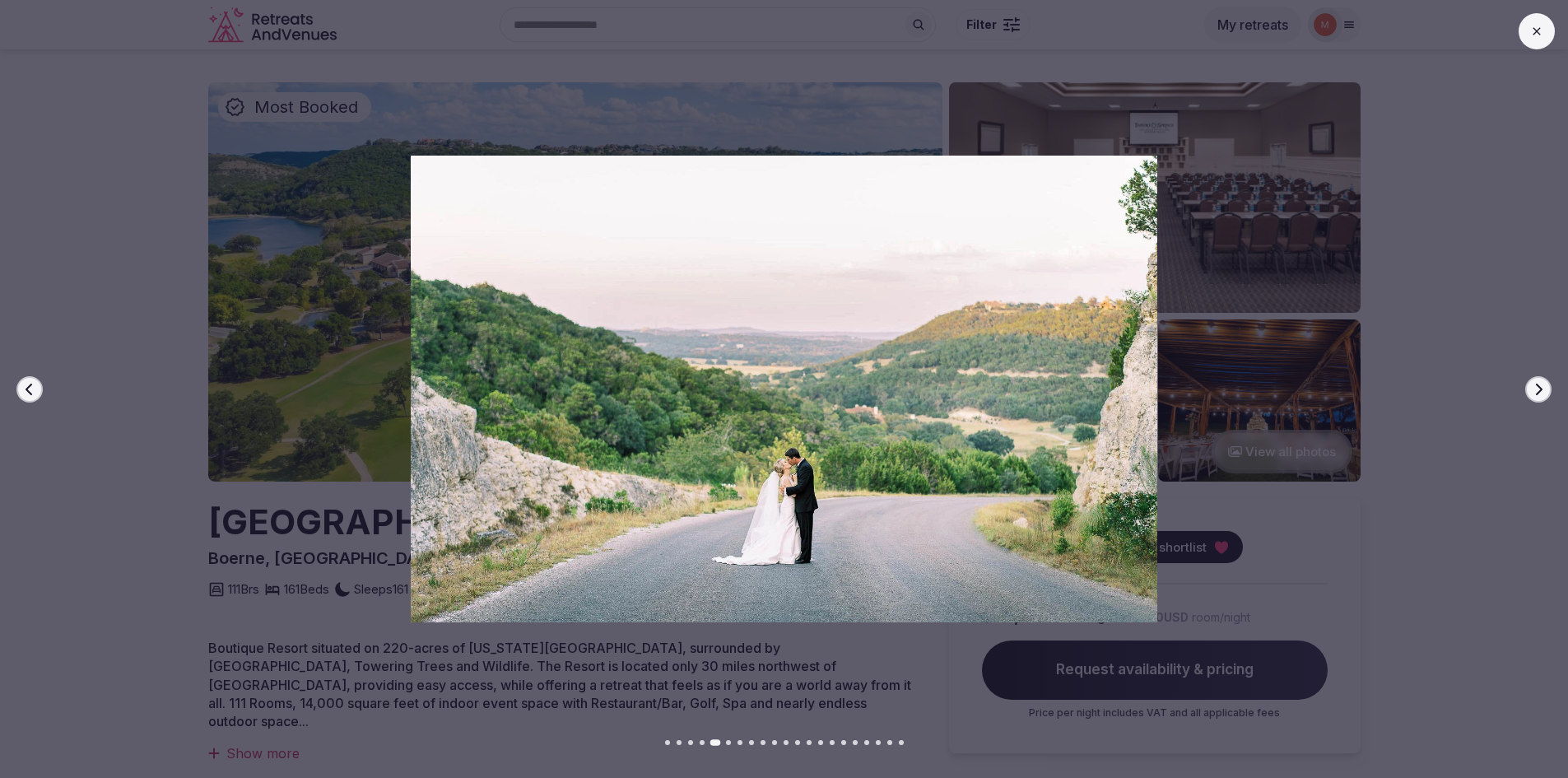
click at [1536, 390] on icon "button" at bounding box center [1538, 389] width 13 height 13
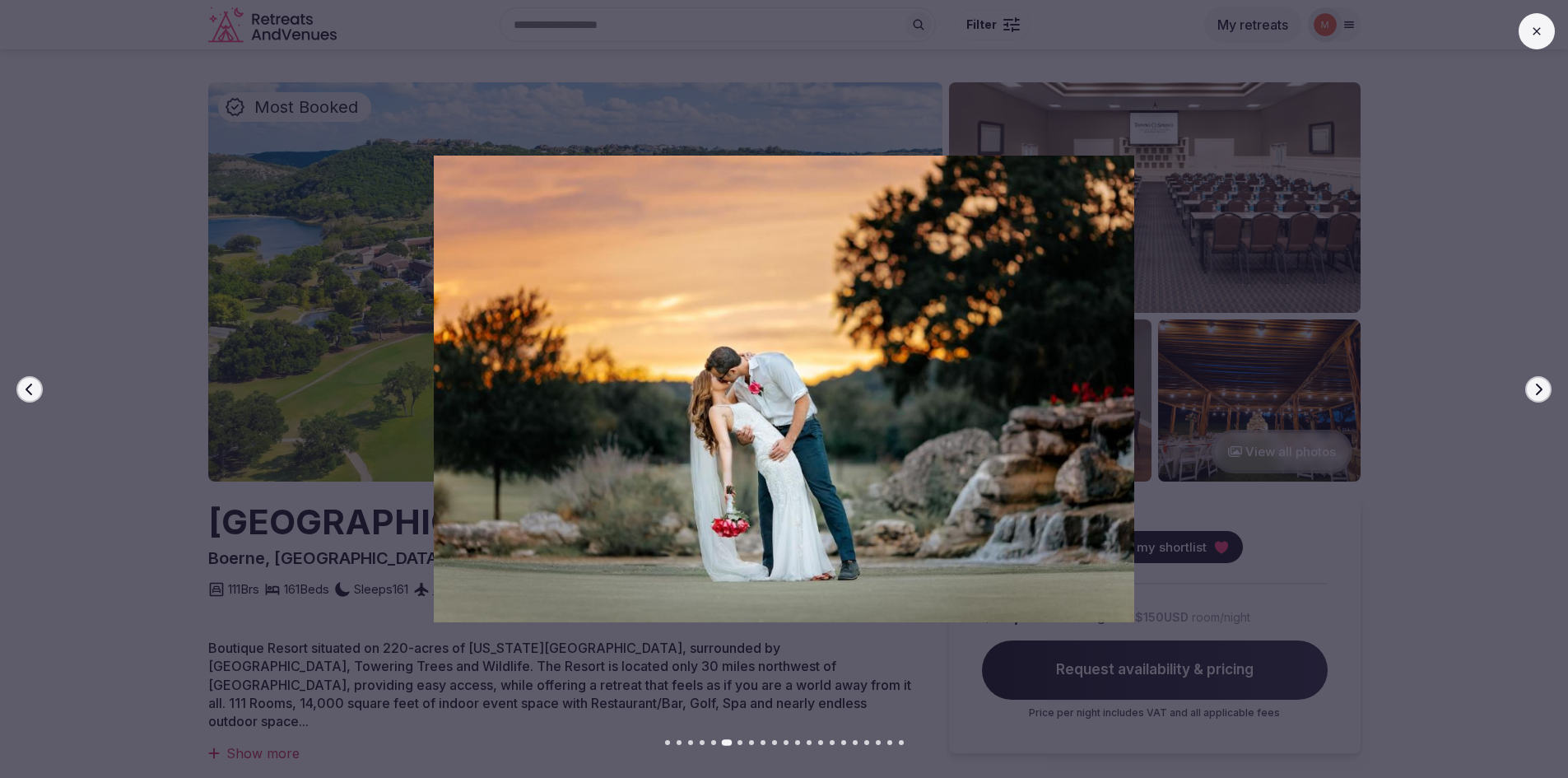
click at [1536, 390] on icon "button" at bounding box center [1538, 389] width 13 height 13
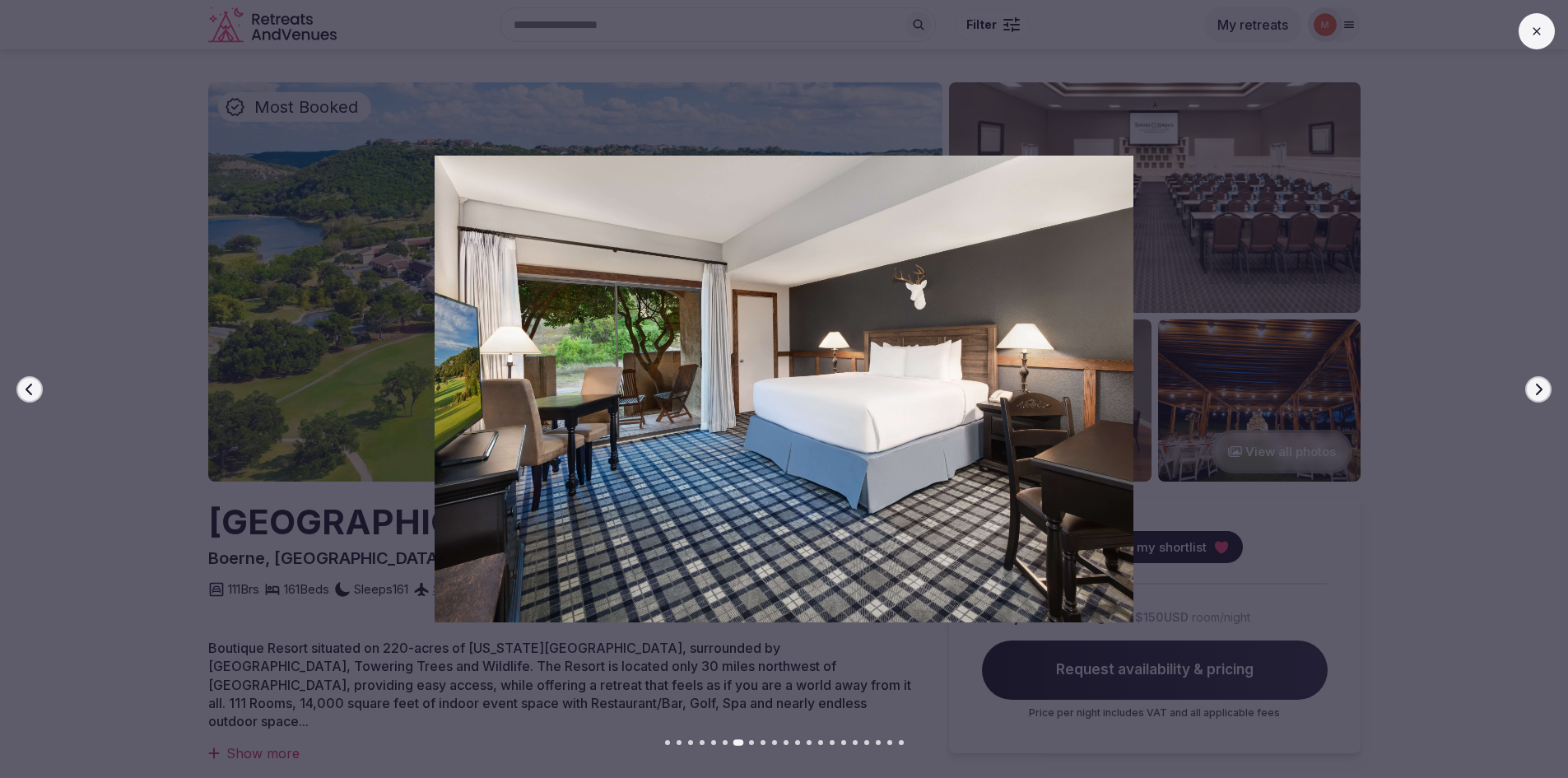
click at [1536, 390] on icon "button" at bounding box center [1538, 389] width 13 height 13
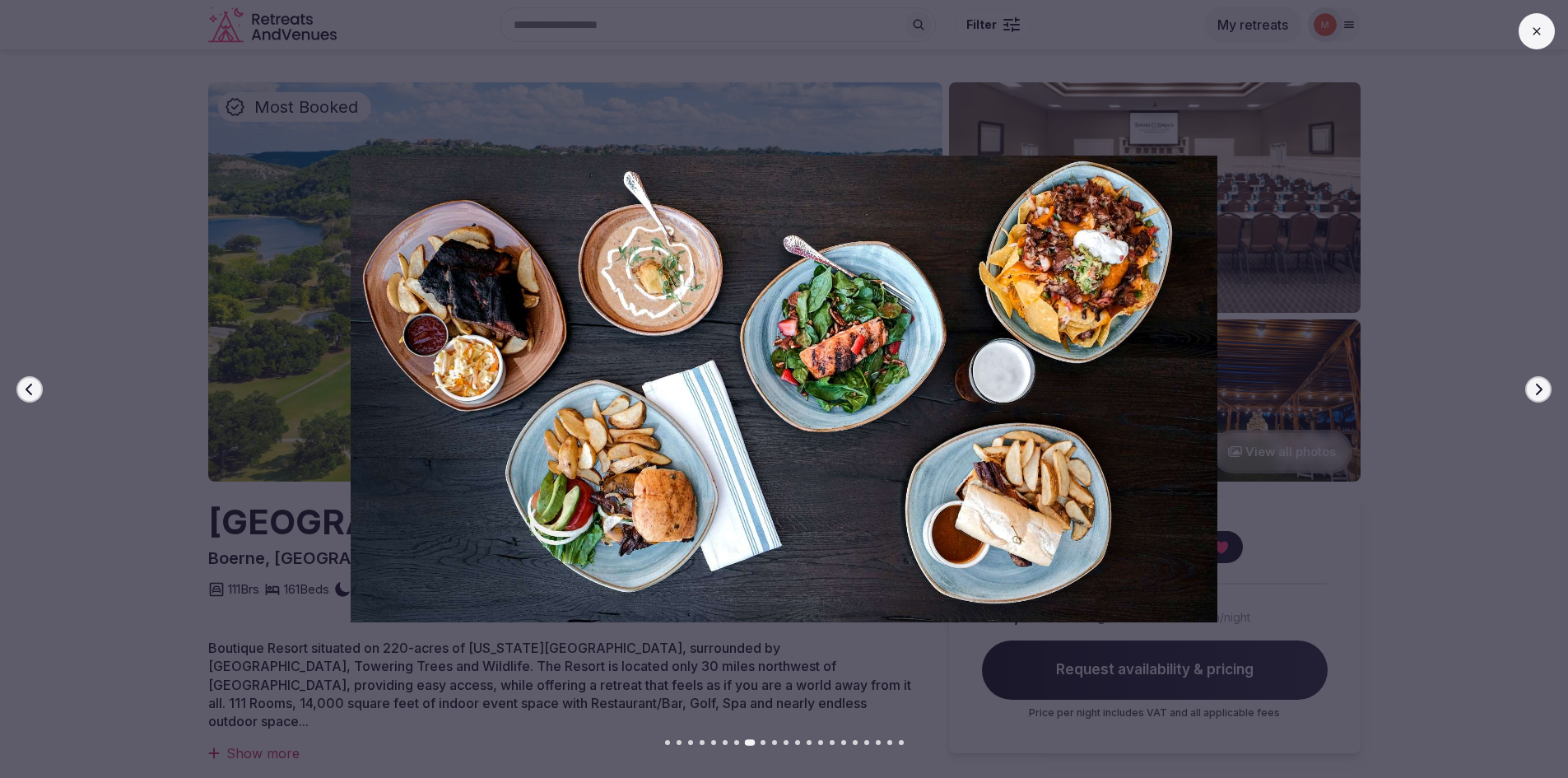
click at [1536, 390] on icon "button" at bounding box center [1538, 389] width 13 height 13
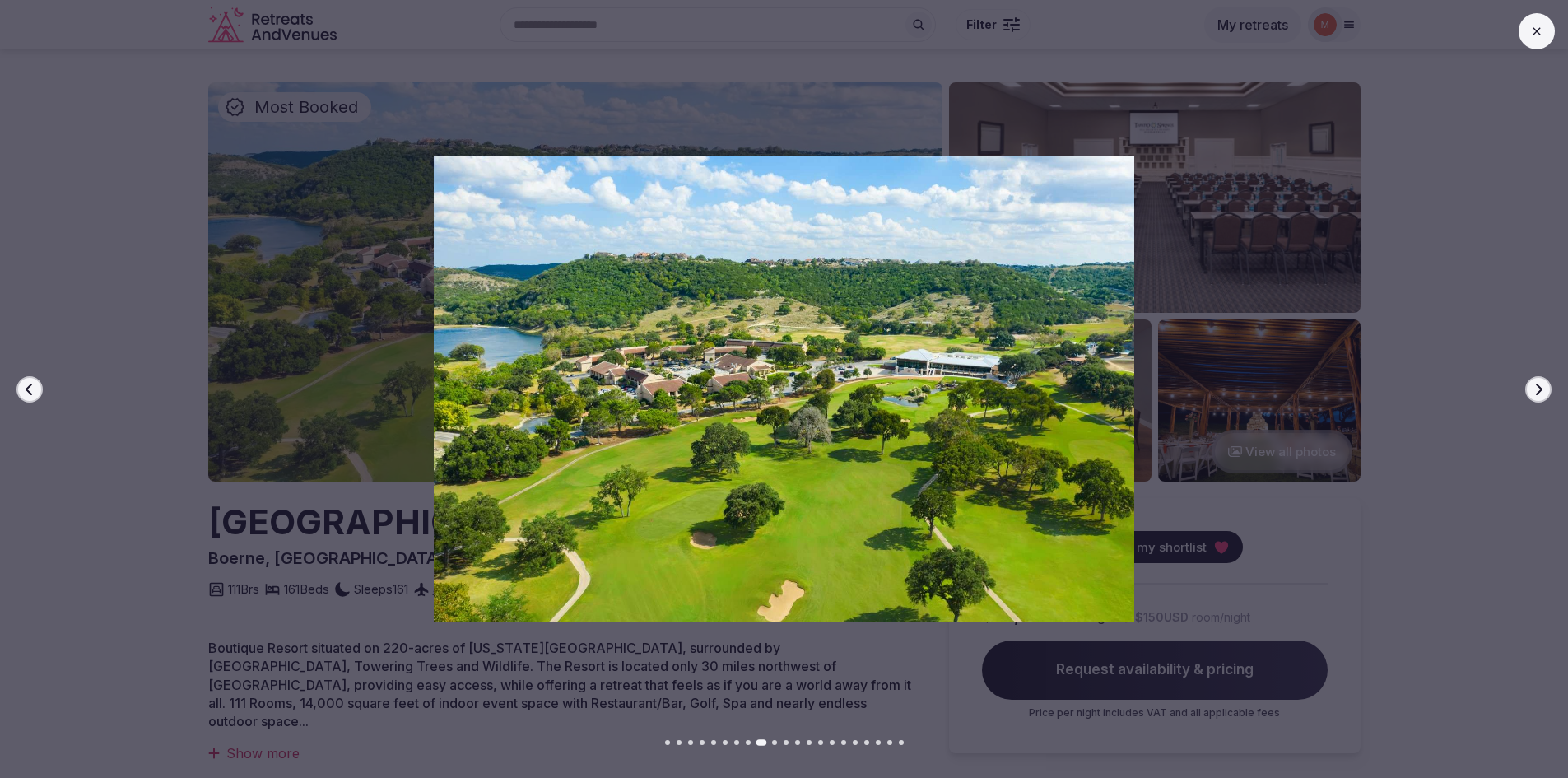
click at [1536, 390] on icon "button" at bounding box center [1538, 389] width 13 height 13
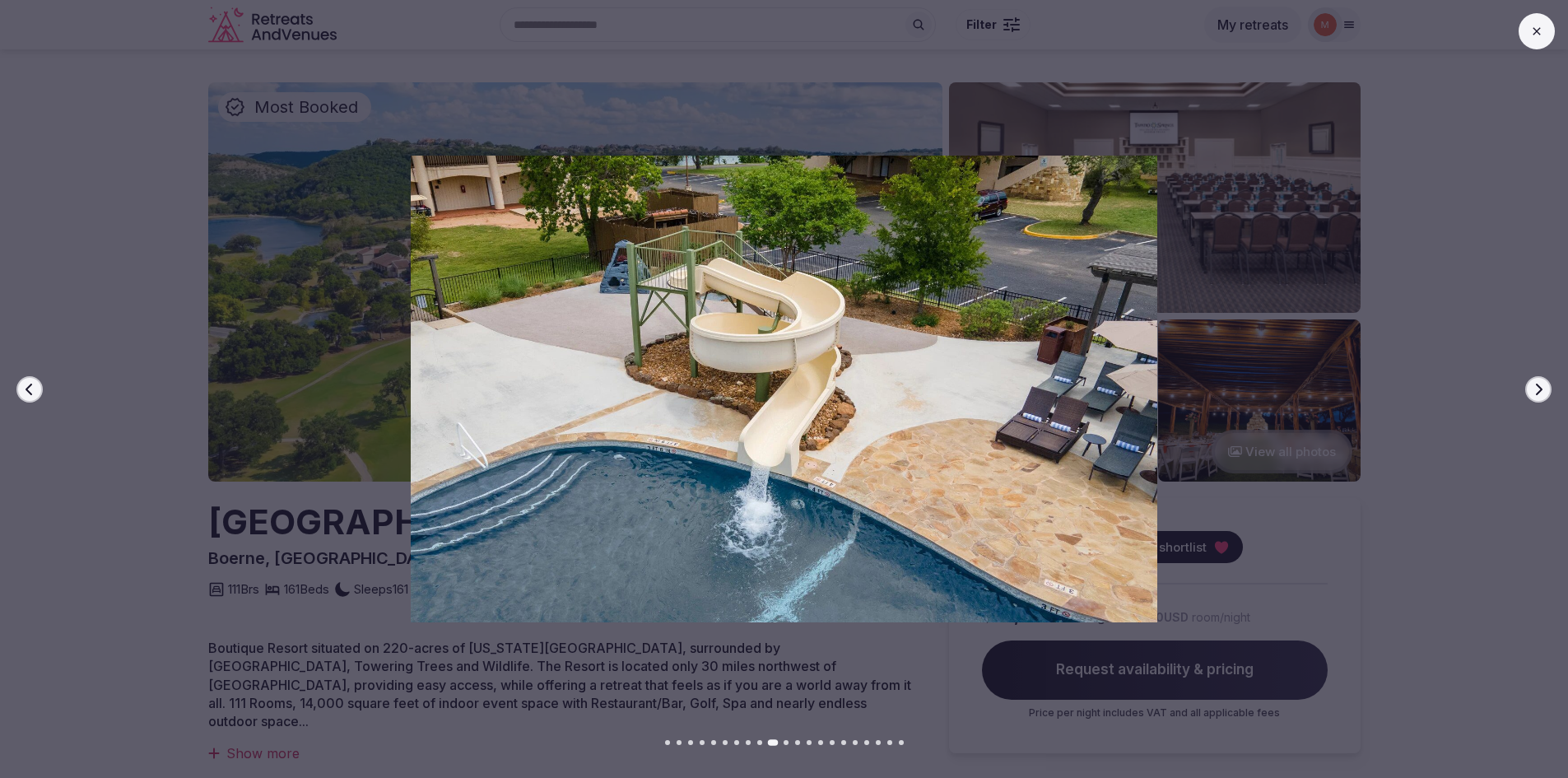
click at [1536, 390] on icon "button" at bounding box center [1538, 389] width 13 height 13
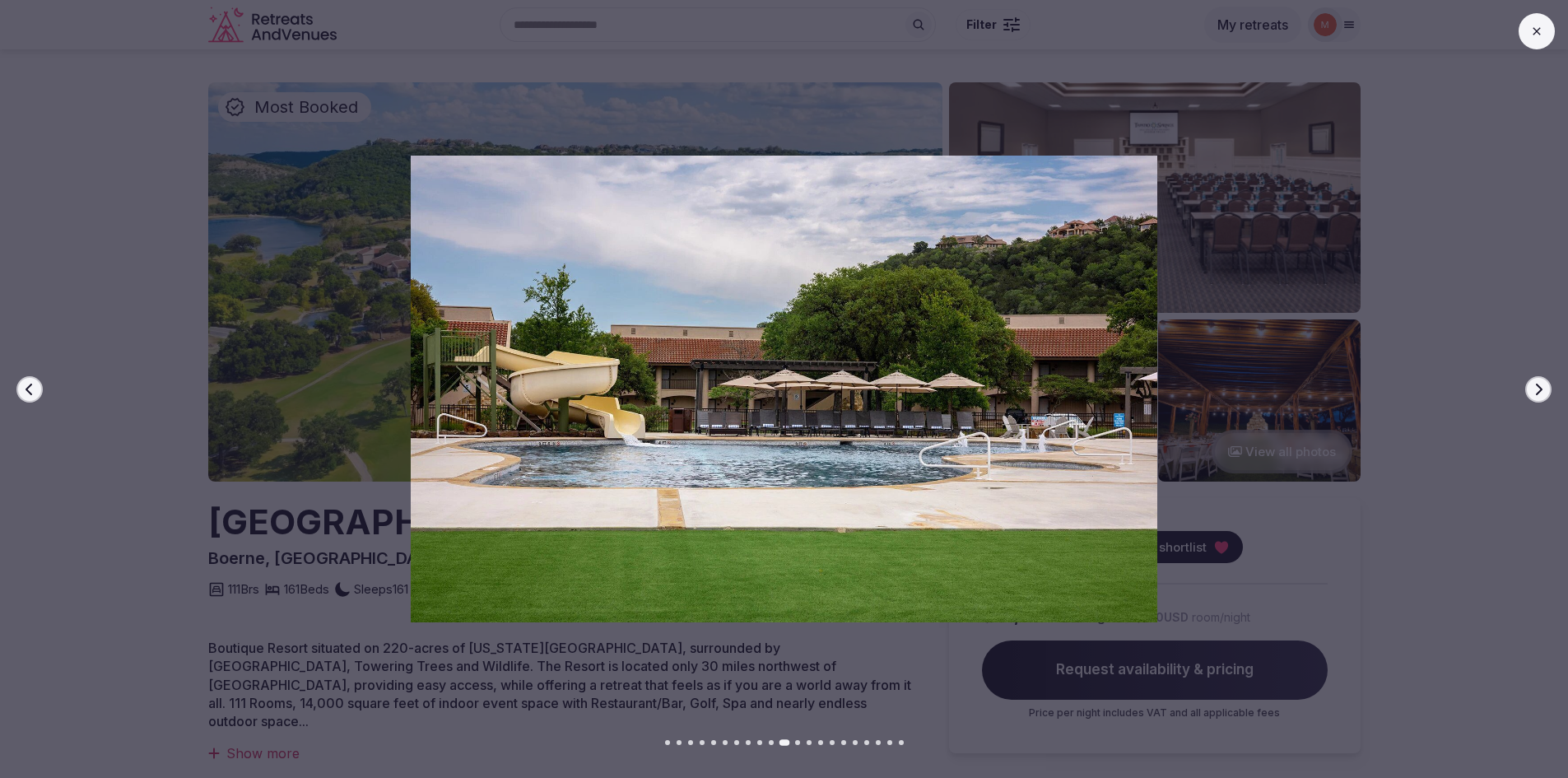
click at [1536, 390] on icon "button" at bounding box center [1538, 389] width 13 height 13
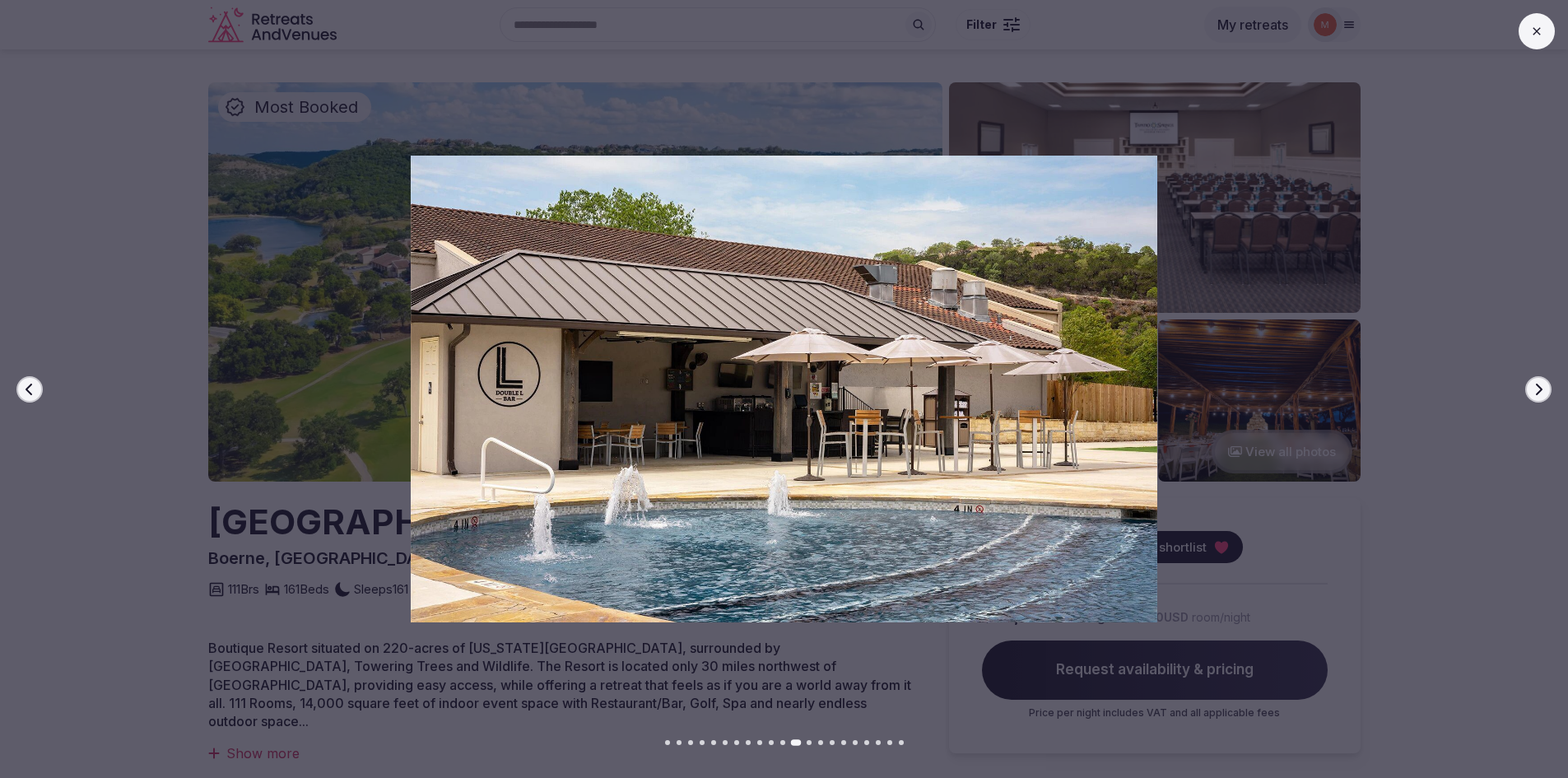
click at [1536, 390] on icon "button" at bounding box center [1538, 389] width 13 height 13
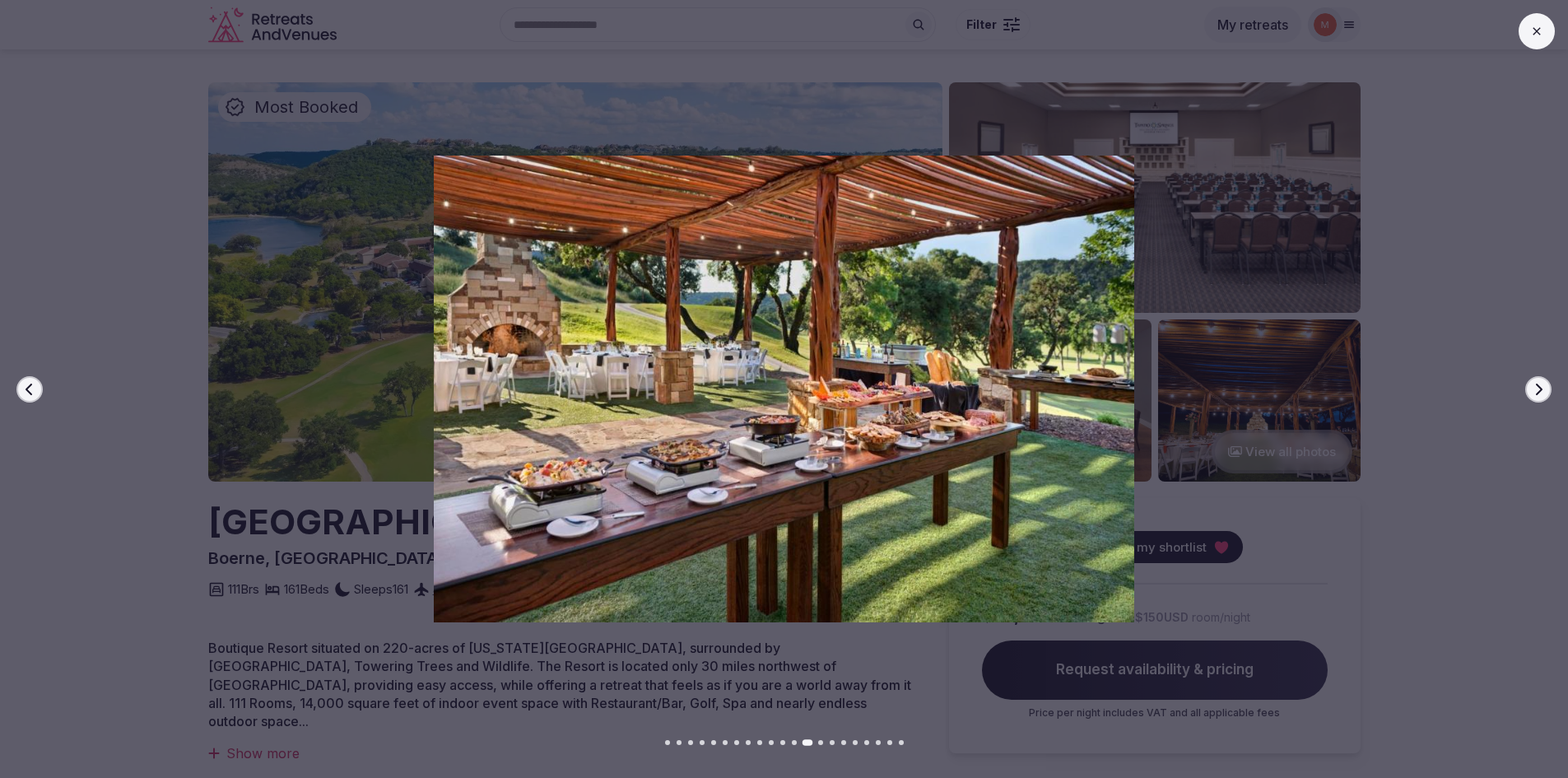
click at [1536, 390] on icon "button" at bounding box center [1538, 389] width 13 height 13
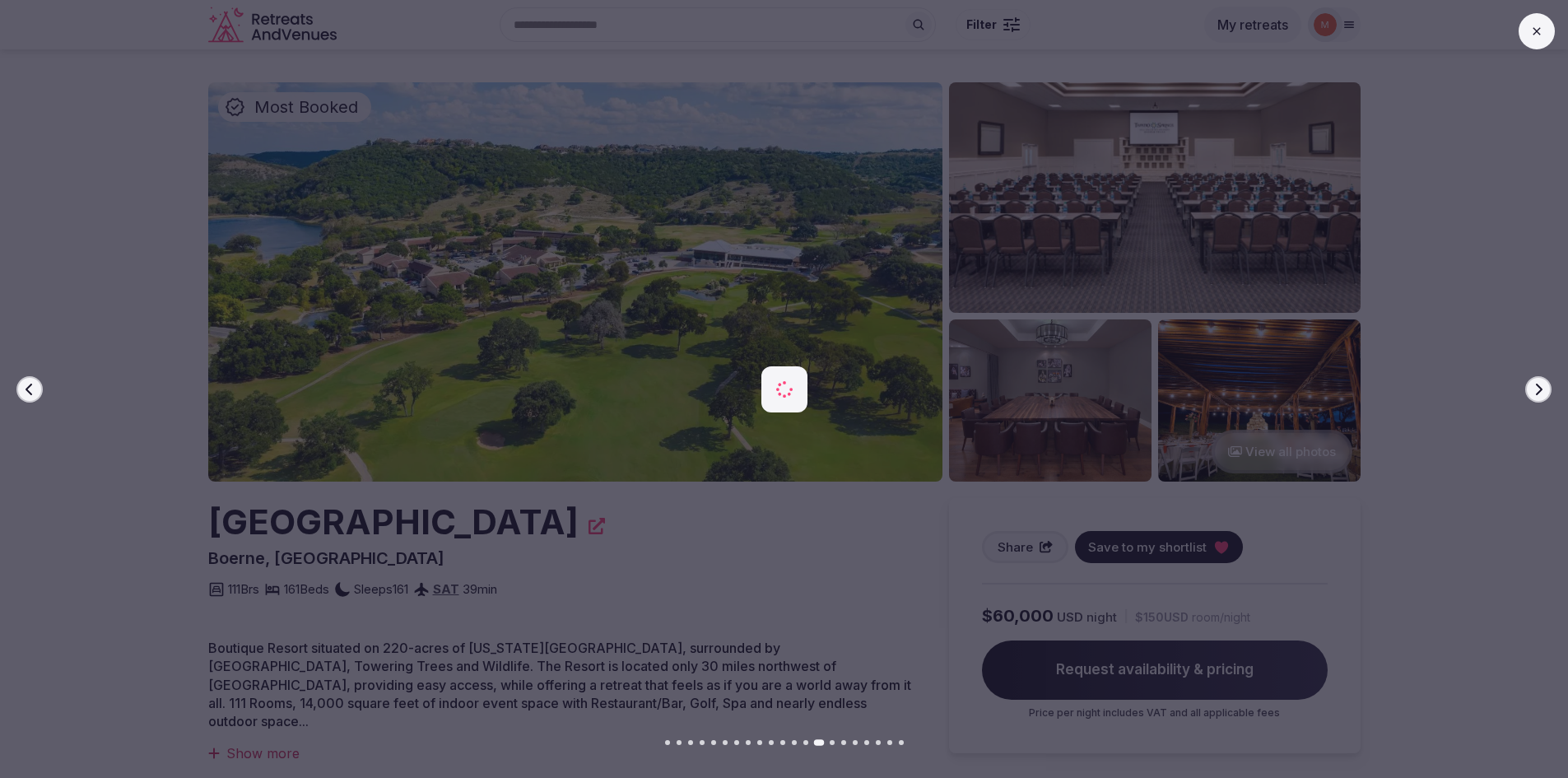
click at [1536, 390] on icon "button" at bounding box center [1538, 389] width 13 height 13
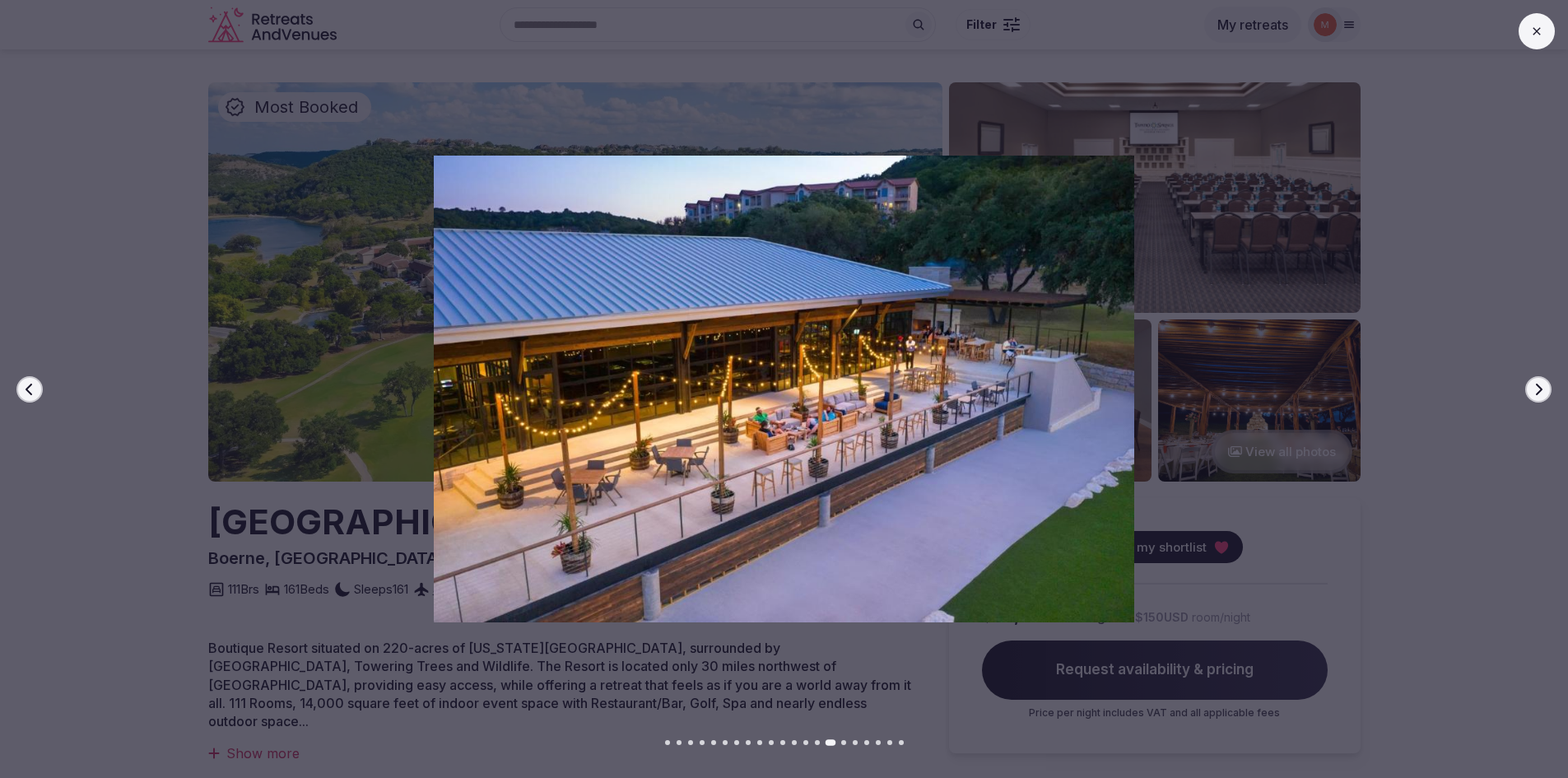
click at [1536, 390] on icon "button" at bounding box center [1538, 389] width 13 height 13
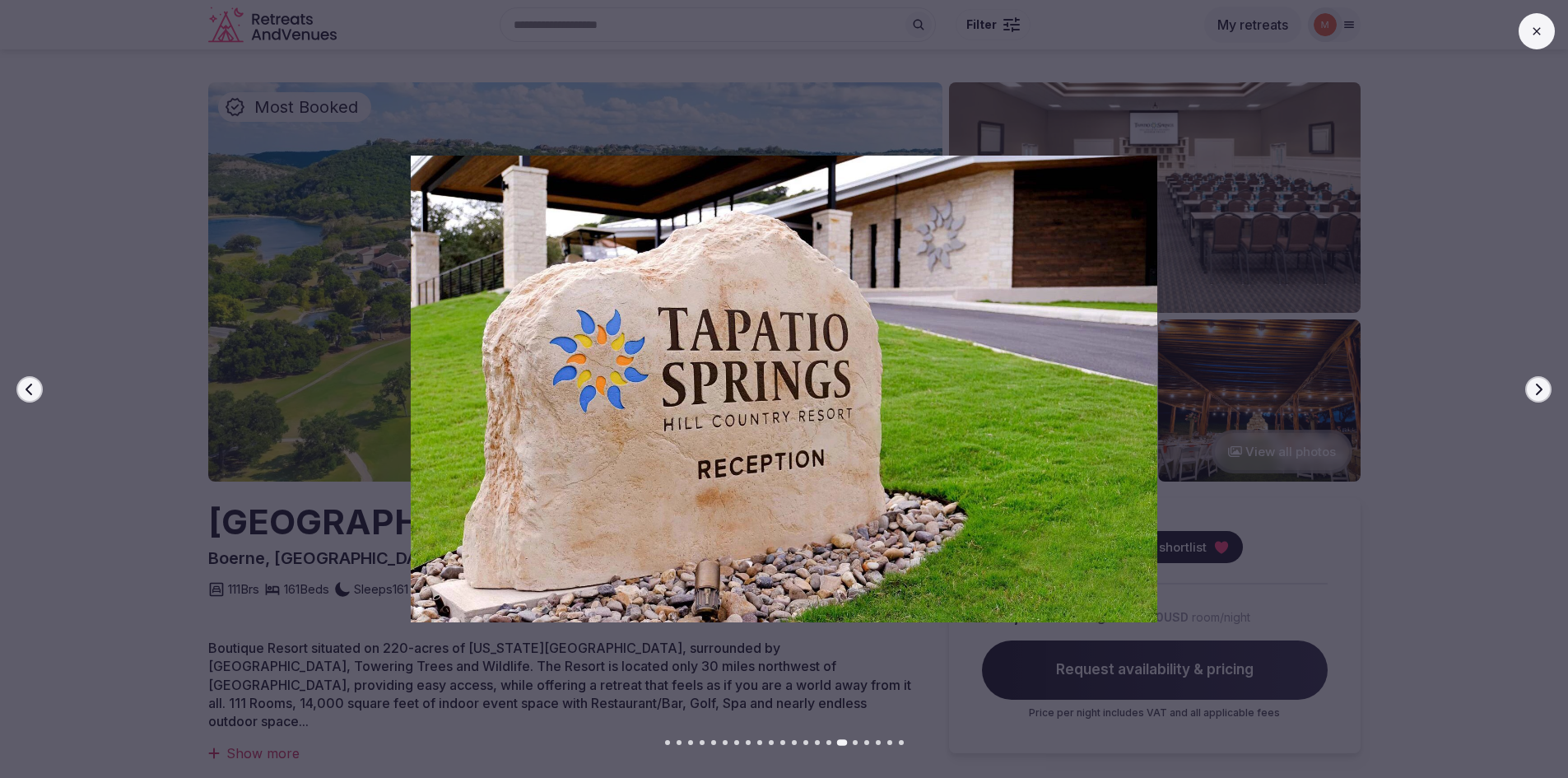
click at [1536, 390] on icon "button" at bounding box center [1538, 389] width 13 height 13
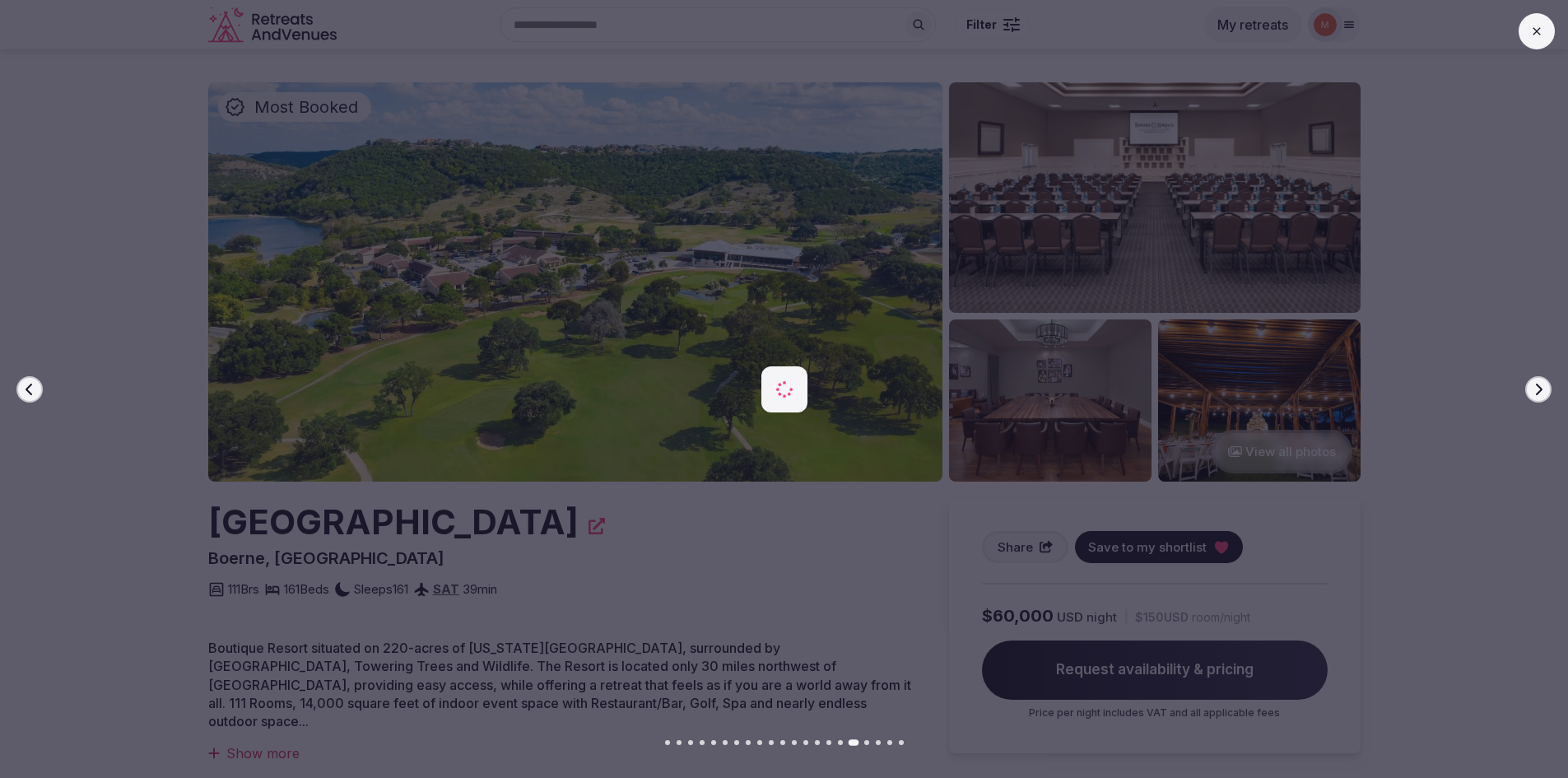
click at [1536, 390] on icon "button" at bounding box center [1538, 389] width 13 height 13
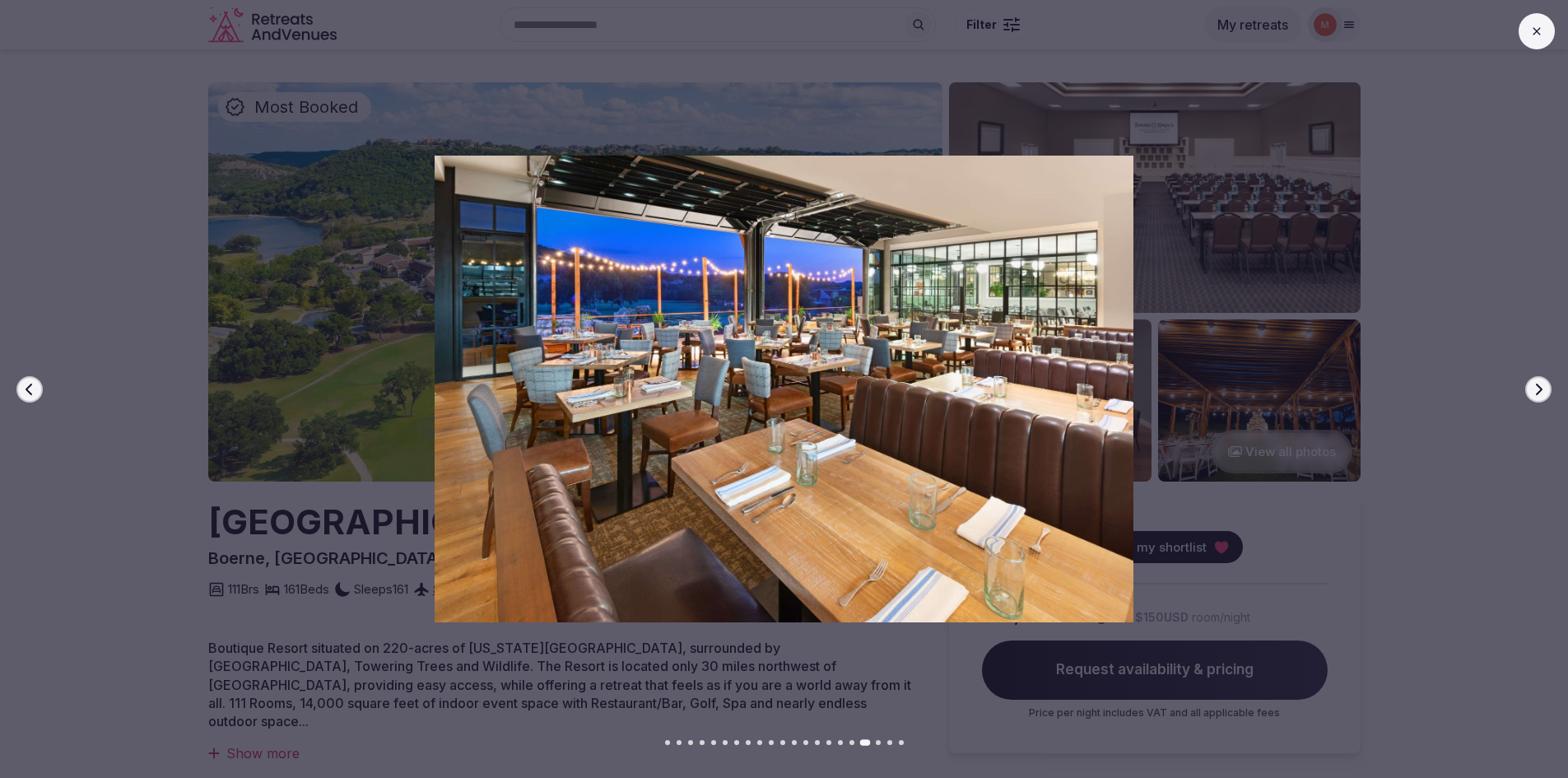
click at [1536, 390] on icon "button" at bounding box center [1538, 389] width 13 height 13
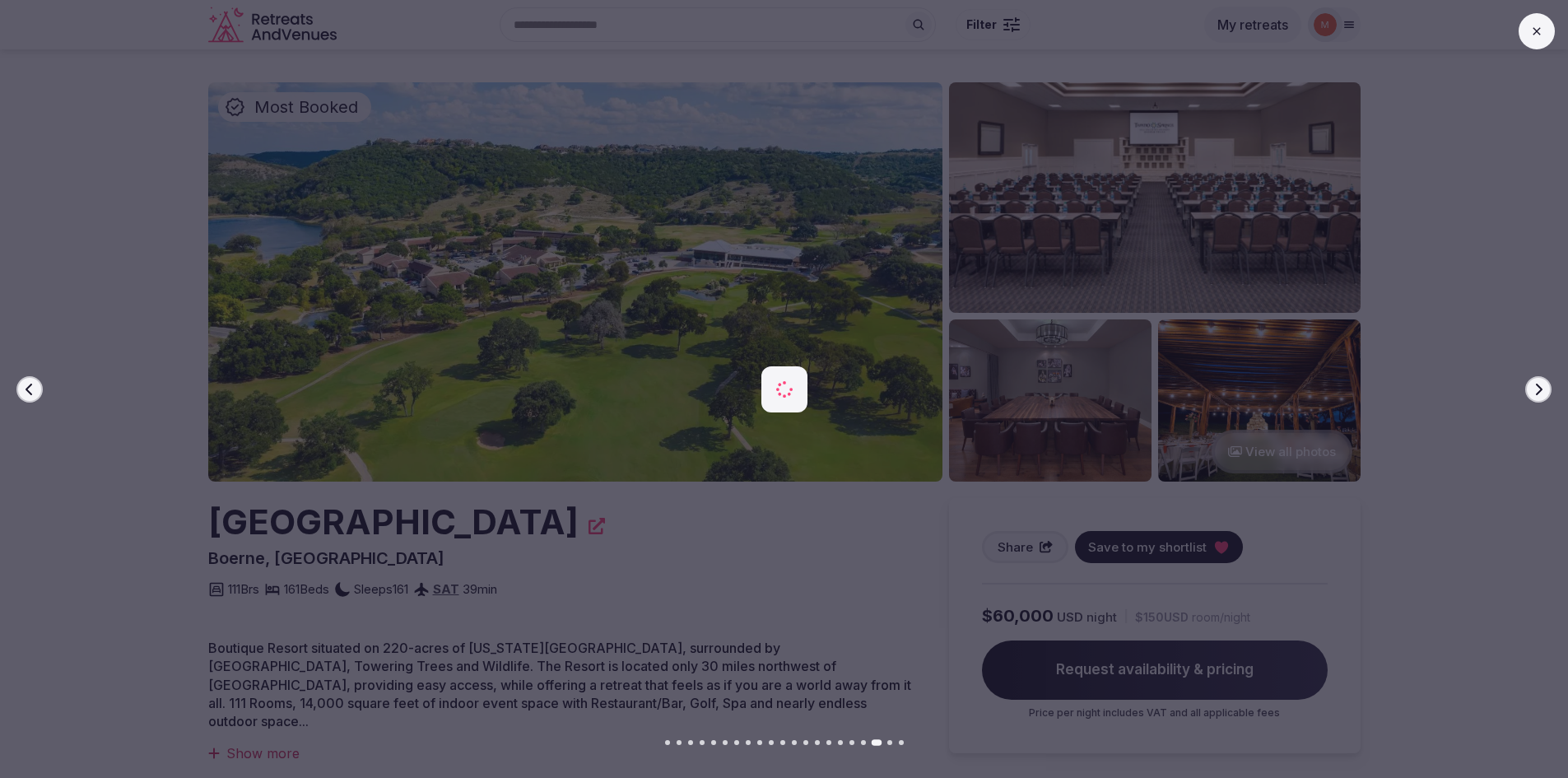
click at [1536, 390] on icon "button" at bounding box center [1538, 389] width 13 height 13
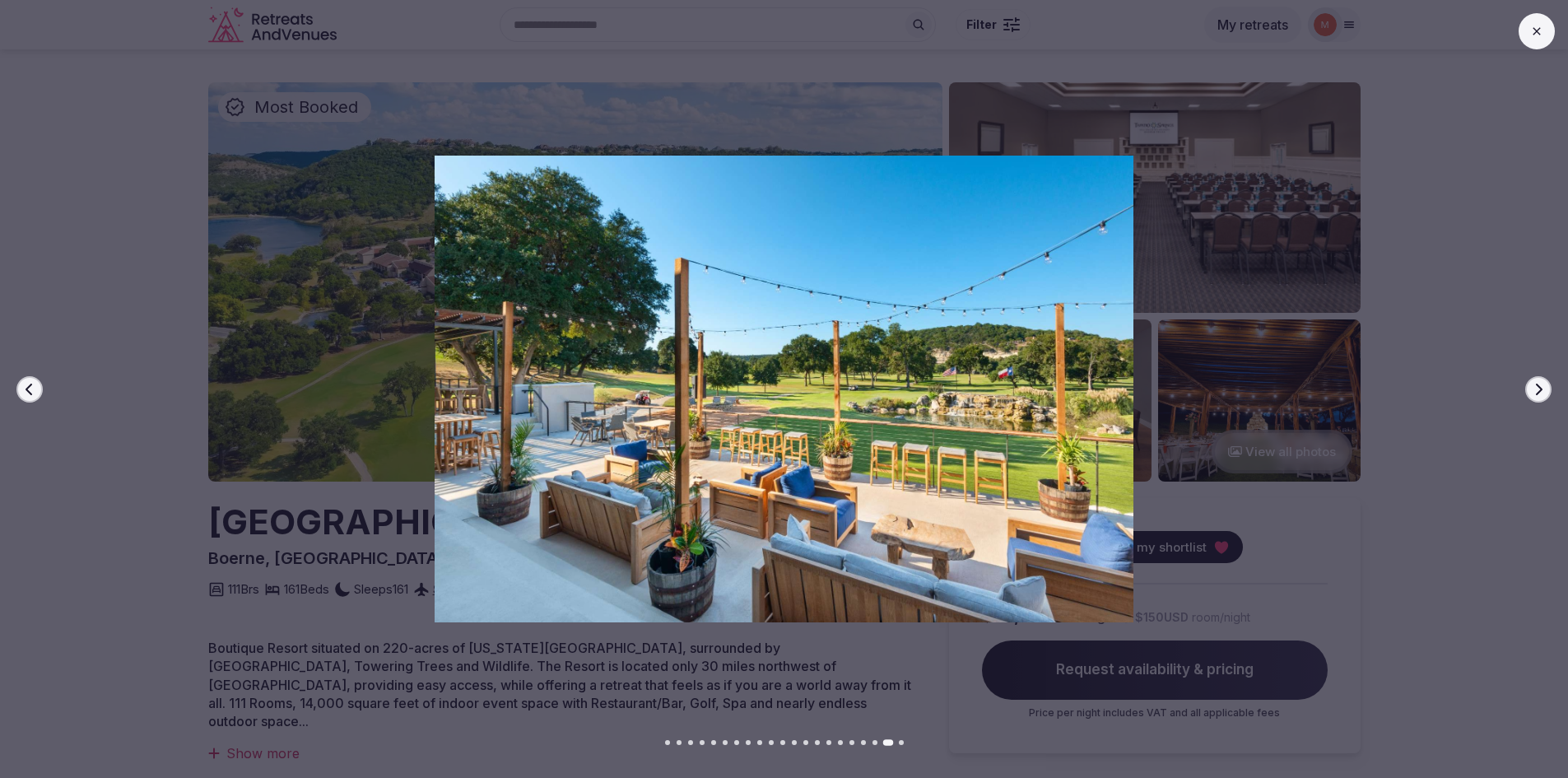
click at [1536, 390] on icon "button" at bounding box center [1538, 389] width 13 height 13
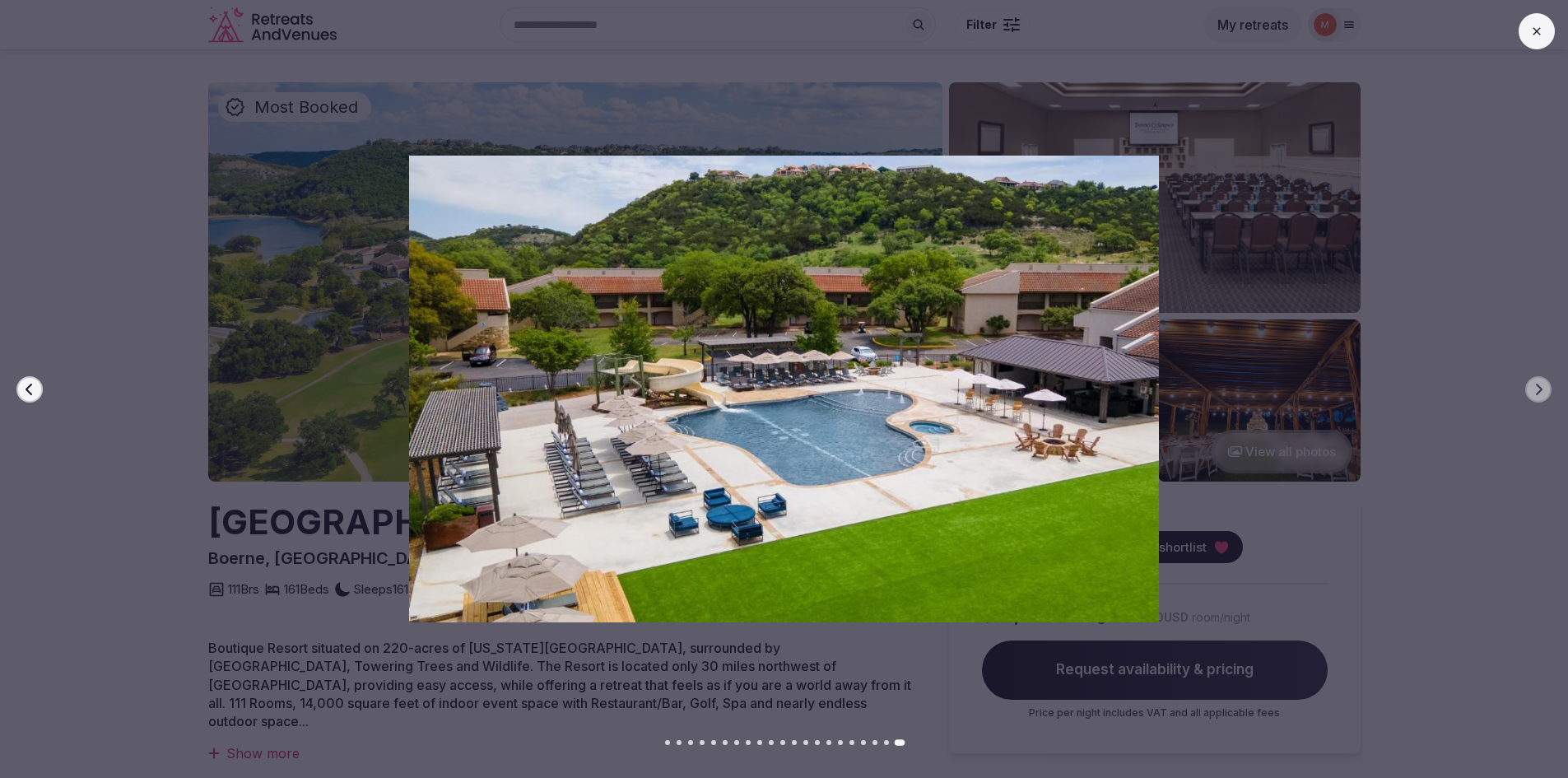
click at [1538, 21] on button at bounding box center [1536, 31] width 36 height 36
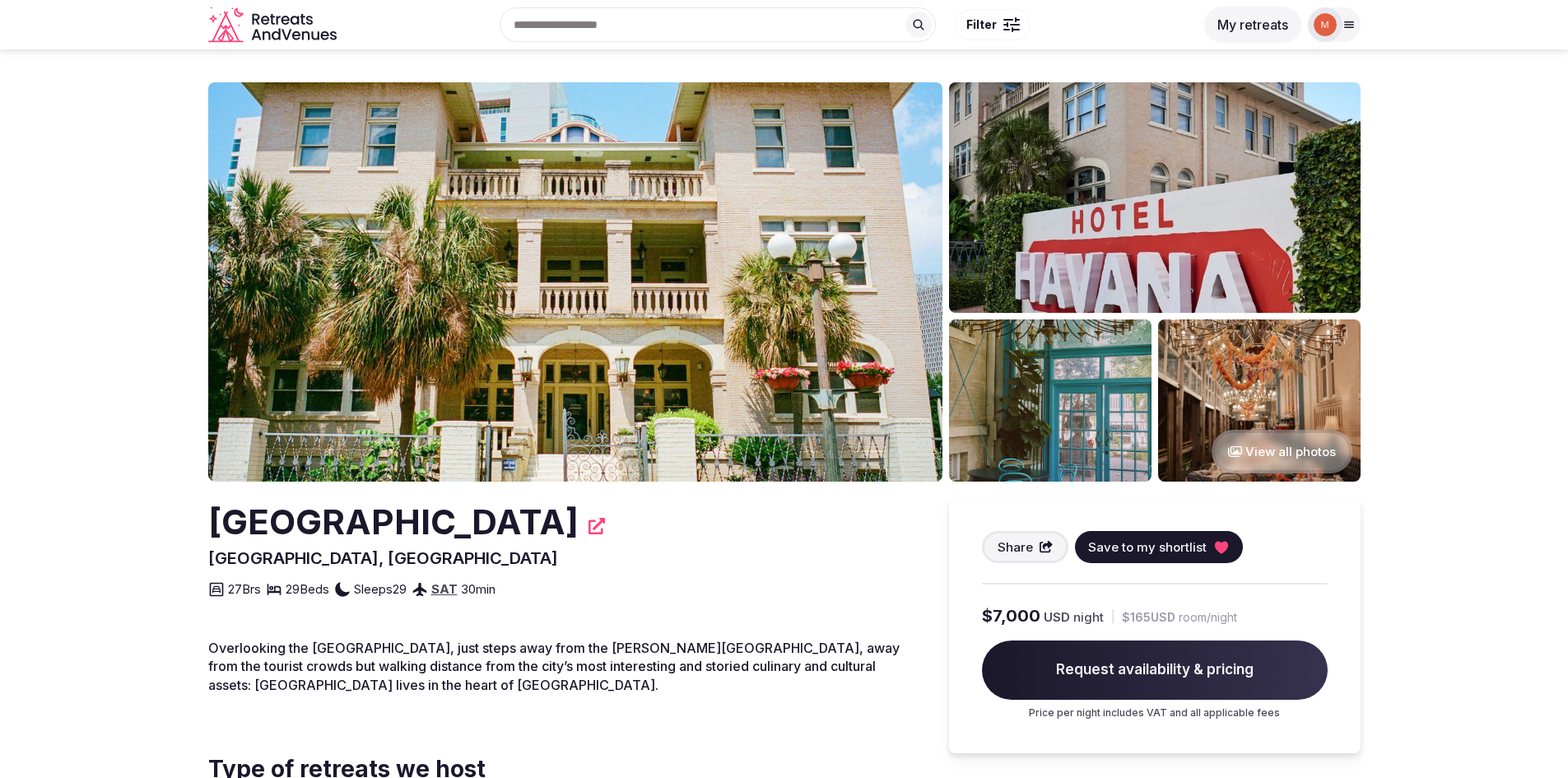
click at [662, 246] on img at bounding box center [574, 282] width 734 height 399
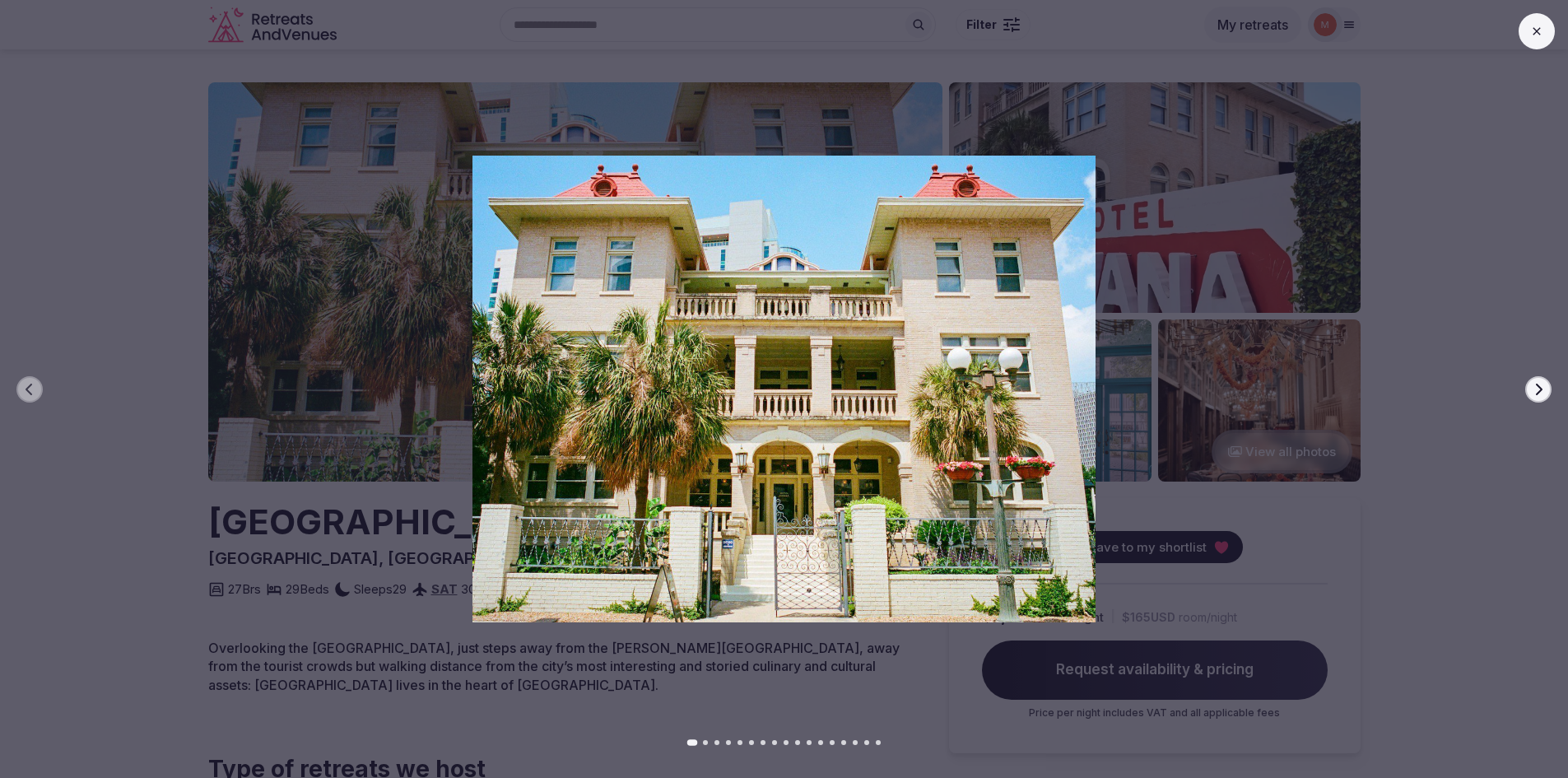
click at [1542, 388] on icon "button" at bounding box center [1538, 389] width 13 height 13
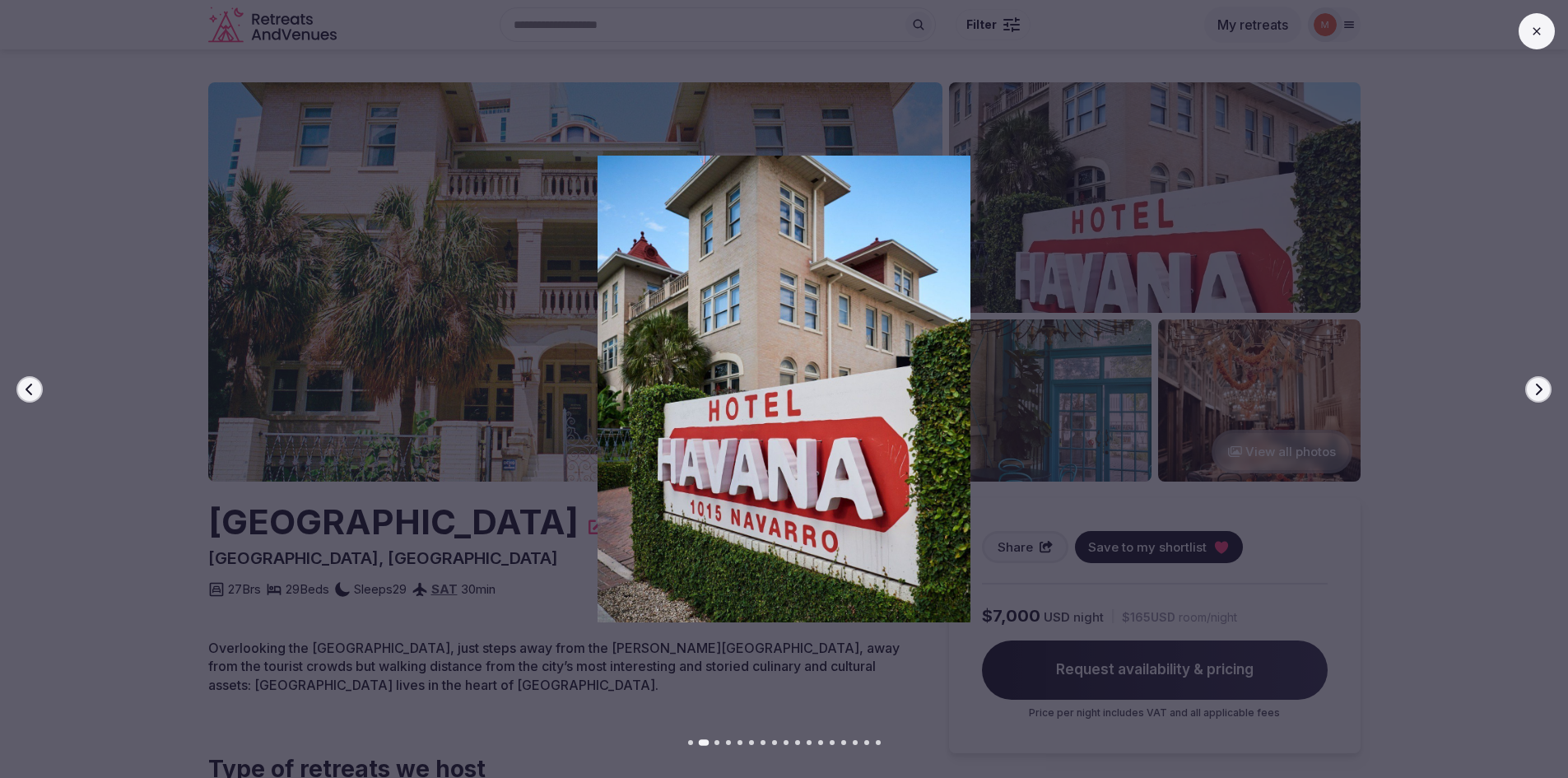
click at [1542, 388] on icon "button" at bounding box center [1538, 389] width 13 height 13
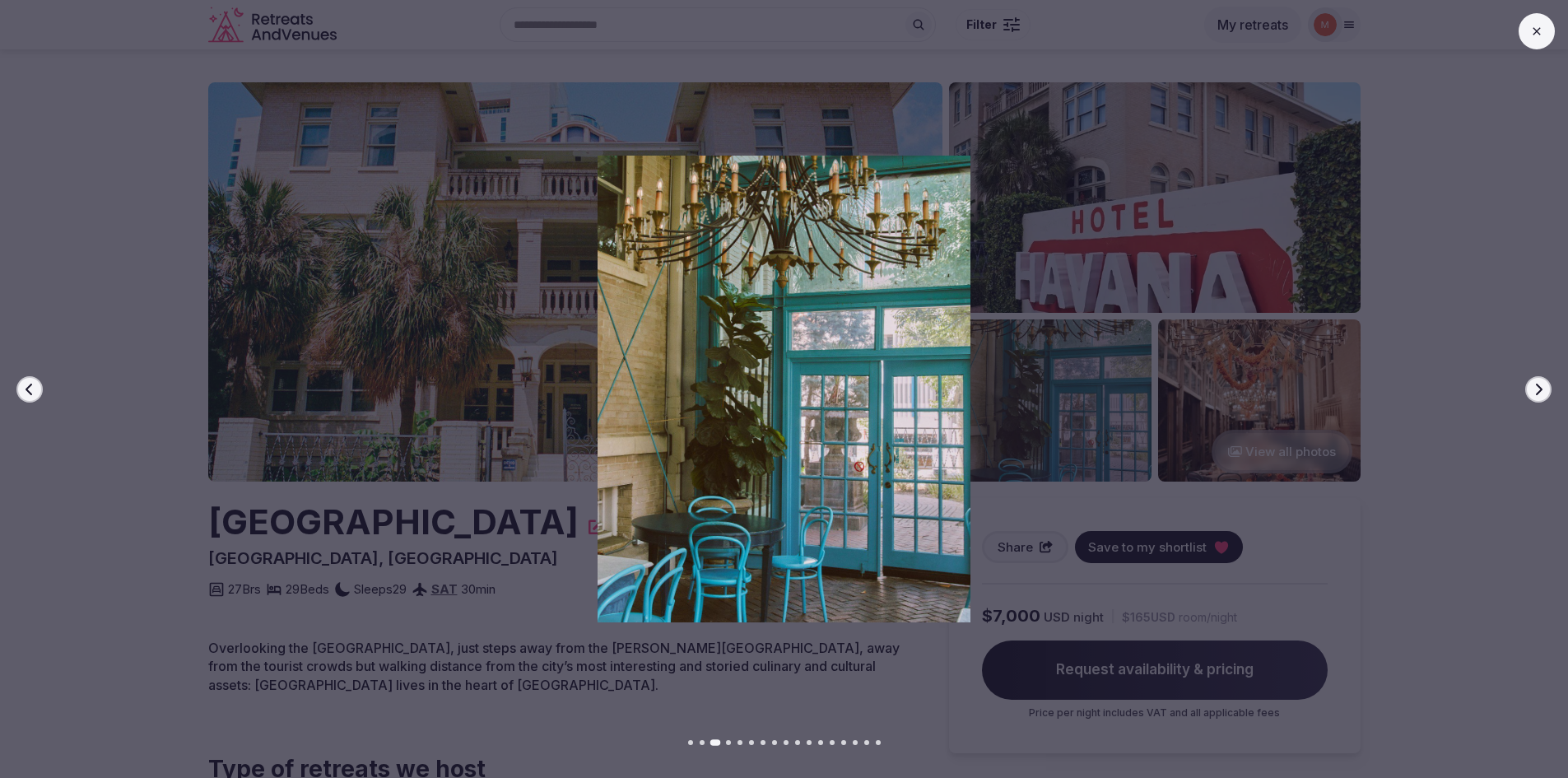
click at [1542, 388] on icon "button" at bounding box center [1538, 389] width 13 height 13
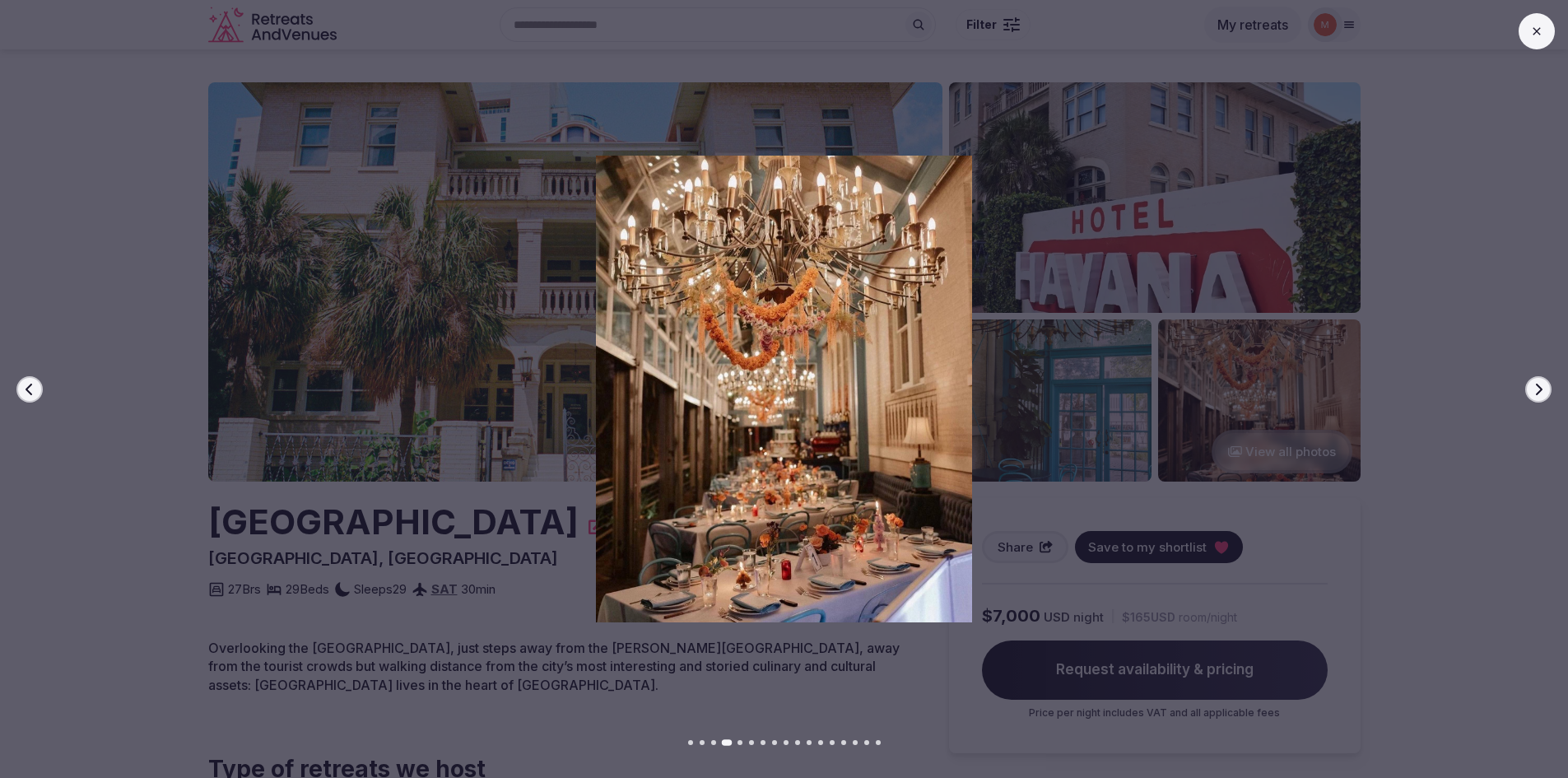
click at [1542, 388] on icon "button" at bounding box center [1538, 389] width 13 height 13
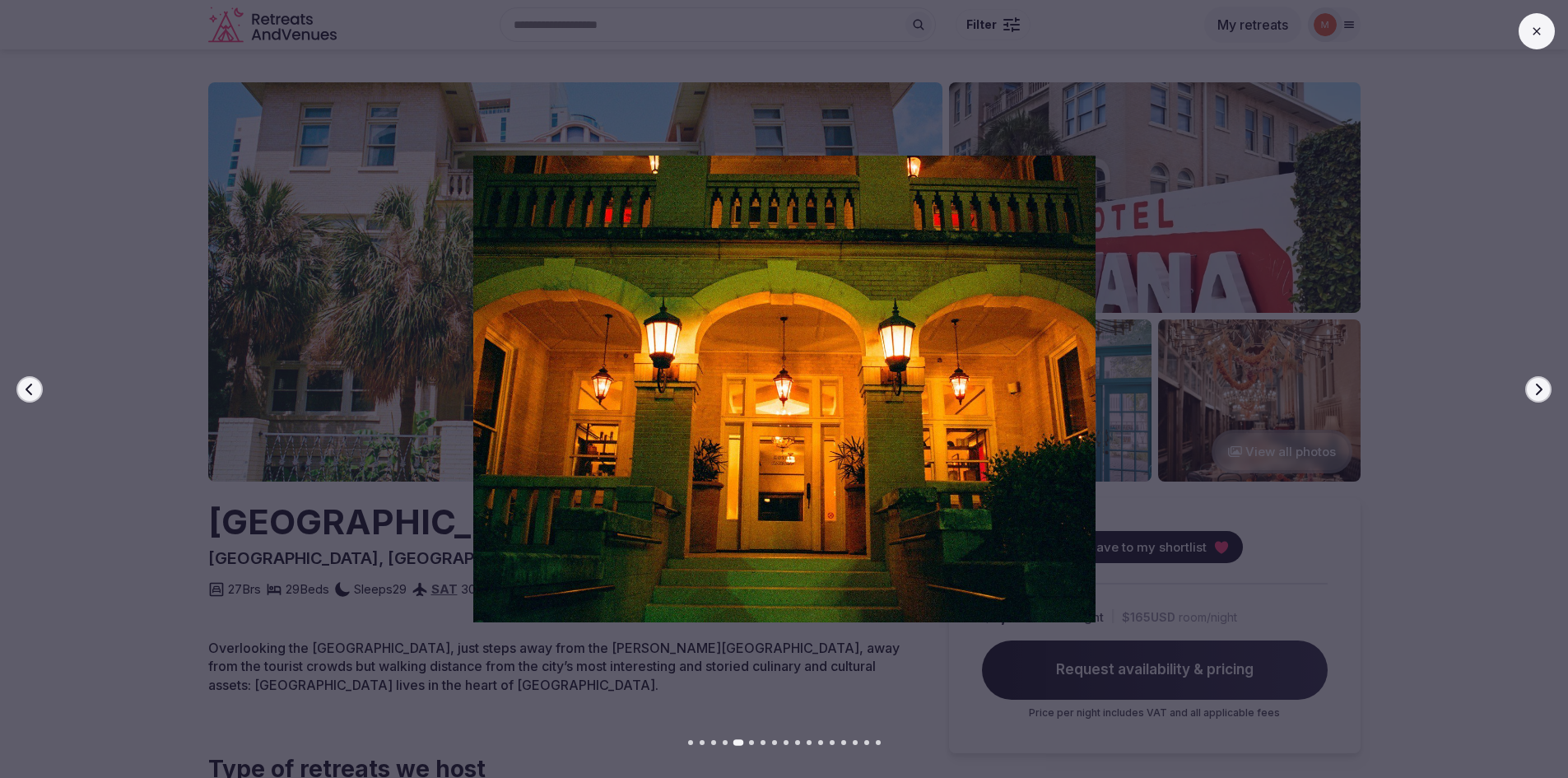
click at [1542, 388] on icon "button" at bounding box center [1538, 389] width 13 height 13
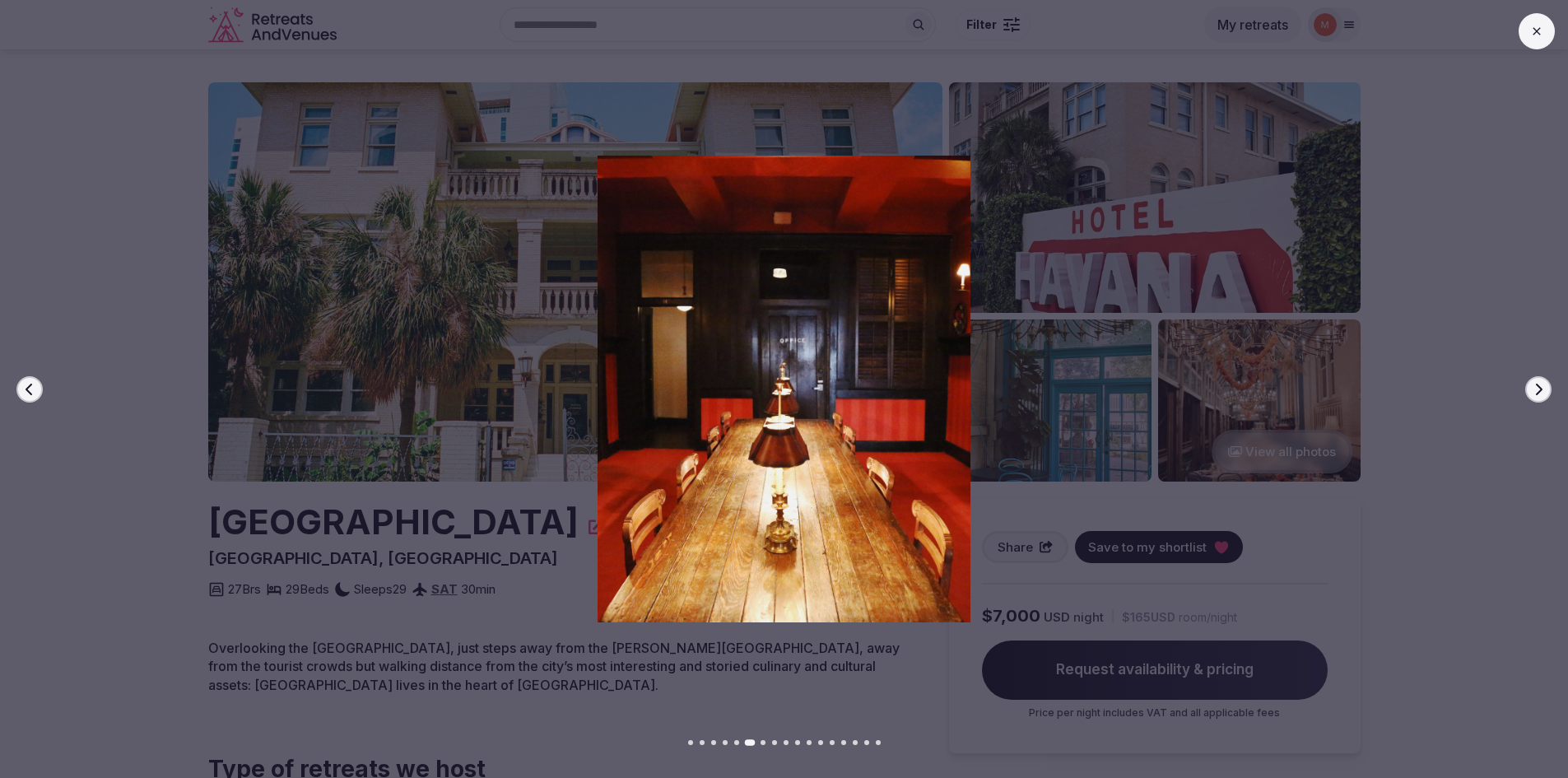
click at [1542, 388] on icon "button" at bounding box center [1538, 389] width 13 height 13
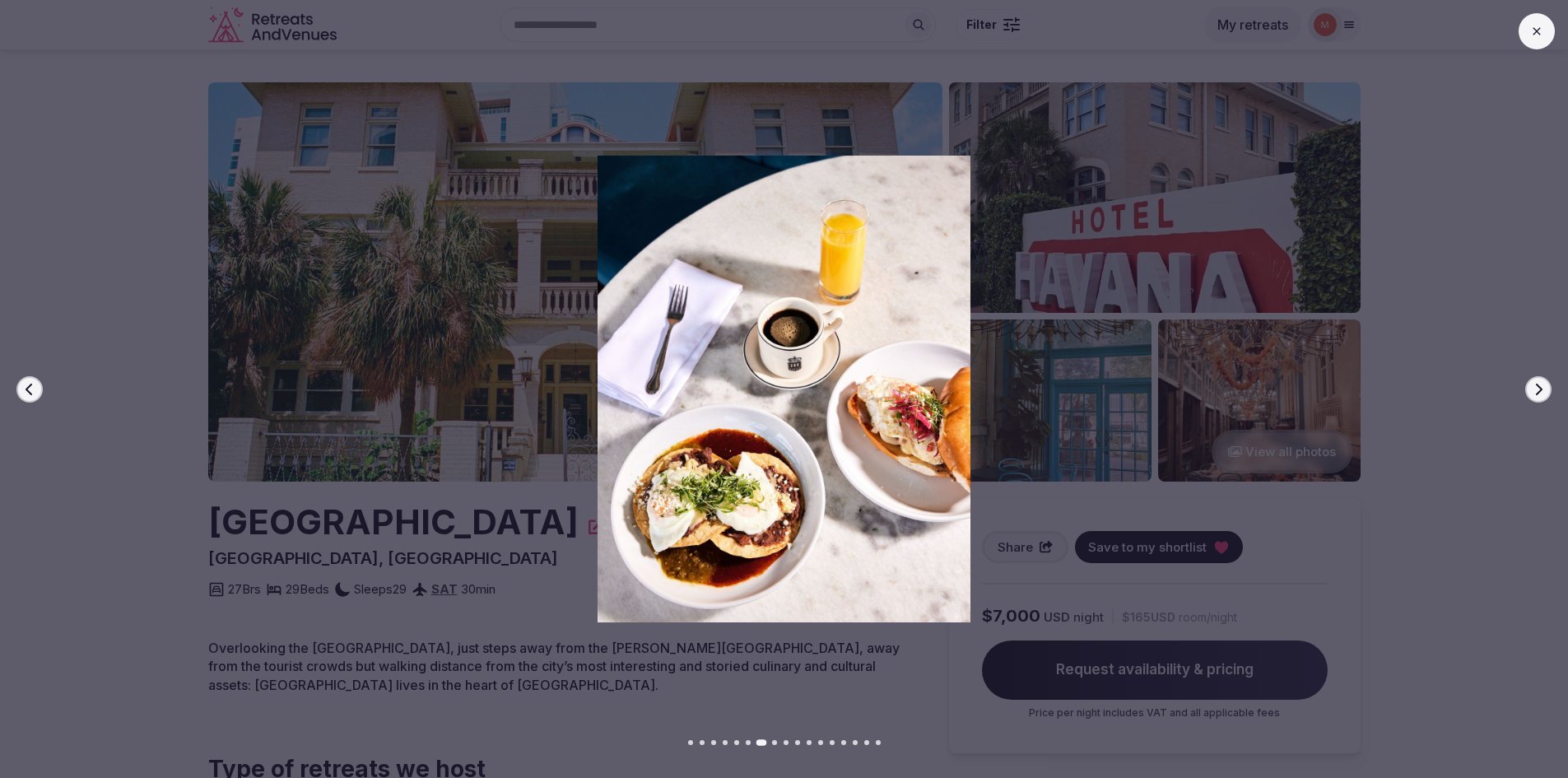
click at [1542, 388] on icon "button" at bounding box center [1538, 389] width 13 height 13
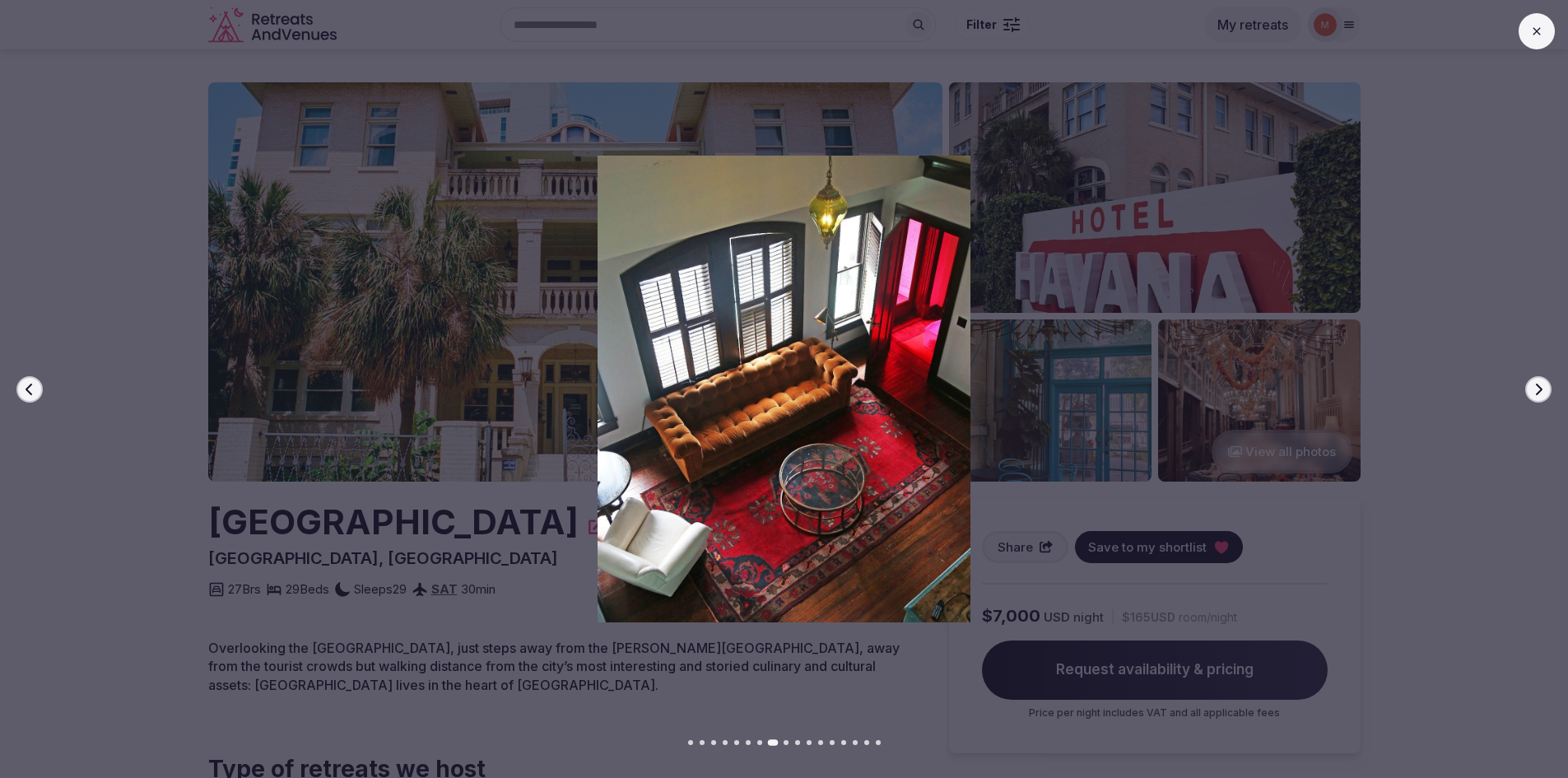
click at [1542, 388] on icon "button" at bounding box center [1538, 389] width 13 height 13
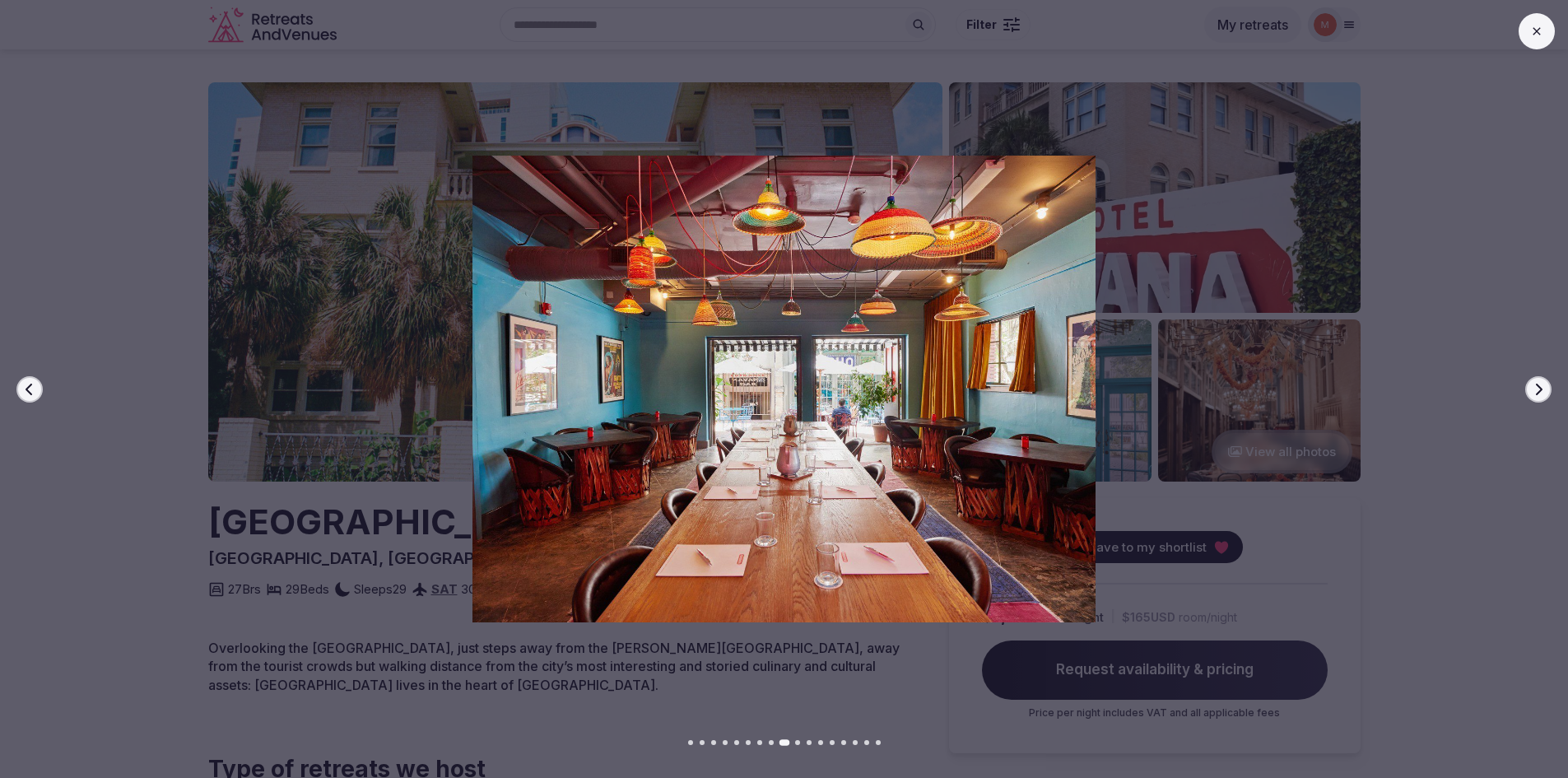
click at [1542, 388] on icon "button" at bounding box center [1538, 389] width 13 height 13
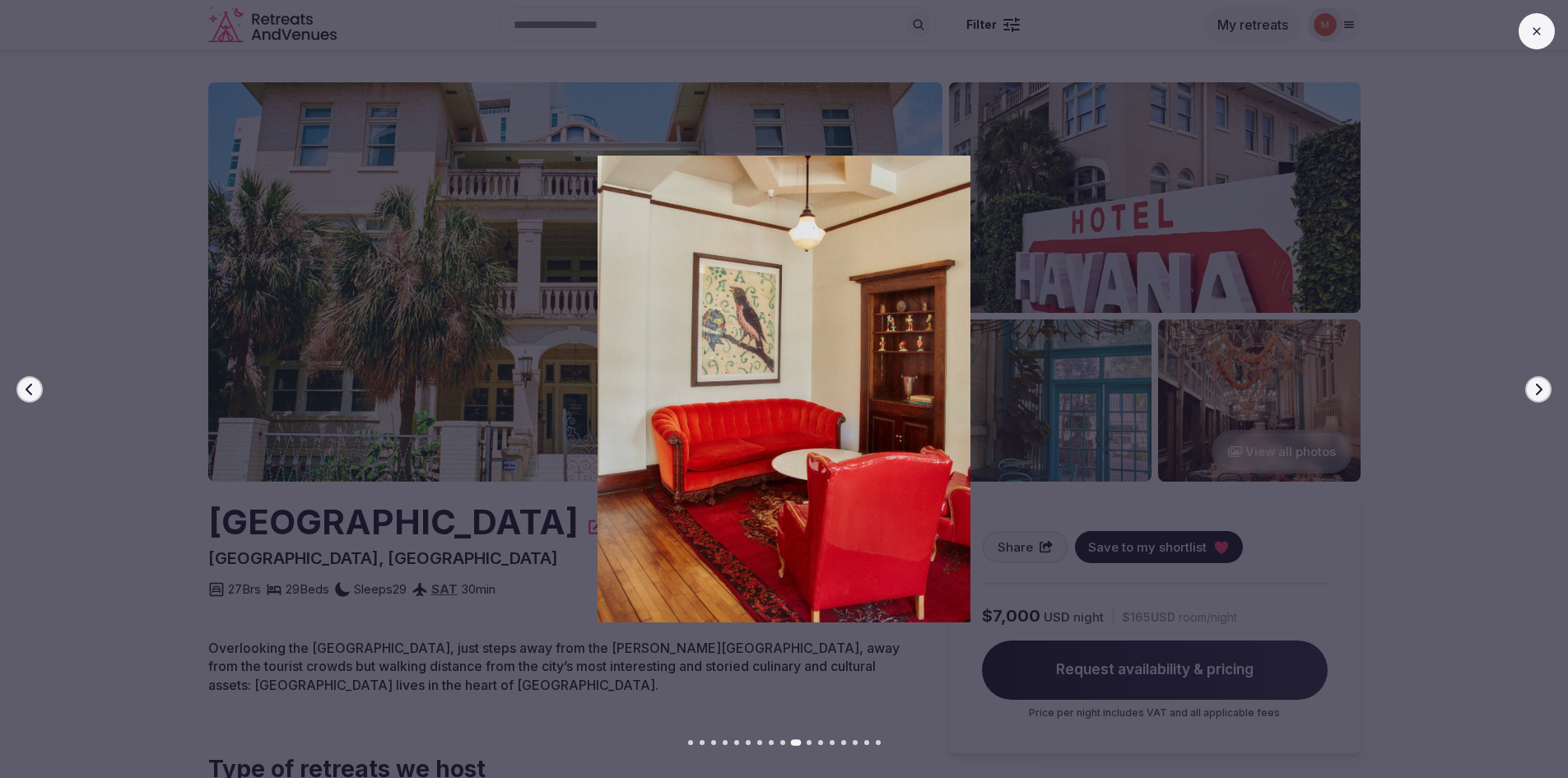
click at [1542, 388] on icon "button" at bounding box center [1538, 389] width 13 height 13
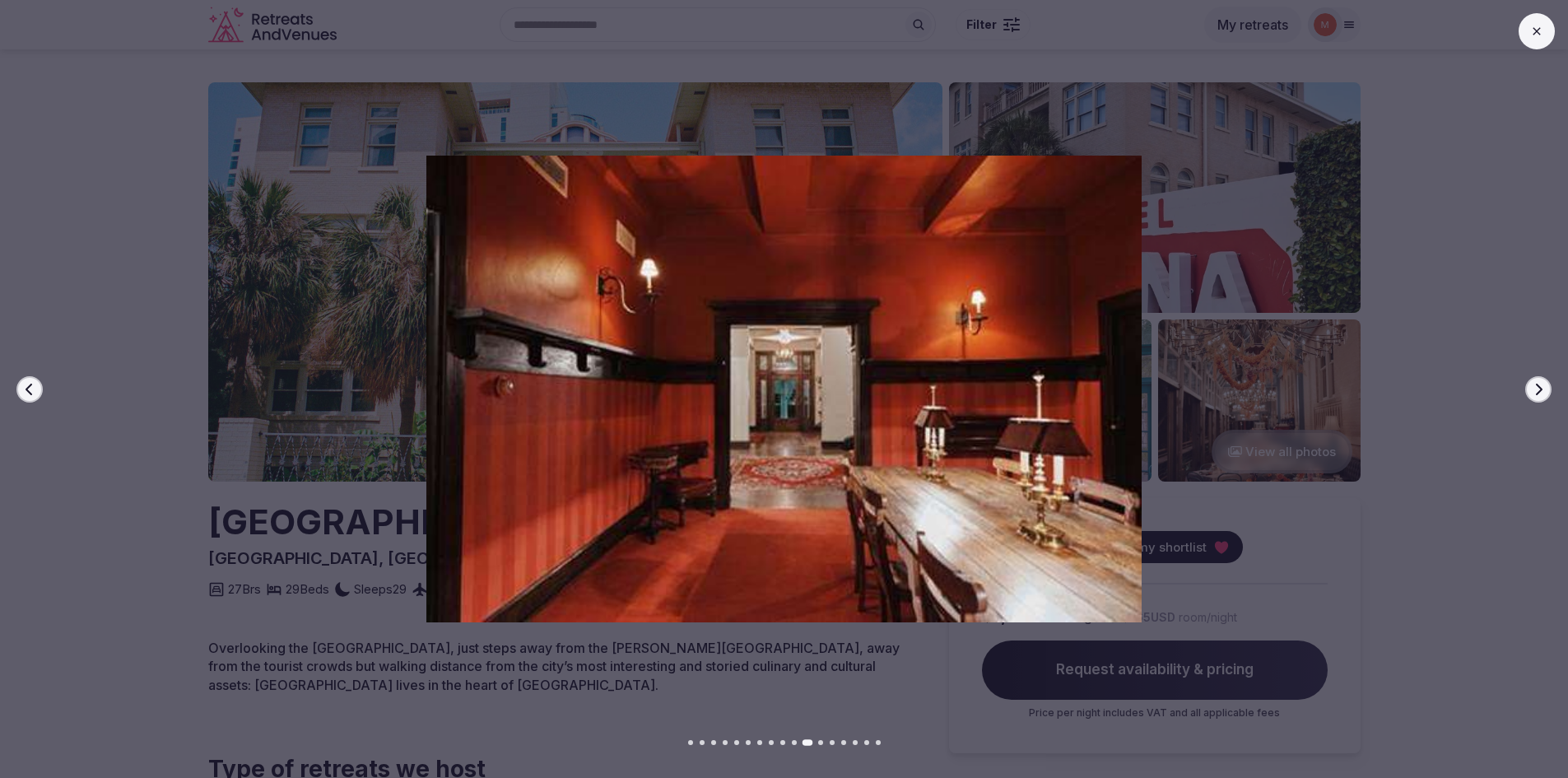
click at [1542, 388] on icon "button" at bounding box center [1538, 389] width 13 height 13
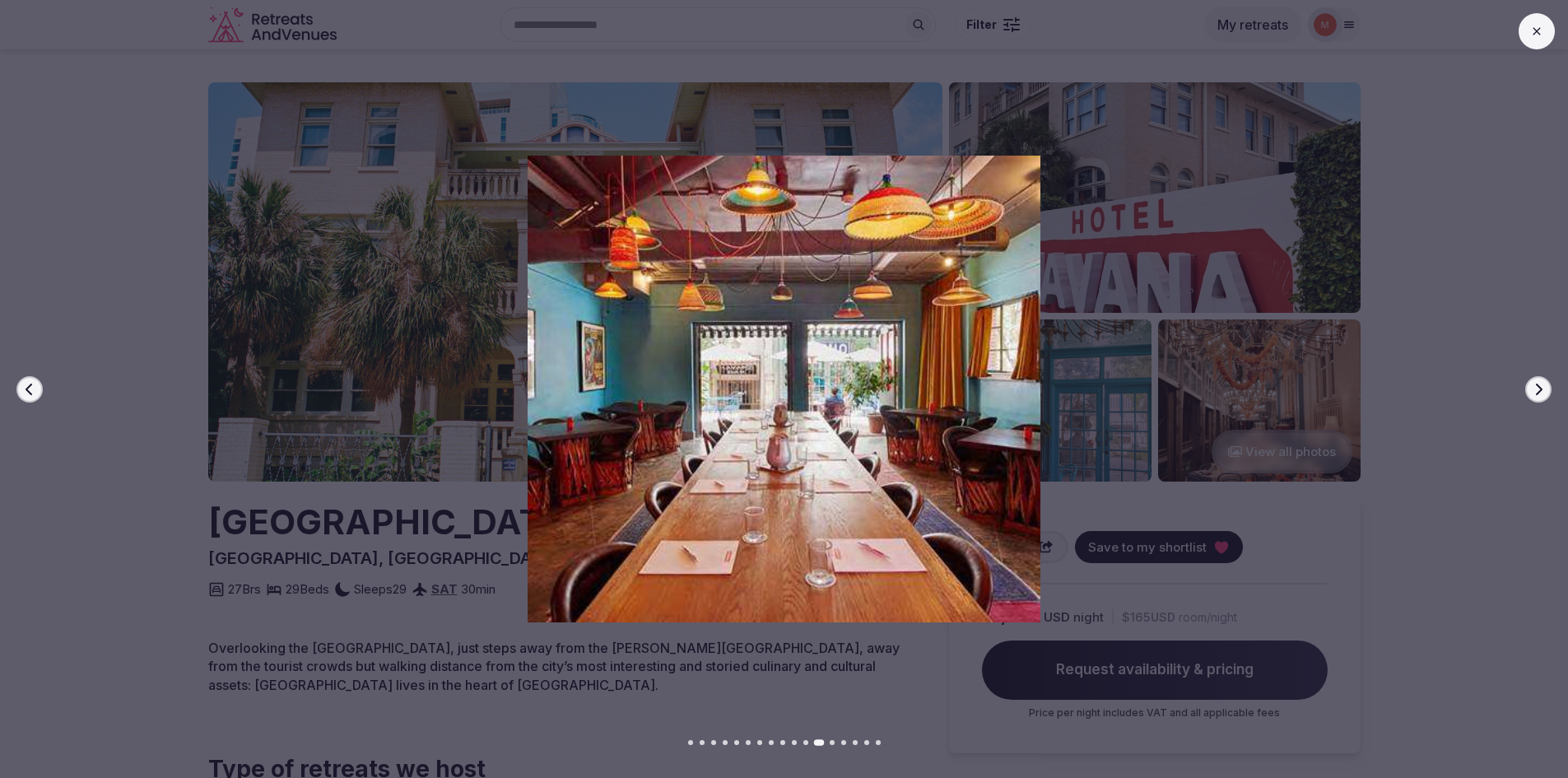
click at [1538, 37] on icon at bounding box center [1536, 31] width 13 height 13
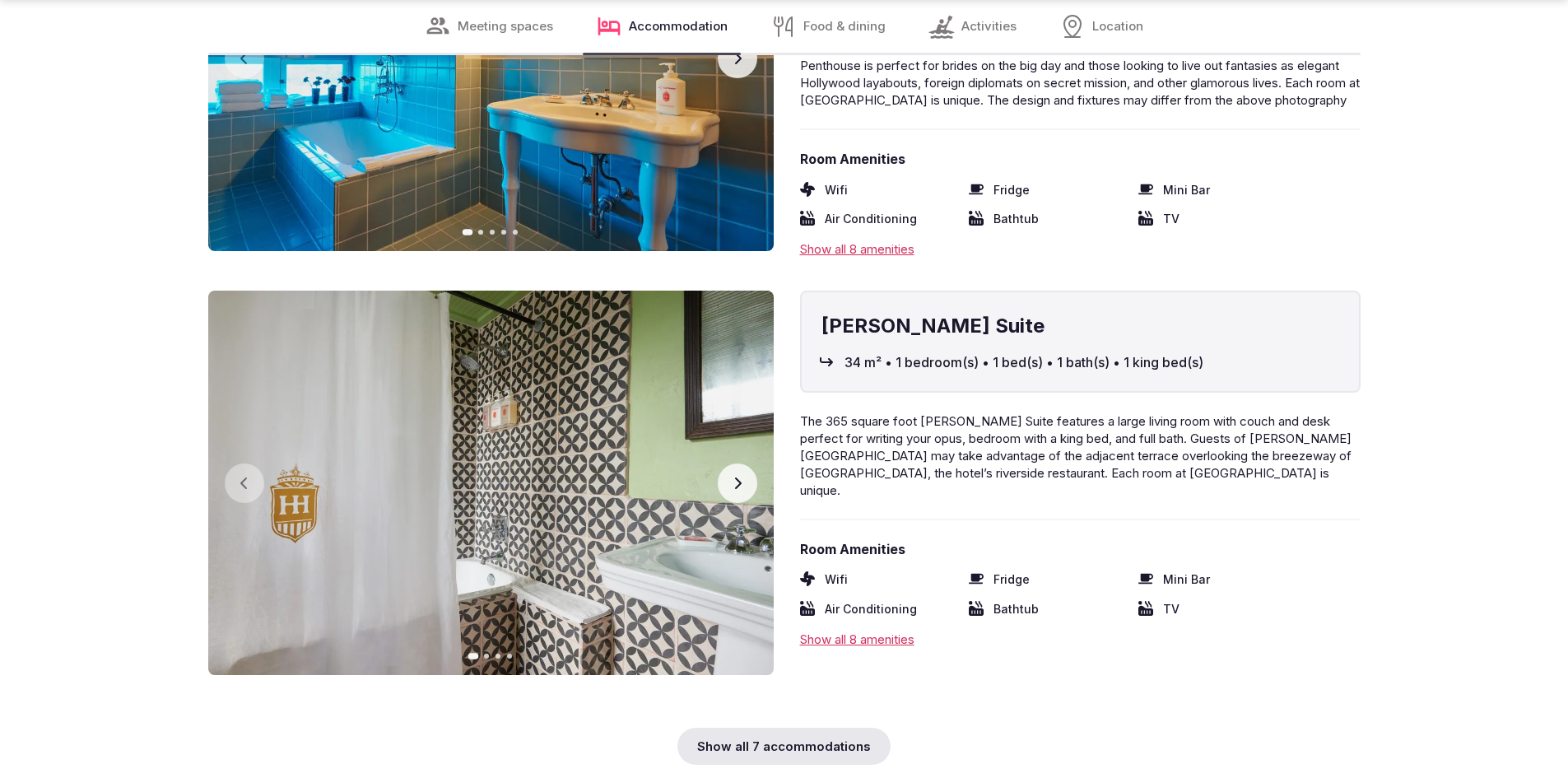
scroll to position [5103, 0]
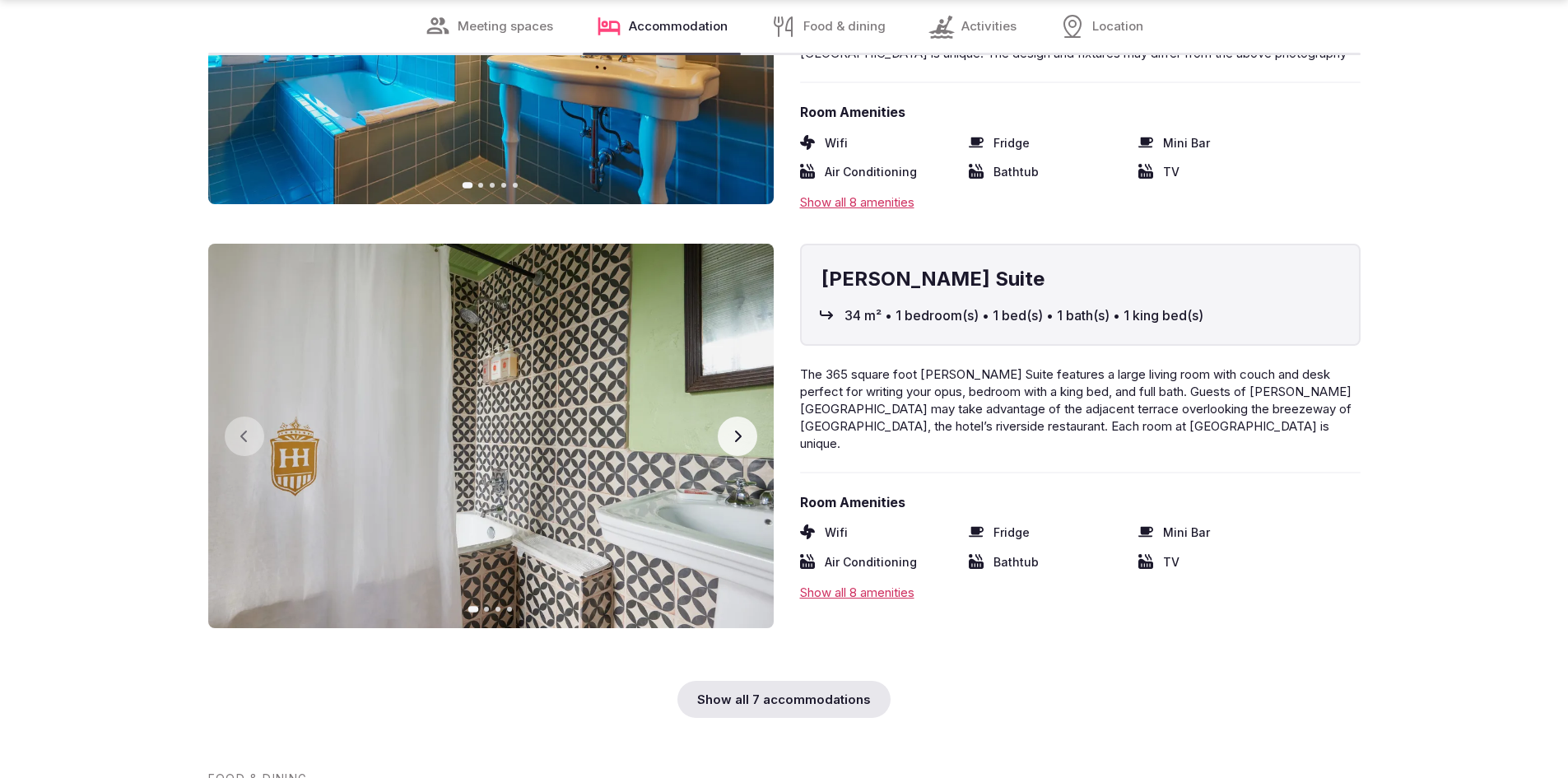
click at [735, 681] on div "Show all 7 accommodations" at bounding box center [784, 699] width 213 height 37
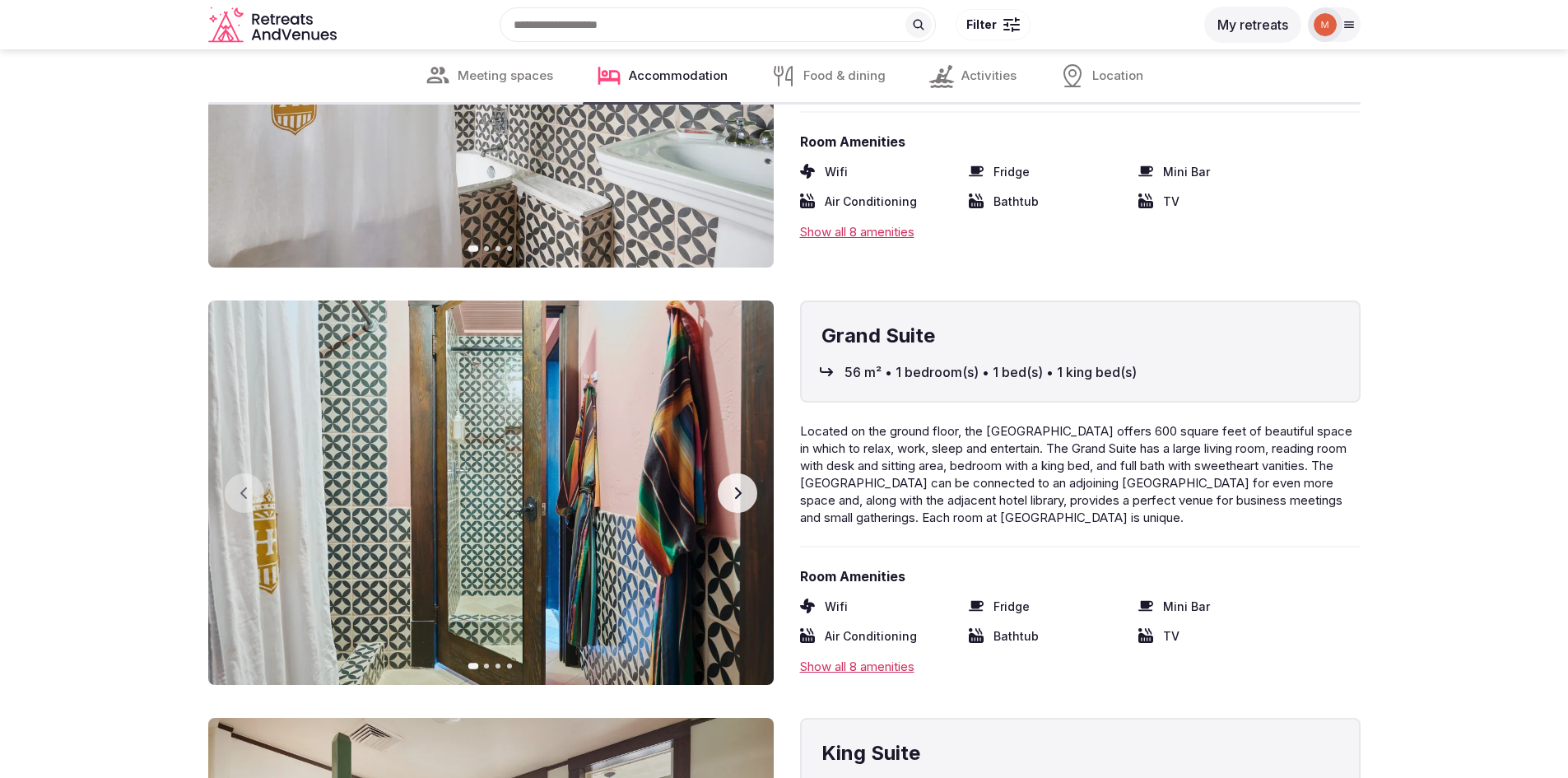
scroll to position [5431, 0]
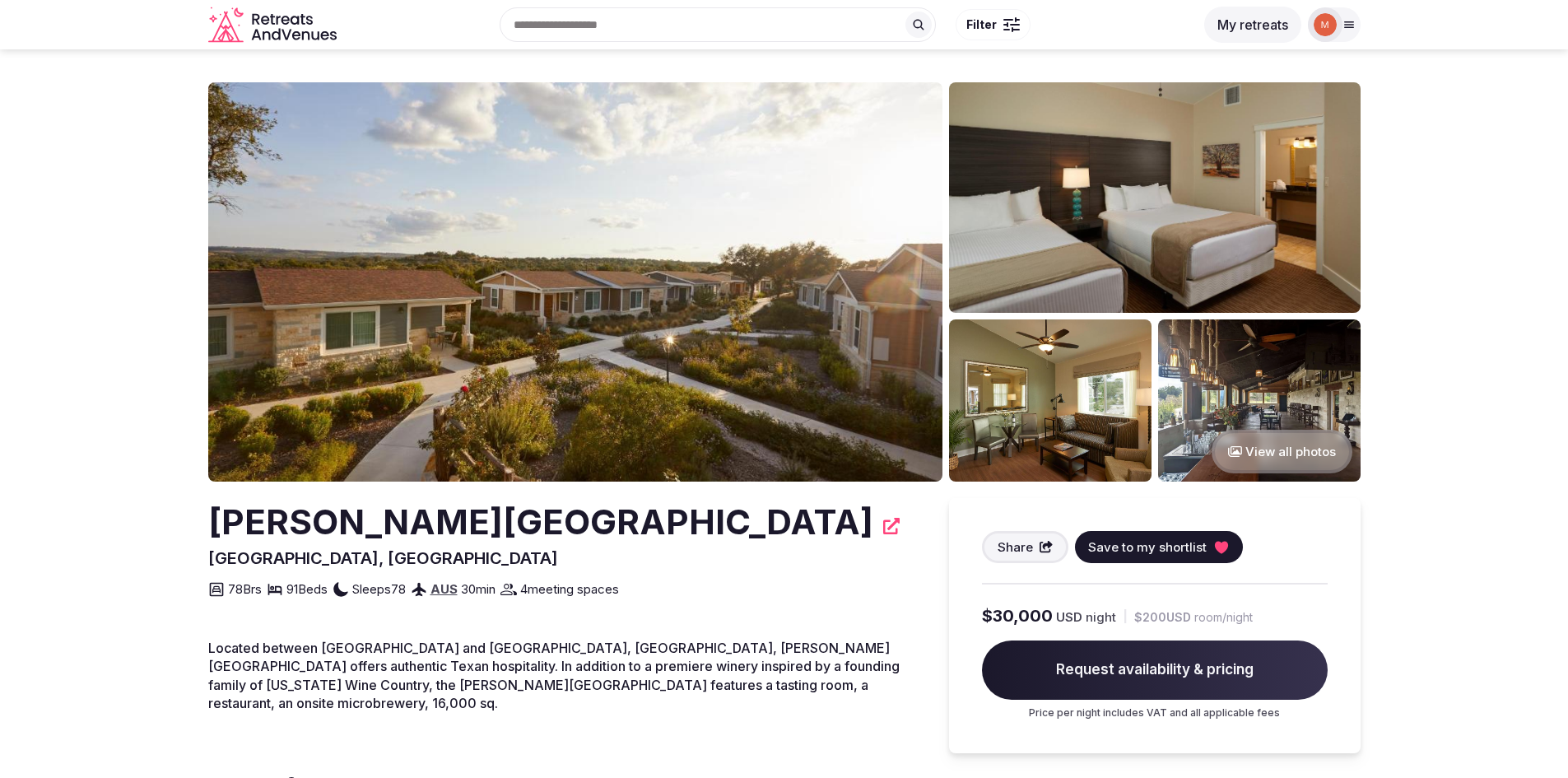
click at [693, 296] on img at bounding box center [574, 282] width 734 height 399
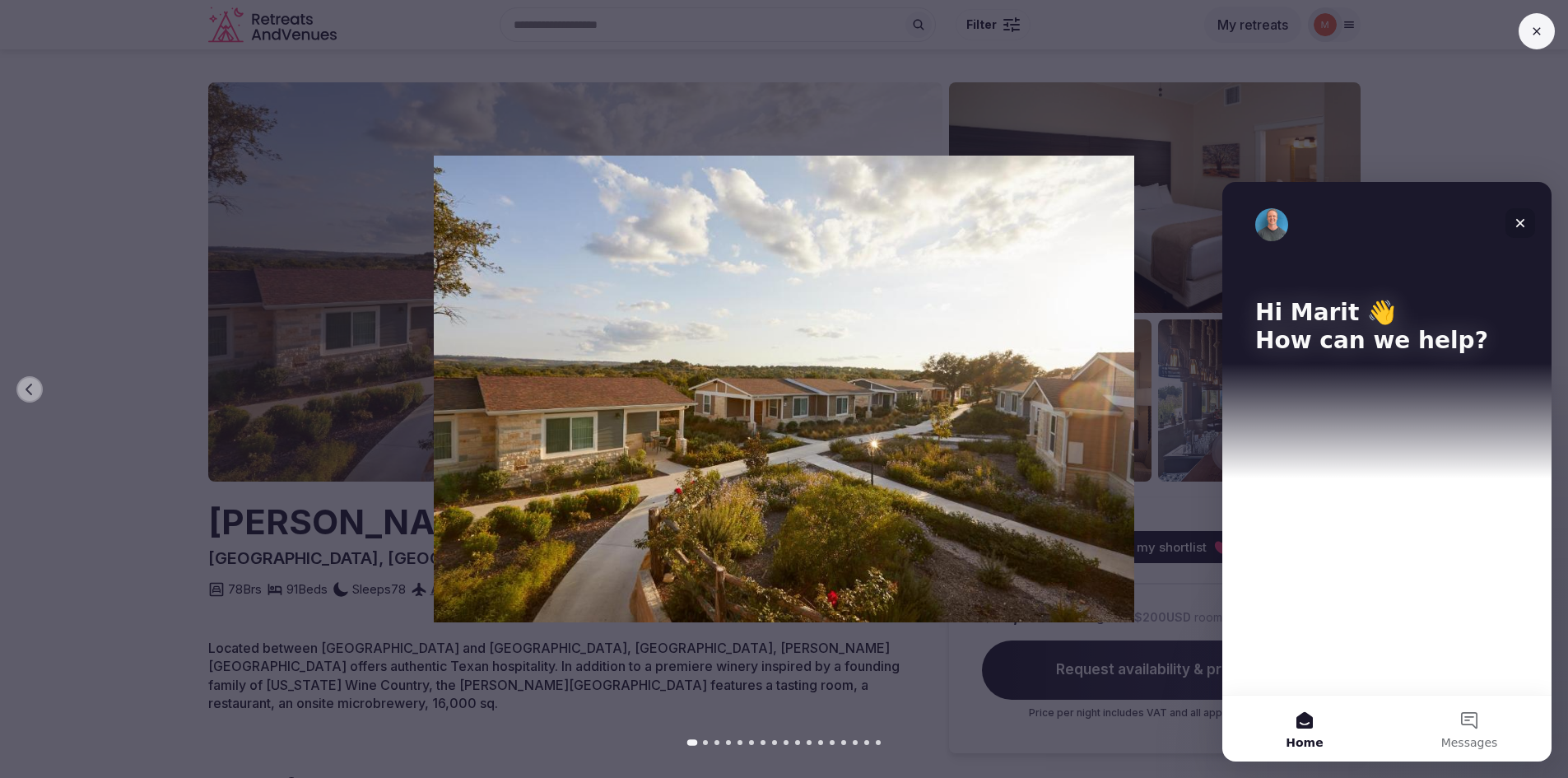
click at [1520, 222] on icon "Close" at bounding box center [1520, 223] width 9 height 9
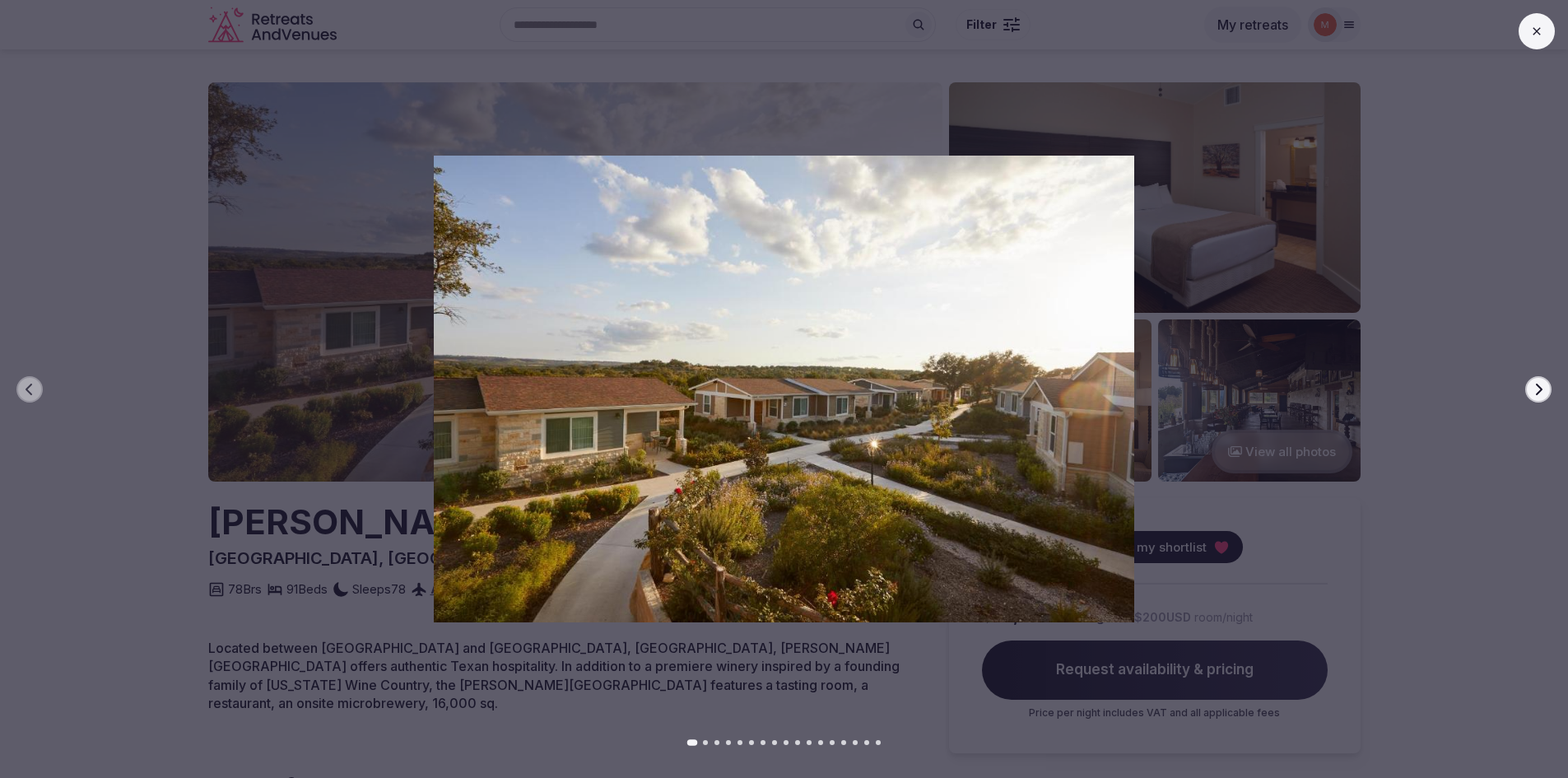
click at [1539, 387] on icon "button" at bounding box center [1538, 389] width 13 height 13
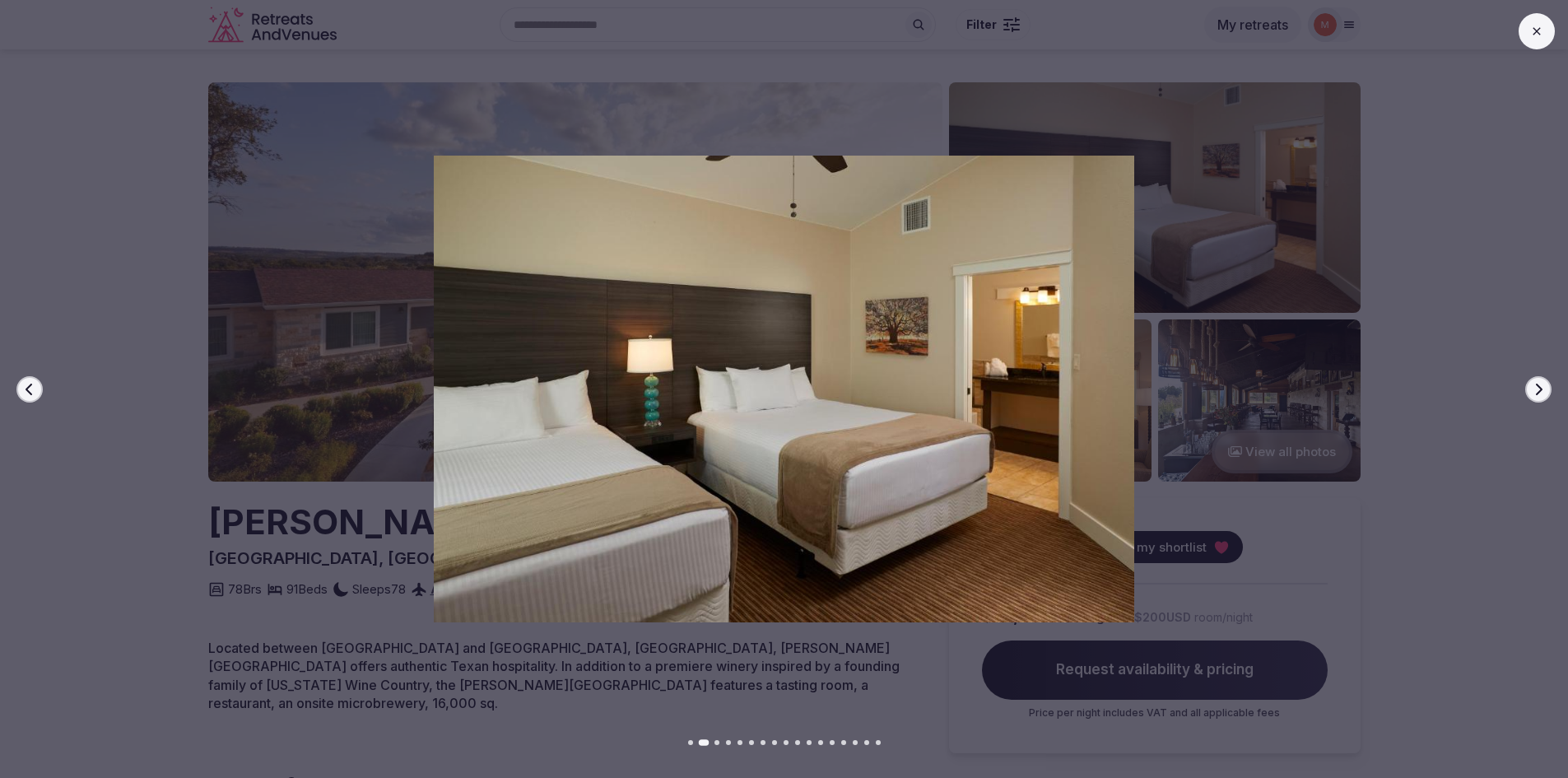
click at [1539, 387] on icon "button" at bounding box center [1538, 389] width 13 height 13
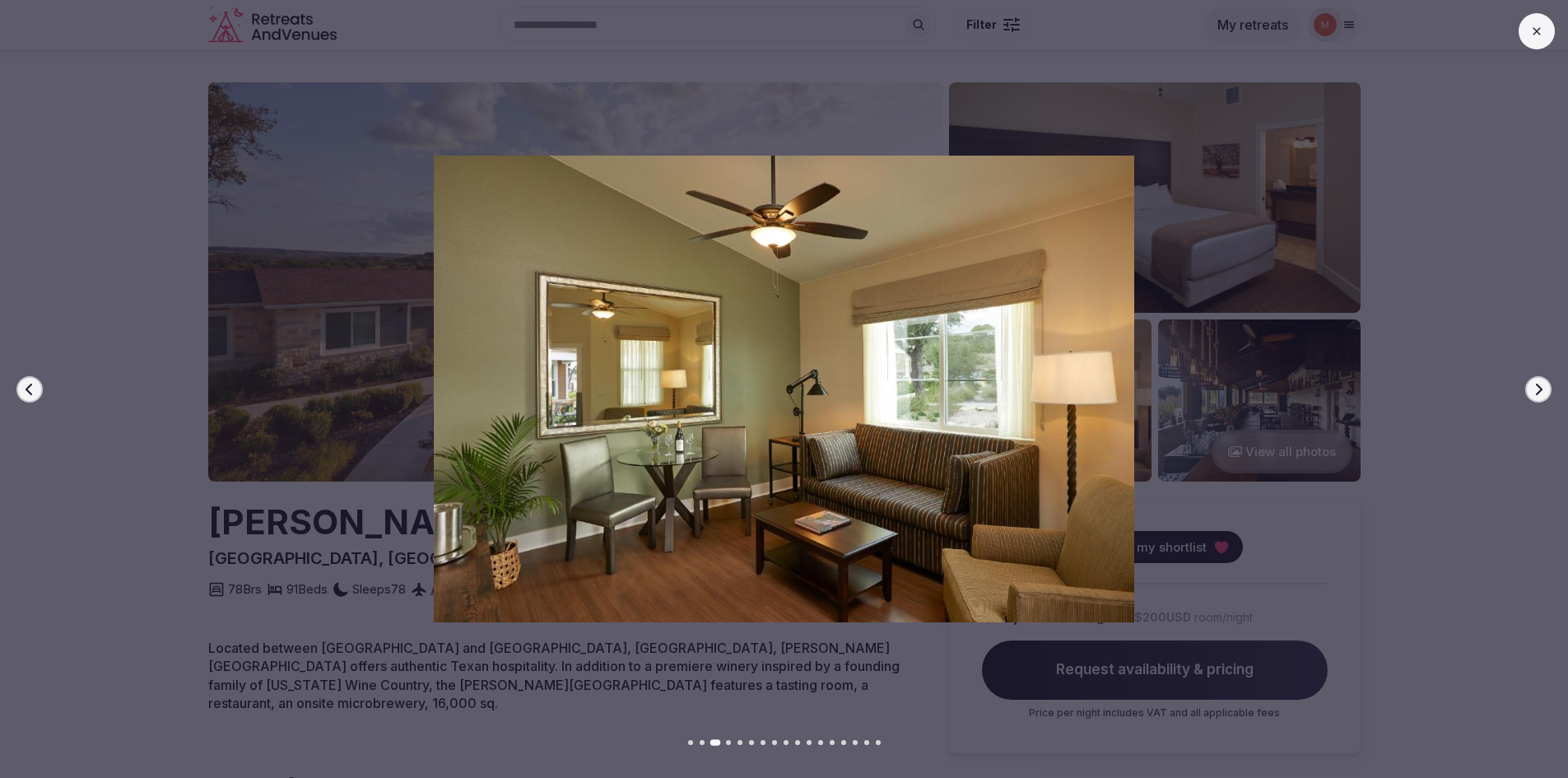
click at [1539, 387] on icon "button" at bounding box center [1538, 389] width 13 height 13
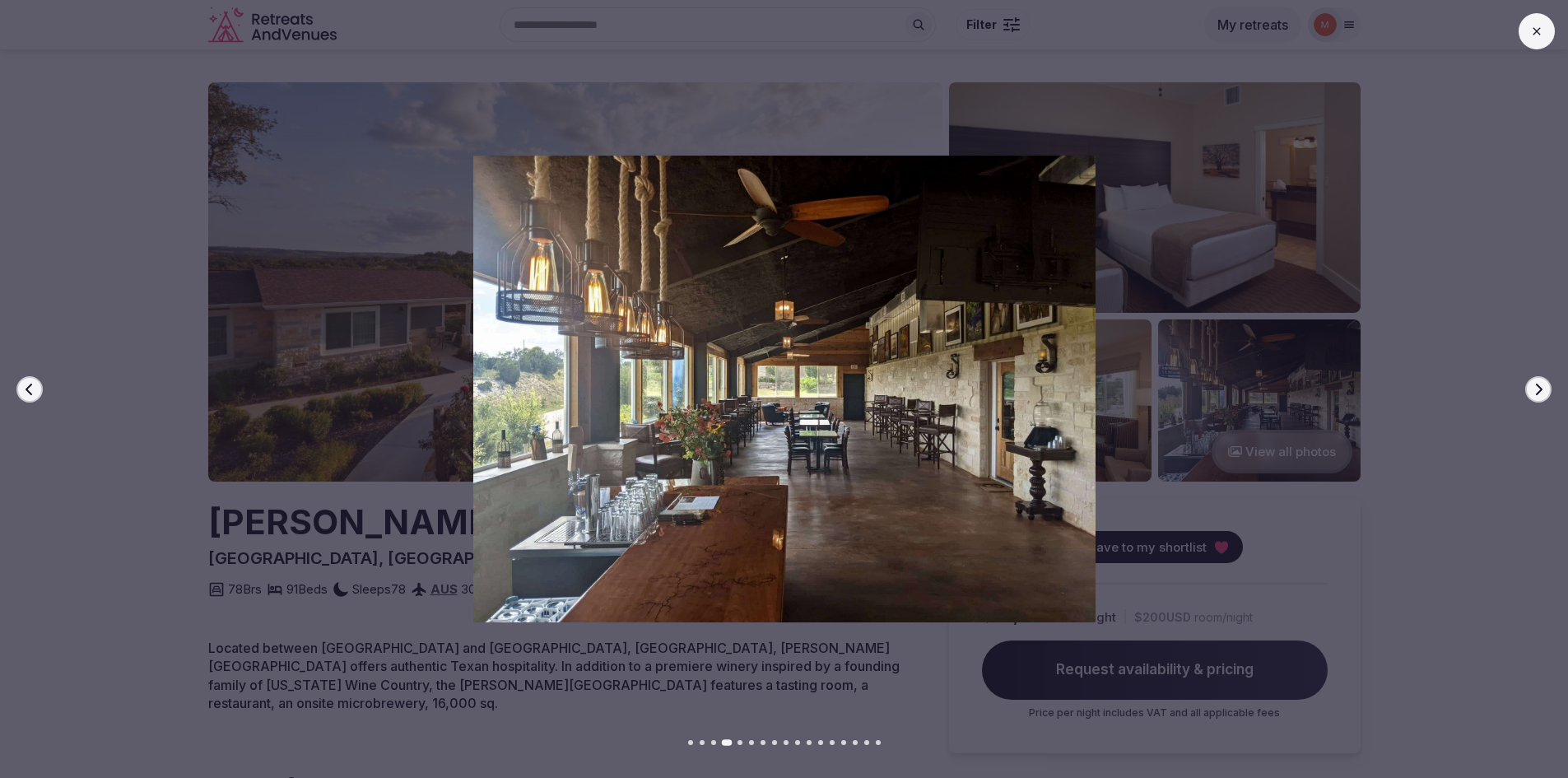
click at [1539, 387] on icon "button" at bounding box center [1538, 389] width 13 height 13
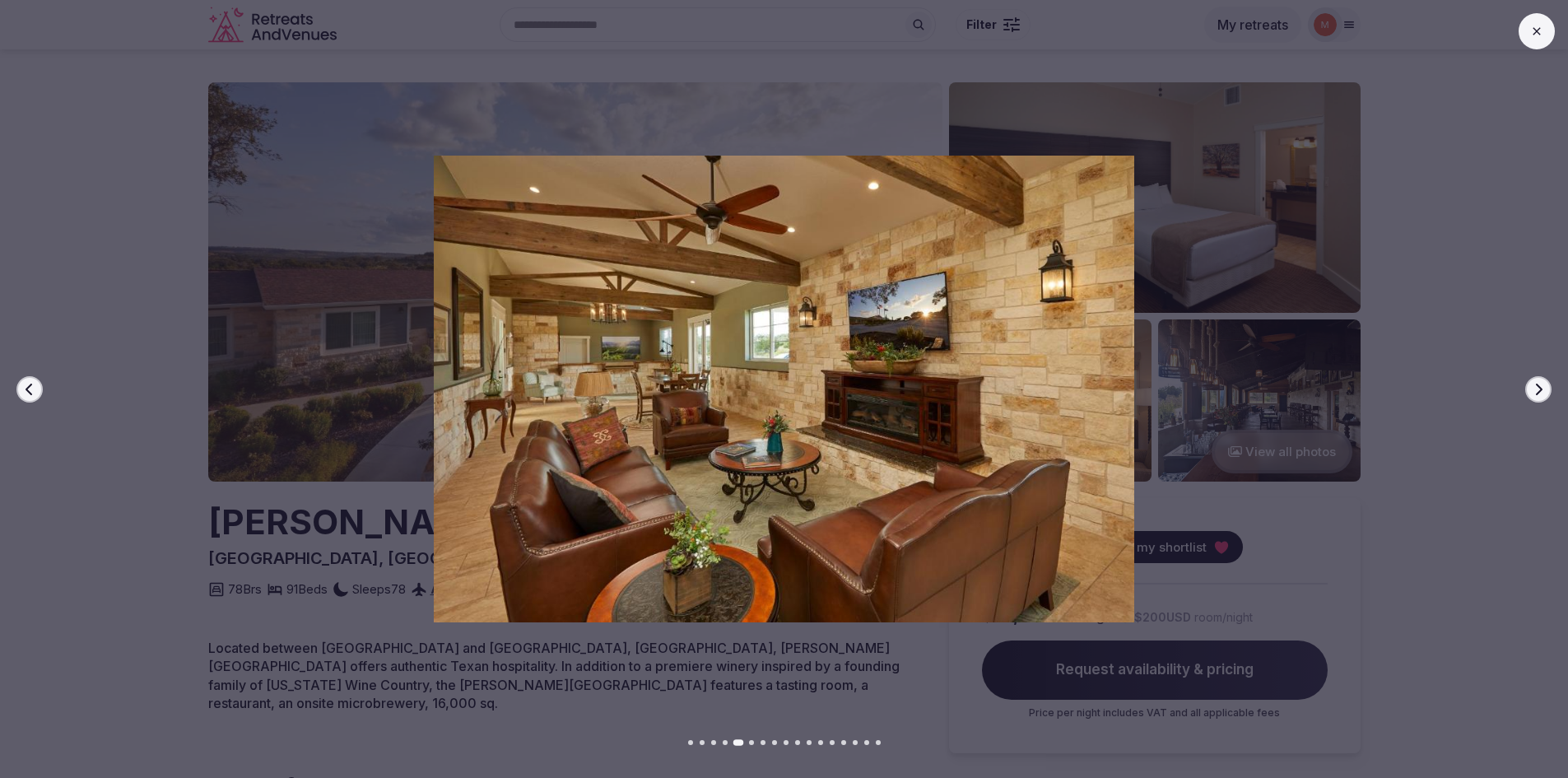
click at [1539, 387] on icon "button" at bounding box center [1538, 389] width 13 height 13
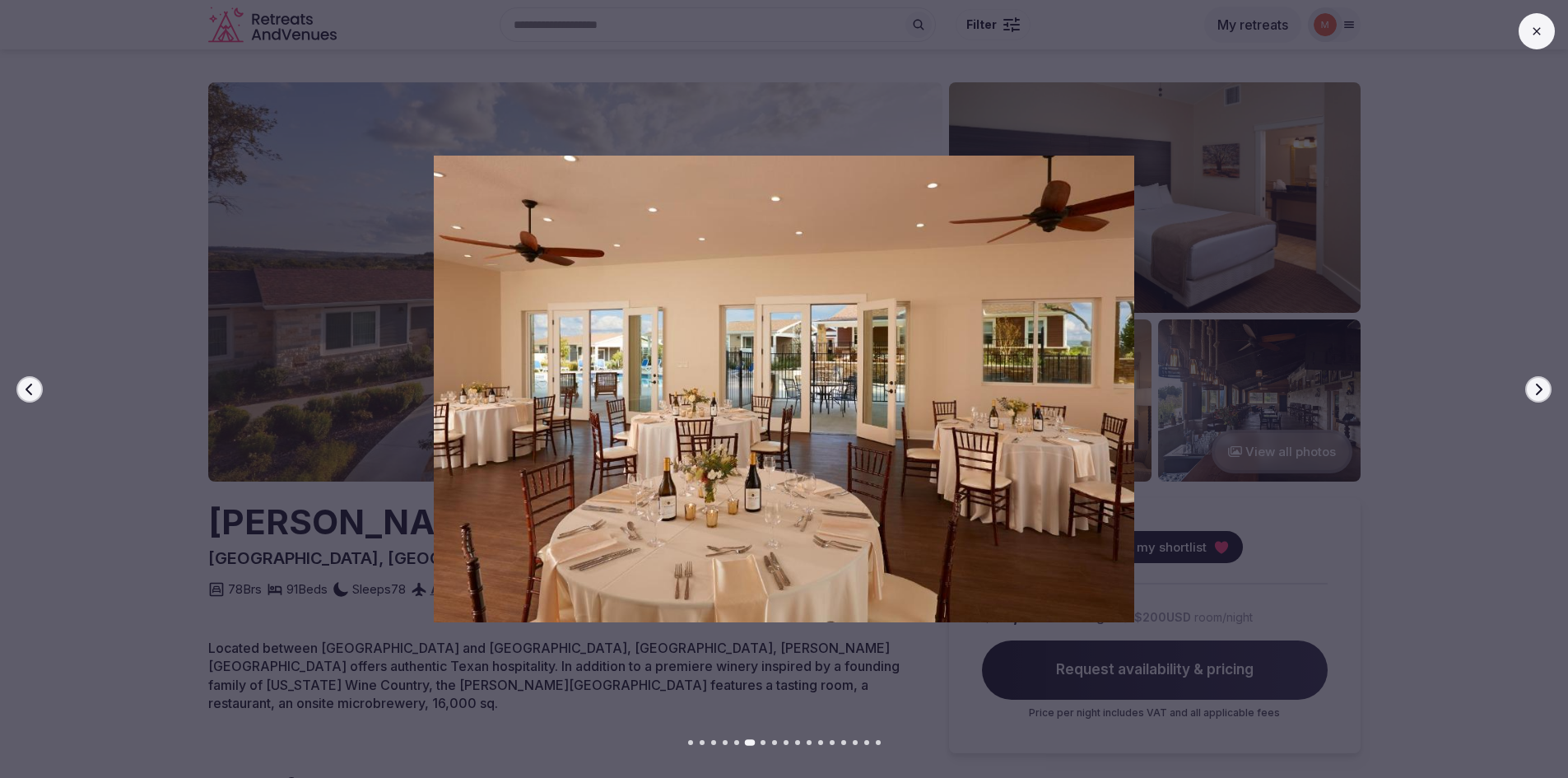
click at [1539, 387] on icon "button" at bounding box center [1538, 389] width 13 height 13
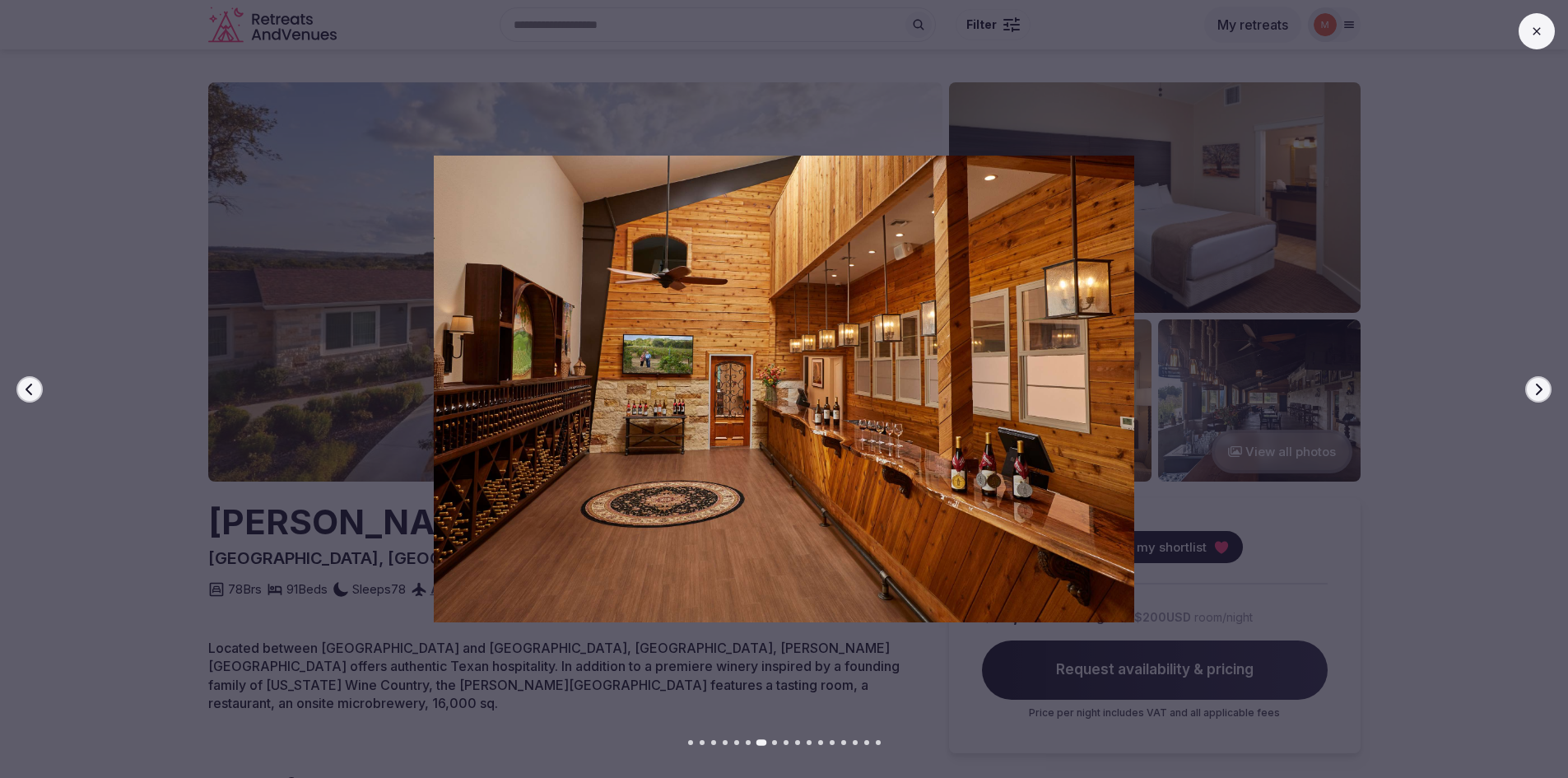
click at [1539, 387] on icon "button" at bounding box center [1538, 389] width 13 height 13
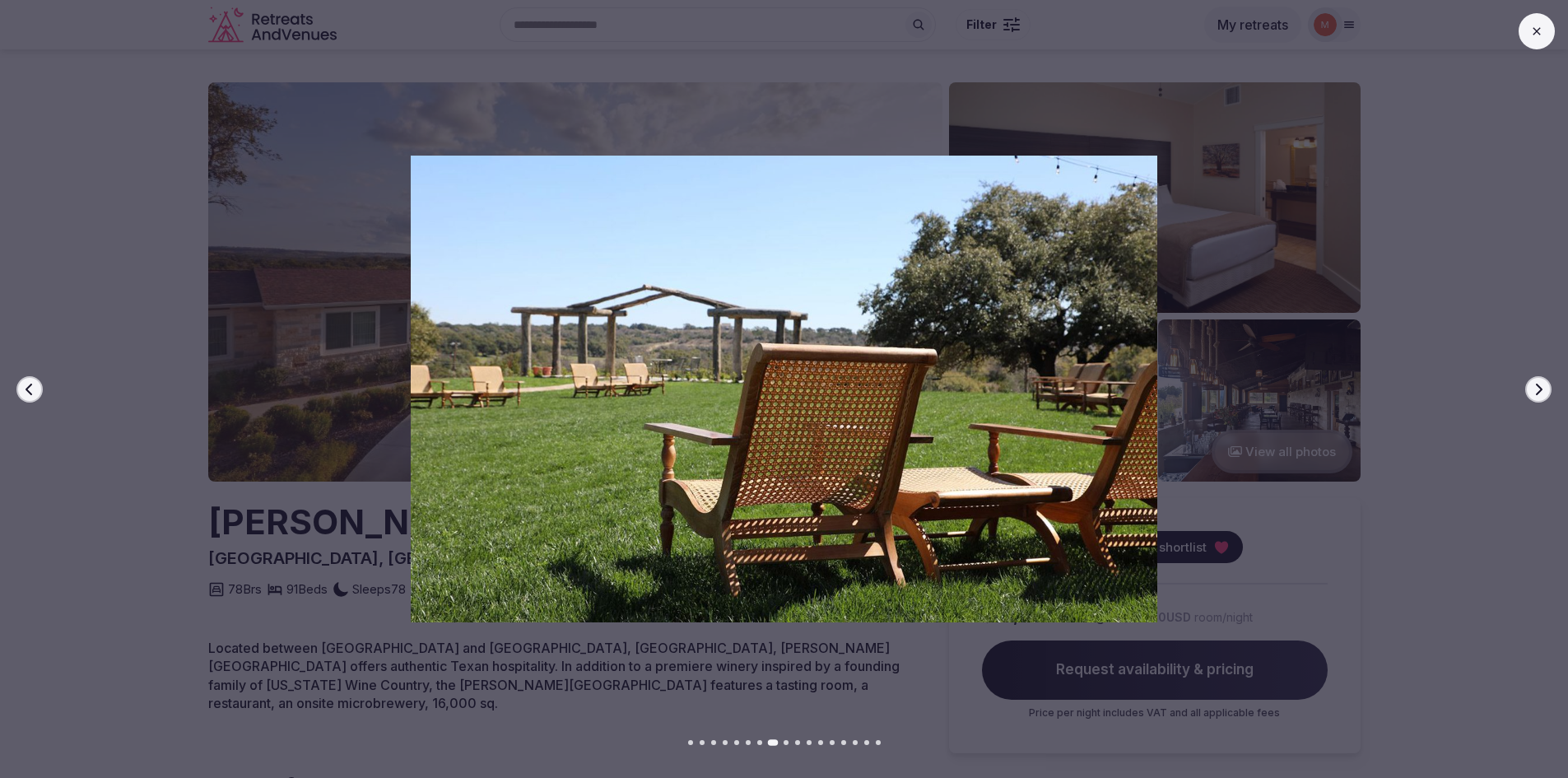
click at [1539, 387] on icon "button" at bounding box center [1538, 389] width 13 height 13
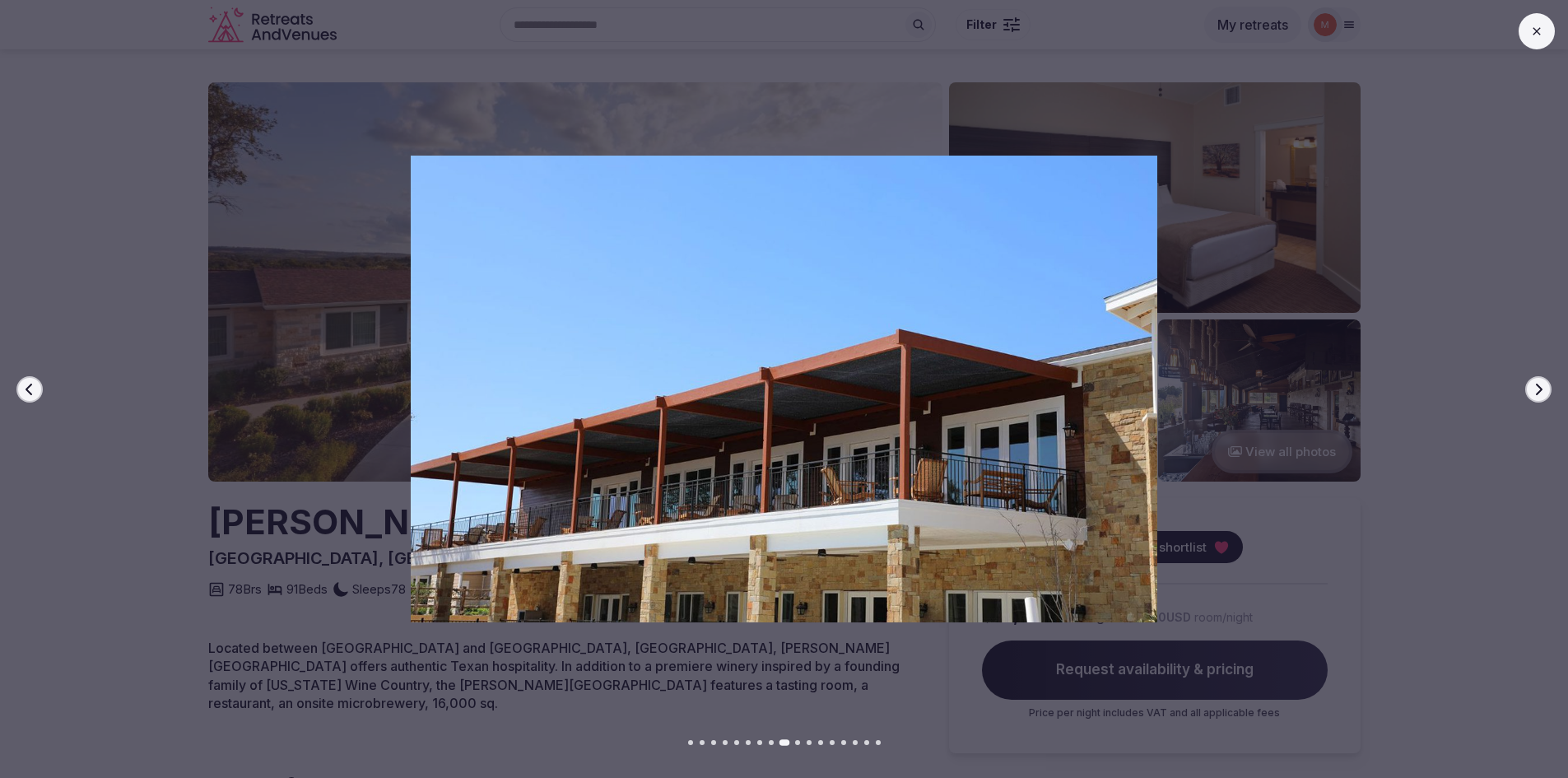
click at [1539, 387] on icon "button" at bounding box center [1538, 389] width 13 height 13
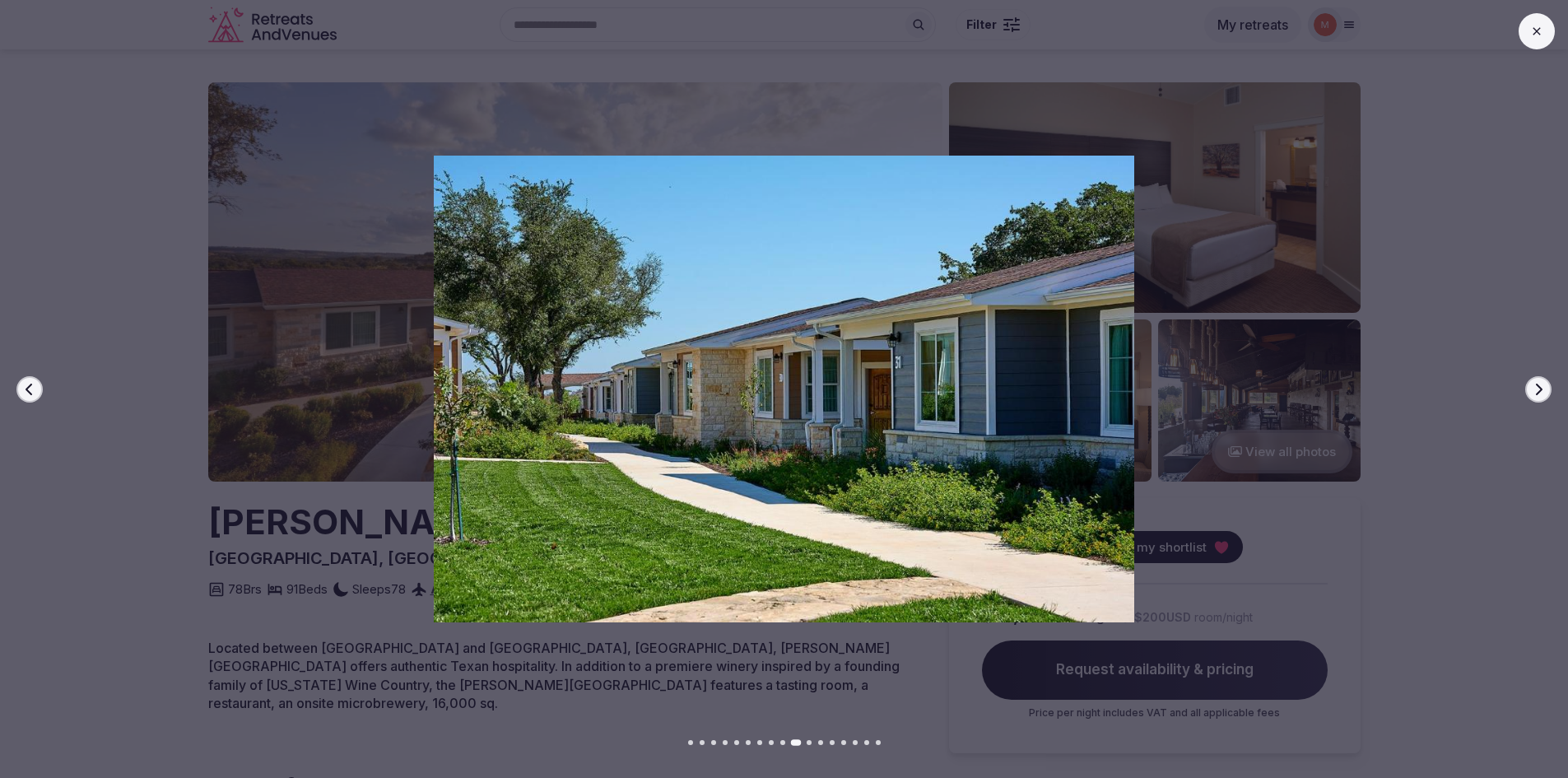
click at [1539, 387] on icon "button" at bounding box center [1538, 389] width 13 height 13
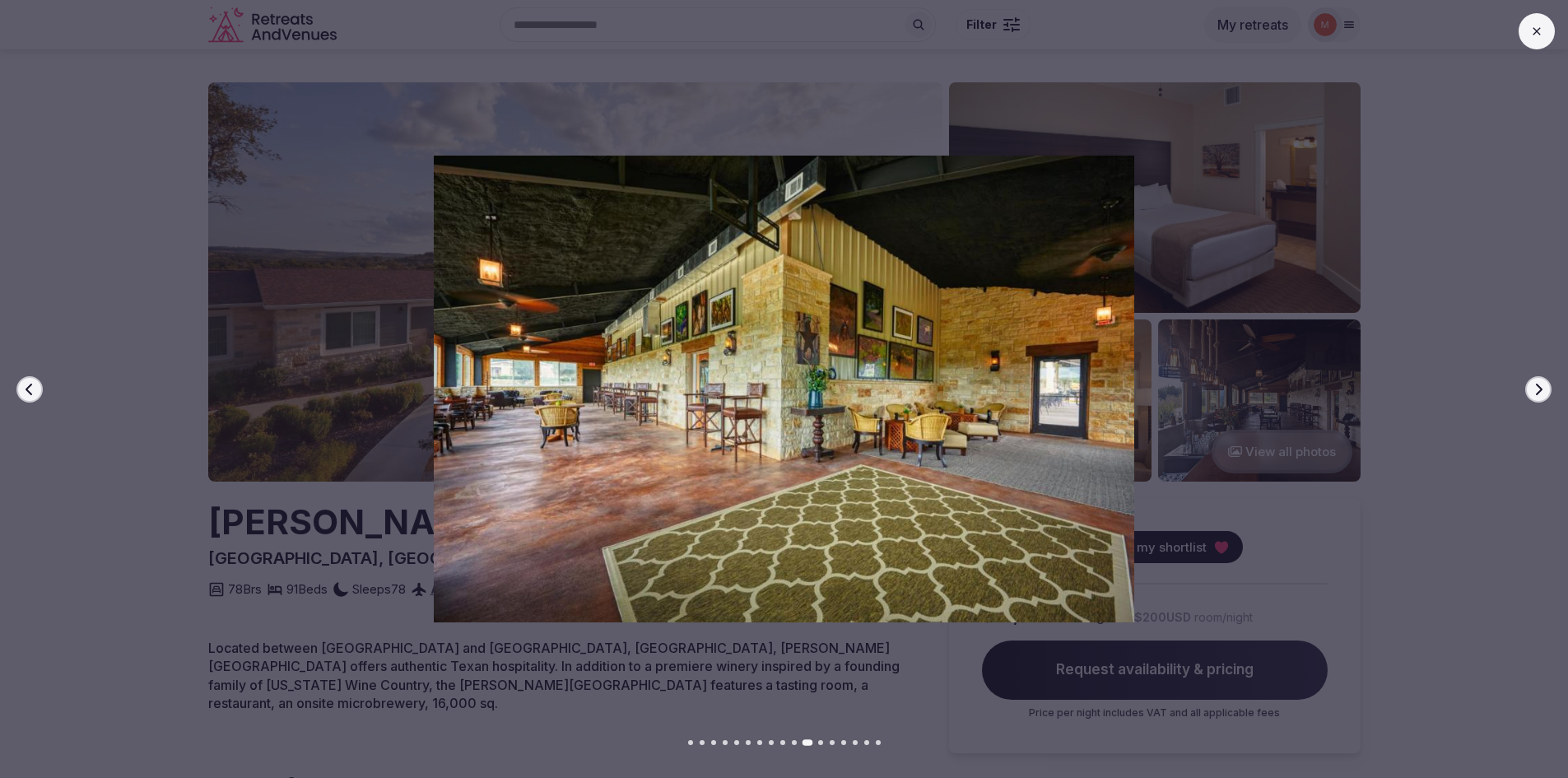
click at [1539, 387] on icon "button" at bounding box center [1538, 389] width 13 height 13
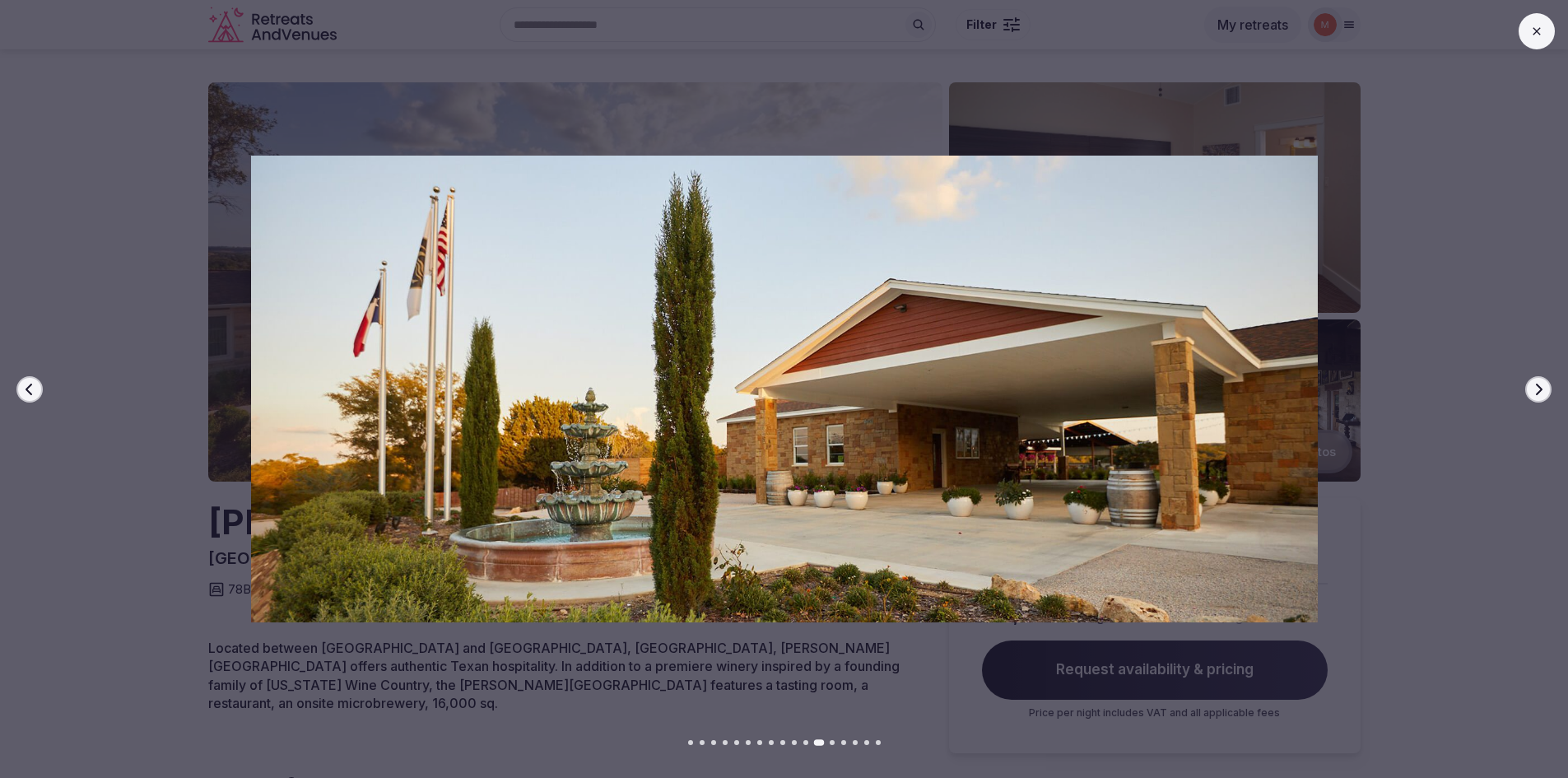
click at [1539, 387] on icon "button" at bounding box center [1538, 389] width 13 height 13
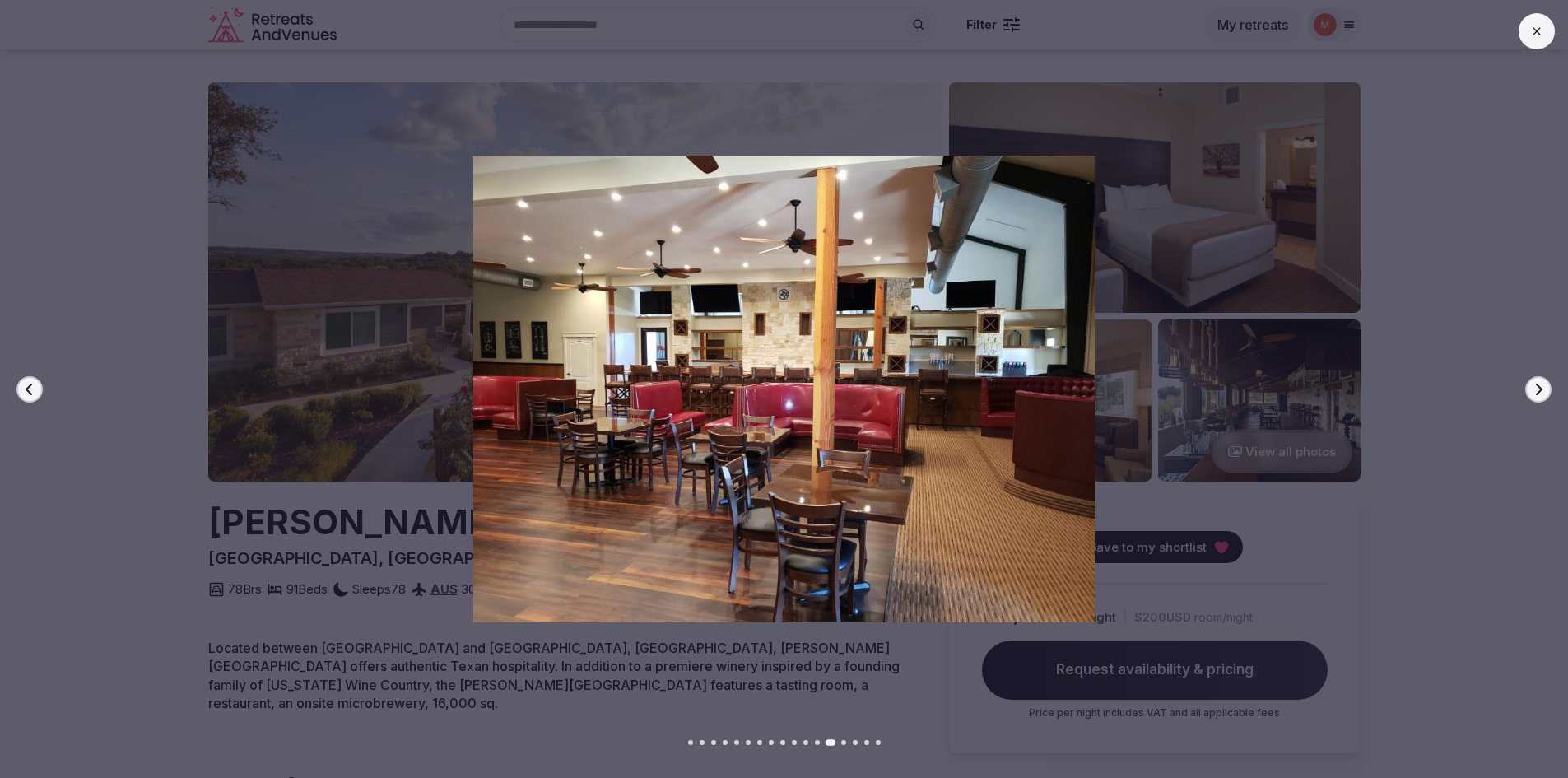
click at [1539, 387] on icon "button" at bounding box center [1538, 389] width 13 height 13
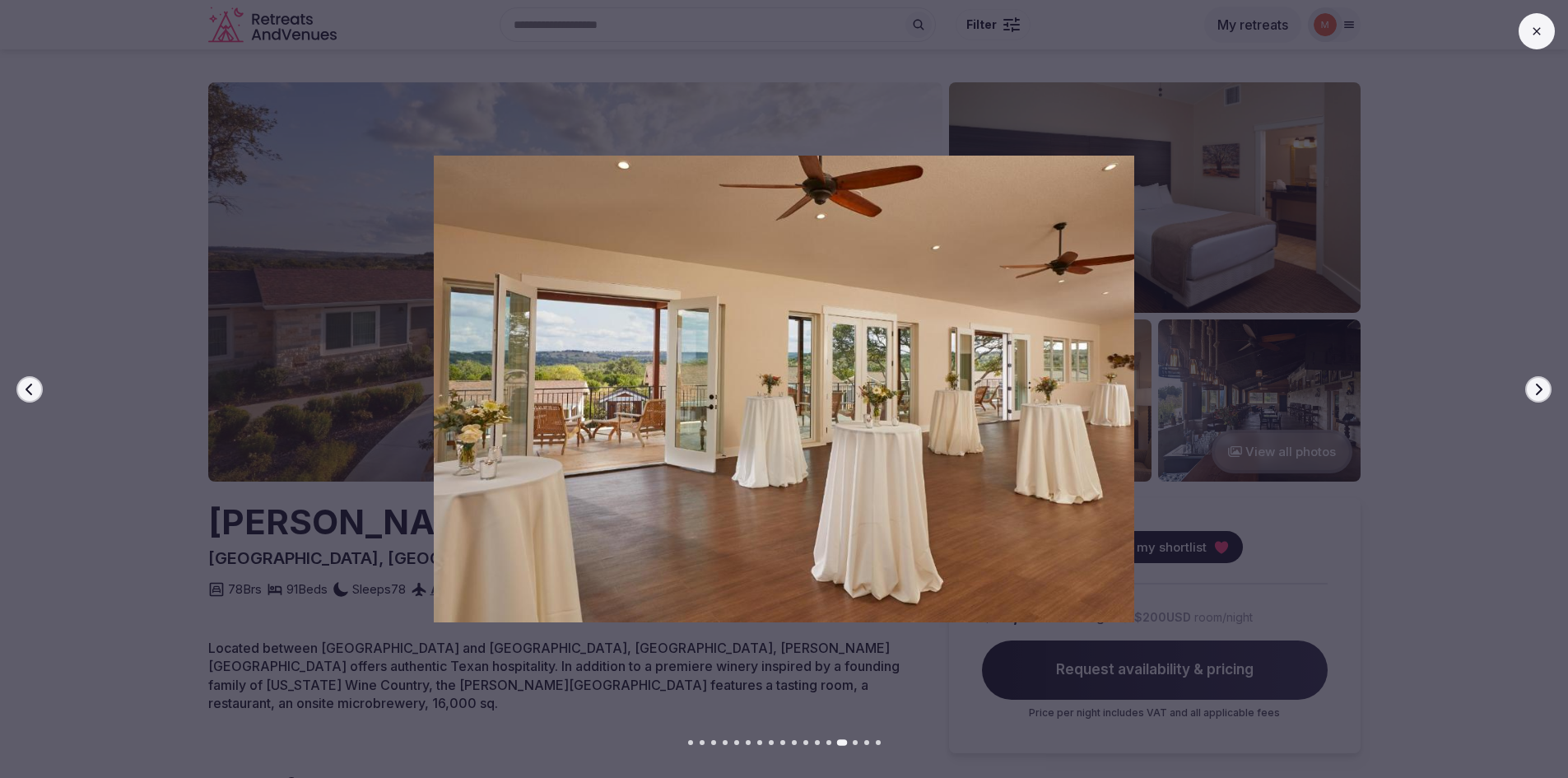
click at [1539, 387] on icon "button" at bounding box center [1538, 389] width 13 height 13
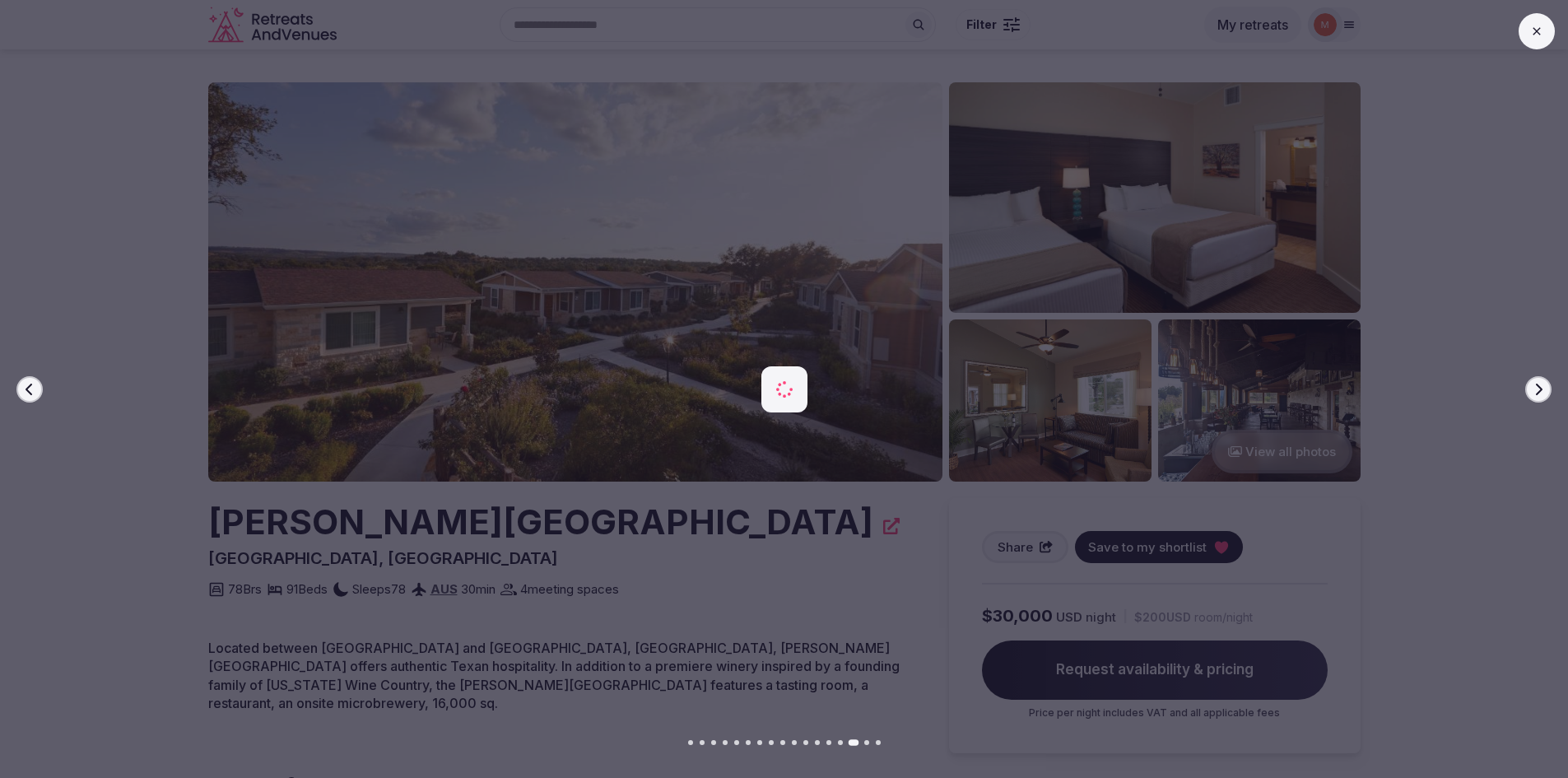
click at [1539, 387] on icon "button" at bounding box center [1538, 389] width 13 height 13
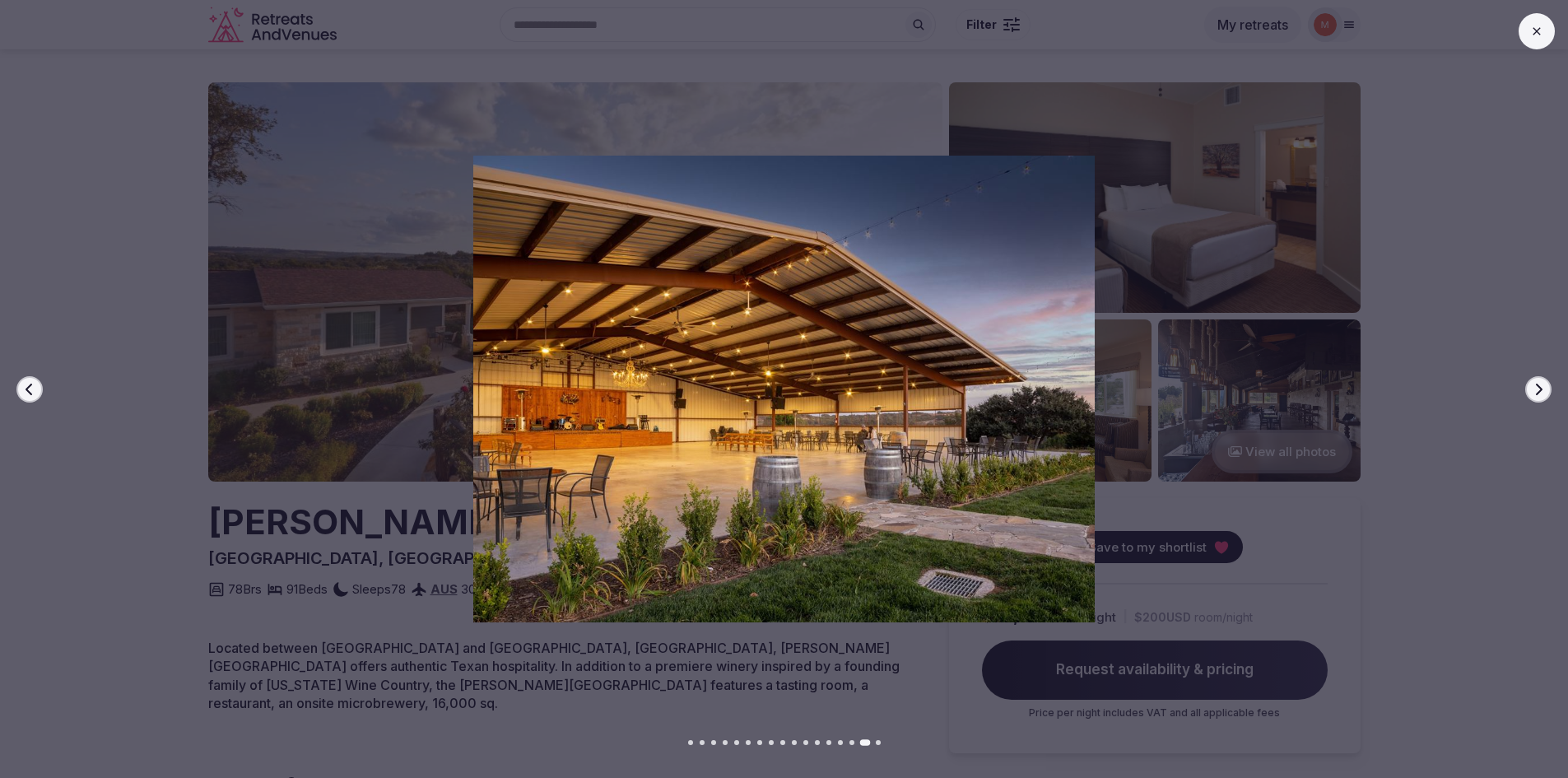
click at [1539, 387] on icon "button" at bounding box center [1538, 389] width 13 height 13
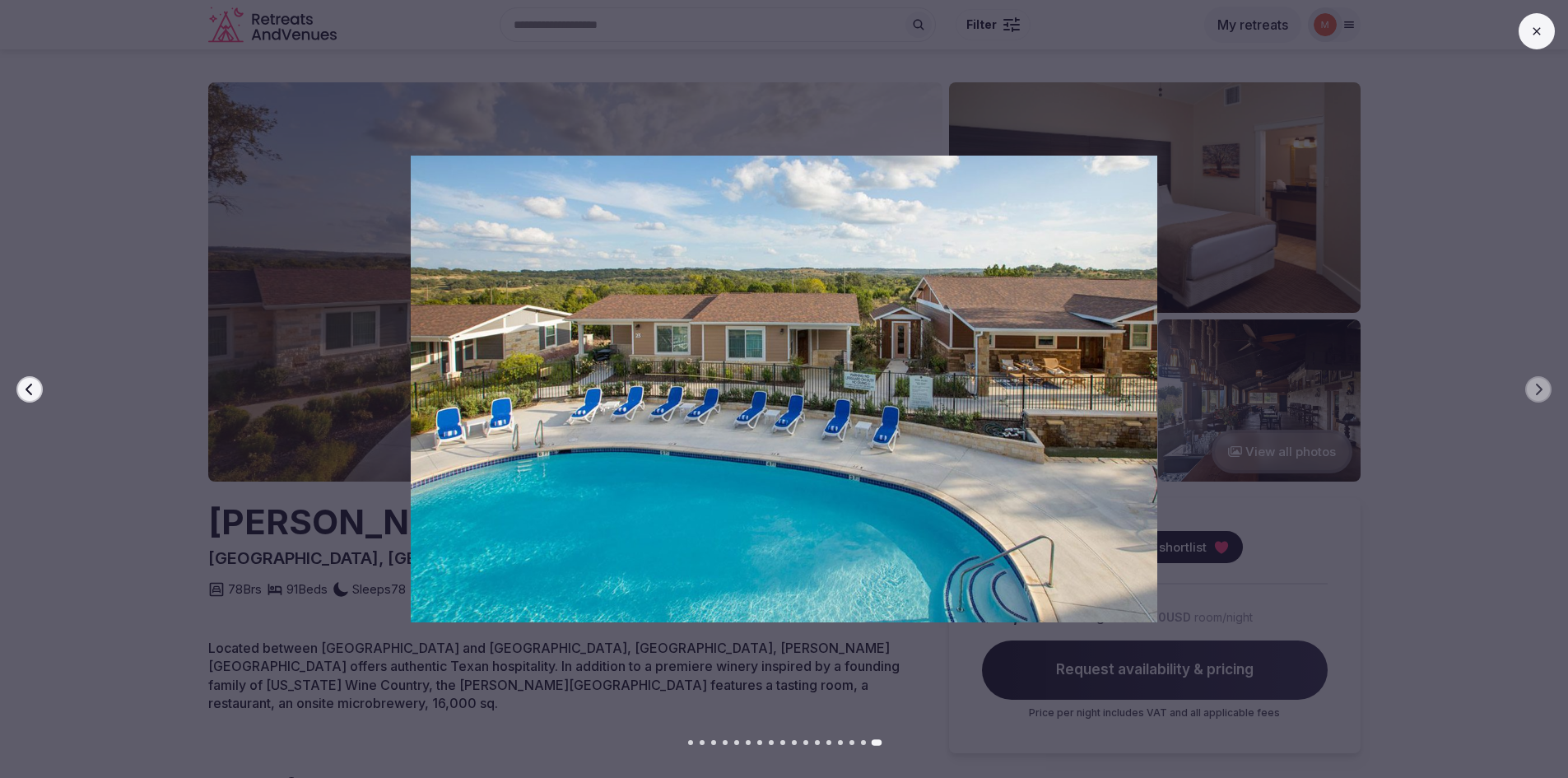
click at [1535, 37] on icon at bounding box center [1536, 31] width 13 height 13
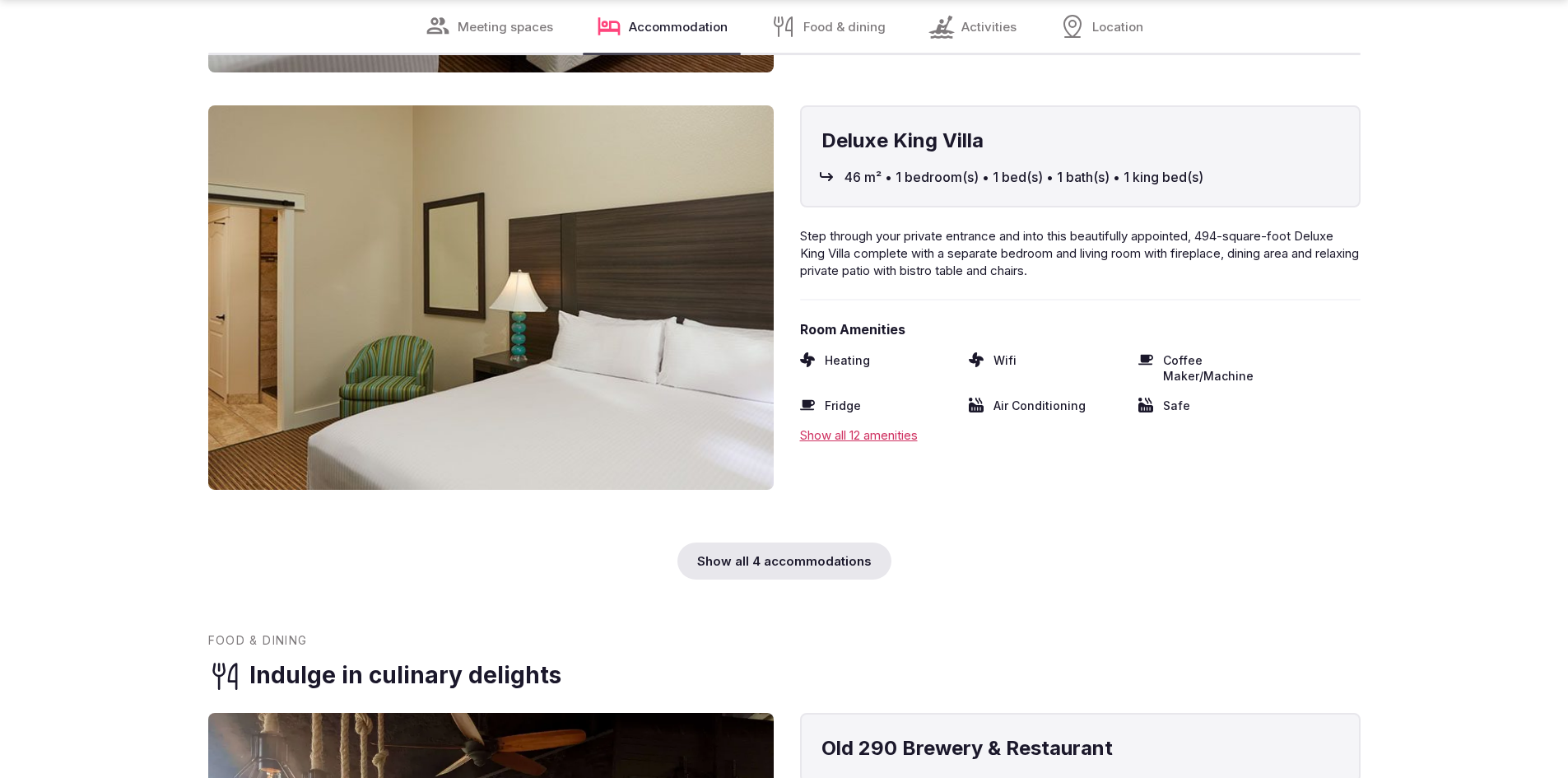
scroll to position [5431, 0]
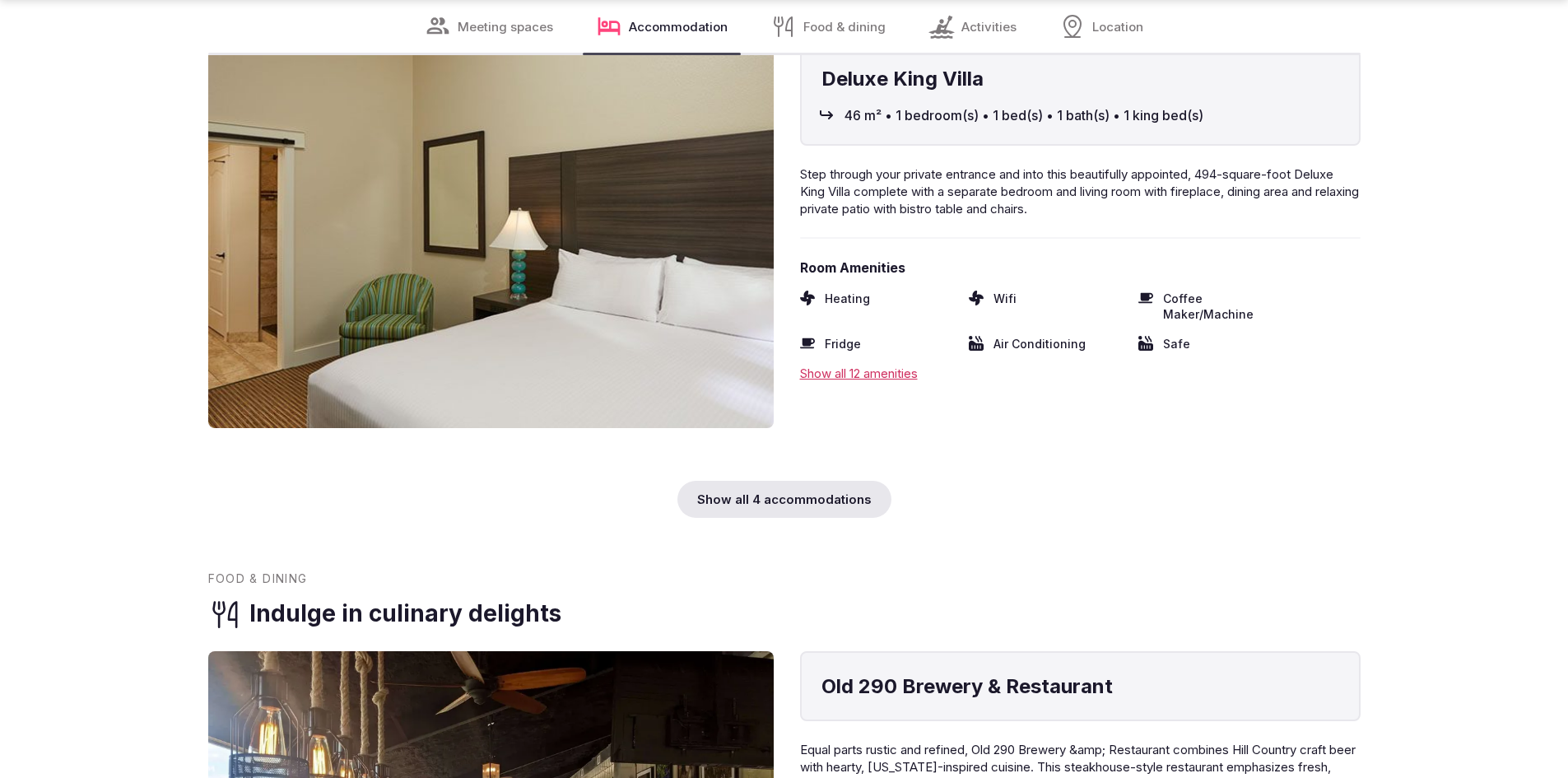
click at [752, 481] on div "Show all 4 accommodations" at bounding box center [784, 499] width 214 height 37
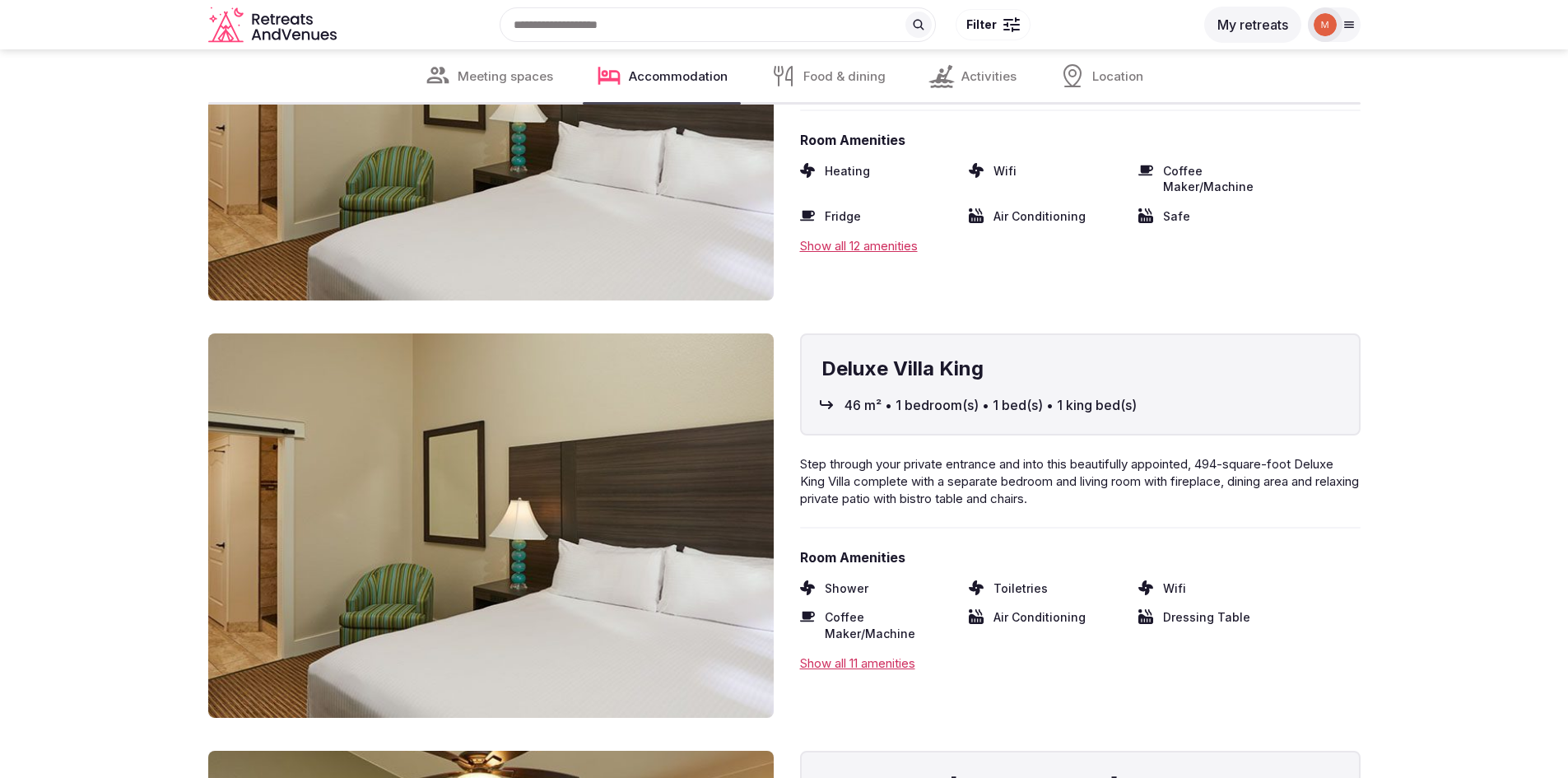
scroll to position [5267, 0]
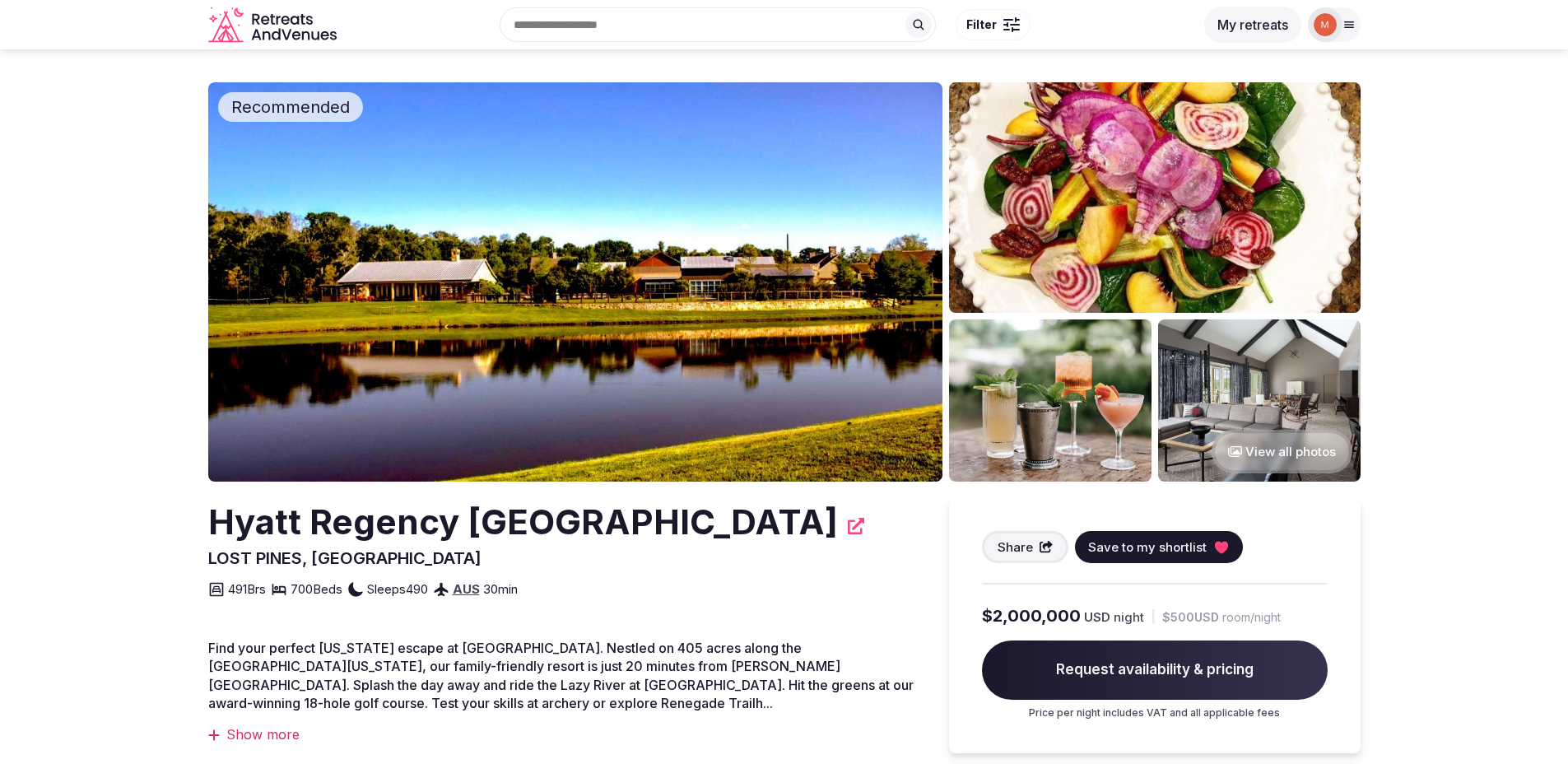
click at [642, 277] on img at bounding box center [574, 282] width 734 height 399
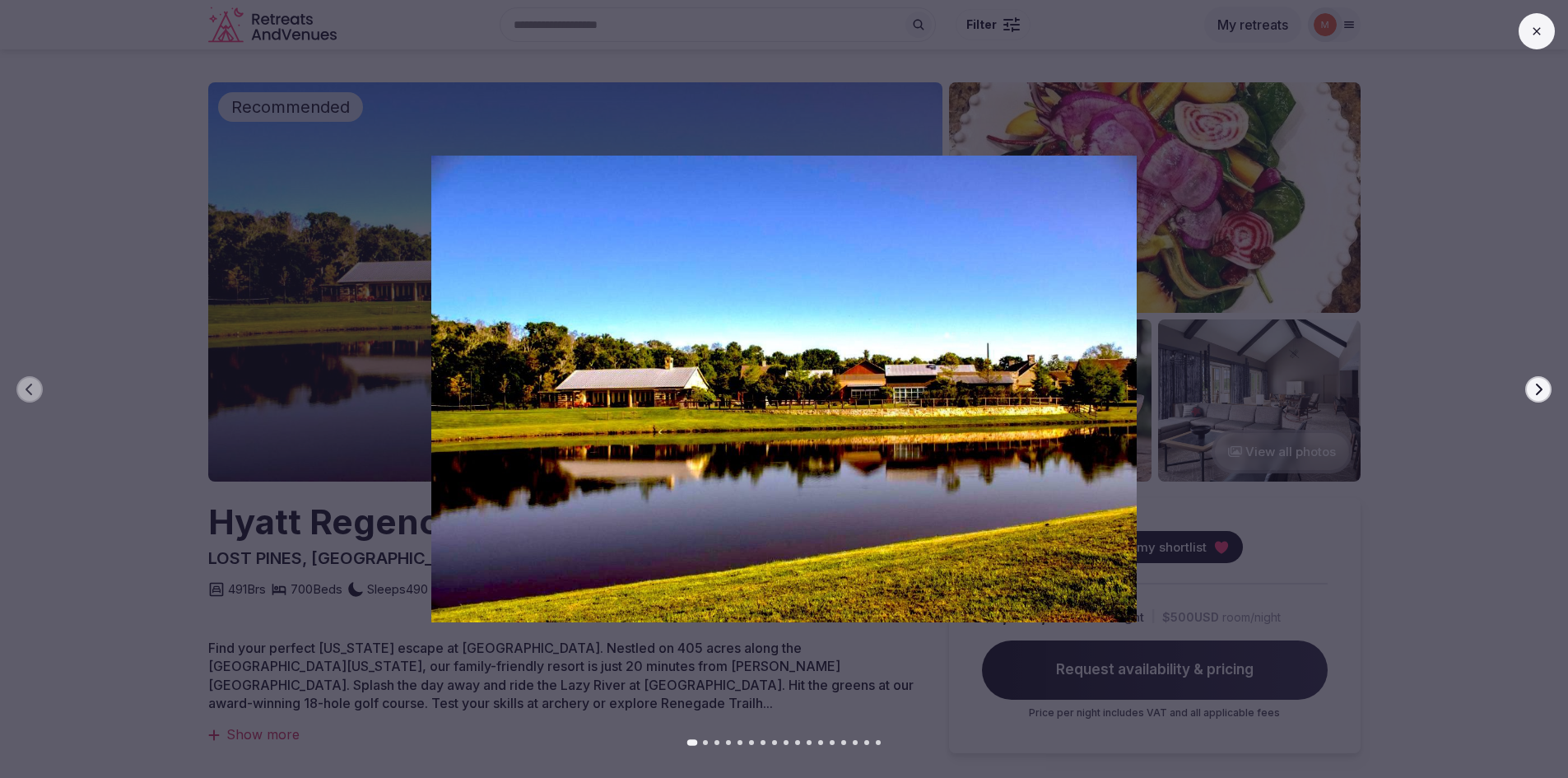
click at [1541, 387] on icon "button" at bounding box center [1539, 388] width 7 height 11
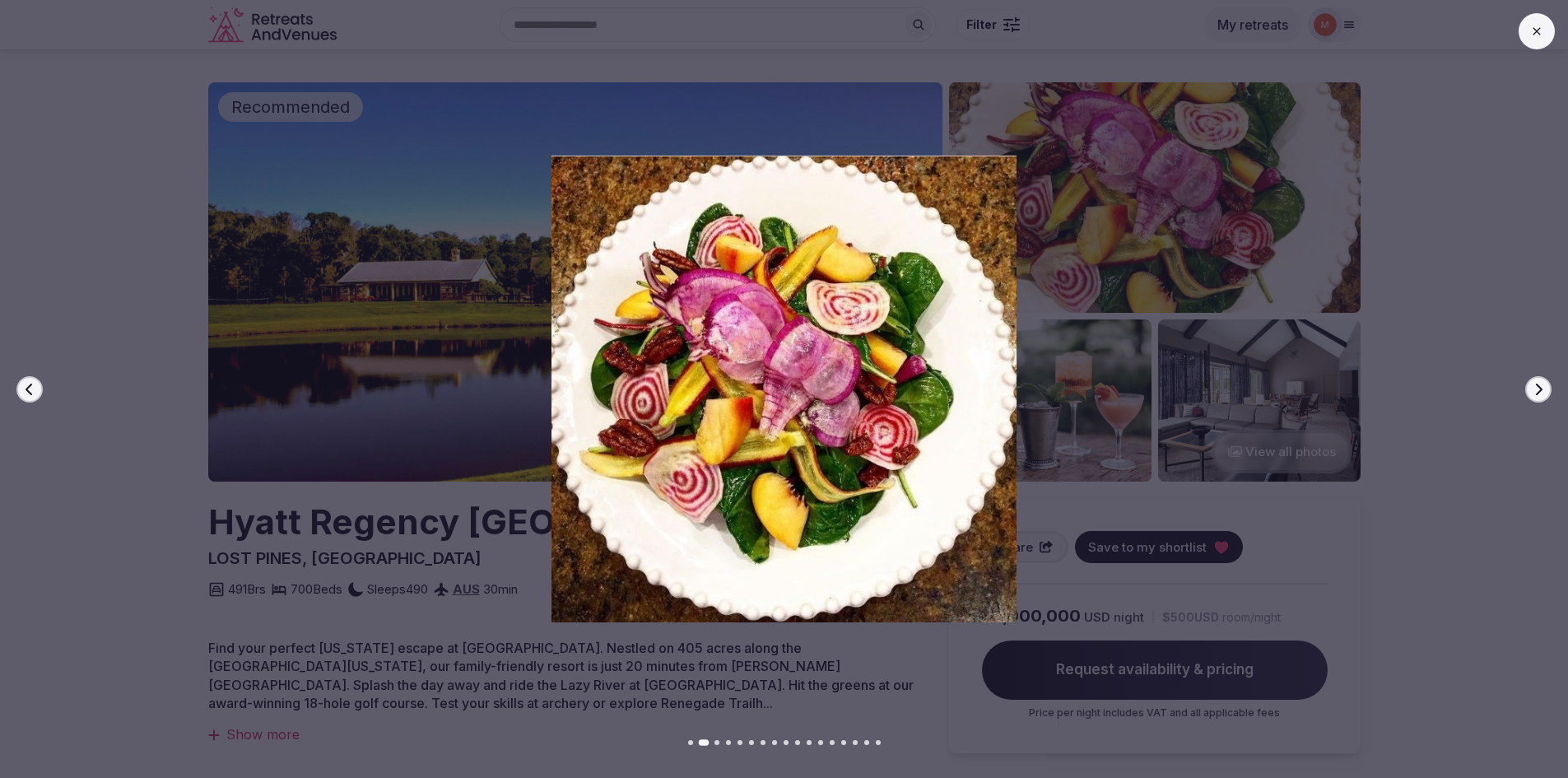
click at [1541, 387] on icon "button" at bounding box center [1539, 388] width 7 height 11
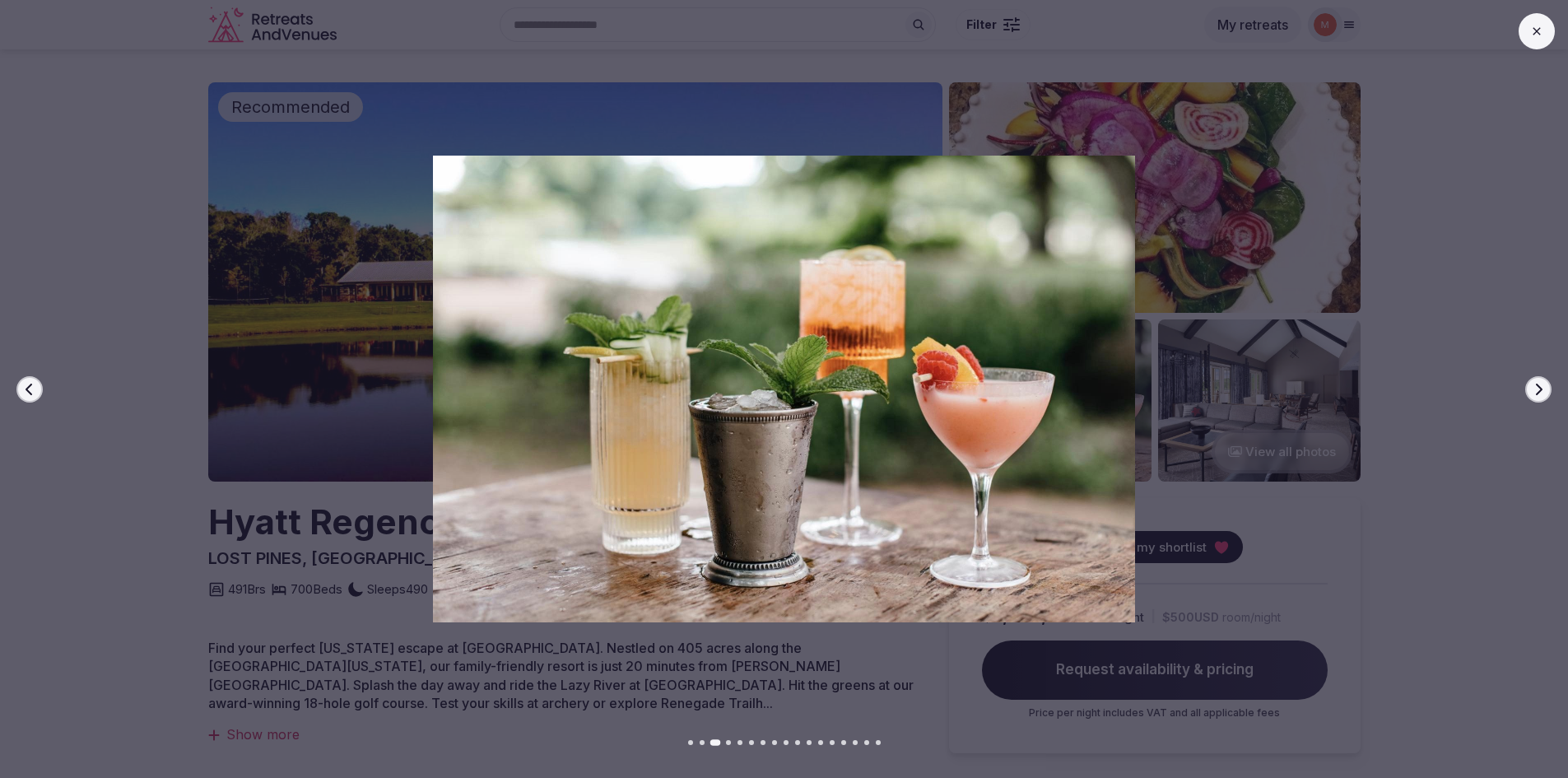
click at [1541, 387] on icon "button" at bounding box center [1539, 388] width 7 height 11
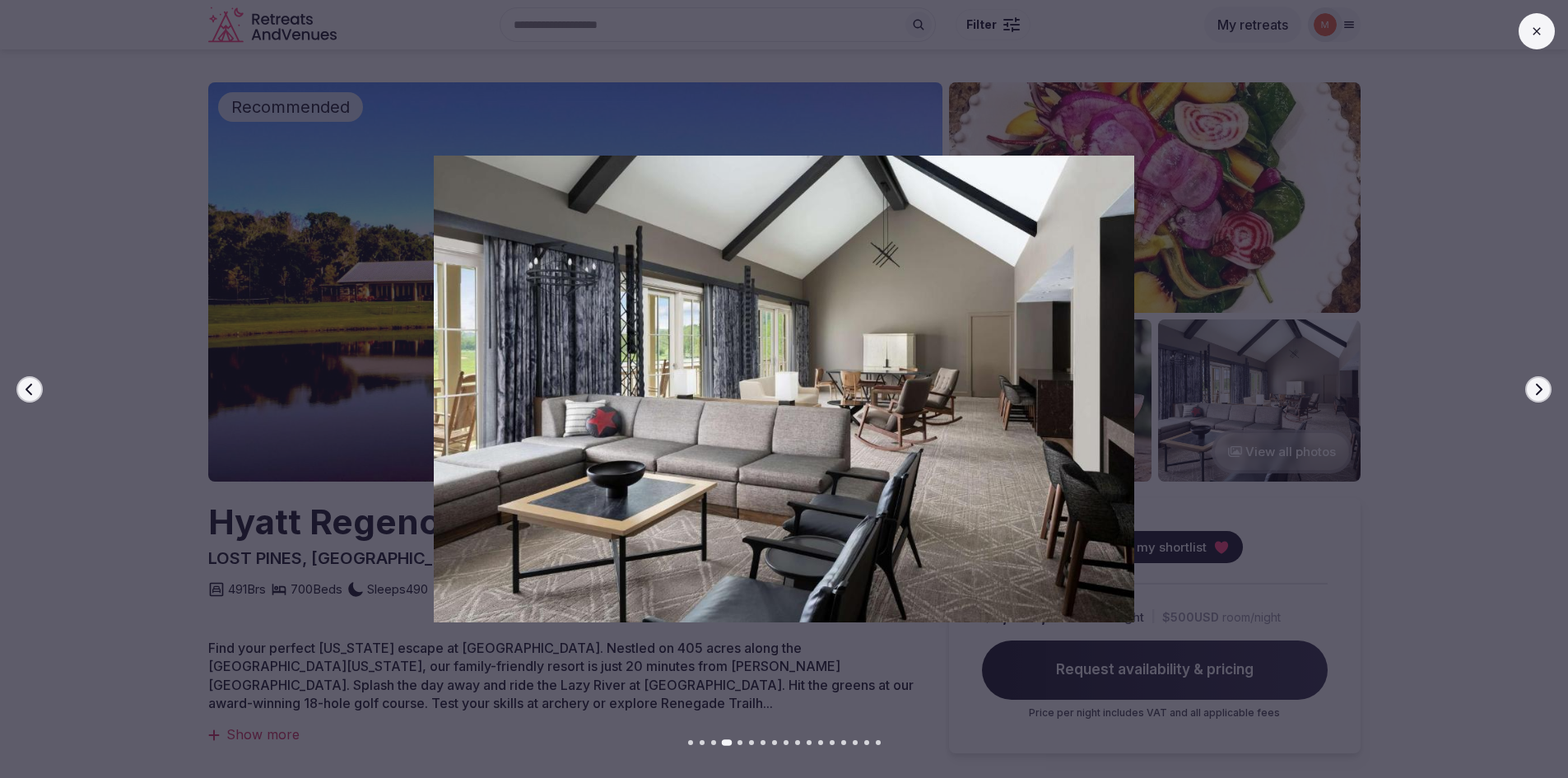
click at [1541, 387] on icon "button" at bounding box center [1539, 388] width 7 height 11
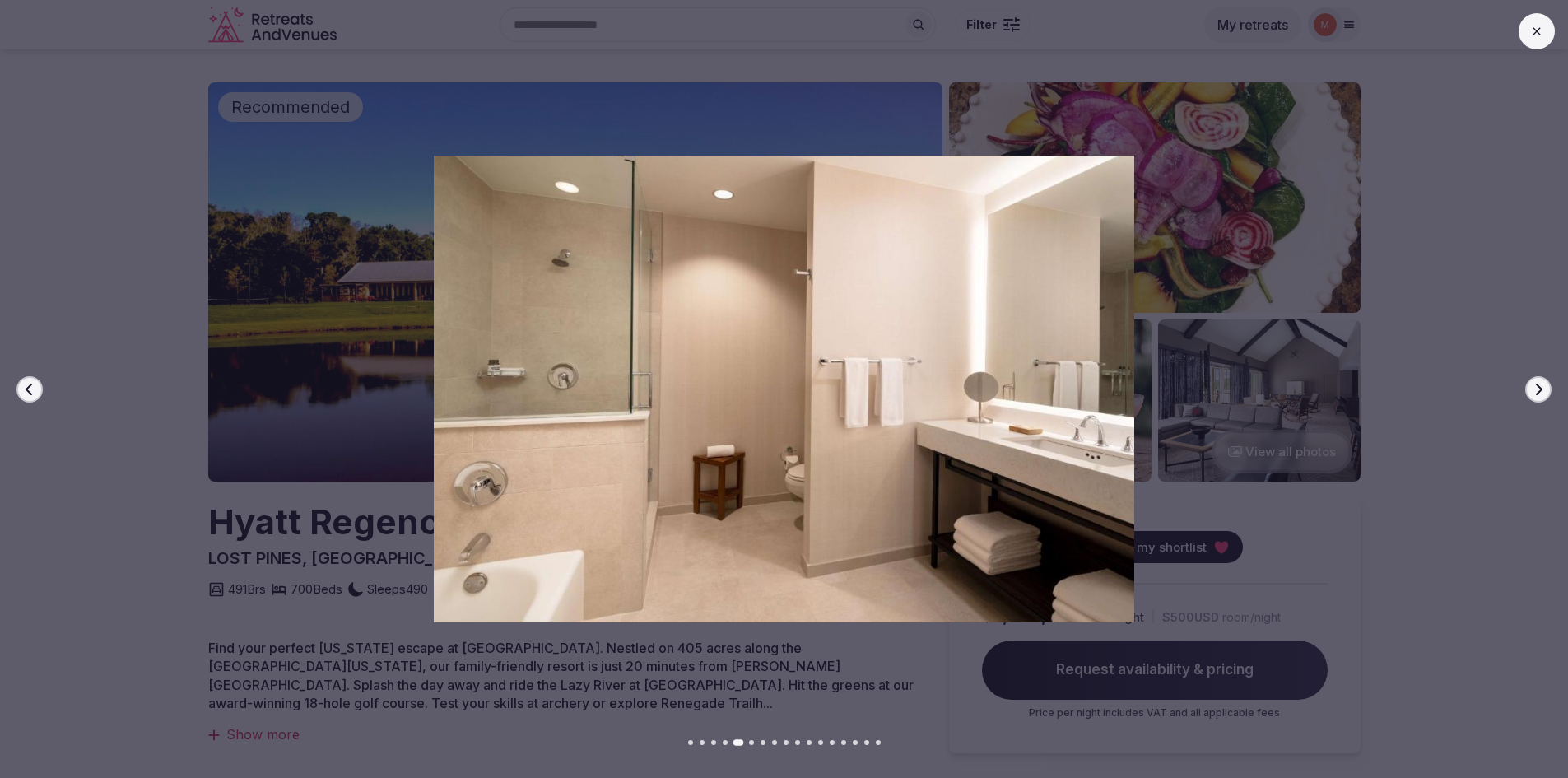
click at [1541, 387] on icon "button" at bounding box center [1539, 388] width 7 height 11
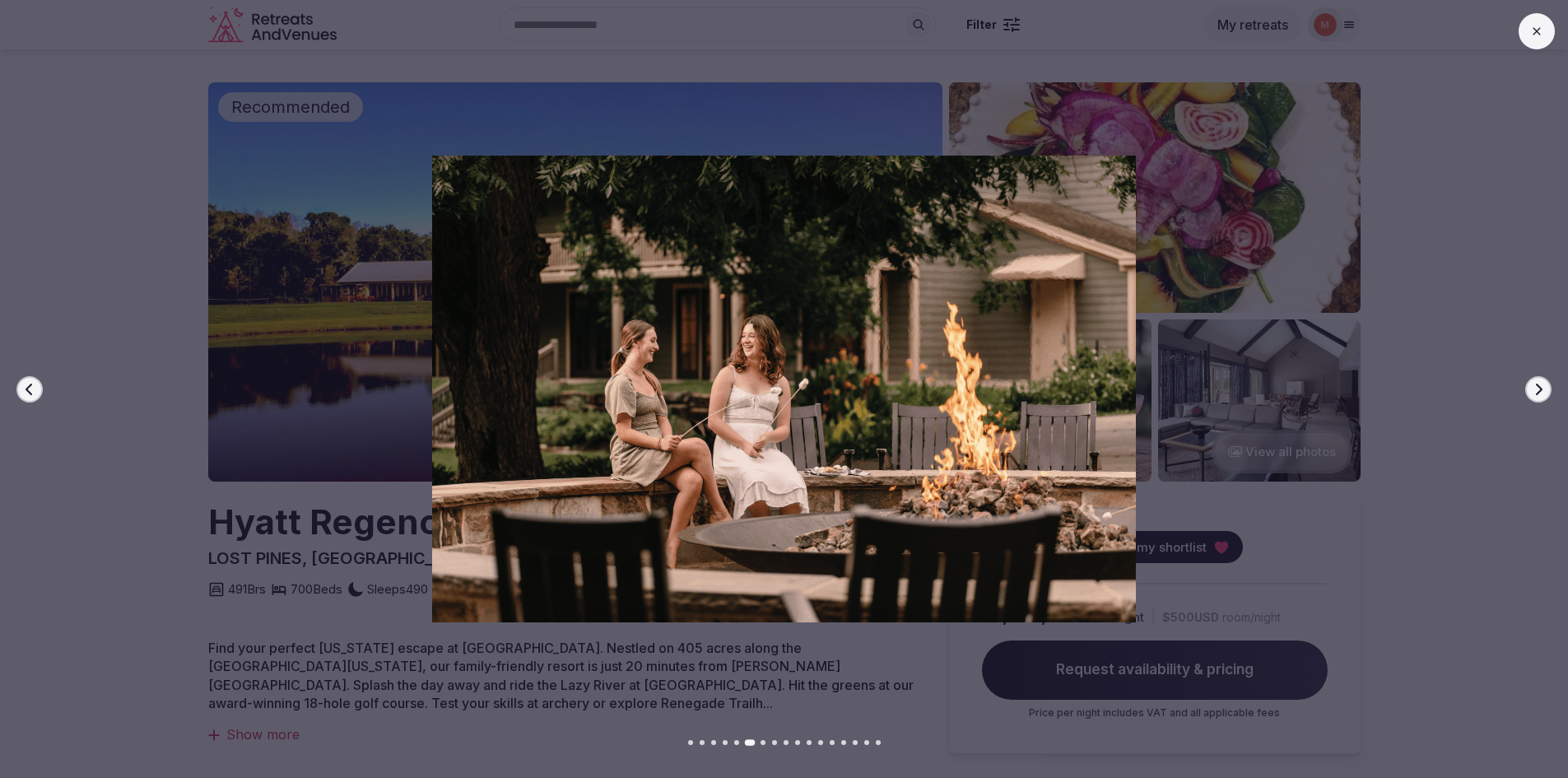
click at [1541, 387] on icon "button" at bounding box center [1539, 388] width 7 height 11
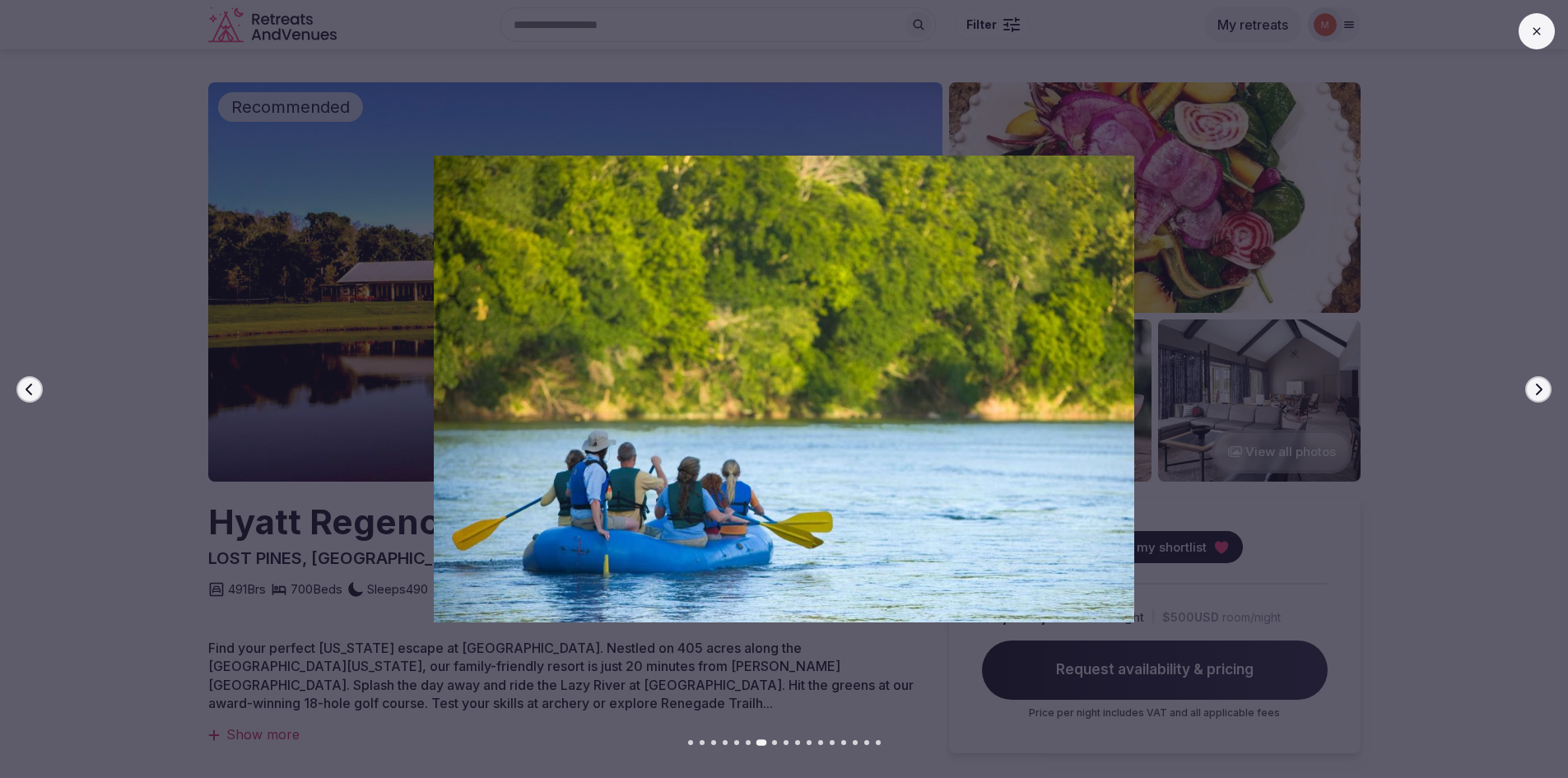
click at [1541, 387] on icon "button" at bounding box center [1539, 388] width 7 height 11
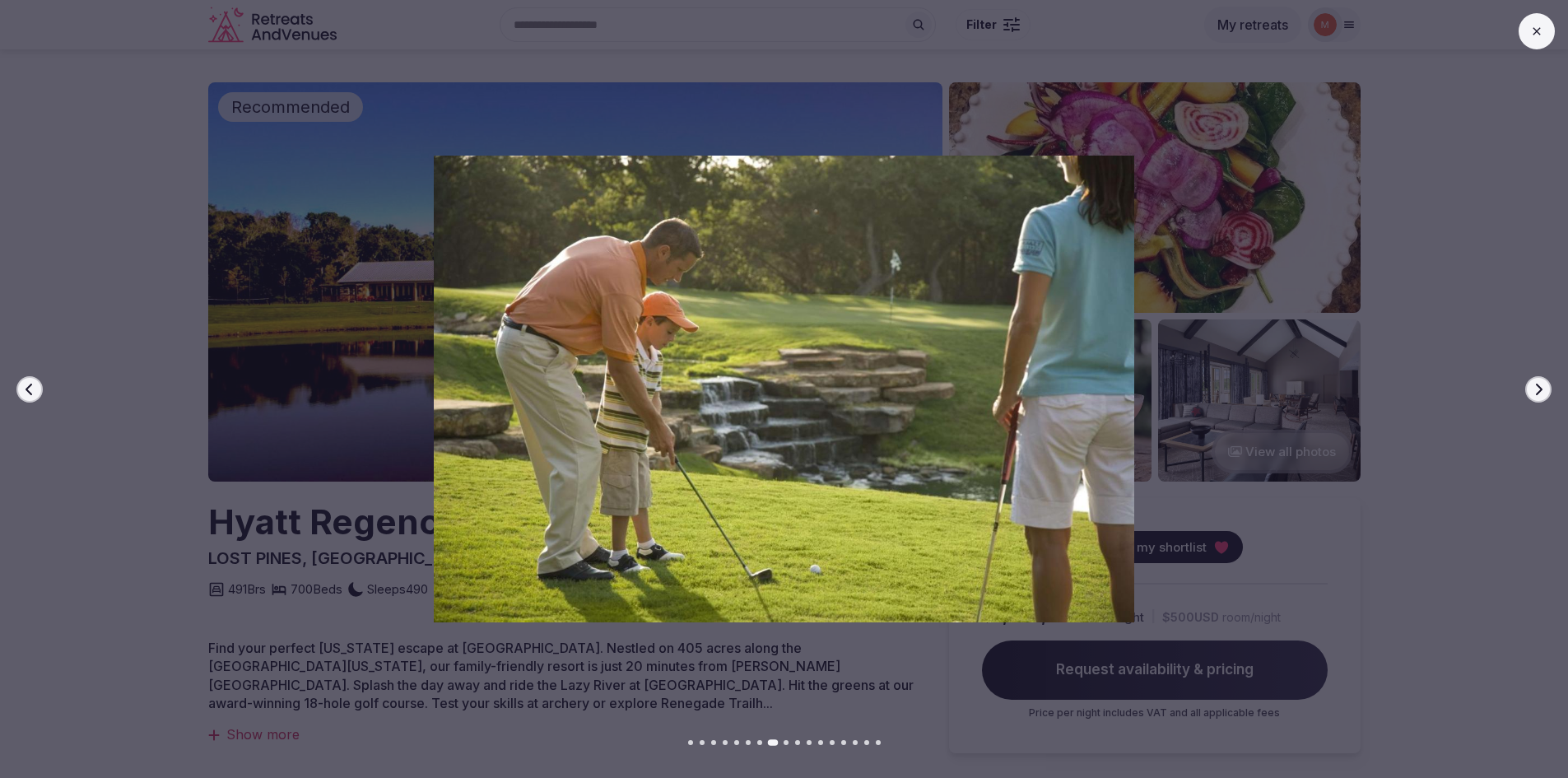
click at [1541, 387] on icon "button" at bounding box center [1539, 388] width 7 height 11
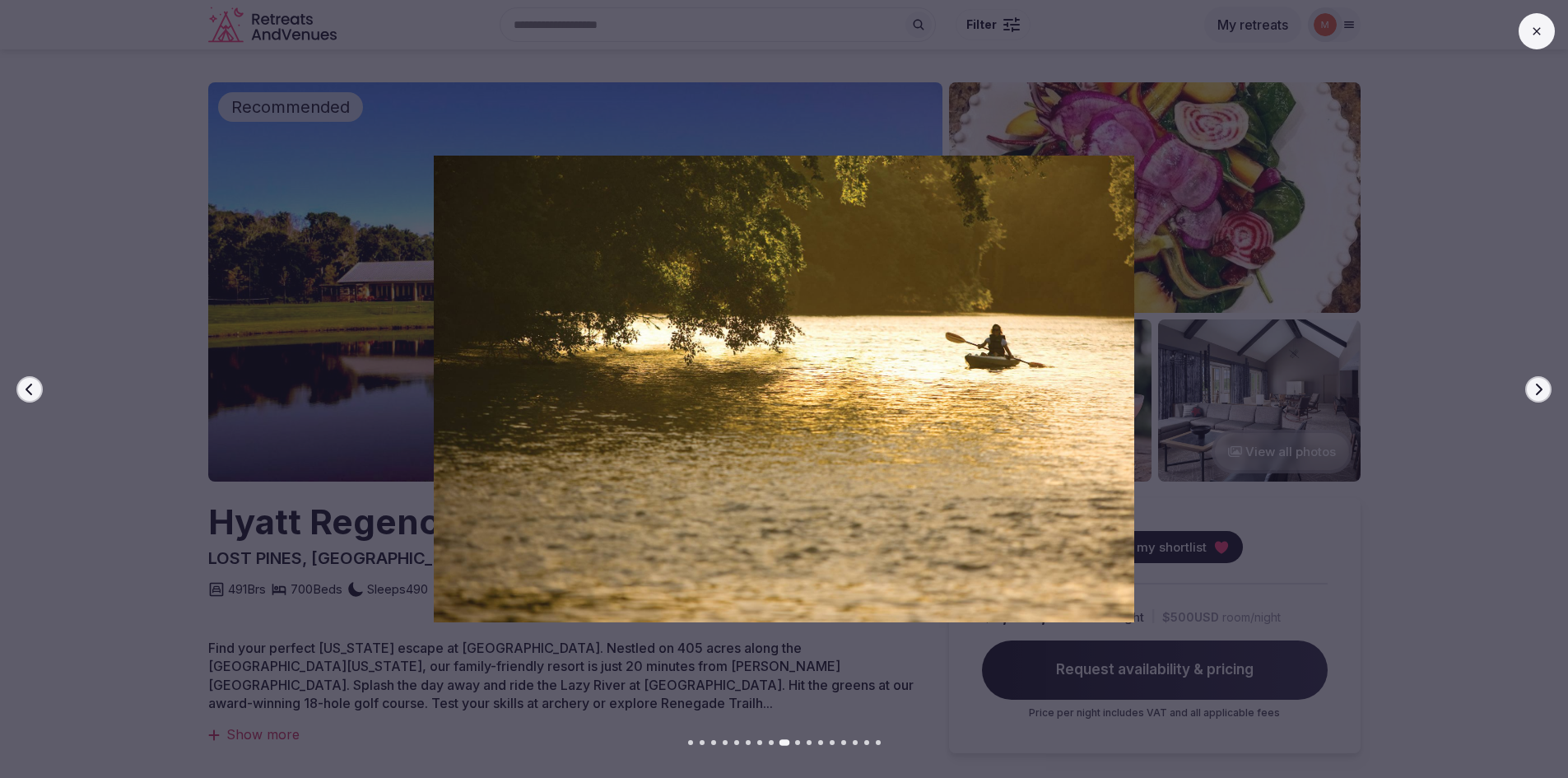
click at [1541, 387] on icon "button" at bounding box center [1539, 388] width 7 height 11
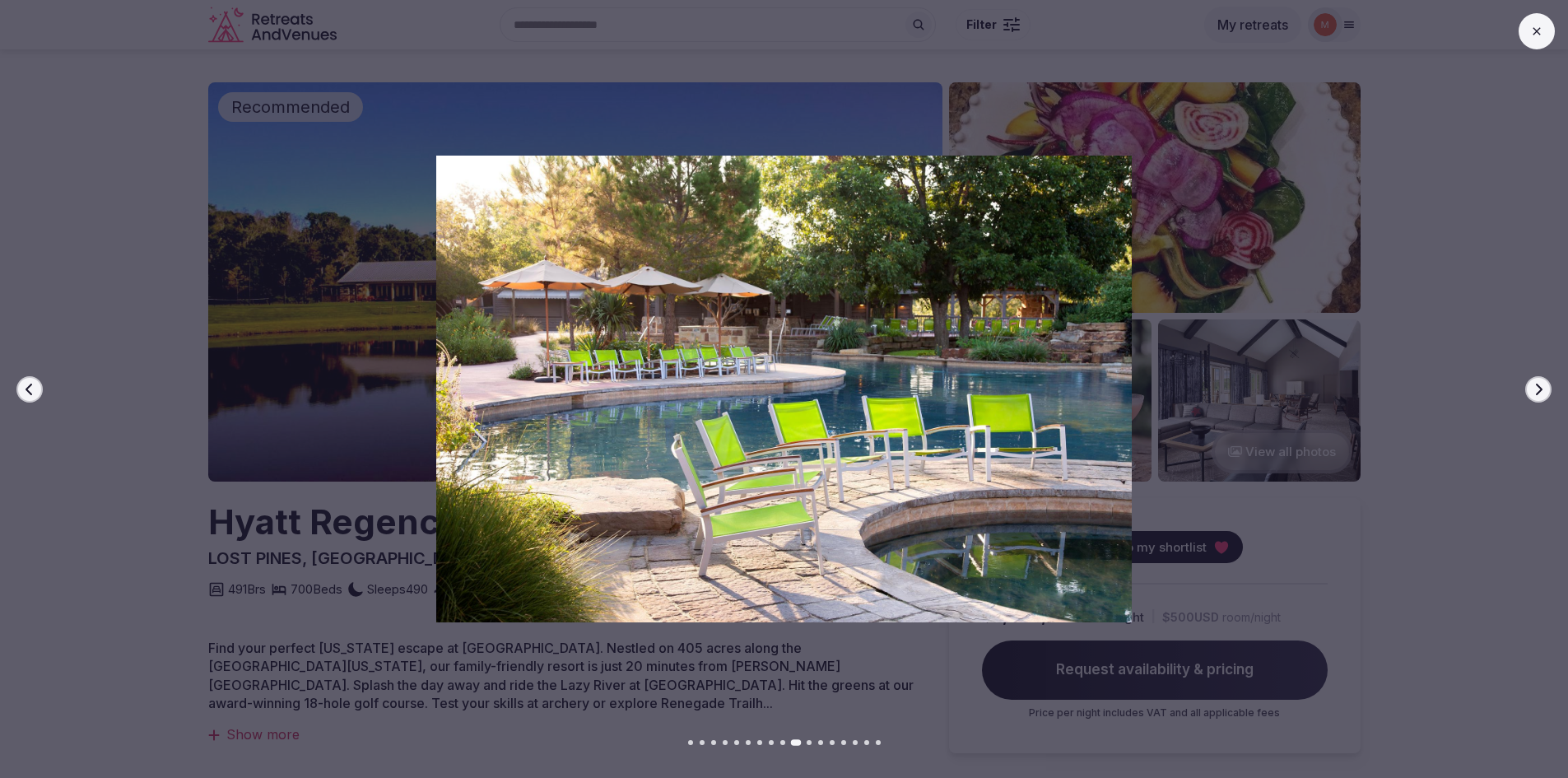
click at [1541, 387] on icon "button" at bounding box center [1539, 388] width 7 height 11
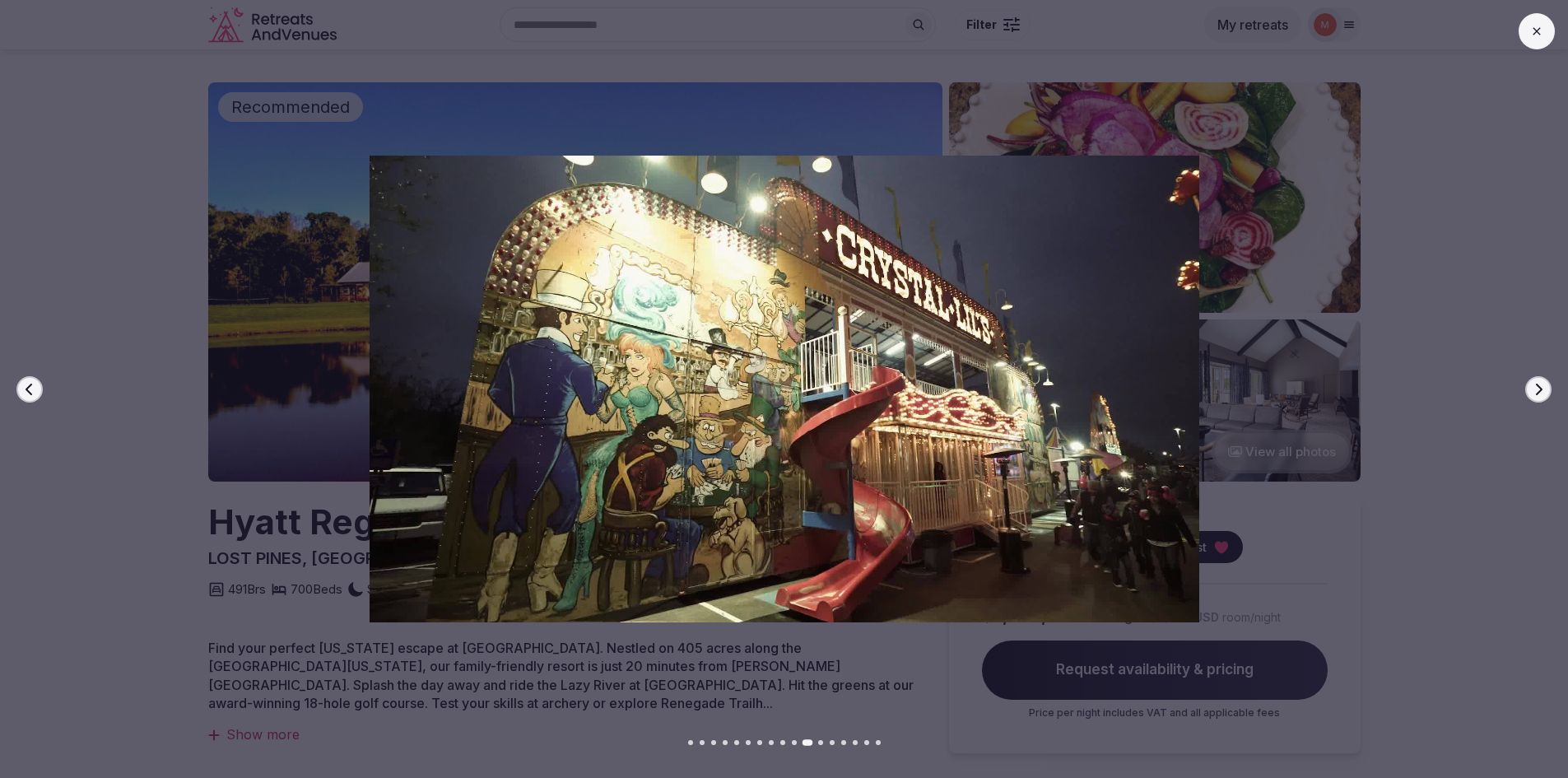
click at [1541, 387] on icon "button" at bounding box center [1539, 388] width 7 height 11
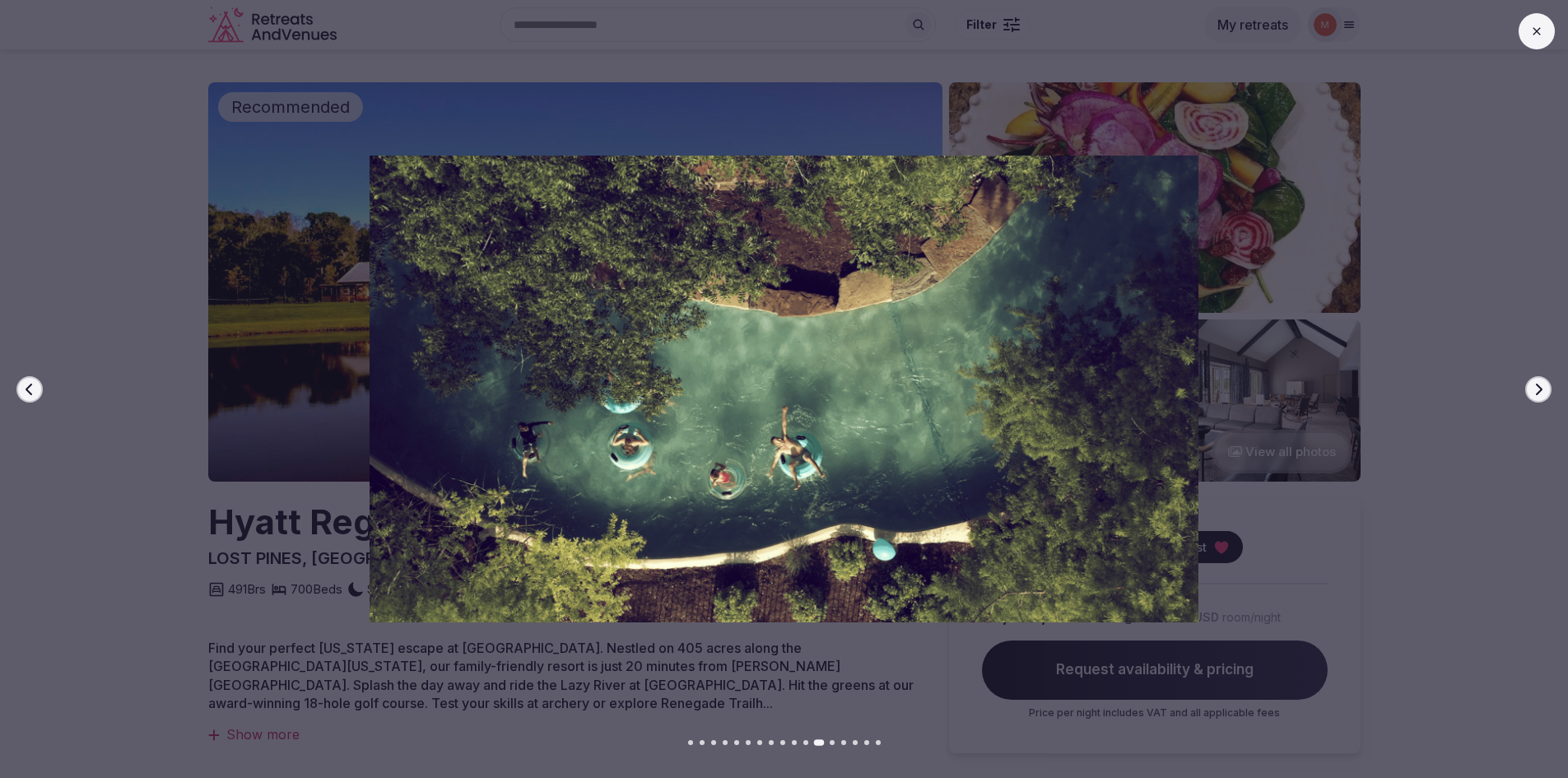
click at [1541, 387] on icon "button" at bounding box center [1539, 388] width 7 height 11
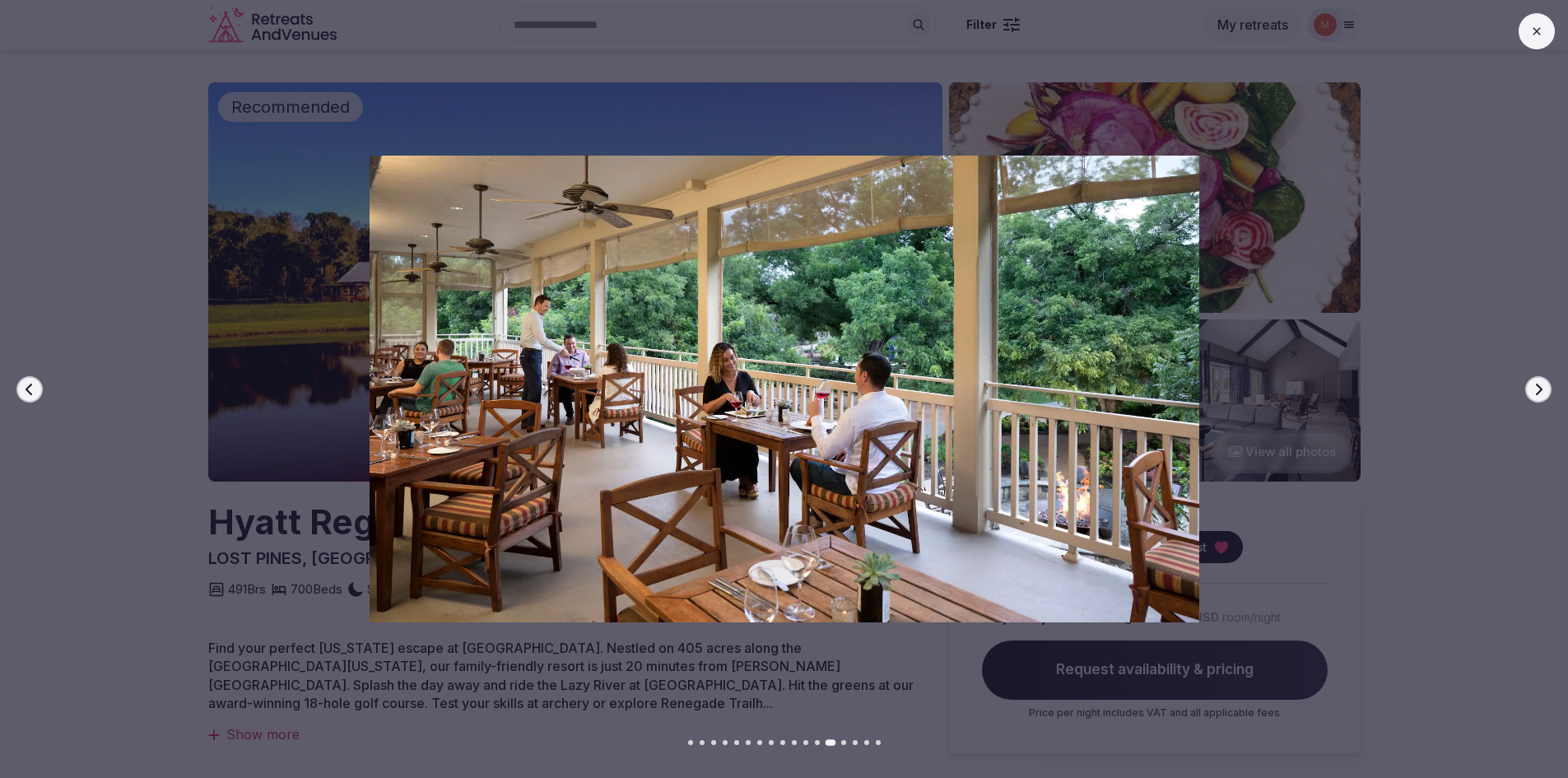
click at [1541, 387] on icon "button" at bounding box center [1539, 388] width 7 height 11
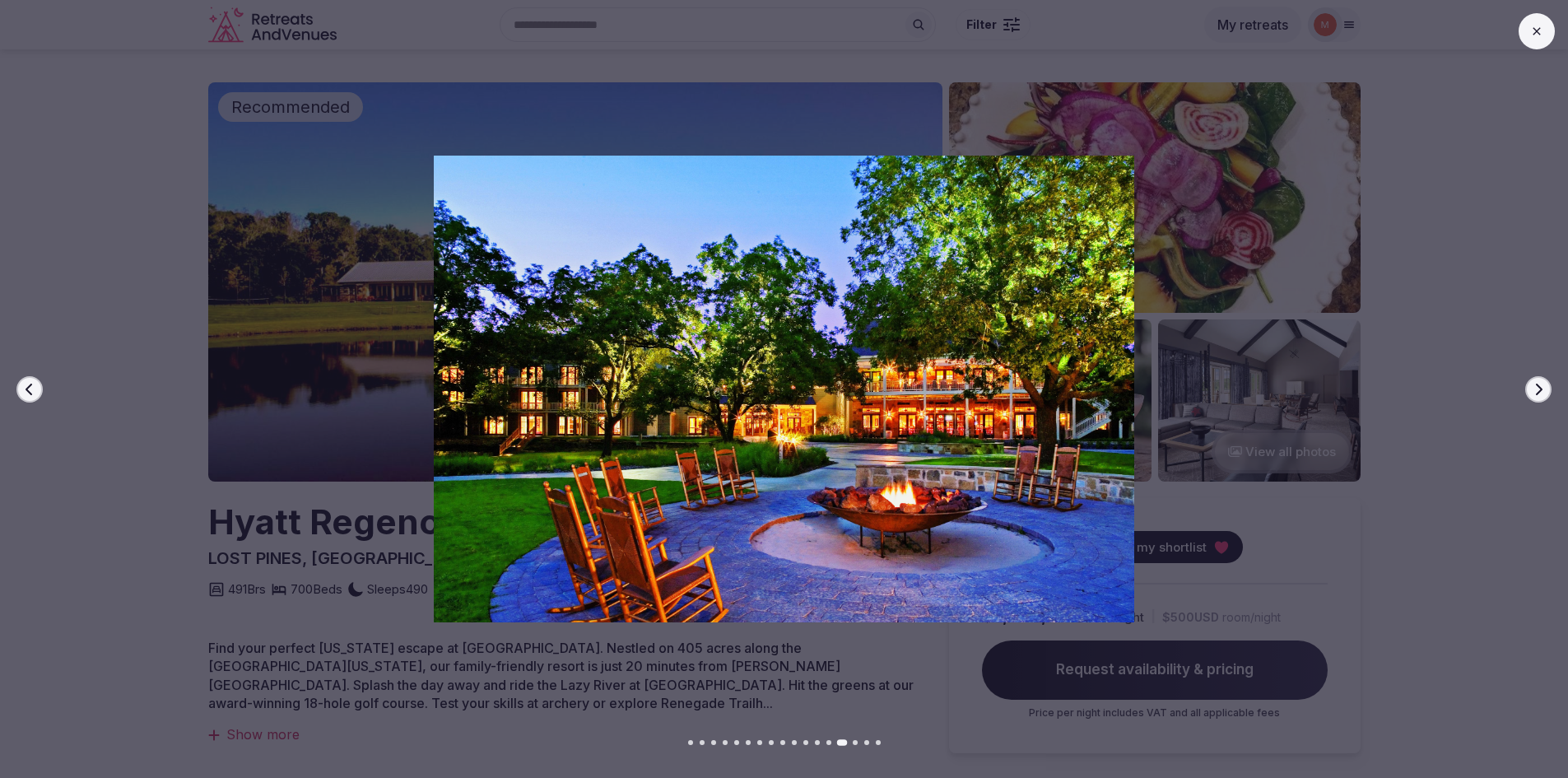
click at [1541, 387] on icon "button" at bounding box center [1539, 388] width 7 height 11
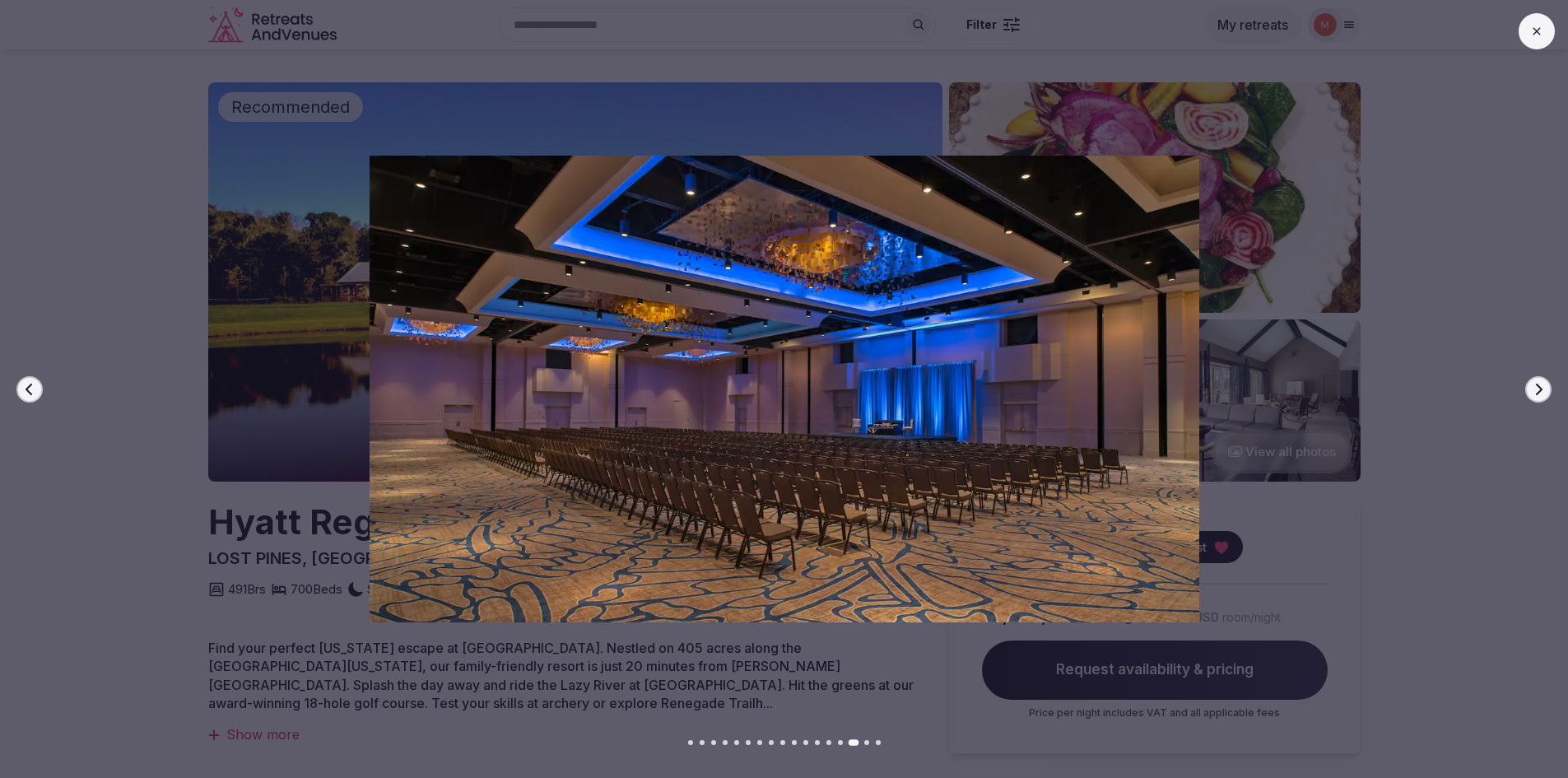
click at [1541, 387] on icon "button" at bounding box center [1539, 388] width 7 height 11
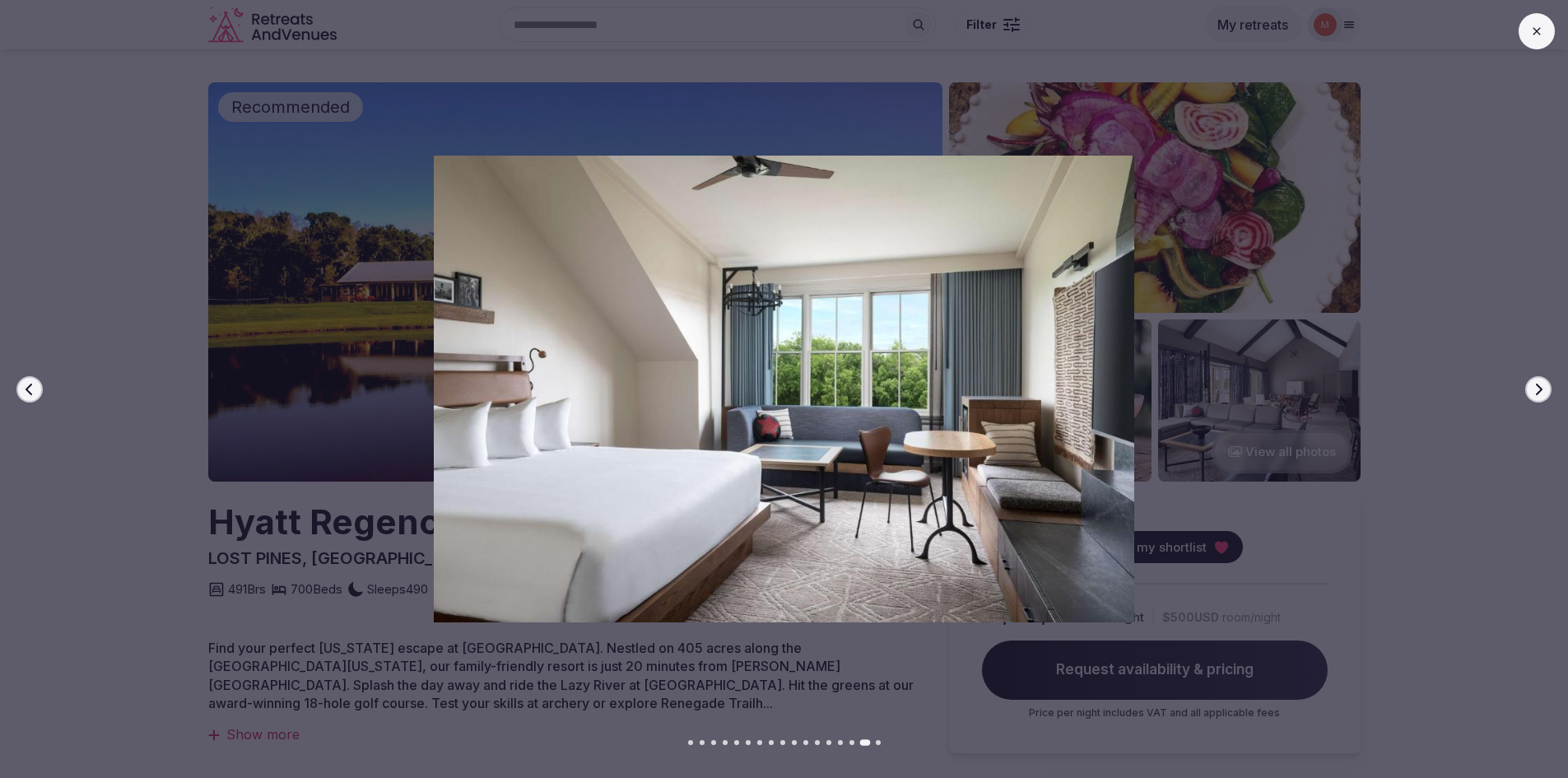
click at [1541, 387] on icon "button" at bounding box center [1539, 388] width 7 height 11
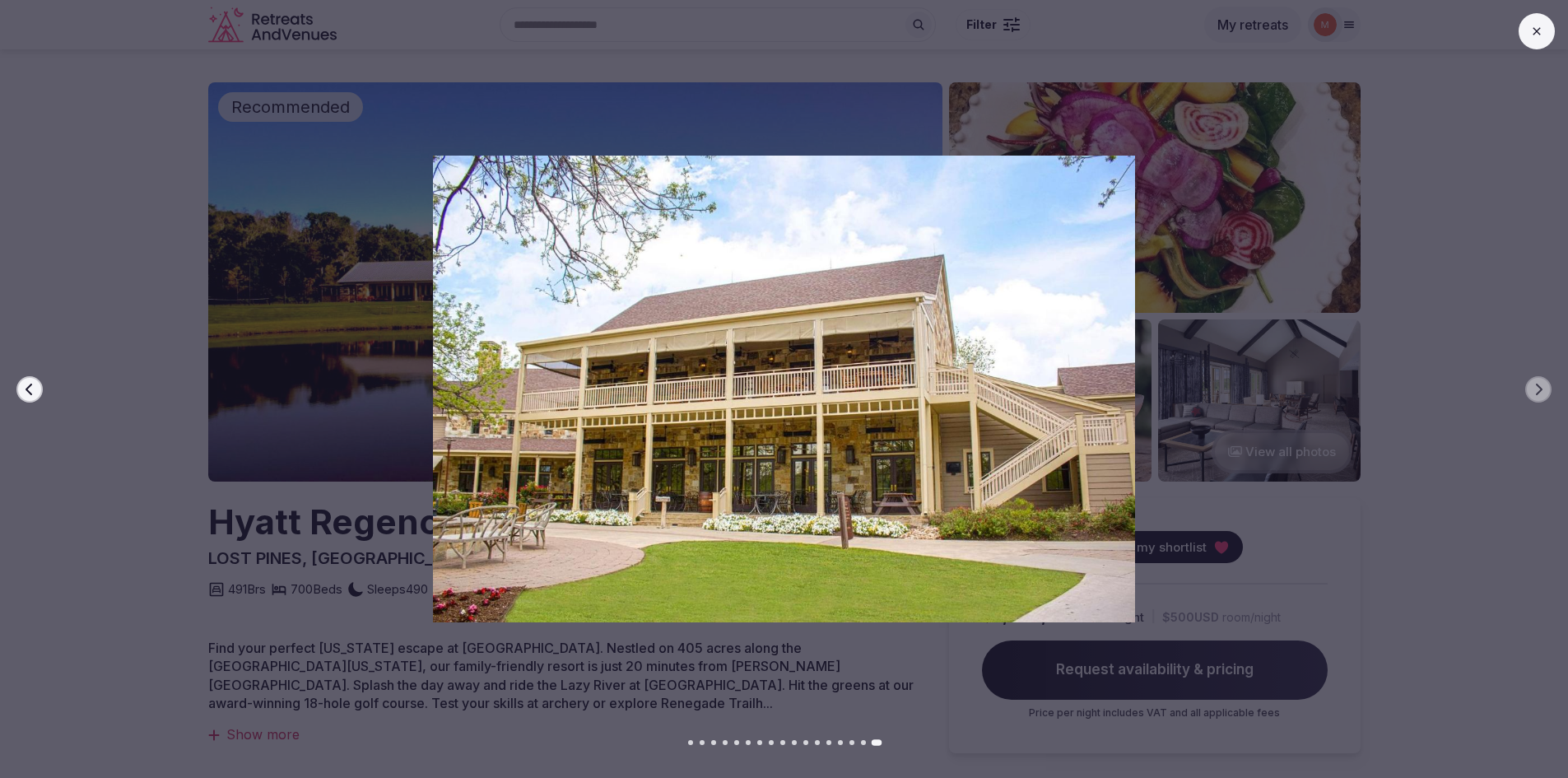
click at [1526, 37] on button at bounding box center [1536, 31] width 36 height 36
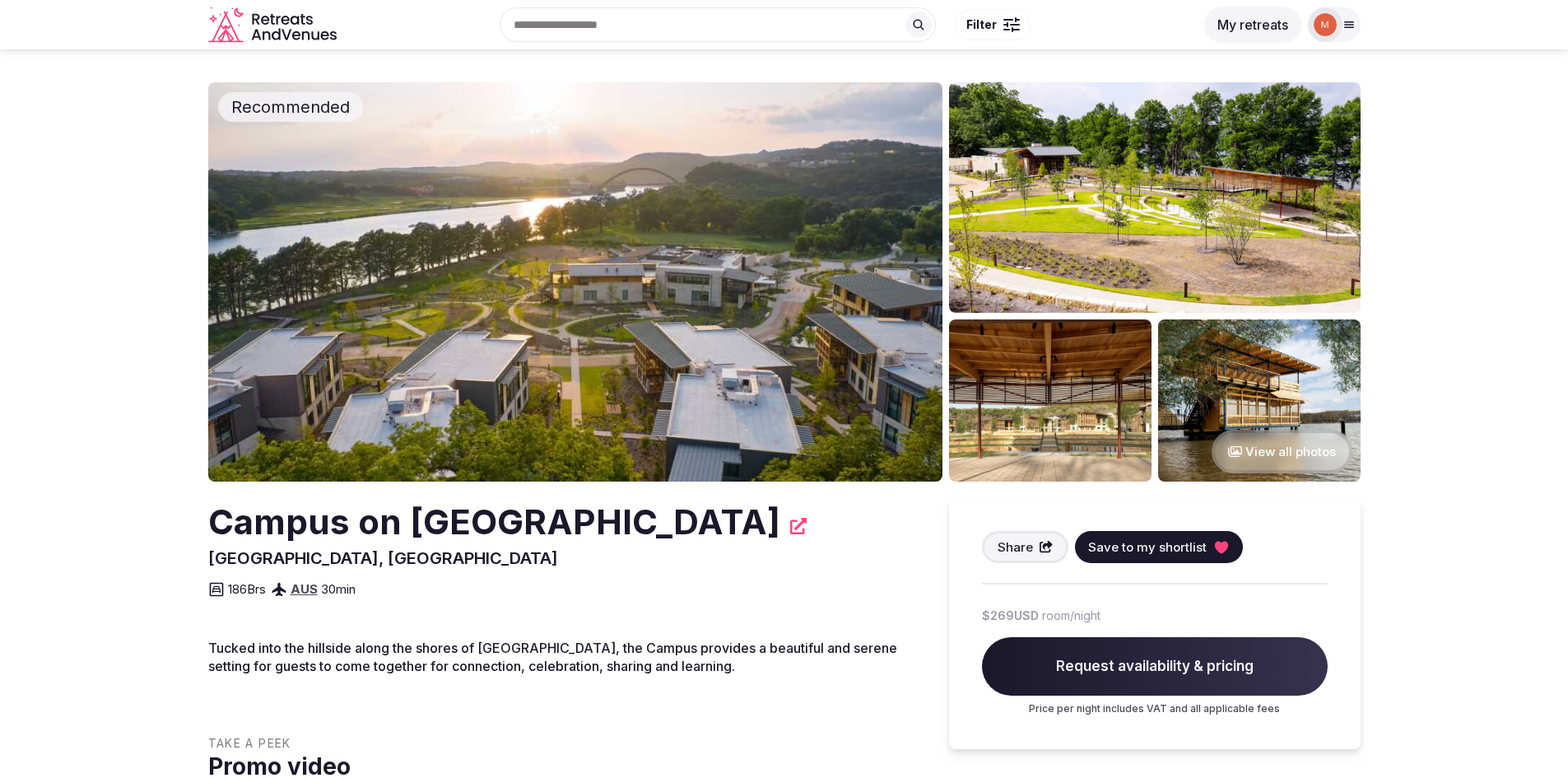
click at [741, 234] on img at bounding box center [574, 282] width 734 height 399
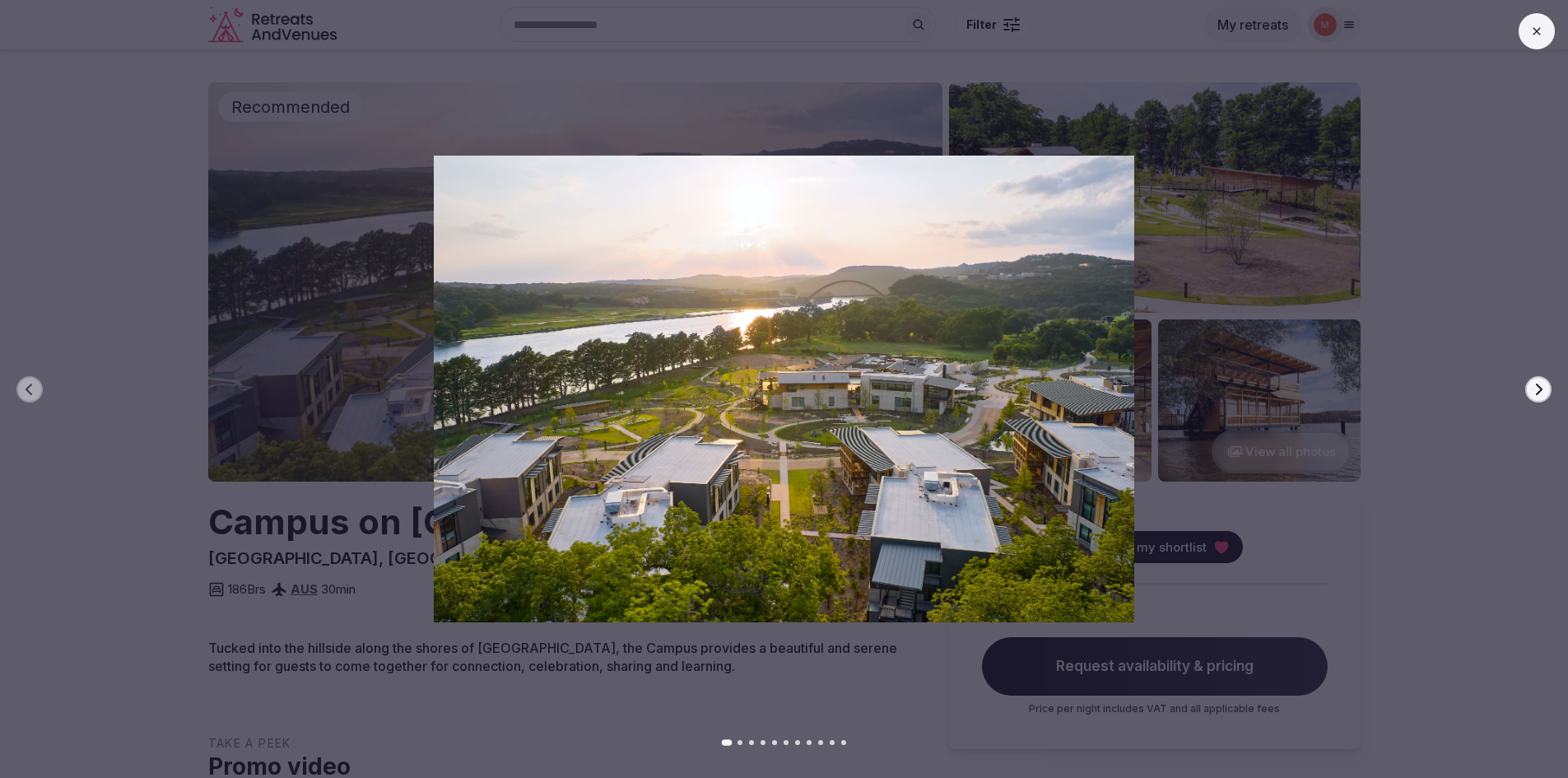
click at [1536, 393] on icon "button" at bounding box center [1539, 388] width 7 height 11
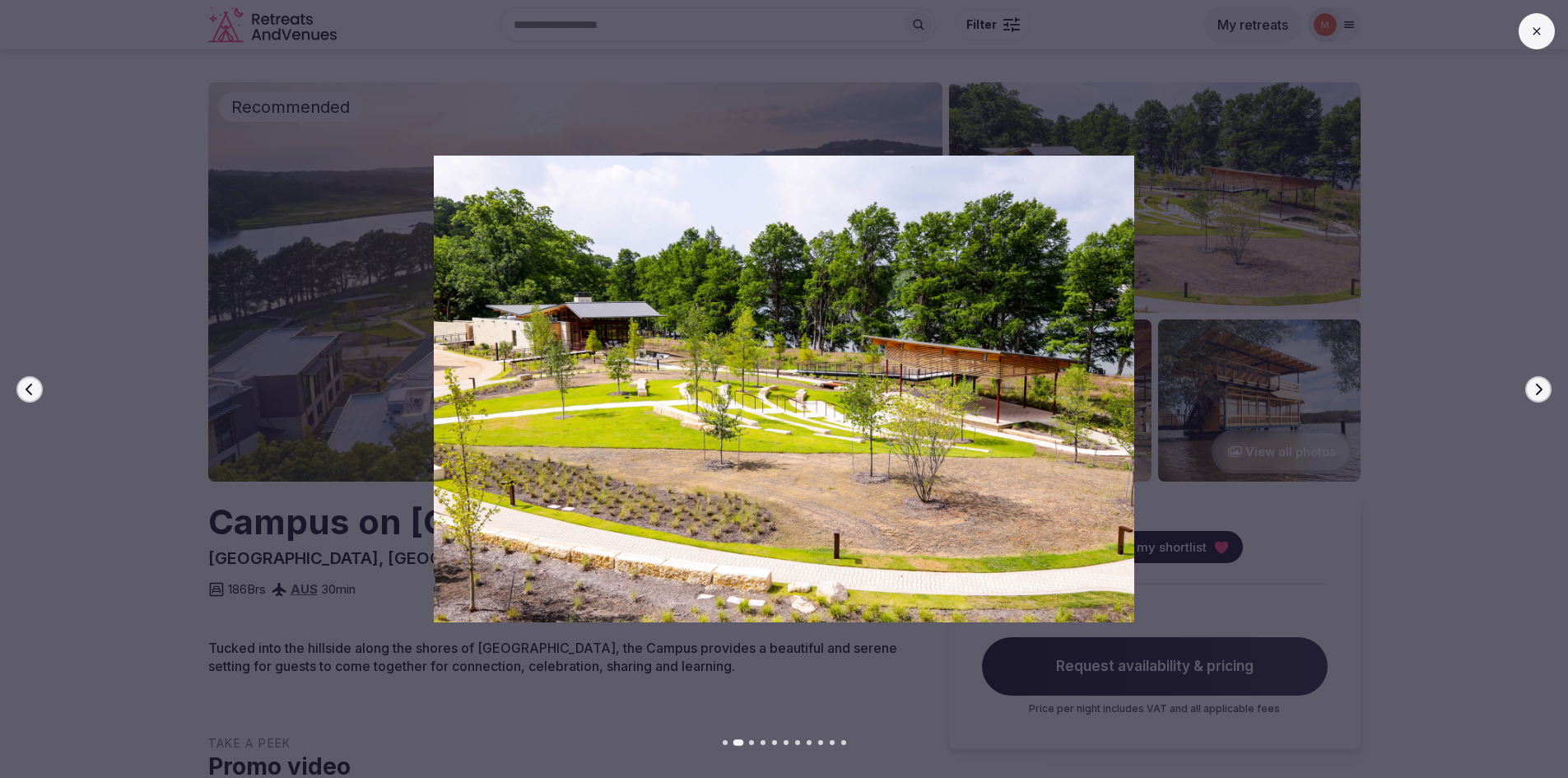
click at [1536, 393] on icon "button" at bounding box center [1539, 388] width 7 height 11
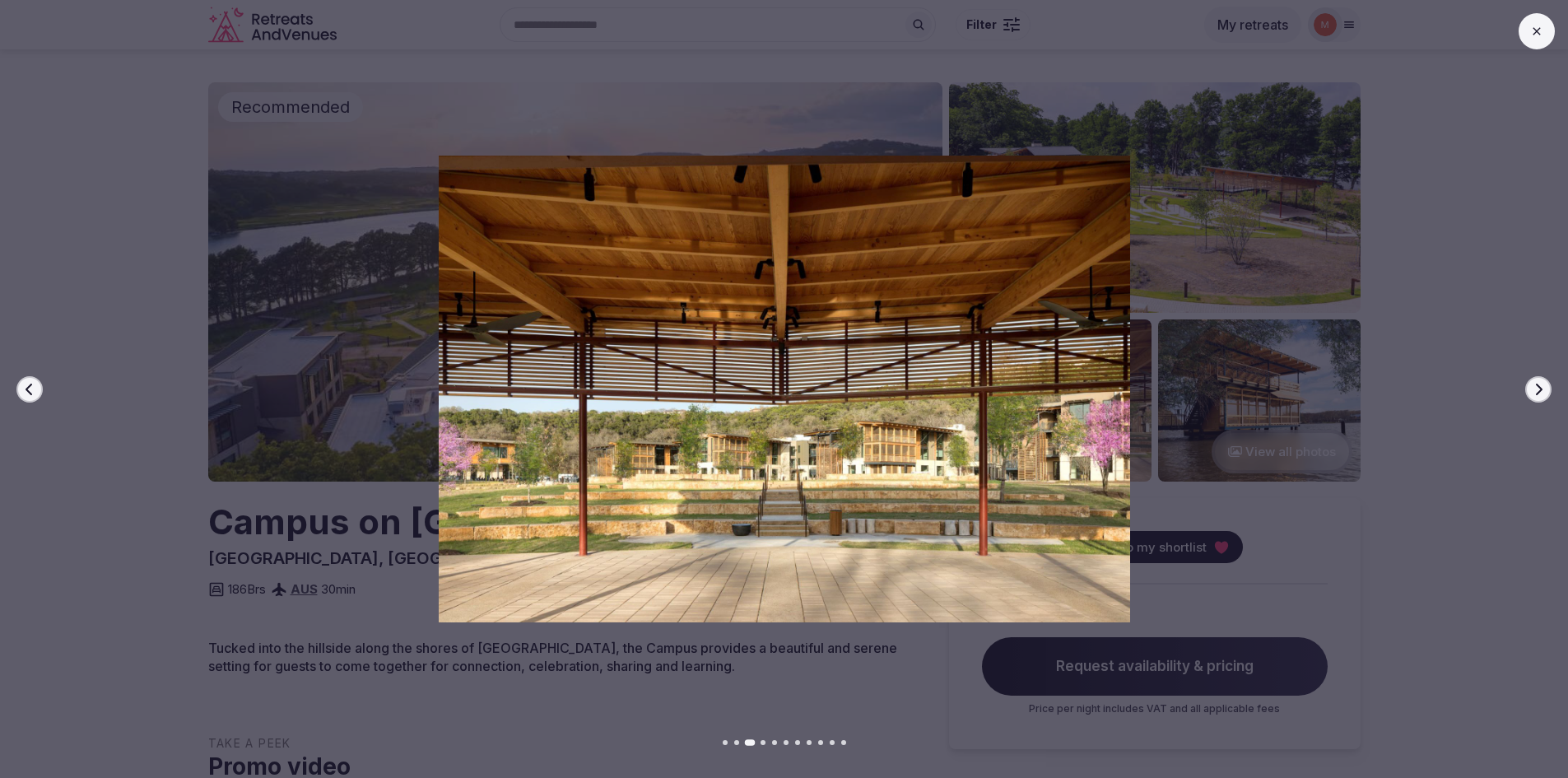
click at [1536, 393] on icon "button" at bounding box center [1539, 388] width 7 height 11
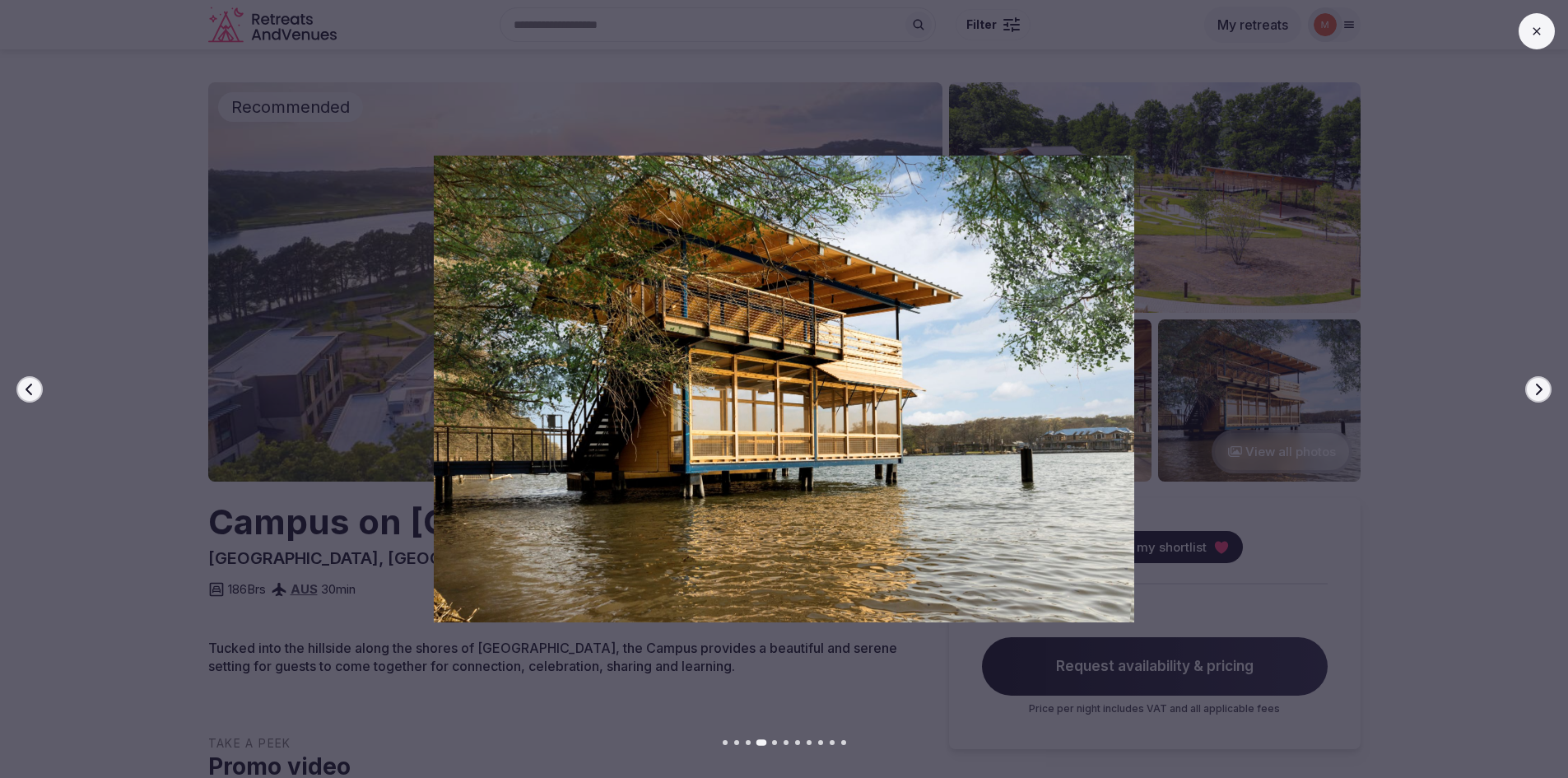
click at [1536, 393] on icon "button" at bounding box center [1539, 388] width 7 height 11
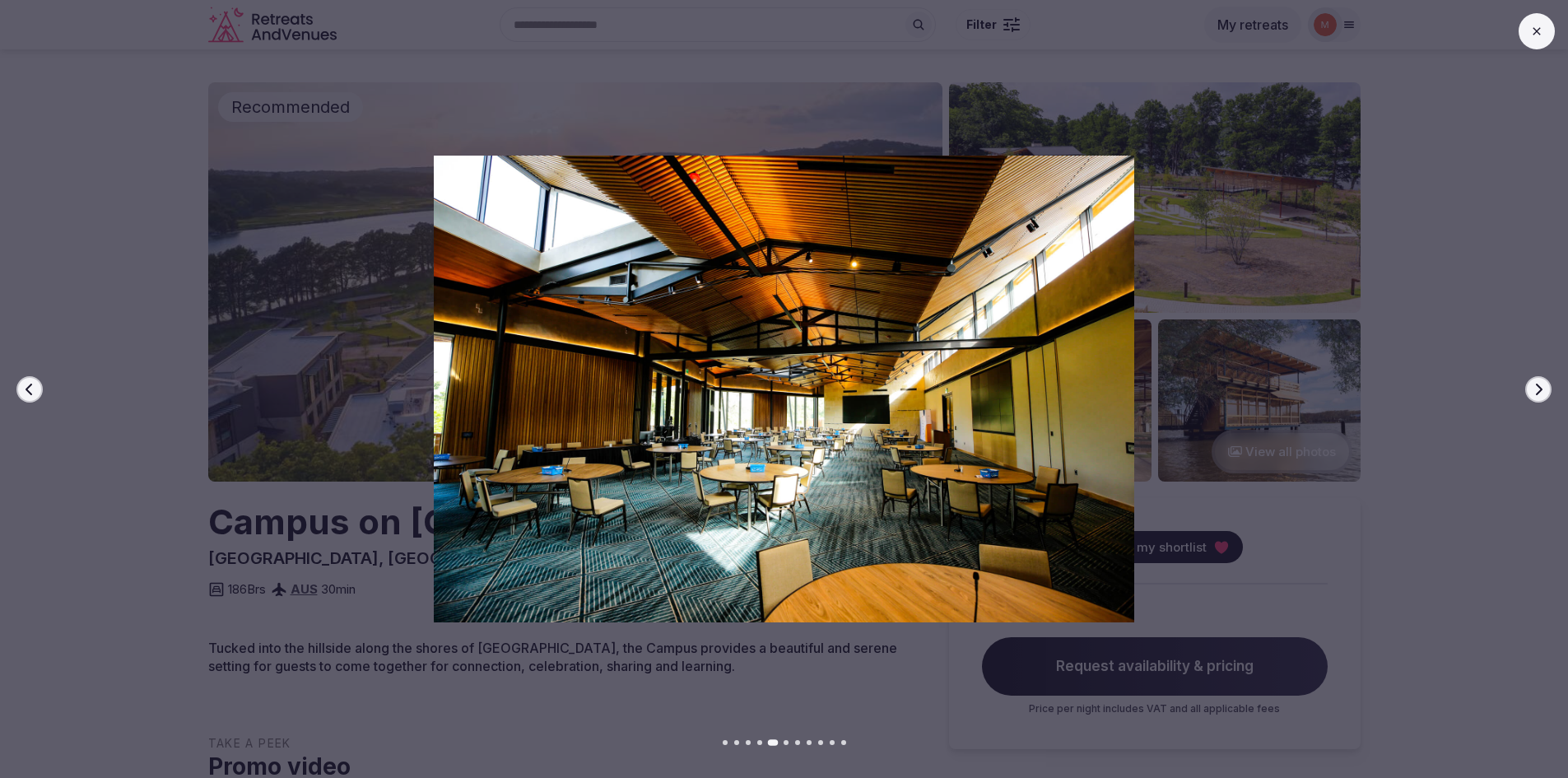
click at [1536, 393] on icon "button" at bounding box center [1539, 388] width 7 height 11
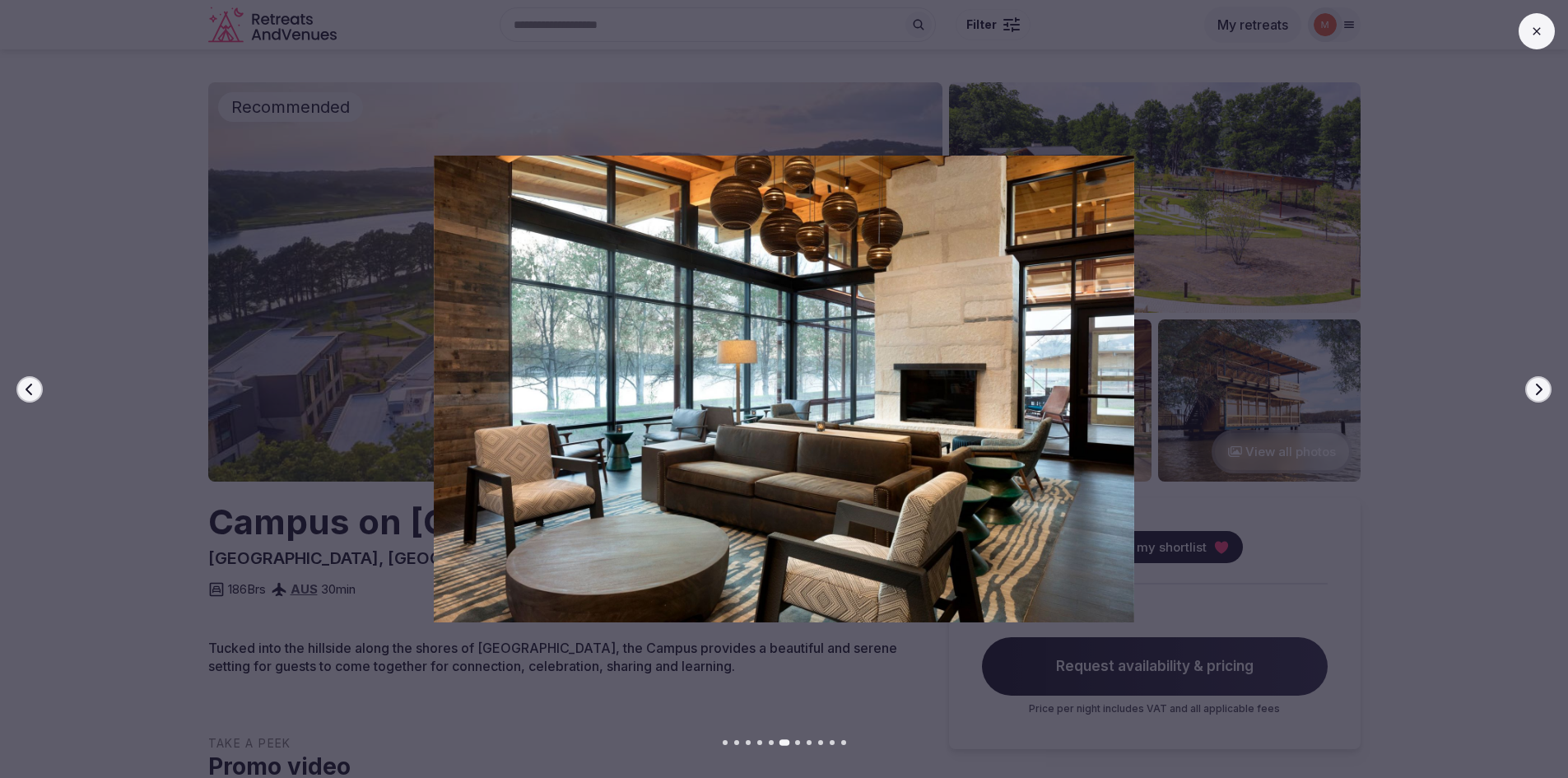
click at [1536, 393] on icon "button" at bounding box center [1539, 388] width 7 height 11
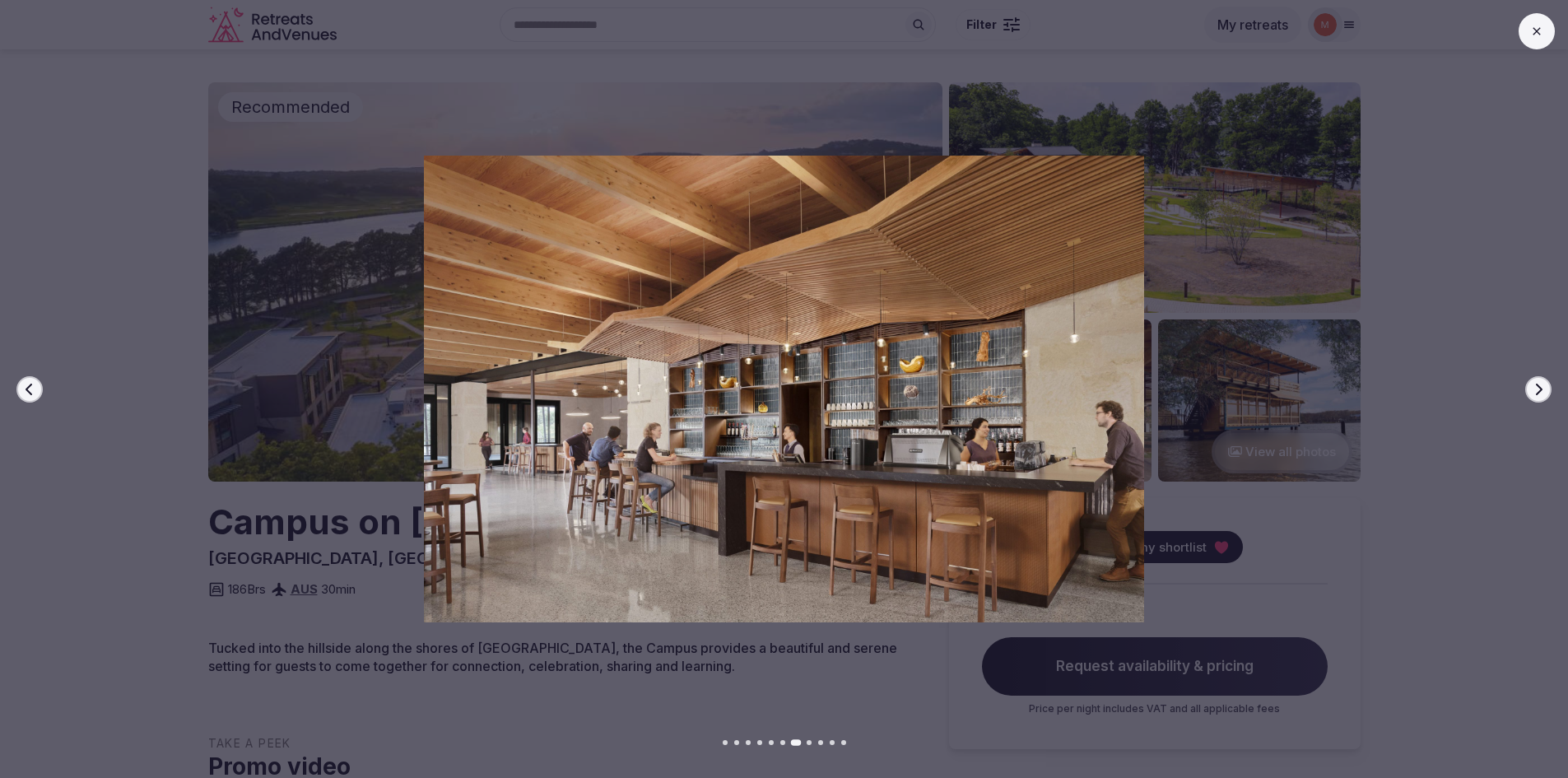
click at [1536, 393] on icon "button" at bounding box center [1539, 388] width 7 height 11
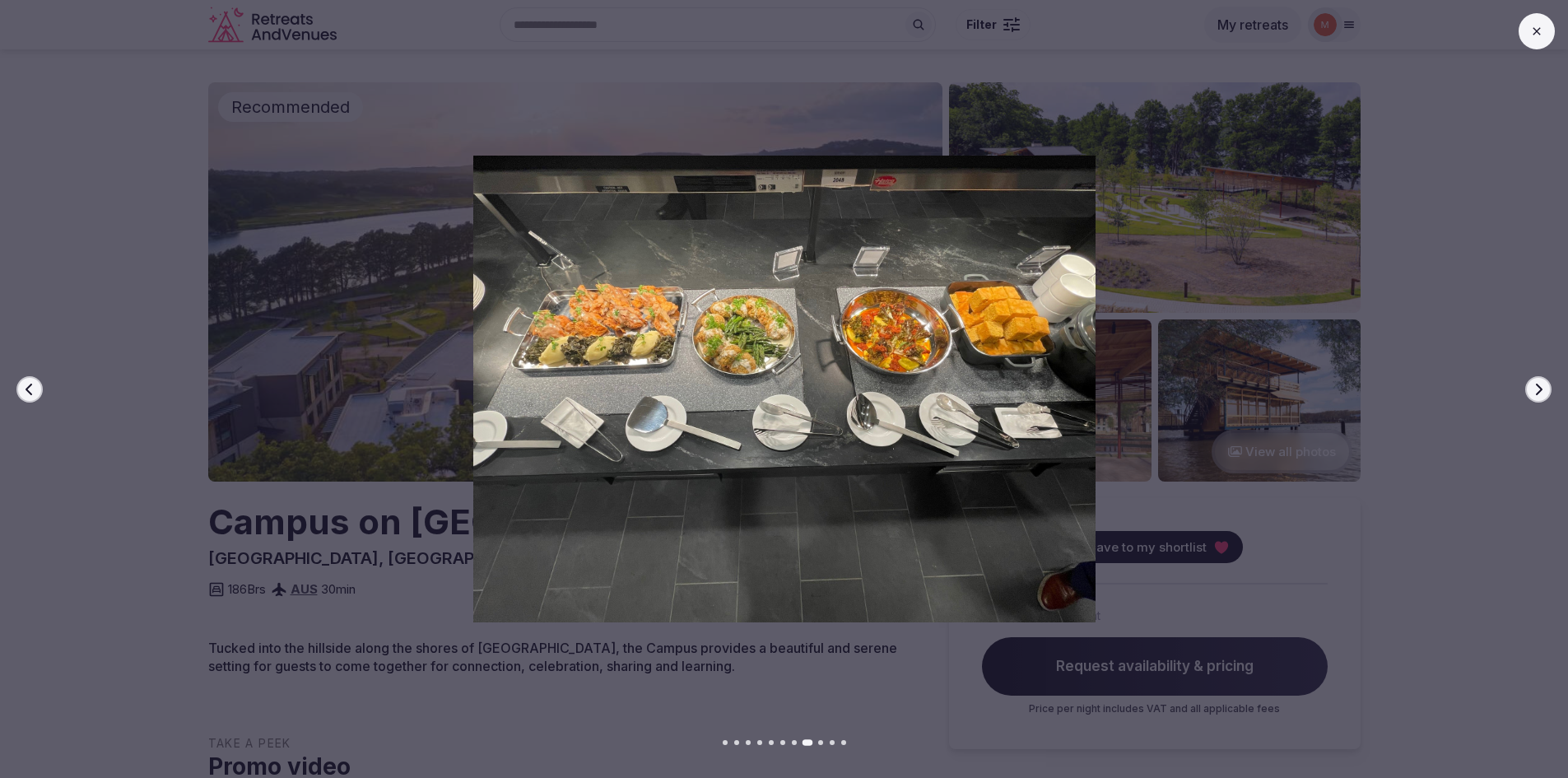
click at [1536, 393] on icon "button" at bounding box center [1539, 388] width 7 height 11
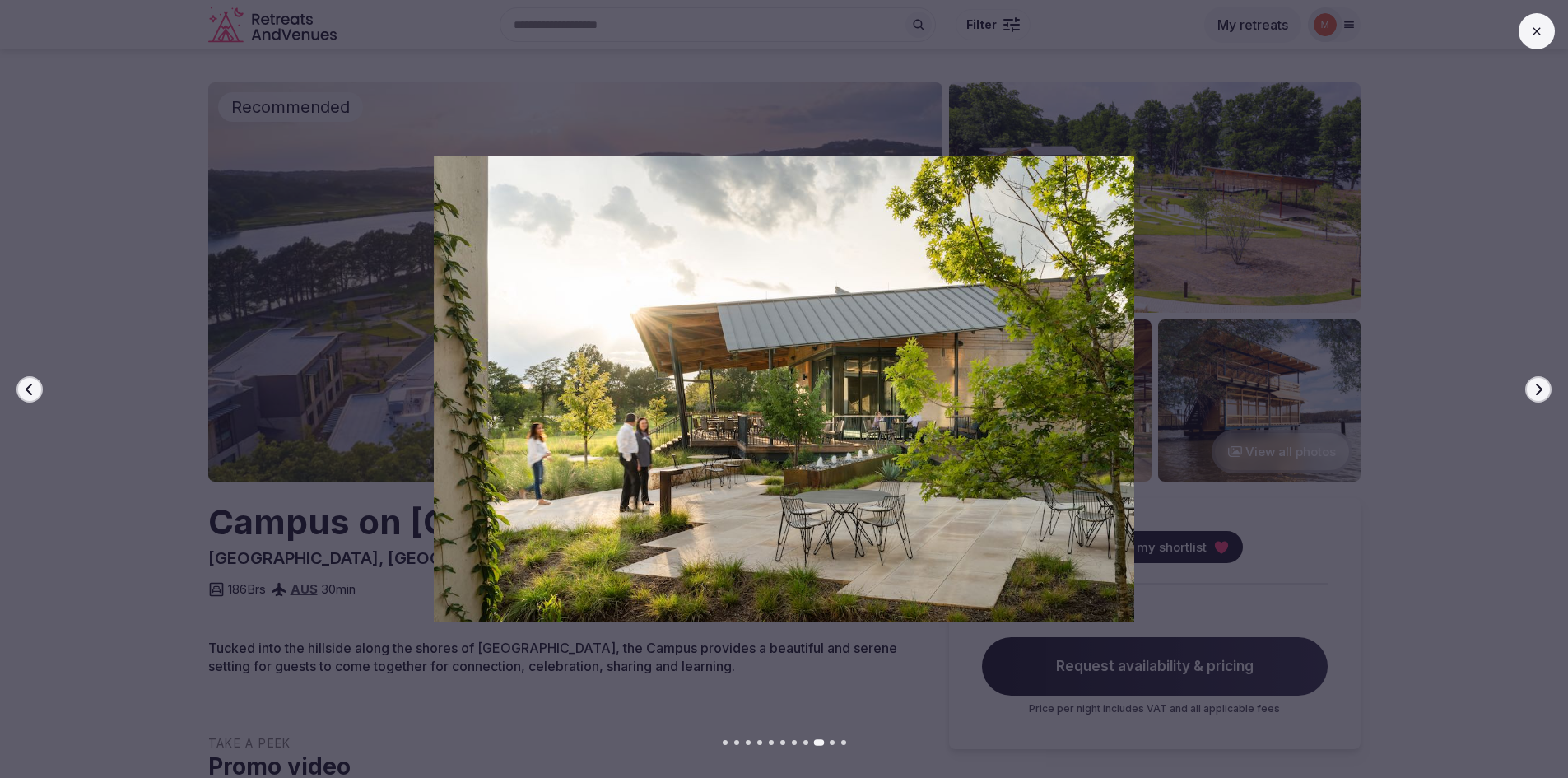
click at [1536, 393] on icon "button" at bounding box center [1539, 388] width 7 height 11
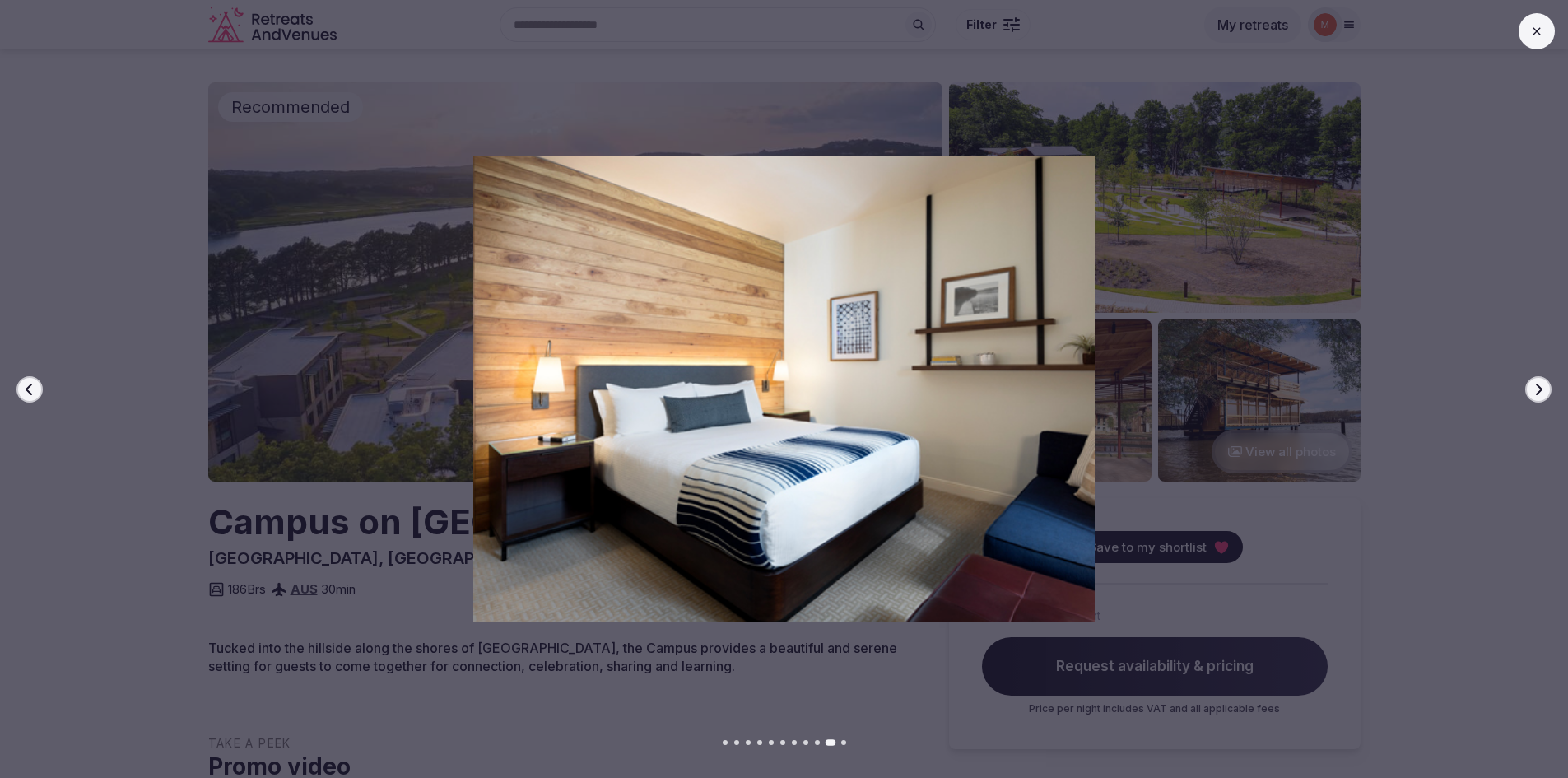
click at [1536, 393] on icon "button" at bounding box center [1539, 388] width 7 height 11
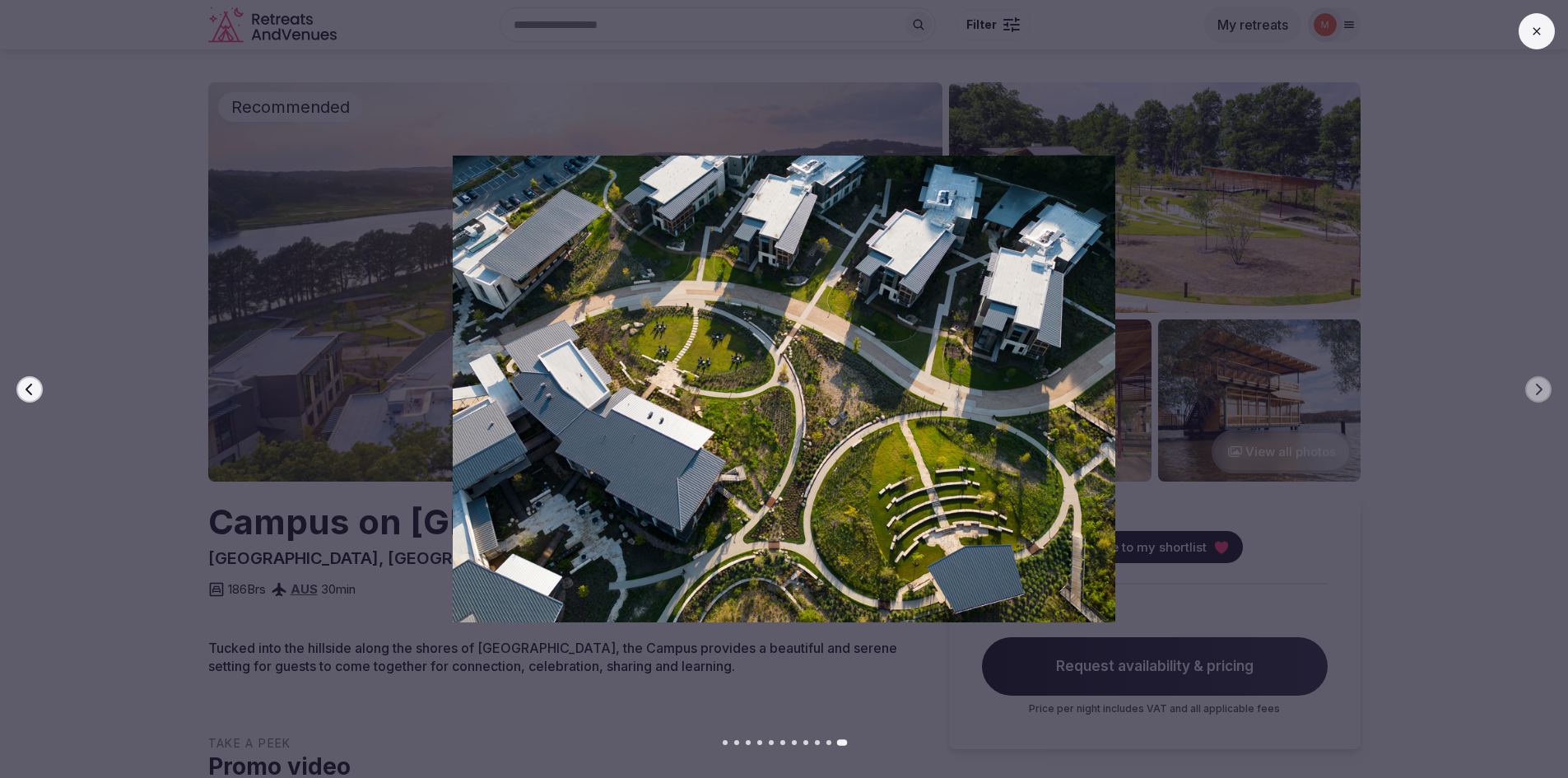
click at [1538, 27] on icon at bounding box center [1536, 31] width 13 height 13
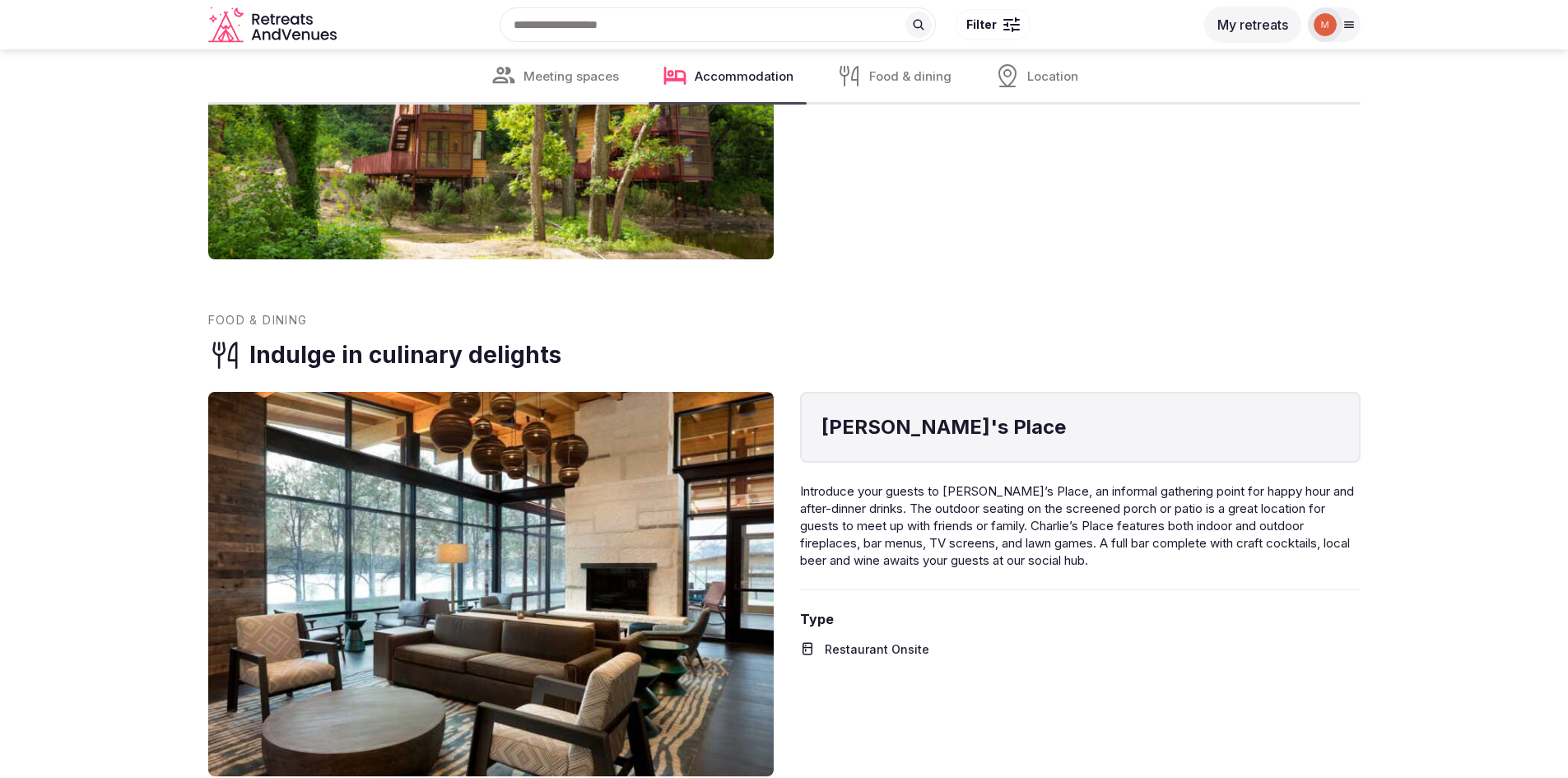
scroll to position [3127, 0]
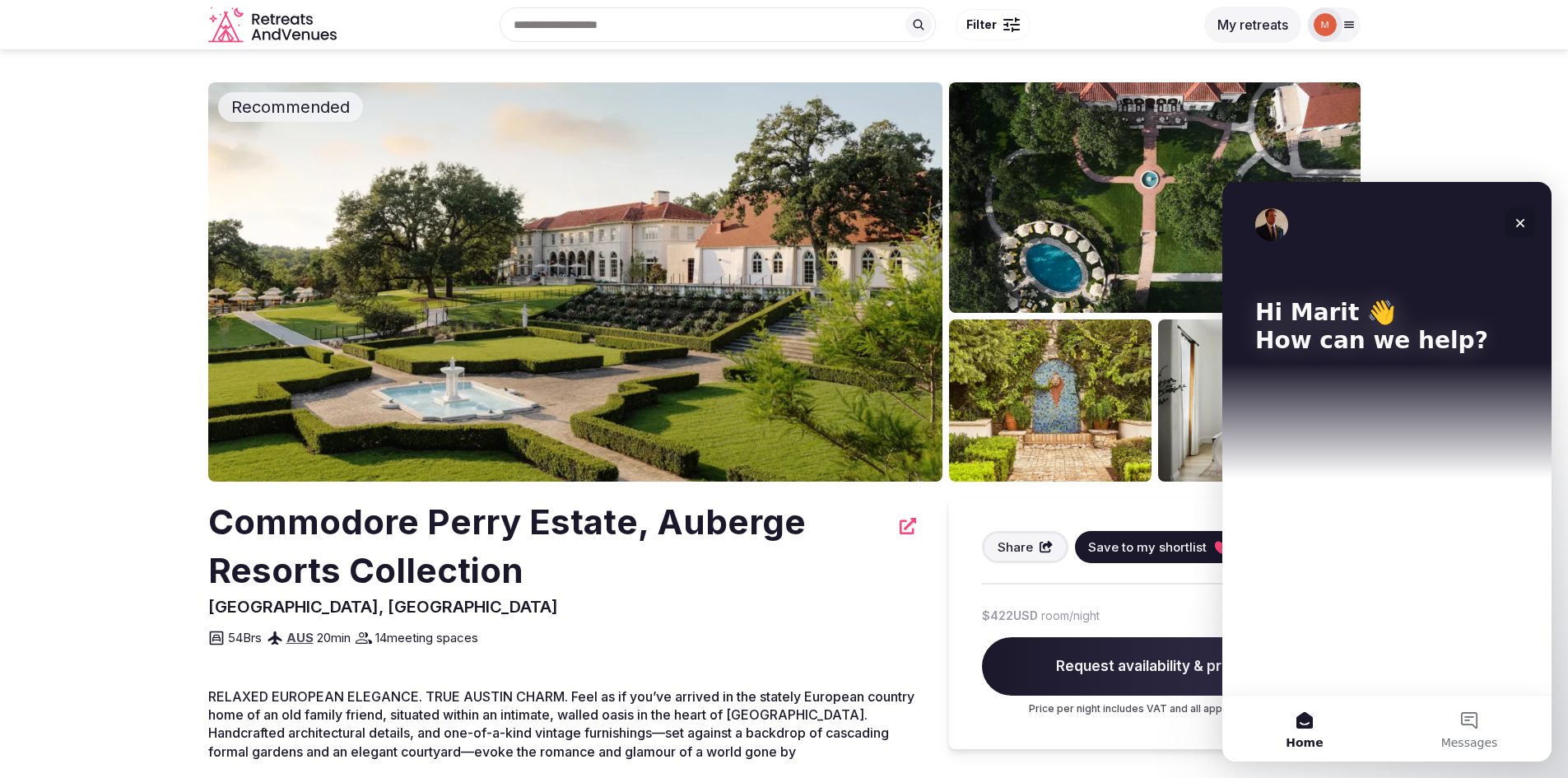
click at [1517, 222] on icon "Close" at bounding box center [1520, 223] width 9 height 9
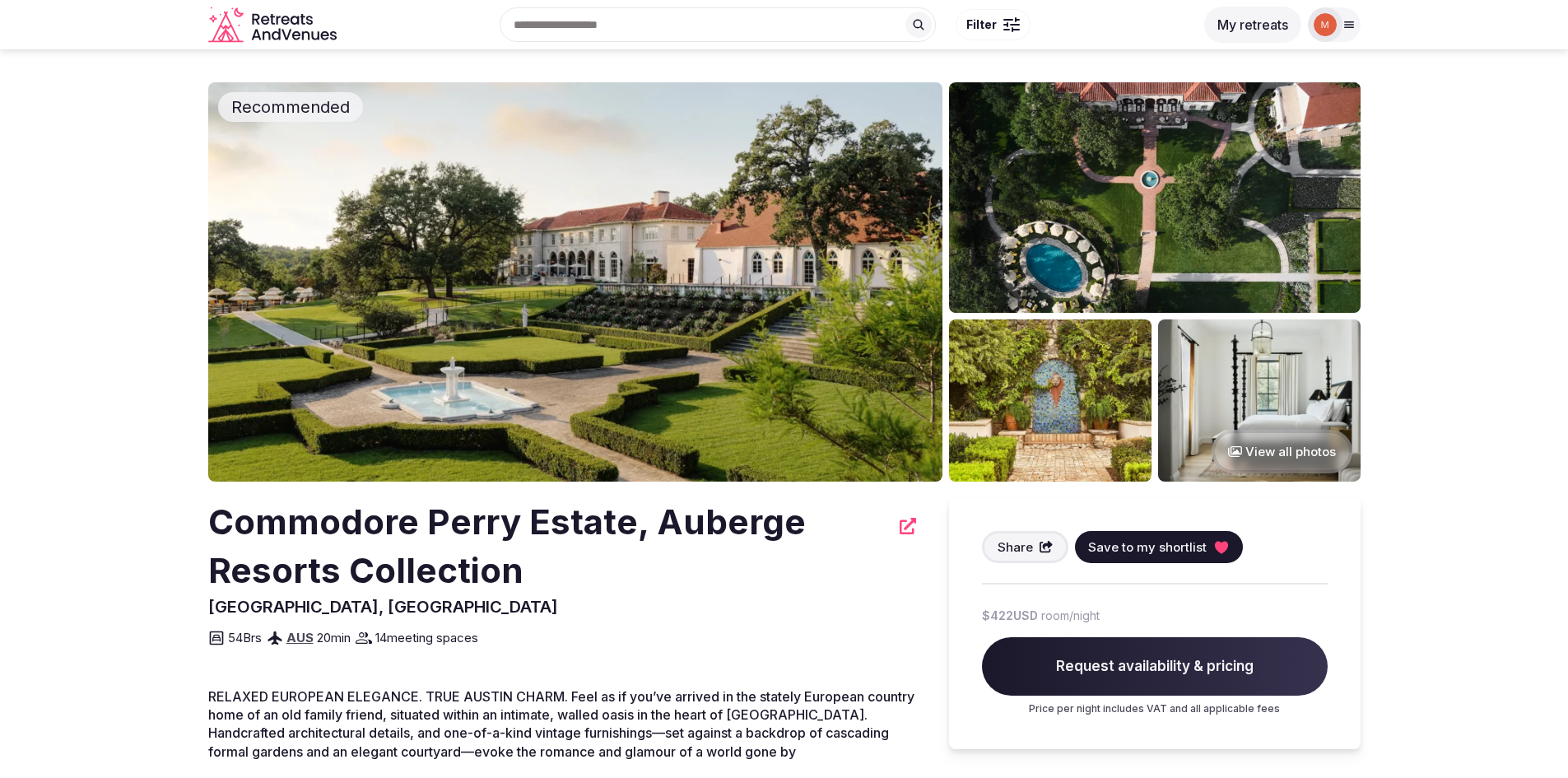
click at [740, 257] on img at bounding box center [574, 282] width 734 height 399
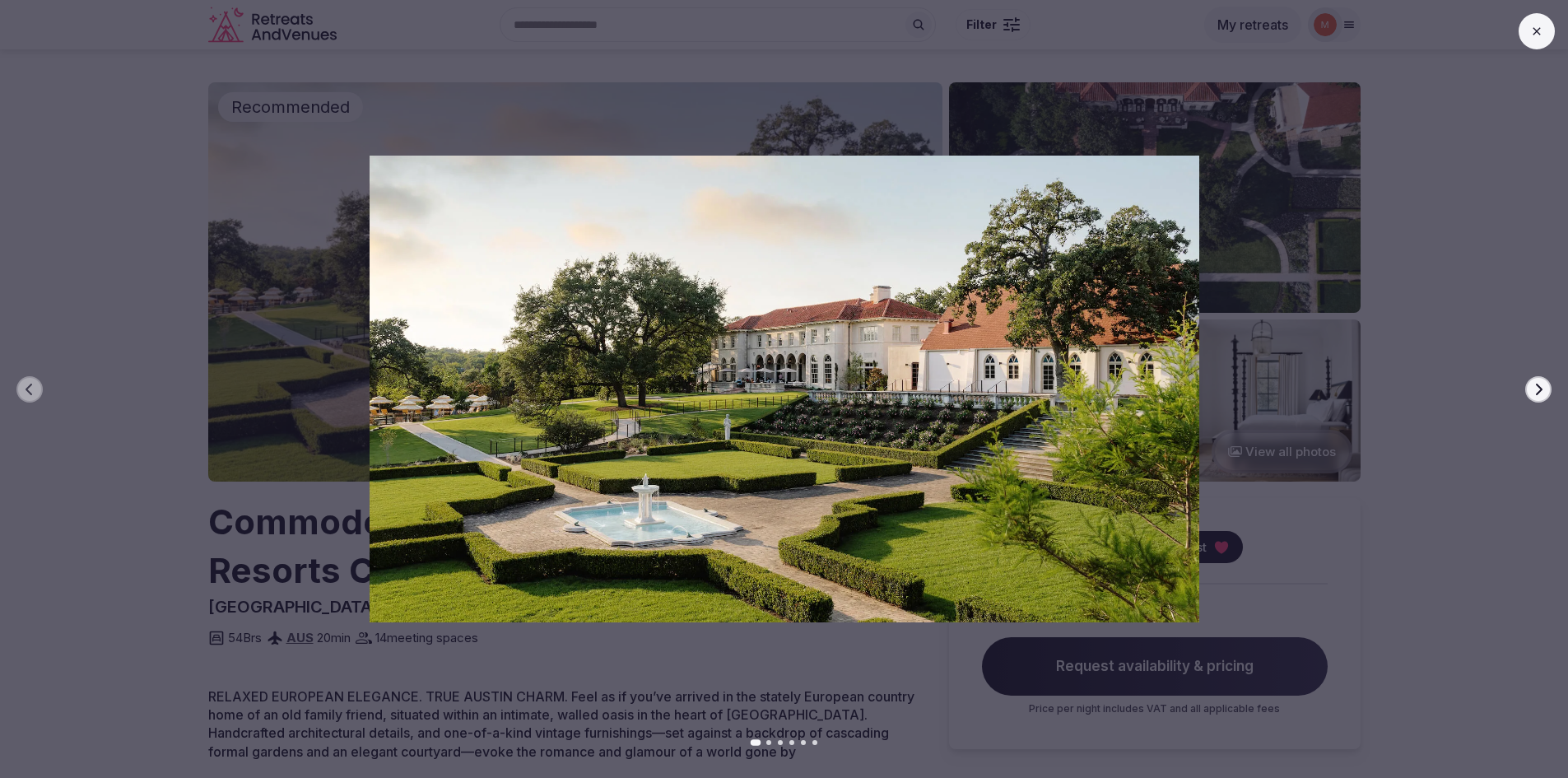
click at [1542, 394] on icon "button" at bounding box center [1538, 389] width 13 height 13
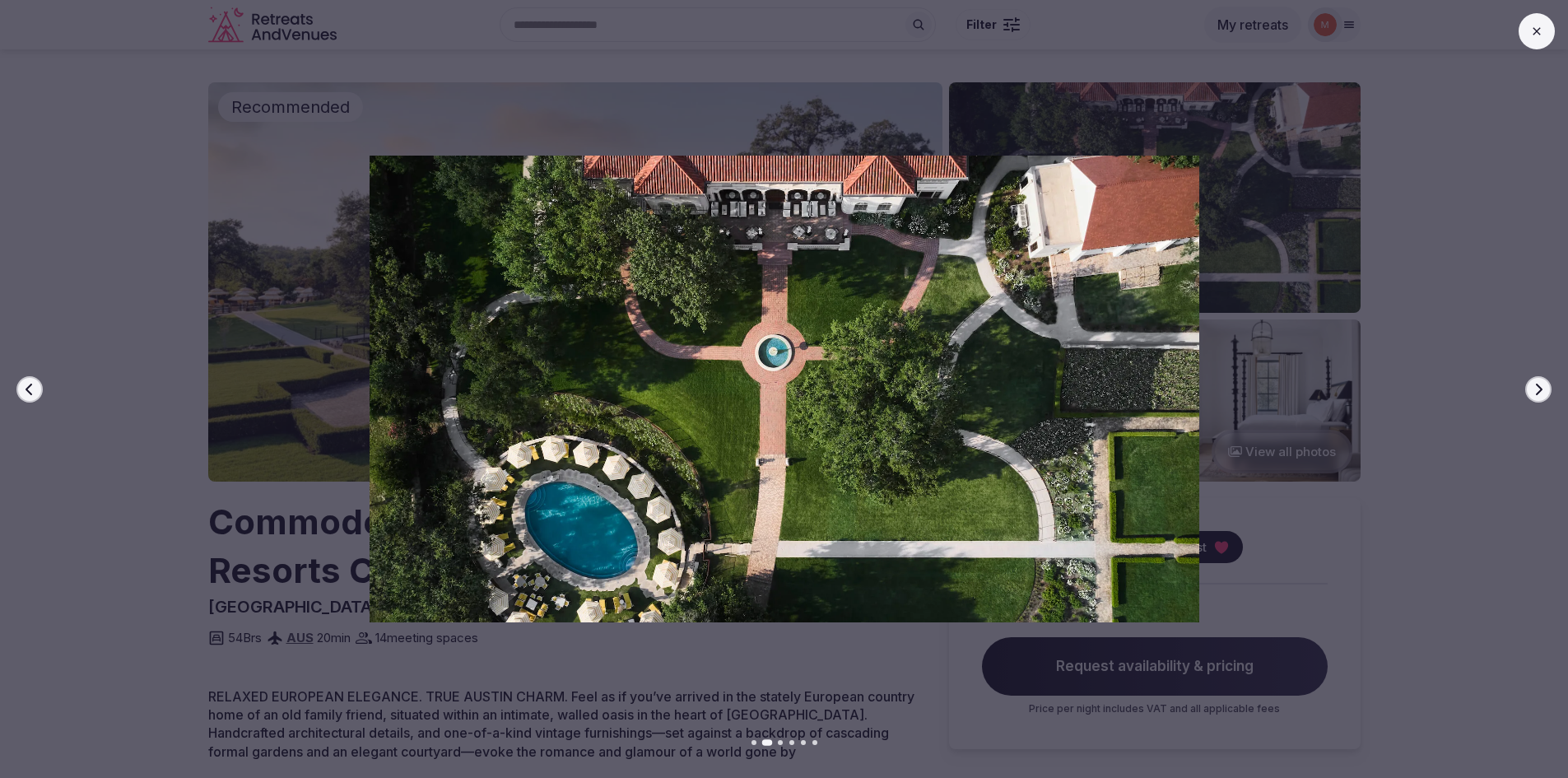
click at [1542, 395] on icon "button" at bounding box center [1538, 389] width 13 height 13
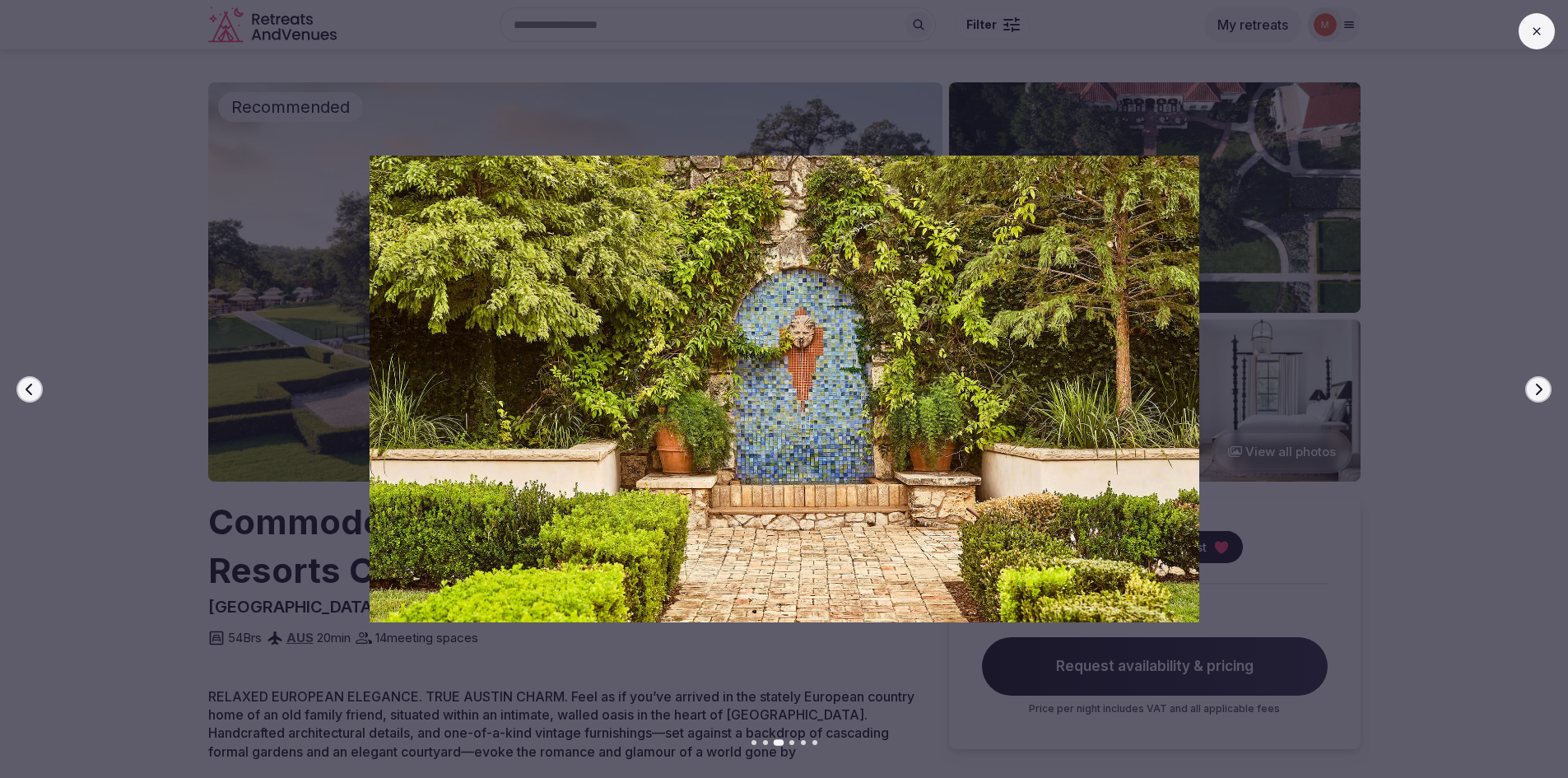
click at [1542, 395] on icon "button" at bounding box center [1538, 389] width 13 height 13
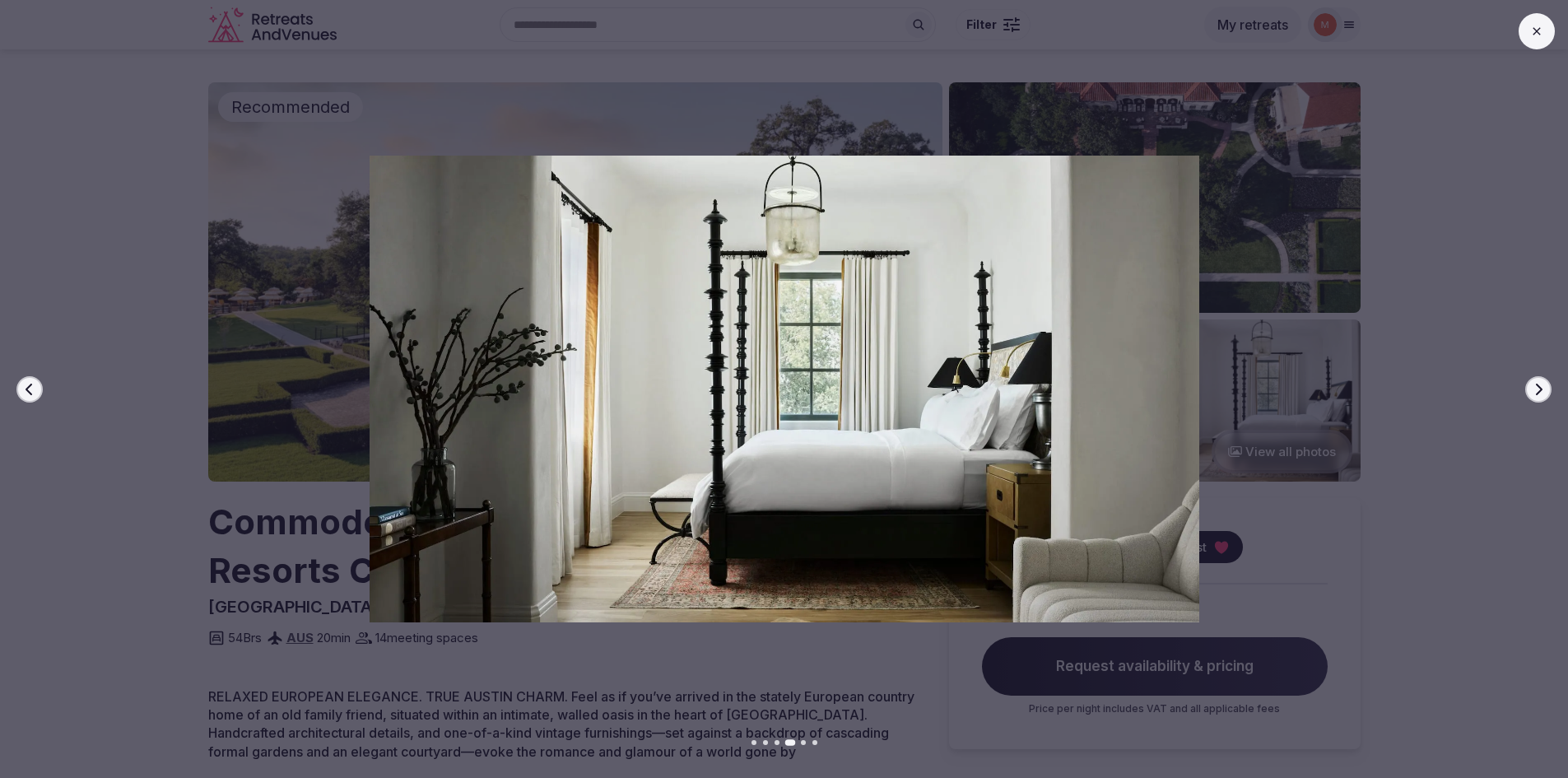
click at [1542, 395] on icon "button" at bounding box center [1538, 389] width 13 height 13
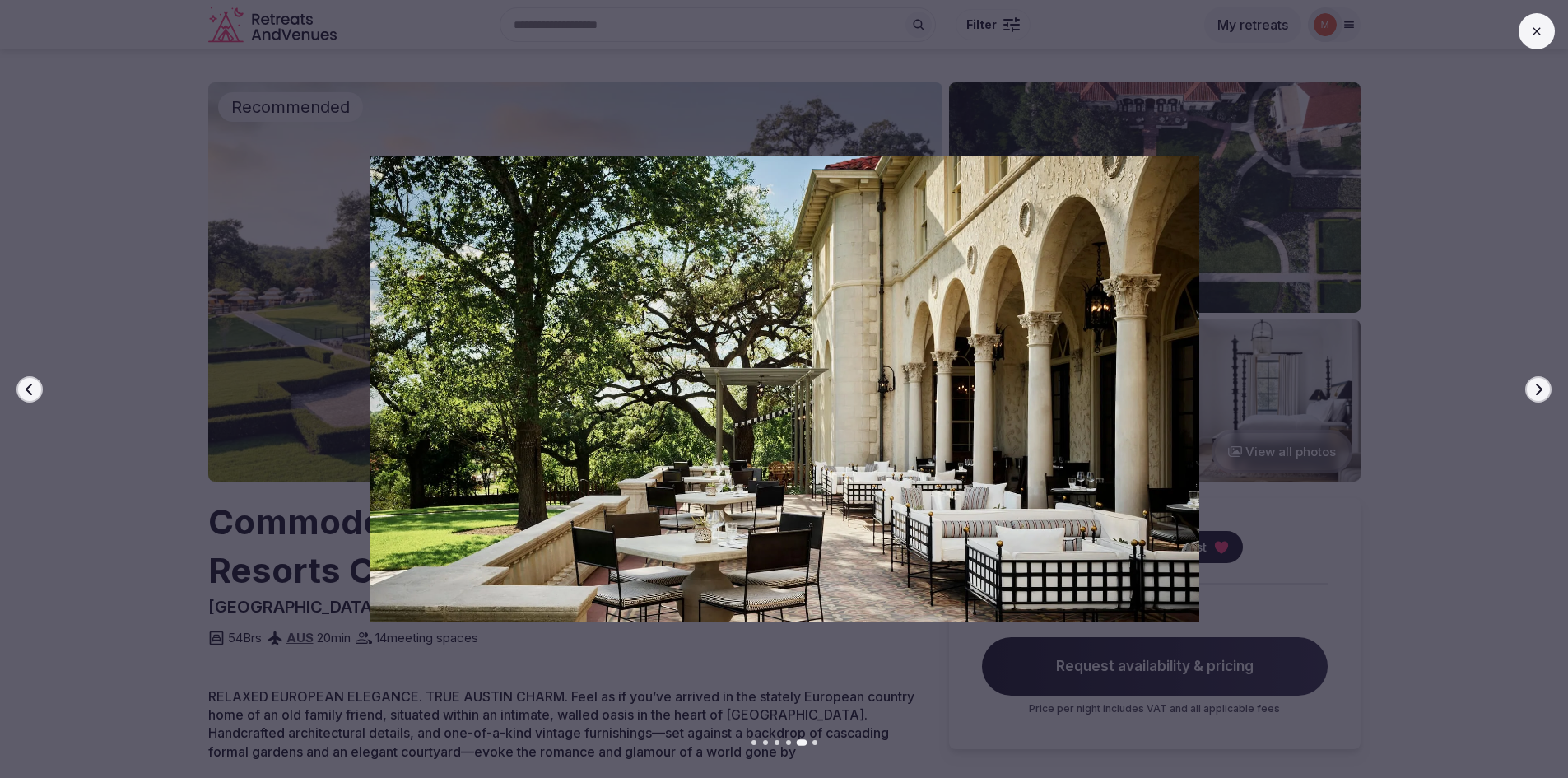
click at [1542, 395] on icon "button" at bounding box center [1538, 389] width 13 height 13
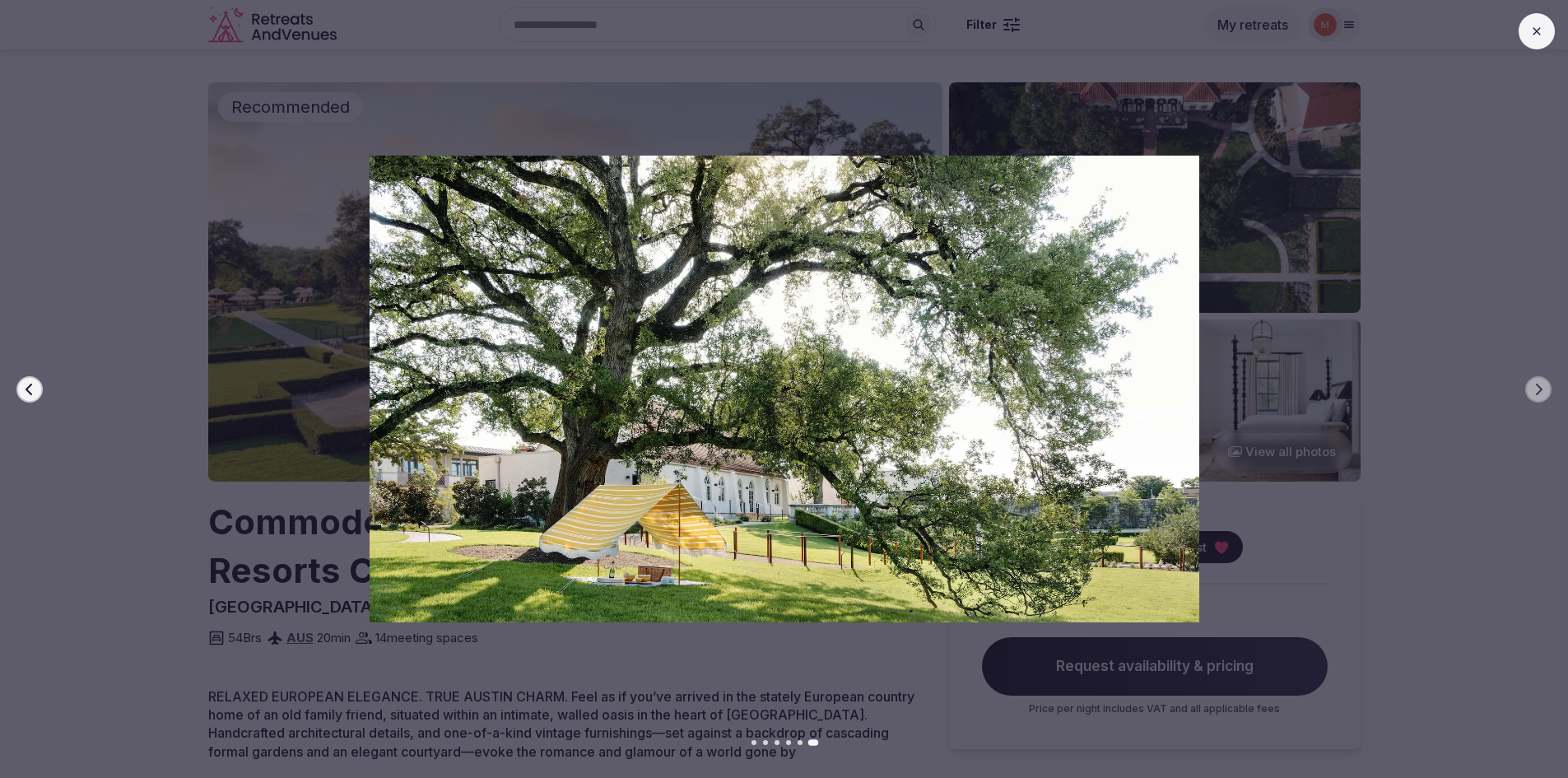
click at [1541, 40] on button at bounding box center [1536, 31] width 36 height 36
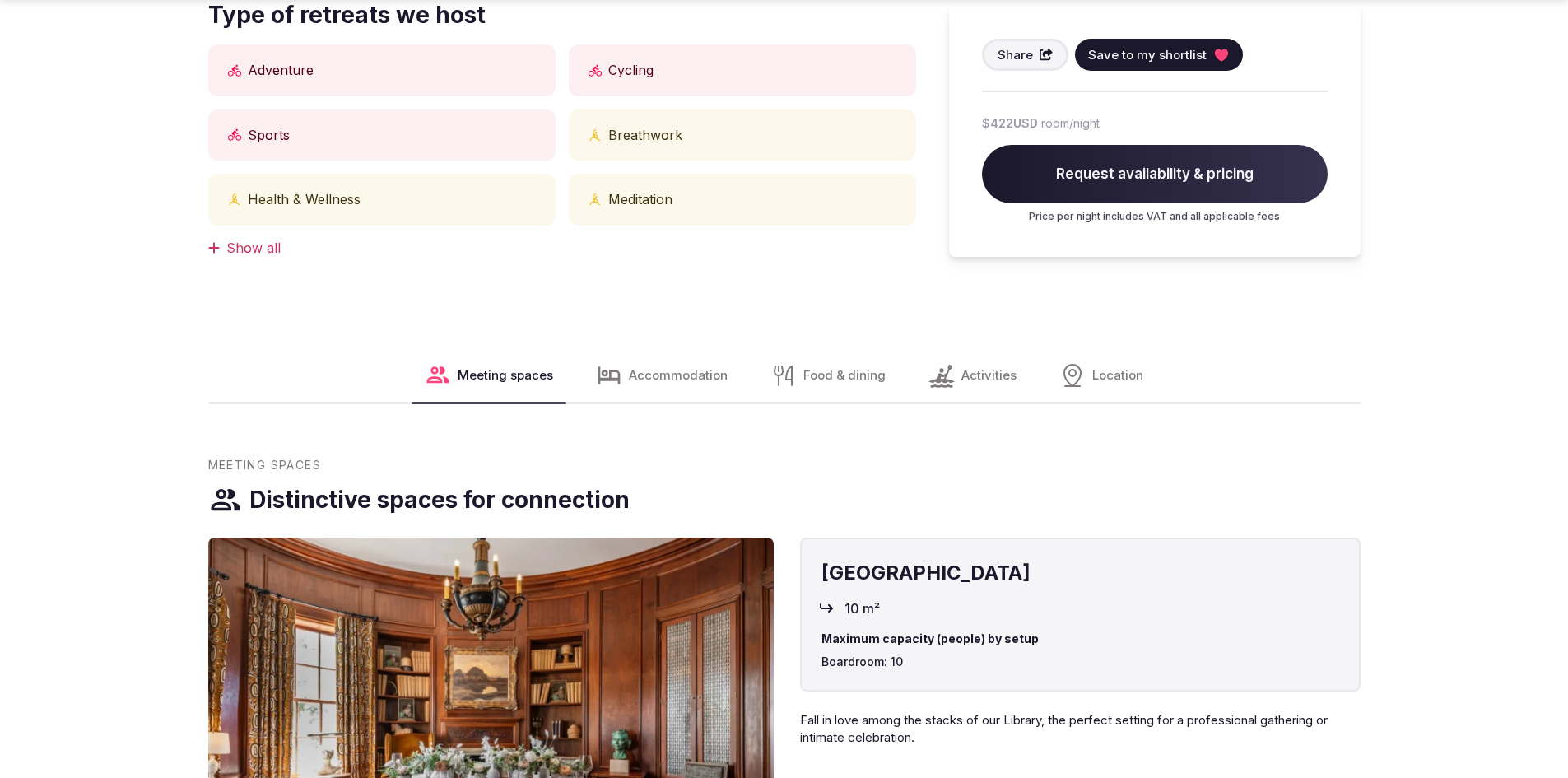
scroll to position [823, 0]
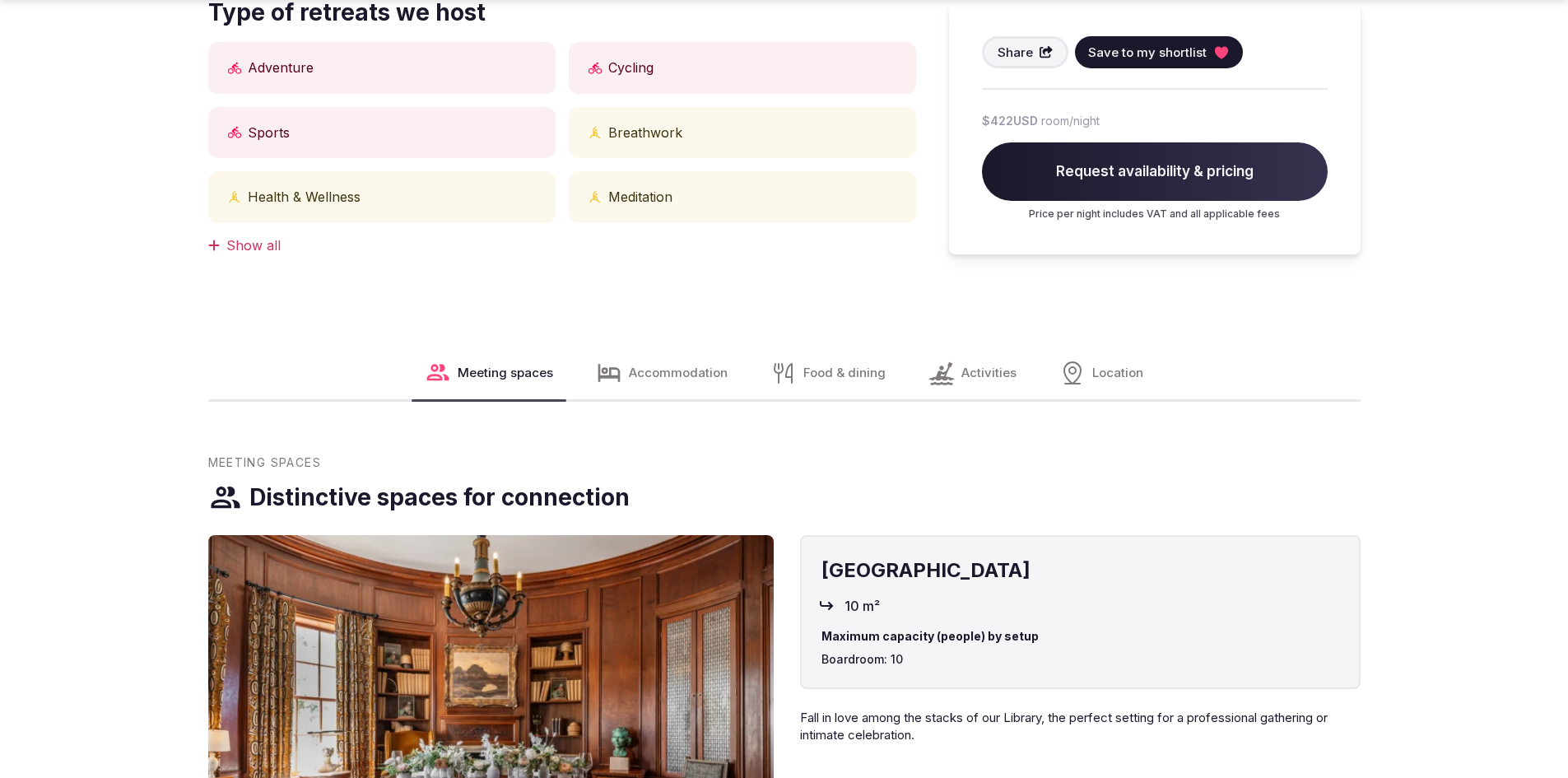
click at [256, 243] on div "Show all" at bounding box center [562, 245] width 708 height 18
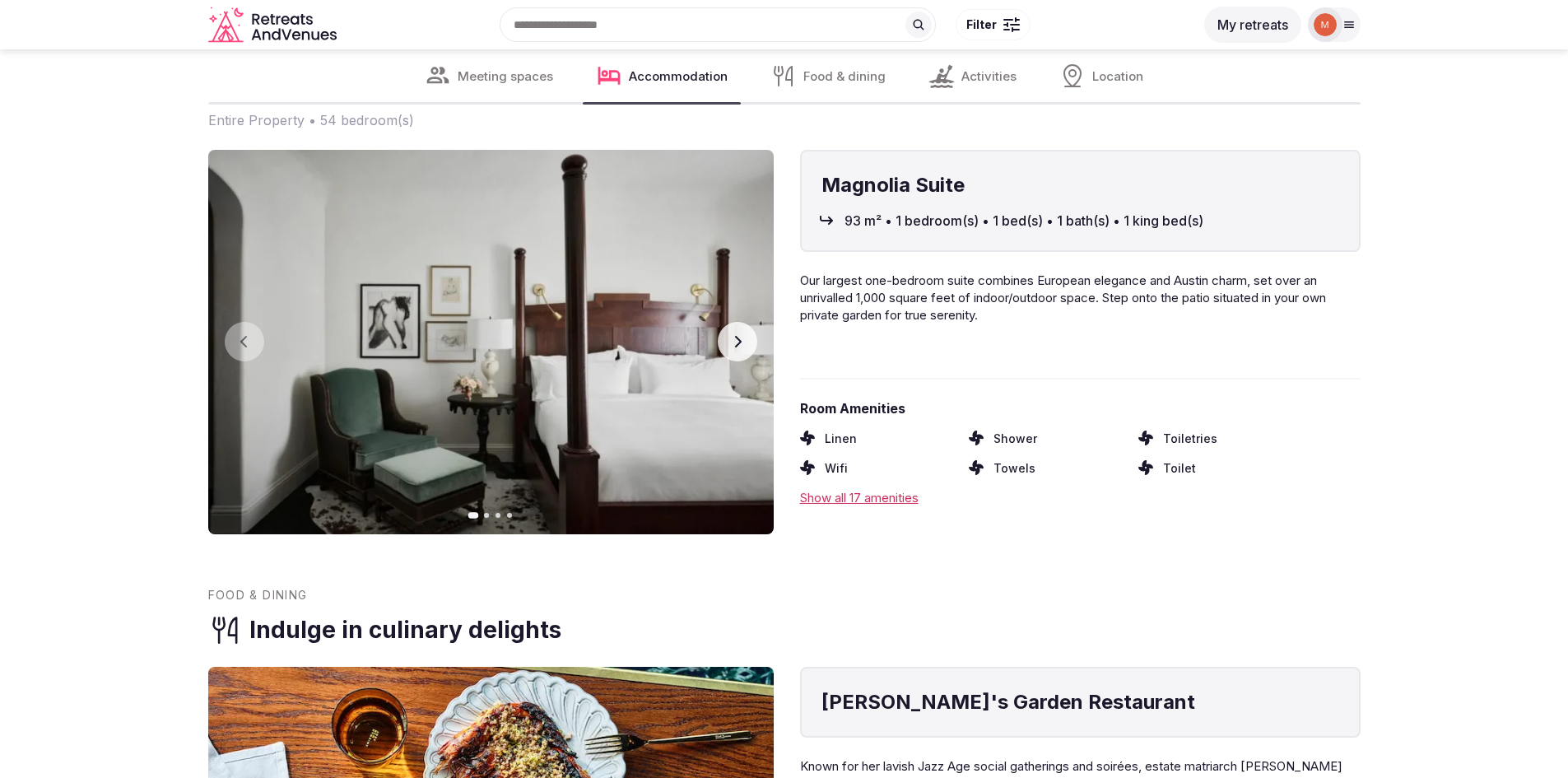
scroll to position [2140, 0]
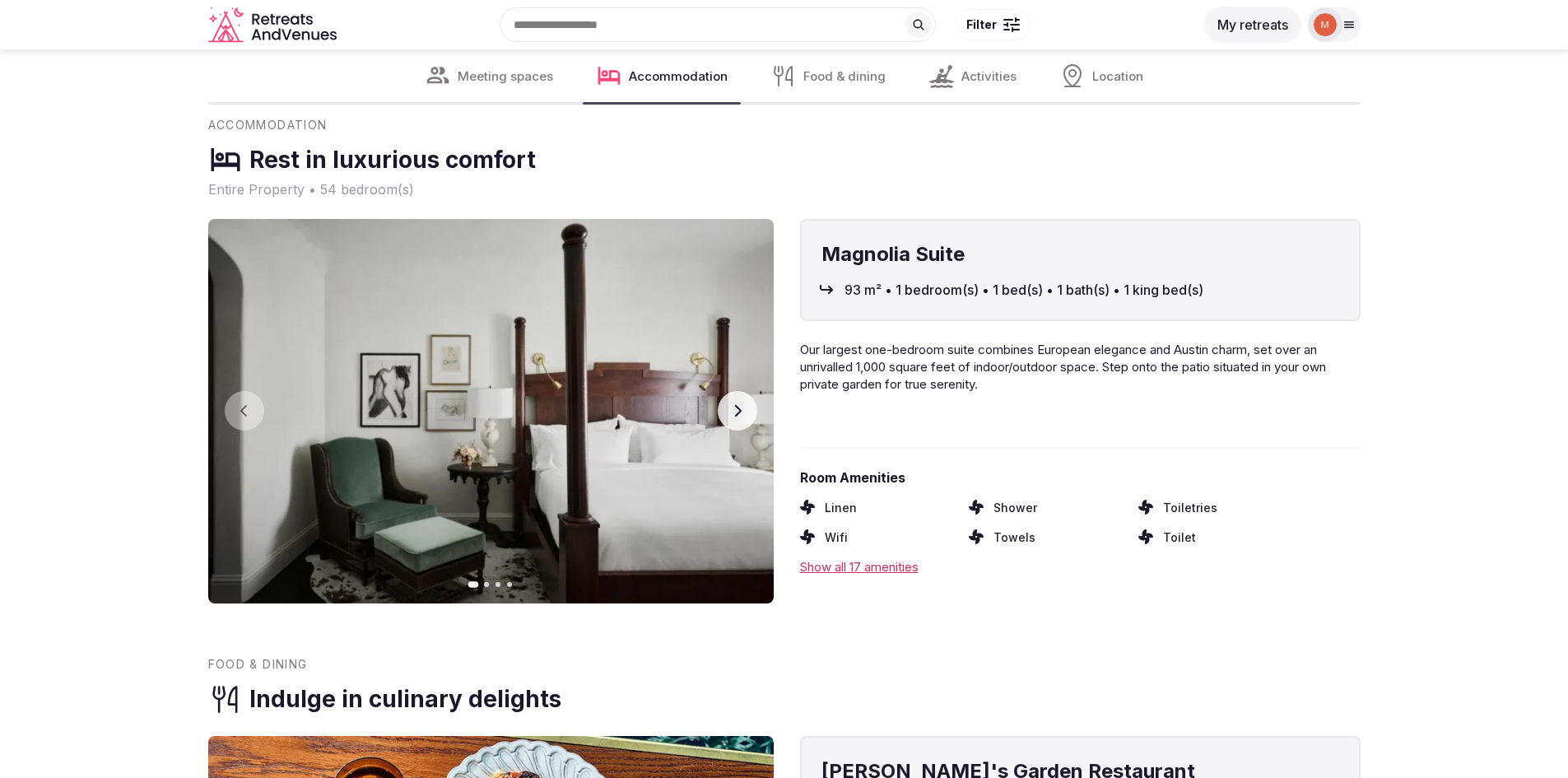
click at [738, 412] on icon "button" at bounding box center [737, 410] width 13 height 13
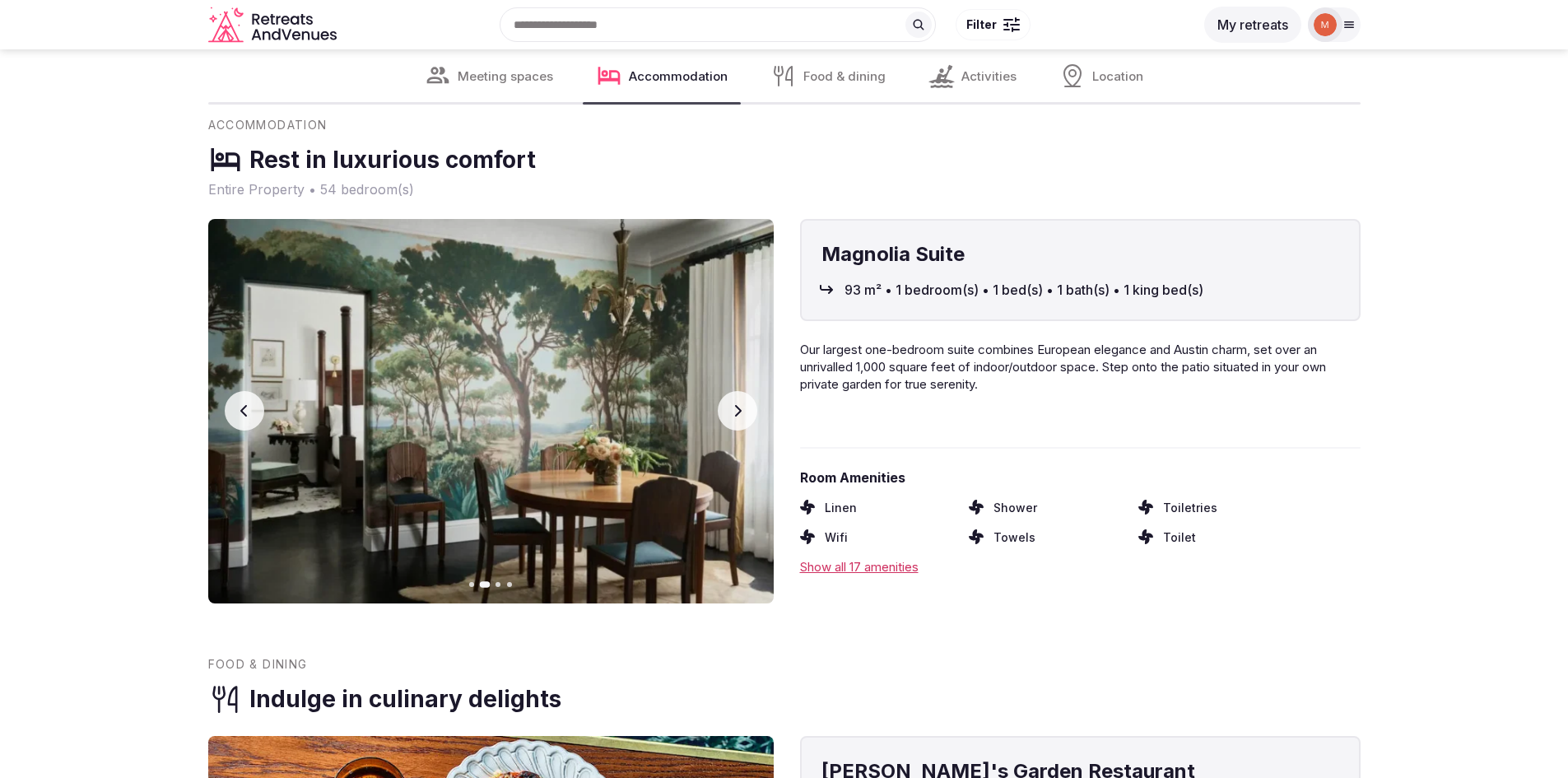
click at [738, 412] on icon "button" at bounding box center [737, 410] width 13 height 13
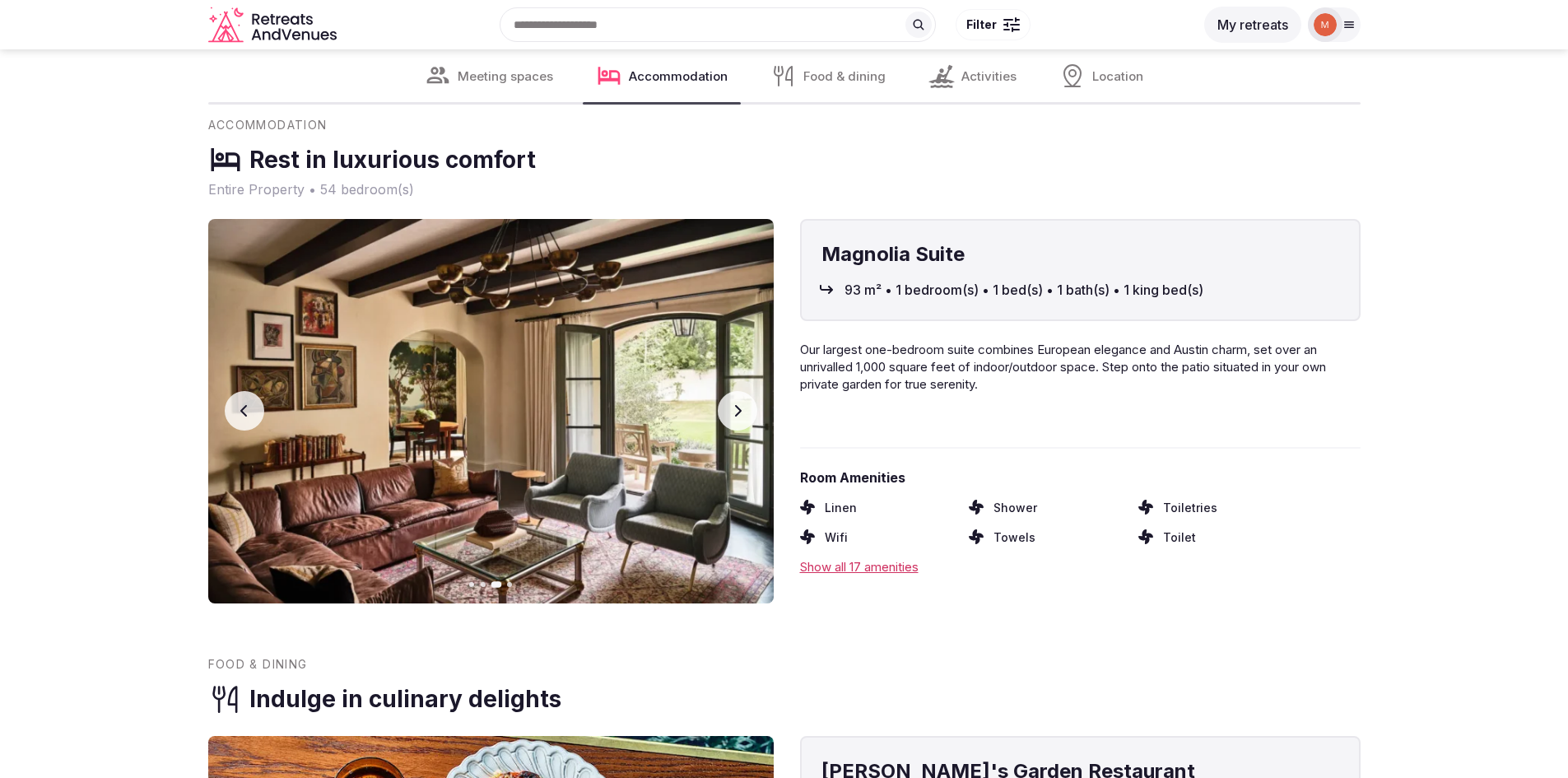
click at [738, 412] on icon "button" at bounding box center [737, 410] width 13 height 13
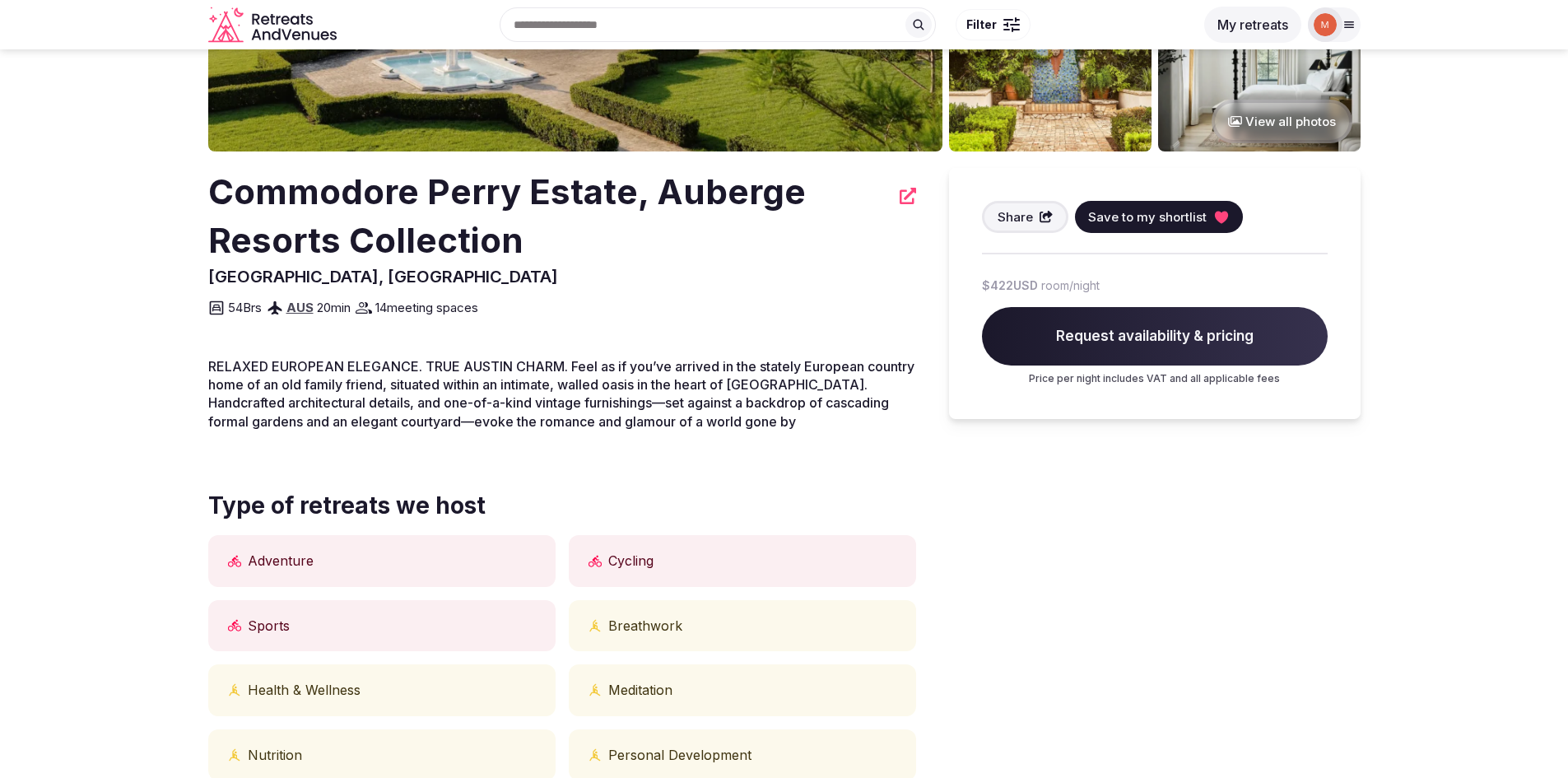
scroll to position [329, 0]
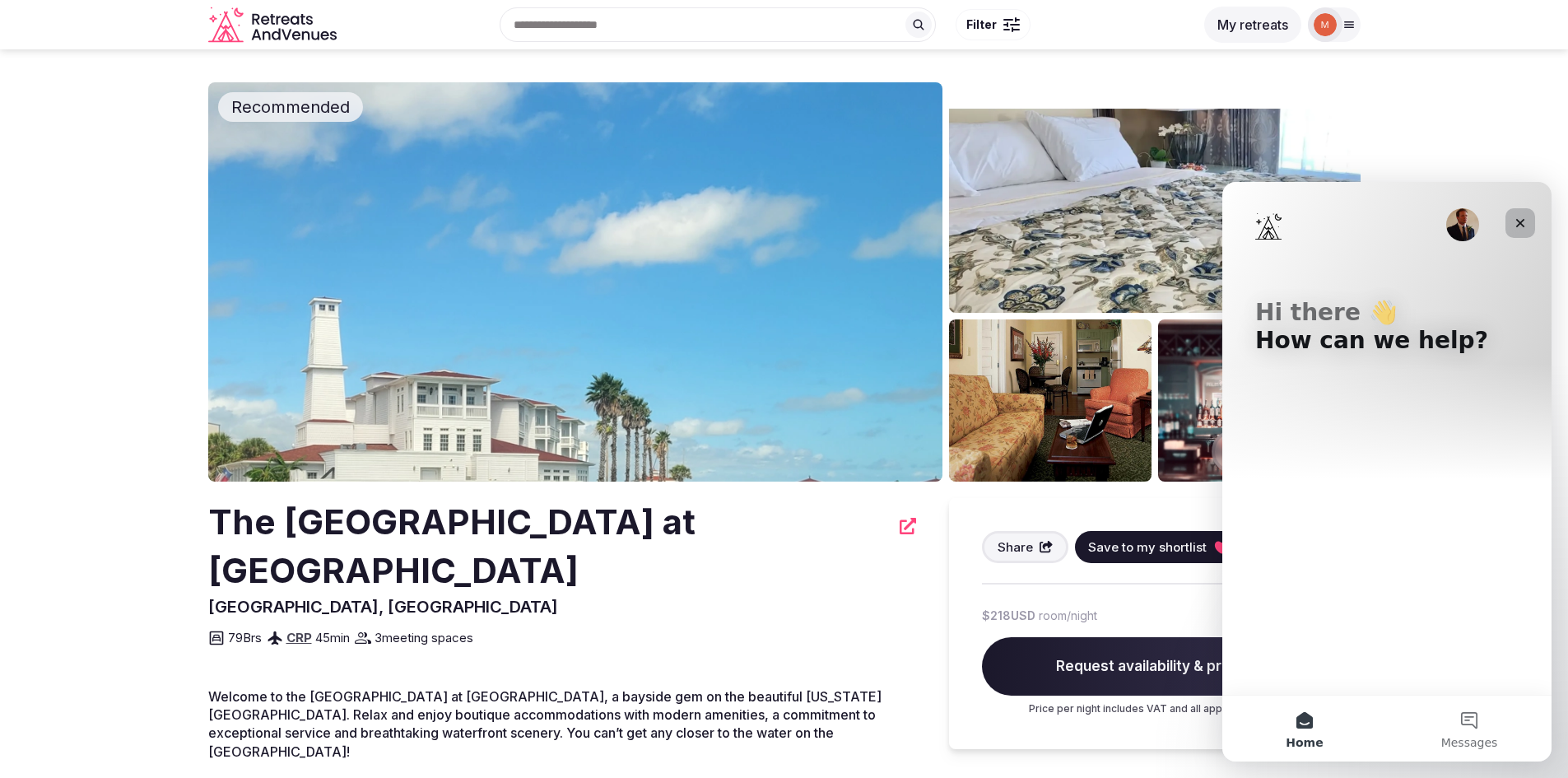
click at [1522, 225] on icon "Close" at bounding box center [1520, 223] width 9 height 9
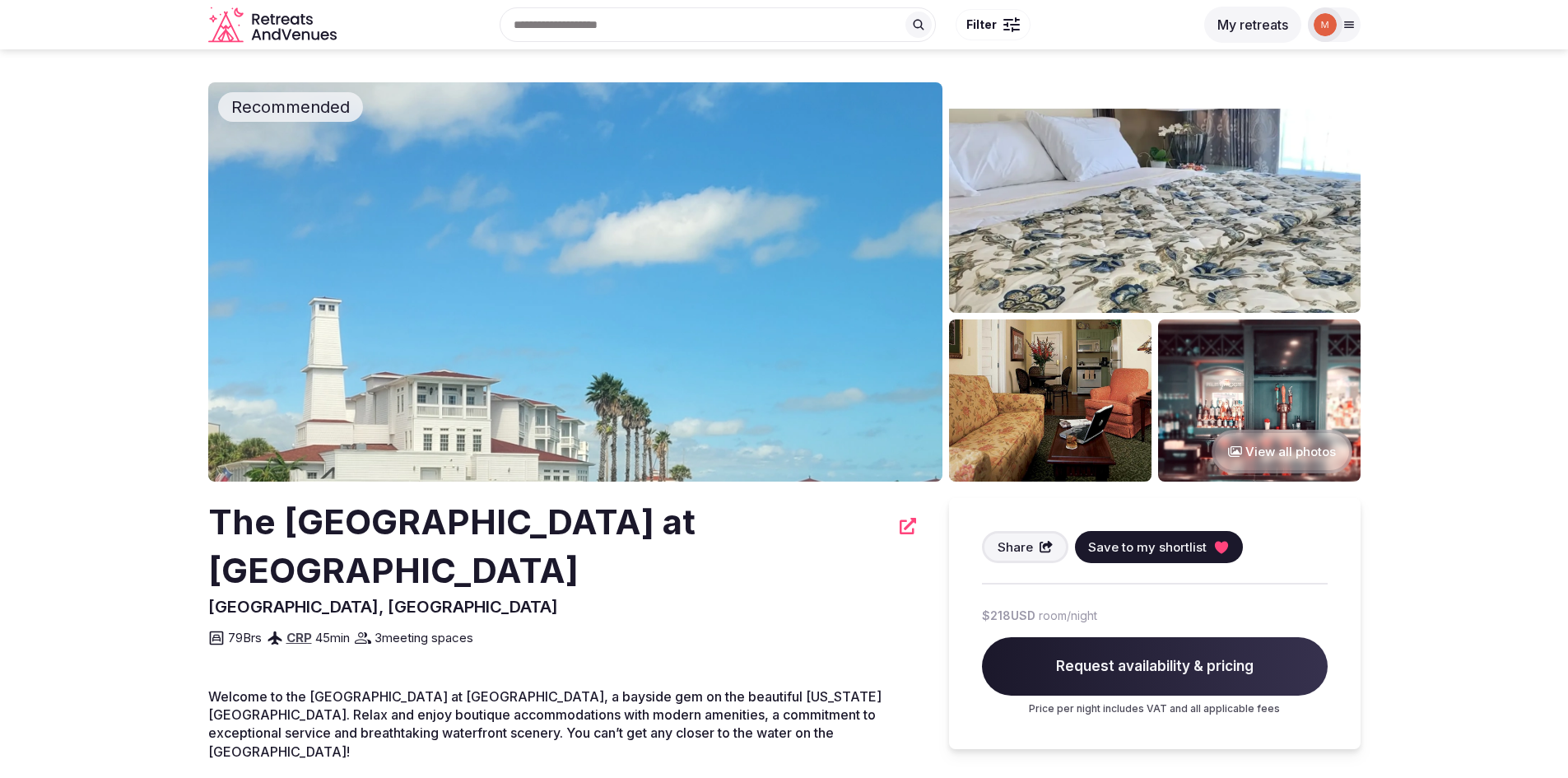
click at [657, 274] on img at bounding box center [574, 282] width 734 height 399
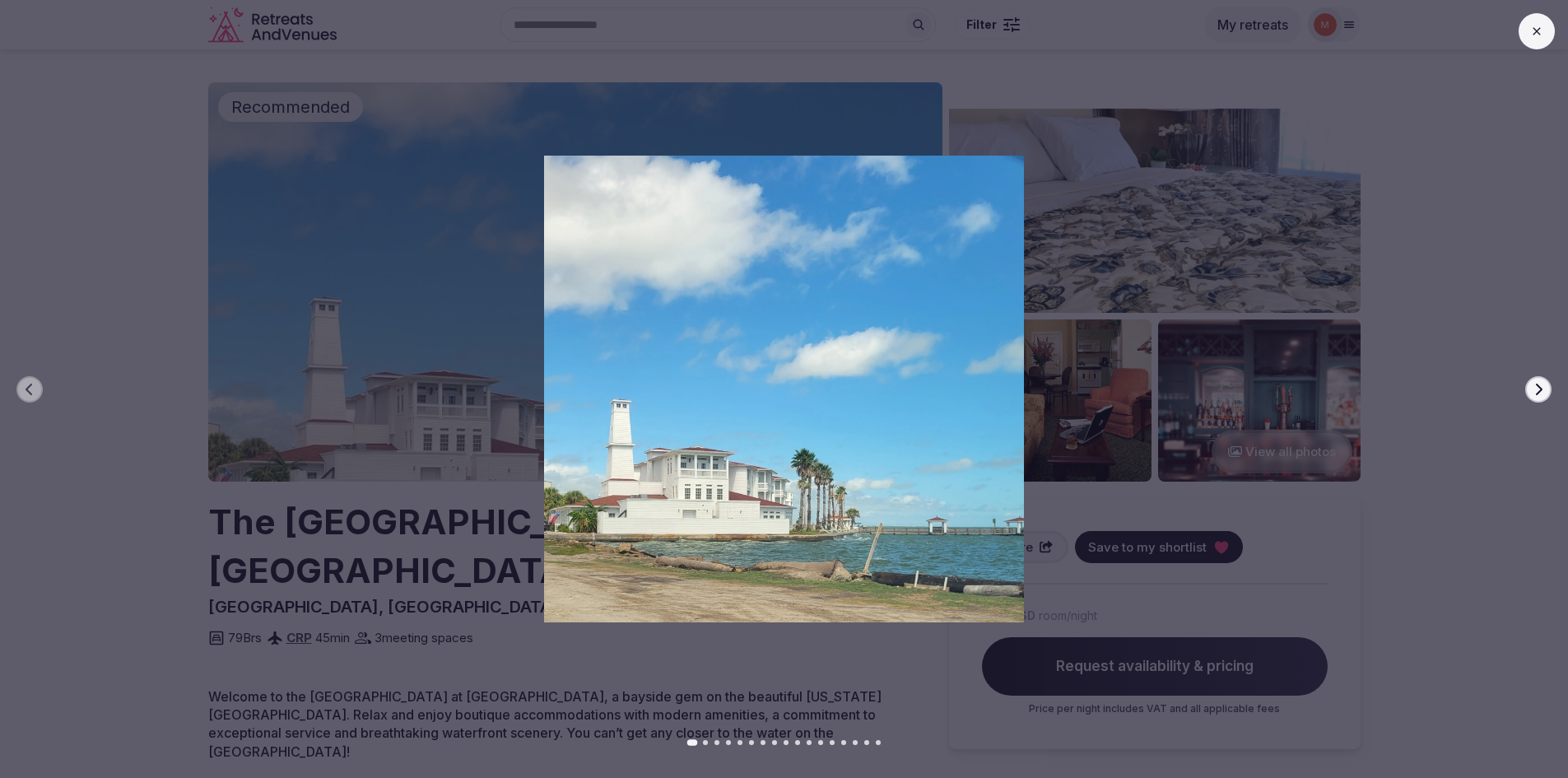
click at [1535, 384] on icon "button" at bounding box center [1538, 389] width 13 height 13
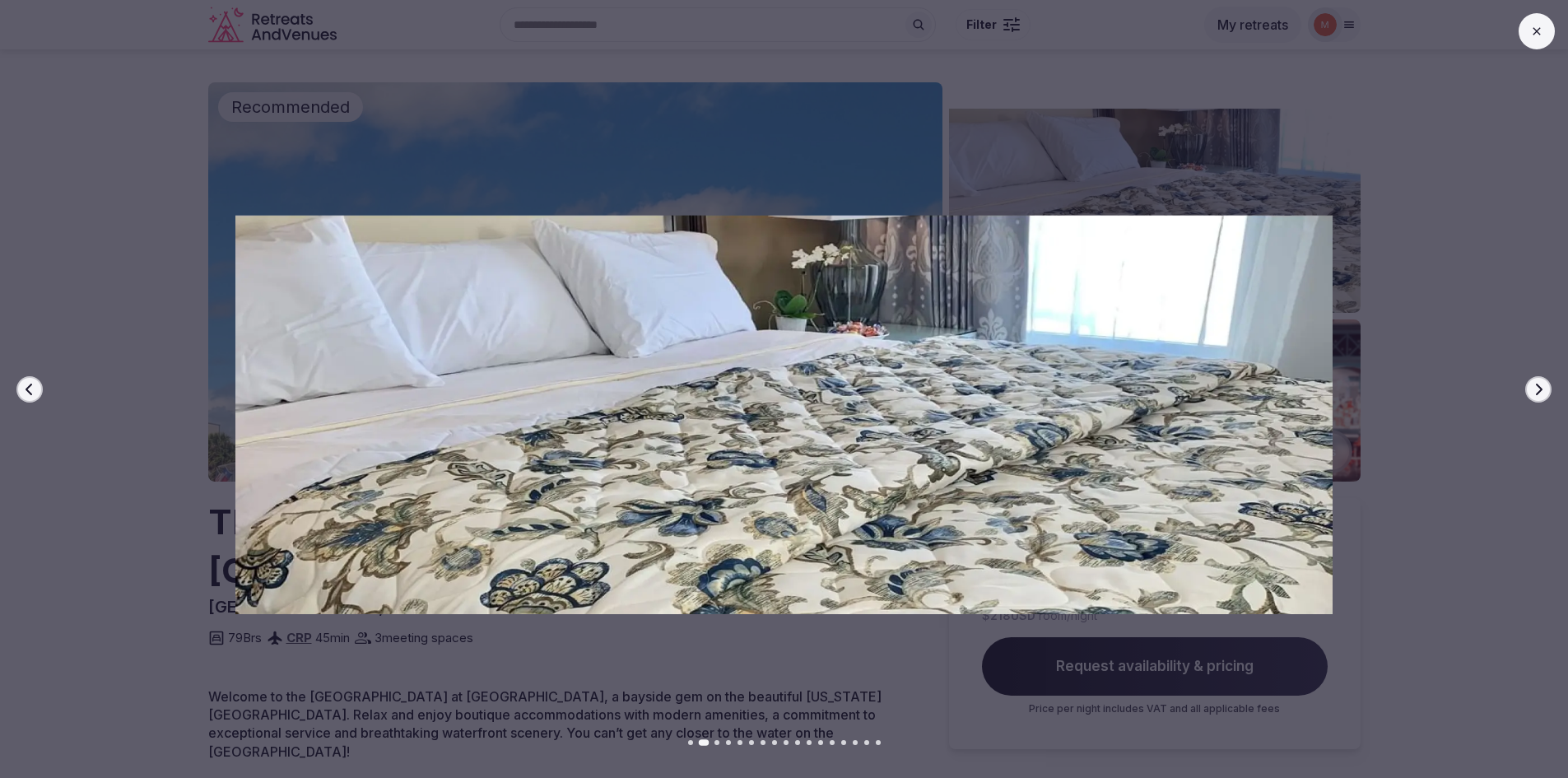
click at [1535, 384] on icon "button" at bounding box center [1538, 389] width 13 height 13
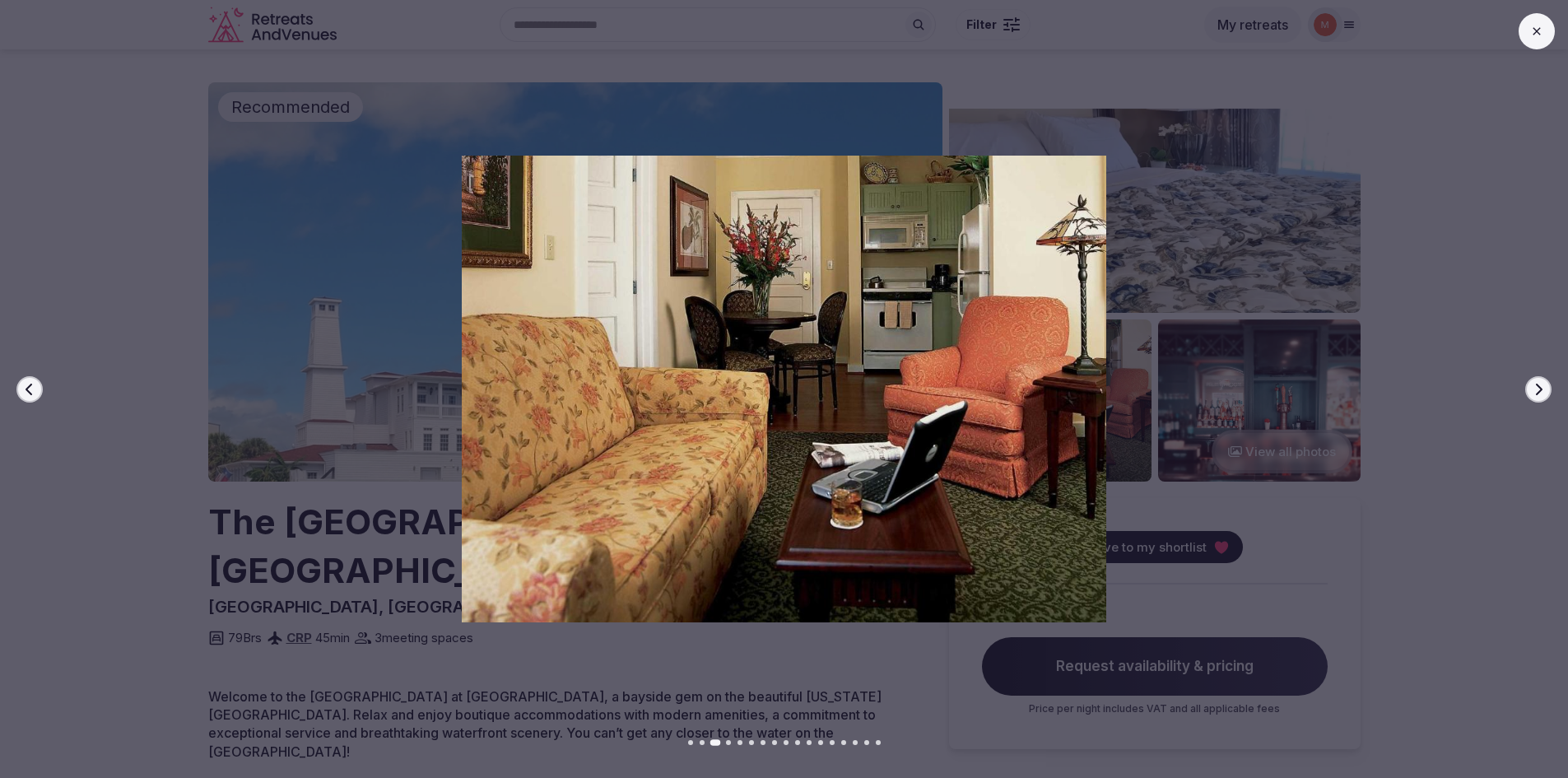
click at [1535, 384] on icon "button" at bounding box center [1538, 389] width 13 height 13
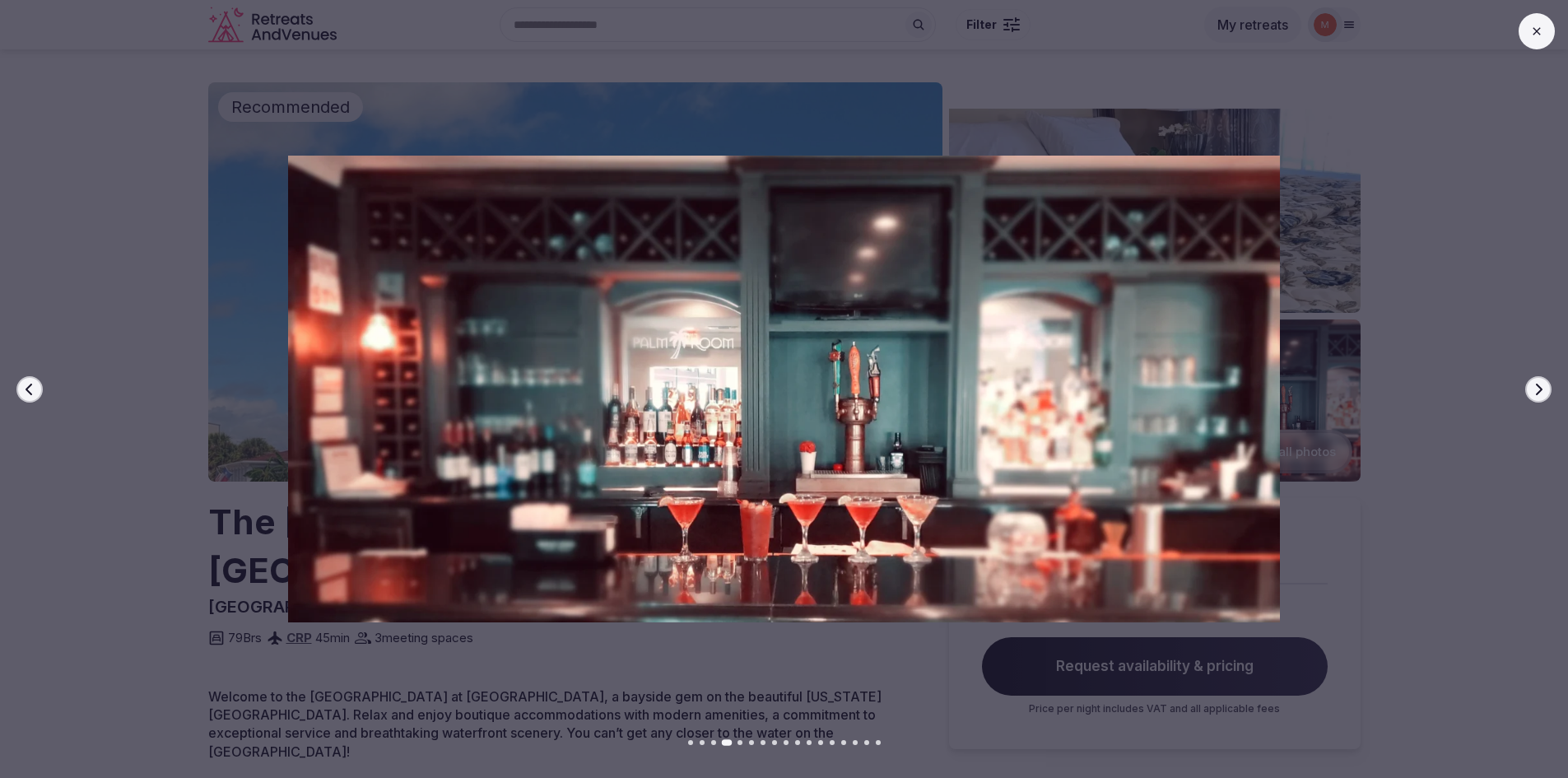
click at [1535, 384] on icon "button" at bounding box center [1538, 389] width 13 height 13
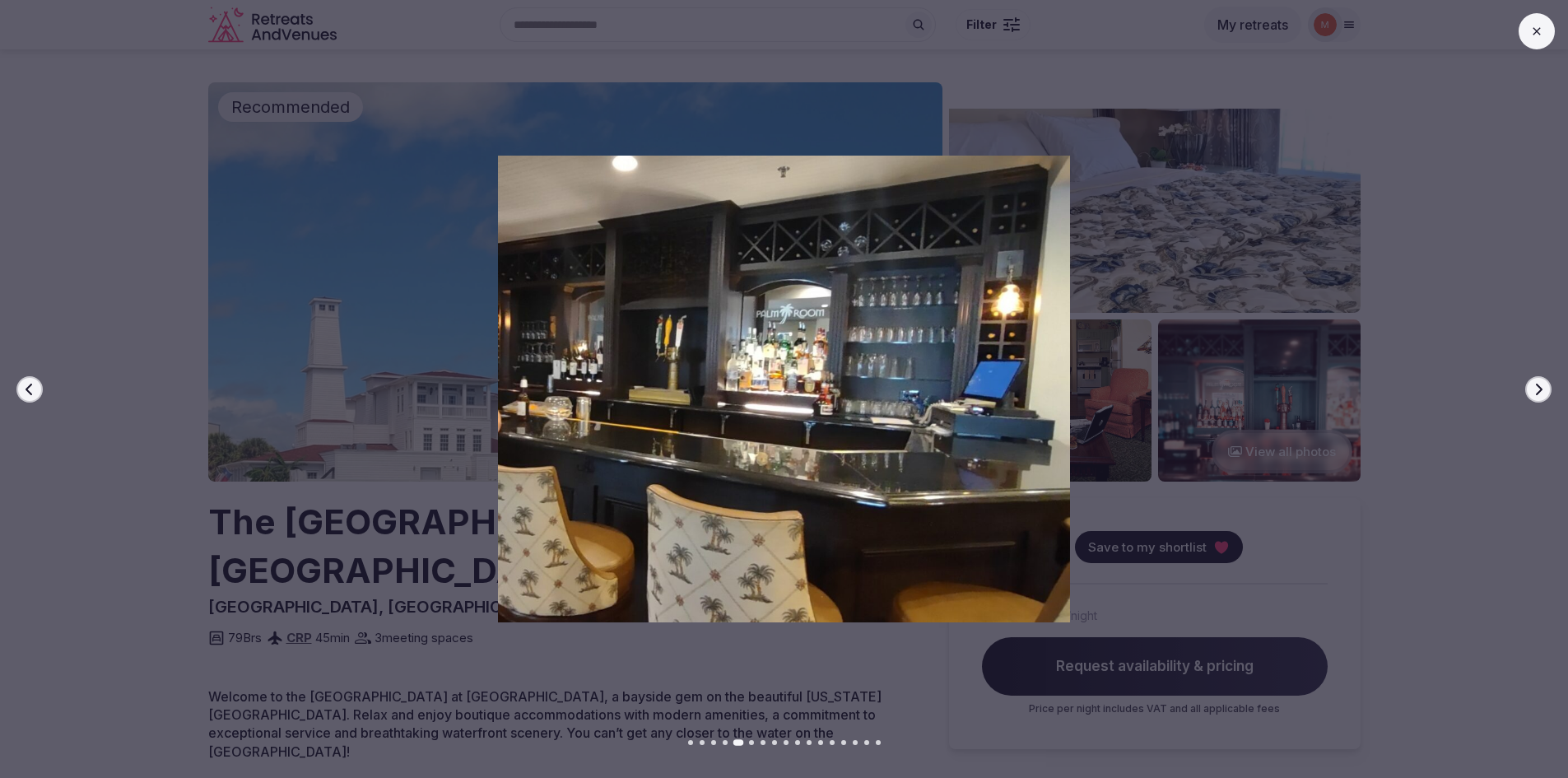
click at [1535, 384] on icon "button" at bounding box center [1538, 389] width 13 height 13
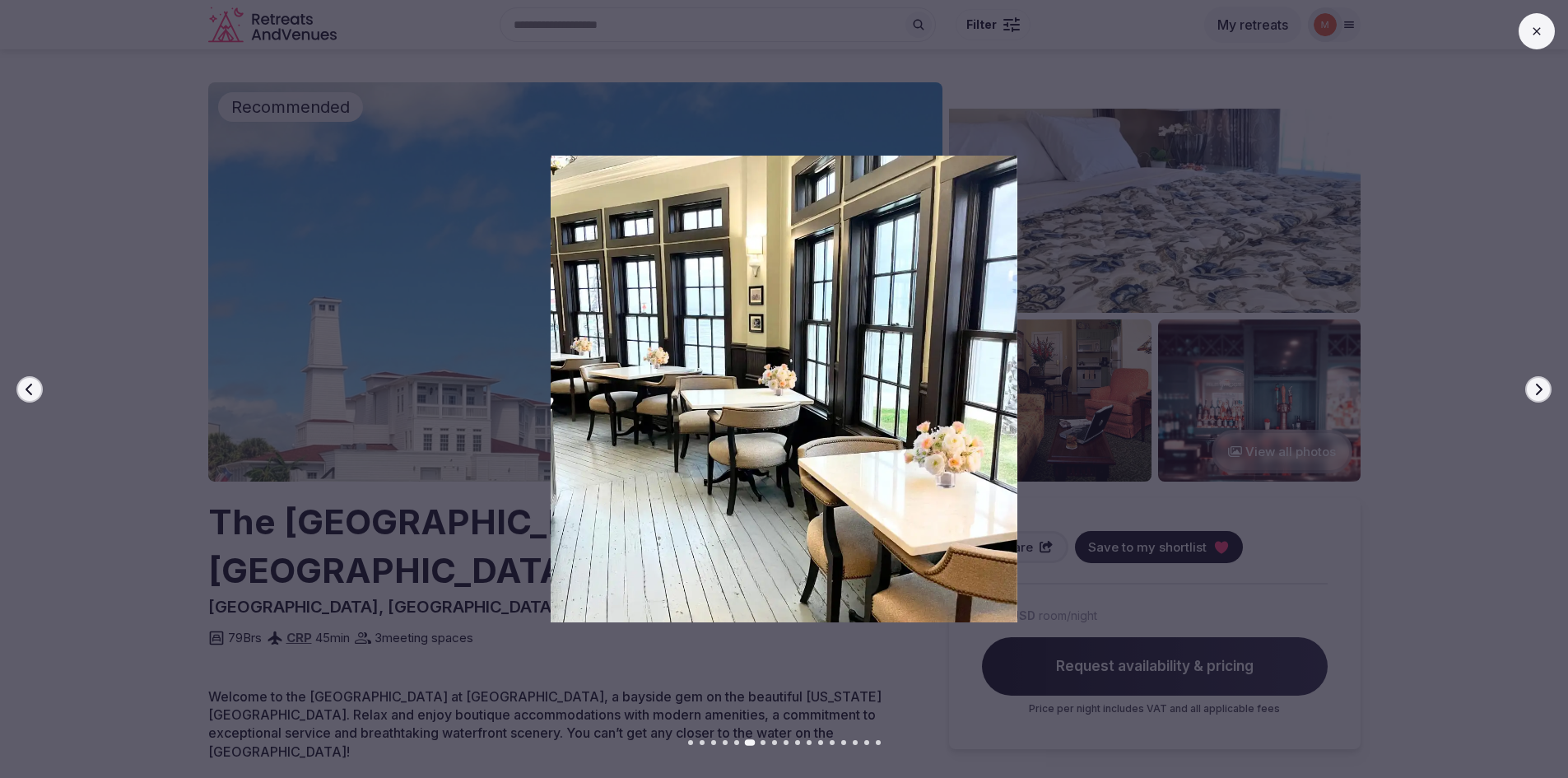
click at [1535, 384] on icon "button" at bounding box center [1538, 389] width 13 height 13
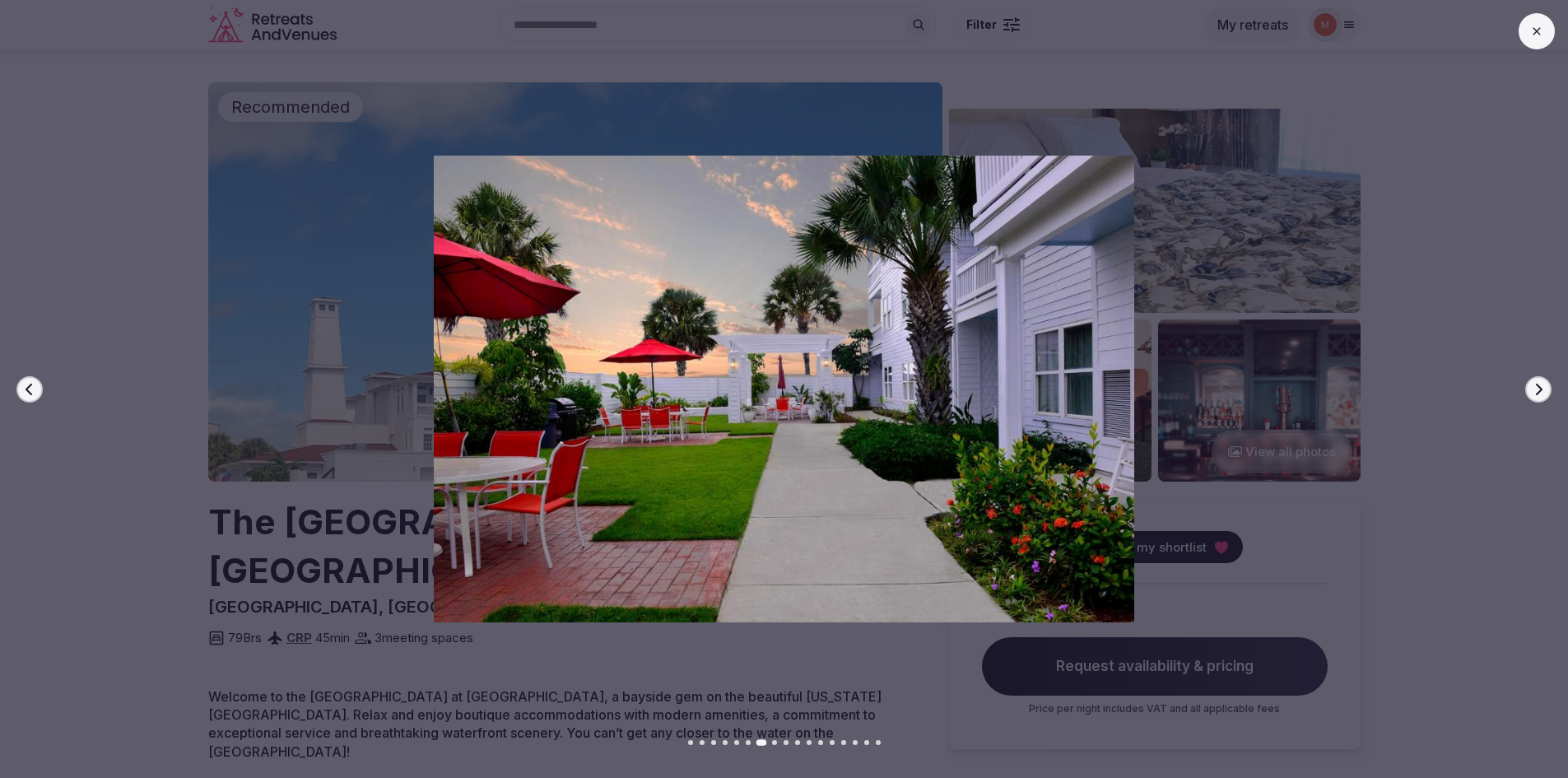
click at [1535, 384] on icon "button" at bounding box center [1538, 389] width 13 height 13
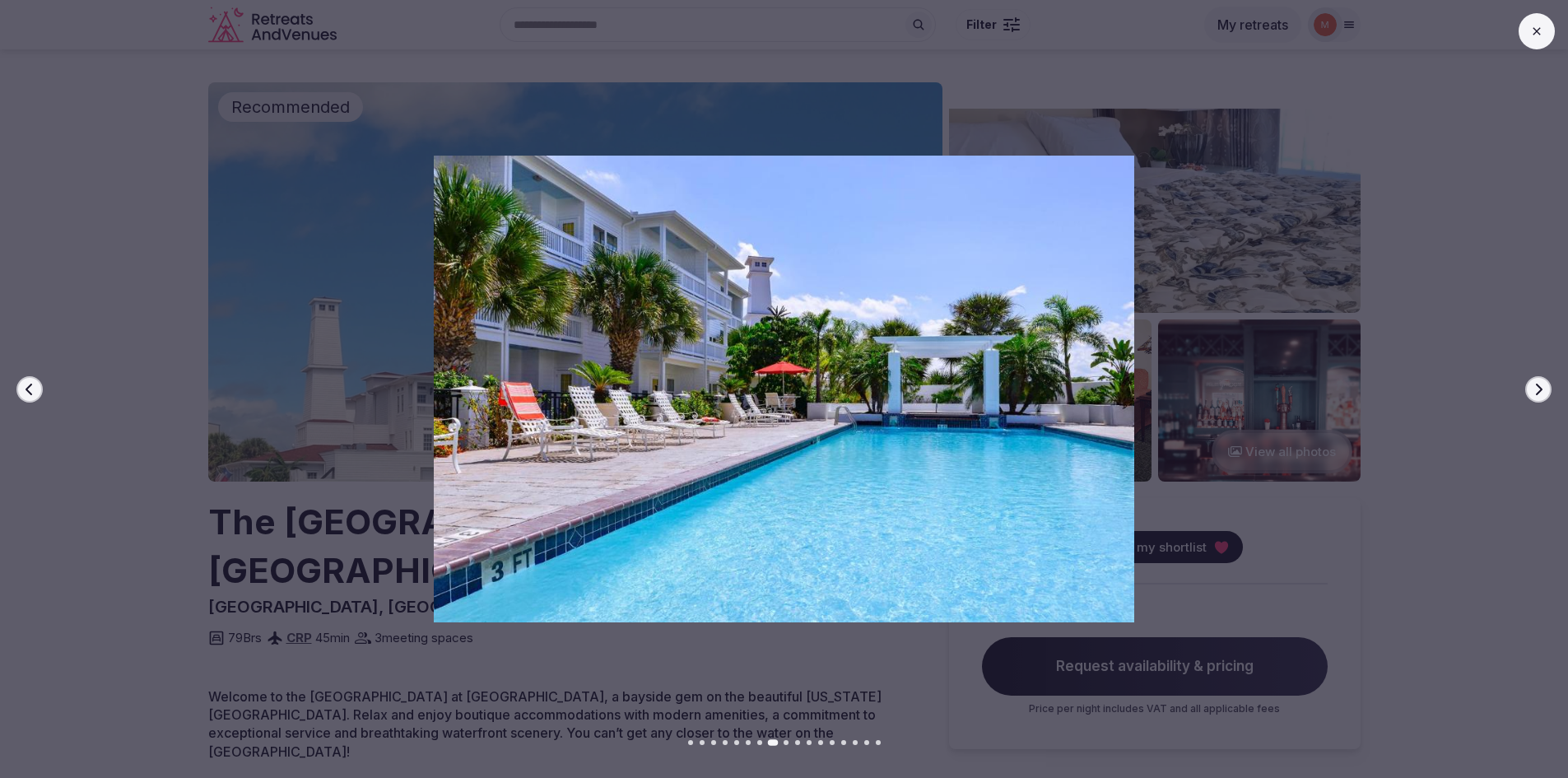
click at [1535, 384] on icon "button" at bounding box center [1538, 389] width 13 height 13
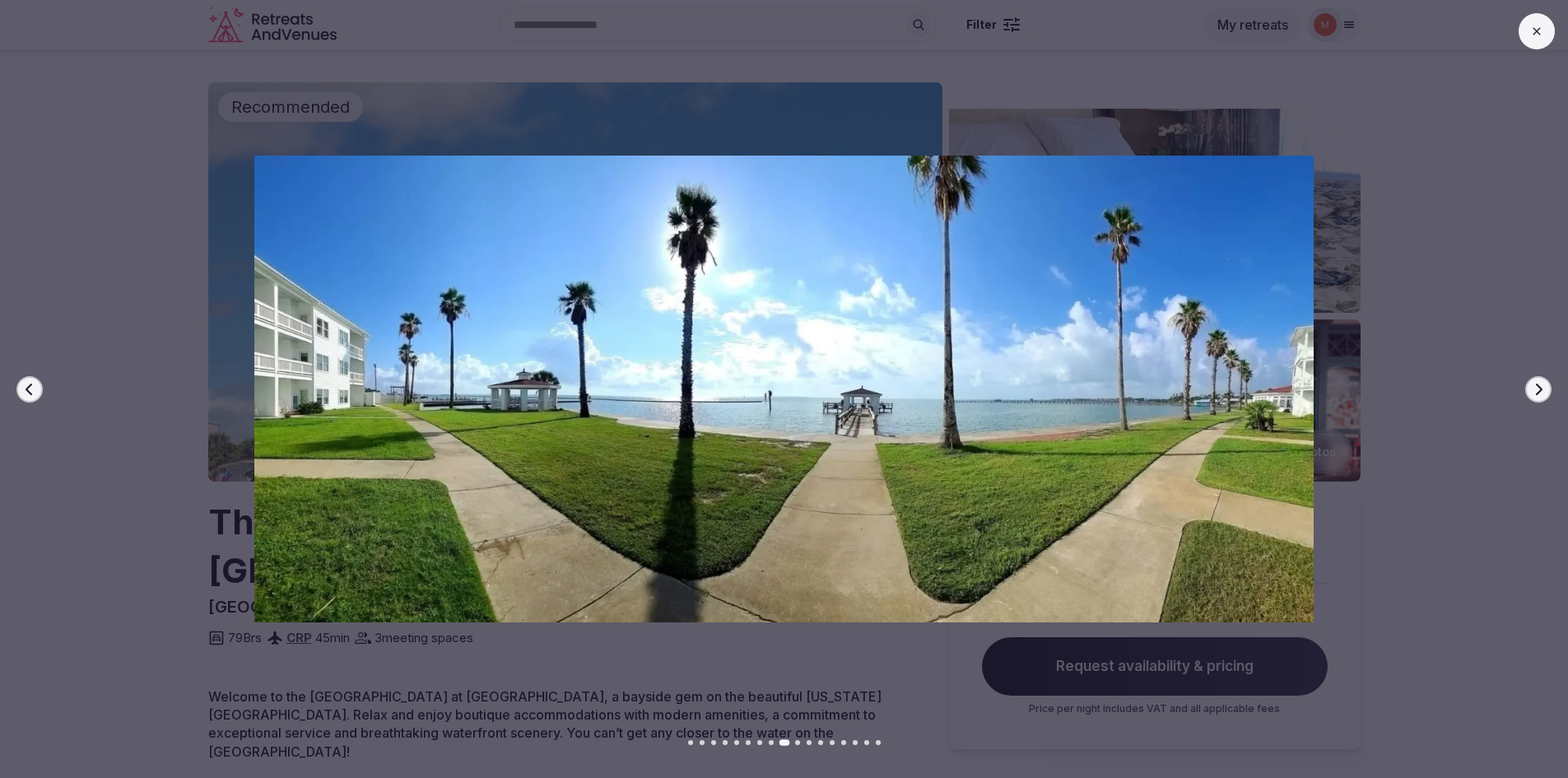
click at [1536, 384] on icon "button" at bounding box center [1539, 388] width 7 height 11
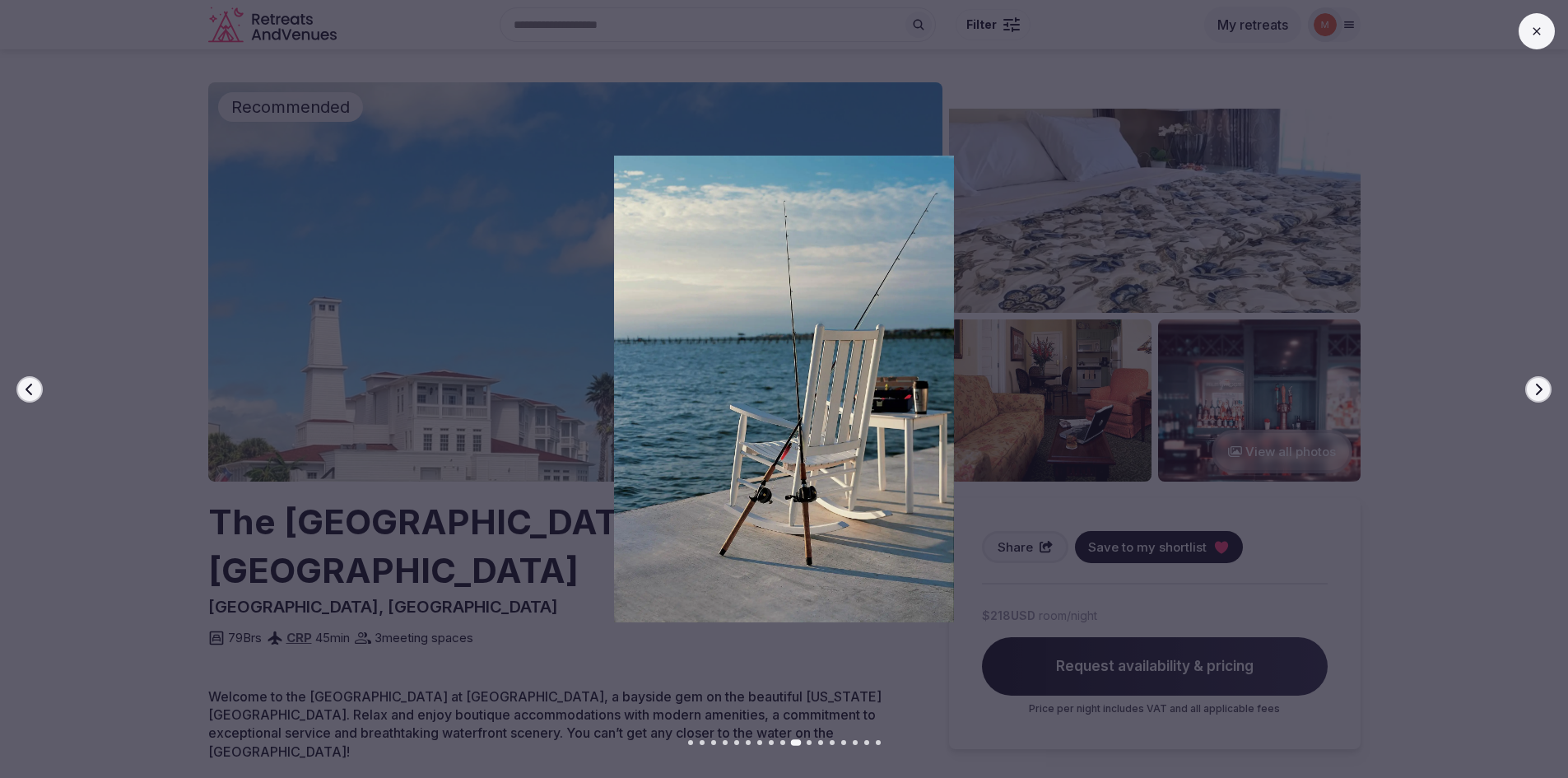
click at [1536, 384] on icon "button" at bounding box center [1539, 388] width 7 height 11
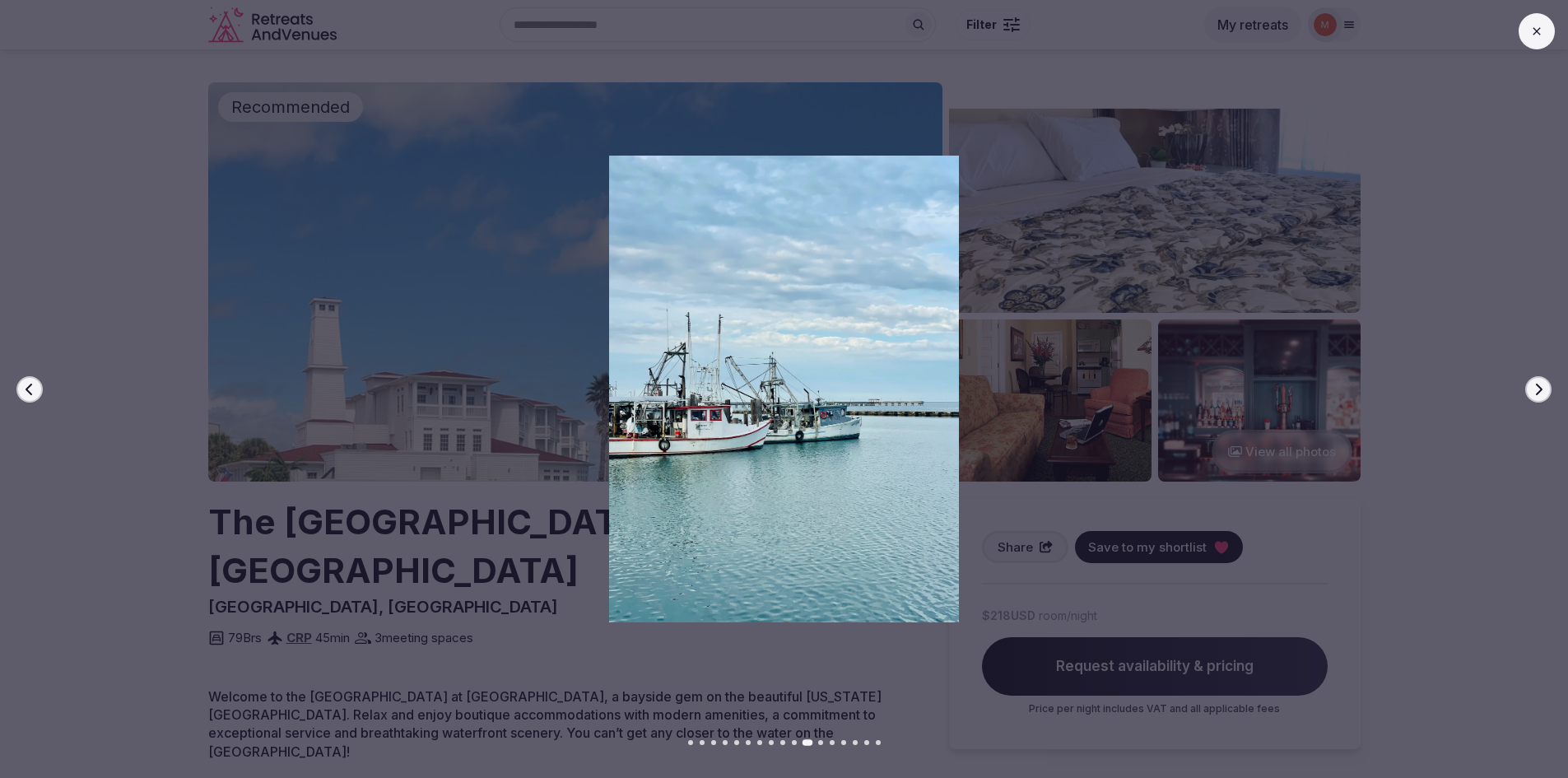
click at [1537, 386] on icon "button" at bounding box center [1538, 389] width 13 height 13
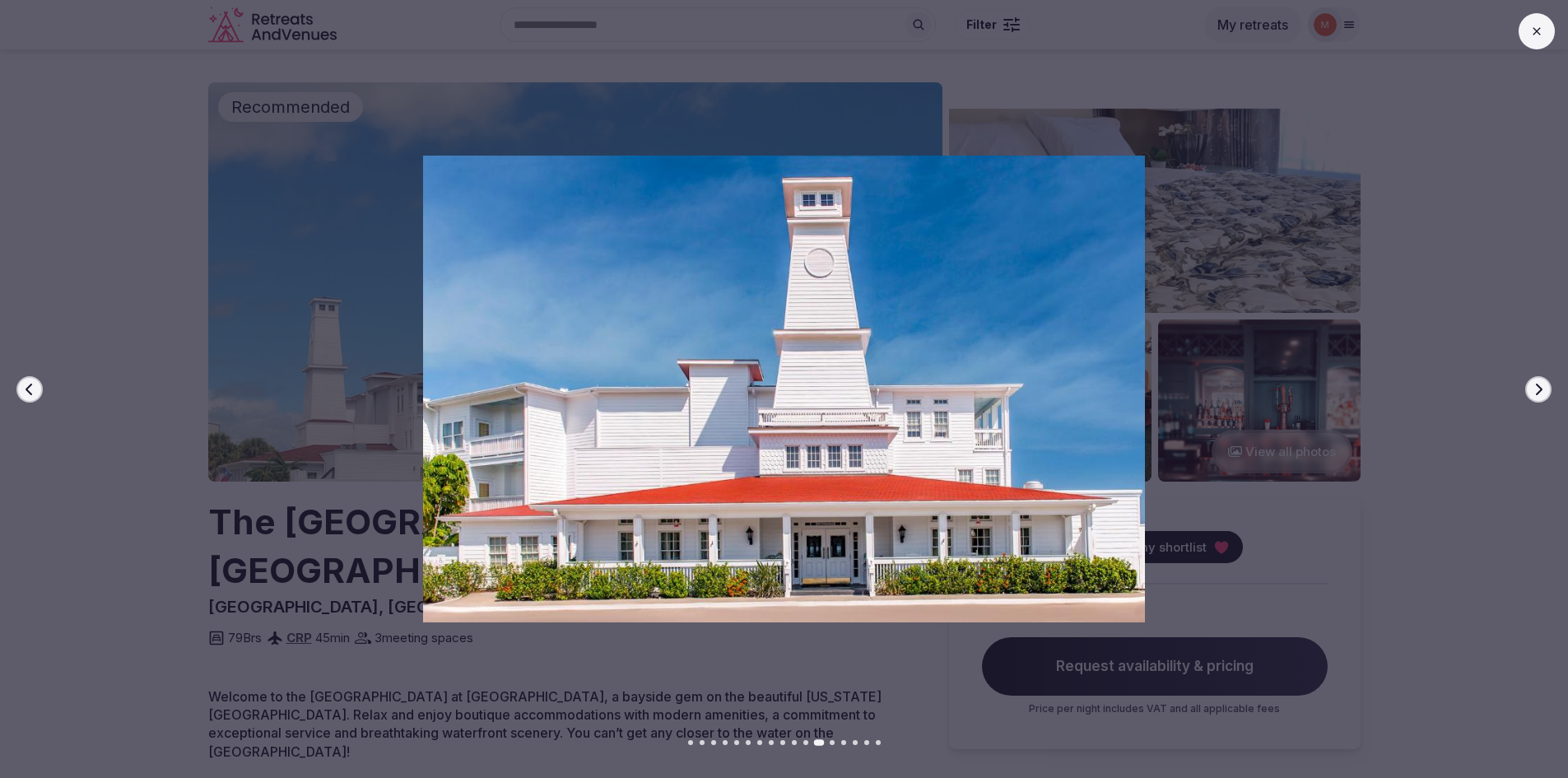
click at [1535, 387] on icon "button" at bounding box center [1538, 389] width 13 height 13
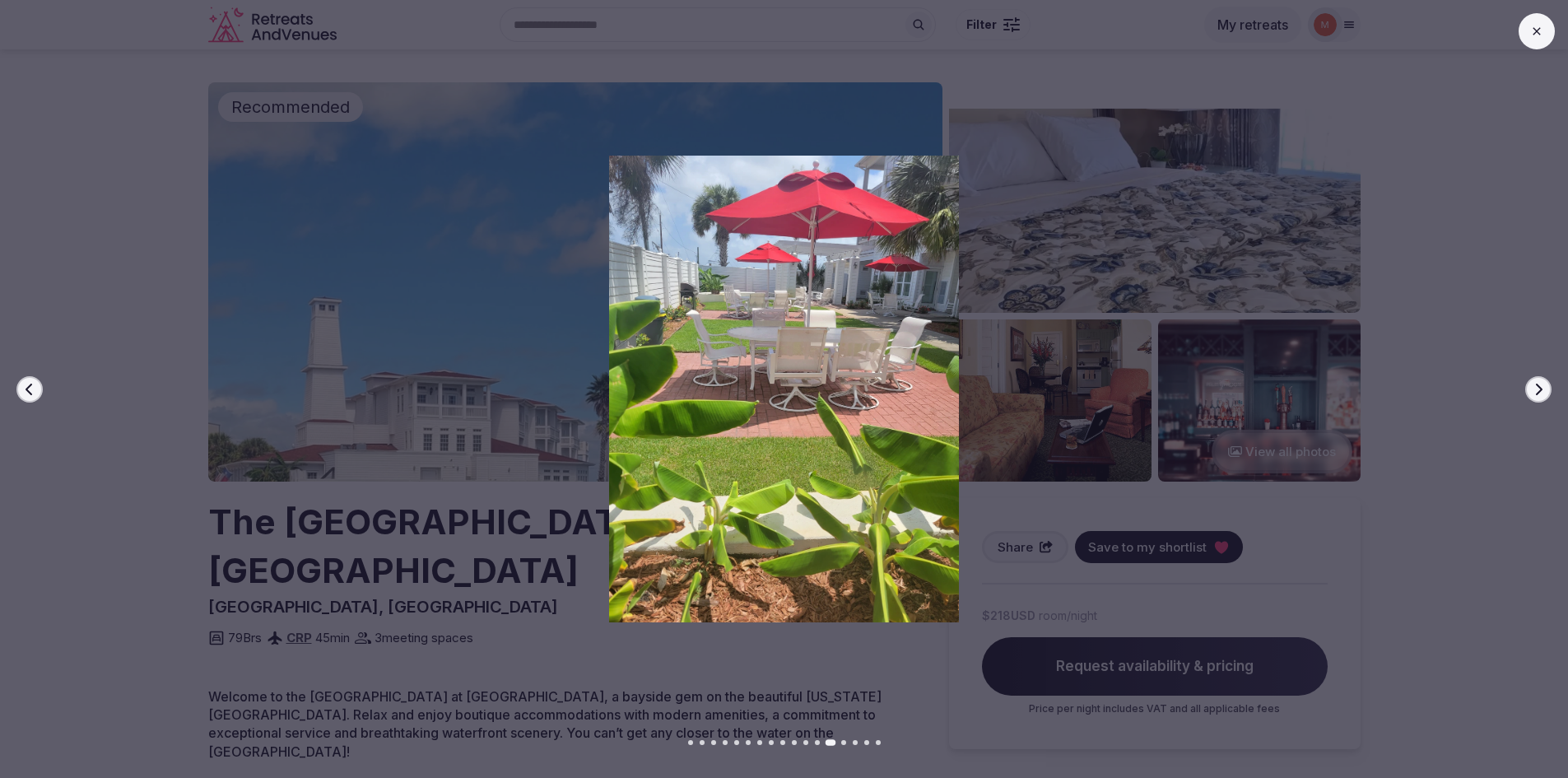
click at [1535, 387] on icon "button" at bounding box center [1538, 389] width 13 height 13
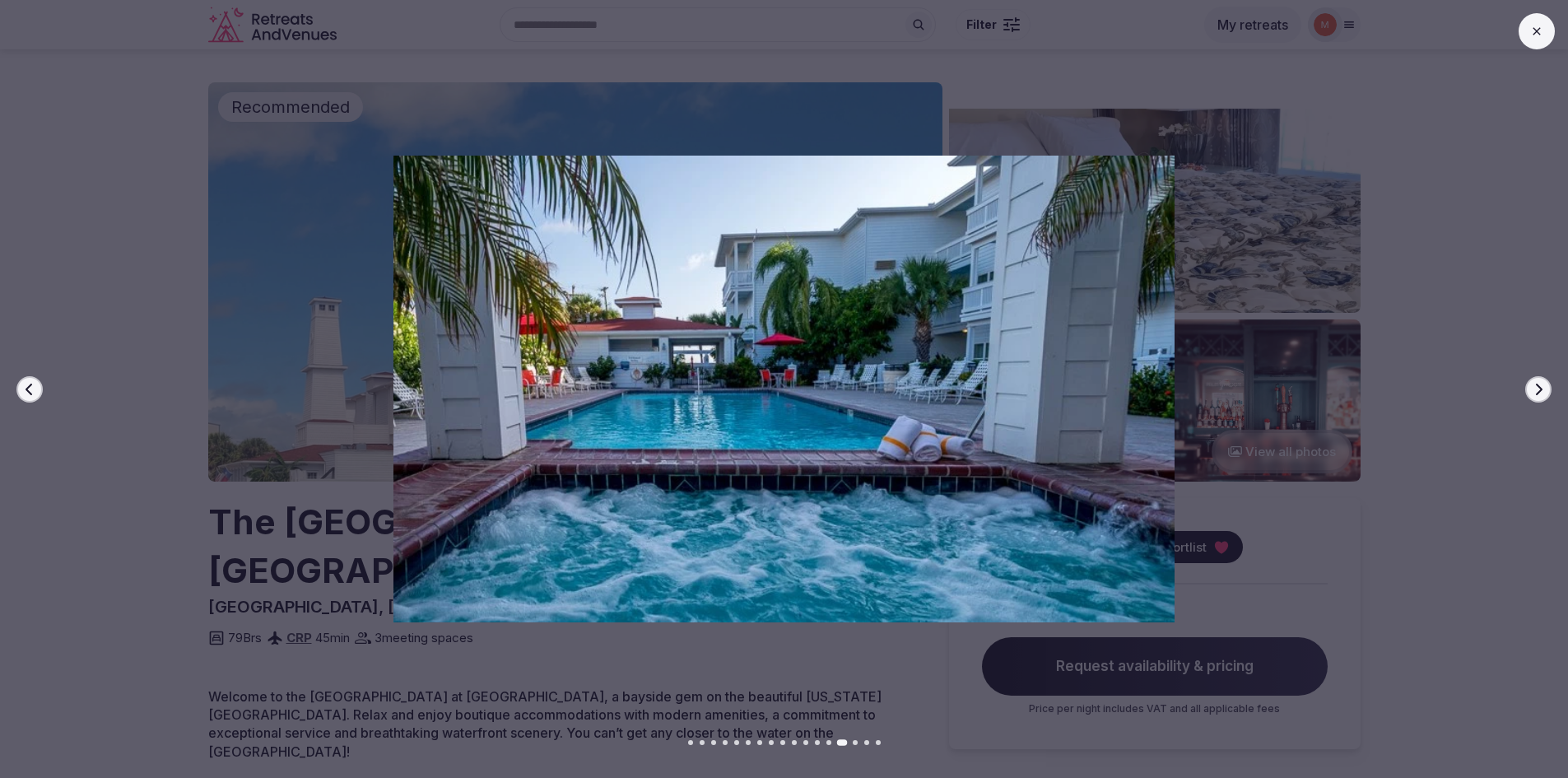
click at [1535, 387] on icon "button" at bounding box center [1538, 389] width 13 height 13
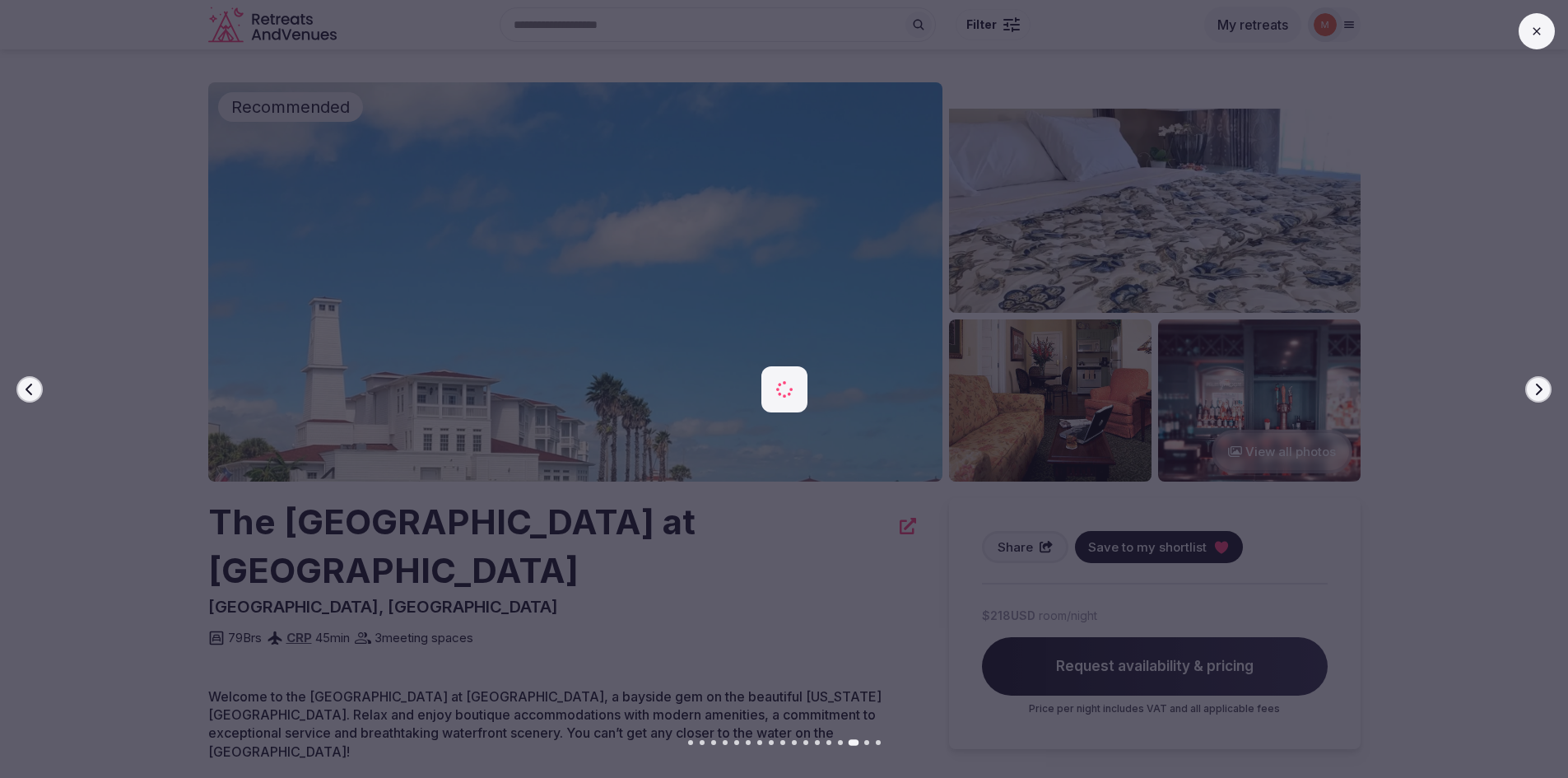
click at [1535, 387] on icon "button" at bounding box center [1538, 389] width 13 height 13
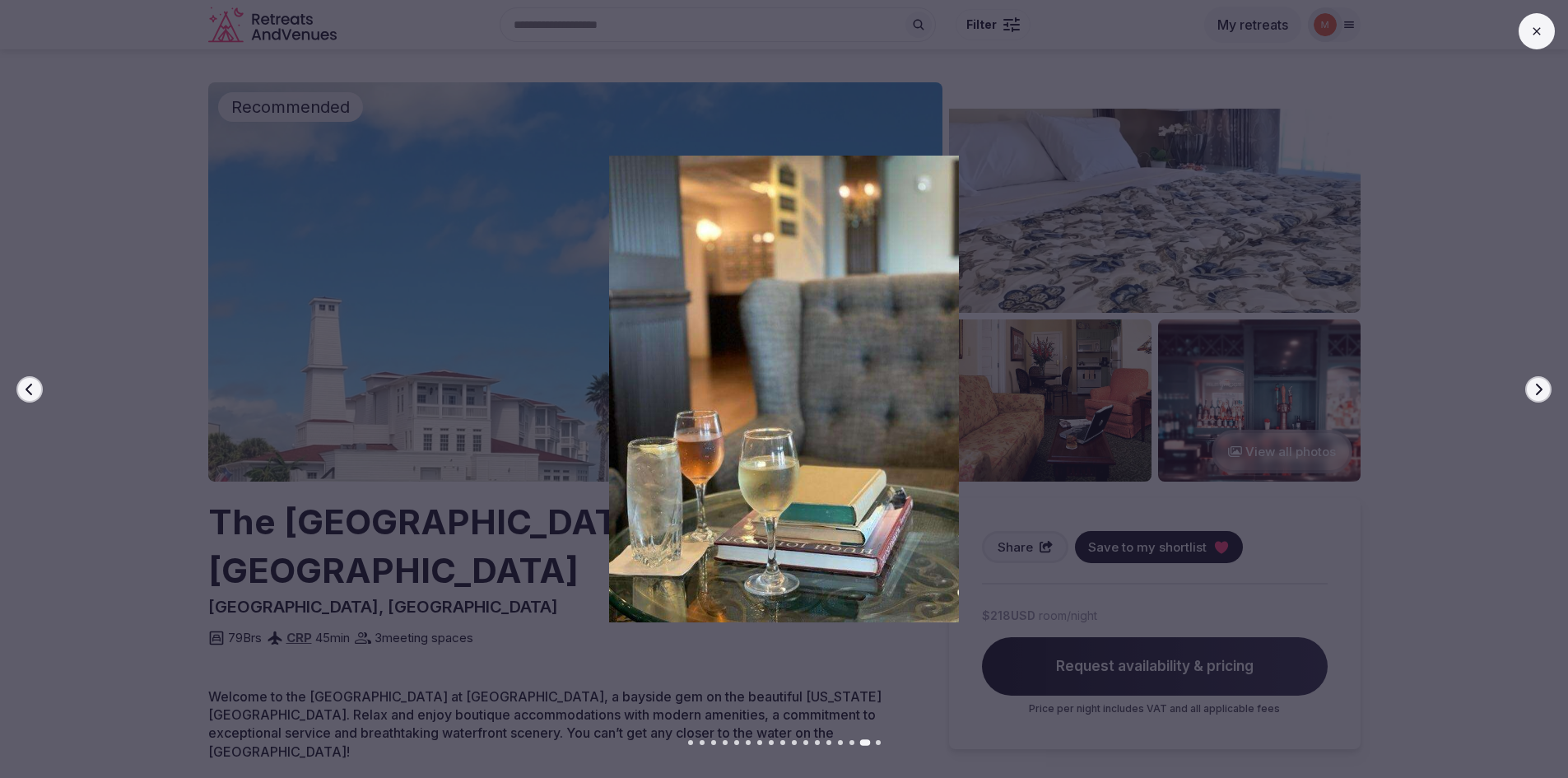
click at [1535, 387] on icon "button" at bounding box center [1538, 389] width 13 height 13
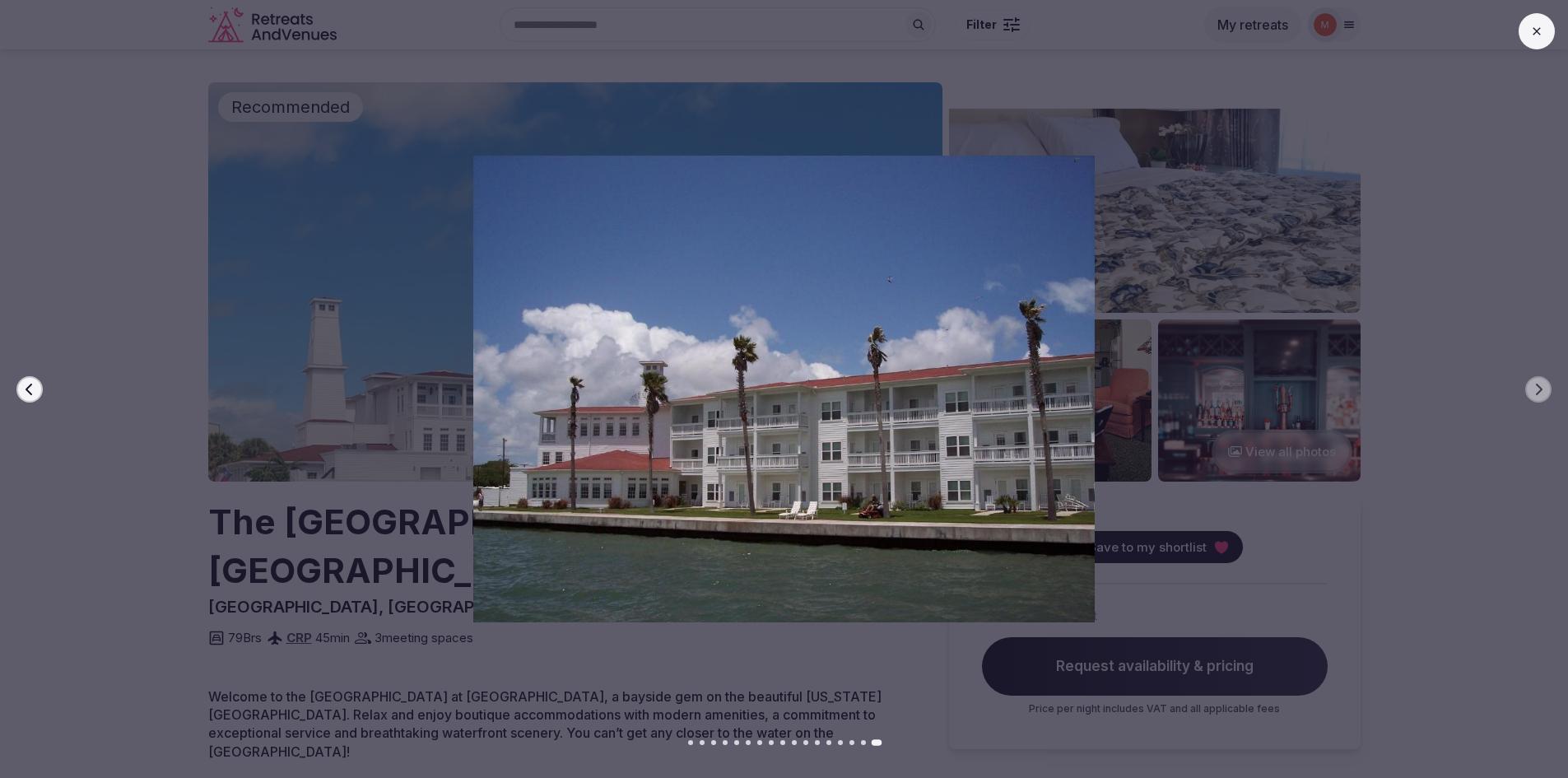
click at [1543, 35] on button at bounding box center [1536, 31] width 36 height 36
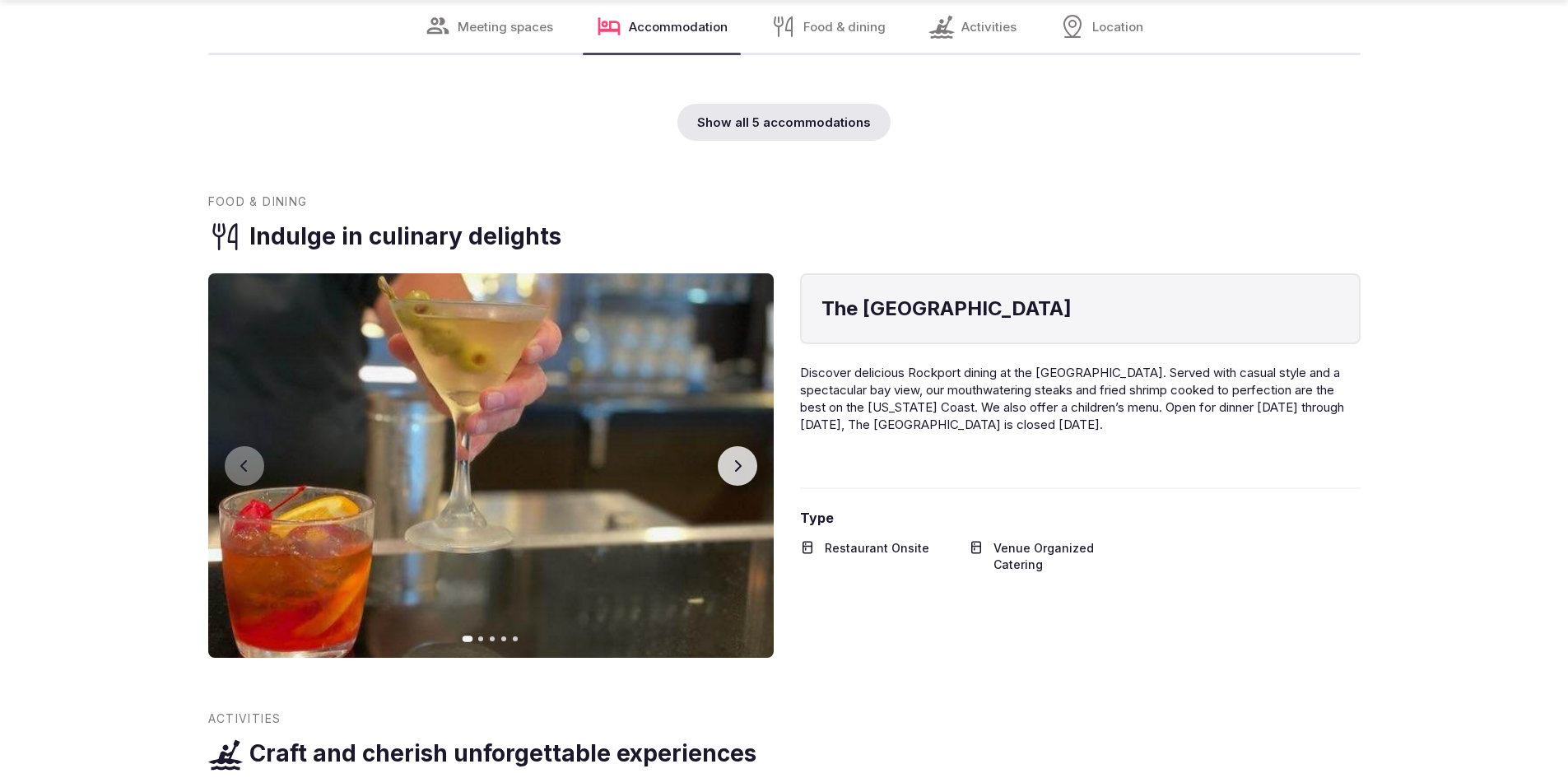
scroll to position [5514, 0]
click at [813, 103] on div "Show all 5 accommodations" at bounding box center [784, 121] width 213 height 37
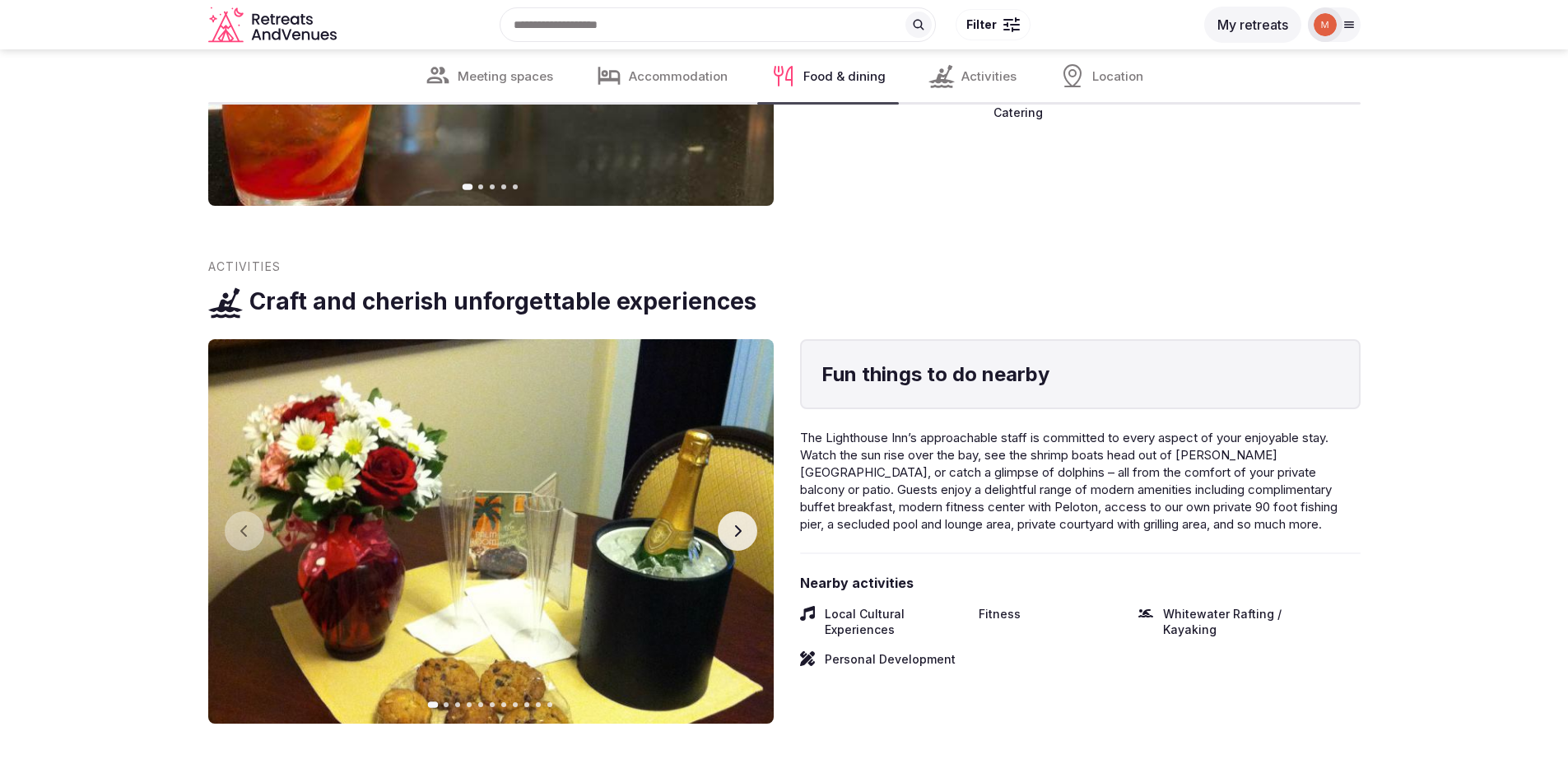
scroll to position [6830, 0]
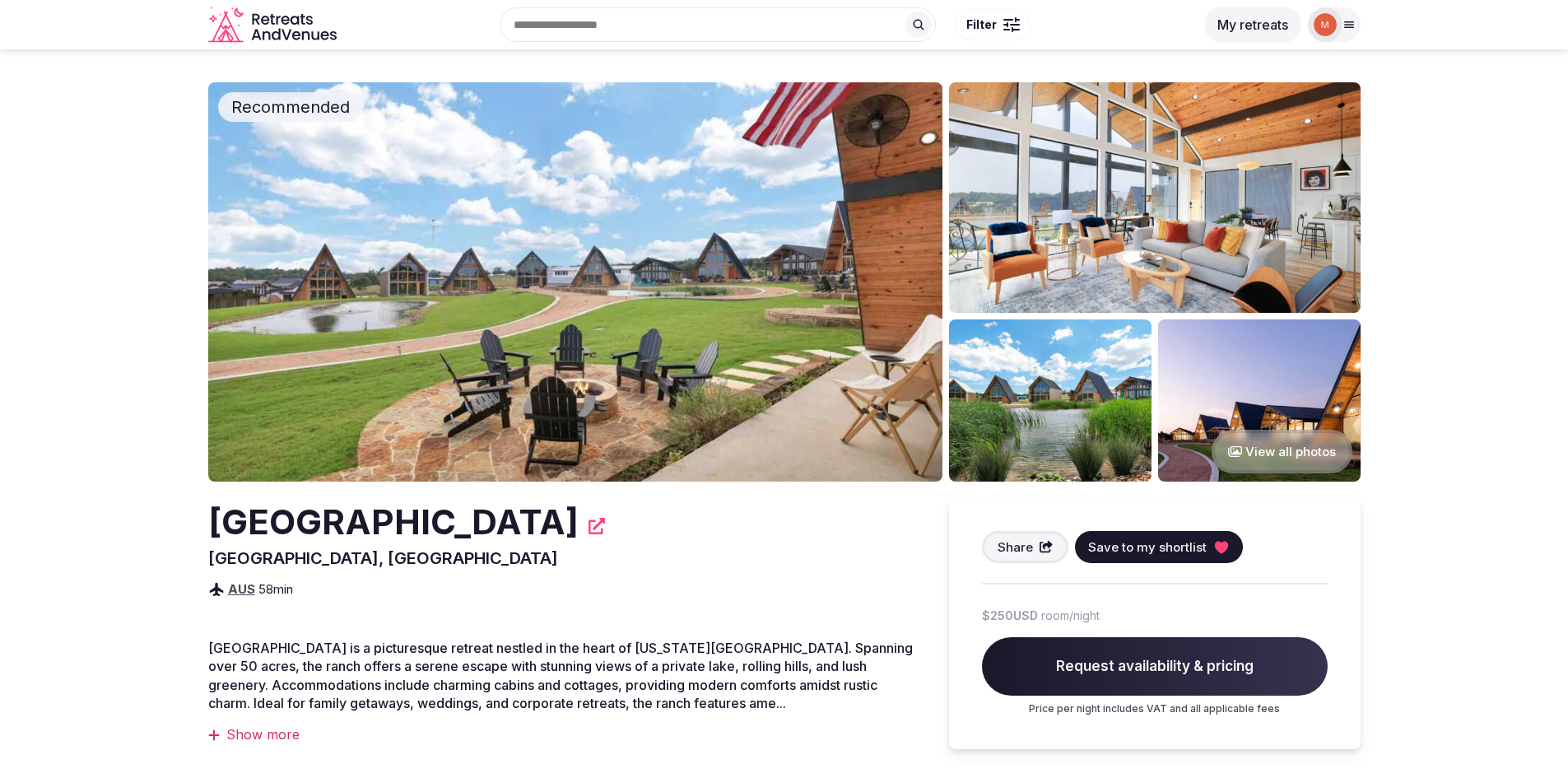
click at [582, 250] on img at bounding box center [574, 282] width 734 height 399
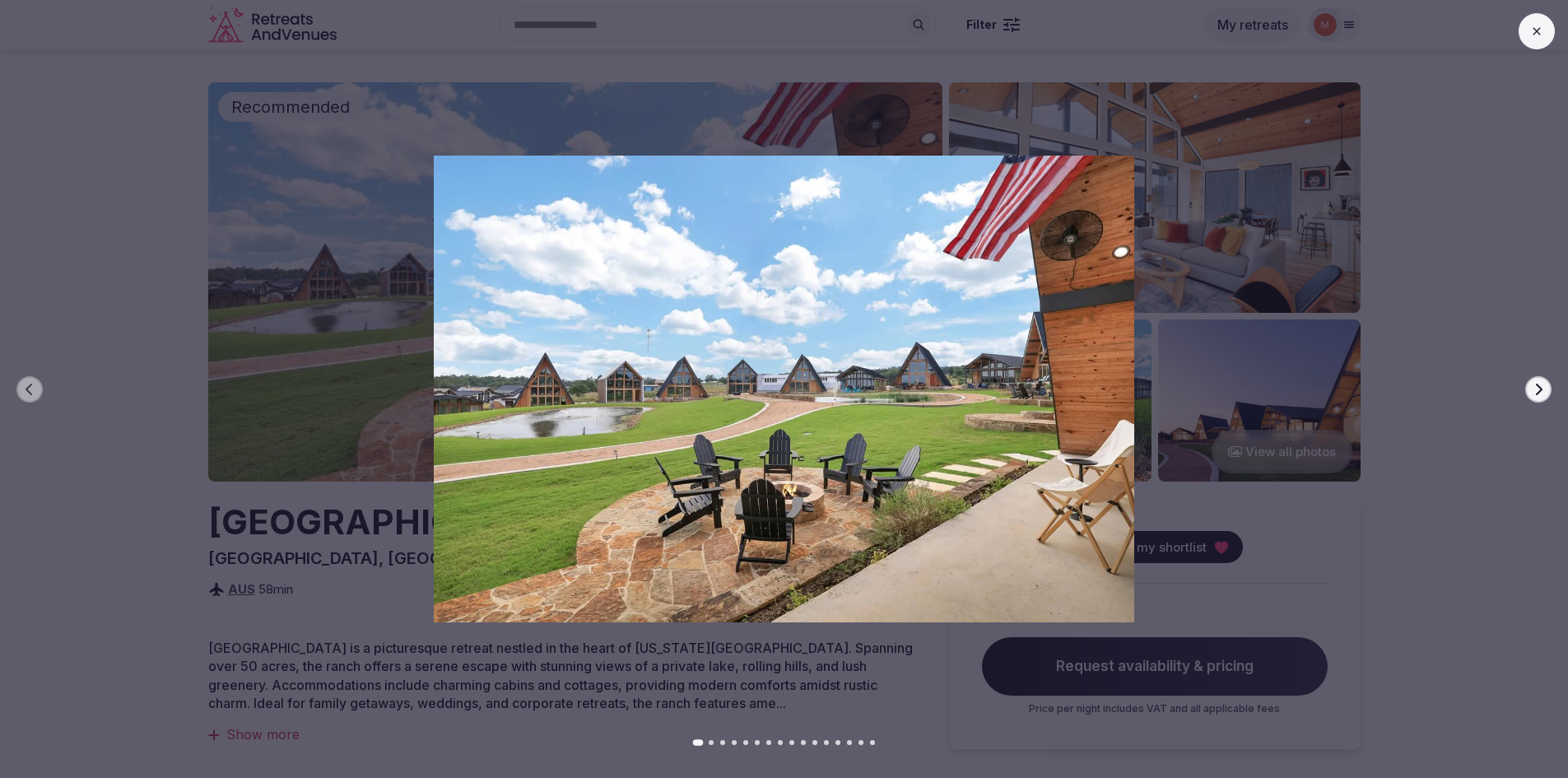
click at [1538, 389] on icon "button" at bounding box center [1538, 389] width 13 height 13
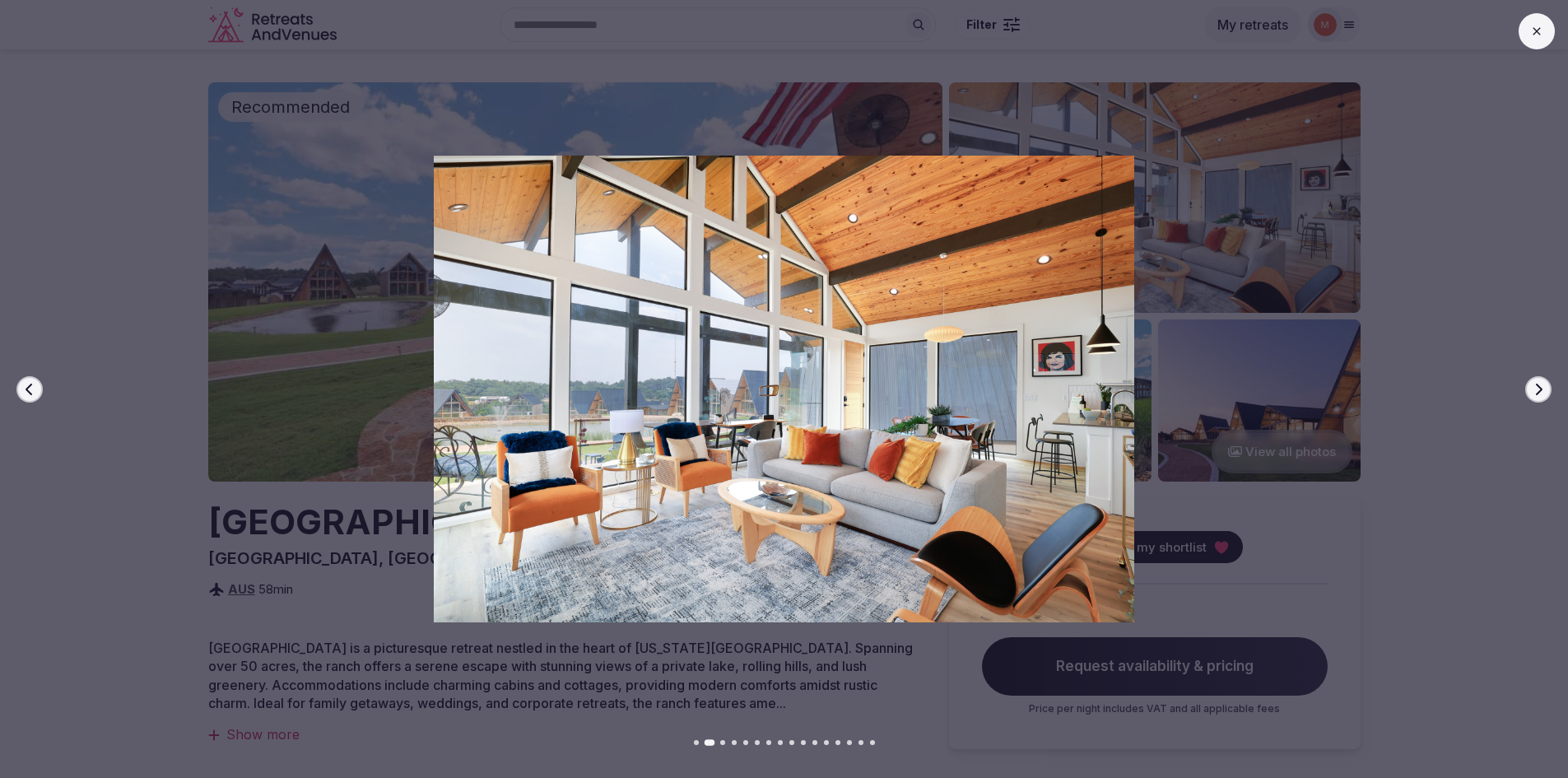
click at [1538, 389] on icon "button" at bounding box center [1538, 389] width 13 height 13
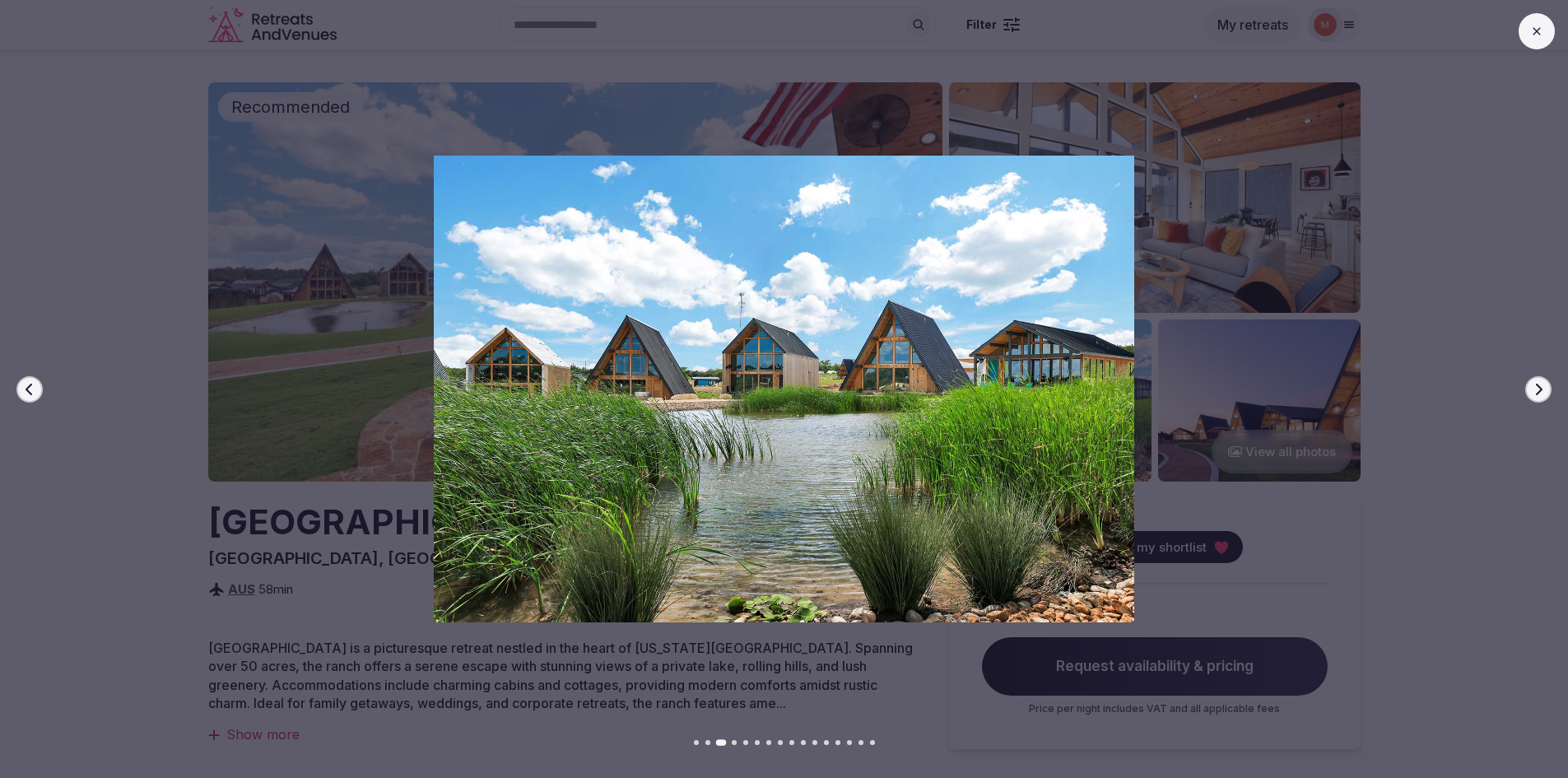
click at [1538, 389] on icon "button" at bounding box center [1538, 389] width 13 height 13
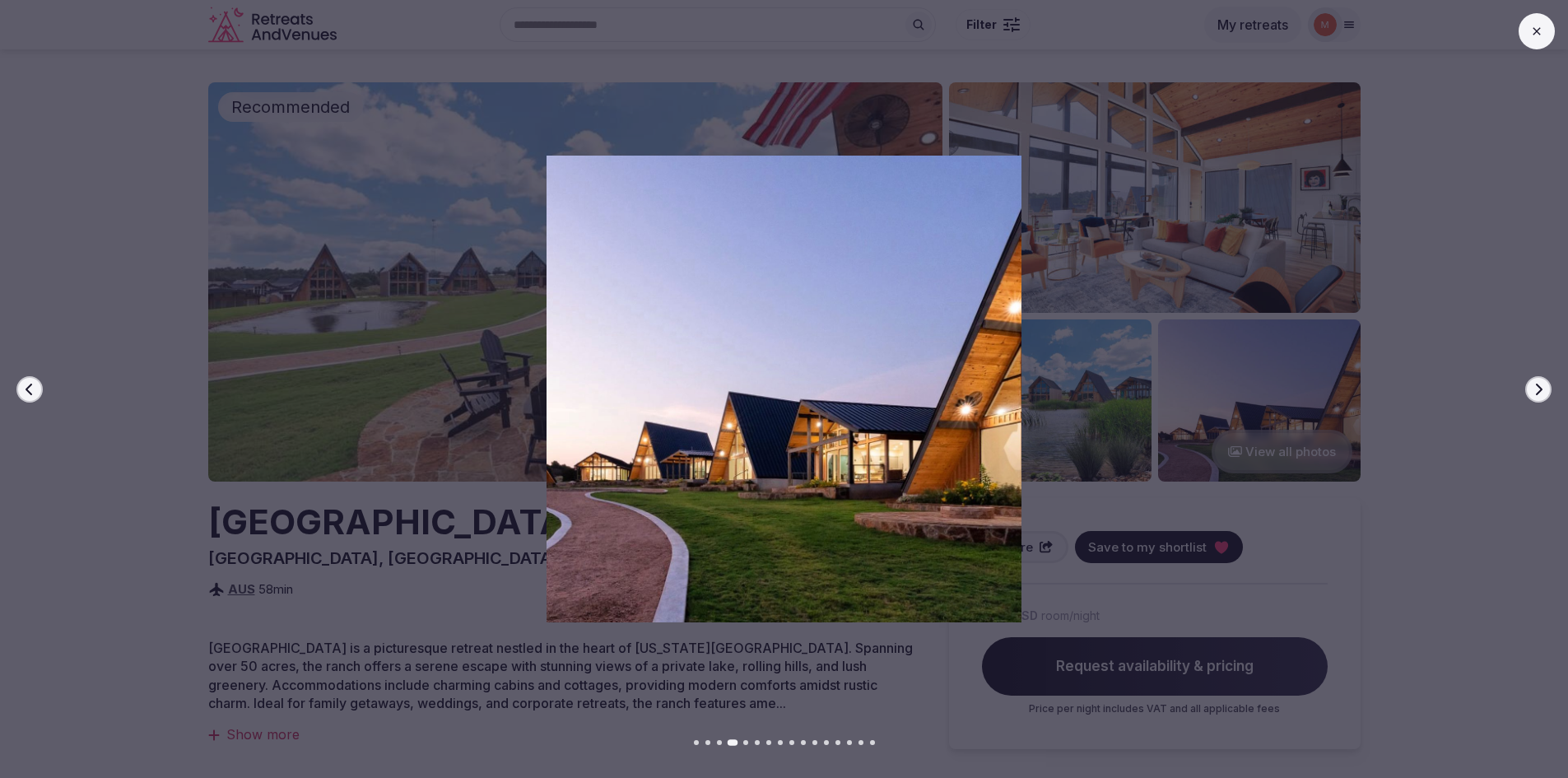
click at [1538, 389] on icon "button" at bounding box center [1538, 389] width 13 height 13
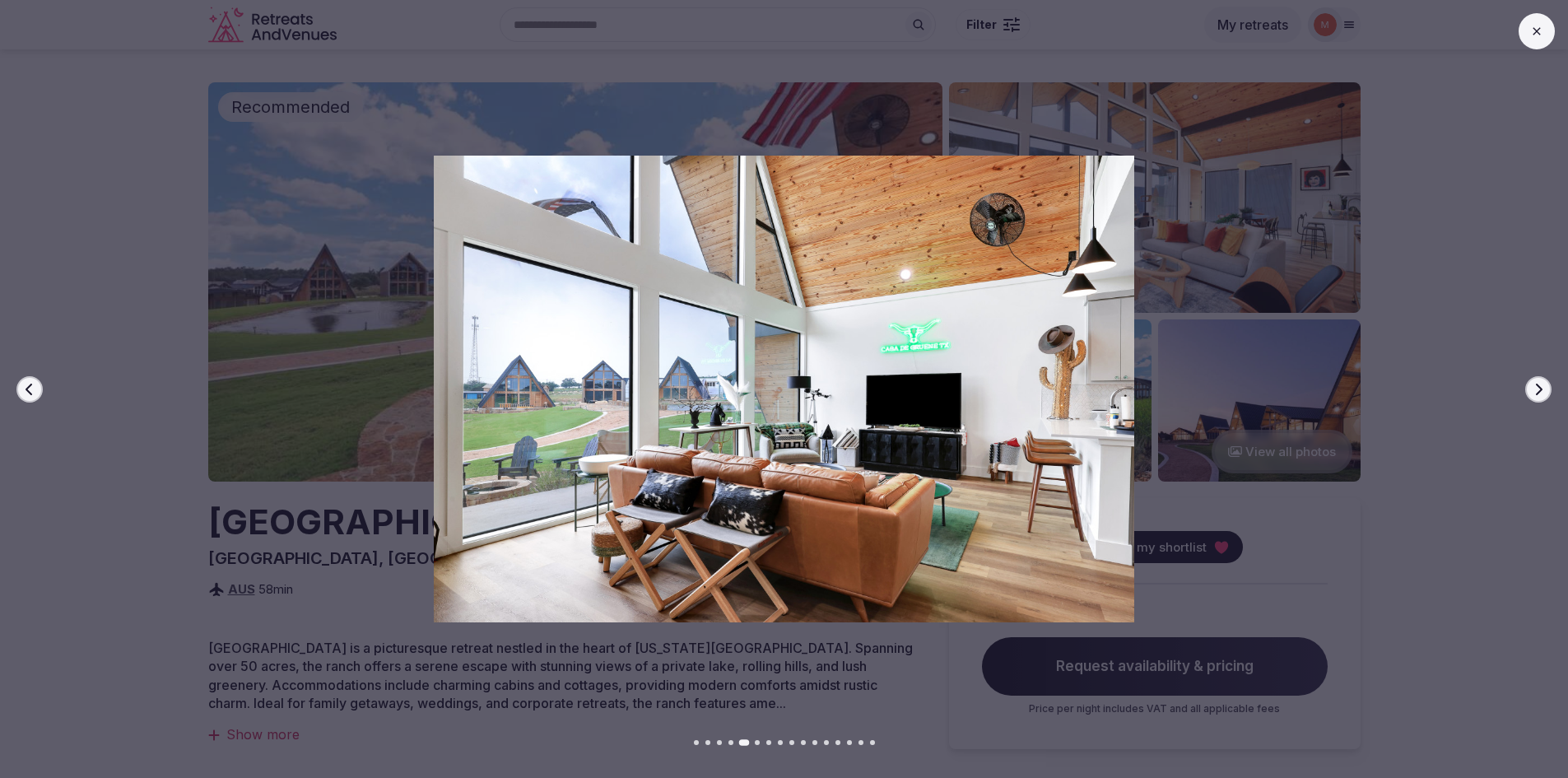
click at [1538, 389] on icon "button" at bounding box center [1538, 389] width 13 height 13
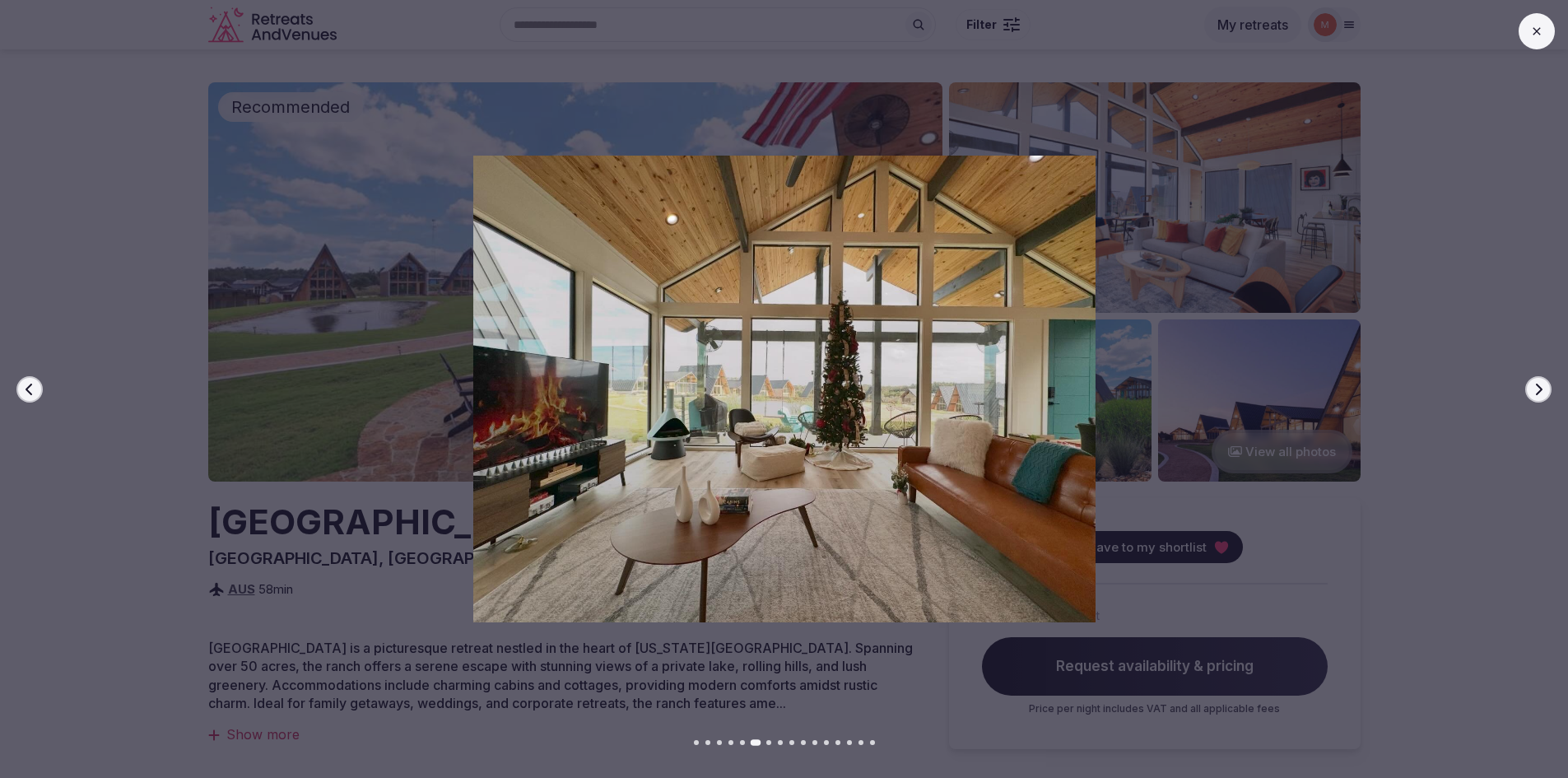
click at [1538, 389] on icon "button" at bounding box center [1538, 389] width 13 height 13
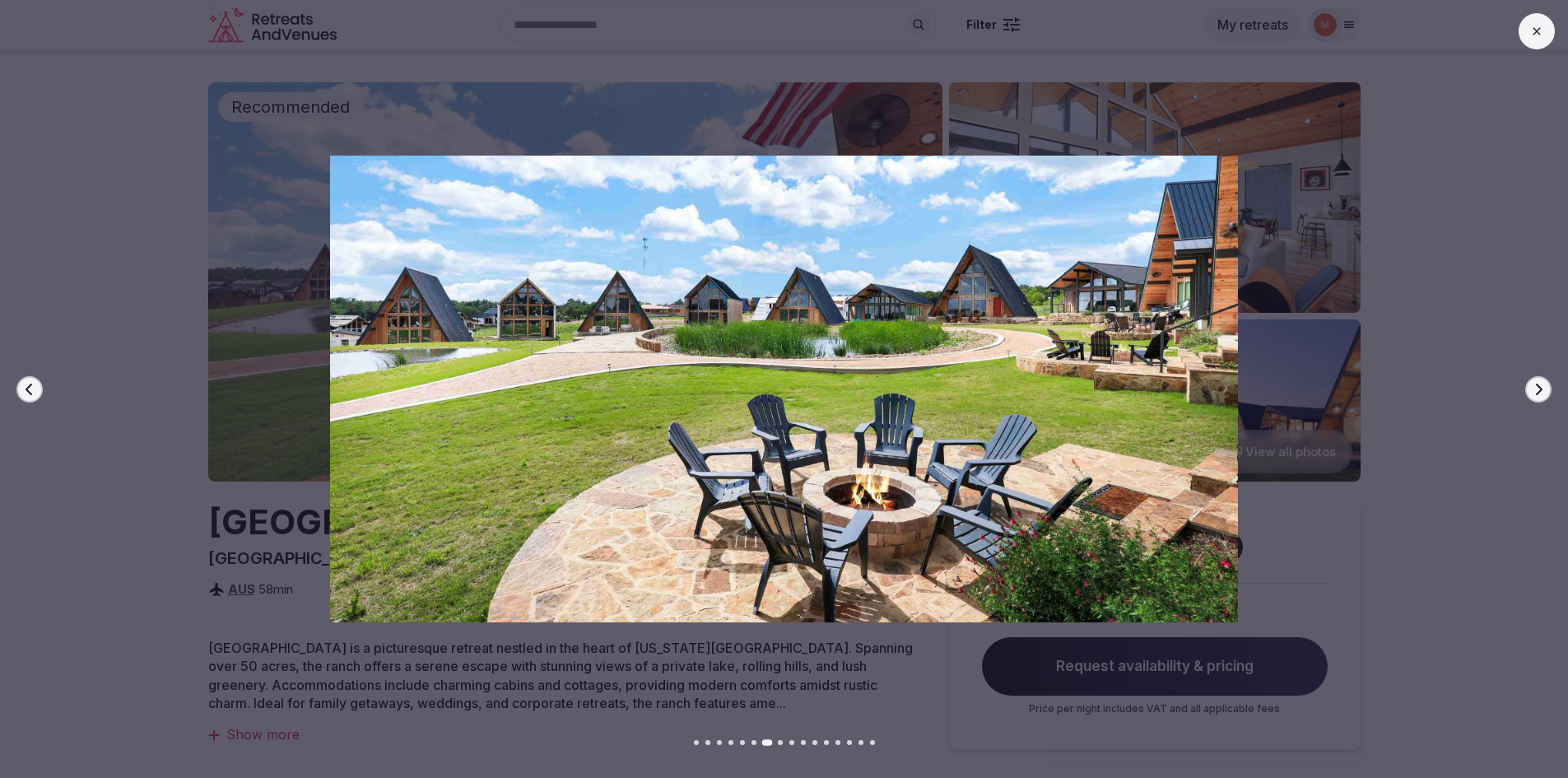
click at [1538, 389] on icon "button" at bounding box center [1538, 389] width 13 height 13
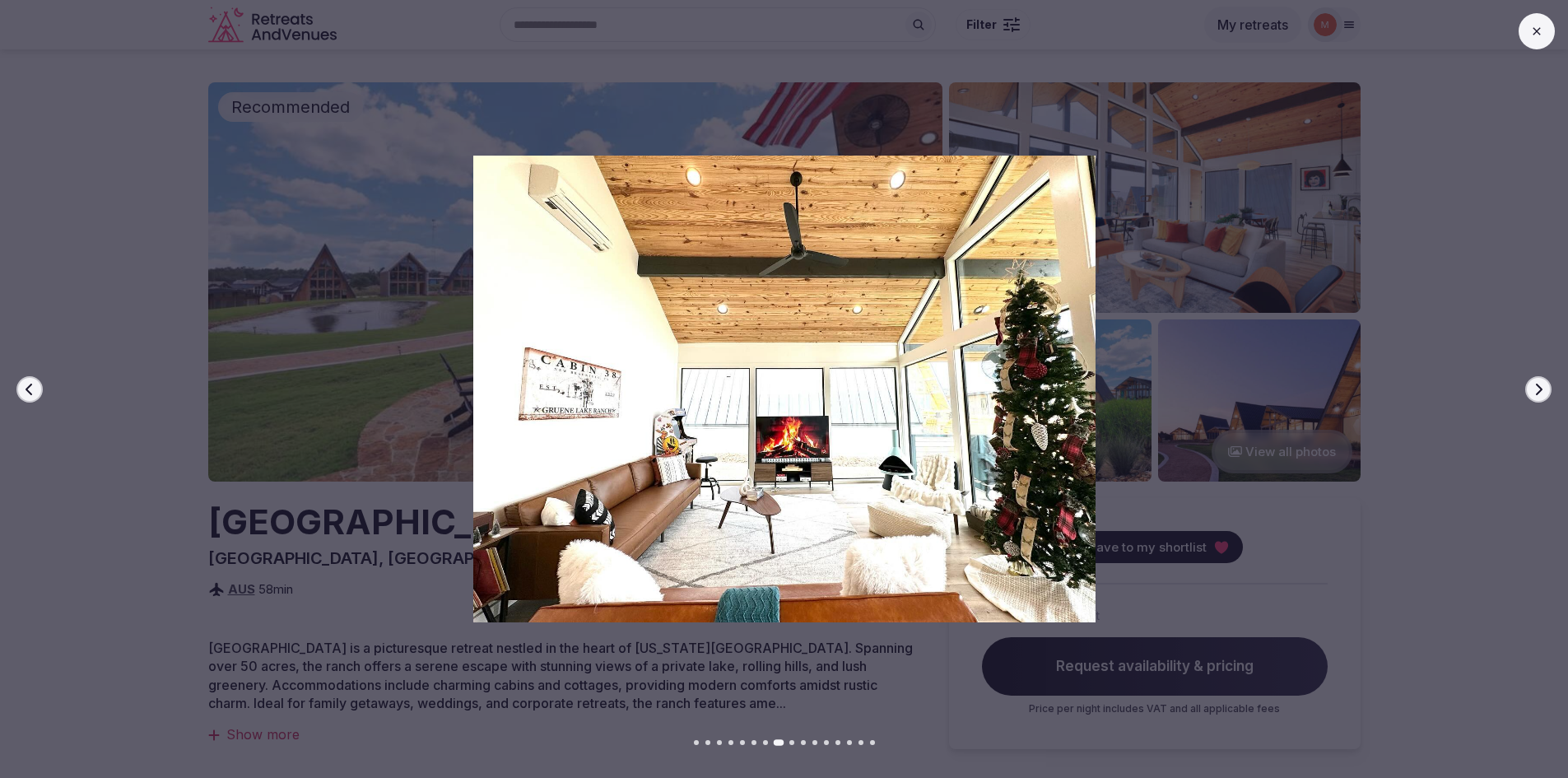
click at [1538, 389] on icon "button" at bounding box center [1538, 389] width 13 height 13
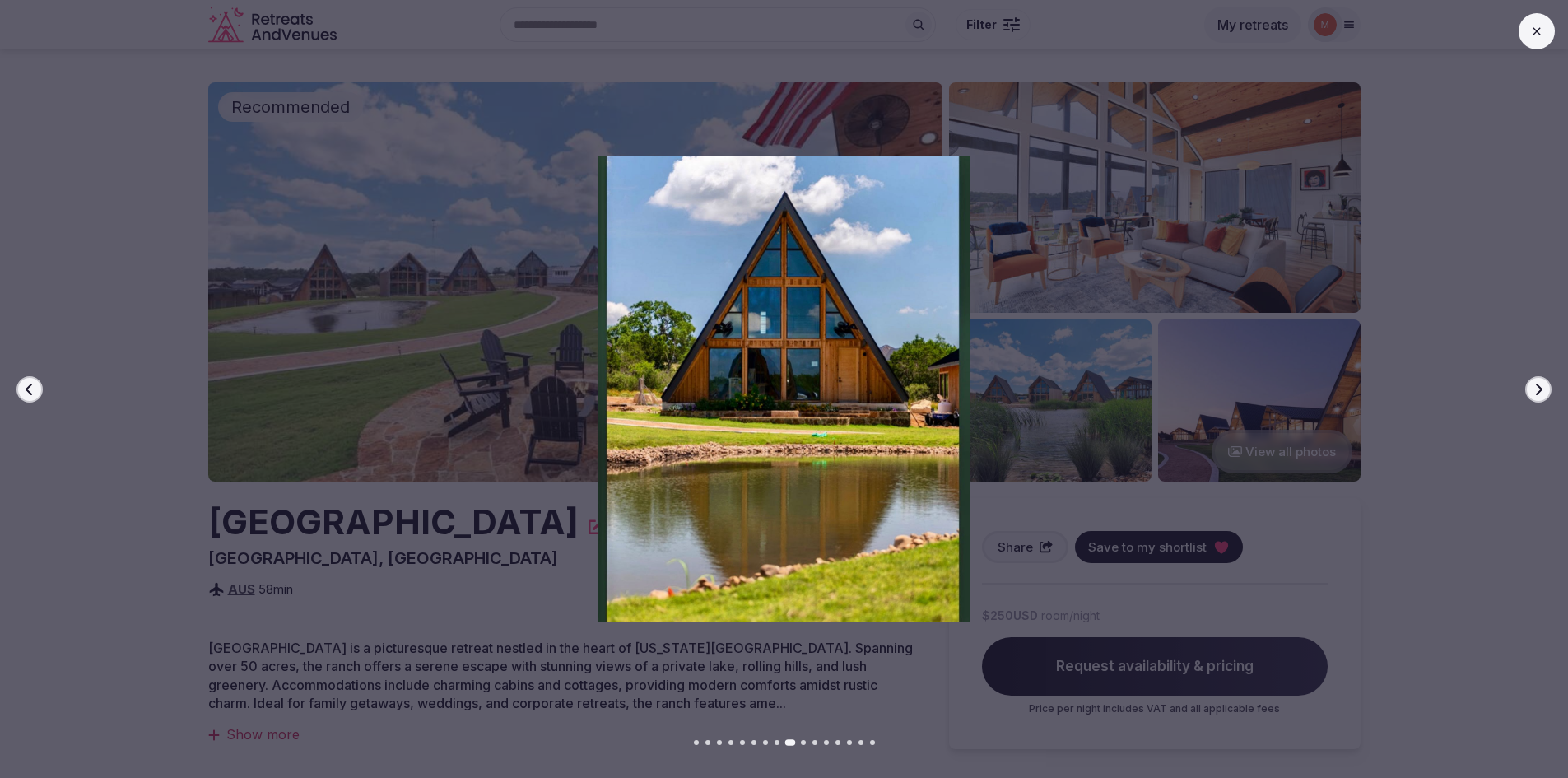
click at [1538, 389] on icon "button" at bounding box center [1538, 389] width 13 height 13
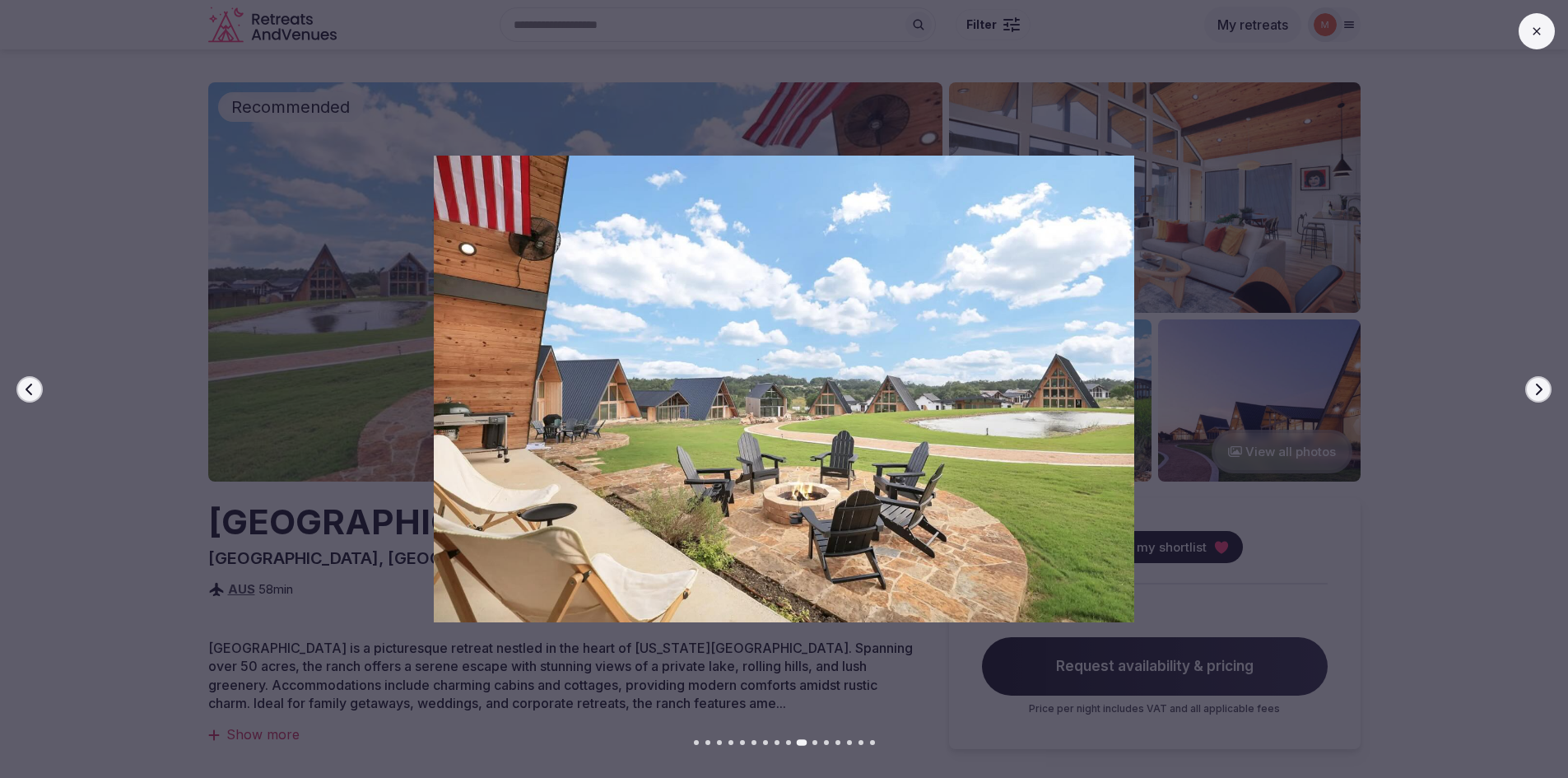
click at [1538, 389] on icon "button" at bounding box center [1538, 389] width 13 height 13
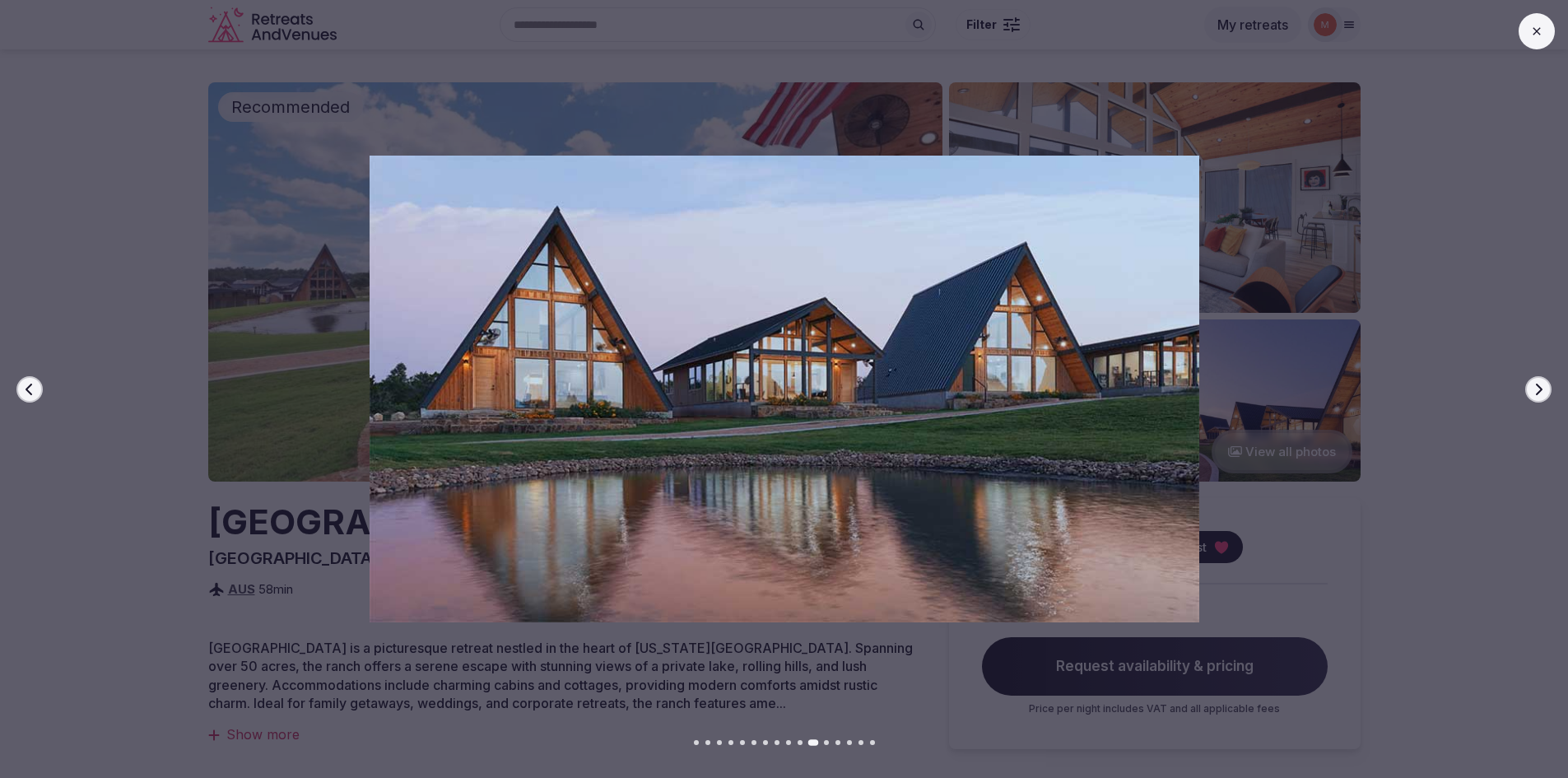
click at [1538, 389] on icon "button" at bounding box center [1538, 389] width 13 height 13
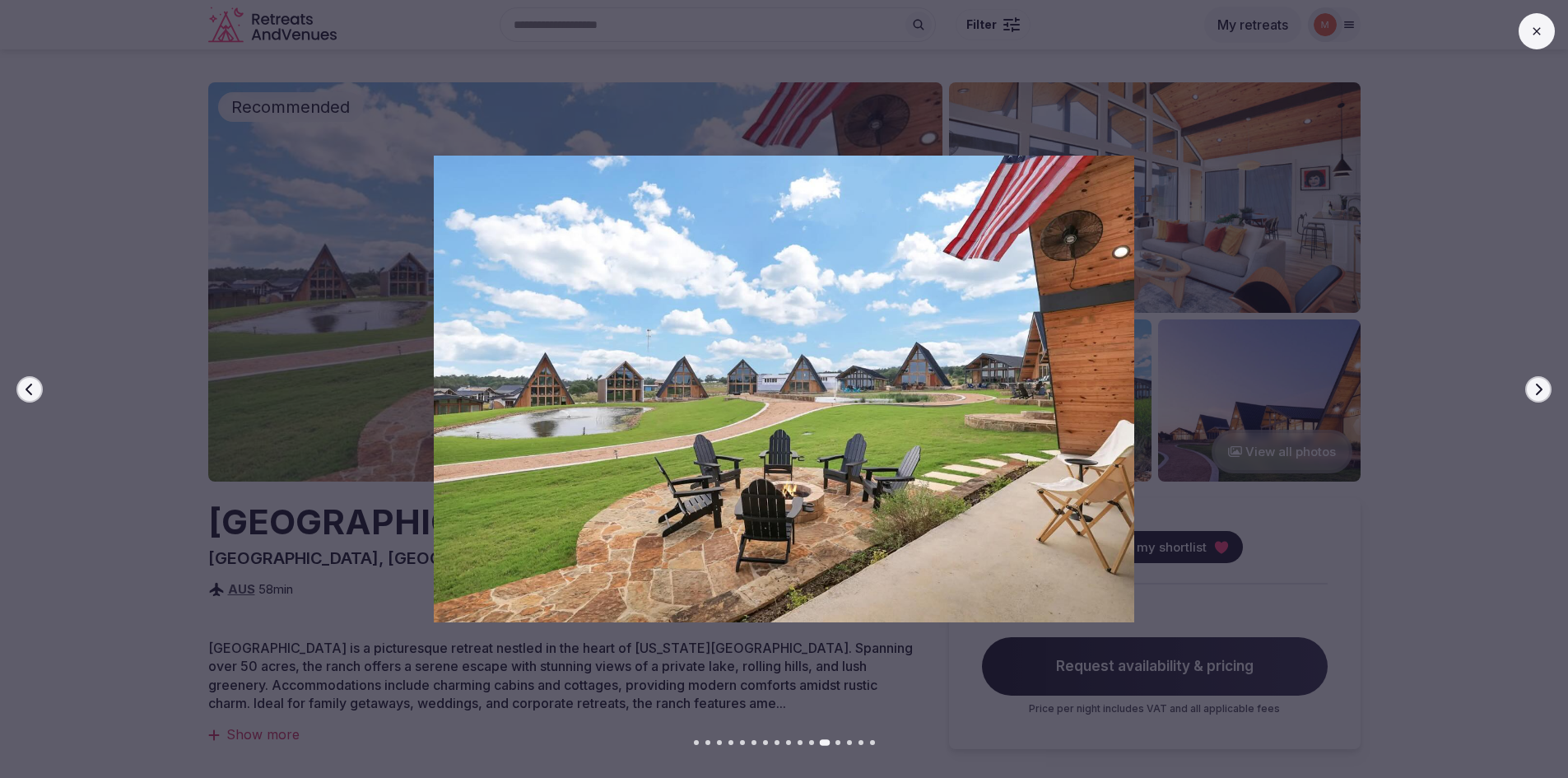
click at [1538, 389] on icon "button" at bounding box center [1538, 389] width 13 height 13
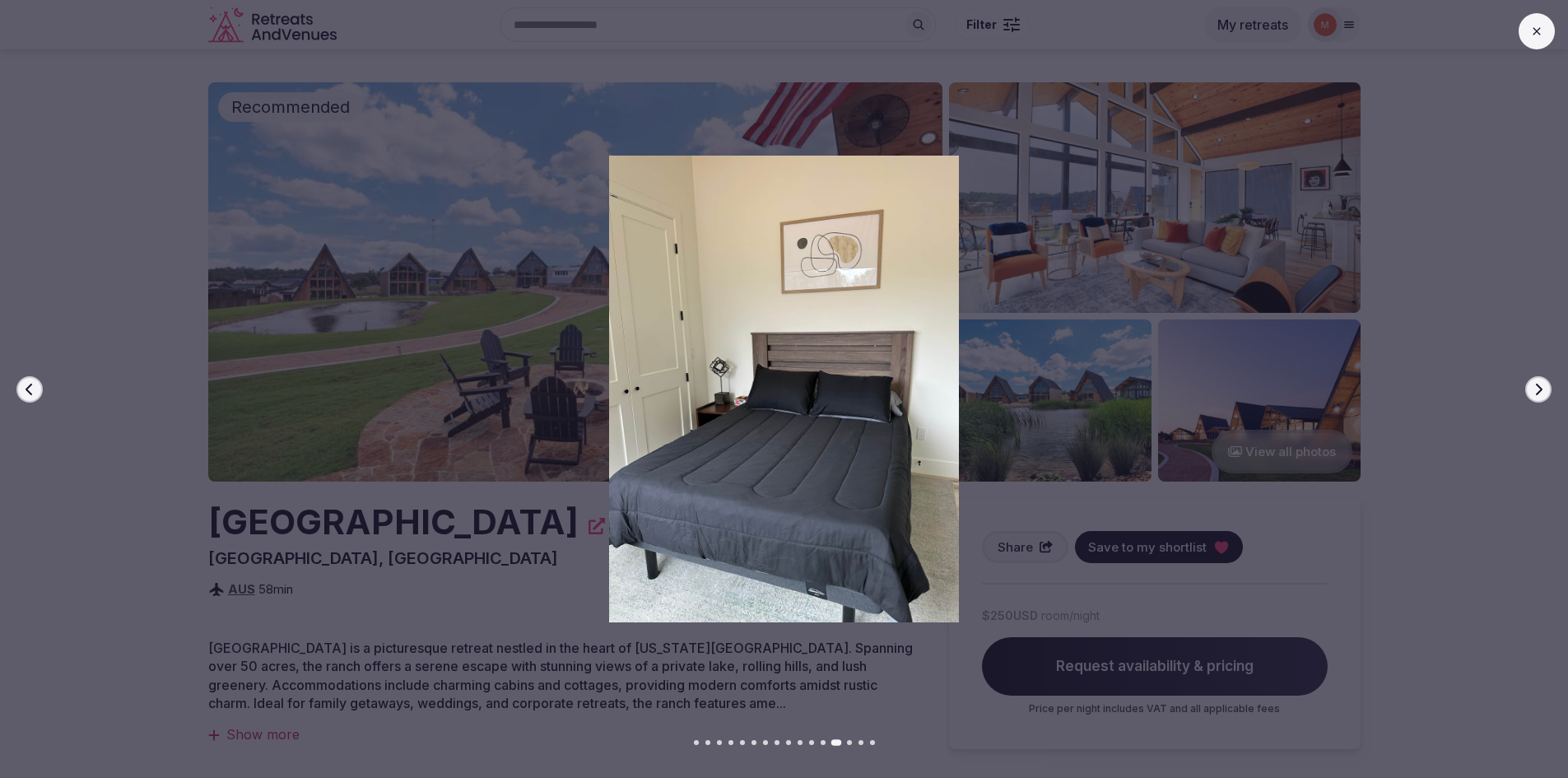
click at [1538, 389] on icon "button" at bounding box center [1538, 389] width 13 height 13
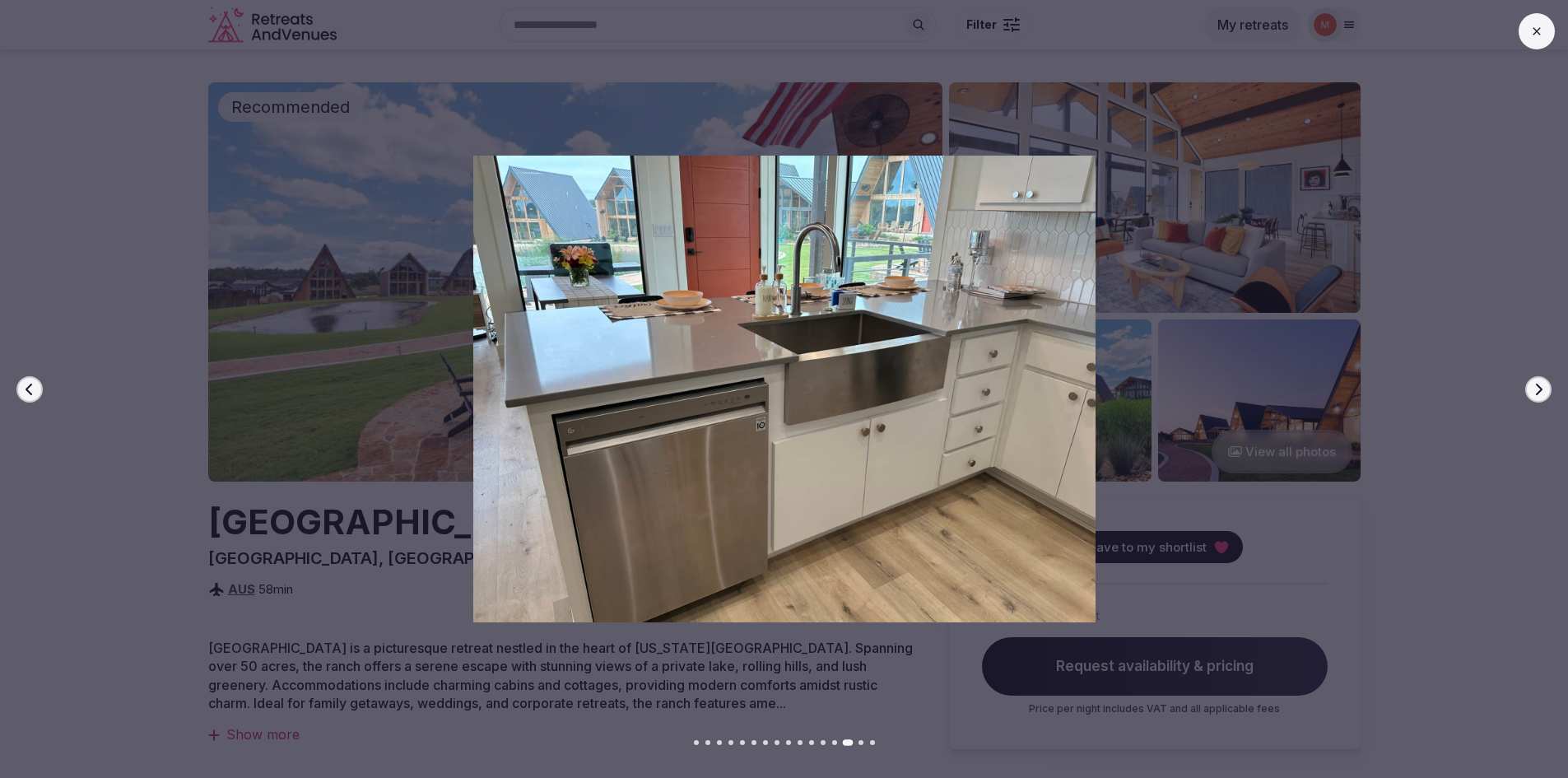
click at [1538, 389] on icon "button" at bounding box center [1538, 389] width 13 height 13
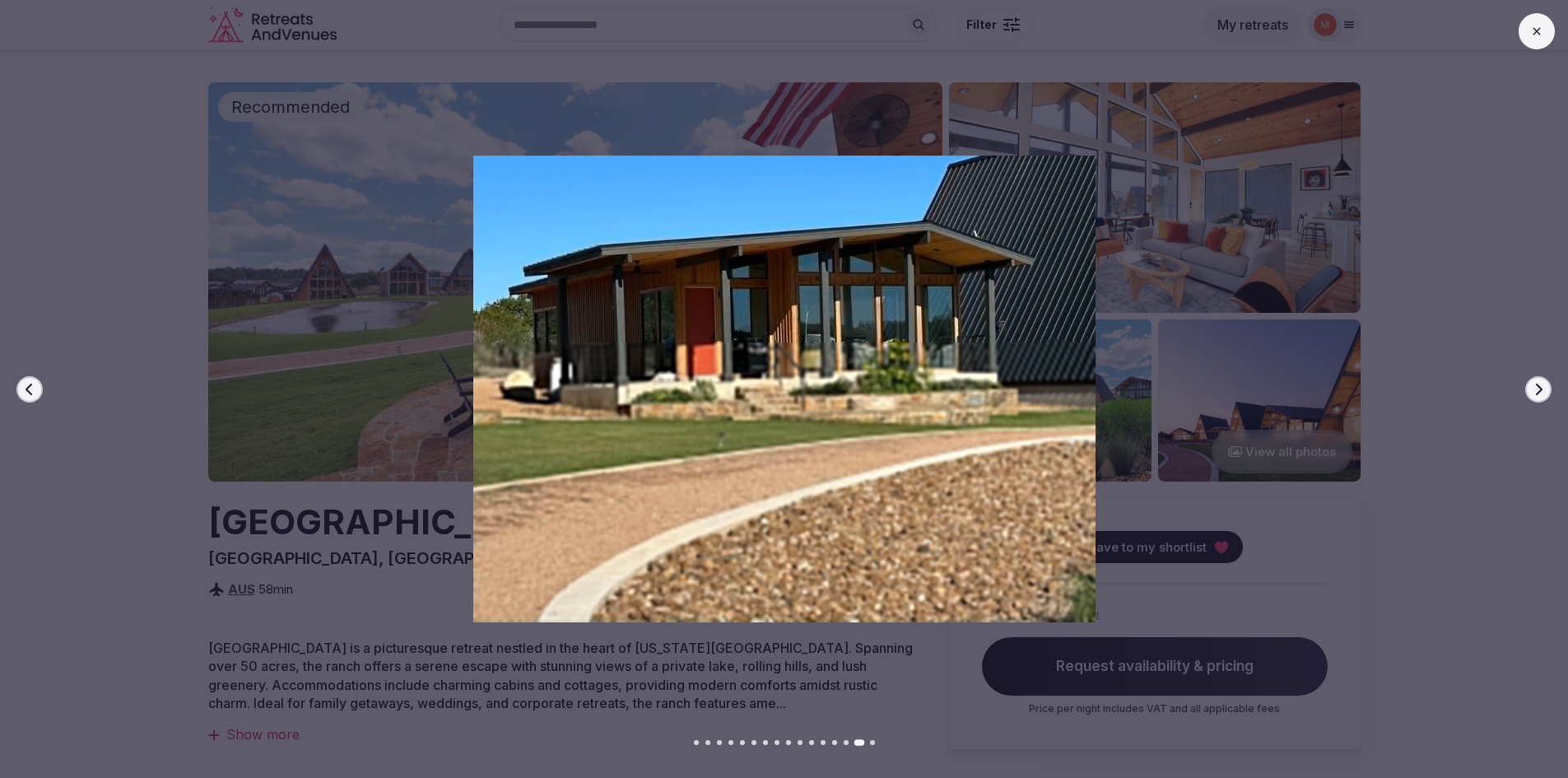
click at [1538, 389] on icon "button" at bounding box center [1538, 389] width 13 height 13
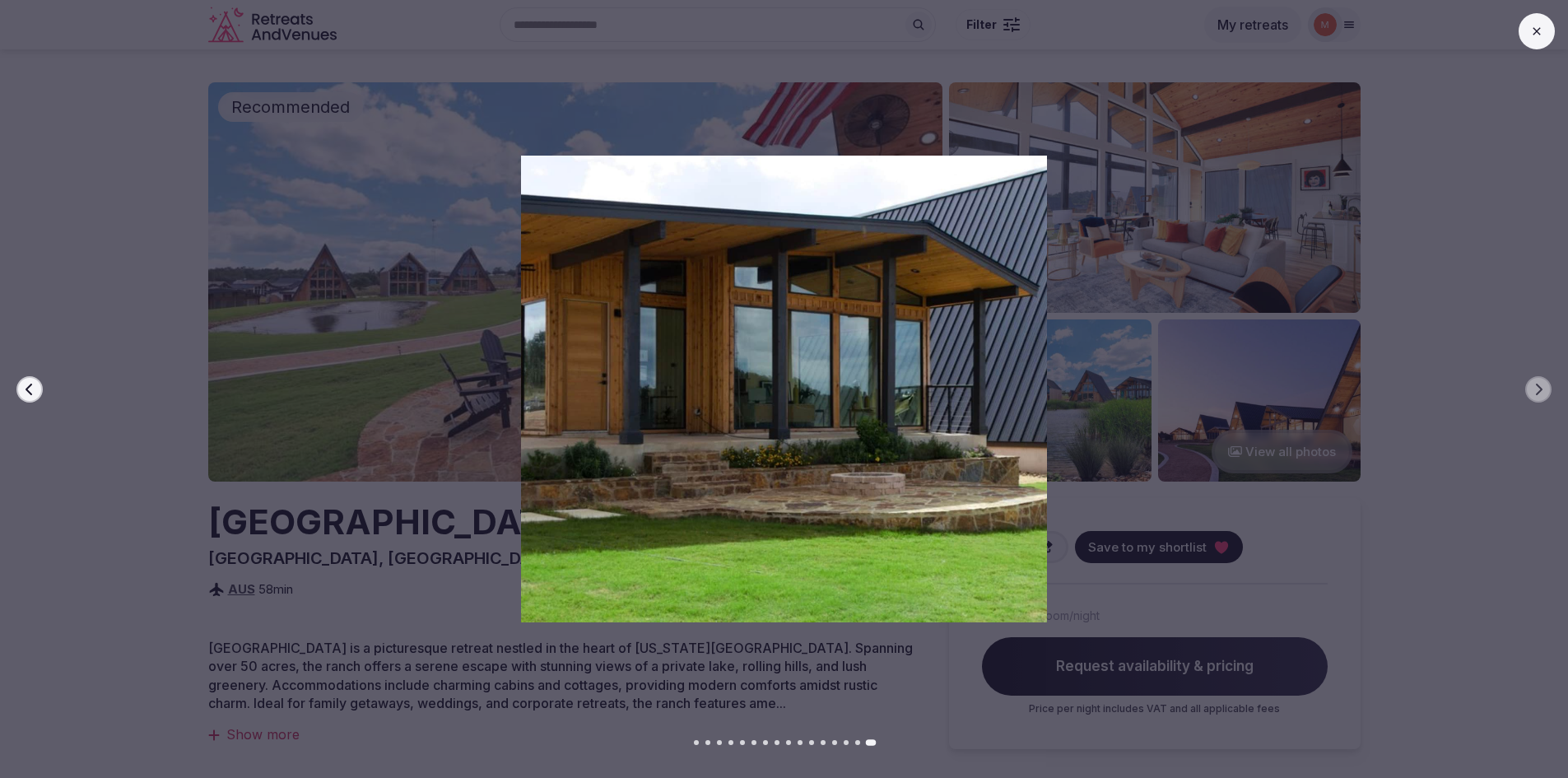
click at [1536, 28] on icon at bounding box center [1536, 31] width 13 height 13
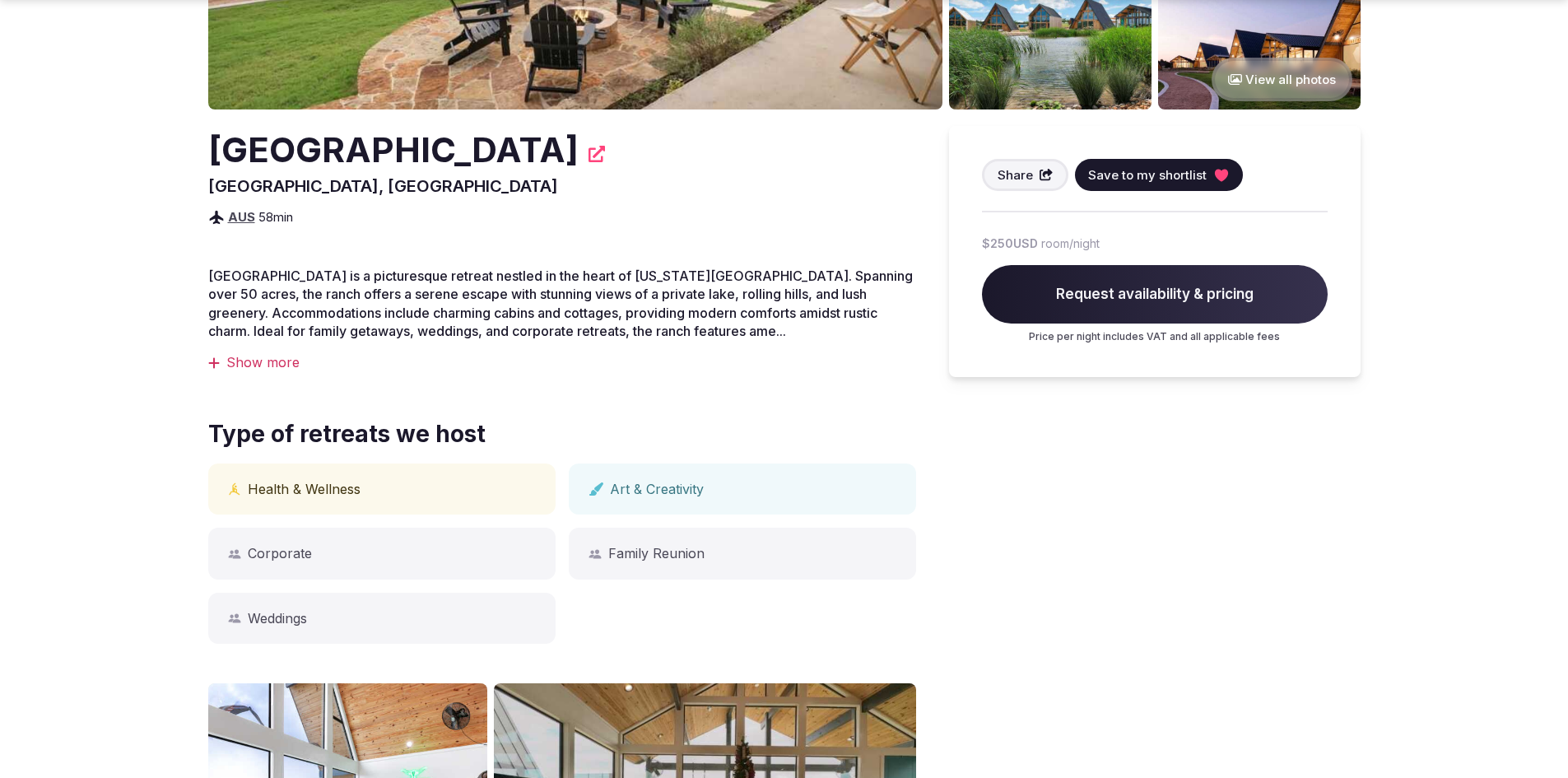
scroll to position [411, 0]
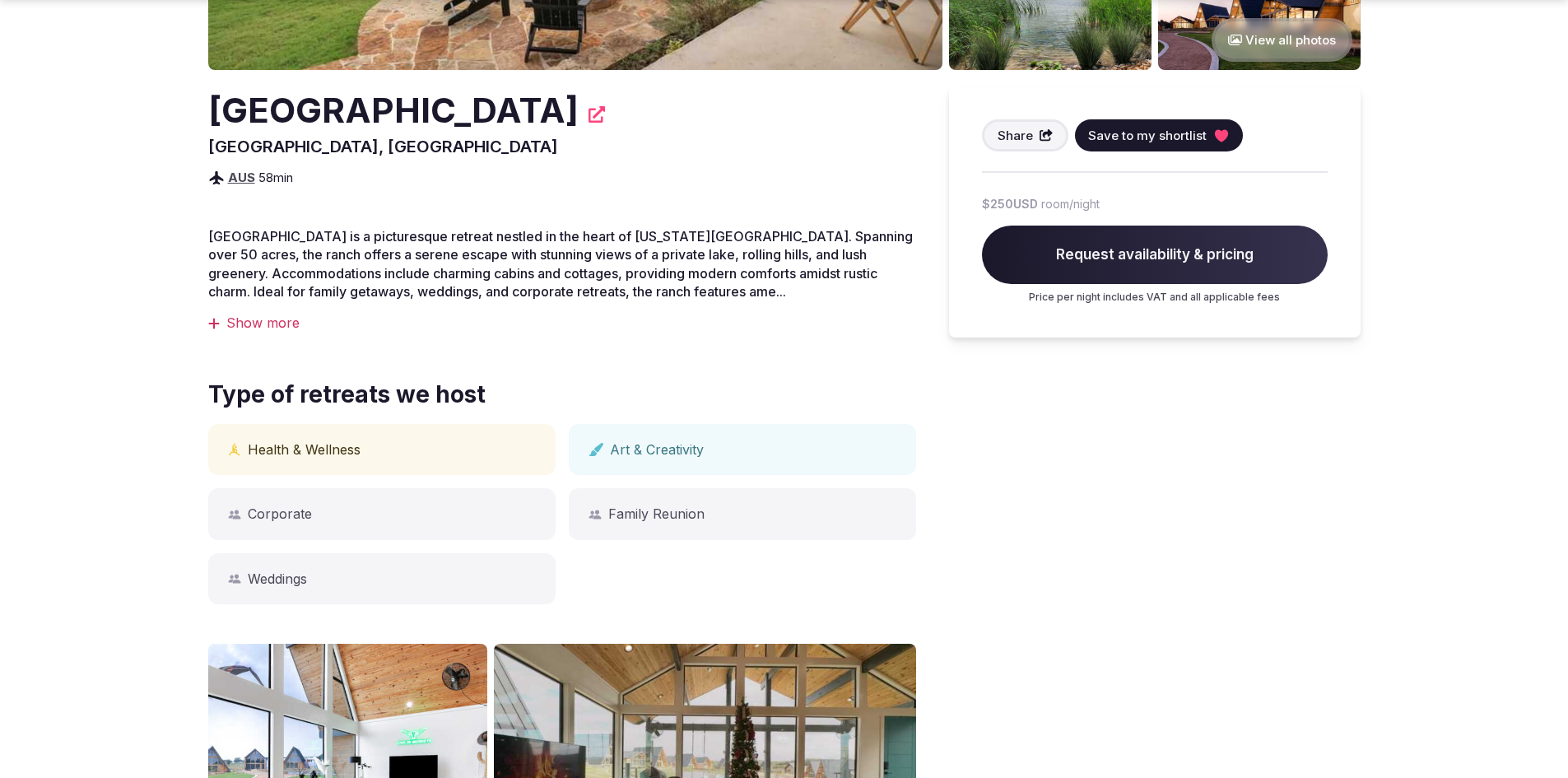
click at [269, 320] on div "Show more" at bounding box center [562, 322] width 708 height 18
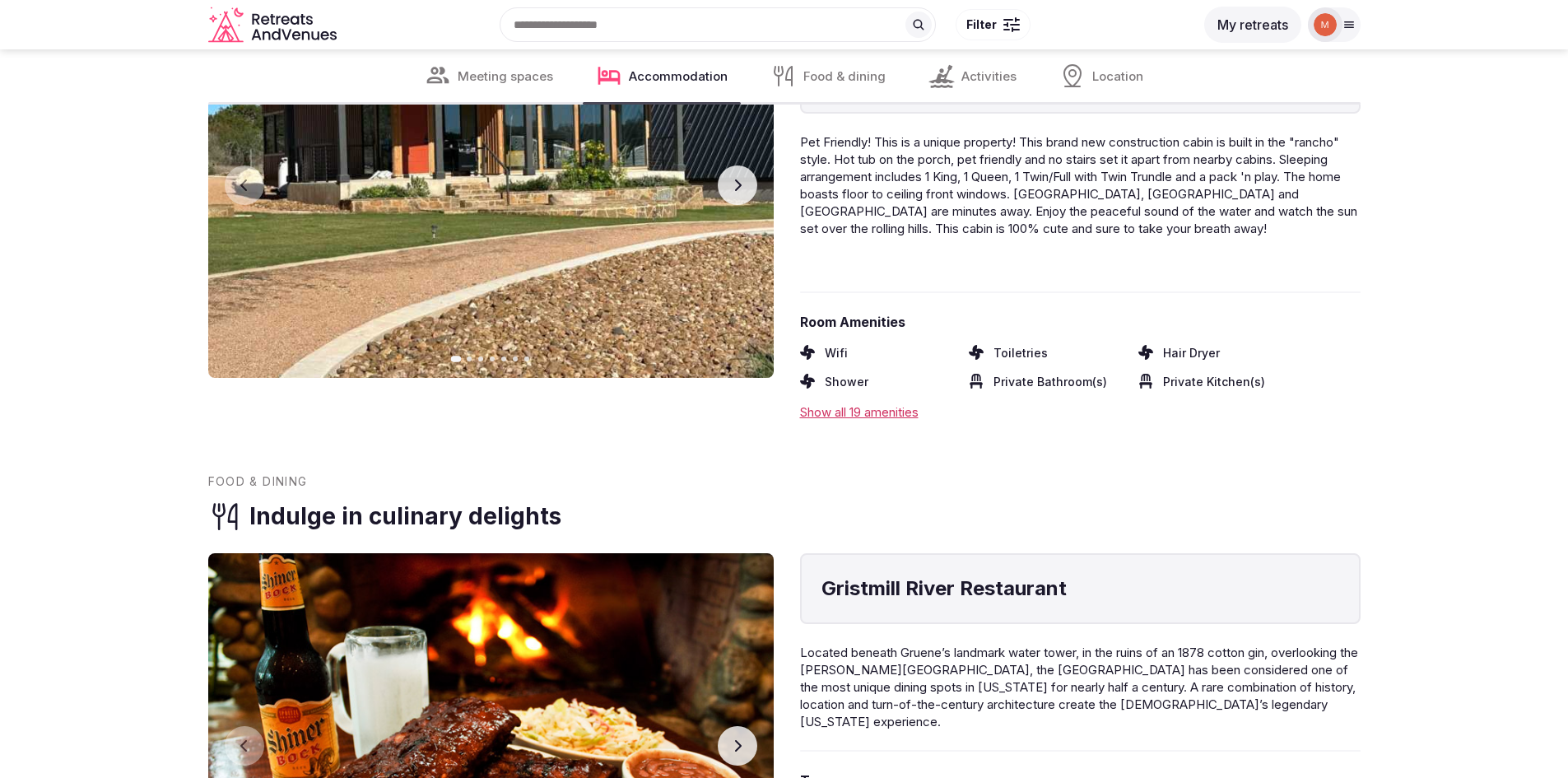
scroll to position [2469, 0]
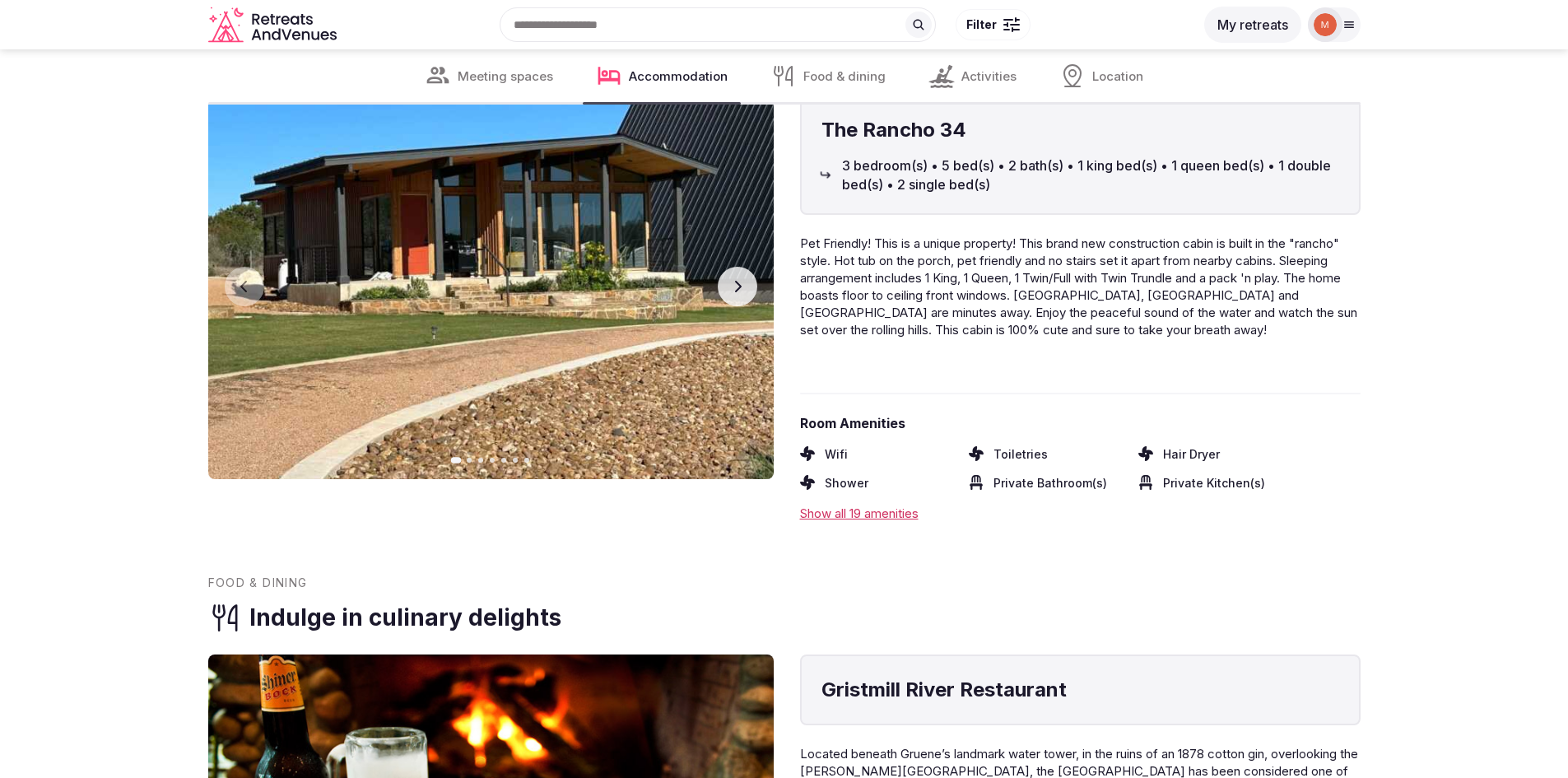
click at [855, 513] on div "Show all 19 amenities" at bounding box center [1080, 513] width 561 height 17
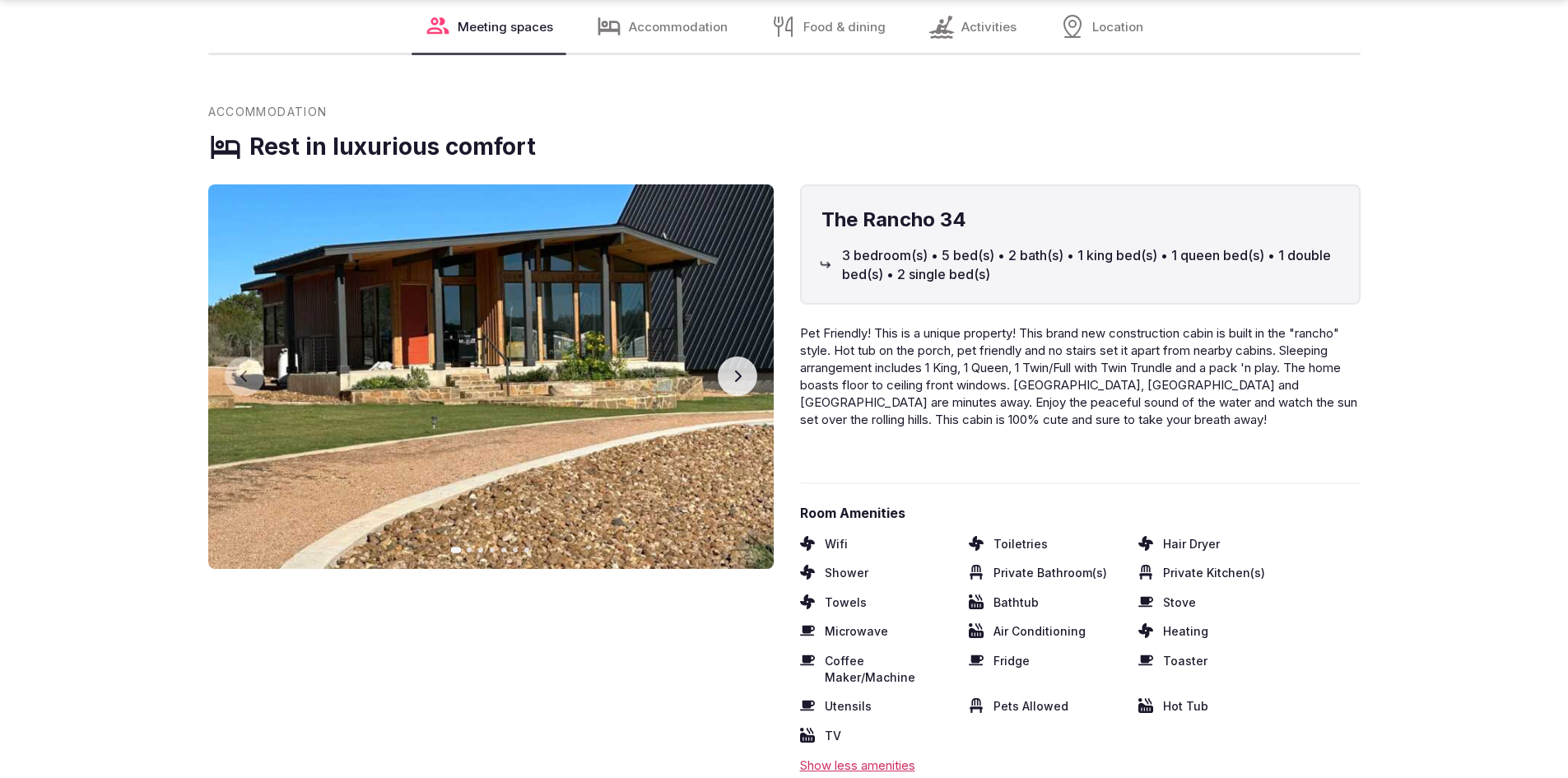
scroll to position [2386, 0]
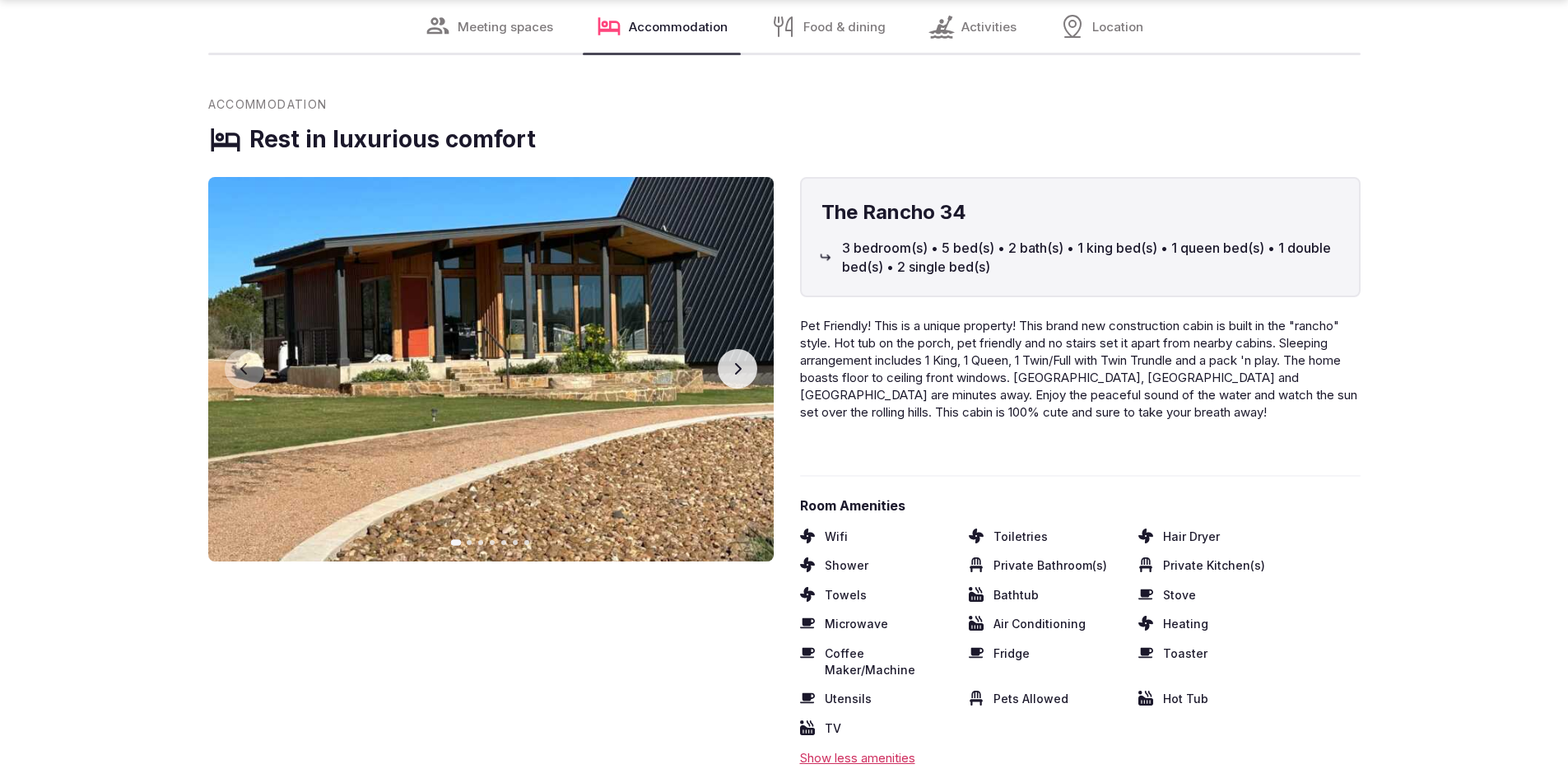
click at [739, 367] on icon "button" at bounding box center [738, 368] width 7 height 11
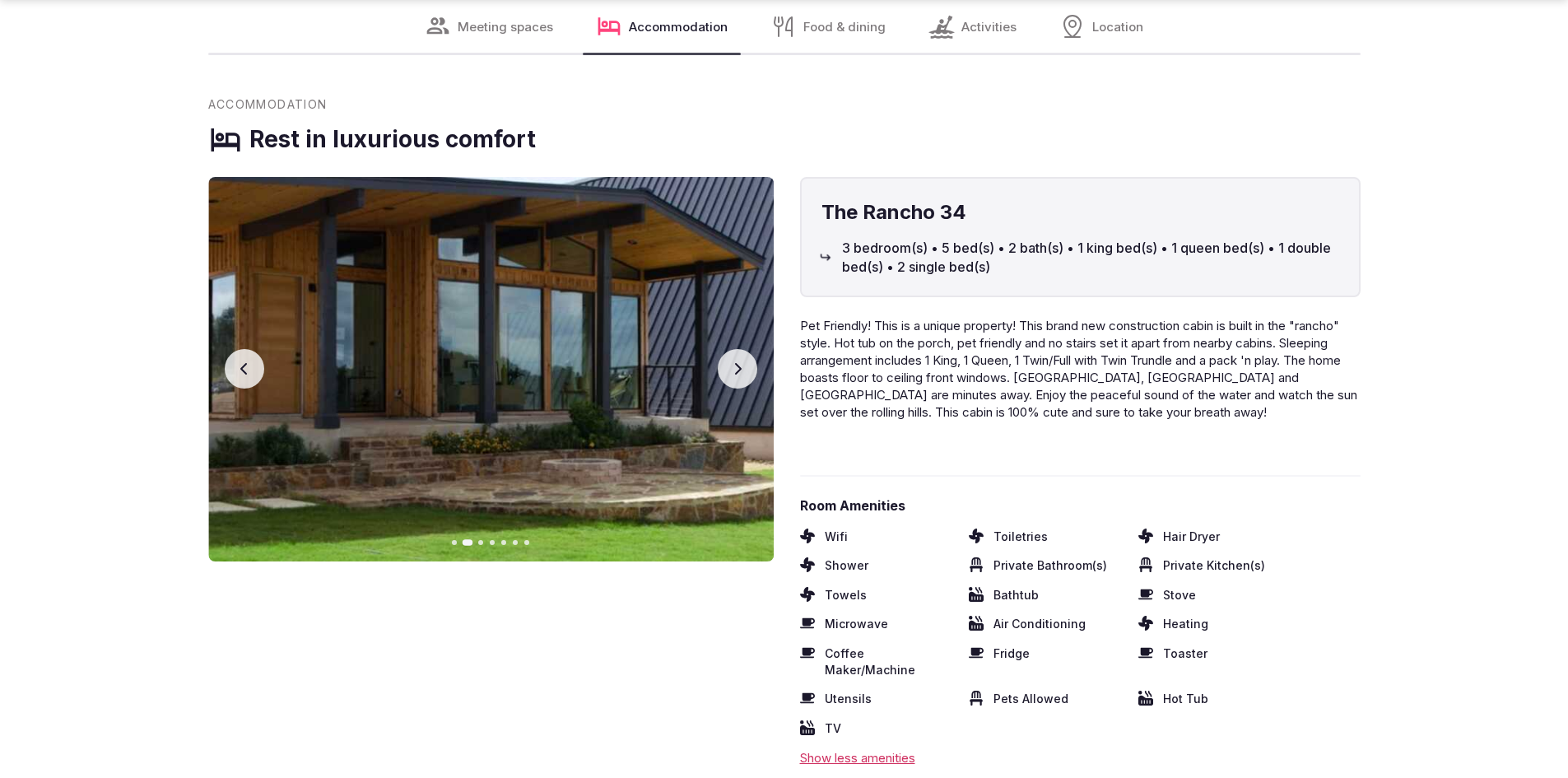
click at [739, 367] on icon "button" at bounding box center [738, 368] width 7 height 11
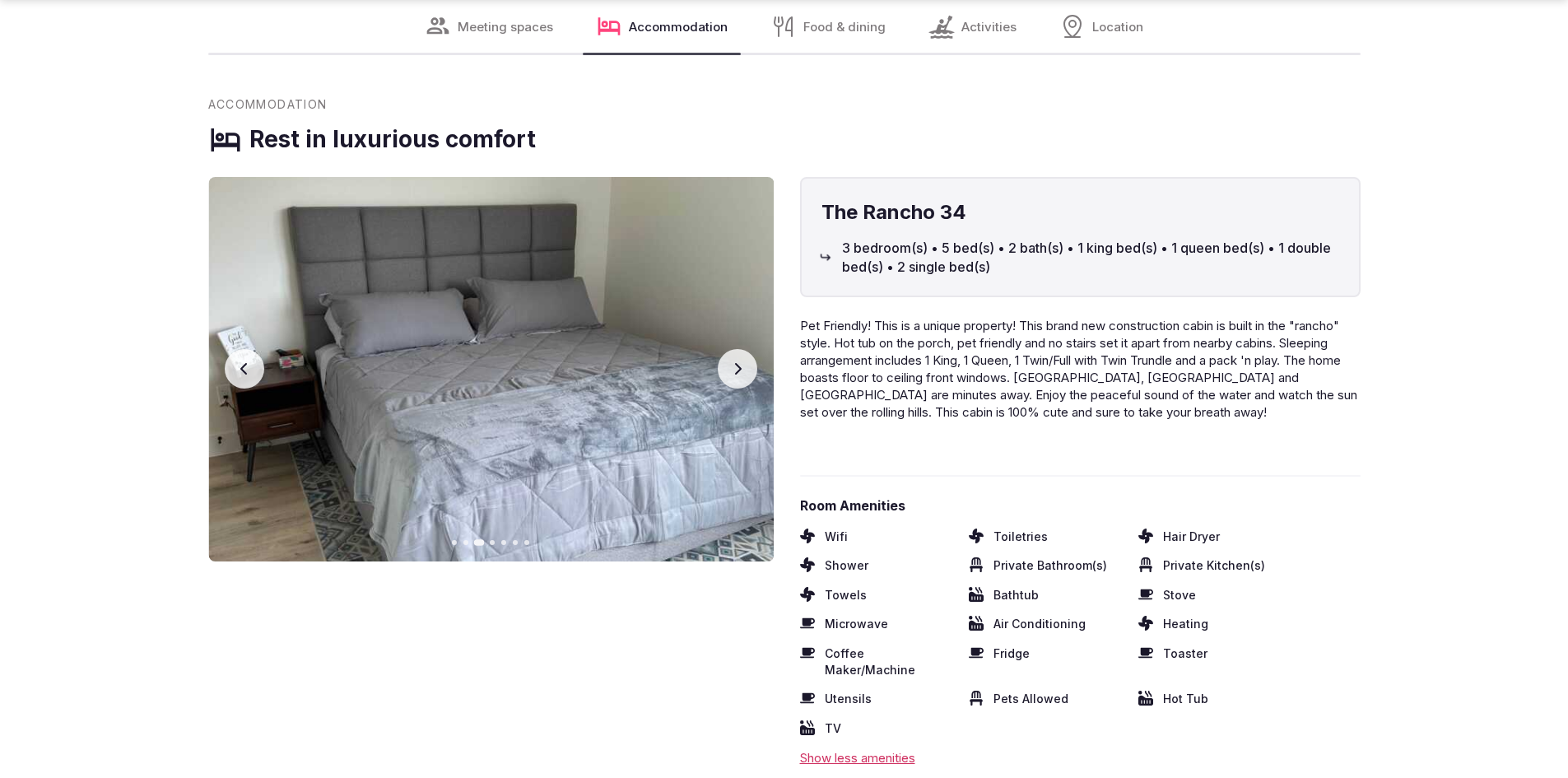
click at [739, 367] on icon "button" at bounding box center [738, 368] width 7 height 11
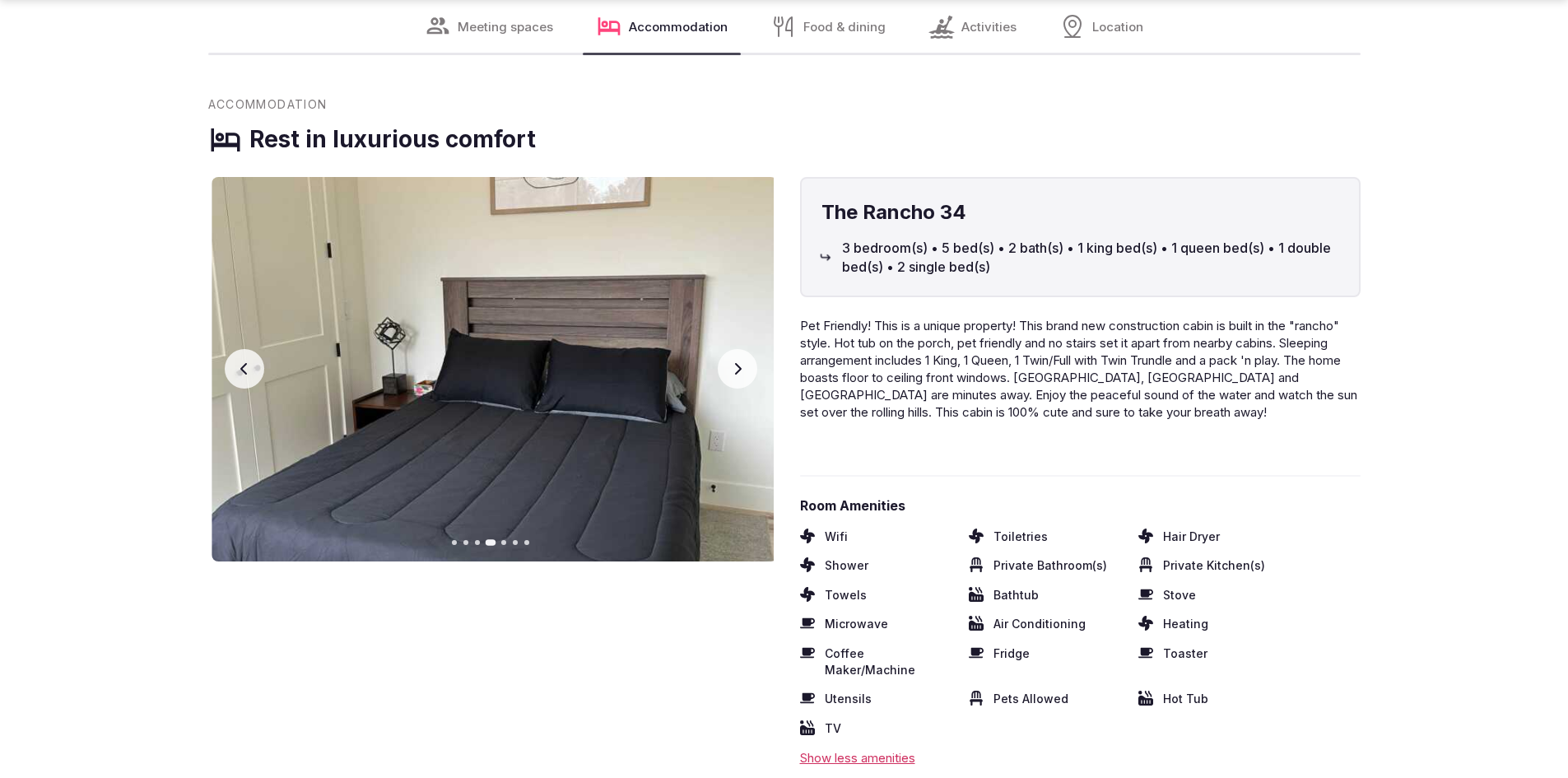
click at [739, 367] on icon "button" at bounding box center [738, 368] width 7 height 11
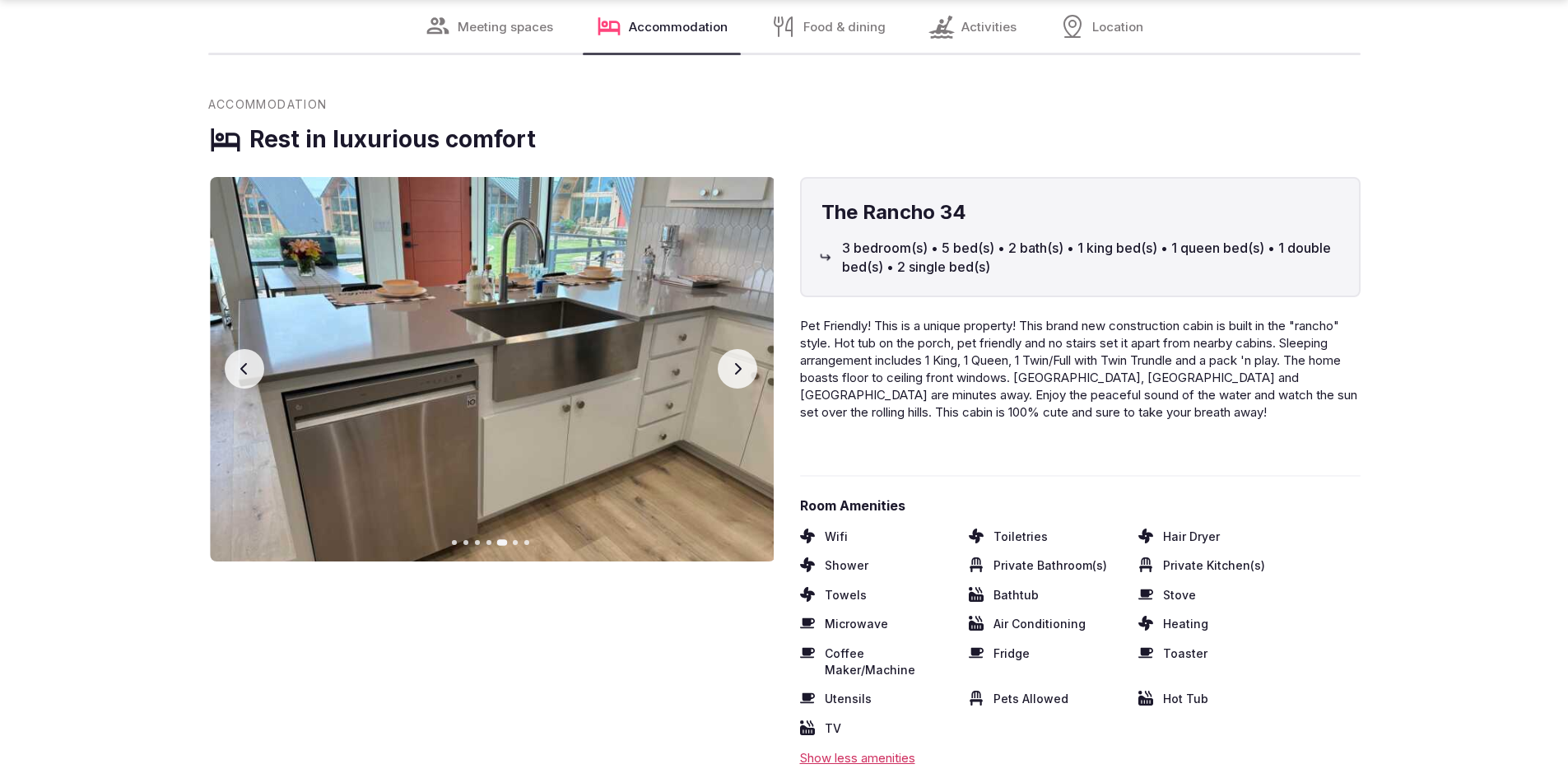
click at [739, 367] on icon "button" at bounding box center [738, 368] width 7 height 11
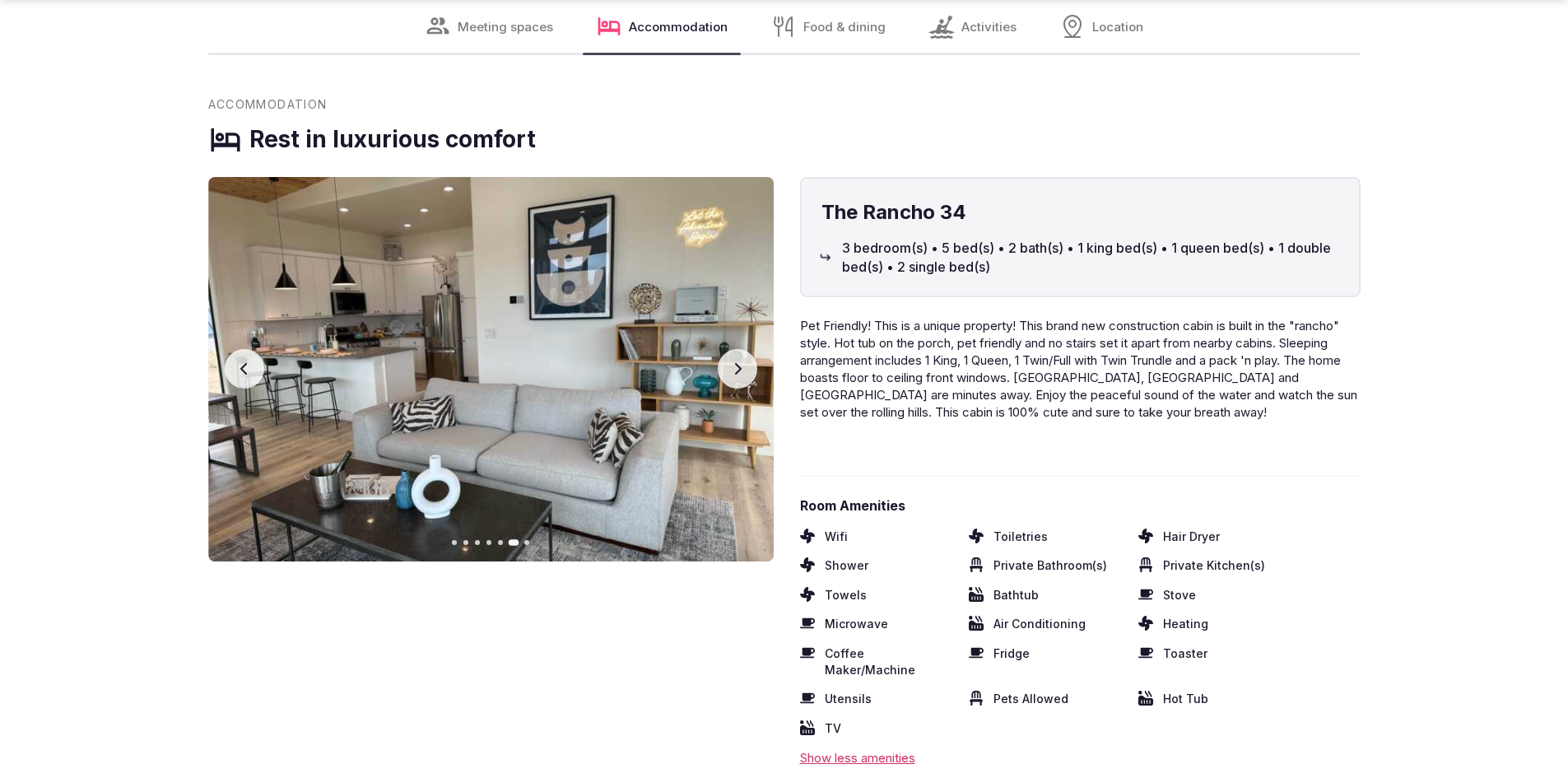
click at [739, 367] on icon "button" at bounding box center [738, 368] width 7 height 11
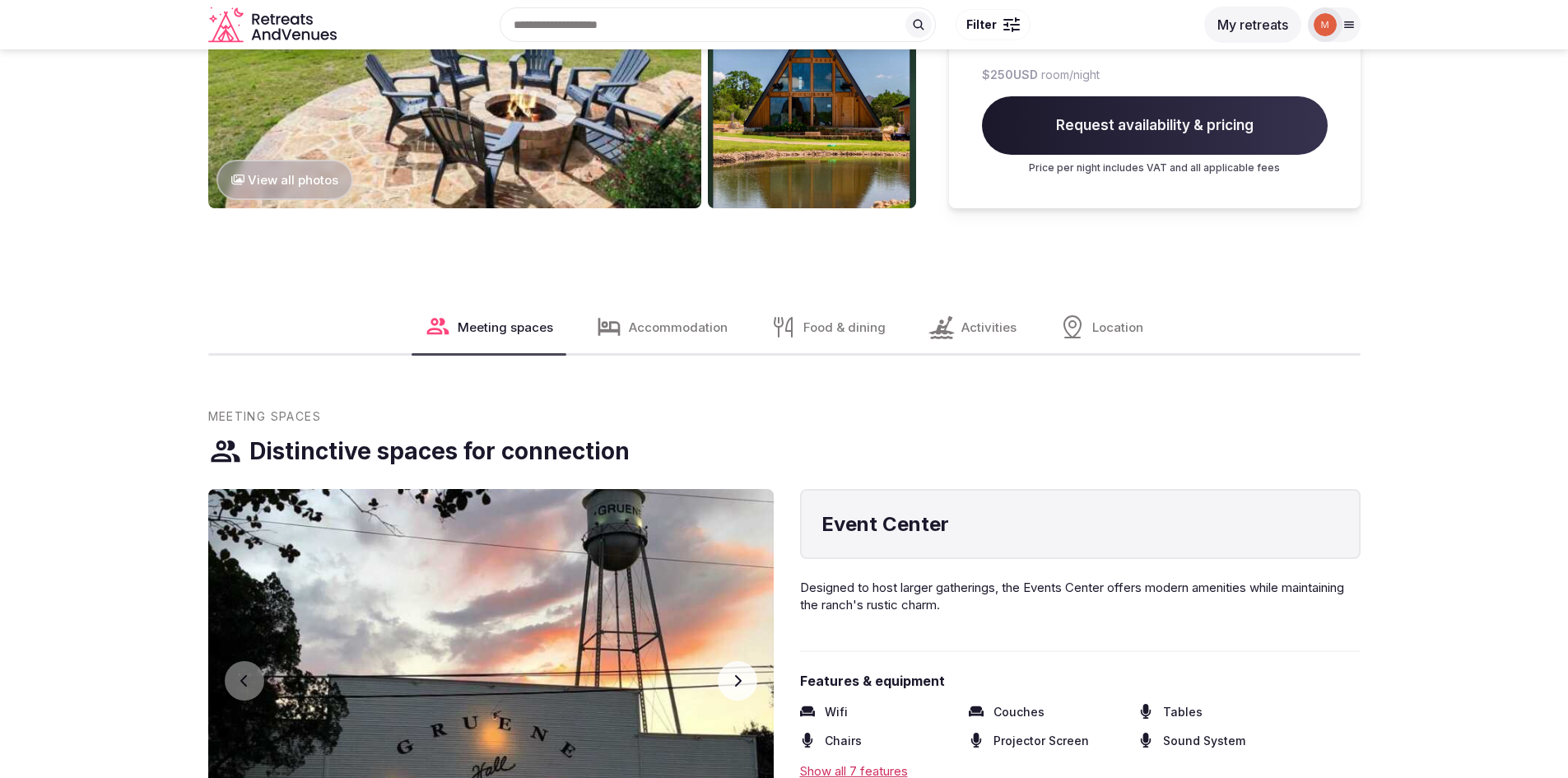
scroll to position [1399, 0]
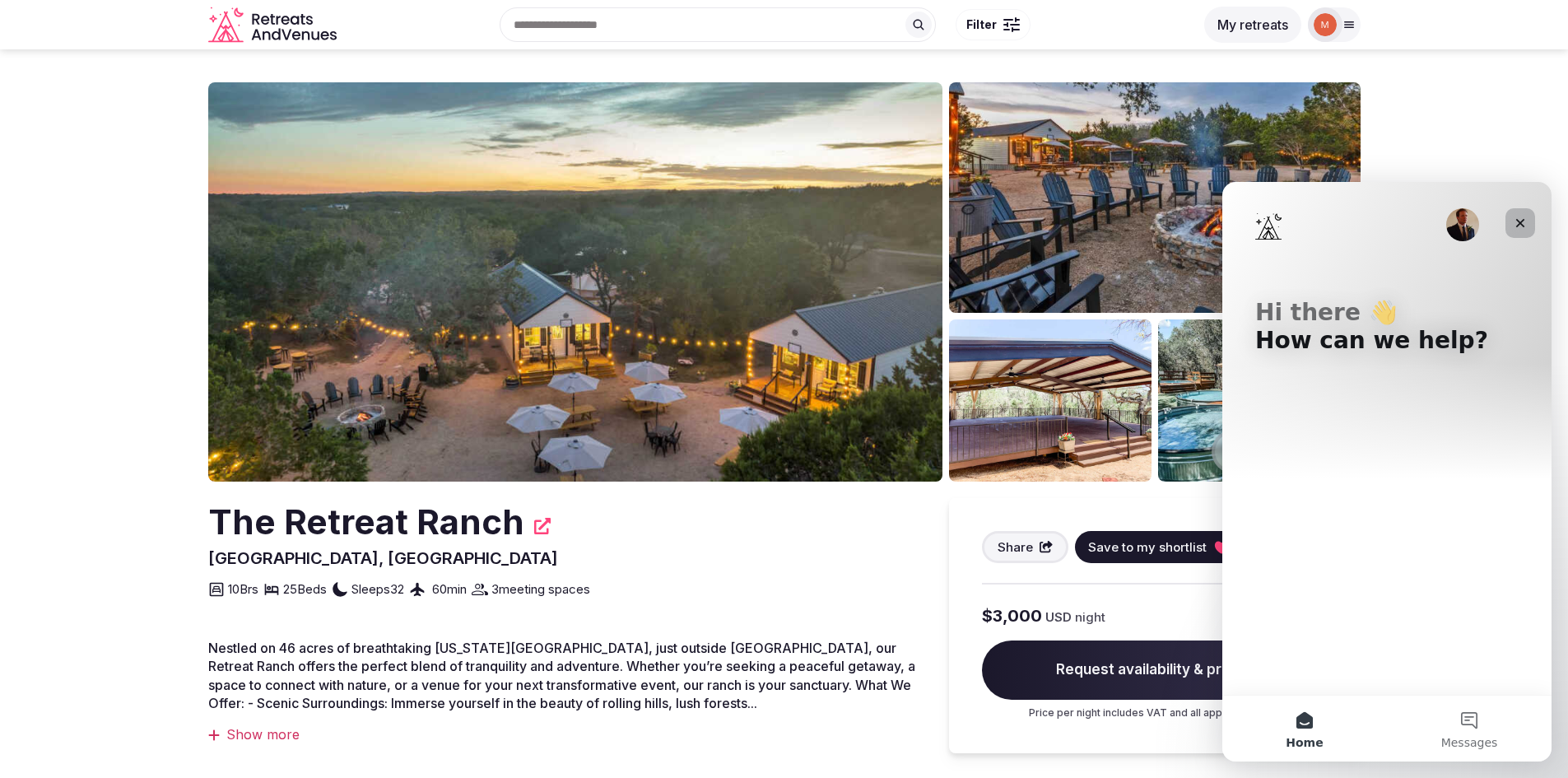
click at [1517, 220] on icon "Close" at bounding box center [1520, 223] width 9 height 9
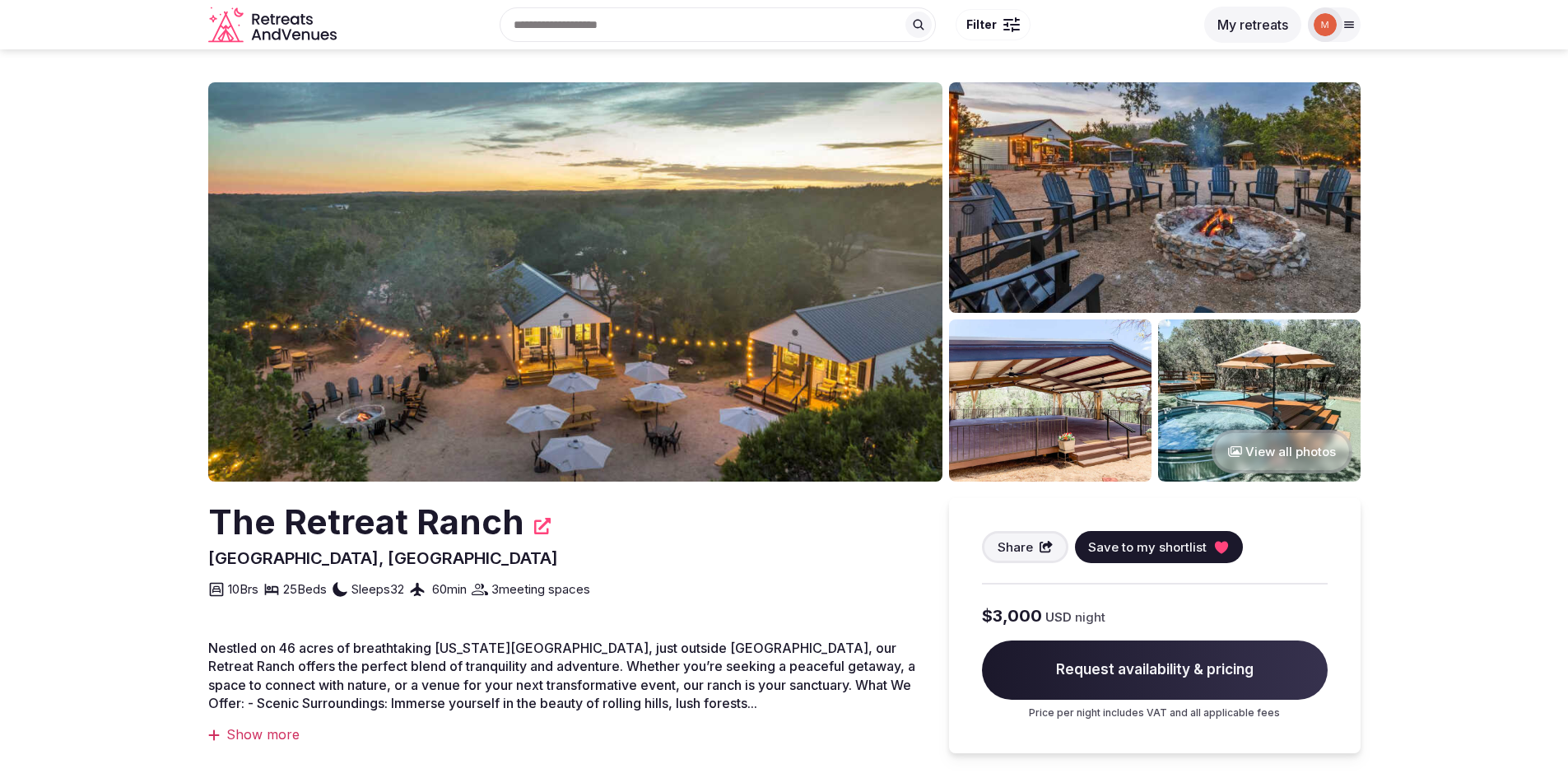
click at [549, 242] on img at bounding box center [574, 282] width 734 height 399
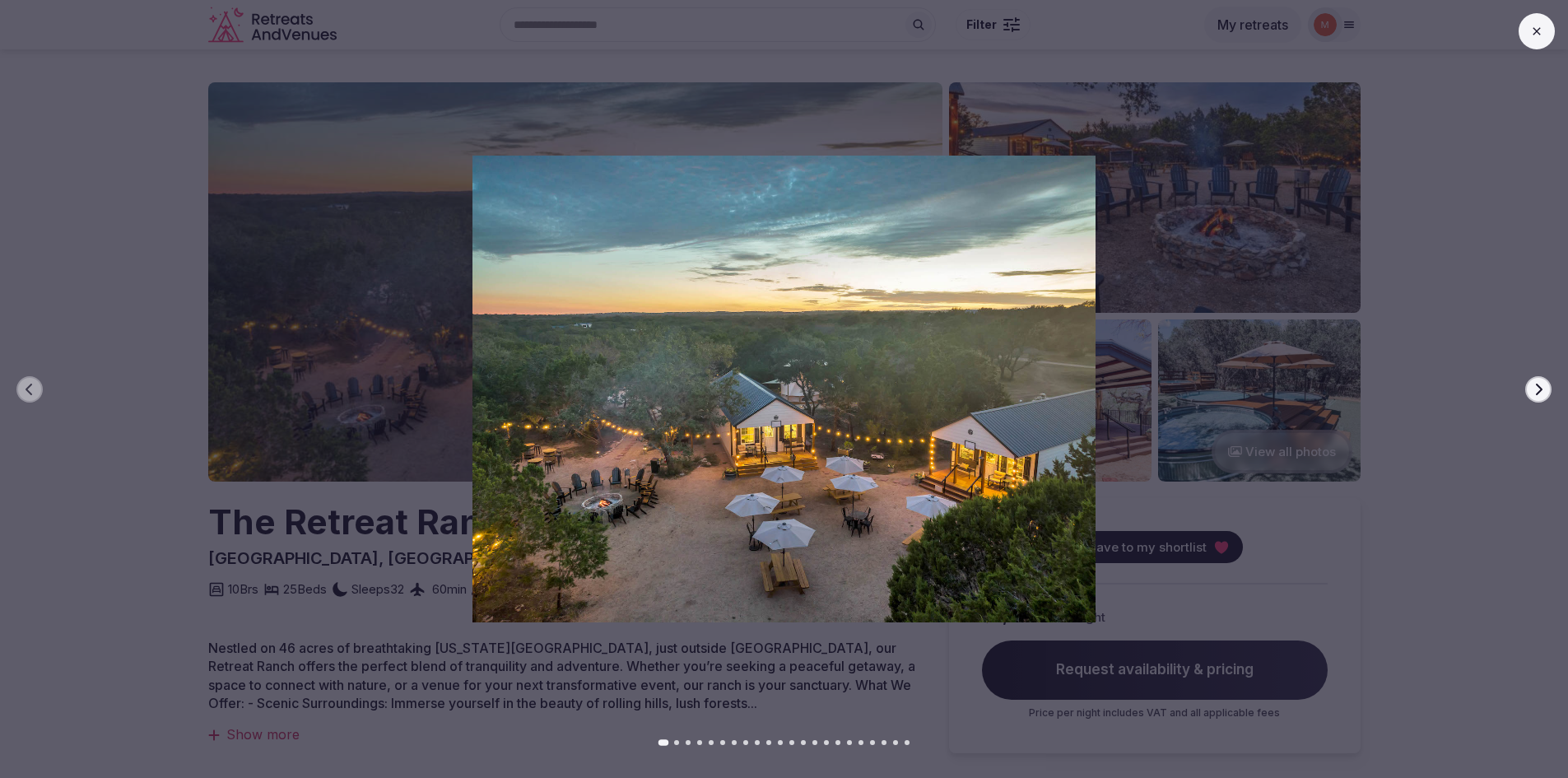
click at [1533, 393] on icon "button" at bounding box center [1538, 389] width 13 height 13
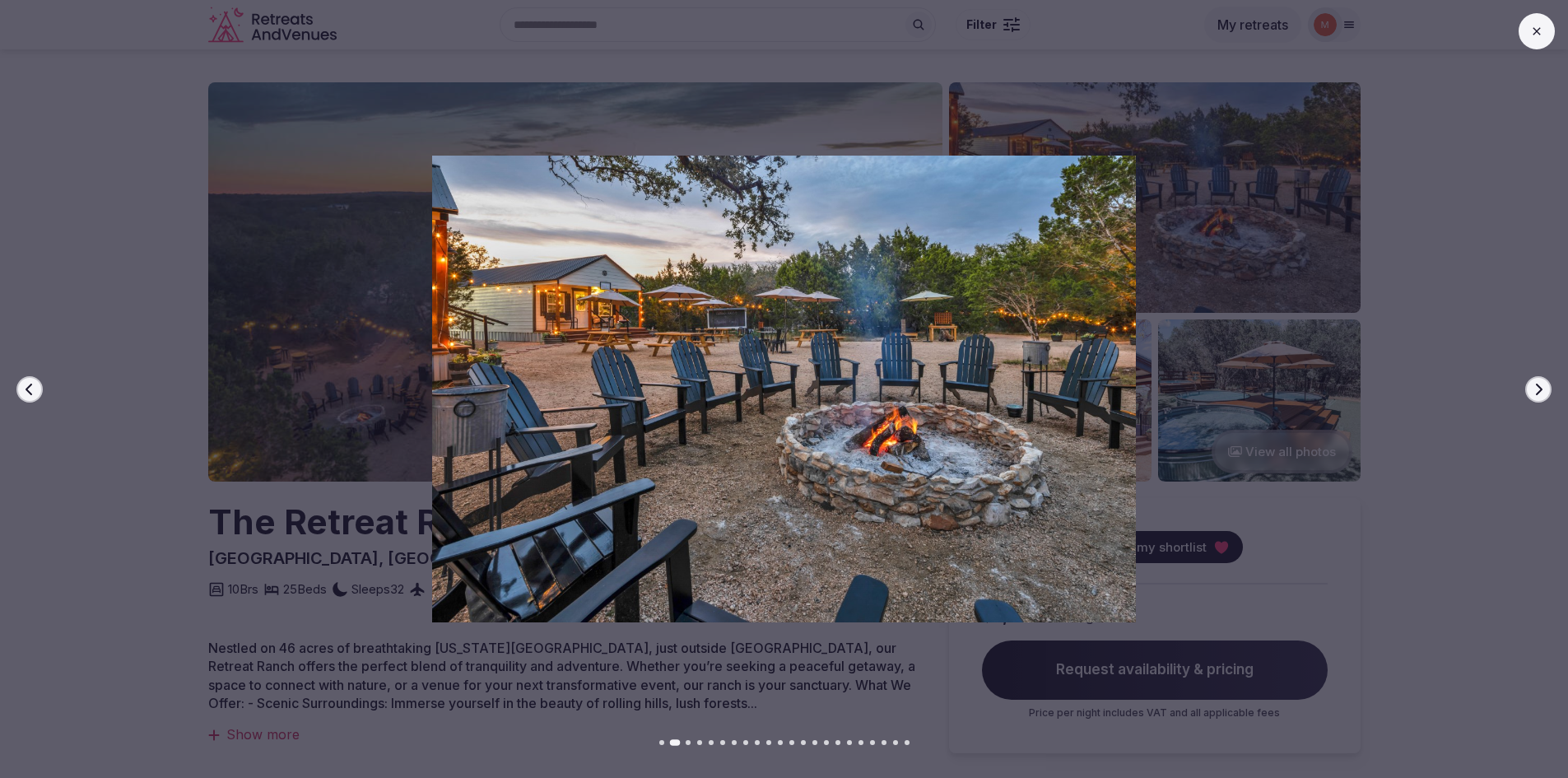
click at [1533, 393] on icon "button" at bounding box center [1538, 389] width 13 height 13
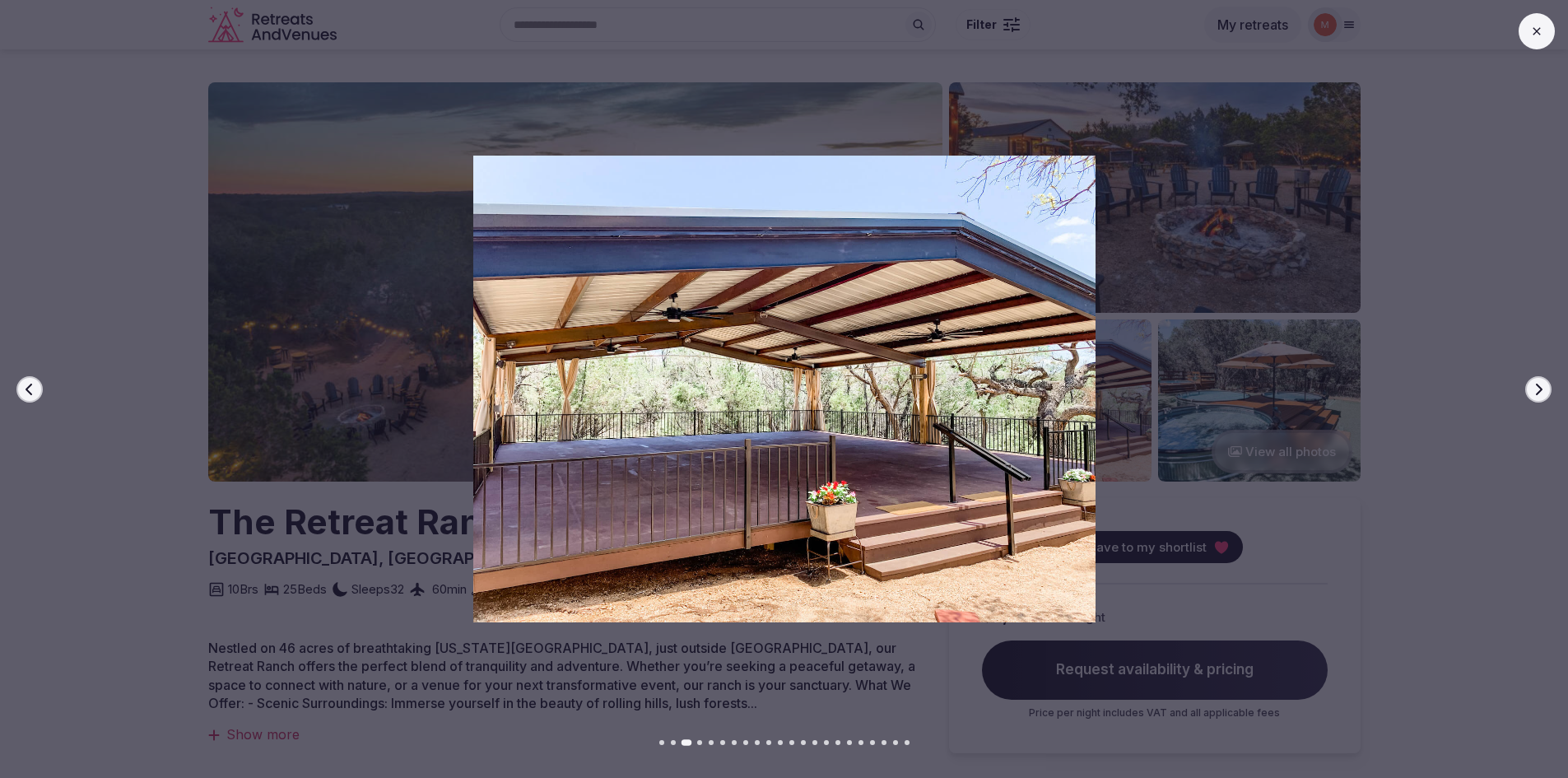
click at [1533, 393] on icon "button" at bounding box center [1538, 389] width 13 height 13
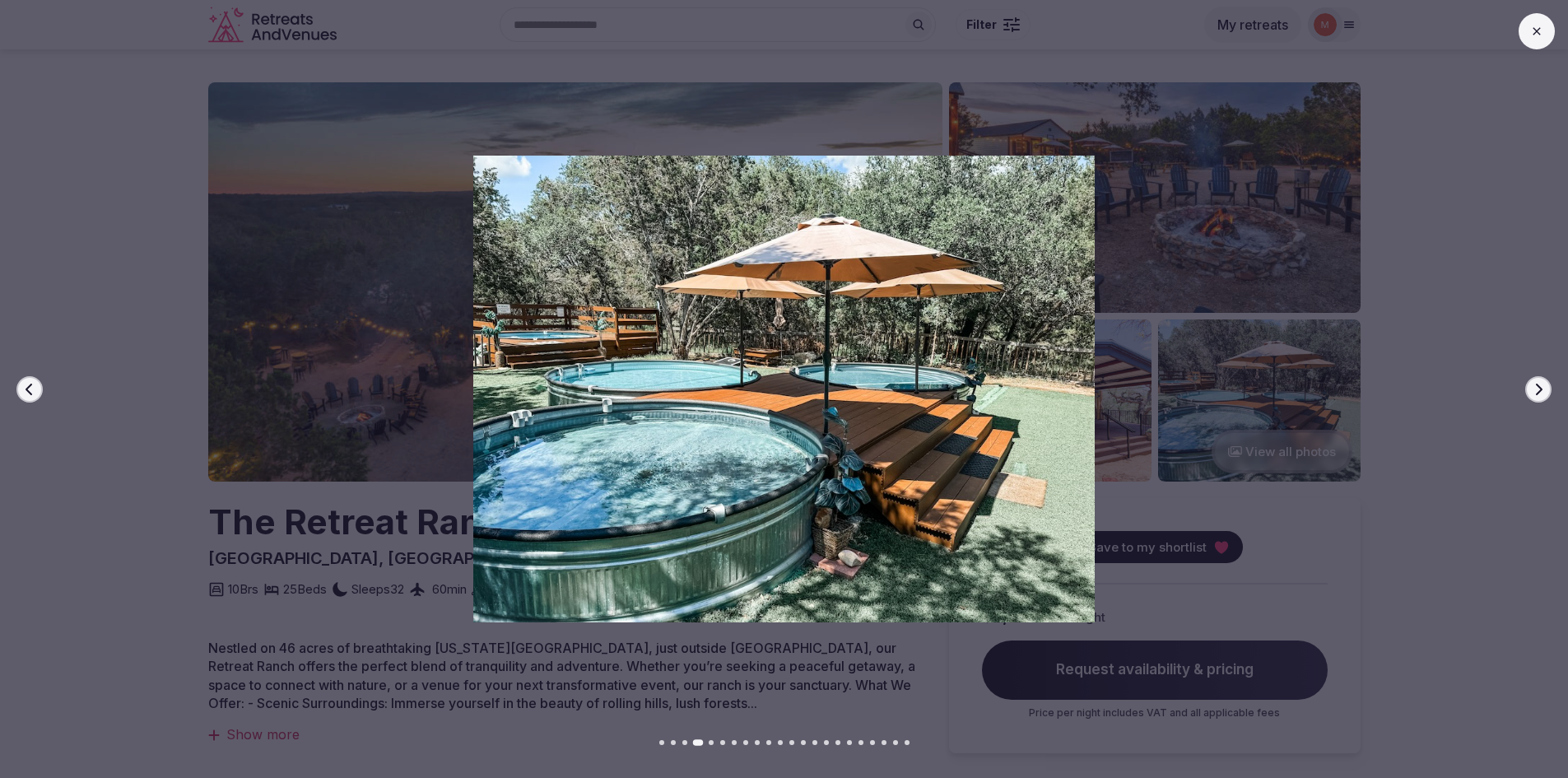
click at [1533, 393] on icon "button" at bounding box center [1538, 389] width 13 height 13
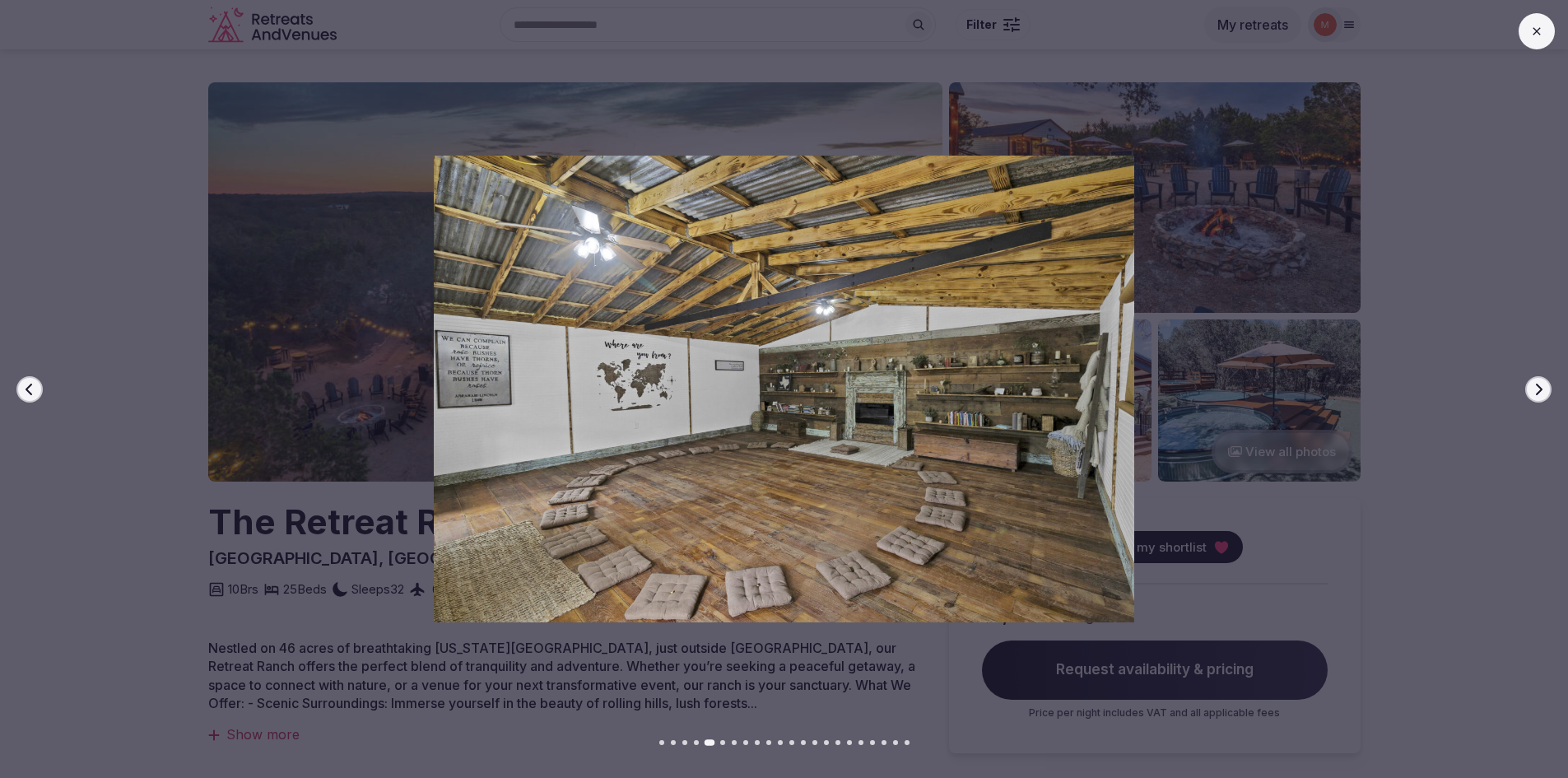
click at [1533, 393] on icon "button" at bounding box center [1538, 389] width 13 height 13
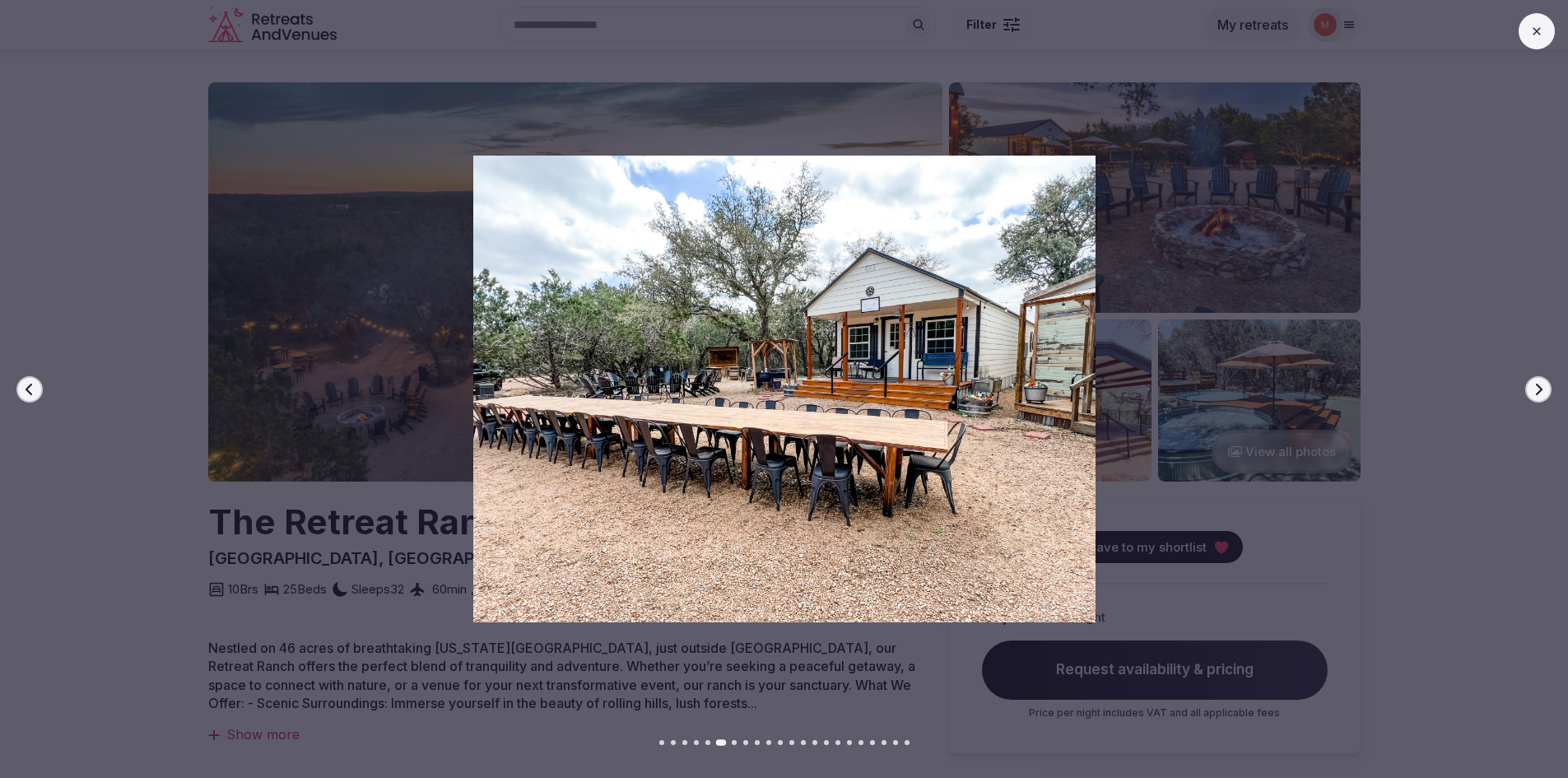
click at [1533, 393] on icon "button" at bounding box center [1538, 389] width 13 height 13
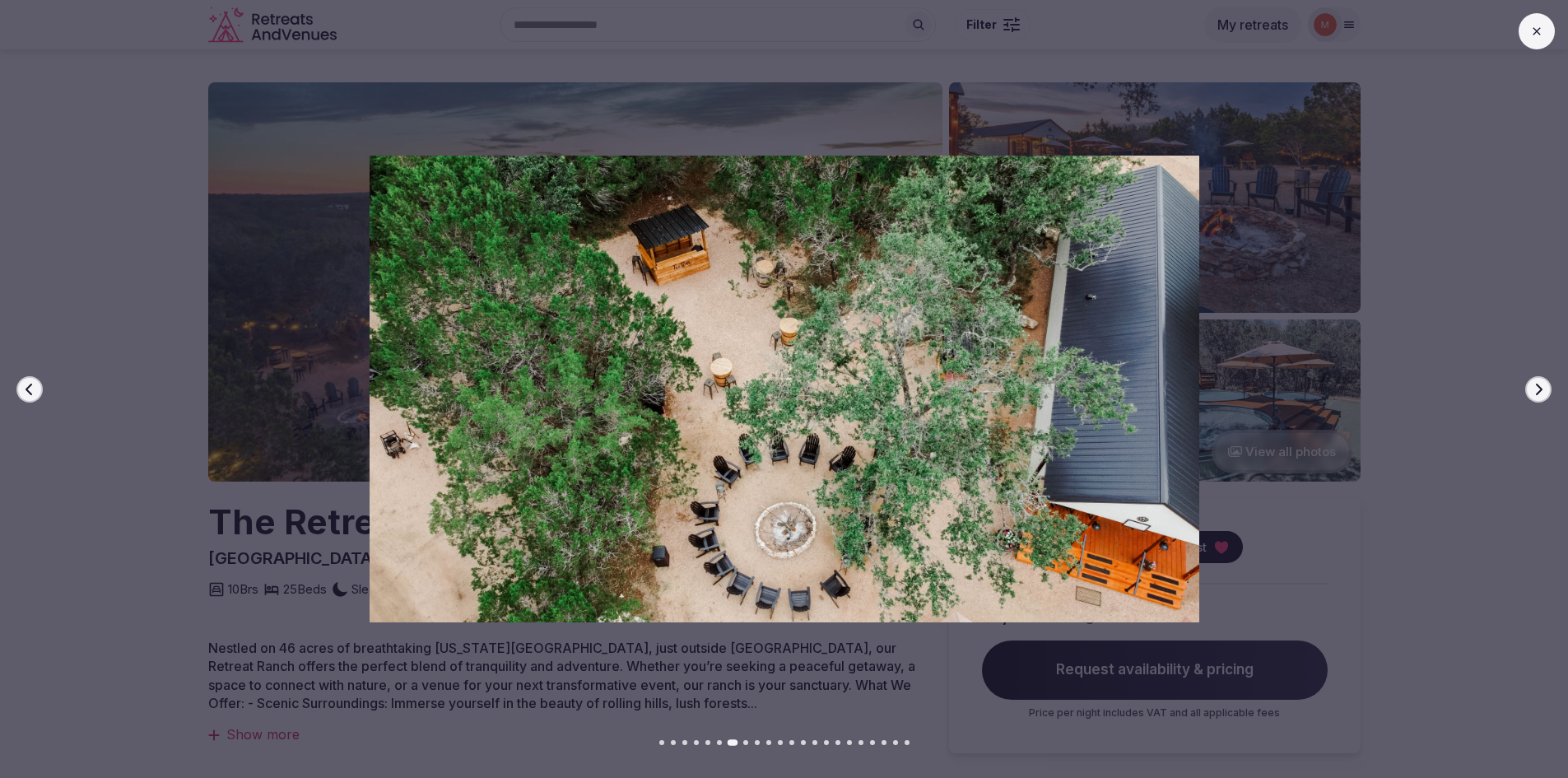
click at [1533, 393] on icon "button" at bounding box center [1538, 389] width 13 height 13
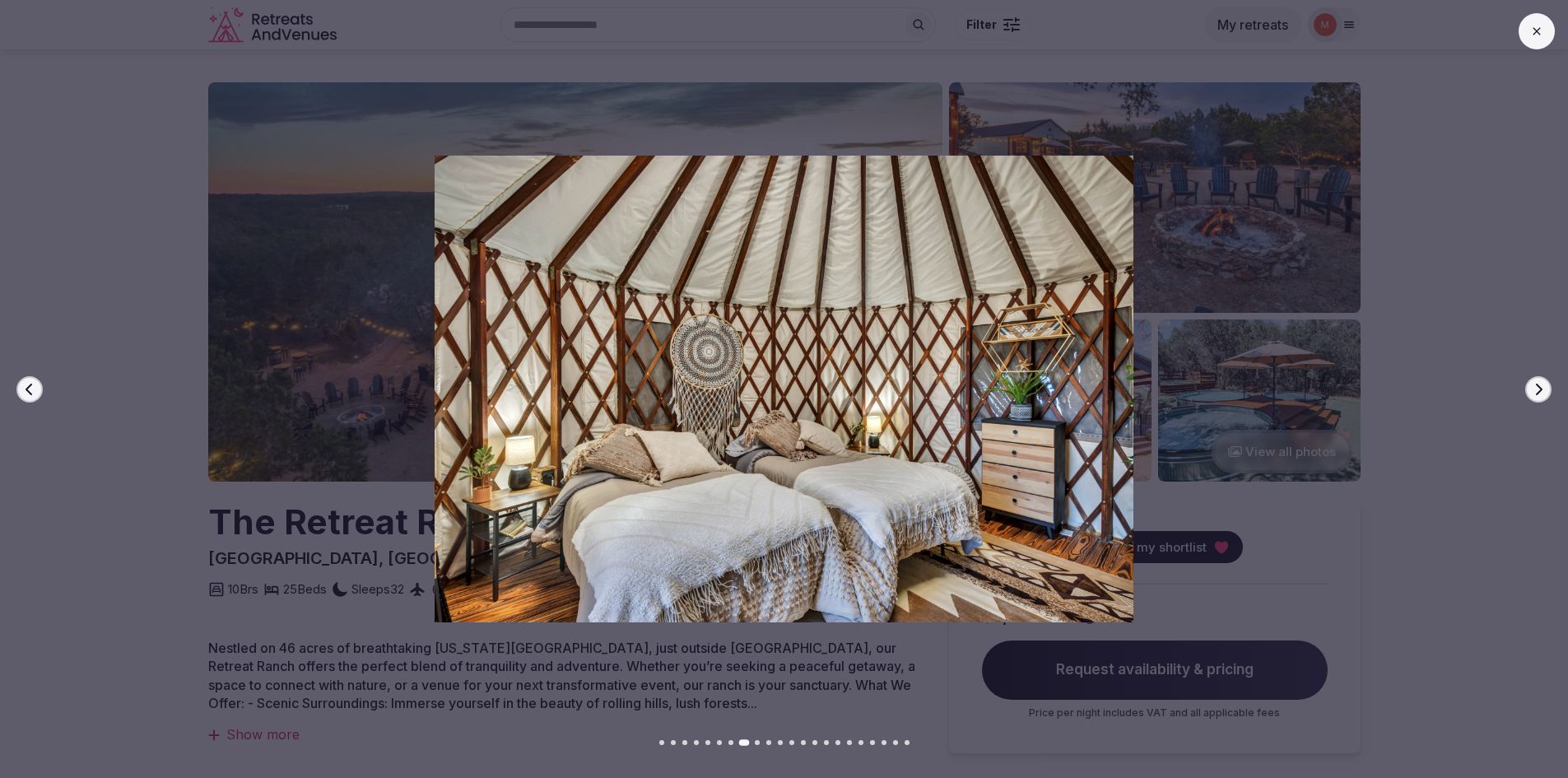
click at [1533, 393] on icon "button" at bounding box center [1538, 389] width 13 height 13
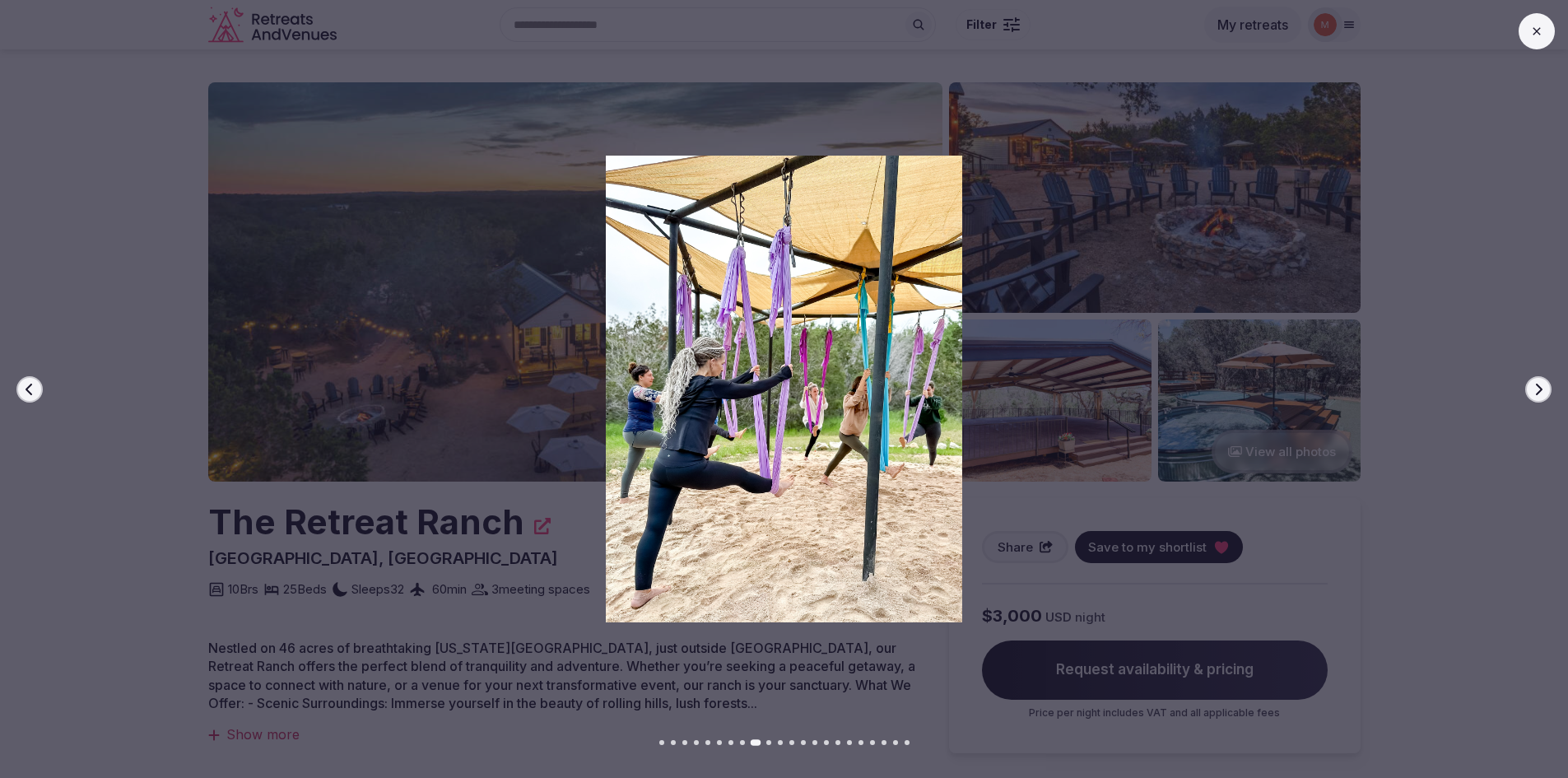
click at [1533, 393] on icon "button" at bounding box center [1538, 389] width 13 height 13
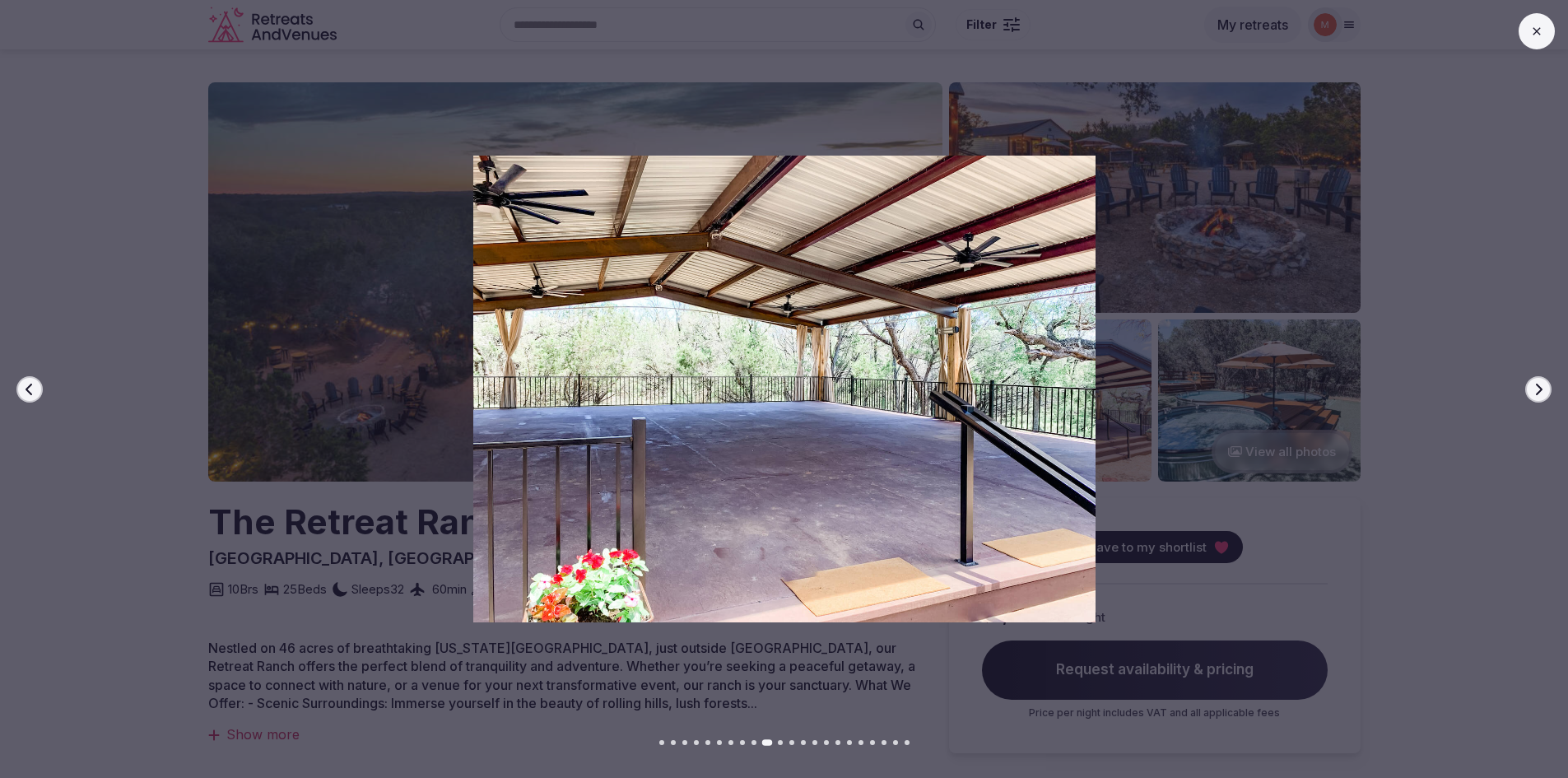
click at [1533, 393] on icon "button" at bounding box center [1538, 389] width 13 height 13
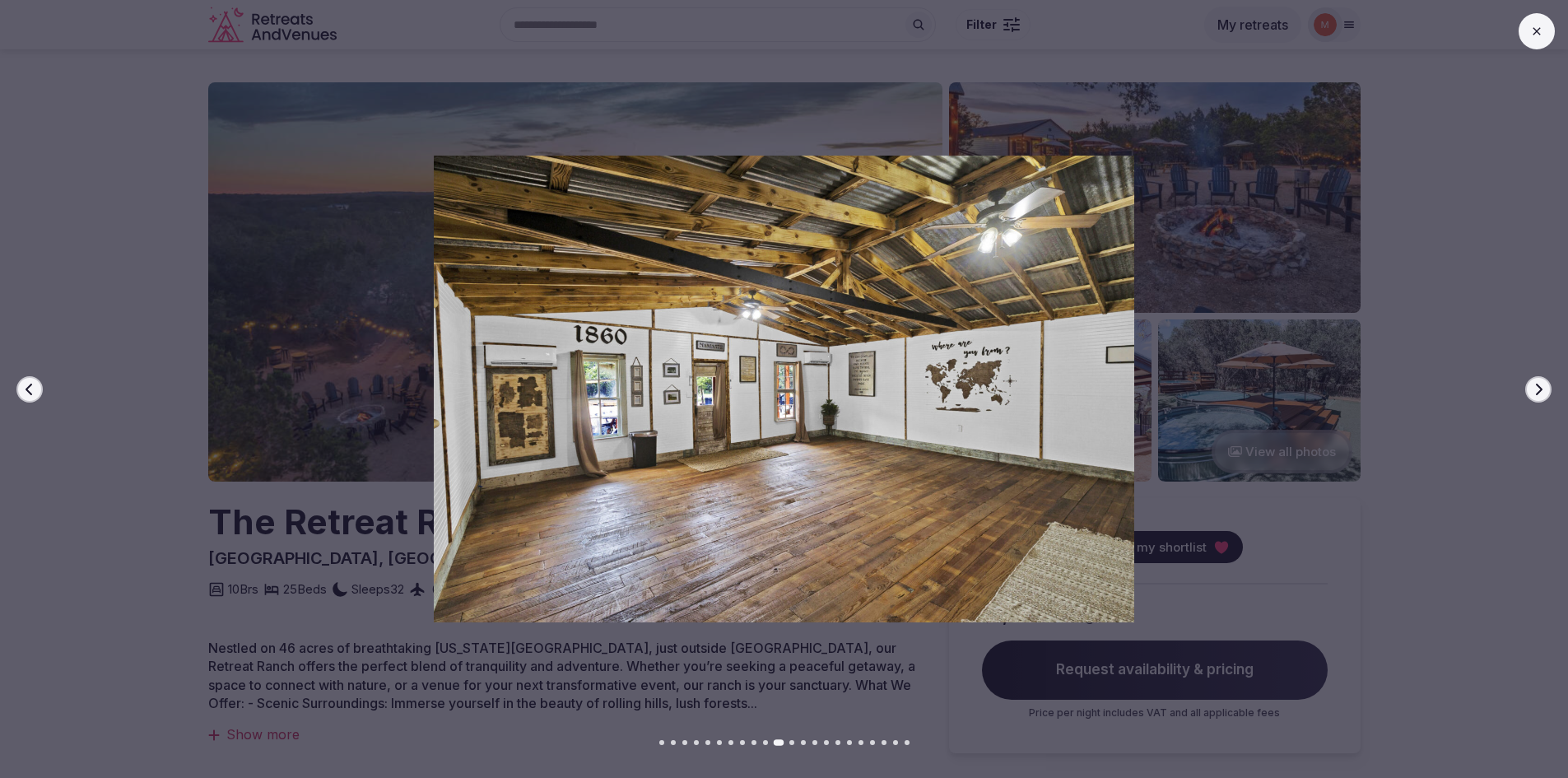
click at [1533, 393] on icon "button" at bounding box center [1538, 389] width 13 height 13
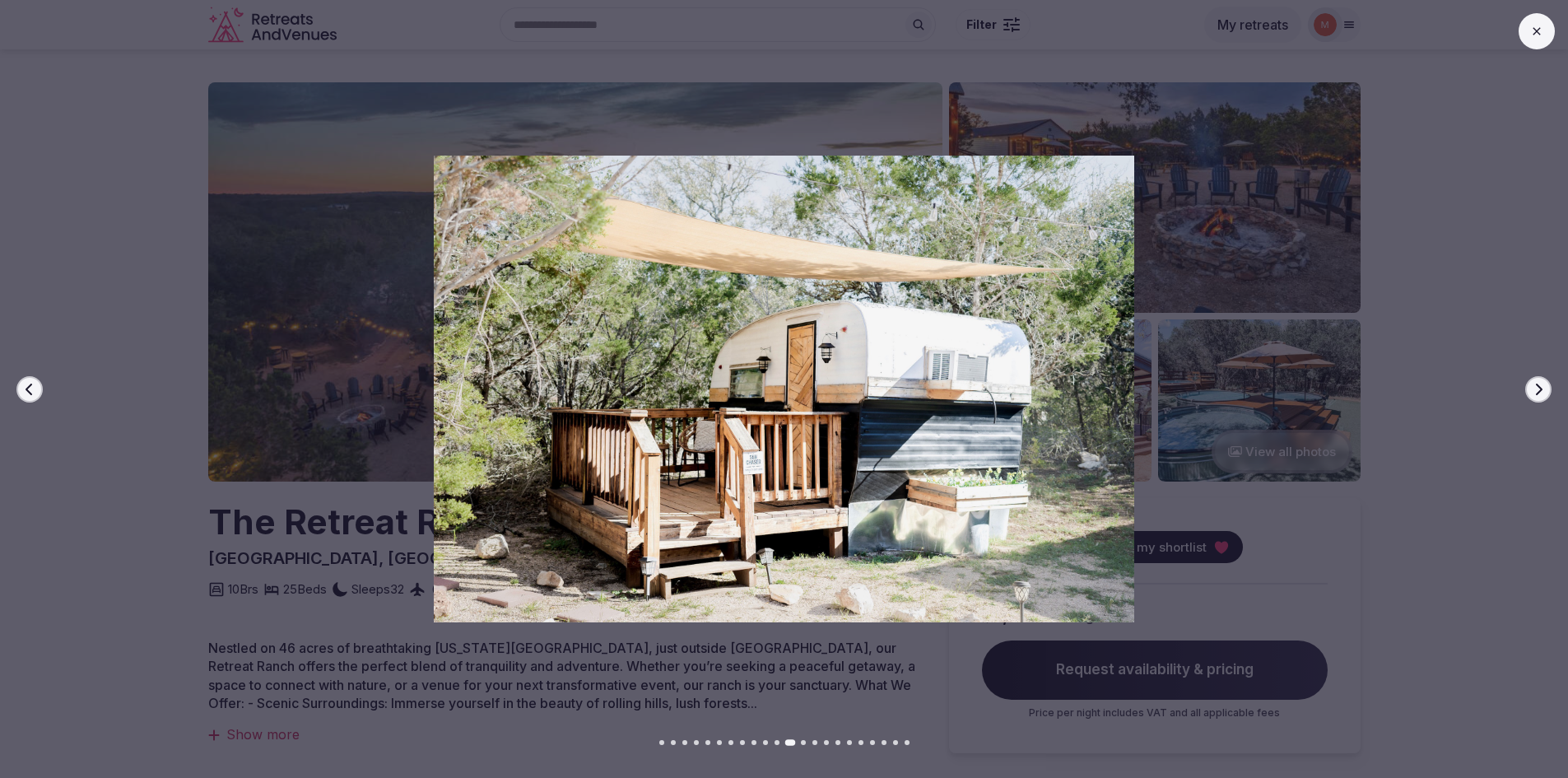
click at [1533, 393] on icon "button" at bounding box center [1538, 389] width 13 height 13
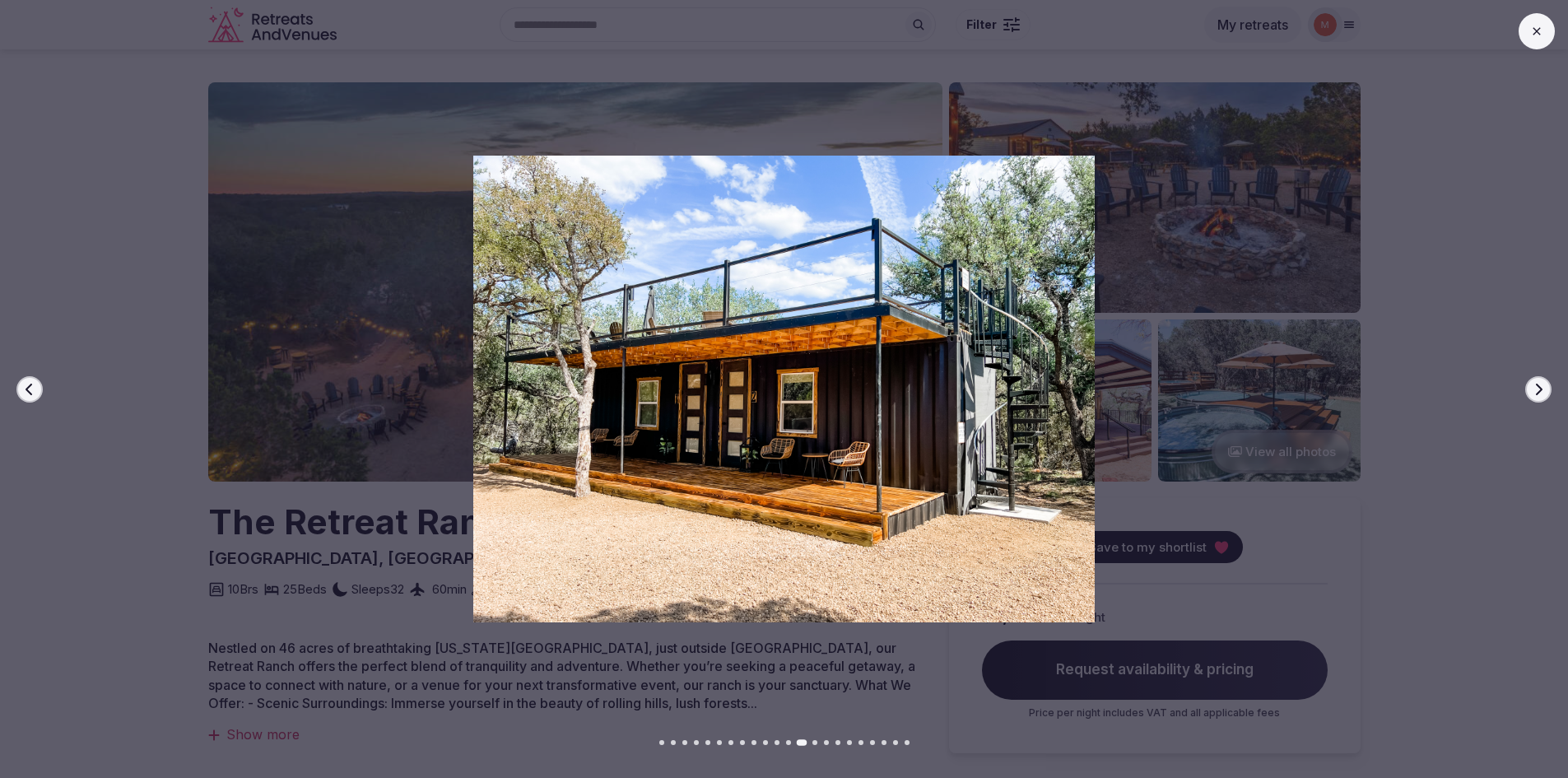
click at [1533, 393] on icon "button" at bounding box center [1538, 389] width 13 height 13
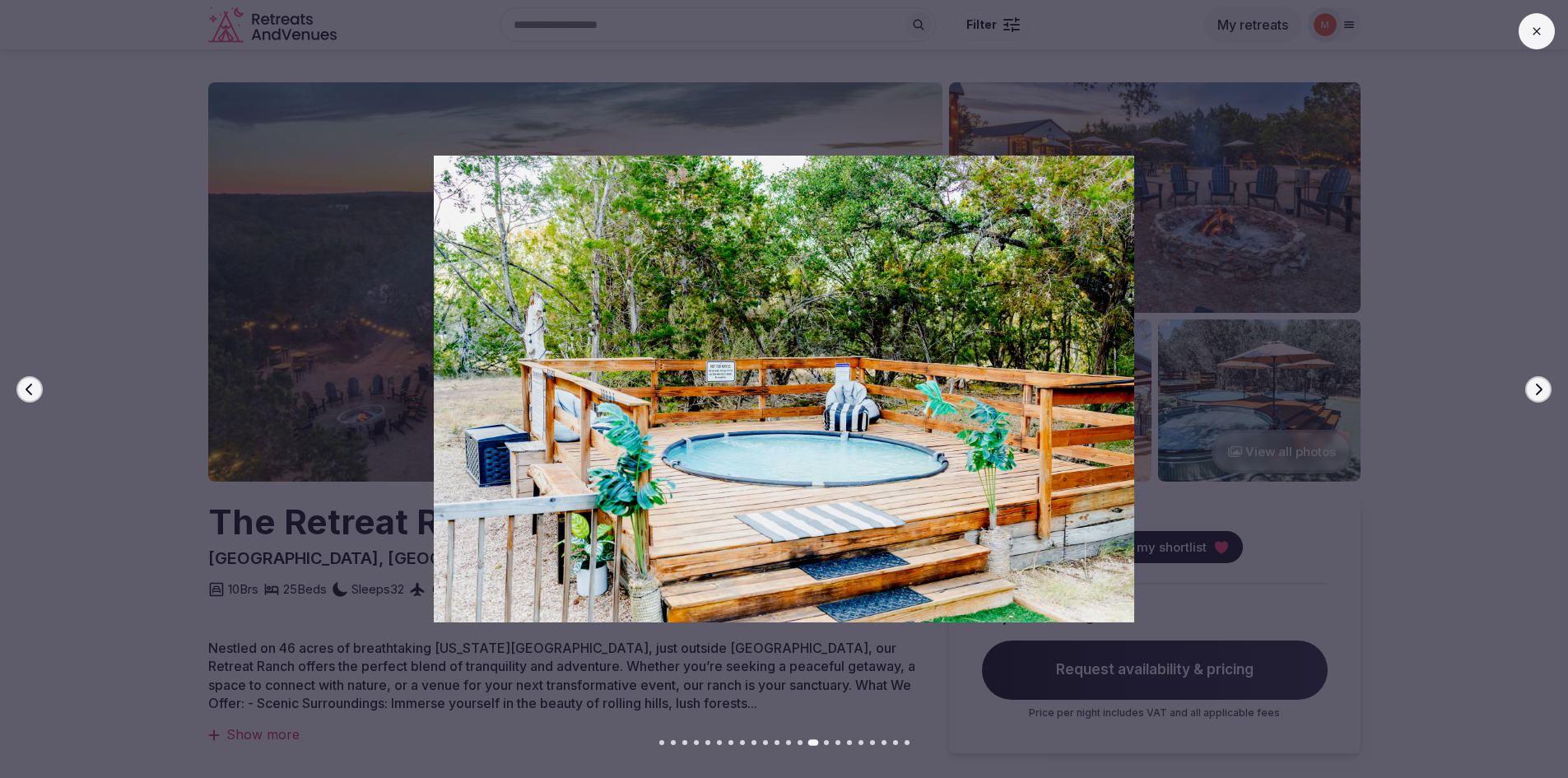
click at [1533, 393] on icon "button" at bounding box center [1538, 389] width 13 height 13
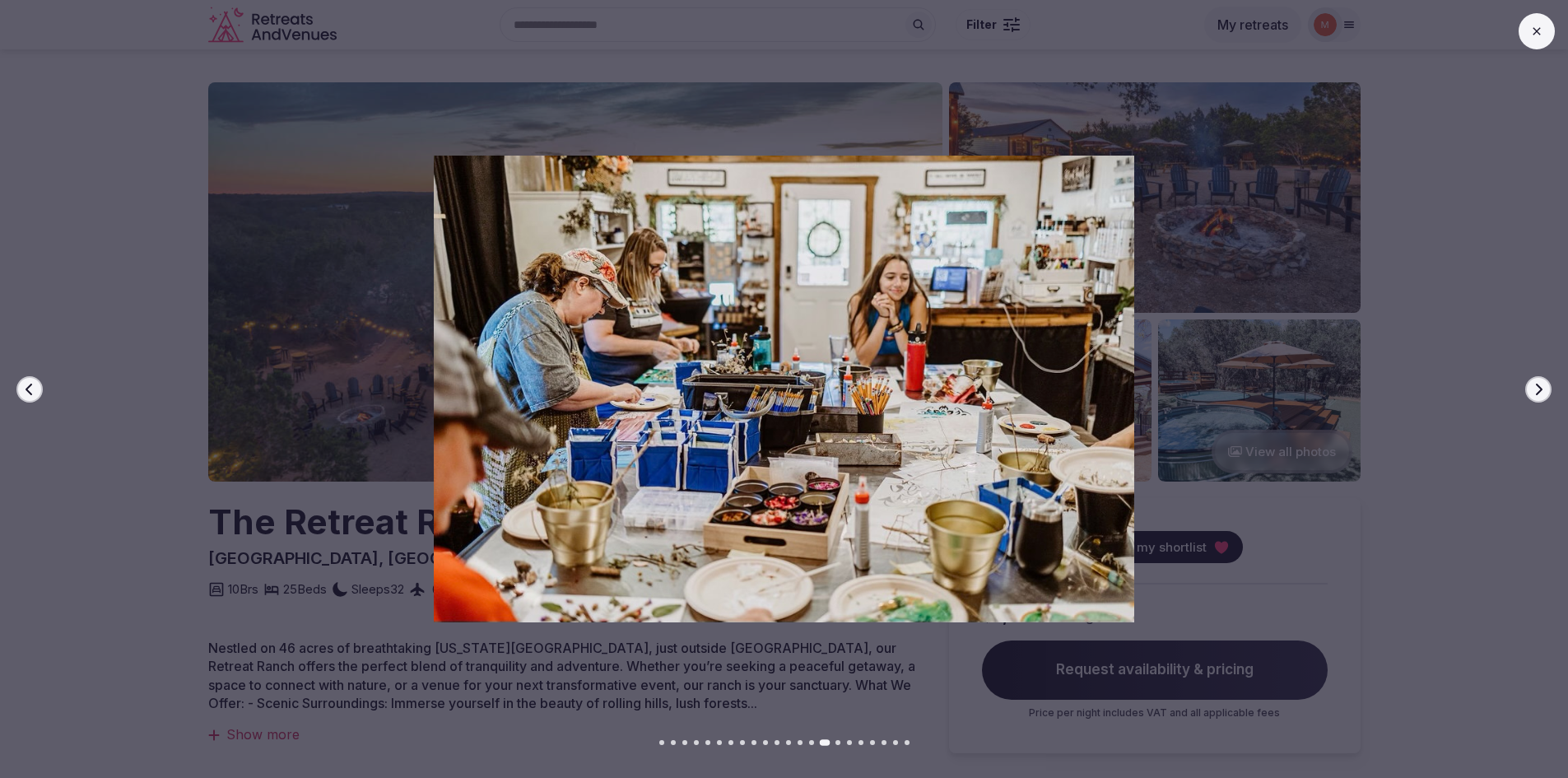
click at [1533, 393] on icon "button" at bounding box center [1538, 389] width 13 height 13
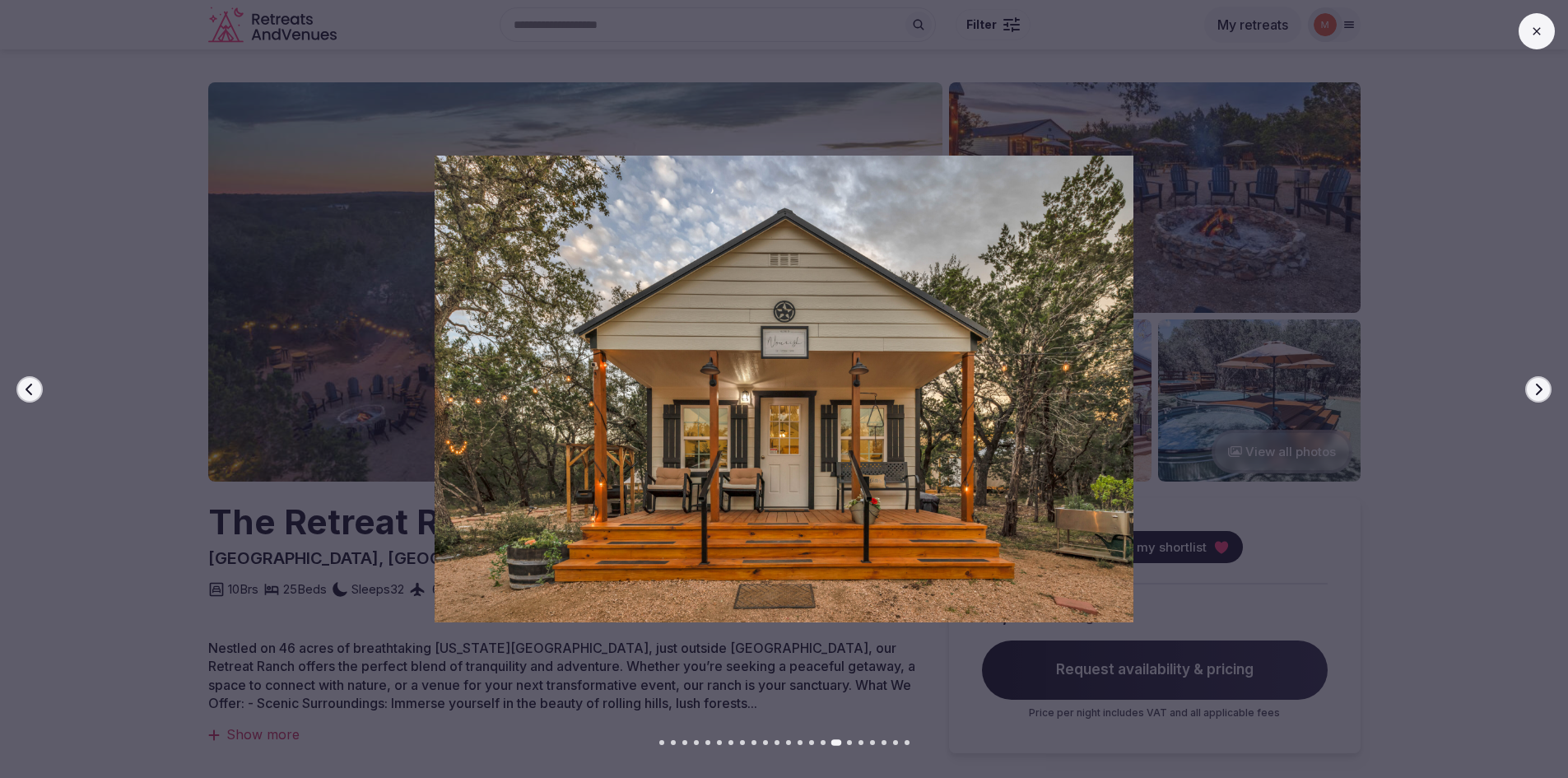
click at [1533, 393] on icon "button" at bounding box center [1538, 389] width 13 height 13
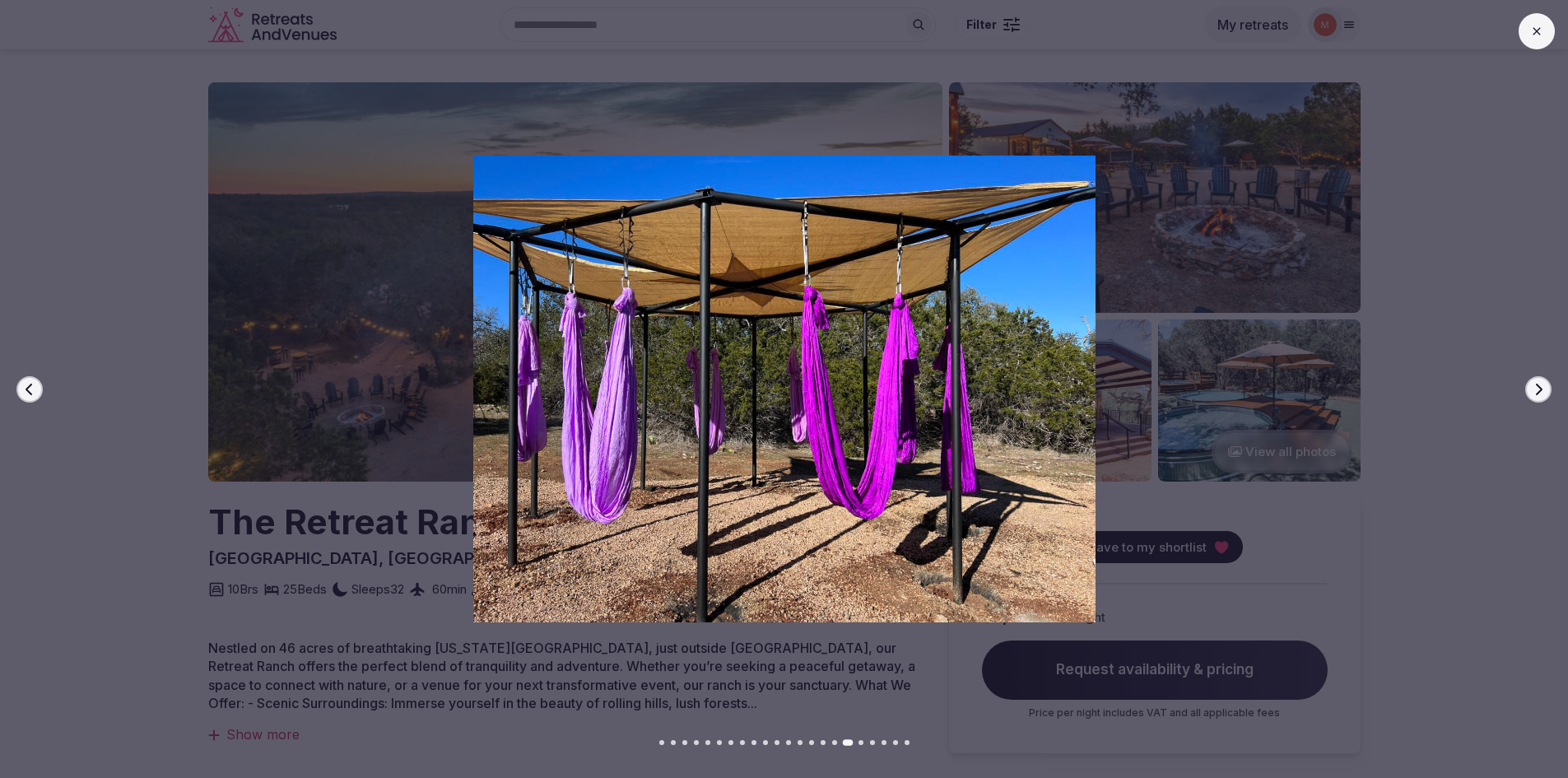
click at [1533, 393] on icon "button" at bounding box center [1538, 389] width 13 height 13
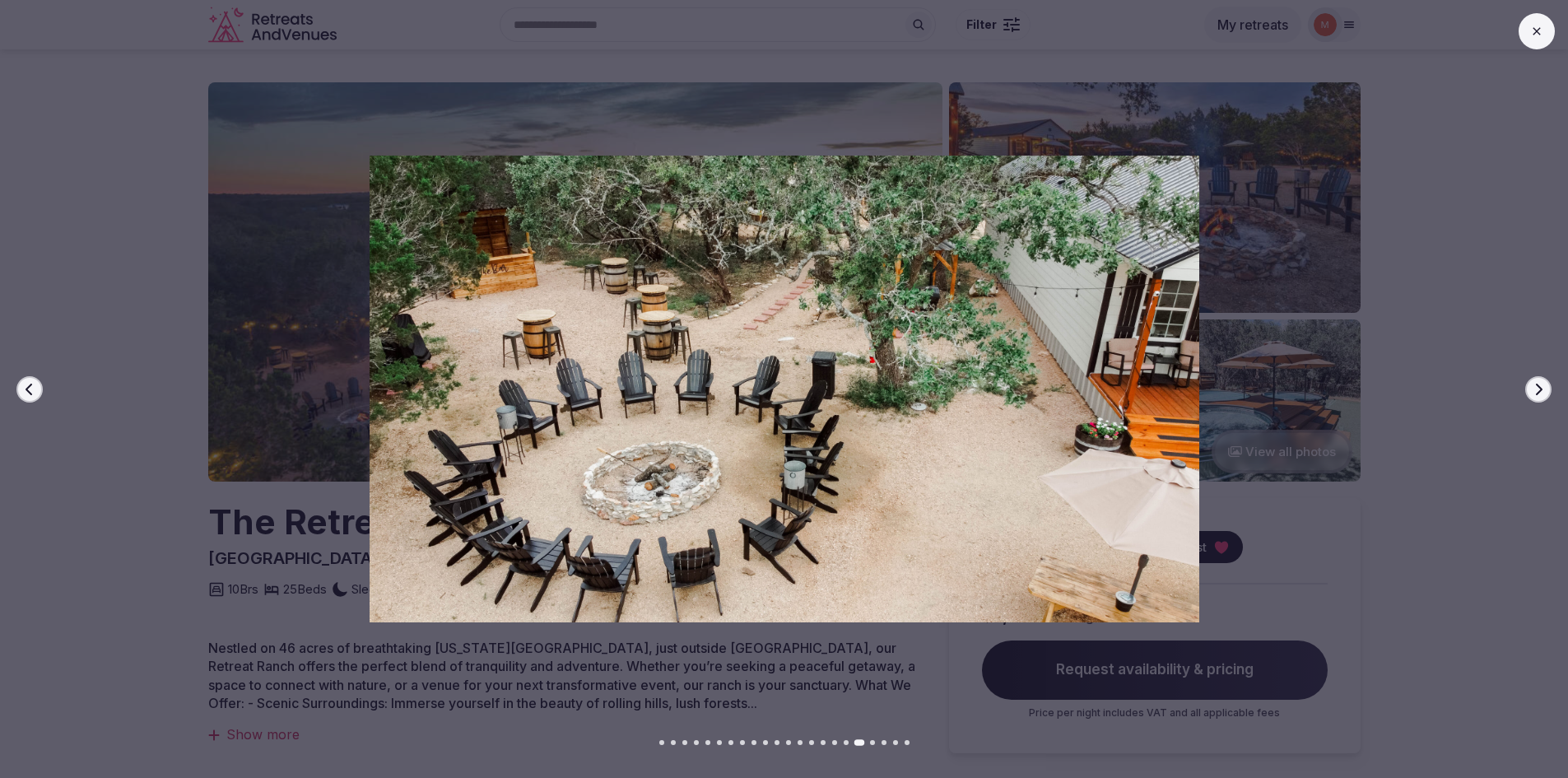
click at [1533, 393] on icon "button" at bounding box center [1538, 389] width 13 height 13
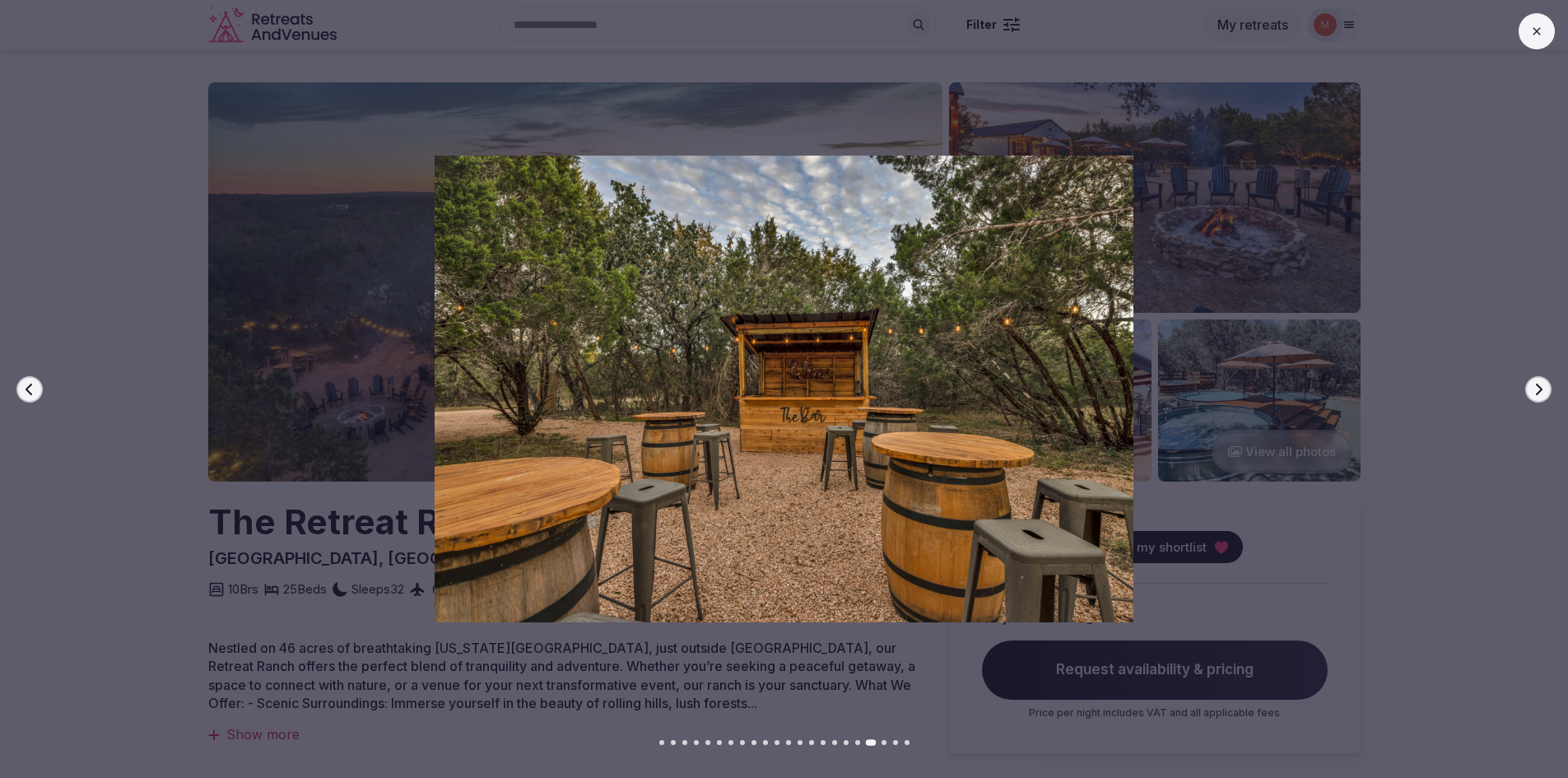
click at [1533, 393] on icon "button" at bounding box center [1538, 389] width 13 height 13
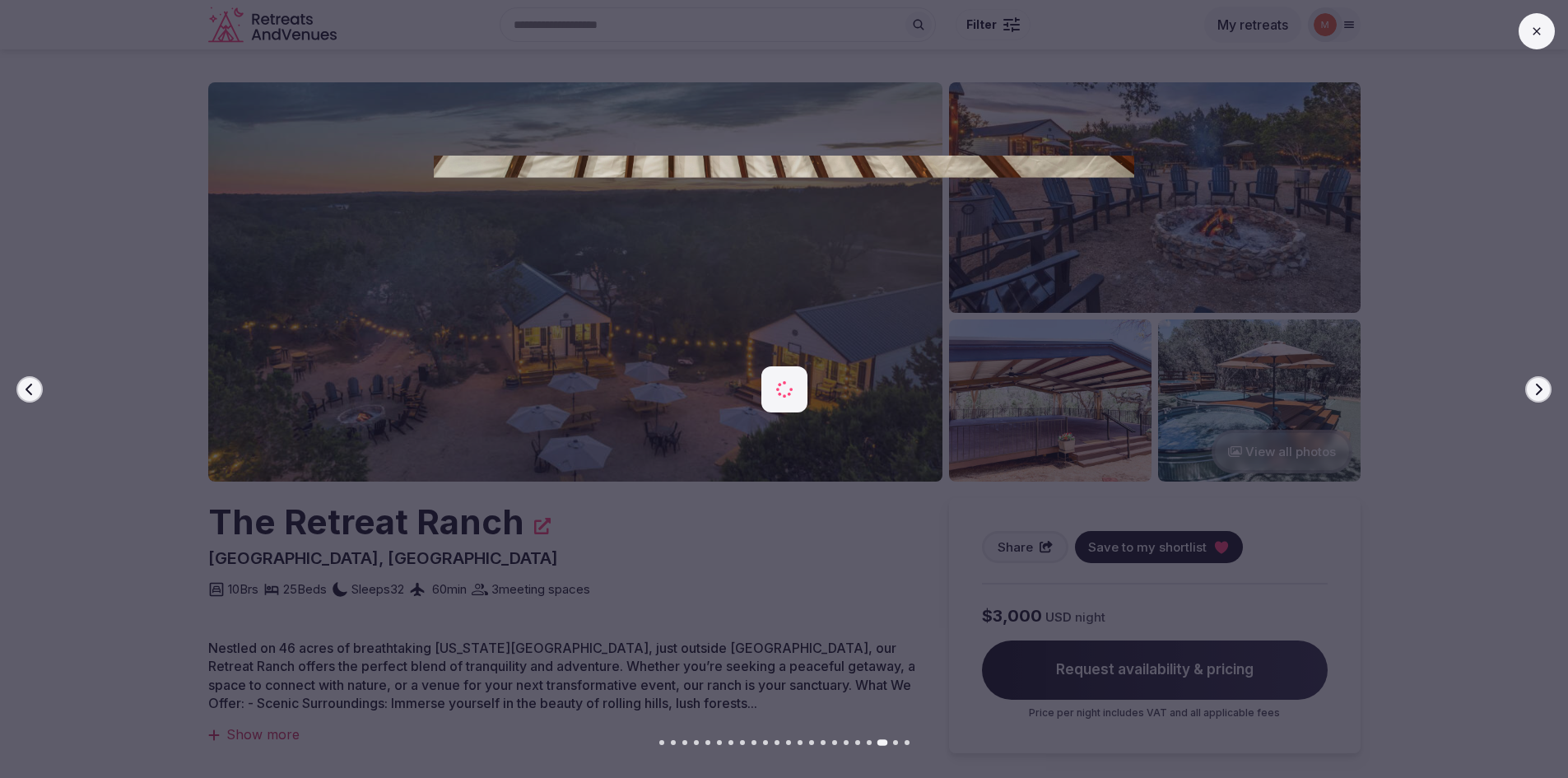
click at [1533, 393] on icon "button" at bounding box center [1538, 389] width 13 height 13
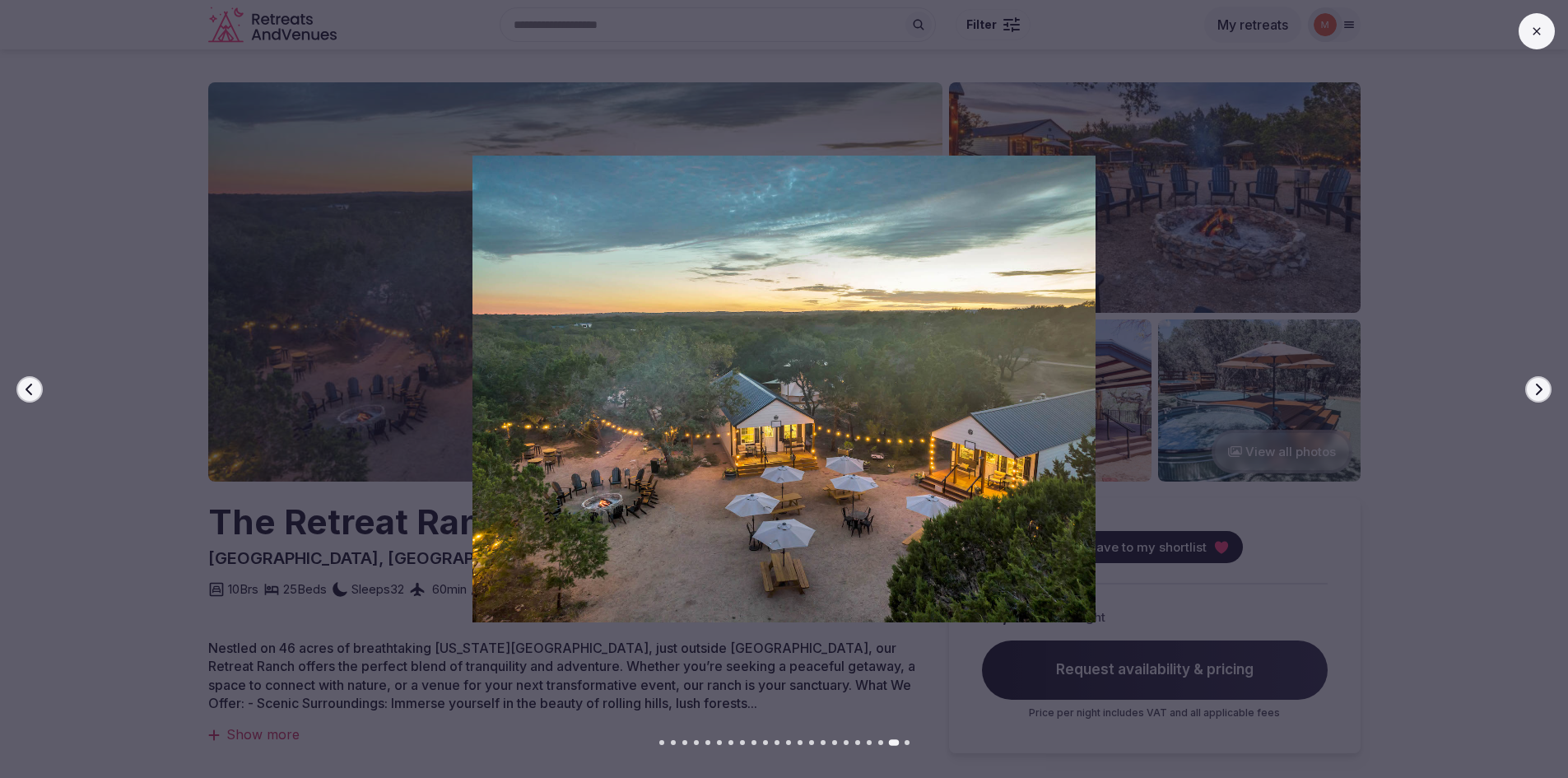
click at [1533, 393] on icon "button" at bounding box center [1538, 389] width 13 height 13
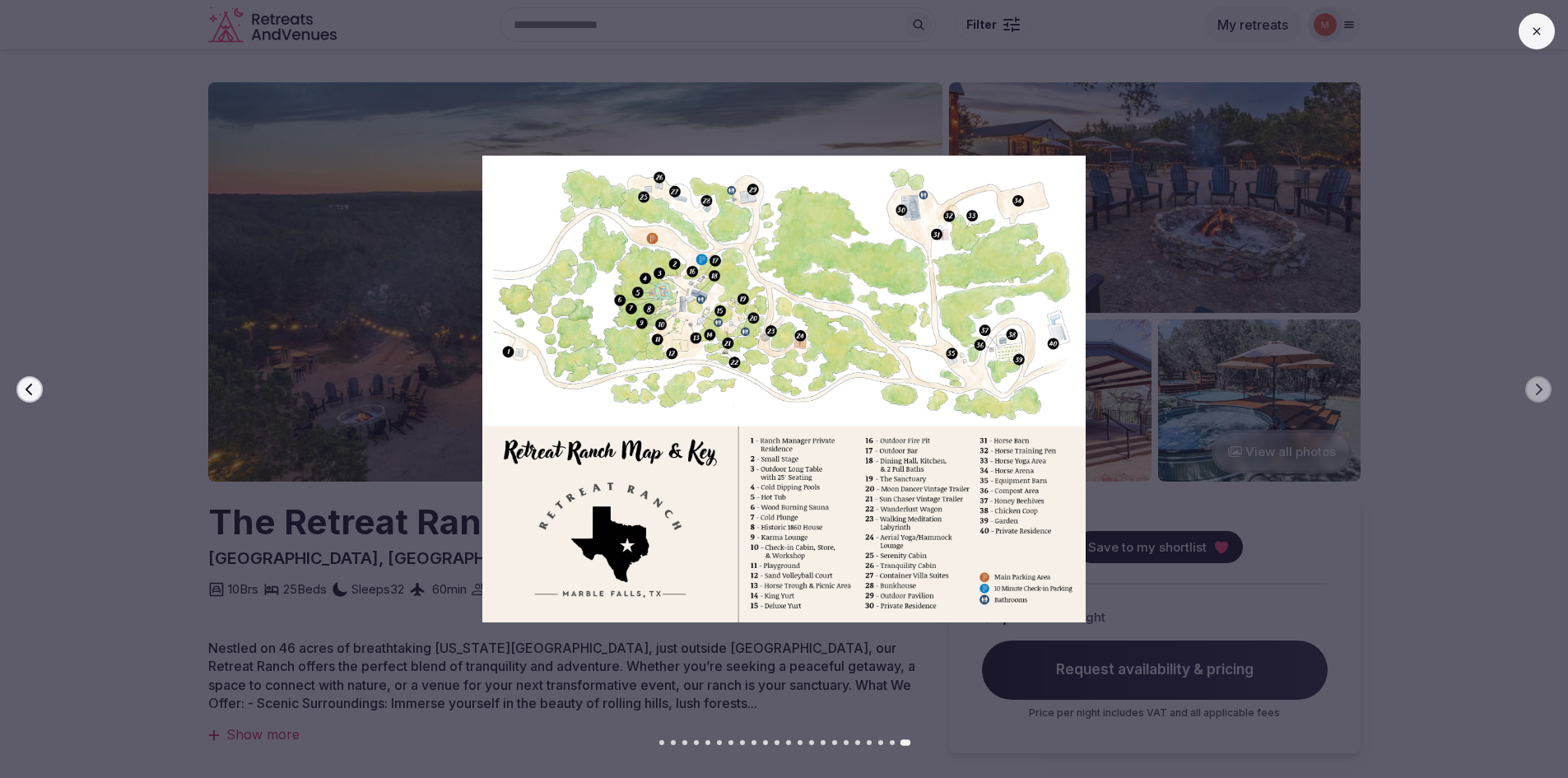
click at [1528, 33] on button at bounding box center [1536, 31] width 36 height 36
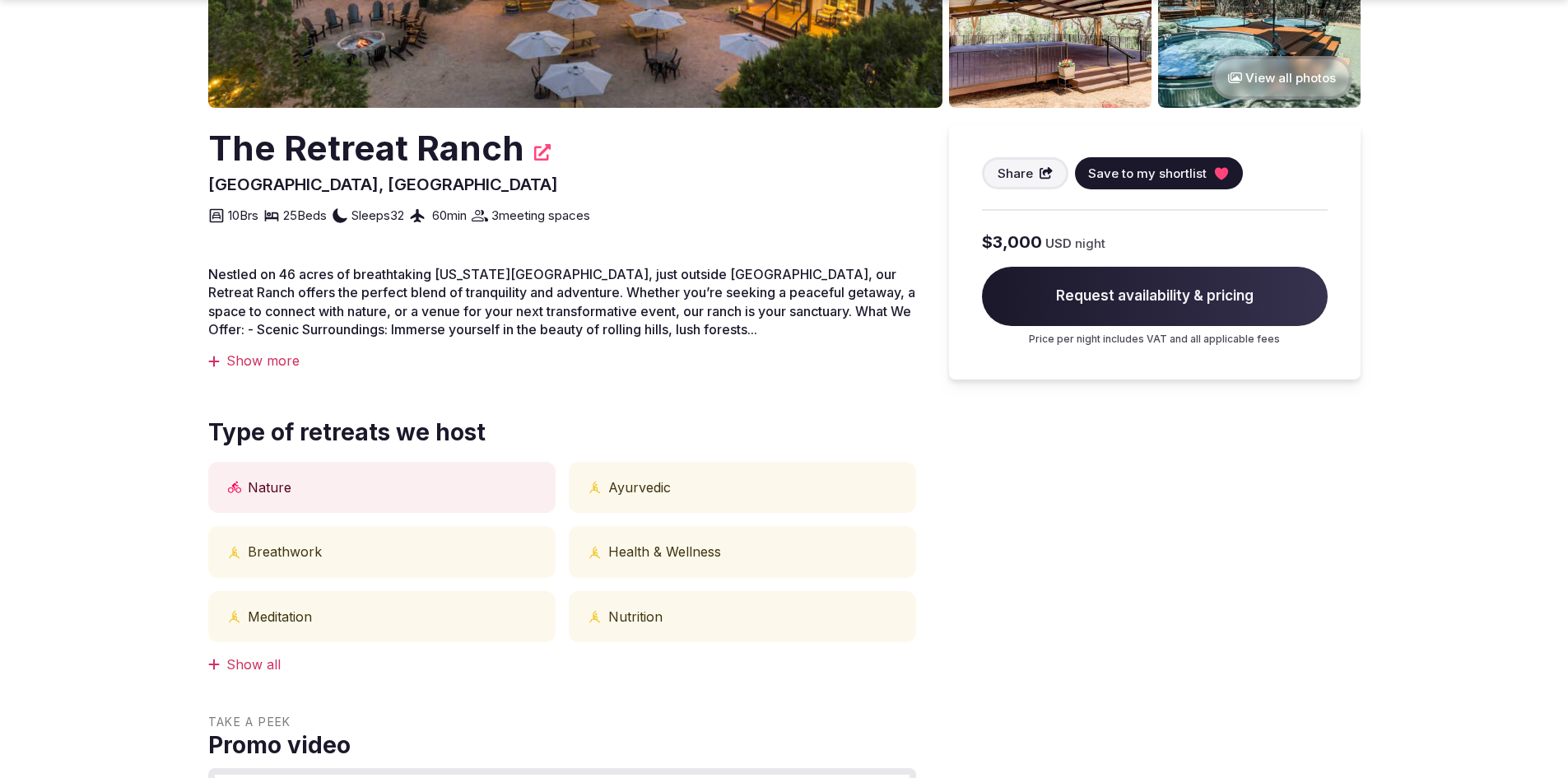
scroll to position [411, 0]
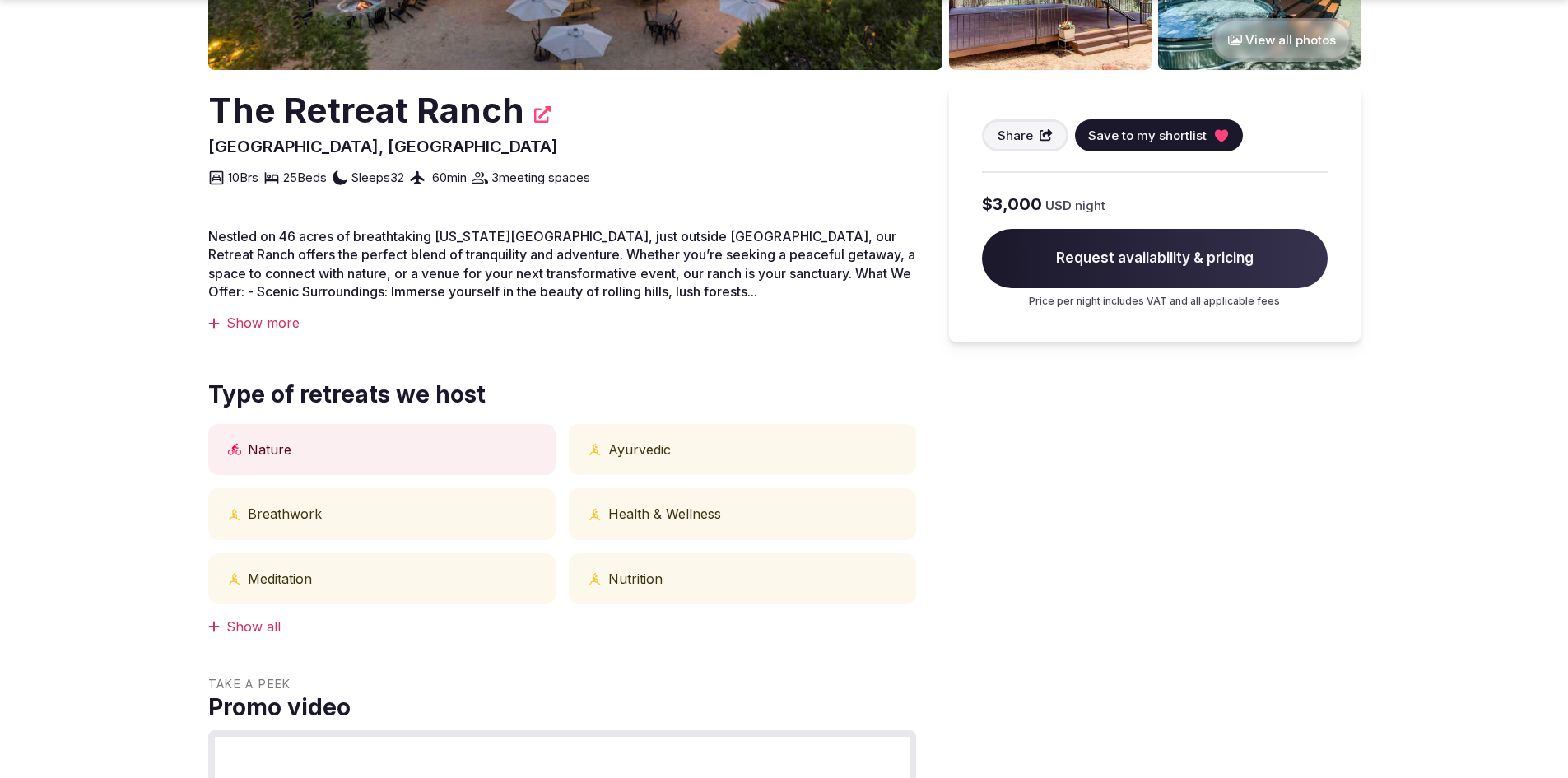
click at [254, 329] on div "Show more" at bounding box center [562, 322] width 708 height 18
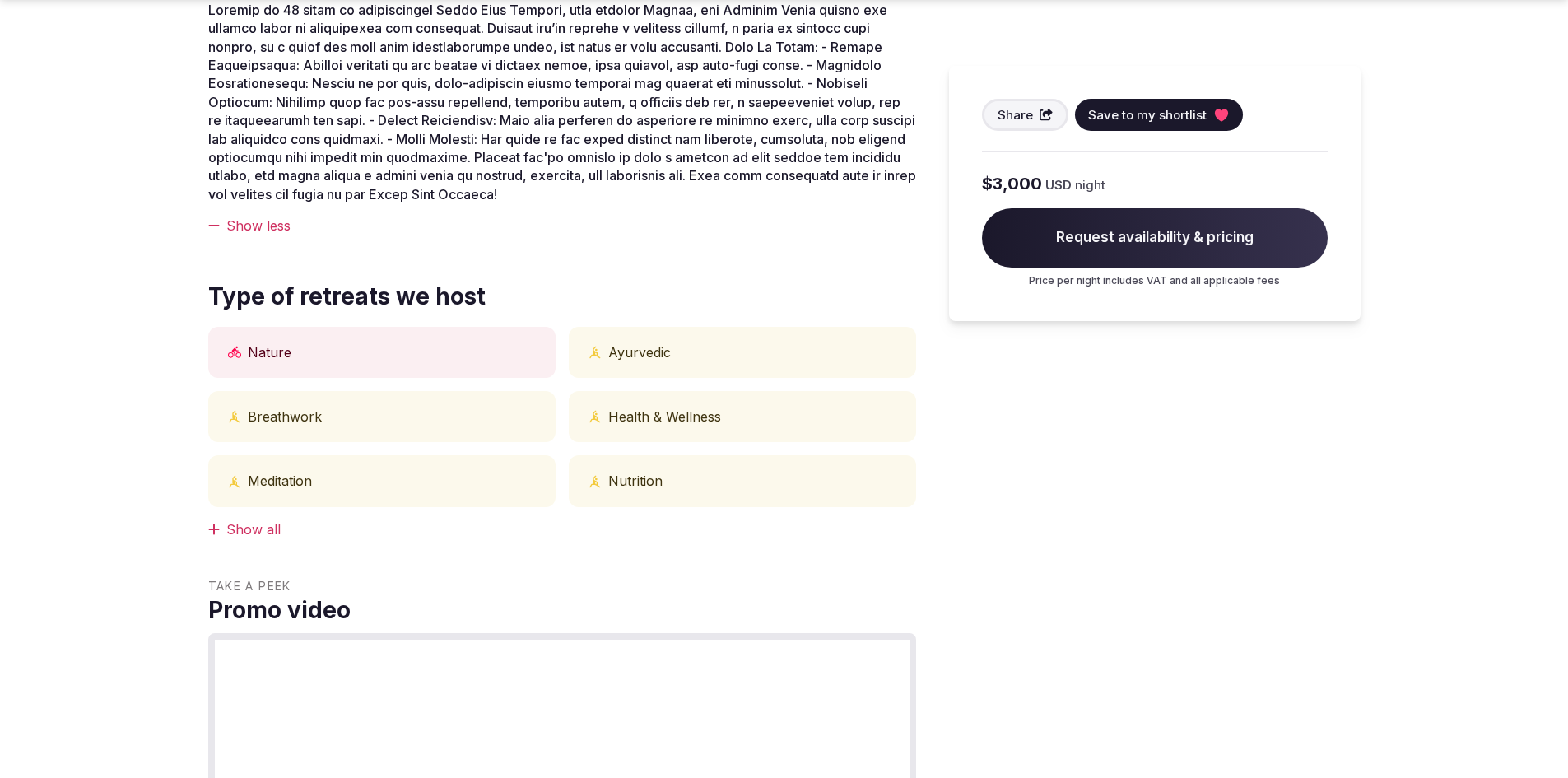
scroll to position [659, 0]
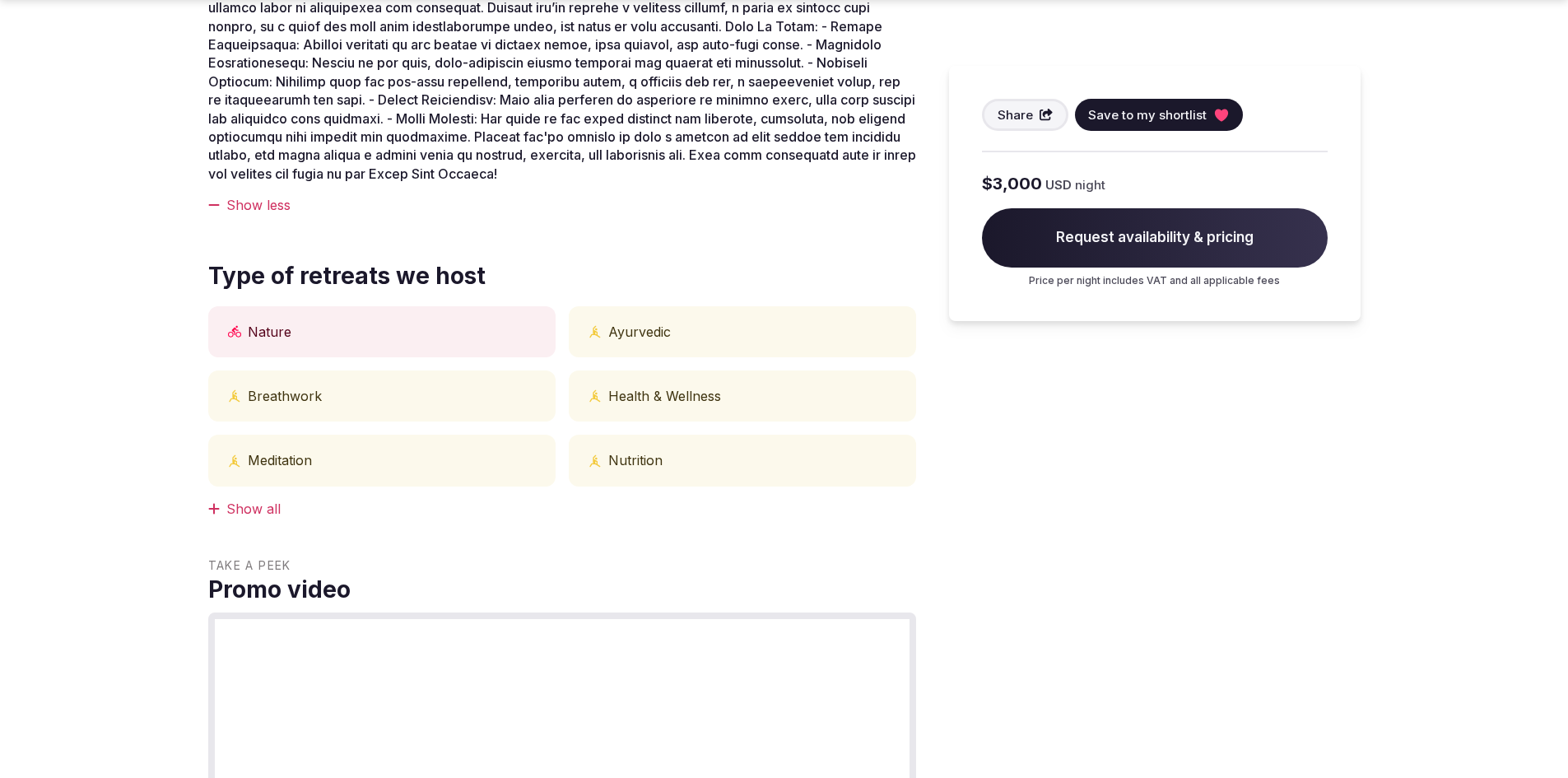
click at [227, 508] on div "Show all" at bounding box center [562, 508] width 708 height 18
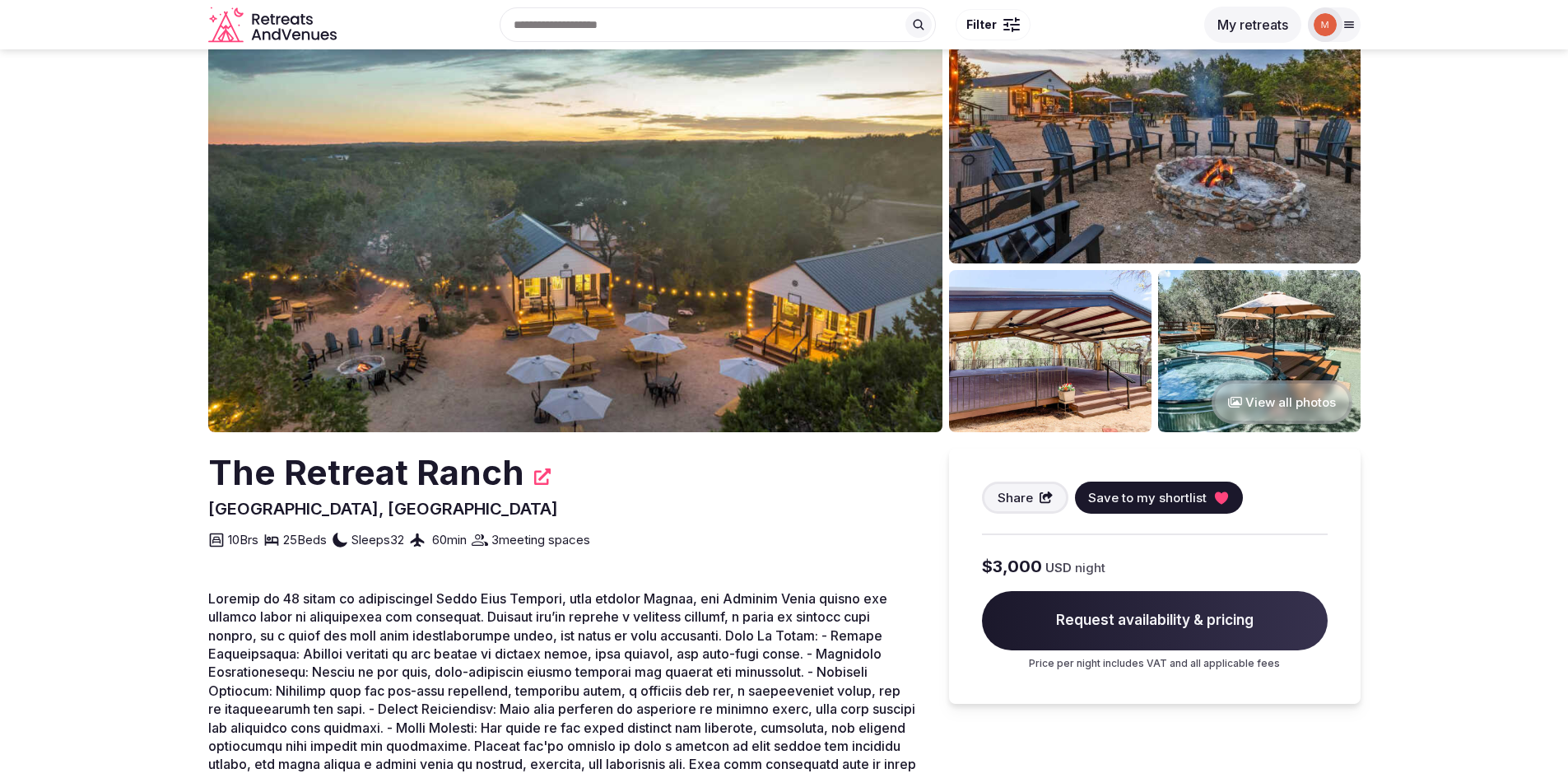
scroll to position [0, 0]
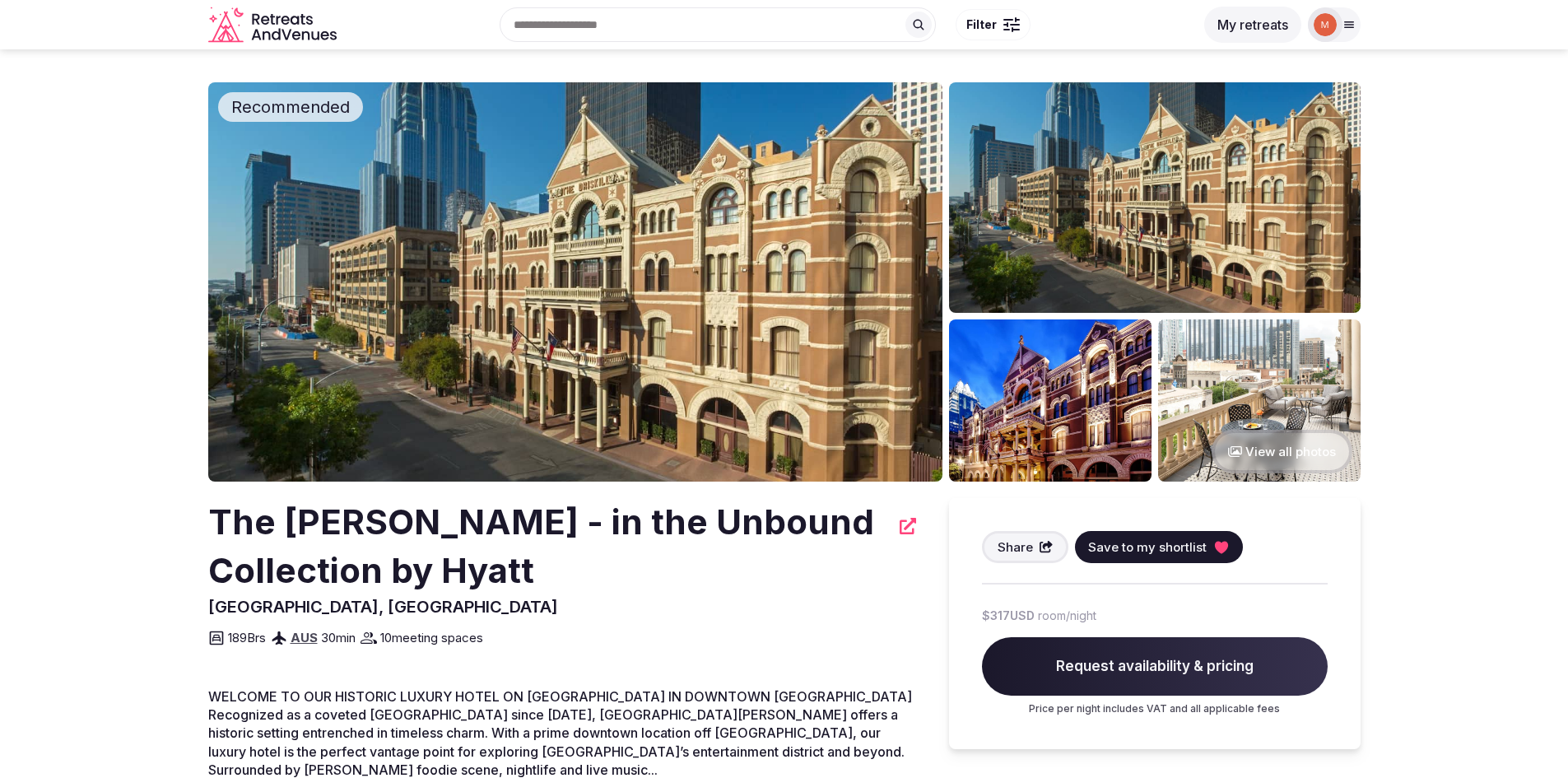
click at [684, 301] on img at bounding box center [574, 282] width 734 height 399
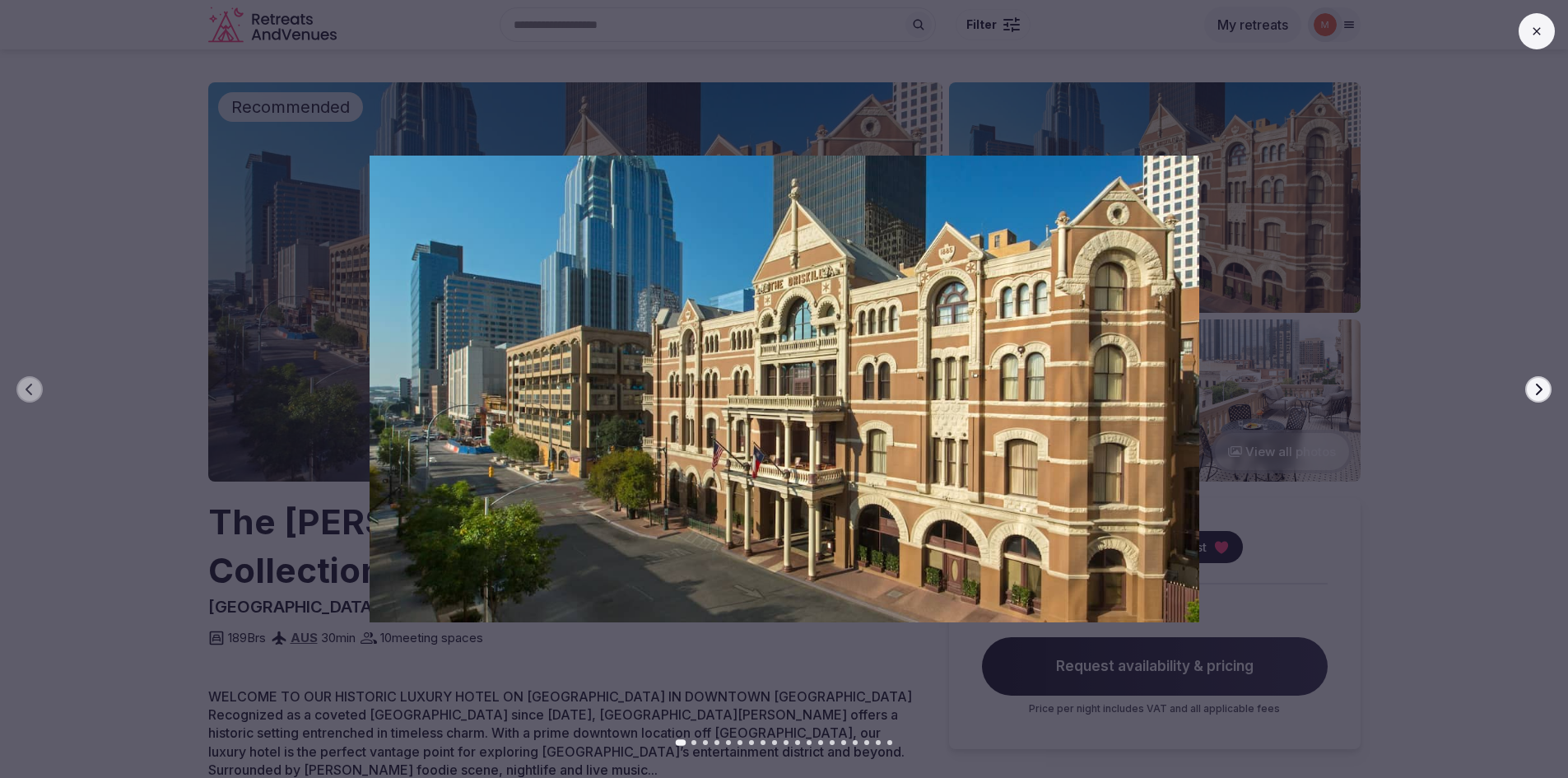
click at [1539, 386] on icon "button" at bounding box center [1539, 388] width 7 height 11
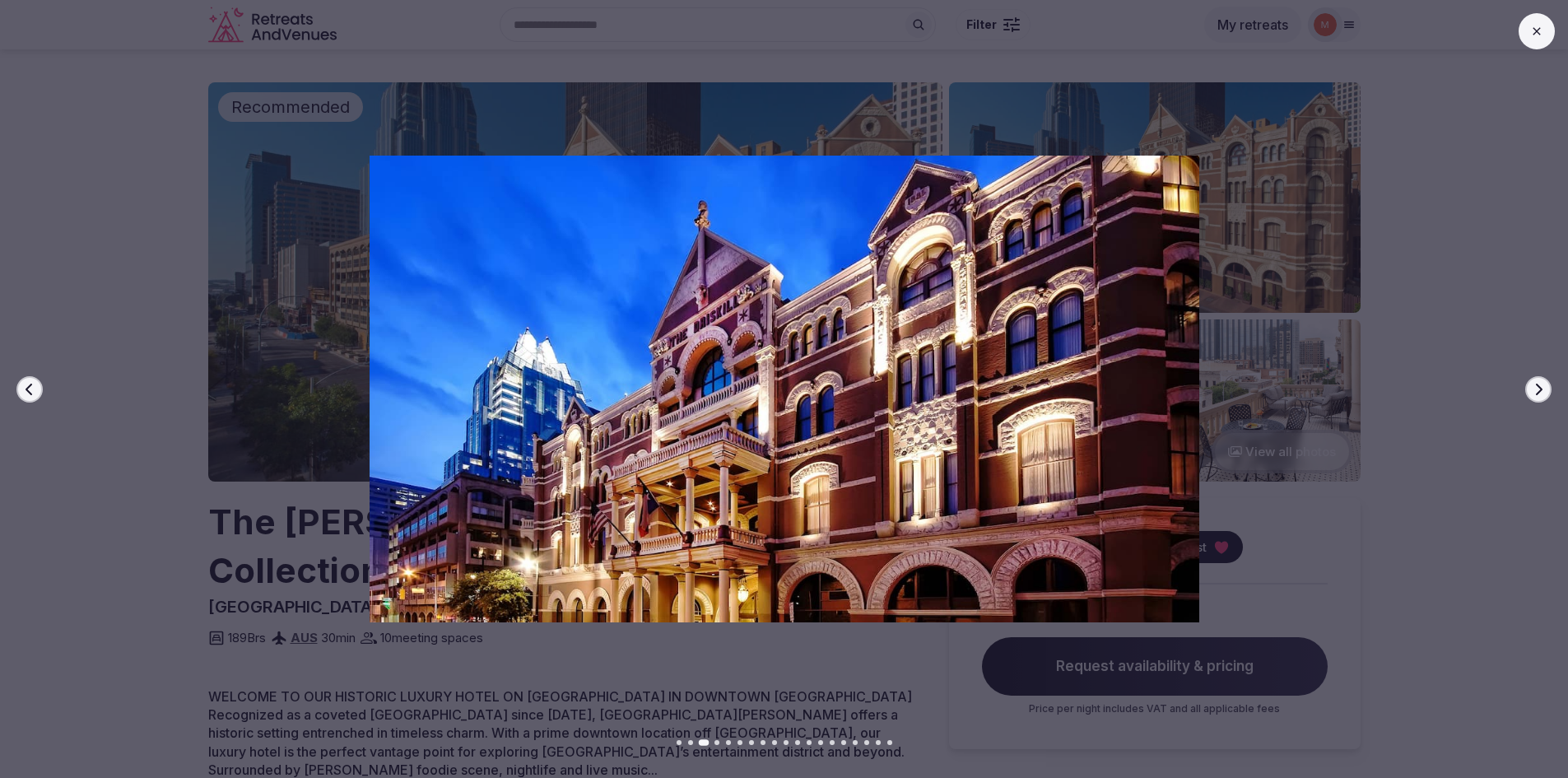
click at [1539, 386] on icon "button" at bounding box center [1539, 388] width 7 height 11
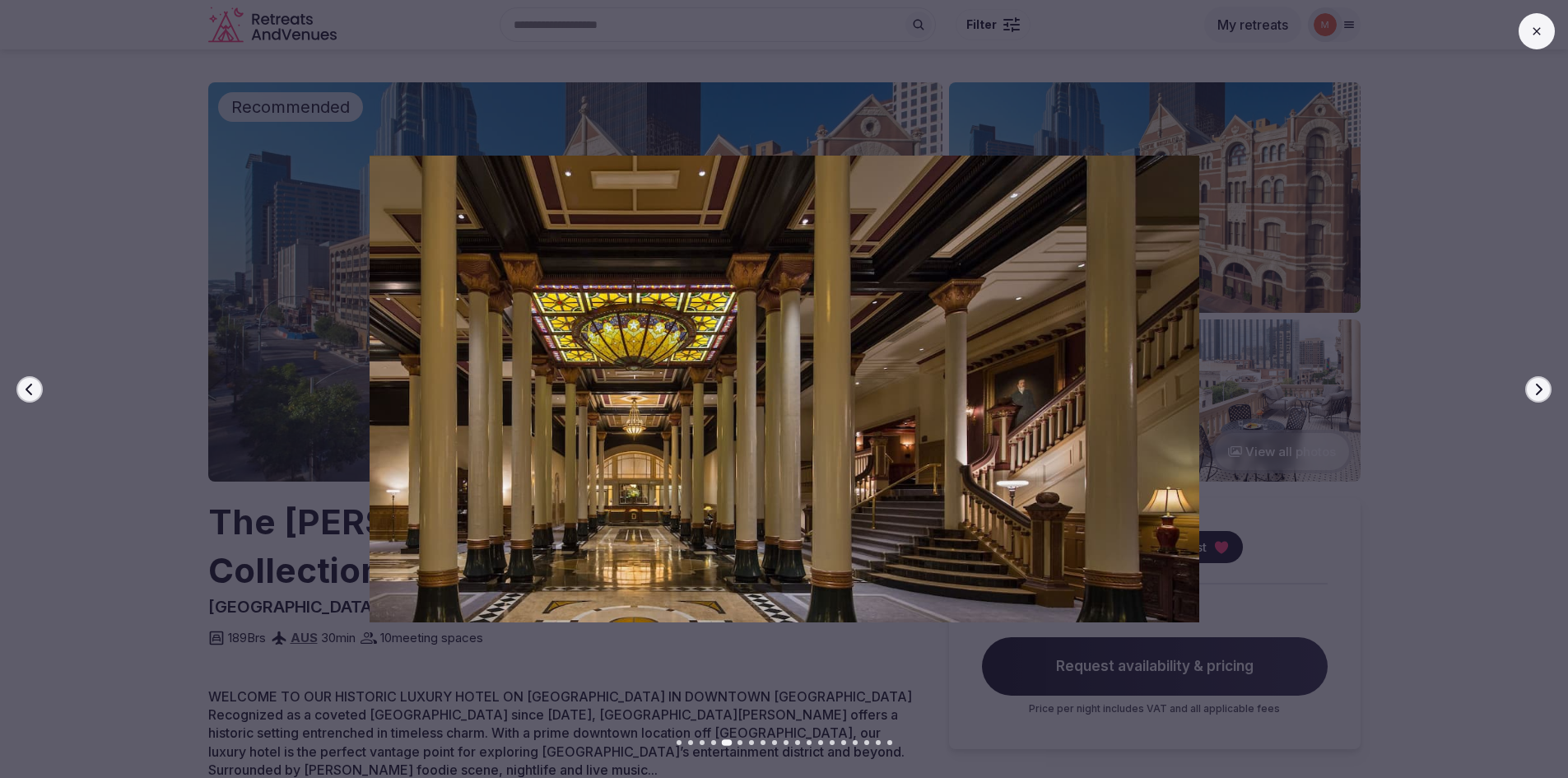
click at [1539, 386] on icon "button" at bounding box center [1539, 388] width 7 height 11
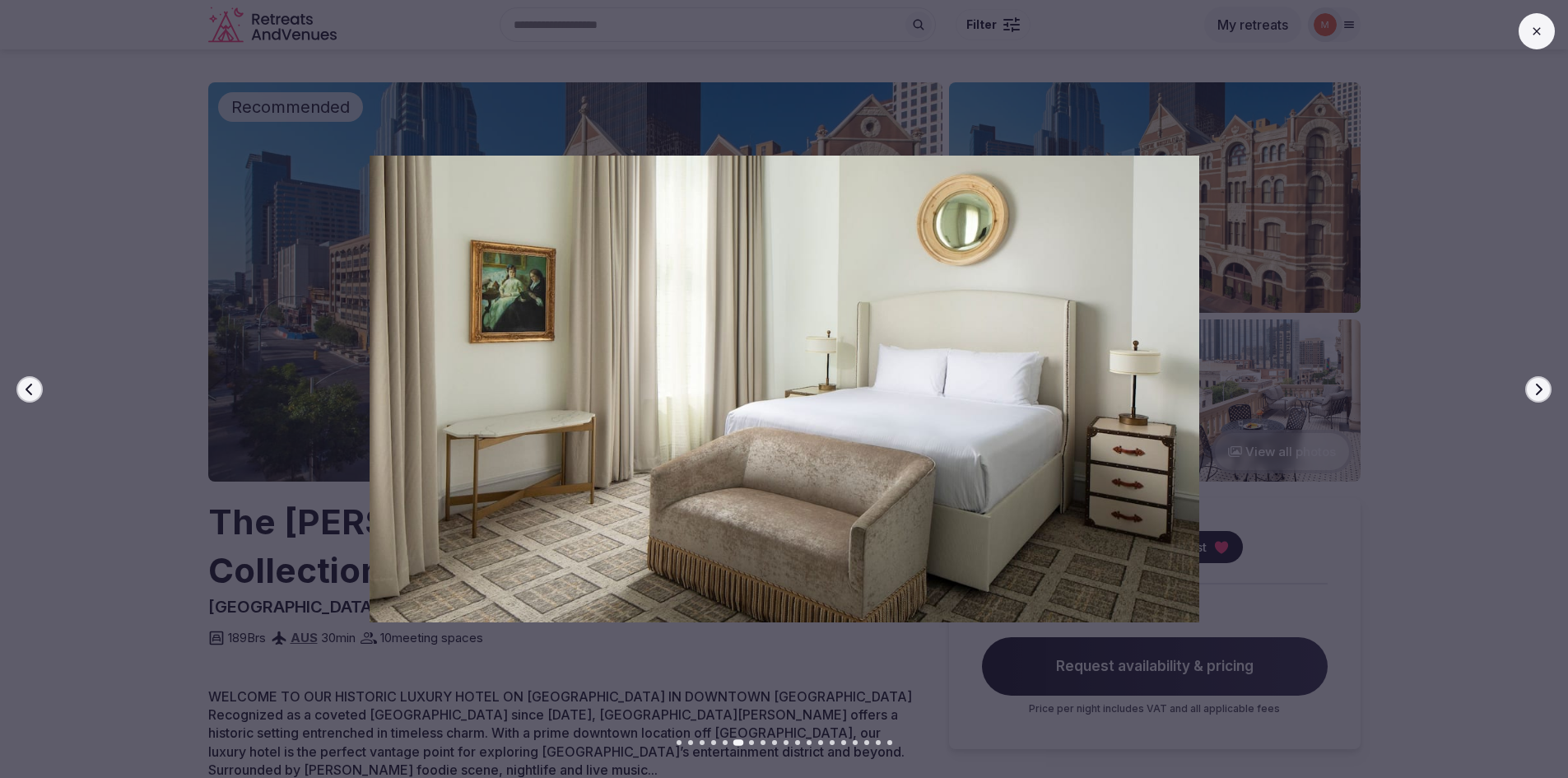
click at [1539, 386] on icon "button" at bounding box center [1539, 388] width 7 height 11
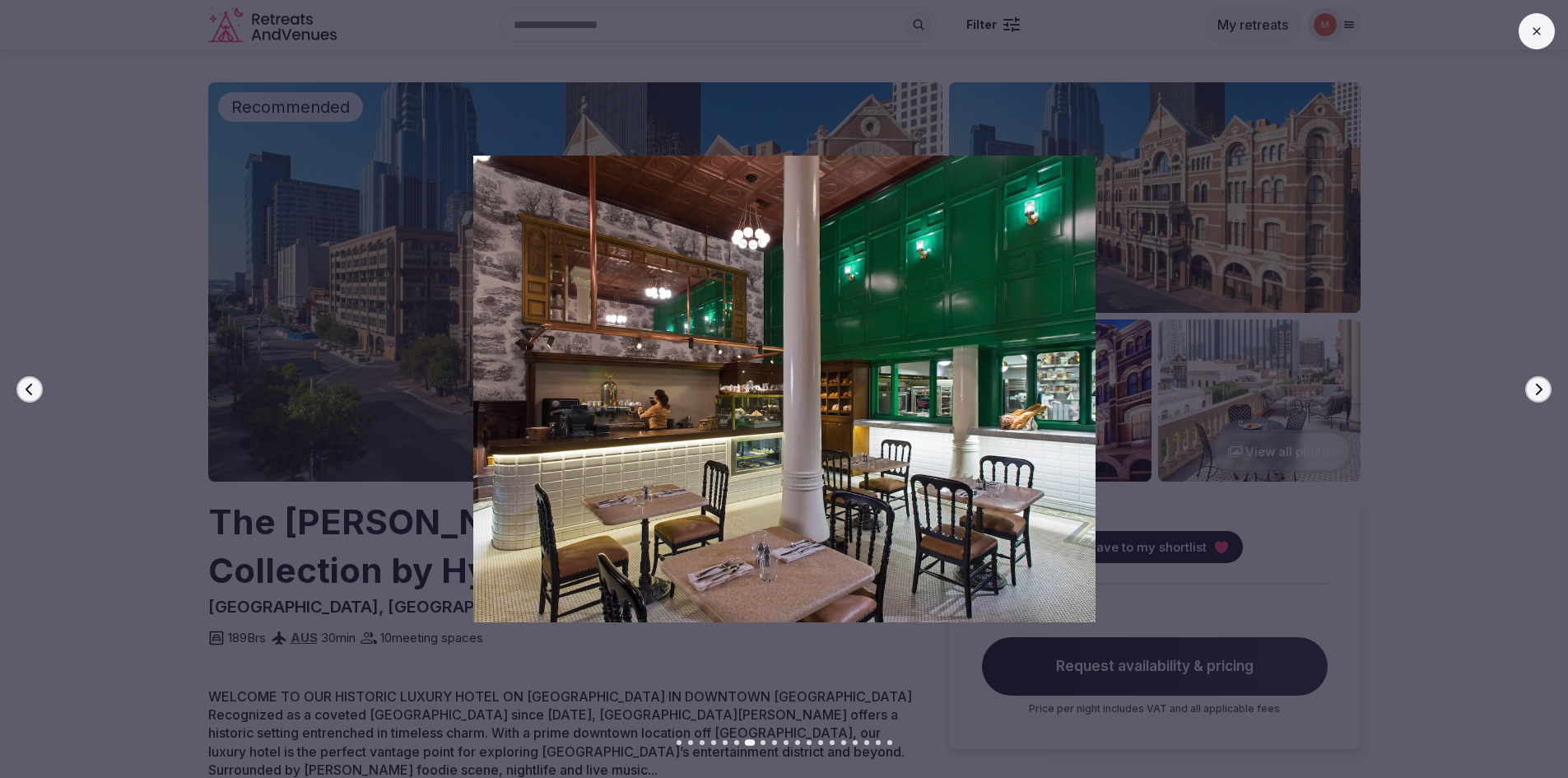
click at [1539, 386] on icon "button" at bounding box center [1539, 388] width 7 height 11
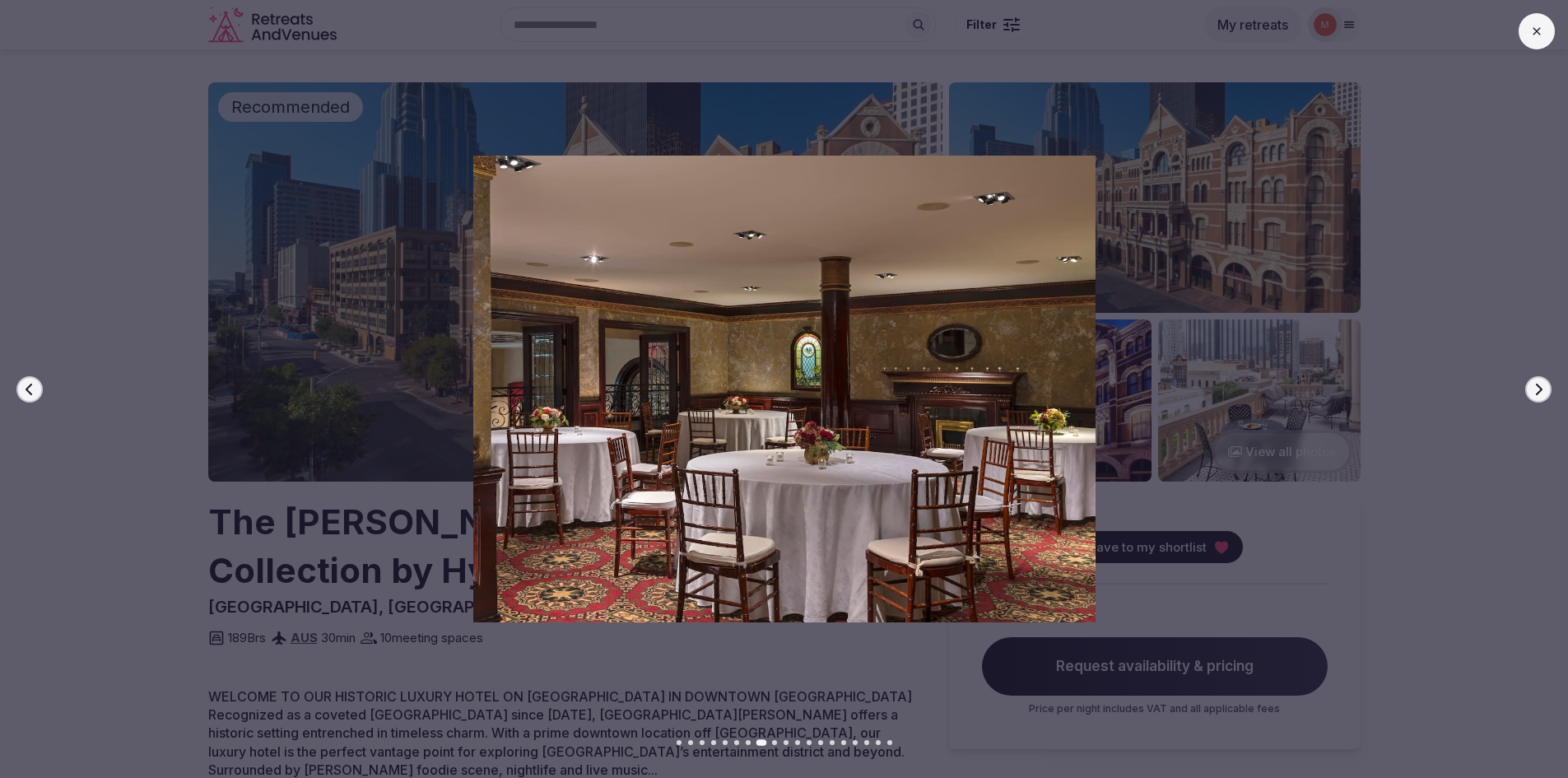
click at [1539, 386] on icon "button" at bounding box center [1539, 388] width 7 height 11
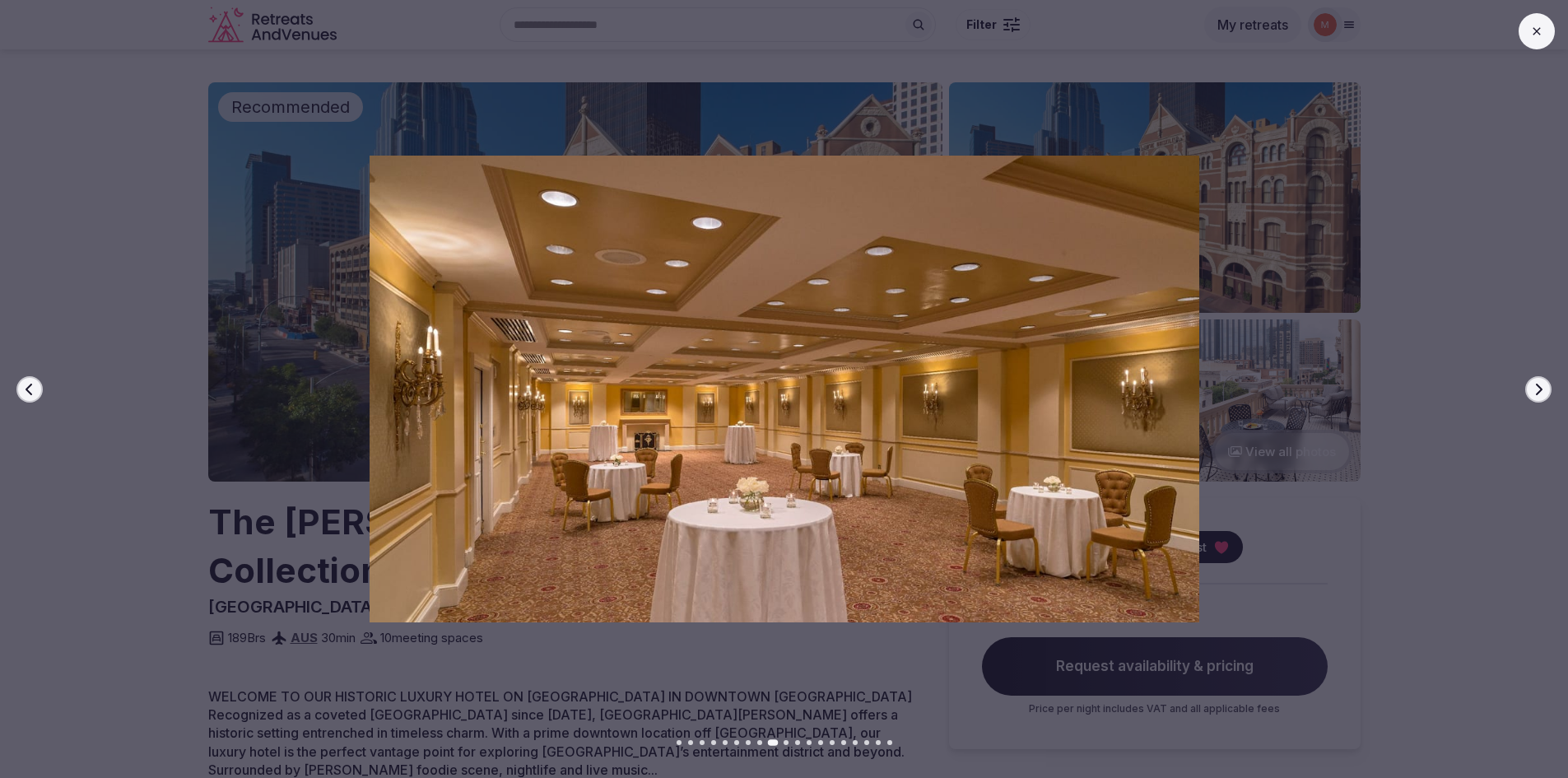
click at [1539, 386] on icon "button" at bounding box center [1539, 388] width 7 height 11
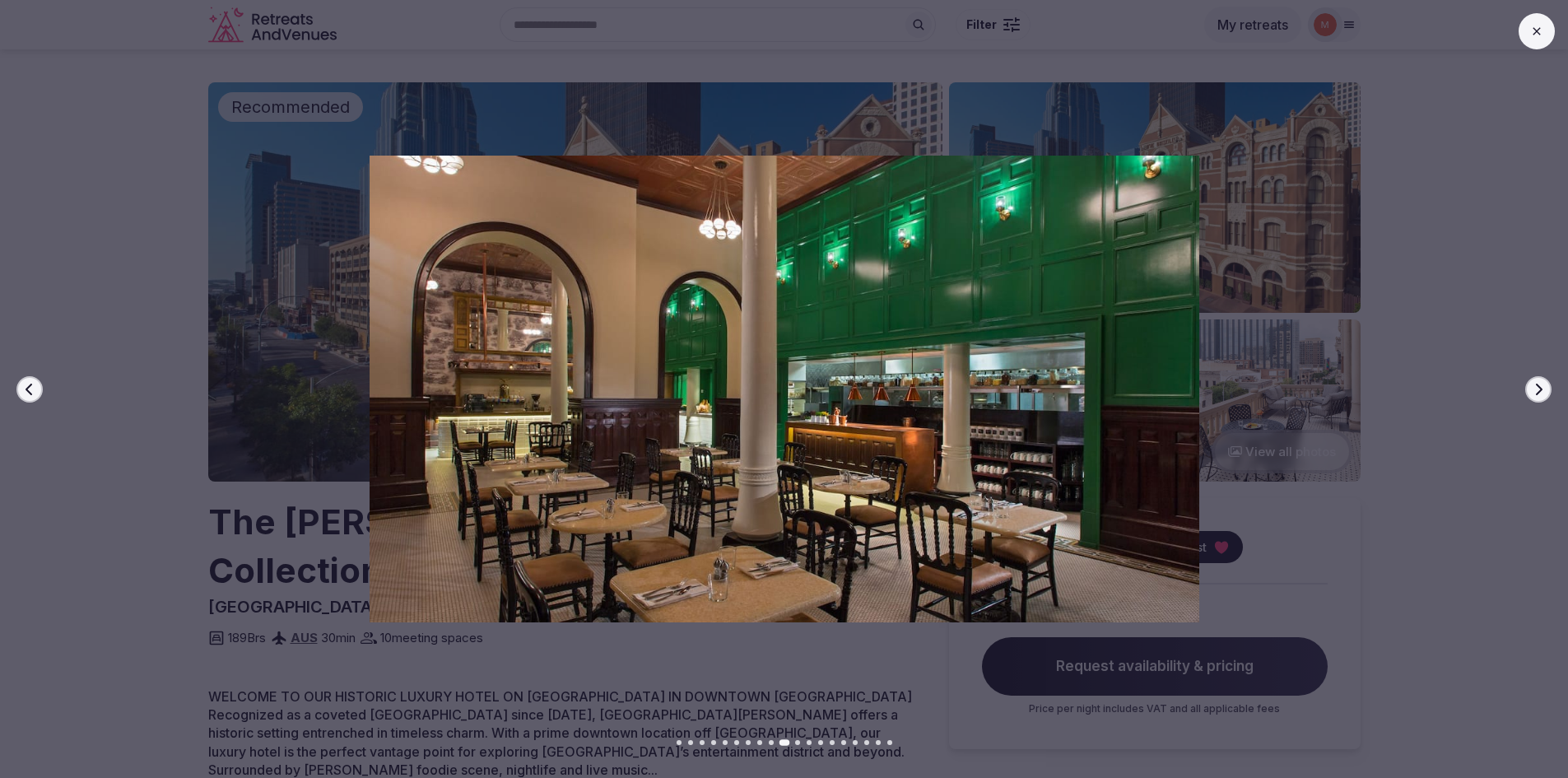
click at [1539, 386] on icon "button" at bounding box center [1539, 388] width 7 height 11
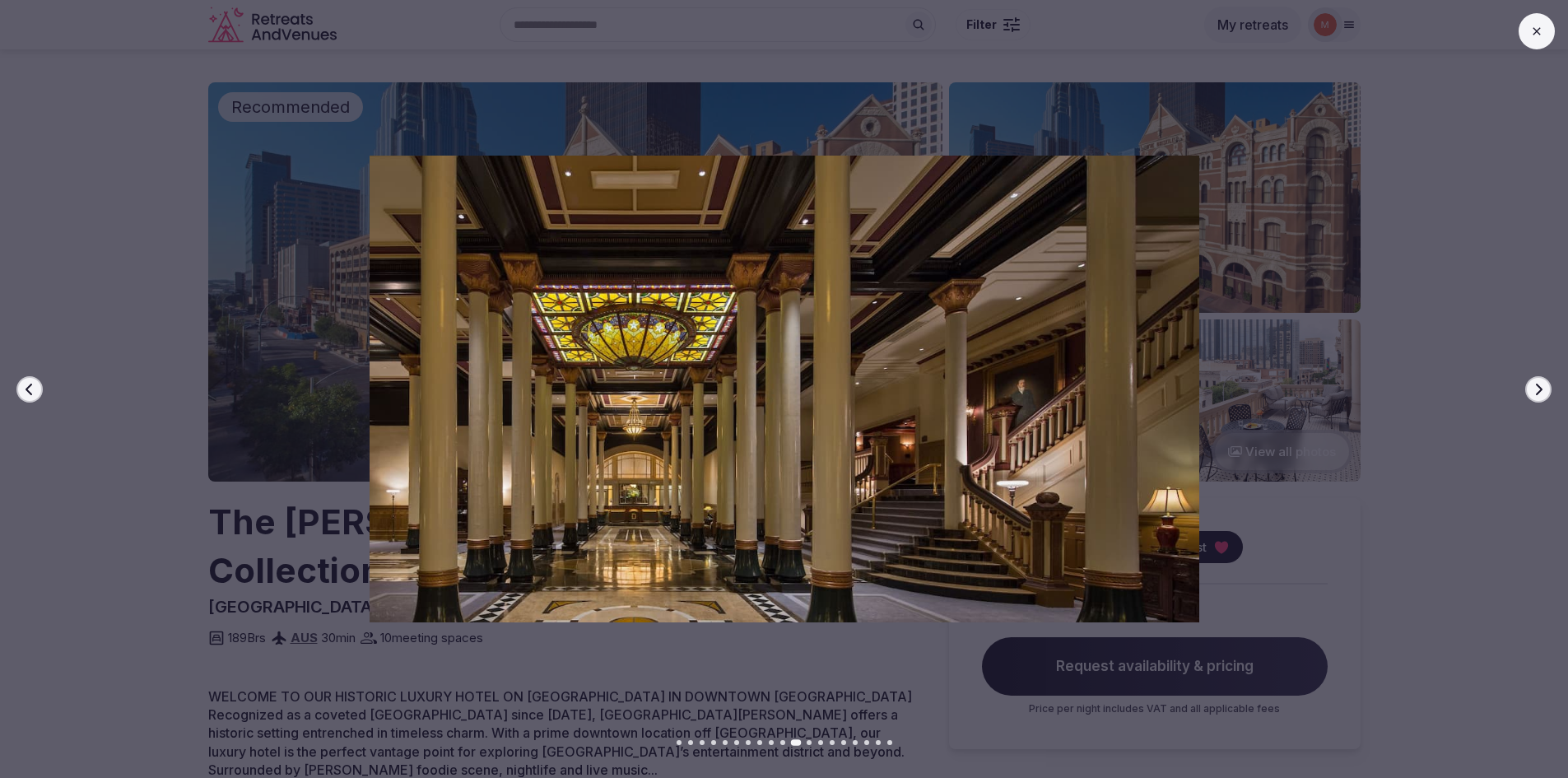
click at [1539, 386] on icon "button" at bounding box center [1539, 388] width 7 height 11
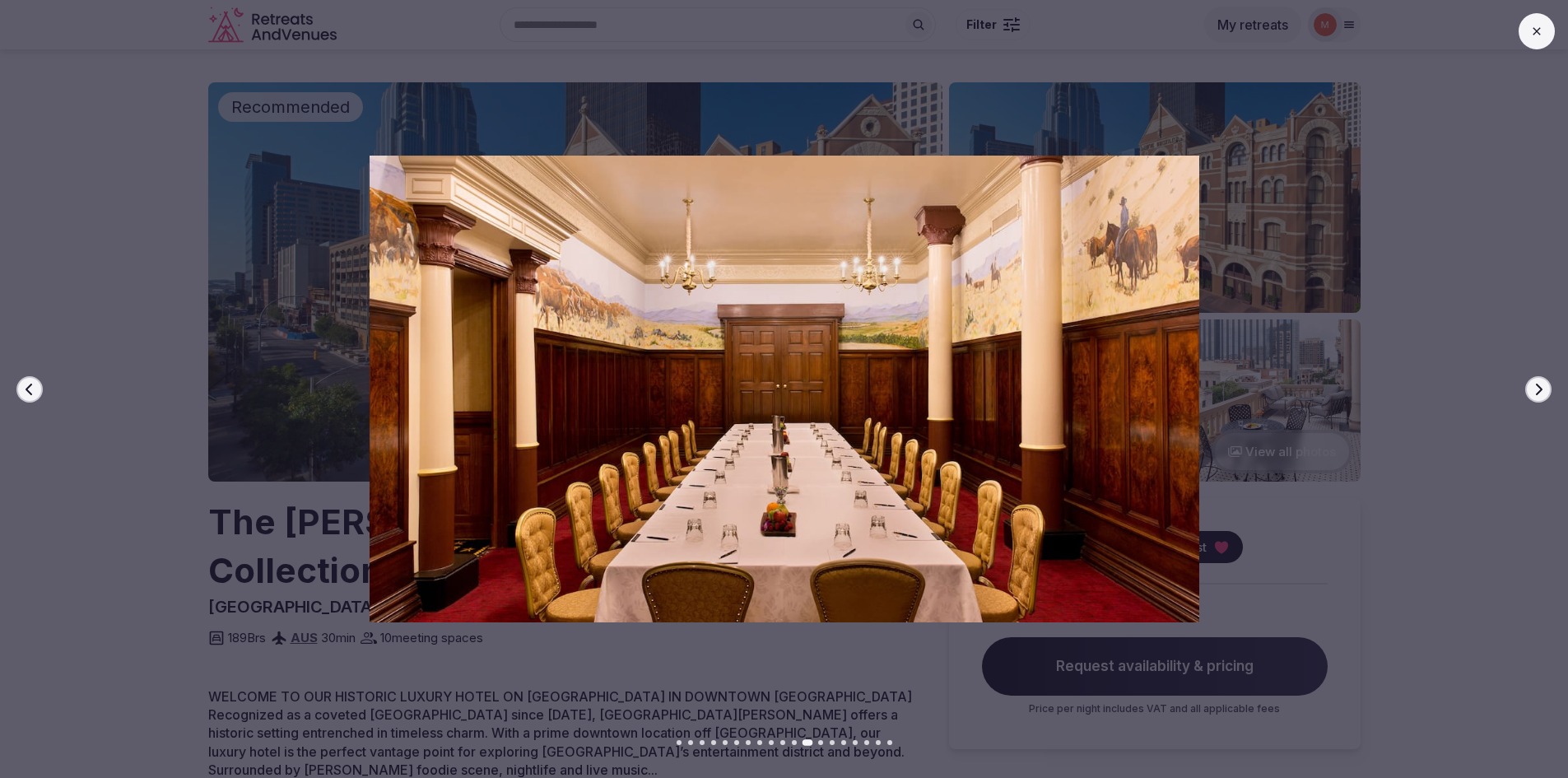
click at [1536, 42] on button at bounding box center [1536, 31] width 36 height 36
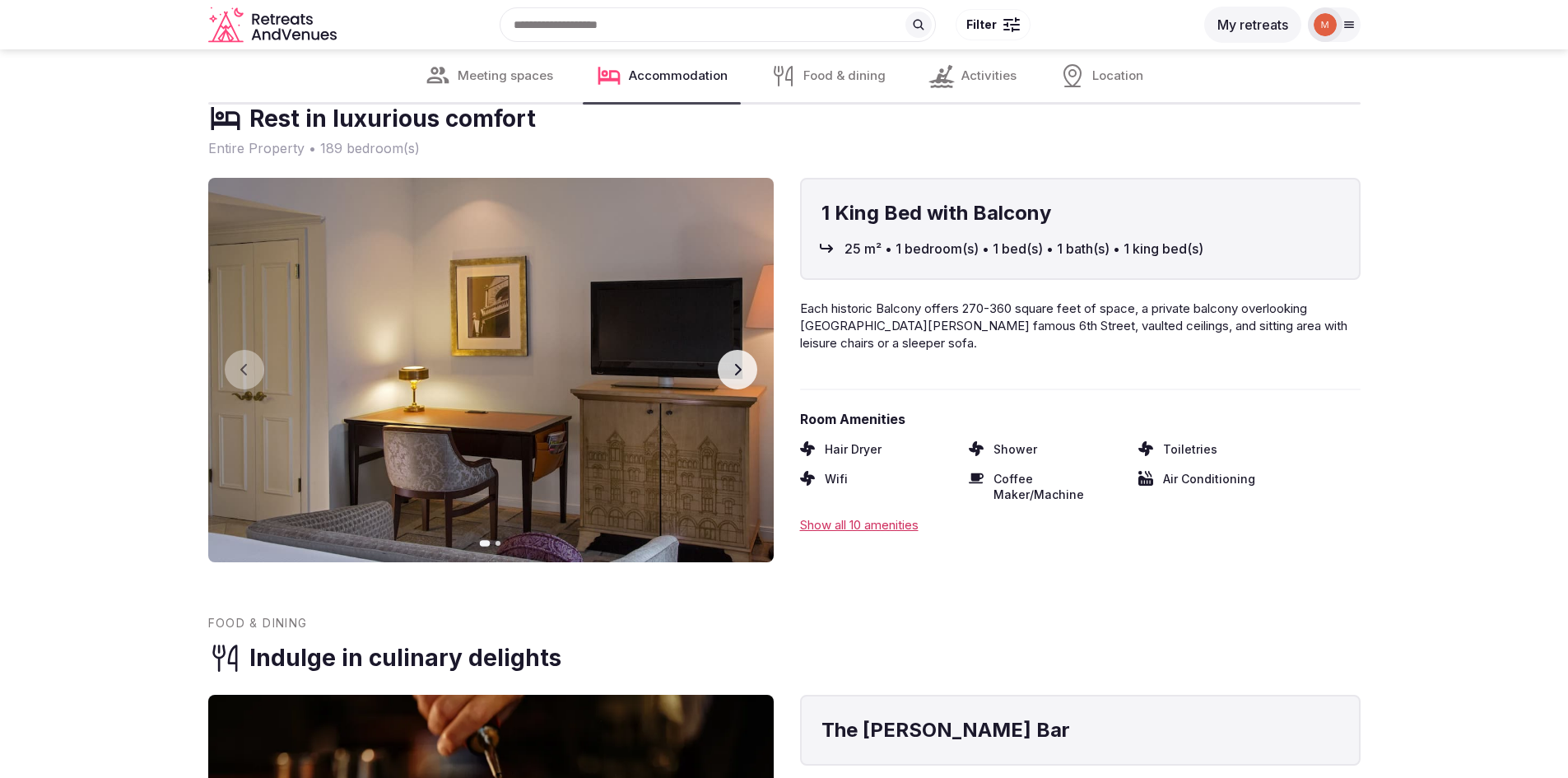
scroll to position [2469, 0]
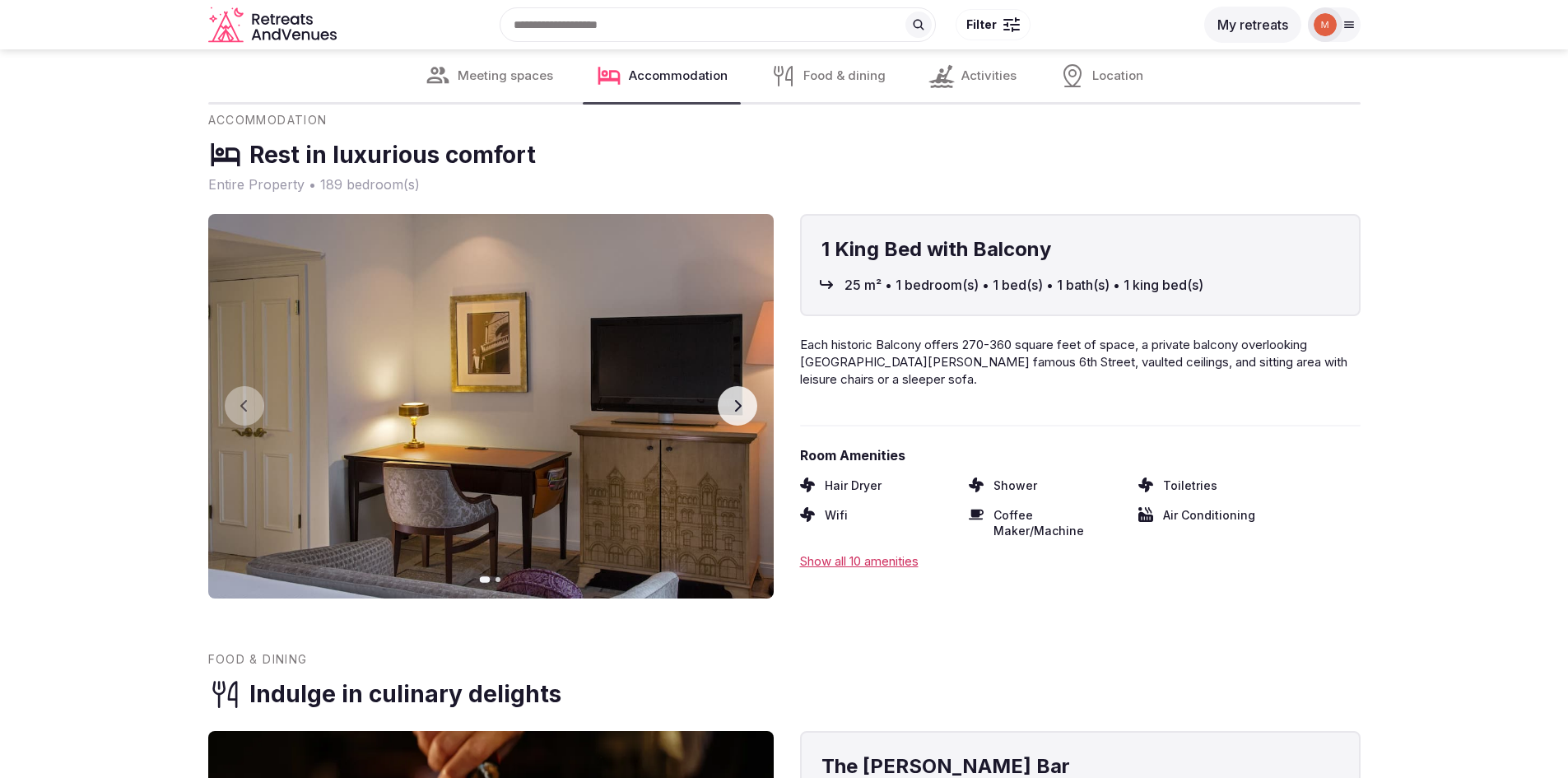
click at [733, 399] on icon "button" at bounding box center [737, 405] width 13 height 13
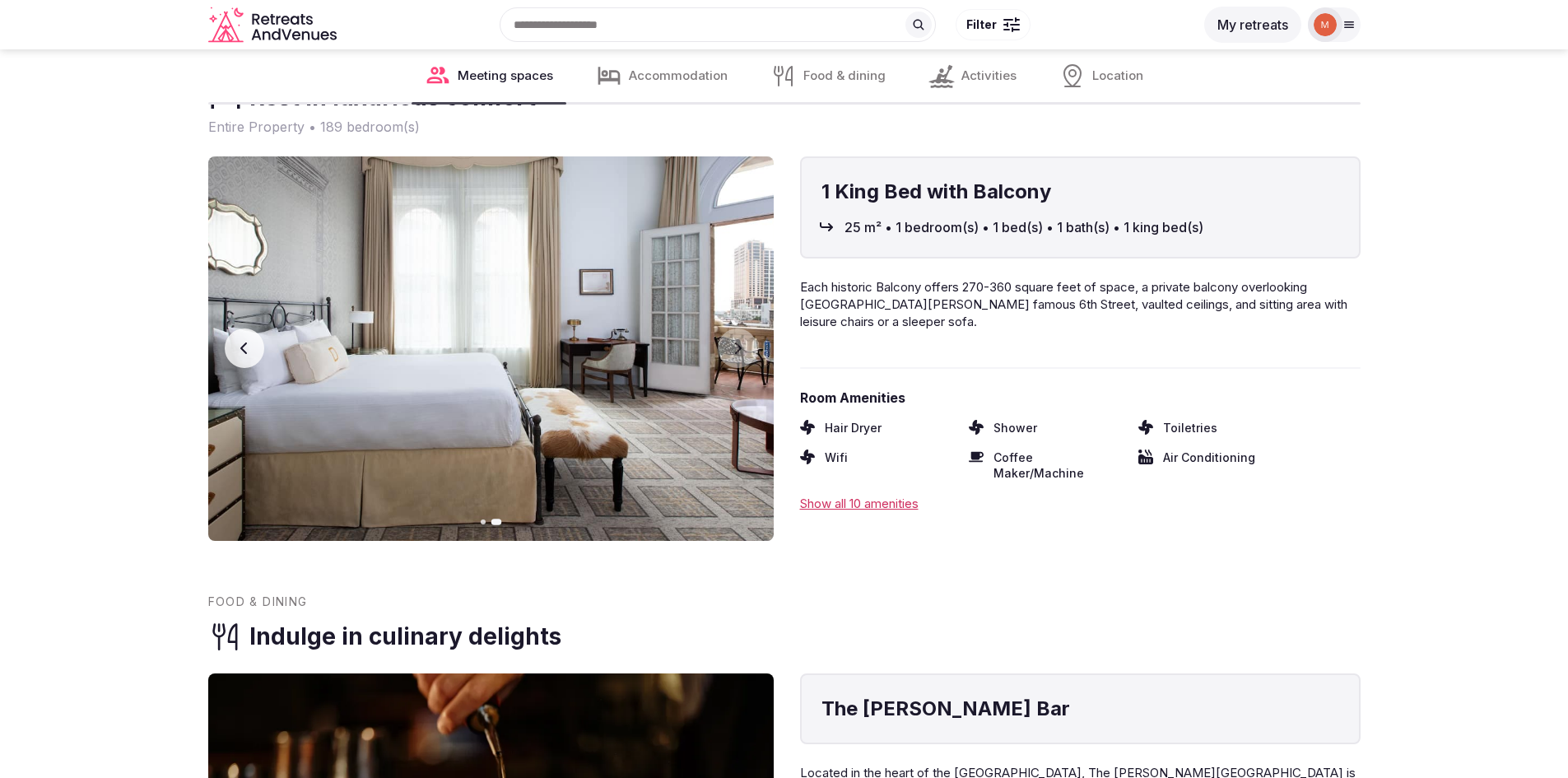
scroll to position [2222, 0]
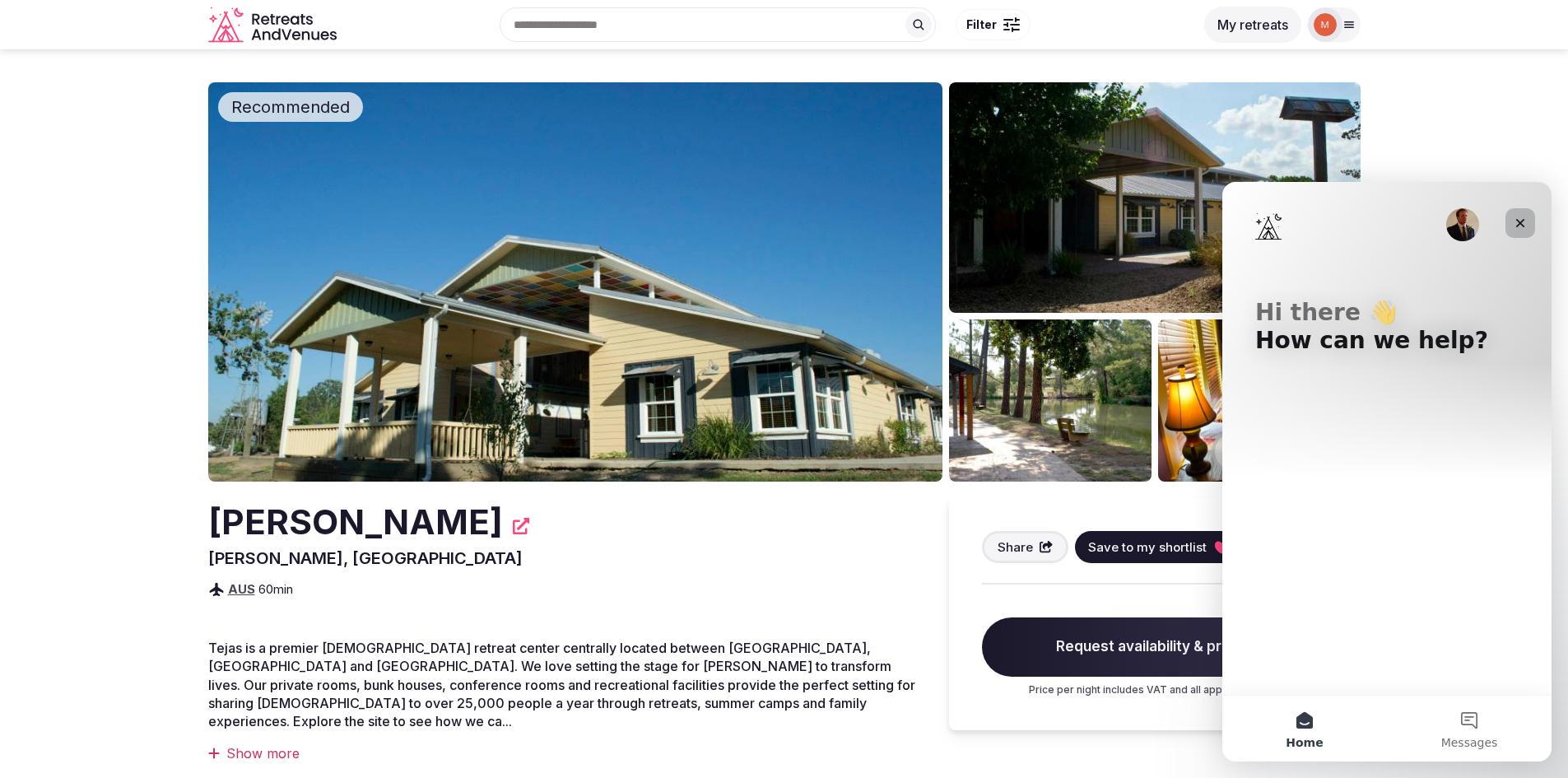
click at [1516, 217] on icon "Close" at bounding box center [1519, 222] width 13 height 13
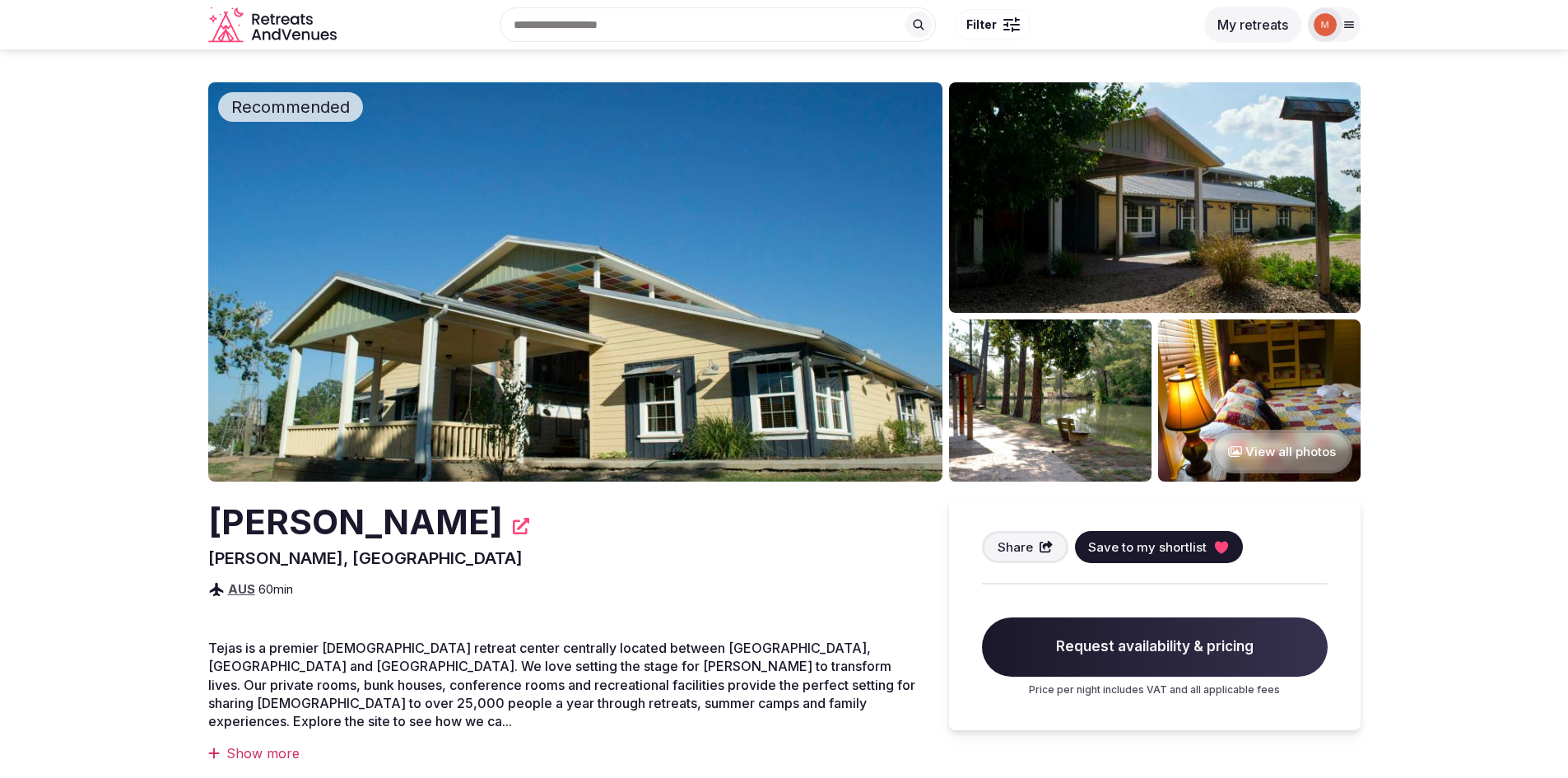
click at [623, 316] on img at bounding box center [574, 282] width 734 height 399
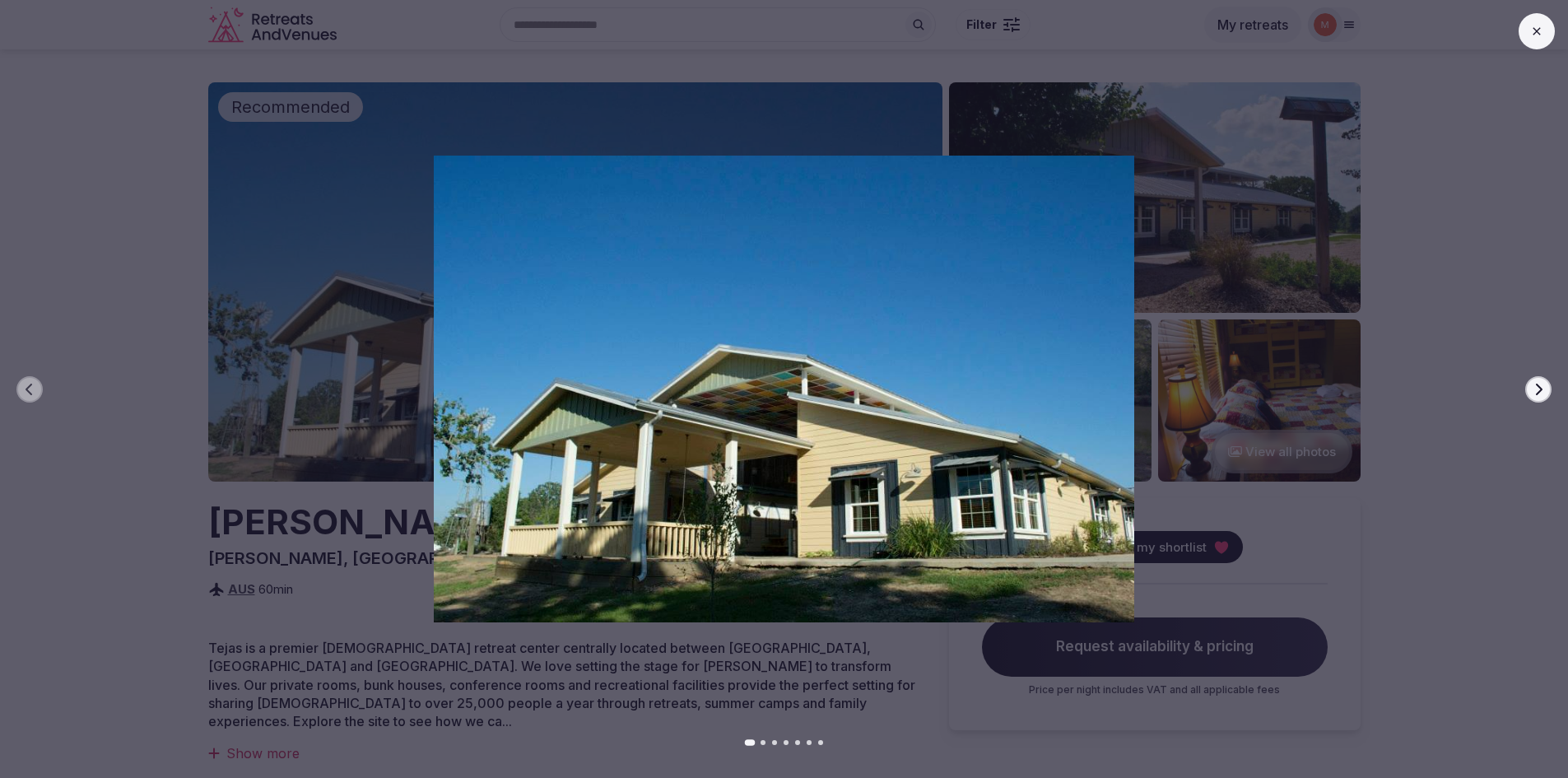
click at [1537, 395] on icon "button" at bounding box center [1538, 389] width 13 height 13
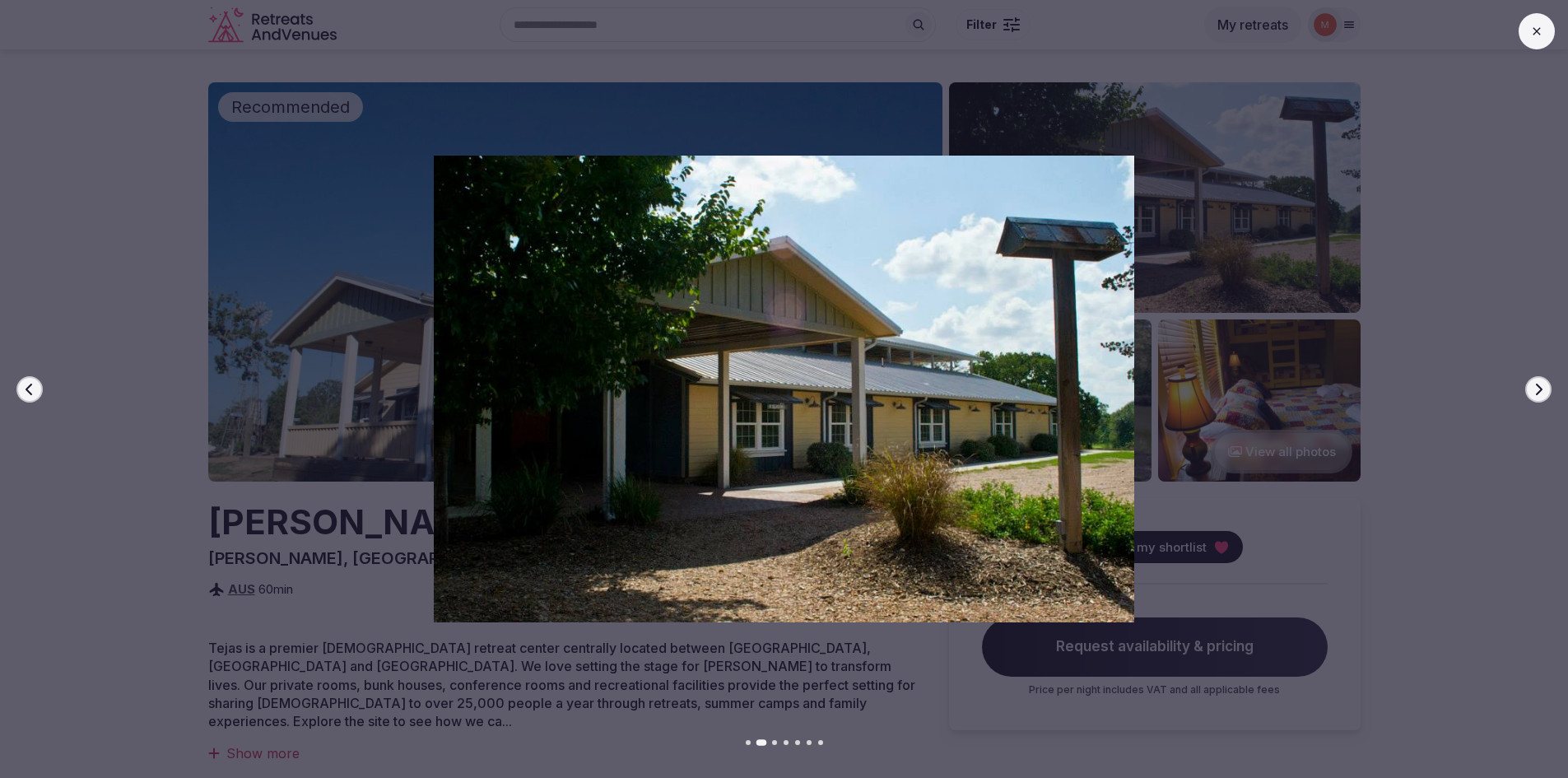
click at [1537, 395] on icon "button" at bounding box center [1538, 389] width 13 height 13
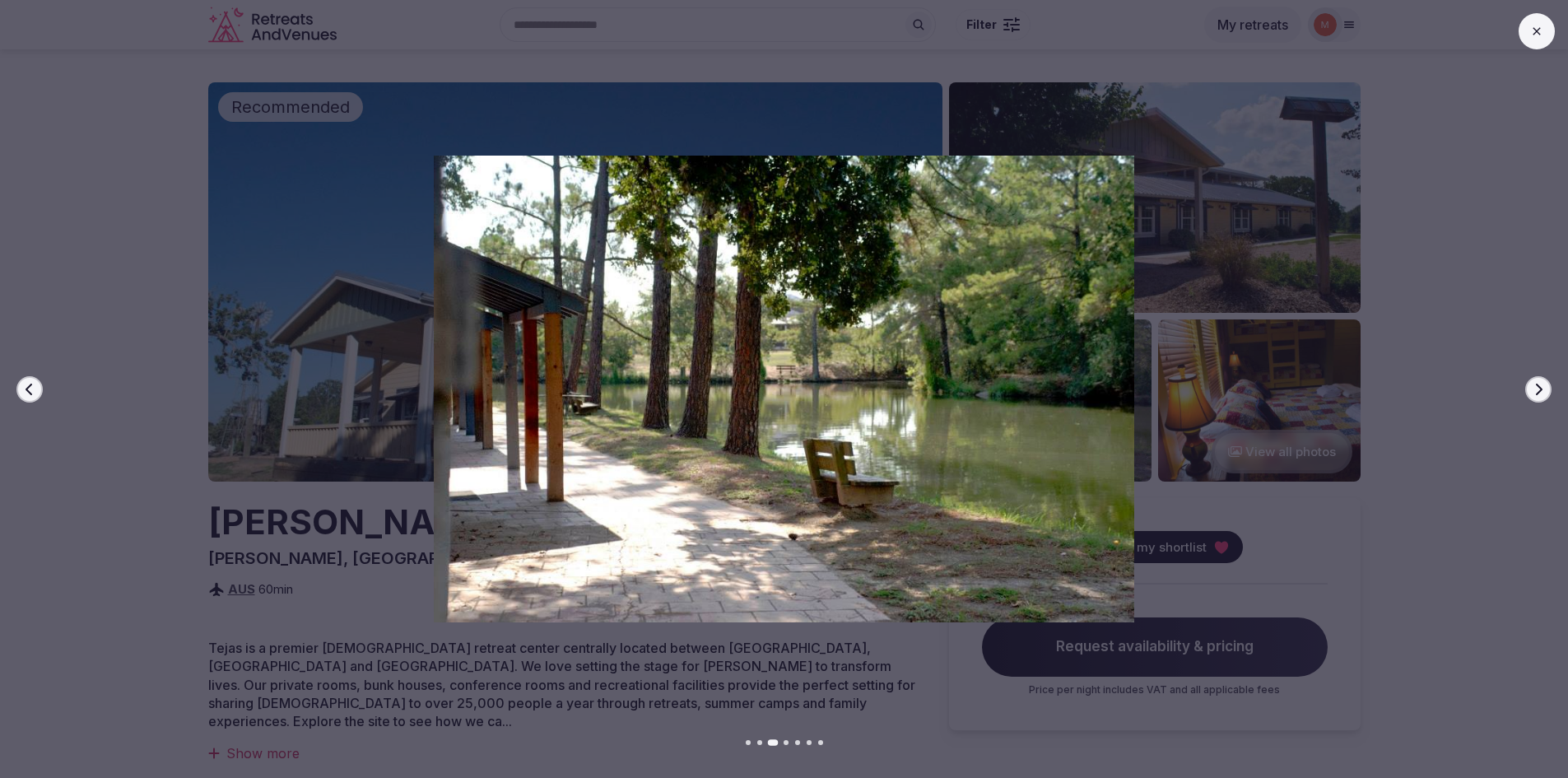
click at [1537, 395] on icon "button" at bounding box center [1538, 389] width 13 height 13
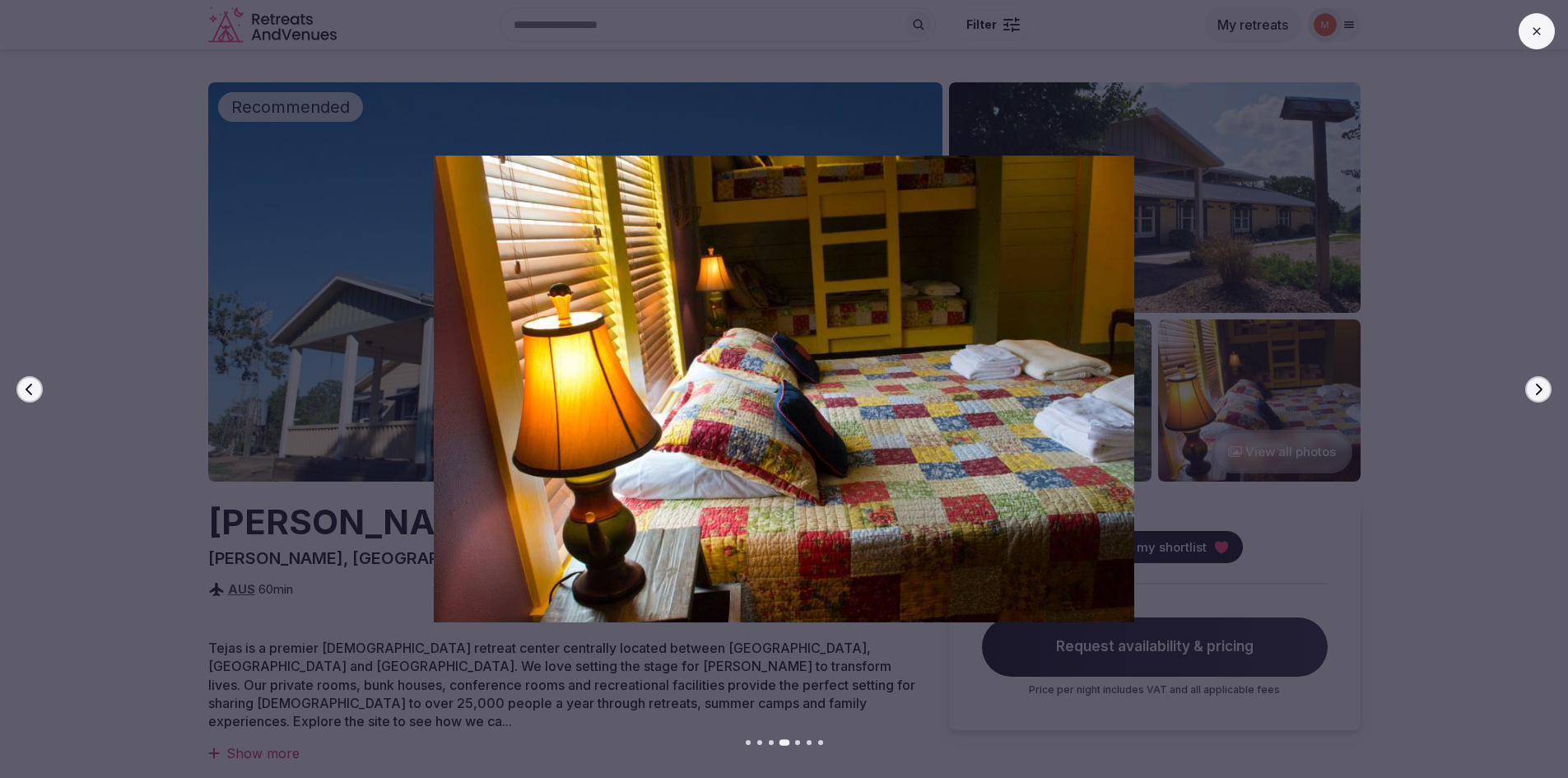
click at [1537, 395] on icon "button" at bounding box center [1538, 389] width 13 height 13
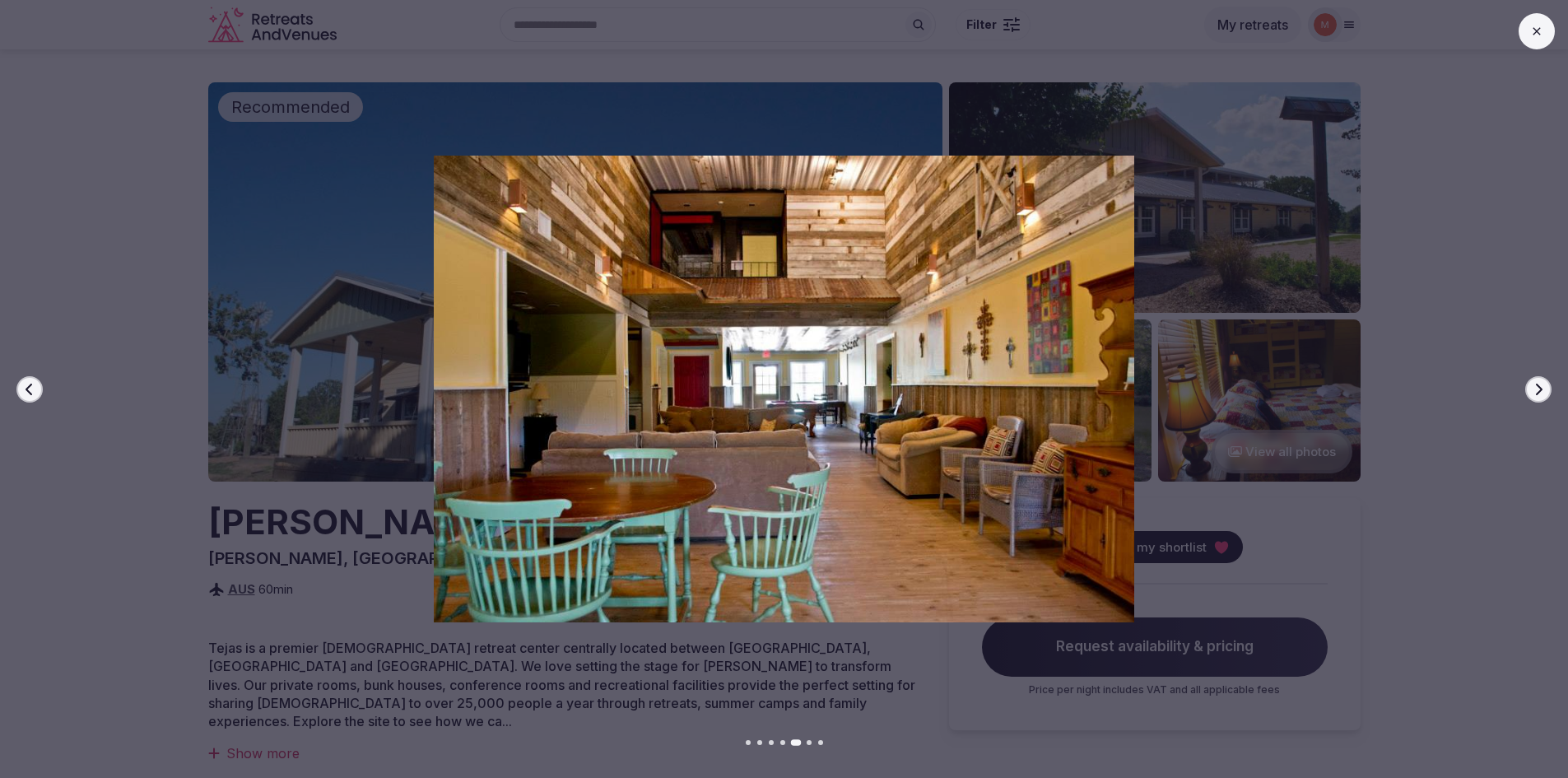
click at [1537, 395] on icon "button" at bounding box center [1538, 389] width 13 height 13
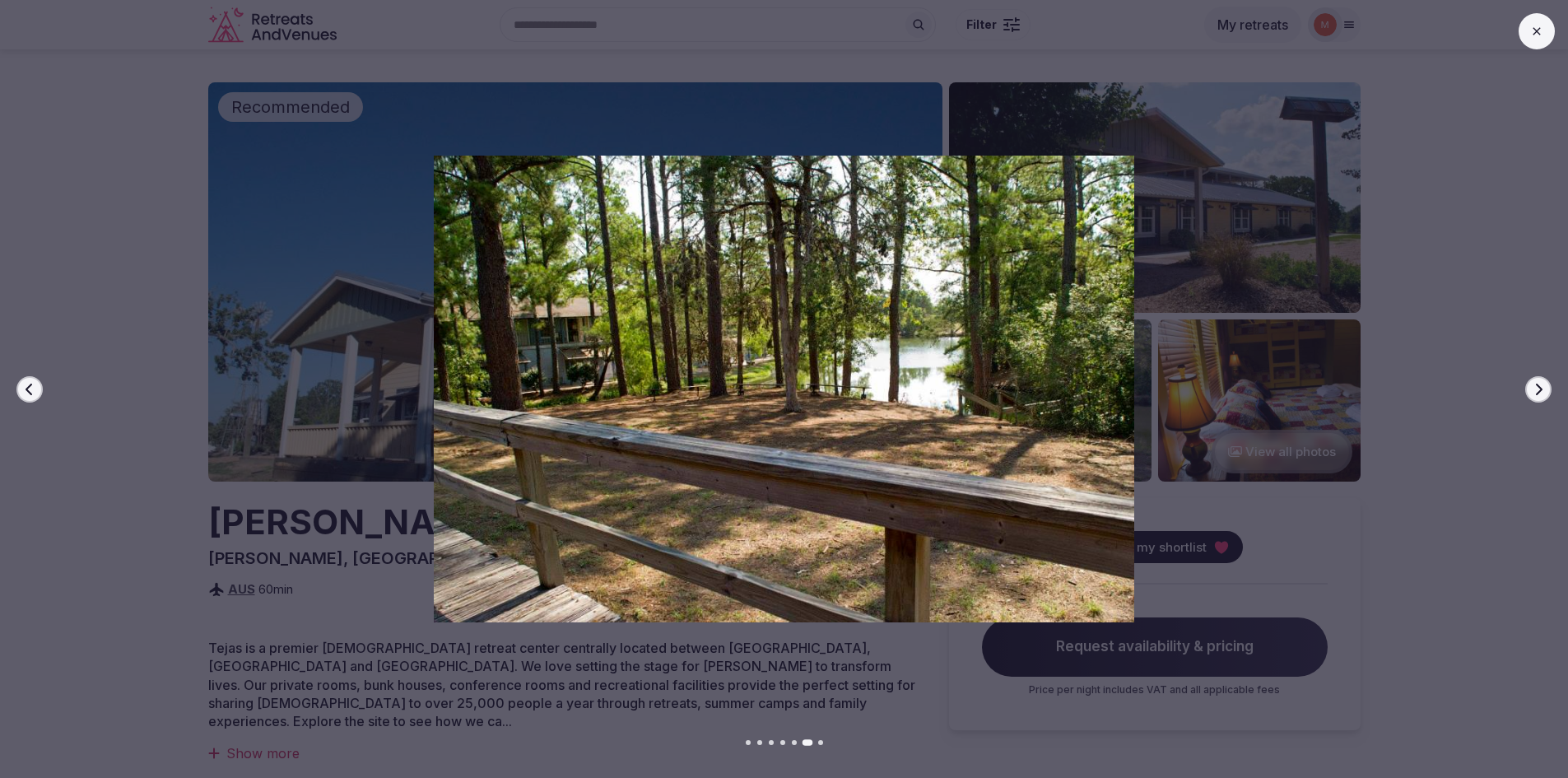
click at [1537, 395] on icon "button" at bounding box center [1538, 389] width 13 height 13
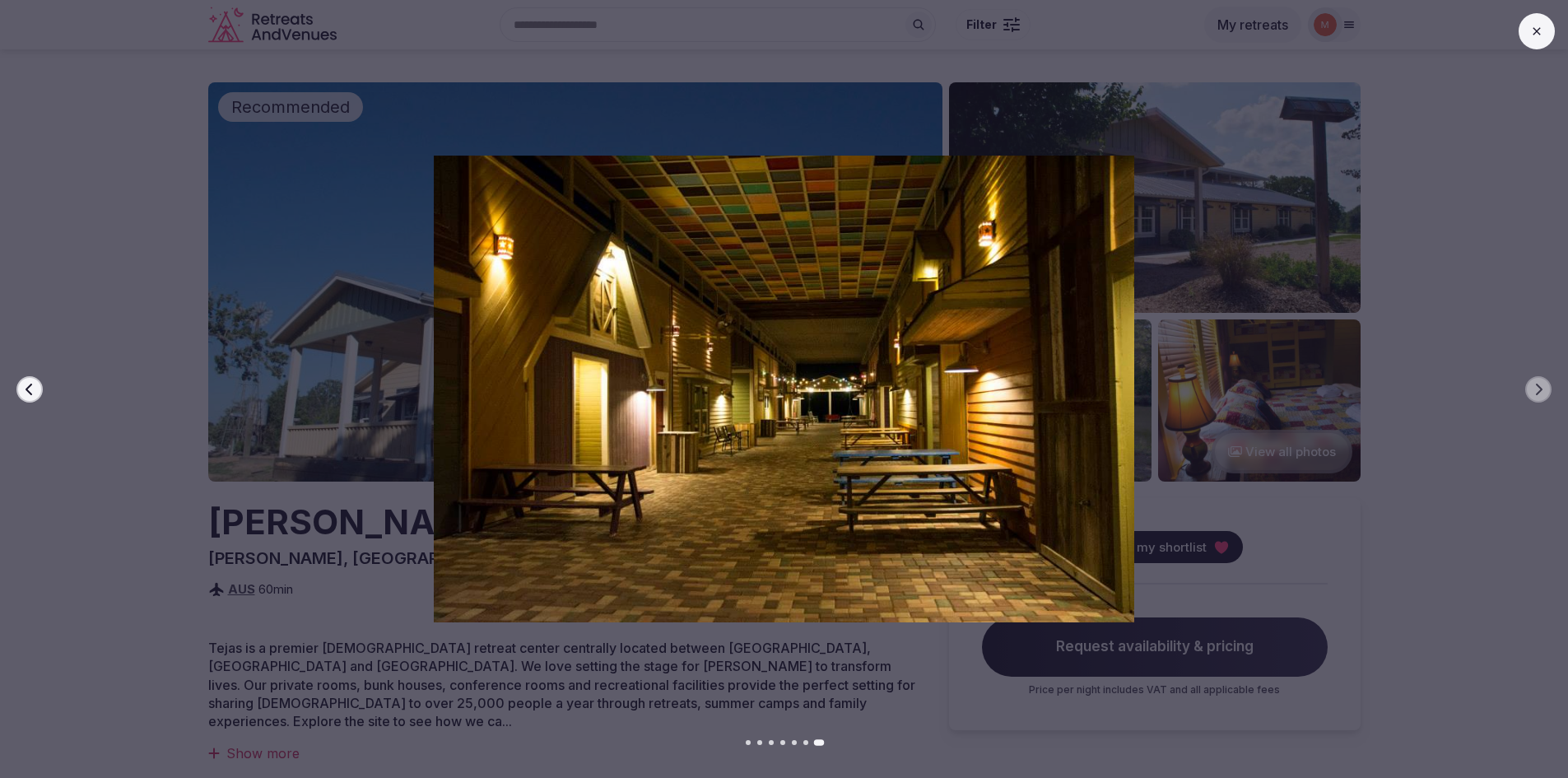
click at [1541, 33] on icon at bounding box center [1536, 31] width 13 height 13
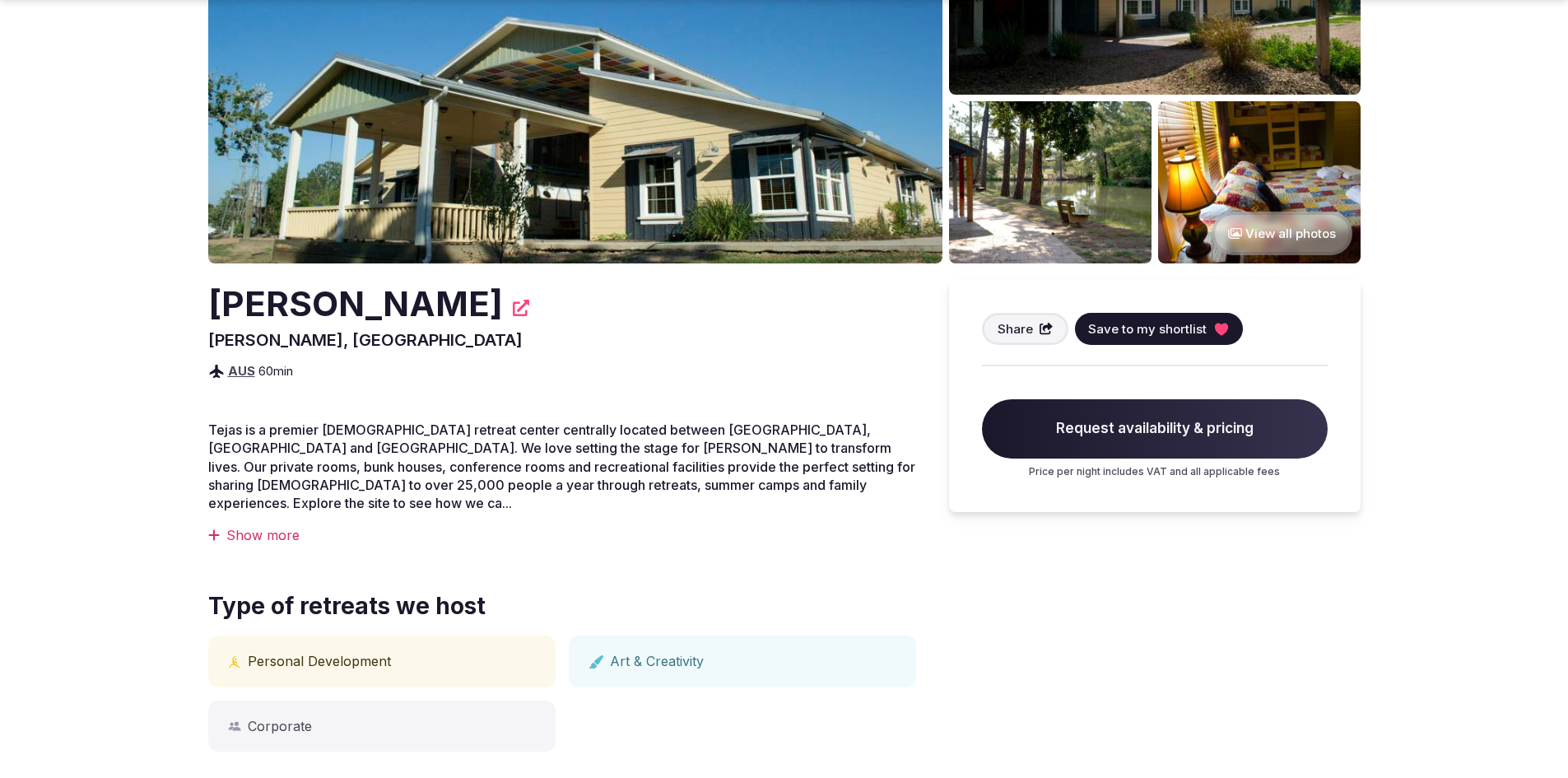
scroll to position [247, 0]
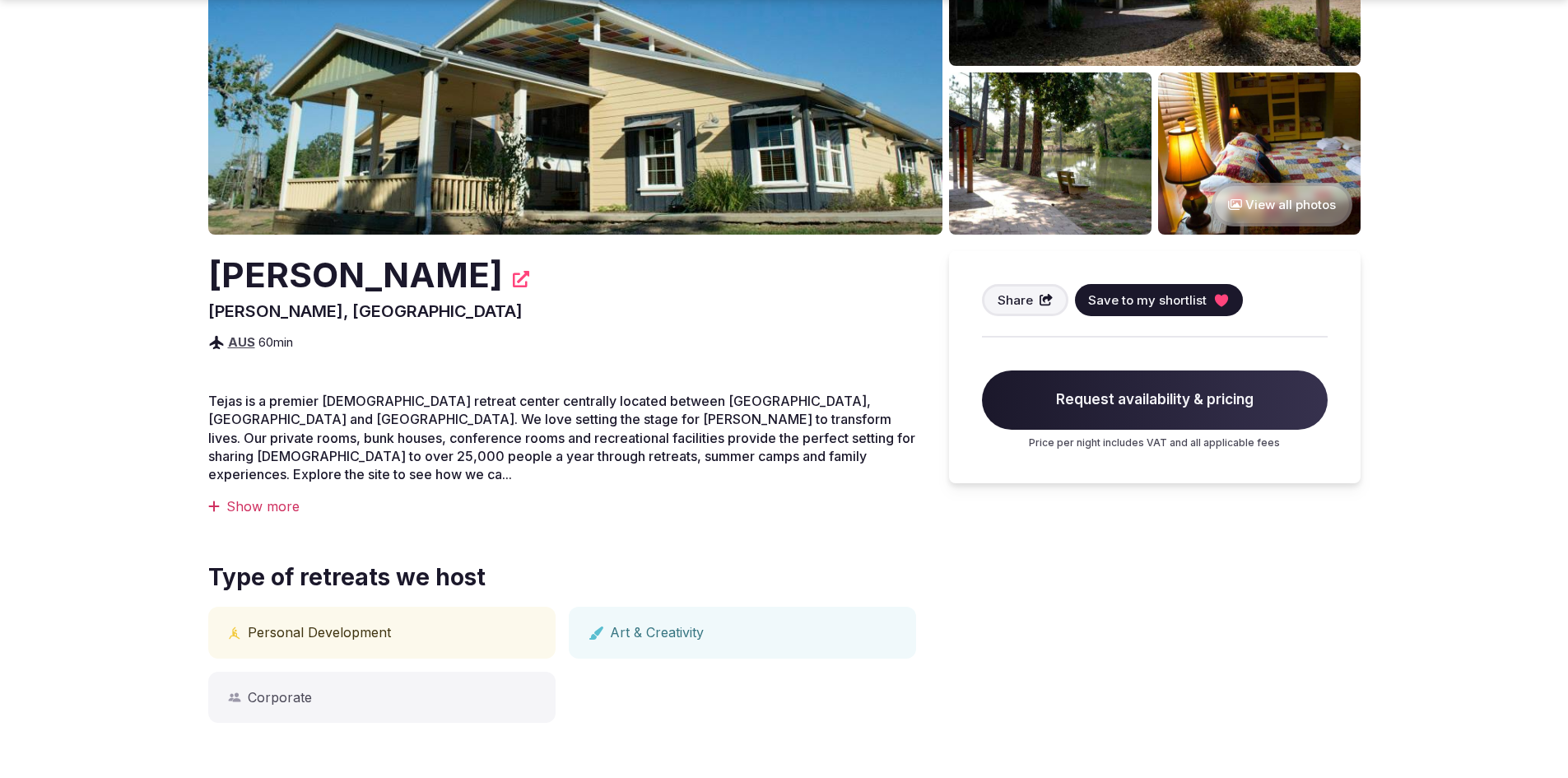
click at [282, 497] on div "Show more" at bounding box center [562, 506] width 708 height 18
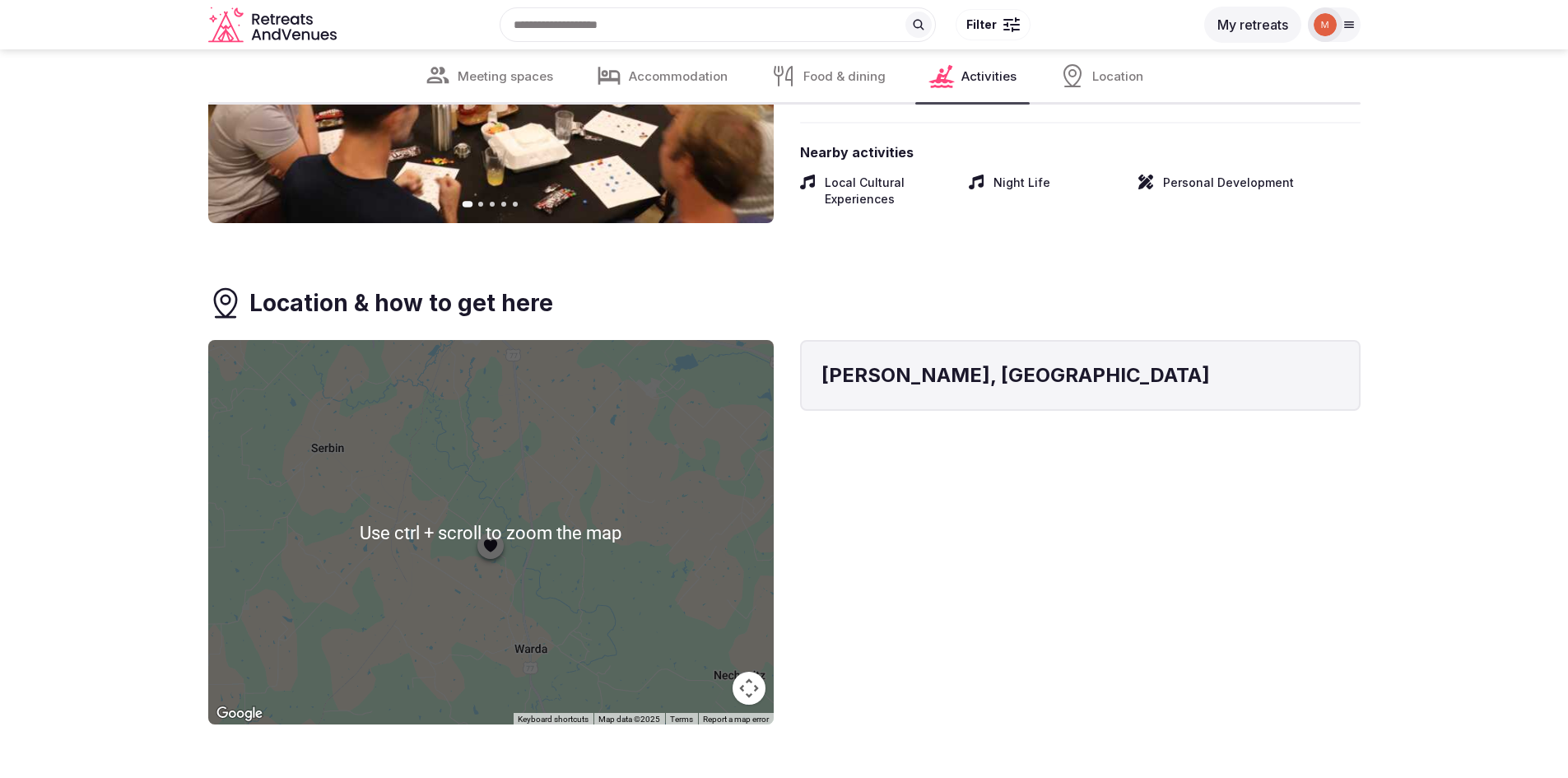
scroll to position [2386, 0]
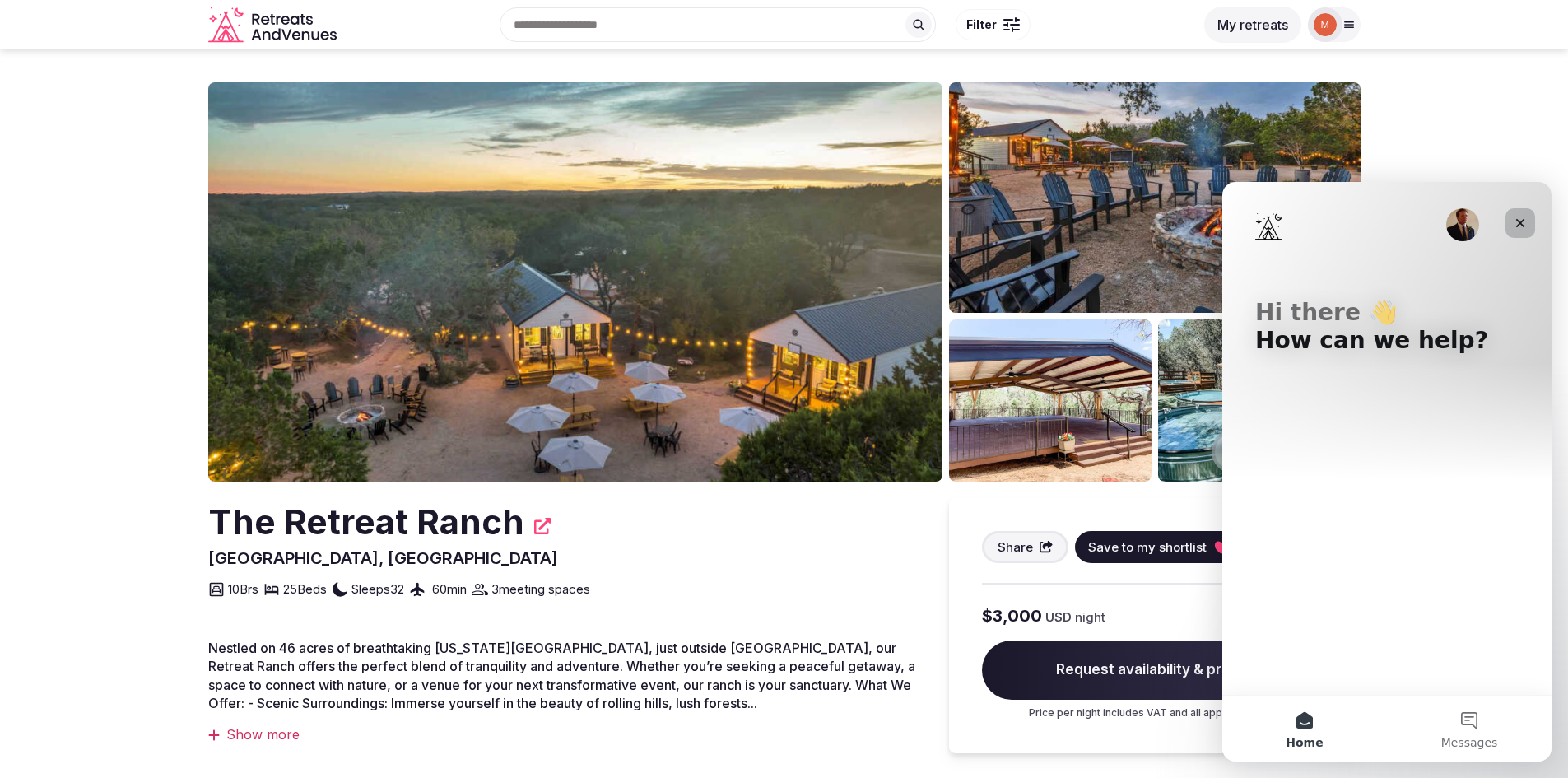
click at [1522, 219] on icon "Close" at bounding box center [1519, 222] width 13 height 13
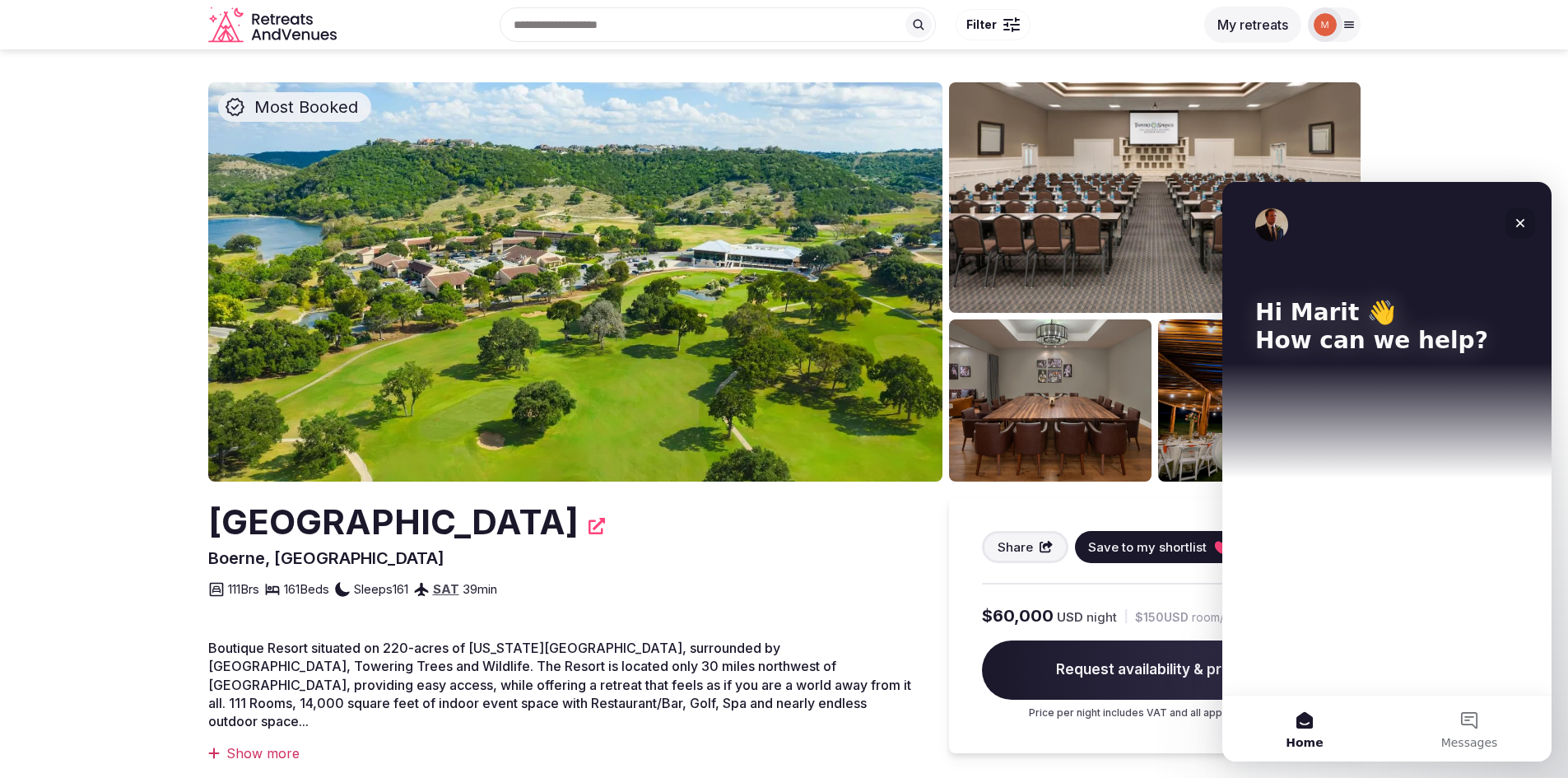
click at [1518, 224] on icon "Close" at bounding box center [1520, 223] width 9 height 9
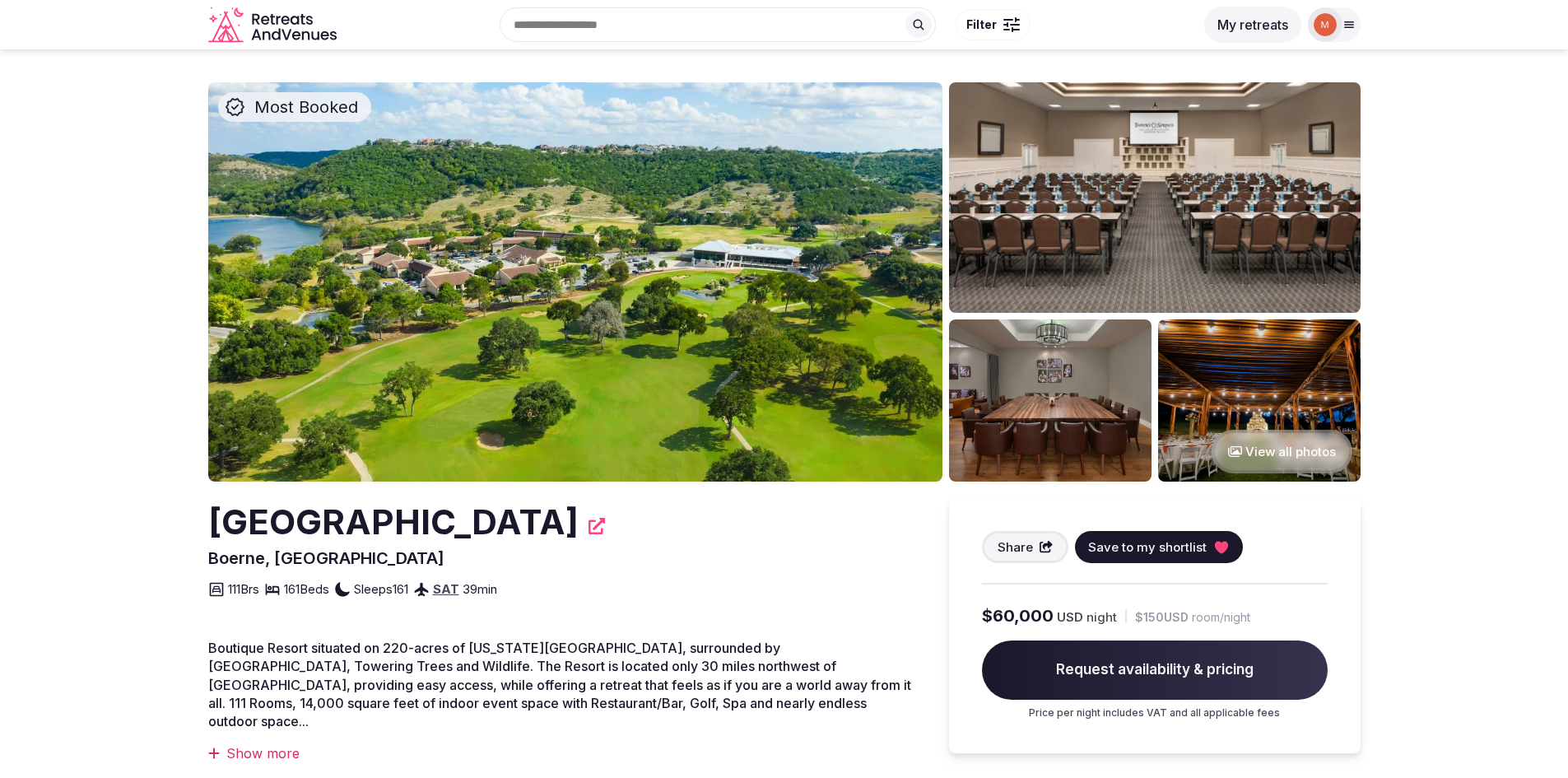
click at [691, 243] on img at bounding box center [574, 282] width 734 height 399
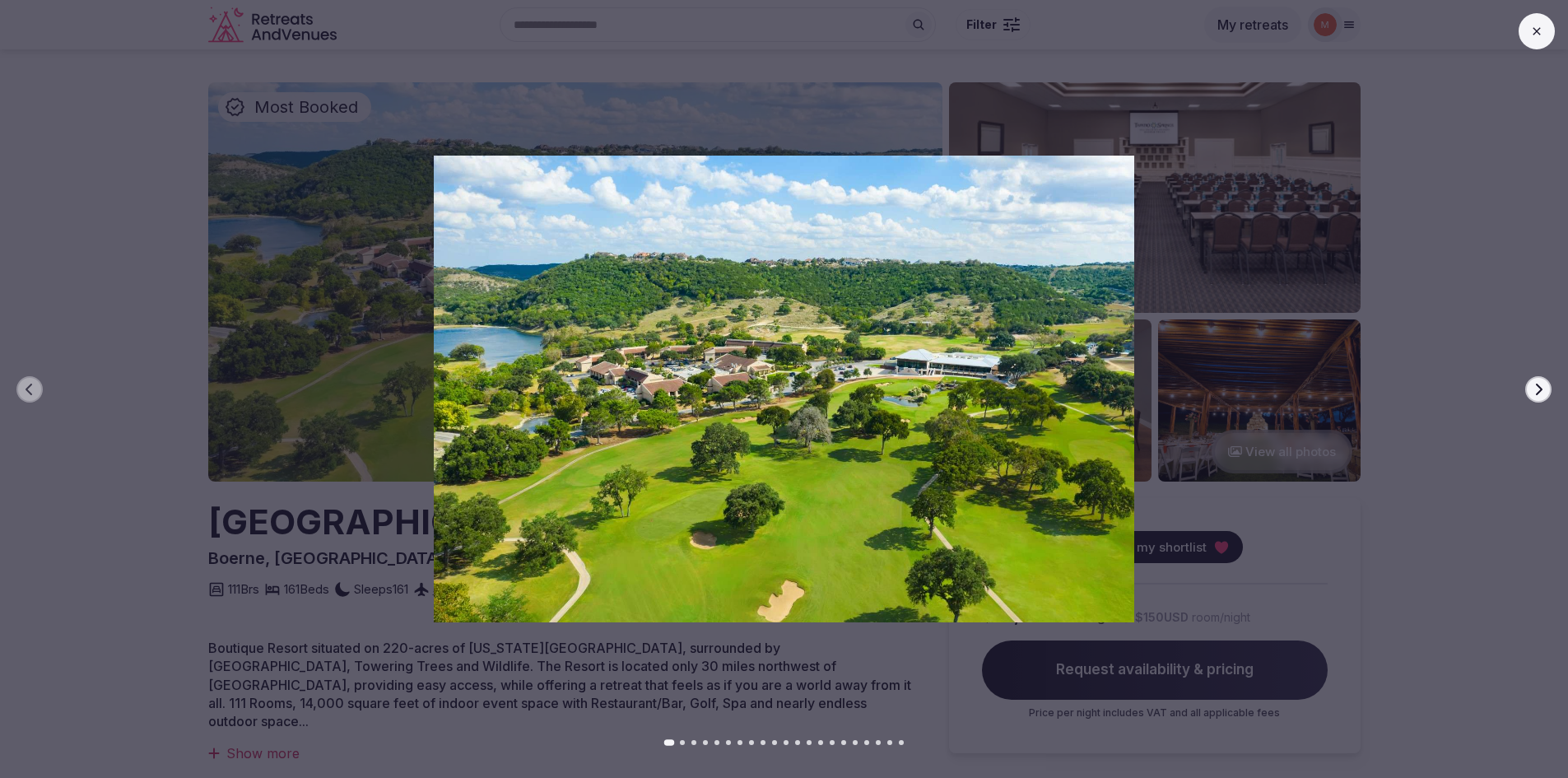
click at [1532, 387] on icon "button" at bounding box center [1538, 389] width 13 height 13
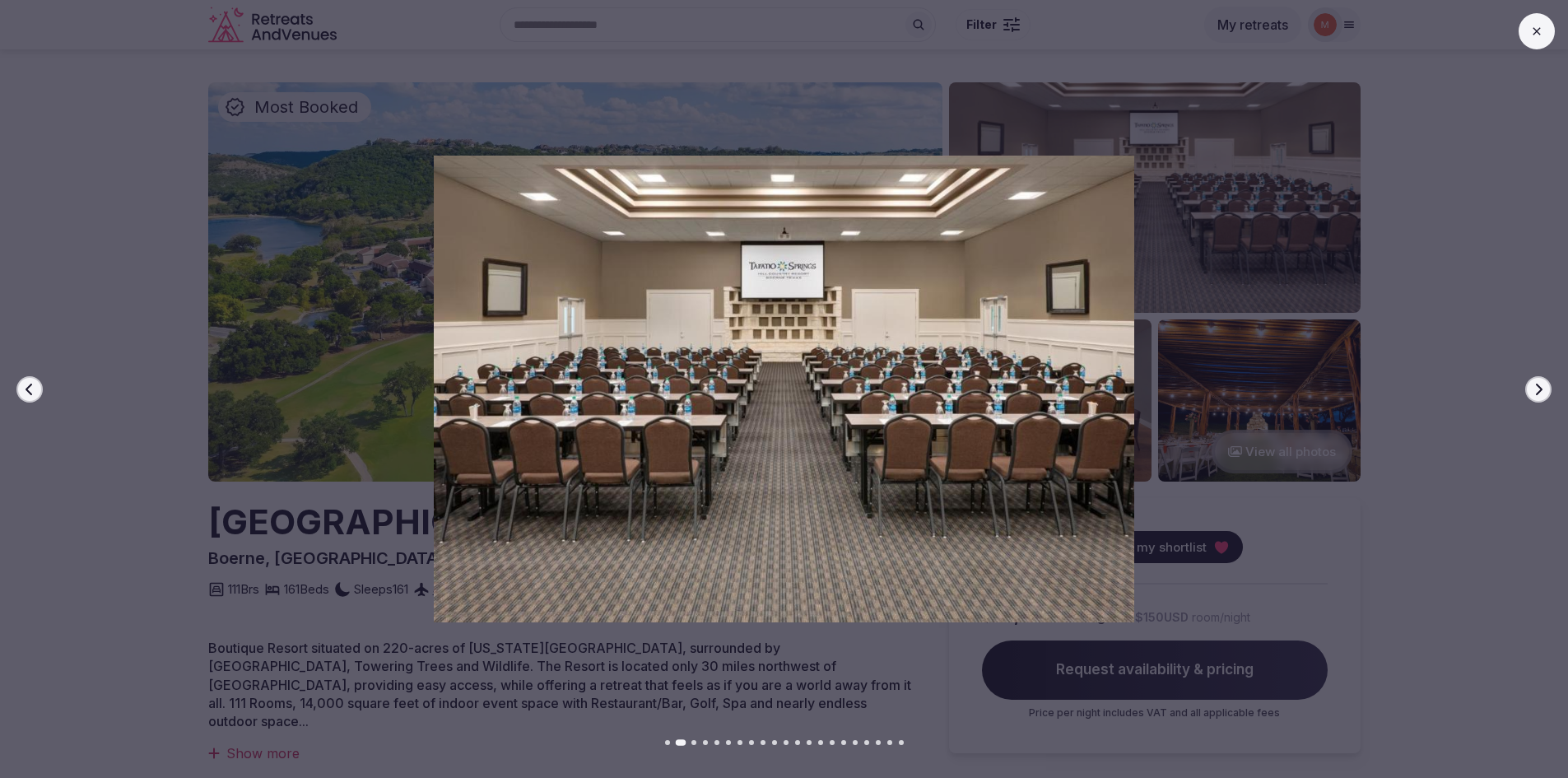
click at [1532, 387] on icon "button" at bounding box center [1538, 389] width 13 height 13
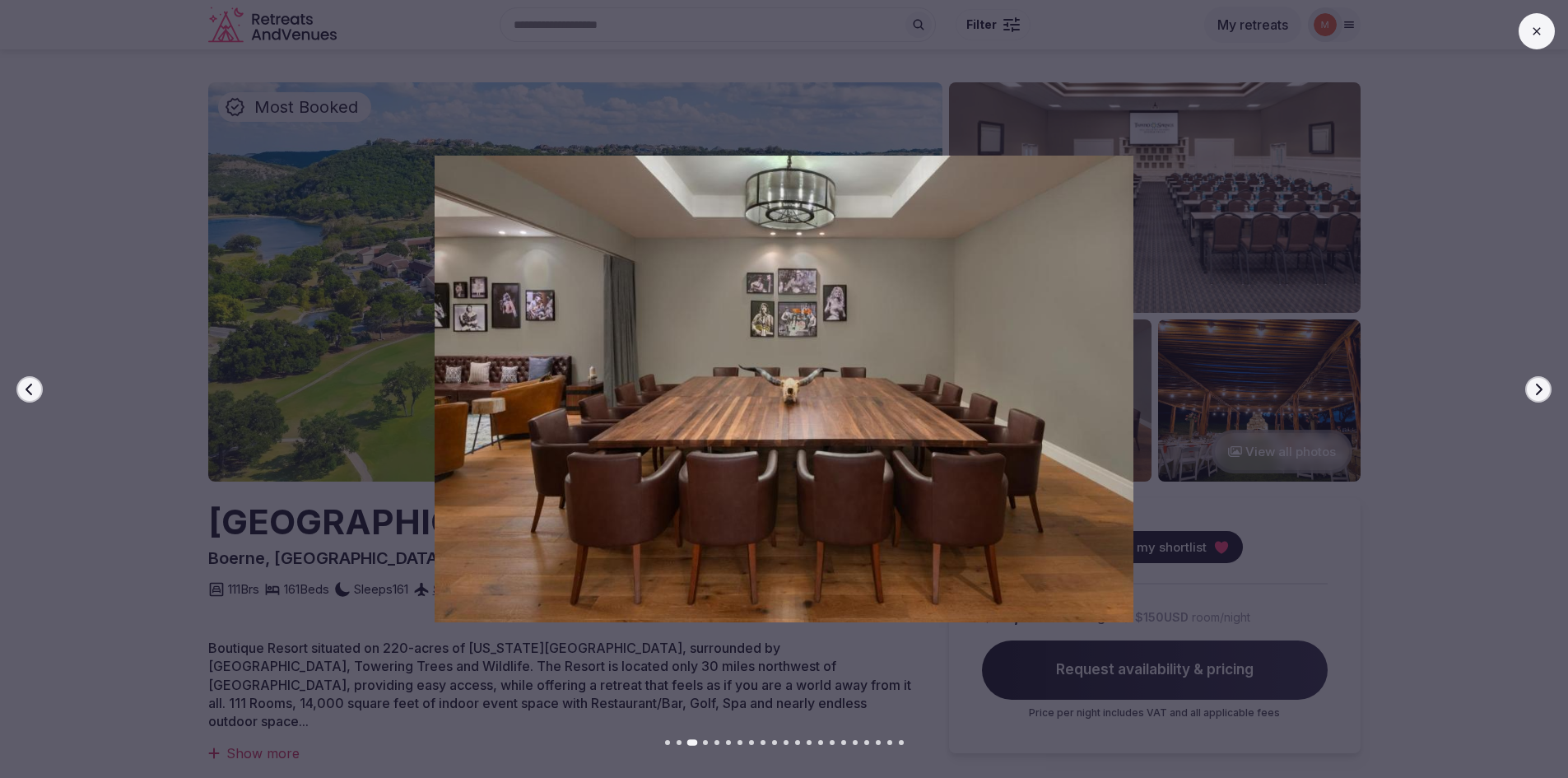
click at [1532, 387] on icon "button" at bounding box center [1538, 389] width 13 height 13
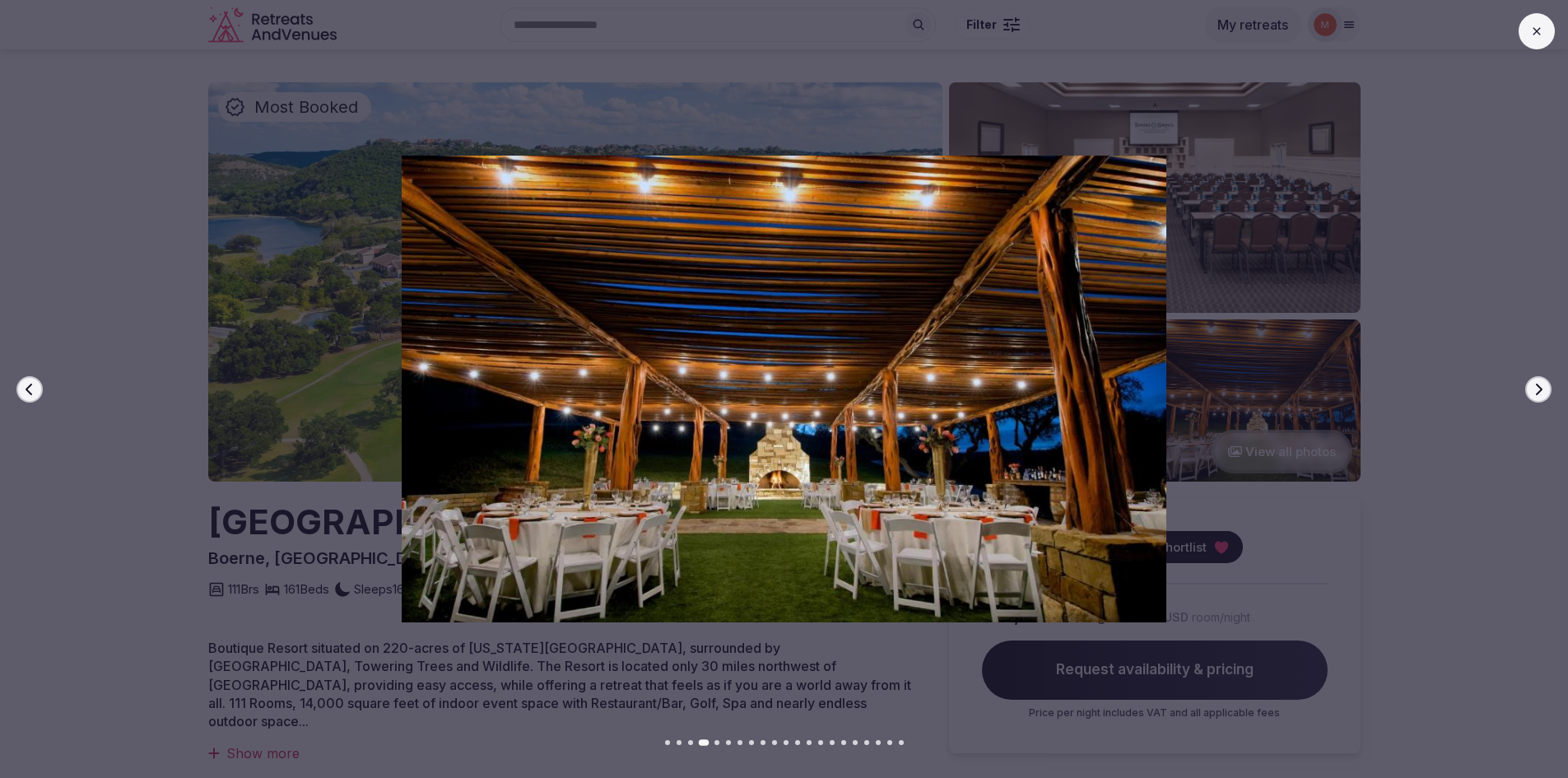
click at [1532, 387] on icon "button" at bounding box center [1538, 389] width 13 height 13
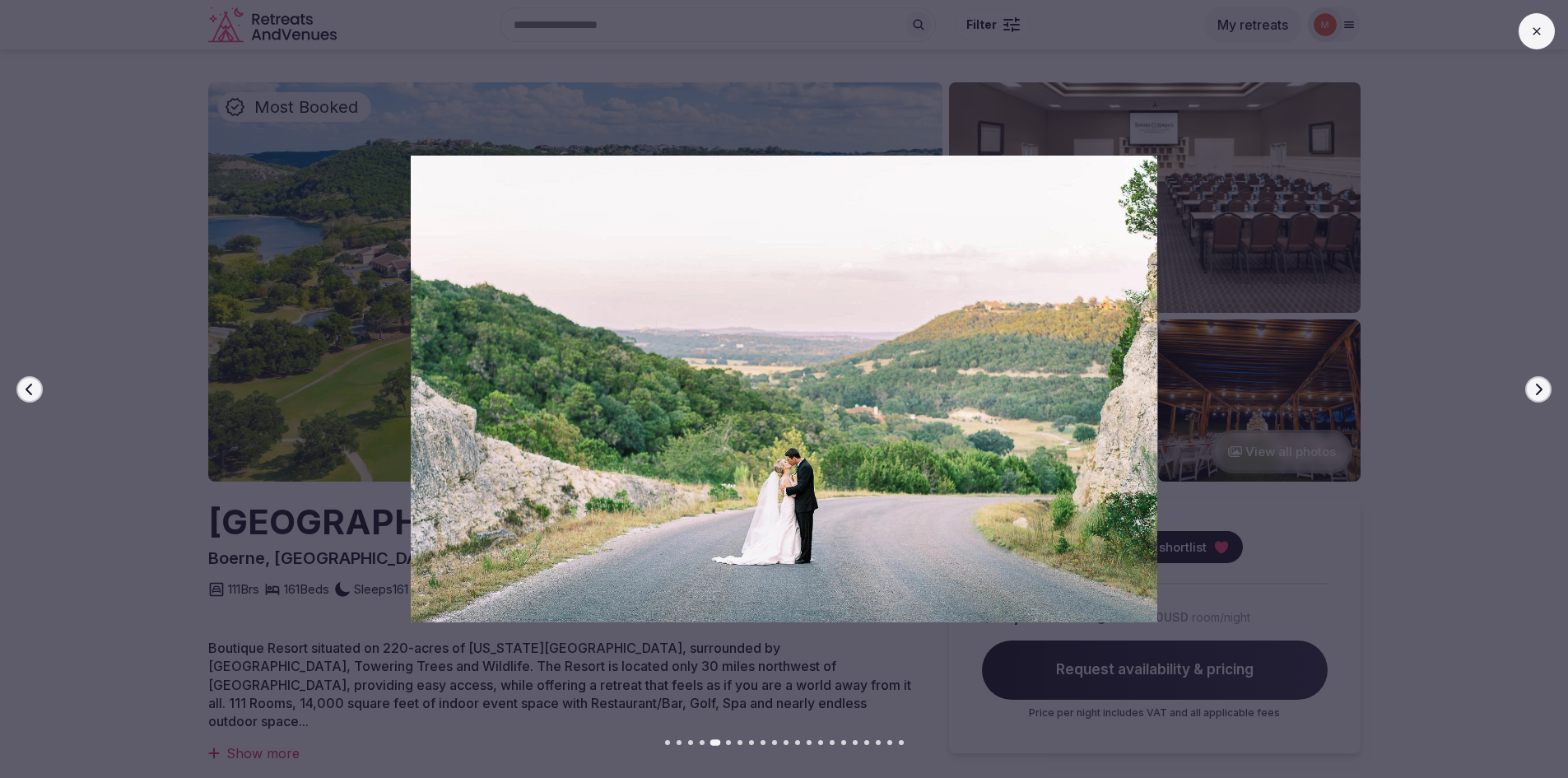
click at [1541, 36] on icon at bounding box center [1536, 31] width 13 height 13
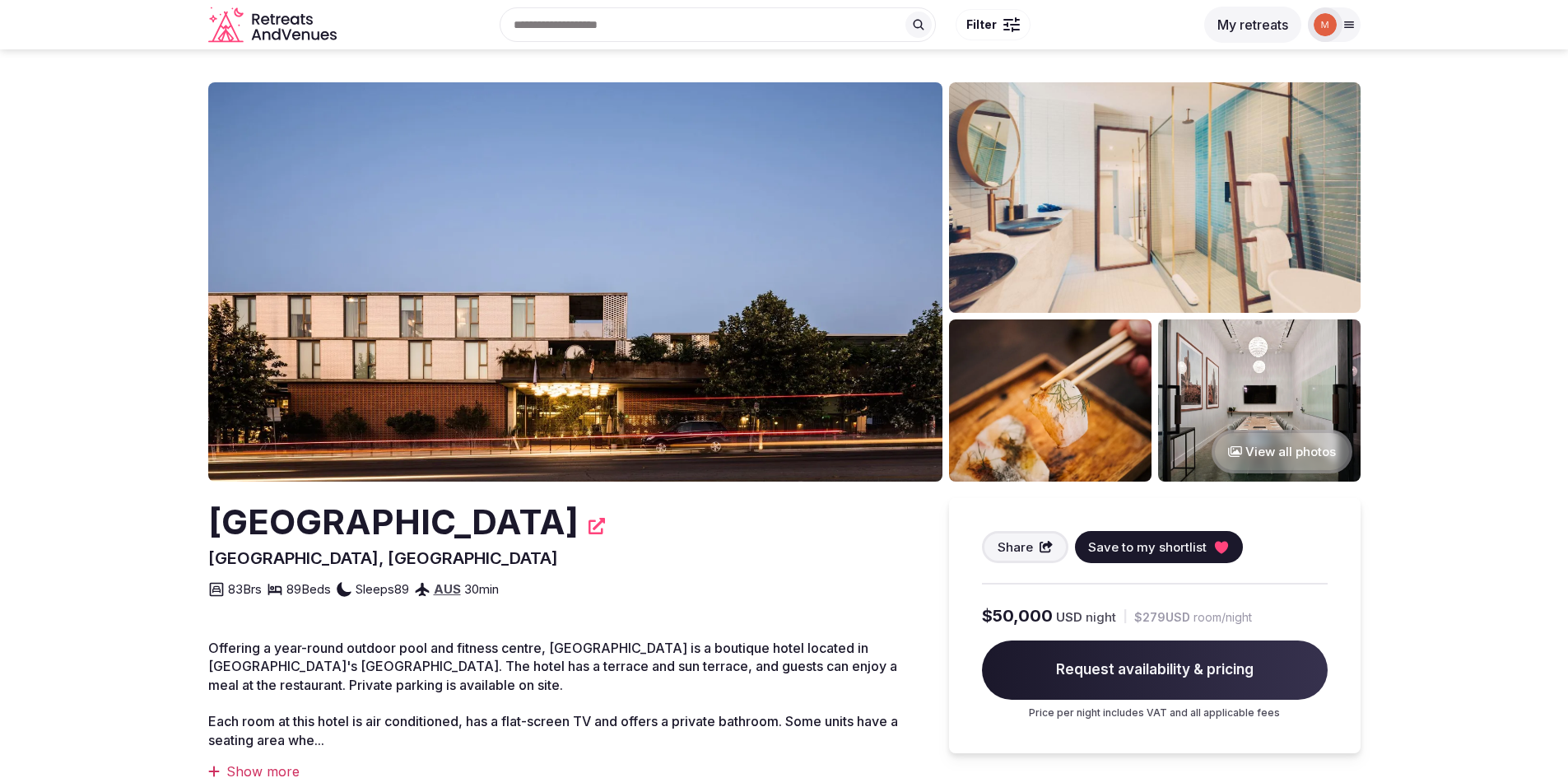
click at [659, 296] on img at bounding box center [574, 282] width 734 height 399
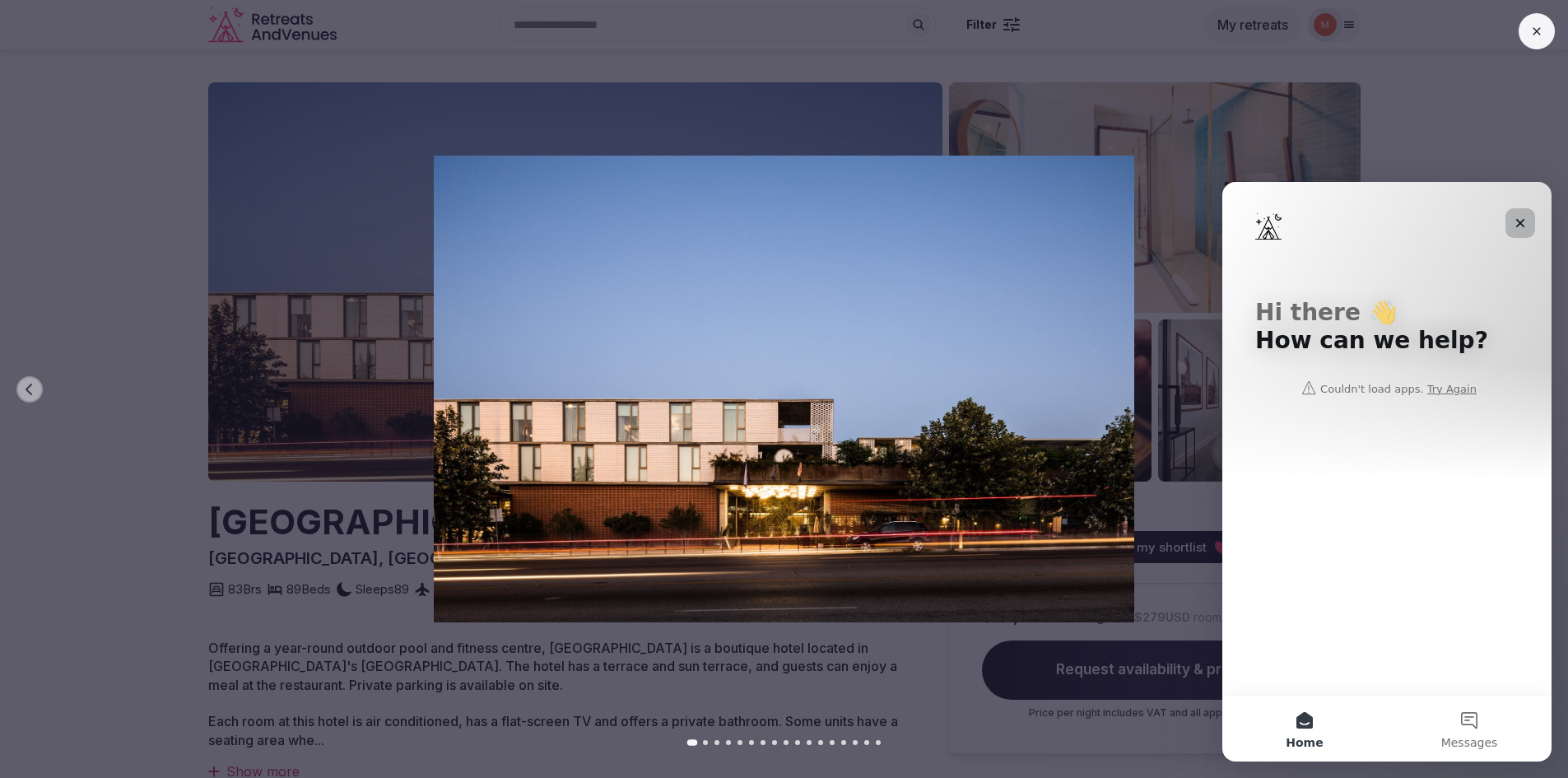
click at [1519, 218] on icon "Close" at bounding box center [1519, 222] width 13 height 13
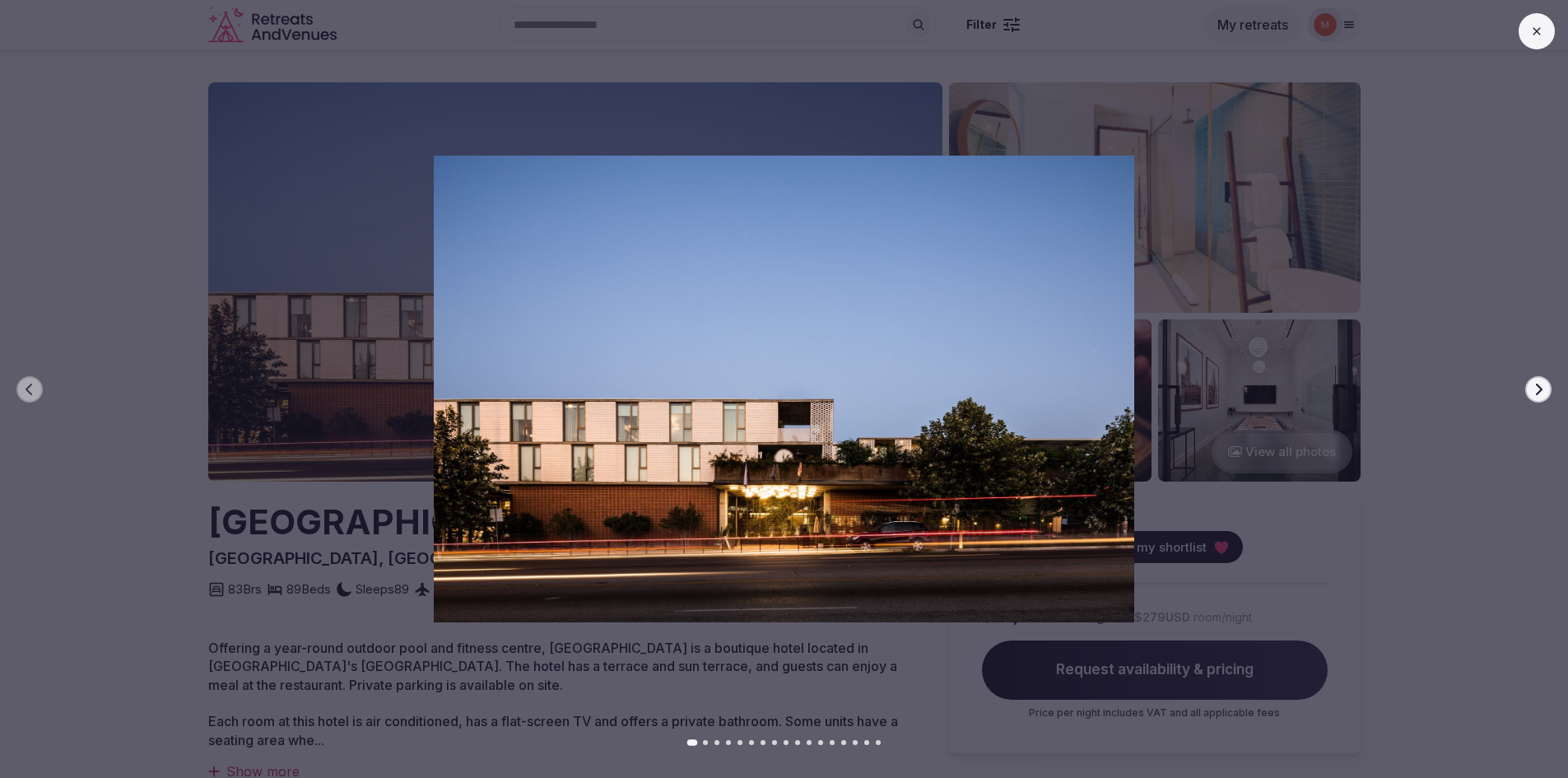
click at [1536, 394] on icon "button" at bounding box center [1539, 388] width 7 height 11
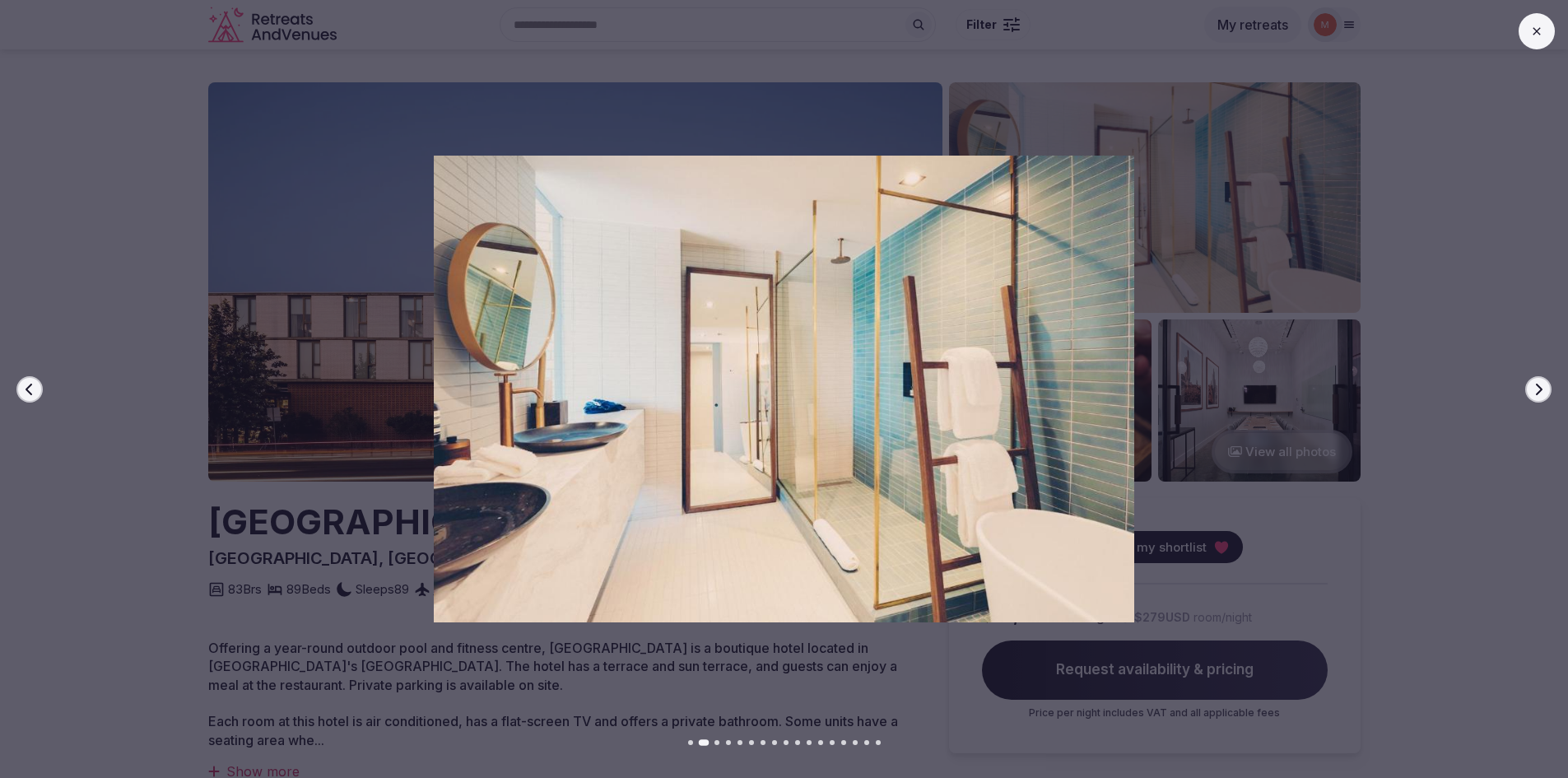
click at [1536, 394] on icon "button" at bounding box center [1539, 388] width 7 height 11
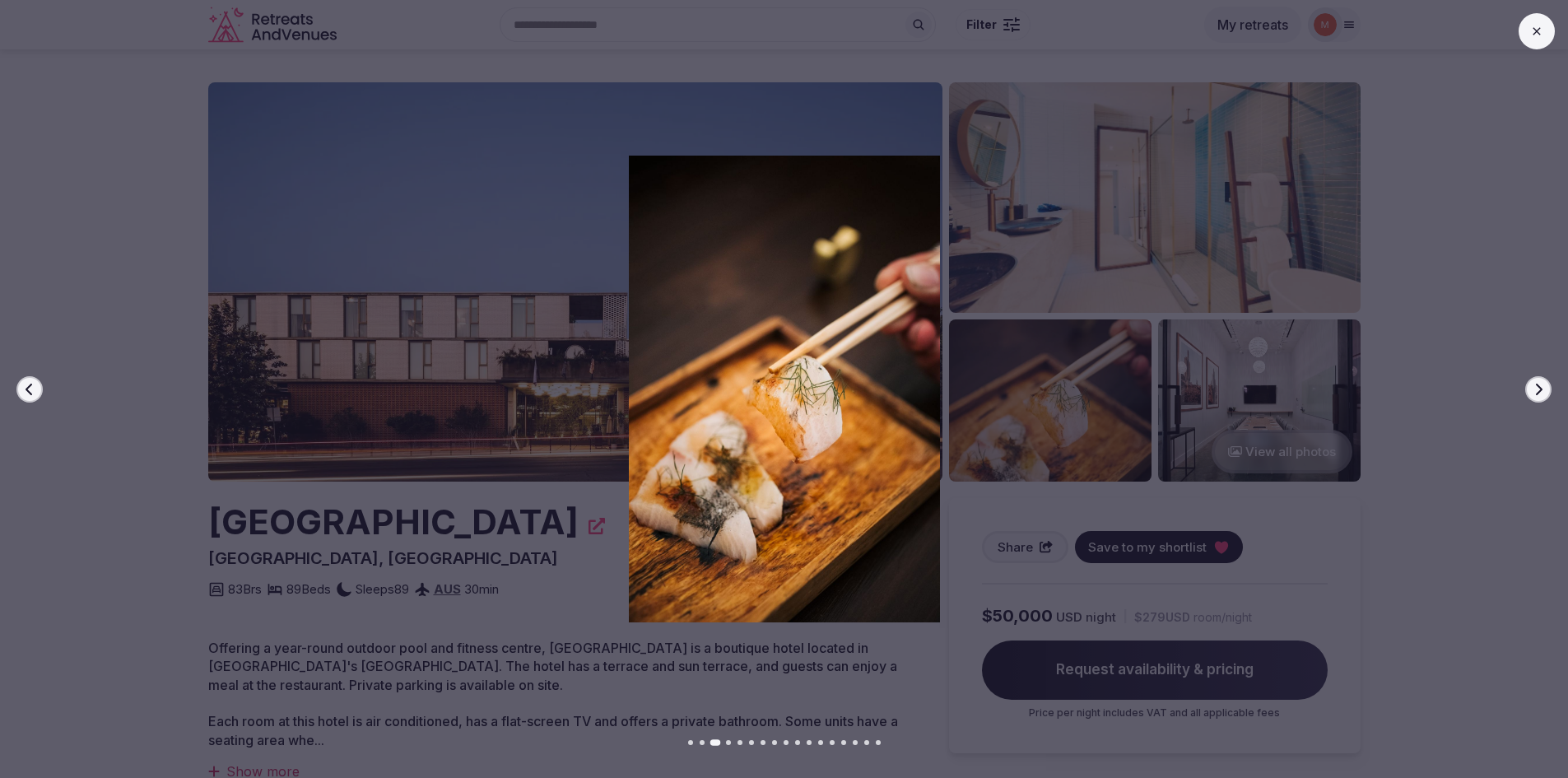
click at [1536, 394] on icon "button" at bounding box center [1539, 388] width 7 height 11
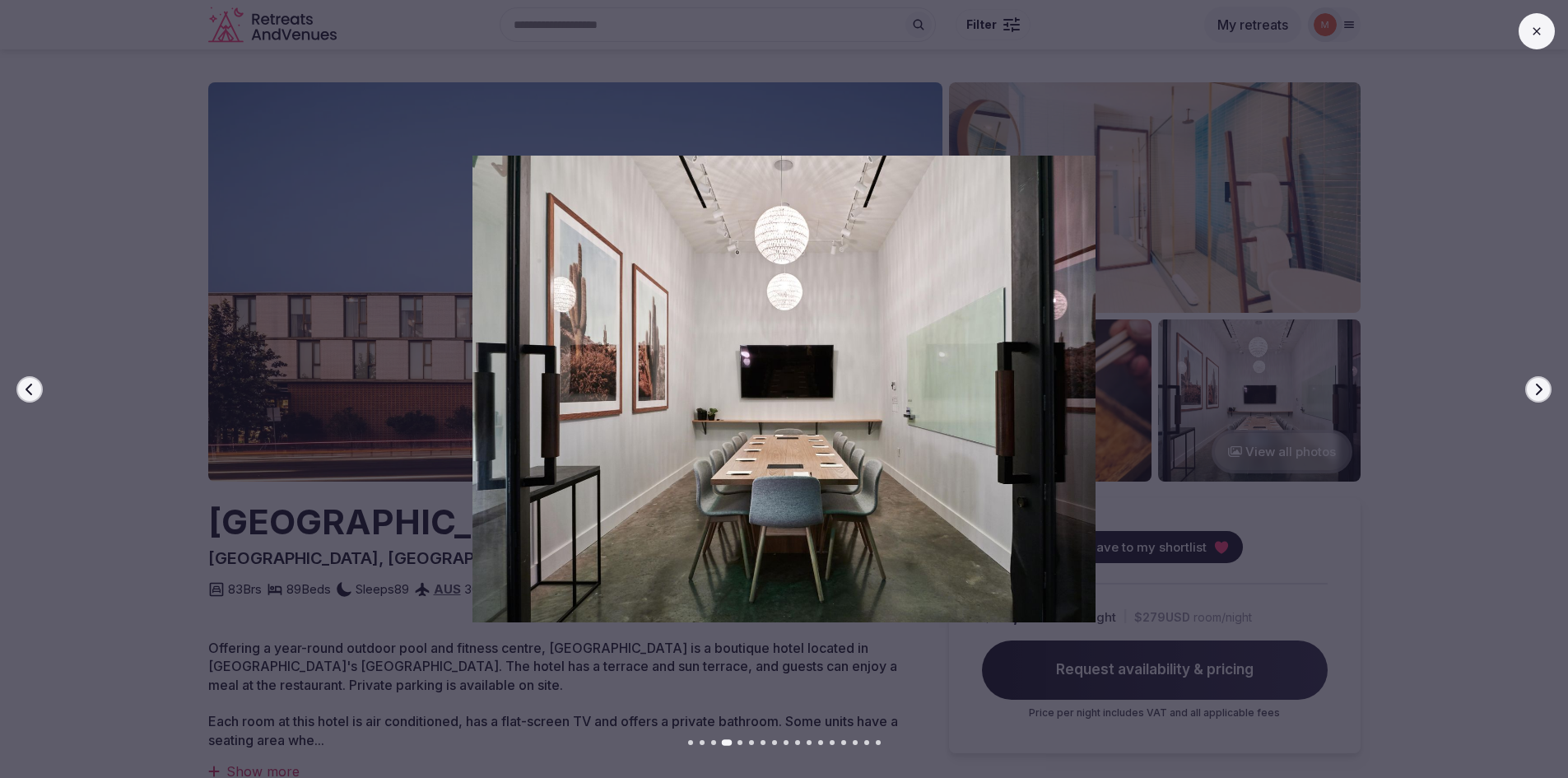
click at [1536, 394] on icon "button" at bounding box center [1539, 388] width 7 height 11
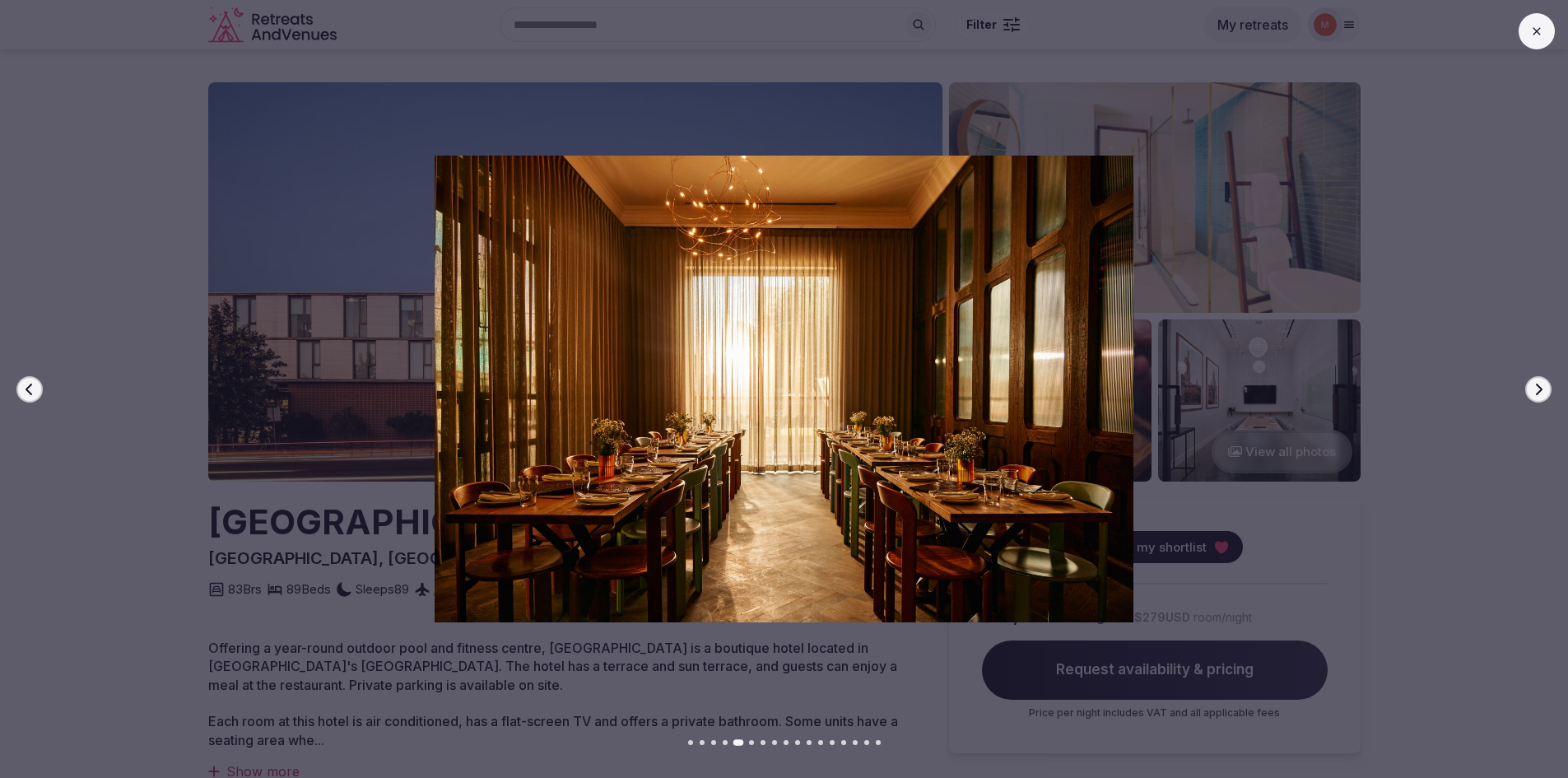
click at [1536, 394] on icon "button" at bounding box center [1539, 388] width 7 height 11
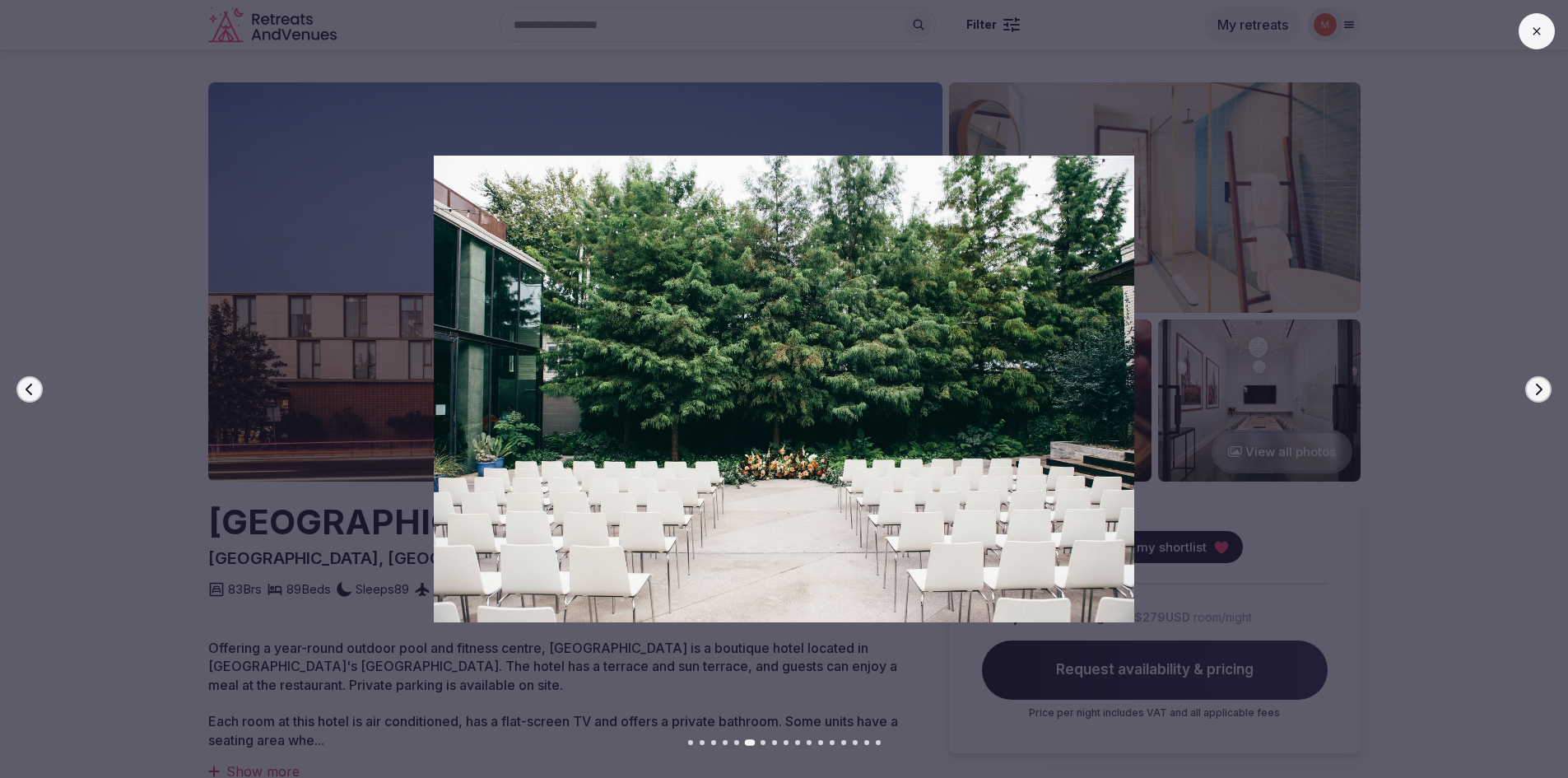
click at [1536, 394] on icon "button" at bounding box center [1539, 388] width 7 height 11
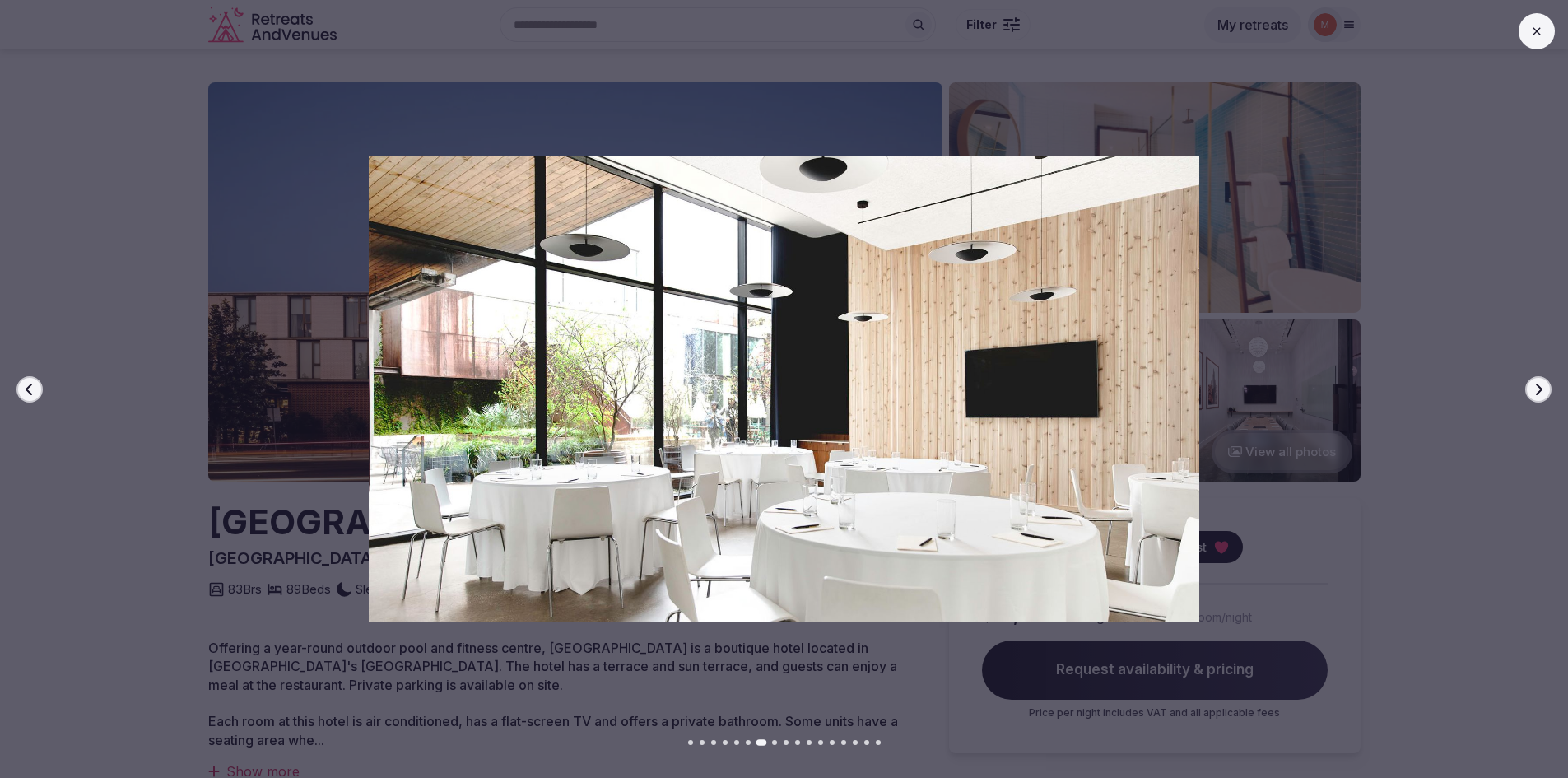
click at [1536, 394] on icon "button" at bounding box center [1539, 388] width 7 height 11
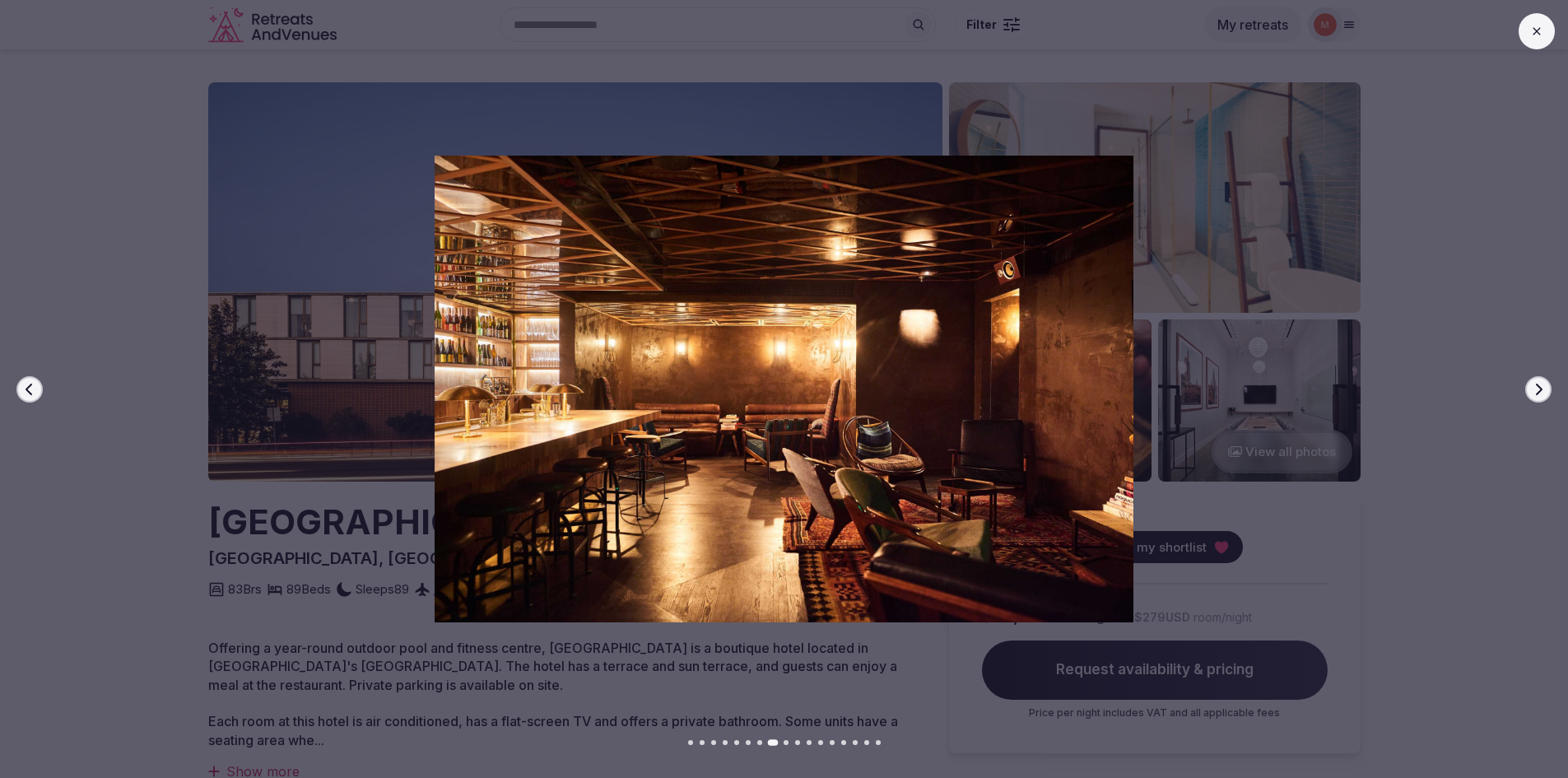
click at [1536, 394] on icon "button" at bounding box center [1539, 388] width 7 height 11
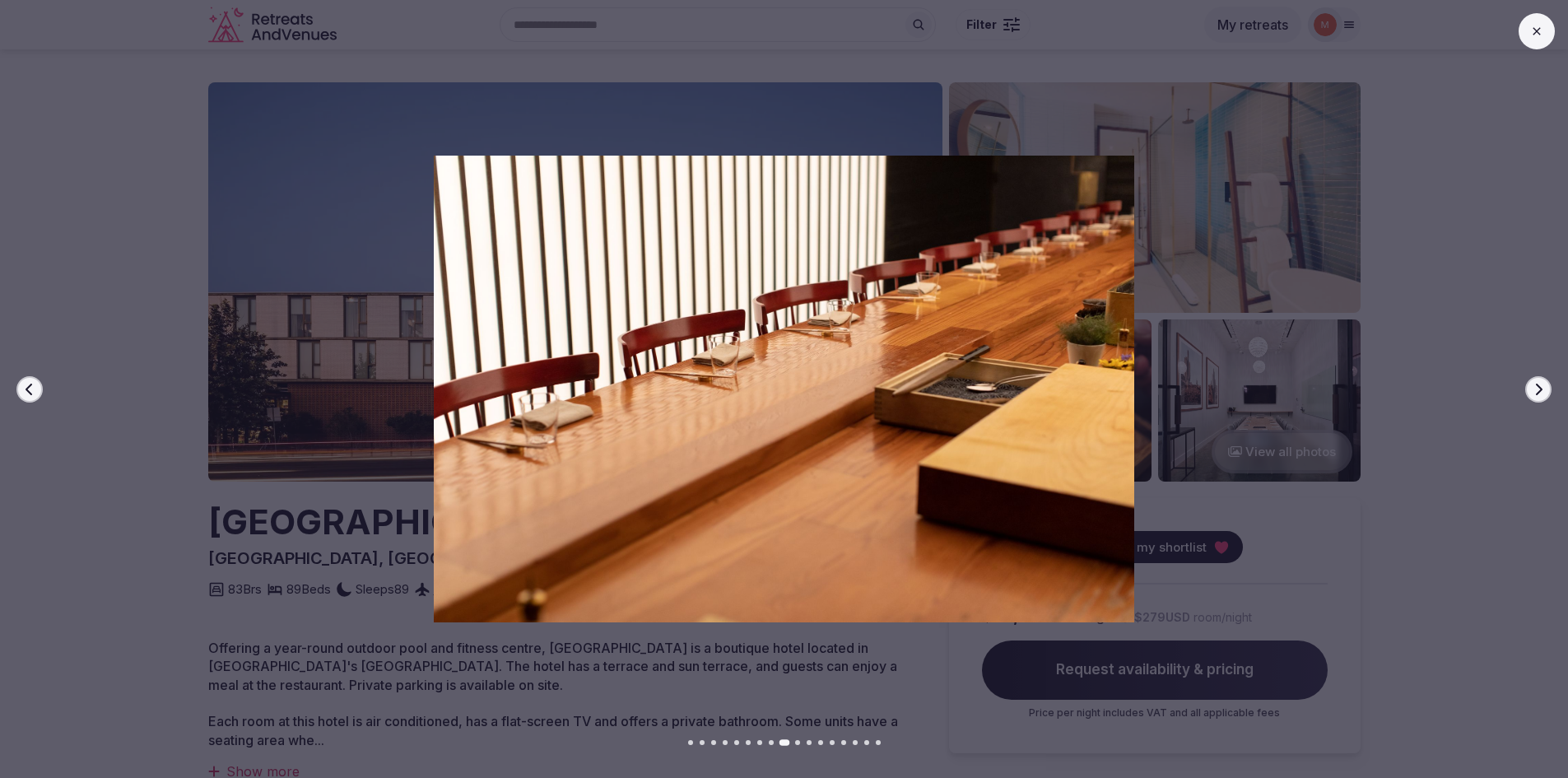
click at [1536, 394] on icon "button" at bounding box center [1539, 388] width 7 height 11
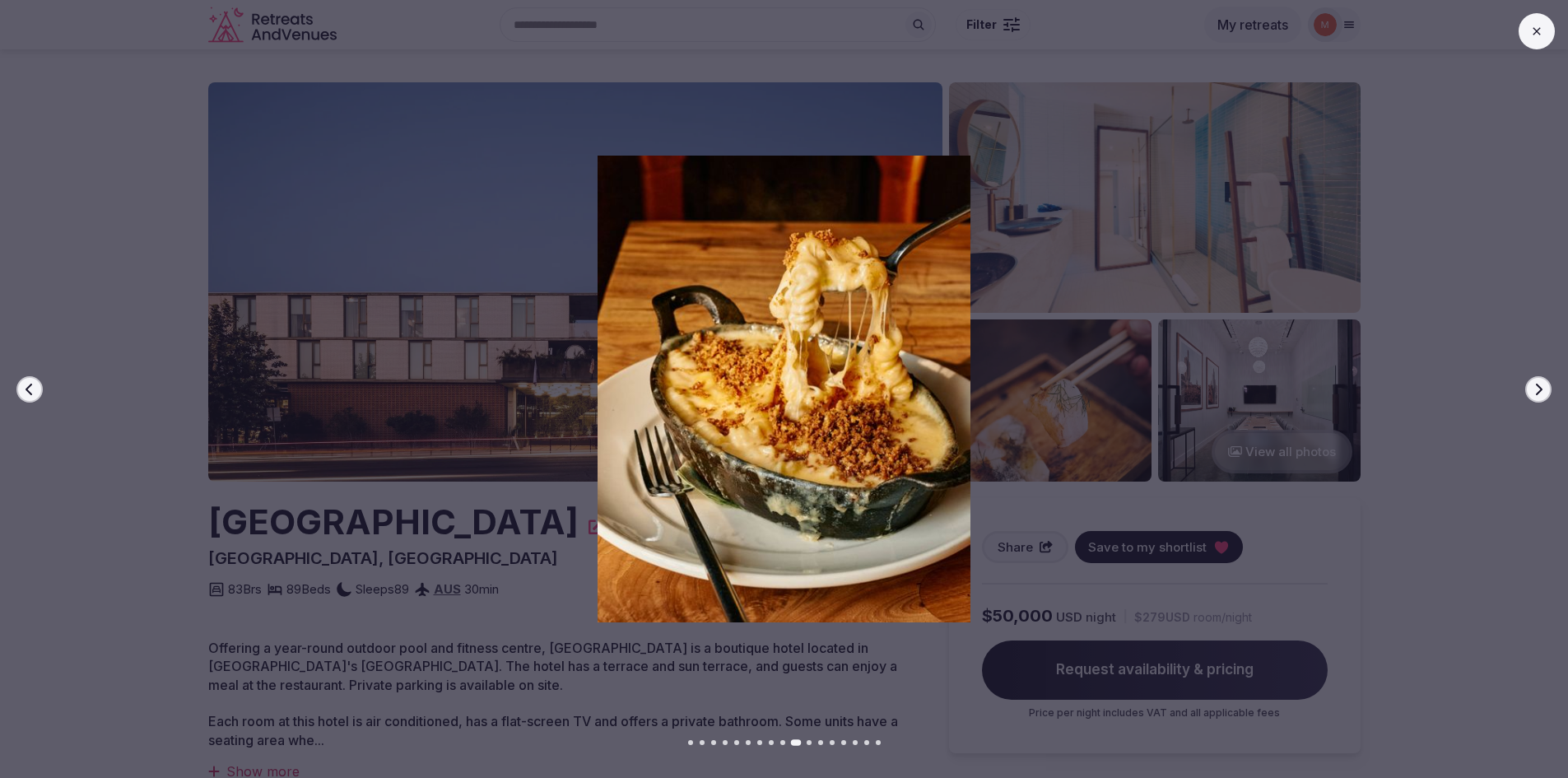
click at [1536, 394] on icon "button" at bounding box center [1539, 388] width 7 height 11
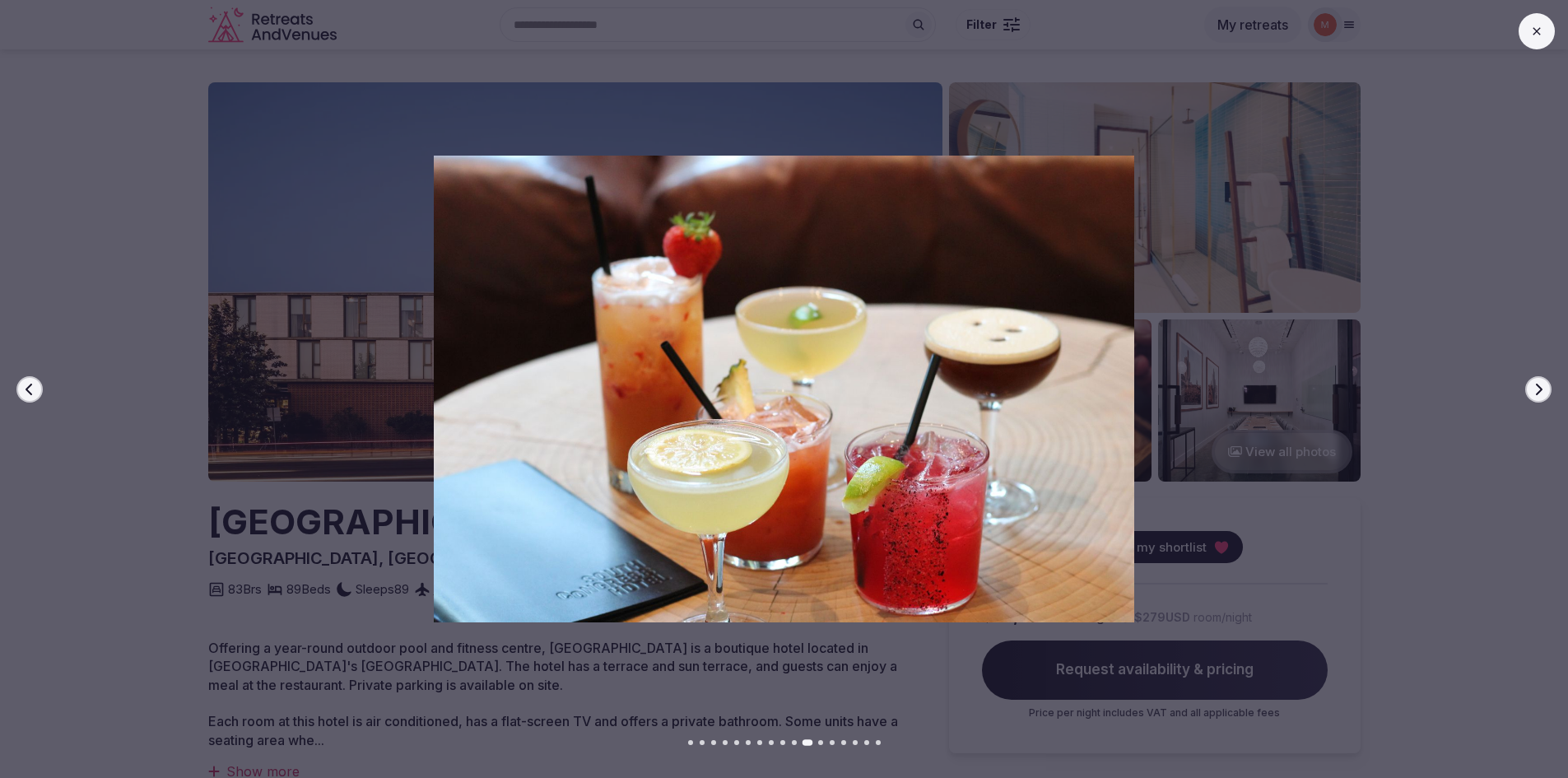
click at [1536, 394] on icon "button" at bounding box center [1539, 388] width 7 height 11
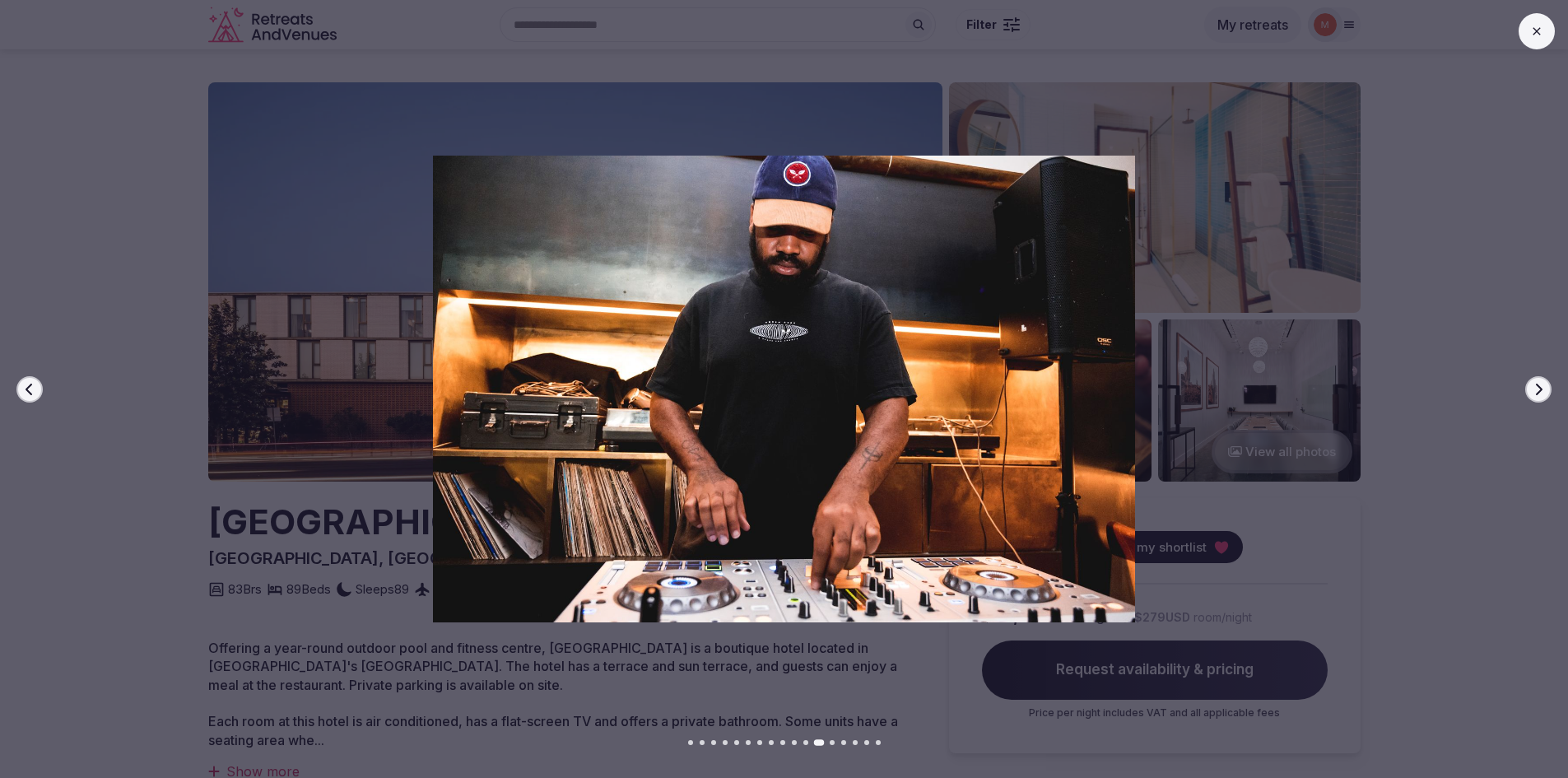
click at [1536, 394] on icon "button" at bounding box center [1539, 388] width 7 height 11
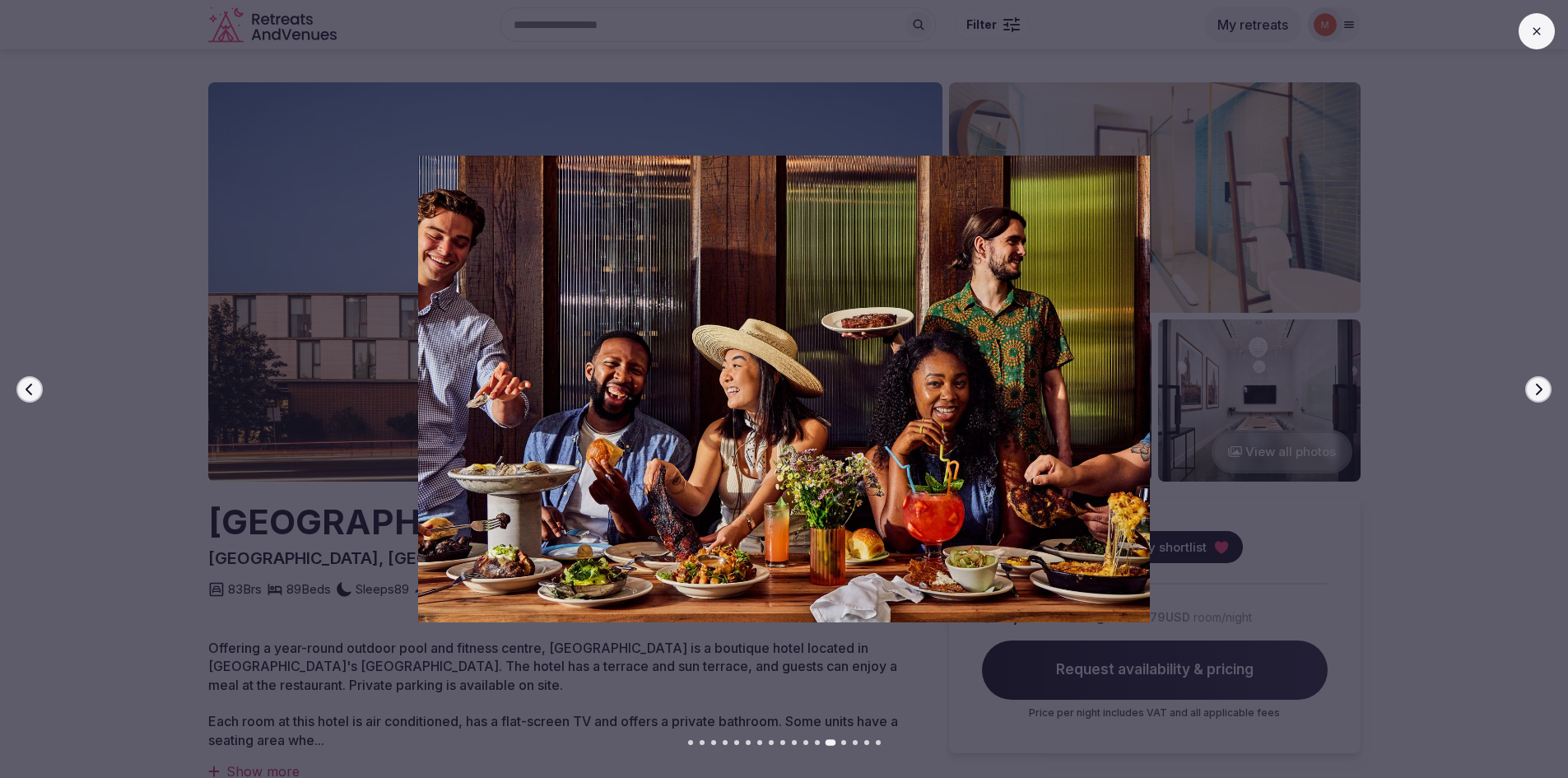
click at [1536, 394] on icon "button" at bounding box center [1539, 388] width 7 height 11
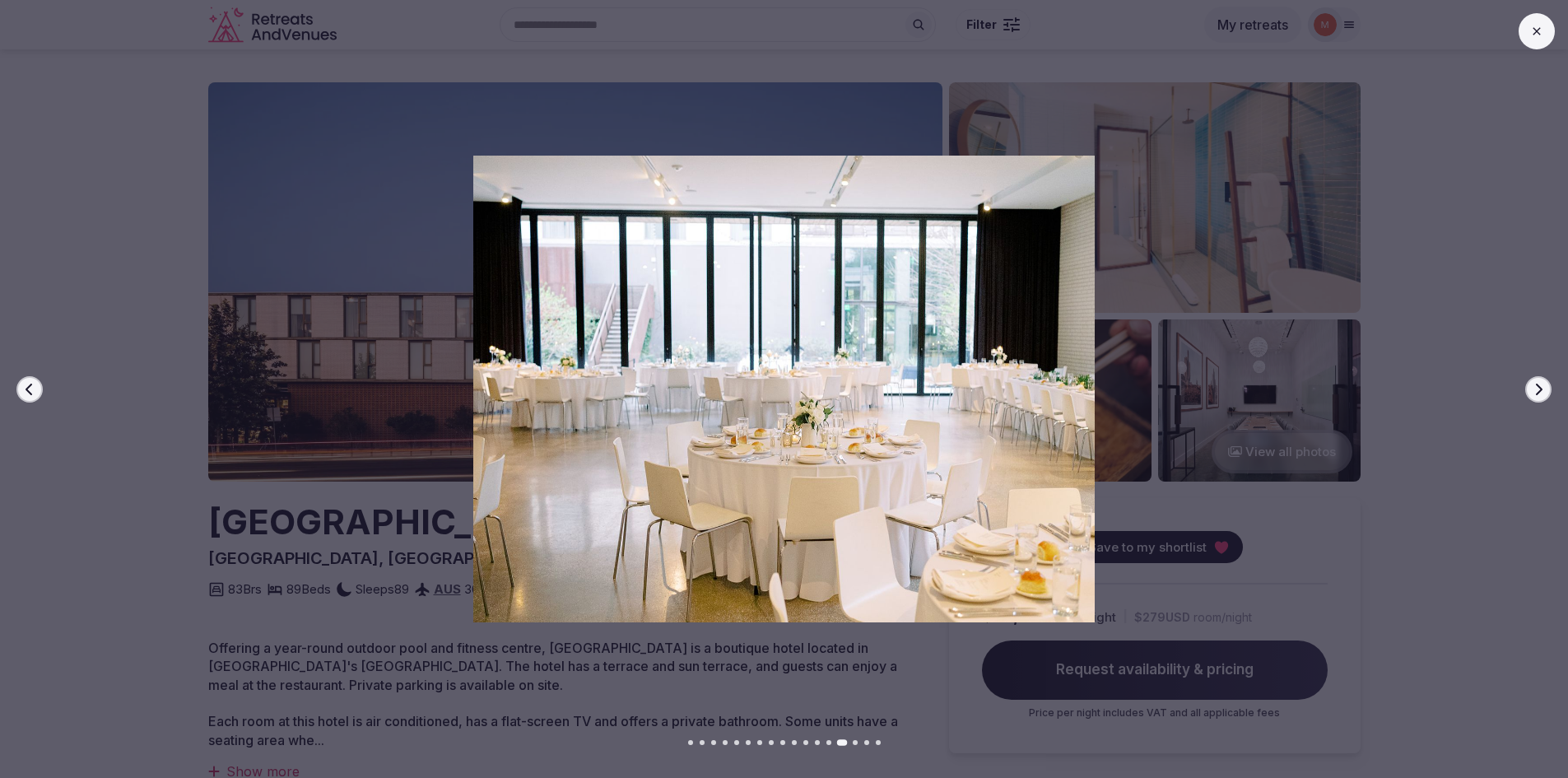
click at [1534, 27] on icon at bounding box center [1536, 31] width 13 height 13
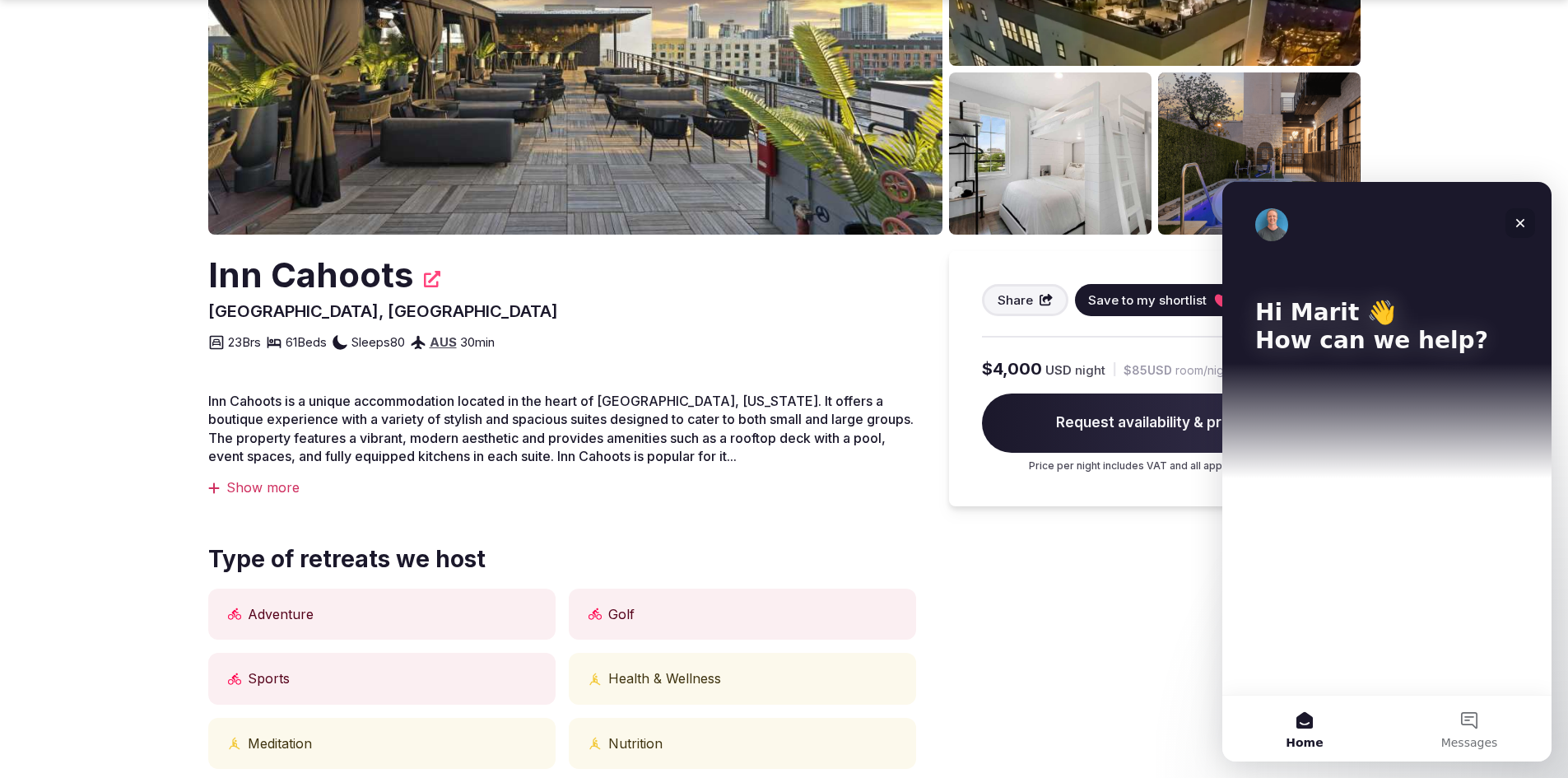
click at [1520, 218] on icon "Close" at bounding box center [1519, 222] width 13 height 13
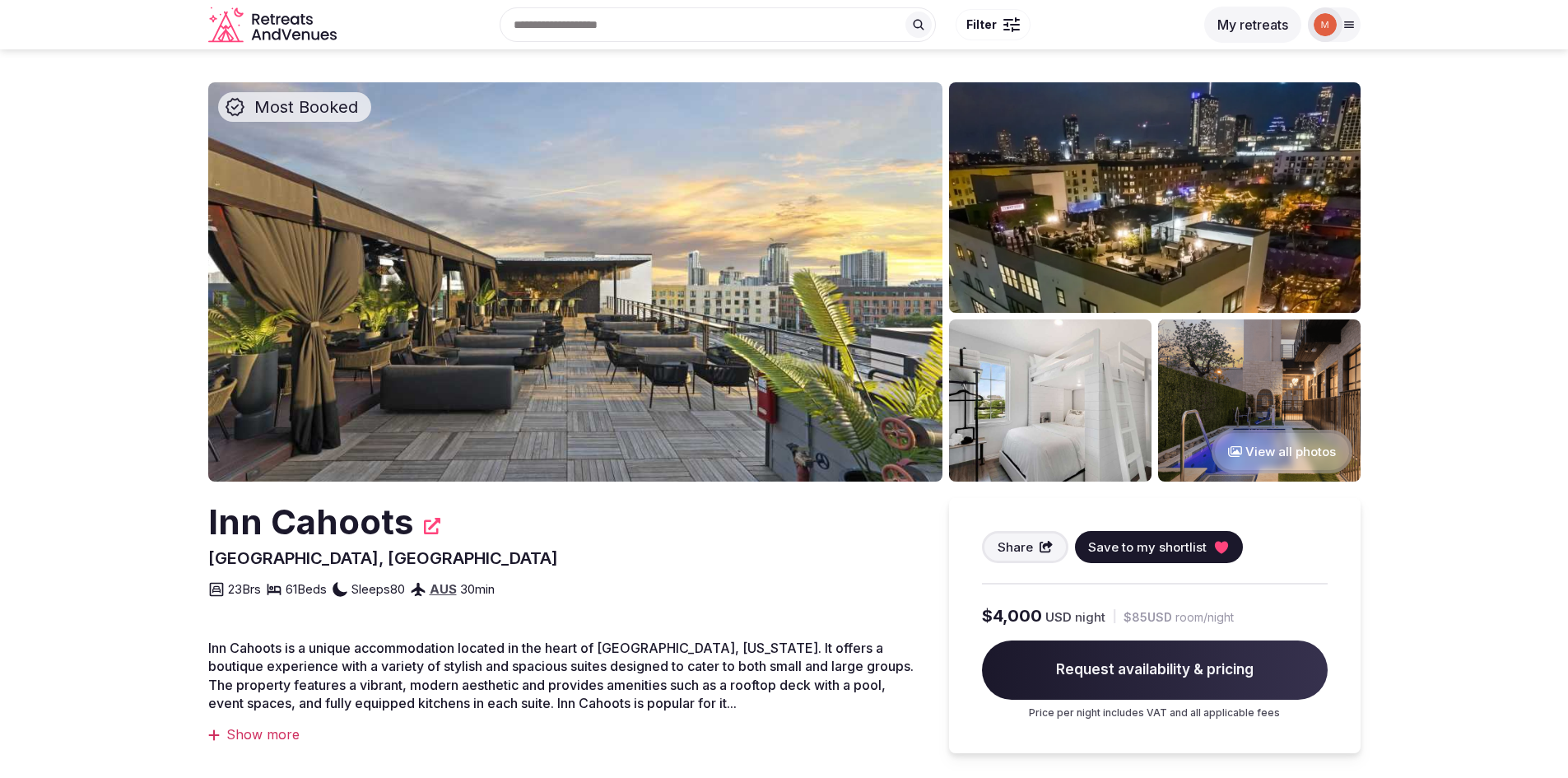
click at [774, 335] on img at bounding box center [574, 282] width 734 height 399
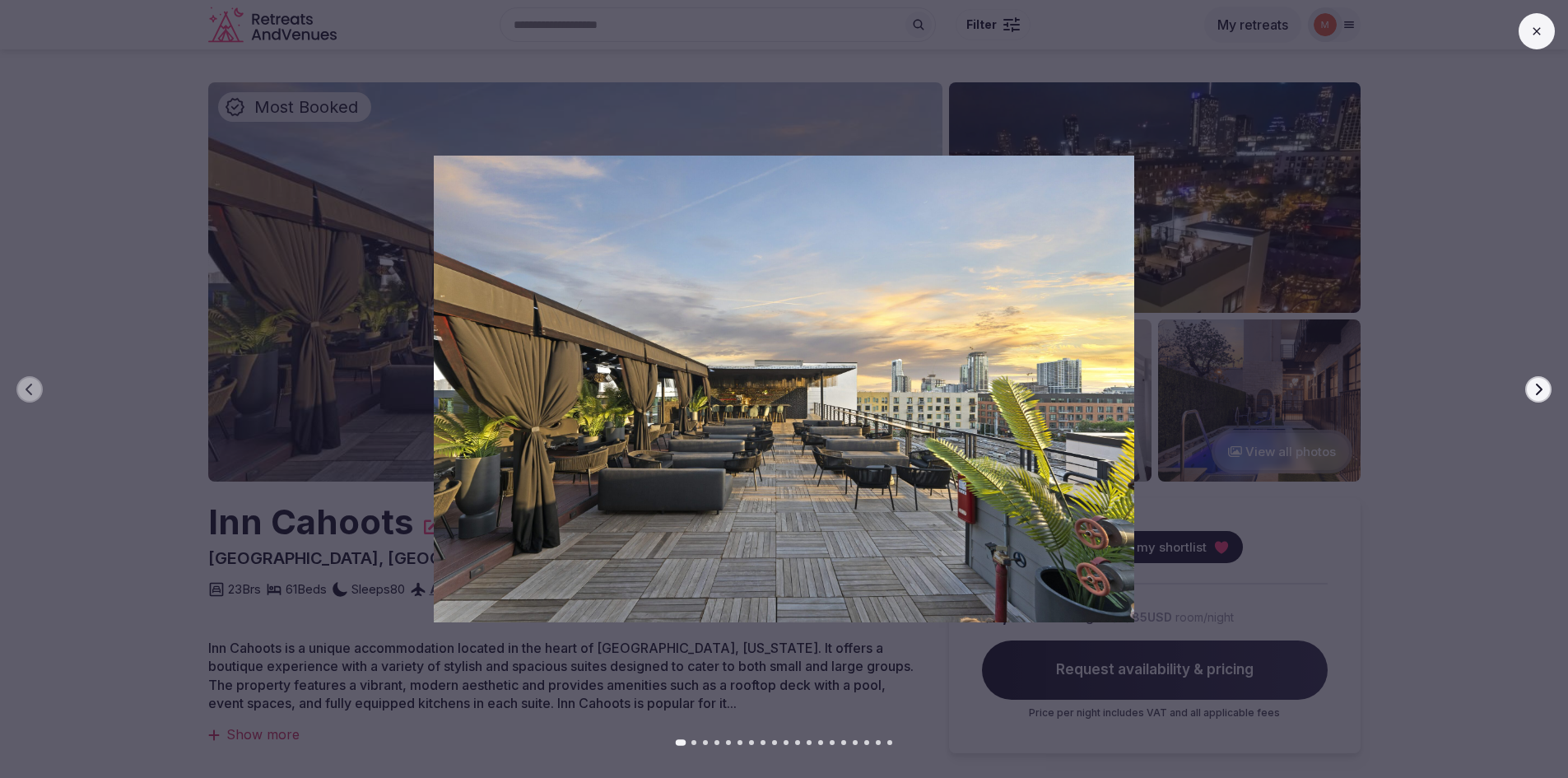
click at [1541, 392] on icon "button" at bounding box center [1538, 389] width 13 height 13
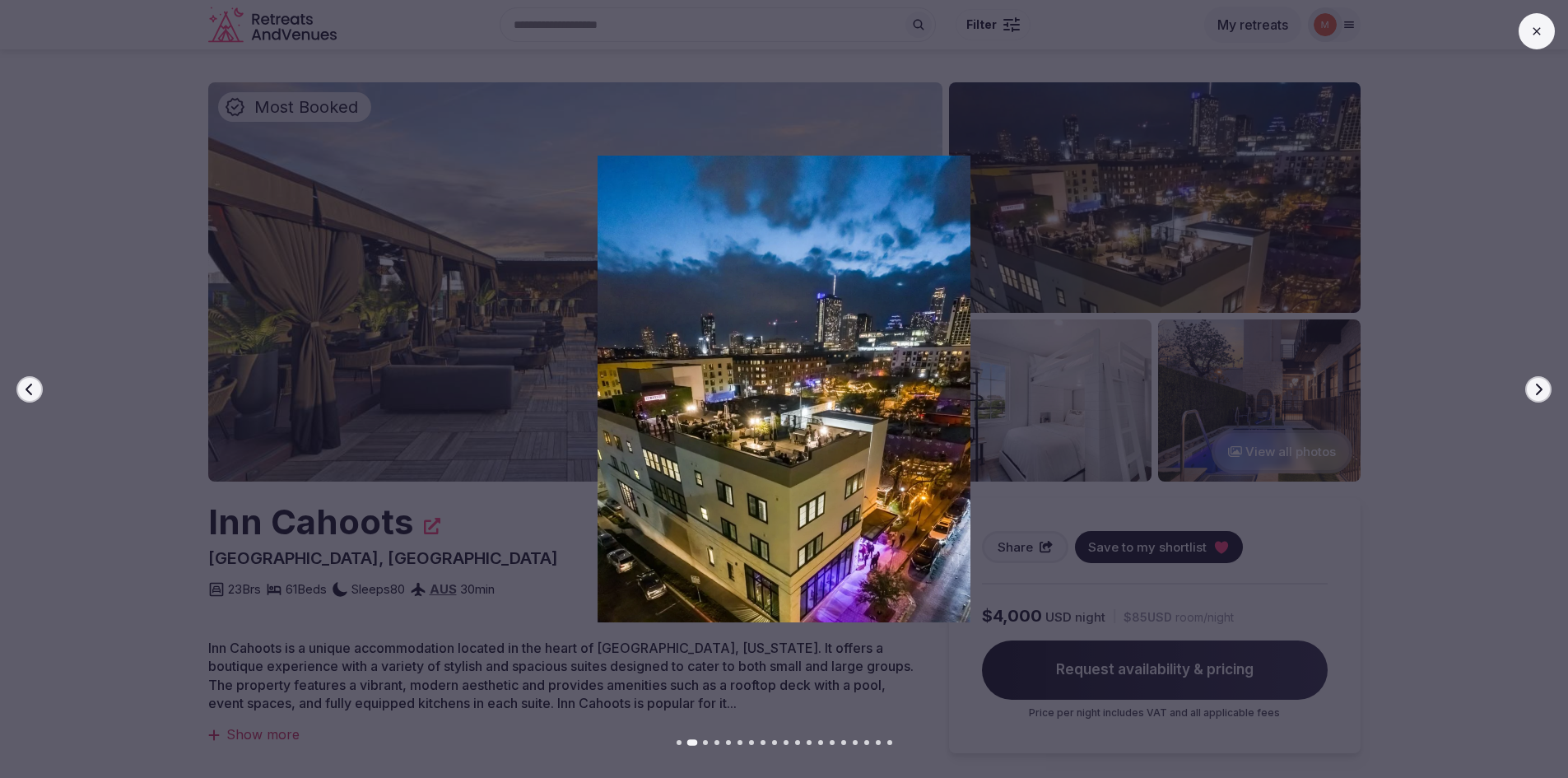
click at [1541, 392] on icon "button" at bounding box center [1538, 389] width 13 height 13
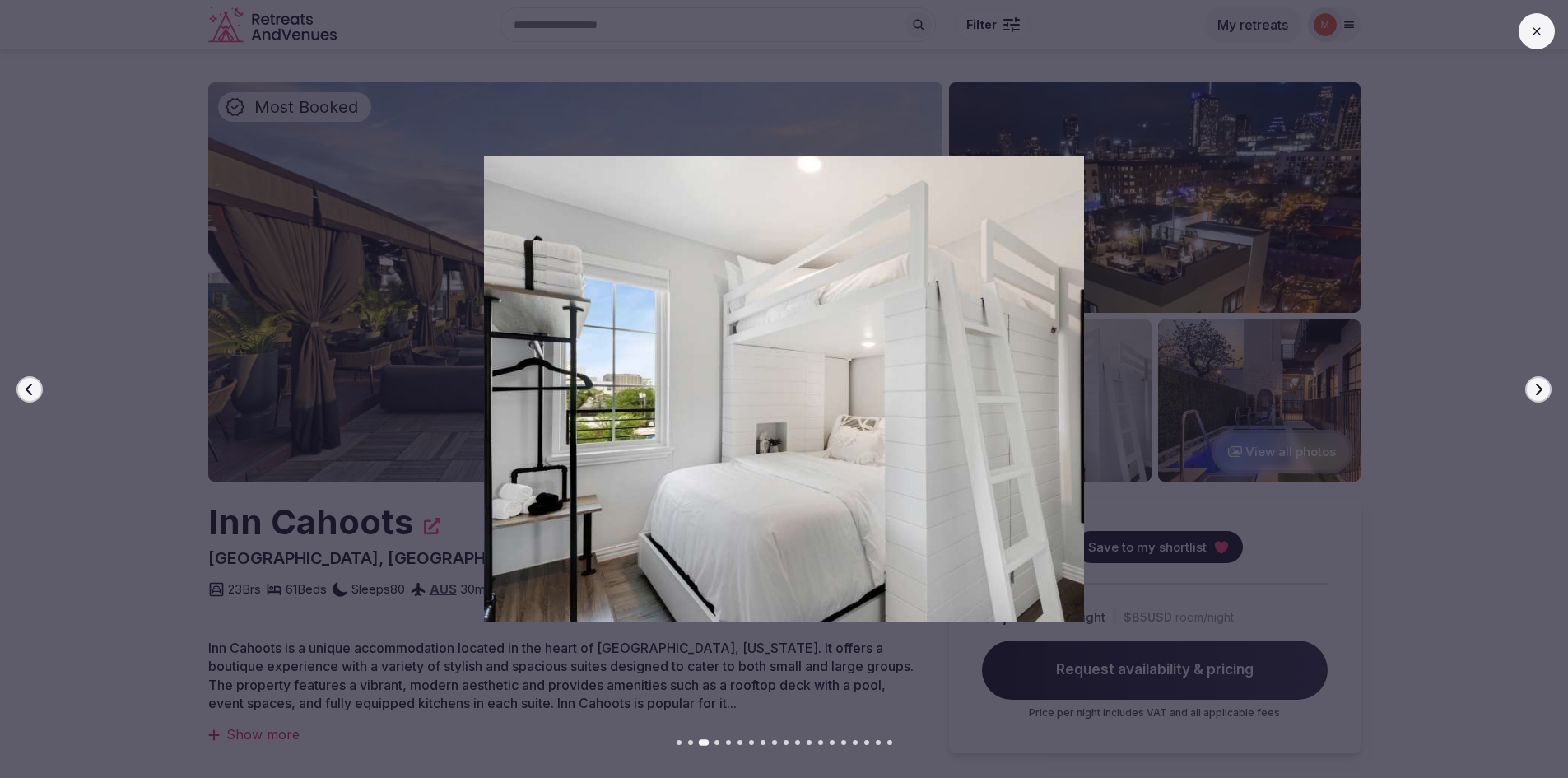
click at [1541, 392] on icon "button" at bounding box center [1538, 389] width 13 height 13
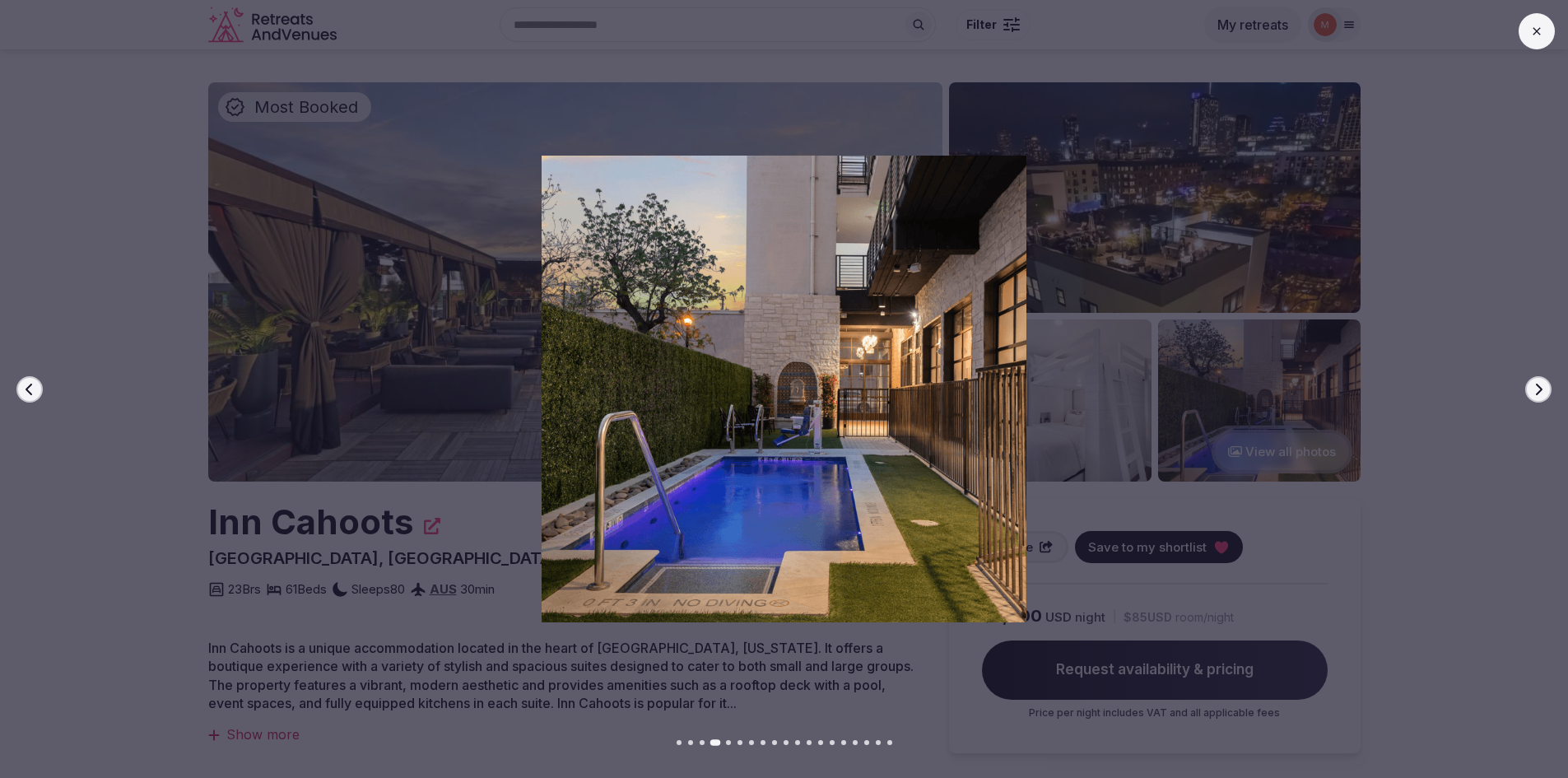
click at [1541, 392] on icon "button" at bounding box center [1538, 389] width 13 height 13
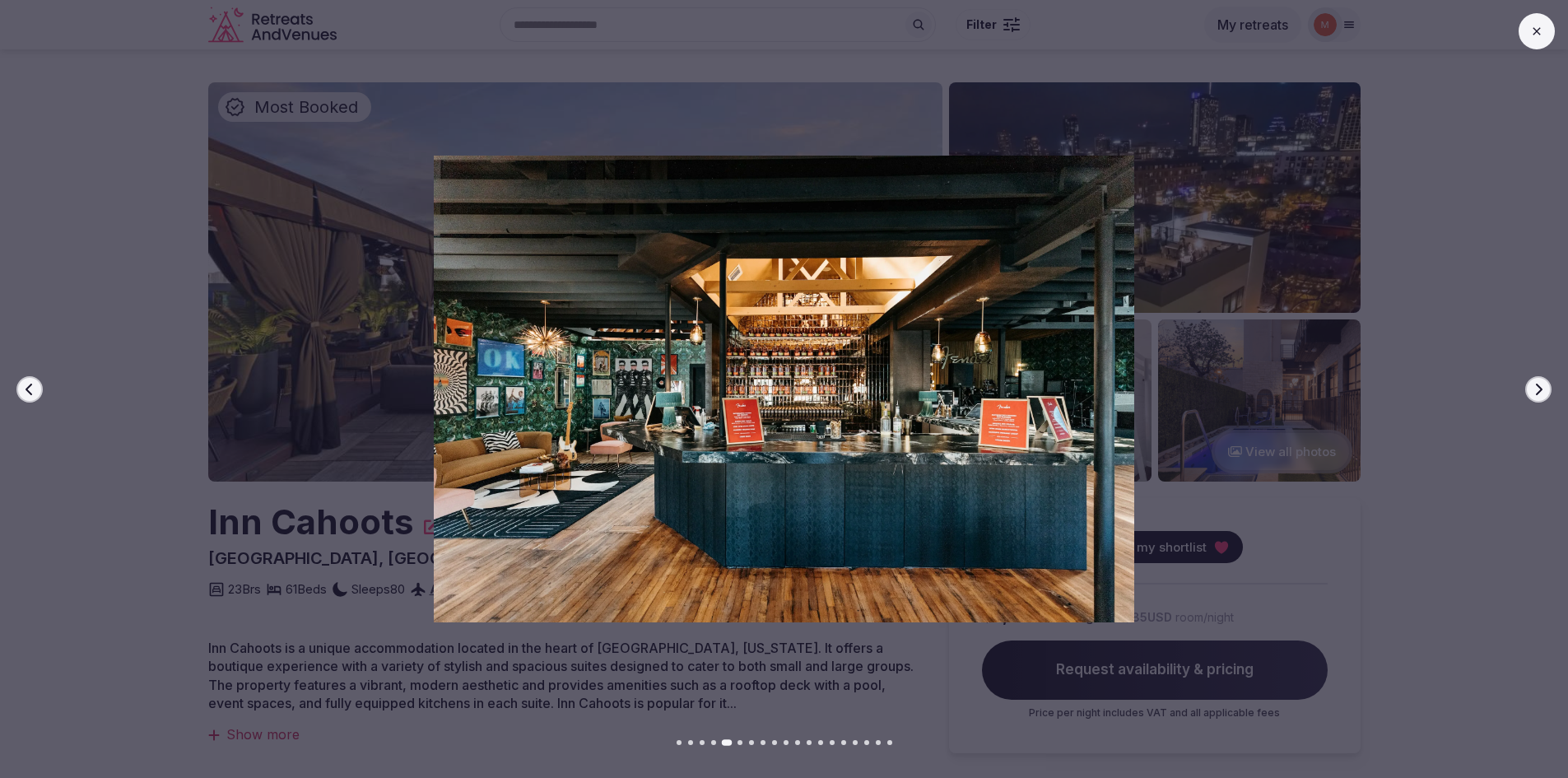
click at [1541, 392] on icon "button" at bounding box center [1538, 389] width 13 height 13
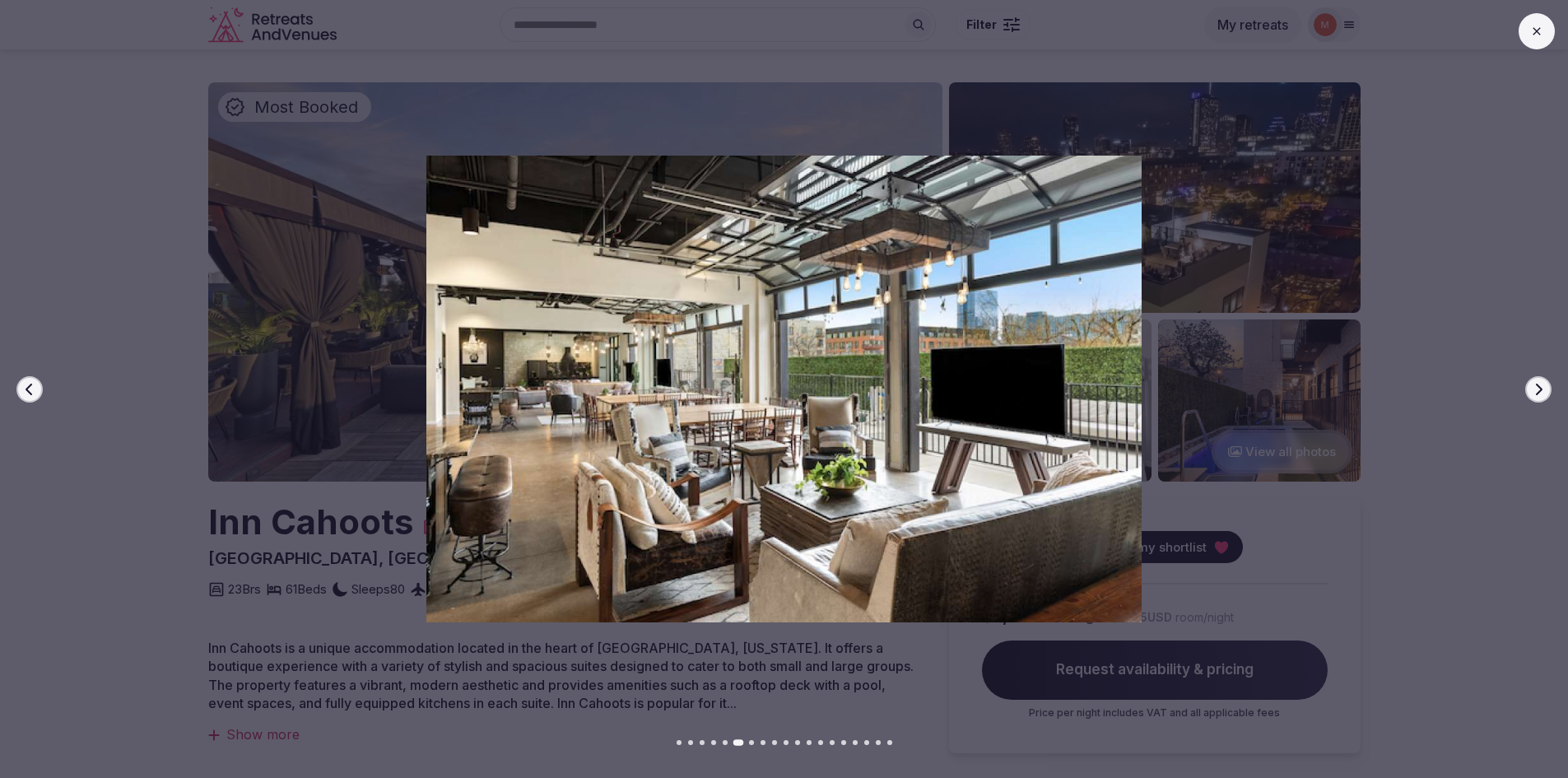
click at [1535, 37] on icon at bounding box center [1536, 31] width 13 height 13
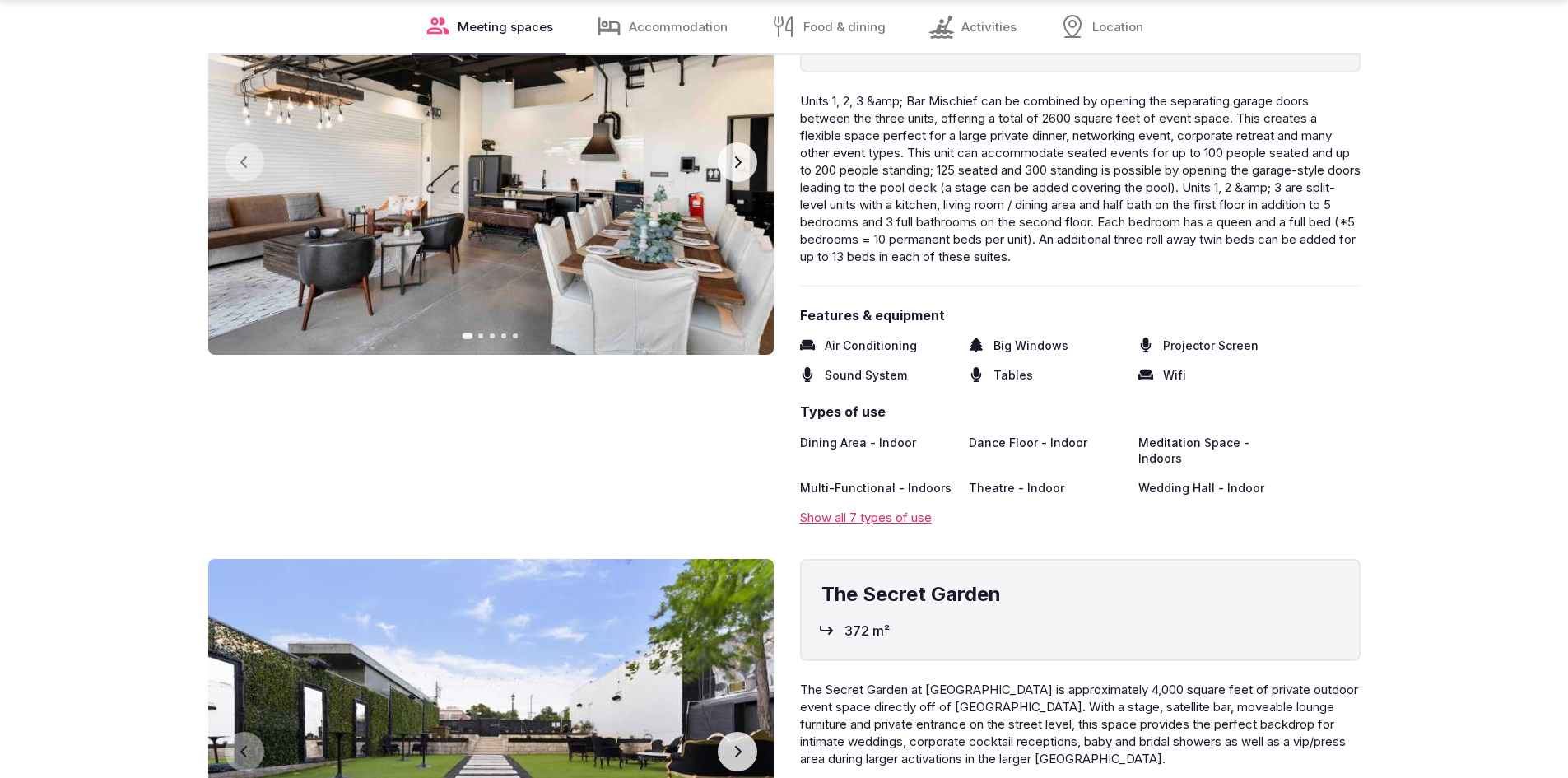
scroll to position [2551, 0]
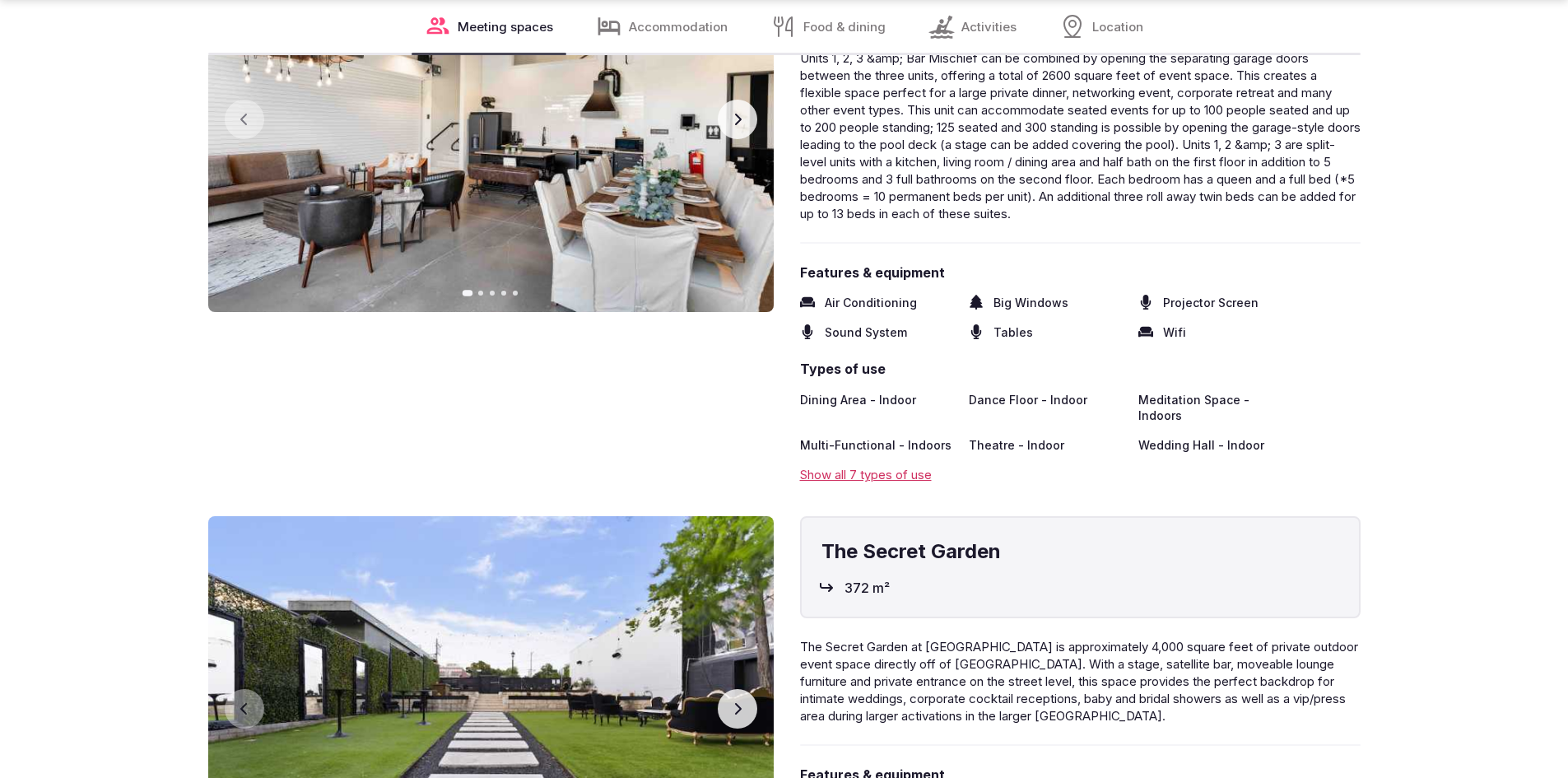
click at [906, 465] on div "Show all 7 types of use" at bounding box center [1080, 474] width 561 height 17
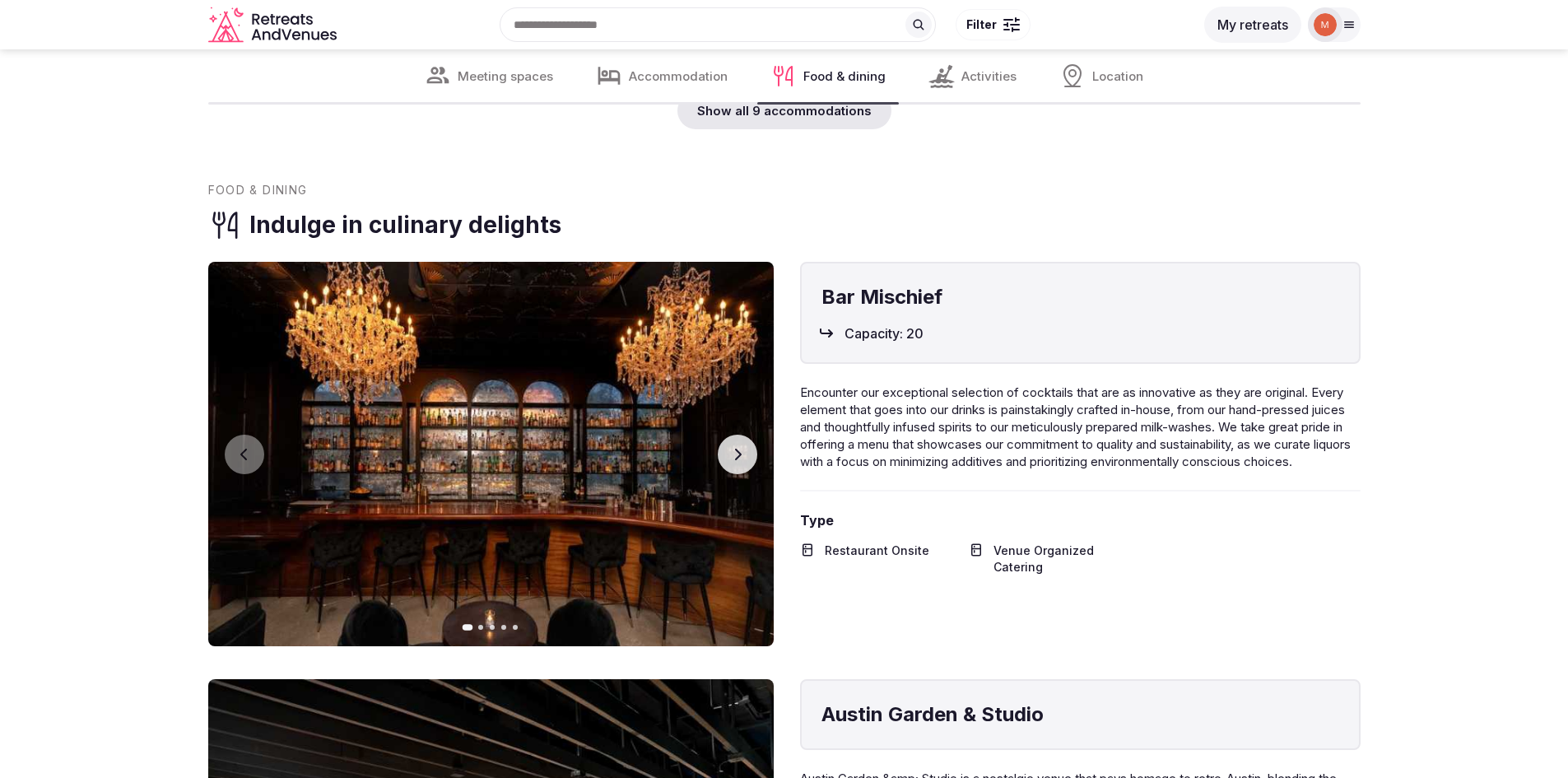
scroll to position [6419, 0]
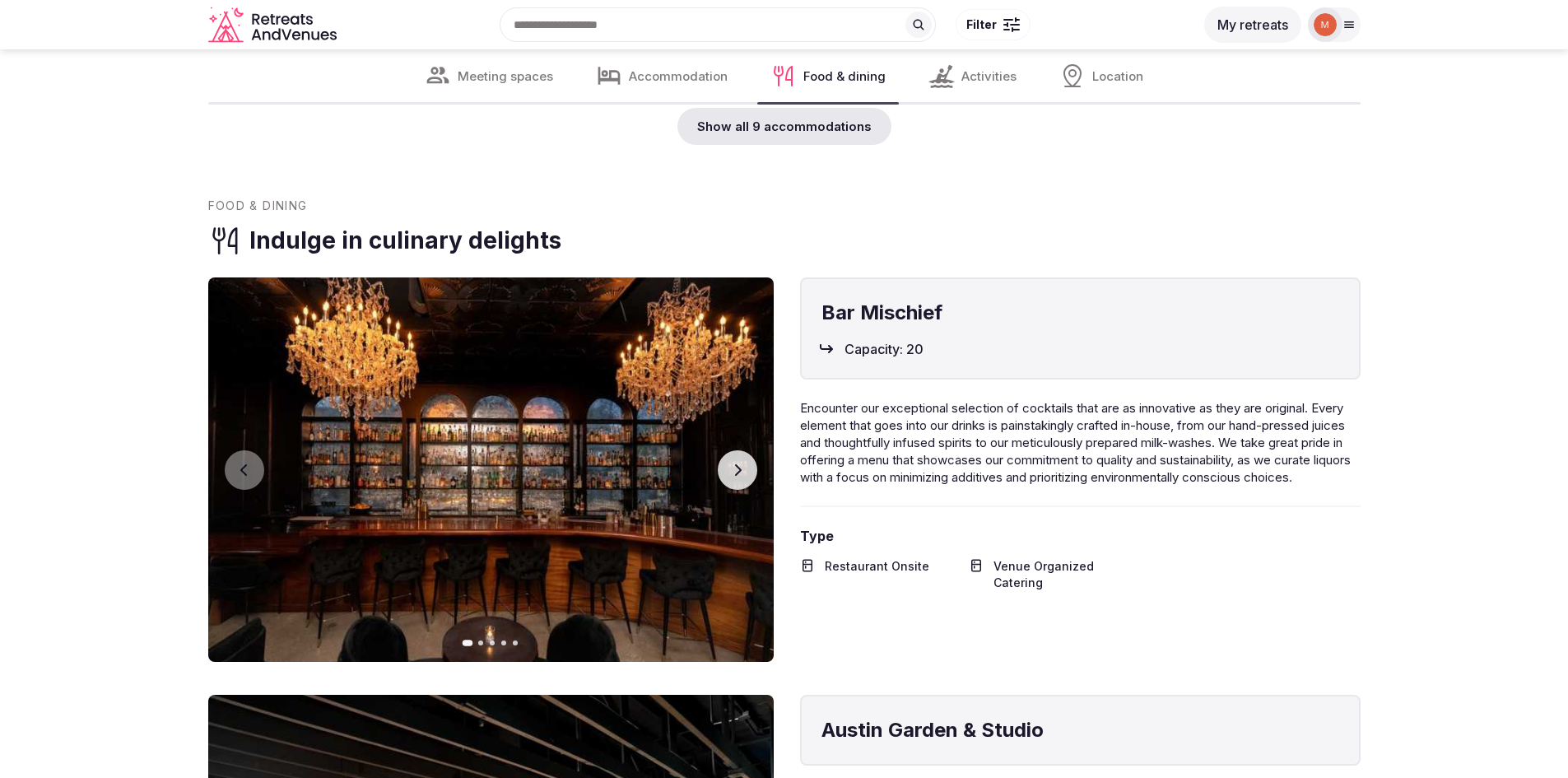
click at [741, 464] on icon "button" at bounding box center [737, 470] width 13 height 13
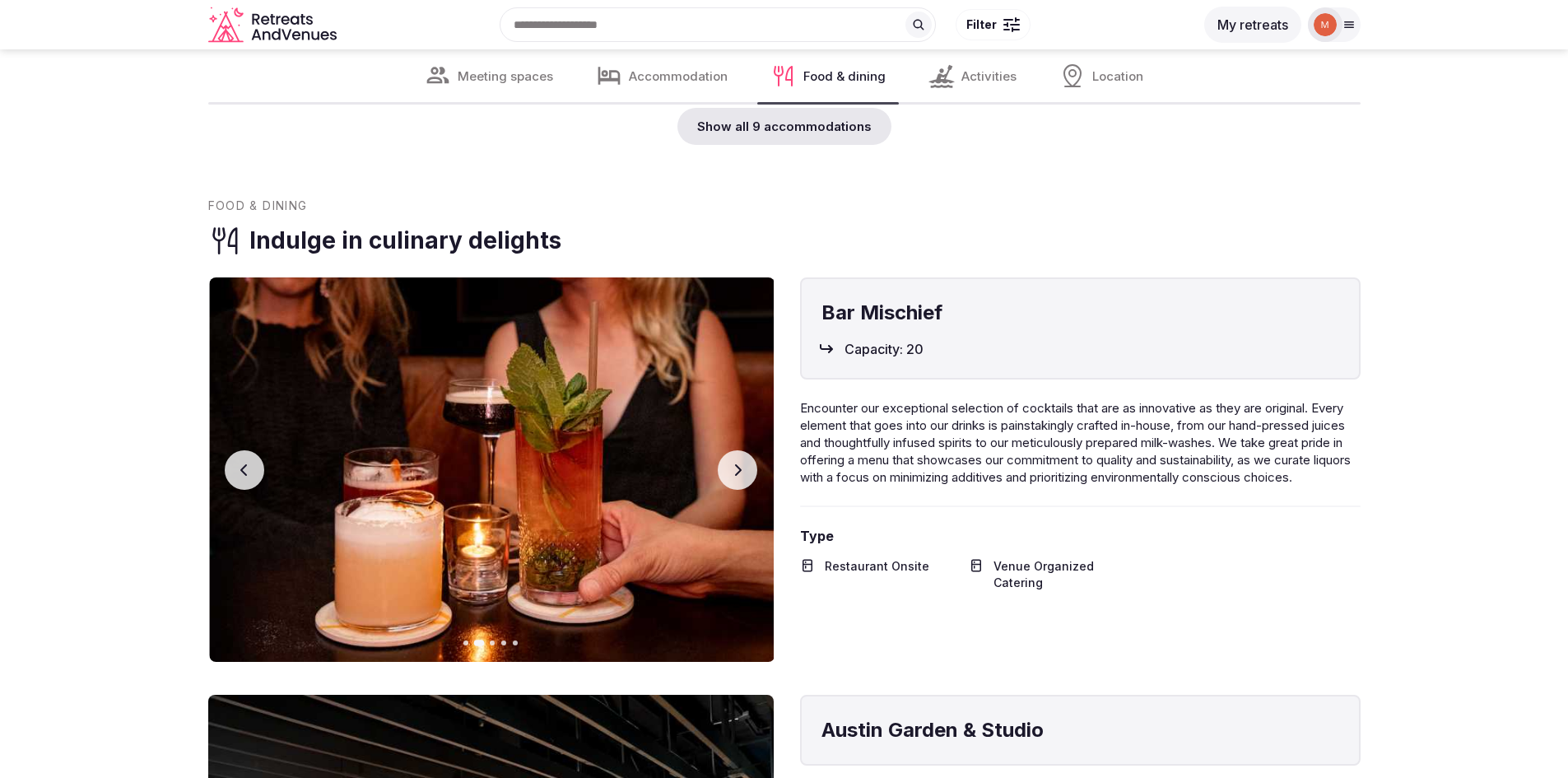
click at [741, 464] on icon "button" at bounding box center [737, 470] width 13 height 13
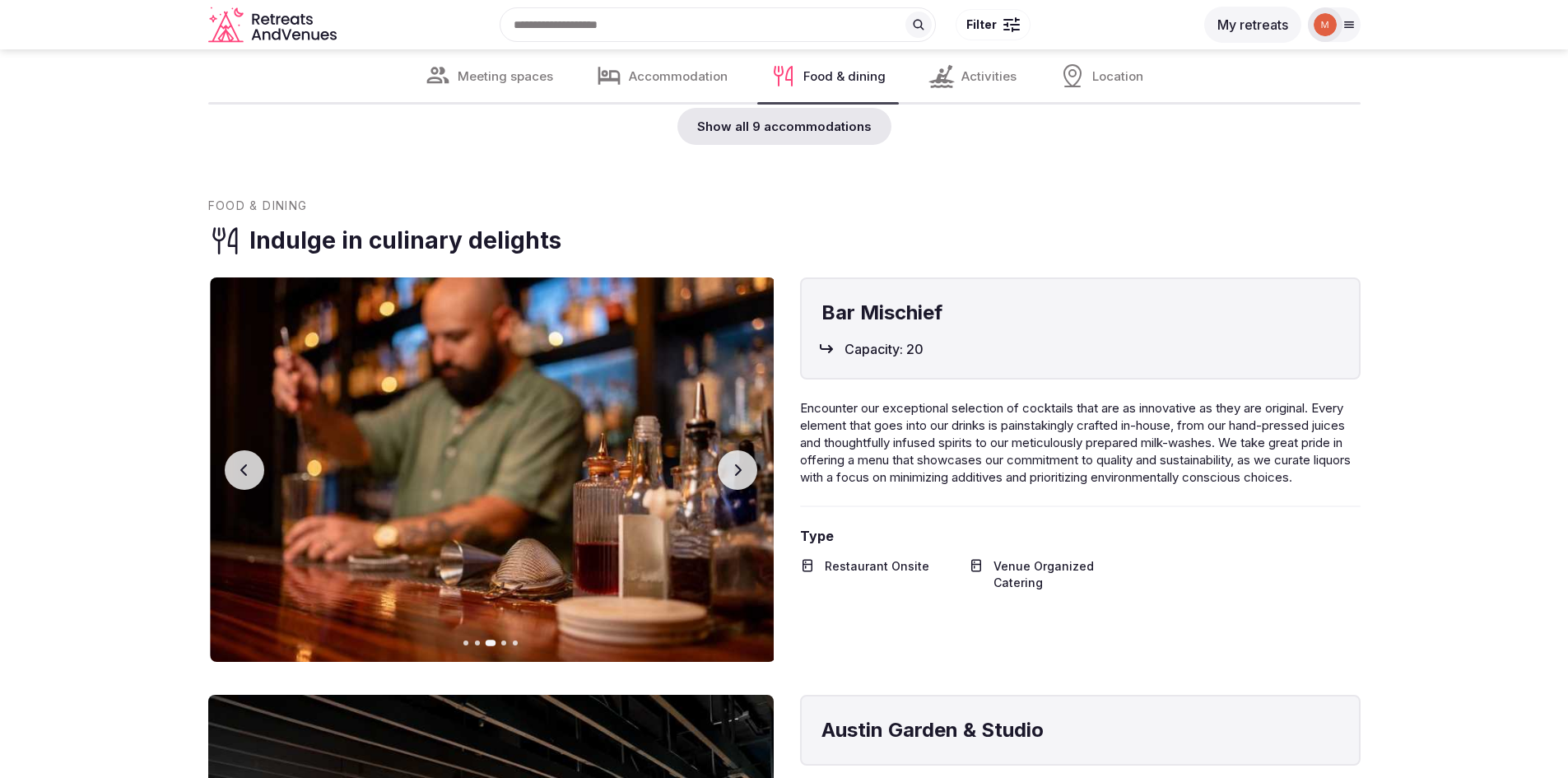
click at [741, 464] on icon "button" at bounding box center [737, 470] width 13 height 13
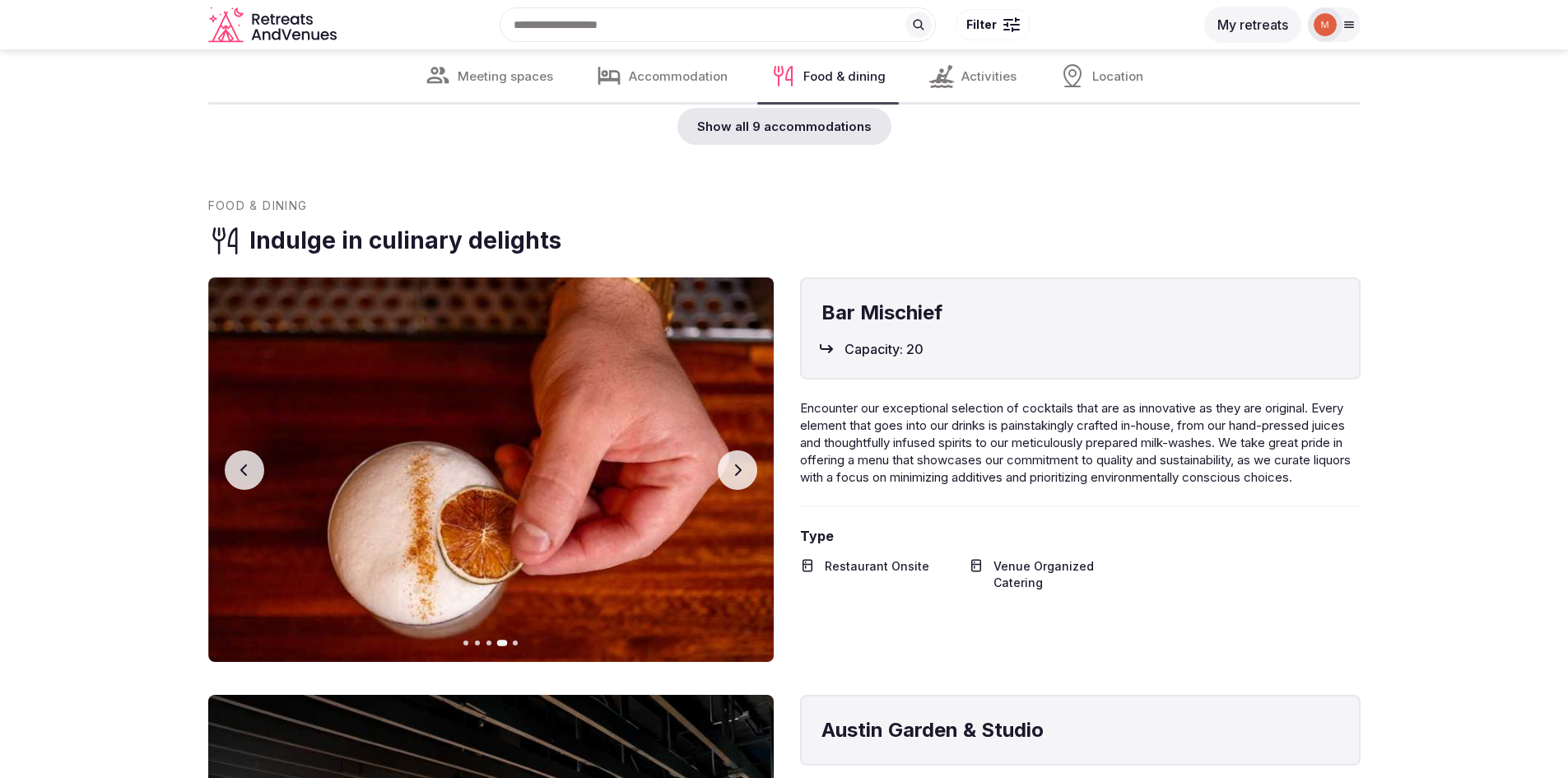
click at [741, 464] on icon "button" at bounding box center [737, 470] width 13 height 13
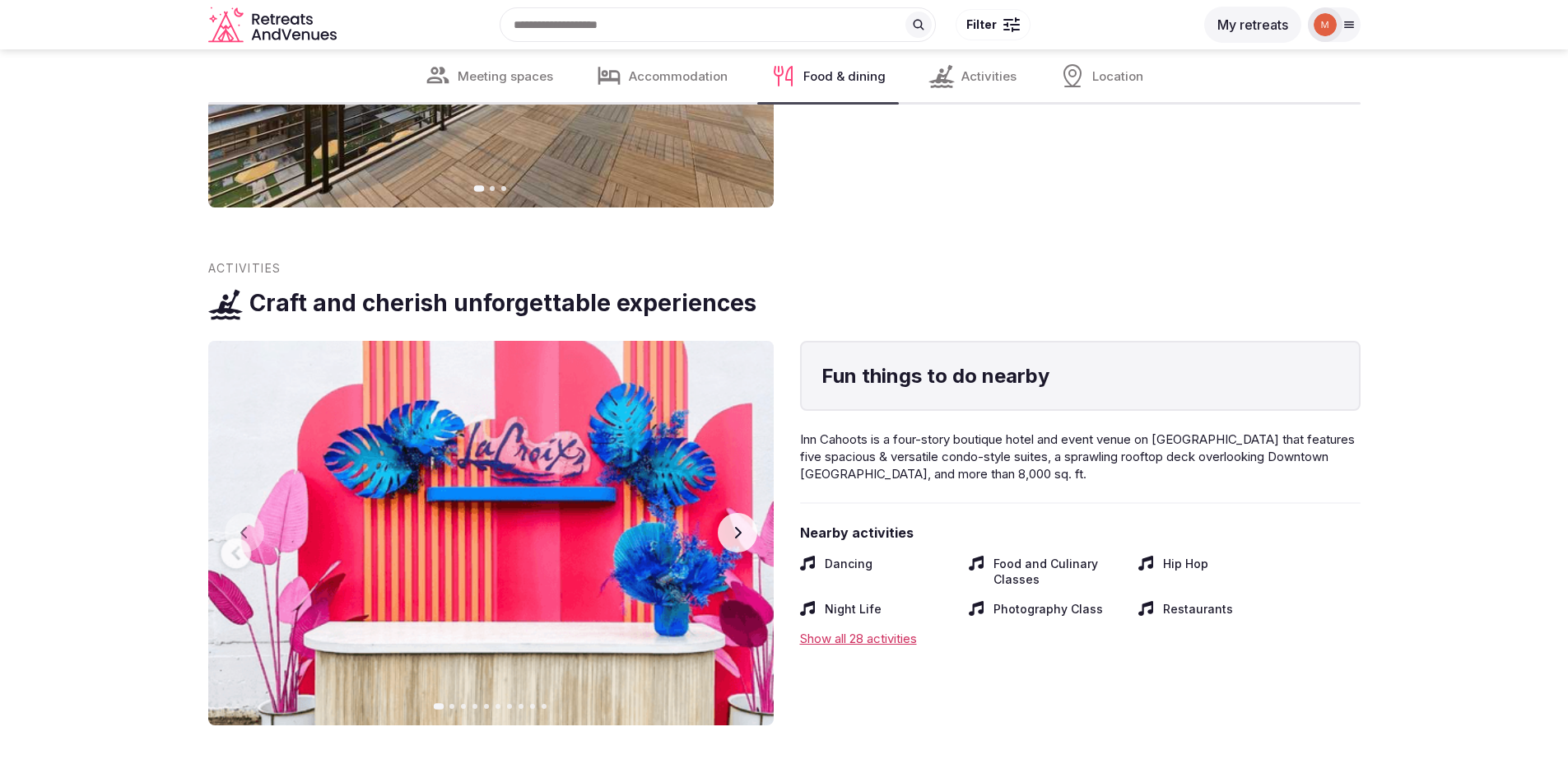
scroll to position [7736, 0]
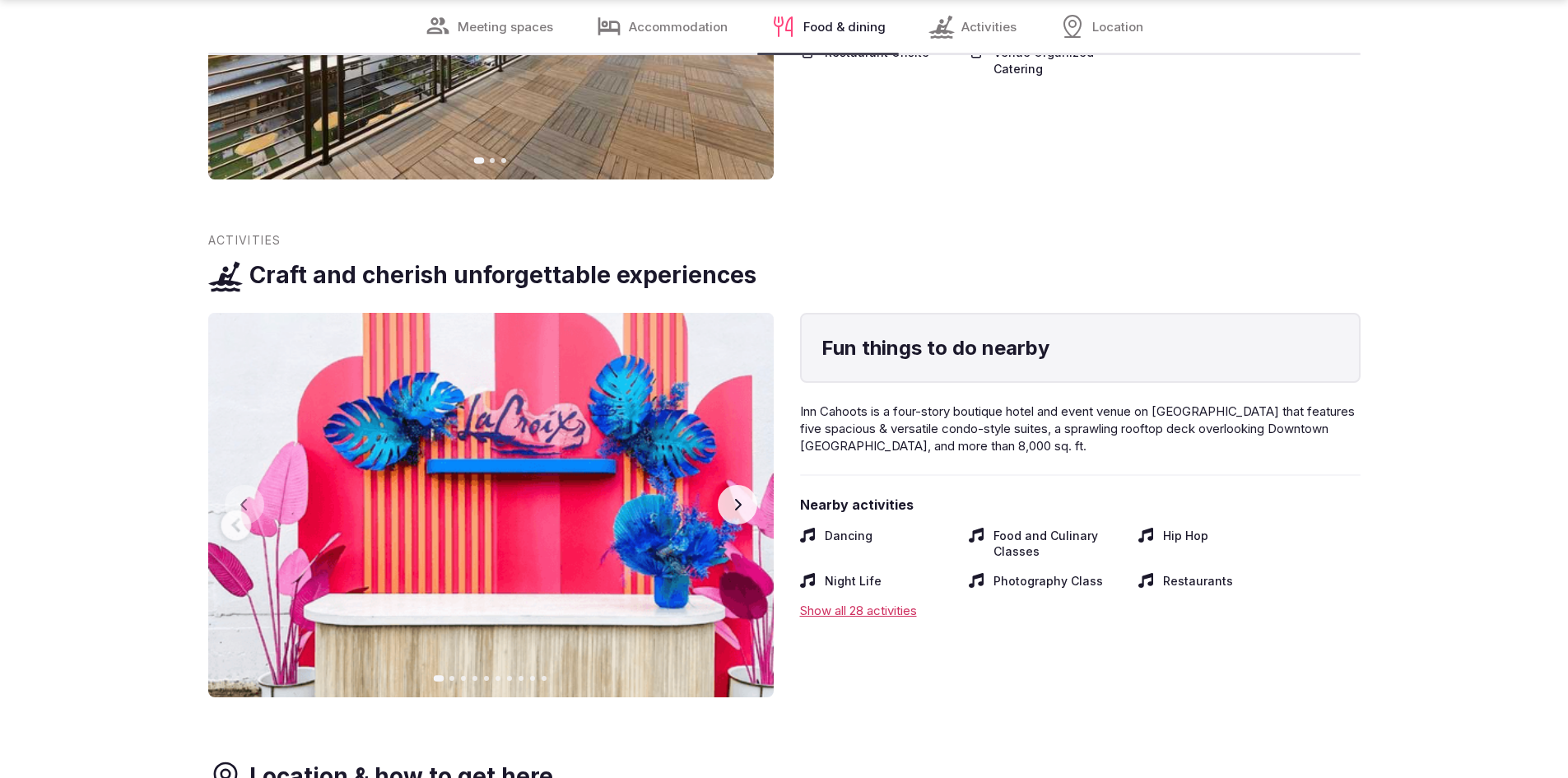
click at [879, 602] on div "Show all 28 activities" at bounding box center [1080, 611] width 561 height 17
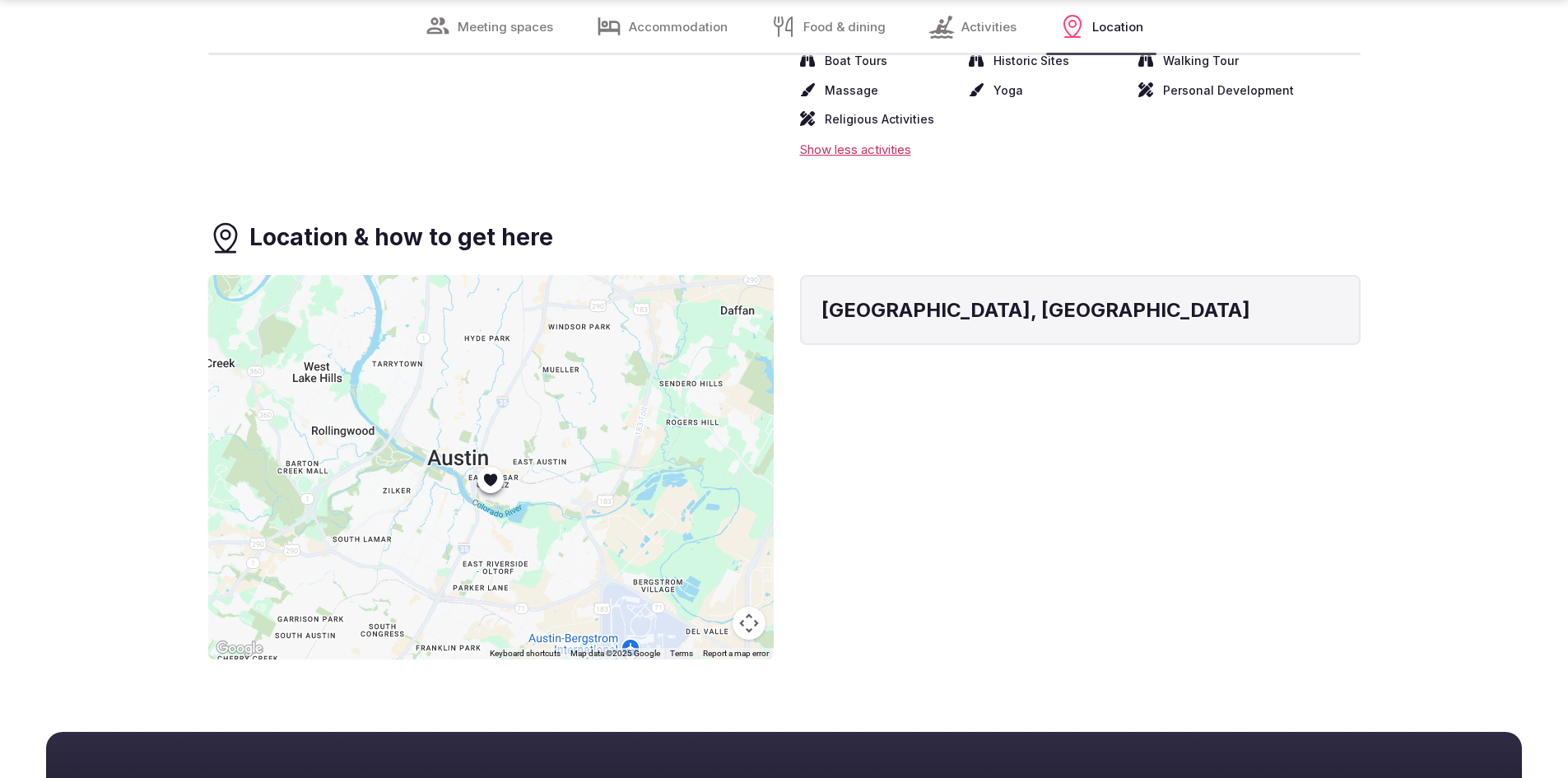
scroll to position [8476, 0]
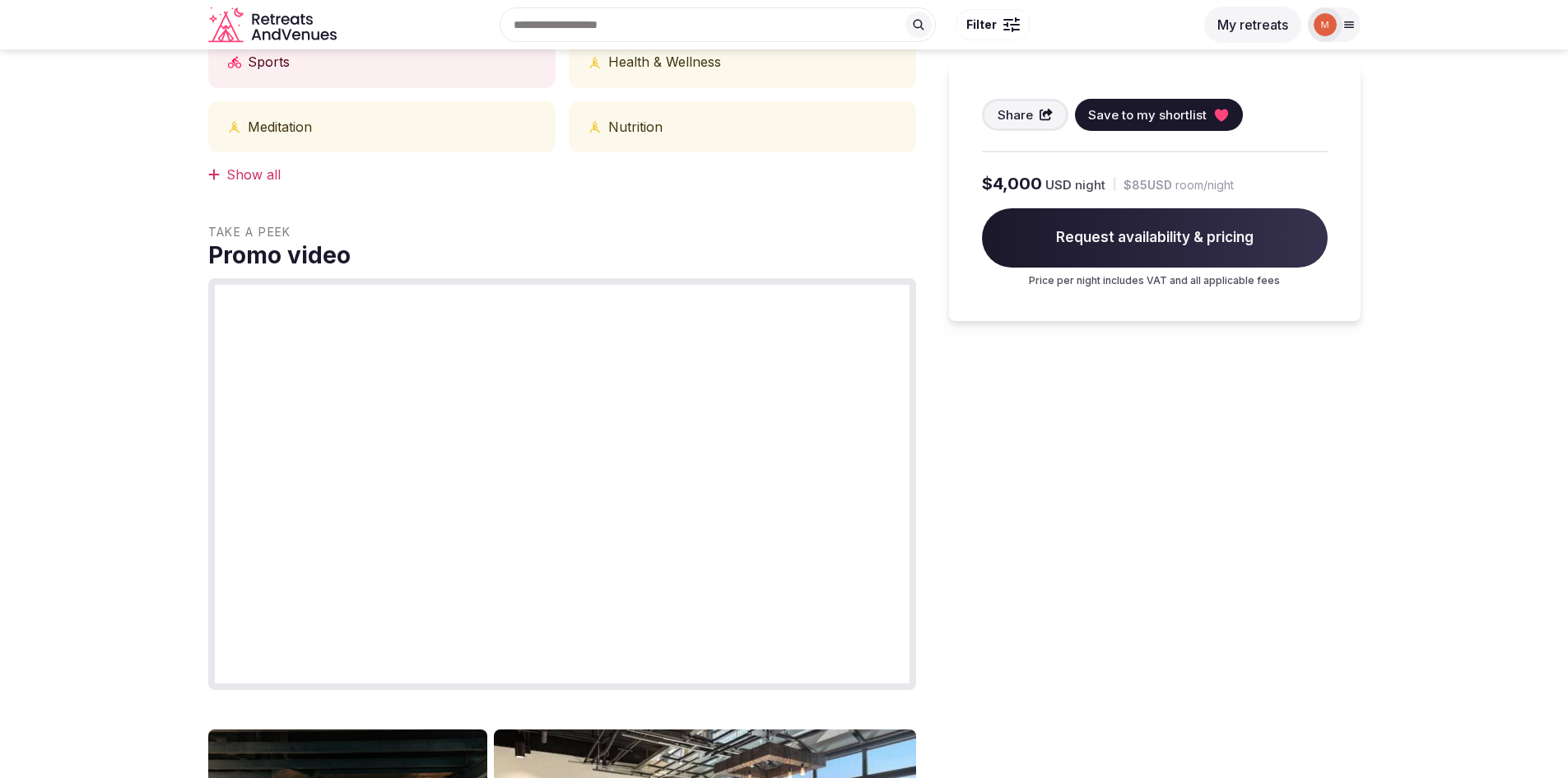
scroll to position [823, 0]
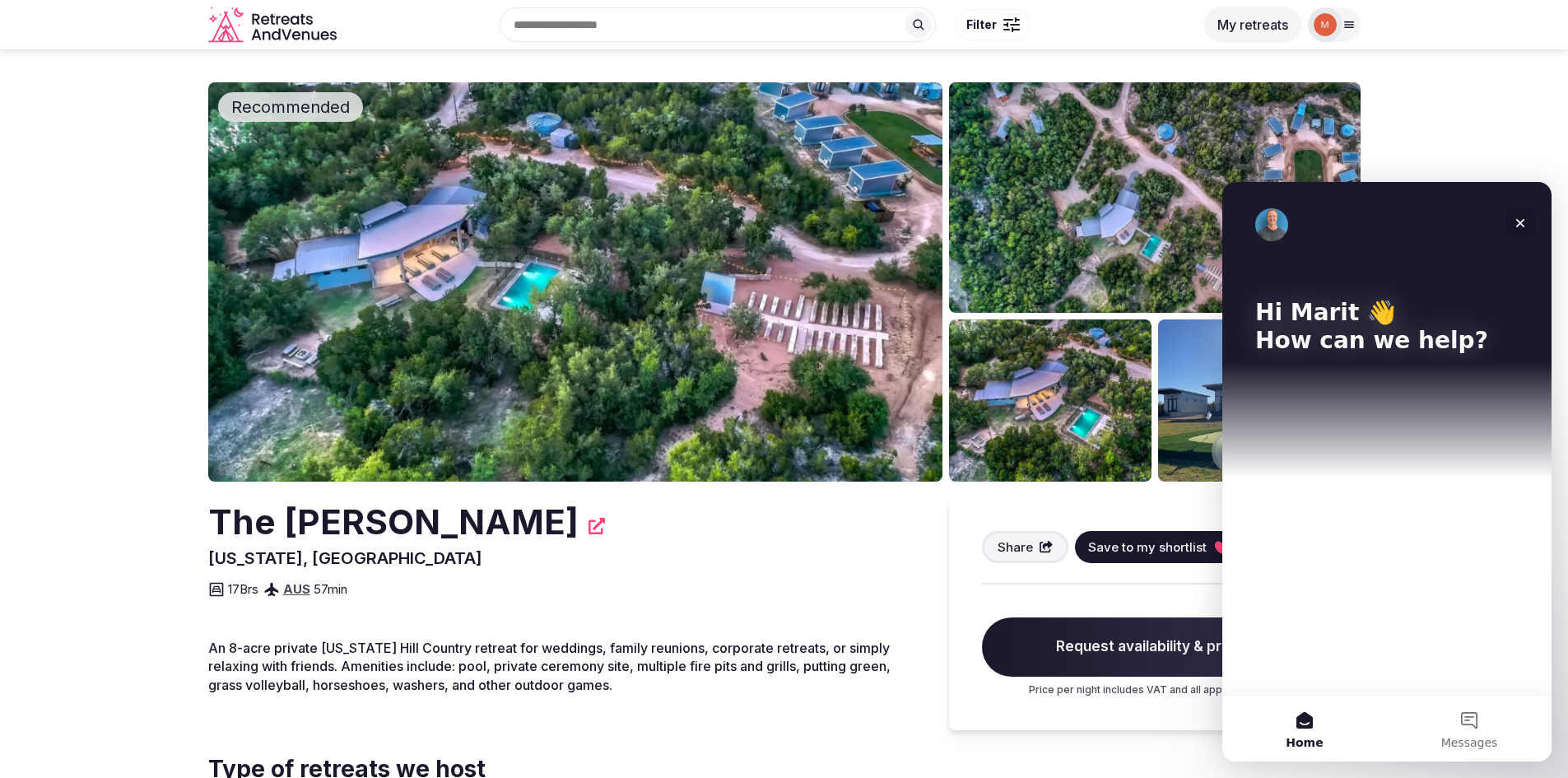
click at [1522, 222] on icon "Close" at bounding box center [1520, 223] width 9 height 9
